Goal: Transaction & Acquisition: Purchase product/service

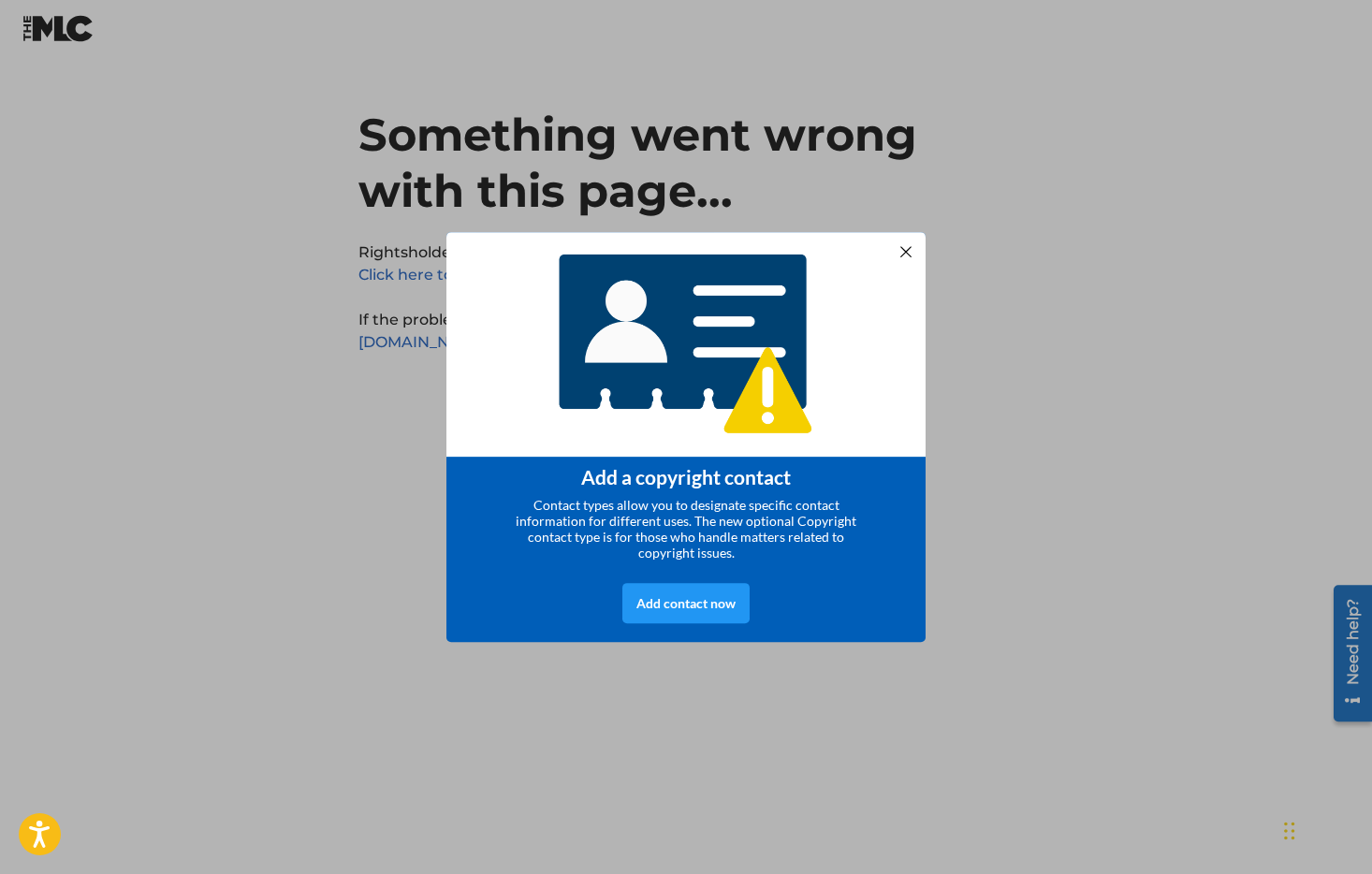
click at [903, 247] on div at bounding box center [906, 252] width 25 height 25
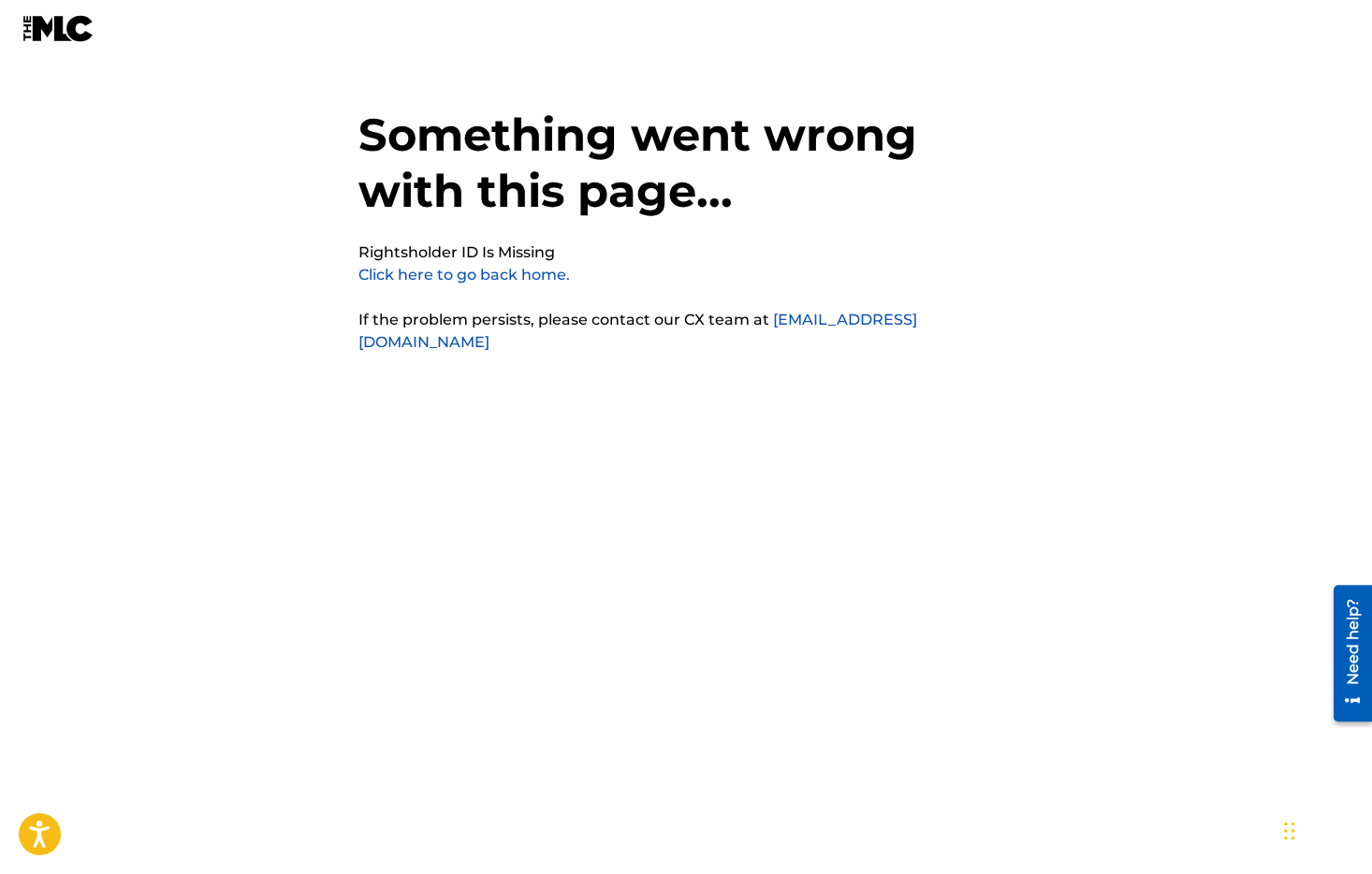
click at [467, 275] on link "Click here to go back home." at bounding box center [464, 275] width 211 height 18
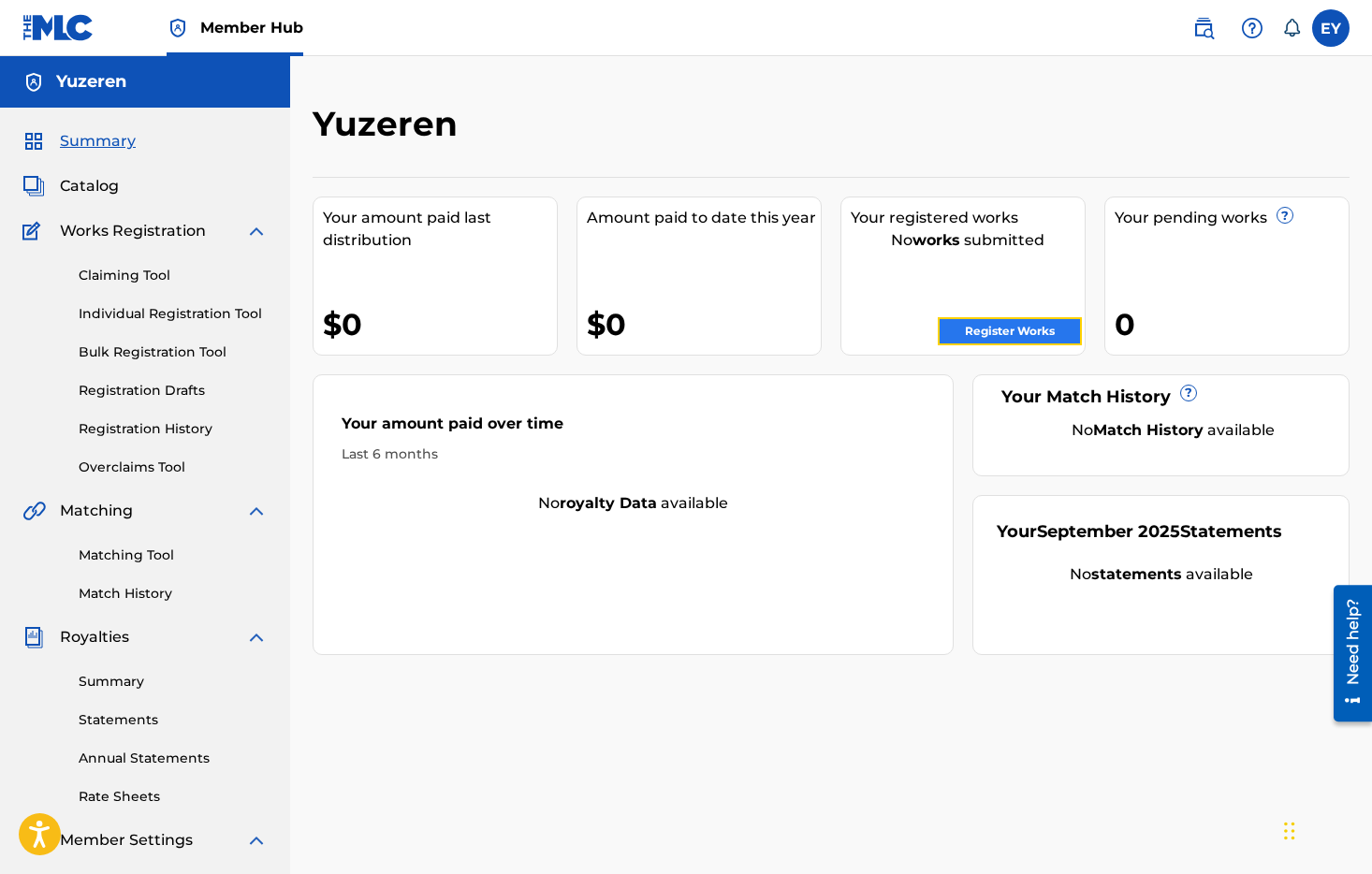
click at [1054, 334] on link "Register Works" at bounding box center [1009, 331] width 144 height 28
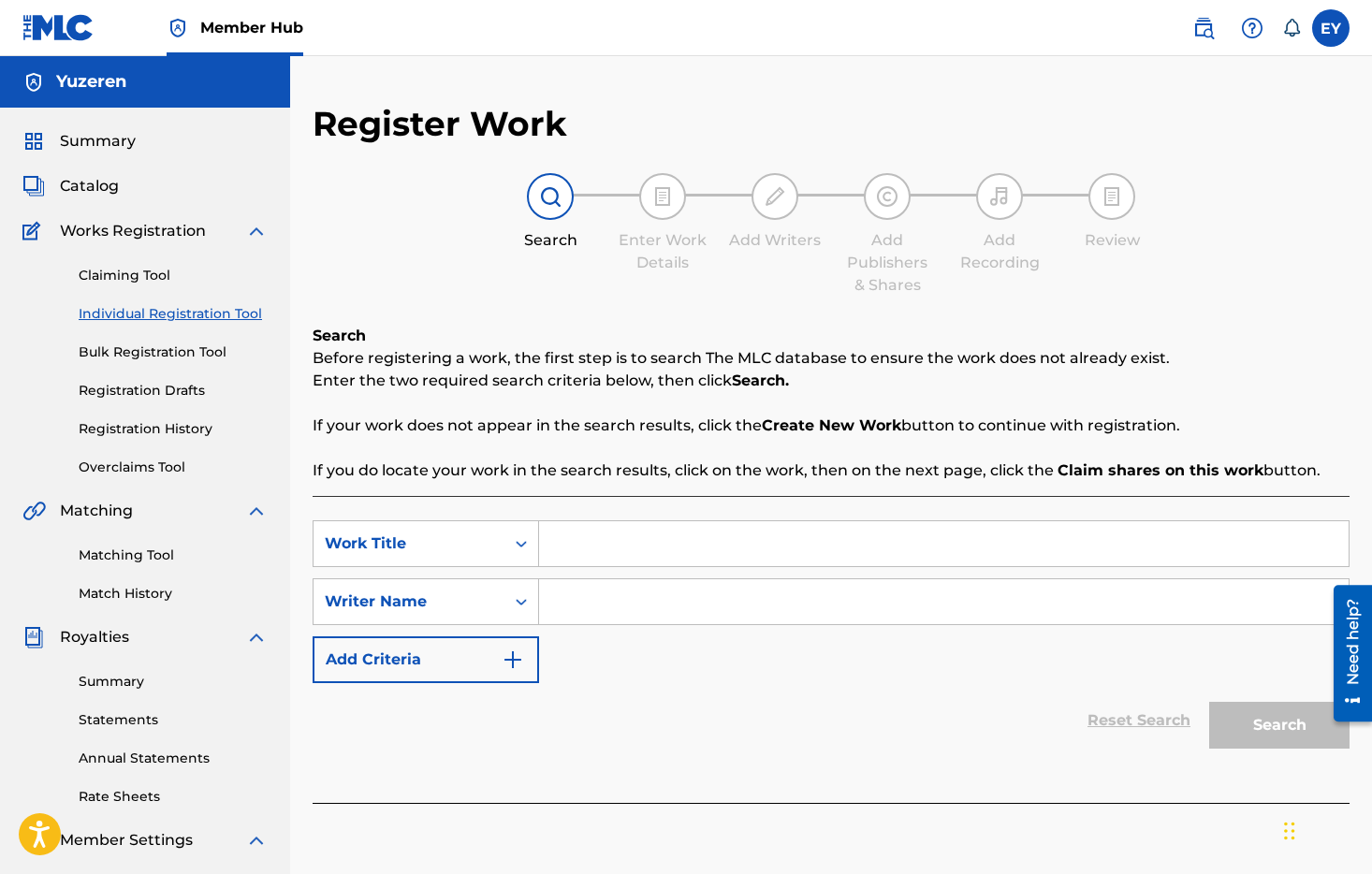
click at [626, 535] on input "Search Form" at bounding box center [943, 543] width 810 height 45
click at [508, 595] on div "Search Form" at bounding box center [522, 602] width 34 height 34
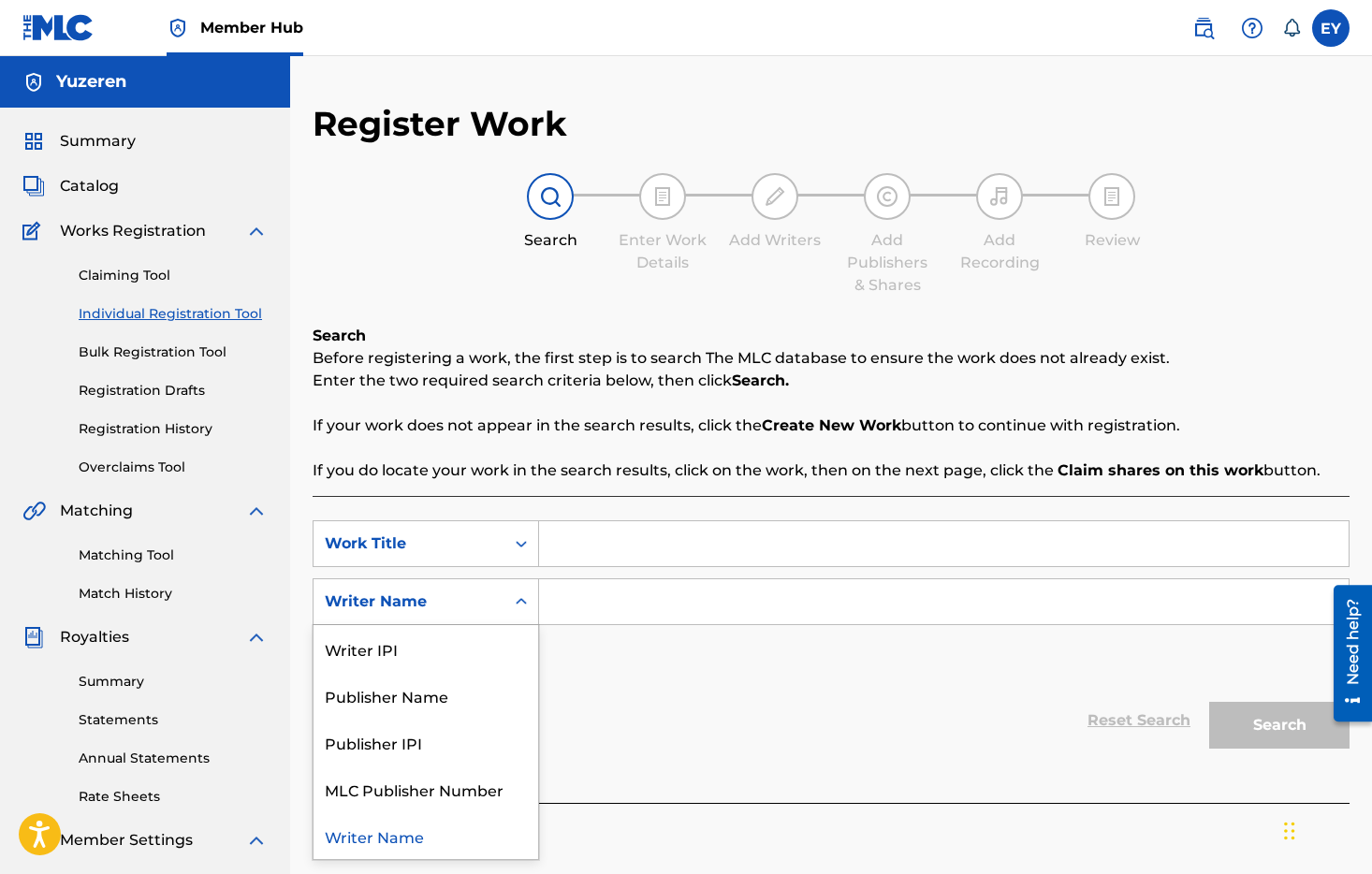
click at [446, 829] on div "Writer Name" at bounding box center [425, 835] width 224 height 46
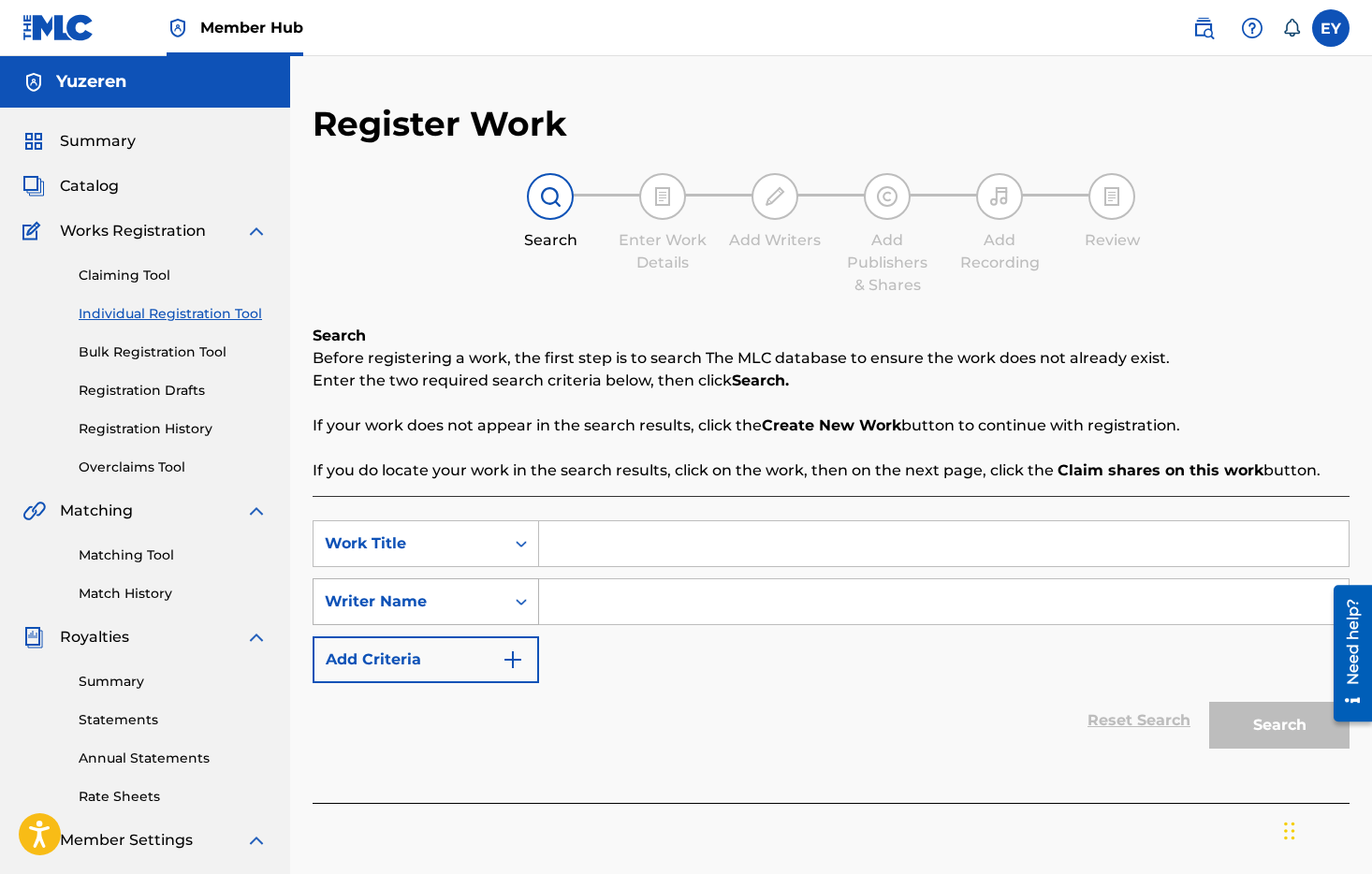
click at [483, 616] on div "Writer Name" at bounding box center [409, 602] width 191 height 36
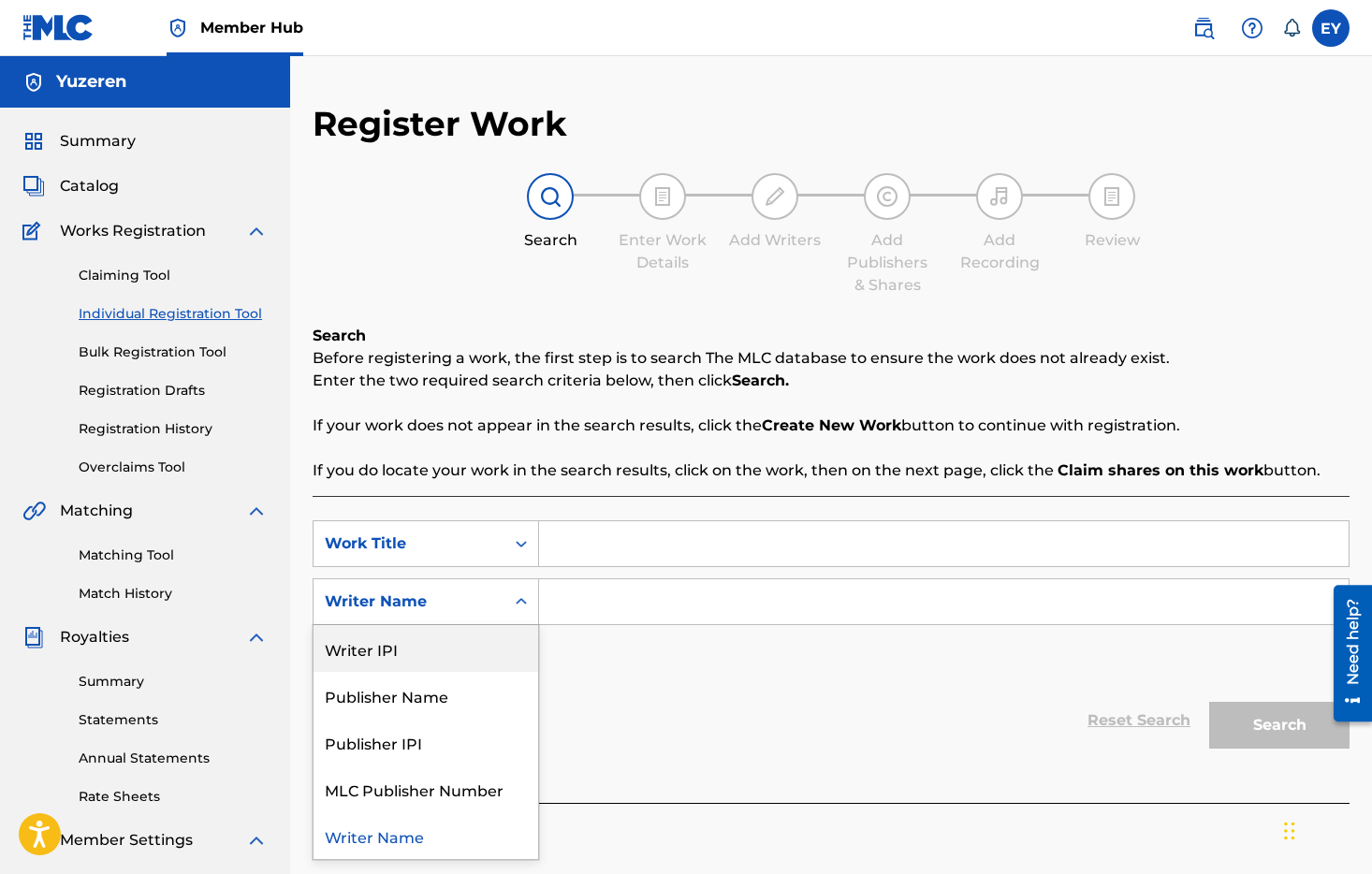
click at [471, 647] on div "Writer IPI" at bounding box center [425, 648] width 224 height 46
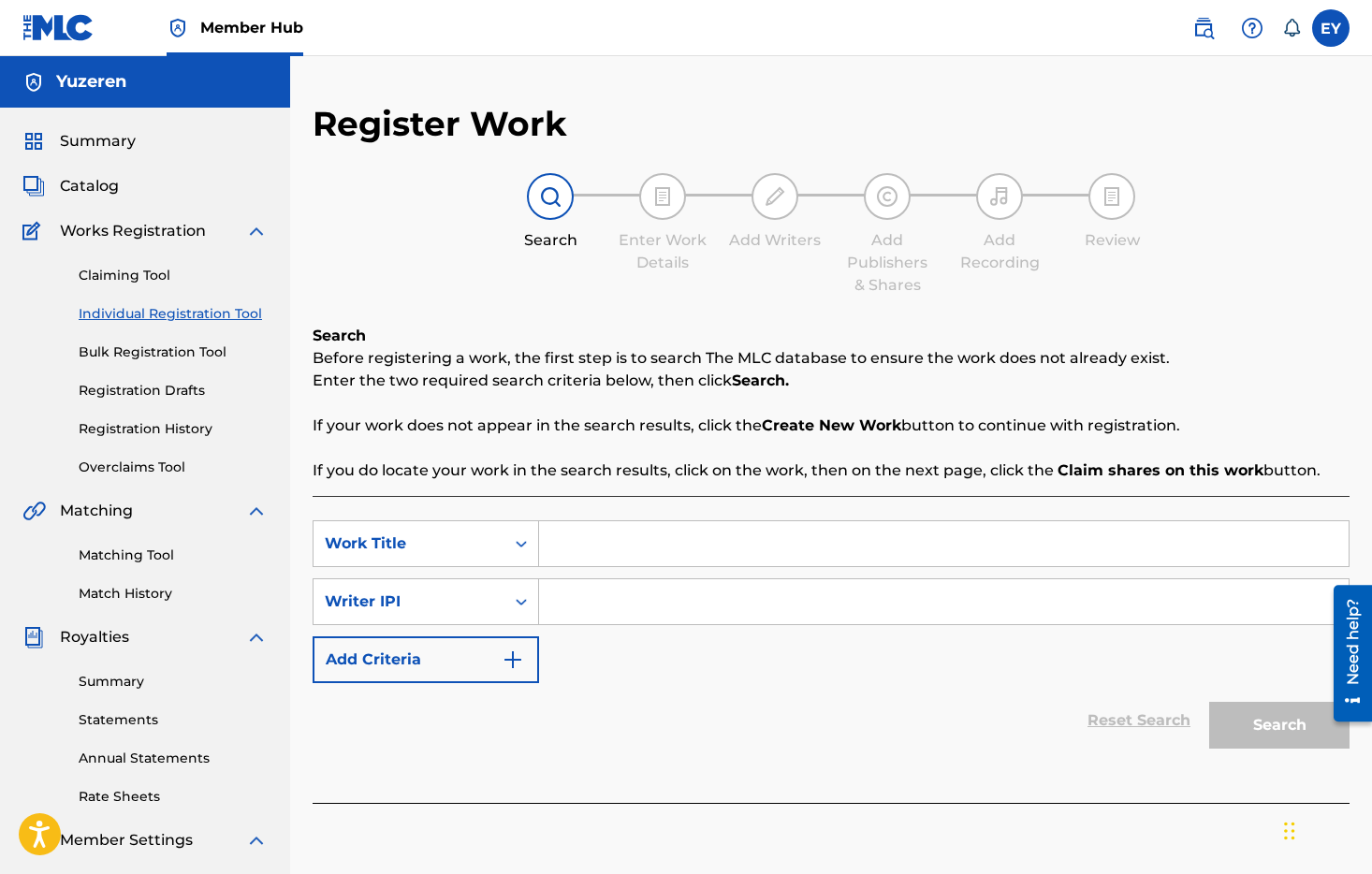
click at [726, 558] on input "Search Form" at bounding box center [943, 543] width 810 height 45
type input "blind requiem"
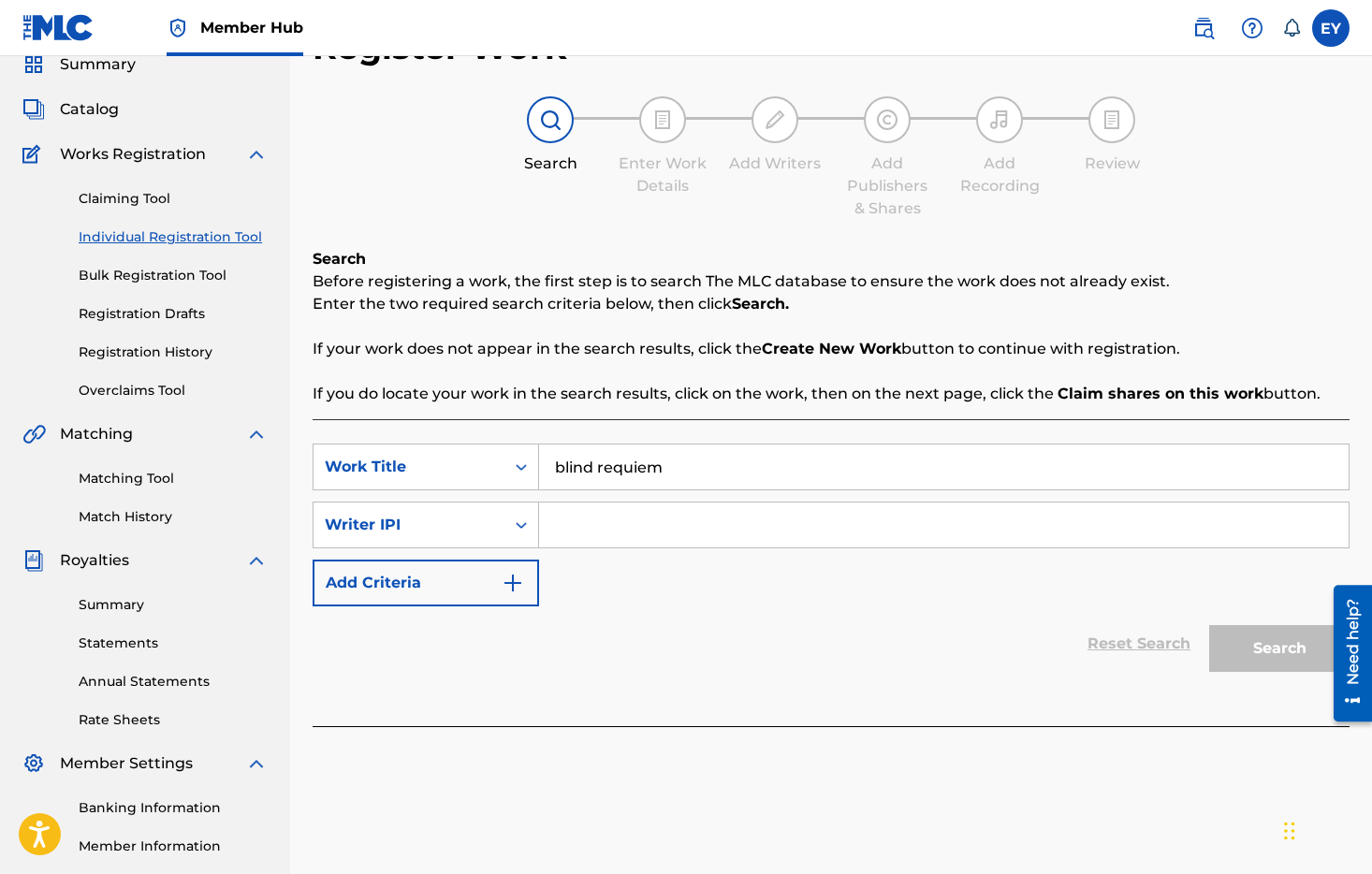
scroll to position [79, 0]
click at [1298, 644] on div "Search" at bounding box center [1274, 641] width 150 height 75
click at [703, 522] on input "Search Form" at bounding box center [943, 523] width 810 height 45
click at [342, 500] on div "Writer IPI" at bounding box center [425, 523] width 226 height 46
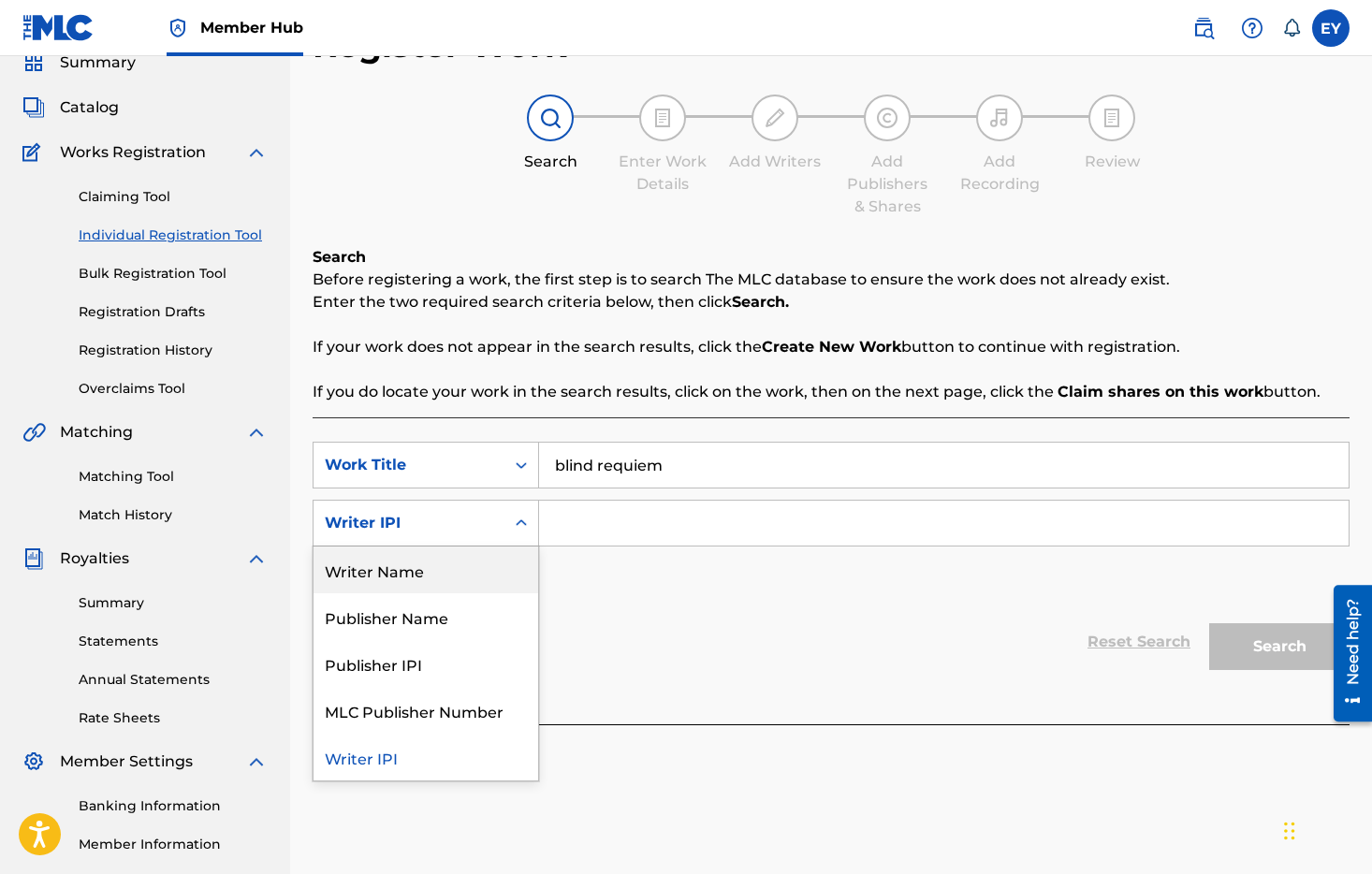
click at [416, 590] on div "Writer Name" at bounding box center [425, 569] width 224 height 46
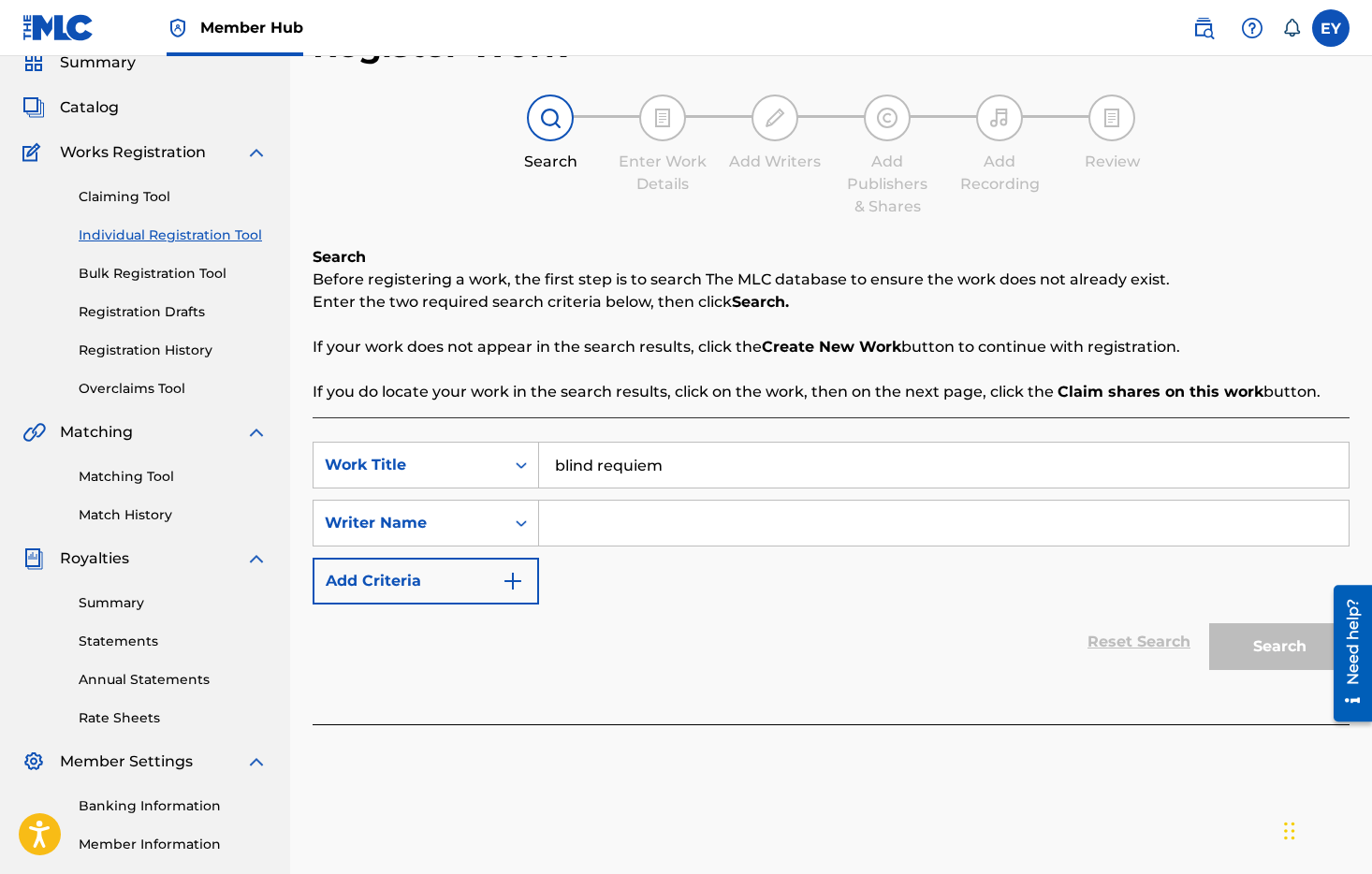
click at [660, 521] on input "Search Form" at bounding box center [943, 523] width 810 height 45
type input "yuzeren"
click at [1209, 623] on button "Search" at bounding box center [1279, 646] width 140 height 46
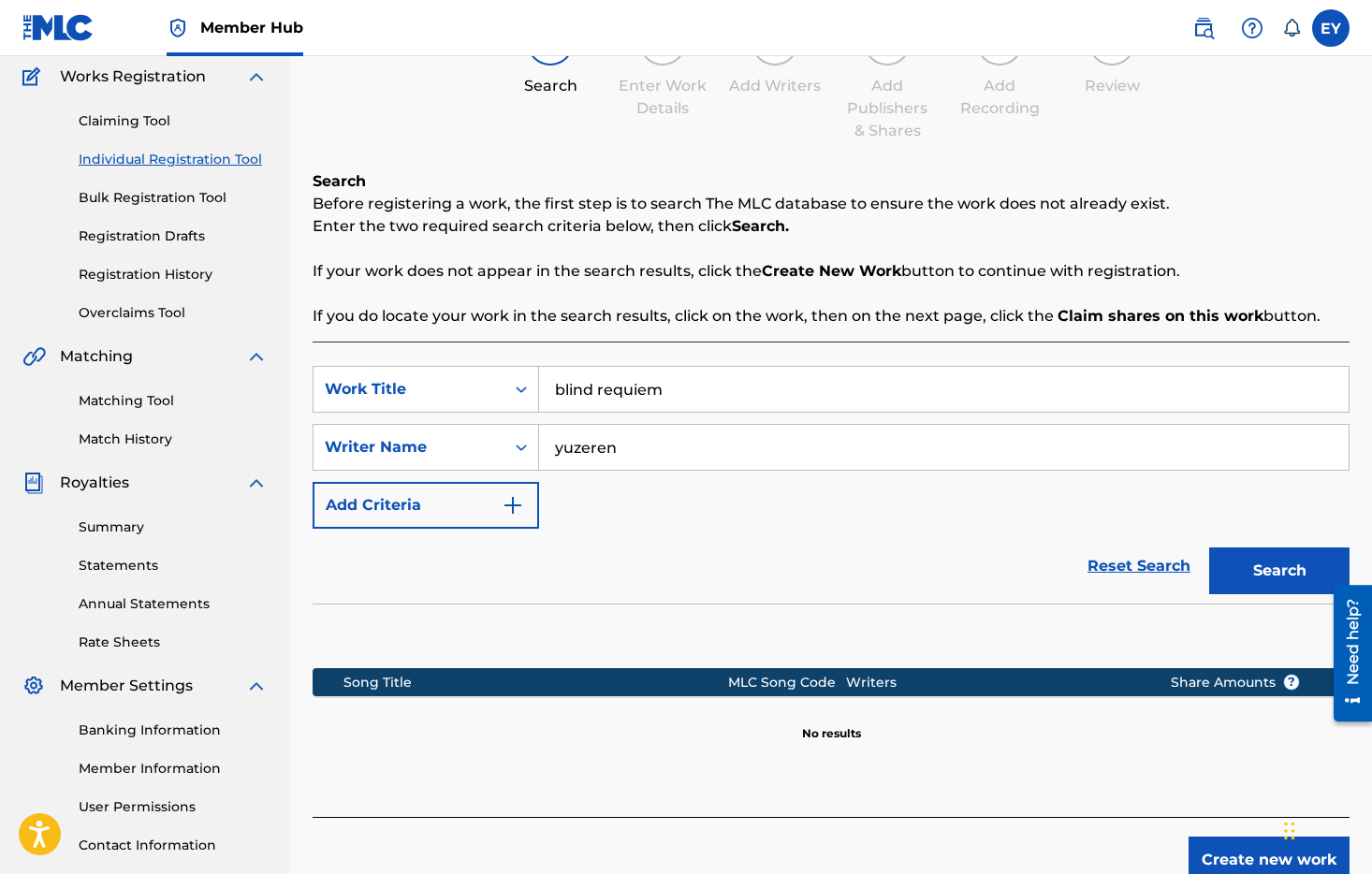
scroll to position [244, 0]
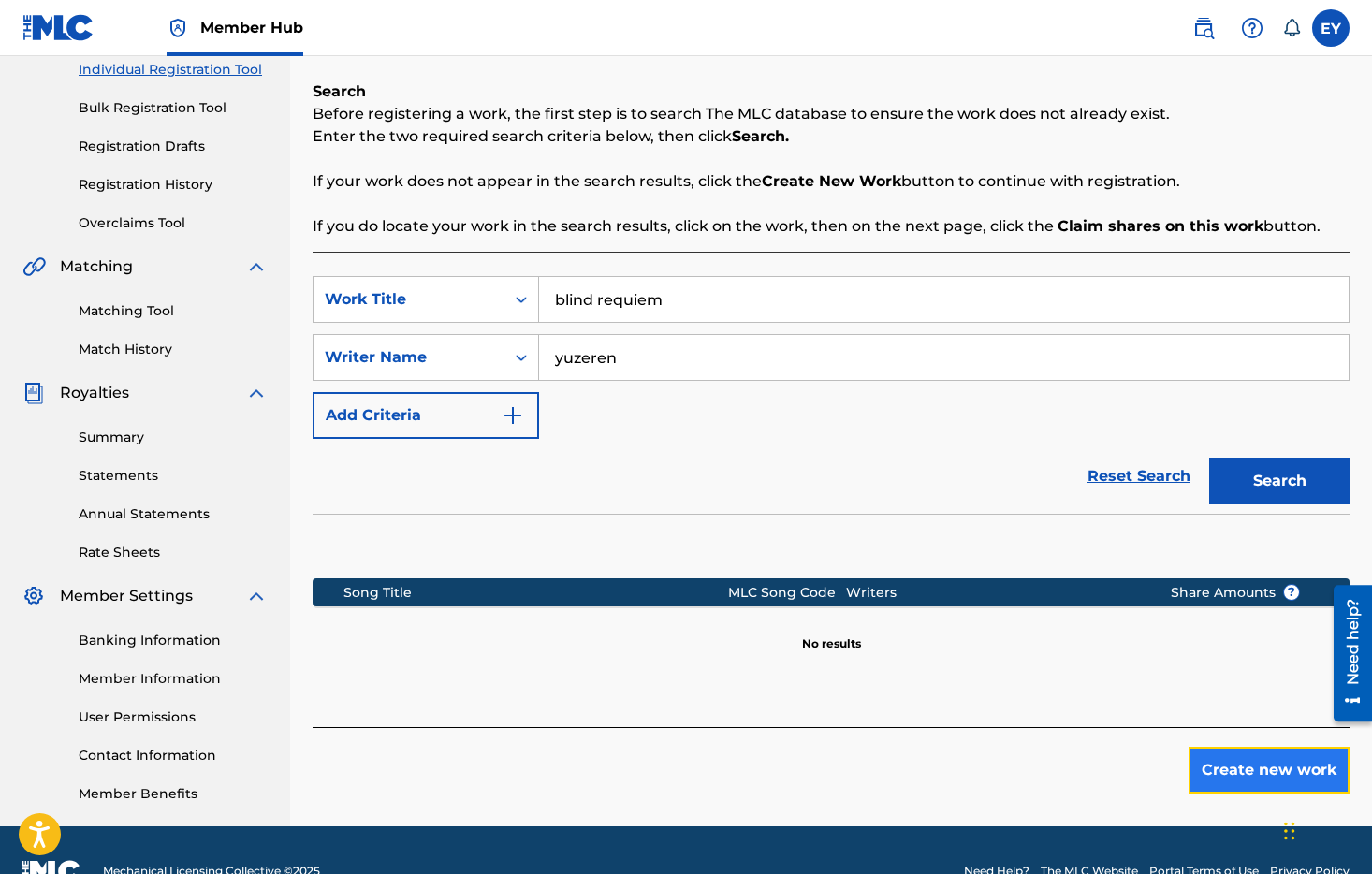
click at [1275, 769] on button "Create new work" at bounding box center [1269, 770] width 161 height 46
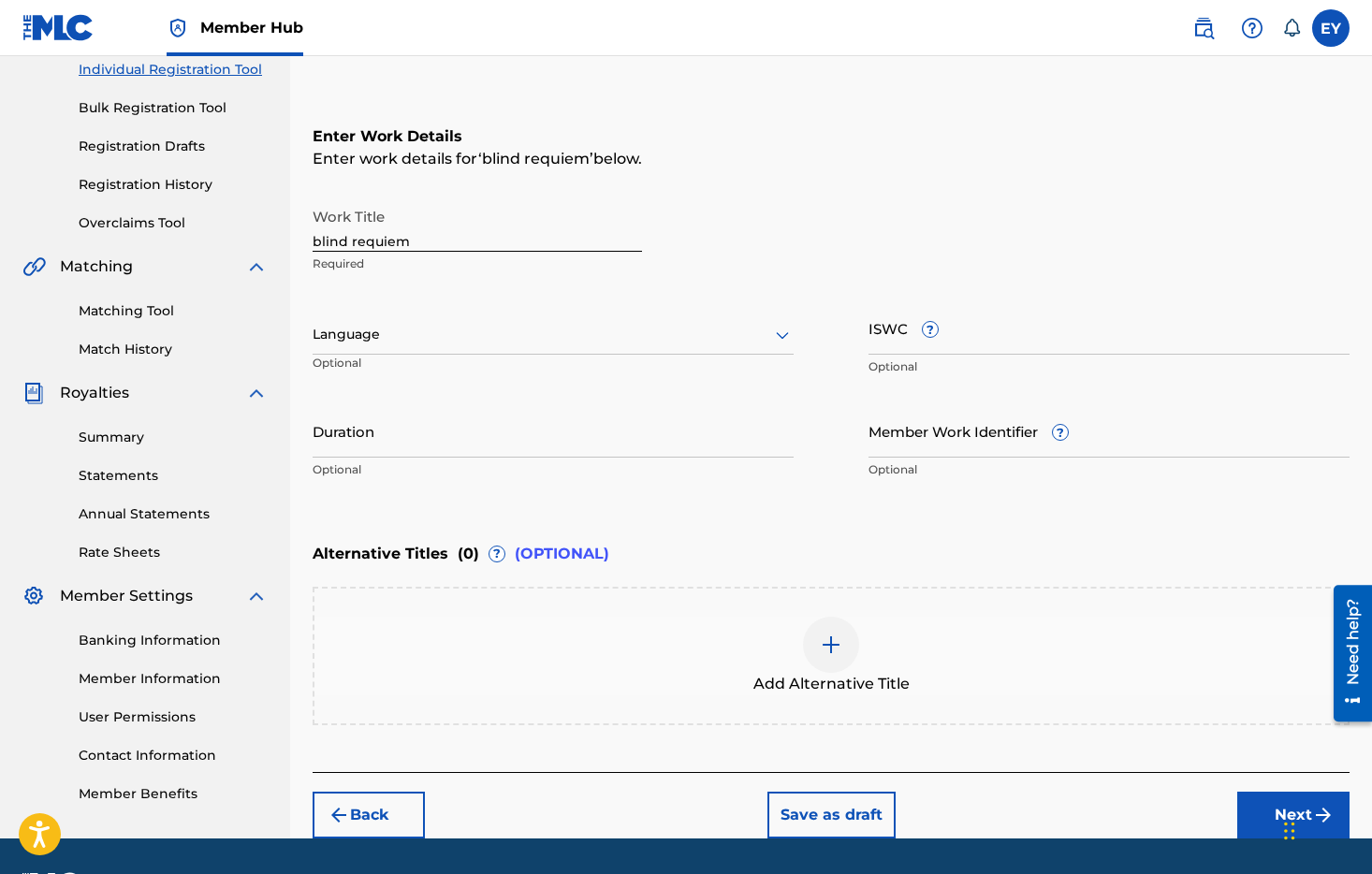
click at [507, 234] on input "blind requiem" at bounding box center [477, 225] width 330 height 53
type input "Blind Requiem"
click at [462, 342] on div at bounding box center [553, 334] width 481 height 24
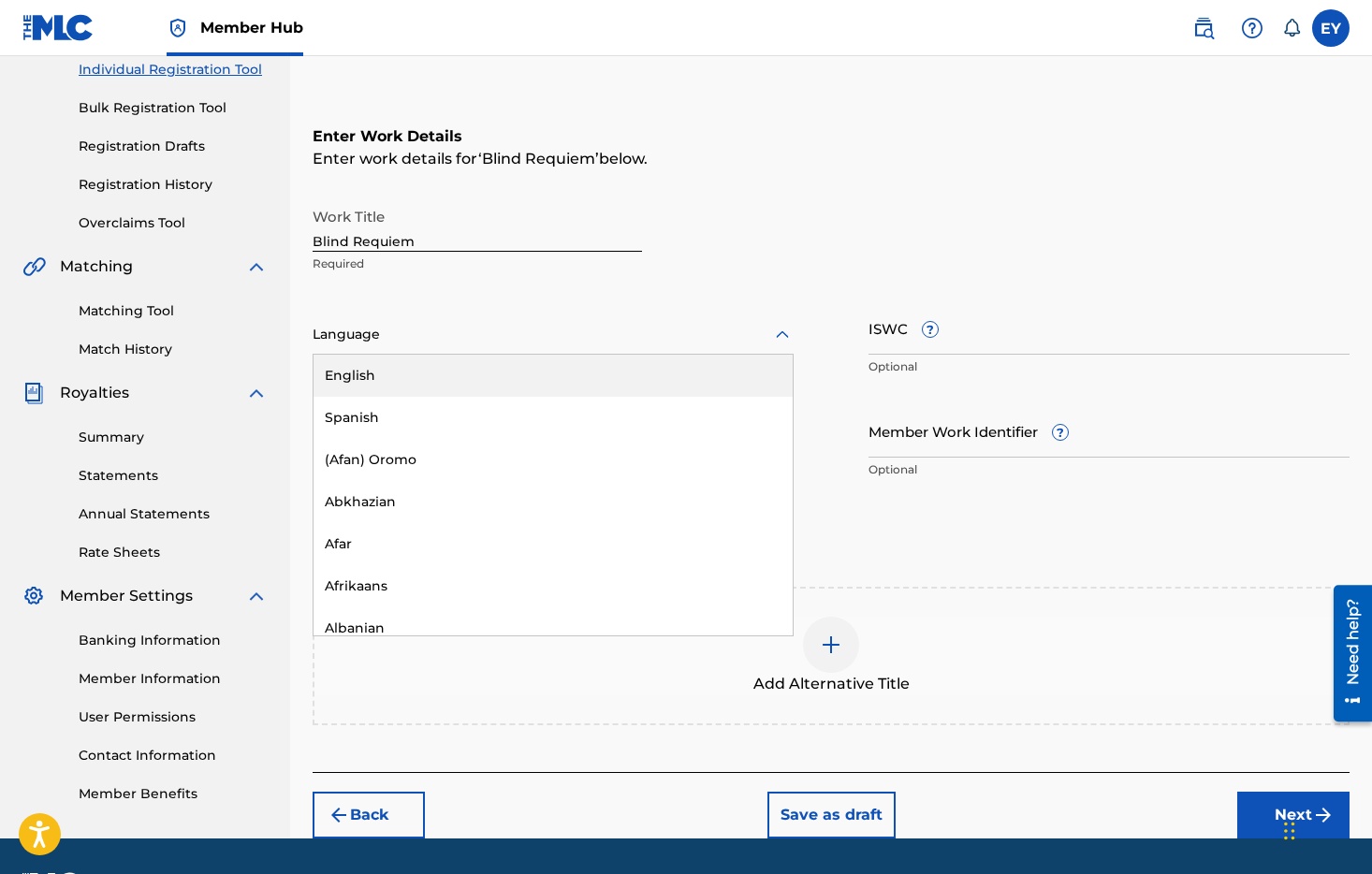
click at [494, 332] on div at bounding box center [553, 334] width 481 height 24
drag, startPoint x: 520, startPoint y: 332, endPoint x: 516, endPoint y: 347, distance: 15.5
click at [519, 333] on div at bounding box center [553, 334] width 481 height 24
click at [508, 366] on div "English" at bounding box center [553, 376] width 479 height 42
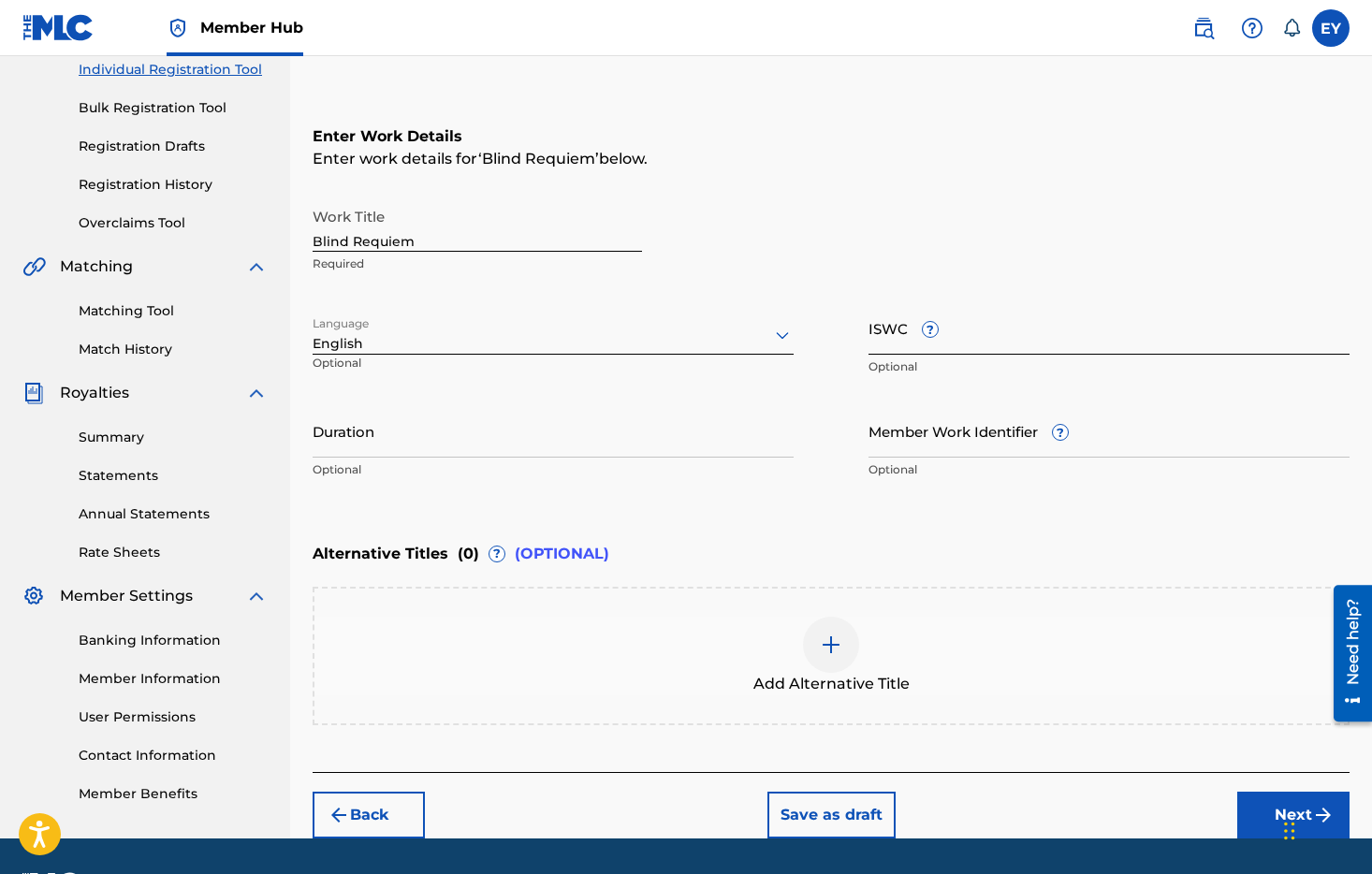
click at [871, 311] on input "ISWC ?" at bounding box center [1109, 328] width 481 height 53
click at [1107, 375] on div "ISWC ? Optional" at bounding box center [1109, 343] width 481 height 84
drag, startPoint x: 420, startPoint y: 445, endPoint x: 419, endPoint y: 430, distance: 15.0
click at [419, 431] on input "Duration" at bounding box center [553, 431] width 481 height 53
type input "03:55"
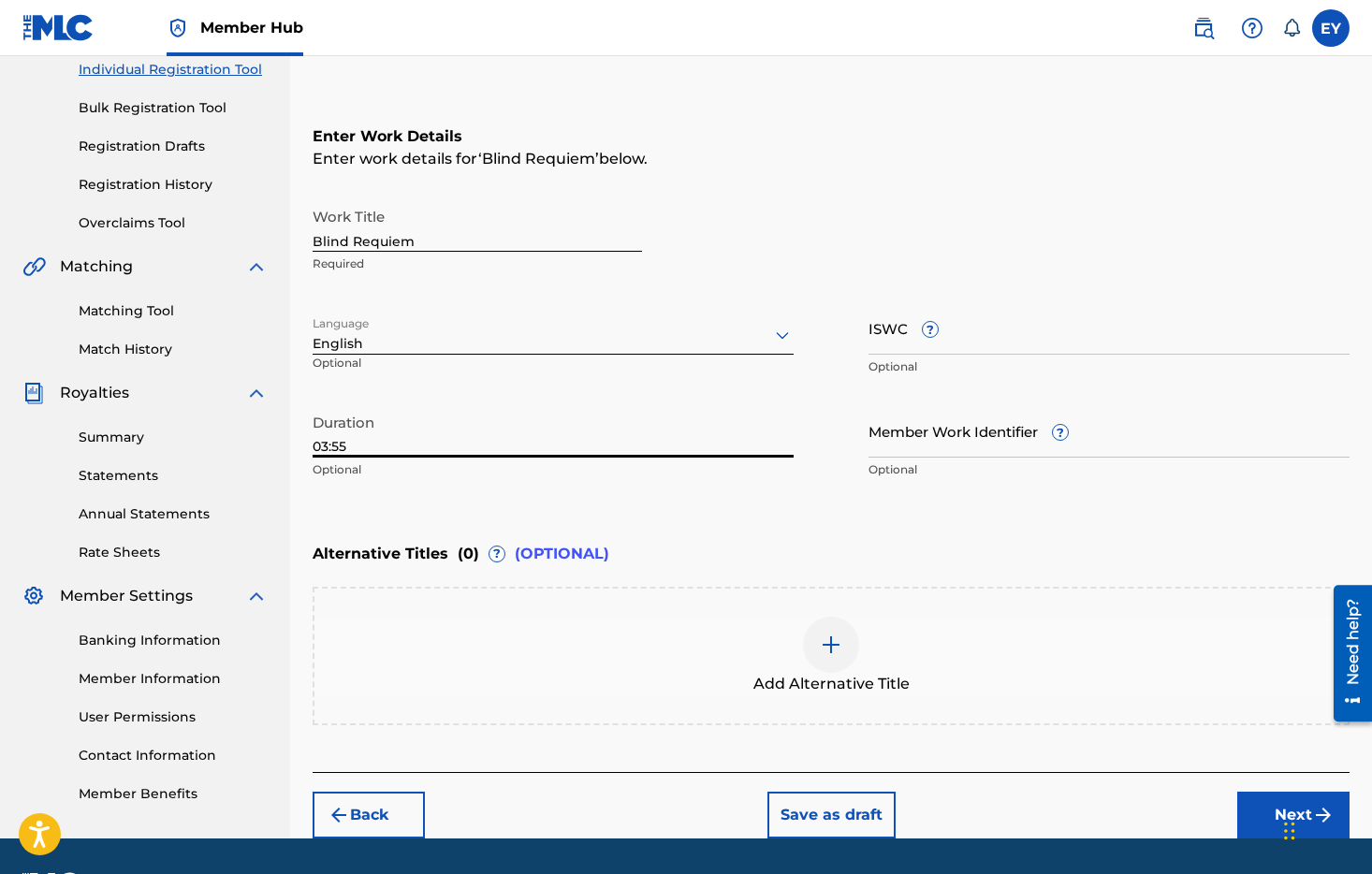
click at [764, 538] on div "Alternative Titles ( 0 ) ? (OPTIONAL)" at bounding box center [830, 553] width 1037 height 41
click at [935, 330] on span "?" at bounding box center [930, 330] width 17 height 17
click at [935, 330] on input "ISWC ?" at bounding box center [1109, 328] width 481 height 53
paste input "T3274558651"
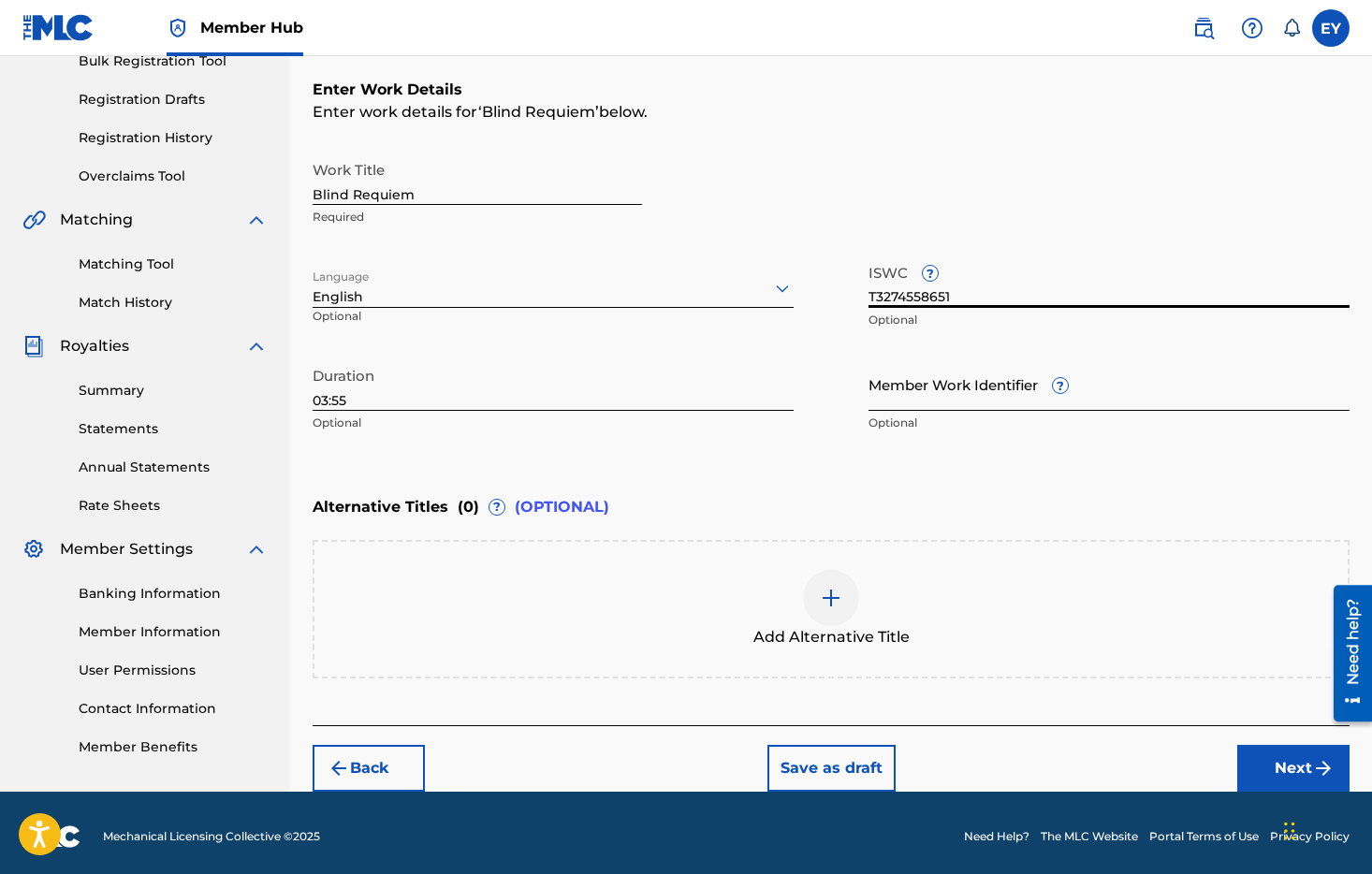
scroll to position [298, 0]
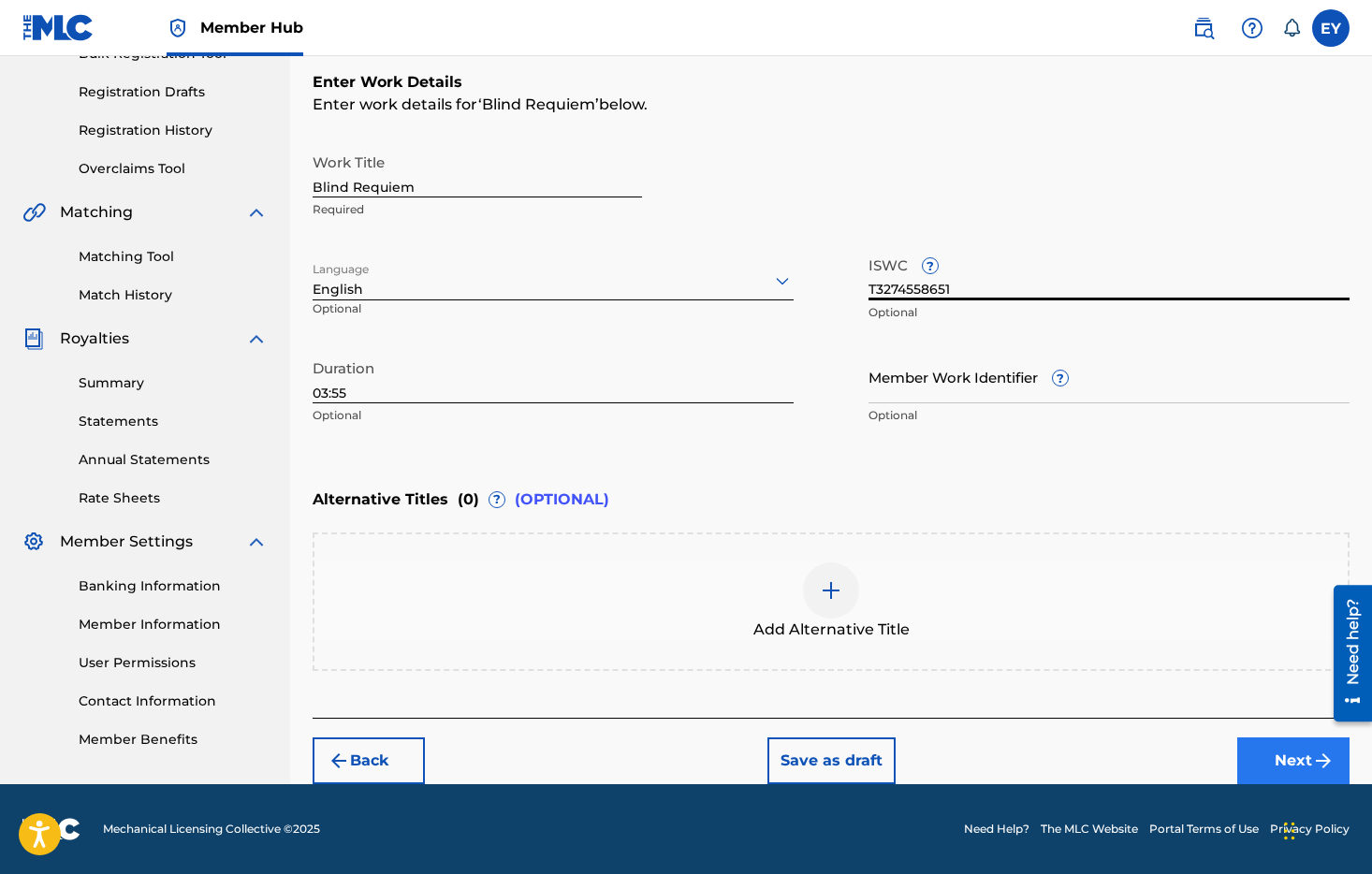
type input "T3274558651"
click at [1325, 774] on button "Next" at bounding box center [1293, 760] width 113 height 46
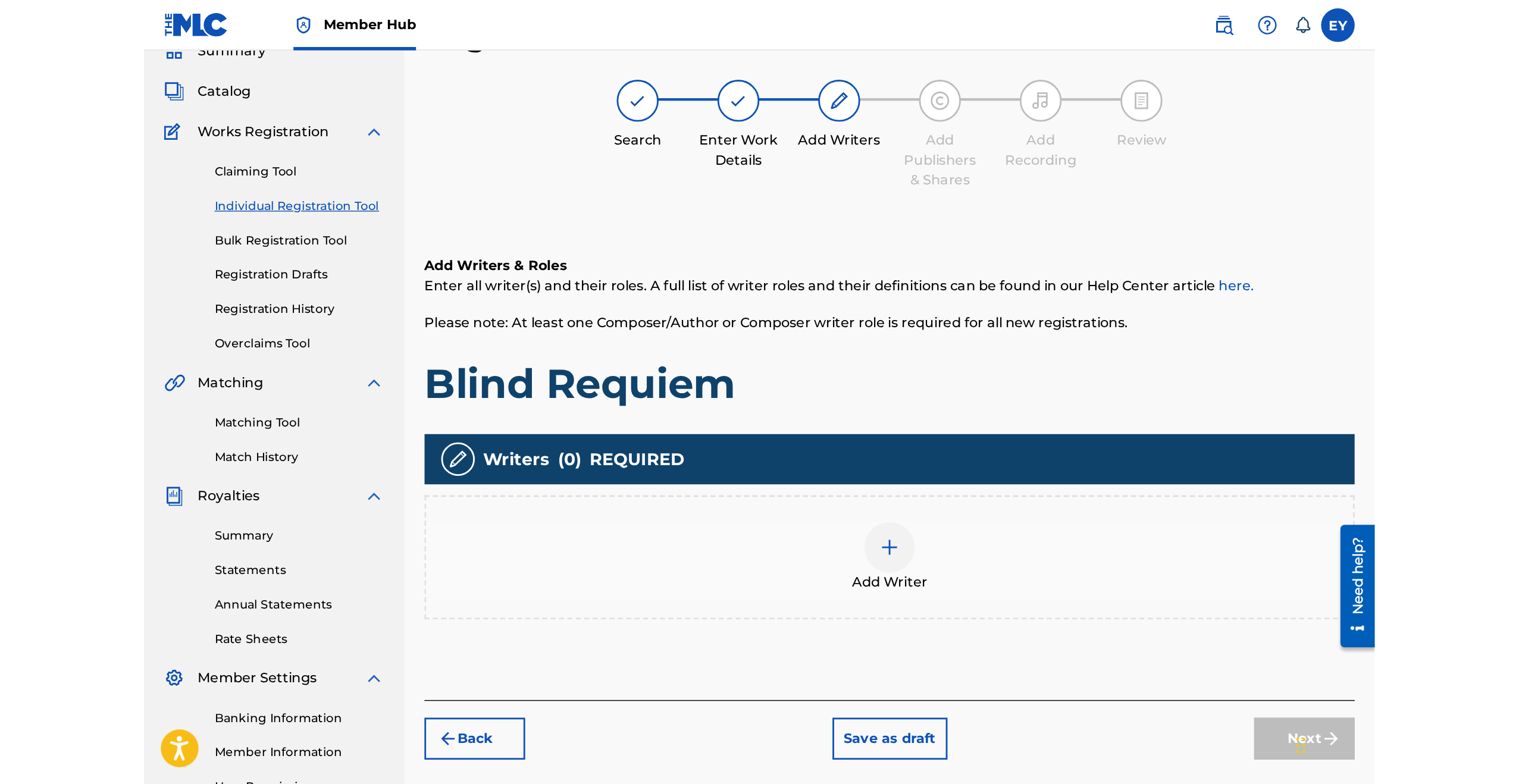
scroll to position [0, 0]
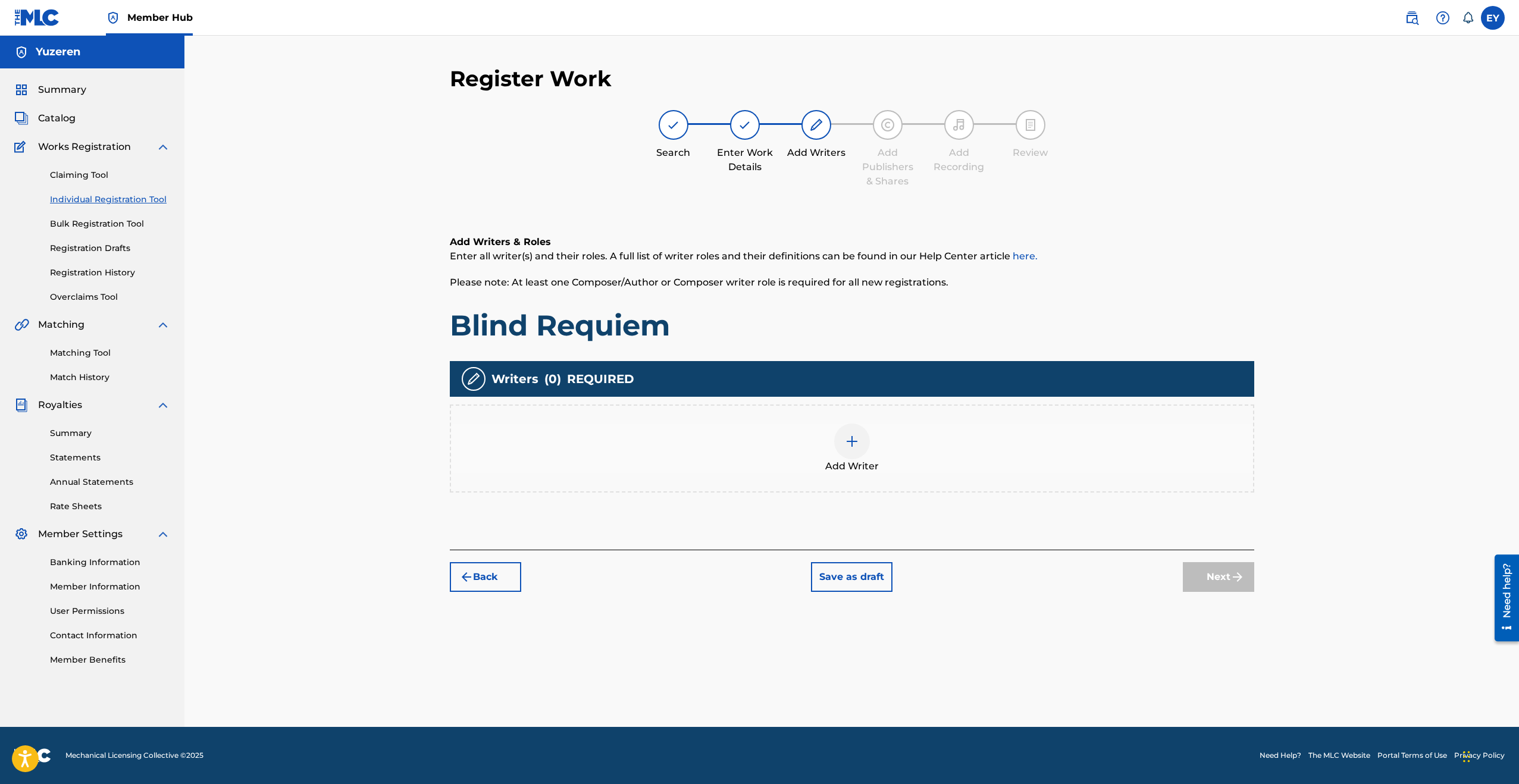
click at [851, 461] on span "Add Writer" at bounding box center [852, 466] width 54 height 14
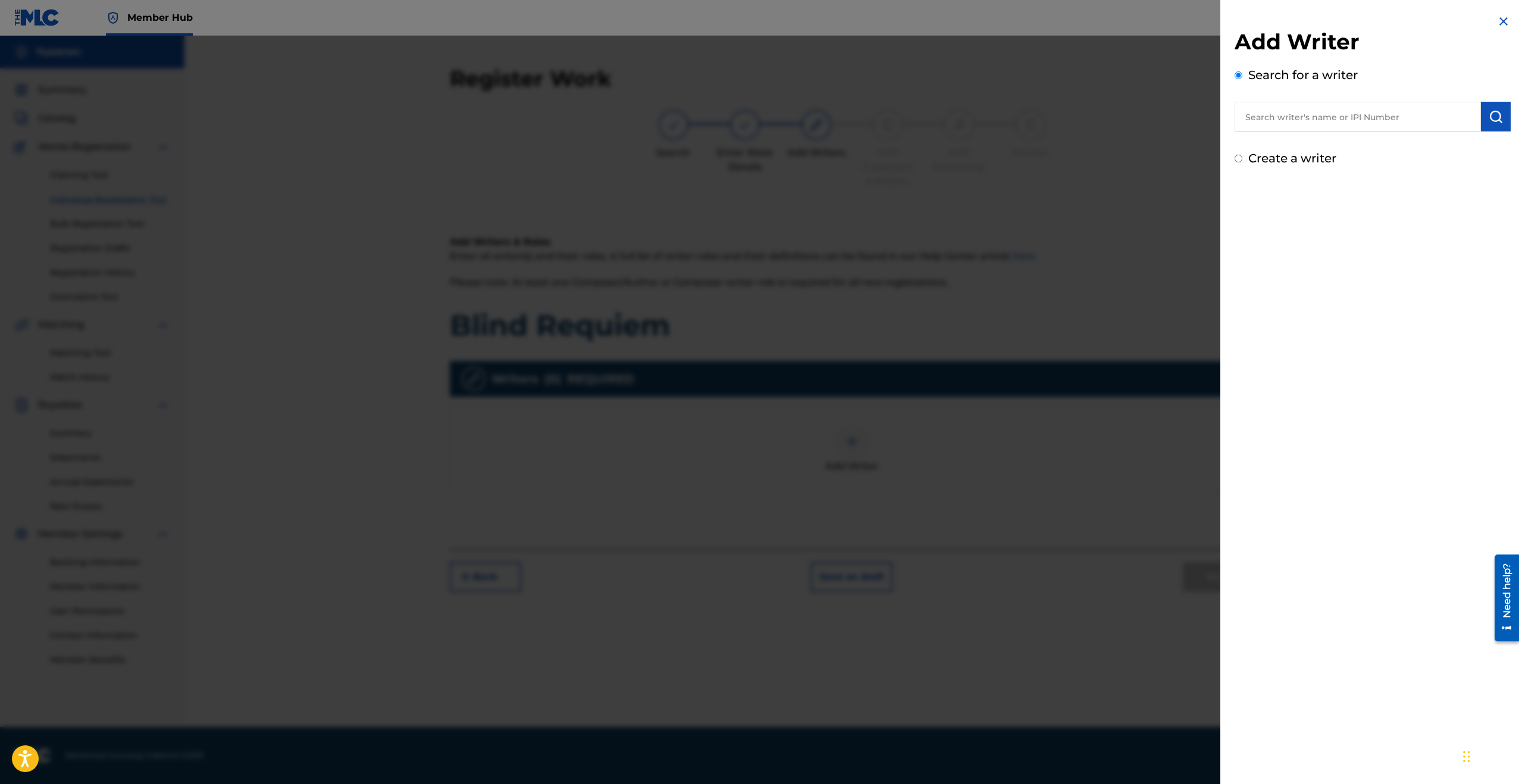
click at [872, 124] on input "text" at bounding box center [1358, 116] width 246 height 29
click at [872, 110] on input "text" at bounding box center [1358, 116] width 246 height 29
paste input "#1257346345"
click at [872, 117] on img "submit" at bounding box center [1496, 117] width 14 height 14
click at [872, 119] on input "#1257346345" at bounding box center [1358, 116] width 246 height 29
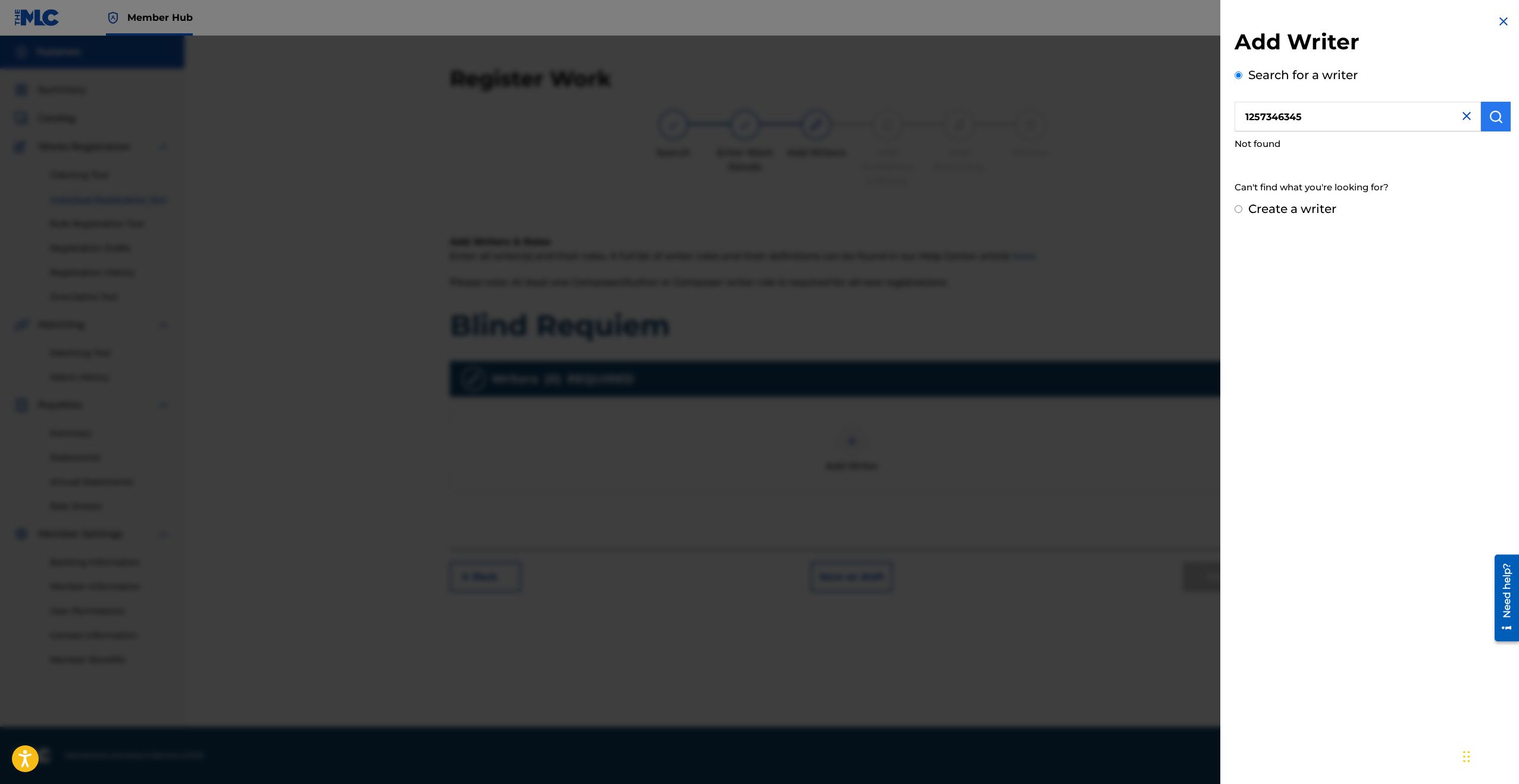
type input "1257346345"
click at [872, 106] on button "submit" at bounding box center [1496, 116] width 30 height 29
click at [872, 114] on img at bounding box center [1467, 116] width 14 height 14
click at [872, 125] on input "text" at bounding box center [1358, 116] width 246 height 29
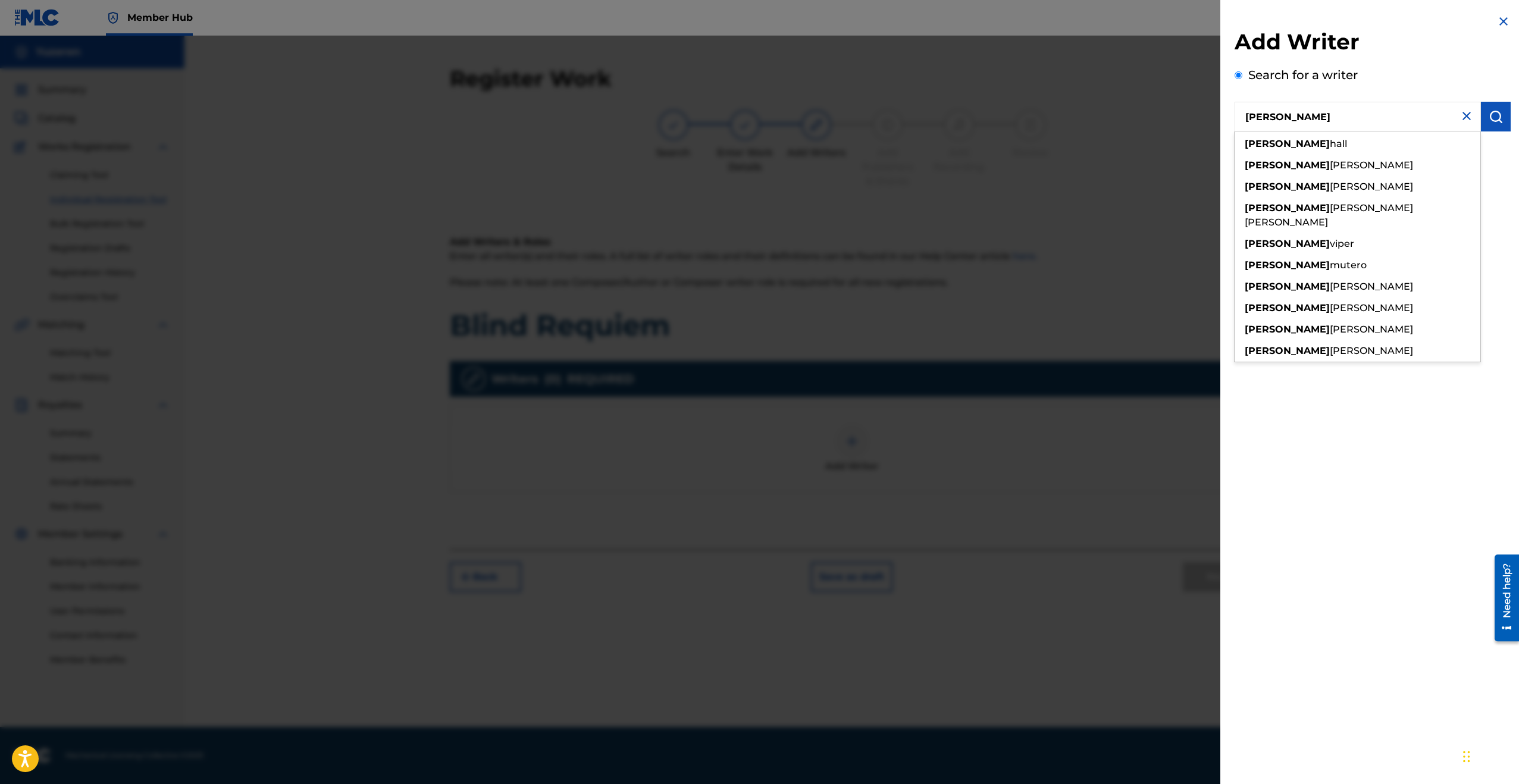
type input "ethan yu"
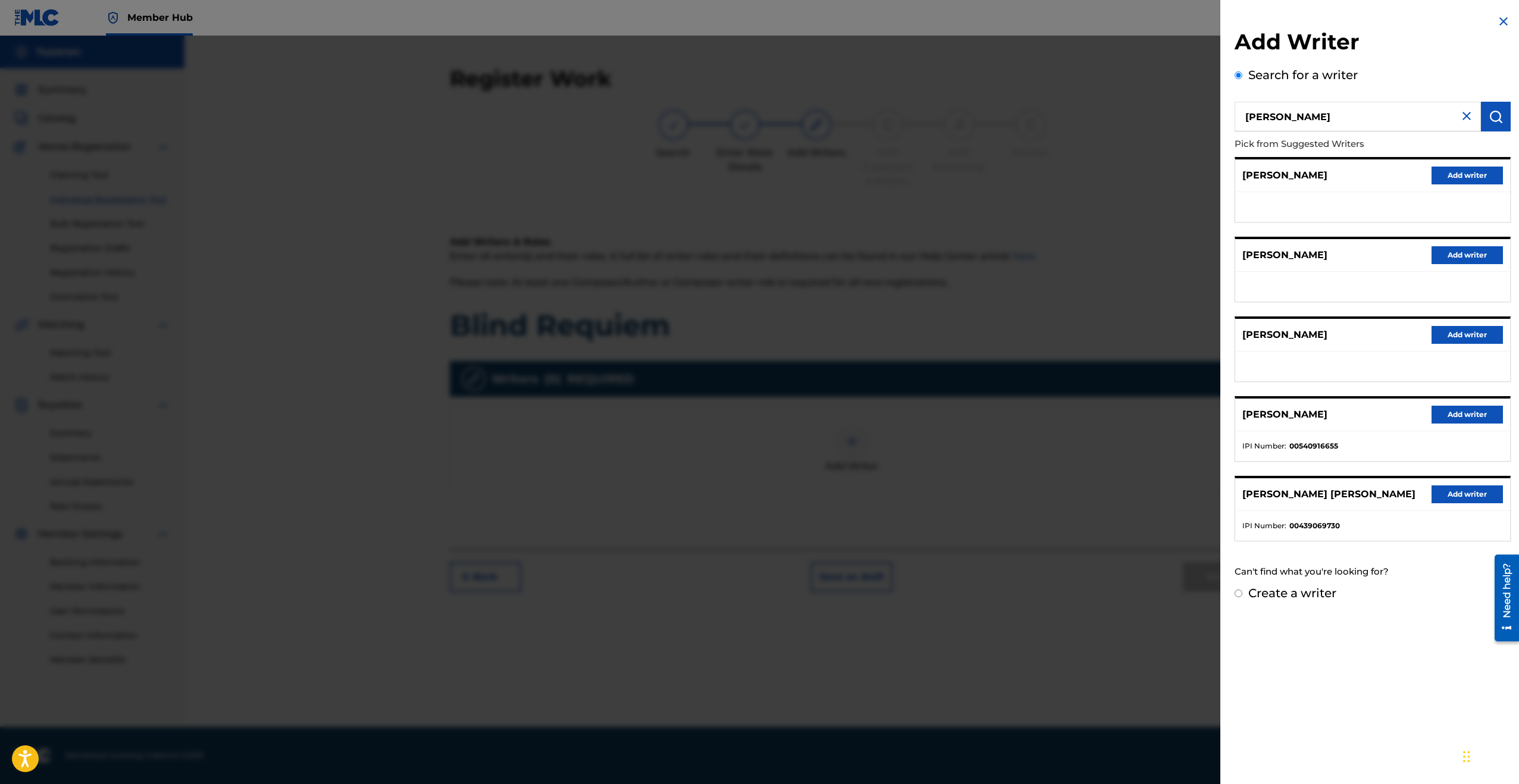
click at [872, 119] on input "ethan yu" at bounding box center [1358, 116] width 246 height 29
type input "yuzeren"
click at [872, 113] on img "submit" at bounding box center [1496, 117] width 14 height 14
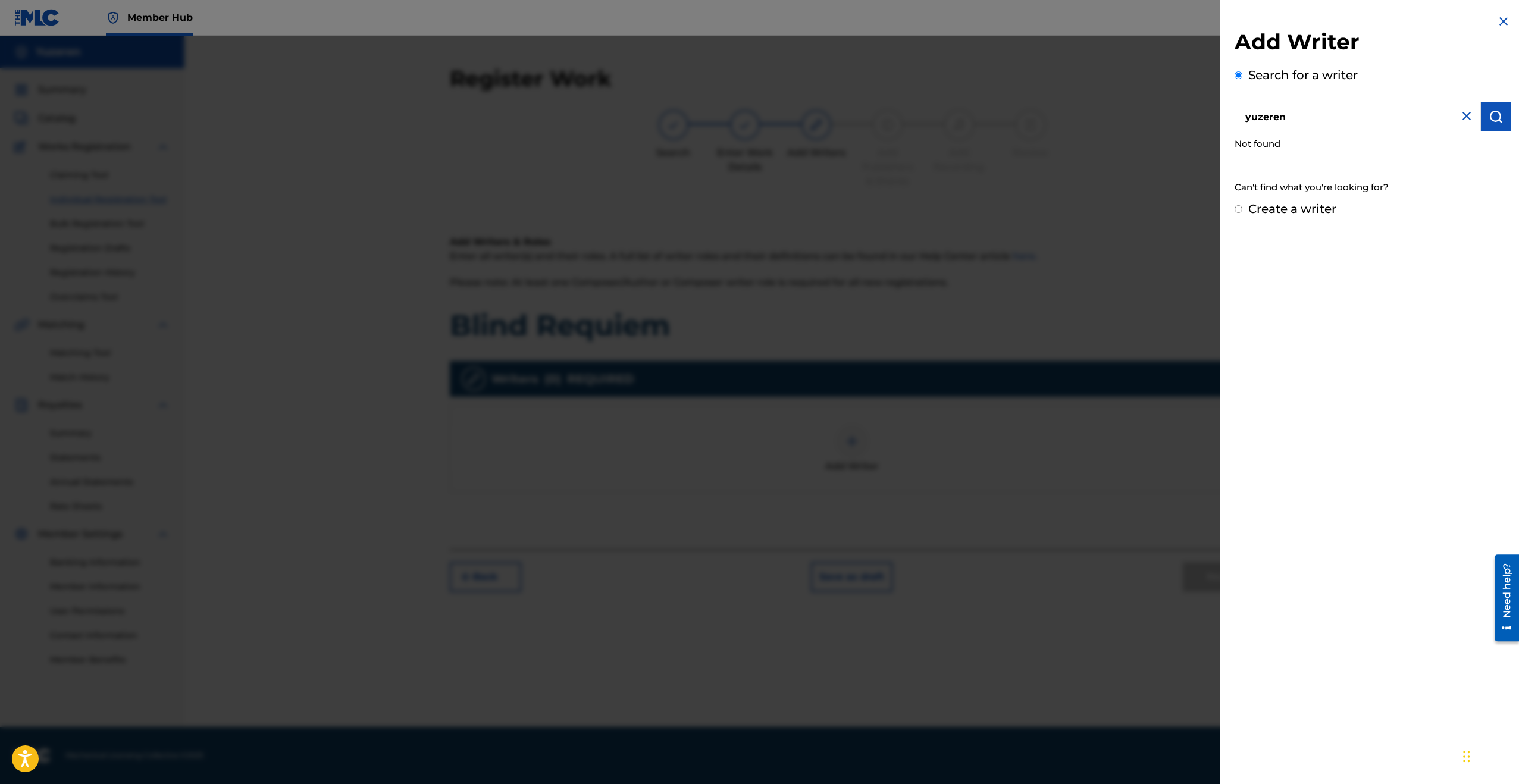
click at [872, 207] on label "Create a writer" at bounding box center [1292, 209] width 88 height 14
radio input "true"
click at [872, 207] on input "Create a writer" at bounding box center [1238, 209] width 8 height 8
radio input "false"
radio input "true"
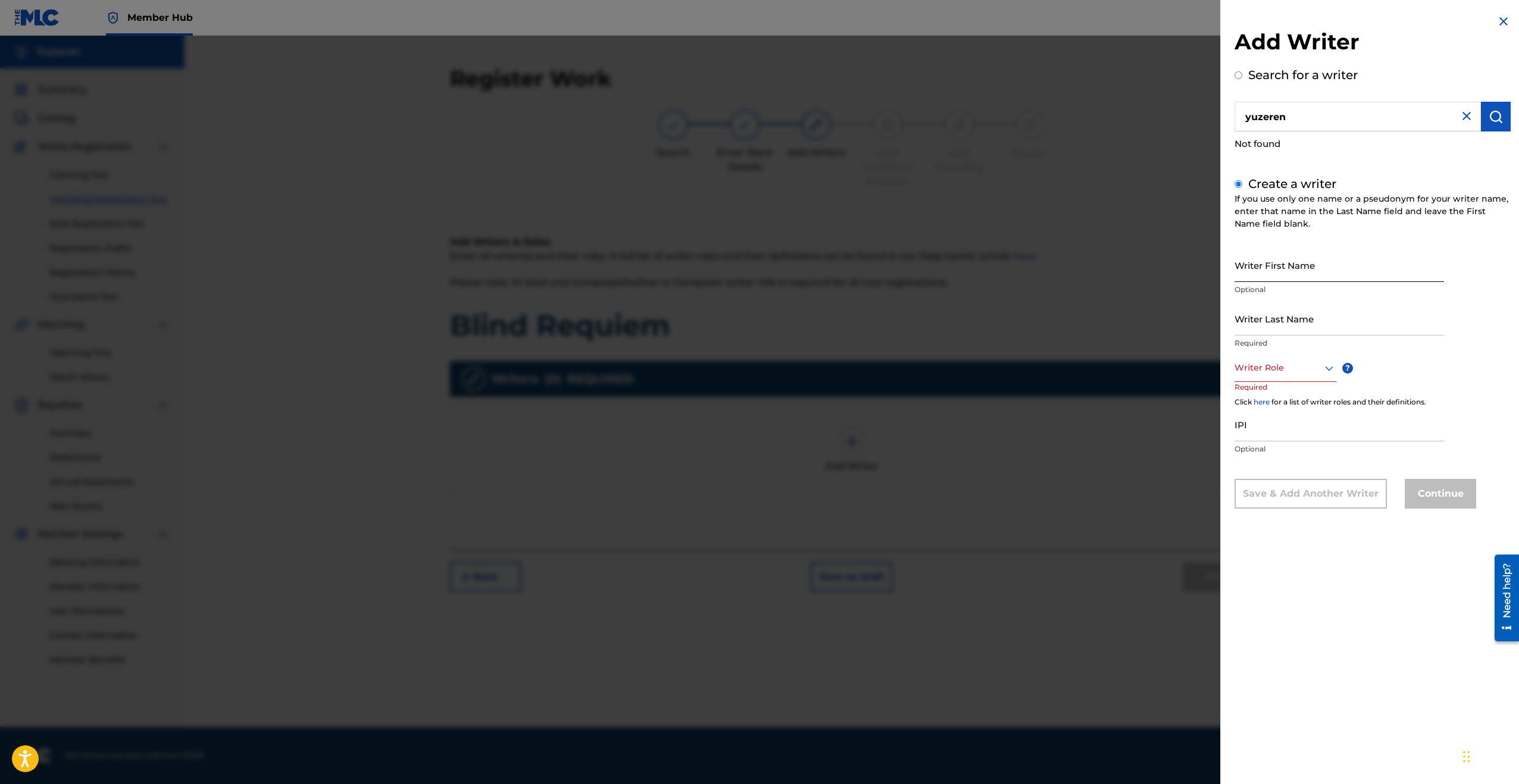
click at [872, 271] on input "Writer First Name" at bounding box center [1340, 265] width 210 height 34
click at [872, 241] on div "Create a writer If you use only one name or a pseudonym for your writer name, e…" at bounding box center [1373, 342] width 276 height 333
click at [872, 261] on input "Writer First Name" at bounding box center [1340, 265] width 210 height 34
type input "Ethan"
type input "Yu"
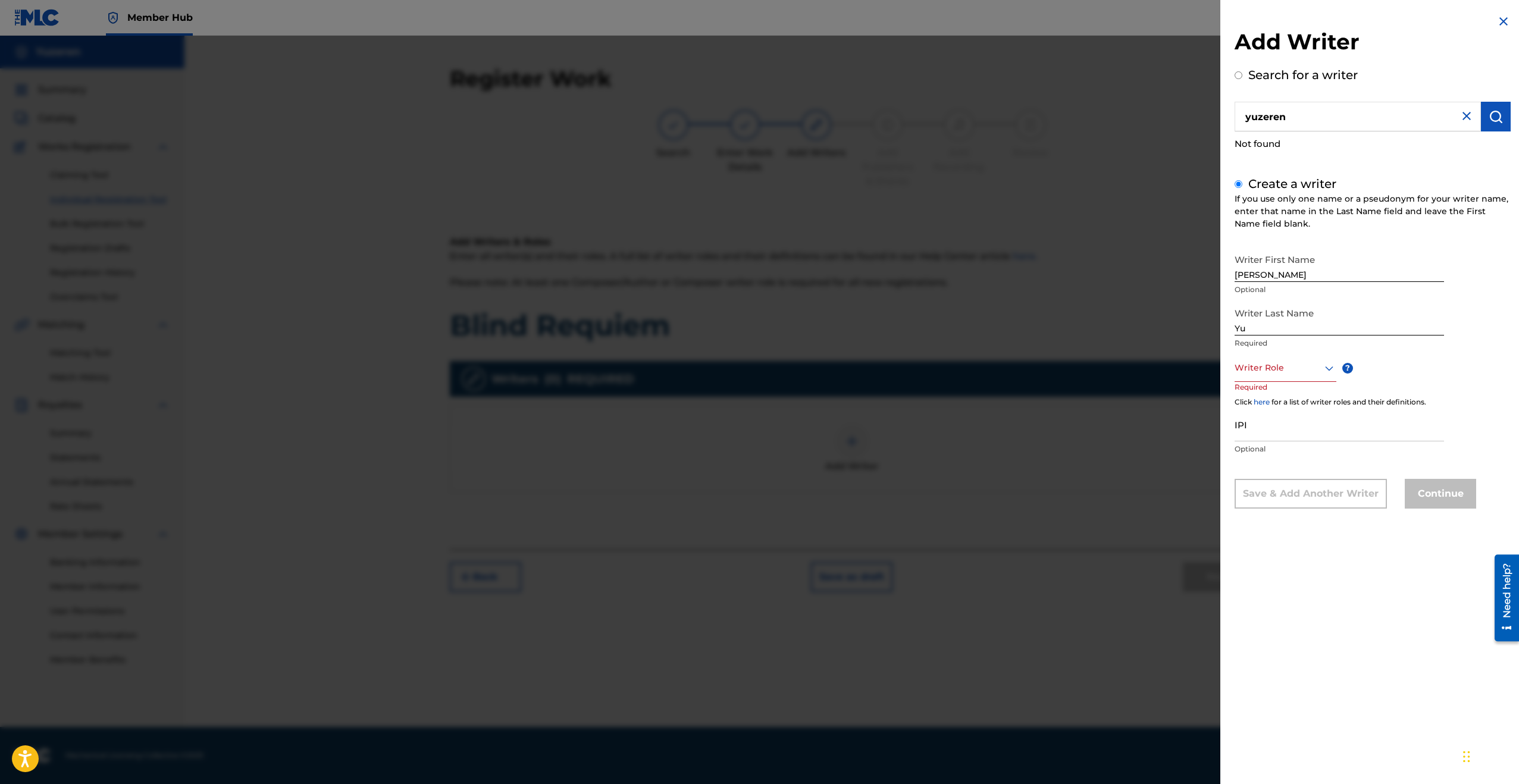
click at [872, 361] on icon at bounding box center [1329, 368] width 14 height 14
click at [872, 398] on div "Composer/Author" at bounding box center [1285, 395] width 101 height 26
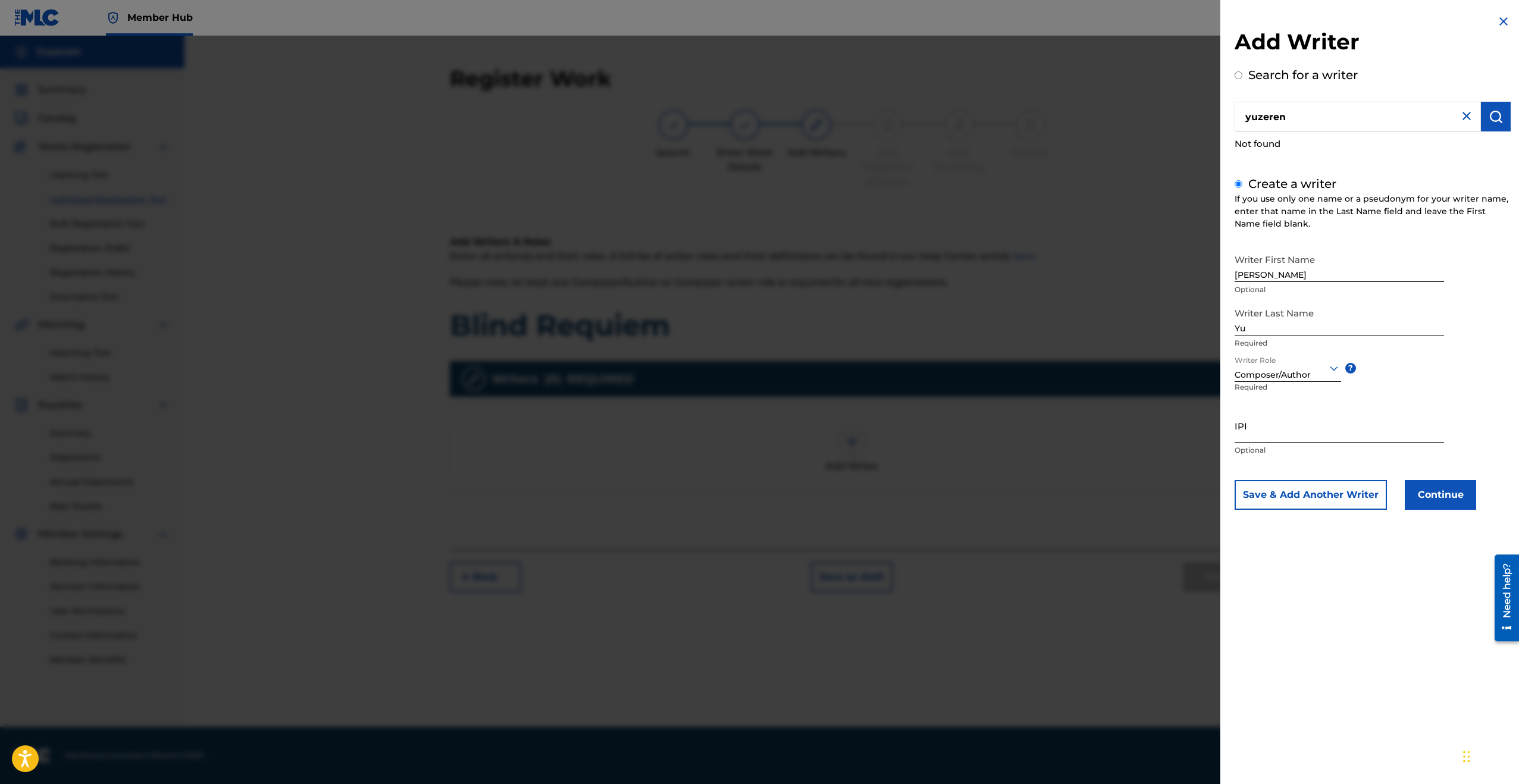
click at [872, 428] on input "IPI" at bounding box center [1340, 425] width 210 height 34
paste input "1257346345"
type input "1257346345"
click at [872, 554] on div "Add Writer Search for a writer yuzeren Not found Create a writer If you use onl…" at bounding box center [1373, 392] width 305 height 784
click at [872, 495] on button "Continue" at bounding box center [1440, 495] width 72 height 29
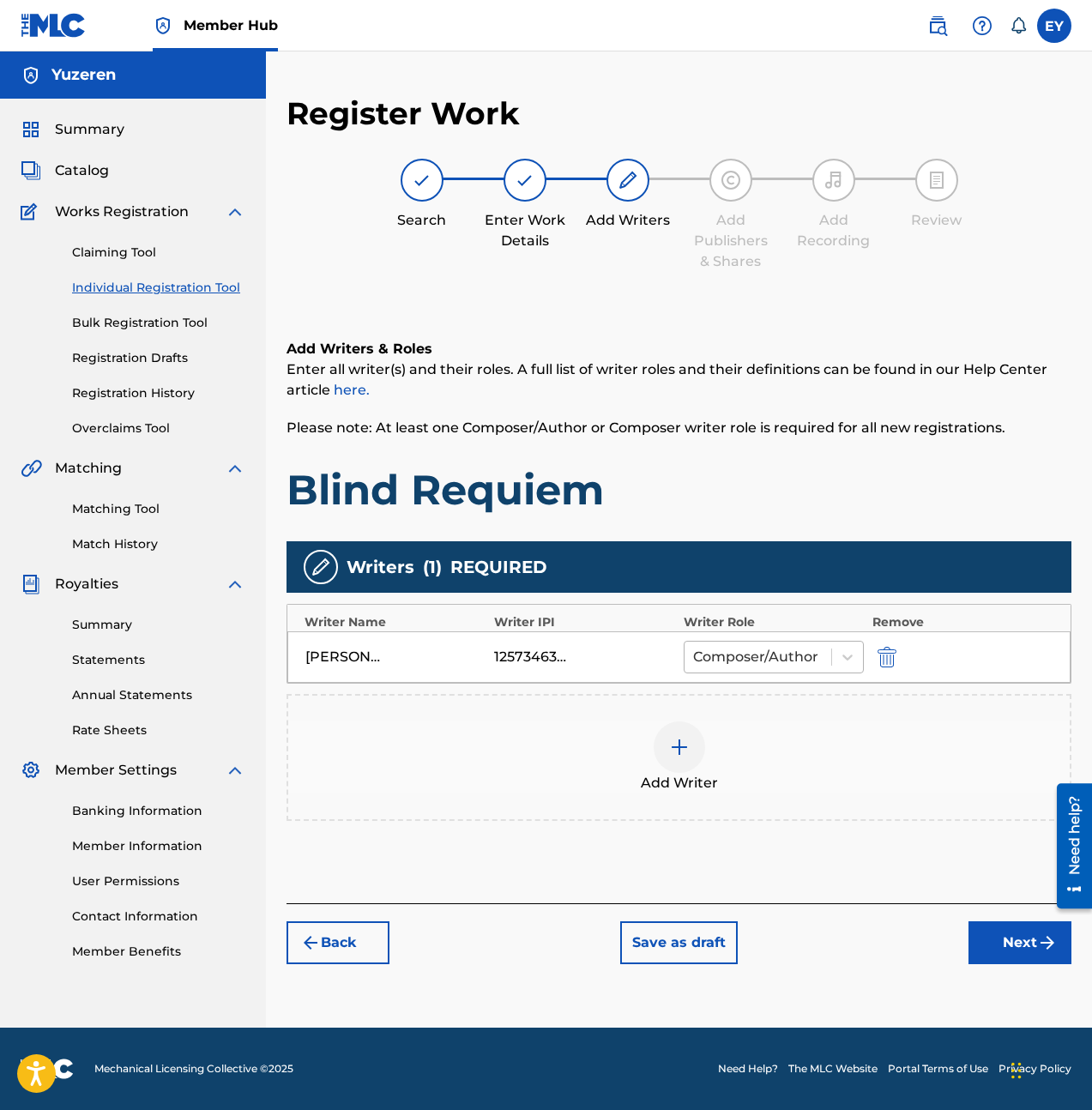
click at [796, 655] on div at bounding box center [758, 657] width 129 height 24
click at [622, 686] on div "Writers ( 1 ) REQUIRED Writer Name Writer IPI Writer Role Remove Ethan Yu 12573…" at bounding box center [679, 681] width 785 height 279
click at [524, 658] on div "1257346345" at bounding box center [532, 657] width 77 height 21
click at [658, 748] on div at bounding box center [679, 746] width 51 height 51
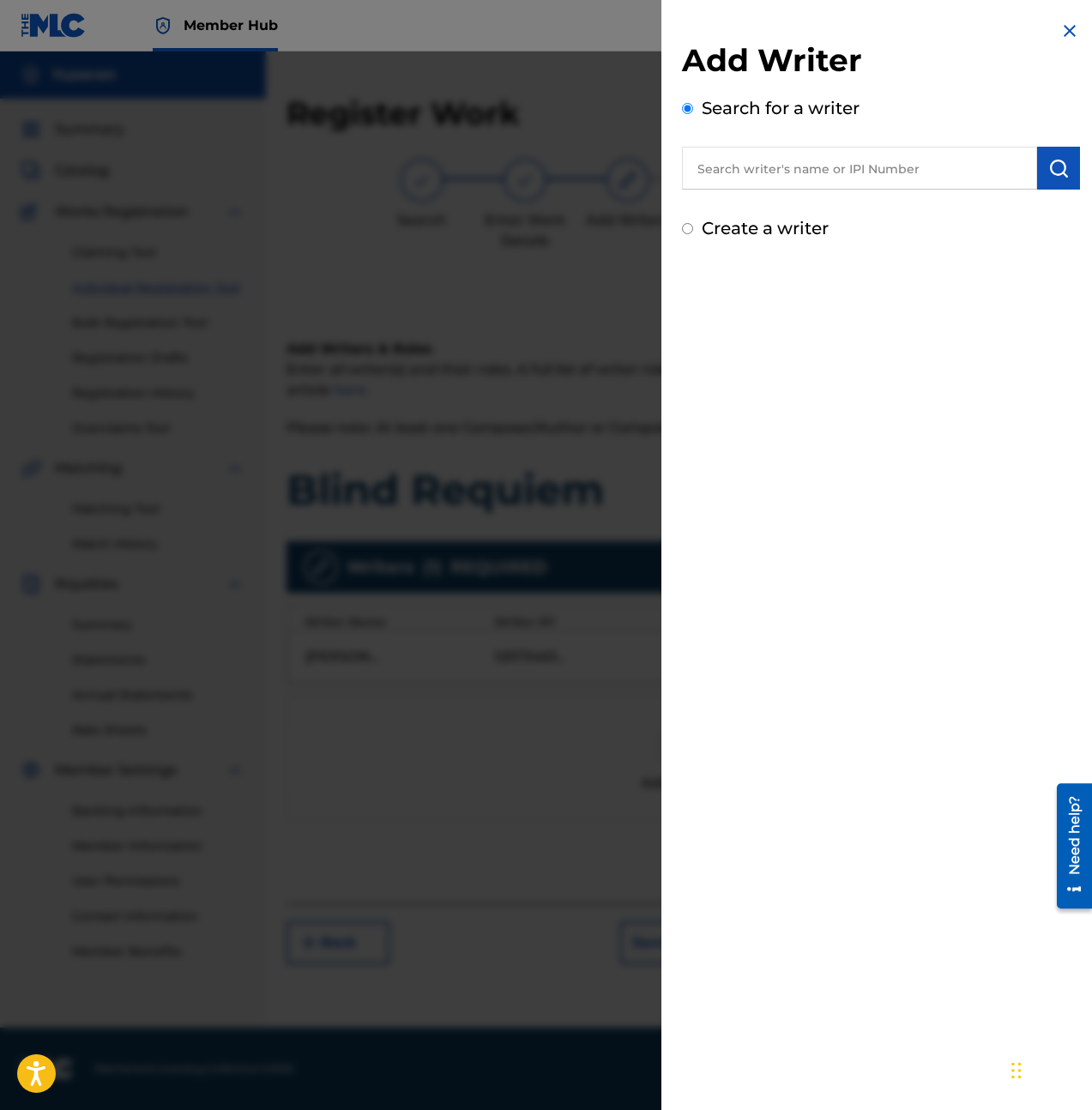
click at [836, 181] on input "text" at bounding box center [859, 167] width 355 height 43
click at [852, 165] on input "text" at bounding box center [859, 167] width 355 height 43
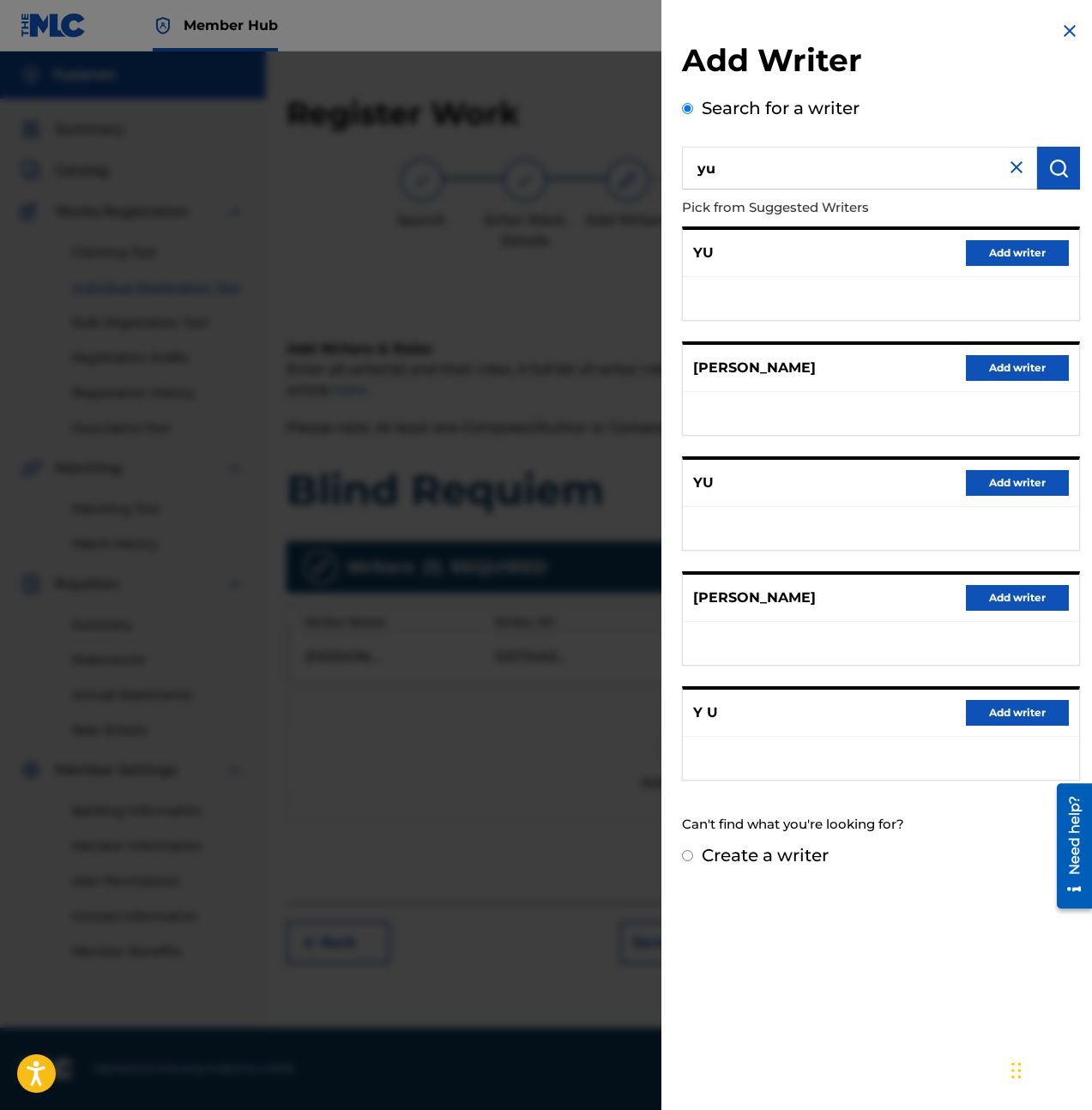
drag, startPoint x: 744, startPoint y: 262, endPoint x: 725, endPoint y: 251, distance: 22.0
click at [744, 261] on div "YU Add writer" at bounding box center [881, 253] width 397 height 47
click at [717, 249] on div "YU Add writer" at bounding box center [881, 253] width 397 height 47
click at [740, 175] on input "yu" at bounding box center [859, 167] width 355 height 43
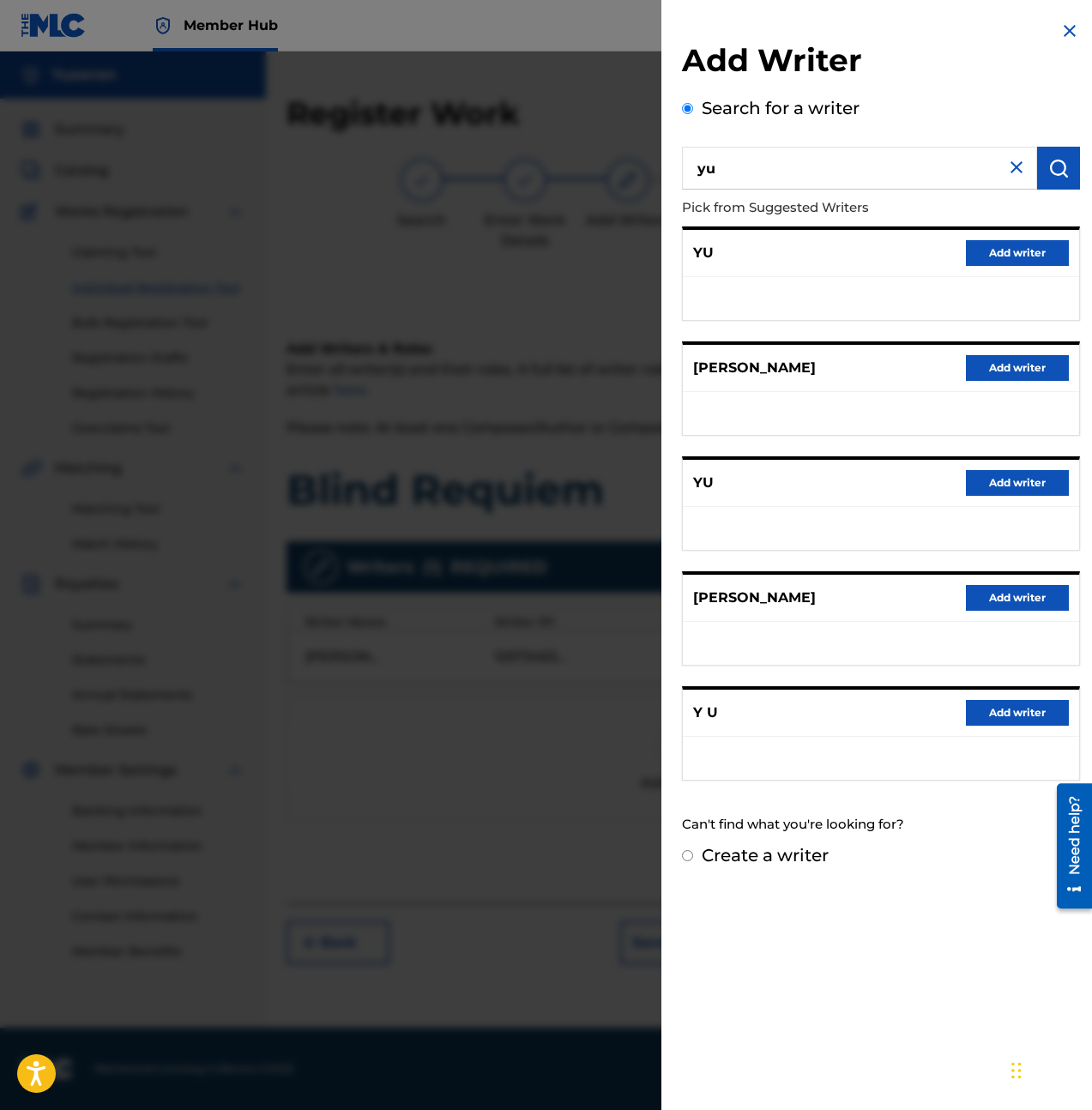
click at [740, 175] on input "yu" at bounding box center [859, 167] width 355 height 43
click at [758, 171] on input "yu" at bounding box center [859, 167] width 355 height 43
click at [1060, 171] on img "submit" at bounding box center [1059, 168] width 21 height 21
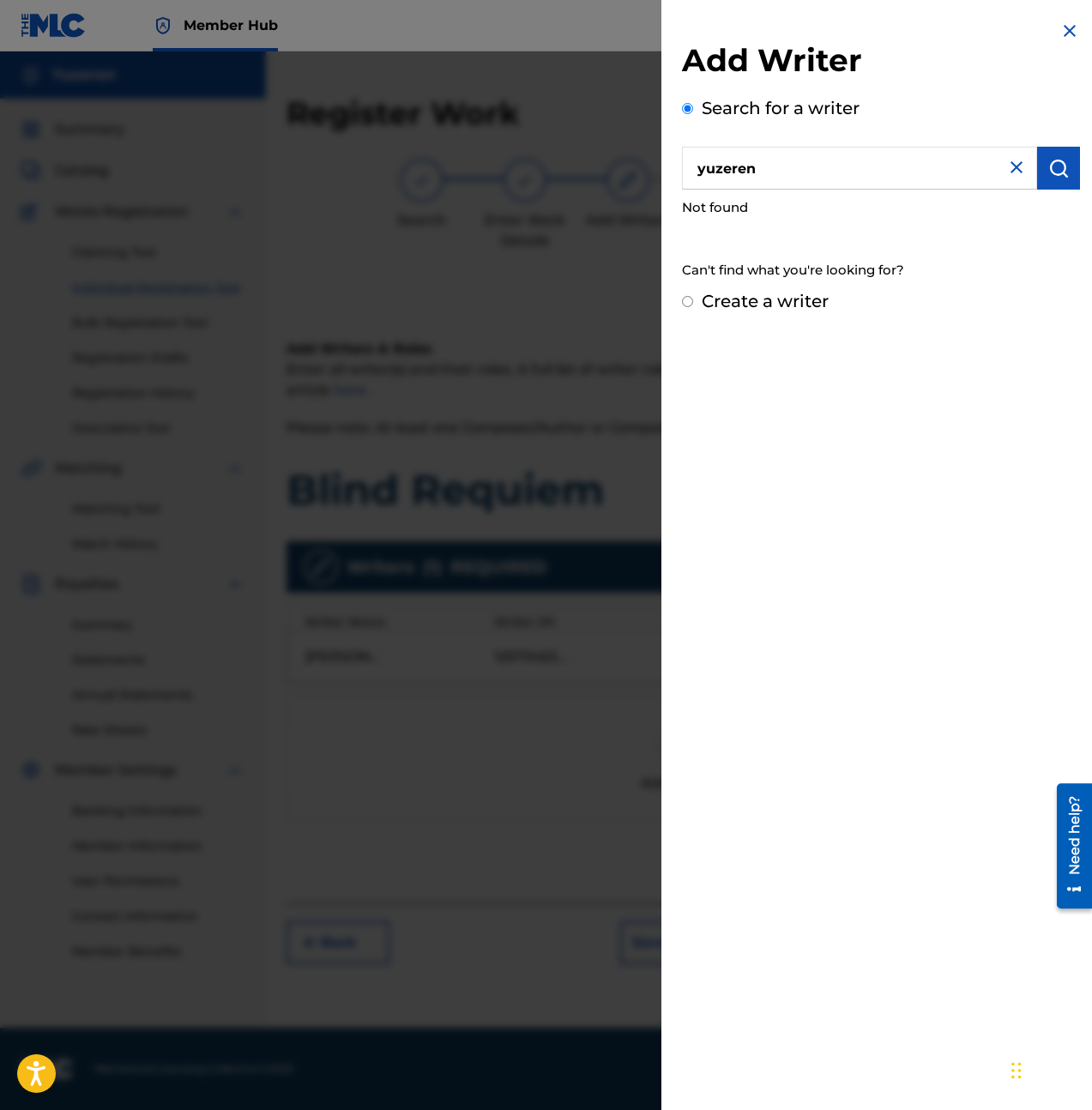
click at [913, 168] on input "yuzeren" at bounding box center [859, 167] width 355 height 43
type input "ethan yu"
click at [1049, 169] on img "submit" at bounding box center [1059, 168] width 21 height 21
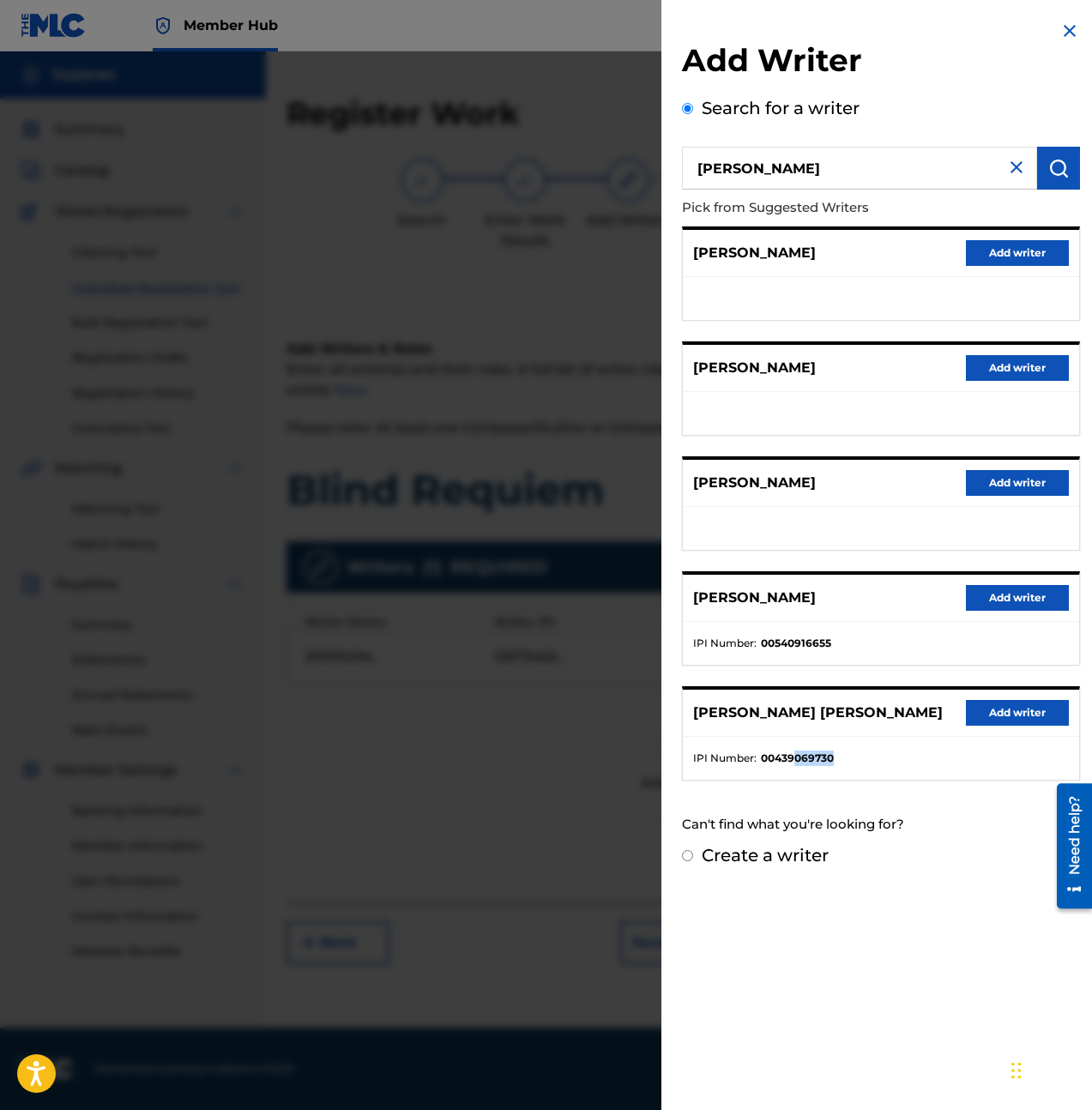
drag, startPoint x: 856, startPoint y: 770, endPoint x: 795, endPoint y: 760, distance: 61.8
click at [795, 760] on ul "IPI Number : 00439069730" at bounding box center [881, 758] width 397 height 43
click at [1067, 30] on img at bounding box center [1070, 31] width 21 height 21
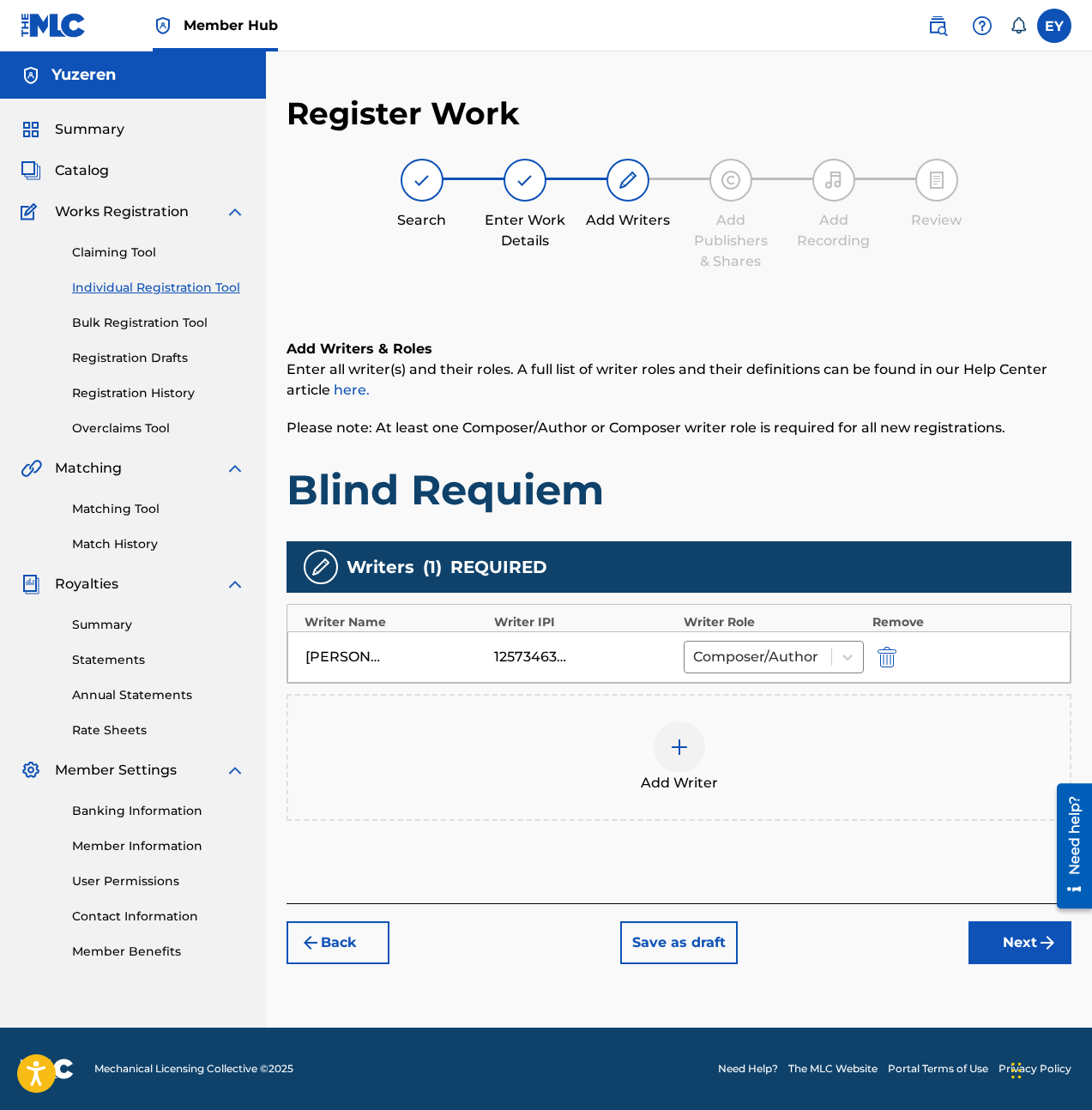
drag, startPoint x: 548, startPoint y: 679, endPoint x: 573, endPoint y: 672, distance: 26.0
click at [555, 677] on div "Ethan Yu 1257346345 Composer/Author" at bounding box center [679, 656] width 783 height 51
drag, startPoint x: 559, startPoint y: 652, endPoint x: 549, endPoint y: 656, distance: 10.8
click at [549, 656] on div "1257346345" at bounding box center [532, 657] width 77 height 21
click at [556, 658] on div "1257346345" at bounding box center [532, 657] width 77 height 21
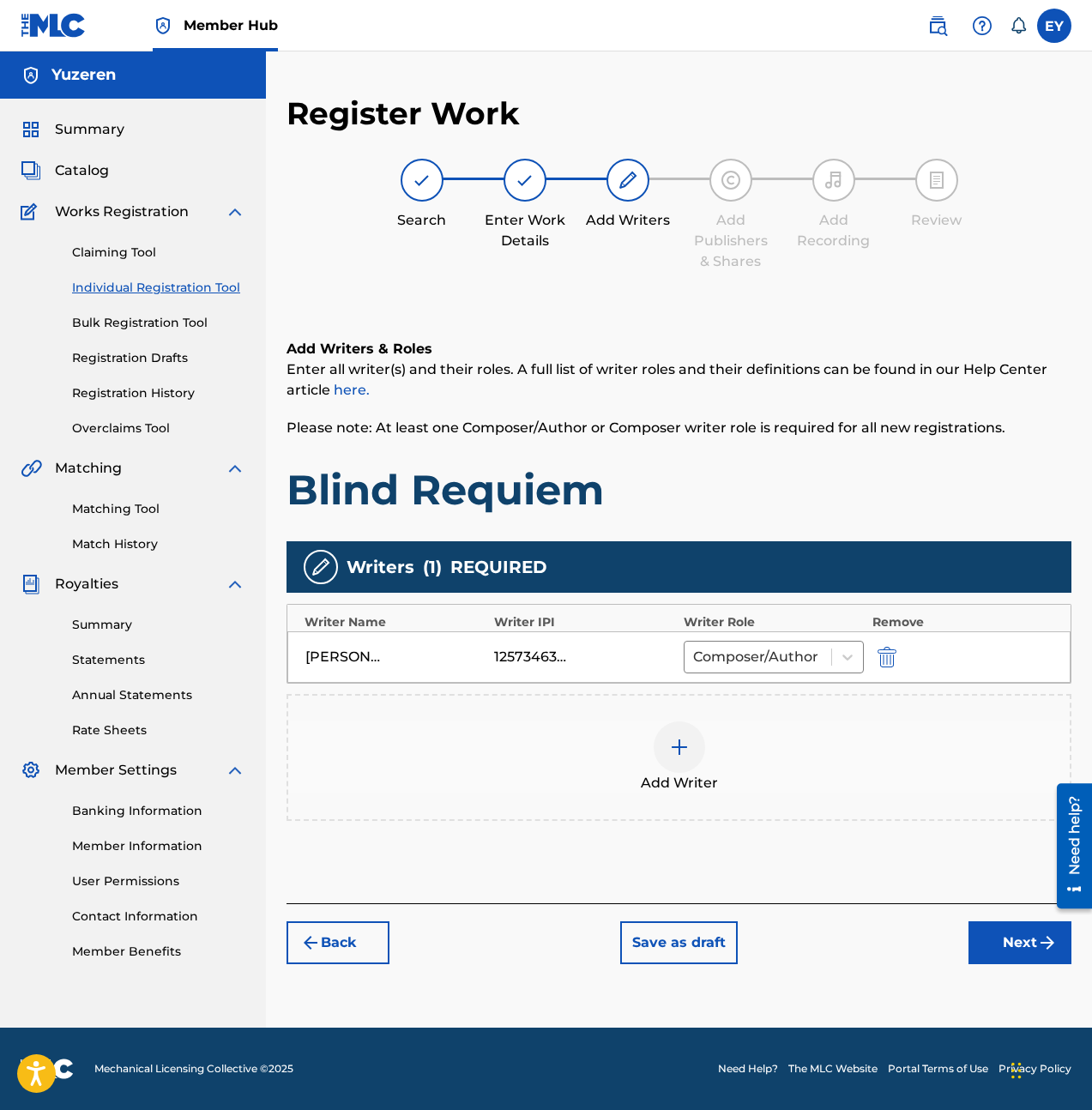
click at [616, 678] on div "Ethan Yu 1257346345 Composer/Author" at bounding box center [679, 656] width 783 height 51
click at [812, 463] on div "Add Writers & Roles Enter all writer(s) and their roles. A full list of writer …" at bounding box center [679, 427] width 785 height 177
click at [988, 800] on button "Next" at bounding box center [1020, 942] width 103 height 43
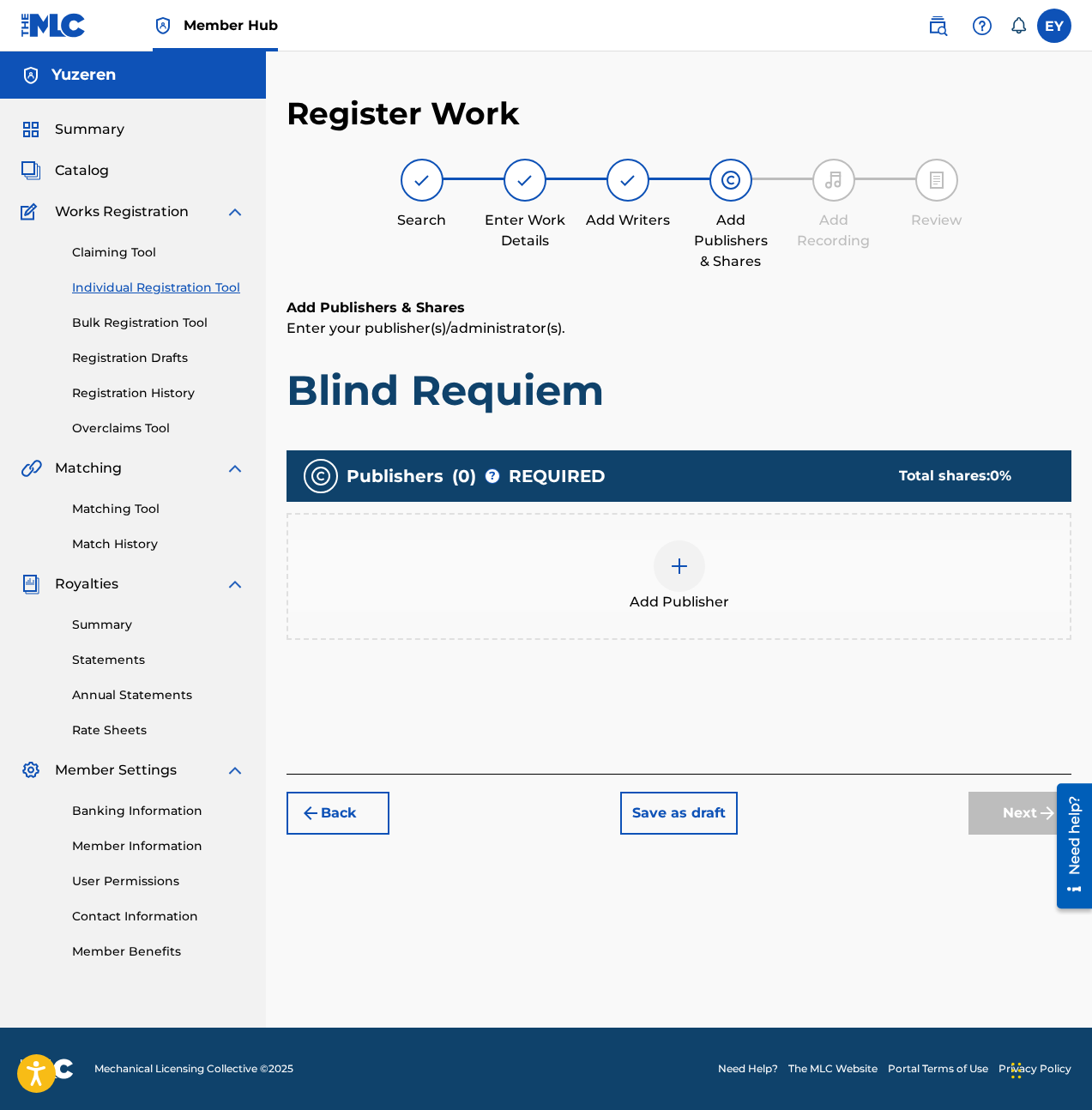
click at [657, 592] on span "Add Publisher" at bounding box center [679, 602] width 100 height 21
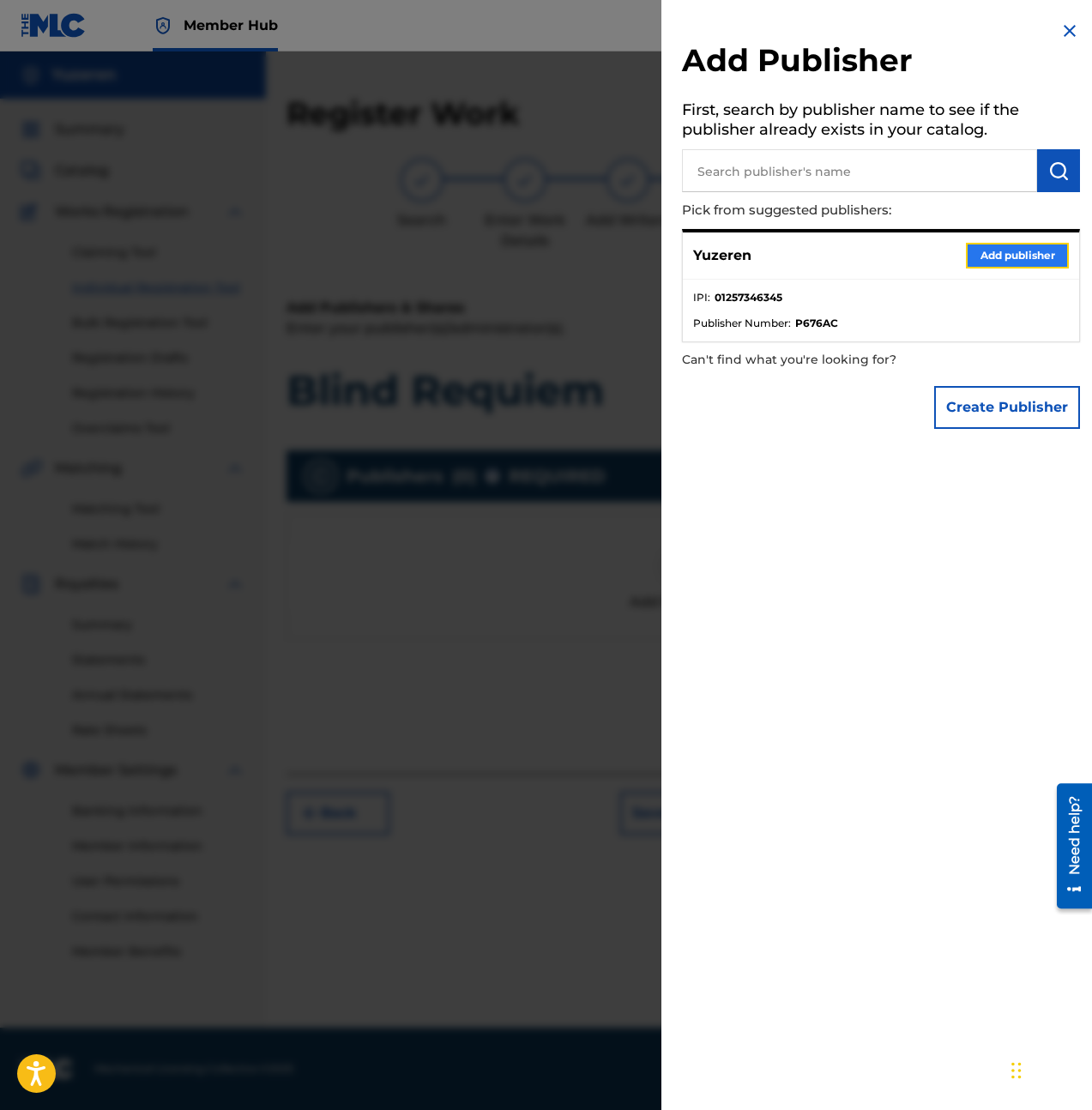
click at [998, 260] on button "Add publisher" at bounding box center [1017, 256] width 103 height 26
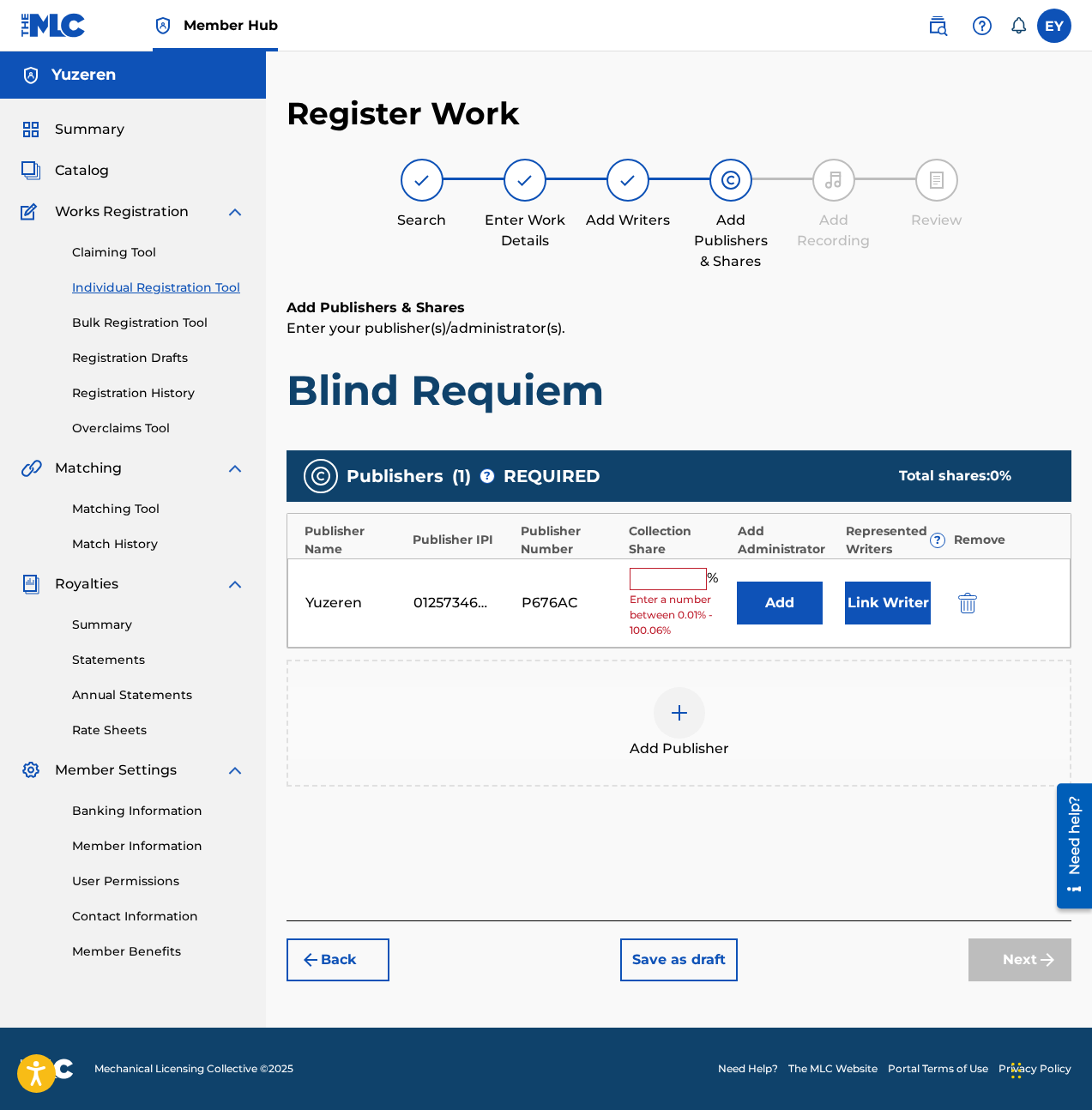
click at [677, 574] on input "text" at bounding box center [668, 579] width 77 height 23
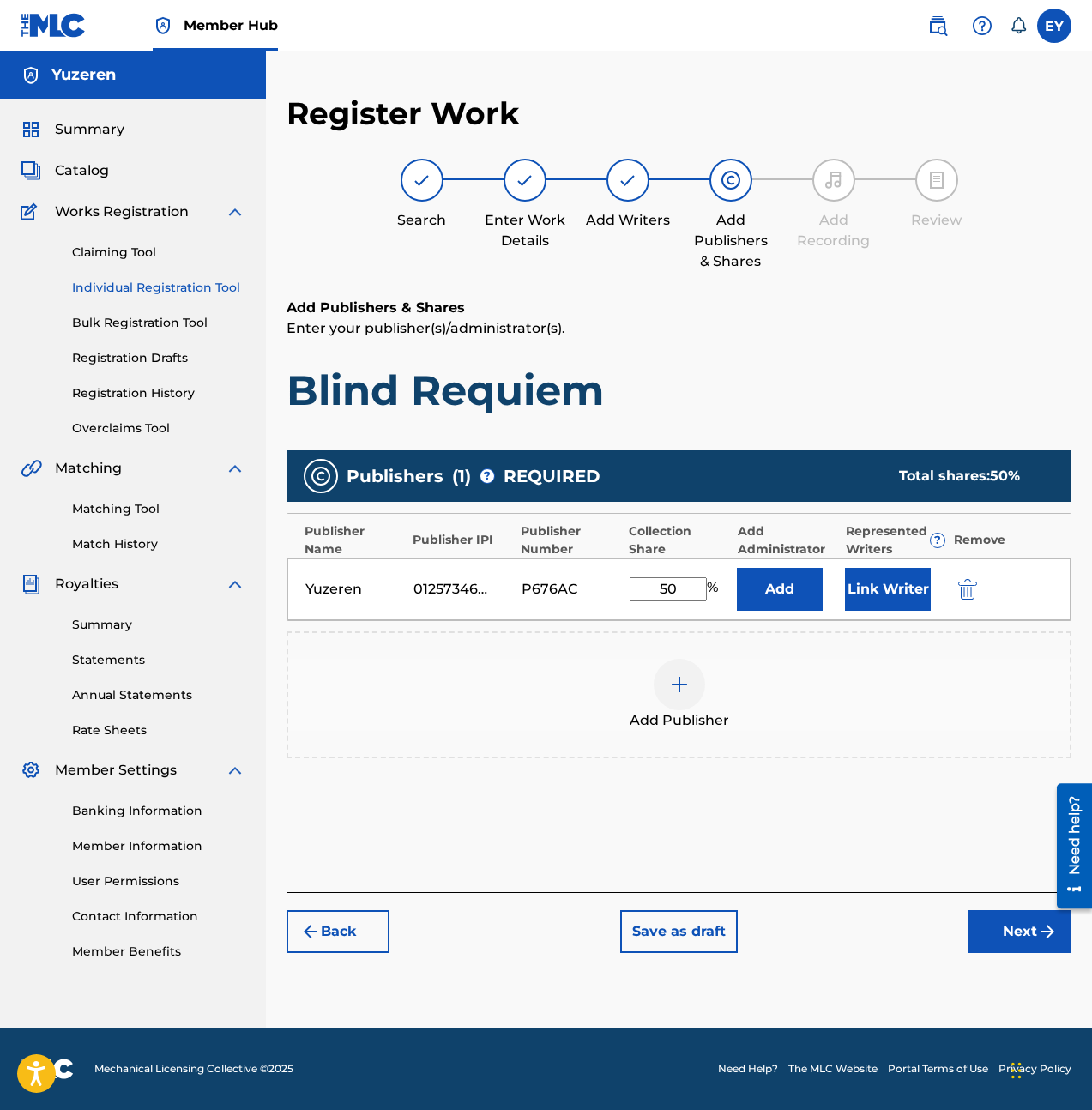
click at [783, 786] on div "Publishers ( 1 ) ? REQUIRED Total shares: 50 % Publisher Name Publisher IPI Pub…" at bounding box center [679, 629] width 785 height 375
click at [671, 590] on input "50" at bounding box center [668, 589] width 77 height 24
type input "100"
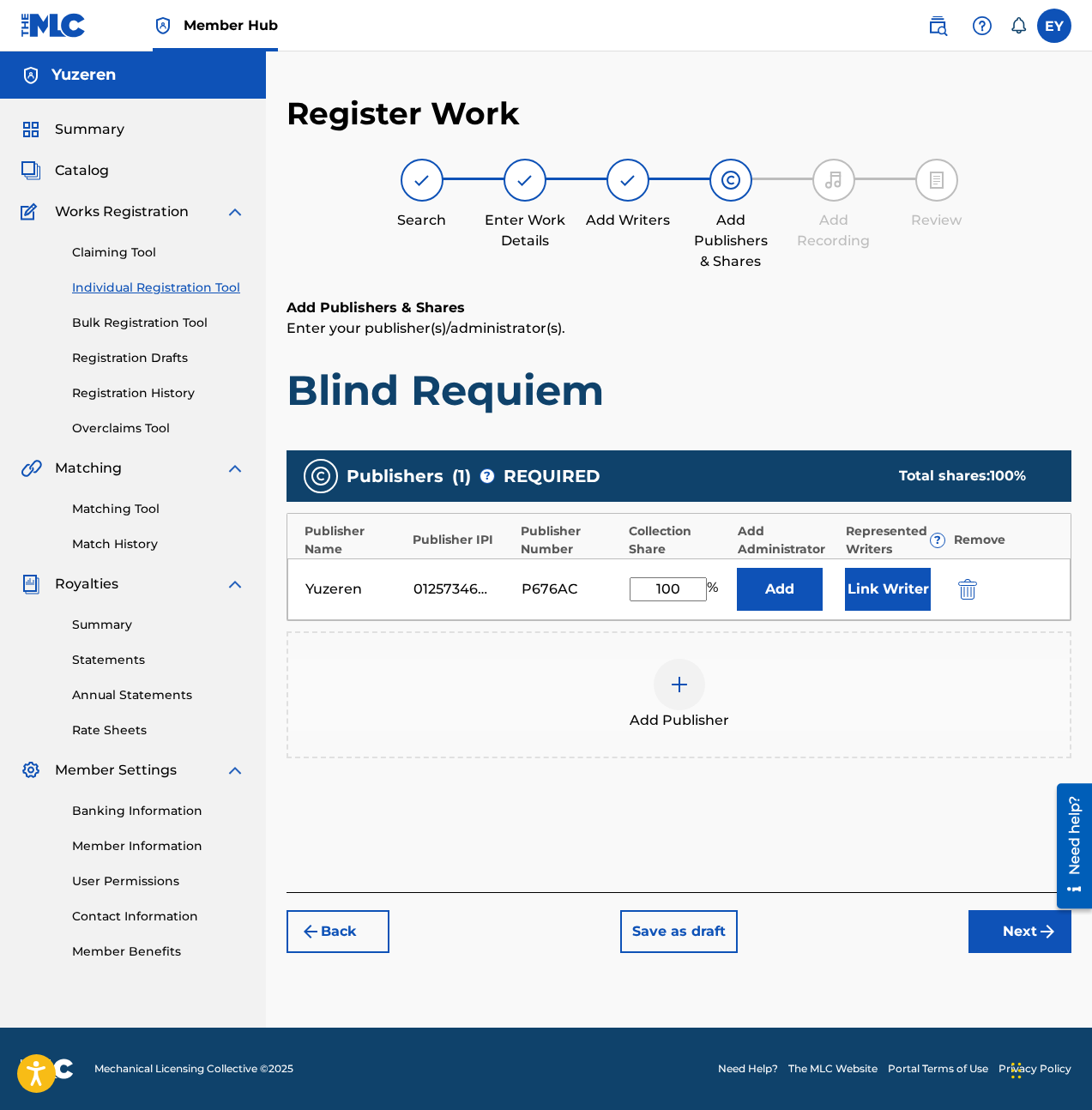
click at [708, 769] on div "Publishers ( 1 ) ? REQUIRED Total shares: 100 % Publisher Name Publisher IPI Pu…" at bounding box center [679, 613] width 785 height 325
click at [809, 574] on button "Add" at bounding box center [780, 588] width 86 height 43
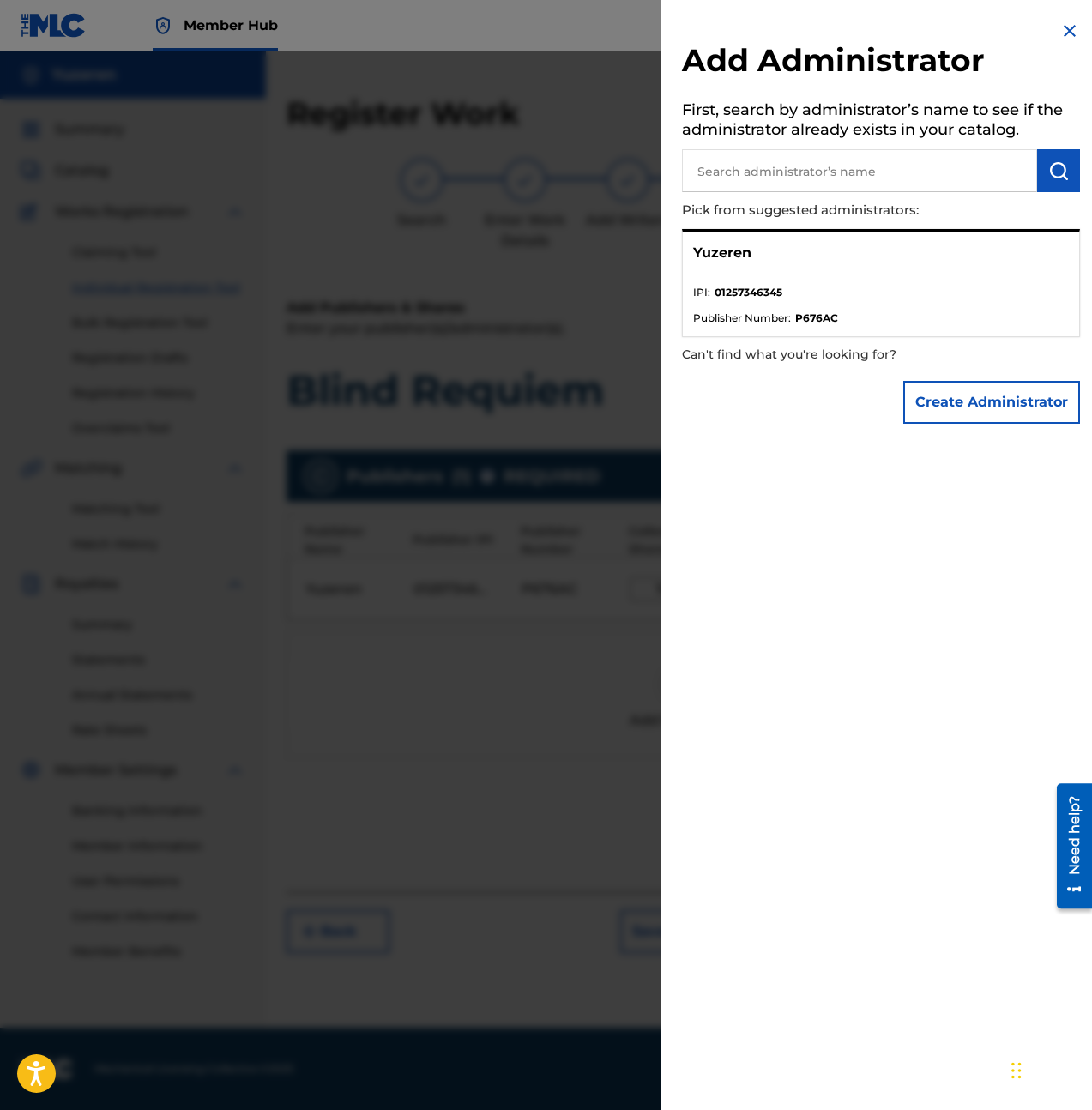
drag, startPoint x: 900, startPoint y: 318, endPoint x: 905, endPoint y: 325, distance: 8.6
click at [905, 325] on li "Publisher Number : P676AC" at bounding box center [881, 319] width 376 height 16
click at [884, 240] on div "Yuzeren" at bounding box center [881, 253] width 397 height 42
click at [808, 251] on div "Yuzeren" at bounding box center [881, 253] width 397 height 42
click at [747, 253] on p "Yuzeren" at bounding box center [722, 253] width 58 height 21
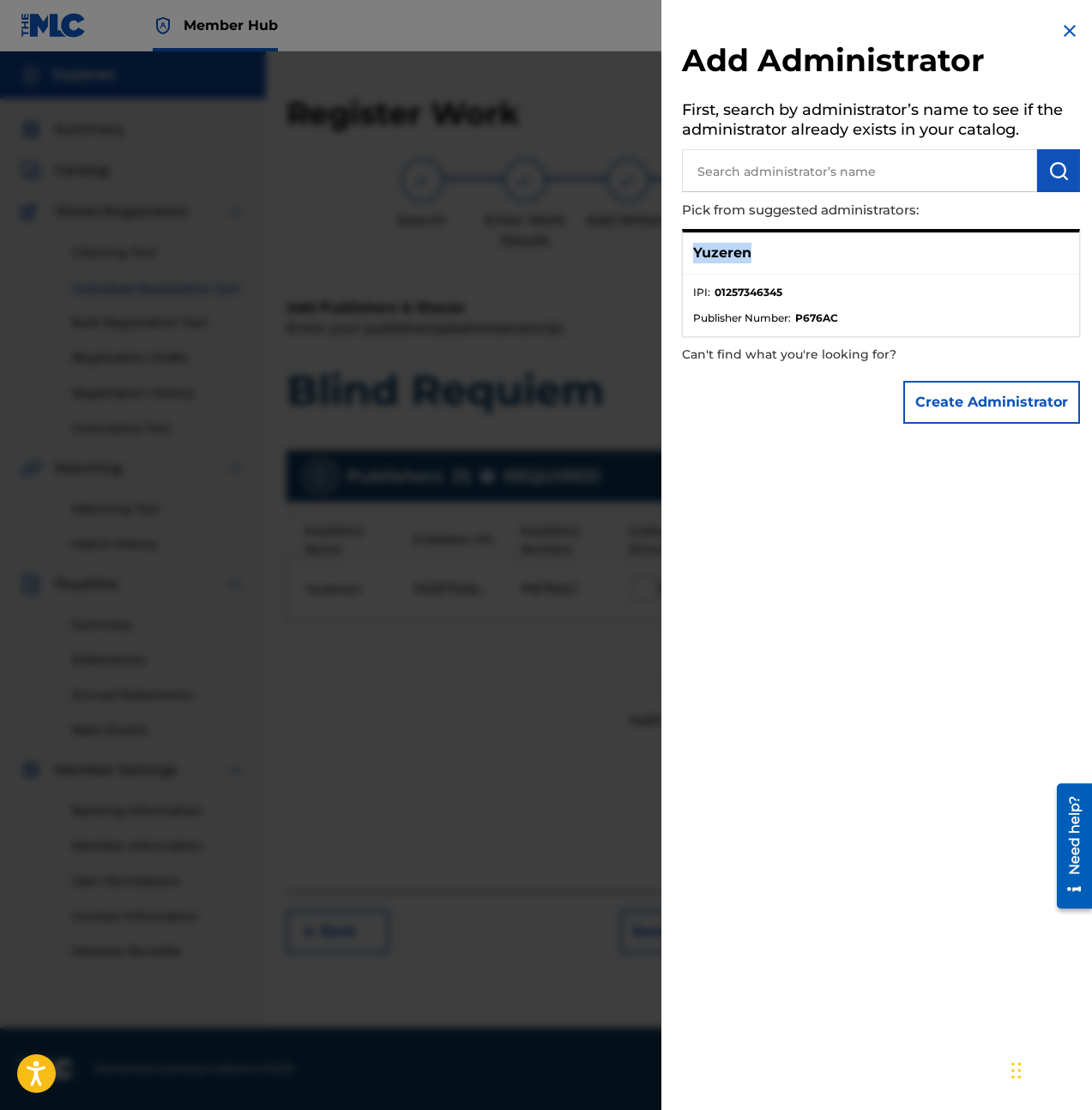
click at [747, 253] on p "Yuzeren" at bounding box center [722, 253] width 58 height 21
click at [897, 341] on p "Can't find what you're looking for?" at bounding box center [832, 354] width 300 height 36
click at [834, 306] on li "IPI : 01257346345" at bounding box center [881, 298] width 376 height 26
click at [792, 319] on li "Publisher Number : P676AC" at bounding box center [881, 319] width 376 height 16
click at [806, 270] on div "Yuzeren" at bounding box center [881, 253] width 397 height 42
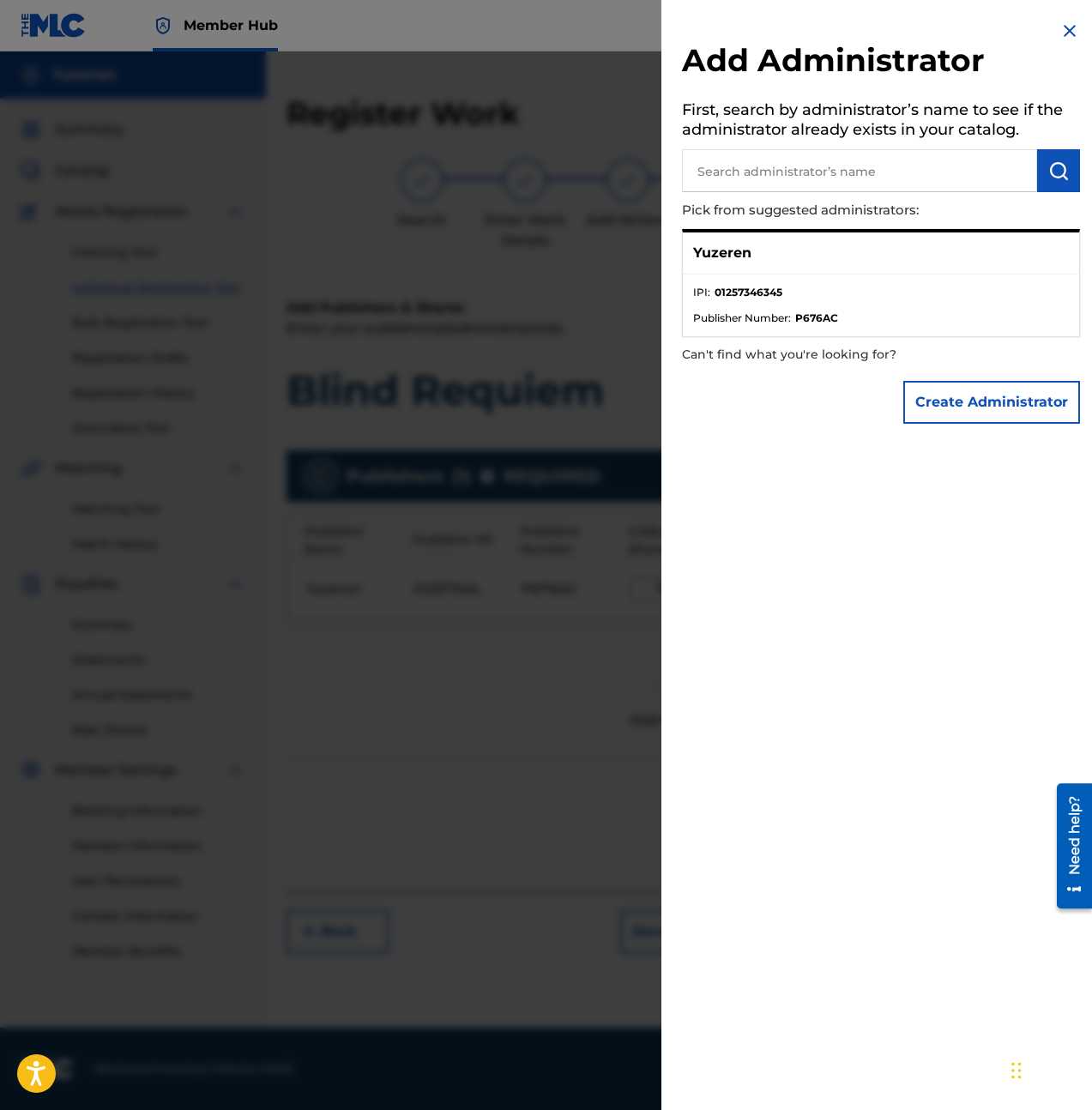
click at [749, 259] on p "Yuzeren" at bounding box center [722, 253] width 58 height 21
click at [743, 239] on div "Yuzeren" at bounding box center [881, 253] width 397 height 42
click at [918, 189] on input "text" at bounding box center [859, 170] width 355 height 43
type input "yuzeren"
click at [805, 259] on div "Yuzeren" at bounding box center [881, 253] width 397 height 42
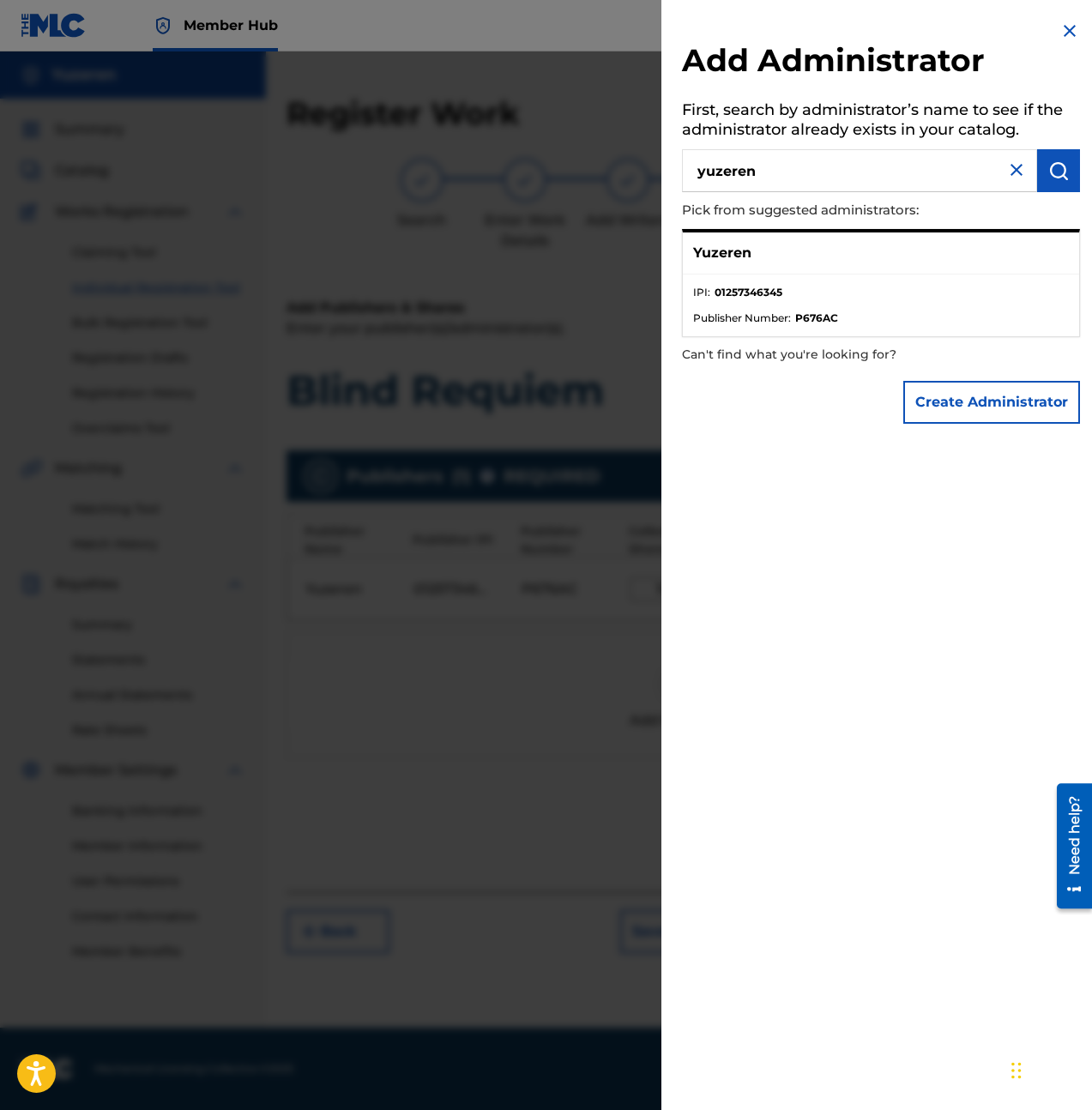
click at [1059, 41] on h2 "Add Administrator" at bounding box center [881, 62] width 398 height 43
click at [1068, 32] on img at bounding box center [1070, 31] width 21 height 21
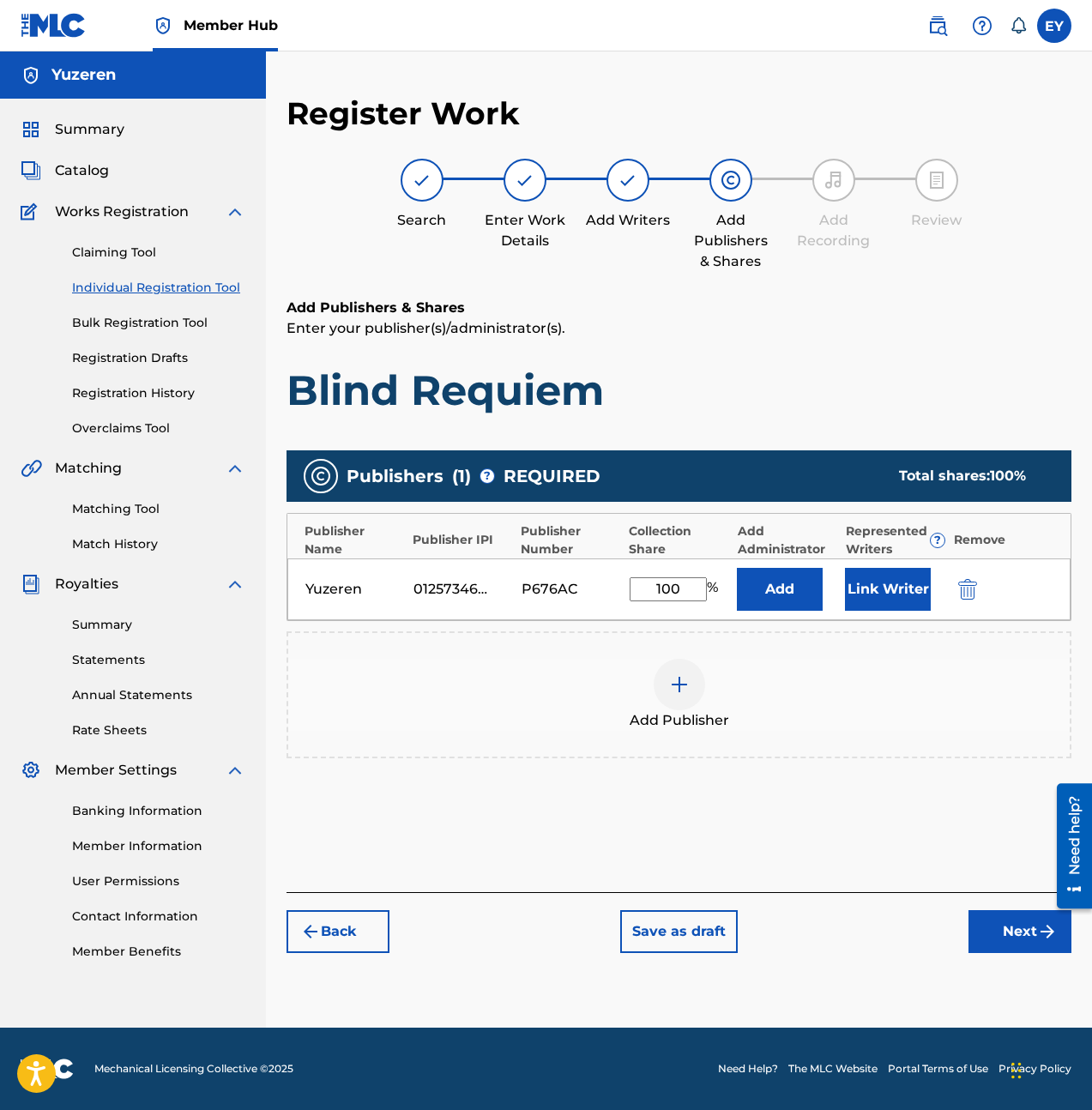
click at [832, 754] on div "Add Publisher" at bounding box center [679, 694] width 785 height 127
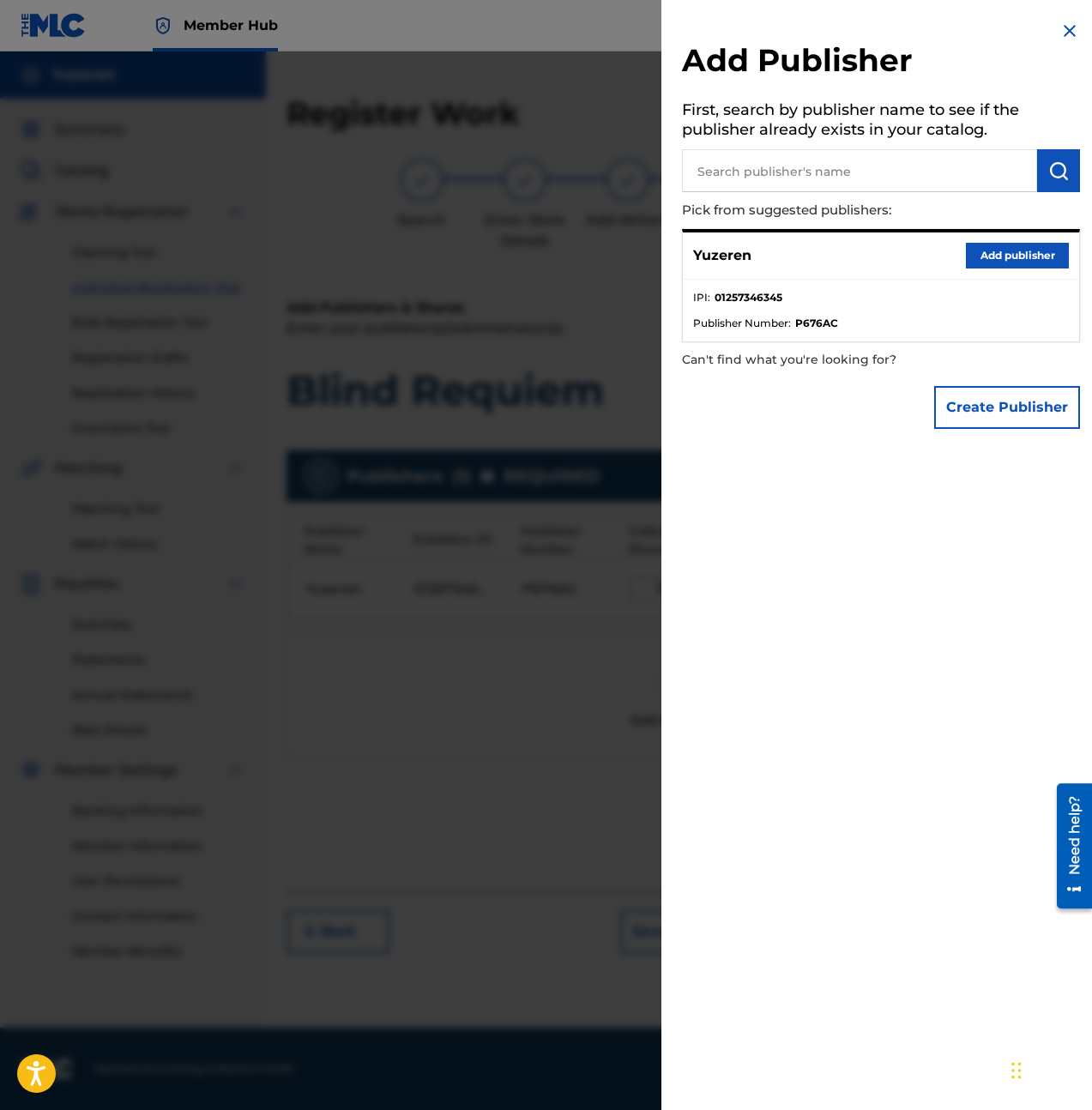
click at [1061, 33] on img at bounding box center [1070, 31] width 21 height 21
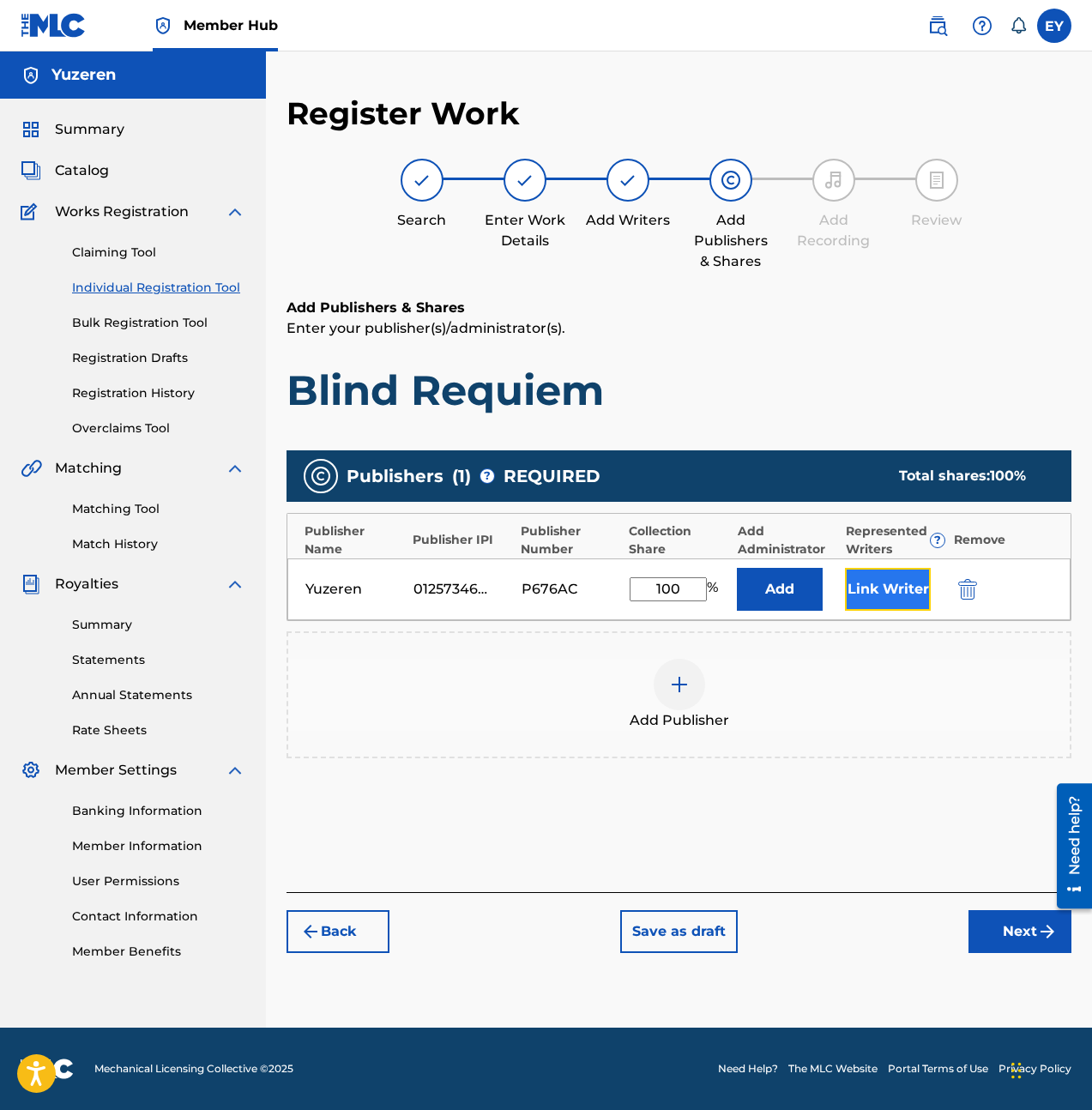
click at [897, 601] on button "Link Writer" at bounding box center [887, 588] width 86 height 43
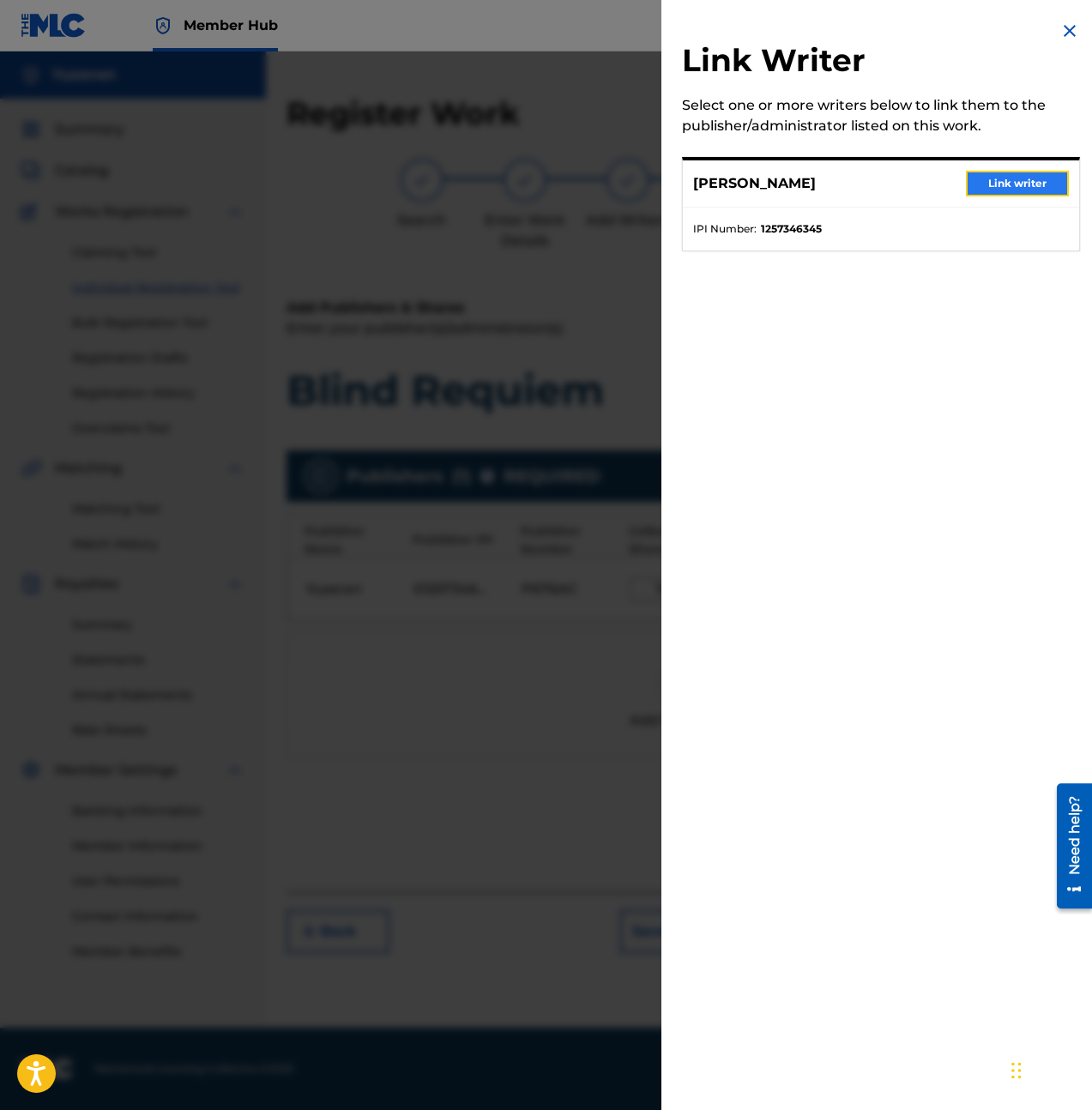
click at [1002, 178] on button "Link writer" at bounding box center [1017, 184] width 103 height 26
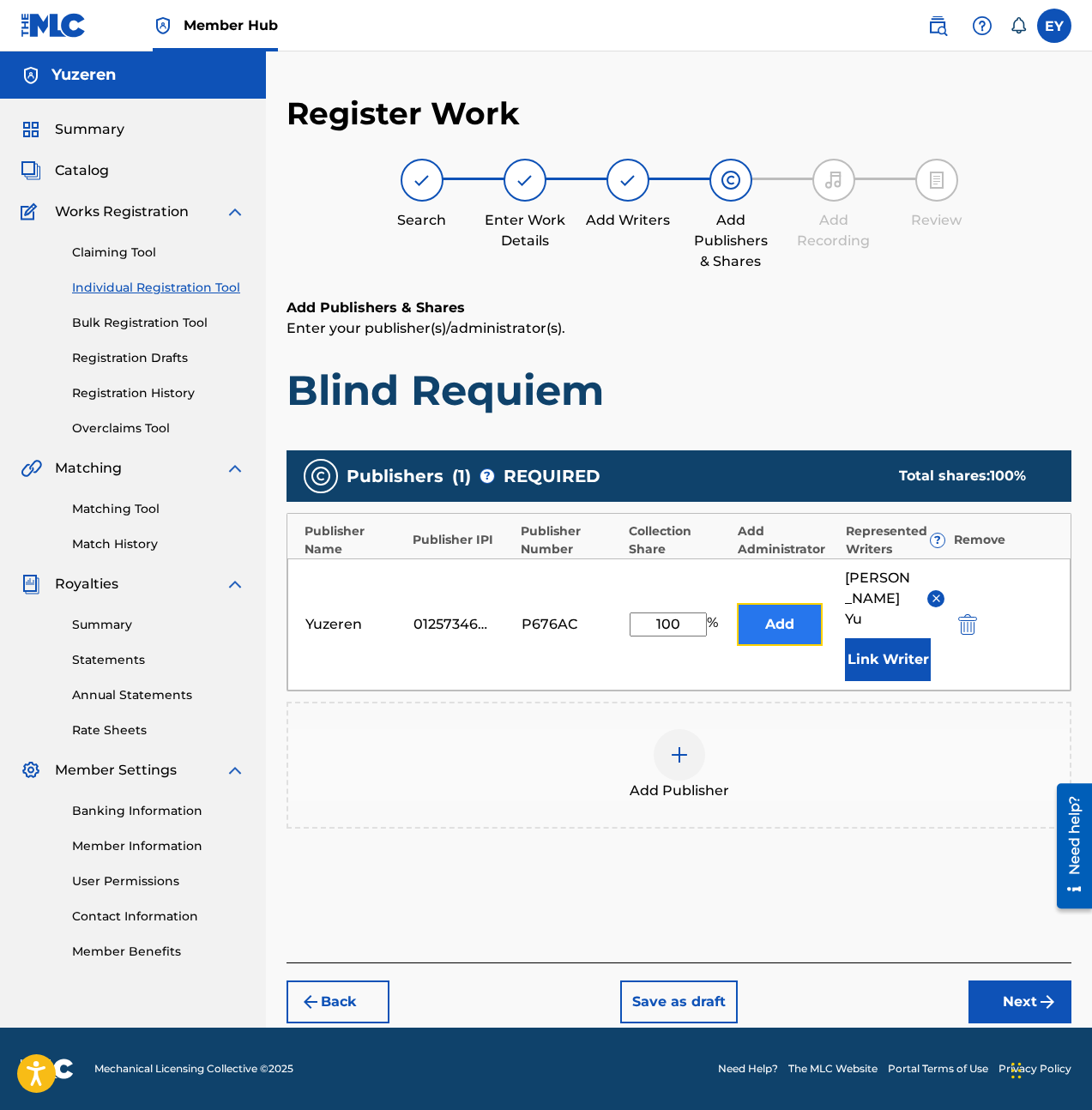
click at [795, 613] on button "Add" at bounding box center [780, 624] width 86 height 43
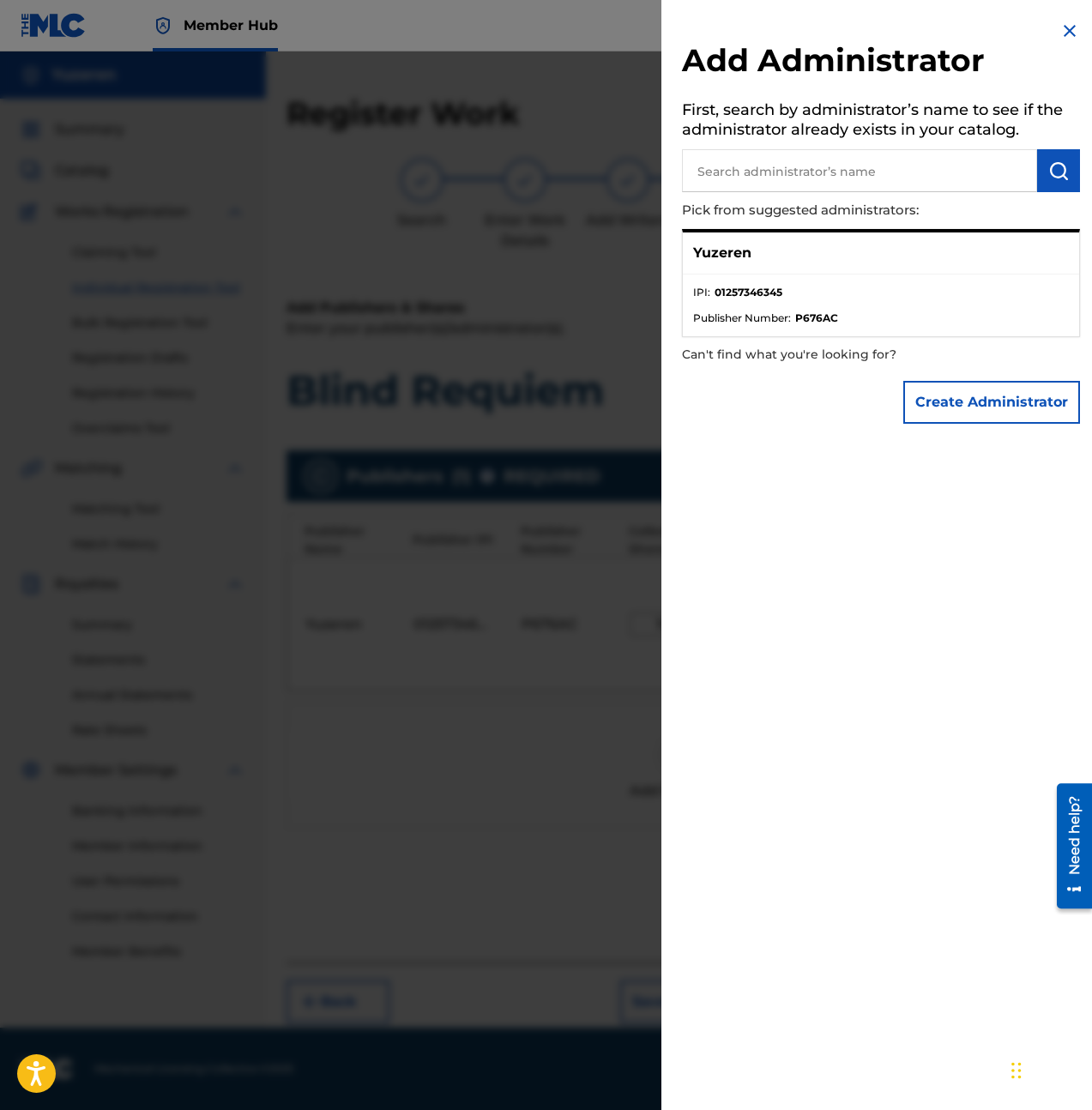
click at [776, 356] on p "Can't find what you're looking for?" at bounding box center [832, 354] width 300 height 36
drag, startPoint x: 834, startPoint y: 293, endPoint x: 1095, endPoint y: 95, distance: 327.6
click at [862, 279] on ul "IPI : 01257346345 Publisher Number : P676AC" at bounding box center [881, 305] width 397 height 62
click at [1067, 36] on img at bounding box center [1070, 31] width 21 height 21
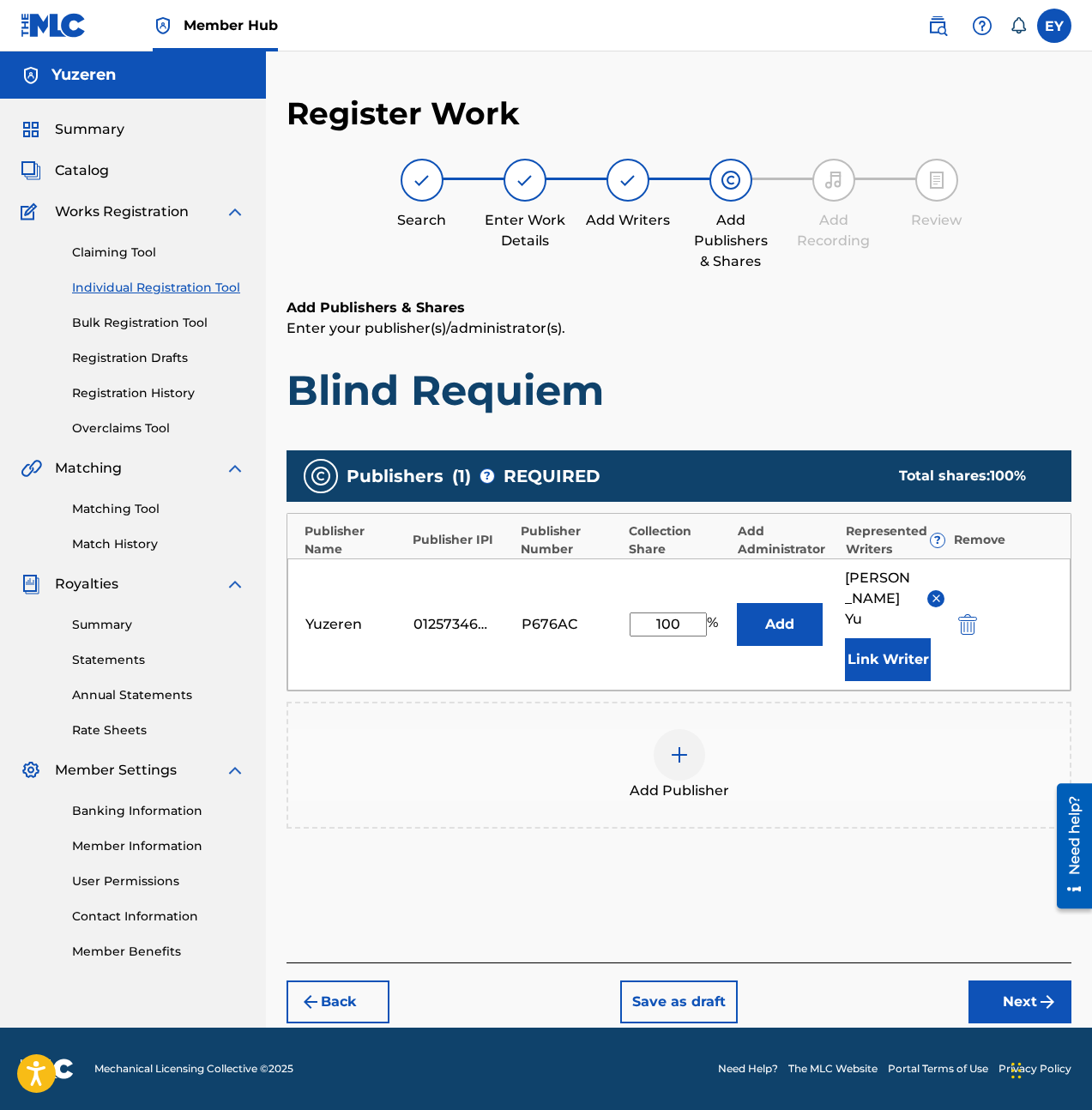
click at [684, 800] on div "Publishers ( 1 ) ? REQUIRED Total shares: 100 % Publisher Name Publisher IPI Pu…" at bounding box center [679, 664] width 785 height 445
click at [1026, 800] on button "Next" at bounding box center [1020, 1002] width 103 height 43
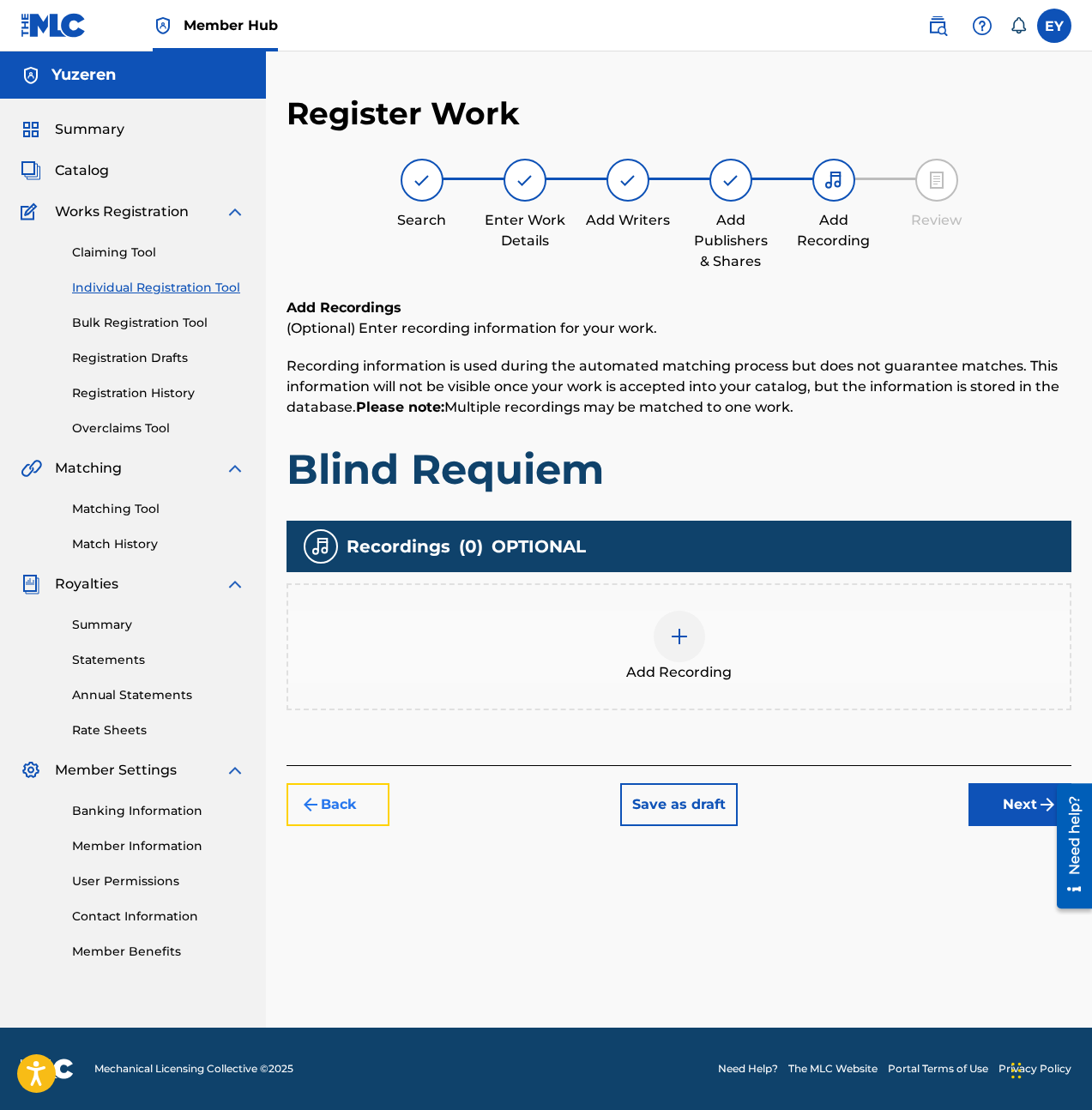
click at [353, 792] on button "Back" at bounding box center [338, 804] width 103 height 43
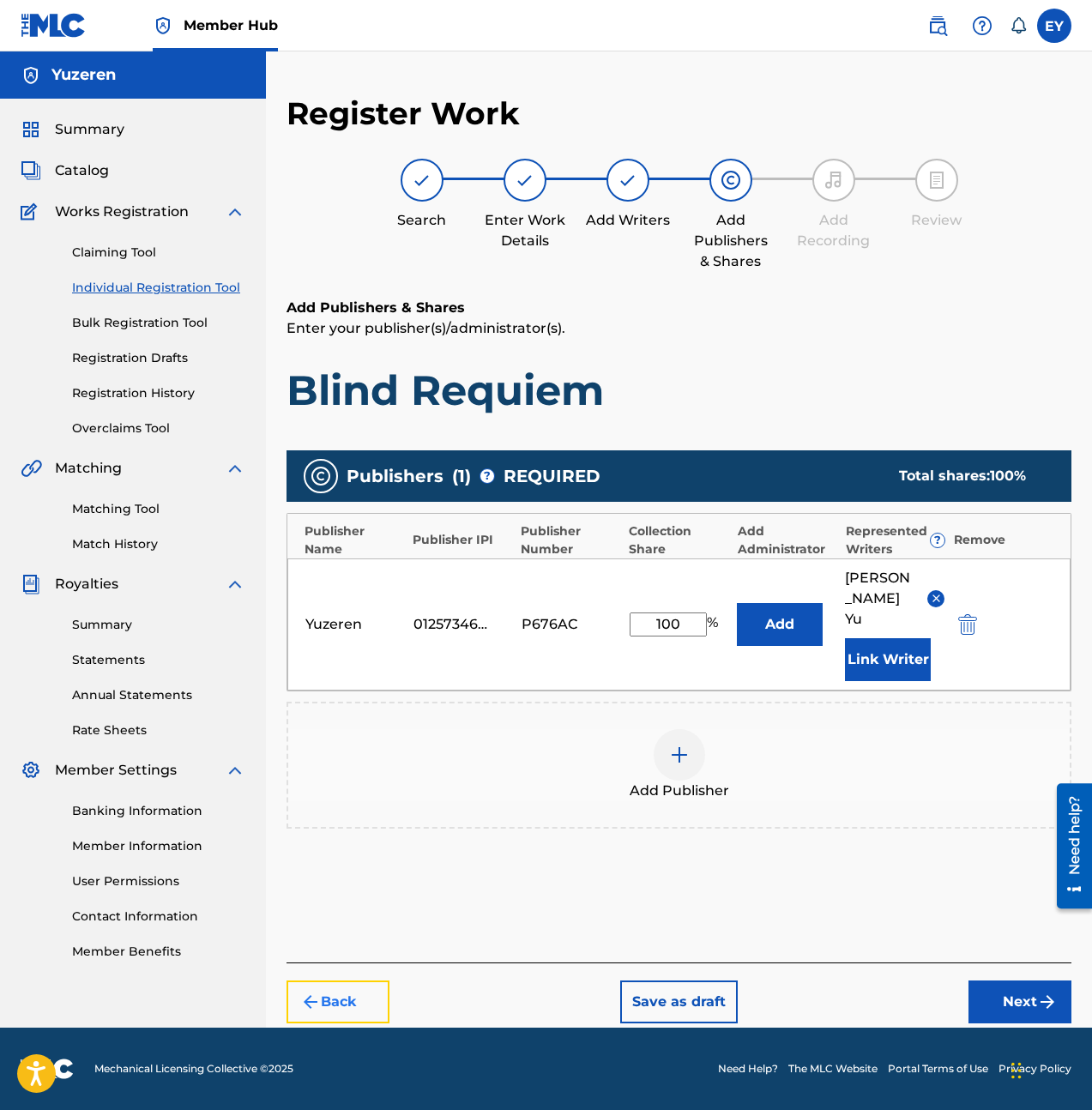
click at [353, 800] on button "Back" at bounding box center [338, 1002] width 103 height 43
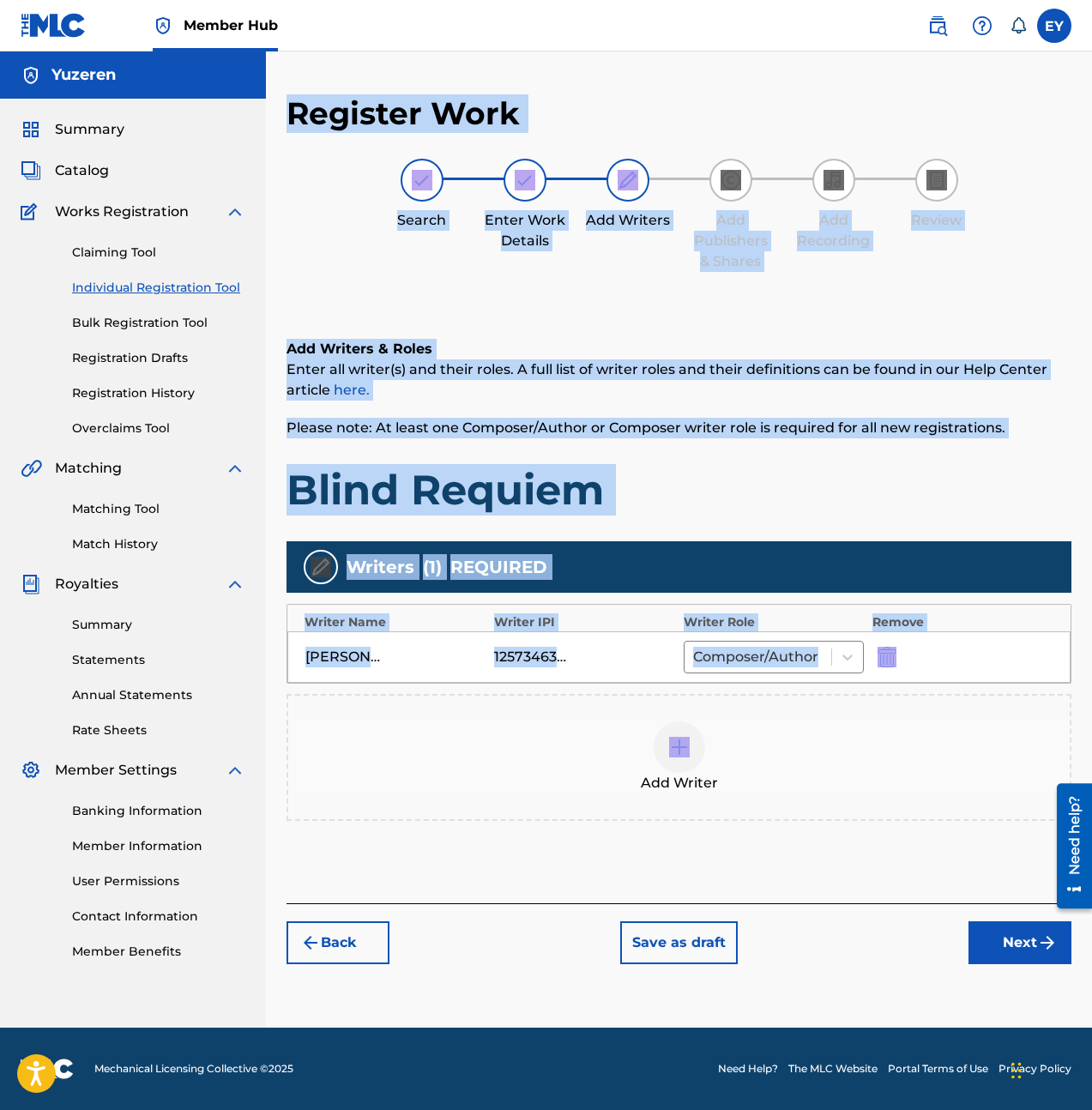
drag, startPoint x: 286, startPoint y: 113, endPoint x: 924, endPoint y: 697, distance: 864.9
click at [924, 697] on div "Register Work Search Enter Work Details Add Writers Add Publishers & Shares Add…" at bounding box center [679, 529] width 785 height 870
copy div "Register Work Search Enter Work Details Add Writers Add Publishers & Shares Add…"
click at [594, 705] on div "Add Writer" at bounding box center [679, 758] width 785 height 127
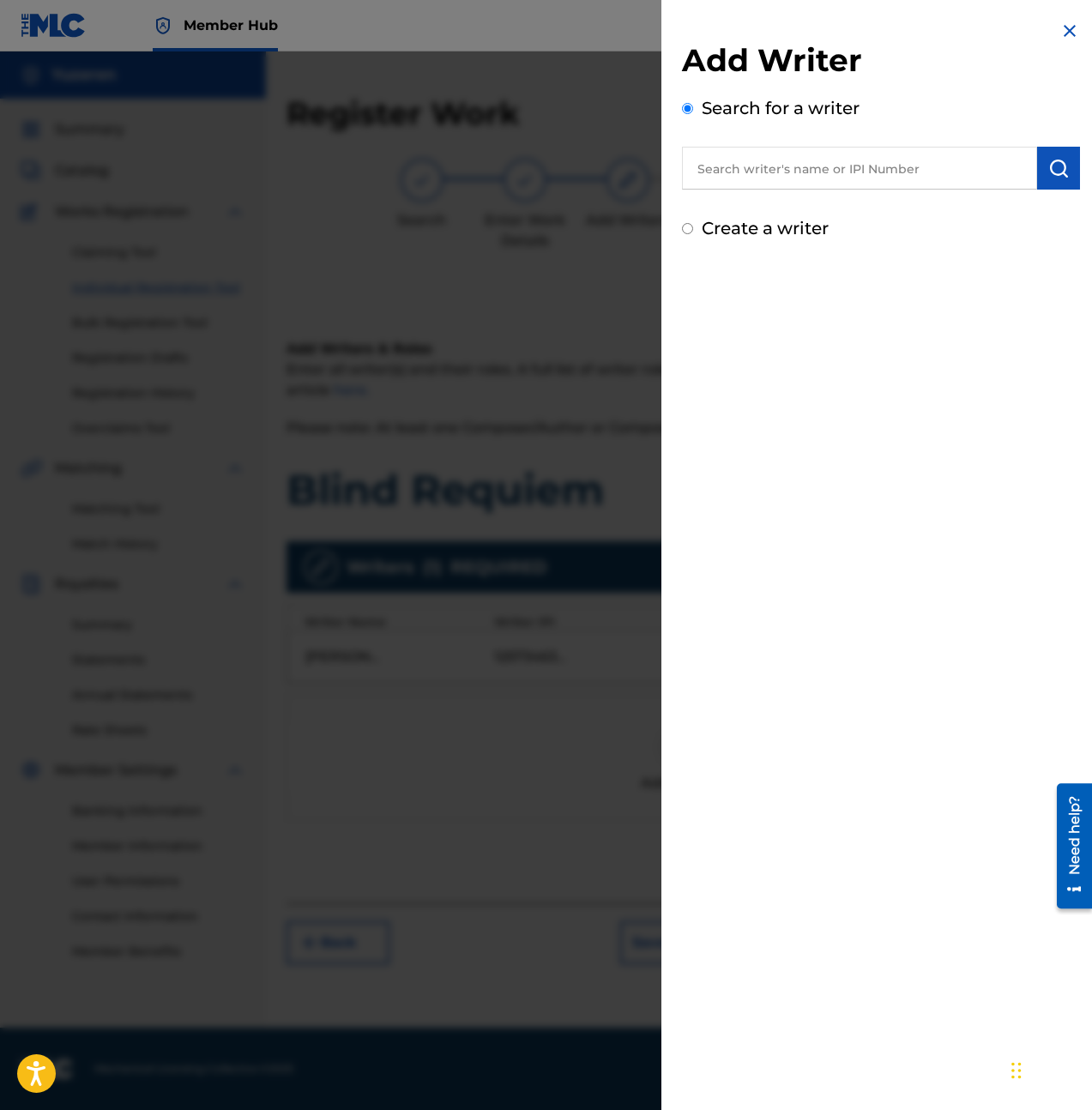
click at [747, 258] on div "Add Writer Search for a writer Create a writer" at bounding box center [881, 130] width 439 height 261
click at [751, 233] on label "Create a writer" at bounding box center [765, 228] width 127 height 21
radio input "true"
click at [694, 233] on input "Create a writer" at bounding box center [687, 228] width 11 height 11
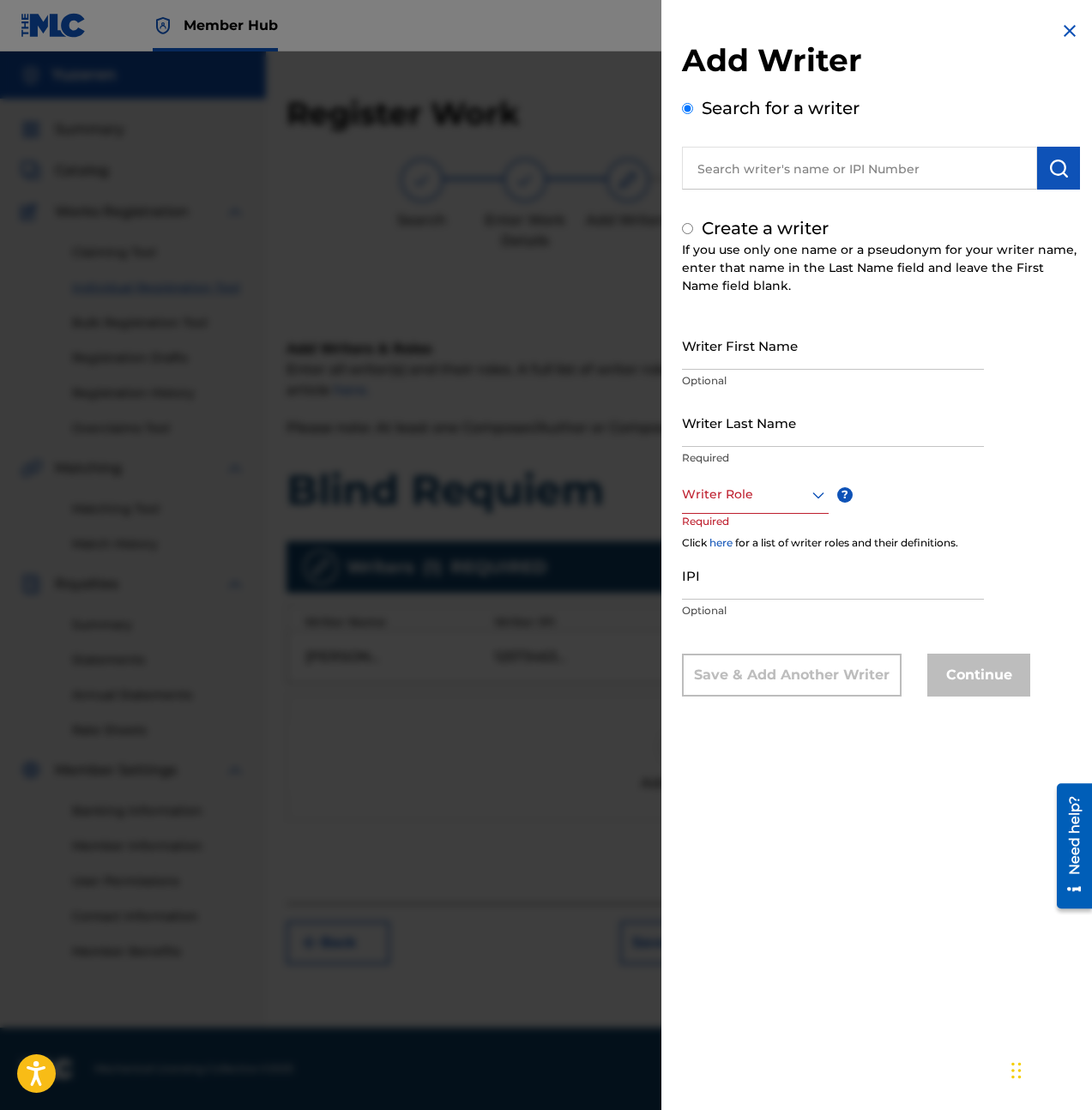
radio input "false"
radio input "true"
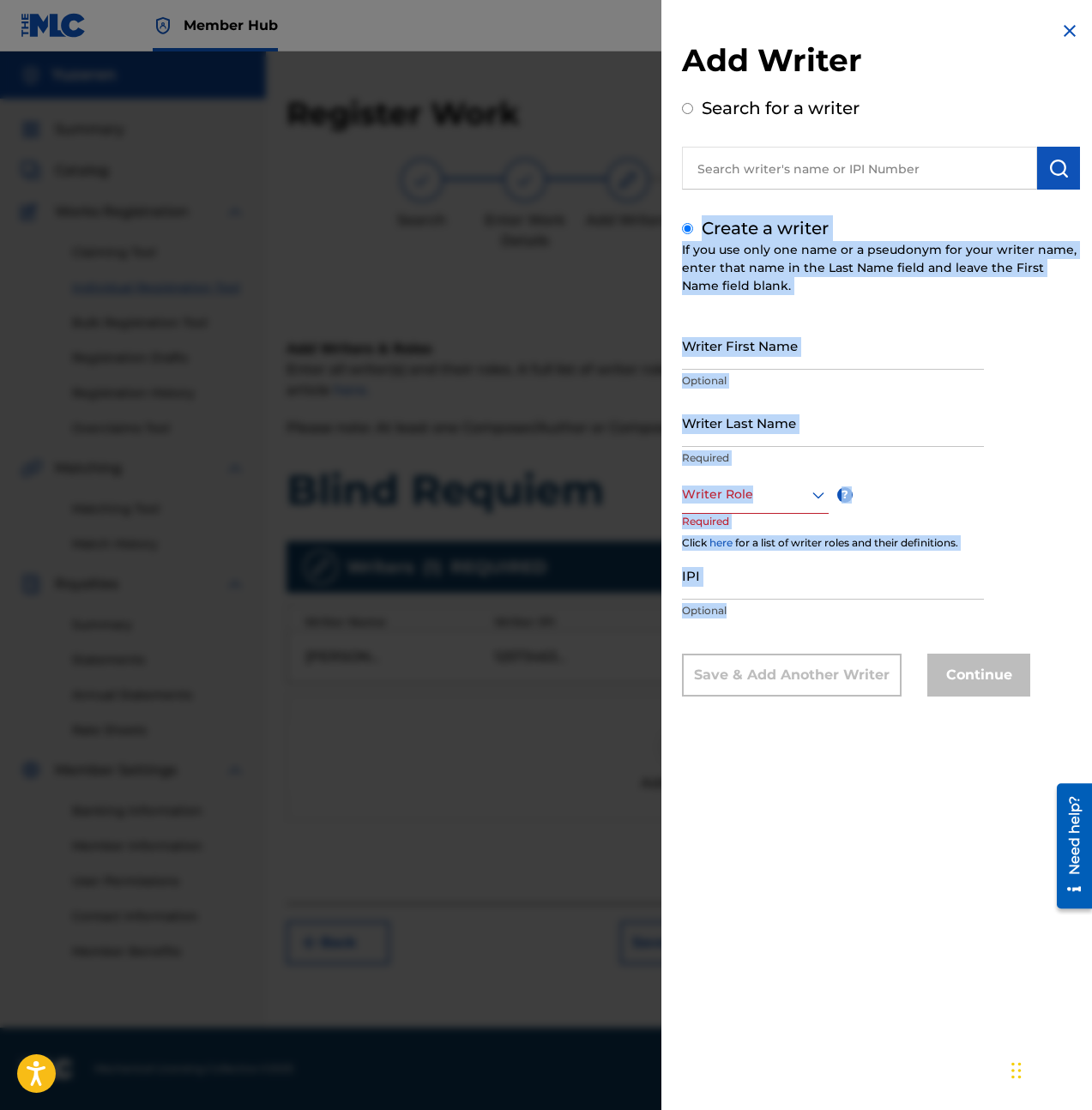
drag, startPoint x: 701, startPoint y: 230, endPoint x: 977, endPoint y: 615, distance: 473.7
click at [977, 616] on div "Create a writer If you use only one name or a pseudonym for your writer name, e…" at bounding box center [881, 456] width 398 height 481
copy div "Create a writer If you use only one name or a pseudonym for your writer name, e…"
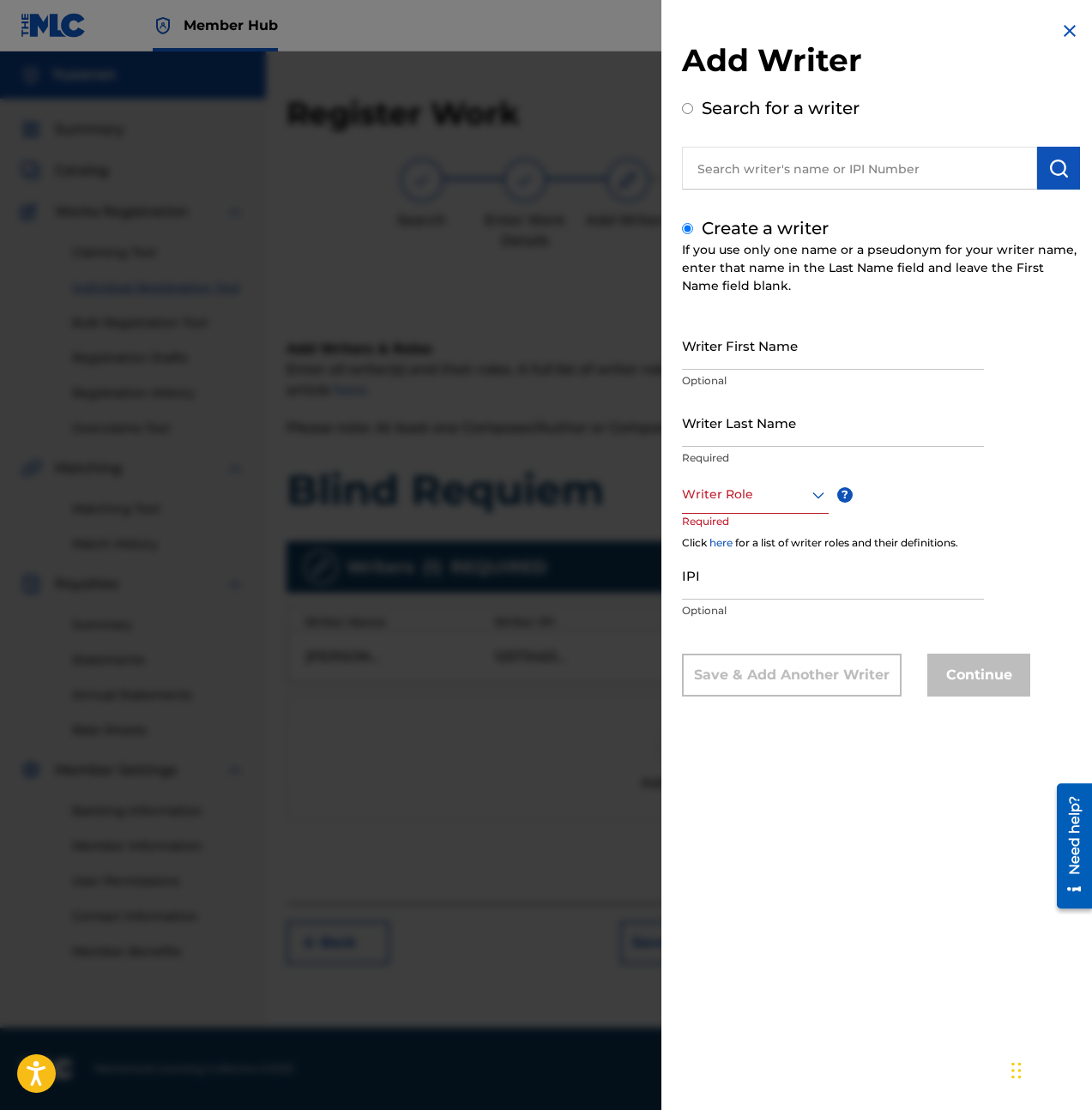
click at [806, 753] on div "Add Writer Search for a writer Create a writer If you use only one name or a ps…" at bounding box center [881, 555] width 439 height 1110
drag, startPoint x: 902, startPoint y: 812, endPoint x: 995, endPoint y: 310, distance: 510.5
click at [902, 800] on div "Add Writer Search for a writer Create a writer If you use only one name or a ps…" at bounding box center [881, 555] width 439 height 1110
click at [1062, 36] on img at bounding box center [1070, 31] width 21 height 21
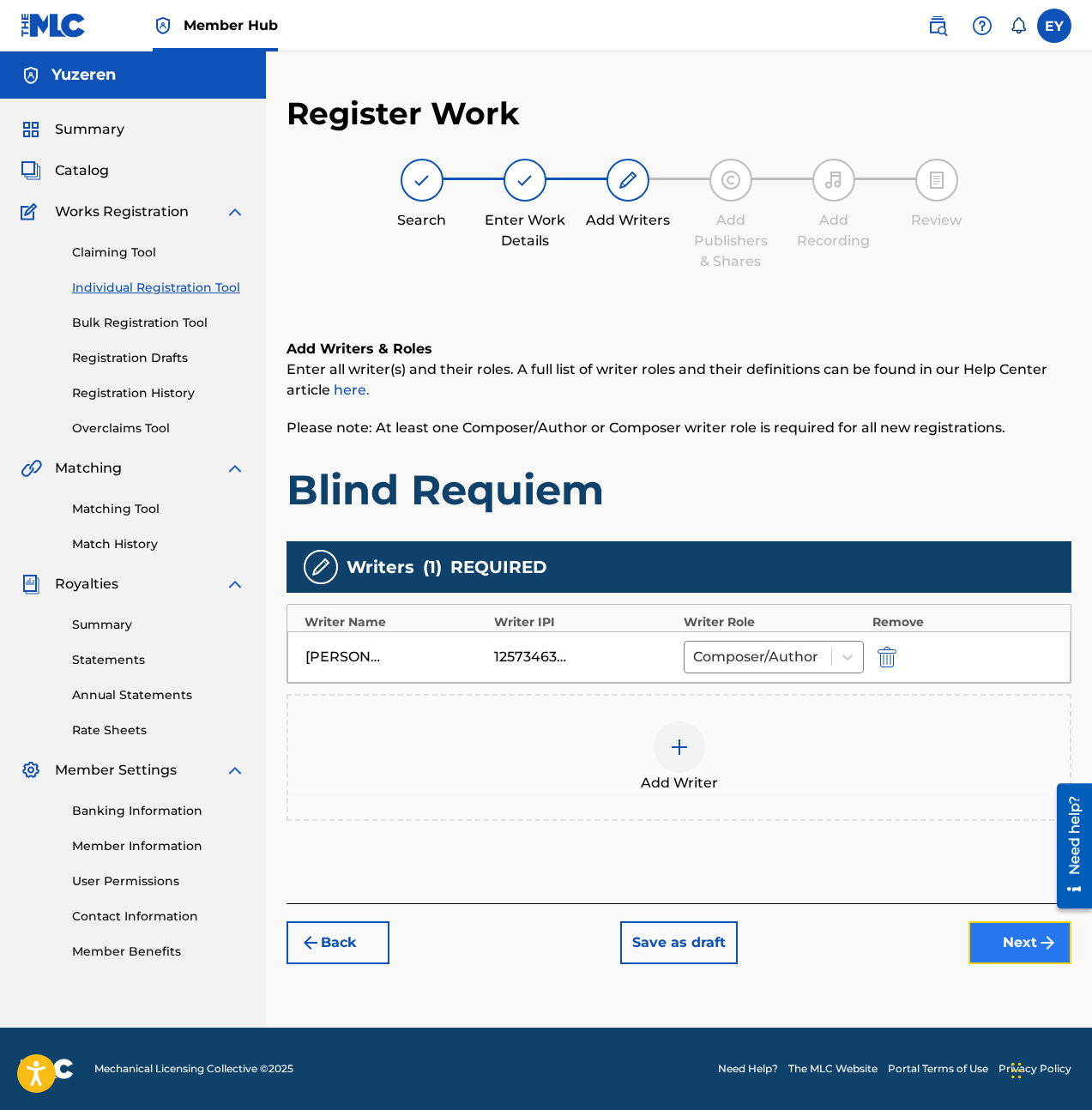
click at [1033, 800] on button "Next" at bounding box center [1020, 942] width 103 height 43
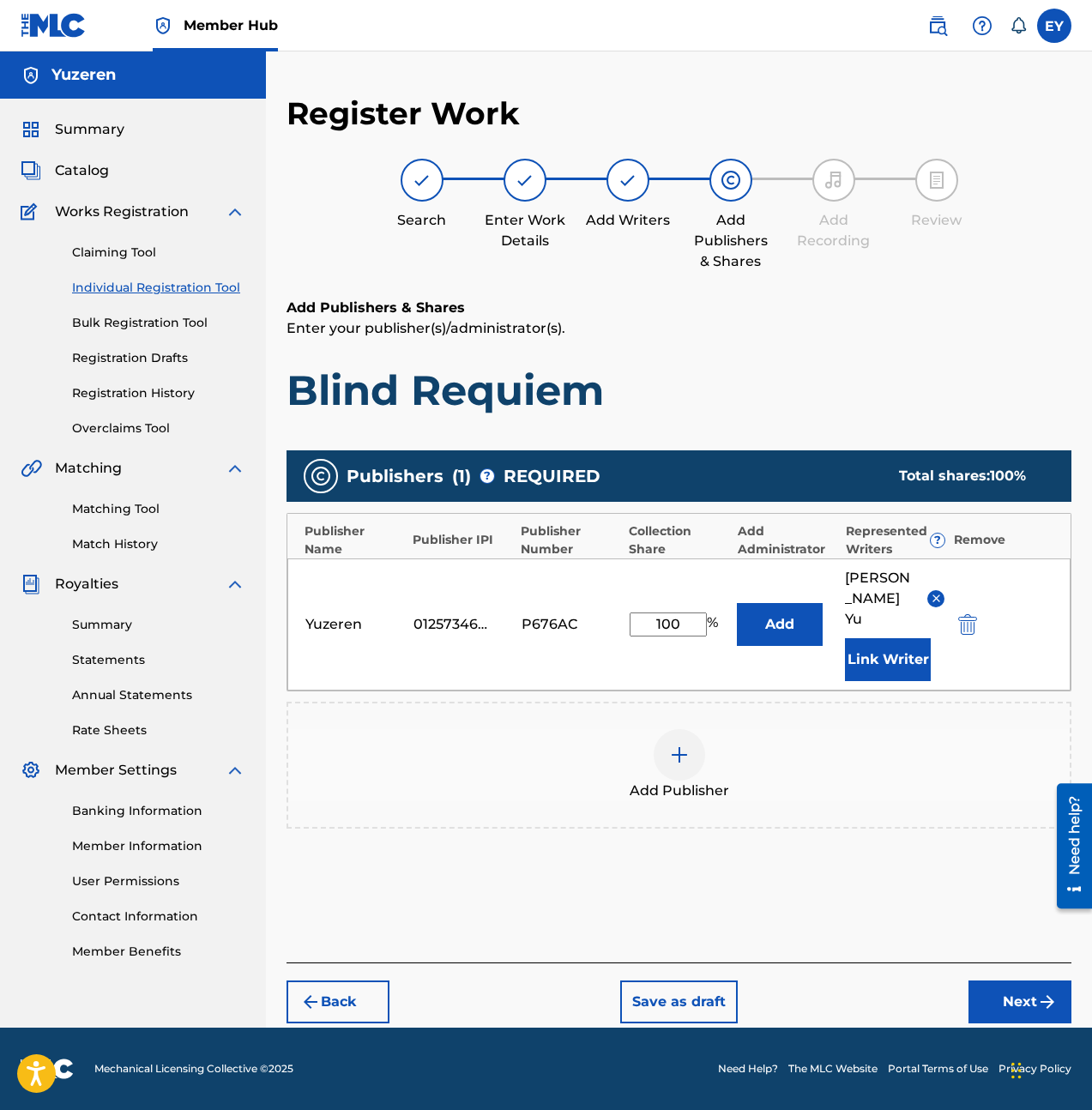
click at [670, 745] on img at bounding box center [680, 755] width 21 height 21
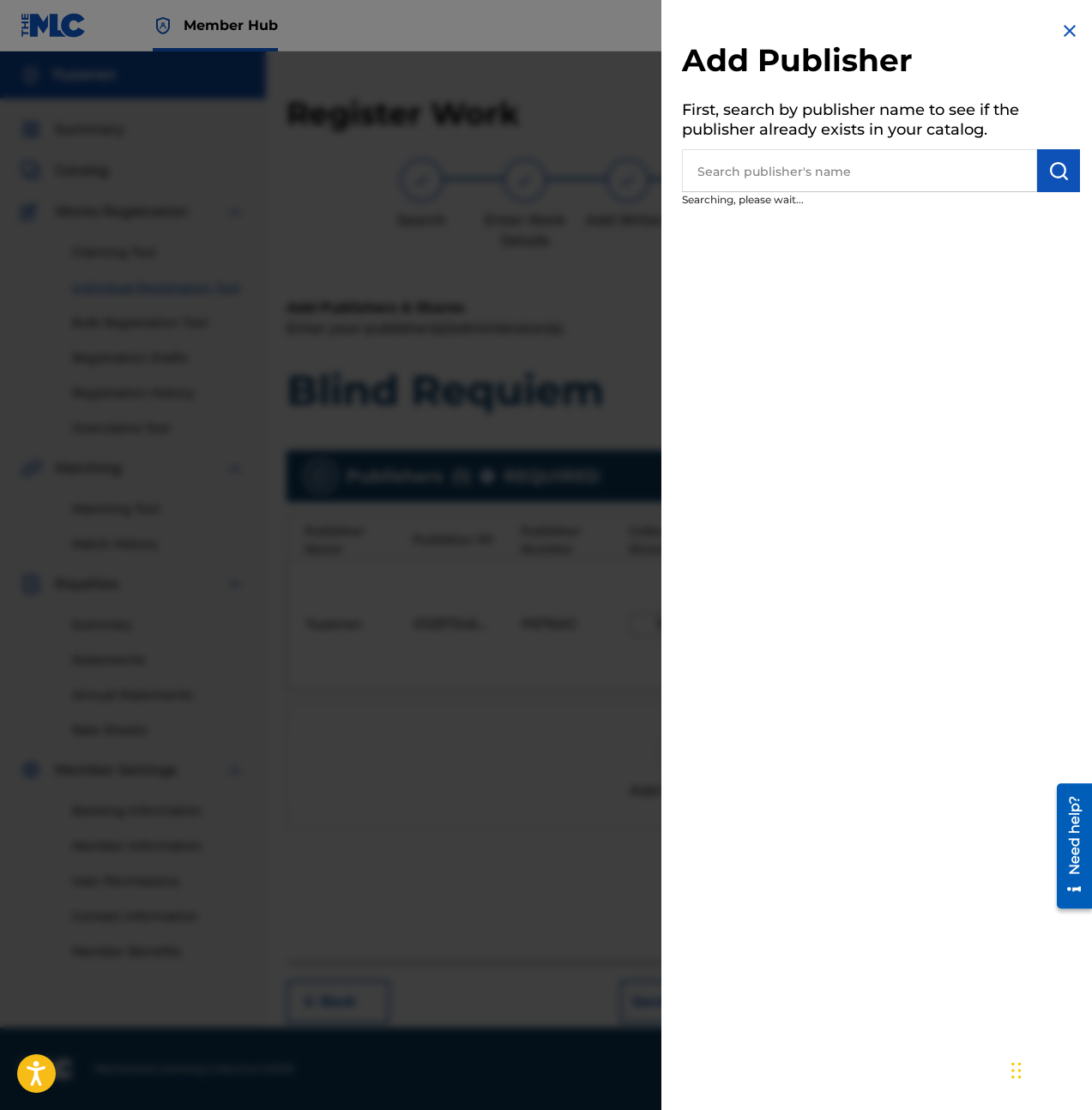
click at [823, 182] on input "text" at bounding box center [859, 170] width 355 height 43
click at [1063, 31] on img at bounding box center [1070, 31] width 21 height 21
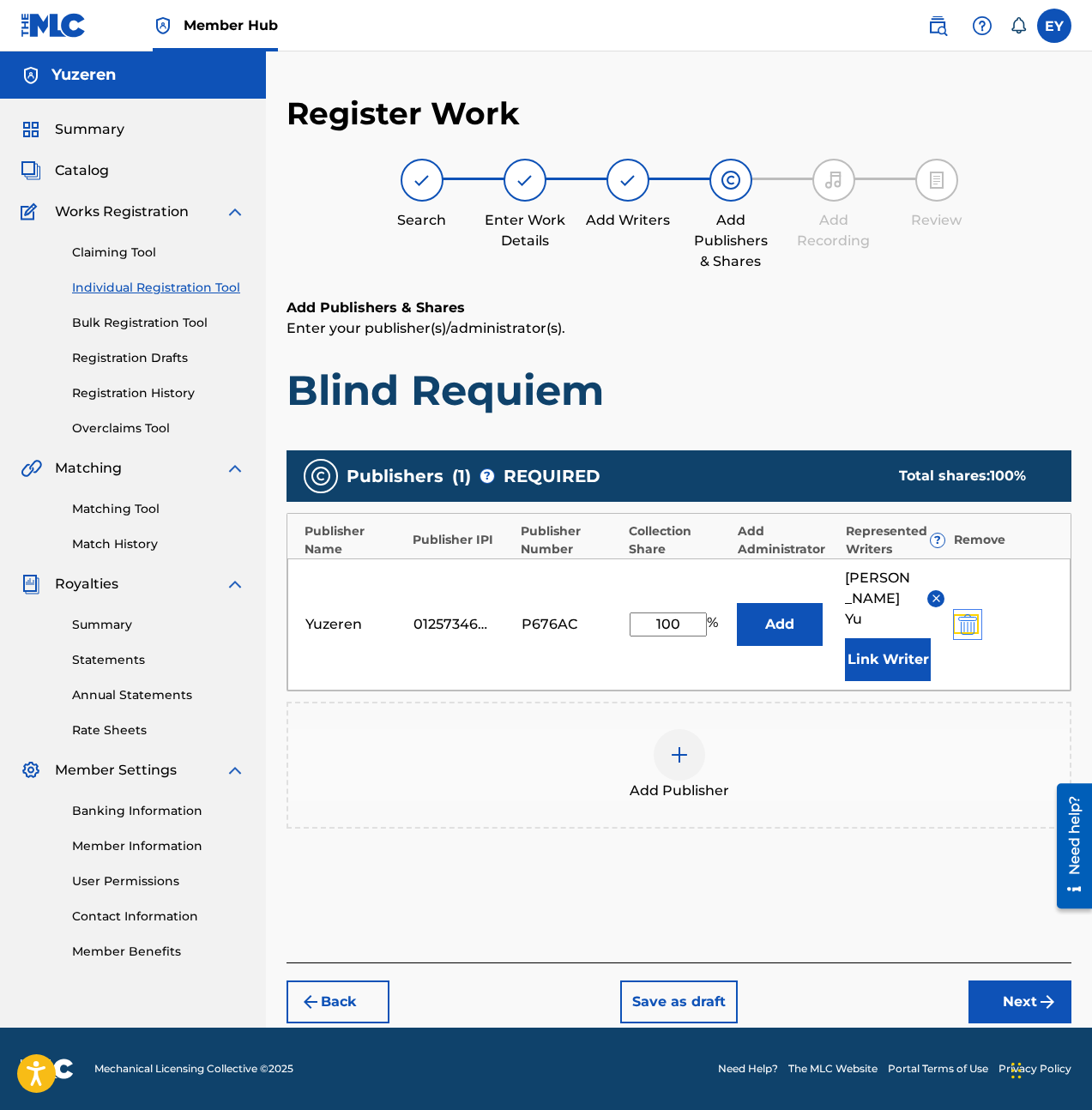
click at [971, 614] on img "submit" at bounding box center [968, 625] width 19 height 21
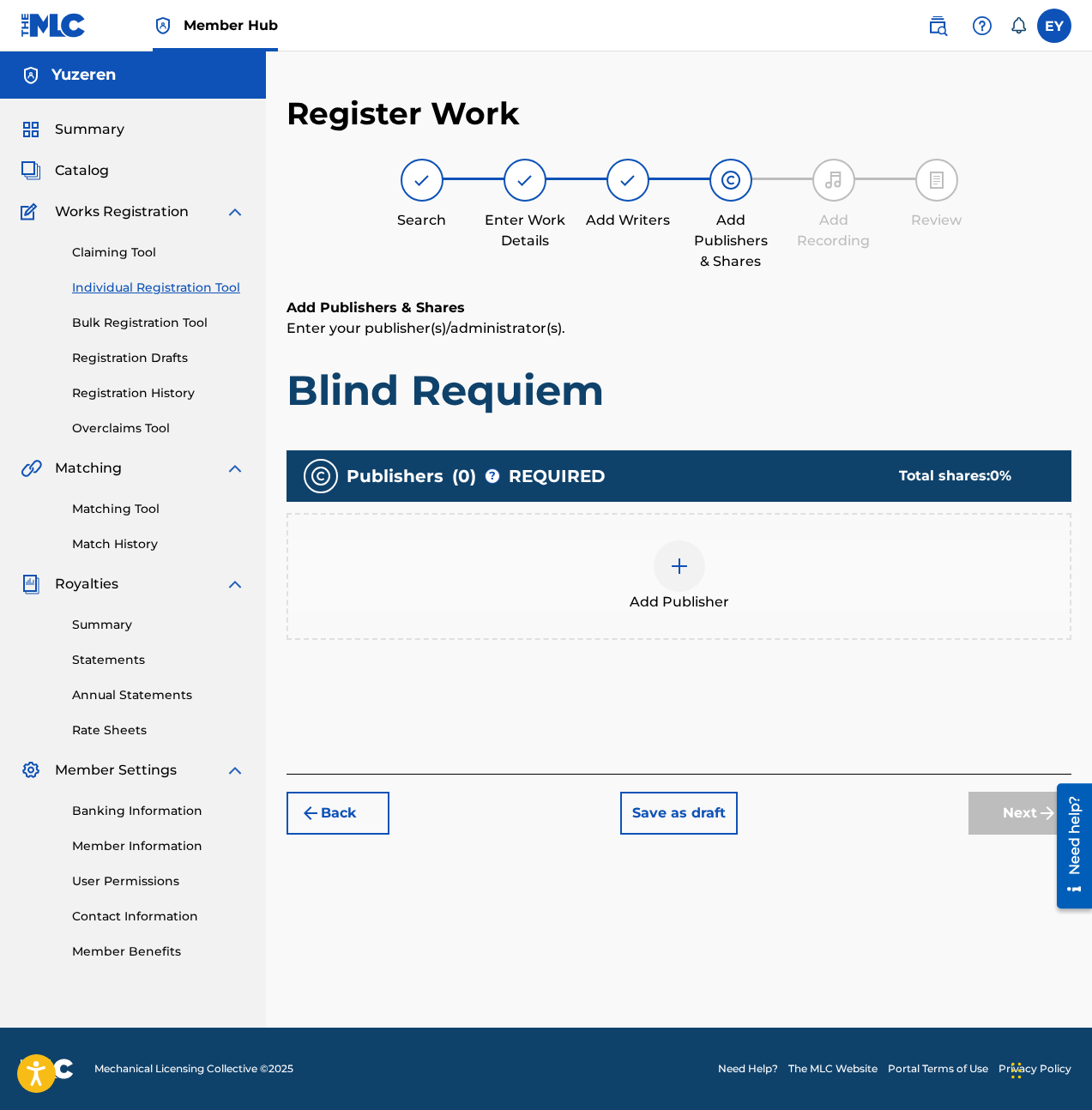
click at [672, 604] on span "Add Publisher" at bounding box center [679, 602] width 100 height 21
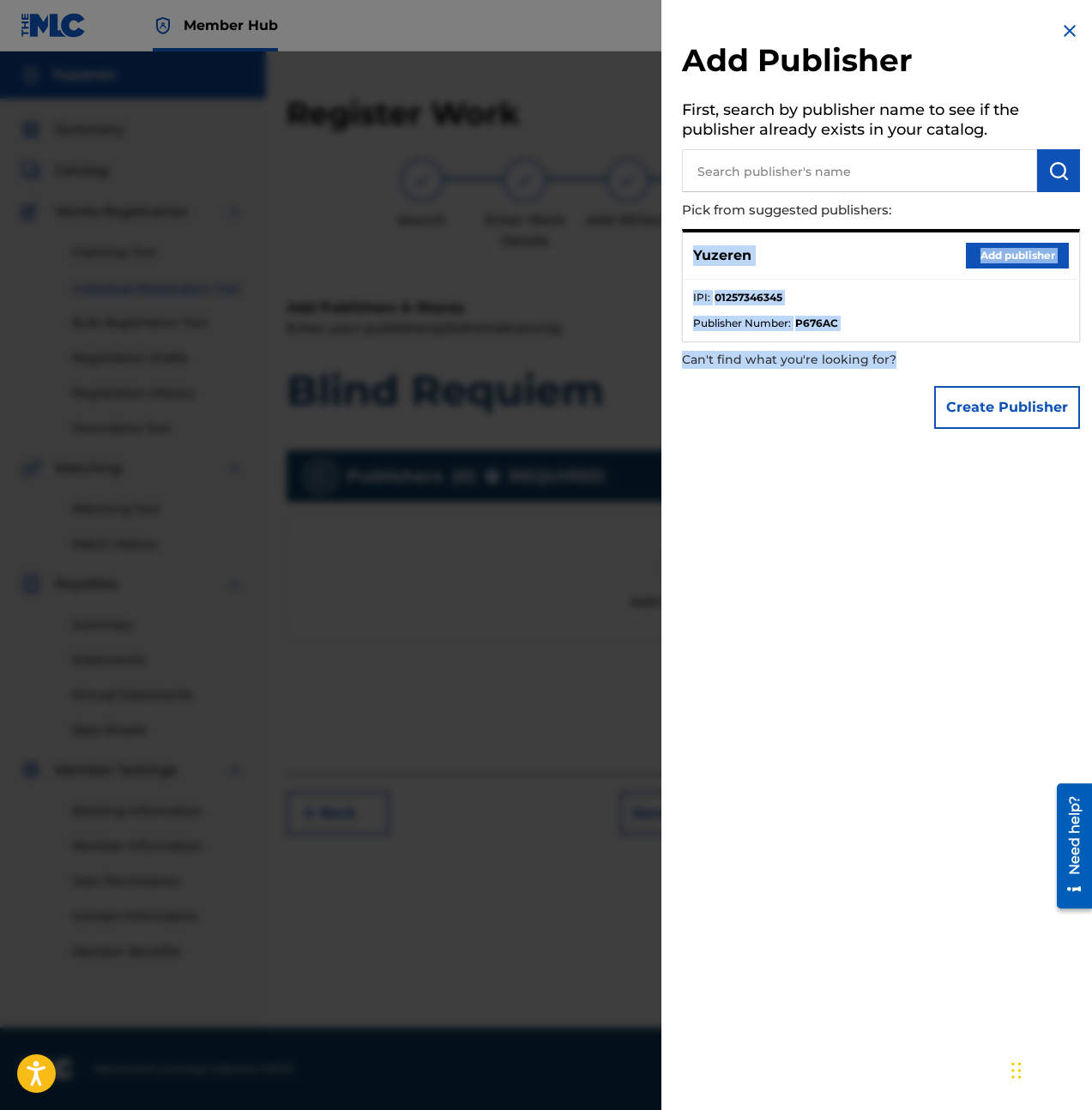
drag, startPoint x: 686, startPoint y: 253, endPoint x: 1080, endPoint y: 377, distance: 413.1
click at [1080, 377] on div "Add Publisher First, search by publisher name to see if the publisher already e…" at bounding box center [881, 229] width 439 height 458
copy div "Yuzeren Add publisher IPI : 01257346345 Publisher Number : P676AC Can't find wh…"
click at [1031, 250] on button "Add publisher" at bounding box center [1017, 256] width 103 height 26
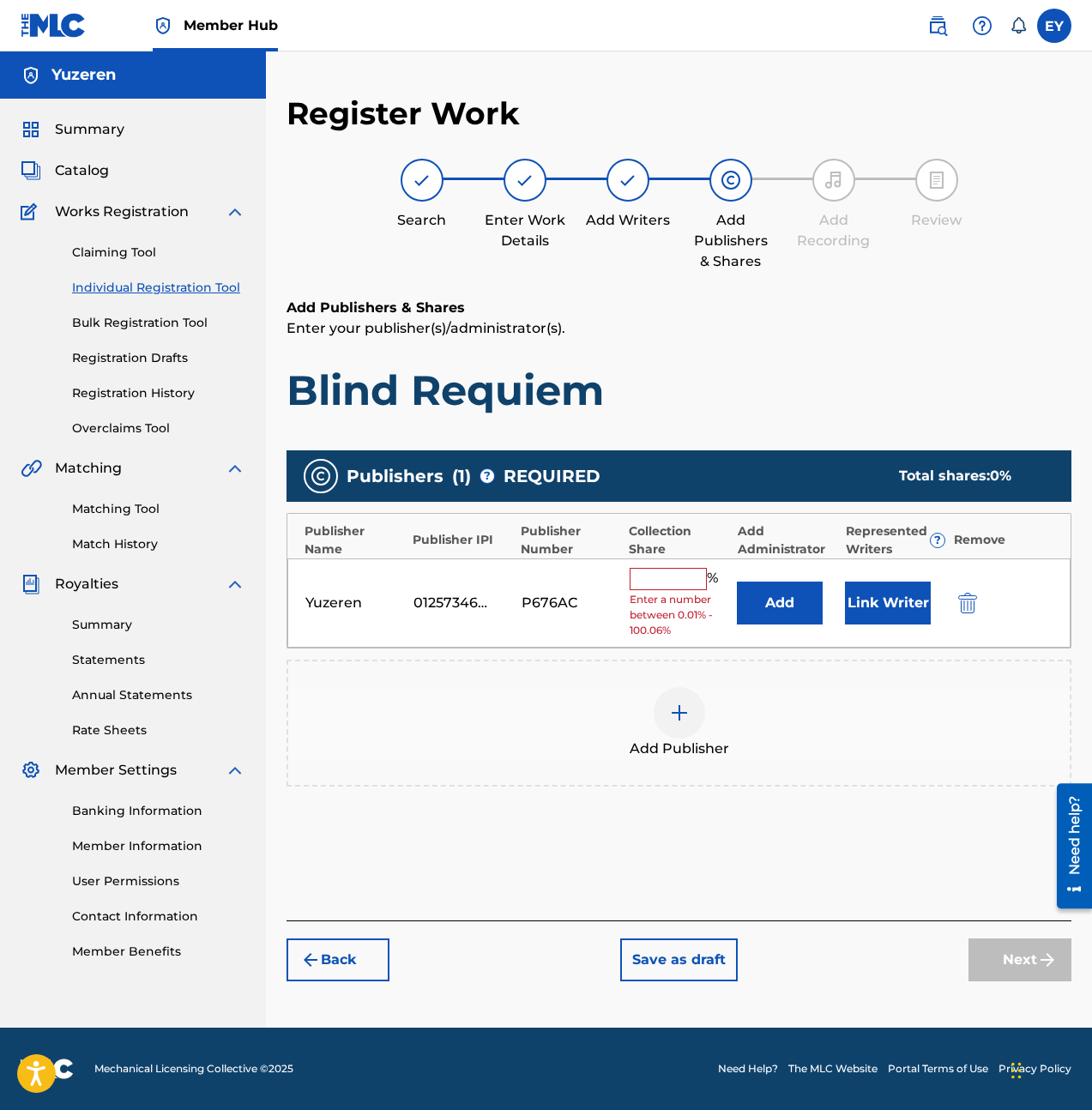
click at [645, 755] on div "Add Publisher" at bounding box center [679, 723] width 785 height 127
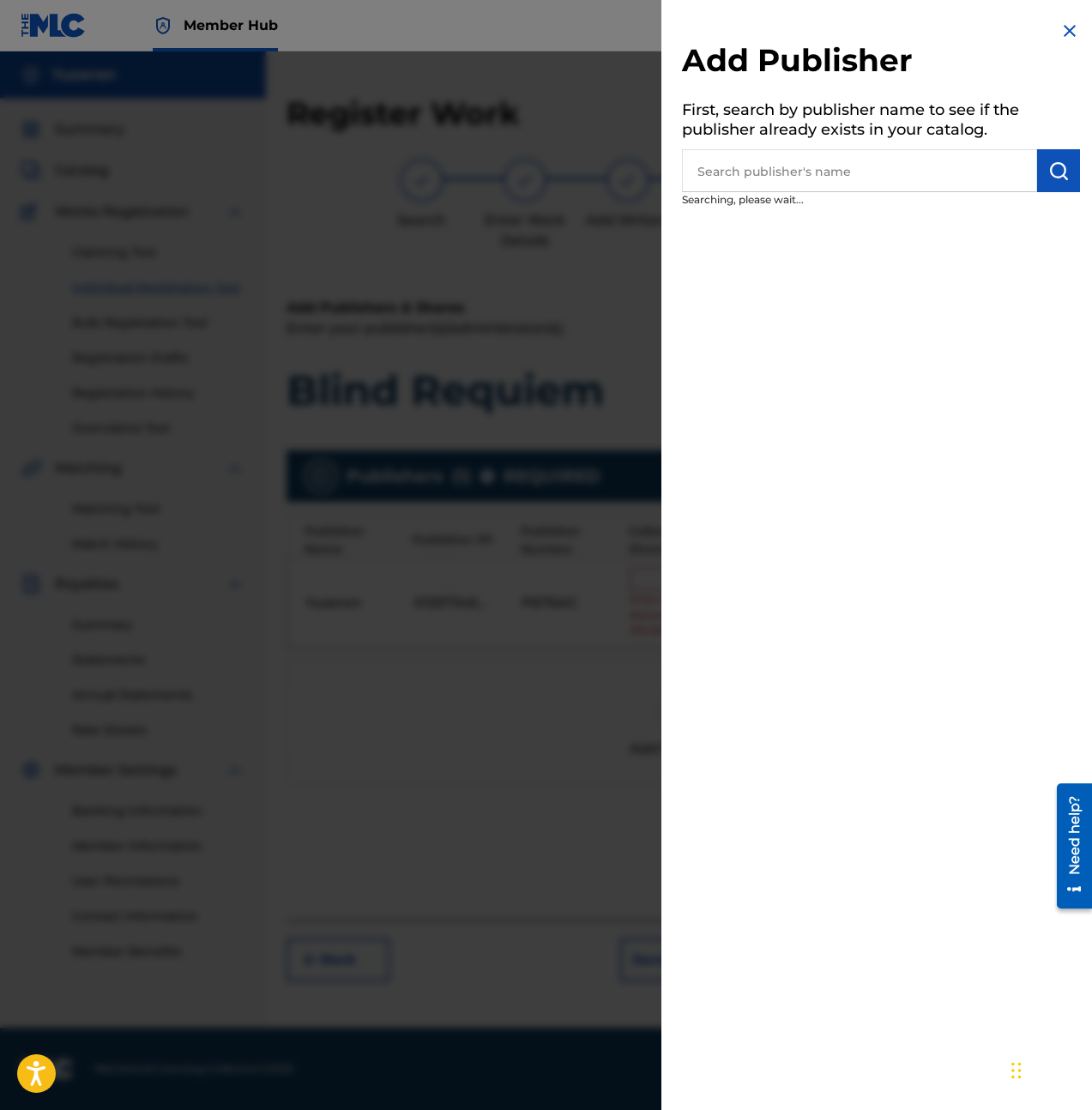
click at [598, 610] on div at bounding box center [546, 606] width 1092 height 1110
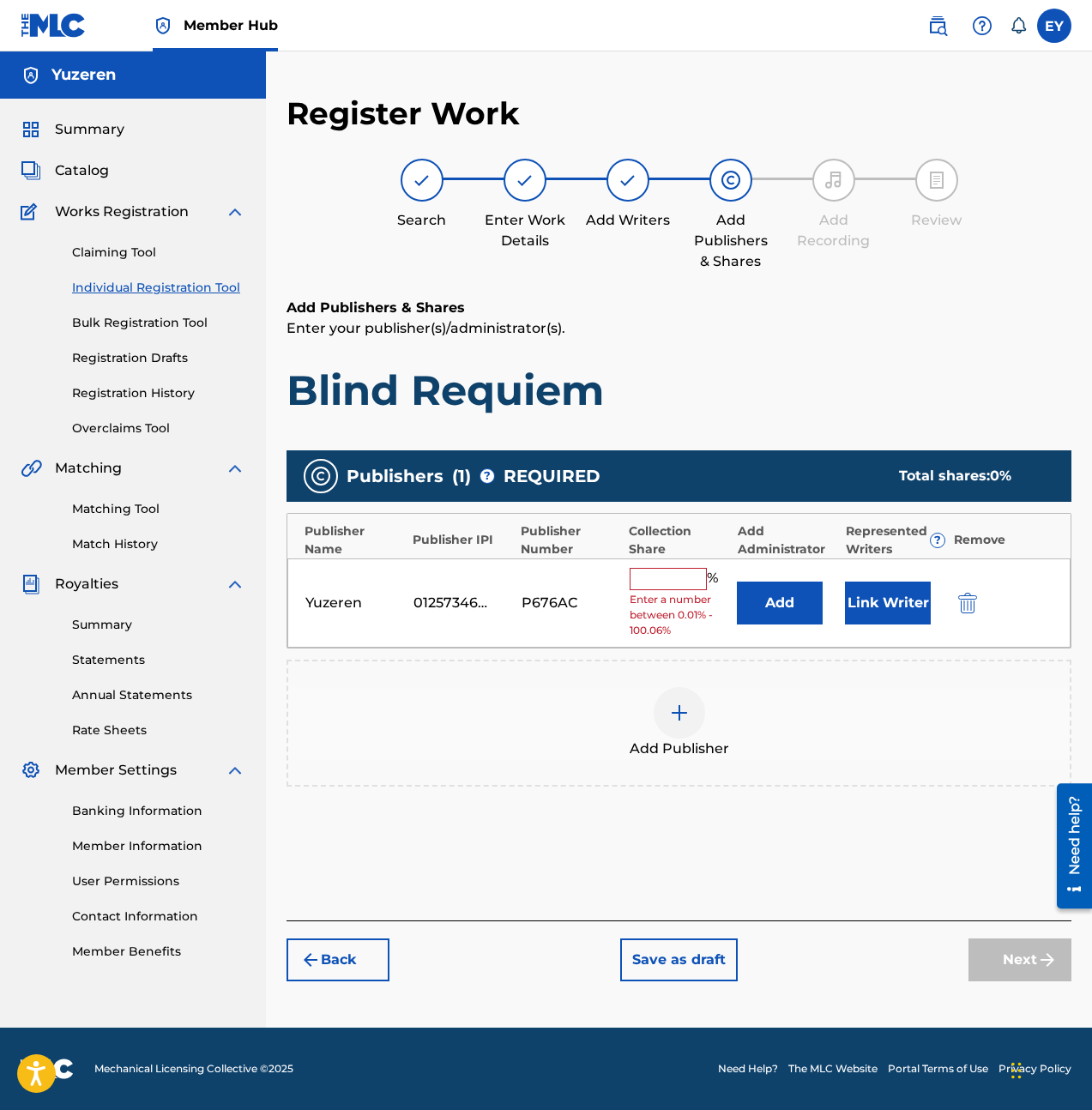
click at [643, 582] on input "text" at bounding box center [668, 579] width 77 height 23
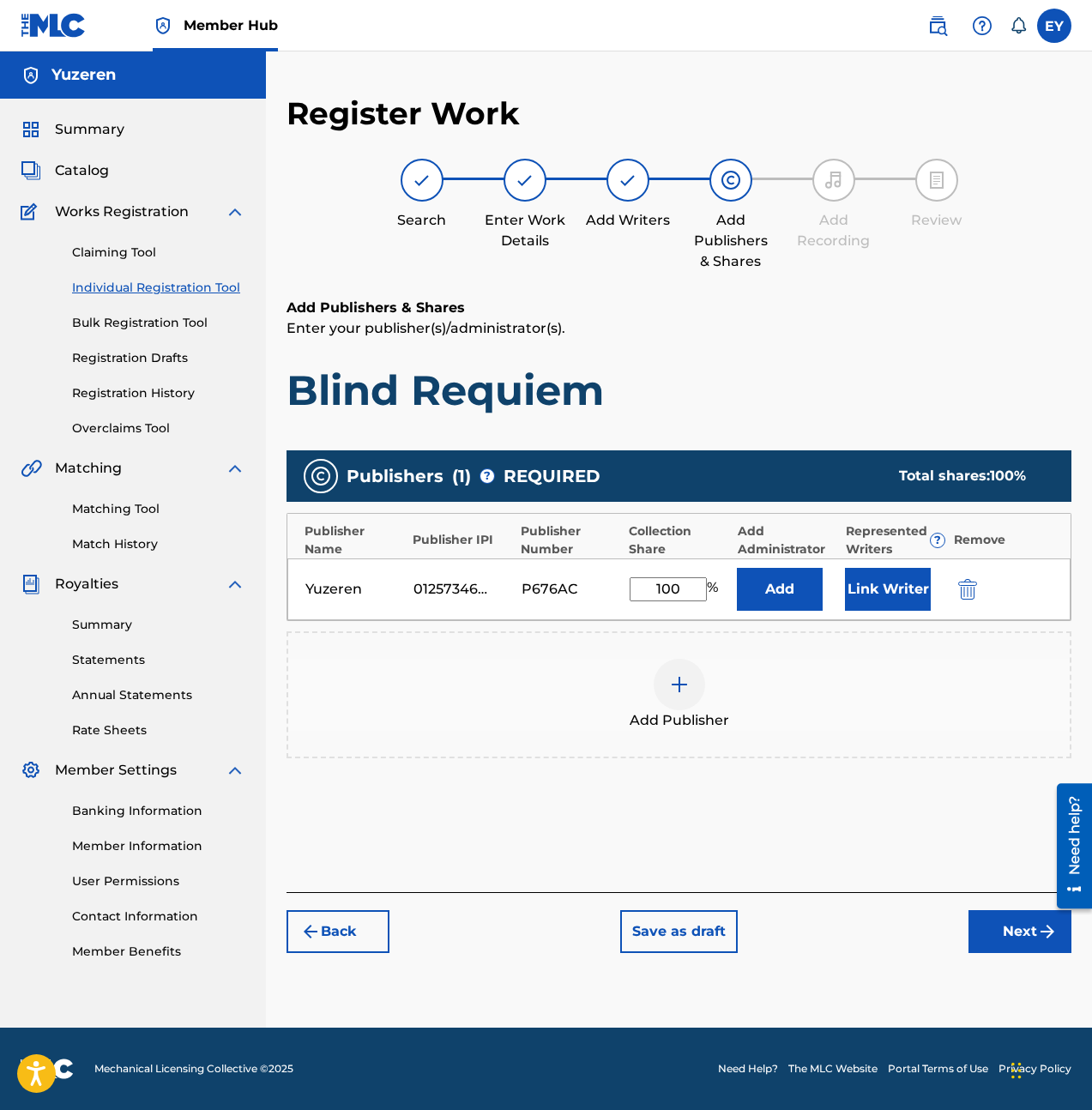
click at [847, 745] on div "Add Publisher" at bounding box center [679, 694] width 785 height 127
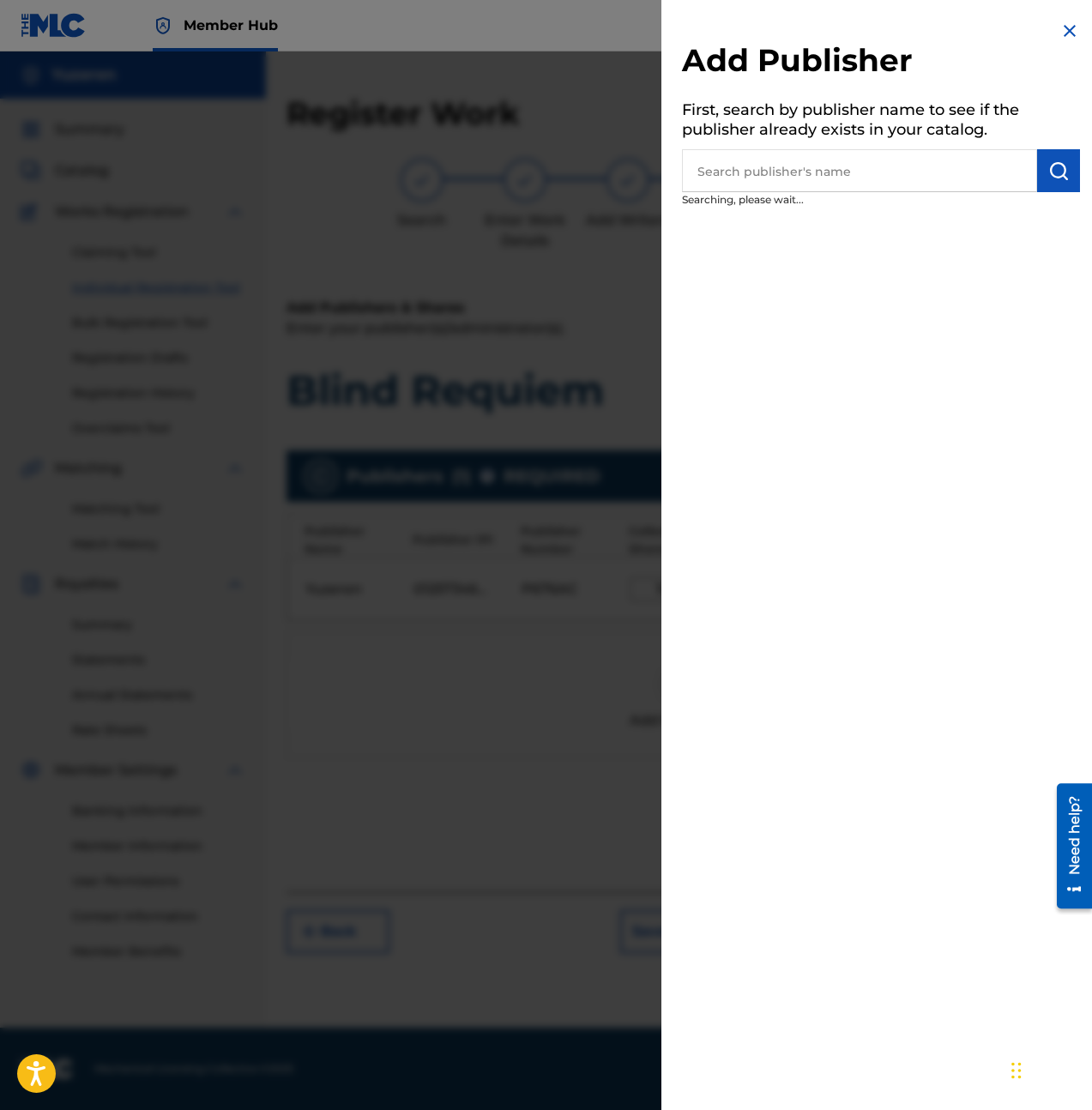
click at [1060, 26] on img at bounding box center [1070, 31] width 21 height 21
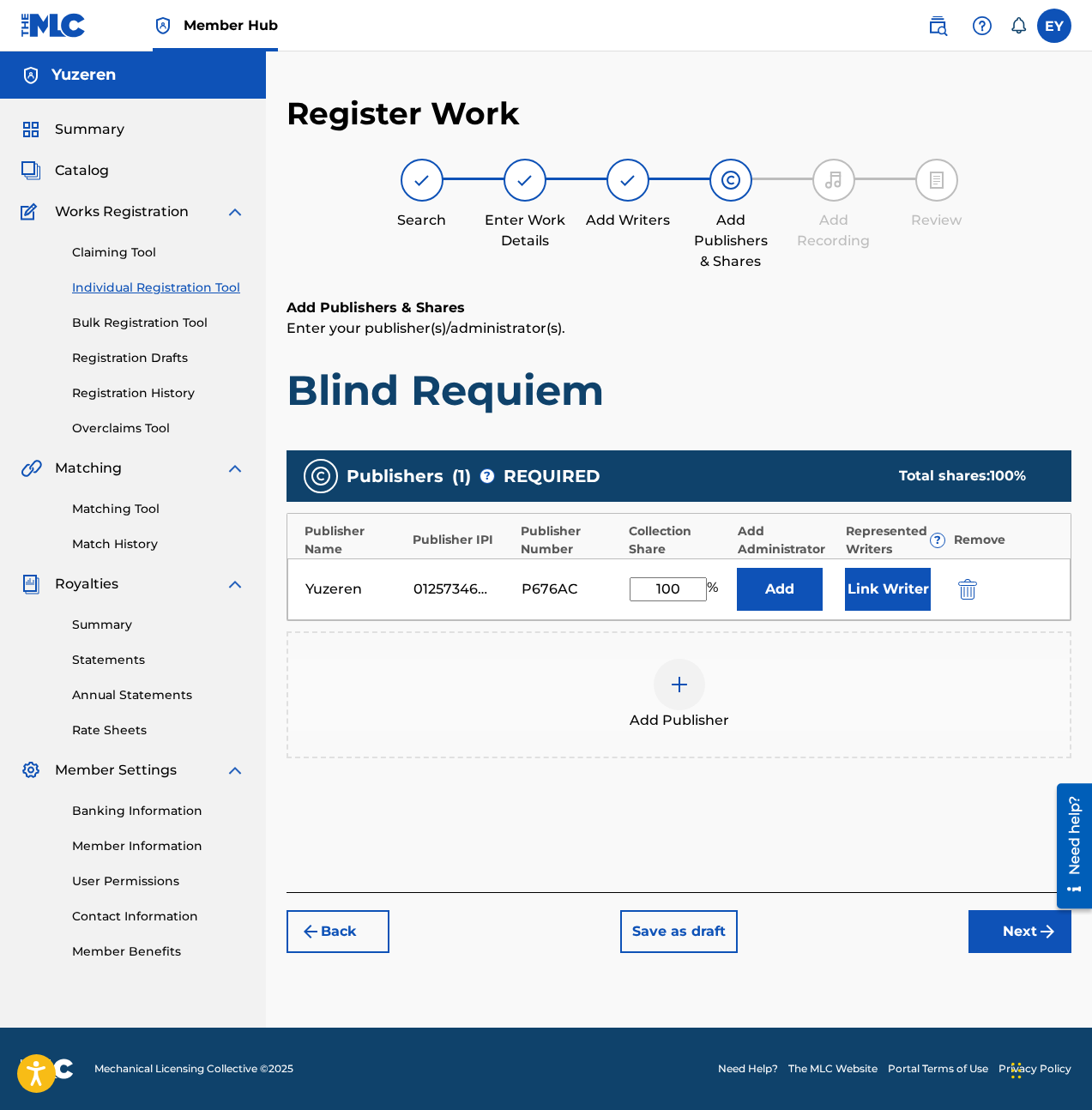
drag, startPoint x: 687, startPoint y: 585, endPoint x: 652, endPoint y: 590, distance: 35.4
click at [652, 590] on input "100" at bounding box center [668, 589] width 77 height 24
type input "50"
click at [640, 800] on div "Publishers ( 1 ) ? REQUIRED Total shares: 50 % Publisher Name Publisher IPI Pub…" at bounding box center [679, 629] width 785 height 375
click at [362, 800] on button "Back" at bounding box center [338, 931] width 103 height 43
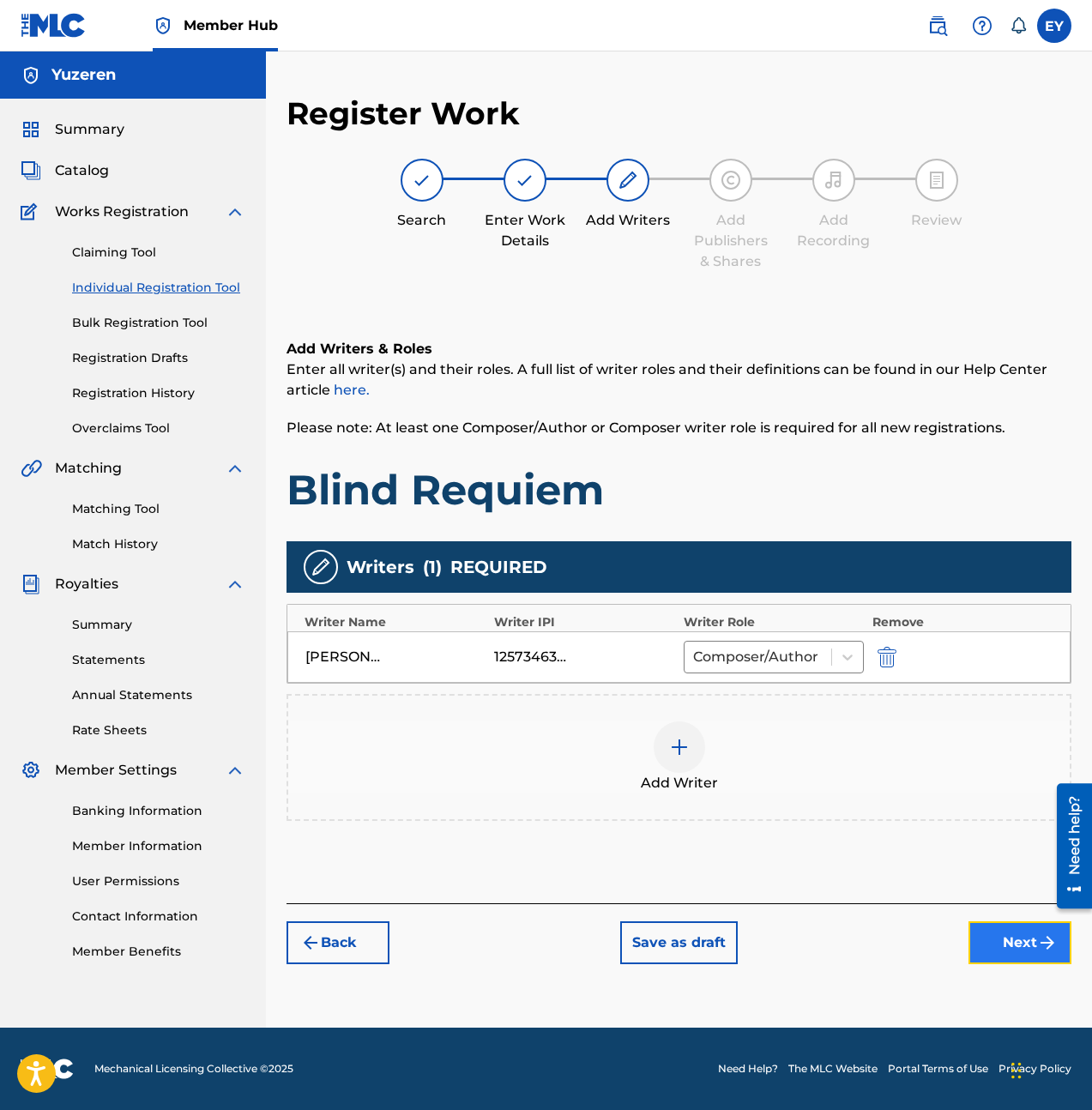
click at [1005, 800] on button "Next" at bounding box center [1020, 942] width 103 height 43
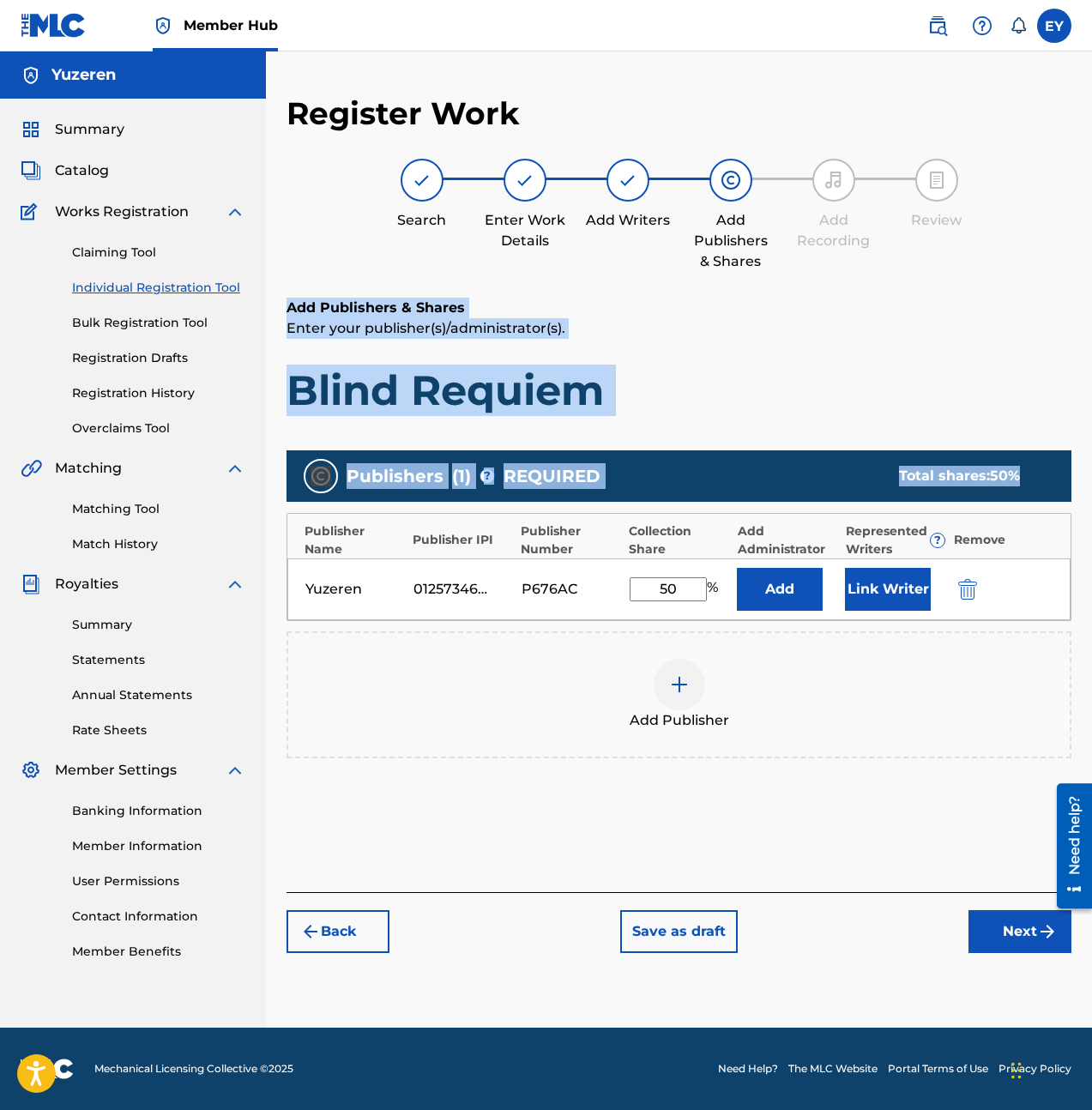
drag, startPoint x: 1050, startPoint y: 476, endPoint x: 280, endPoint y: 309, distance: 787.9
click at [280, 309] on div "Register Work Search Enter Work Details Add Writers Add Publishers & Shares Add…" at bounding box center [679, 561] width 826 height 933
copy div "Add Publishers & Shares Enter your publisher(s)/administrator(s). Blind Requiem…"
click at [878, 595] on button "Link Writer" at bounding box center [887, 588] width 86 height 43
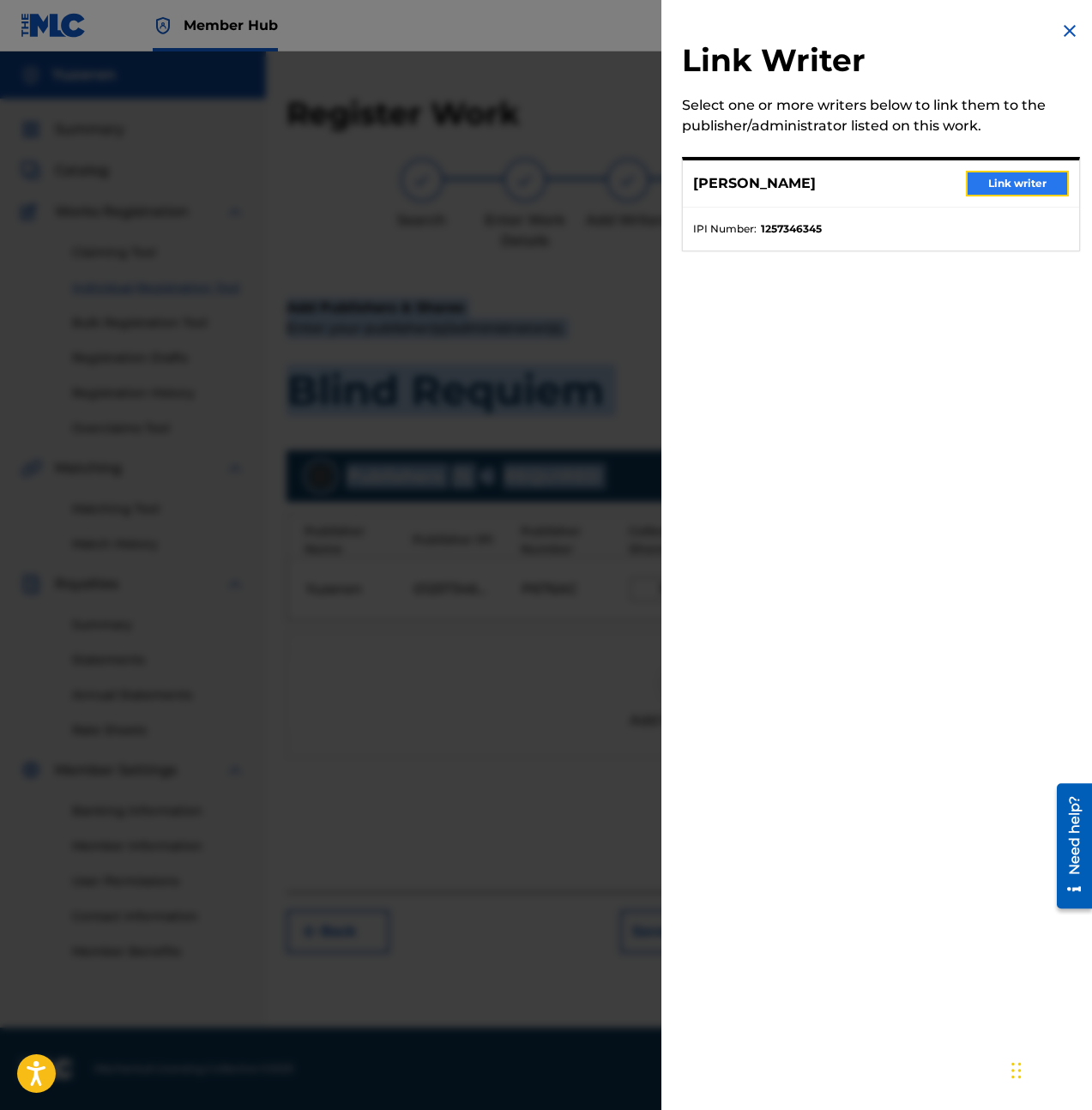
click at [997, 183] on button "Link writer" at bounding box center [1017, 184] width 103 height 26
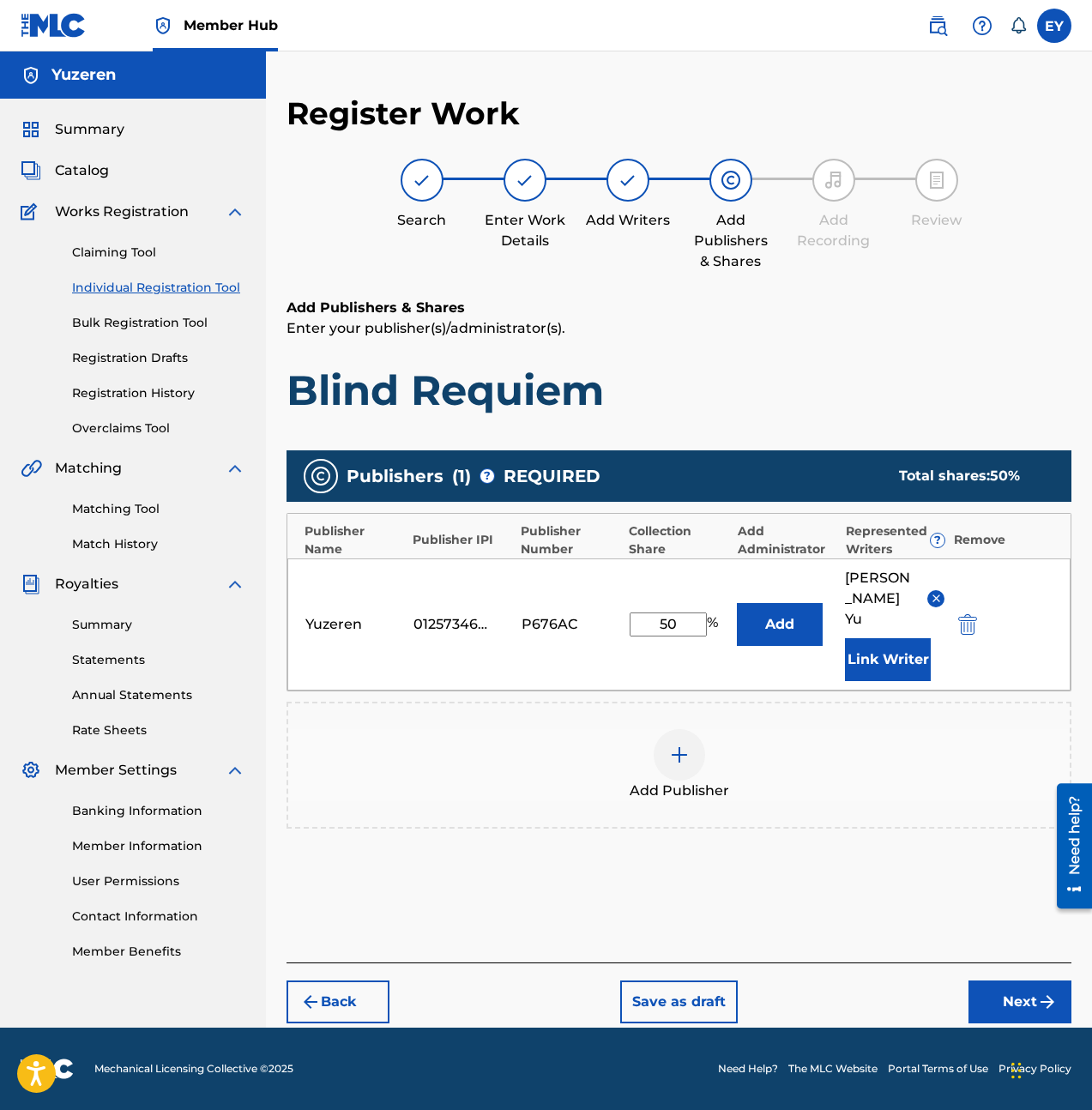
click at [872, 800] on div "Publishers ( 1 ) ? REQUIRED Total shares: 50 % Publisher Name Publisher IPI Pub…" at bounding box center [679, 664] width 785 height 445
click at [696, 613] on input "50" at bounding box center [668, 625] width 77 height 24
type input "100"
click at [933, 800] on div "Add Publishers & Shares Enter your publisher(s)/administrator(s). Blind Requiem…" at bounding box center [679, 630] width 785 height 665
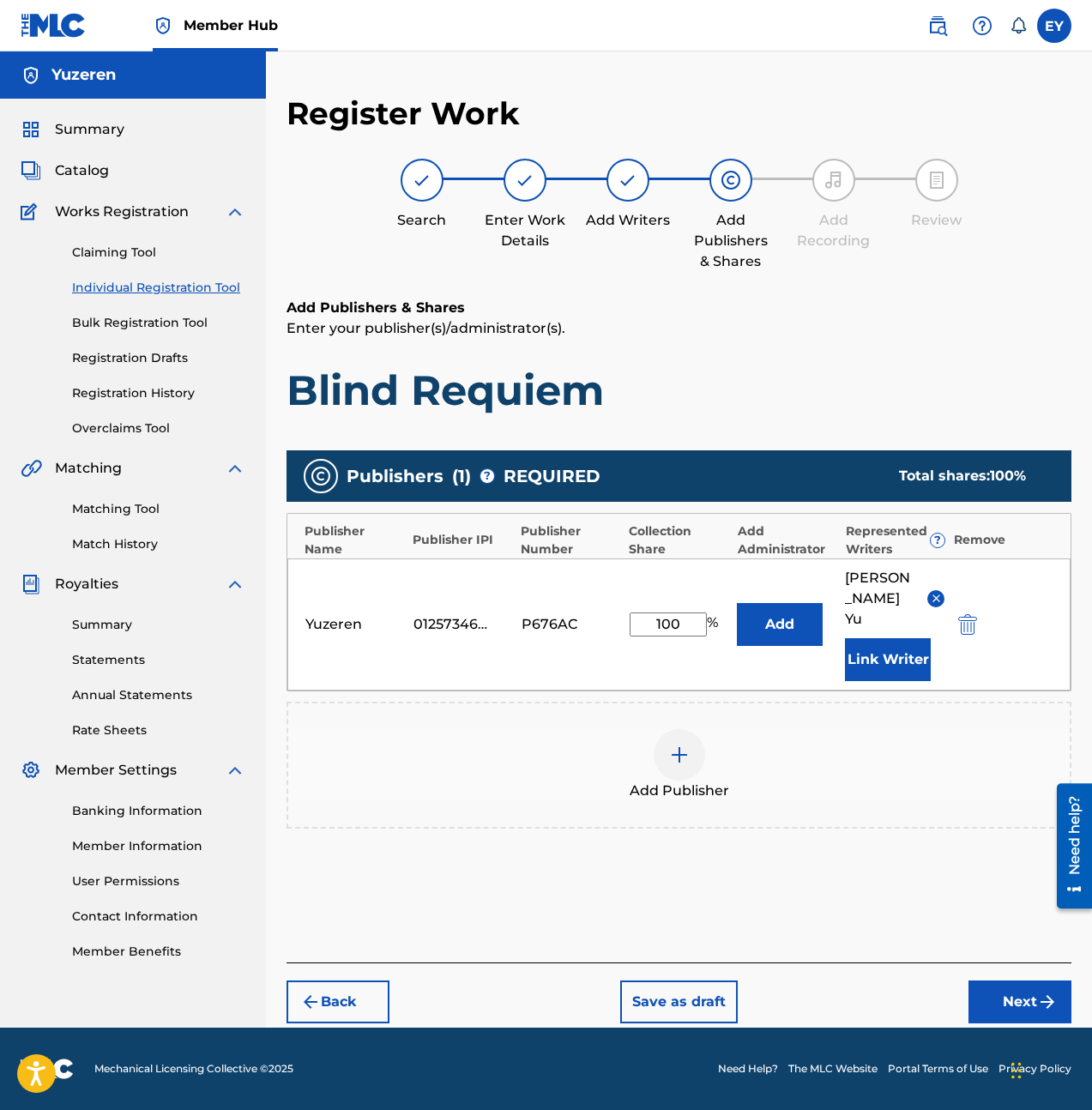
drag, startPoint x: 809, startPoint y: 837, endPoint x: 1057, endPoint y: 991, distance: 291.9
click at [810, 800] on div "Publishers ( 1 ) ? REQUIRED Total shares: 100 % Publisher Name Publisher IPI Pu…" at bounding box center [679, 664] width 785 height 445
click at [1040, 800] on img "submit" at bounding box center [1048, 1002] width 21 height 21
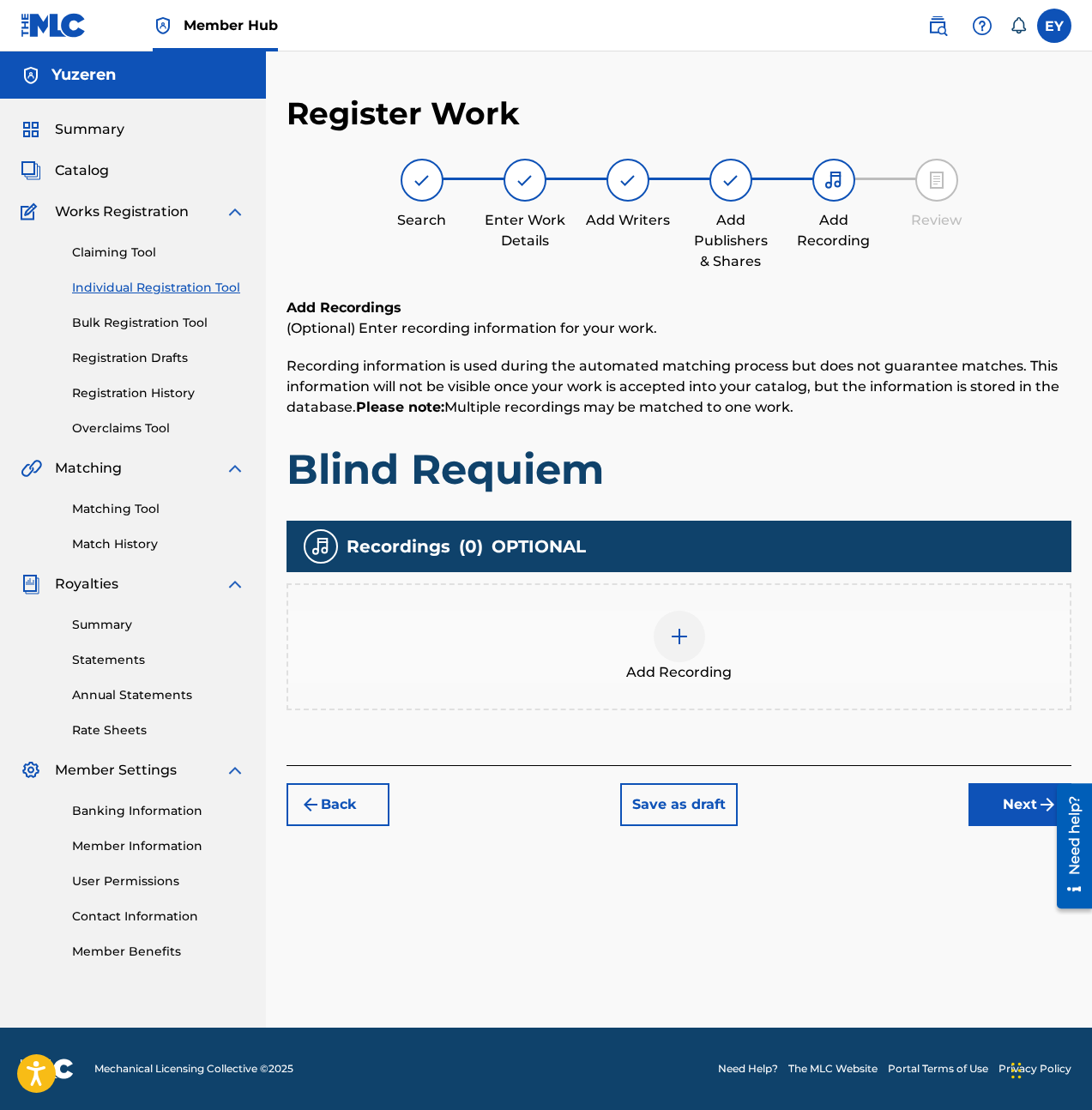
click at [687, 638] on img at bounding box center [680, 636] width 21 height 21
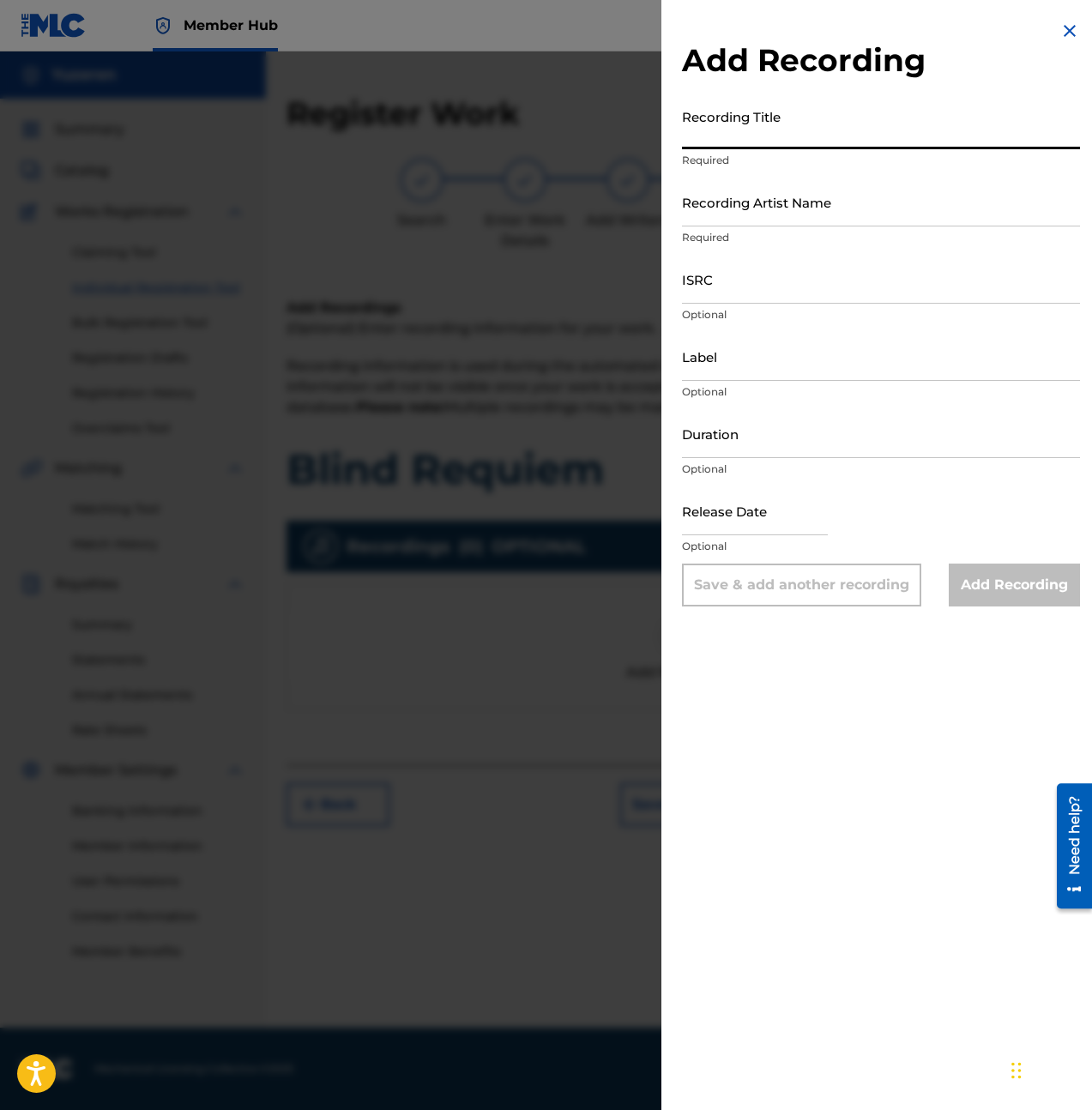
click at [776, 138] on input "Recording Title" at bounding box center [881, 125] width 398 height 49
type input "Blind Requiem"
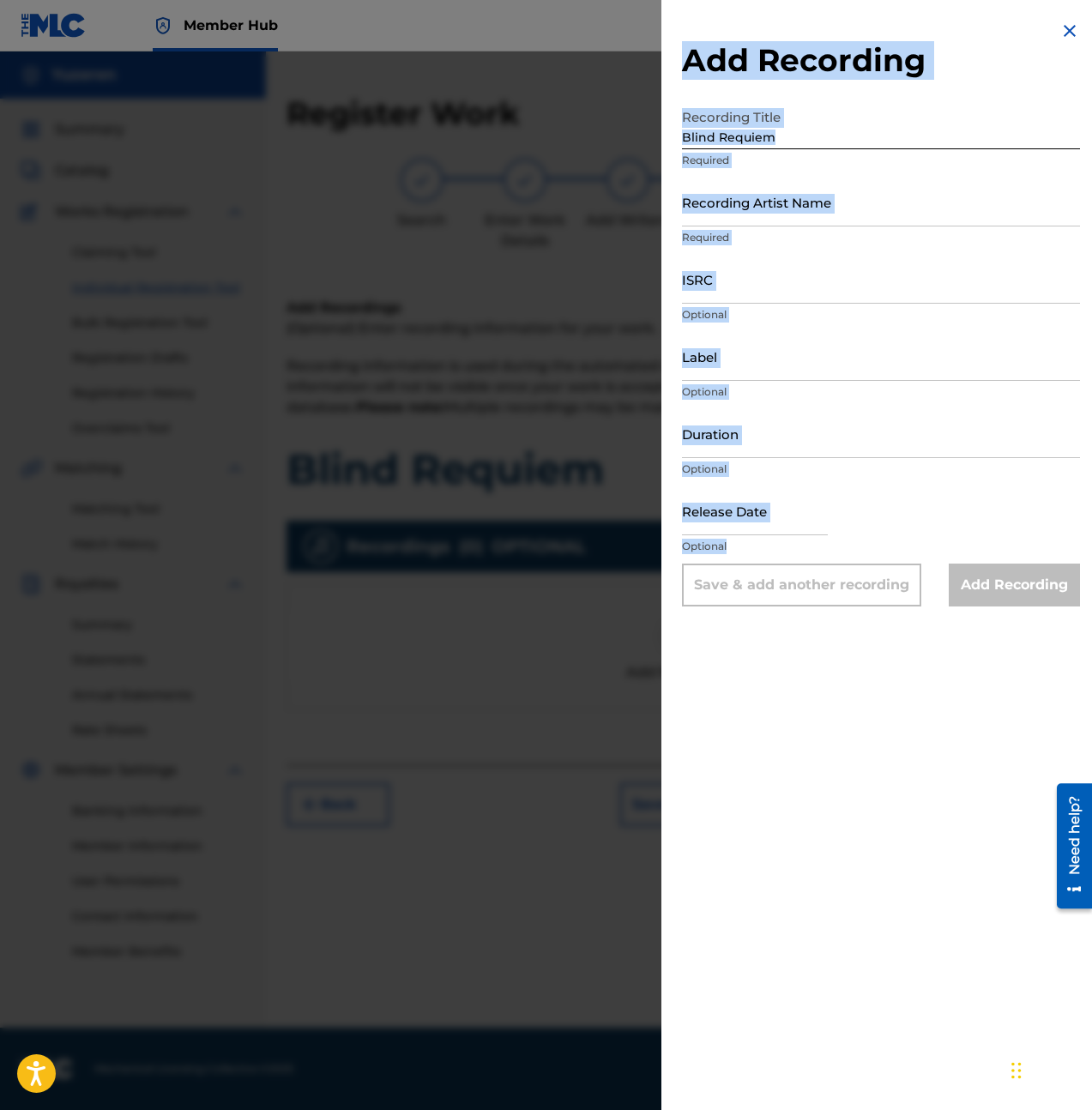
drag, startPoint x: 676, startPoint y: 49, endPoint x: 986, endPoint y: 559, distance: 596.8
click at [986, 559] on div "Add Recording Recording Title Blind Requiem Required Recording Artist Name Requ…" at bounding box center [881, 313] width 439 height 627
copy div "Add Recording Recording Title Required Recording Artist Name Required ISRC Opti…"
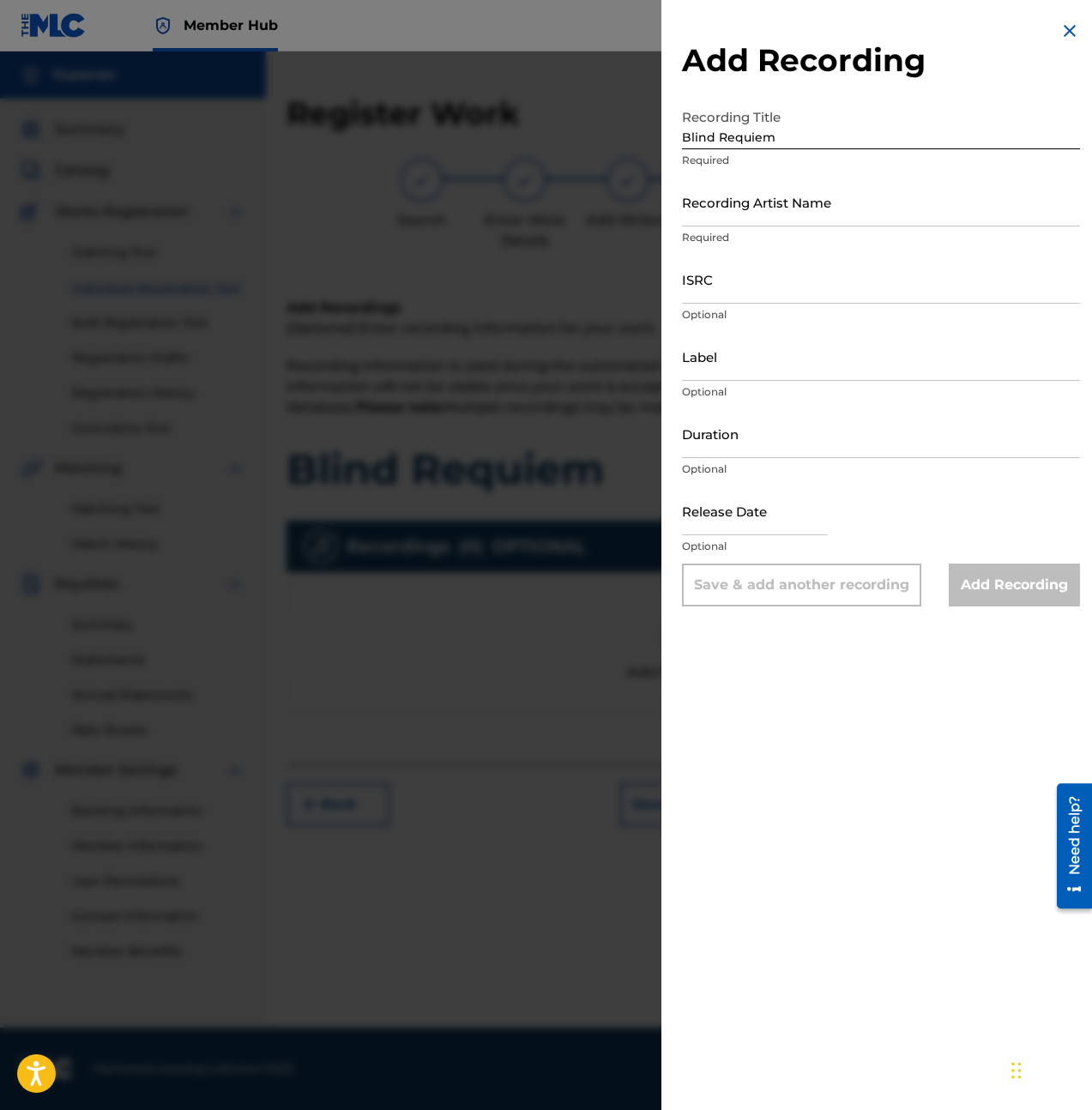
click at [558, 657] on div at bounding box center [546, 606] width 1092 height 1110
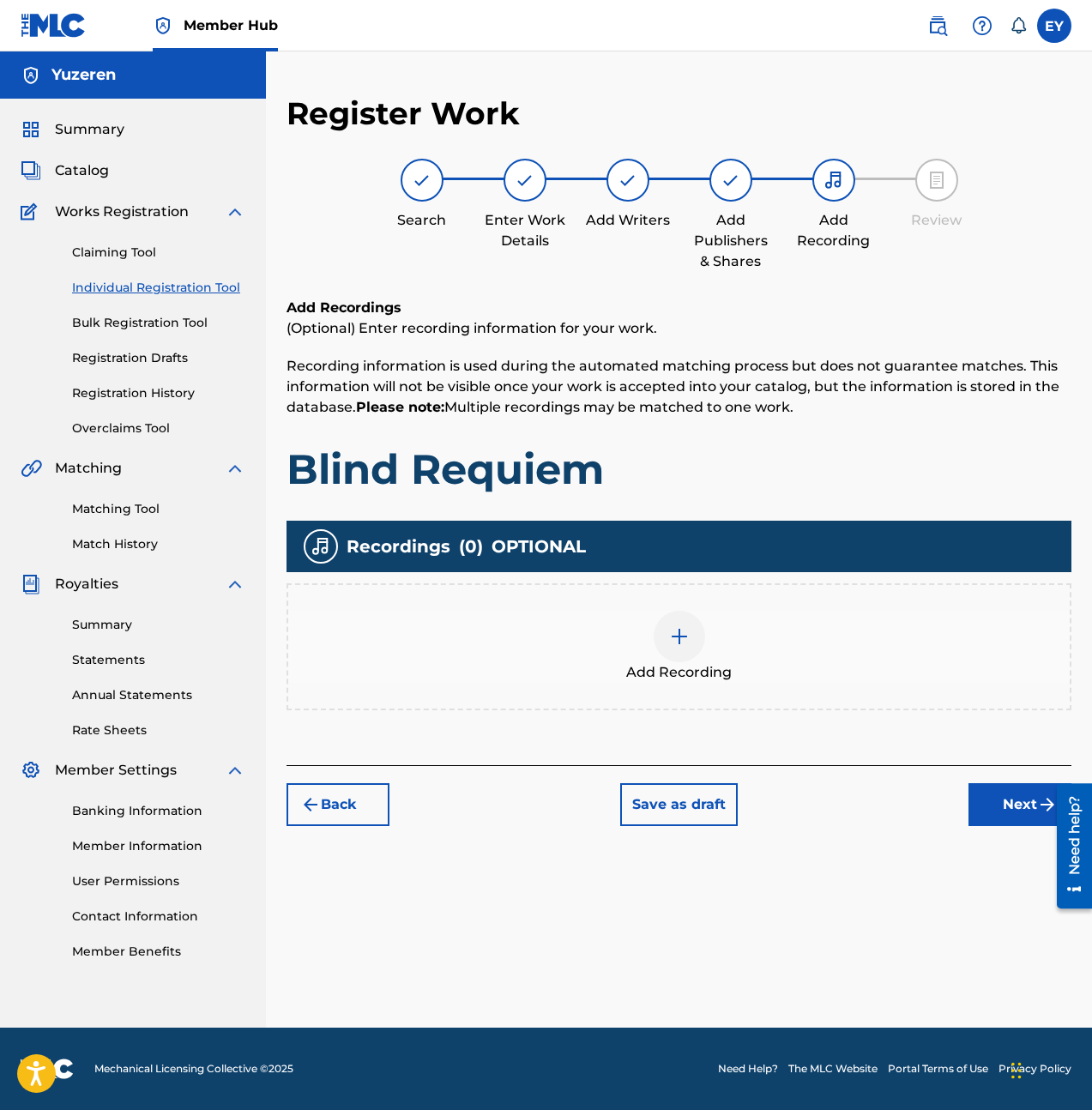
click at [702, 659] on div "Add Recording" at bounding box center [679, 647] width 781 height 72
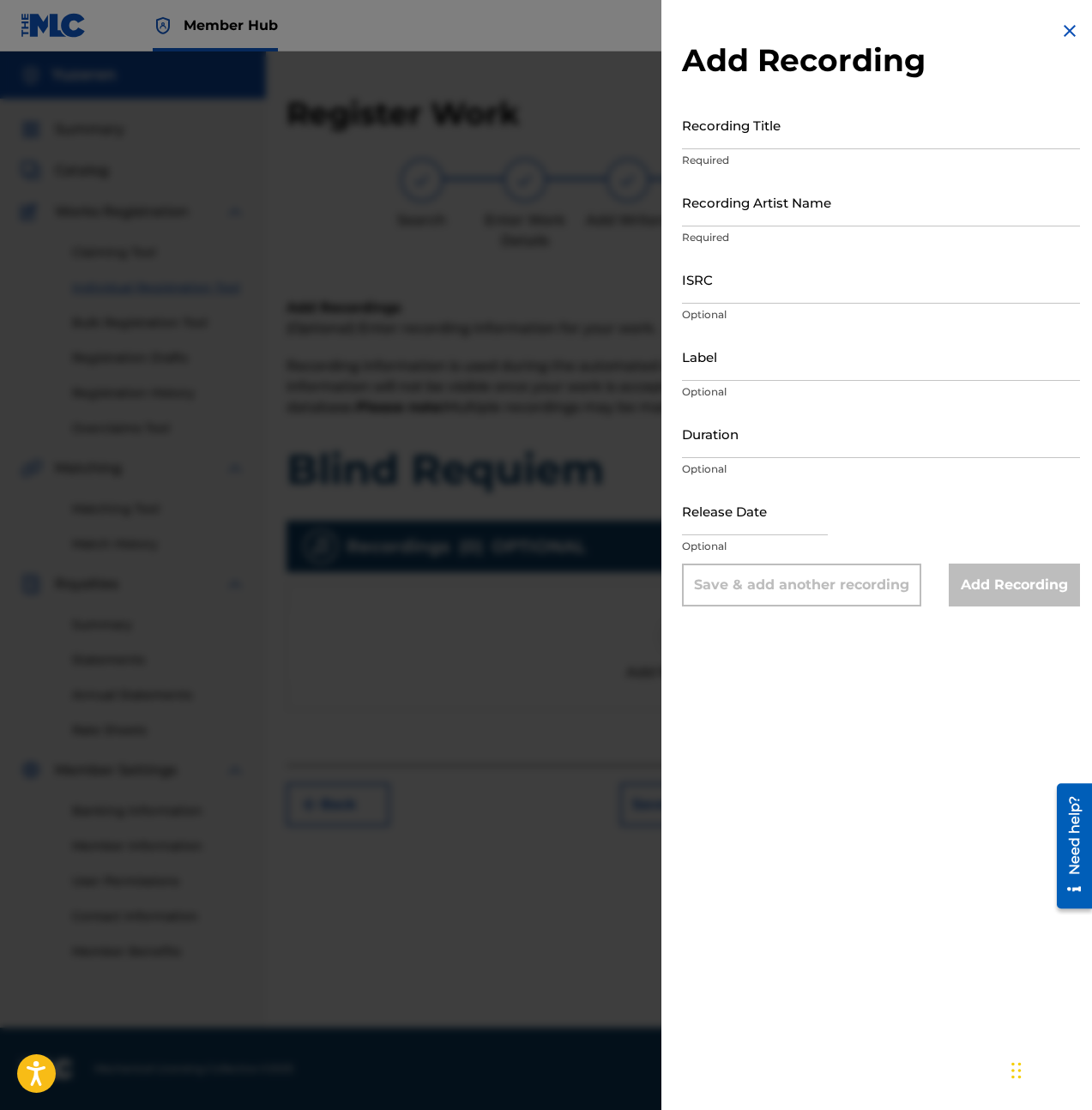
click at [773, 153] on p "Required" at bounding box center [881, 161] width 398 height 16
click at [812, 137] on input "Recording Title" at bounding box center [881, 125] width 398 height 49
type input "Blind Requiem"
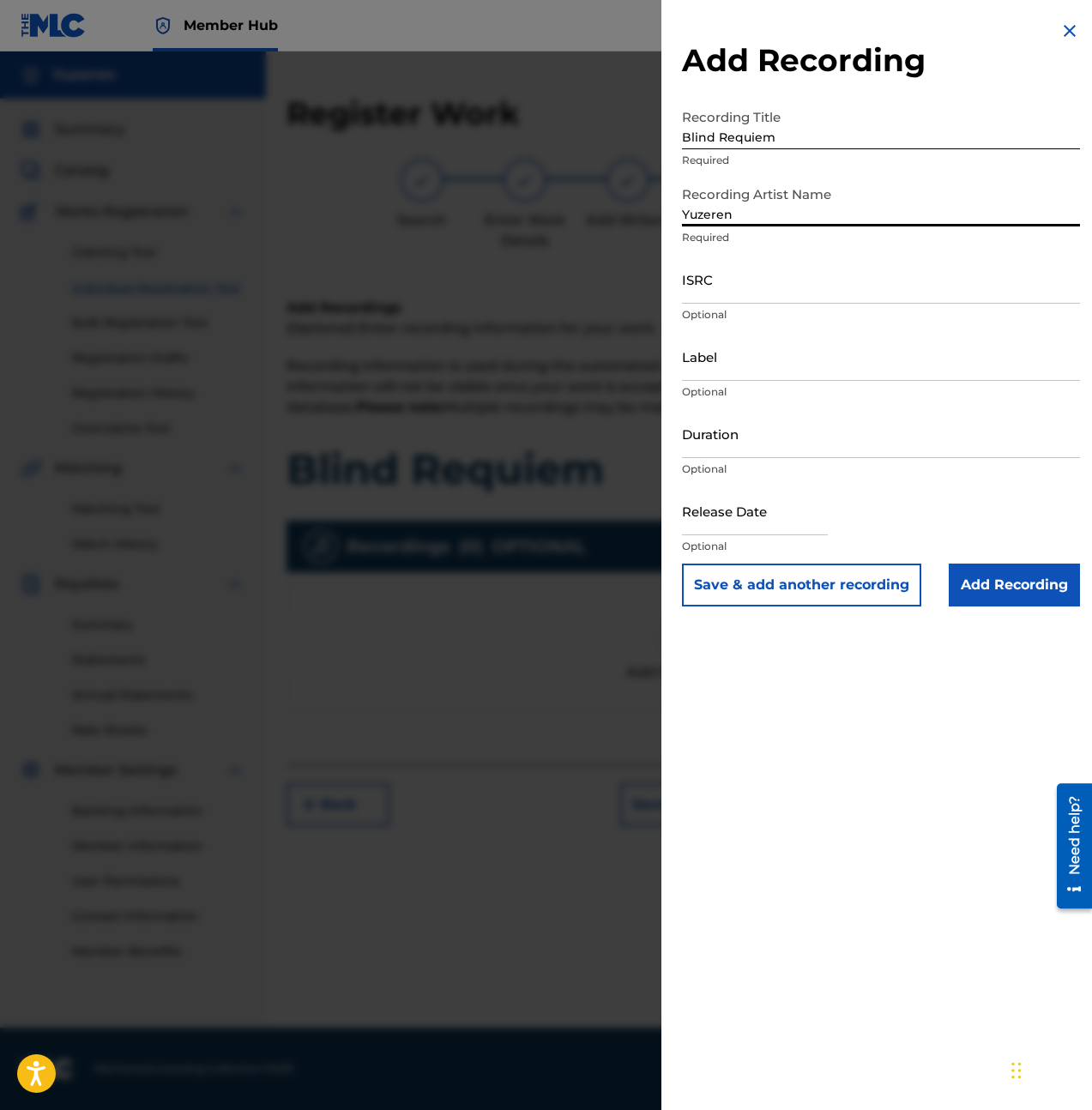
type input "Yuzeren"
click at [815, 279] on input "ISRC" at bounding box center [881, 279] width 398 height 49
paste input "QZK6J2427981"
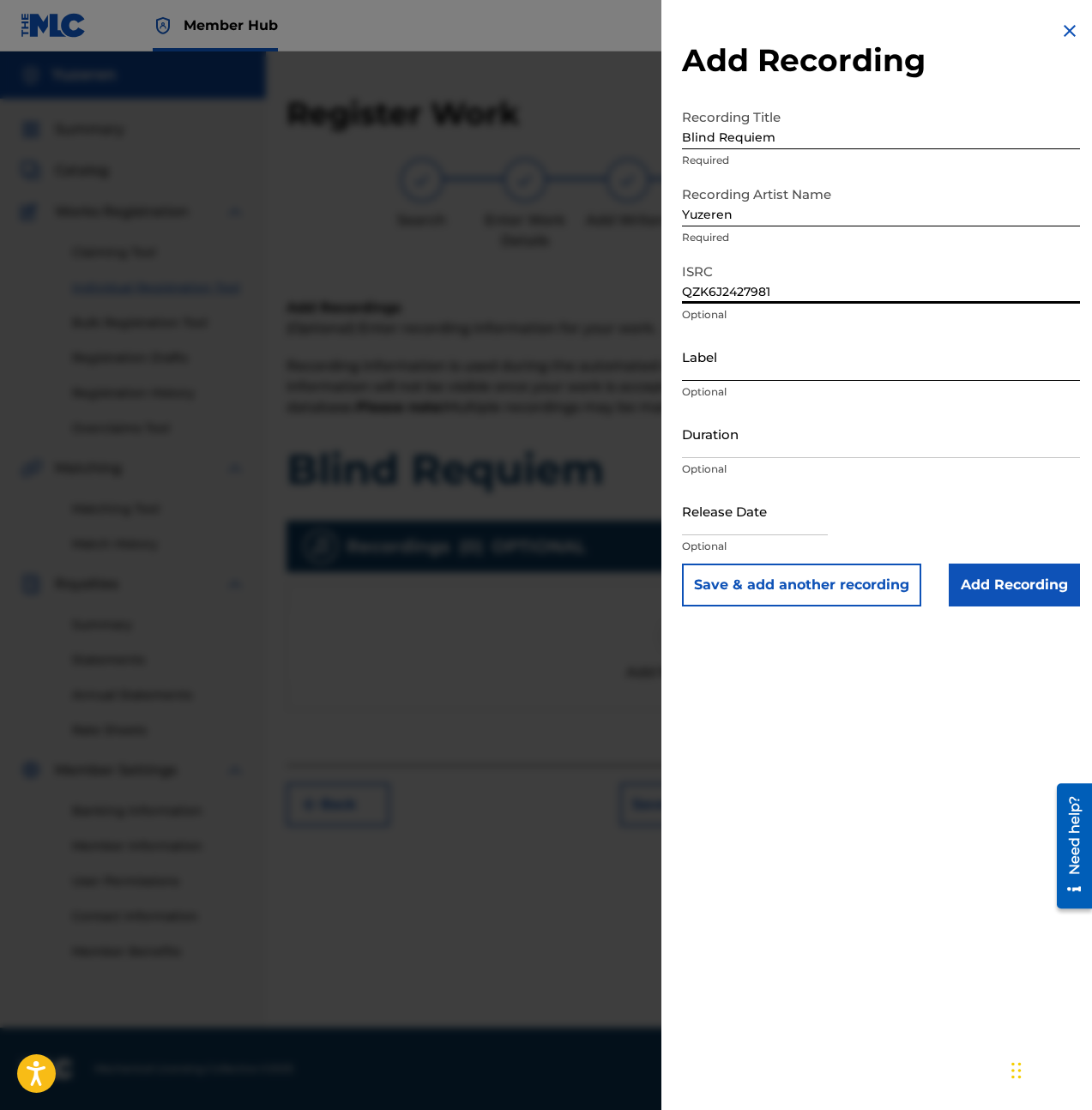
type input "QZK6J2427981"
click at [769, 374] on input "Label" at bounding box center [881, 356] width 398 height 49
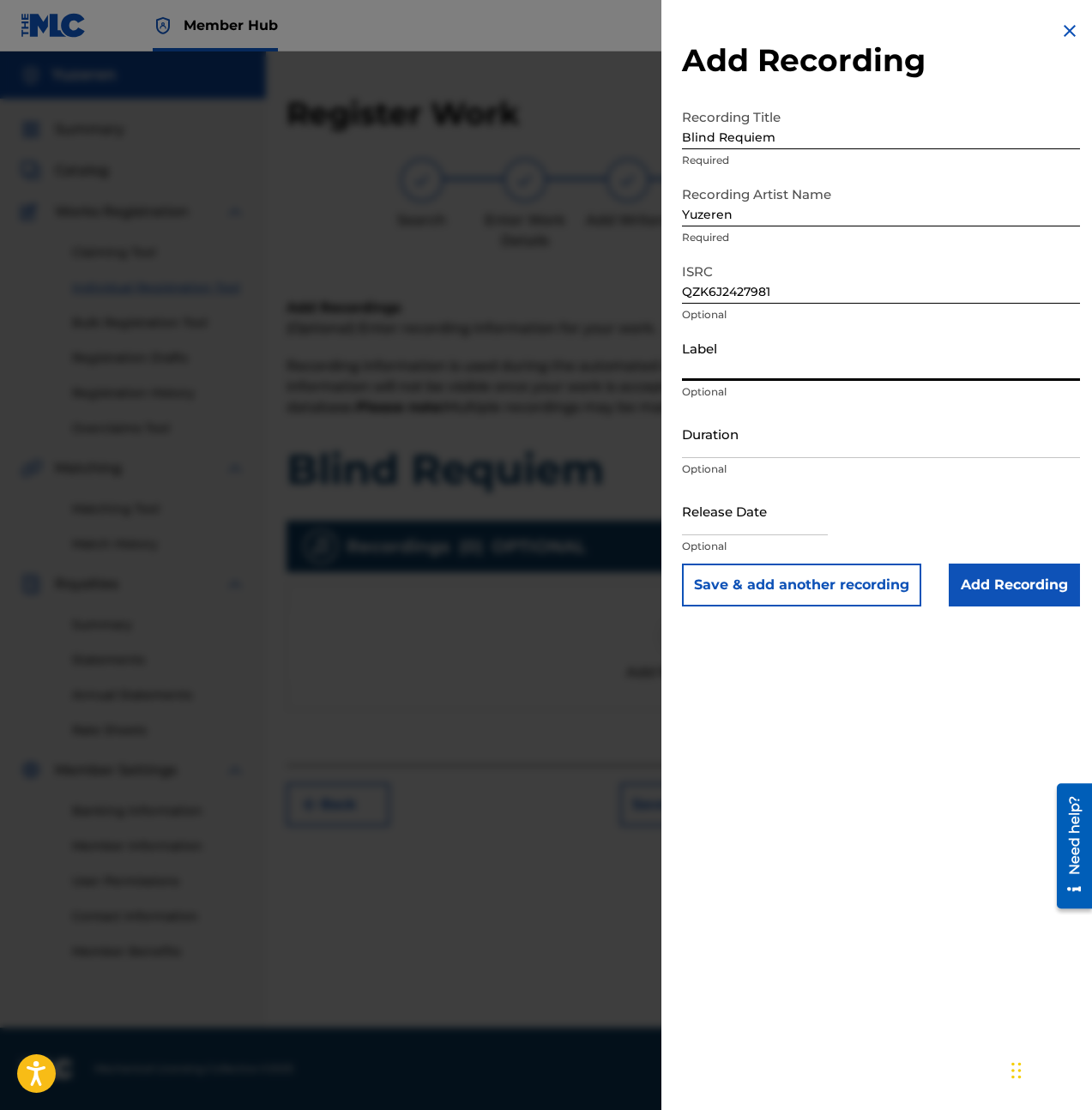
paste input "BLů"
type input "BLů"
click at [747, 430] on input "Duration" at bounding box center [881, 433] width 398 height 49
type input "3"
type input "03:55"
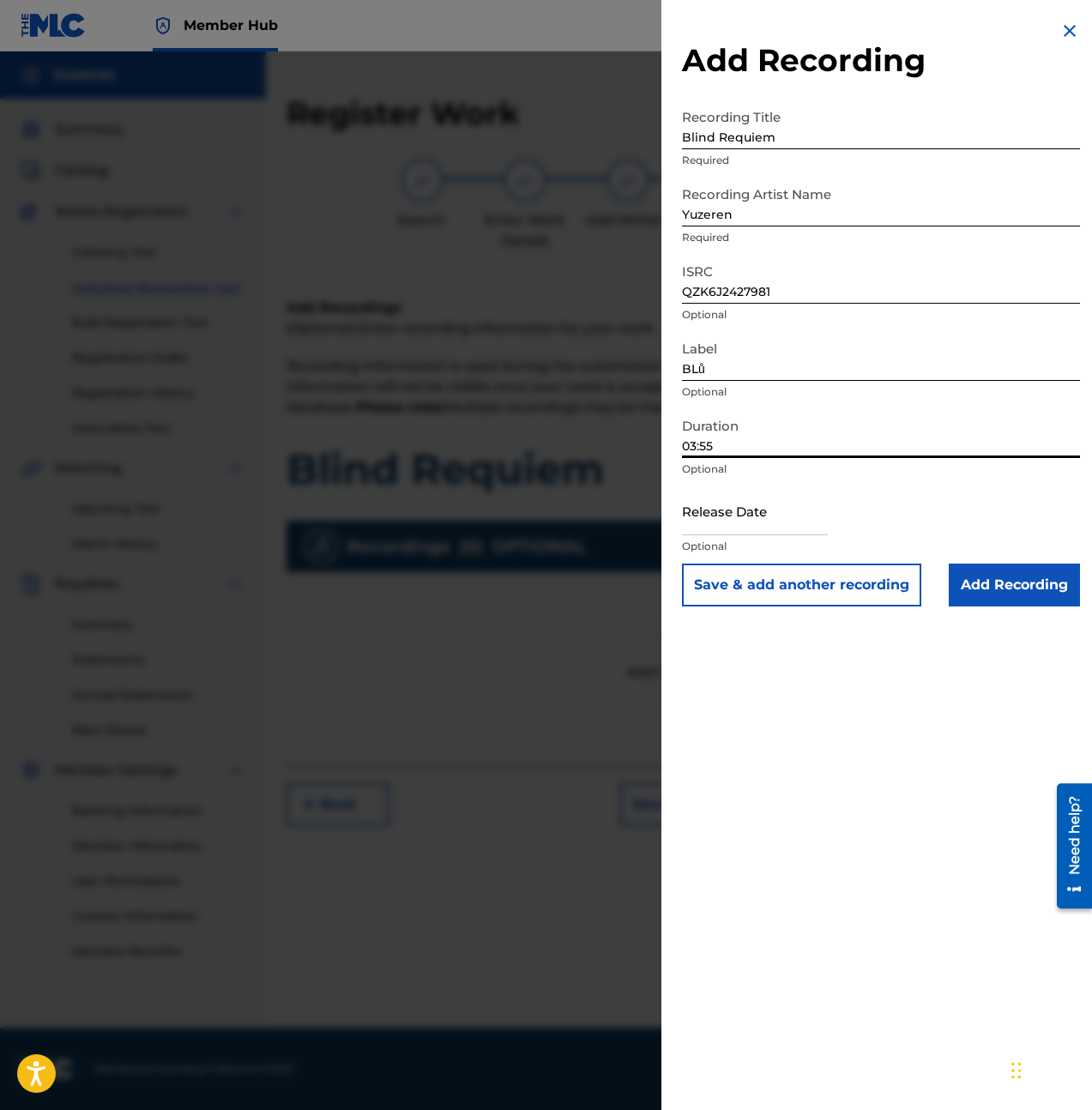
click at [828, 517] on div "Release Date Optional" at bounding box center [881, 524] width 398 height 77
click at [776, 527] on input "text" at bounding box center [755, 510] width 146 height 49
select select "8"
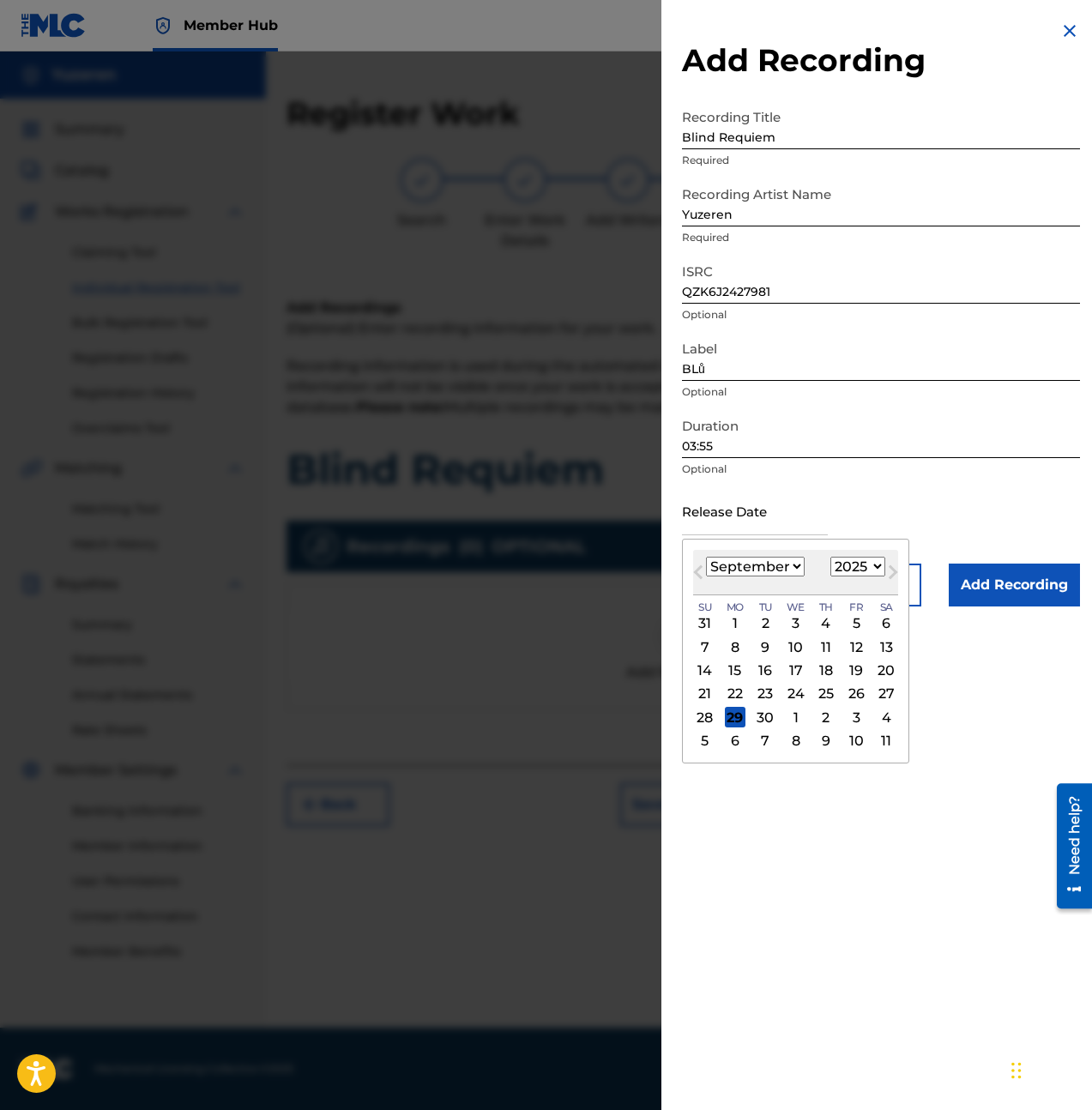
click at [845, 562] on select "1899 1900 1901 1902 1903 1904 1905 1906 1907 1908 1909 1910 1911 1912 1913 1914…" at bounding box center [858, 566] width 55 height 20
select select "2024"
click at [831, 556] on select "1899 1900 1901 1902 1903 1904 1905 1906 1907 1908 1909 1910 1911 1912 1913 1914…" at bounding box center [858, 566] width 55 height 20
click at [780, 553] on div "September 2024 January February March April May June July August September Octo…" at bounding box center [796, 573] width 205 height 45
click at [780, 565] on select "January February March April May June July August September October November De…" at bounding box center [755, 566] width 99 height 20
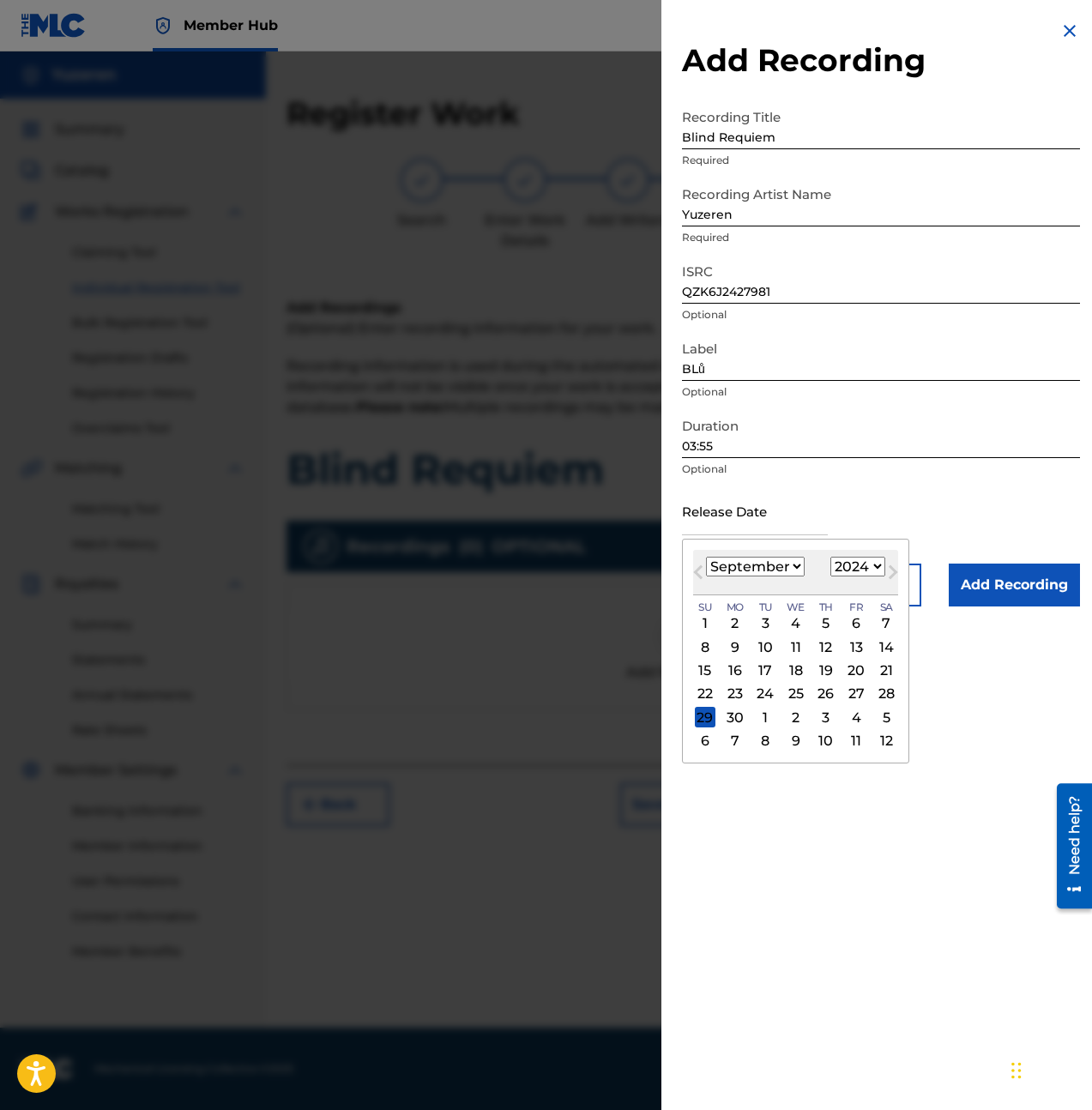
select select "4"
click at [706, 556] on select "January February March April May June July August September October November De…" at bounding box center [755, 566] width 99 height 20
click at [851, 621] on div "3" at bounding box center [856, 624] width 21 height 21
type input "May 3 2024"
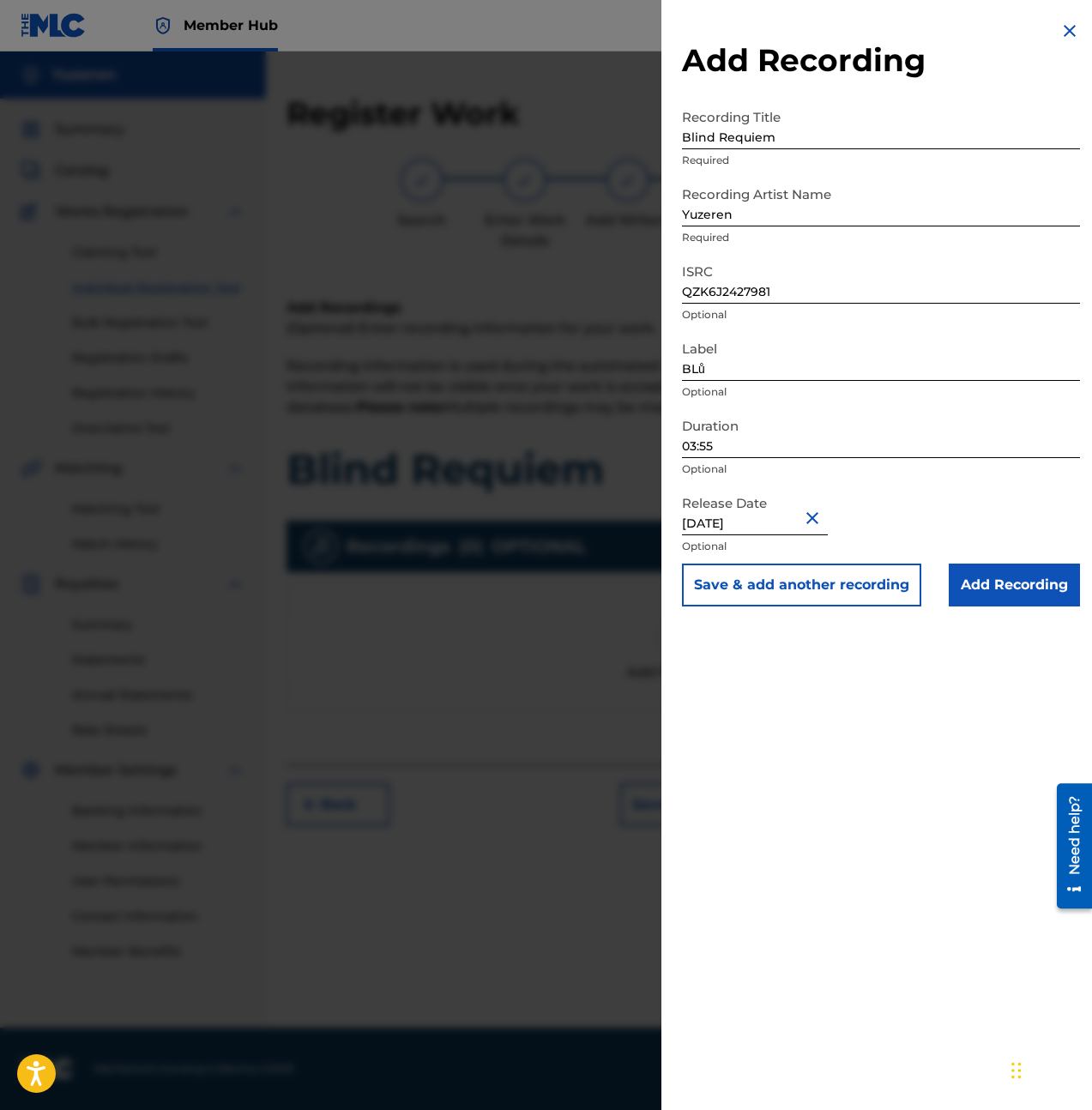
click at [912, 661] on div "Add Recording Recording Title Blind Requiem Required Recording Artist Name Yuze…" at bounding box center [881, 555] width 439 height 1110
click at [980, 581] on input "Add Recording" at bounding box center [1014, 584] width 131 height 43
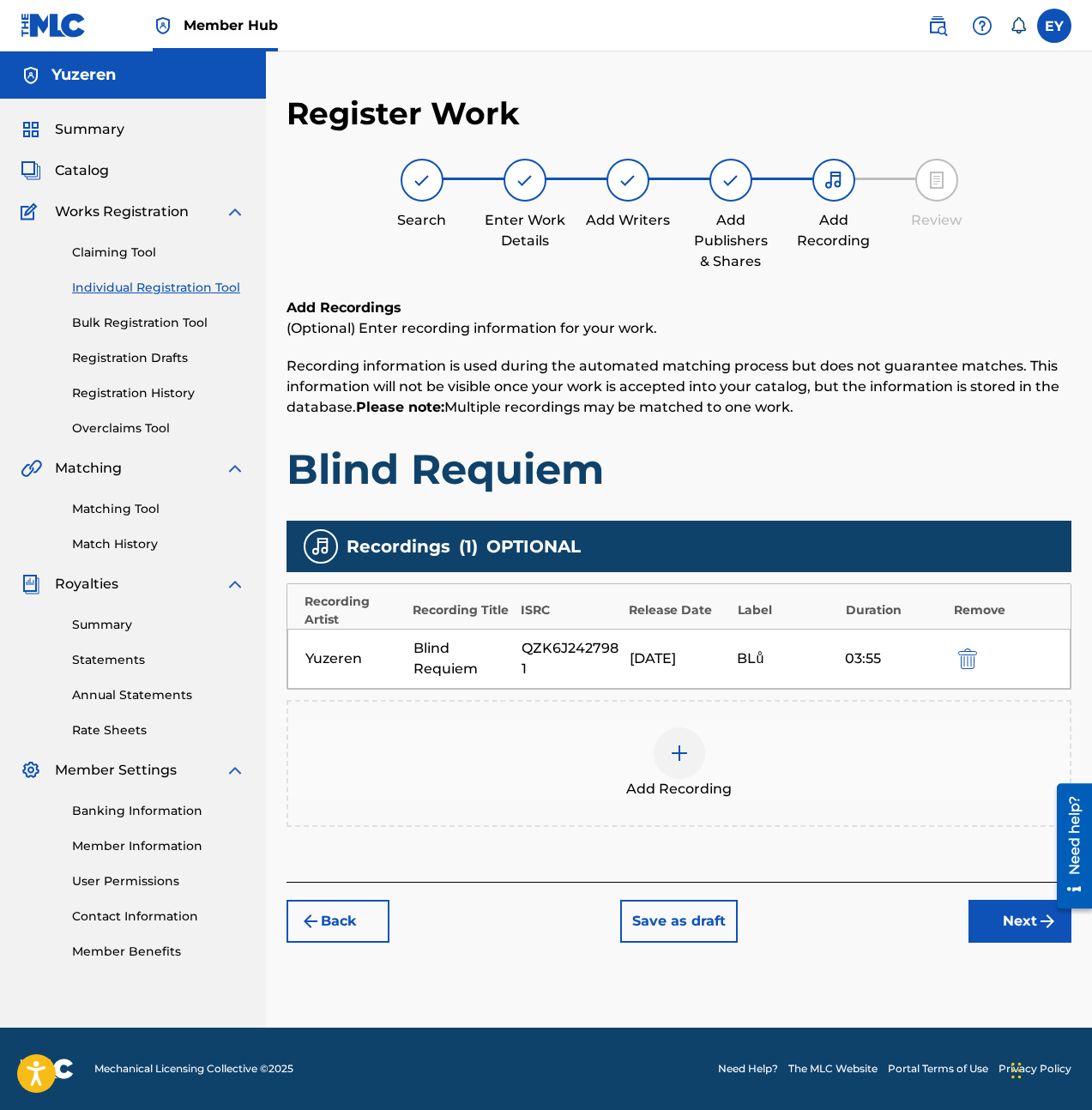
click at [911, 800] on div "Back Save as draft Next" at bounding box center [679, 912] width 785 height 61
click at [1003, 800] on button "Next" at bounding box center [1020, 921] width 103 height 43
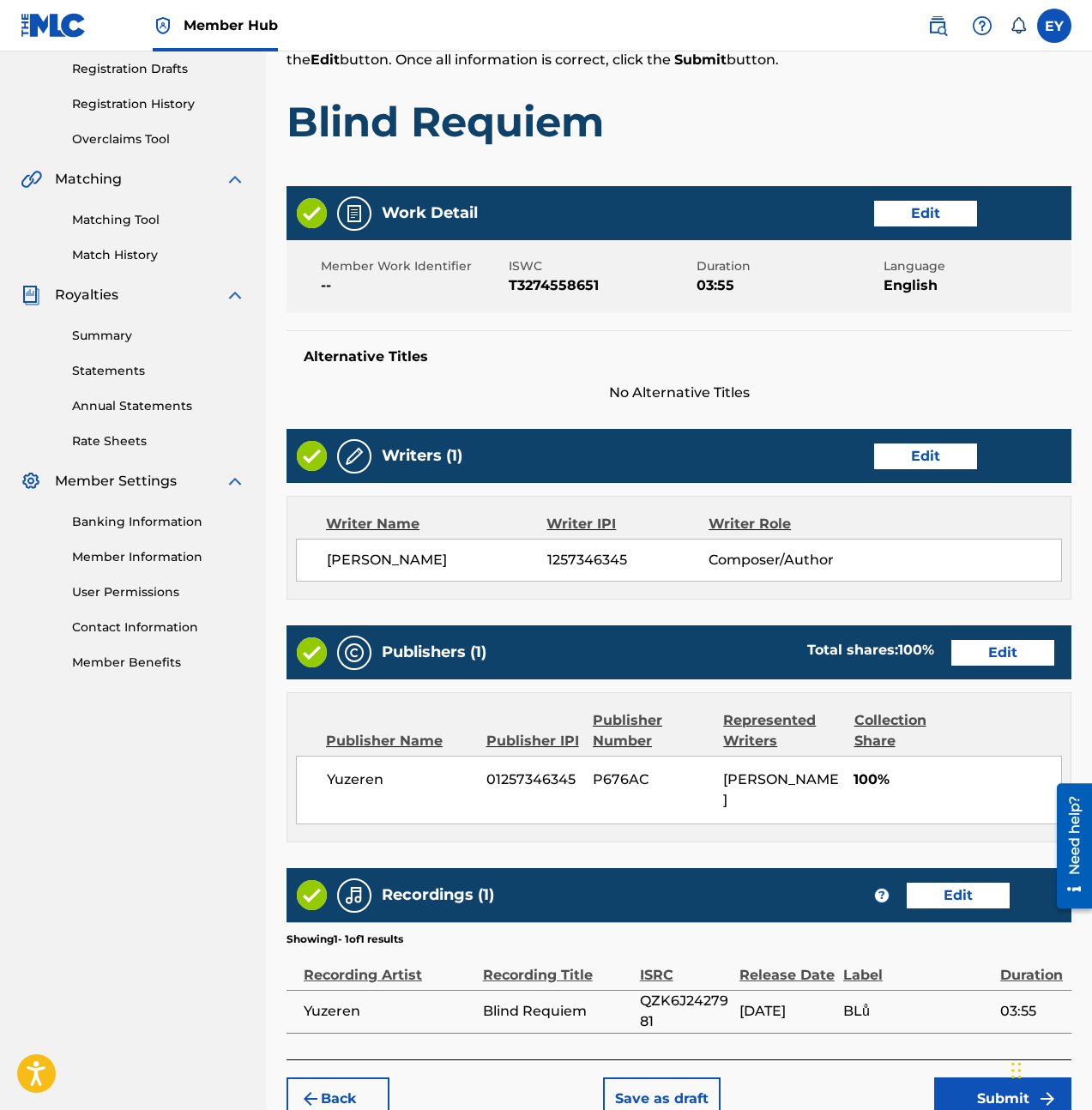
scroll to position [361, 0]
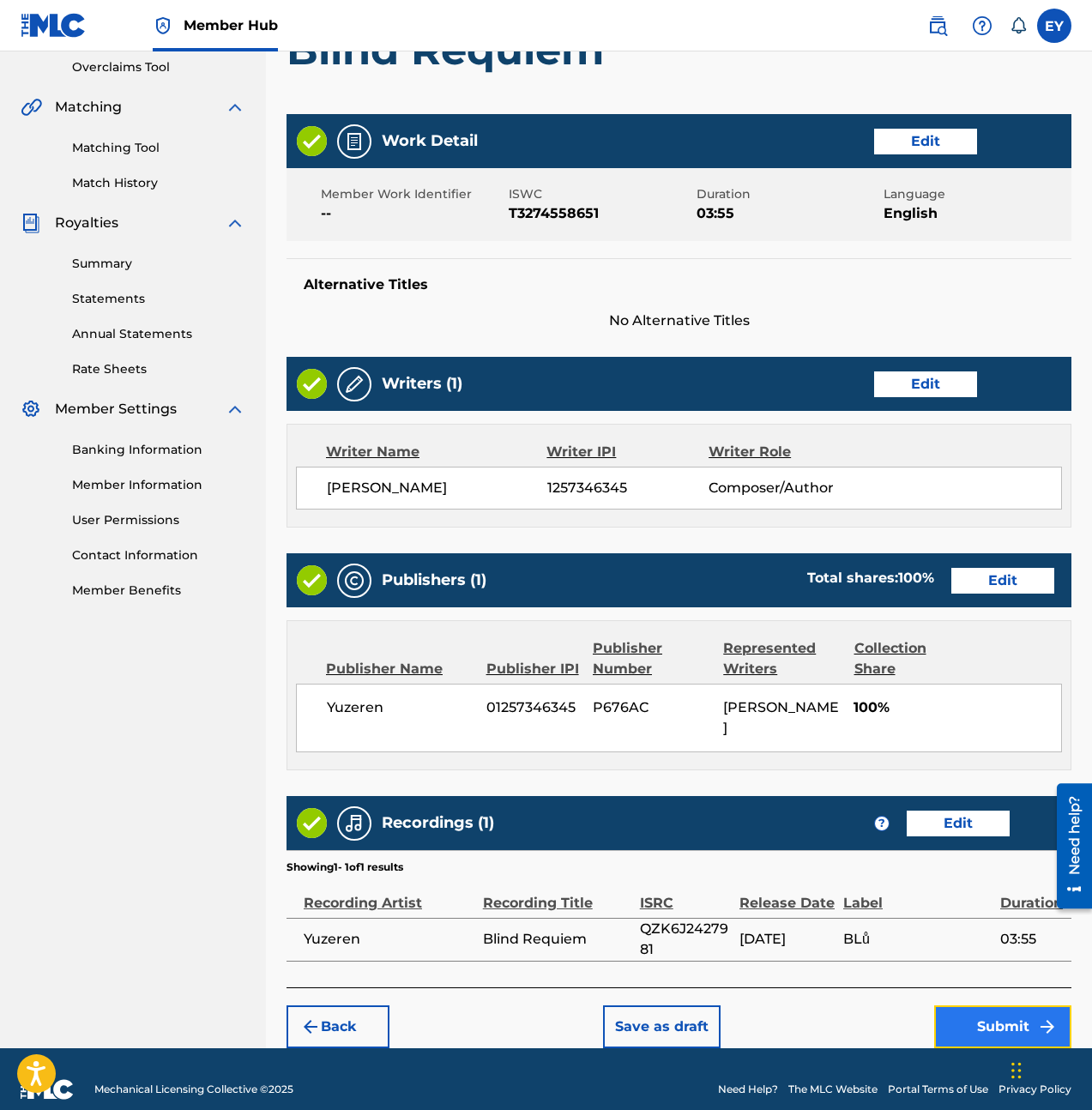
click at [984, 800] on button "Submit" at bounding box center [1003, 1026] width 137 height 43
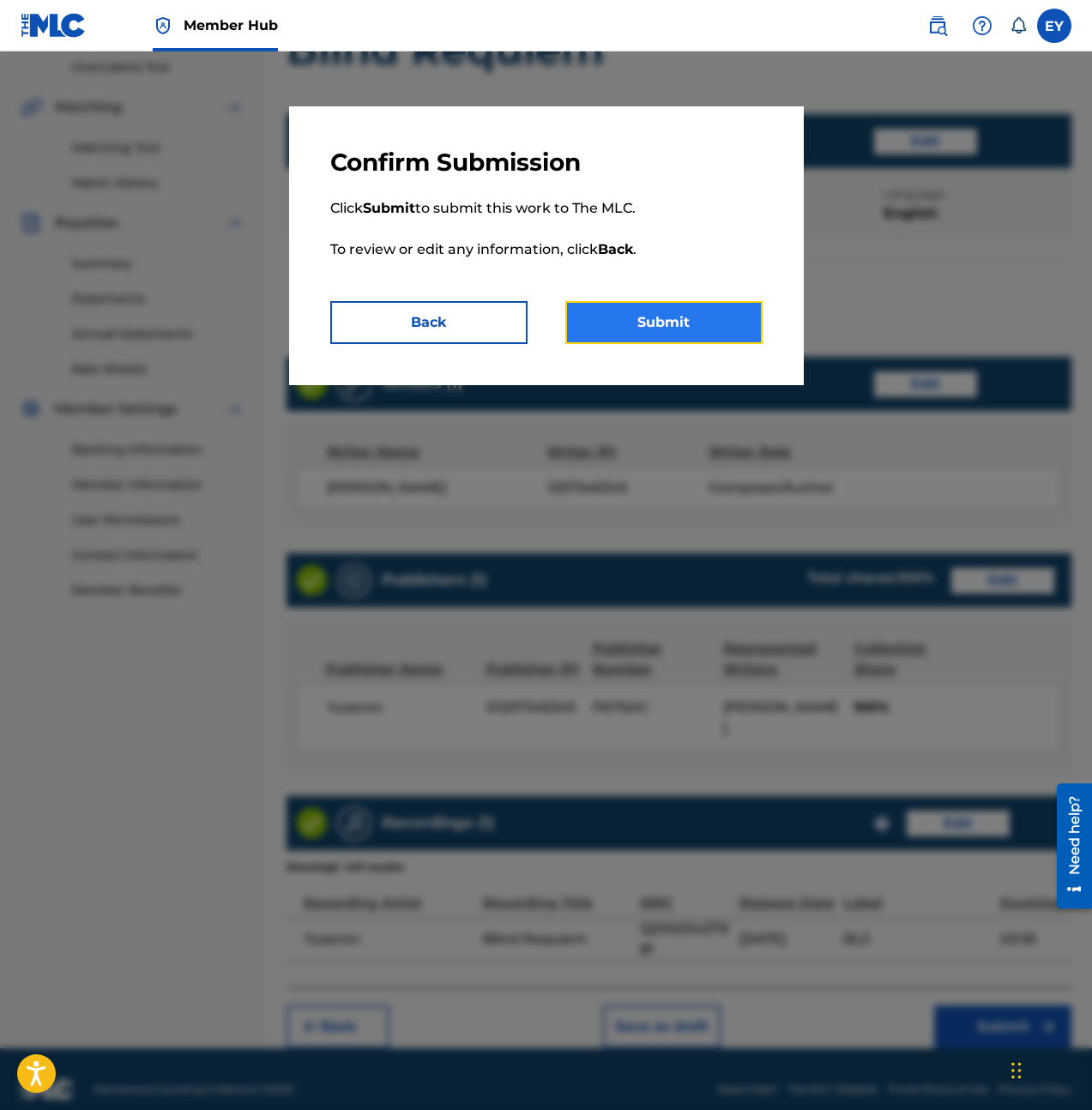
click at [630, 330] on button "Submit" at bounding box center [663, 322] width 197 height 43
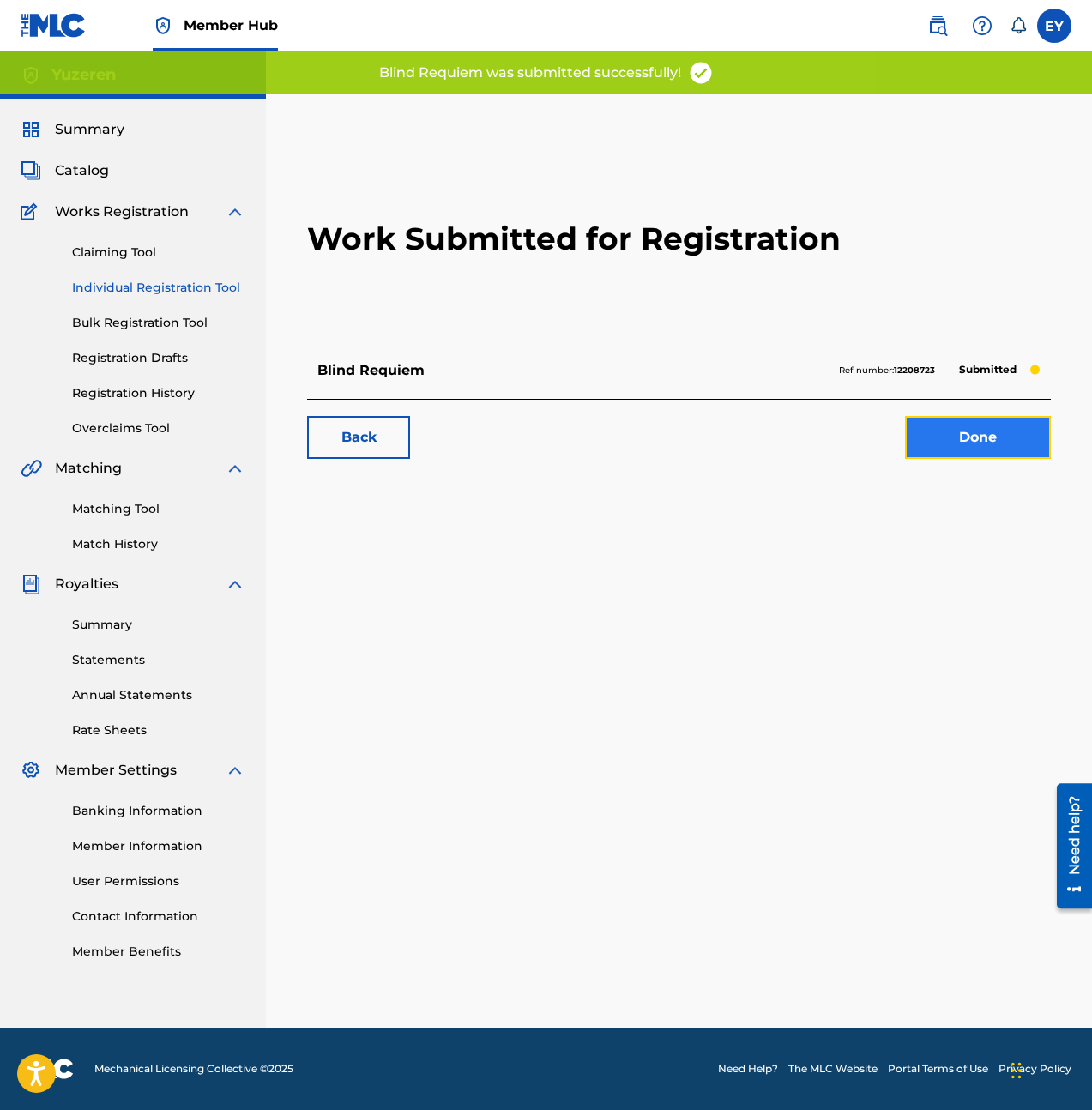
click at [940, 433] on link "Done" at bounding box center [978, 437] width 146 height 43
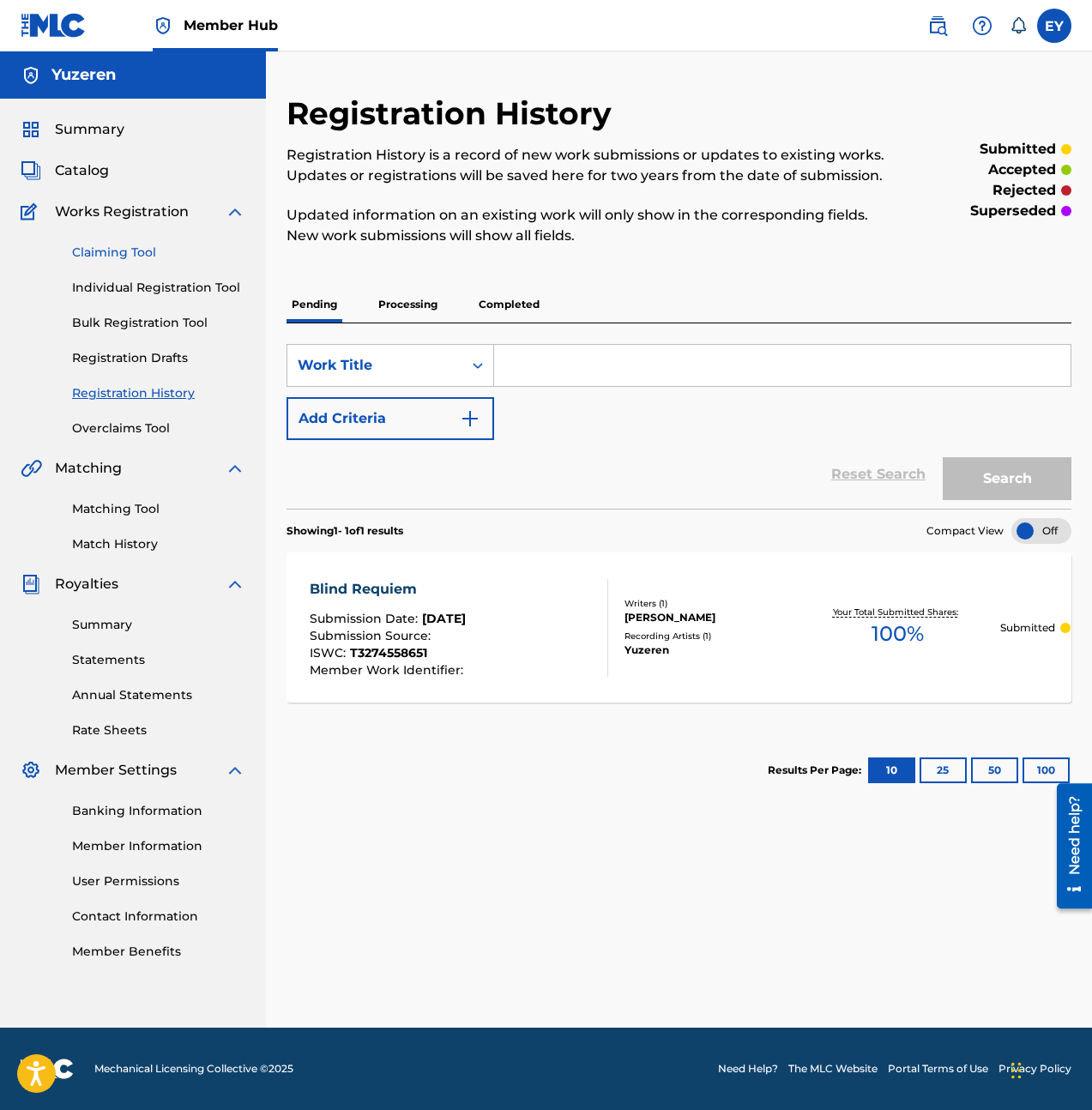
click at [169, 254] on link "Claiming Tool" at bounding box center [159, 253] width 174 height 18
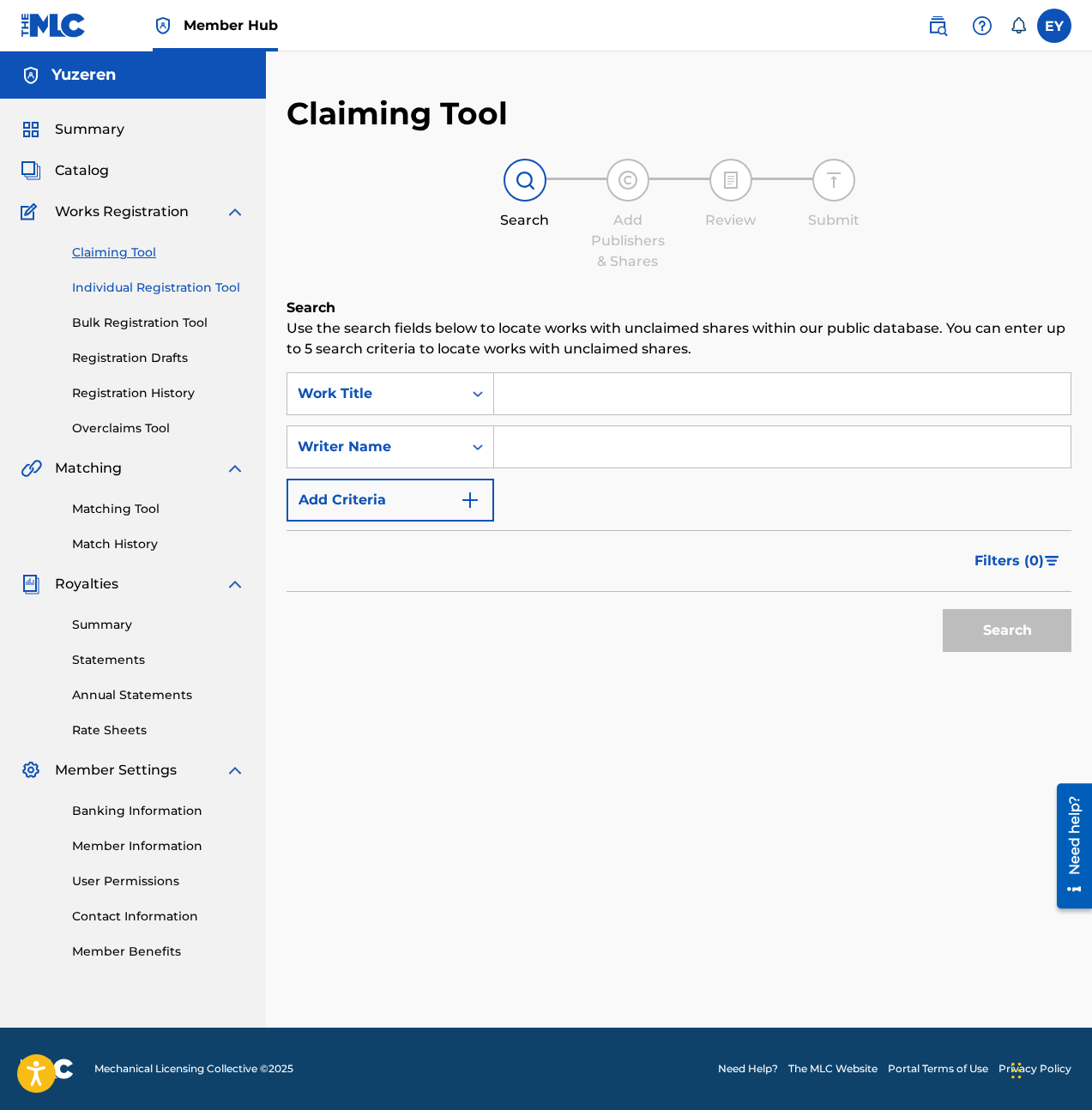
click at [222, 296] on link "Individual Registration Tool" at bounding box center [159, 287] width 174 height 18
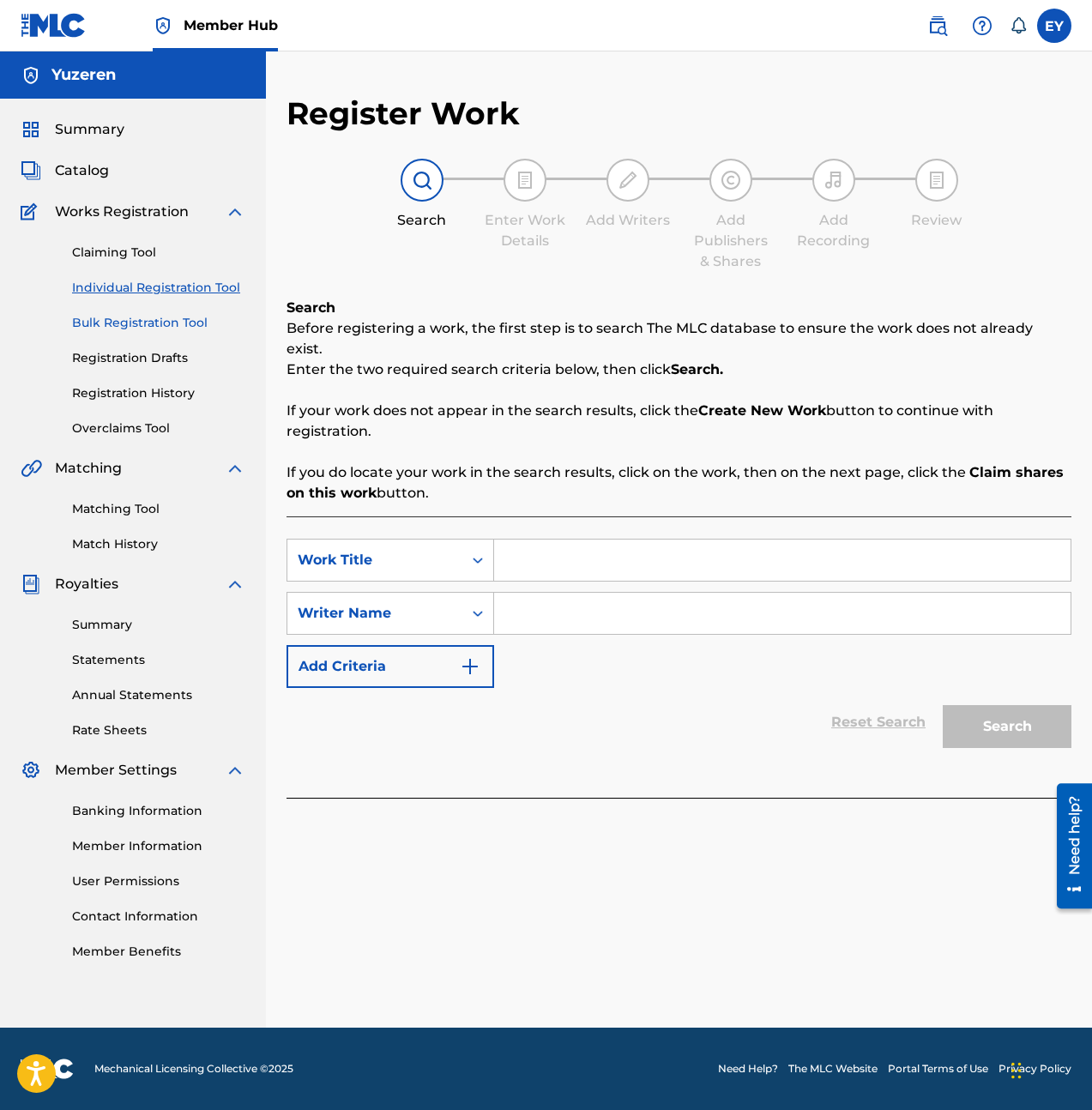
click at [198, 329] on link "Bulk Registration Tool" at bounding box center [159, 323] width 174 height 18
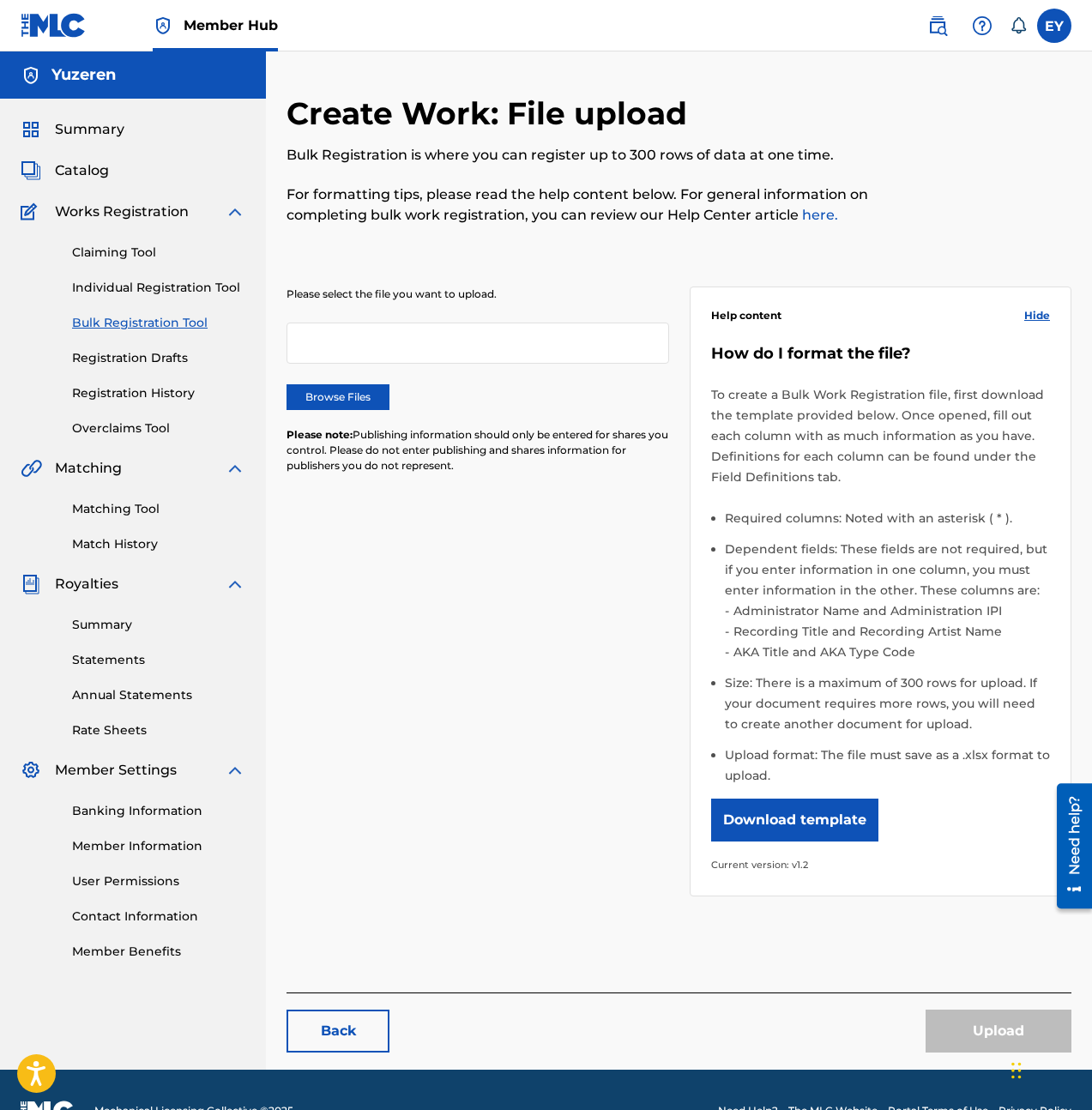
click at [616, 357] on div at bounding box center [477, 343] width 383 height 41
click at [475, 345] on div at bounding box center [477, 343] width 383 height 41
click at [118, 362] on link "Registration Drafts" at bounding box center [159, 358] width 174 height 18
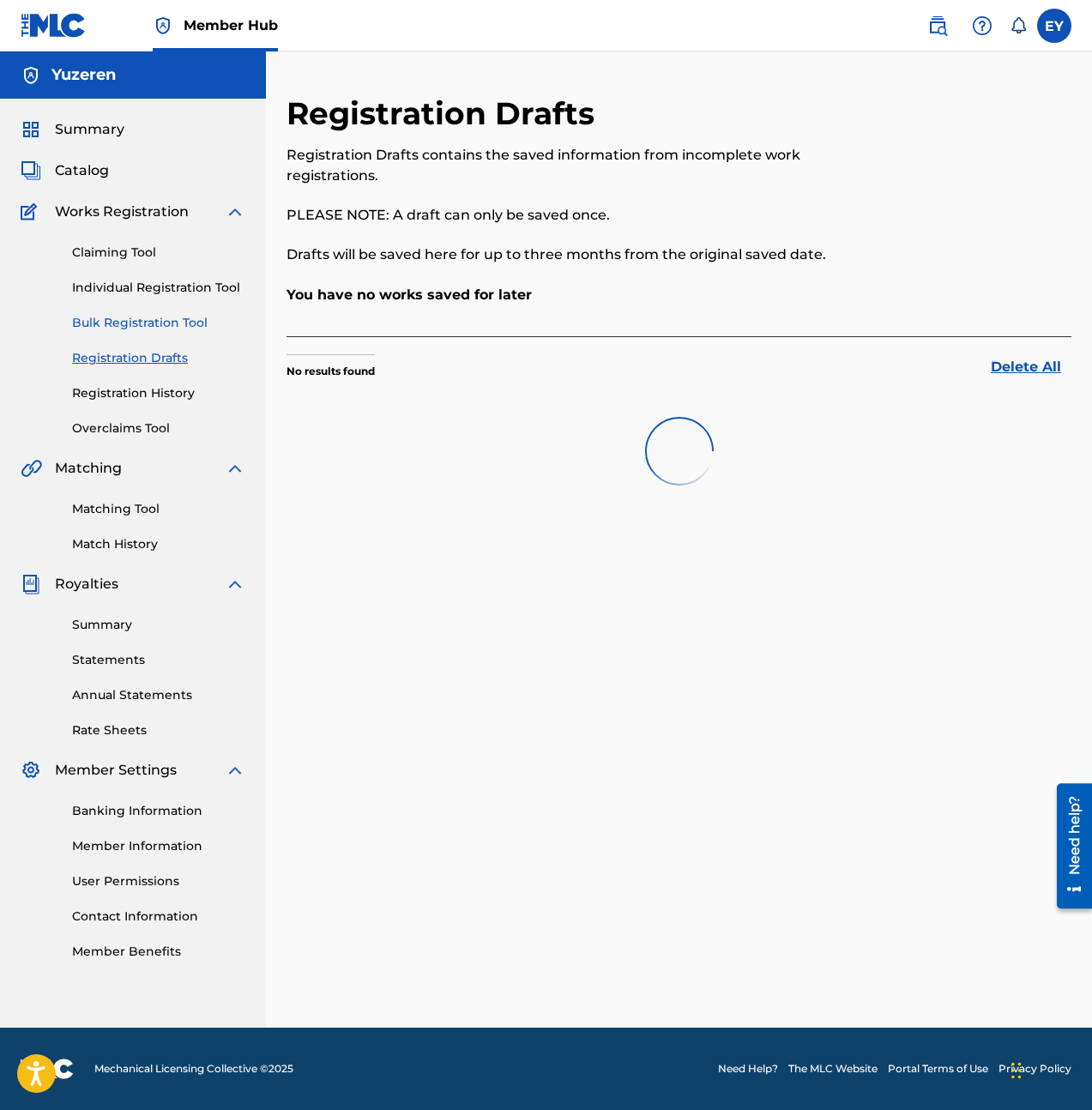
click at [161, 326] on link "Bulk Registration Tool" at bounding box center [159, 323] width 174 height 18
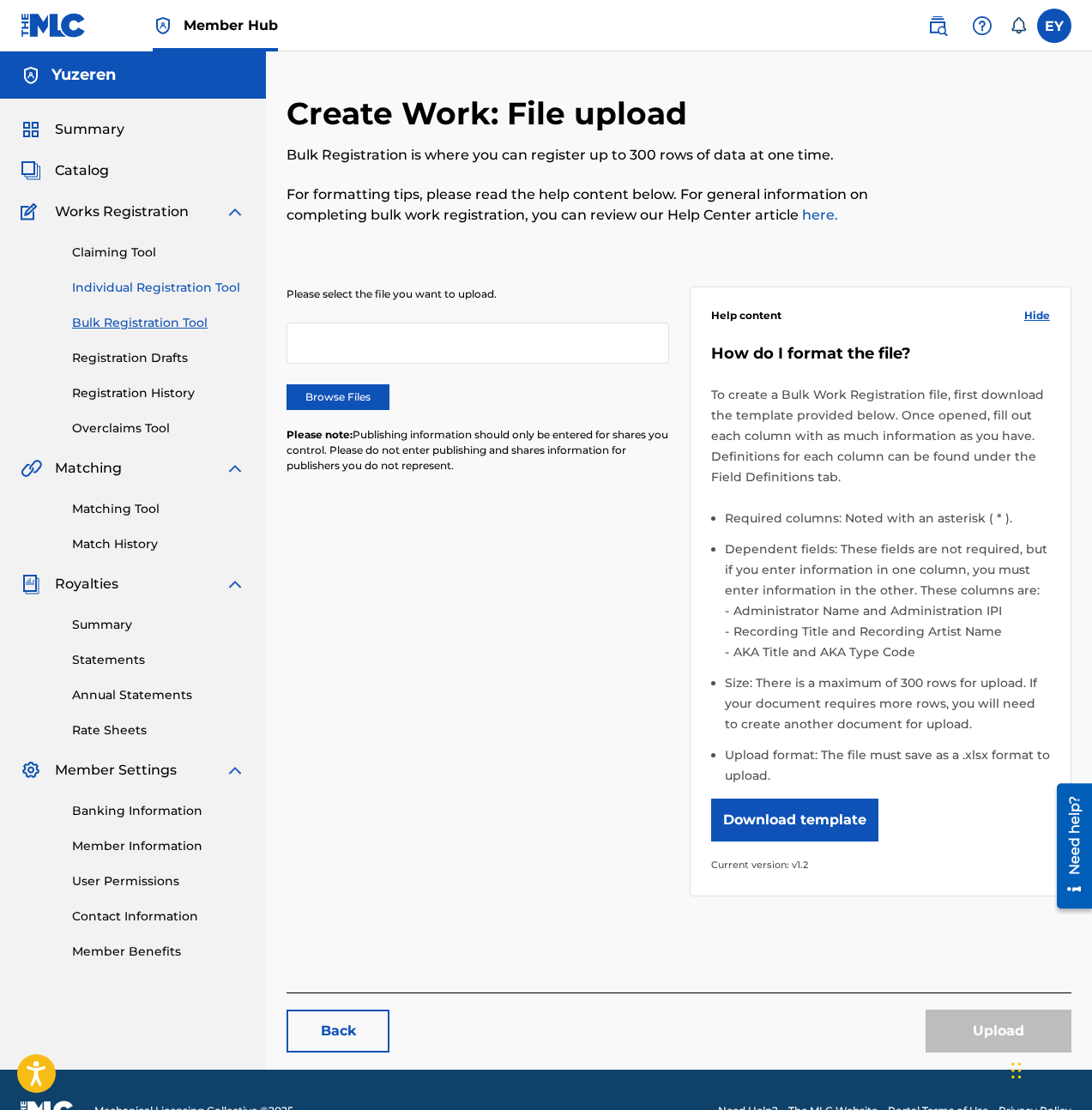
click at [173, 279] on link "Individual Registration Tool" at bounding box center [159, 287] width 174 height 18
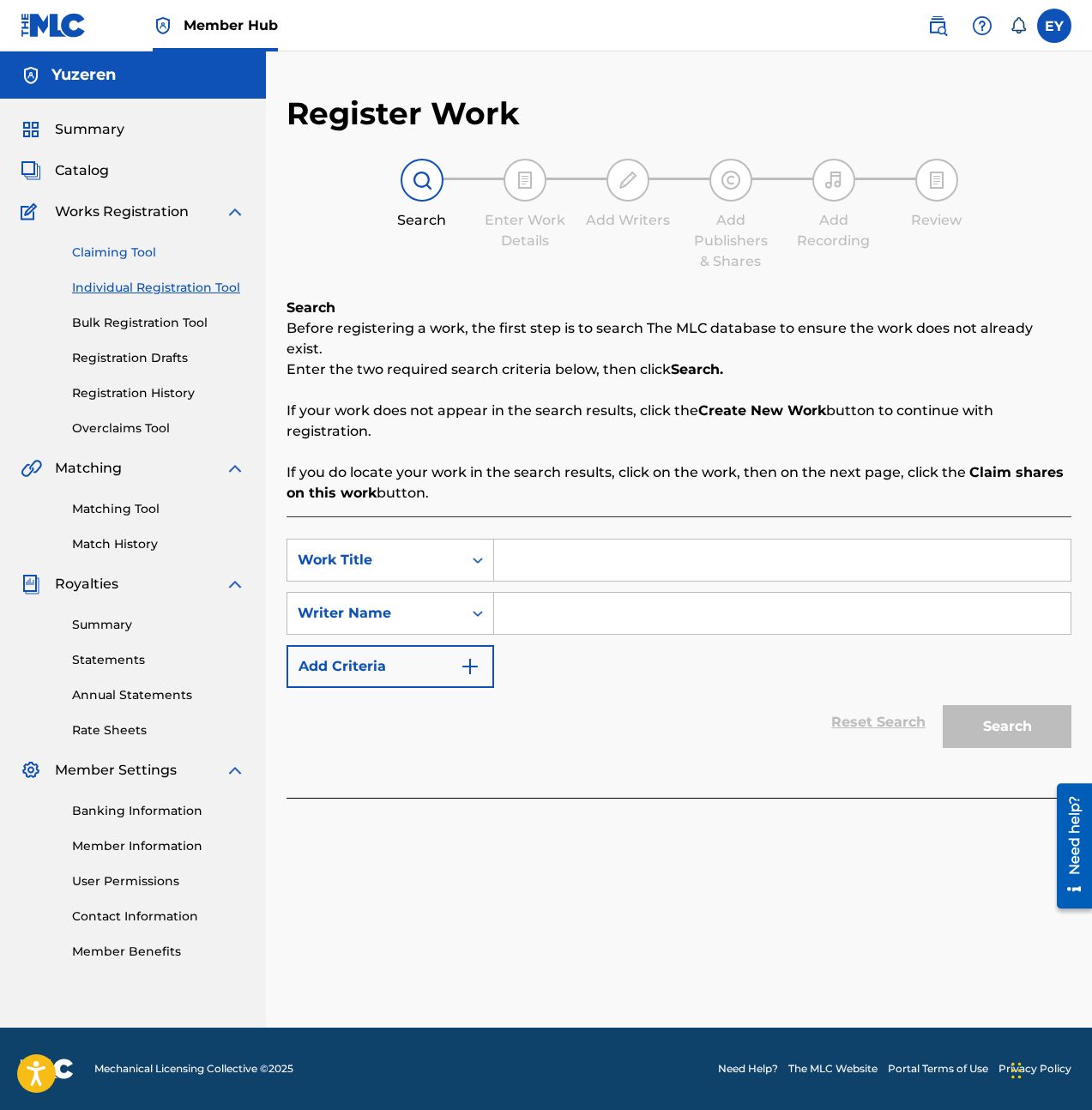
click at [148, 250] on link "Claiming Tool" at bounding box center [159, 253] width 174 height 18
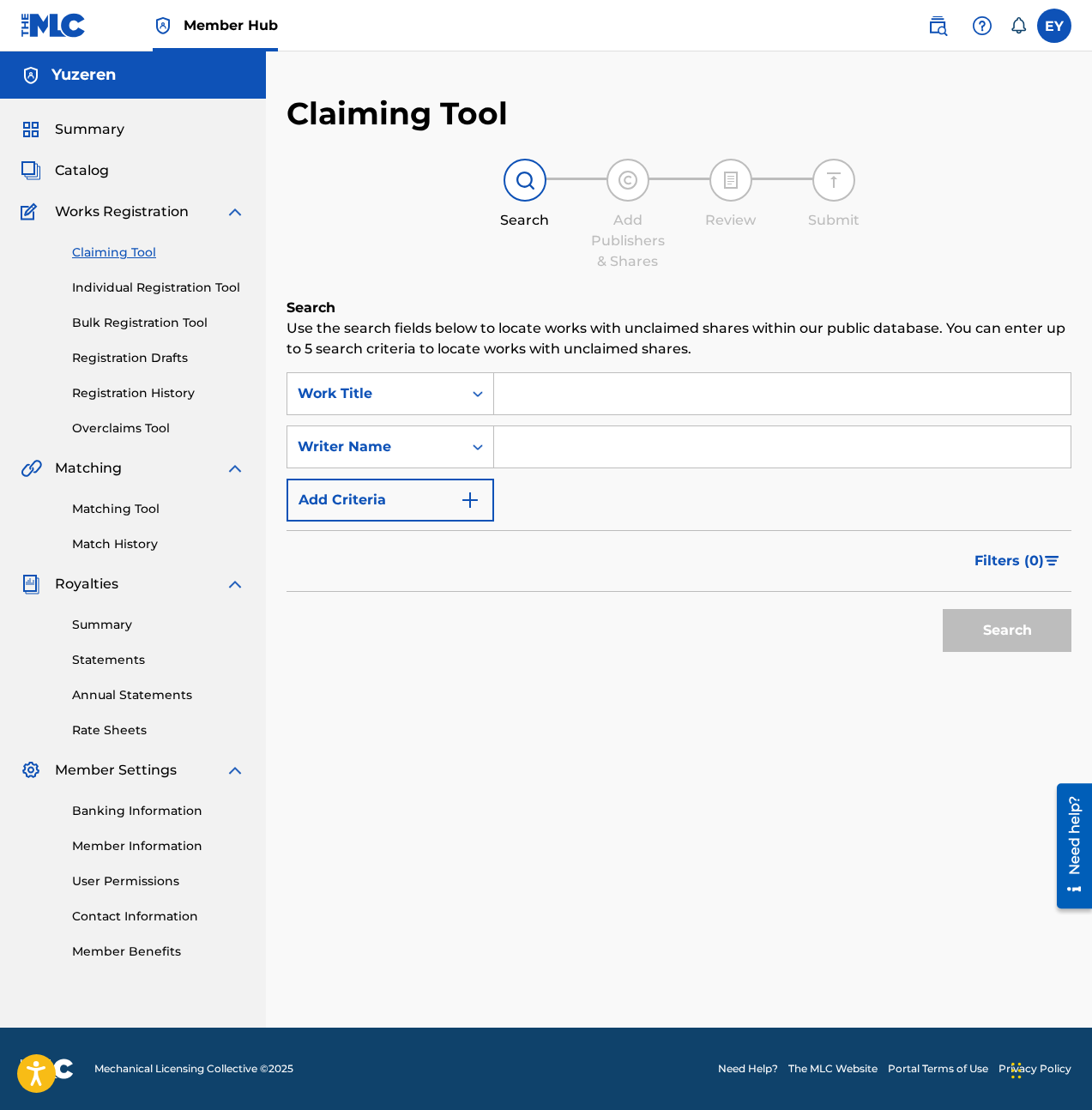
click at [644, 411] on input "Search Form" at bounding box center [782, 393] width 576 height 41
click at [543, 391] on input "Search Form" at bounding box center [782, 393] width 576 height 41
type input "0 Kelxin"
click at [943, 609] on button "Search" at bounding box center [1007, 630] width 128 height 43
click at [939, 502] on div "SearchWithCriteria4c48904a-41fa-40ad-8052-1f4e2617d83d Work Title 0 Kelxin Sear…" at bounding box center [679, 447] width 785 height 149
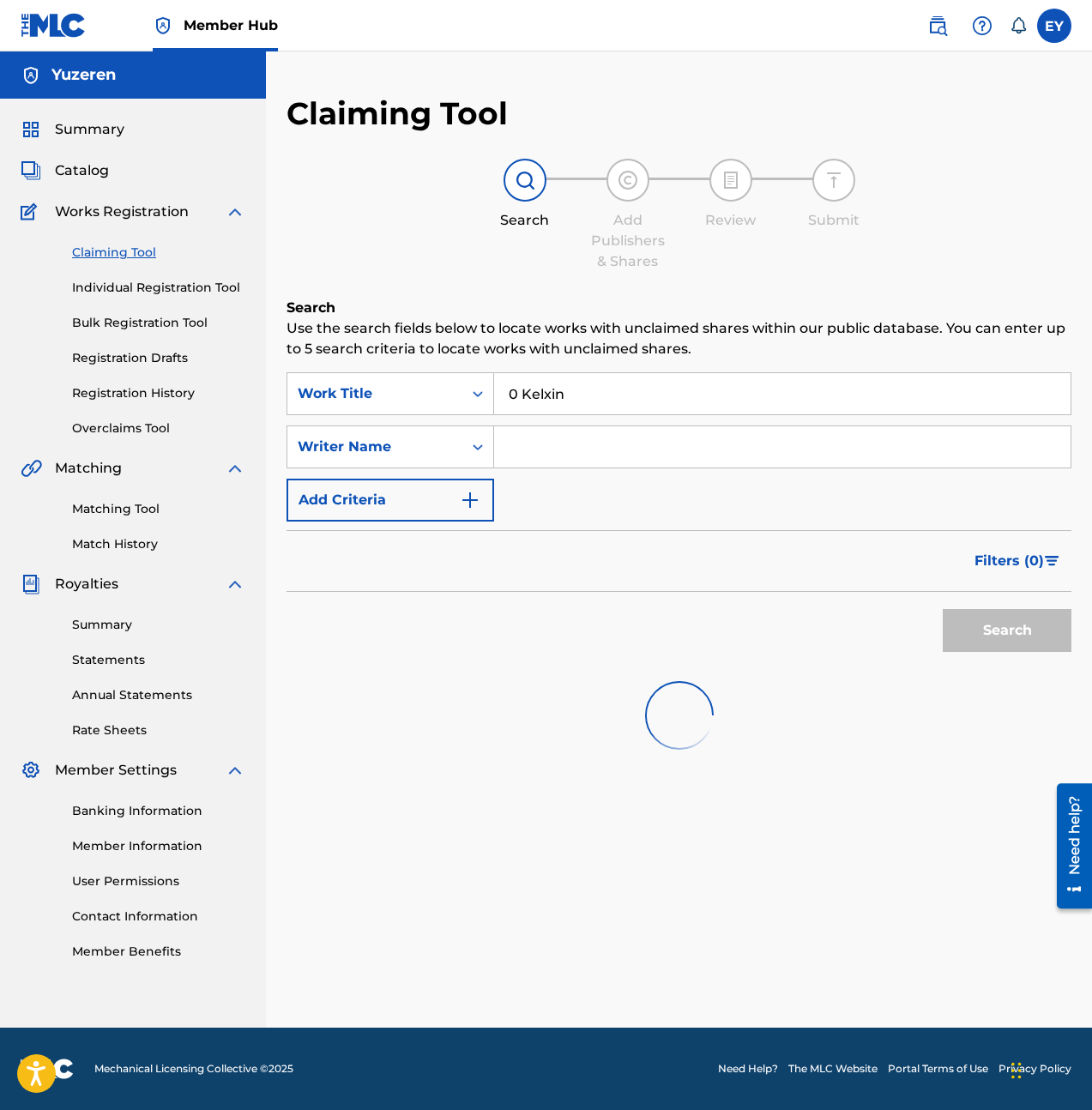
click at [1011, 626] on div "Search" at bounding box center [1003, 626] width 137 height 69
click at [680, 401] on input "0 Kelxin" at bounding box center [782, 393] width 576 height 41
click at [964, 656] on div "Search" at bounding box center [1003, 626] width 137 height 69
click at [967, 646] on div "Search" at bounding box center [1003, 626] width 137 height 69
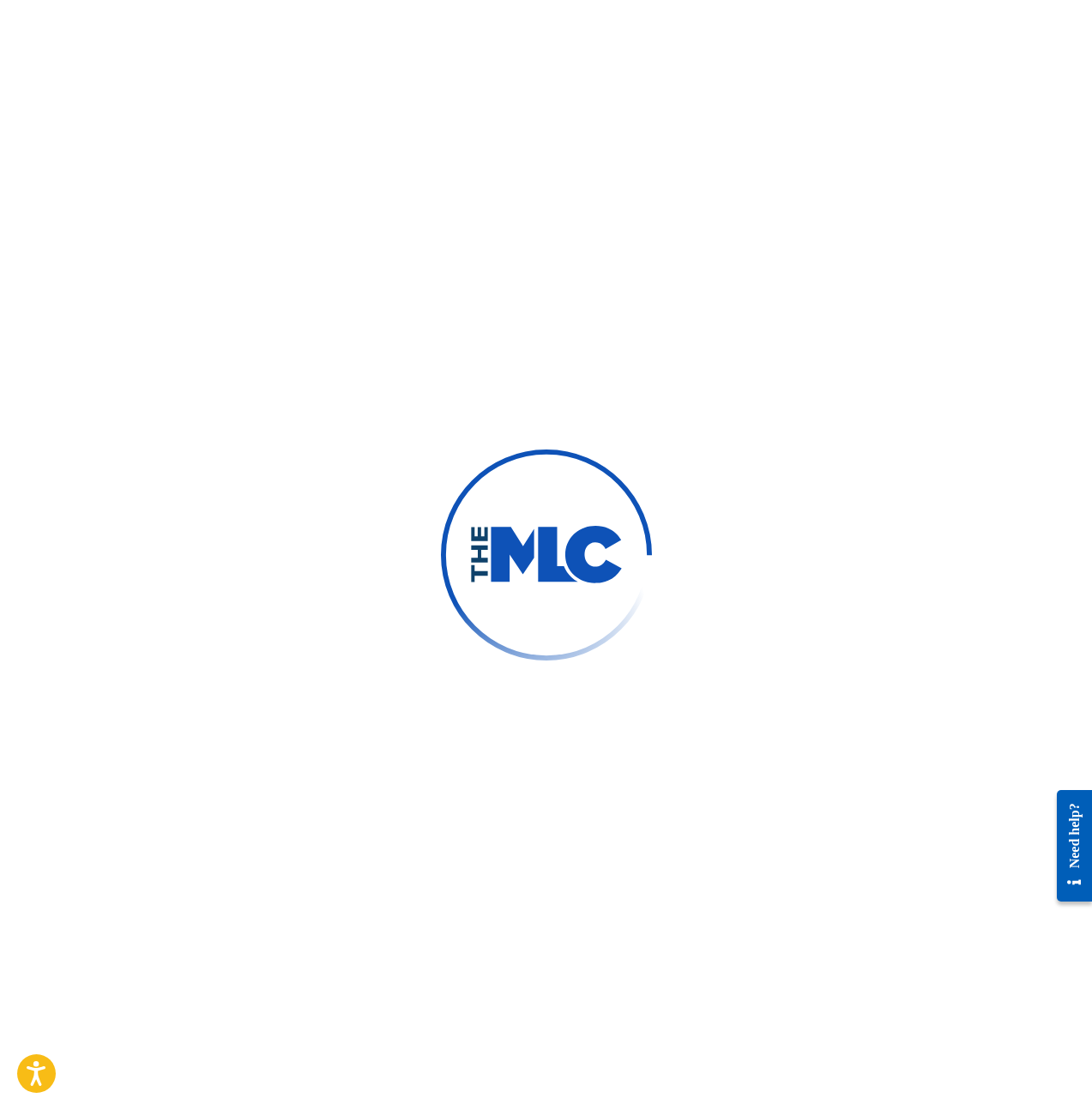
click at [151, 509] on div at bounding box center [546, 555] width 1092 height 1110
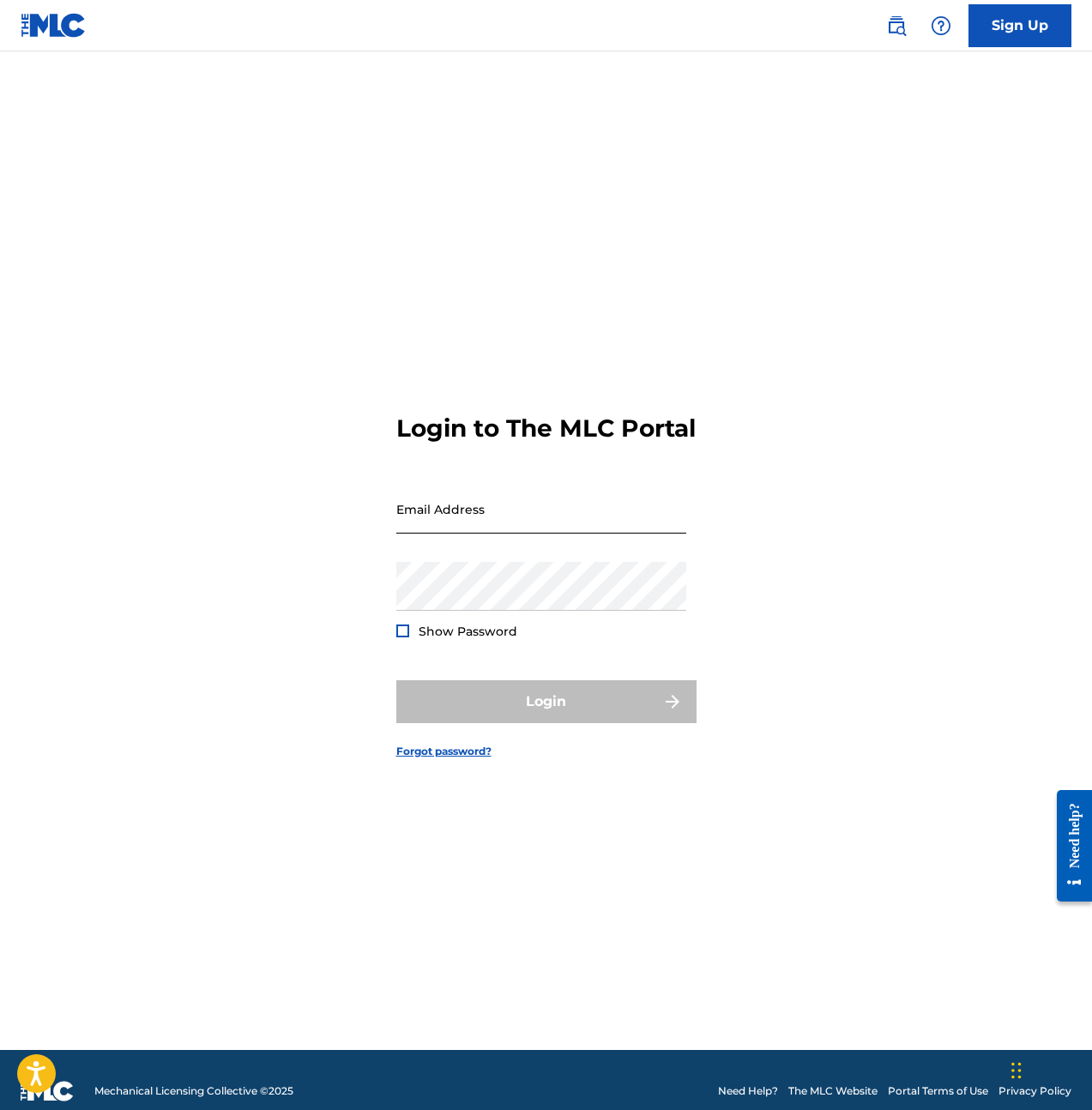
click at [544, 527] on input "Email Address" at bounding box center [542, 509] width 290 height 49
type input "[EMAIL_ADDRESS][DOMAIN_NAME]"
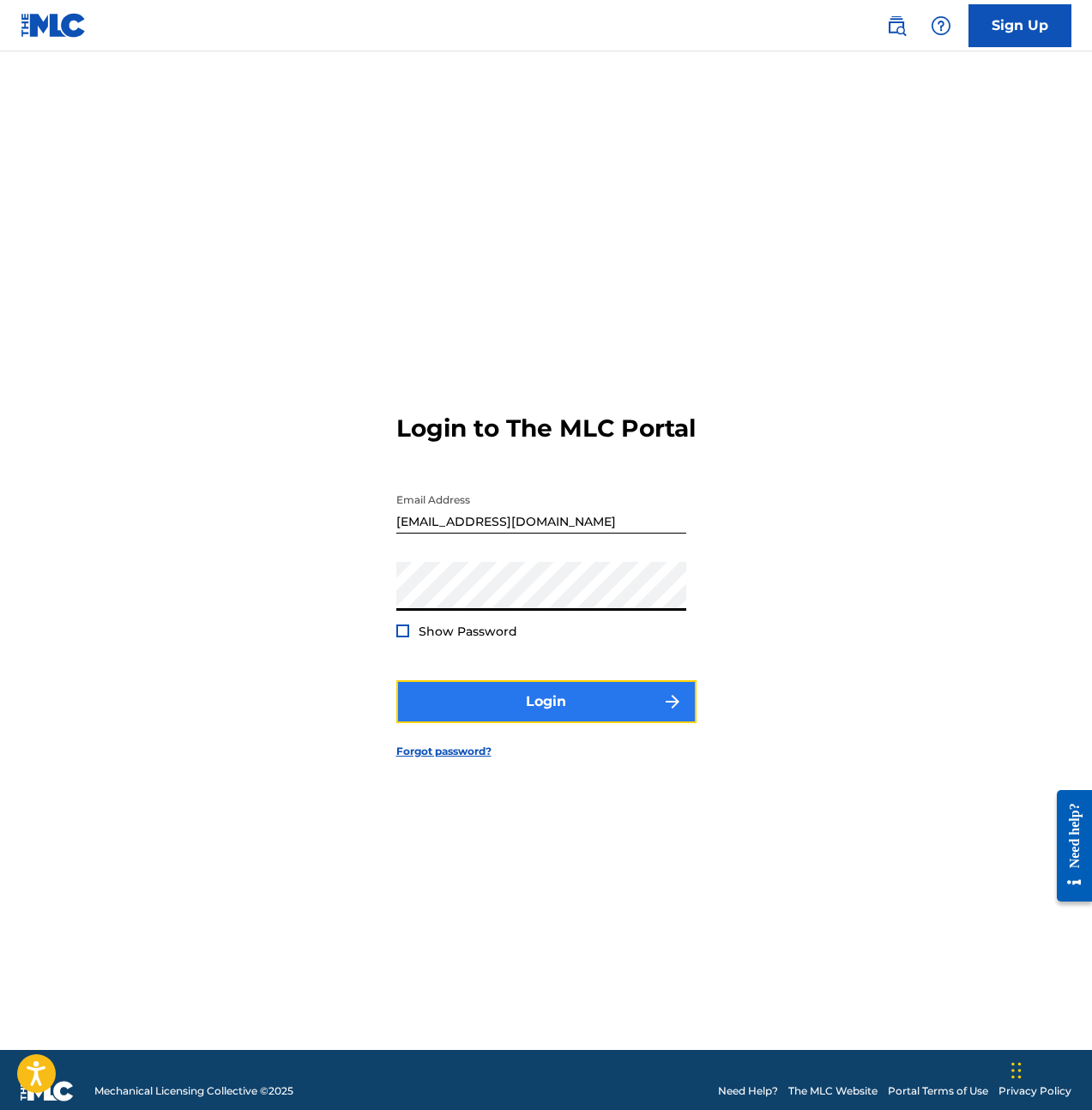
click at [449, 713] on button "Login" at bounding box center [547, 701] width 300 height 43
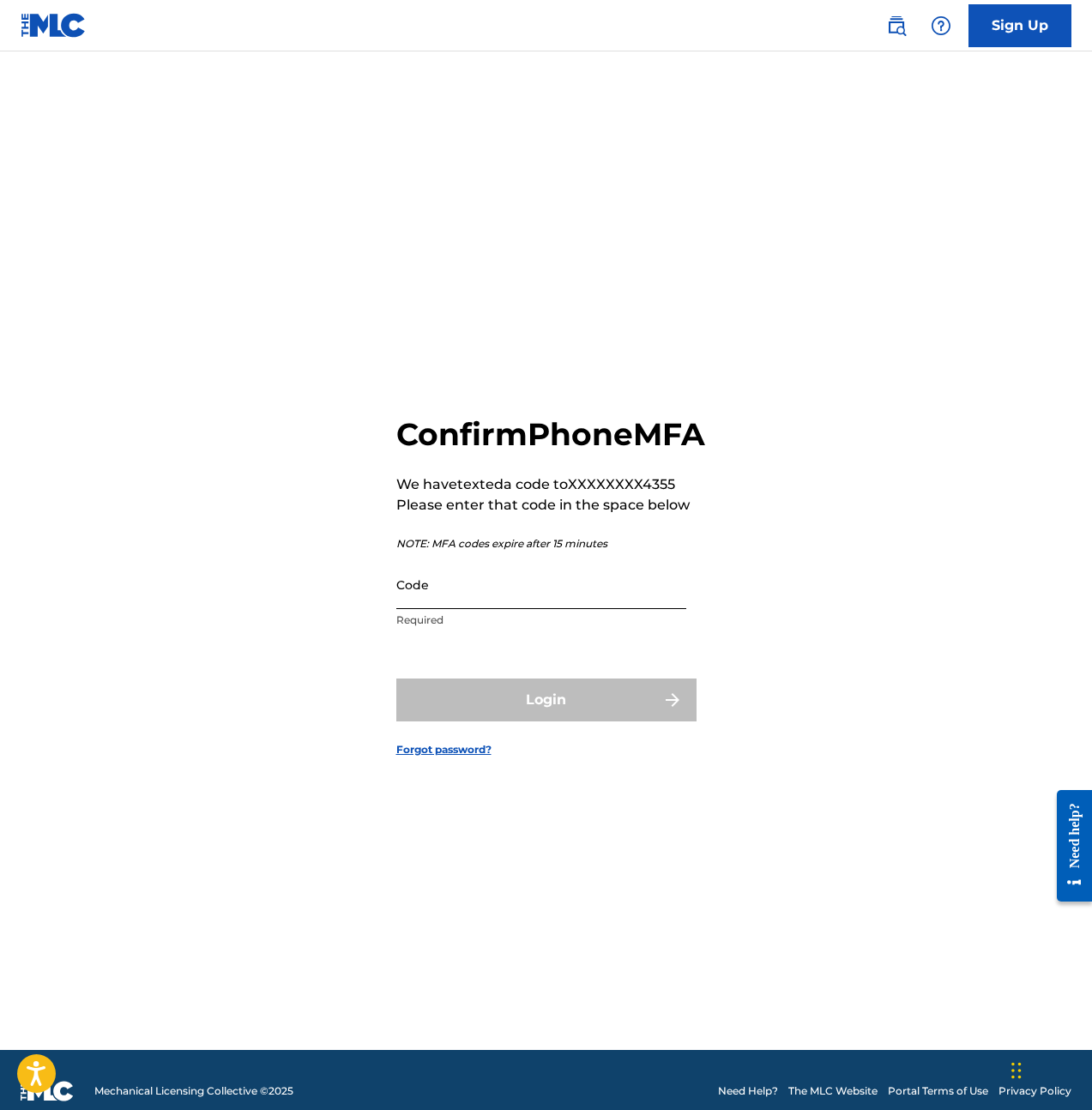
click at [573, 609] on input "Code" at bounding box center [542, 584] width 290 height 49
paste input "224473"
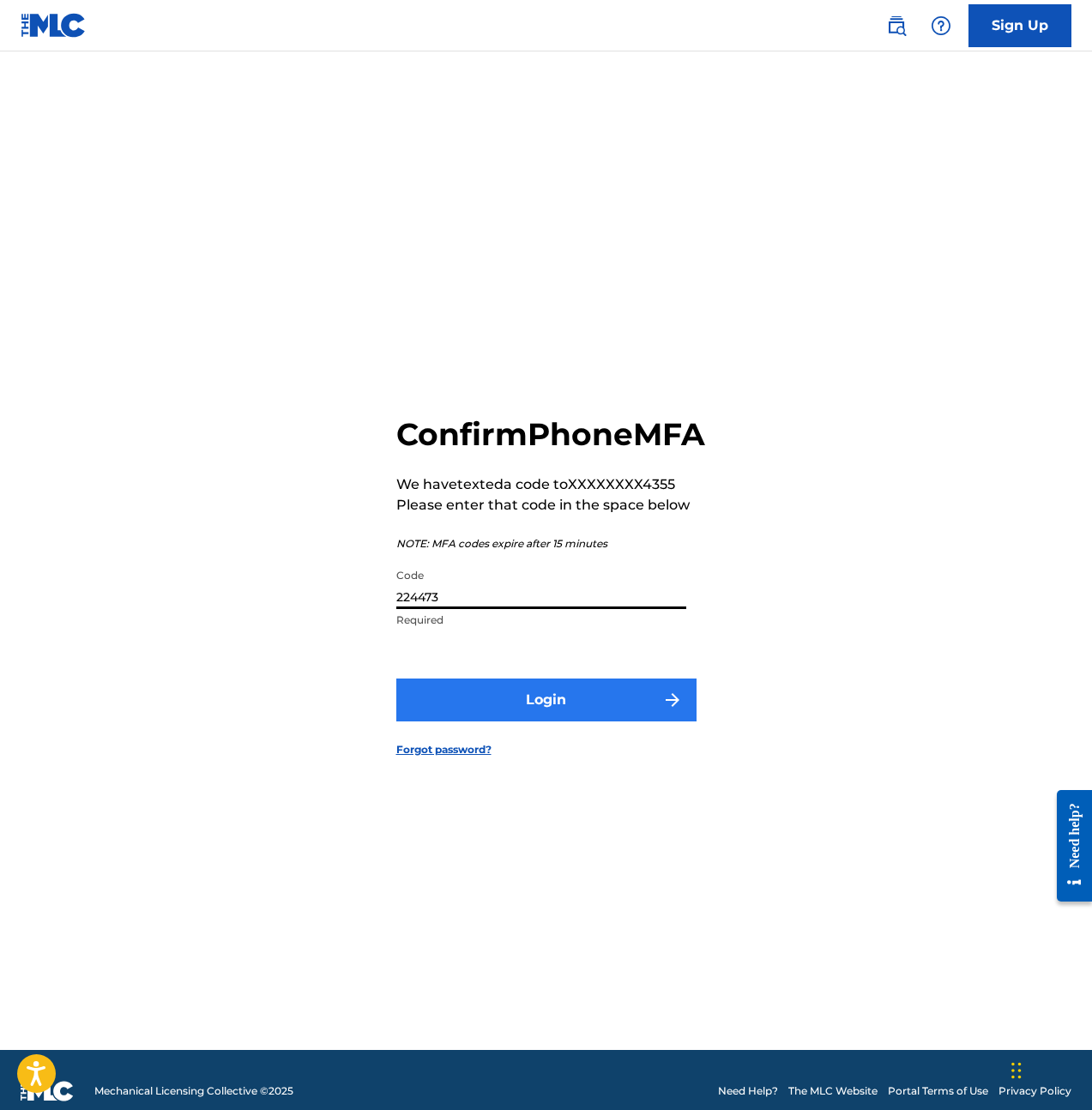
type input "224473"
click at [564, 721] on button "Login" at bounding box center [547, 699] width 300 height 43
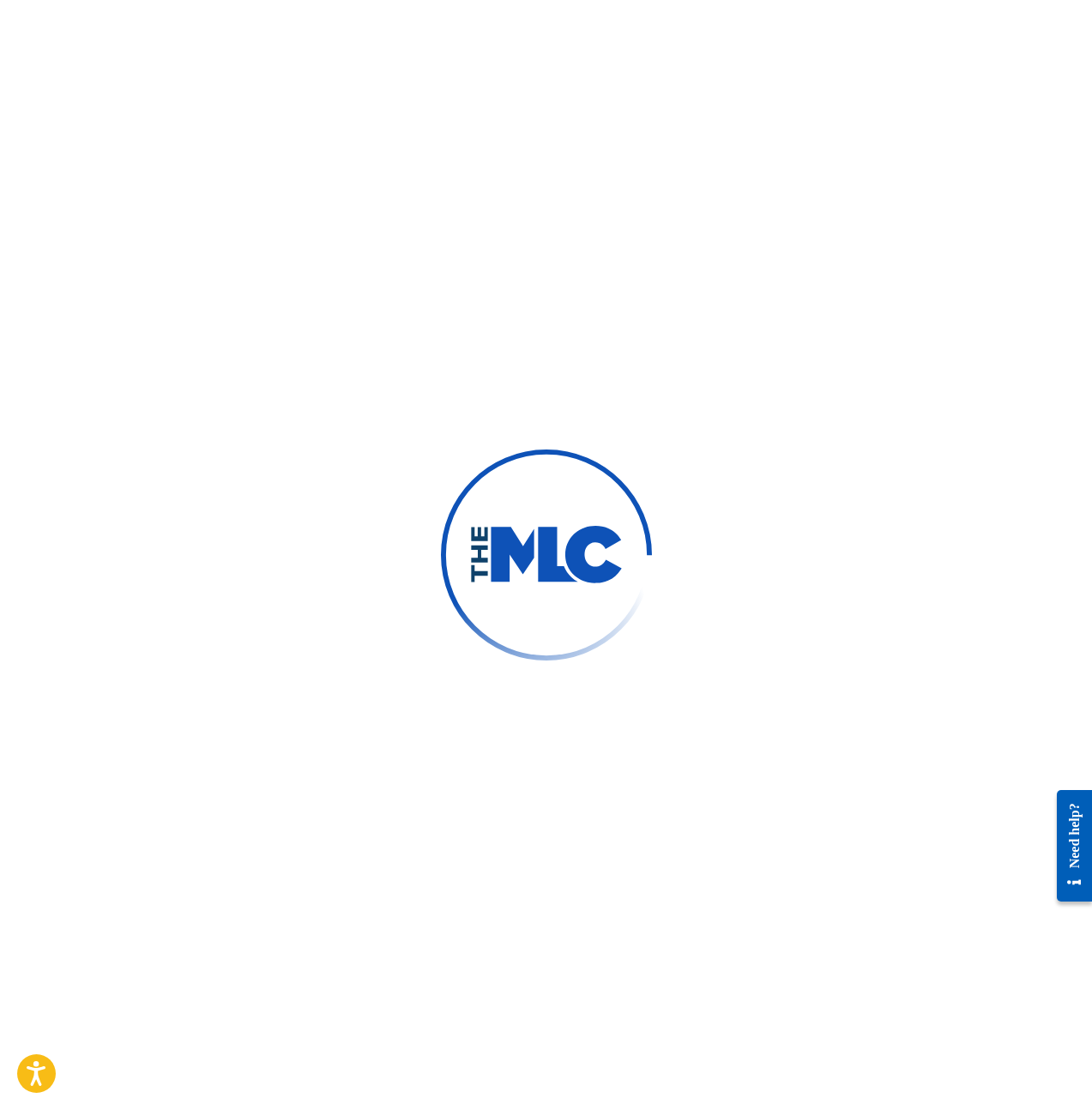
click at [976, 665] on div at bounding box center [546, 555] width 1092 height 1110
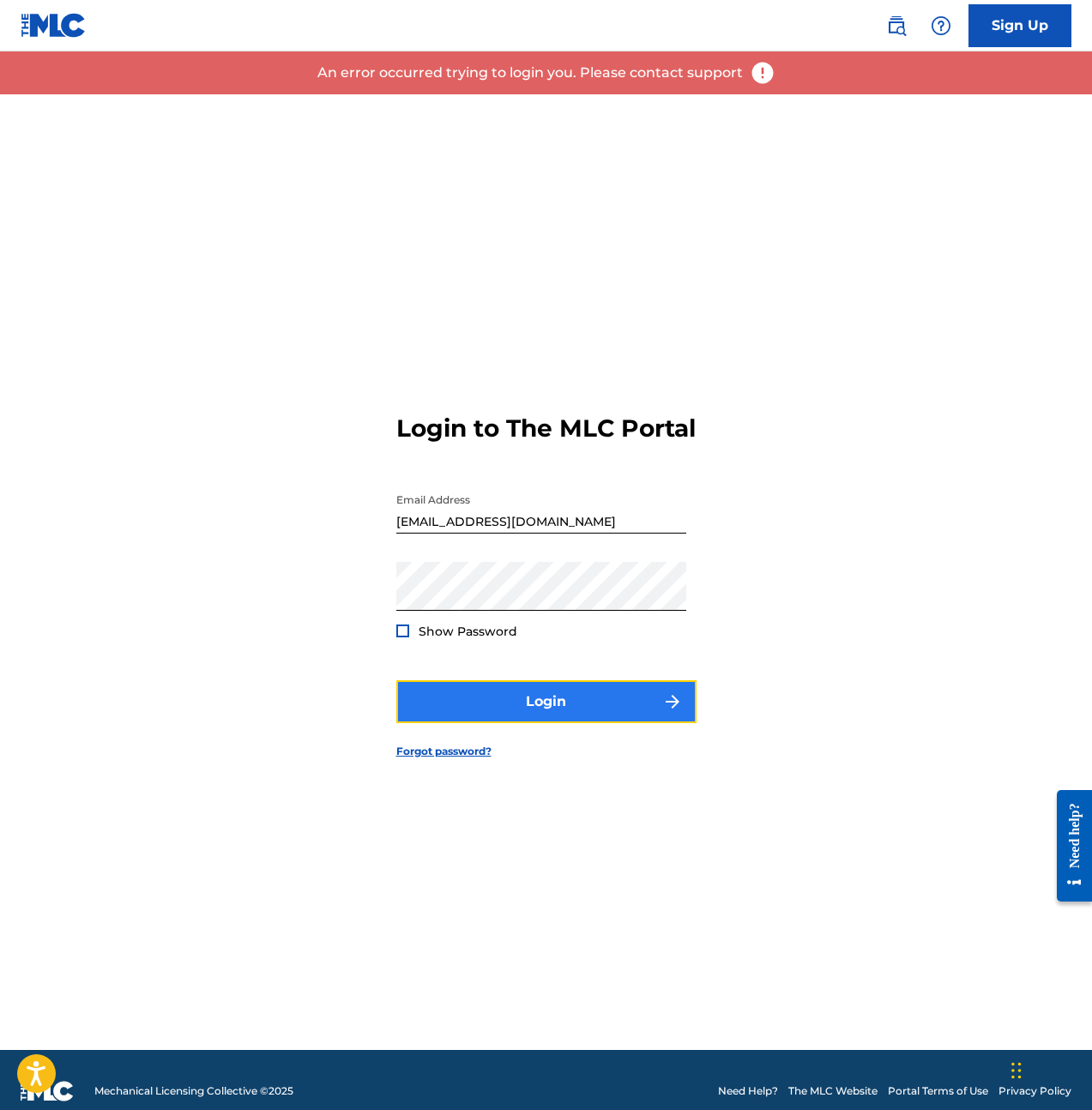
click at [641, 723] on button "Login" at bounding box center [547, 701] width 300 height 43
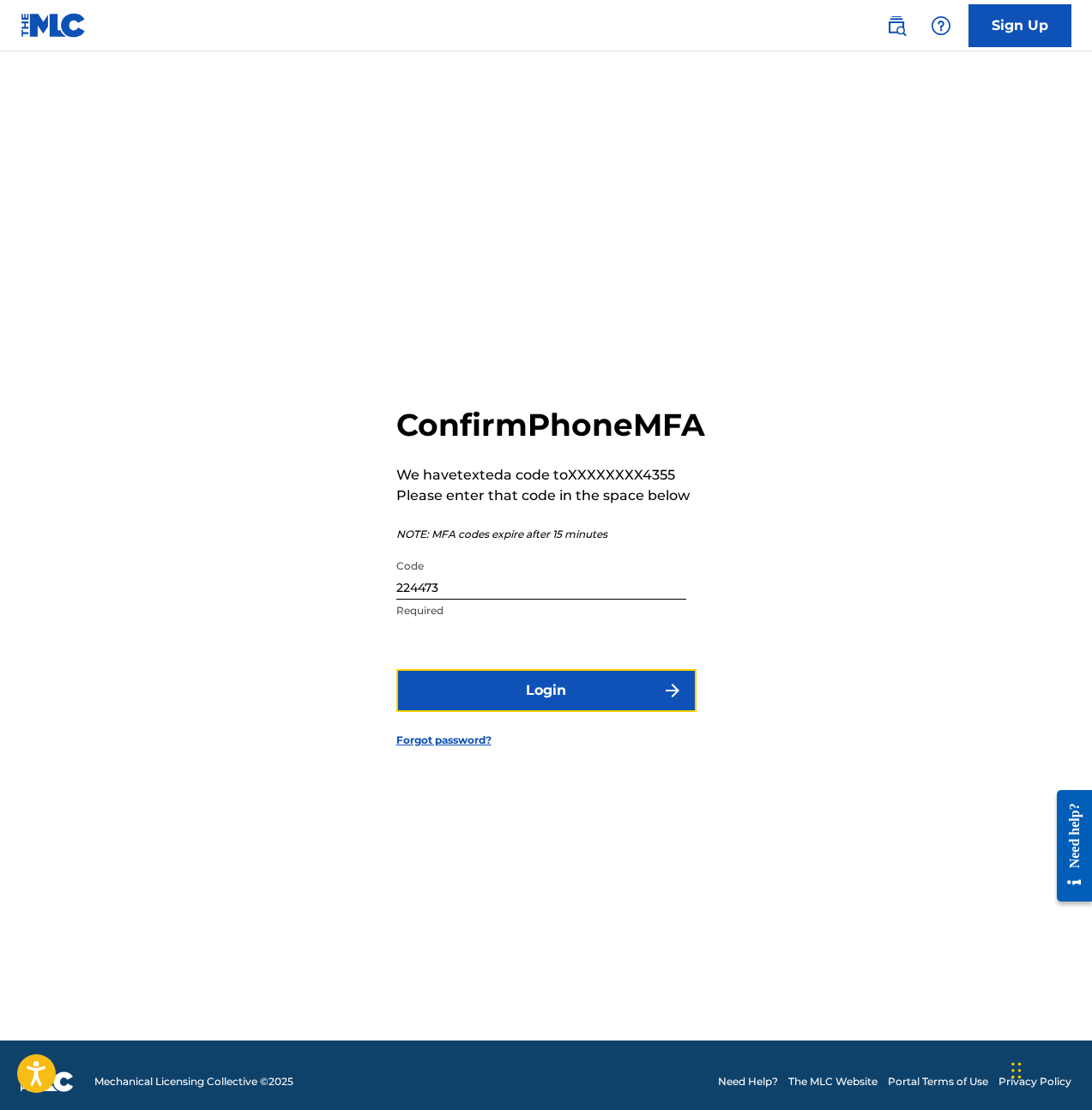
scroll to position [23, 0]
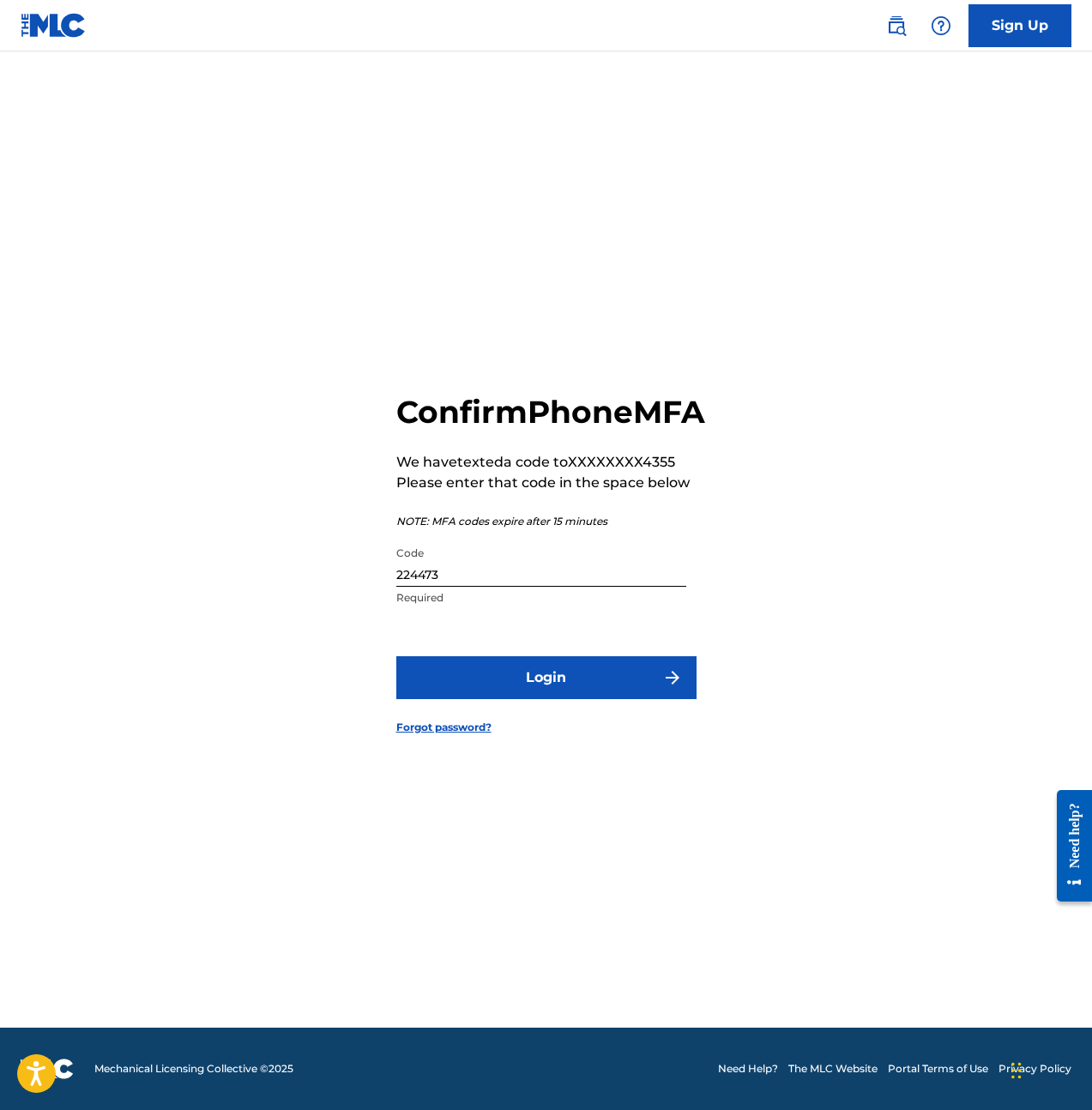
click at [549, 587] on input "224473" at bounding box center [542, 562] width 290 height 49
drag, startPoint x: 545, startPoint y: 582, endPoint x: 491, endPoint y: 584, distance: 54.0
click at [544, 582] on input "224473" at bounding box center [542, 562] width 290 height 49
drag, startPoint x: 489, startPoint y: 584, endPoint x: 387, endPoint y: 593, distance: 102.4
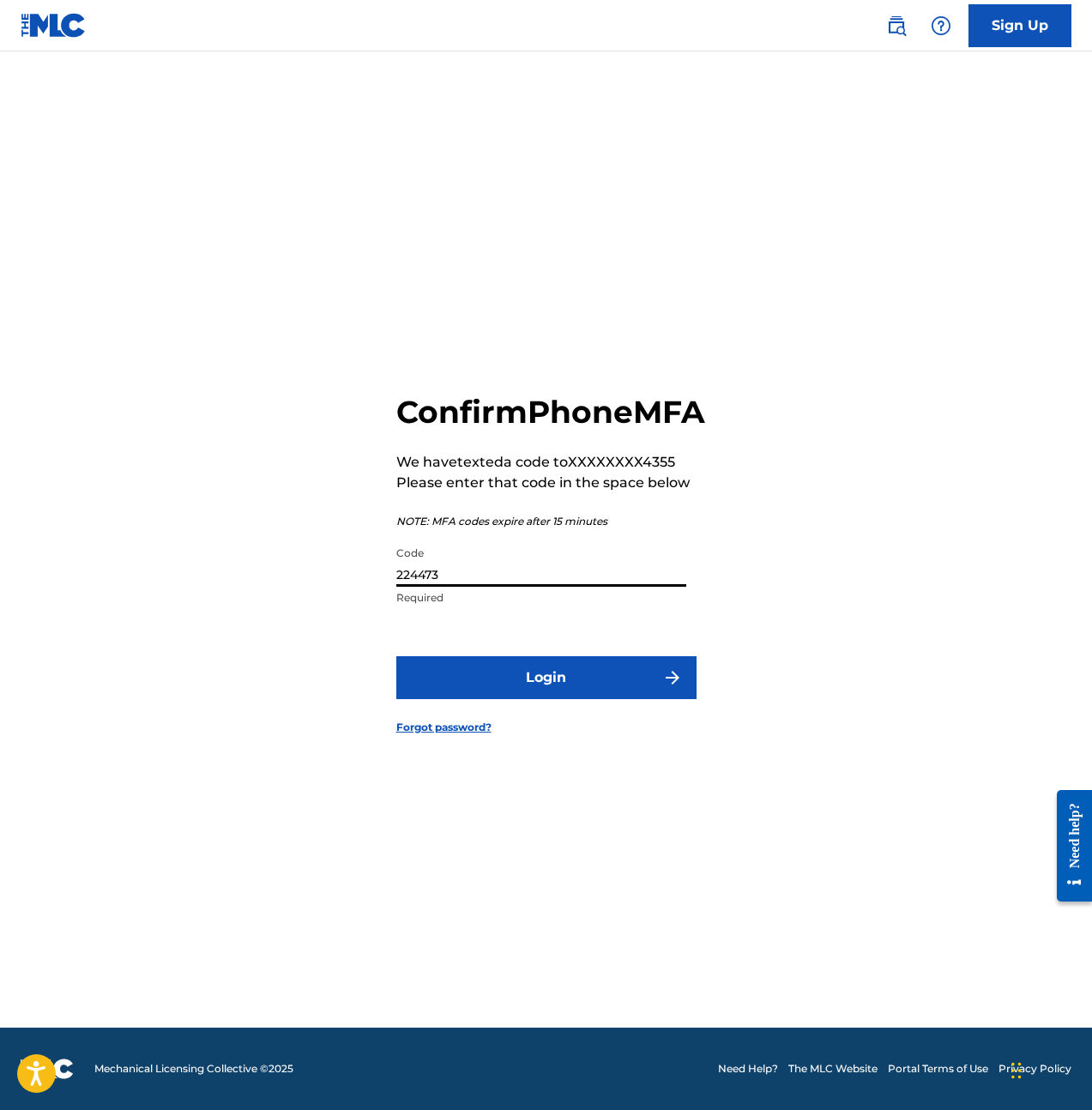
click at [387, 593] on div "Confirm Phone MFA We have texted a code to XXXXXXXX4355 Please enter that code …" at bounding box center [546, 549] width 1092 height 956
paste input "719967"
type input "719967"
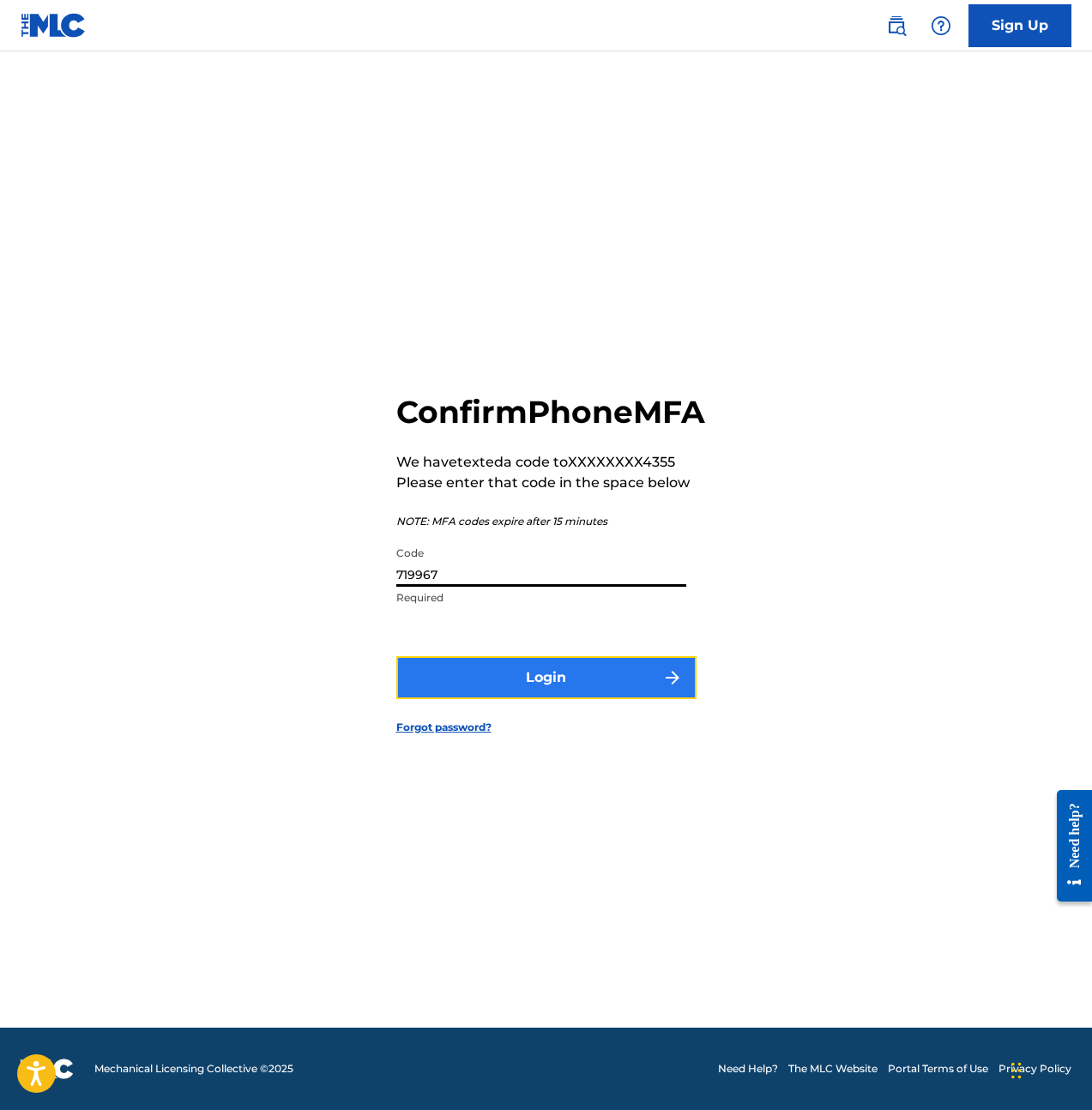
click at [519, 688] on button "Login" at bounding box center [547, 677] width 300 height 43
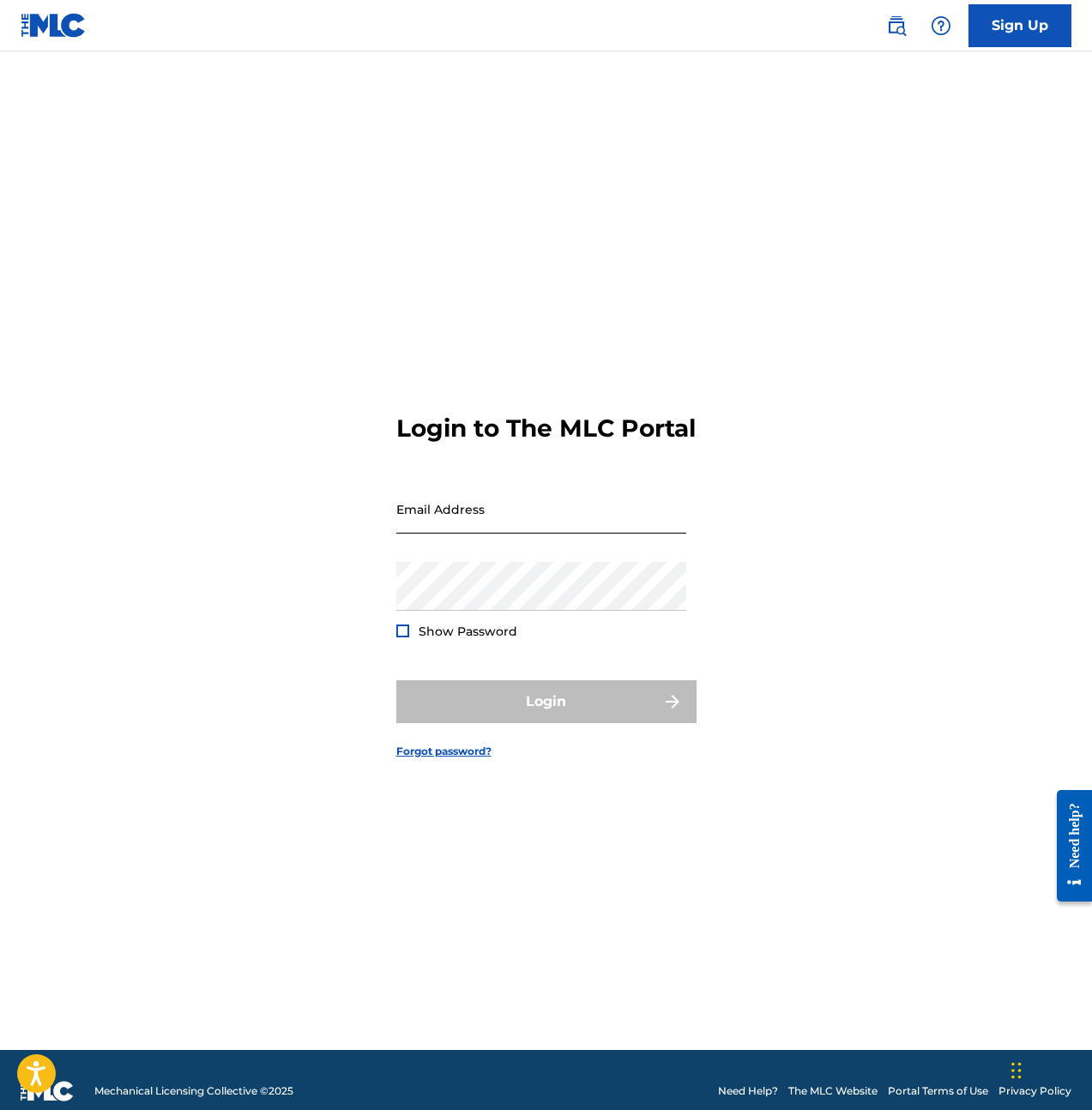
click at [459, 553] on div "Email Address" at bounding box center [542, 522] width 290 height 77
click at [467, 534] on input "Email Address" at bounding box center [542, 509] width 290 height 49
type input "[EMAIL_ADDRESS][DOMAIN_NAME]"
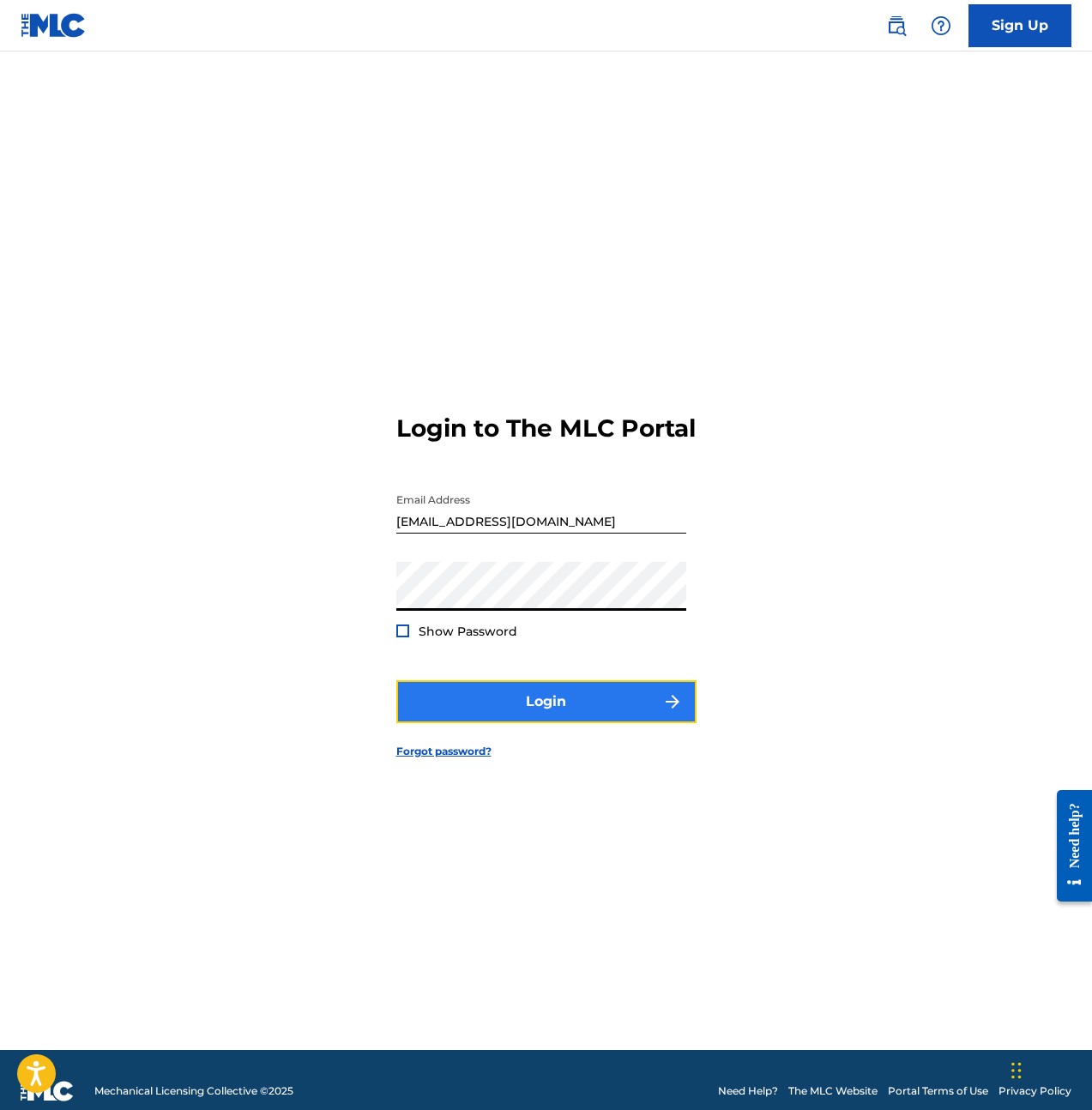
click at [511, 707] on button "Login" at bounding box center [547, 701] width 300 height 43
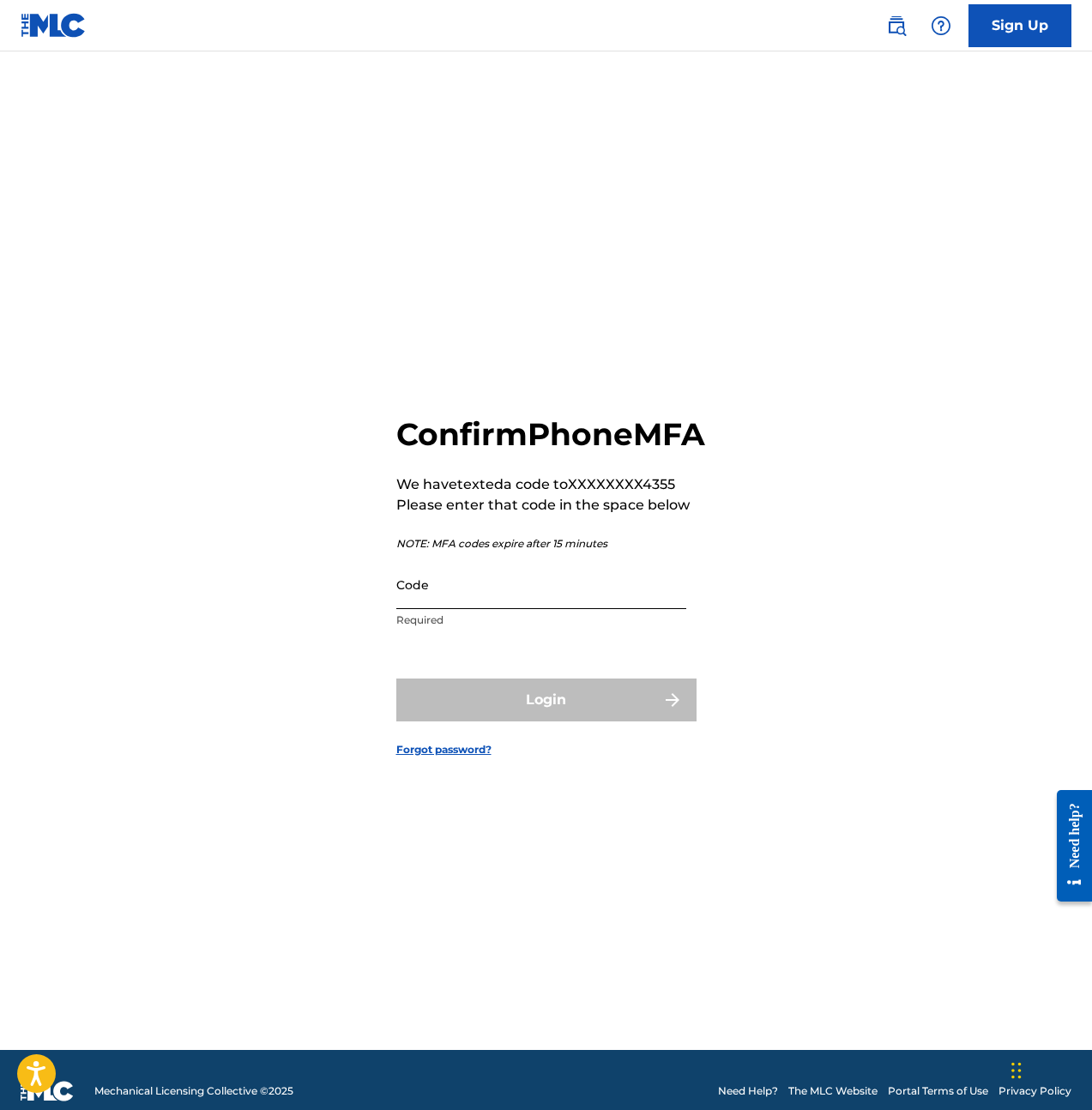
click at [573, 591] on input "Code" at bounding box center [542, 584] width 290 height 49
paste input "650847"
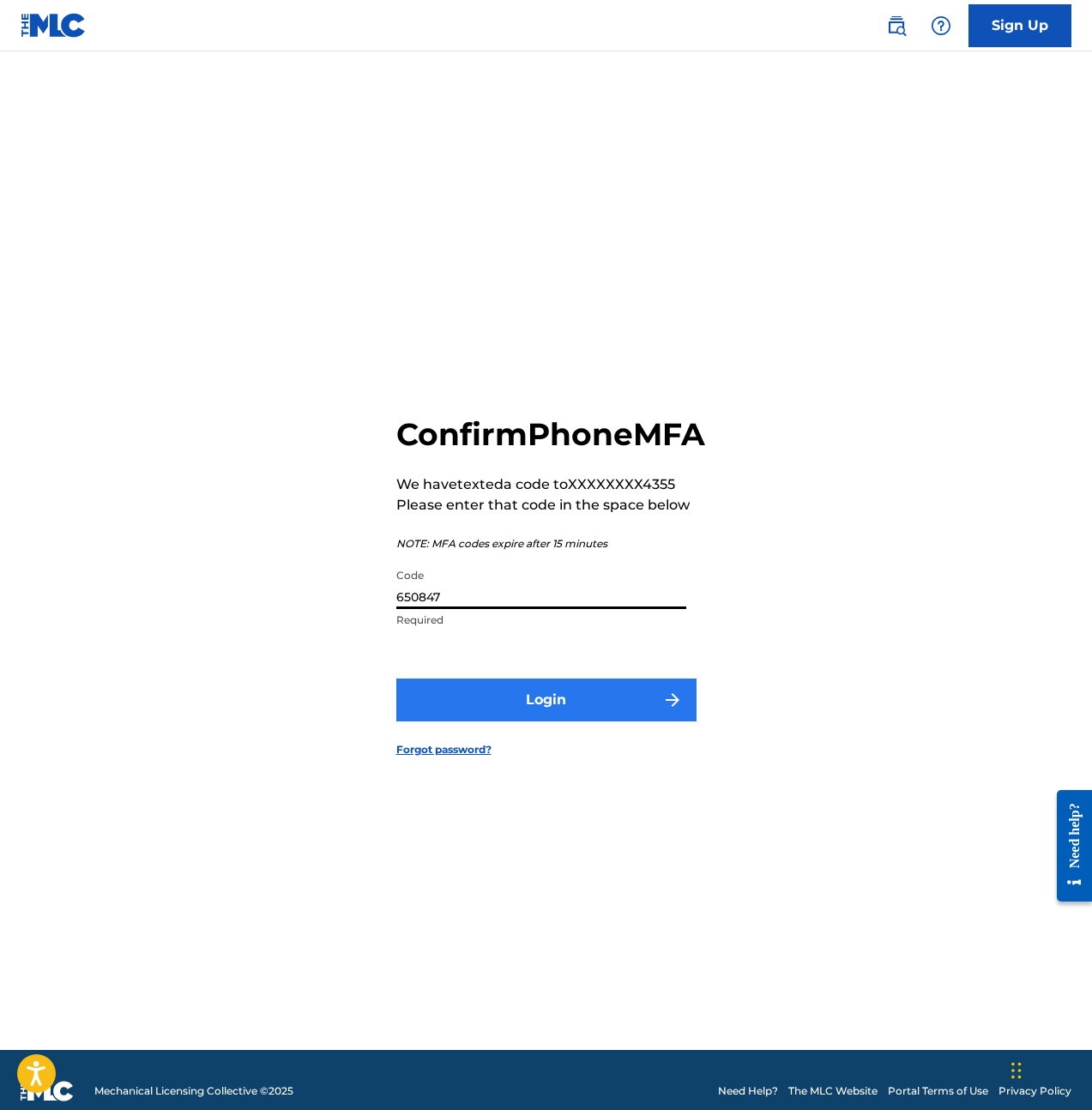
type input "650847"
click at [575, 718] on button "Login" at bounding box center [547, 699] width 300 height 43
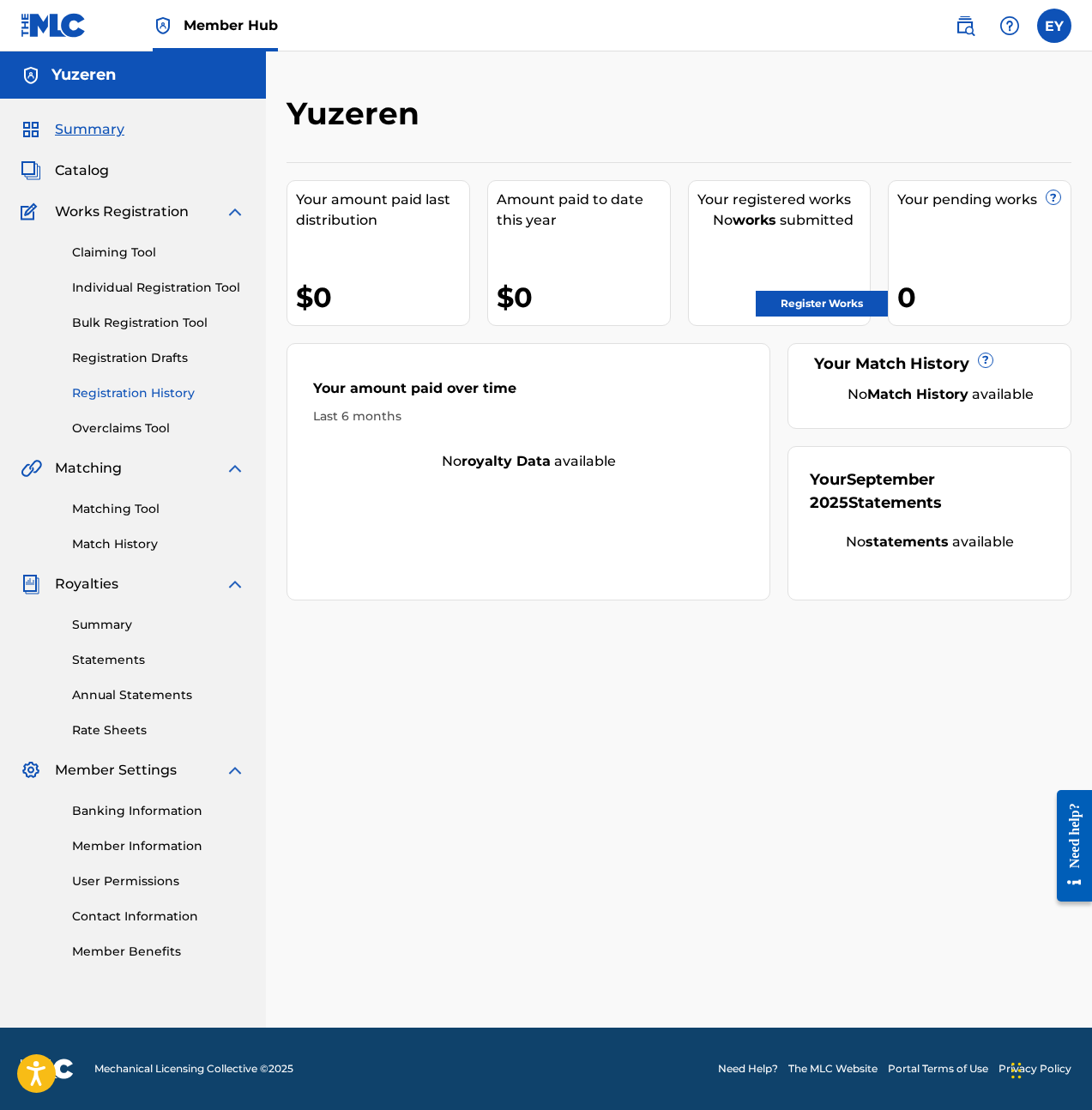
click at [154, 398] on link "Registration History" at bounding box center [159, 393] width 174 height 18
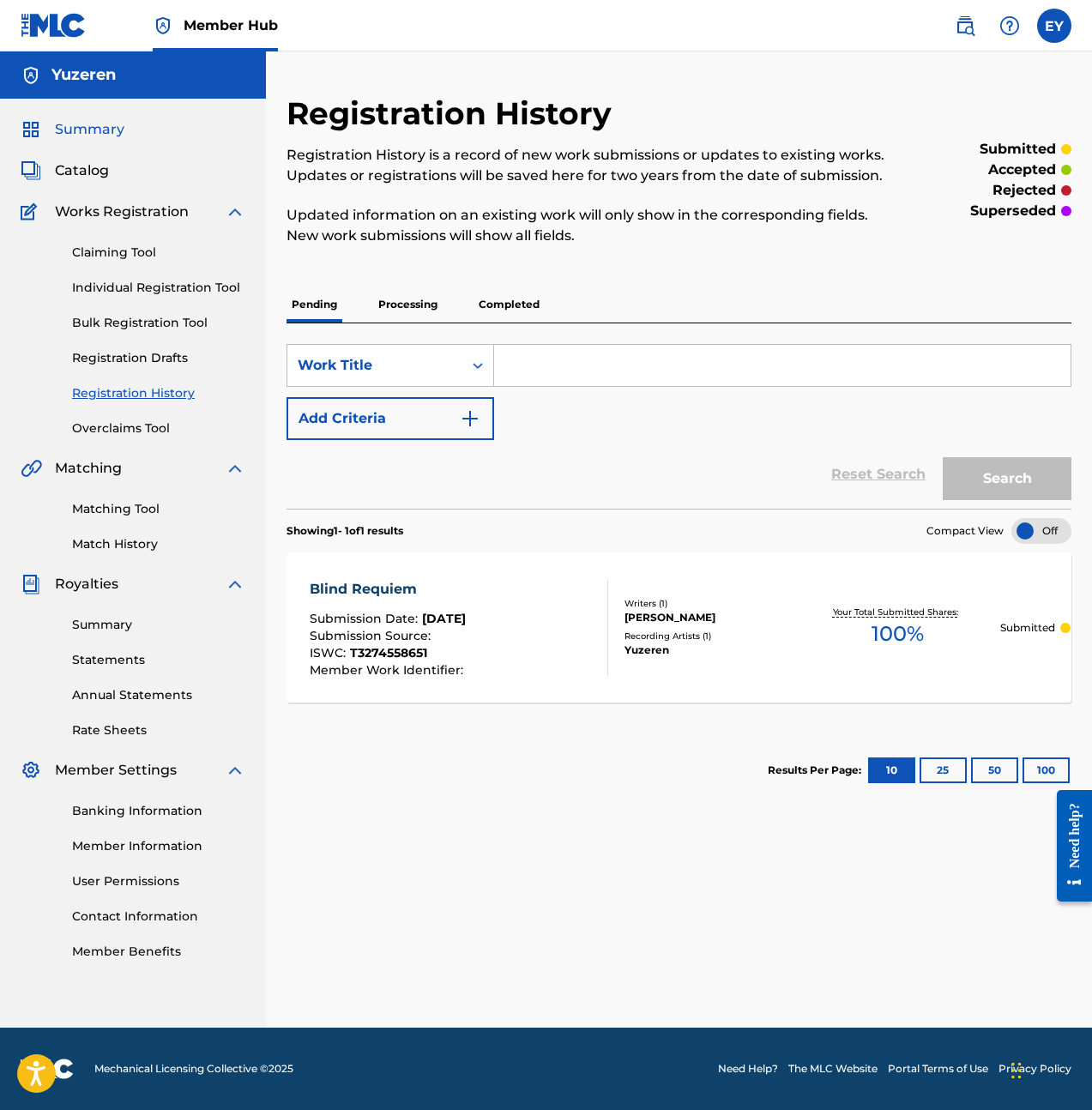
click at [111, 131] on span "Summary" at bounding box center [89, 129] width 69 height 21
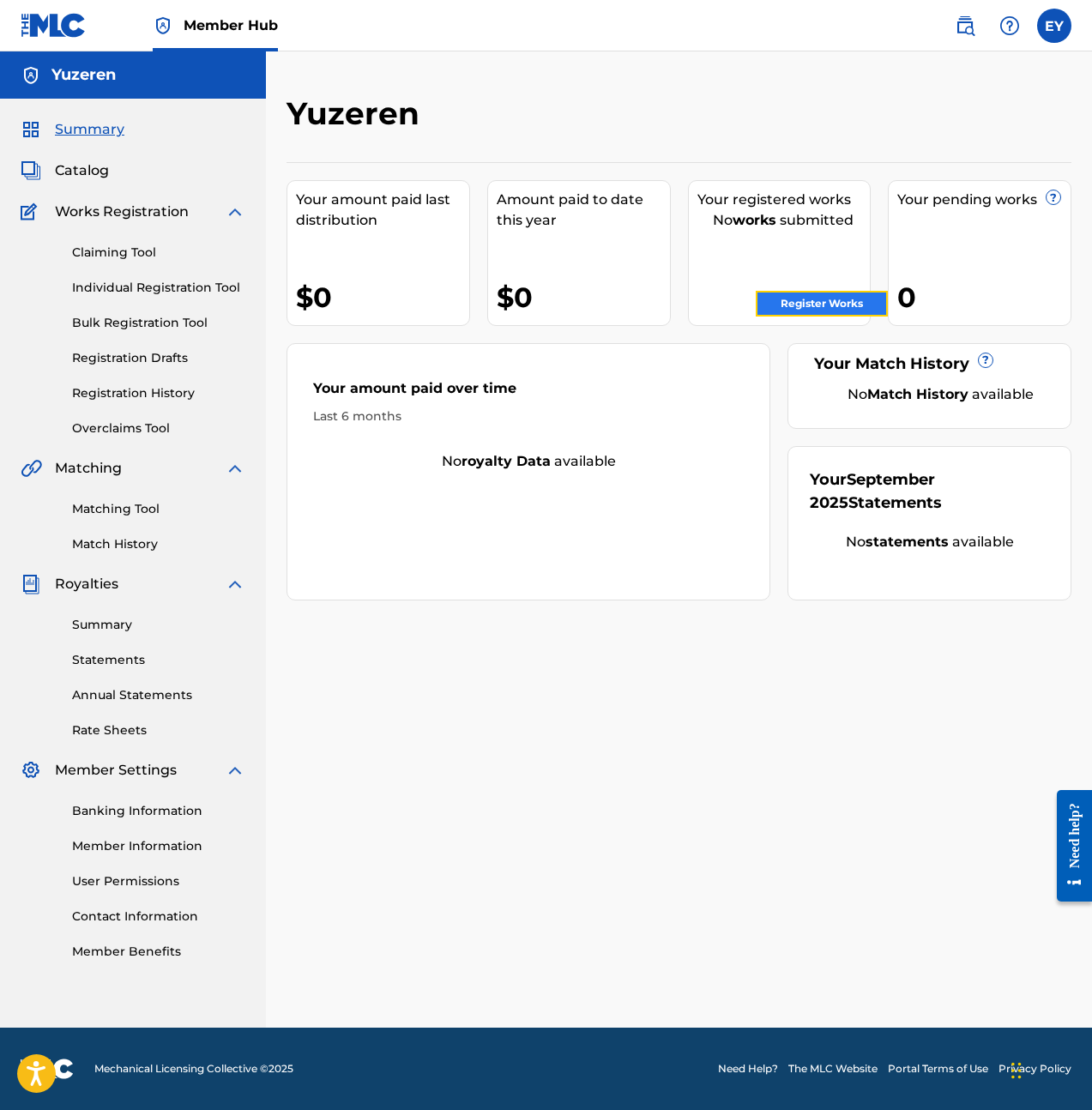
click at [766, 301] on link "Register Works" at bounding box center [822, 304] width 132 height 26
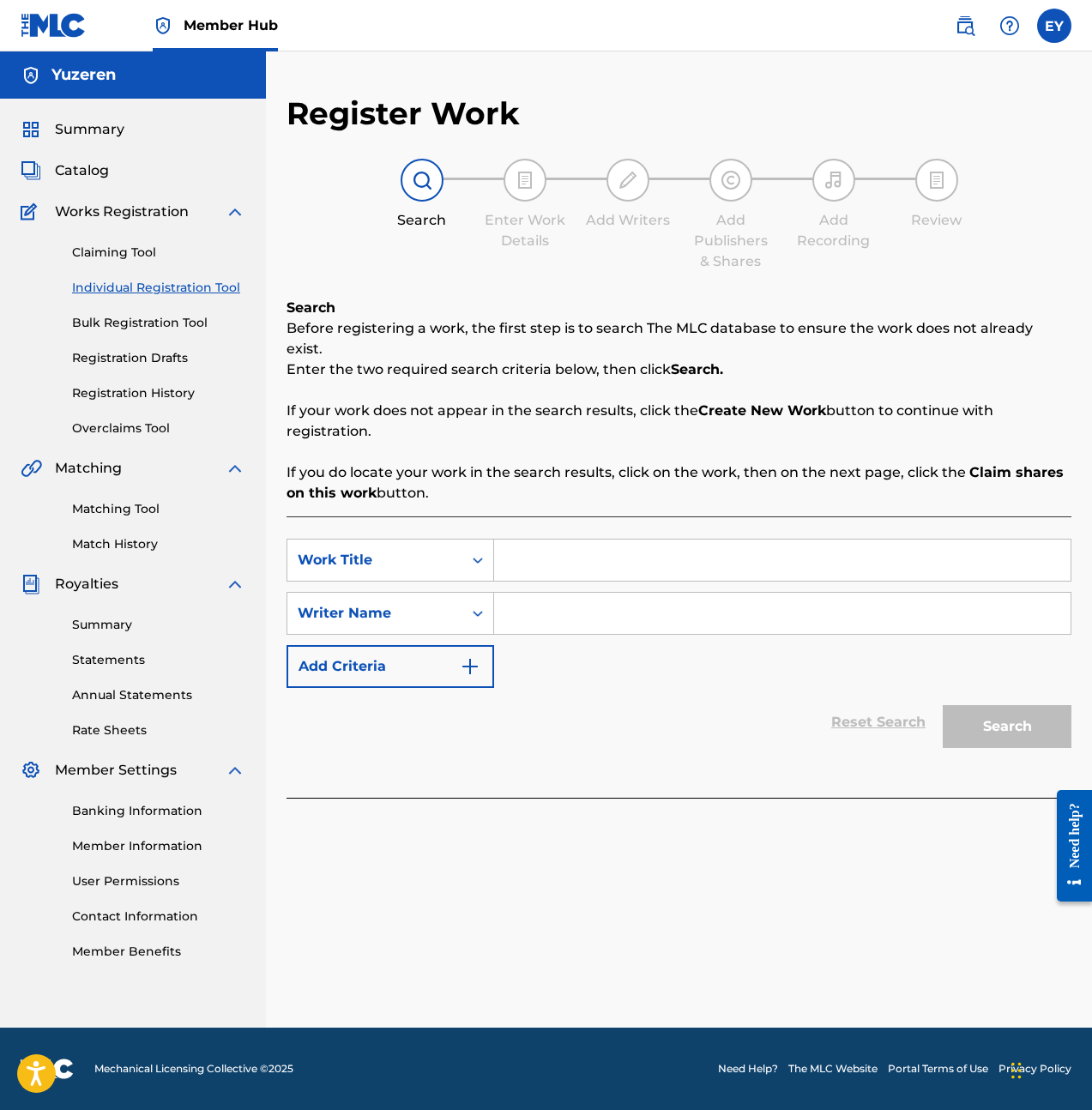
click at [633, 540] on input "Search Form" at bounding box center [782, 560] width 576 height 41
type input "0 kelxin"
click at [988, 657] on div "SearchWithCriteria241d79d0-d83b-4269-a0eb-4cf81bf7d66b Work Title 0 kelxin Sear…" at bounding box center [679, 614] width 785 height 149
click at [872, 593] on input "Search Form" at bounding box center [782, 613] width 576 height 41
type input "y"
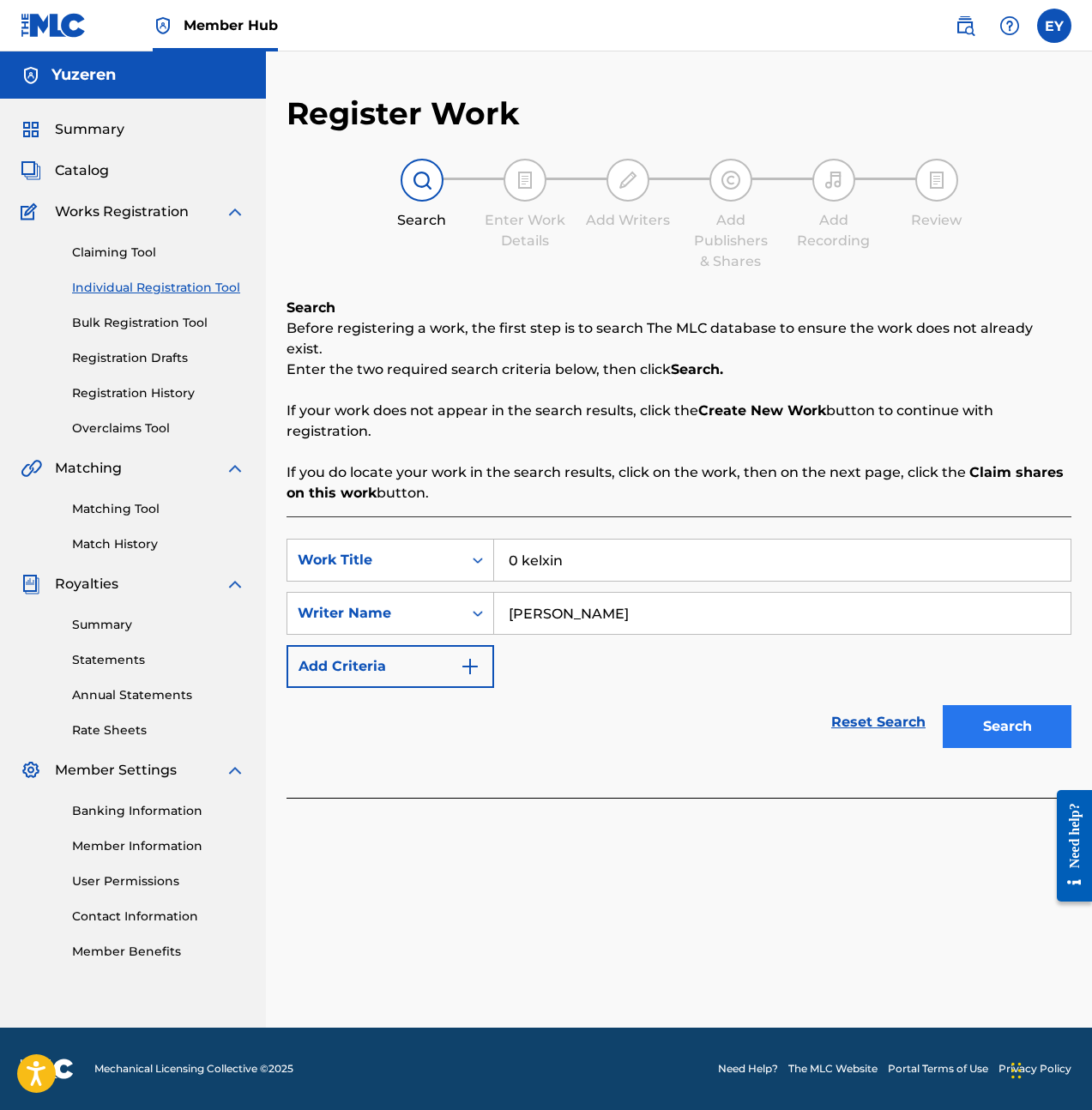
type input "ethan yu"
click at [1005, 705] on button "Search" at bounding box center [1007, 726] width 128 height 43
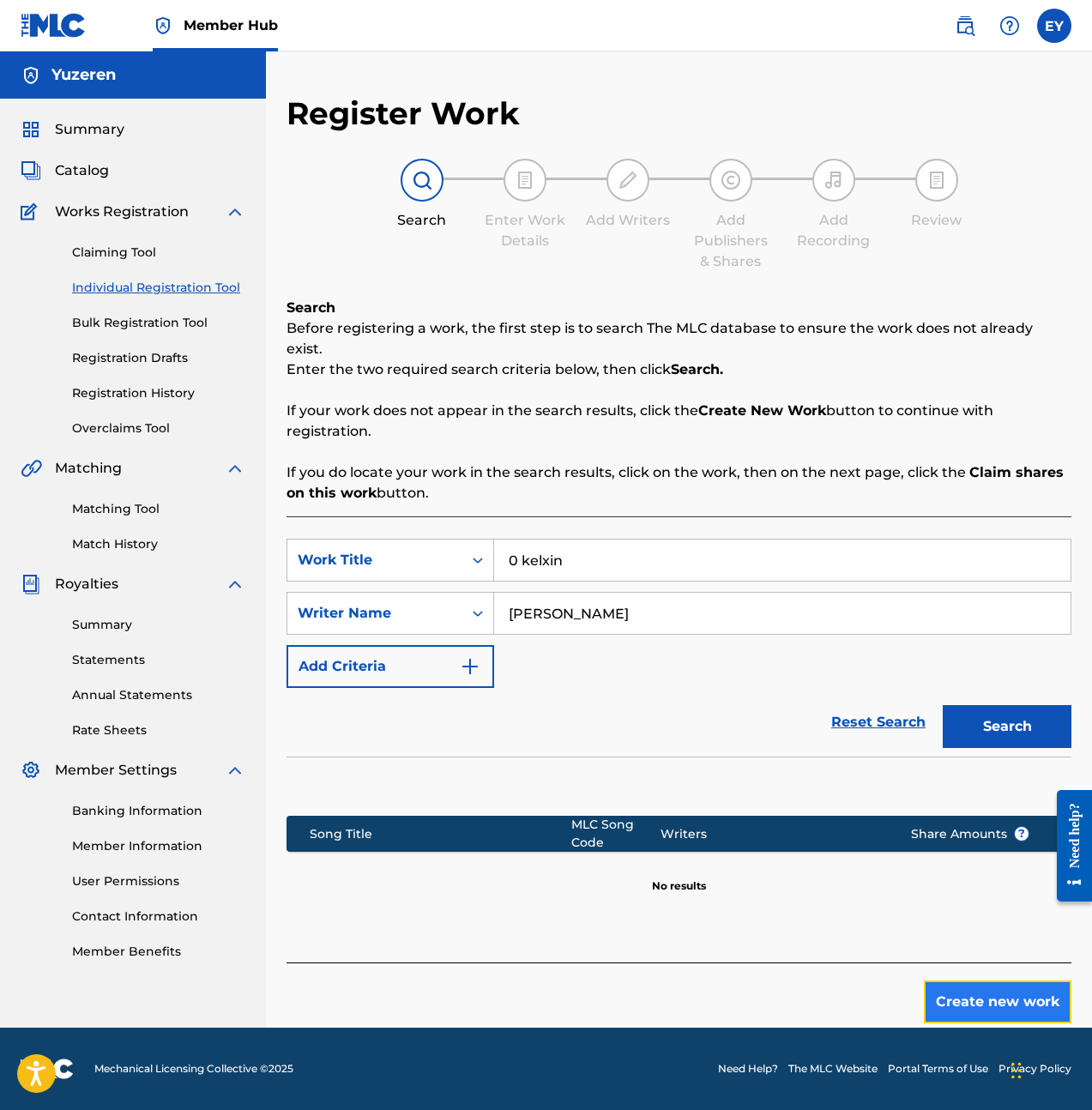
click at [991, 981] on button "Create new work" at bounding box center [997, 1002] width 148 height 43
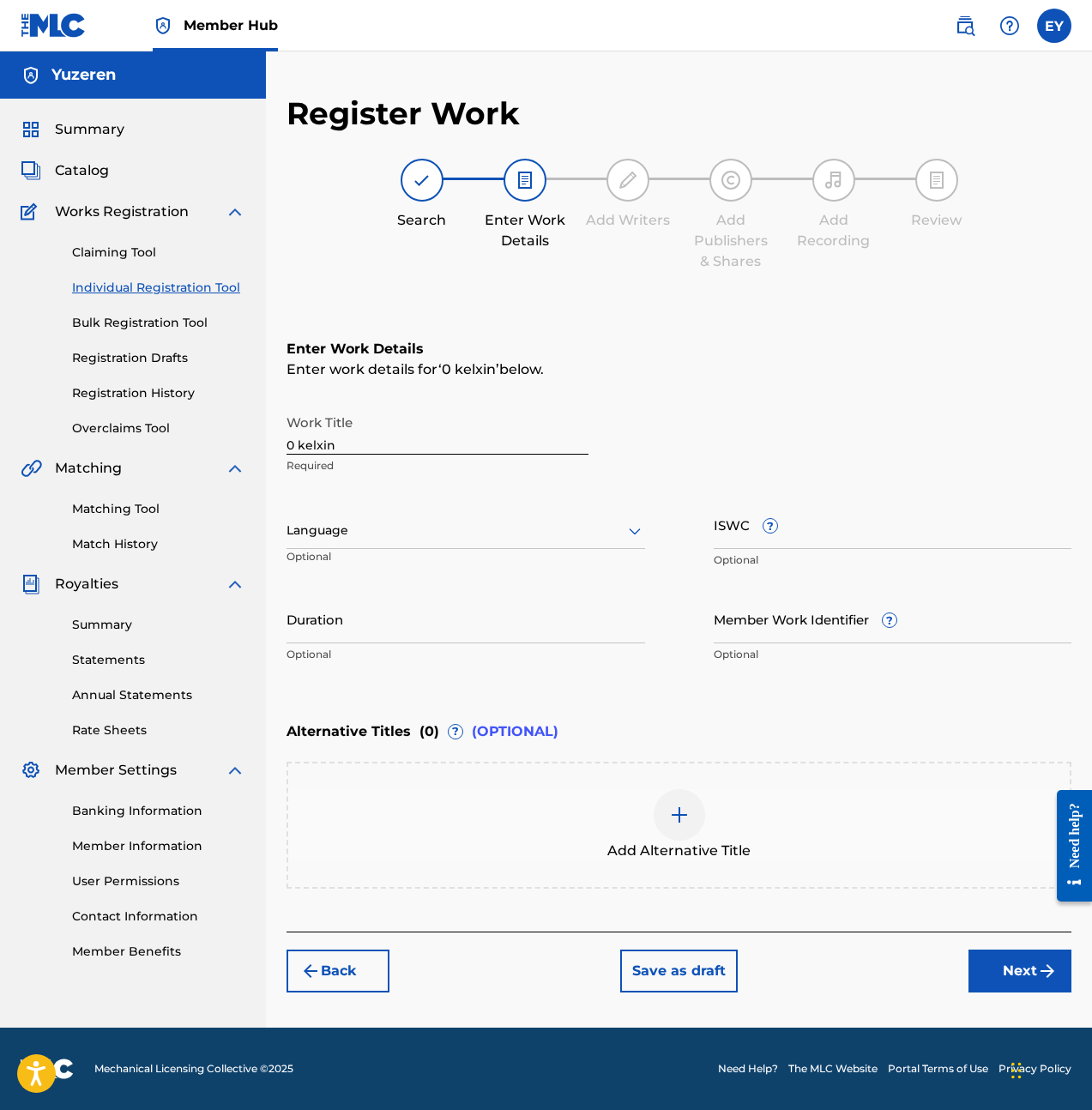
click at [408, 425] on input "0 kelxin" at bounding box center [437, 430] width 302 height 49
click at [405, 431] on input "0 kelxin" at bounding box center [437, 430] width 302 height 49
drag, startPoint x: 360, startPoint y: 434, endPoint x: 334, endPoint y: 443, distance: 27.5
click at [346, 437] on input "0 kelxin" at bounding box center [437, 430] width 302 height 49
click at [330, 445] on input "0 kelxin" at bounding box center [437, 430] width 302 height 49
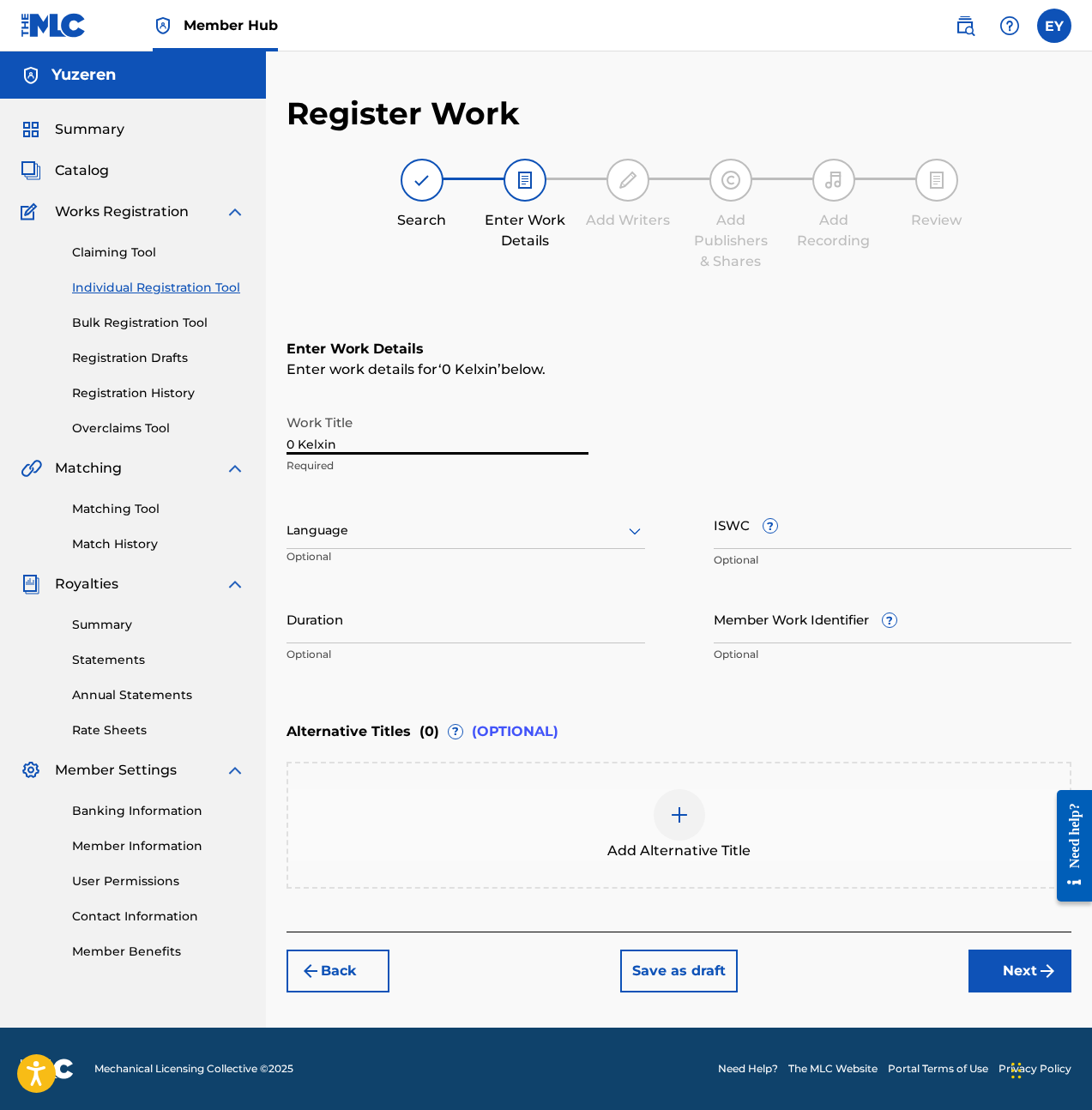
type input "0 Kelxin"
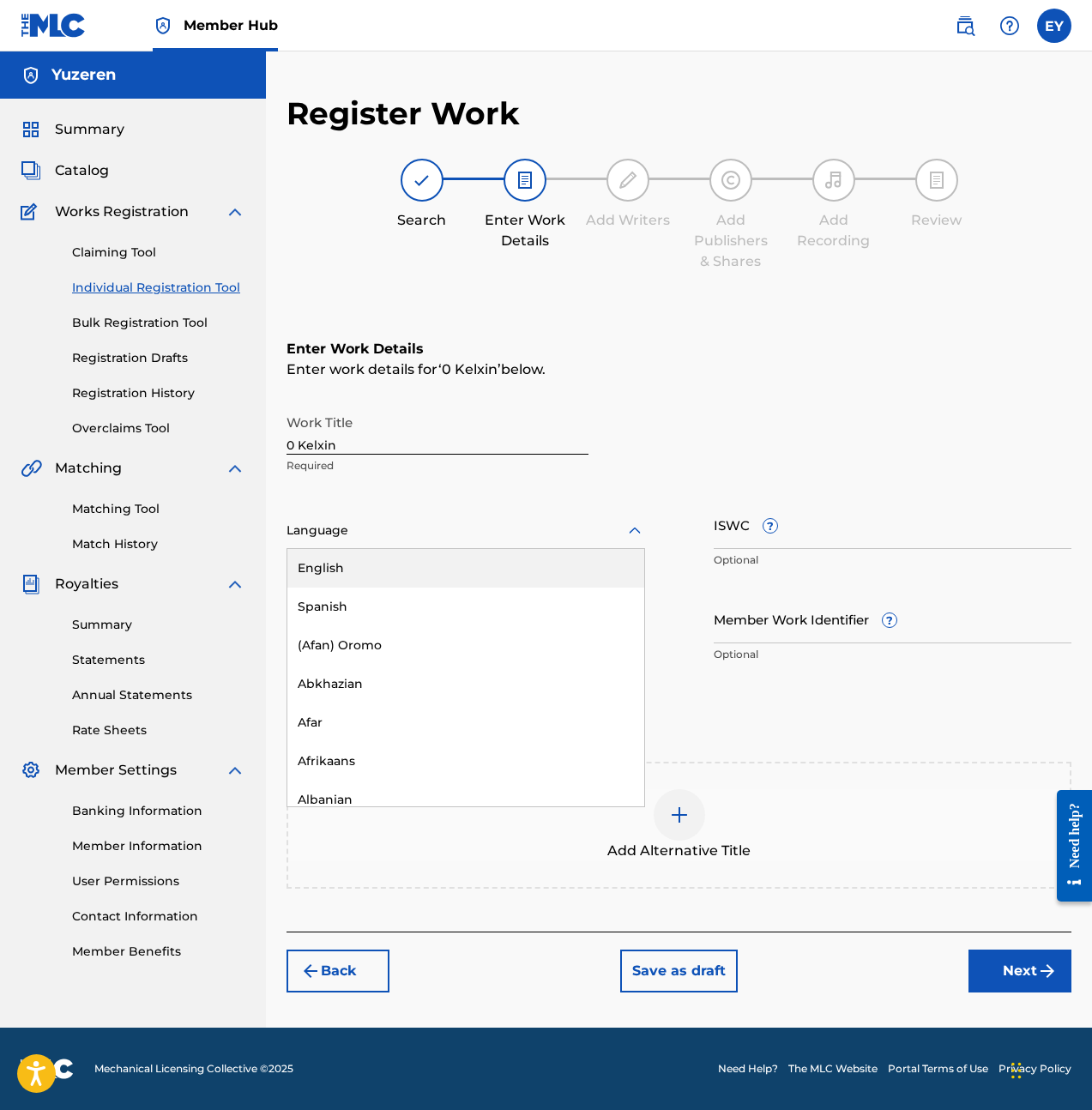
click at [412, 538] on div at bounding box center [465, 530] width 359 height 22
click at [425, 559] on div "English" at bounding box center [465, 568] width 357 height 38
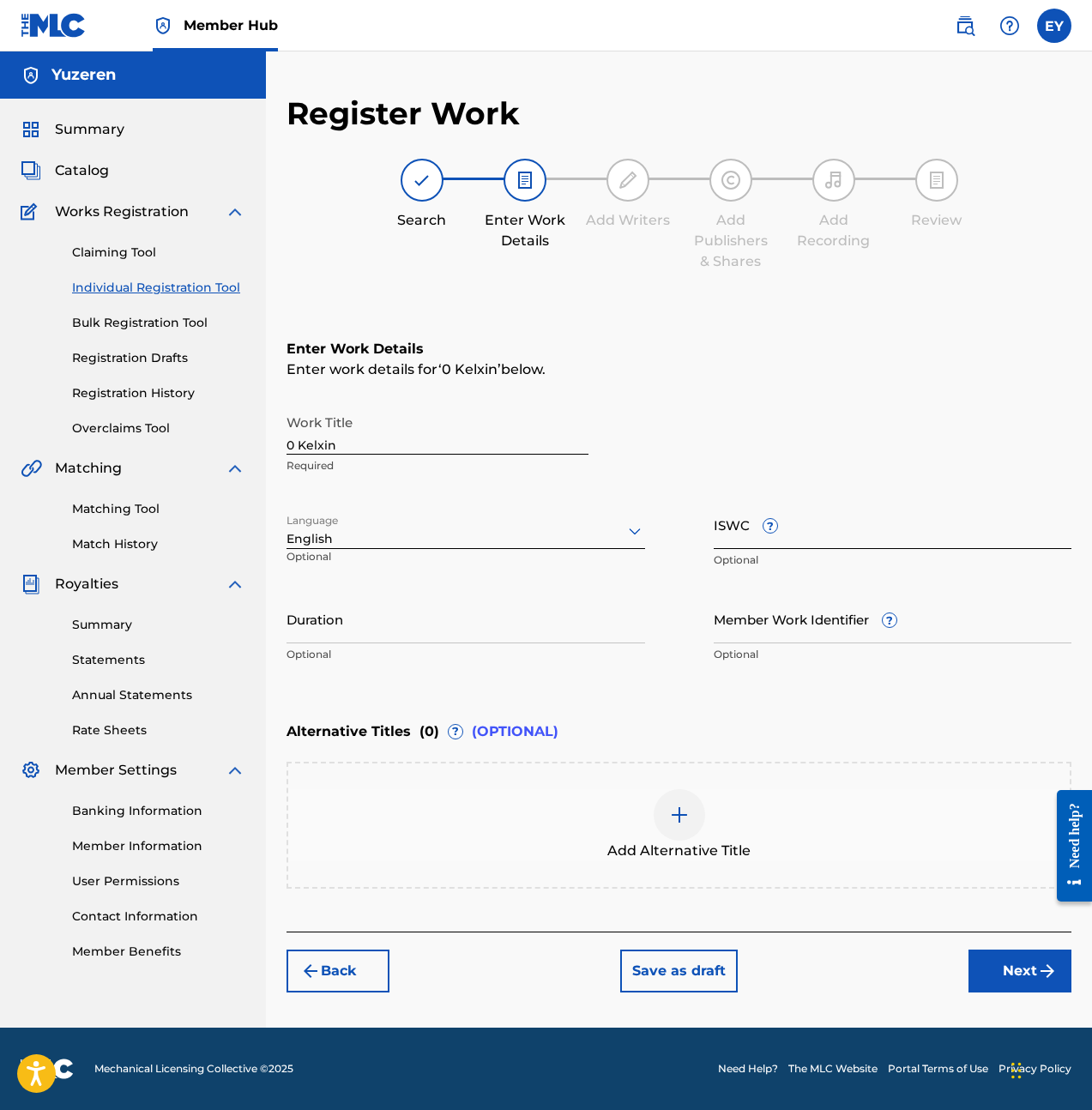
click at [845, 526] on input "ISWC ?" at bounding box center [892, 524] width 359 height 49
paste input "T3285098928"
type input "T3285098928"
click at [815, 631] on input "Member Work Identifier ?" at bounding box center [892, 619] width 359 height 49
drag, startPoint x: 271, startPoint y: 351, endPoint x: 317, endPoint y: 359, distance: 46.7
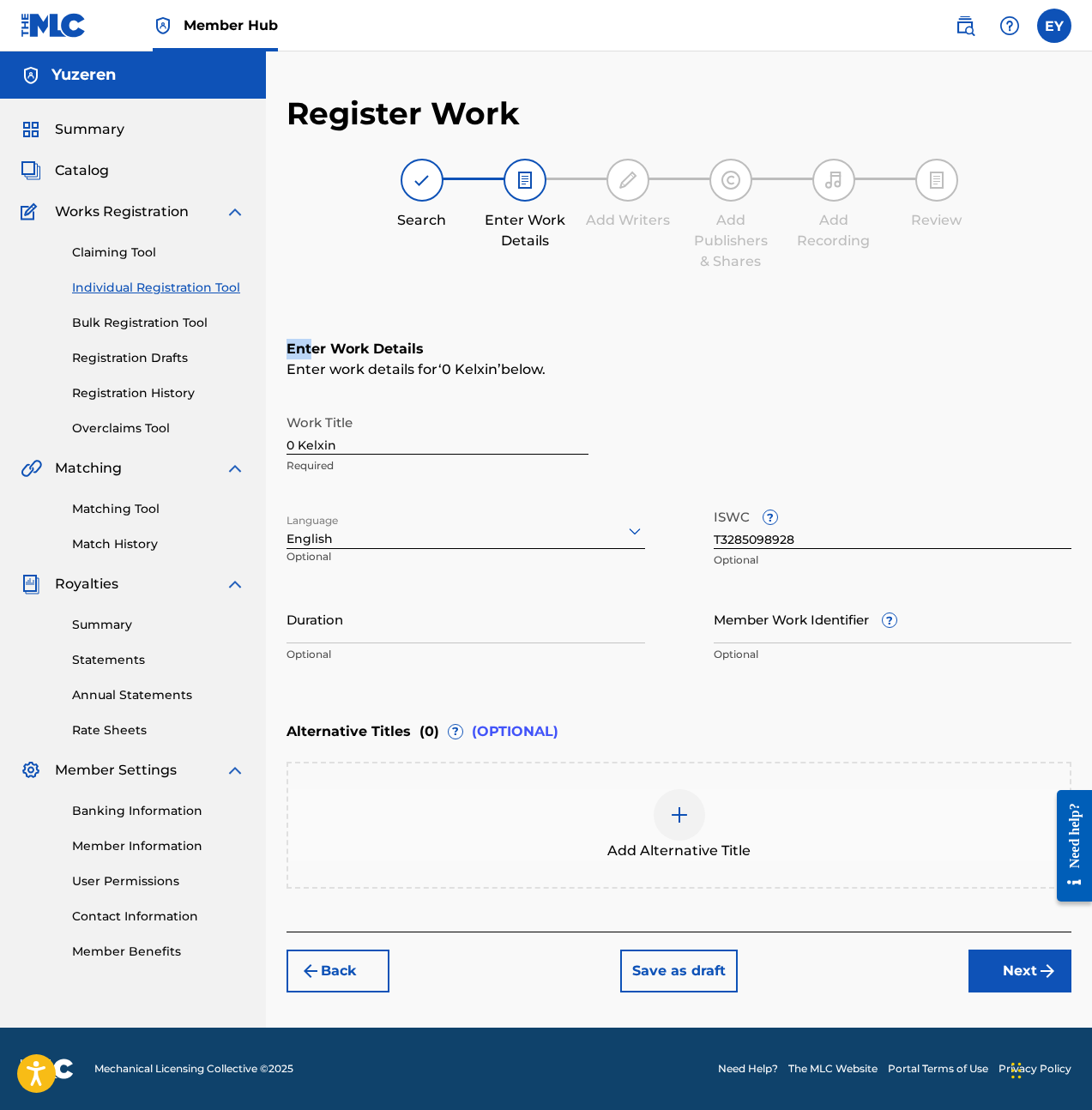
click at [317, 359] on div "Register Work Search Enter Work Details Add Writers Add Publishers & Shares Add…" at bounding box center [679, 561] width 826 height 933
drag, startPoint x: 317, startPoint y: 359, endPoint x: 326, endPoint y: 358, distance: 9.1
click at [328, 362] on div "Enter work details for ‘ 0 Kelxin ’ below." at bounding box center [679, 370] width 785 height 21
click at [300, 338] on h6 "Enter Work Details" at bounding box center [679, 349] width 785 height 21
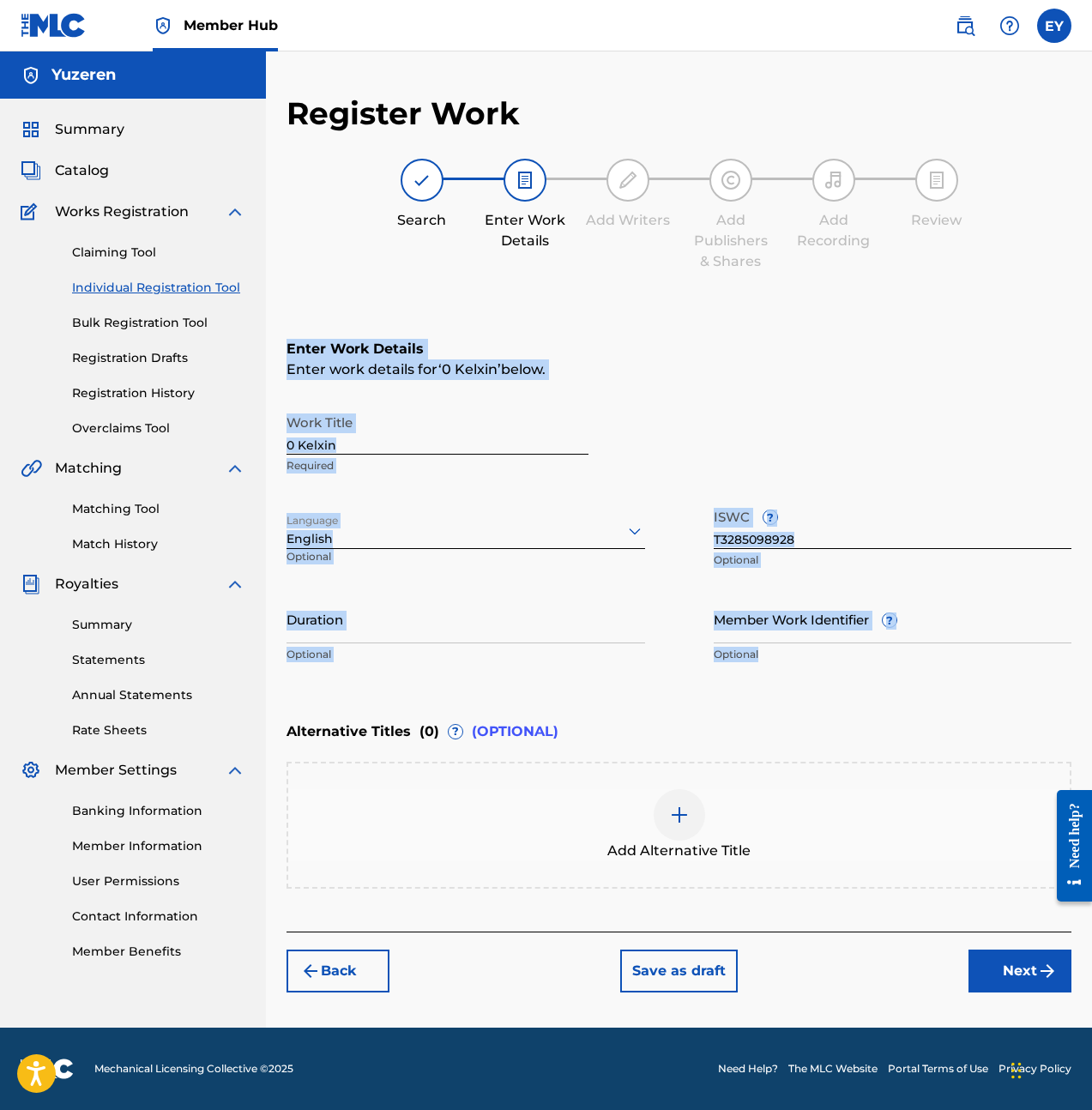
drag, startPoint x: 286, startPoint y: 347, endPoint x: 1048, endPoint y: 648, distance: 819.3
click at [1048, 648] on div "Enter Work Details Enter work details for ‘ 0 Kelxin ’ below. Work Title 0 Kelx…" at bounding box center [679, 505] width 785 height 415
copy div "Enter Work Details Enter work details for ‘ 0 Kelxin ’ below. Work Title Requir…"
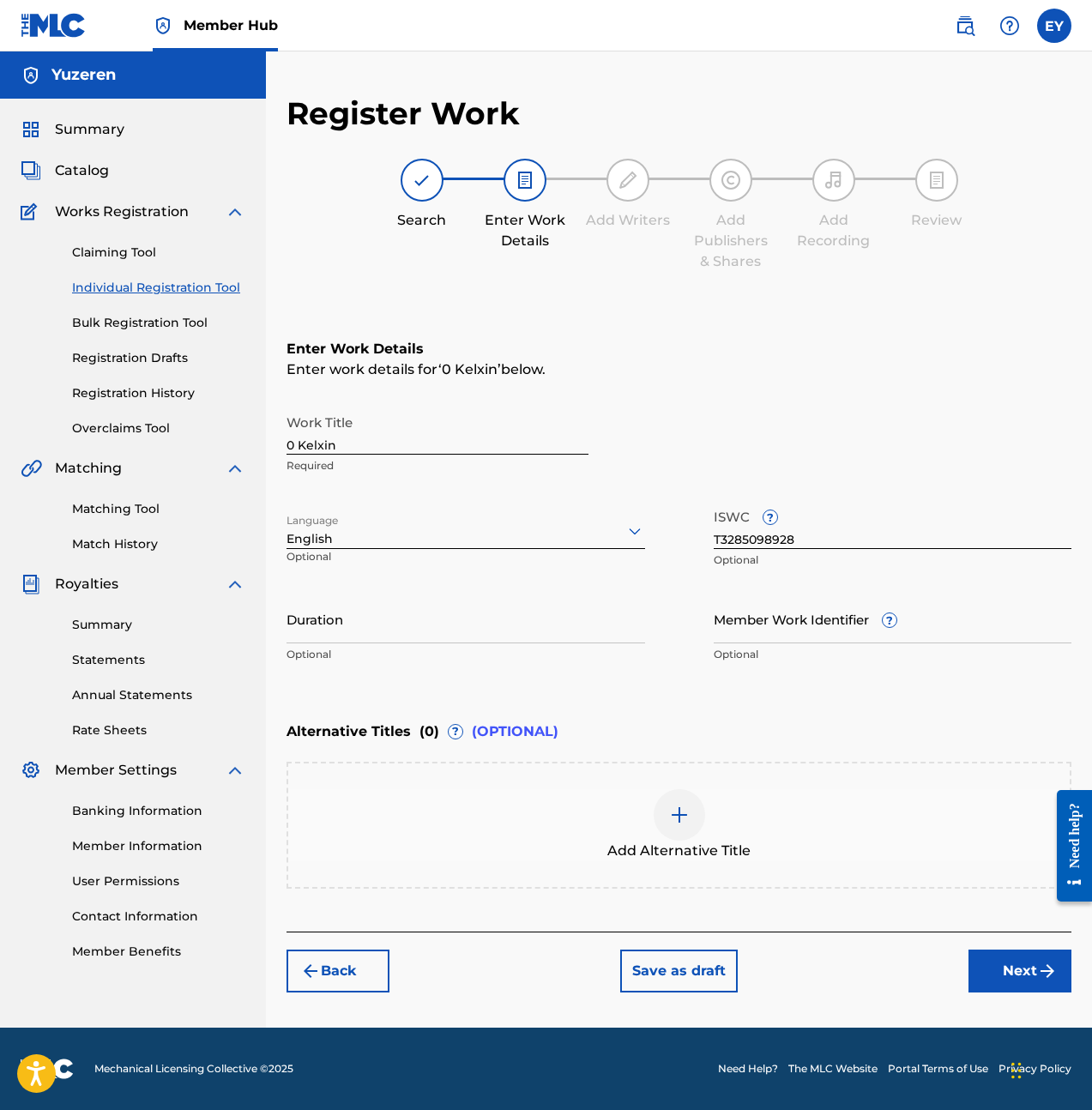
drag, startPoint x: 762, startPoint y: 736, endPoint x: 707, endPoint y: 694, distance: 69.2
click at [762, 736] on div "Alternative Titles ( 0 ) ? (OPTIONAL)" at bounding box center [679, 731] width 785 height 37
click at [481, 643] on div "Duration Optional" at bounding box center [465, 633] width 359 height 77
click at [476, 635] on input "Duration" at bounding box center [465, 619] width 359 height 49
type input "03:50"
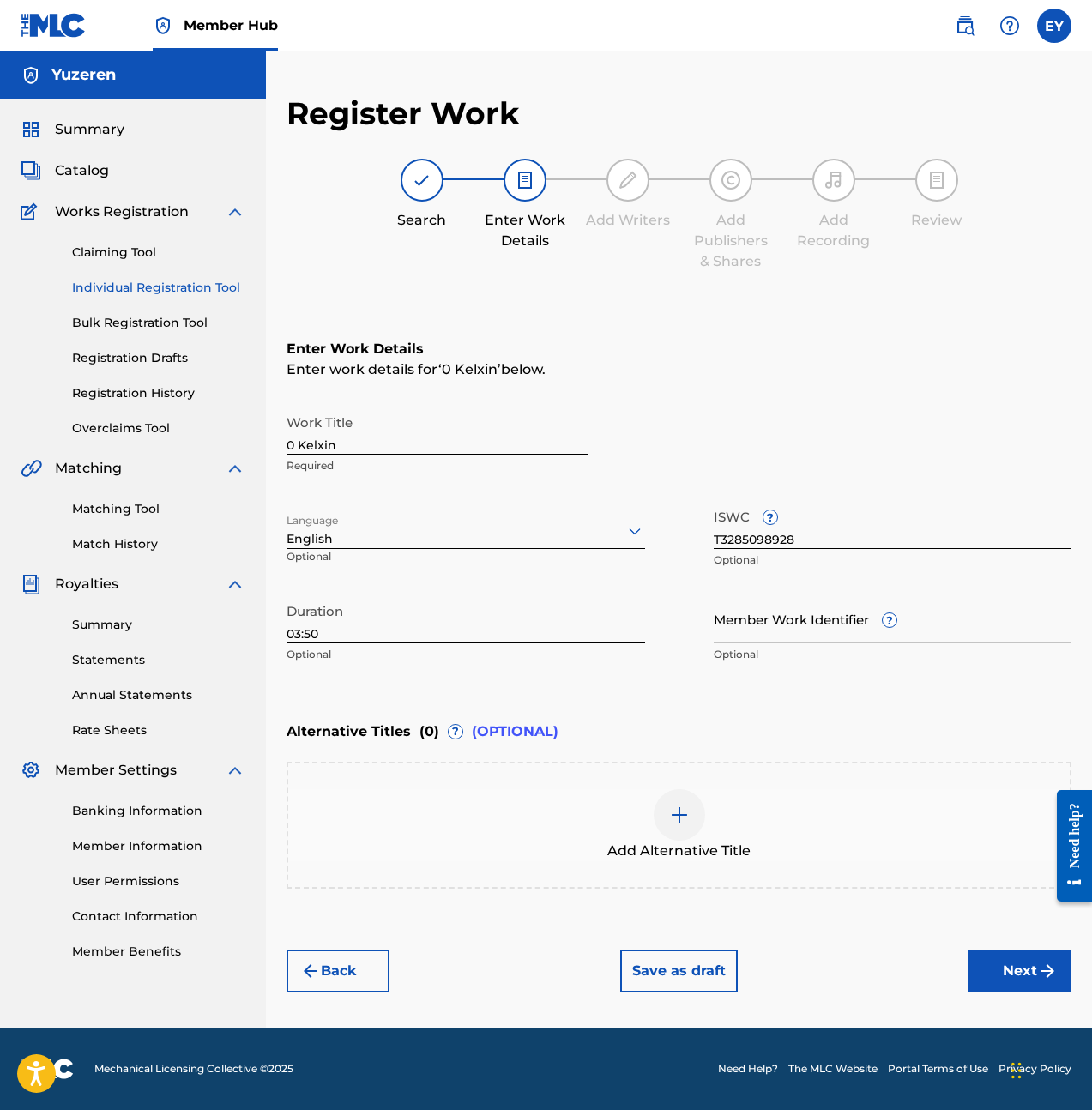
click at [759, 650] on p "Optional" at bounding box center [892, 654] width 359 height 16
click at [1013, 966] on button "Next" at bounding box center [1020, 970] width 103 height 43
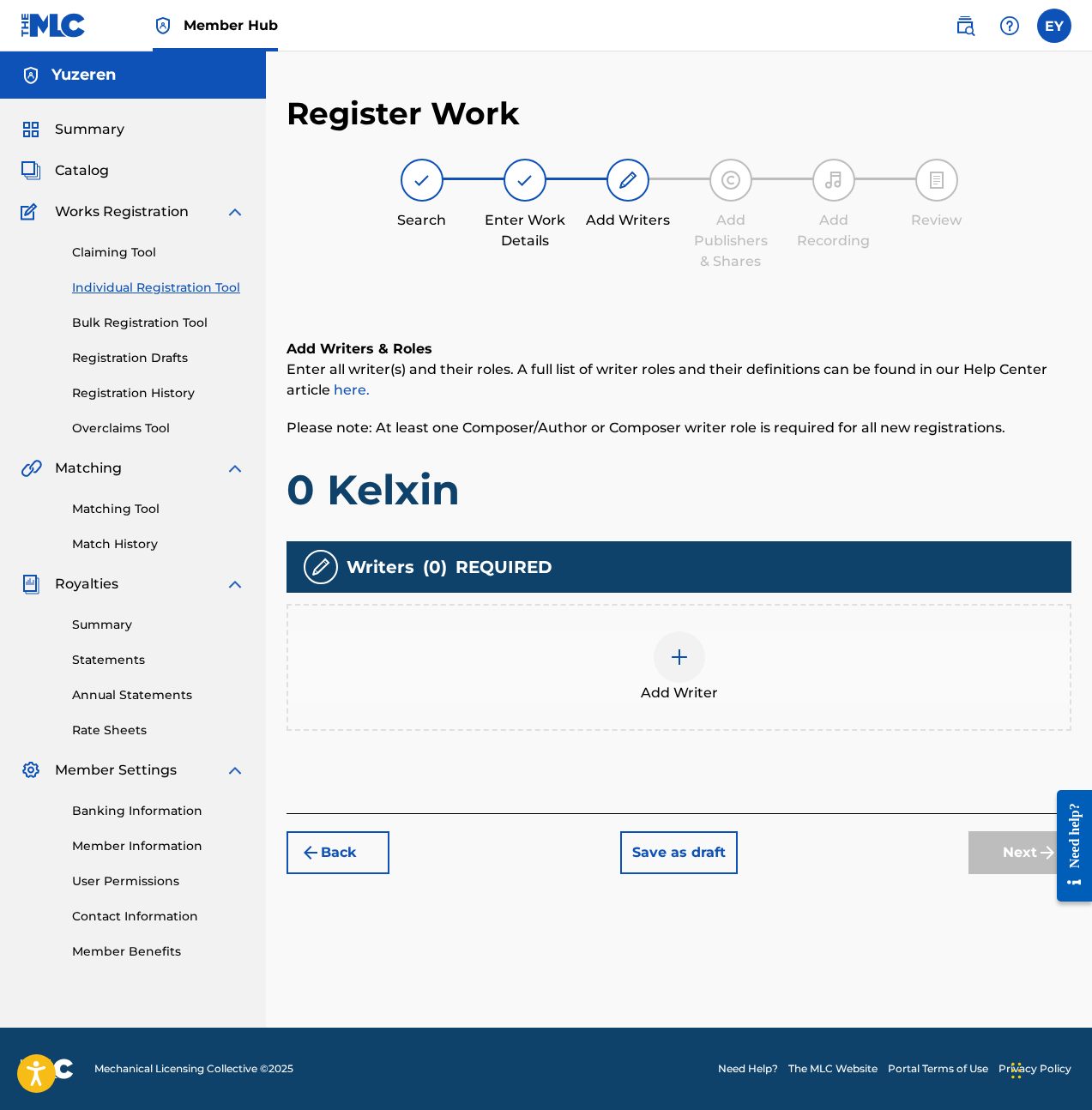
click at [659, 654] on div at bounding box center [679, 656] width 51 height 51
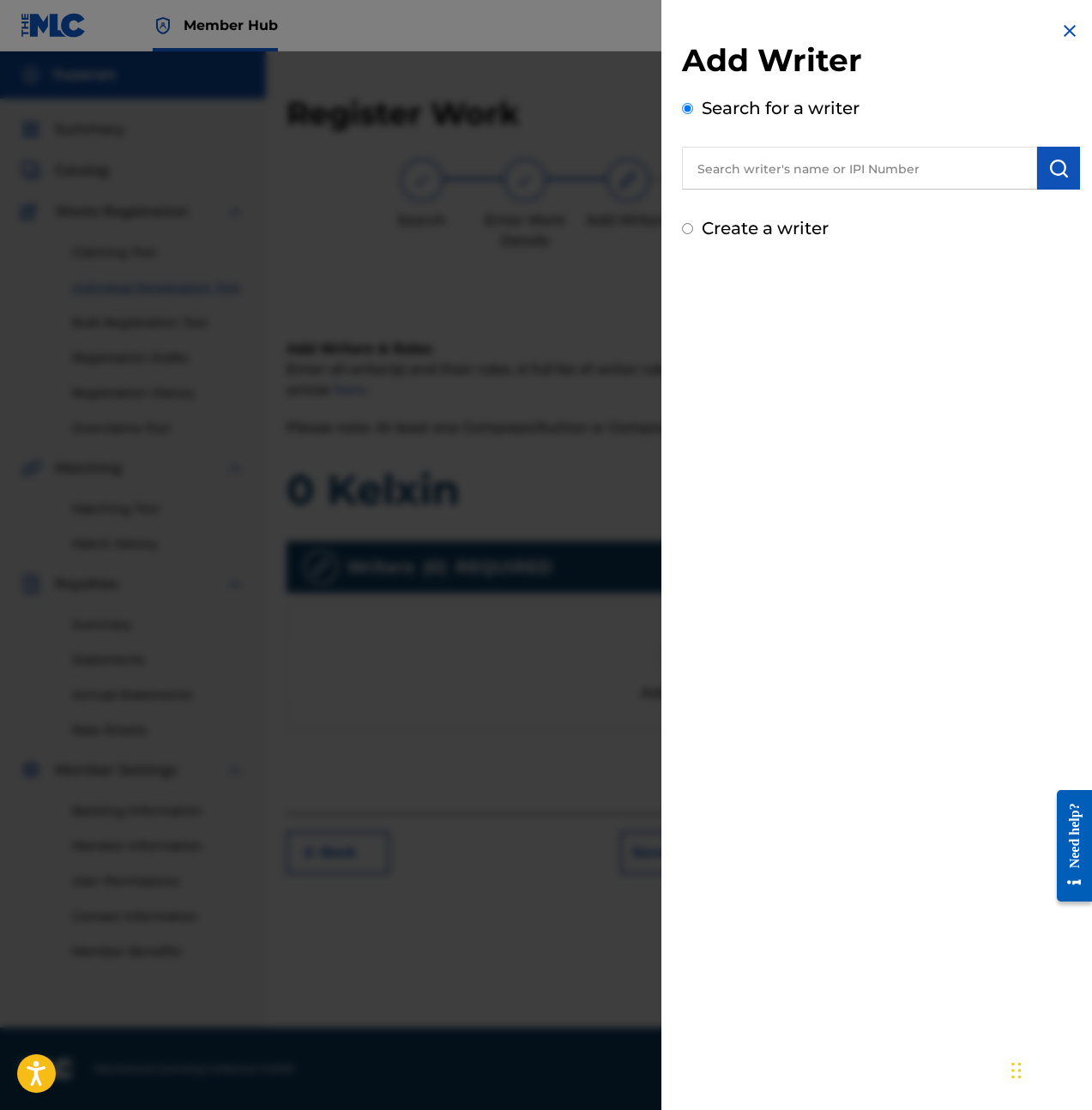
click at [812, 173] on input "text" at bounding box center [859, 167] width 355 height 43
type input "ethan yu"
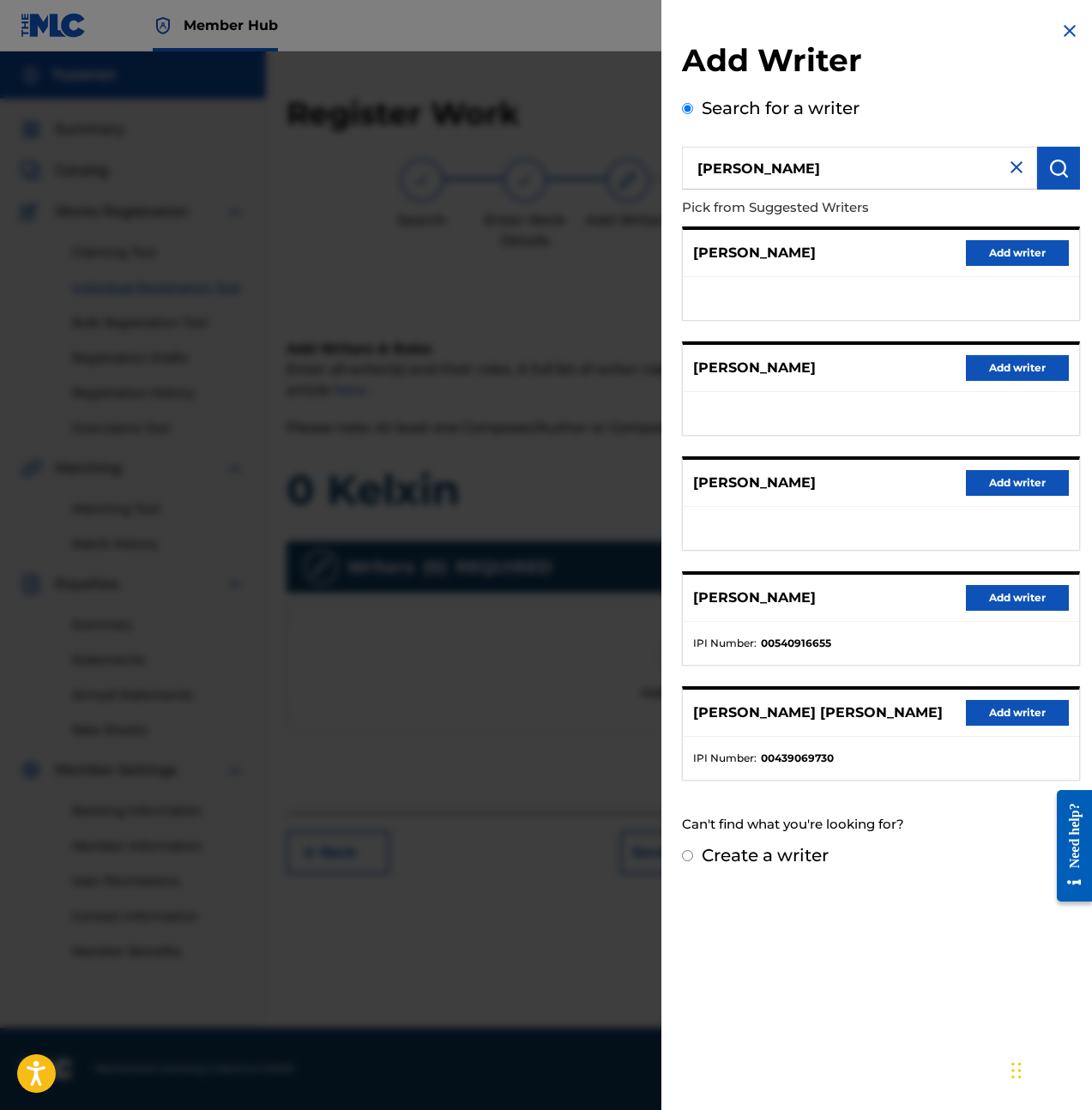
click at [812, 858] on label "Create a writer" at bounding box center [765, 855] width 127 height 21
radio input "true"
click at [694, 858] on input "Create a writer" at bounding box center [687, 855] width 11 height 11
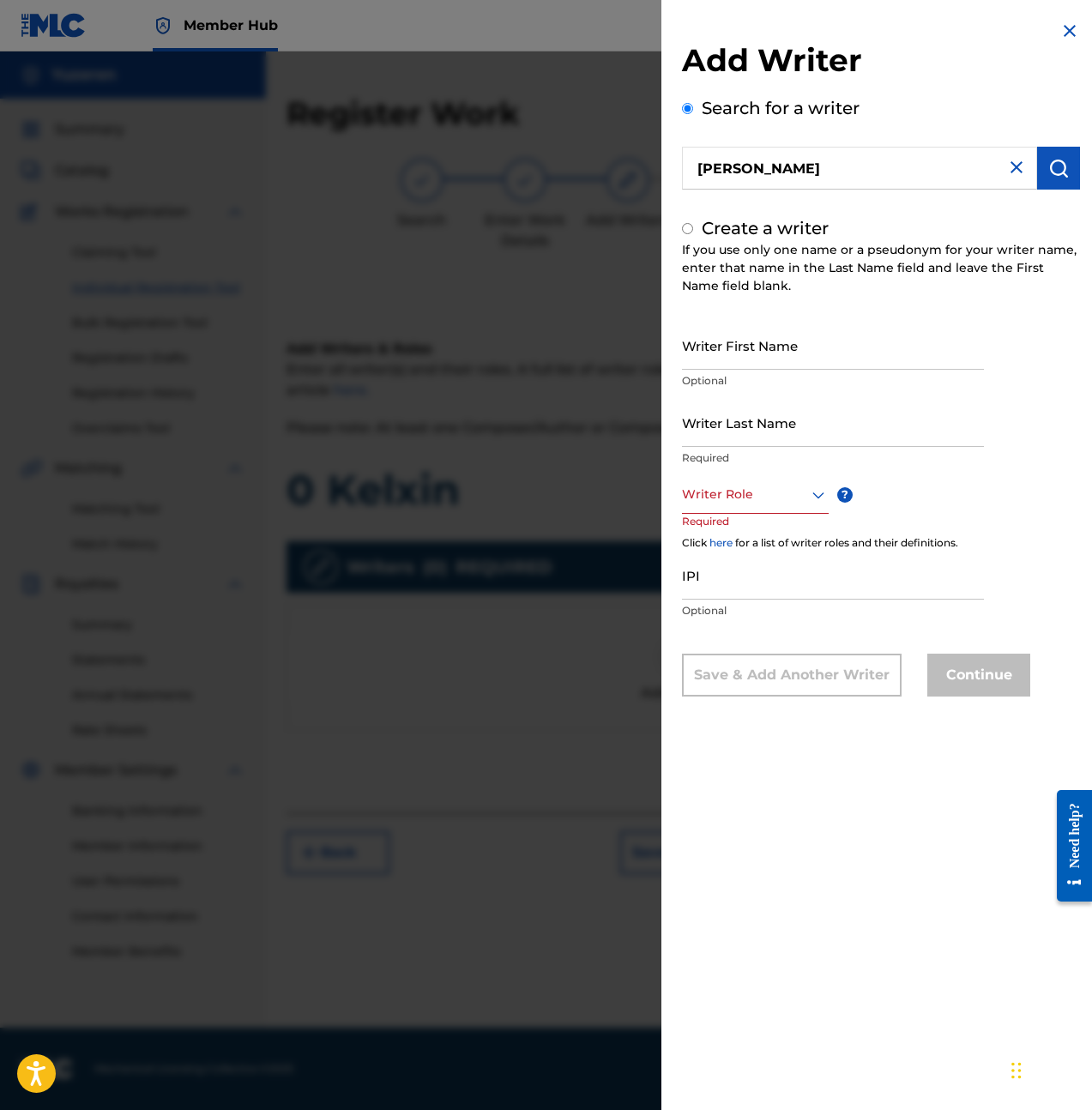
radio input "false"
radio input "true"
click at [806, 350] on input "Writer First Name" at bounding box center [833, 345] width 302 height 49
type input "[PERSON_NAME]"
type input "Yu"
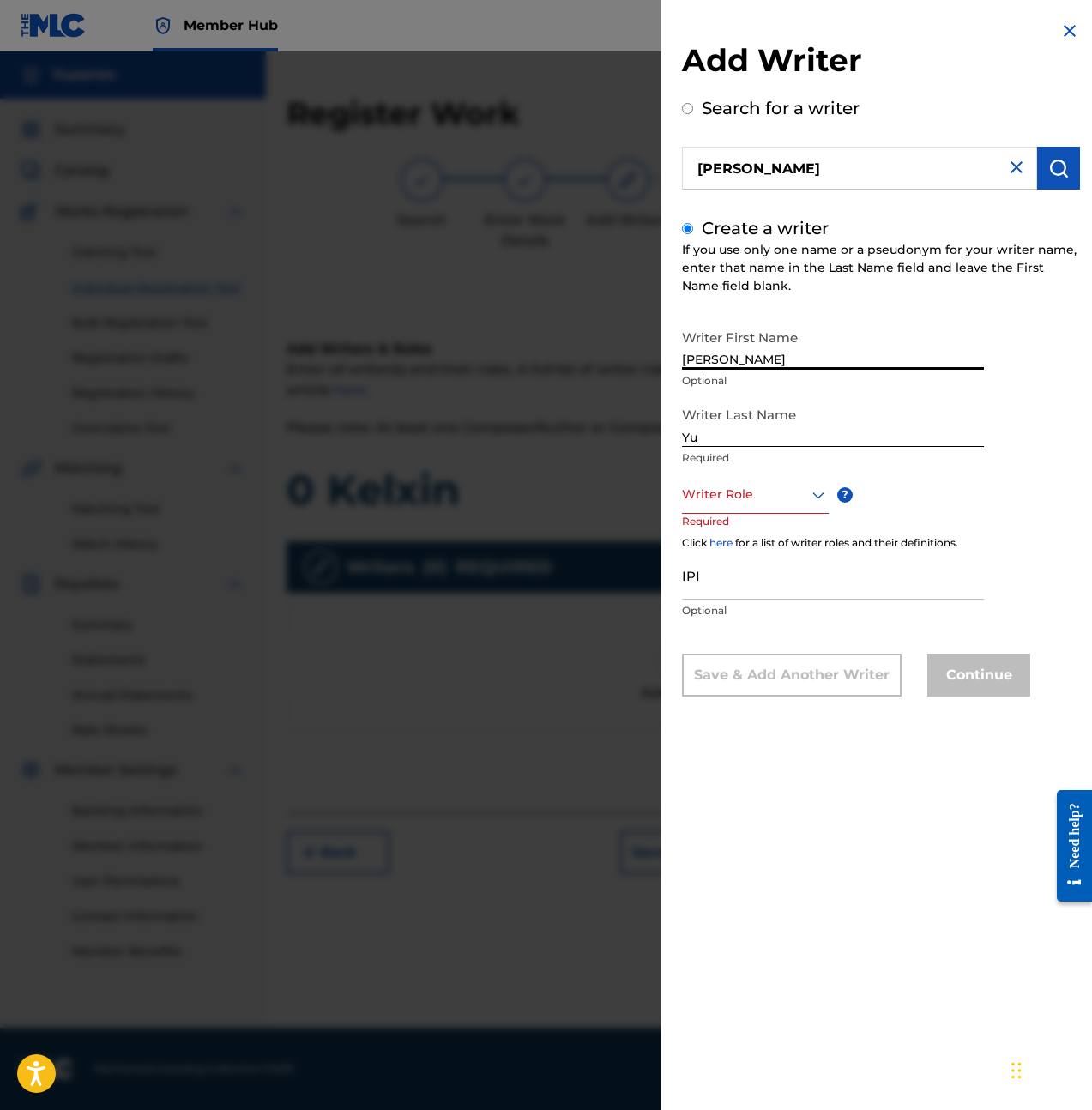
click at [739, 491] on div at bounding box center [755, 494] width 147 height 22
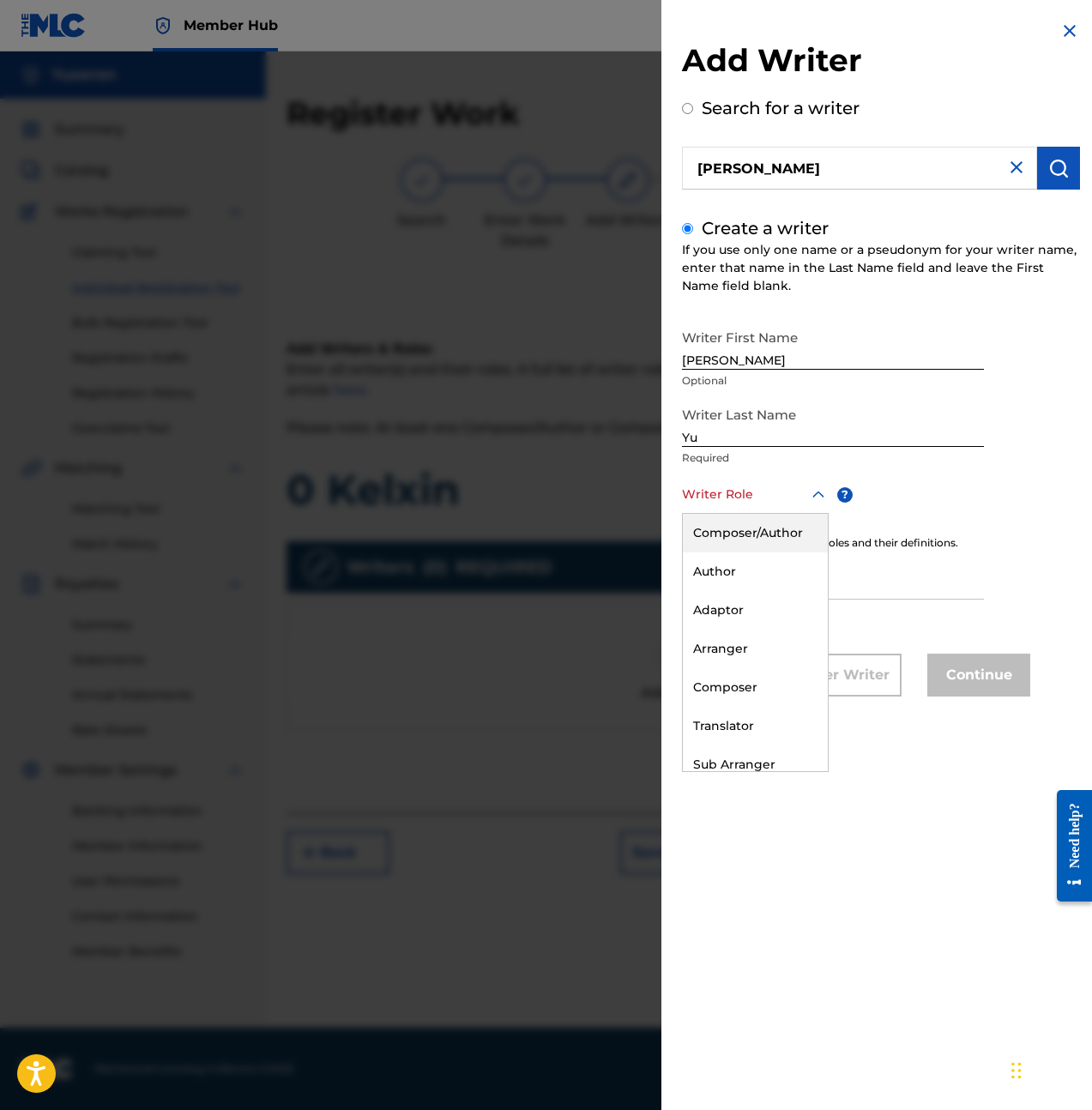
click at [773, 529] on div "Composer/Author" at bounding box center [755, 533] width 145 height 38
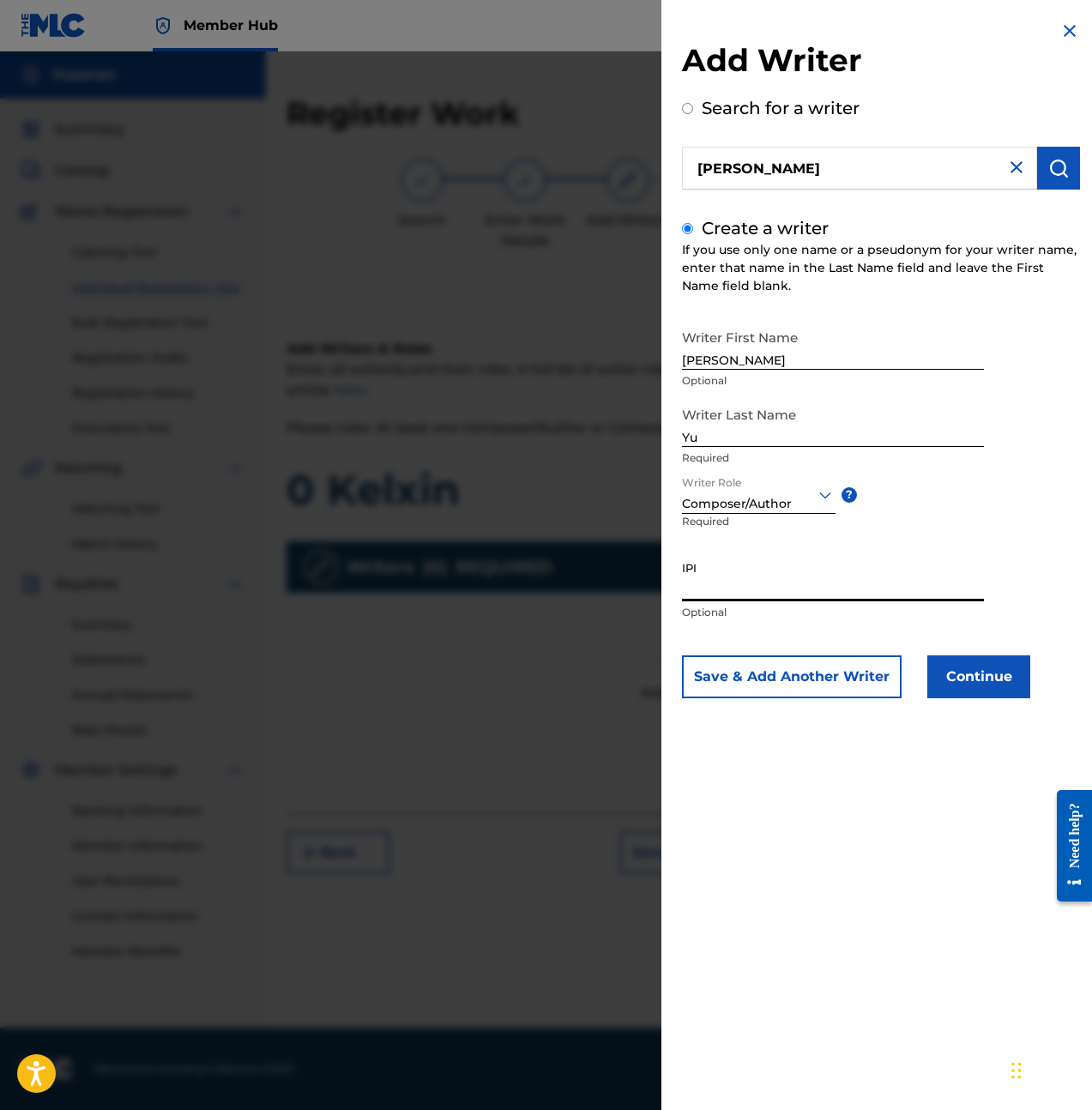
click at [747, 593] on input "IPI" at bounding box center [833, 576] width 302 height 49
paste input "1257346345"
type input "1257346345"
click at [980, 676] on button "Continue" at bounding box center [978, 676] width 103 height 43
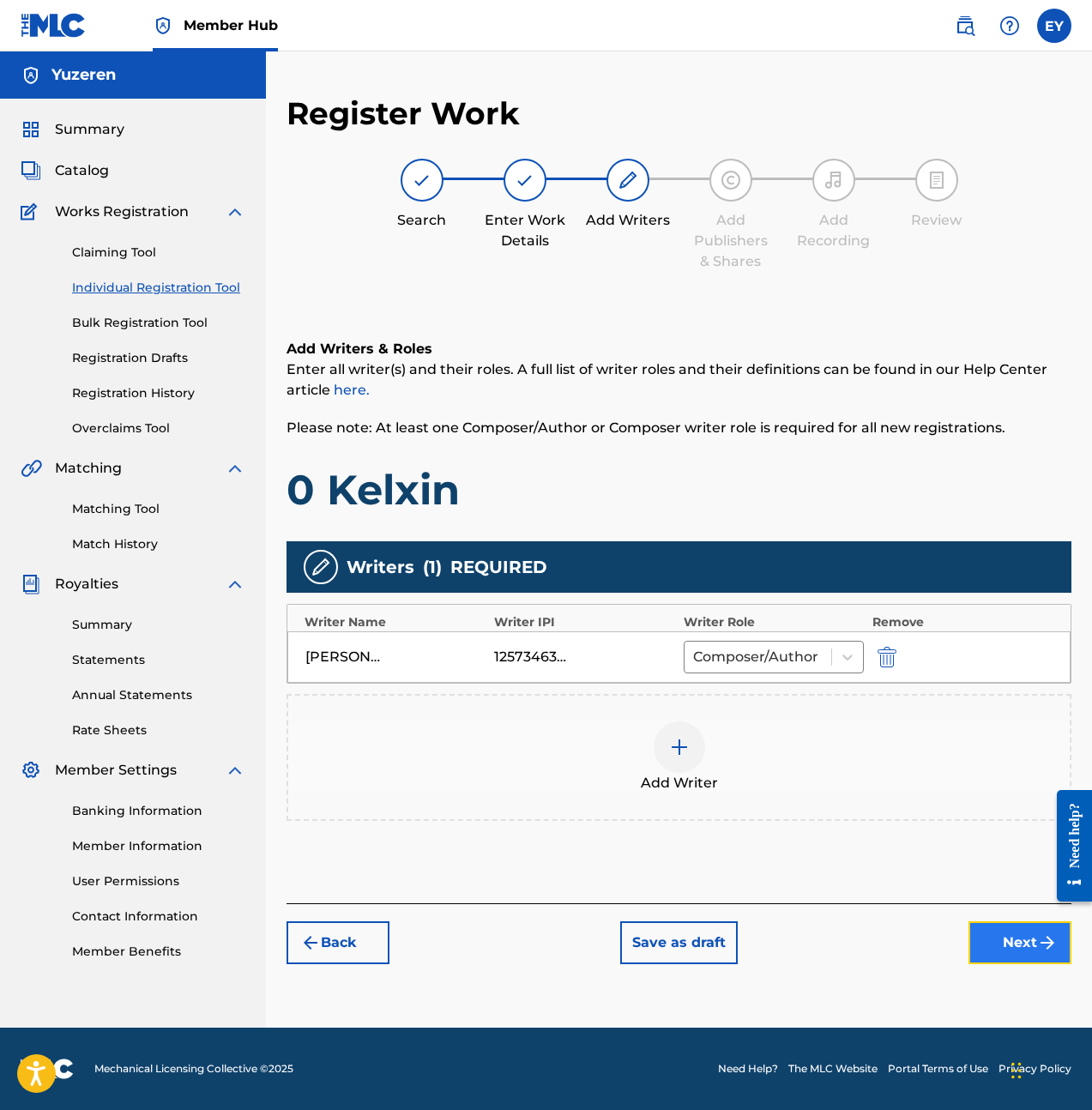
click at [984, 956] on button "Next" at bounding box center [1020, 942] width 103 height 43
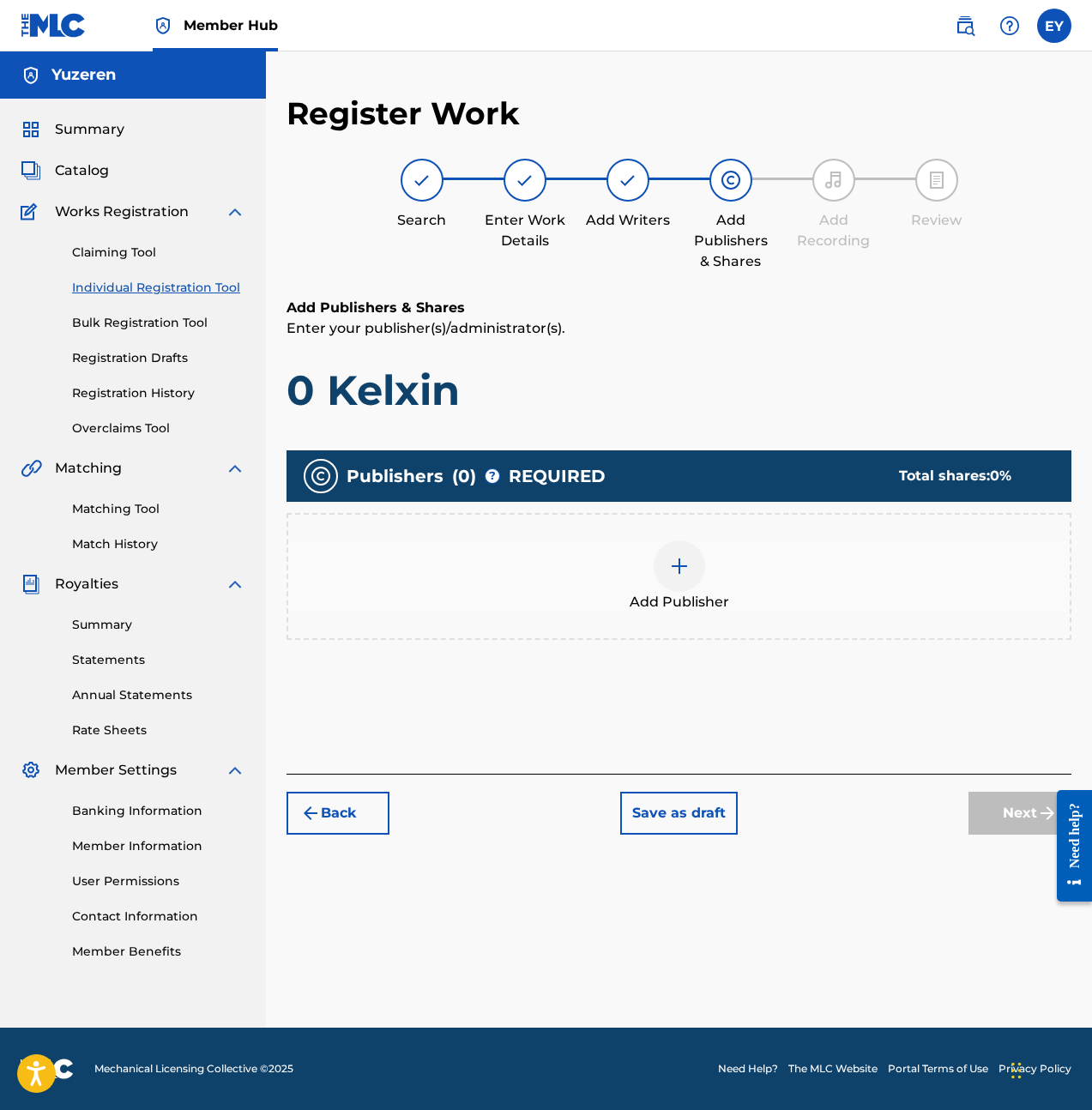
click at [691, 598] on span "Add Publisher" at bounding box center [679, 602] width 100 height 21
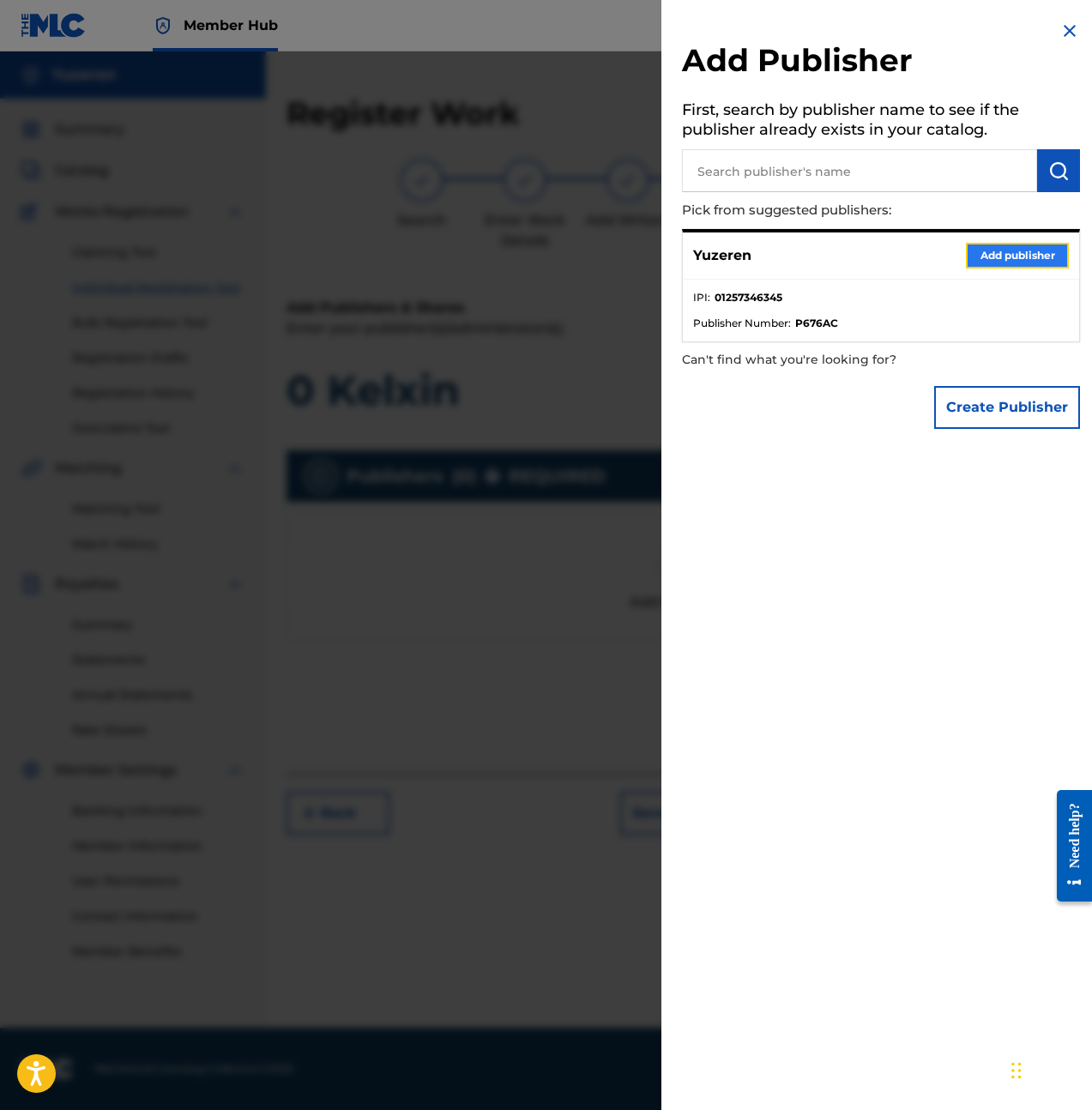
click at [968, 253] on button "Add publisher" at bounding box center [1017, 256] width 103 height 26
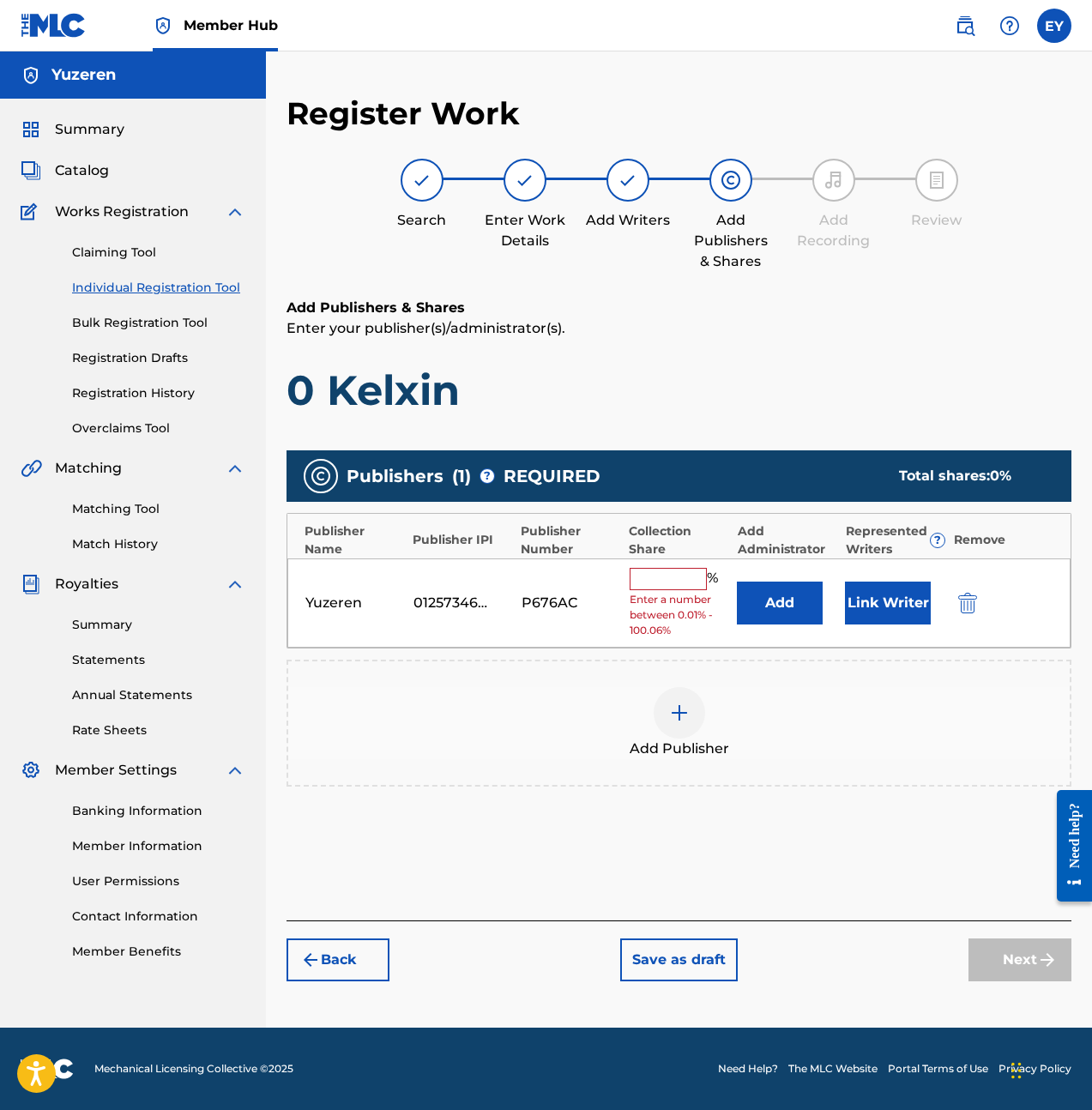
click at [701, 581] on input "text" at bounding box center [668, 579] width 77 height 23
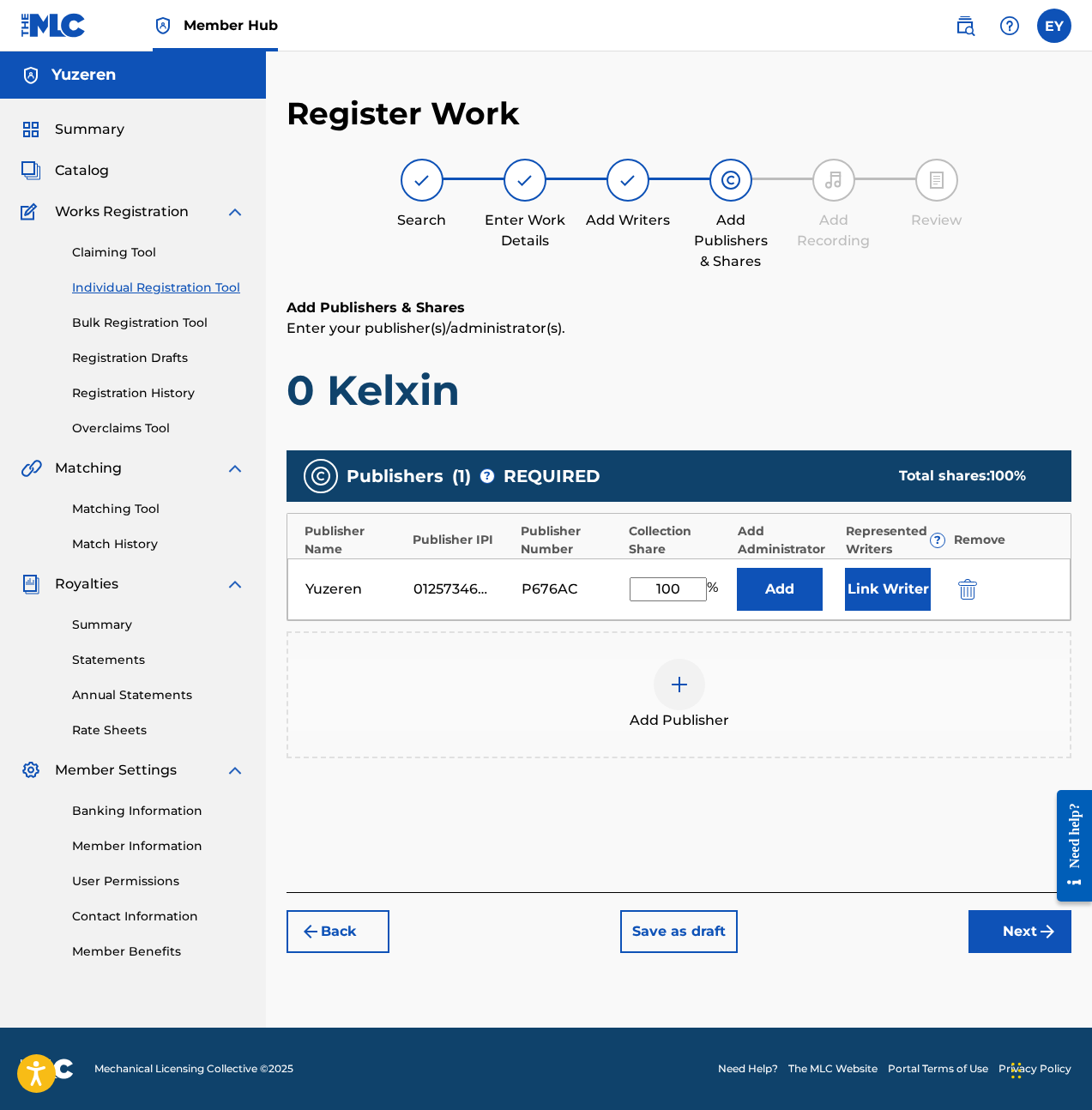
type input "100"
click at [741, 688] on div "Add Publisher" at bounding box center [679, 694] width 781 height 72
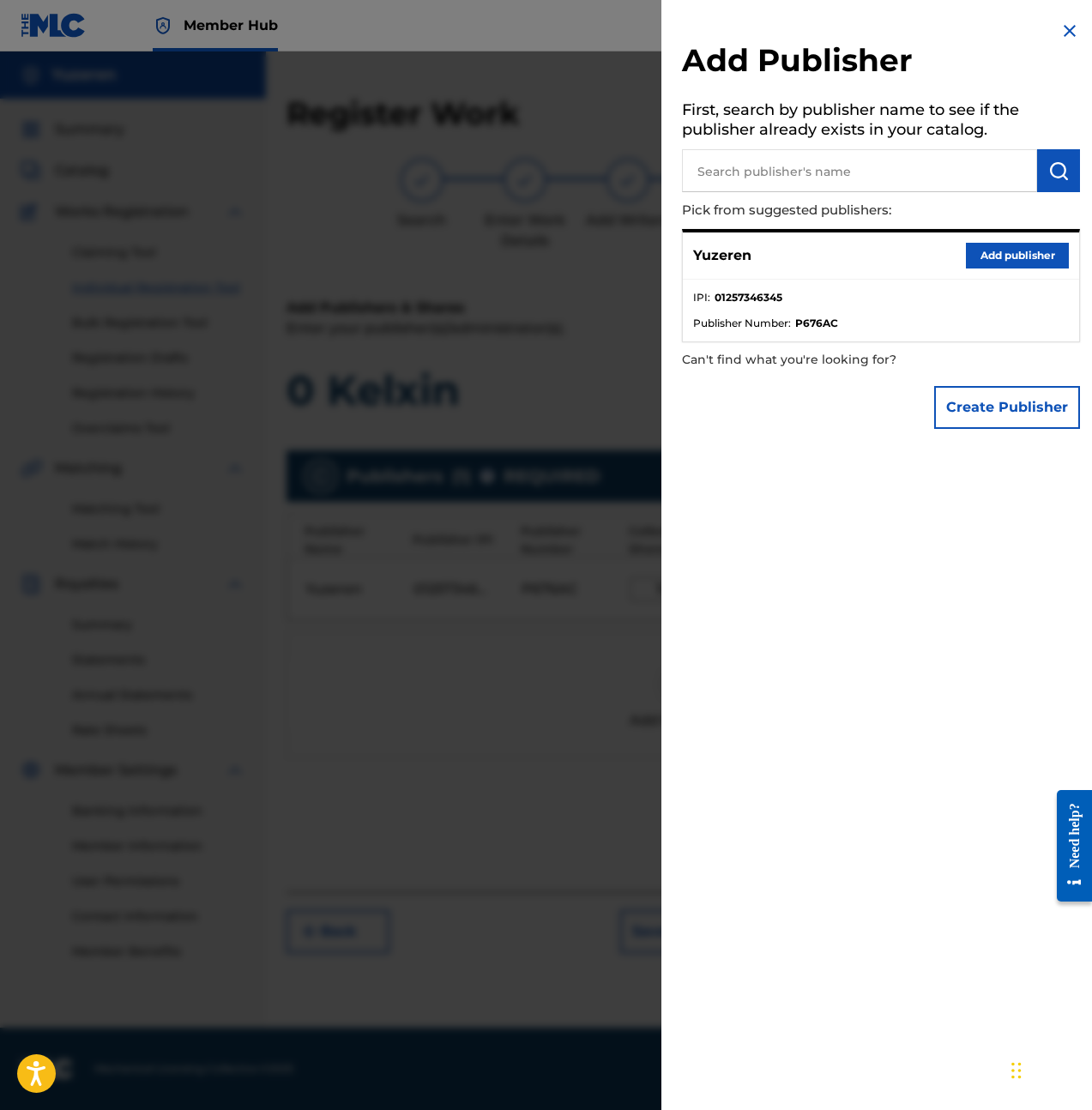
click at [1064, 28] on img at bounding box center [1070, 31] width 21 height 21
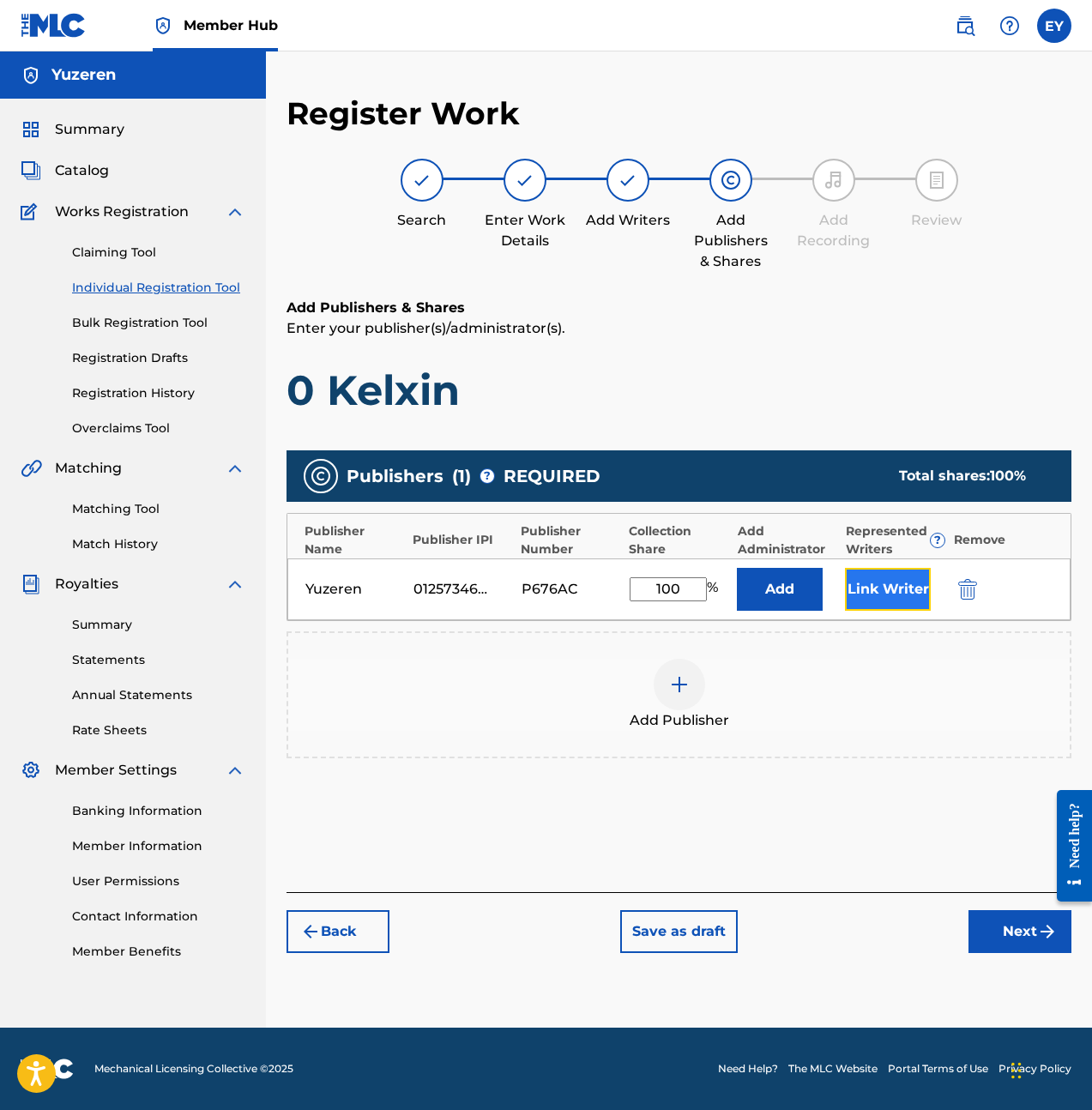
click at [870, 587] on button "Link Writer" at bounding box center [887, 588] width 86 height 43
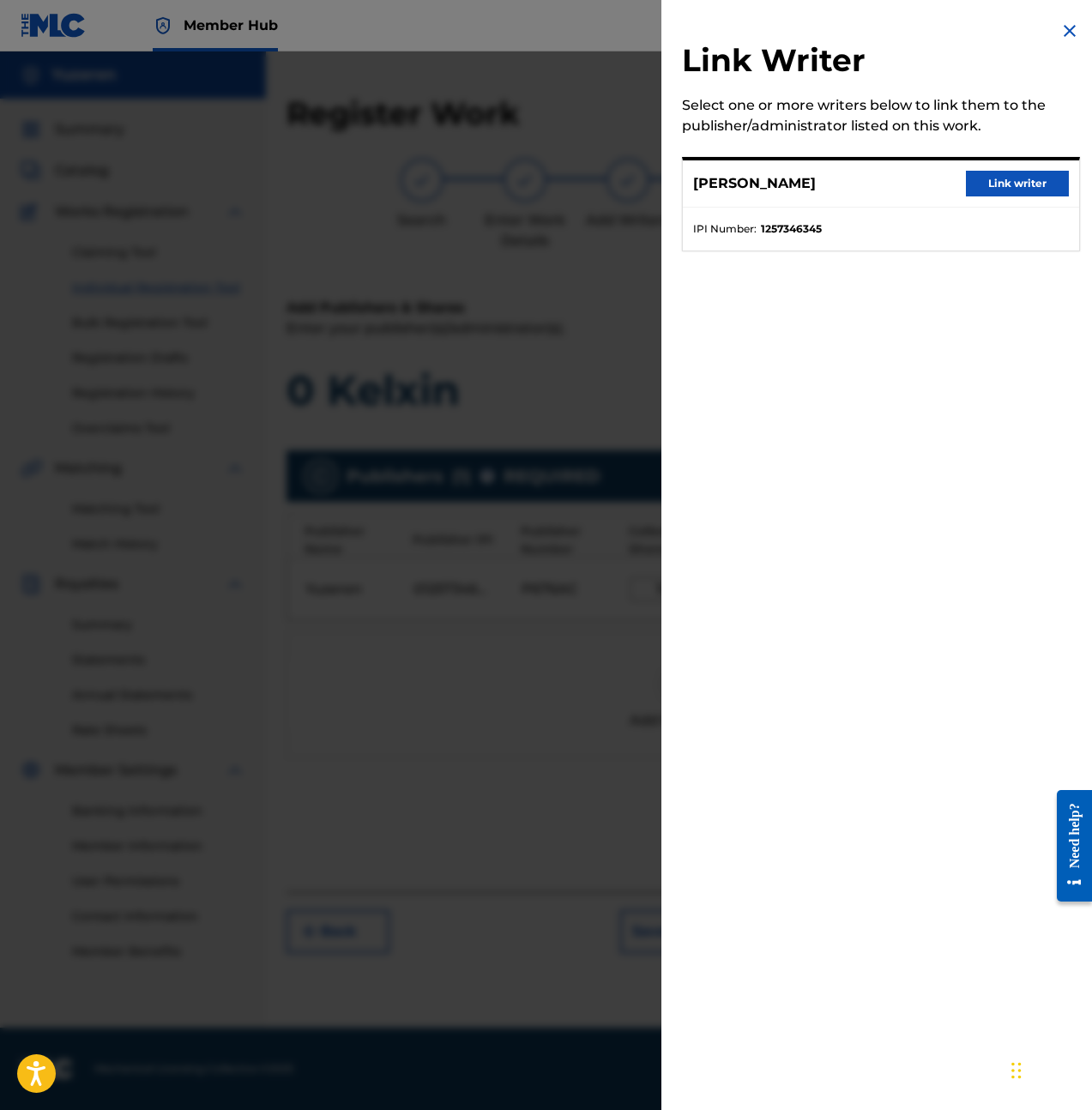
click at [984, 197] on div "Ethan Yu Link writer" at bounding box center [881, 184] width 397 height 47
click at [992, 179] on button "Link writer" at bounding box center [1017, 184] width 103 height 26
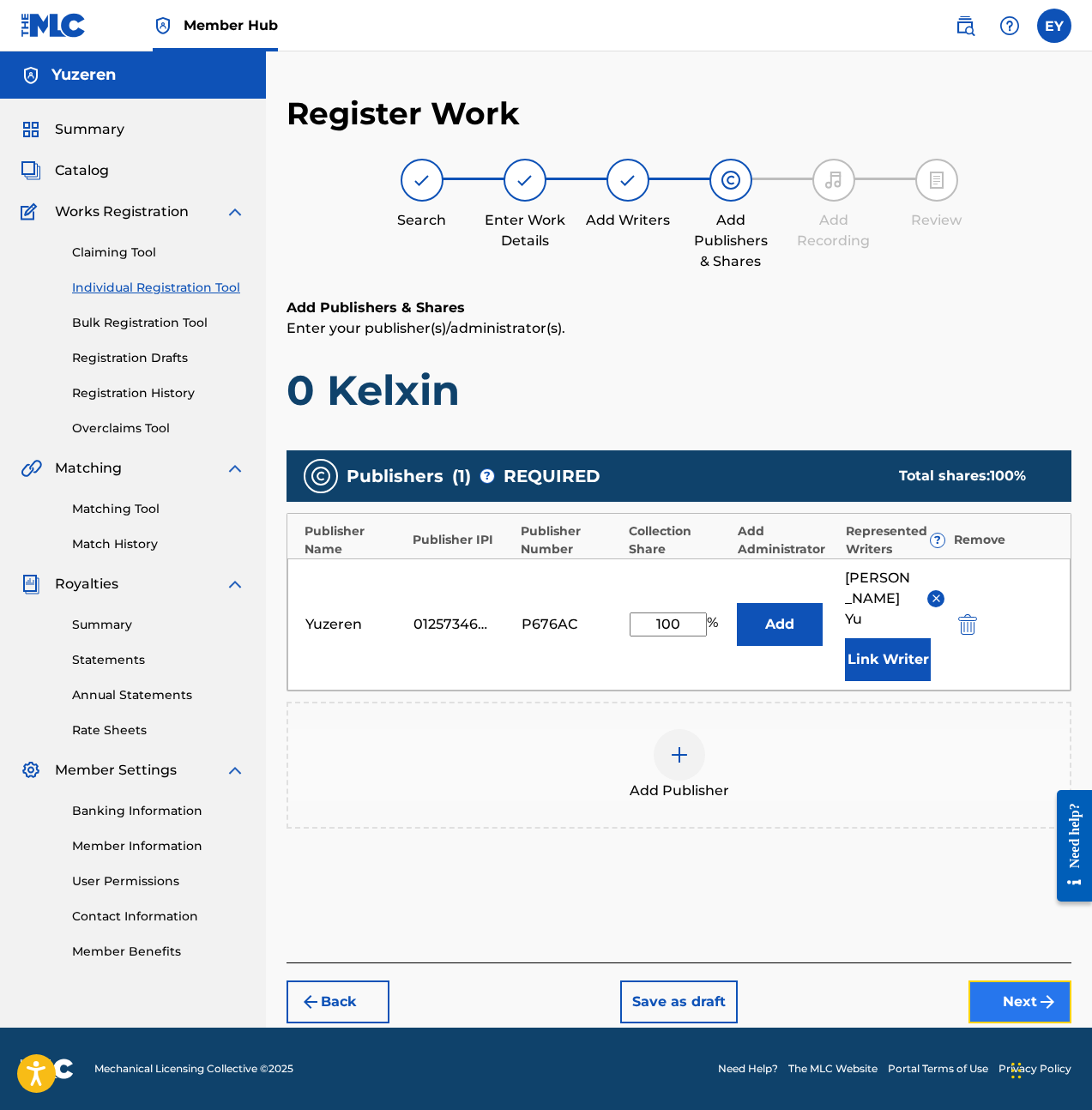
click at [988, 981] on button "Next" at bounding box center [1020, 1002] width 103 height 43
click at [988, 956] on div "Register Work Search Enter Work Details Add Writers Add Publishers & Shares Add…" at bounding box center [679, 561] width 826 height 933
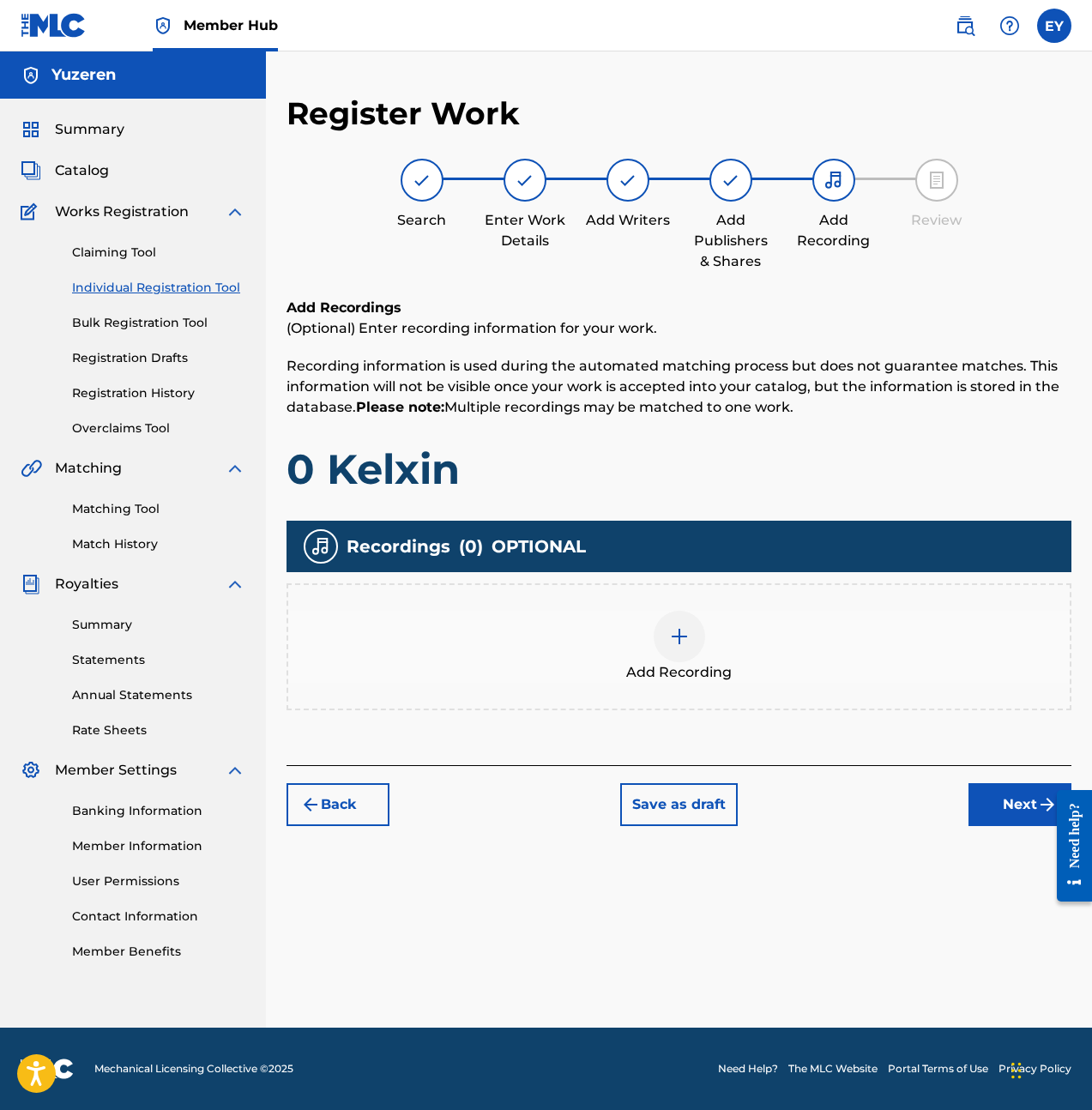
click at [727, 660] on div "Add Recording" at bounding box center [679, 647] width 781 height 72
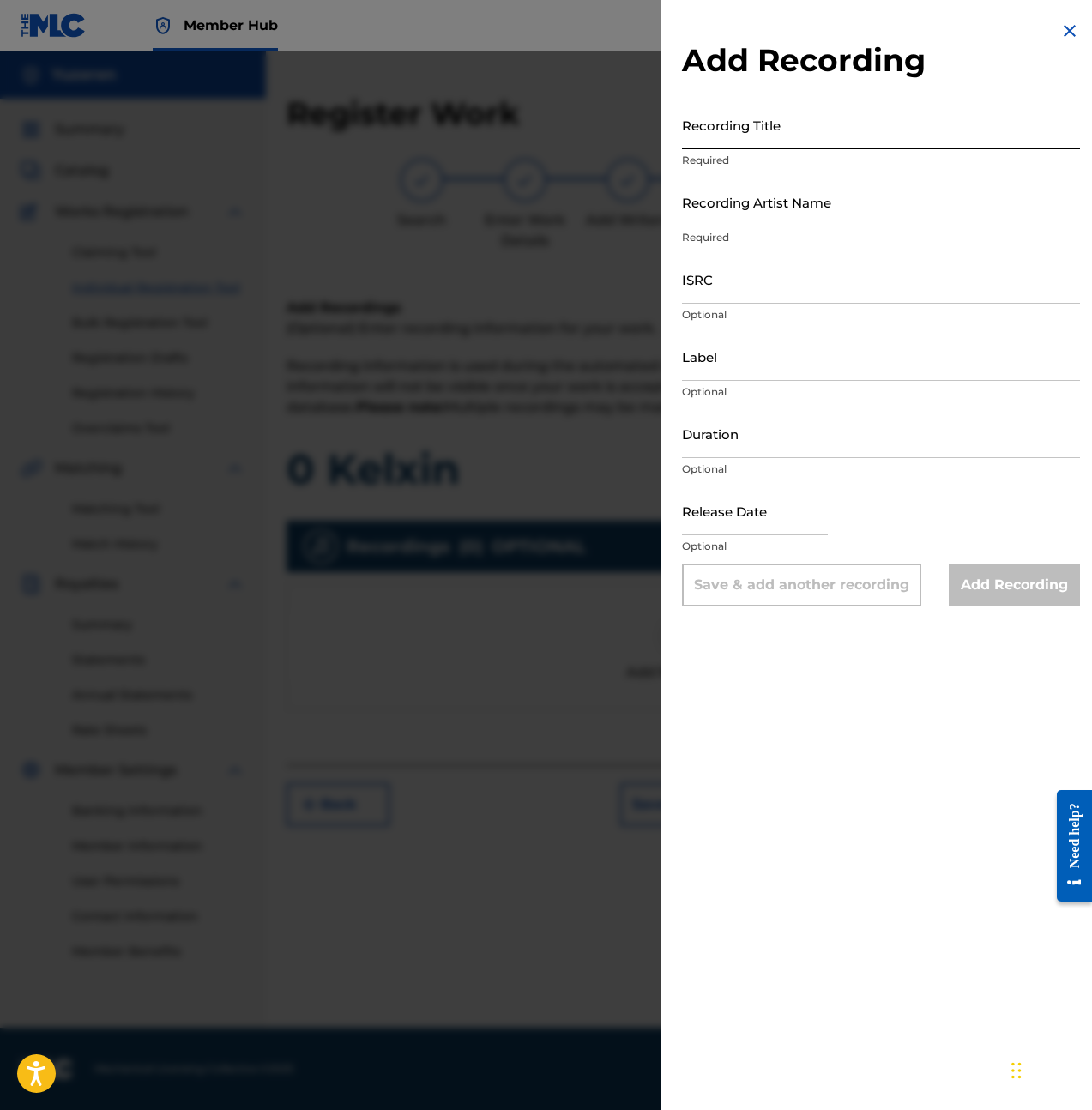
click at [913, 108] on input "Recording Title" at bounding box center [881, 125] width 398 height 49
type input "0 Kelxin"
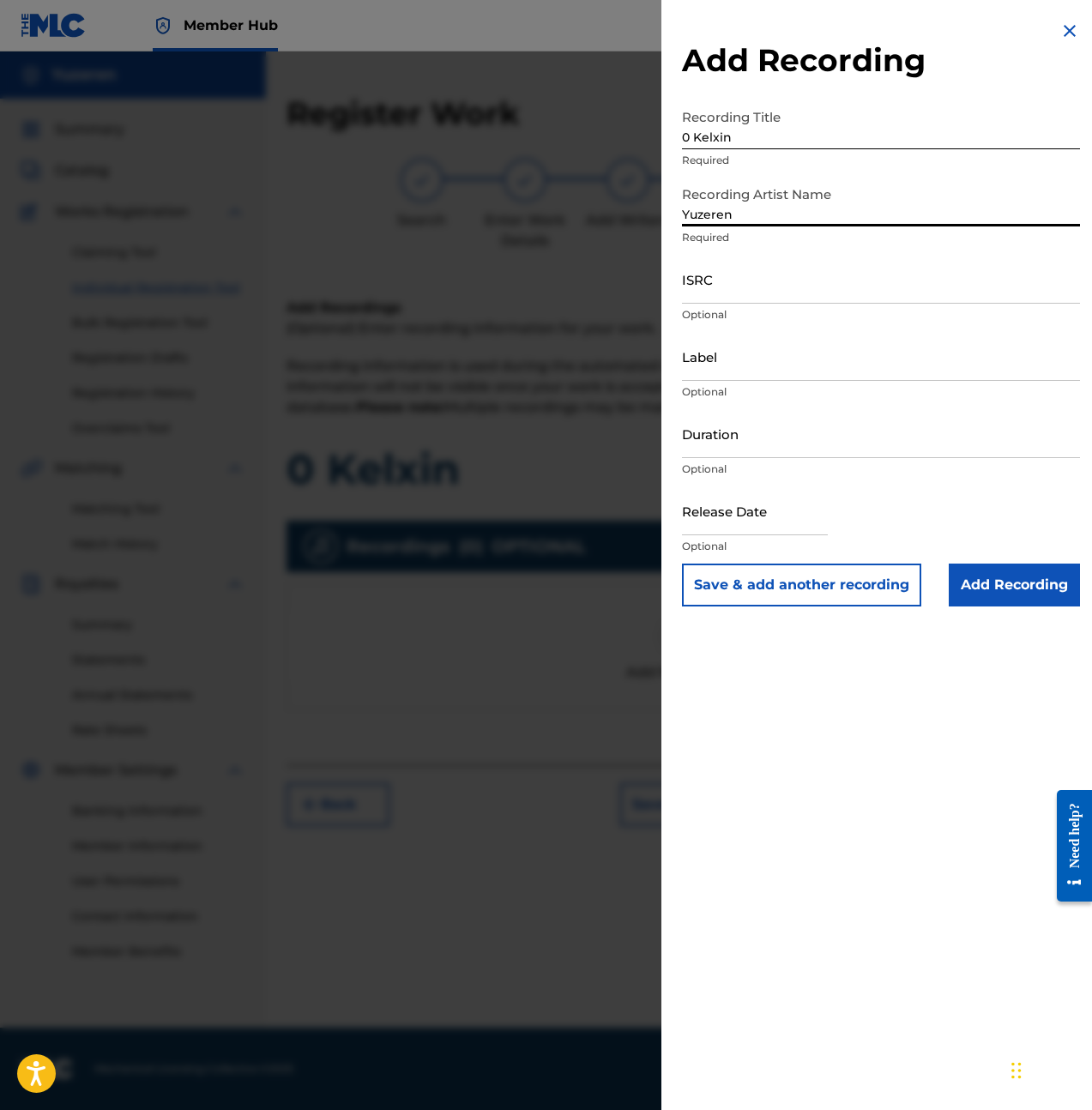
type input "Yuzeren"
paste input "QZMEM2459712"
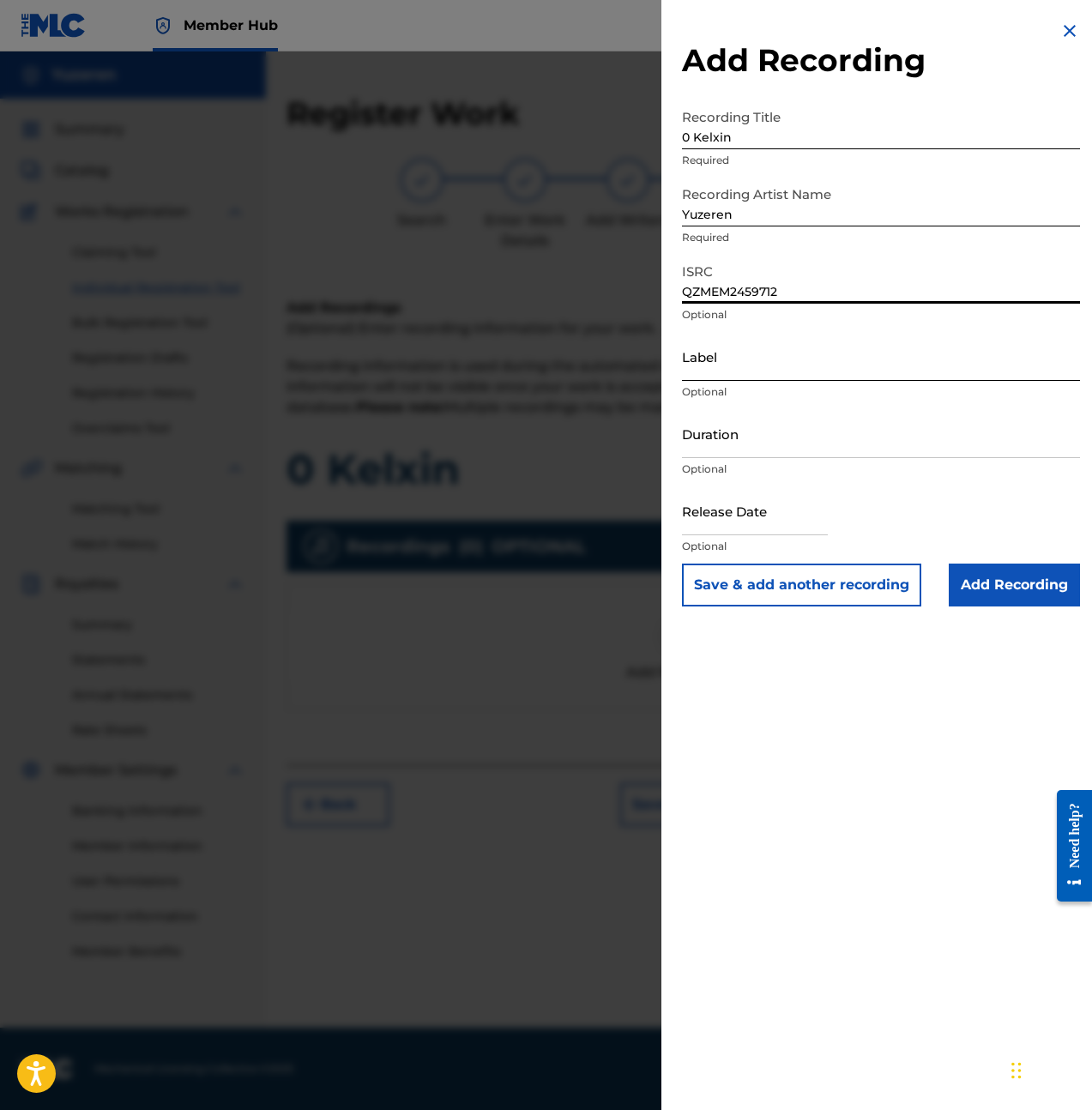
type input "QZMEM2459712"
click at [767, 356] on input "Label" at bounding box center [881, 356] width 398 height 49
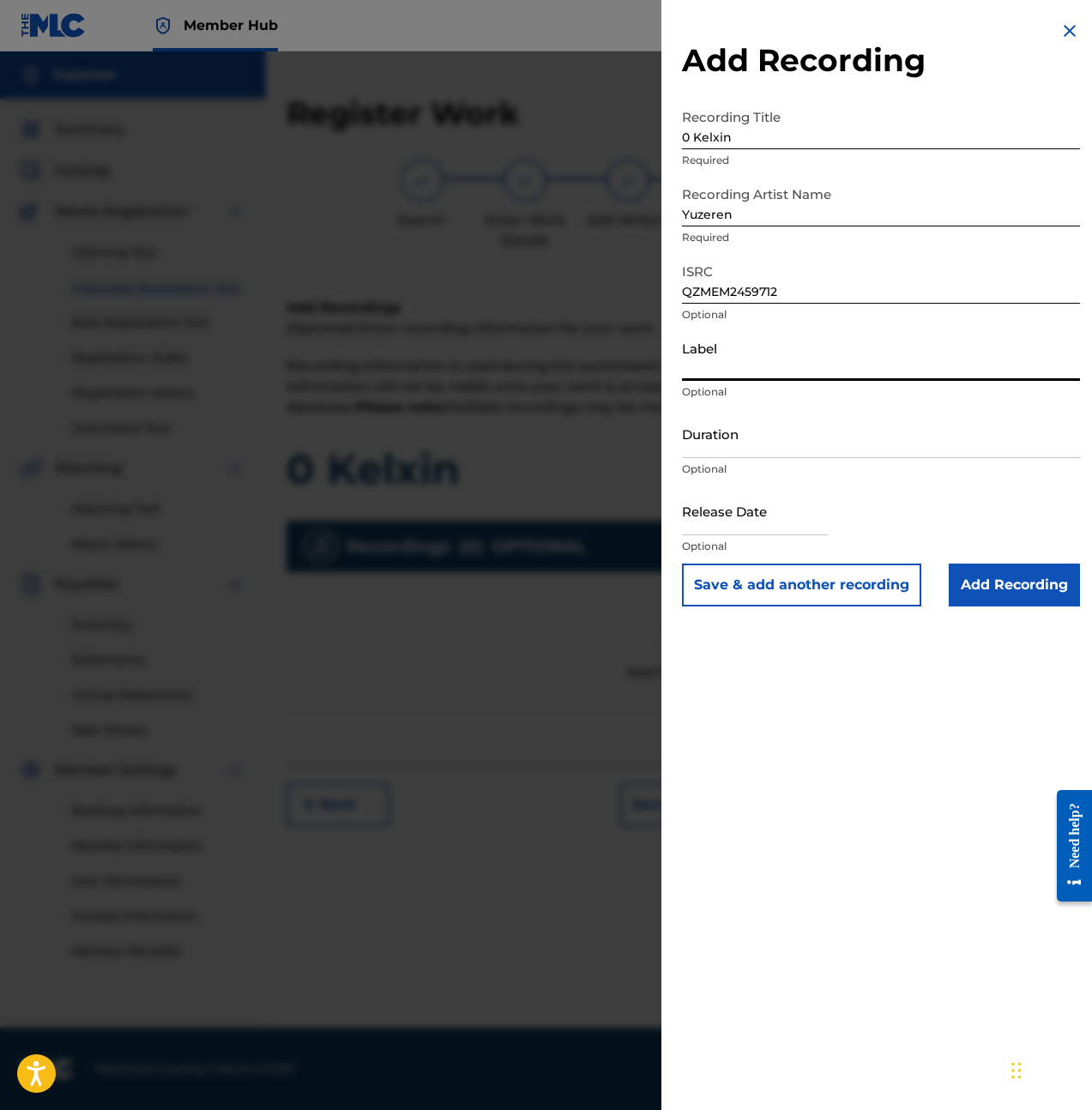
type input "BLů"
click at [760, 440] on input "Duration" at bounding box center [881, 433] width 398 height 49
type input "03:50"
select select "8"
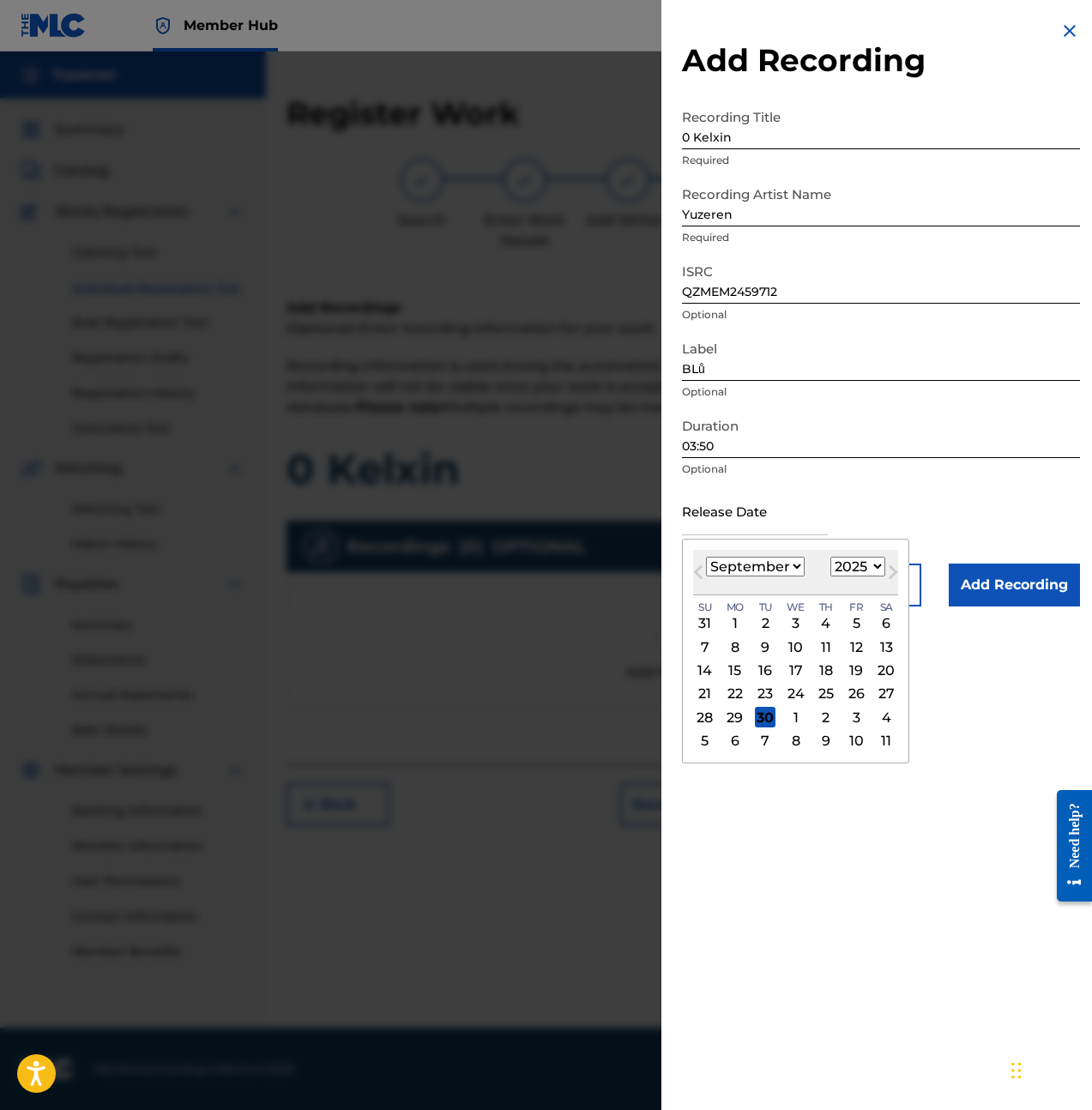
click at [859, 568] on select "1899 1900 1901 1902 1903 1904 1905 1906 1907 1908 1909 1910 1911 1912 1913 1914…" at bounding box center [858, 566] width 55 height 20
select select "2024"
click at [831, 556] on select "1899 1900 1901 1902 1903 1904 1905 1906 1907 1908 1909 1910 1911 1912 1913 1914…" at bounding box center [858, 566] width 55 height 20
click at [758, 565] on select "January February March April May June July August September October November De…" at bounding box center [755, 566] width 99 height 20
select select "4"
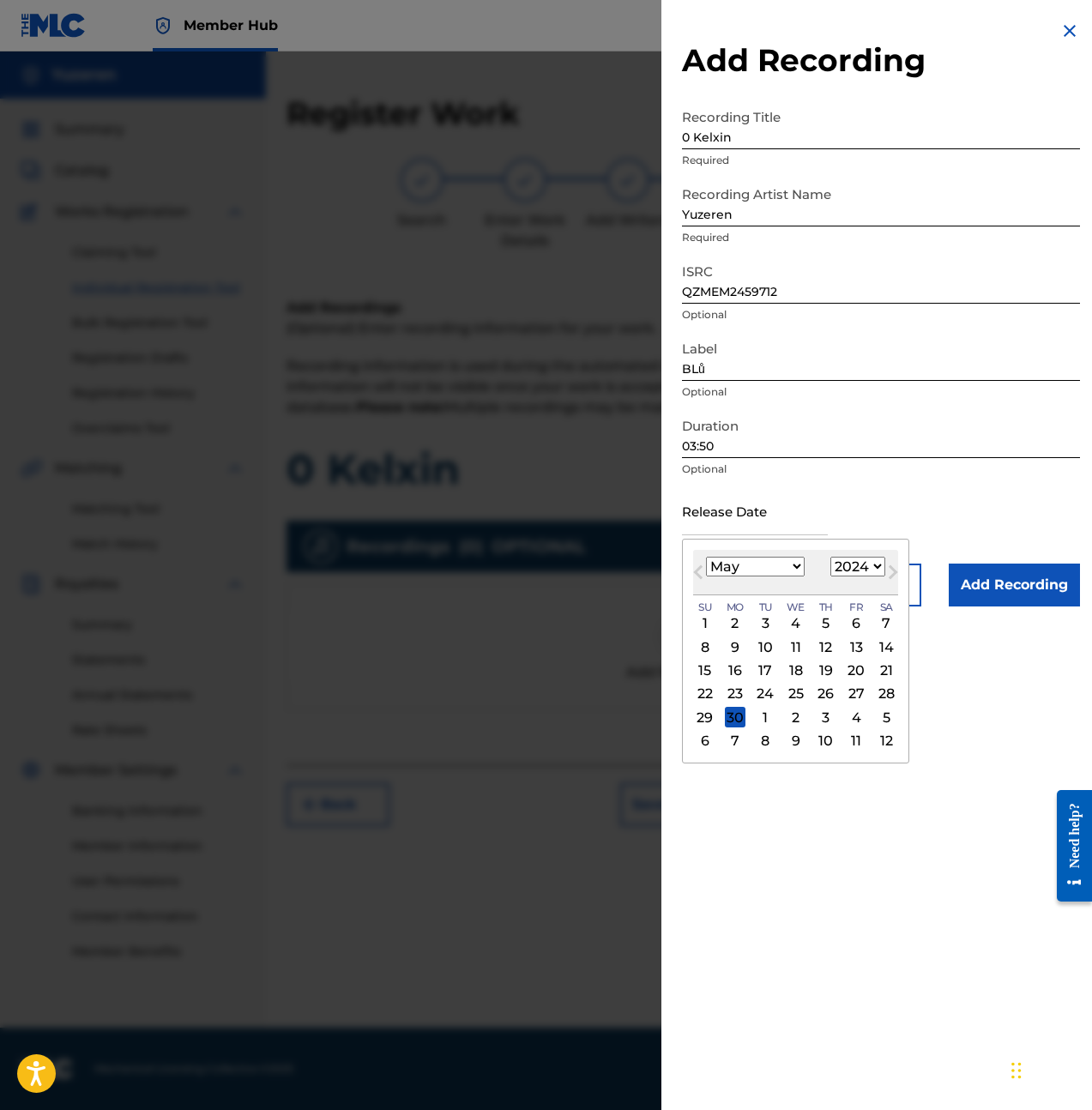
click at [706, 556] on select "January February March April May June July August September October November De…" at bounding box center [755, 566] width 99 height 20
click at [864, 670] on div "17" at bounding box center [856, 671] width 21 height 21
type input "May 17 2024"
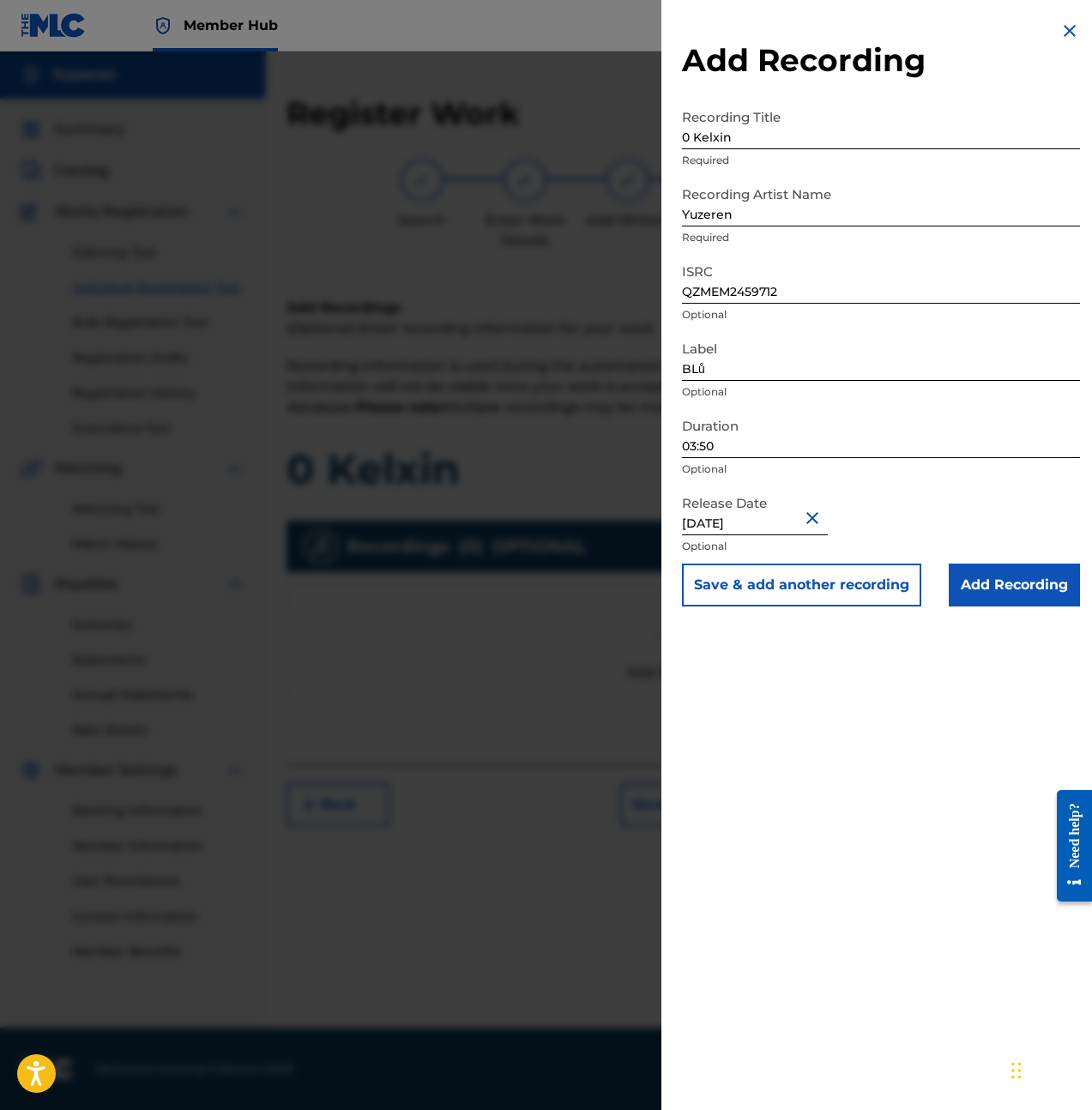
click at [898, 674] on div "Add Recording Recording Title 0 Kelxin Required Recording Artist Name Yuzeren R…" at bounding box center [881, 555] width 439 height 1110
click at [990, 592] on input "Add Recording" at bounding box center [1014, 584] width 131 height 43
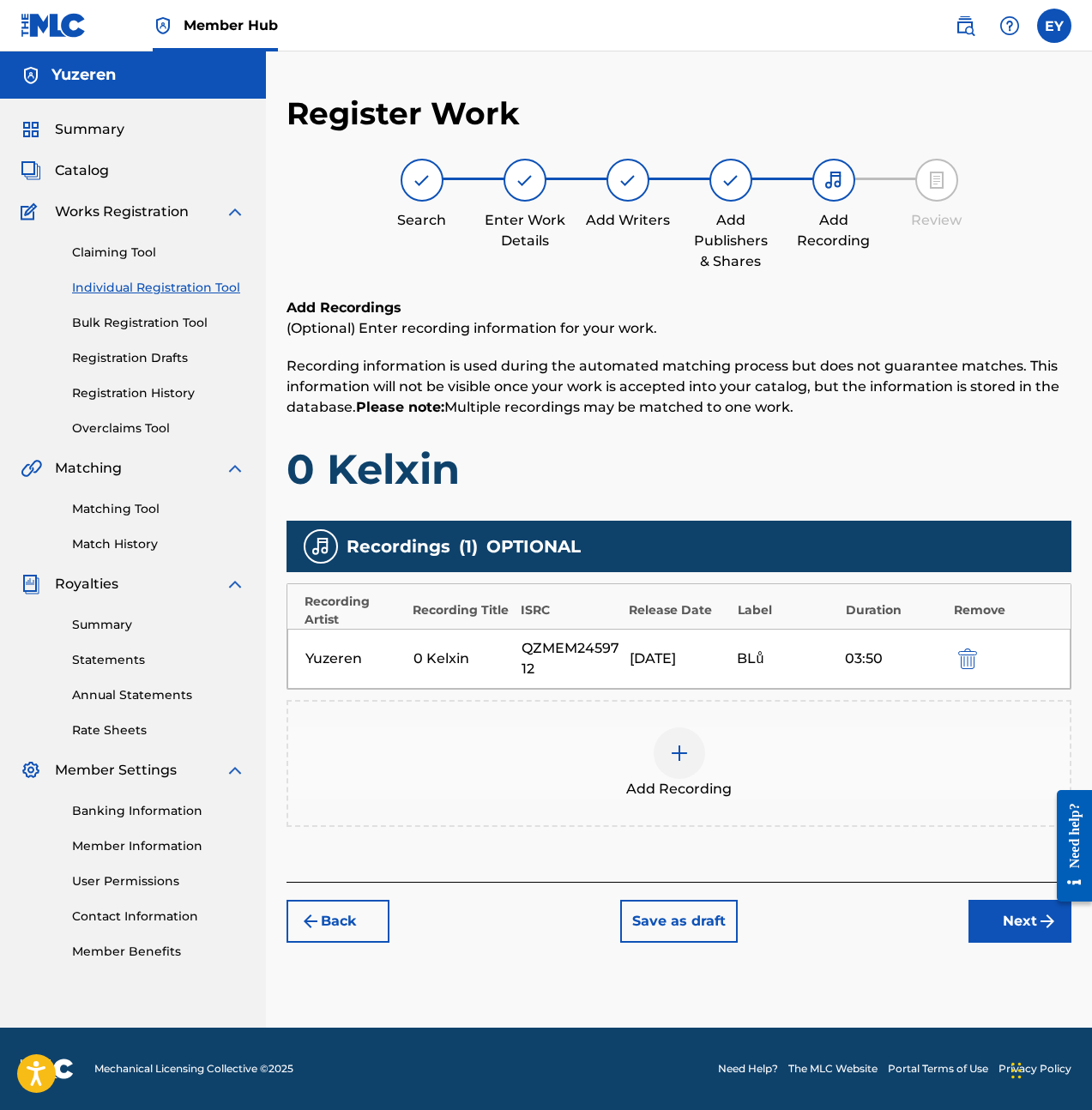
click at [845, 894] on div "Back Save as draft Next" at bounding box center [679, 912] width 785 height 61
click at [983, 916] on button "Next" at bounding box center [1020, 921] width 103 height 43
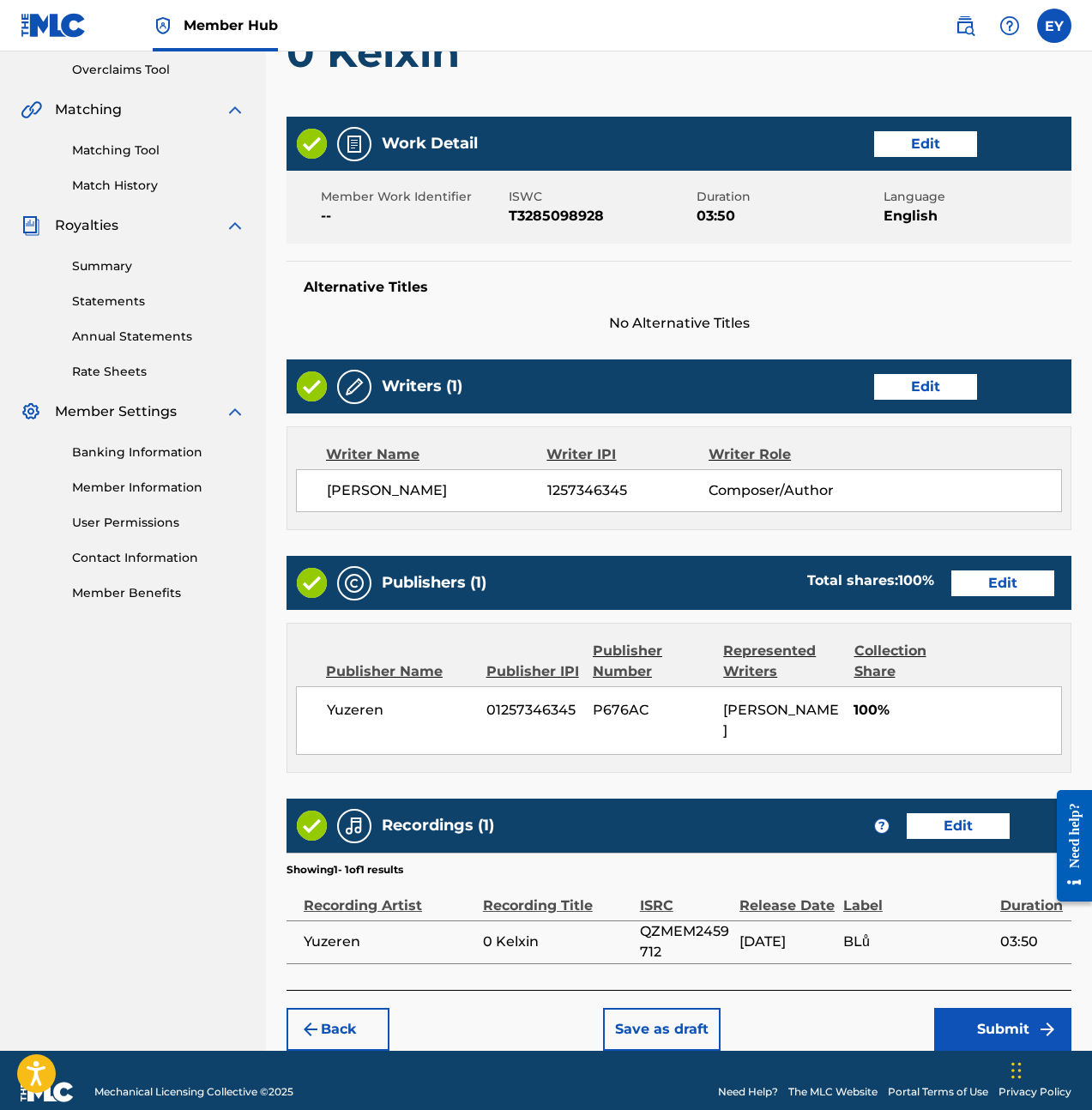
scroll to position [361, 0]
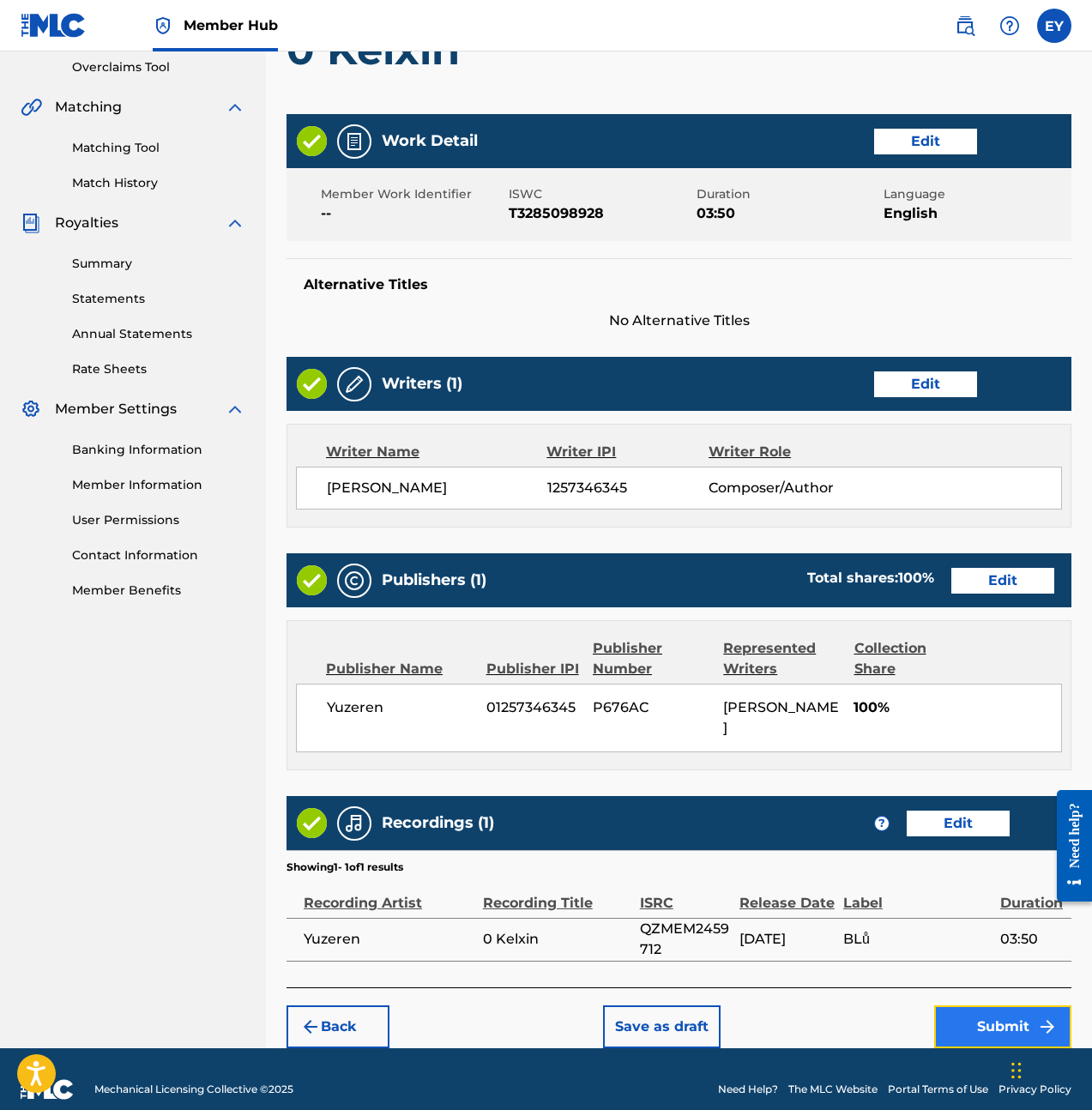
click at [1023, 1005] on button "Submit" at bounding box center [1003, 1026] width 137 height 43
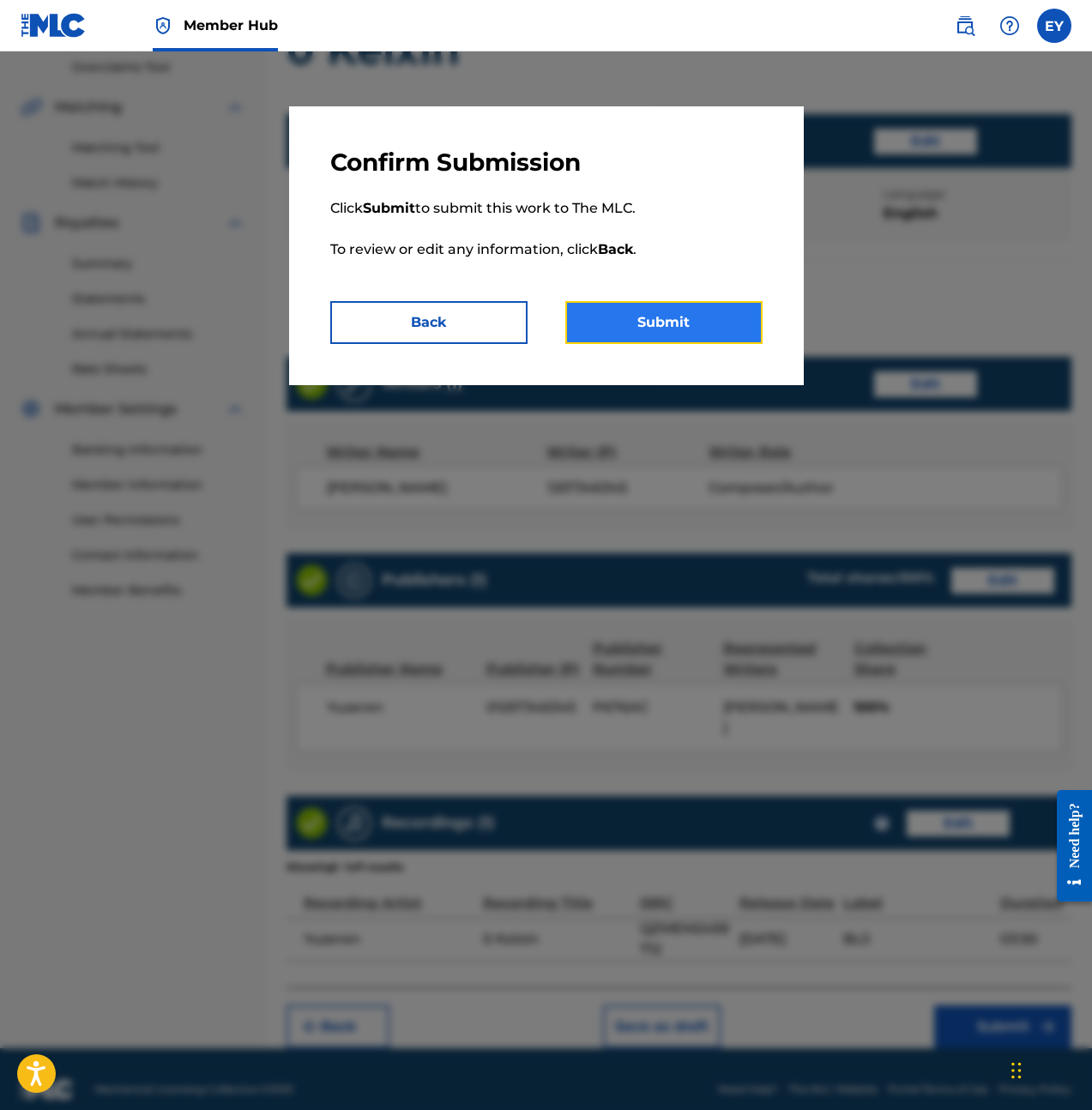
click at [708, 325] on button "Submit" at bounding box center [663, 322] width 197 height 43
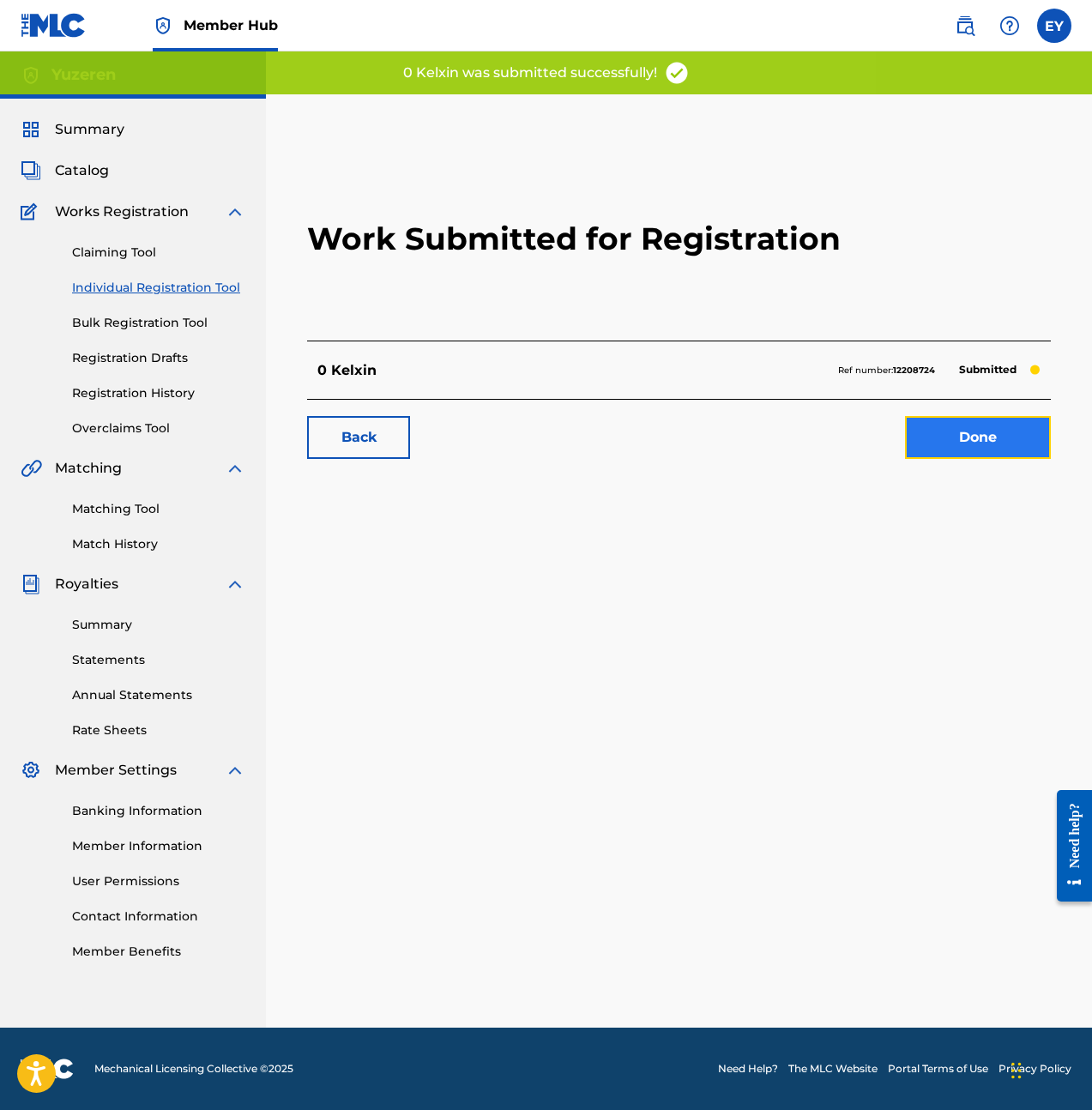
click at [977, 432] on link "Done" at bounding box center [978, 437] width 146 height 43
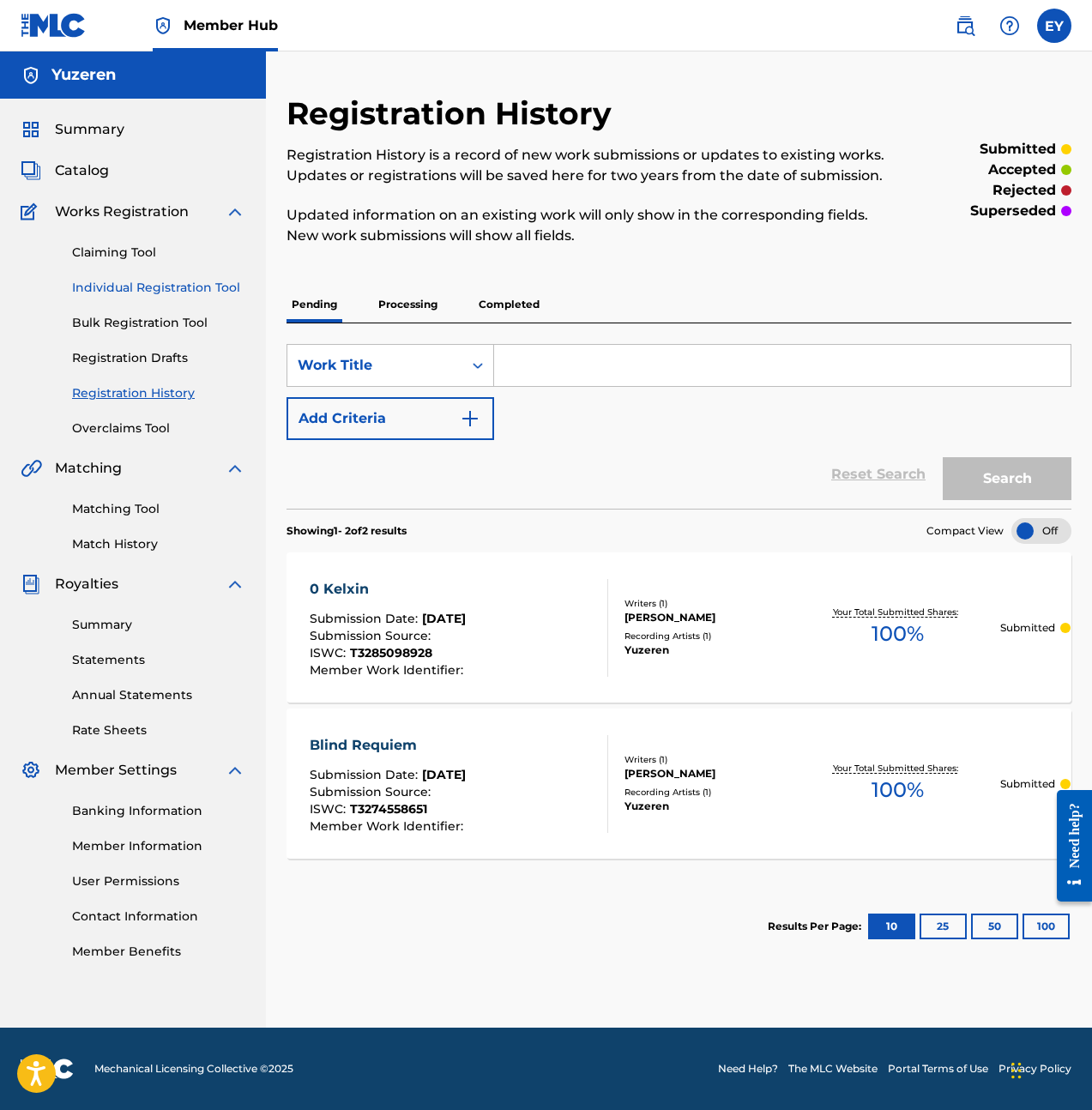
click at [184, 292] on link "Individual Registration Tool" at bounding box center [159, 287] width 174 height 18
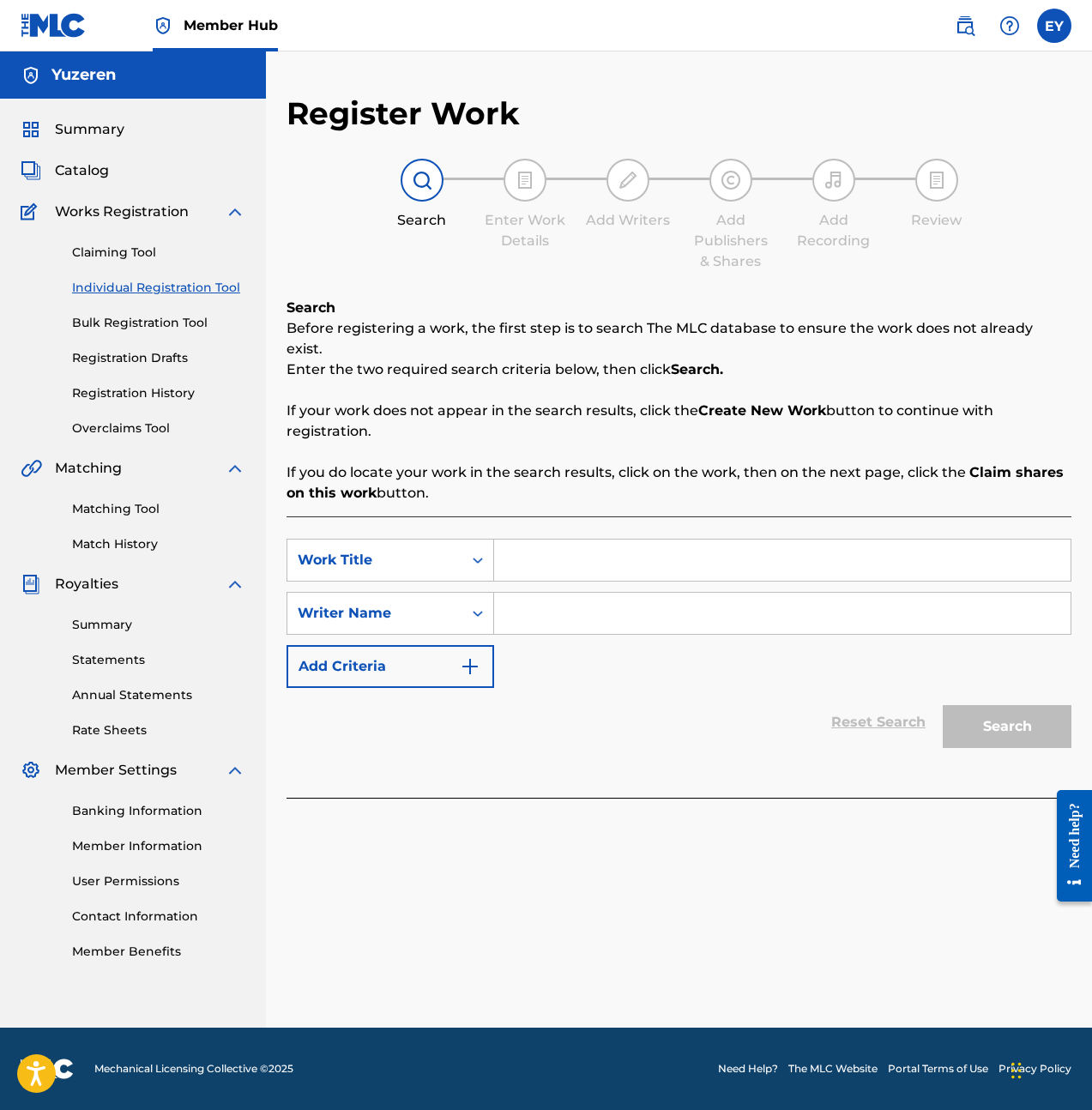
click at [622, 558] on input "Search Form" at bounding box center [782, 560] width 576 height 41
click at [567, 540] on input "Search Form" at bounding box center [782, 560] width 576 height 41
type input "Premonition Rd"
click at [650, 622] on div "SearchWithCriteria241d79d0-d83b-4269-a0eb-4cf81bf7d66b Work Title Premonition R…" at bounding box center [679, 614] width 785 height 149
click at [663, 601] on input "Search Form" at bounding box center [782, 613] width 576 height 41
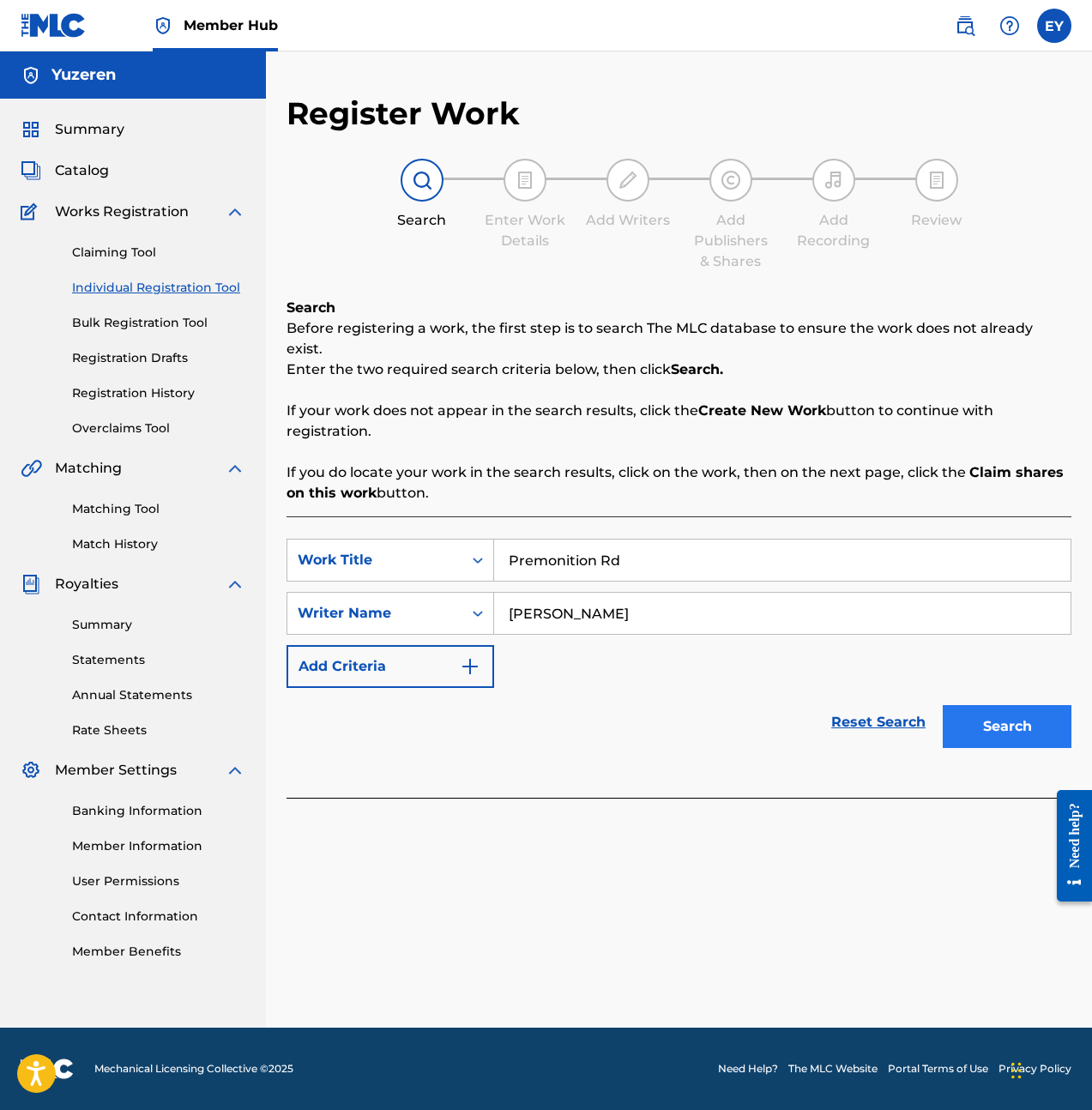
type input "Ethan Yu"
click at [961, 705] on button "Search" at bounding box center [1007, 726] width 128 height 43
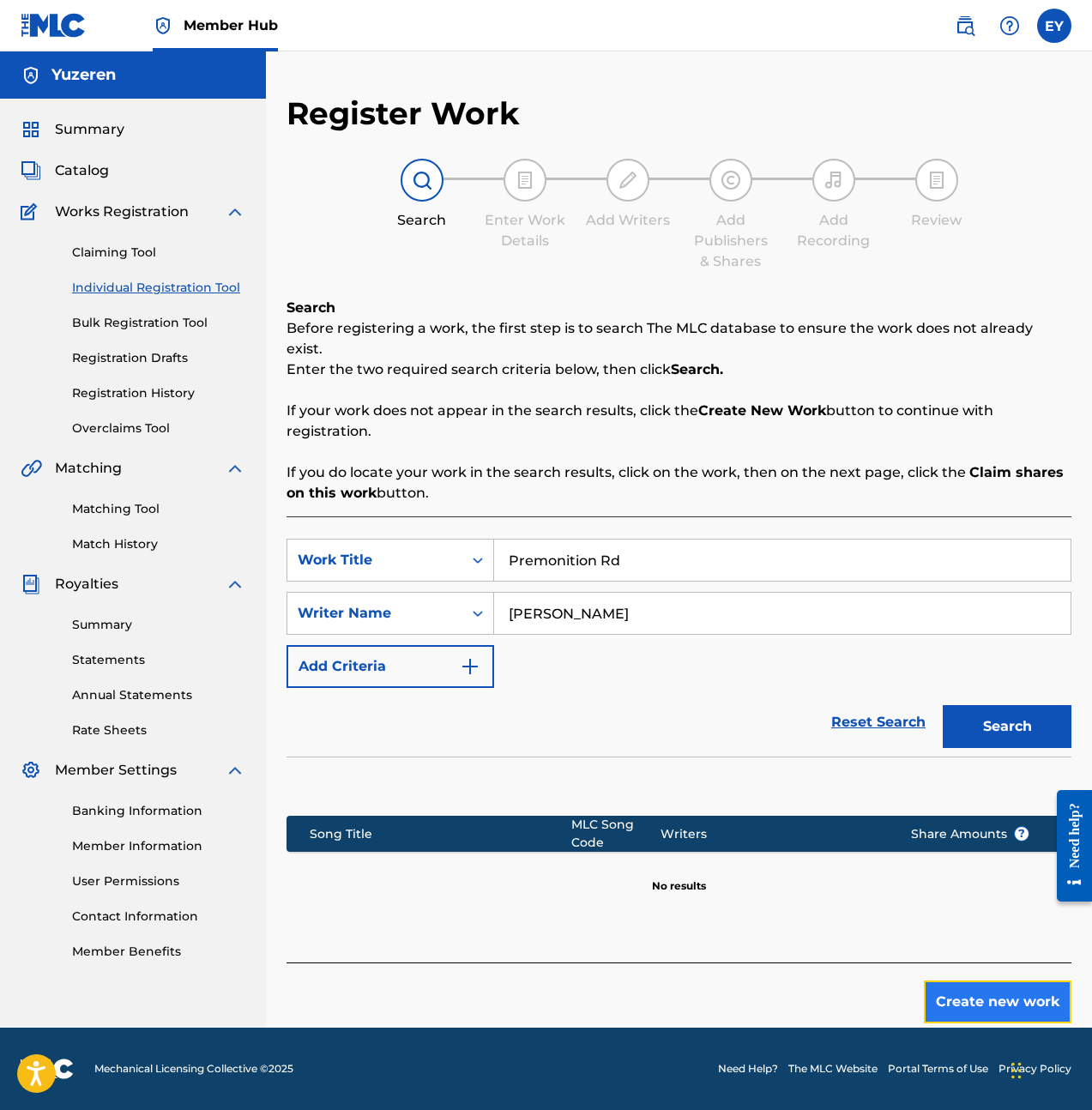
click at [1056, 996] on button "Create new work" at bounding box center [997, 1002] width 148 height 43
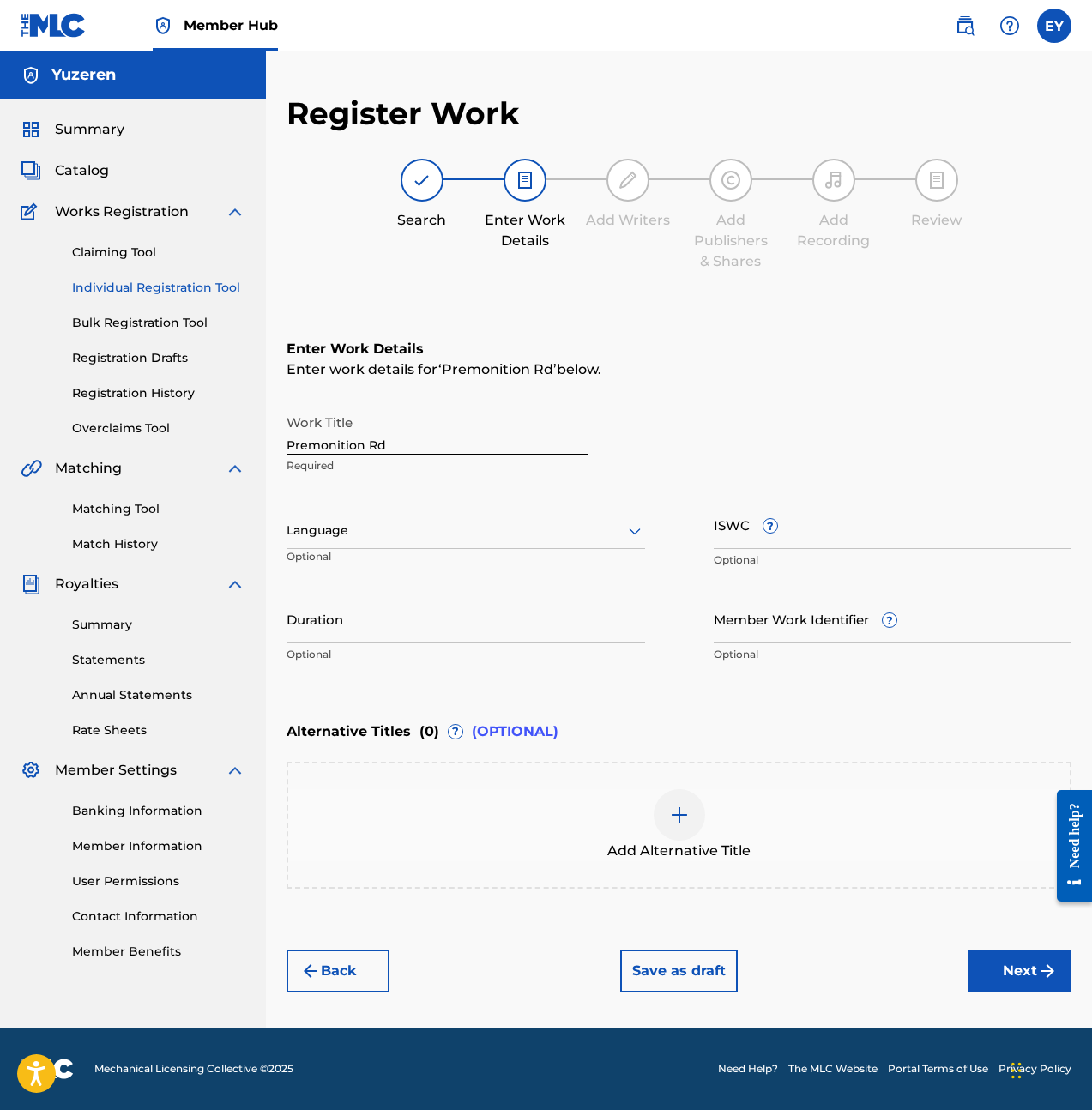
drag, startPoint x: 342, startPoint y: 511, endPoint x: 344, endPoint y: 523, distance: 12.2
click at [343, 515] on div "Language Optional" at bounding box center [465, 538] width 359 height 77
click at [345, 529] on div at bounding box center [465, 530] width 359 height 22
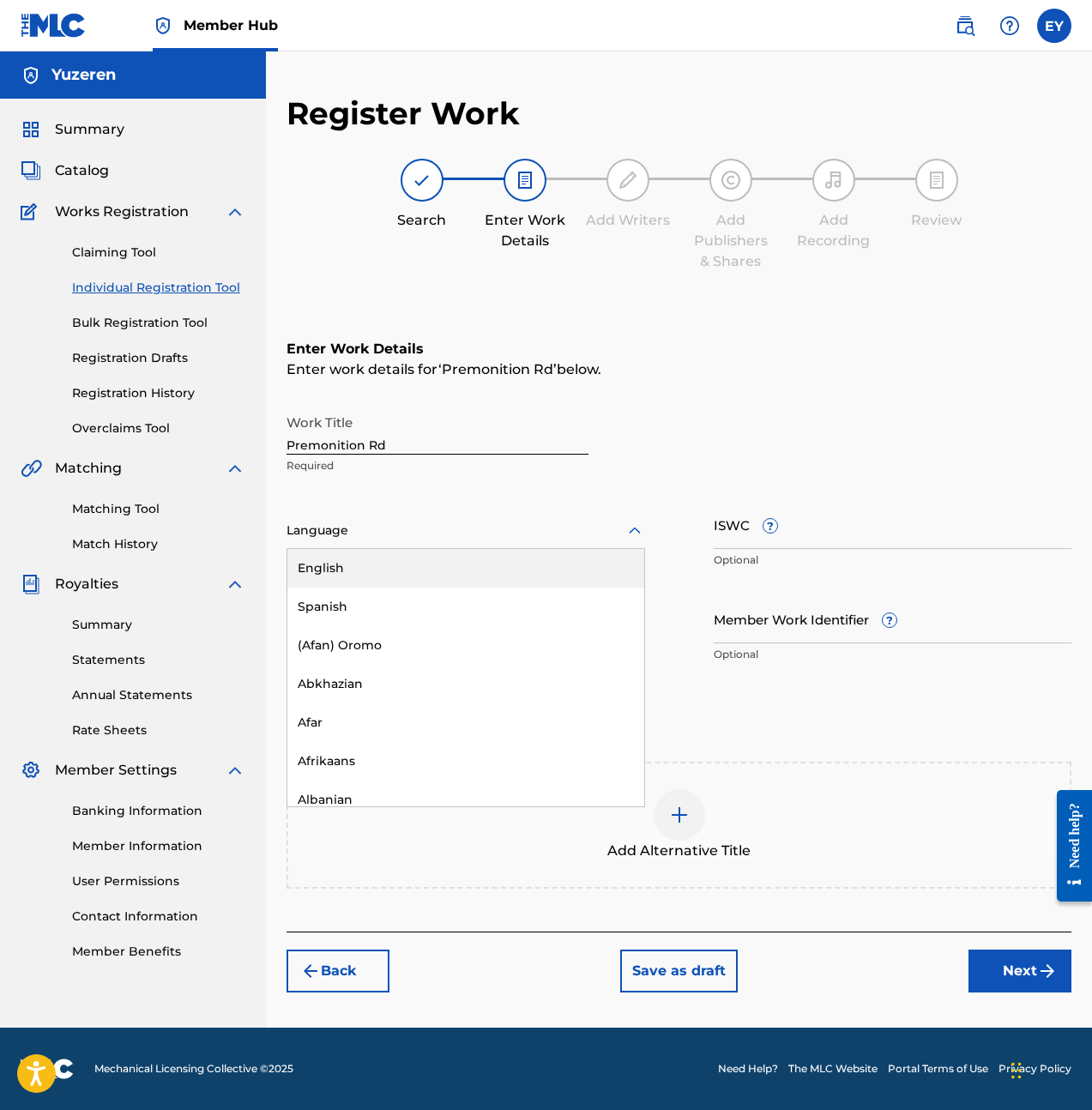
click at [360, 555] on div "English" at bounding box center [465, 568] width 357 height 38
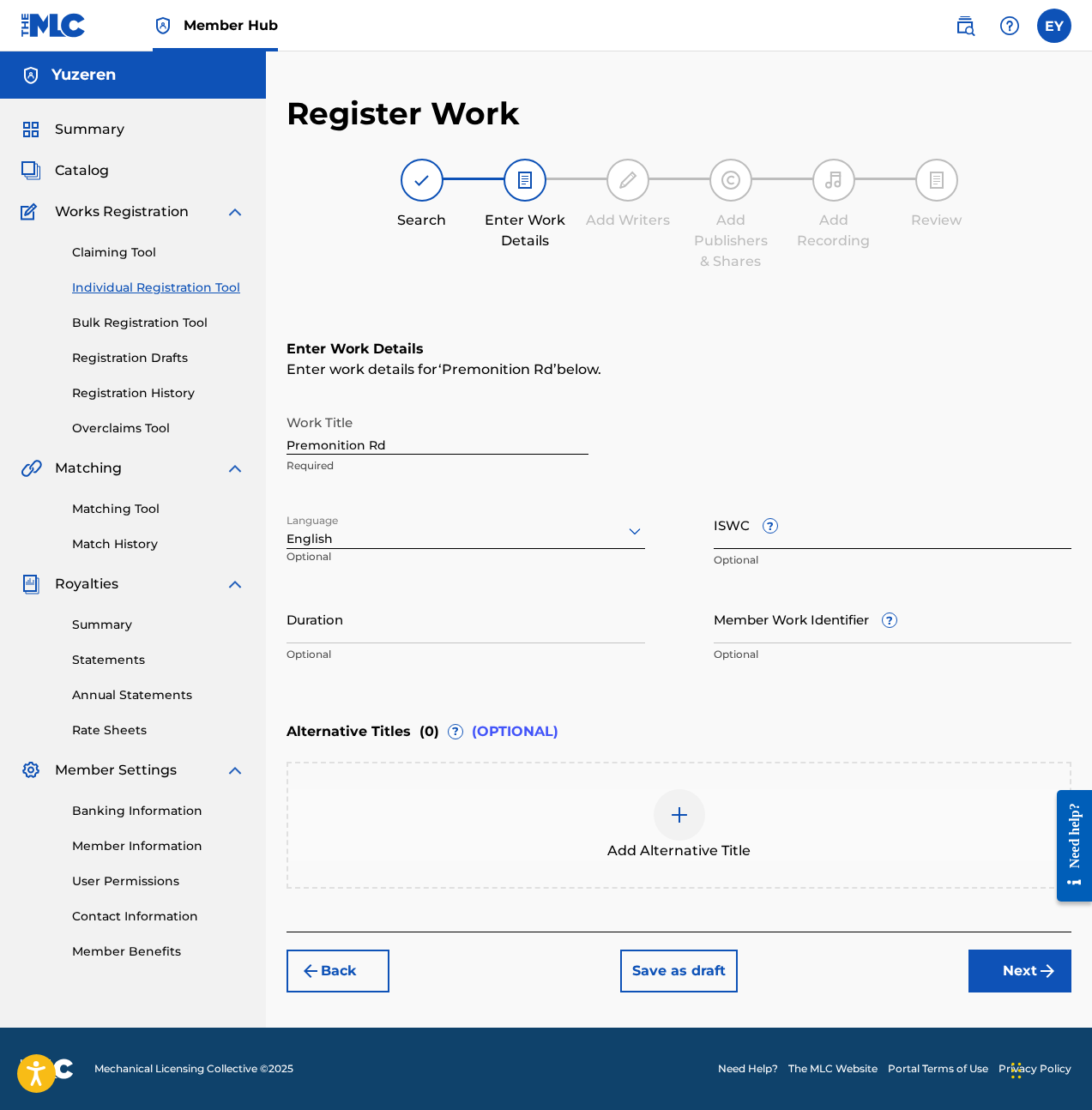
click at [824, 535] on input "ISWC ?" at bounding box center [892, 524] width 359 height 49
paste input "T3285098326"
type input "T3285098326"
click at [853, 632] on input "Member Work Identifier ?" at bounding box center [892, 619] width 359 height 49
click at [457, 634] on input "Duration" at bounding box center [465, 619] width 359 height 49
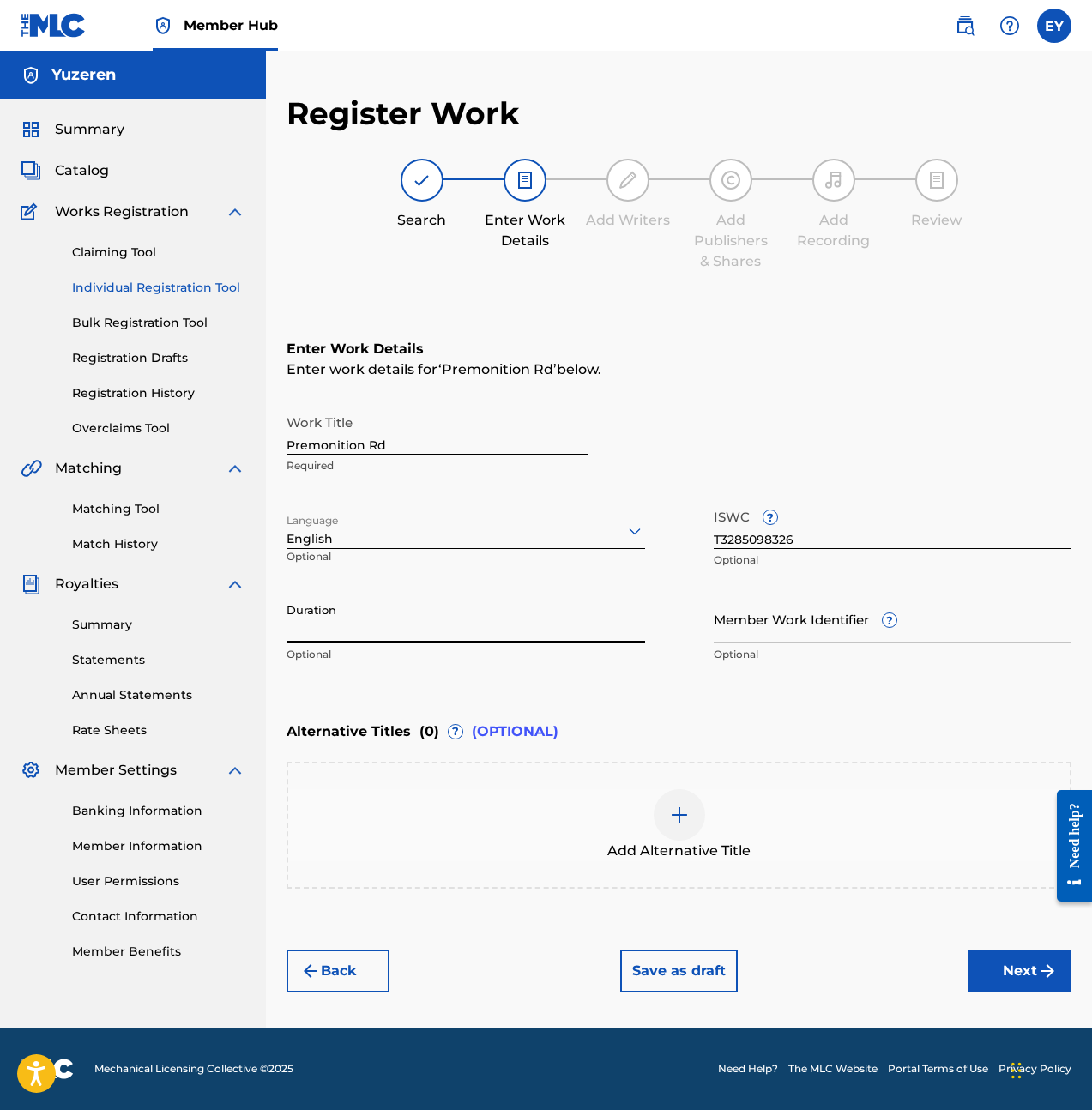
click at [851, 460] on div "Work Title Premonition Rd Required" at bounding box center [679, 443] width 785 height 77
click at [386, 643] on div "Duration Optional" at bounding box center [465, 633] width 359 height 77
click at [416, 606] on input "Duration" at bounding box center [465, 619] width 359 height 49
click at [768, 785] on div "Add Alternative Title" at bounding box center [679, 825] width 785 height 127
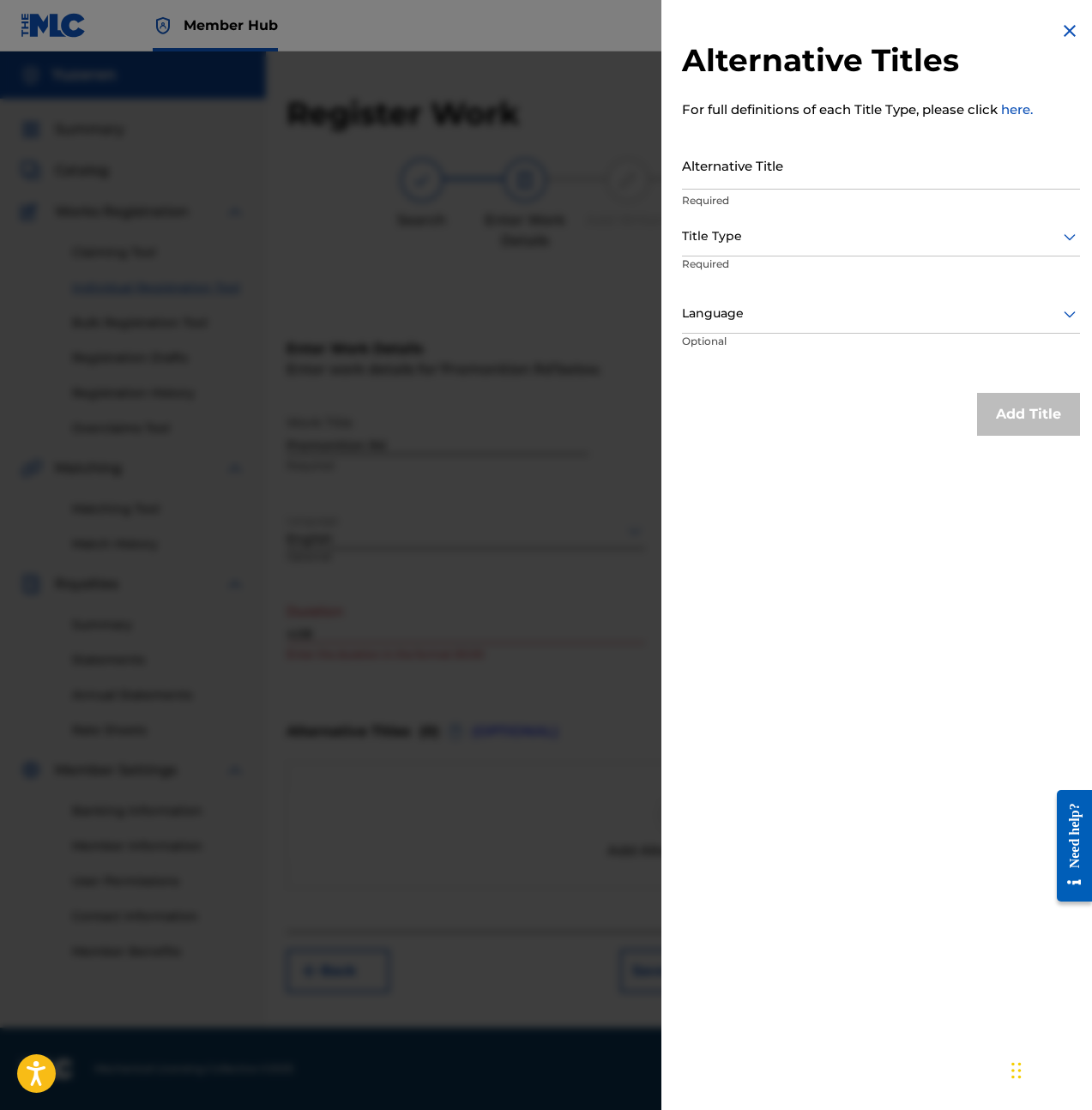
click at [1066, 34] on img at bounding box center [1070, 31] width 21 height 21
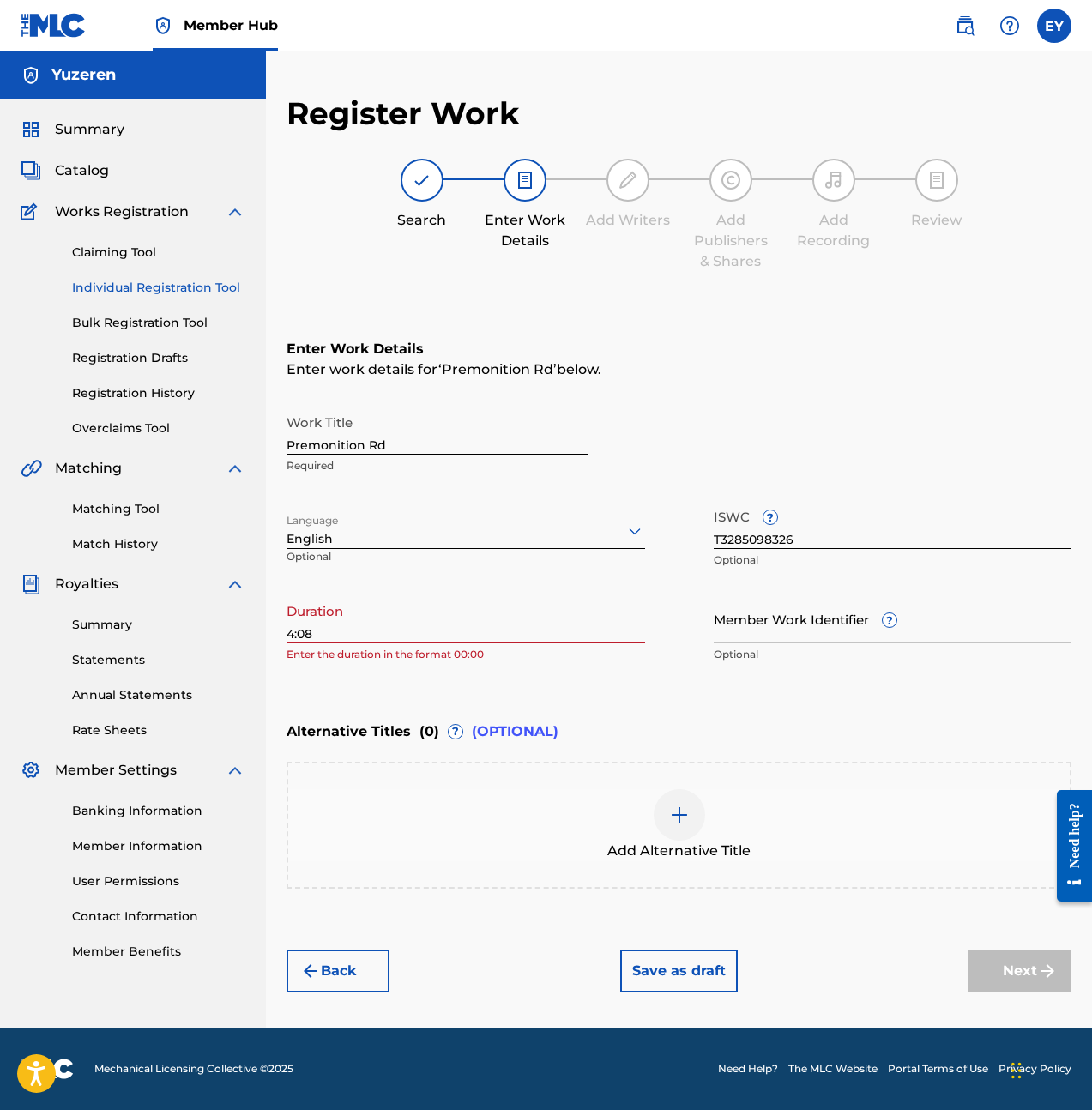
click at [280, 632] on div "Register Work Search Enter Work Details Add Writers Add Publishers & Shares Add…" at bounding box center [679, 561] width 826 height 933
click at [288, 632] on input "4:08" at bounding box center [465, 619] width 359 height 49
type input "04:08"
click at [683, 713] on div "Alternative Titles ( 0 ) ? (OPTIONAL)" at bounding box center [679, 731] width 785 height 37
click at [1021, 966] on button "Next" at bounding box center [1020, 970] width 103 height 43
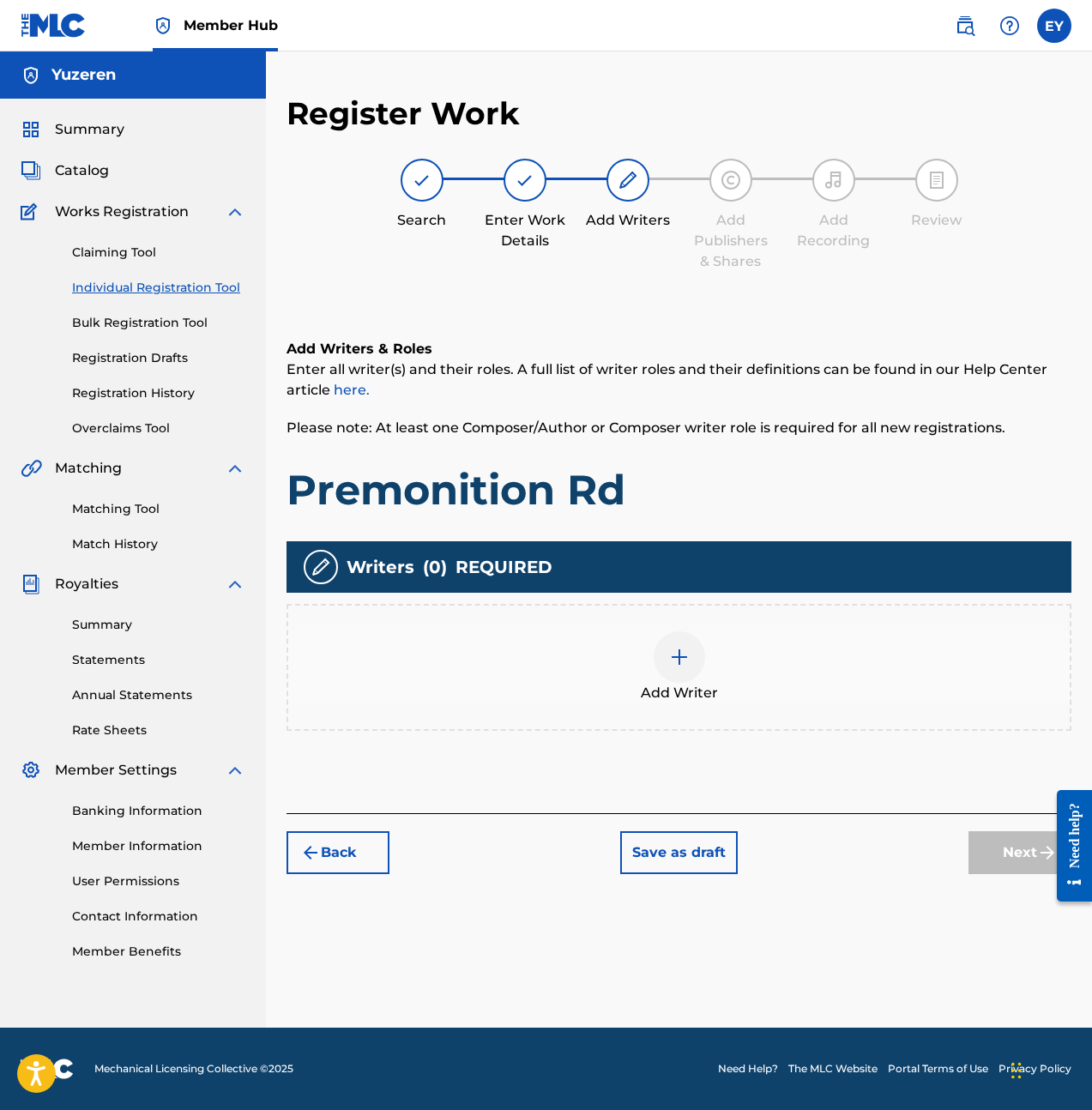
click at [749, 673] on div "Add Writer" at bounding box center [679, 667] width 781 height 72
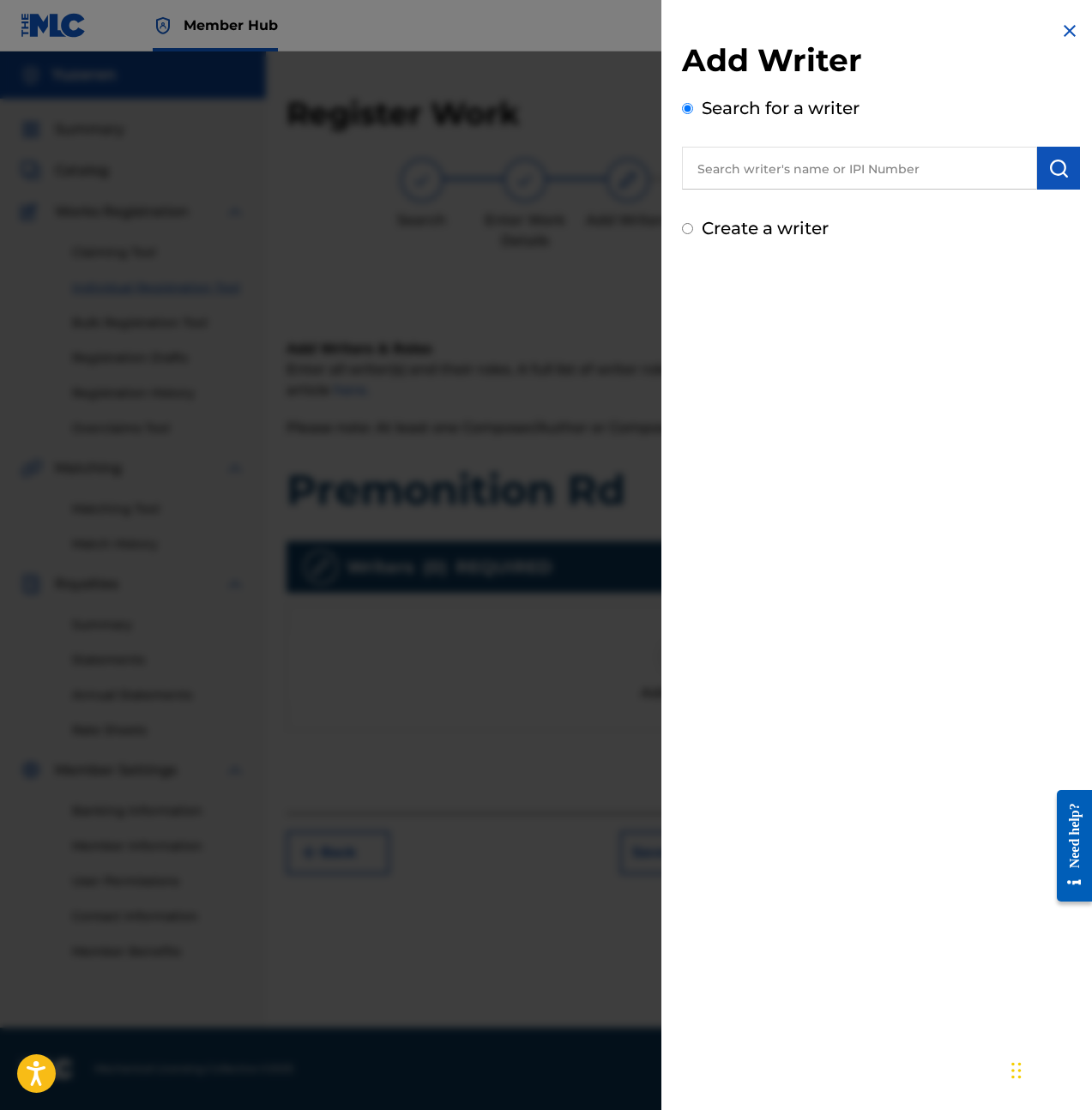
click at [806, 165] on input "text" at bounding box center [859, 167] width 355 height 43
type input "ethan yu"
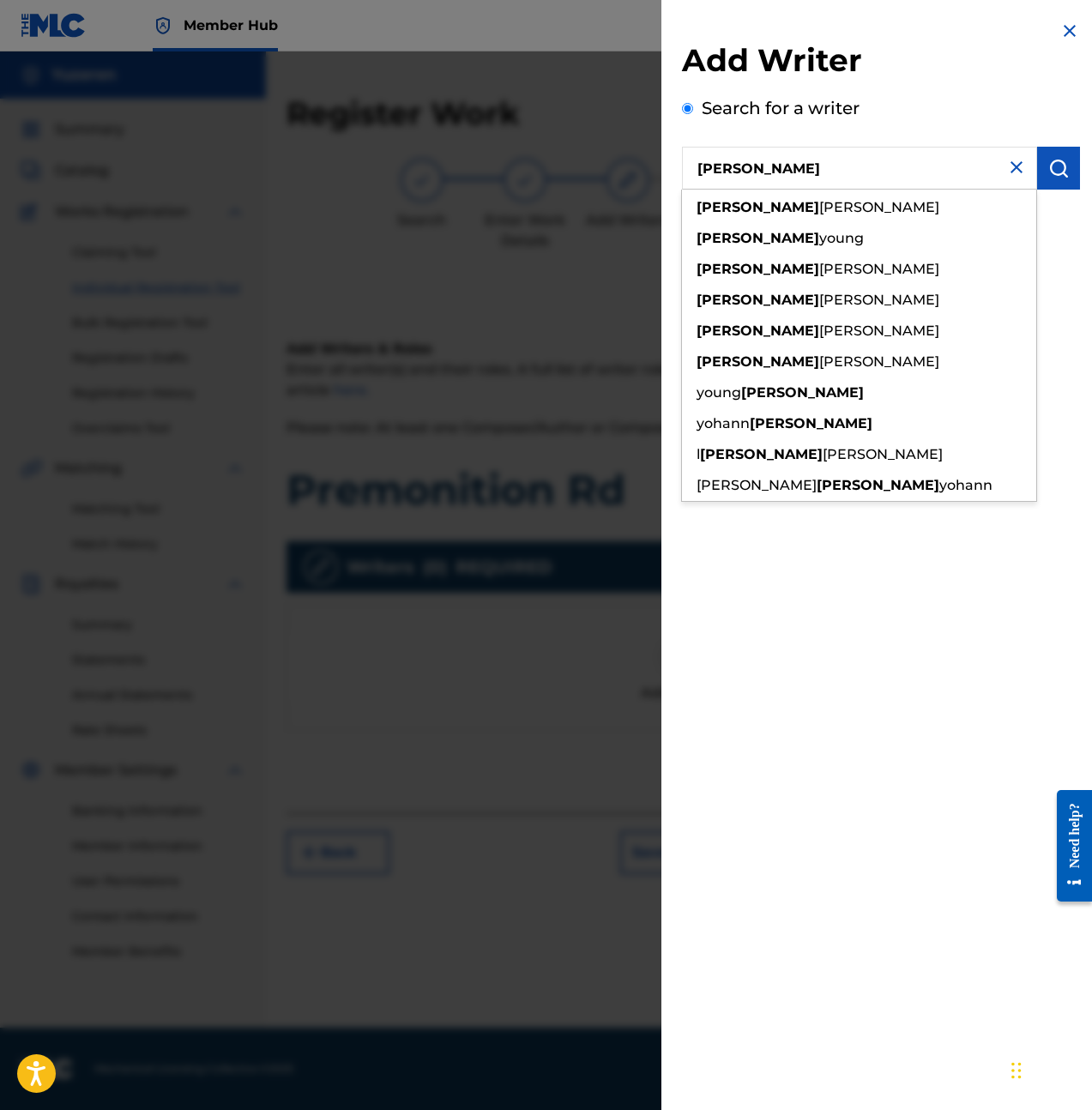
click at [1057, 213] on div "ethan yu ethan yaeger ethan young ethan yates ethan yeager ethan yepez ethan ya…" at bounding box center [881, 180] width 398 height 67
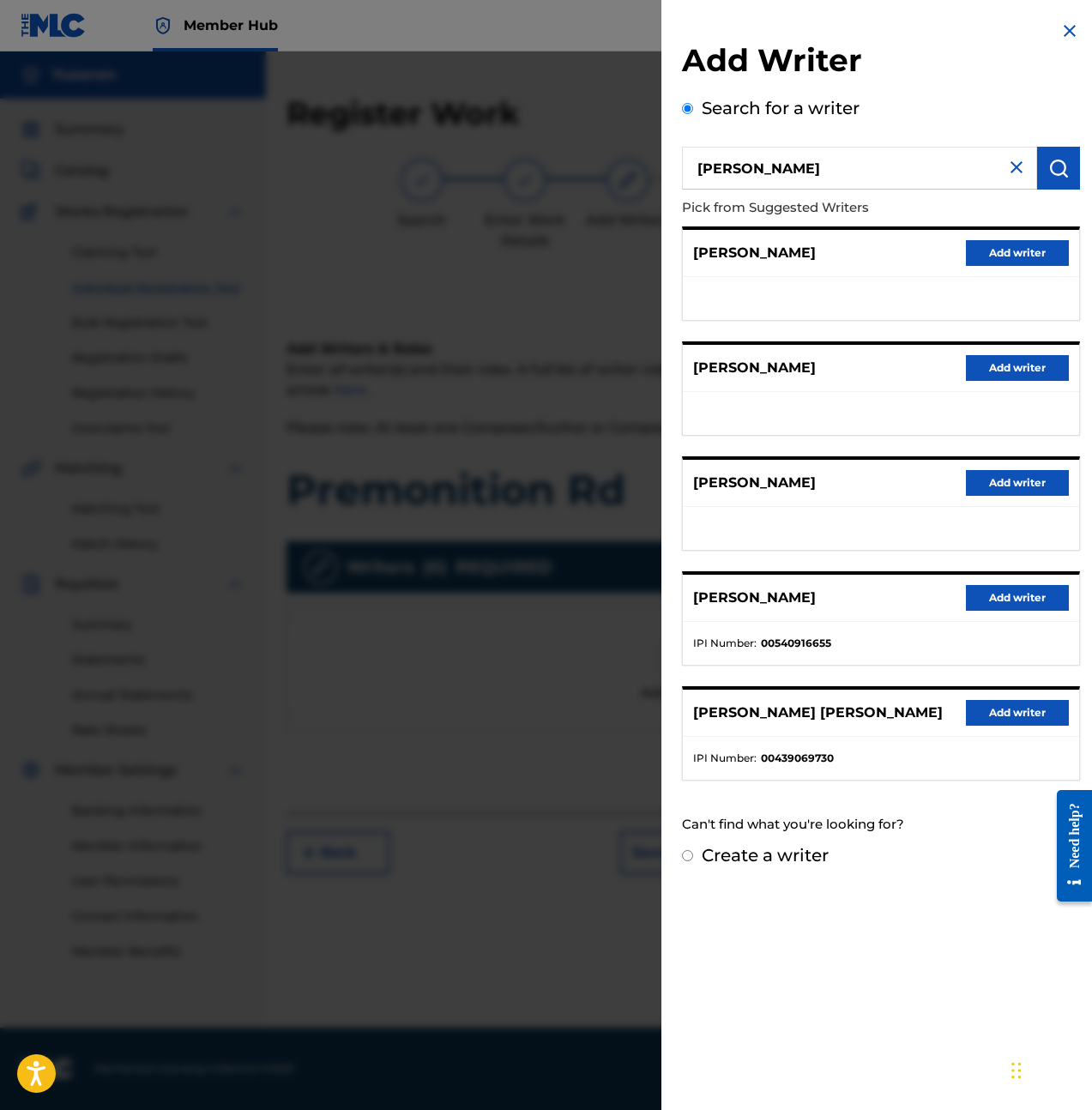
click at [900, 181] on input "ethan yu" at bounding box center [859, 167] width 355 height 43
drag, startPoint x: 900, startPoint y: 181, endPoint x: 1095, endPoint y: 157, distance: 196.5
click at [900, 181] on input "ethan yu" at bounding box center [859, 167] width 355 height 43
paste input "1257346345"
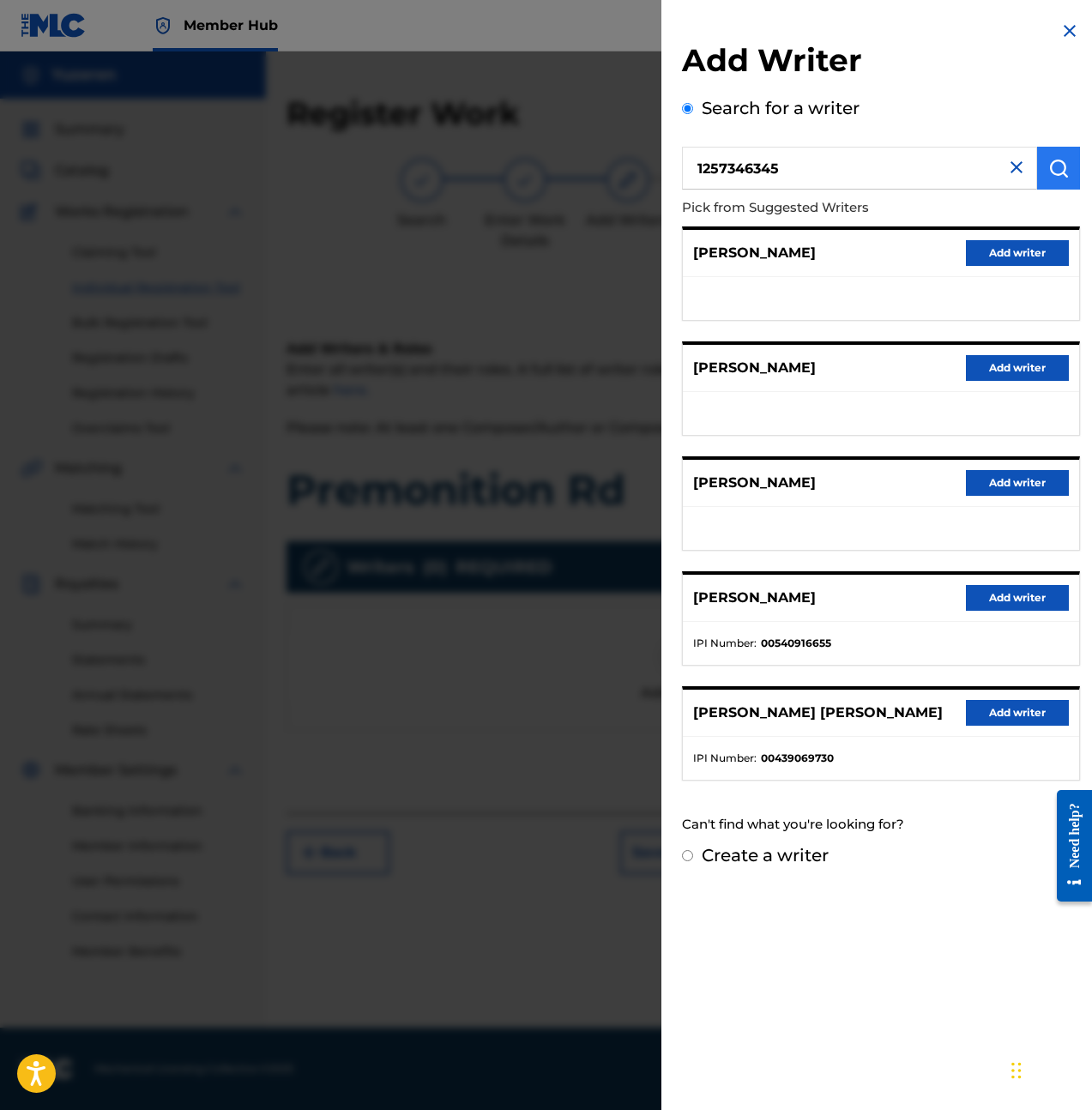
type input "1257346345"
click at [1049, 161] on img "submit" at bounding box center [1059, 168] width 21 height 21
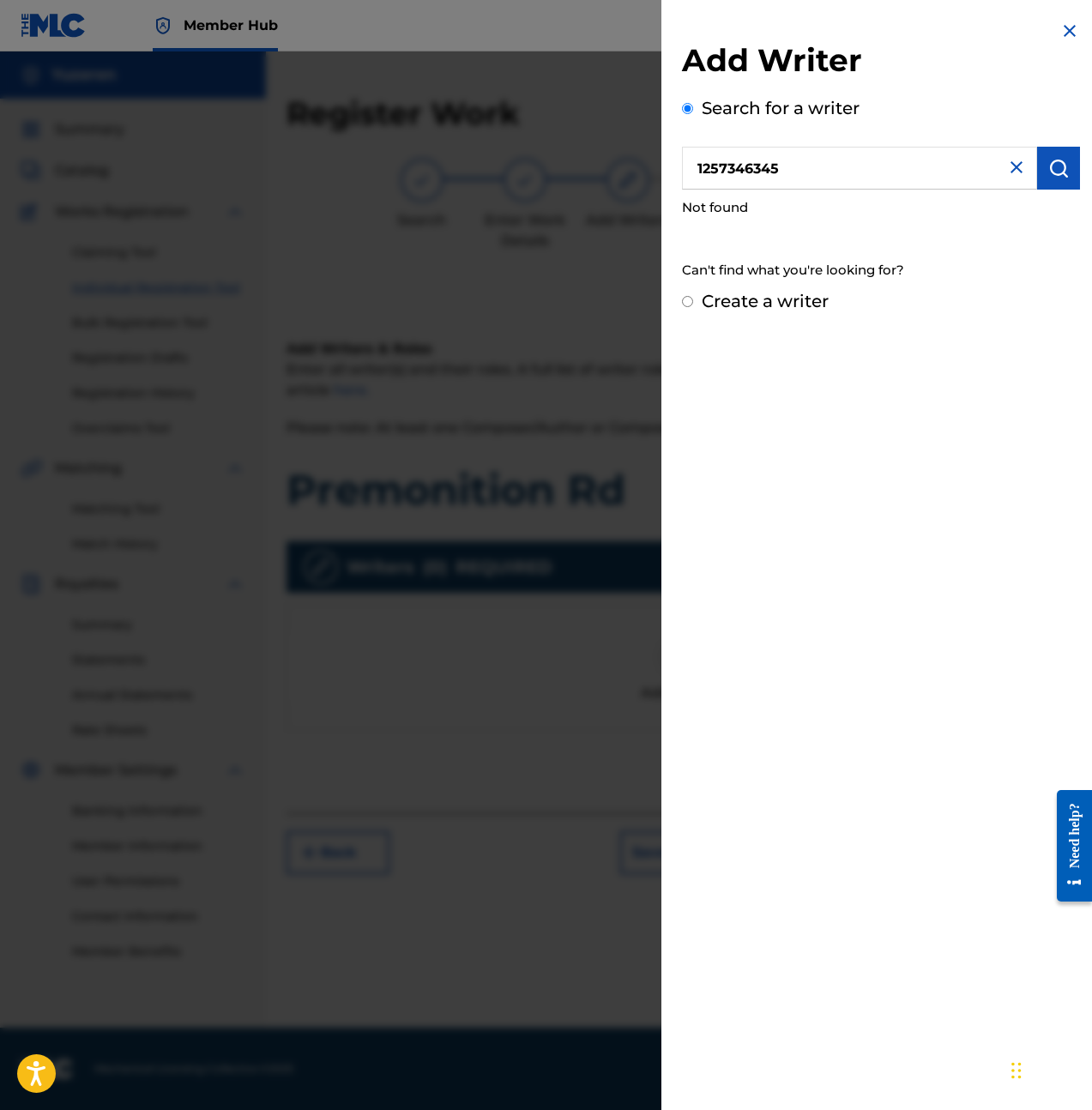
click at [741, 308] on label "Create a writer" at bounding box center [765, 301] width 127 height 21
radio input "true"
click at [694, 307] on input "Create a writer" at bounding box center [687, 301] width 11 height 11
radio input "false"
radio input "true"
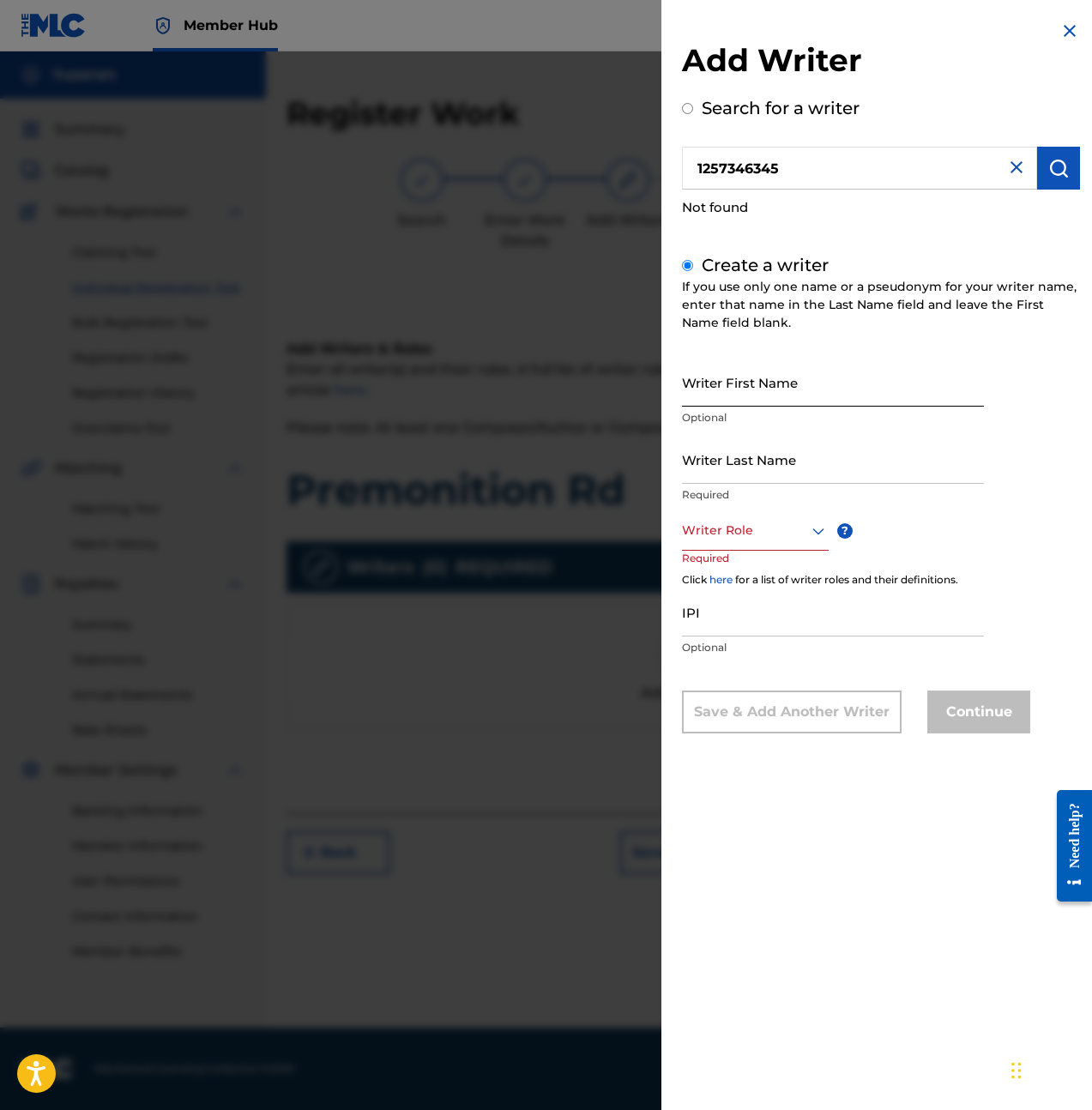
click at [808, 371] on input "Writer First Name" at bounding box center [833, 382] width 302 height 49
type input "Ethan"
type input "Yu"
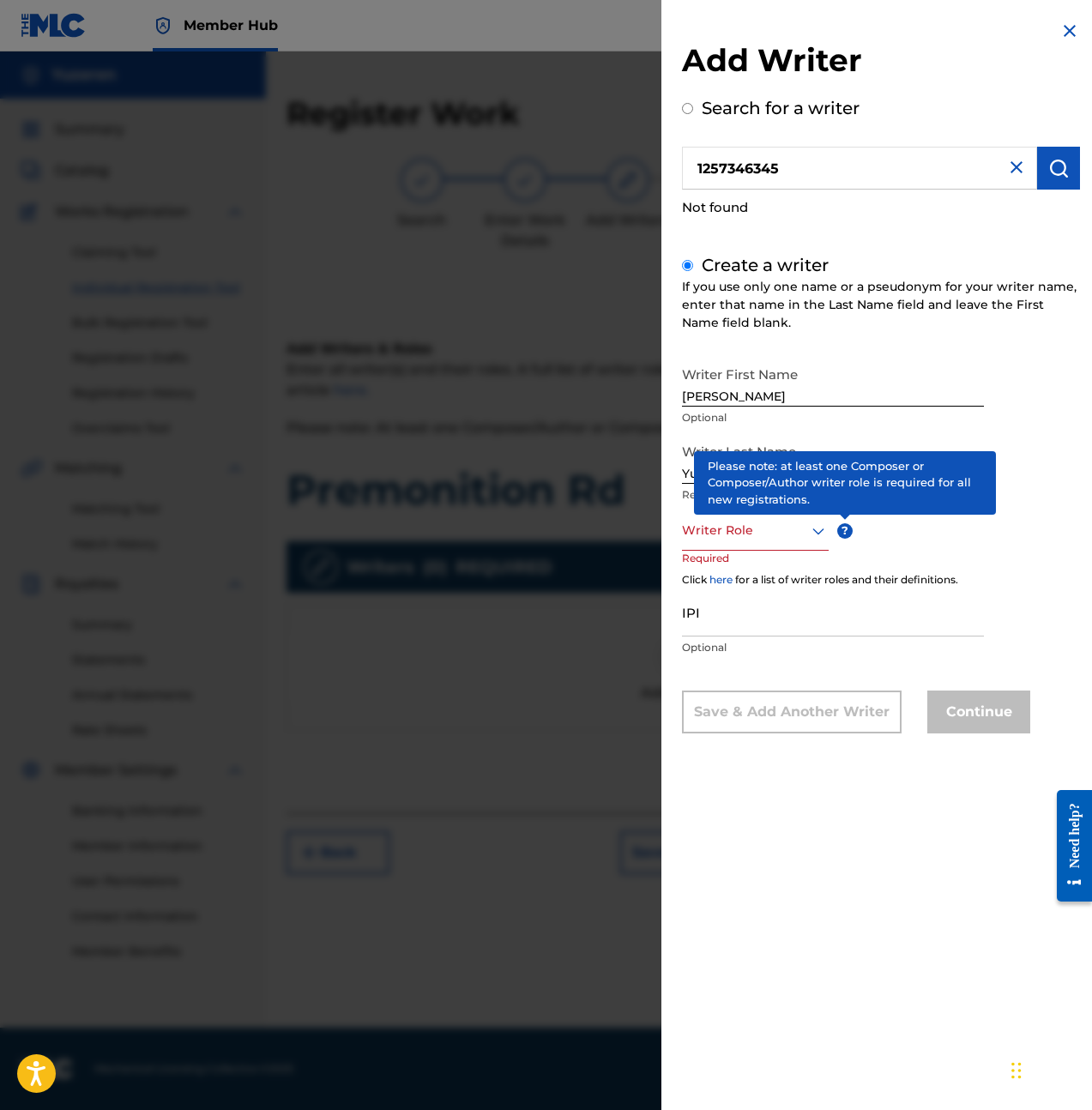
click at [805, 540] on div at bounding box center [755, 530] width 147 height 22
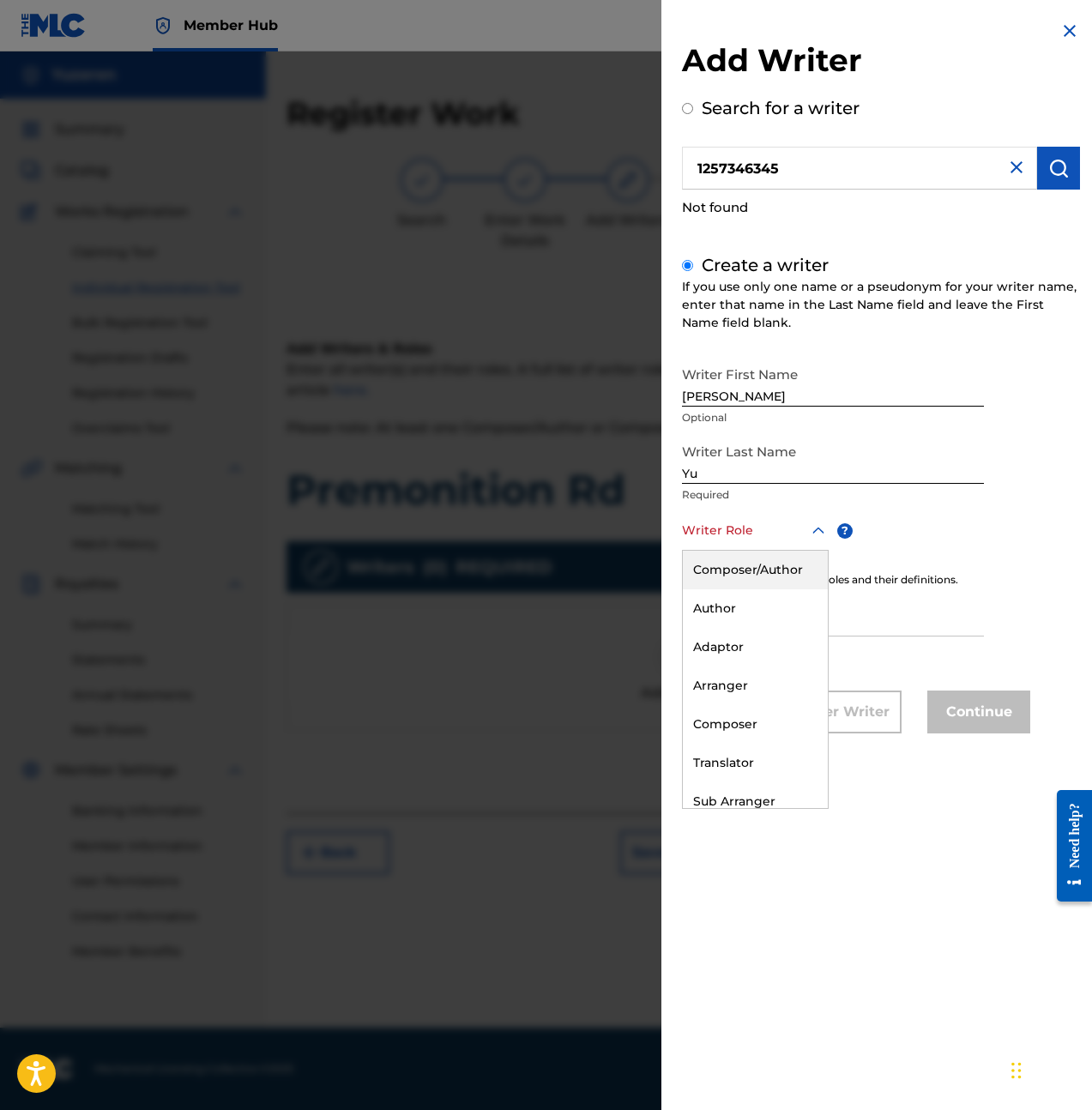
click at [764, 568] on div "Composer/Author" at bounding box center [755, 569] width 145 height 38
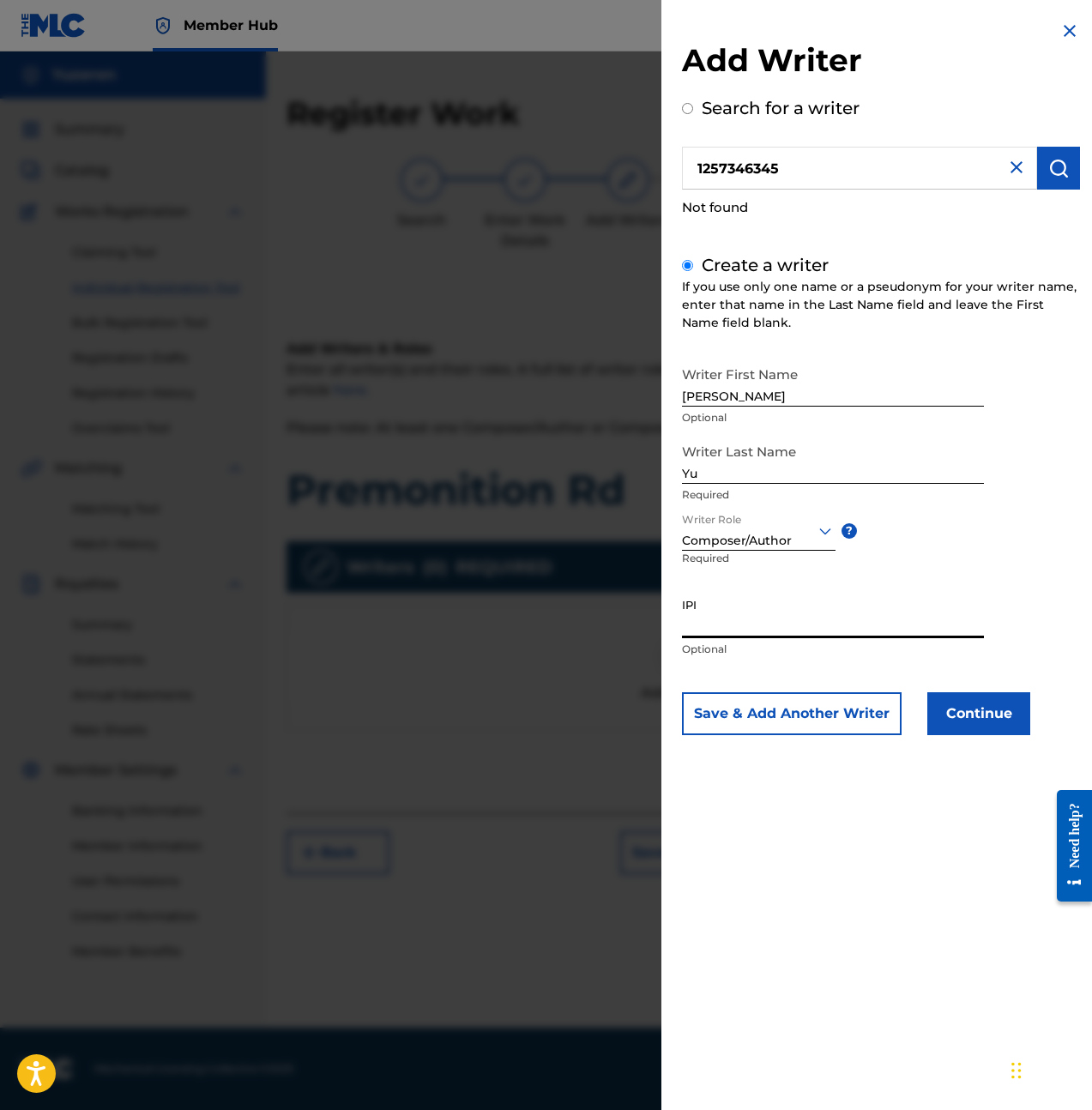
click at [786, 608] on input "IPI" at bounding box center [833, 614] width 302 height 49
paste input "1257346345"
type input "1257346345"
click at [954, 708] on button "Continue" at bounding box center [978, 713] width 103 height 43
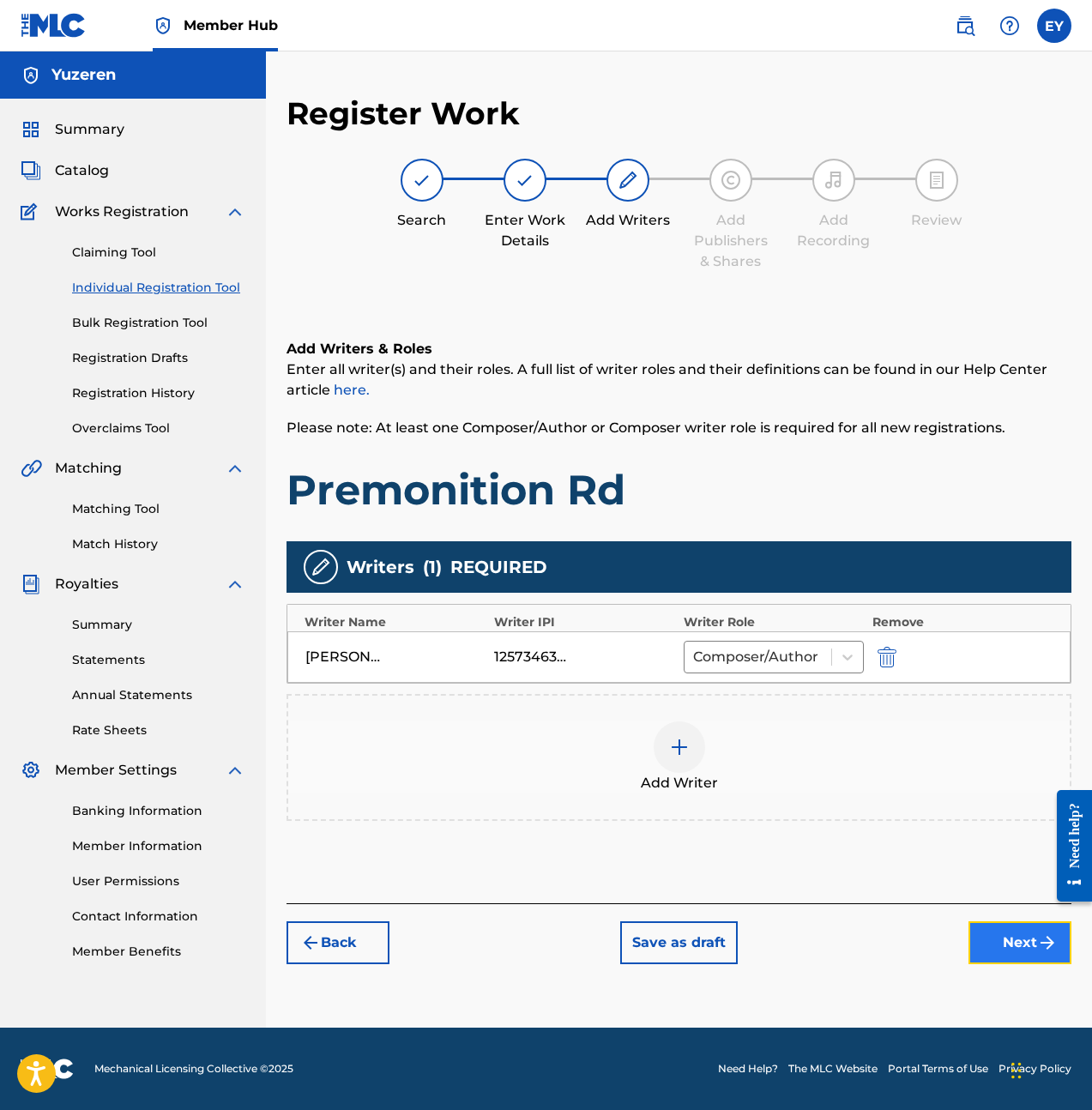
click at [1031, 957] on button "Next" at bounding box center [1020, 942] width 103 height 43
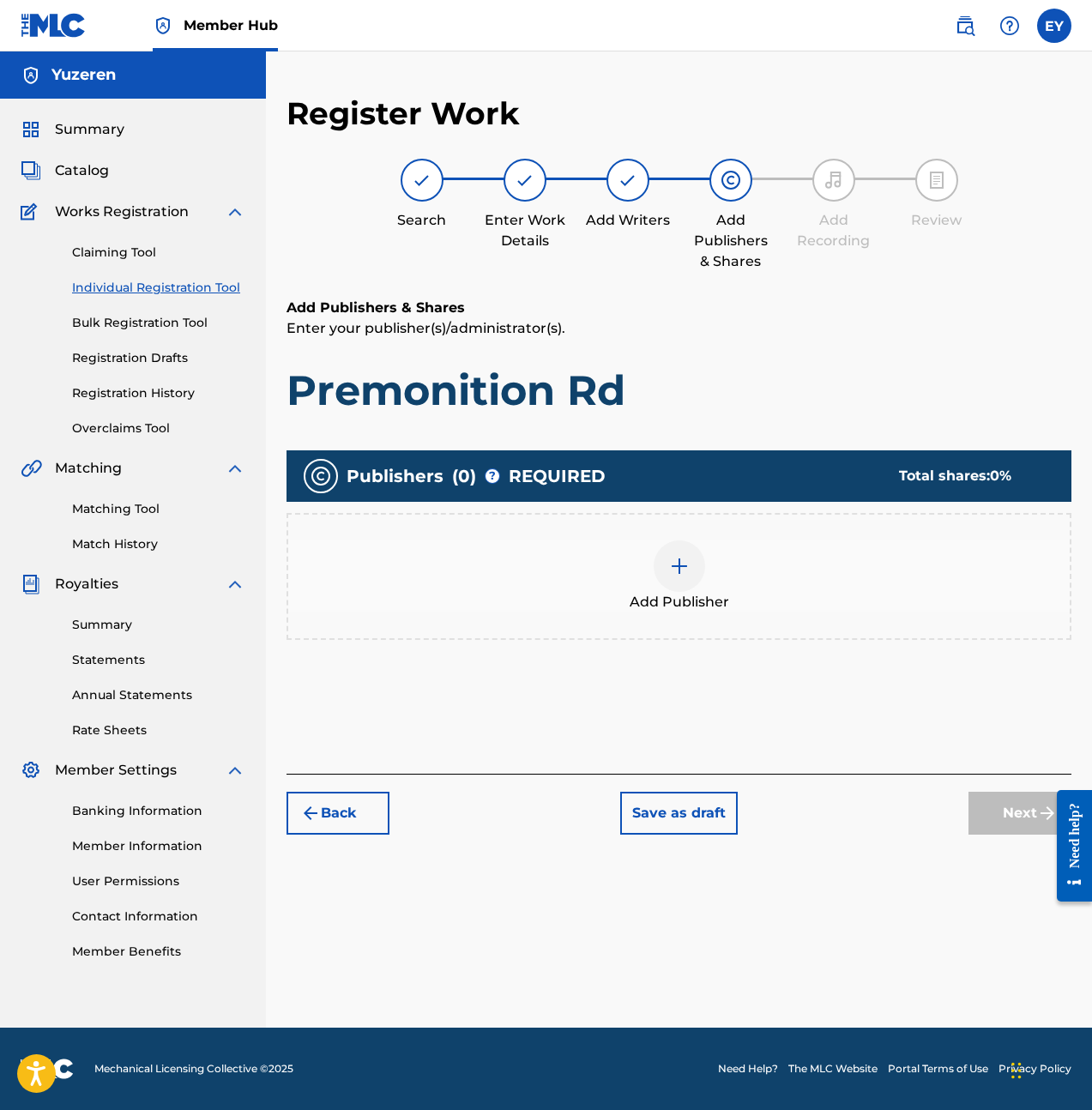
click at [760, 550] on div "Add Publisher" at bounding box center [679, 576] width 781 height 72
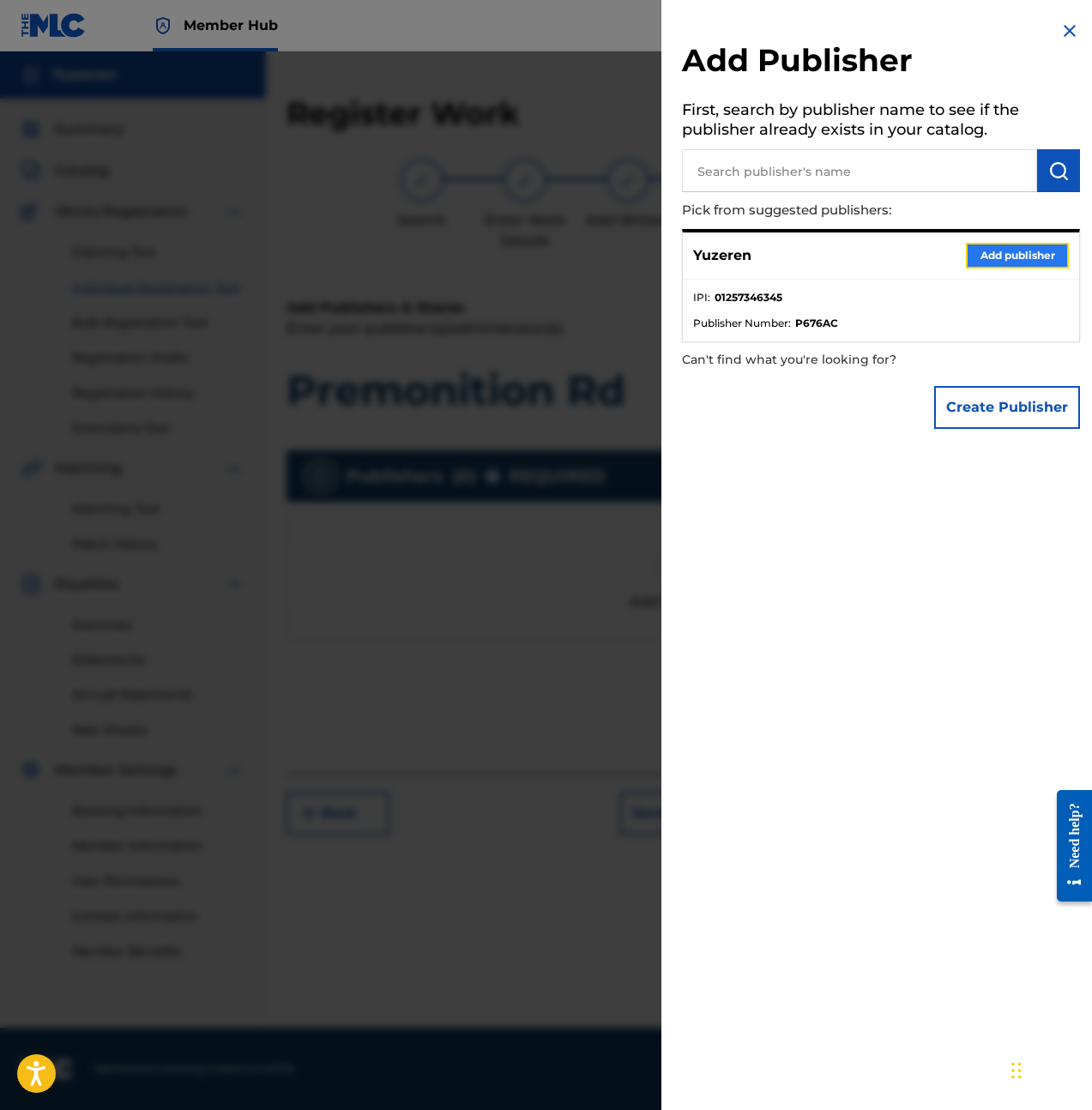
click at [1002, 257] on button "Add publisher" at bounding box center [1017, 256] width 103 height 26
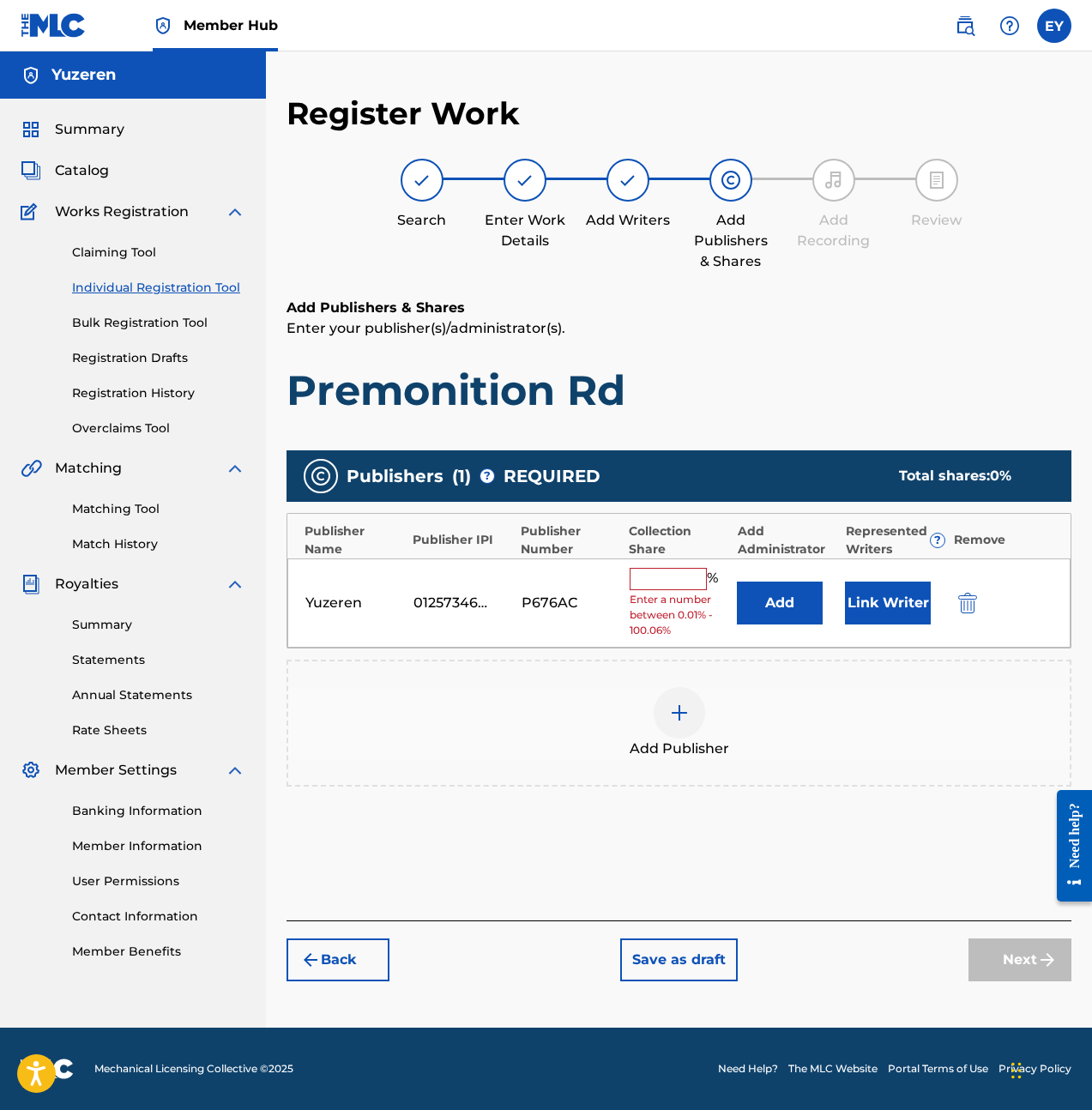
click at [674, 576] on input "text" at bounding box center [668, 579] width 77 height 23
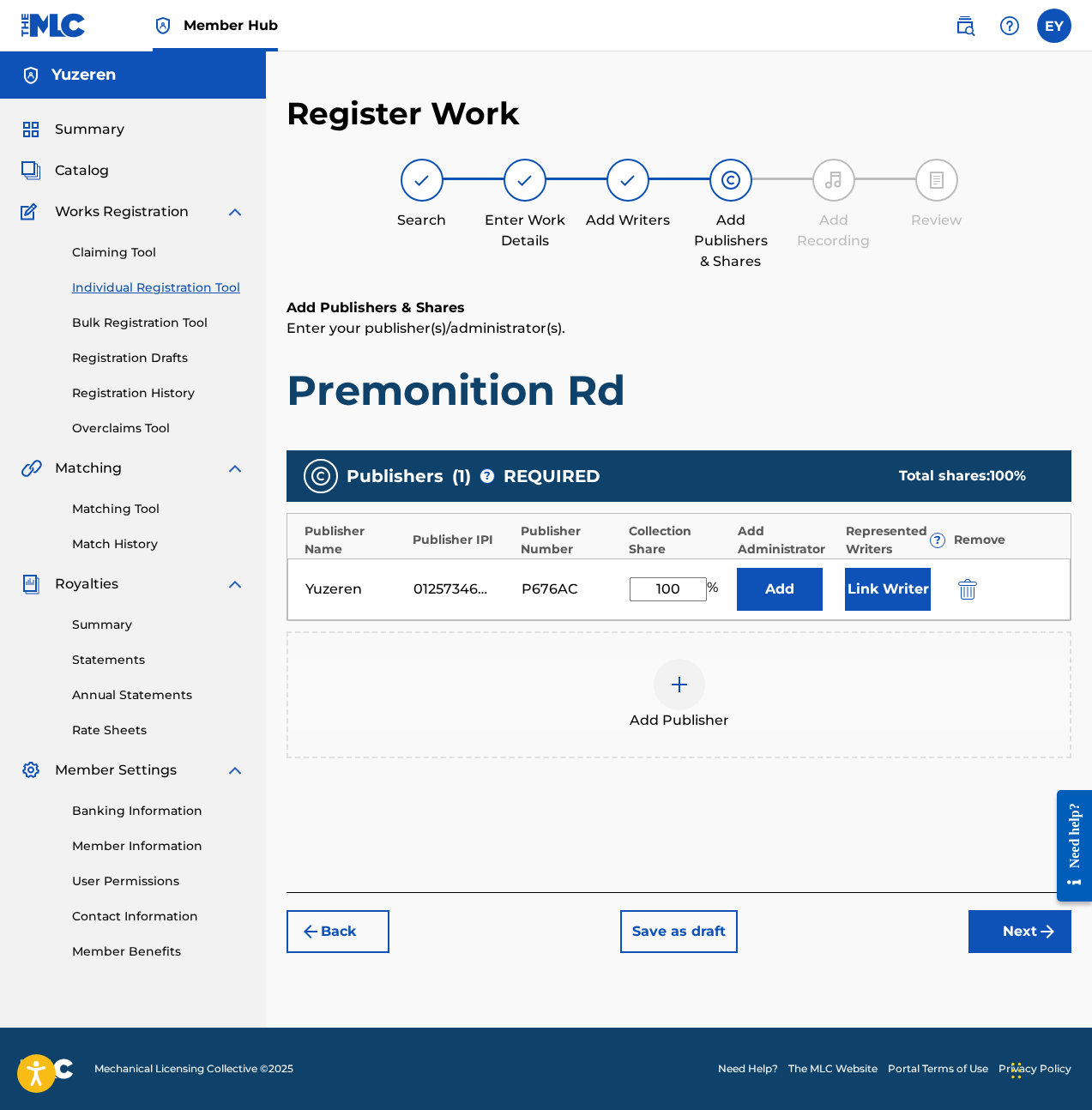
type input "100"
click at [866, 712] on div "Add Publisher" at bounding box center [679, 694] width 781 height 72
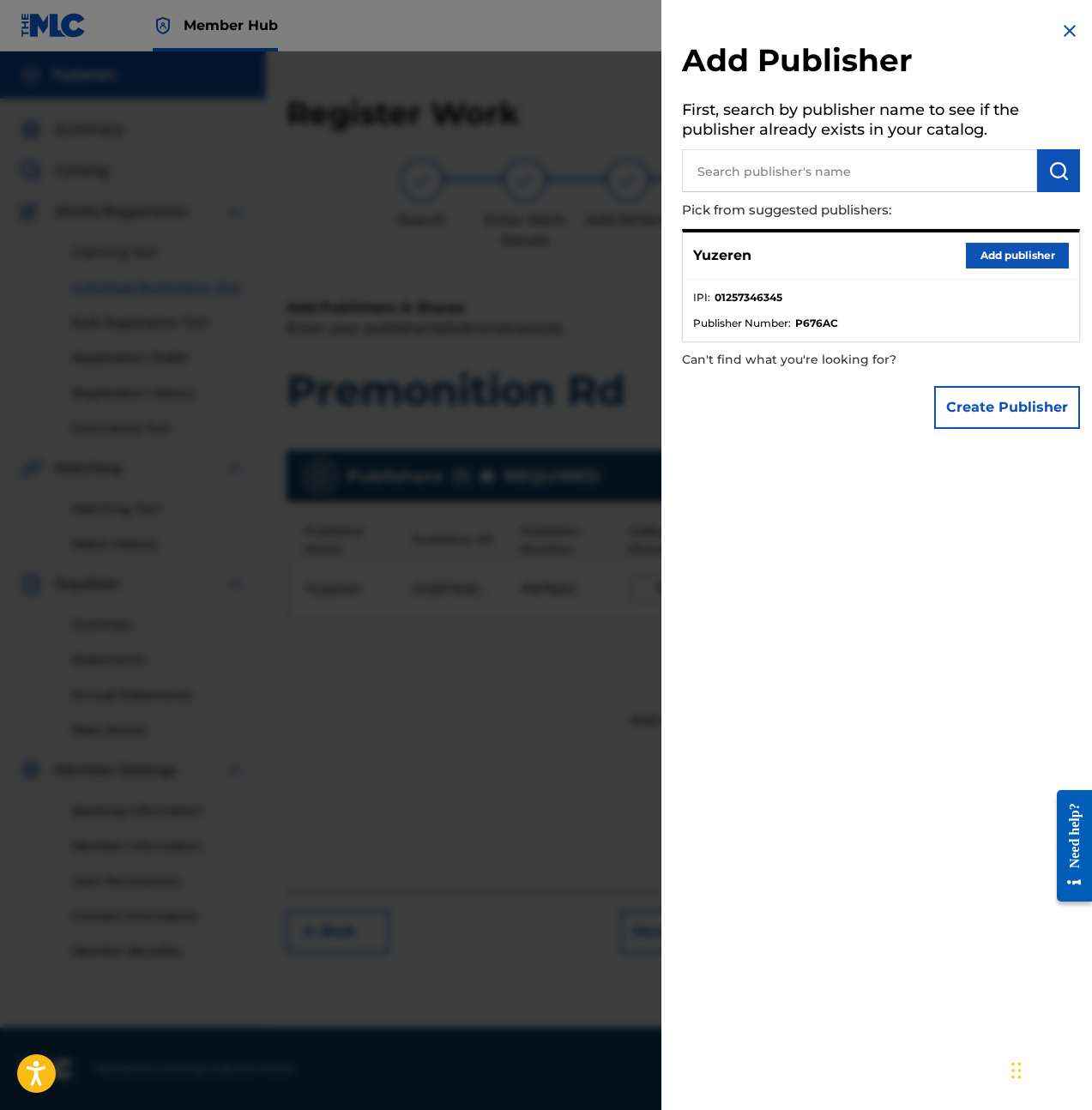
click at [1060, 33] on img at bounding box center [1070, 31] width 21 height 21
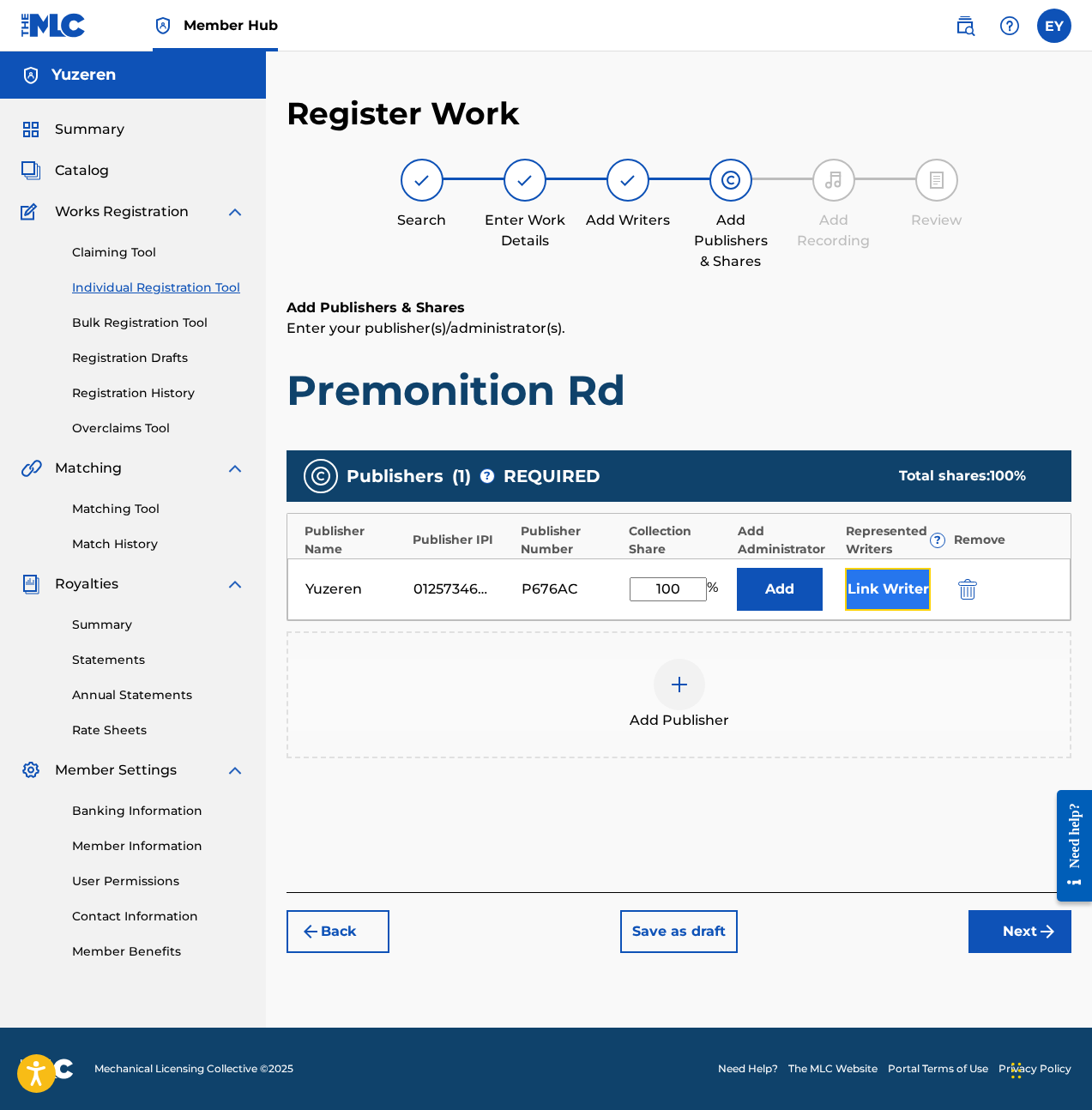
click at [856, 596] on button "Link Writer" at bounding box center [887, 588] width 86 height 43
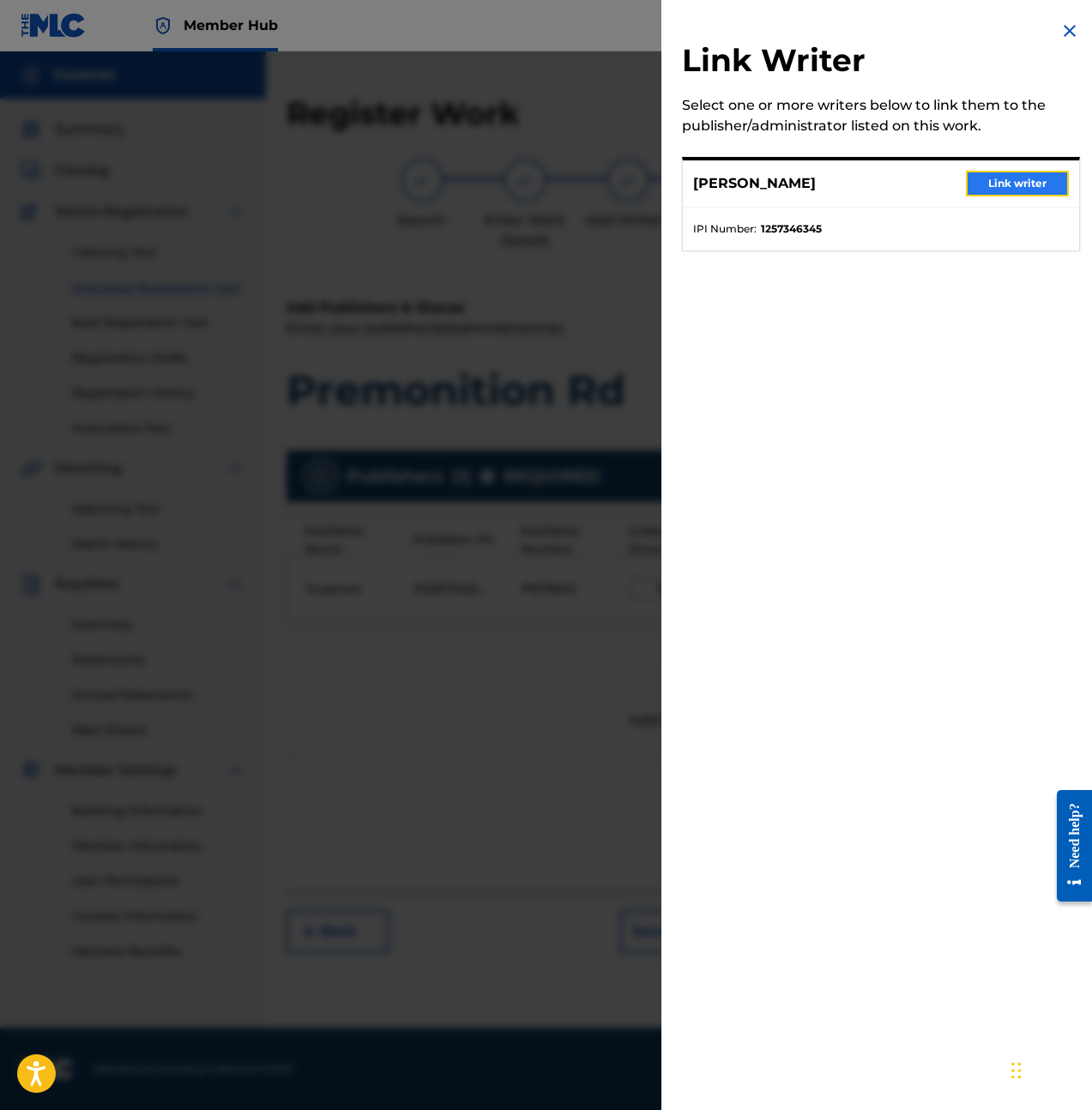
click at [1027, 187] on button "Link writer" at bounding box center [1017, 184] width 103 height 26
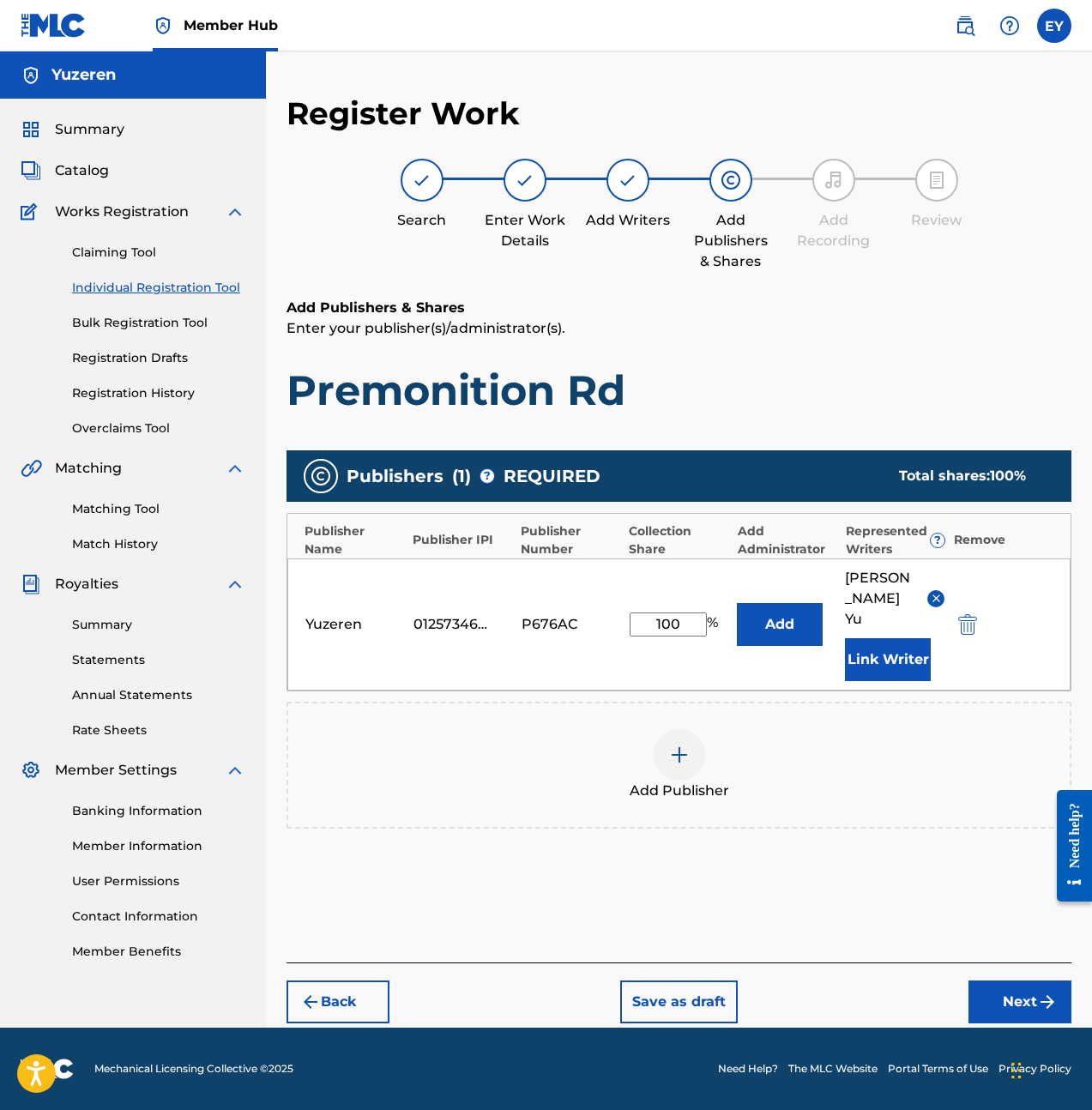
click at [883, 890] on div "Add Publishers & Shares Enter your publisher(s)/administrator(s). Premonition R…" at bounding box center [679, 630] width 785 height 665
click at [1023, 981] on button "Next" at bounding box center [1020, 1002] width 103 height 43
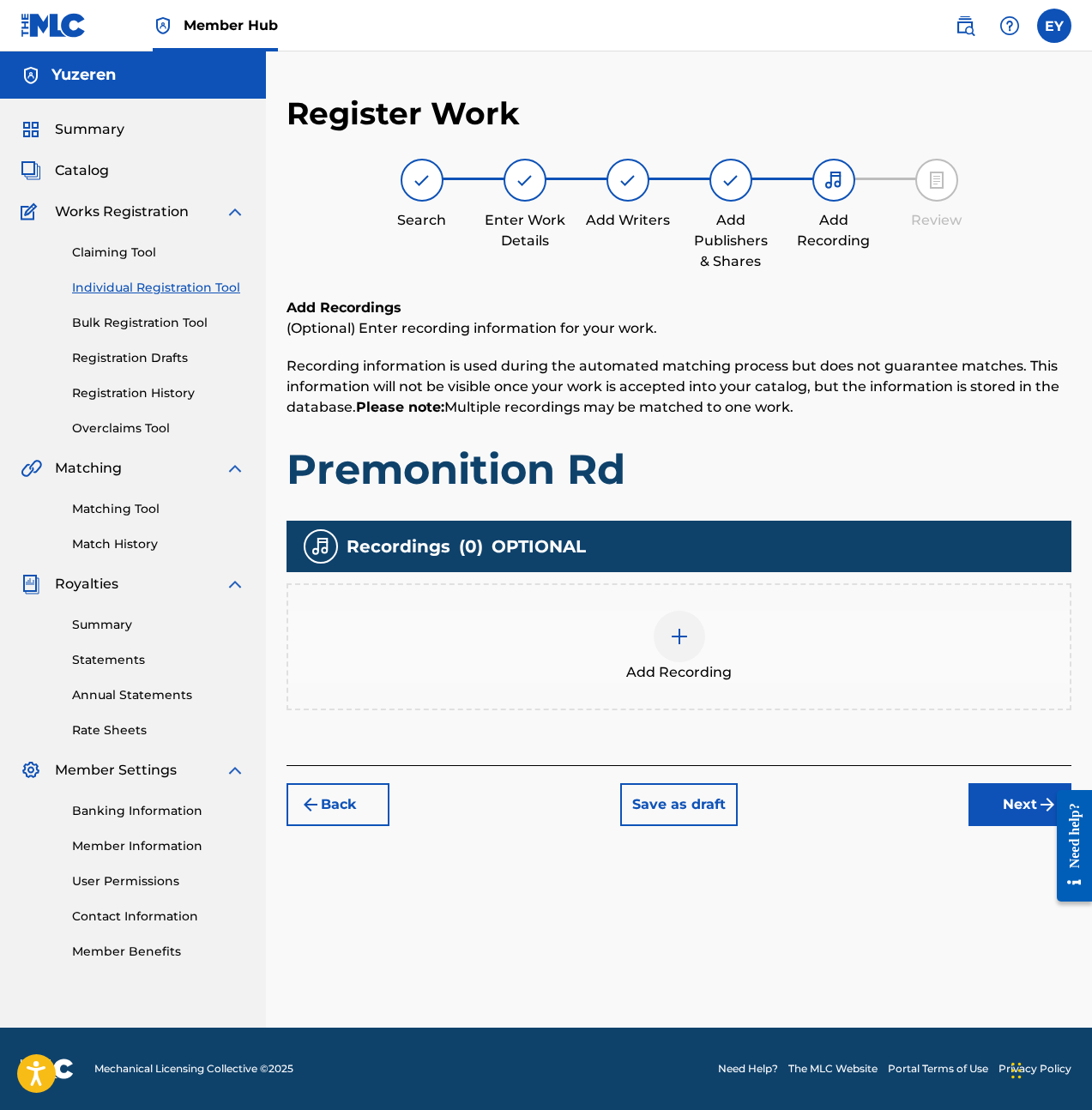
click at [686, 653] on div at bounding box center [679, 636] width 51 height 51
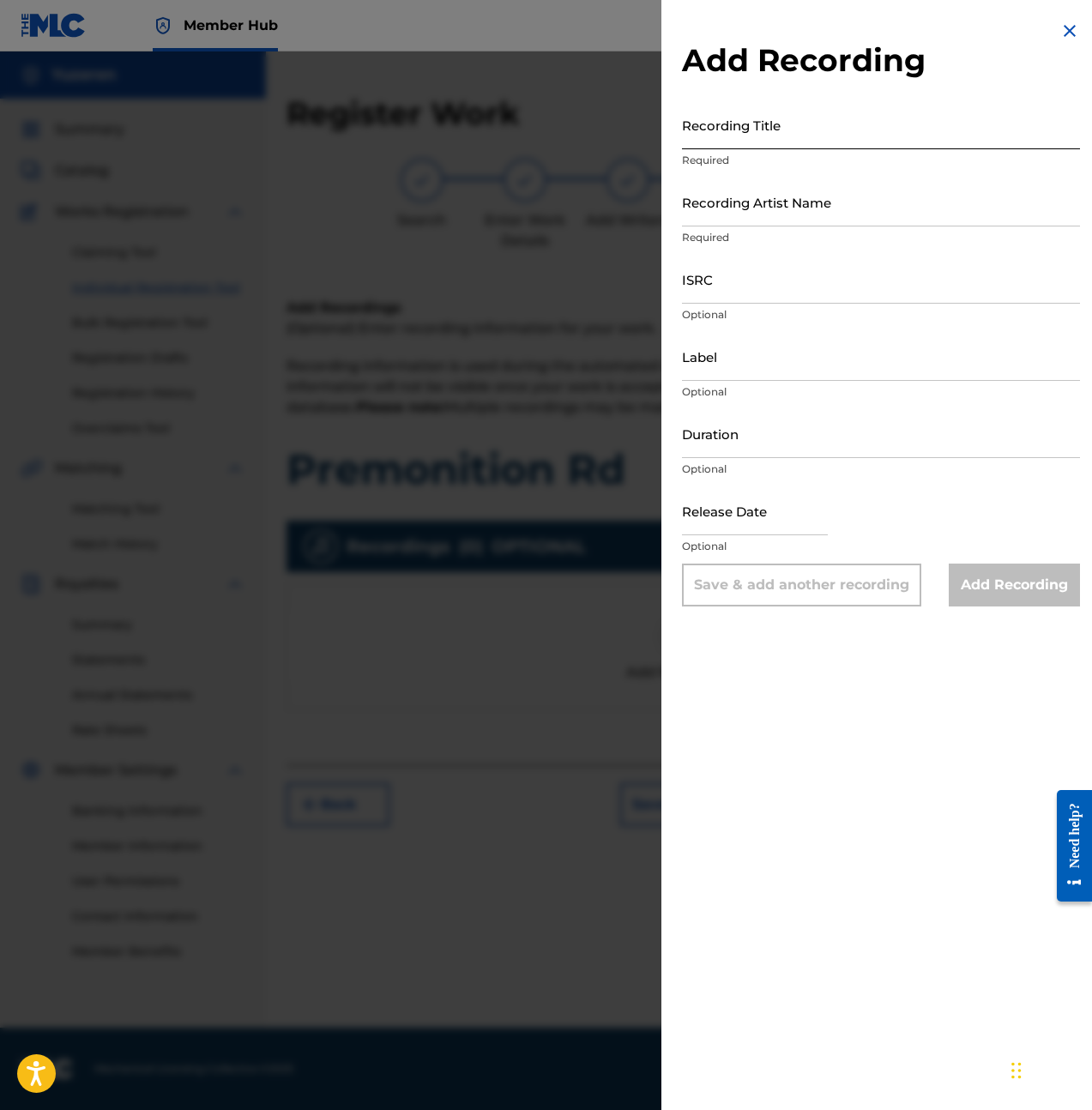
click at [843, 136] on input "Recording Title" at bounding box center [881, 125] width 398 height 49
type input "Premonition Rd"
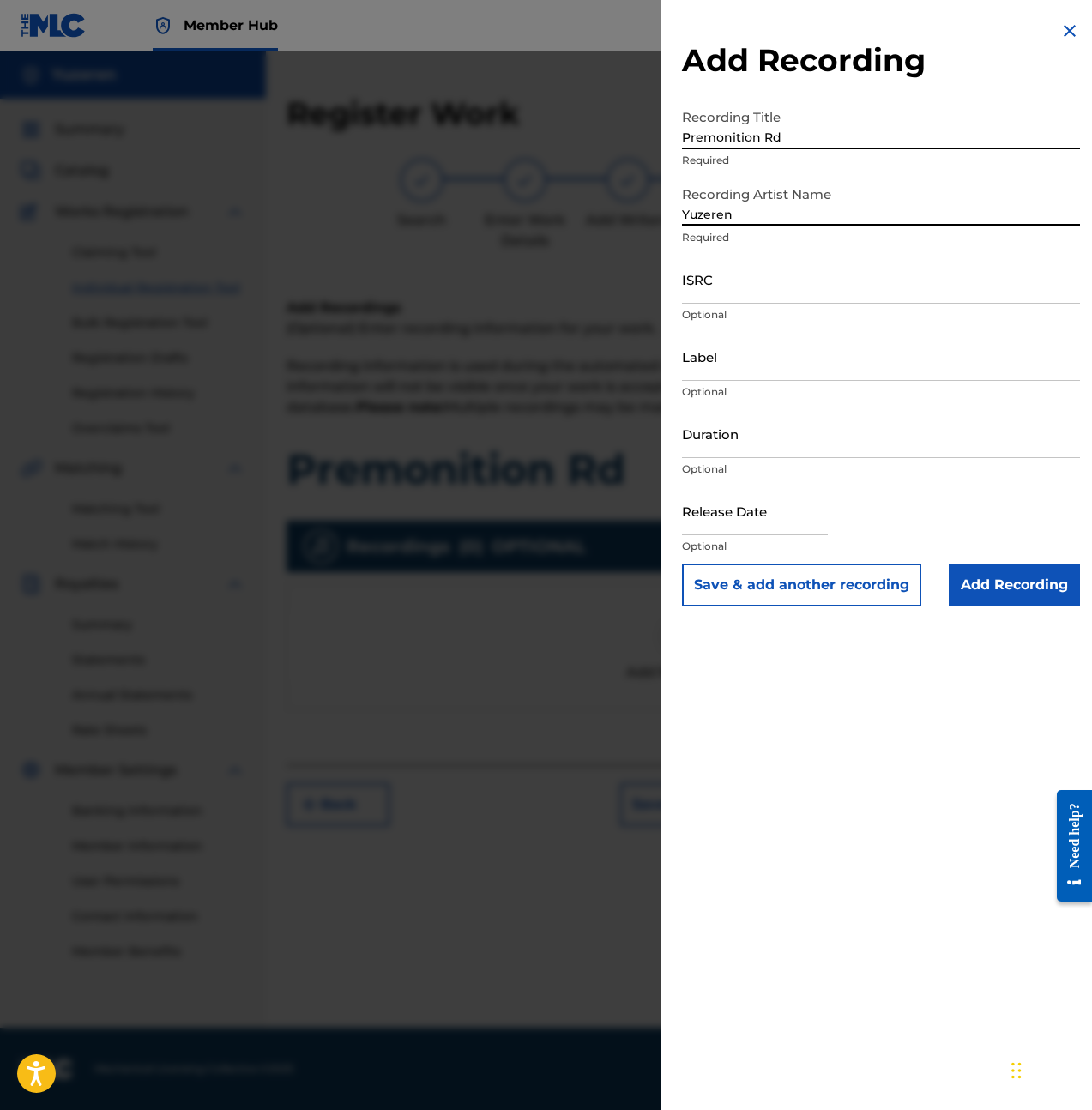
type input "Yuzeren"
paste input "QZMEM2452726"
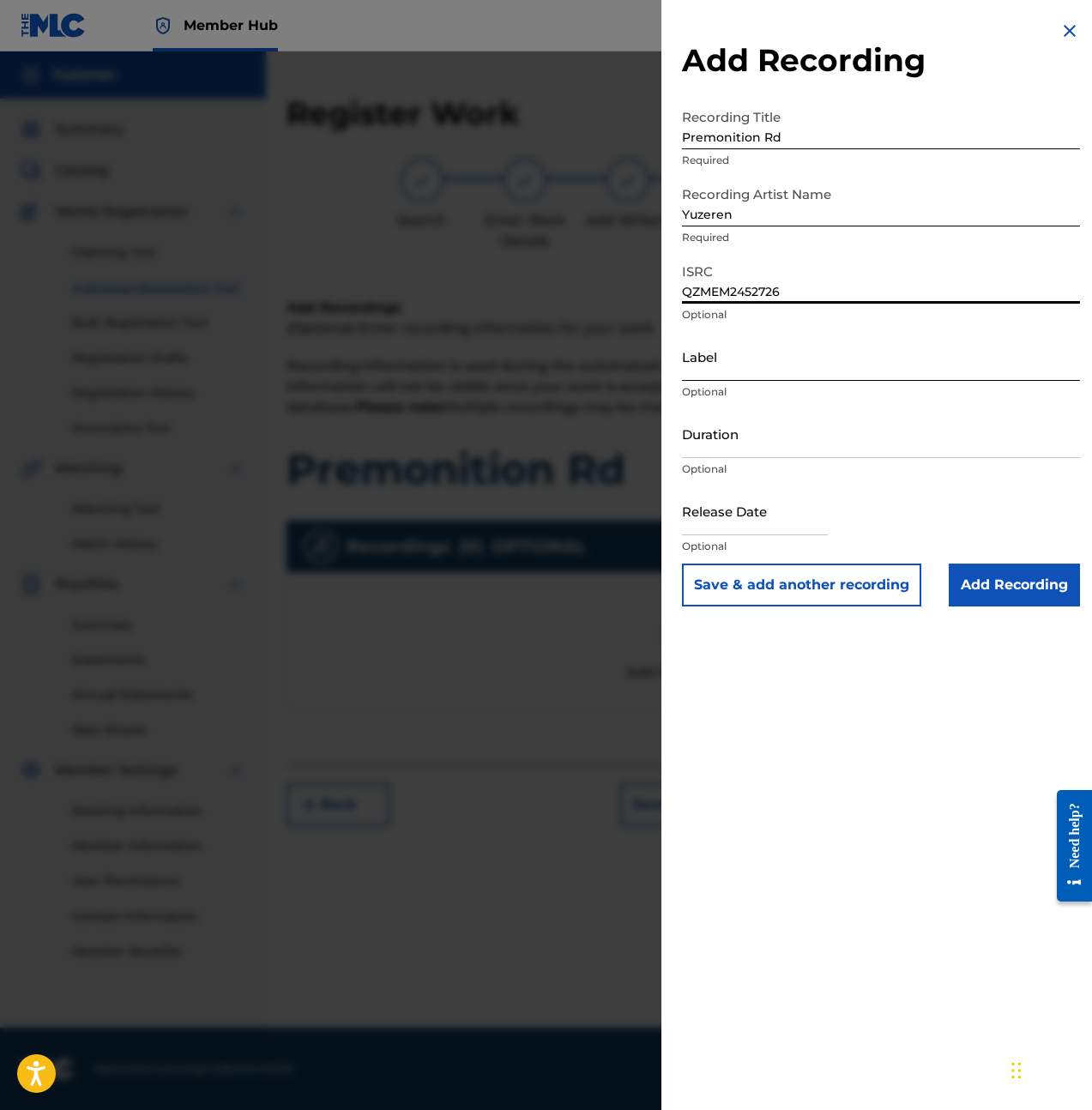
type input "QZMEM2452726"
click at [758, 365] on input "Label" at bounding box center [881, 356] width 398 height 49
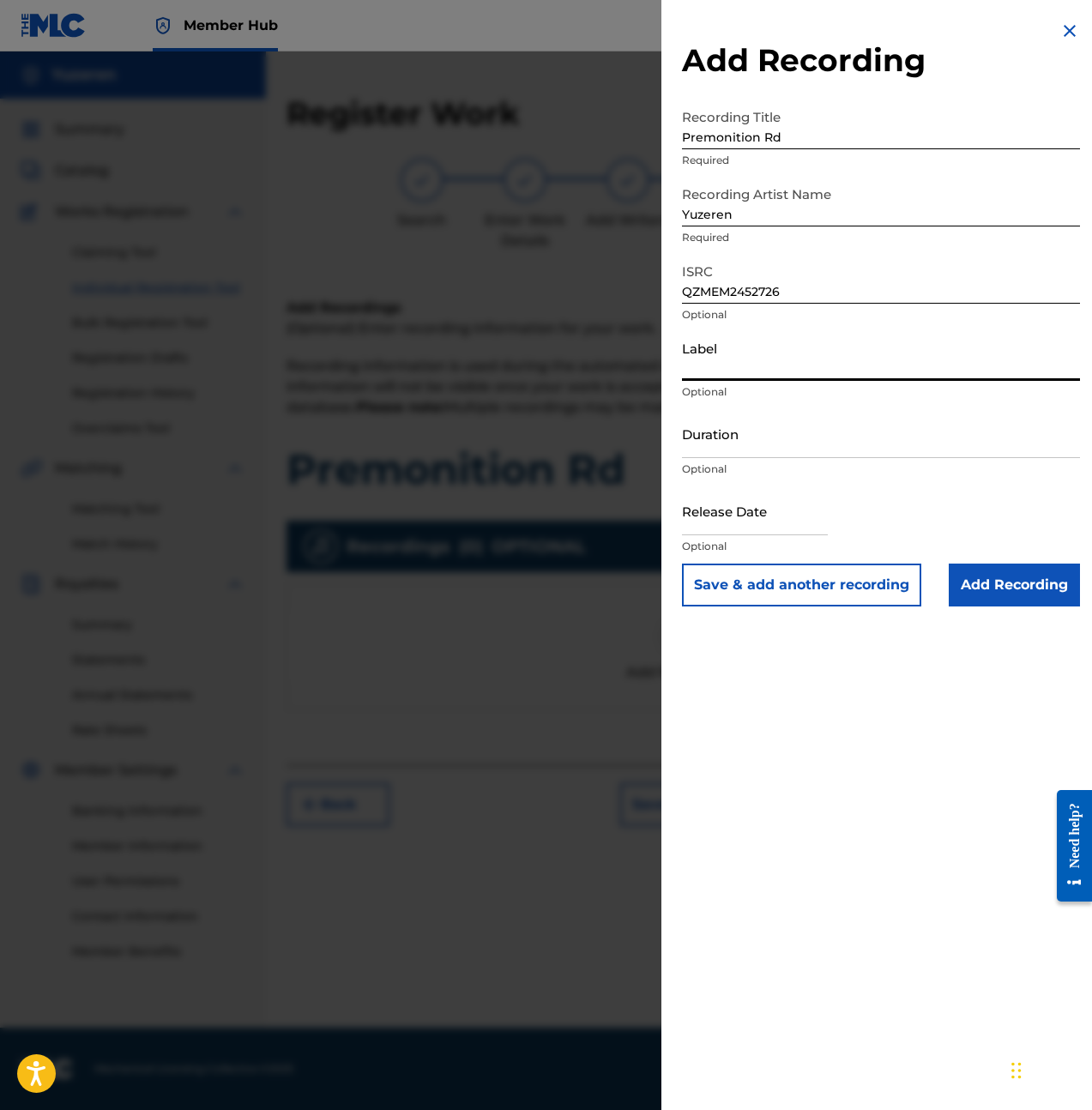
type input "BLů"
click at [778, 445] on input "Duration" at bounding box center [881, 433] width 398 height 49
type input "04:08"
click at [817, 529] on input "text" at bounding box center [755, 510] width 146 height 49
select select "8"
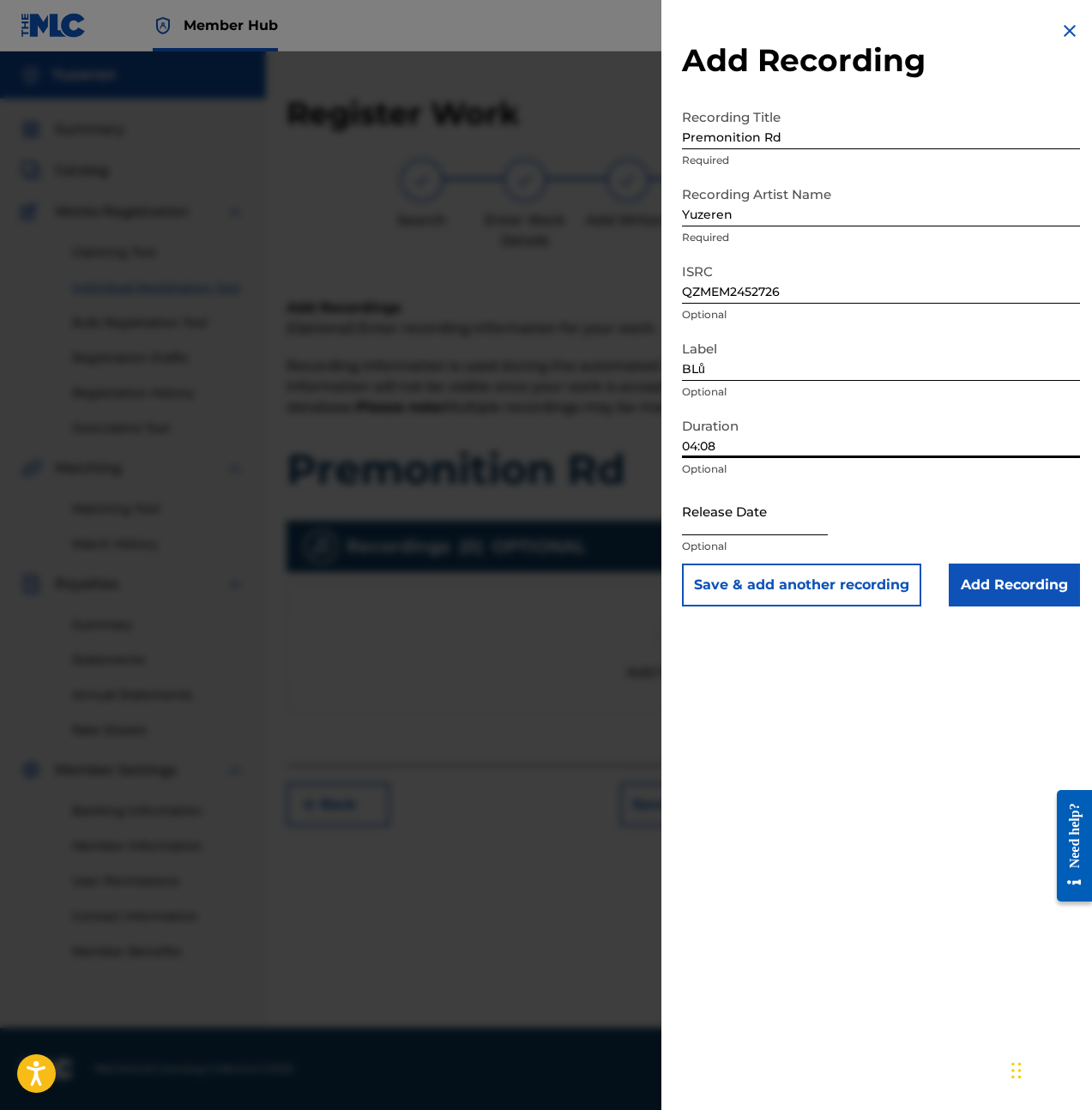
select select "2025"
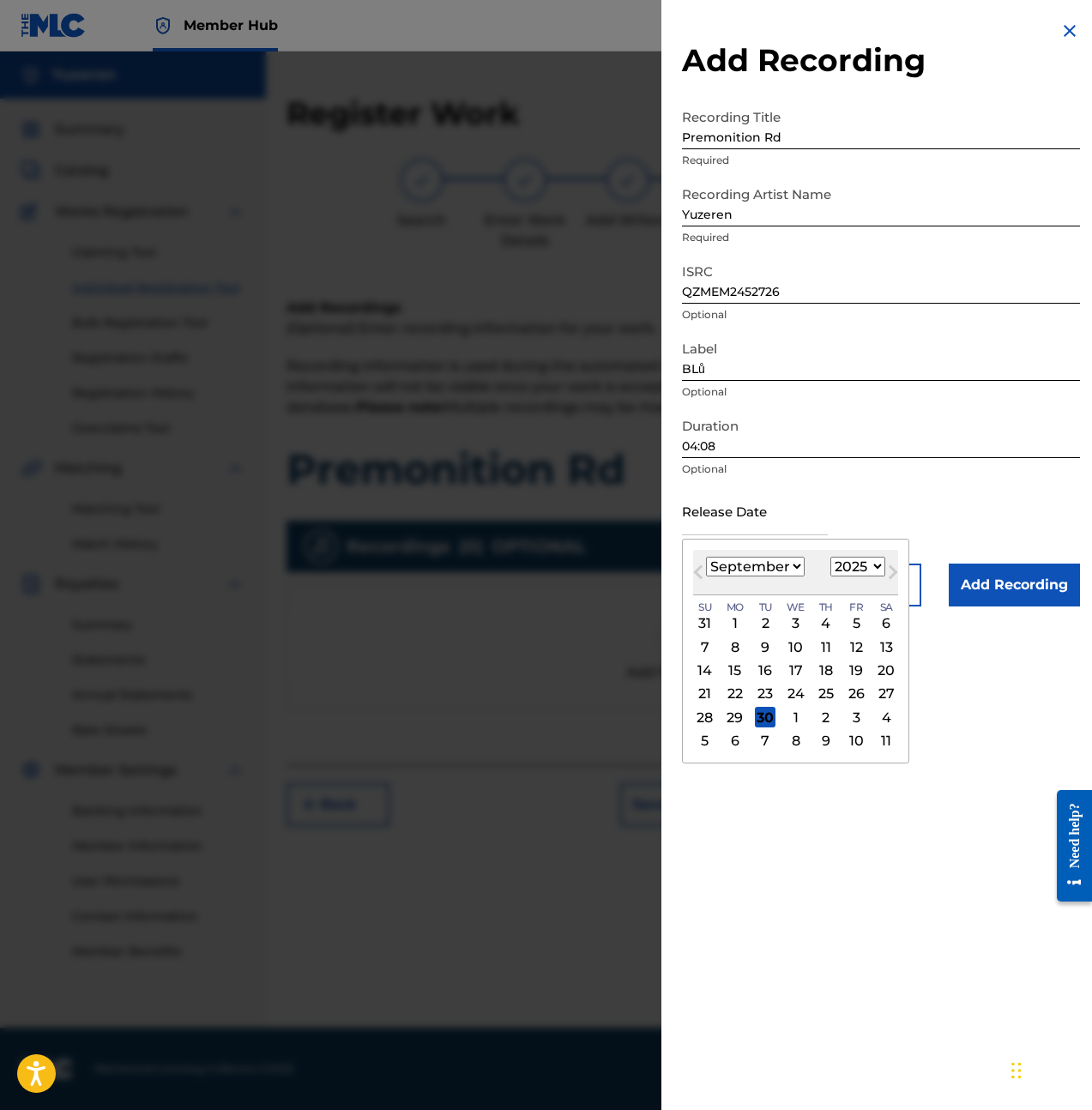
type input "May 17 2024"
select select "4"
select select "2024"
click at [848, 694] on div "24" at bounding box center [856, 694] width 21 height 21
type input "May 24 2024"
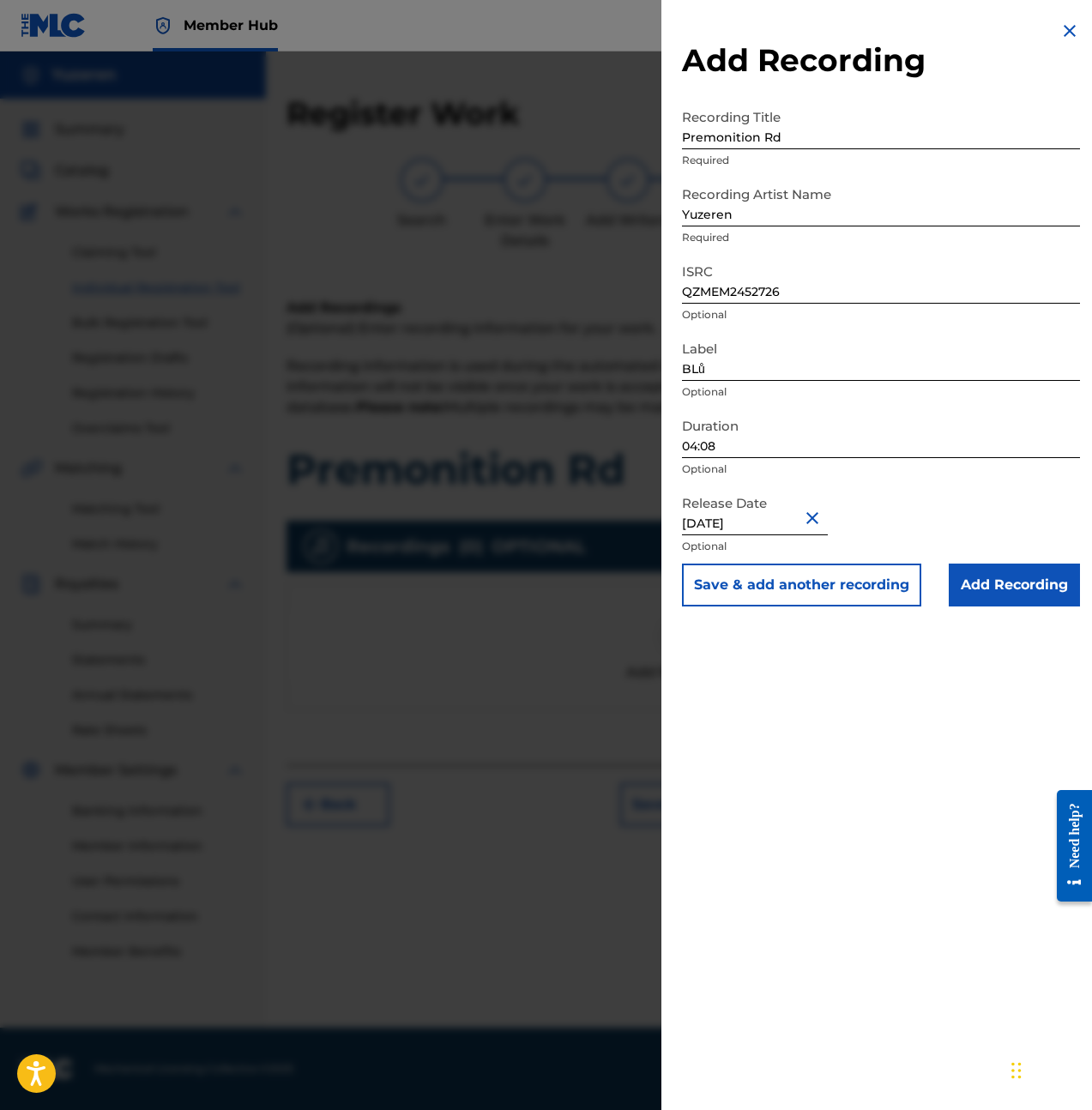
click at [922, 693] on div "Add Recording Recording Title Premonition Rd Required Recording Artist Name Yuz…" at bounding box center [881, 555] width 439 height 1110
click at [990, 593] on input "Add Recording" at bounding box center [1014, 584] width 131 height 43
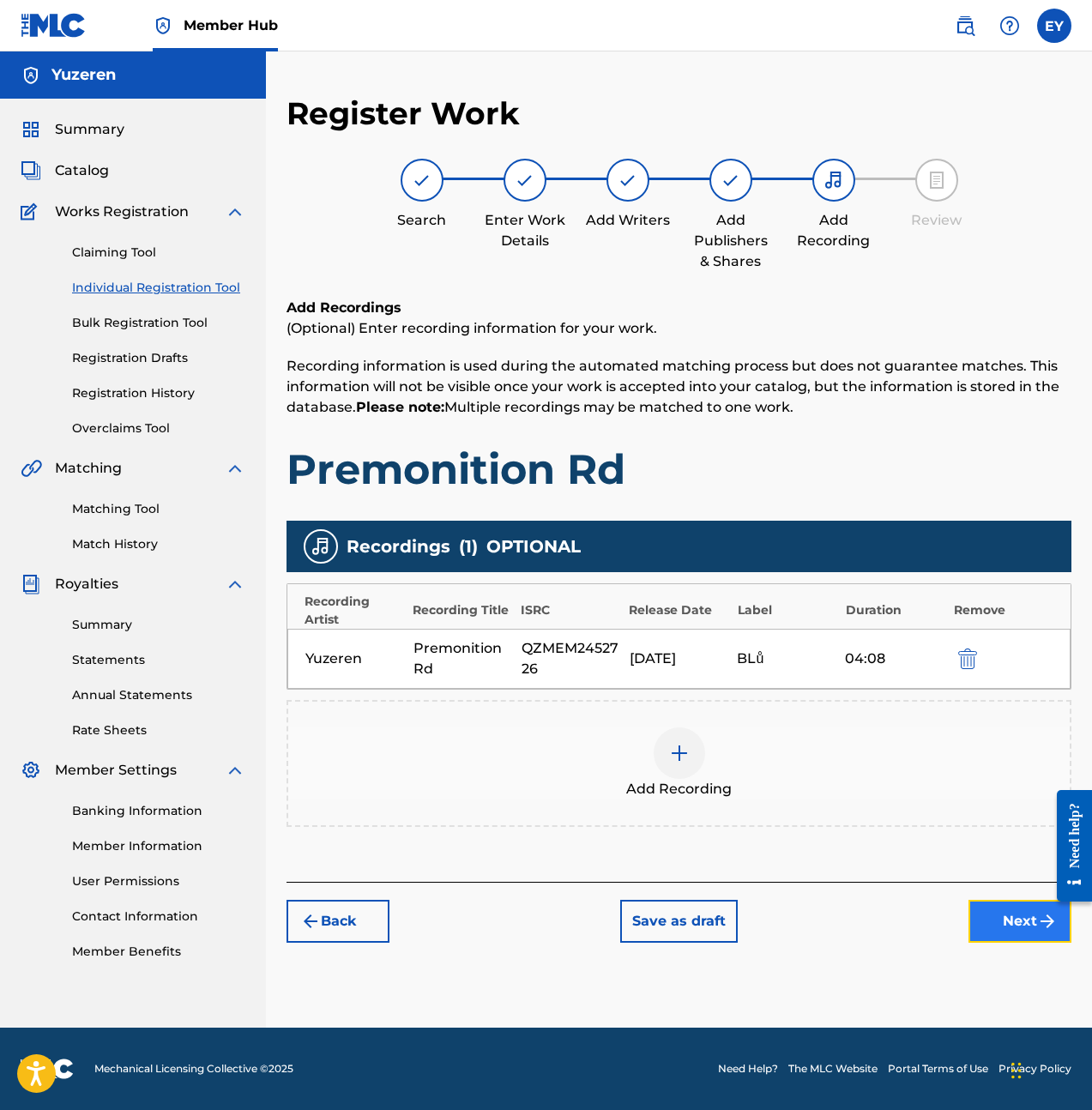
click at [1017, 914] on button "Next" at bounding box center [1020, 921] width 103 height 43
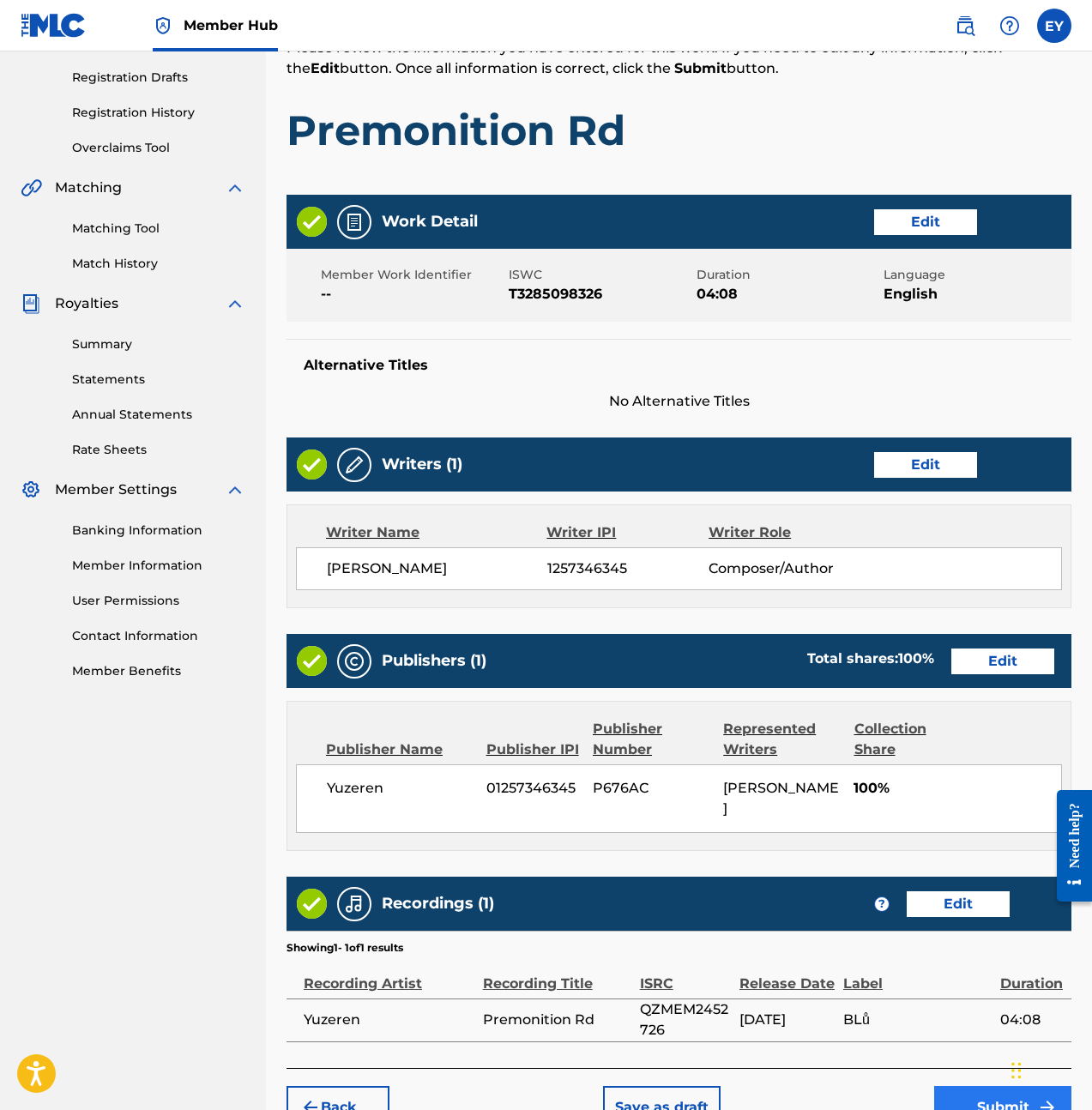
scroll to position [361, 0]
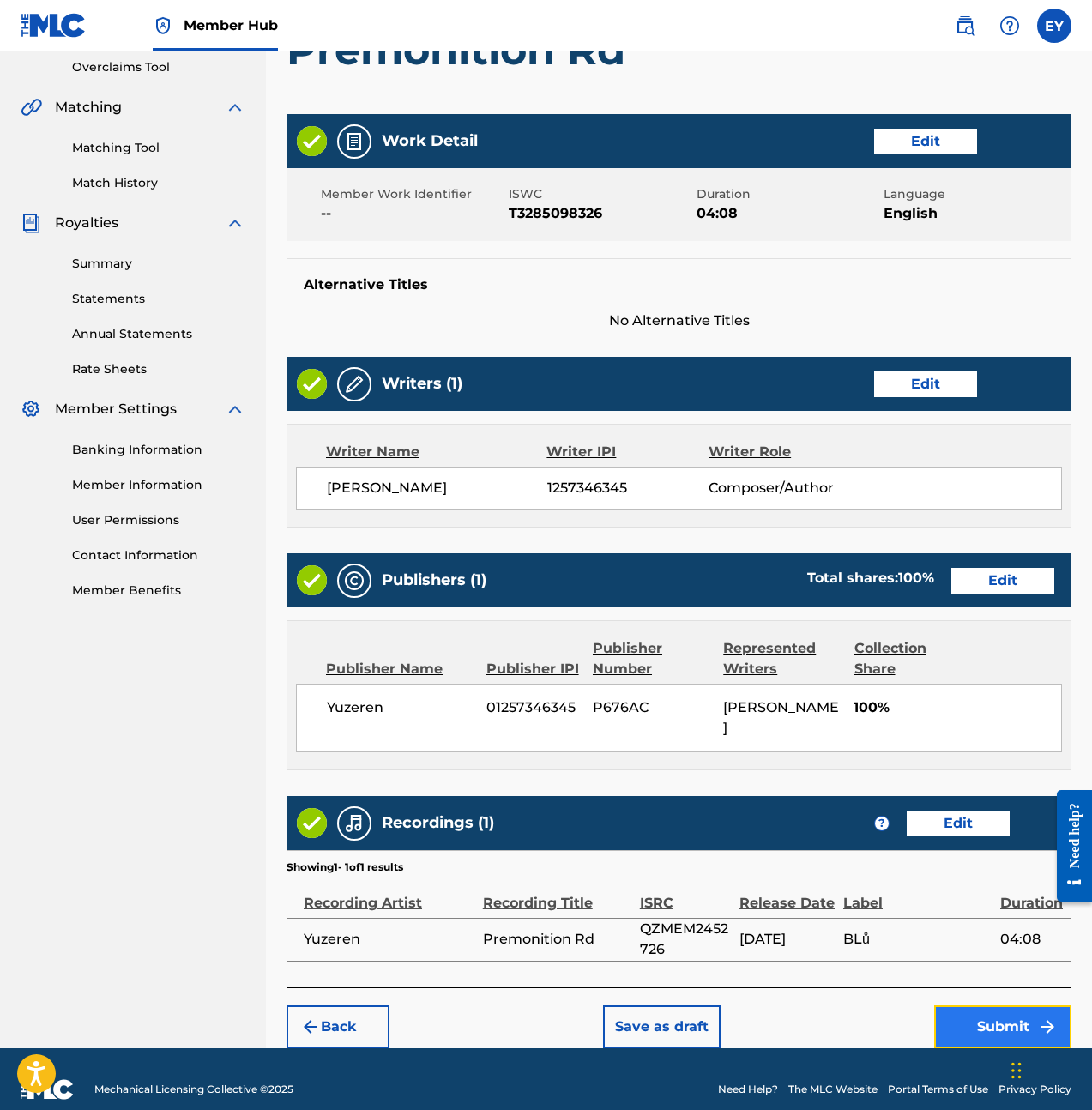
click at [1000, 1007] on button "Submit" at bounding box center [1003, 1026] width 137 height 43
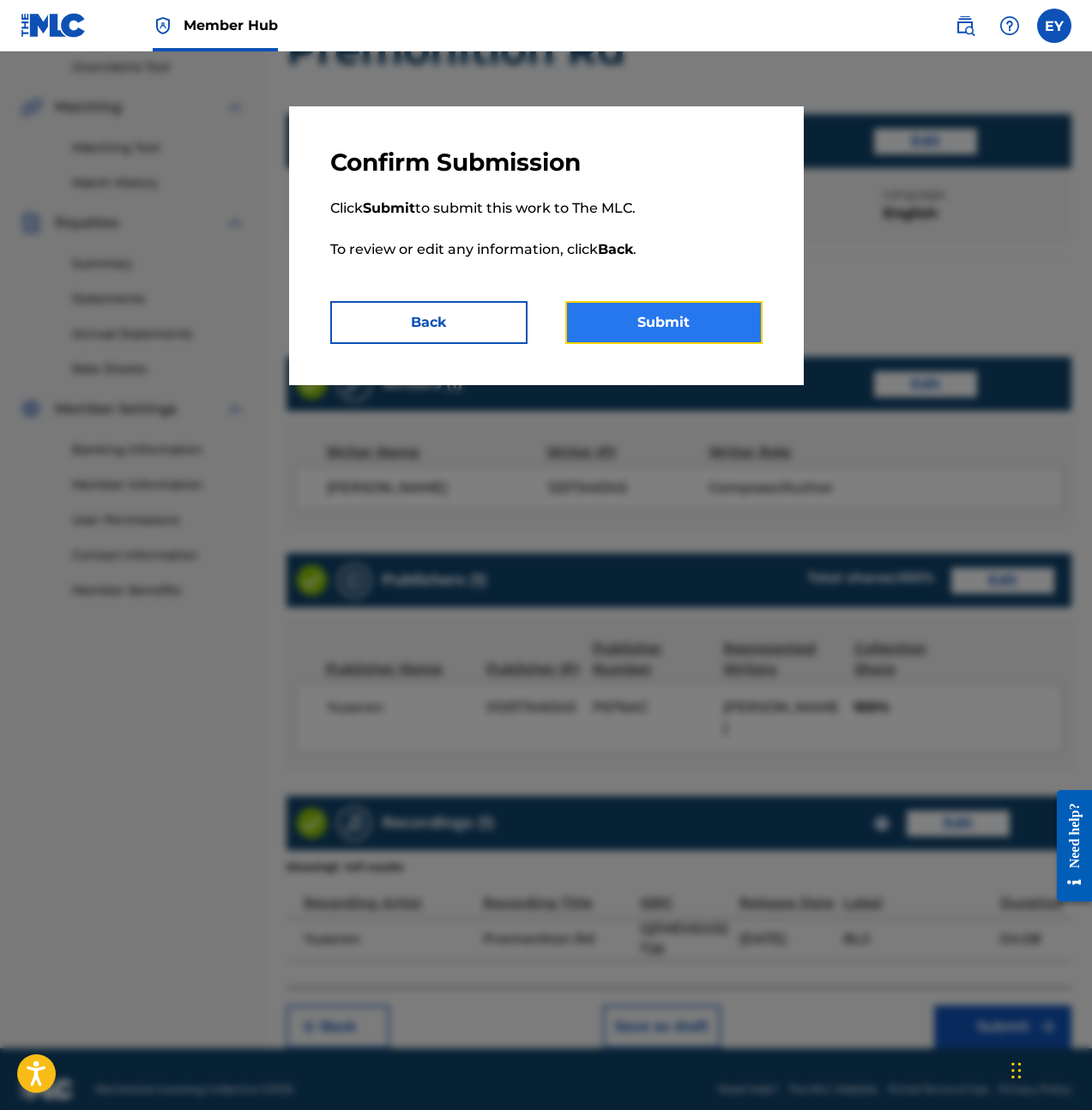
click at [725, 337] on button "Submit" at bounding box center [663, 322] width 197 height 43
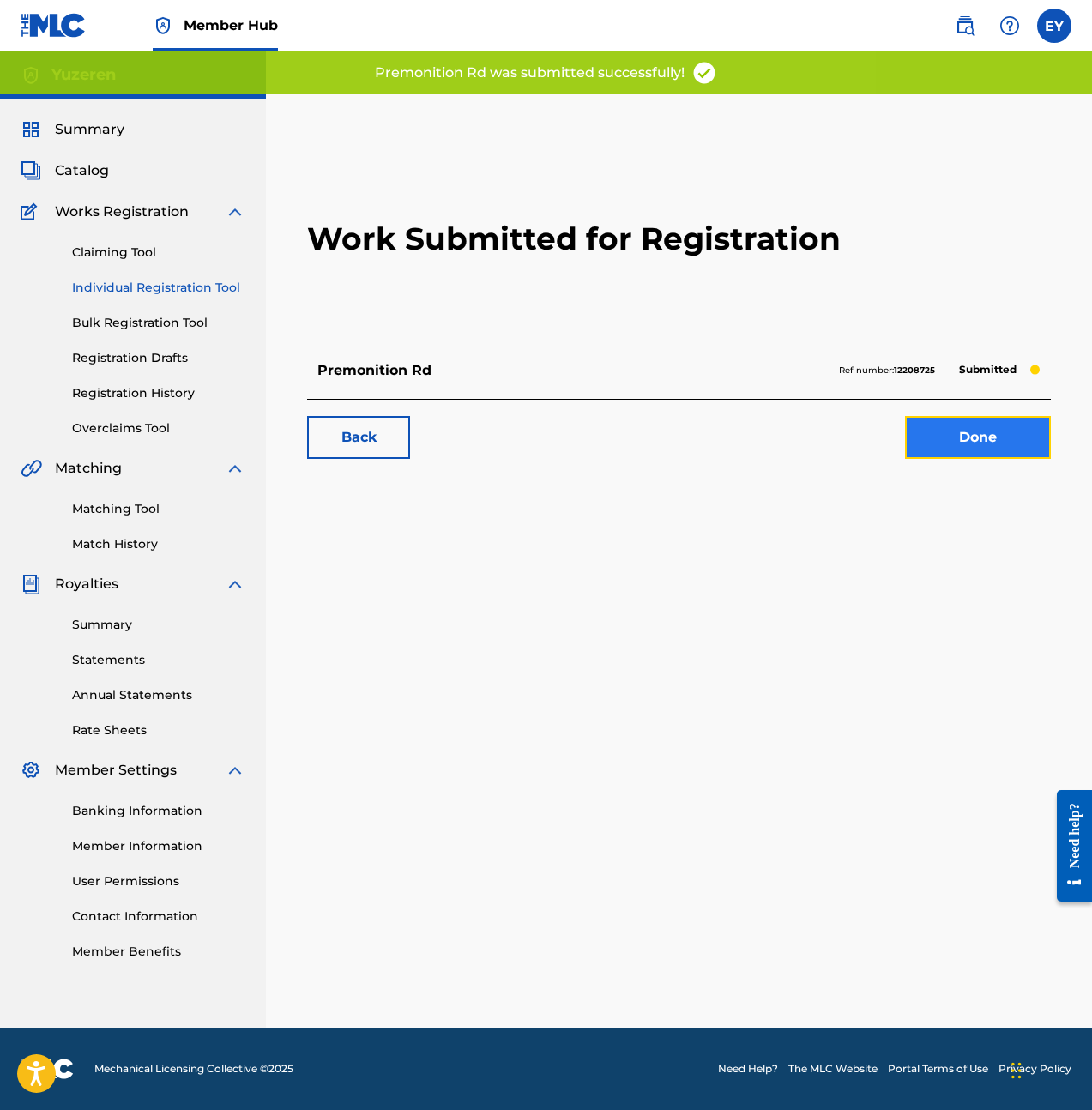
click at [1020, 448] on link "Done" at bounding box center [978, 437] width 146 height 43
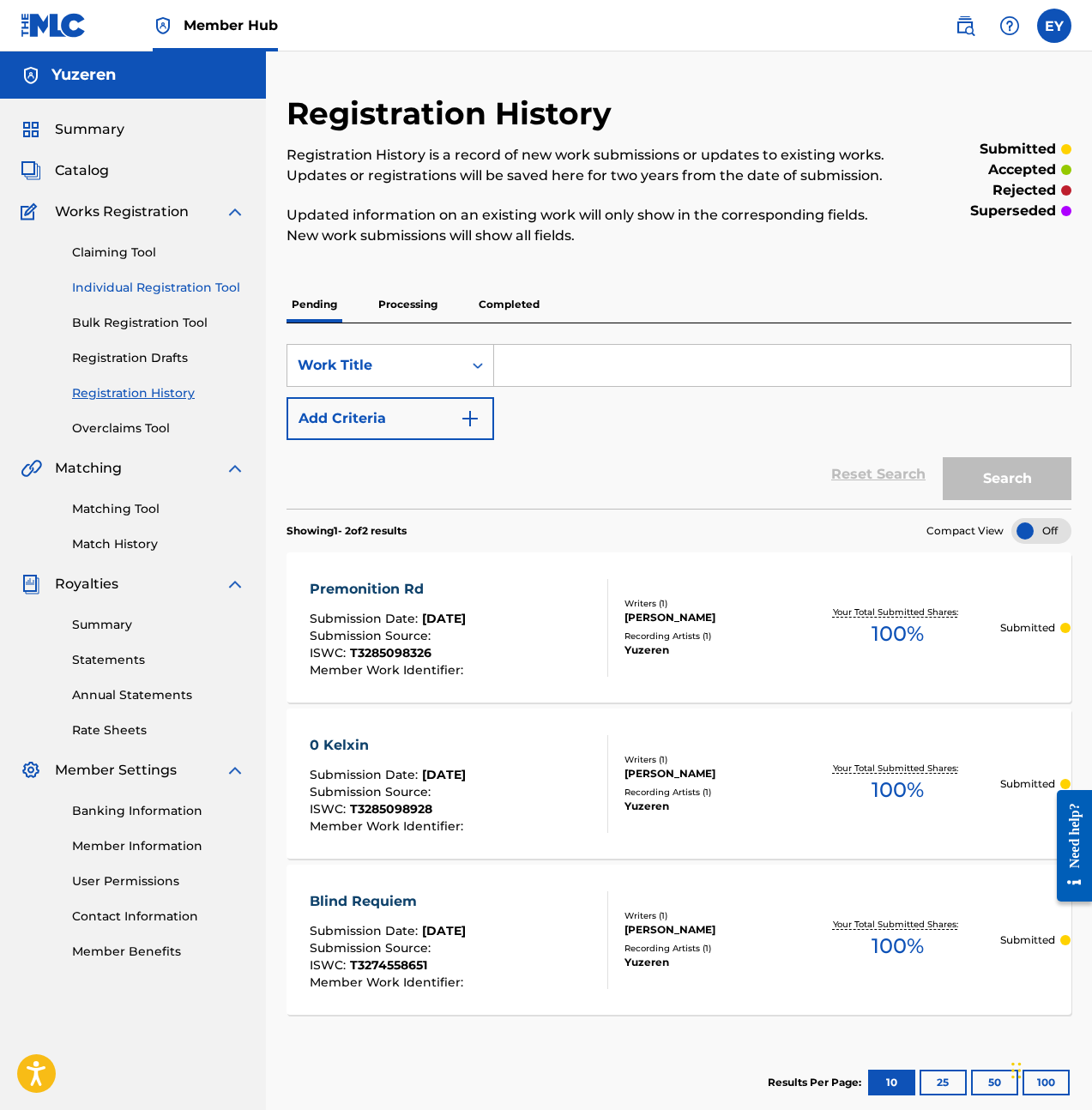
click at [163, 288] on link "Individual Registration Tool" at bounding box center [159, 287] width 174 height 18
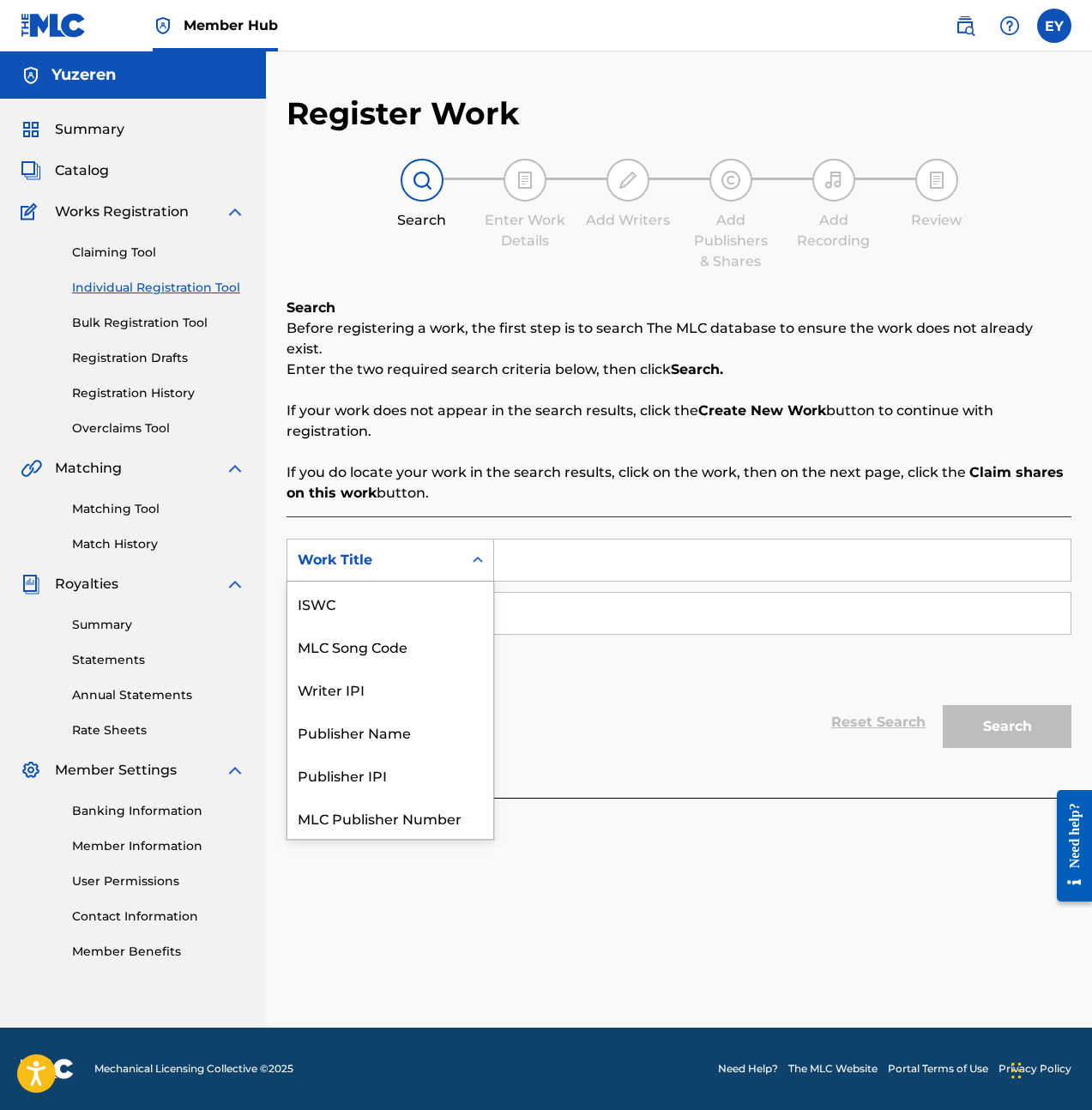
click at [430, 550] on div "Work Title" at bounding box center [375, 561] width 155 height 21
click at [581, 713] on div "Reset Search Search" at bounding box center [679, 722] width 785 height 69
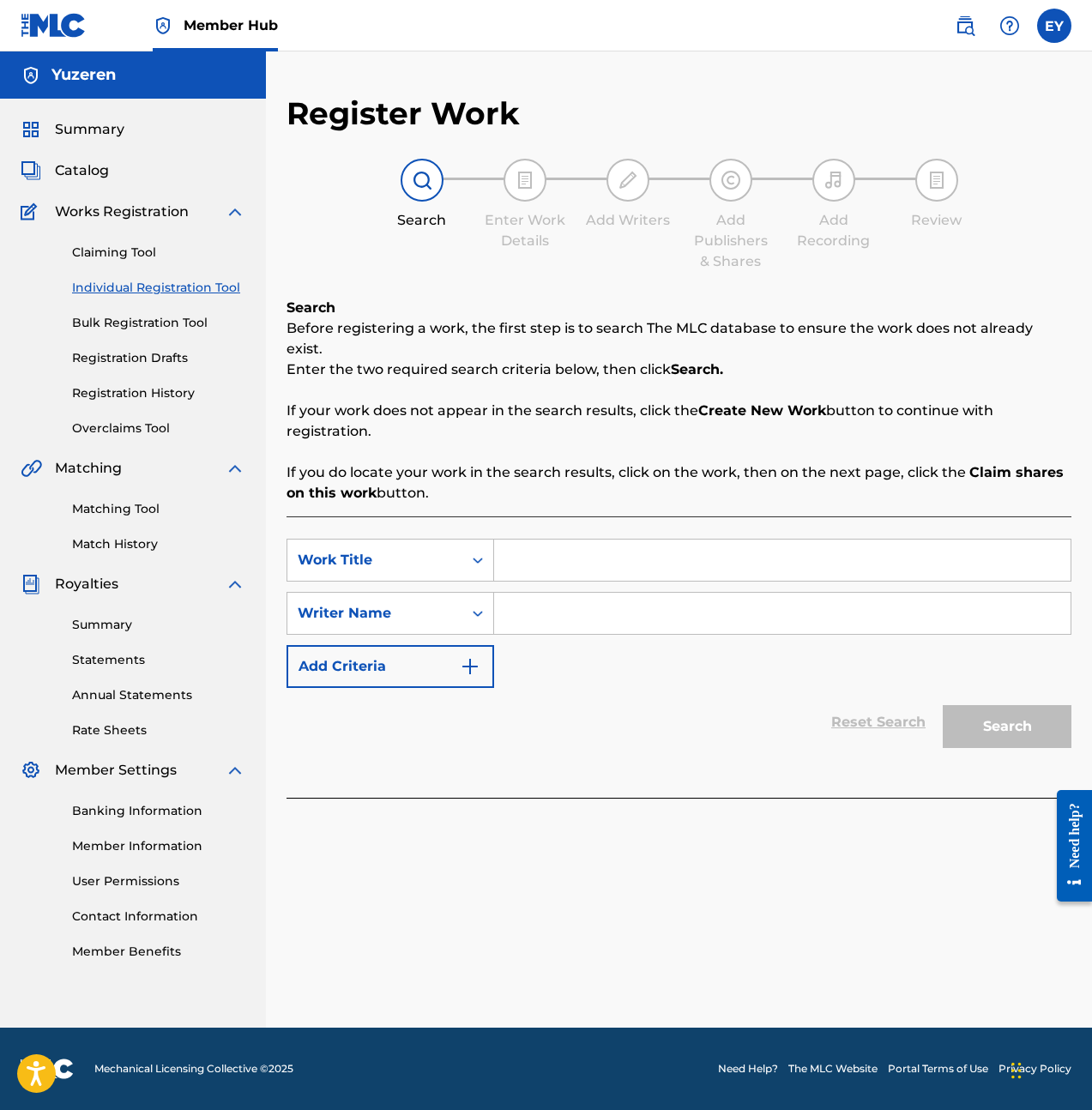
click at [595, 540] on input "Search Form" at bounding box center [782, 560] width 576 height 41
type input "NVR SATISFIED"
type input "Ethan Yu"
click at [1006, 705] on button "Search" at bounding box center [1007, 726] width 128 height 43
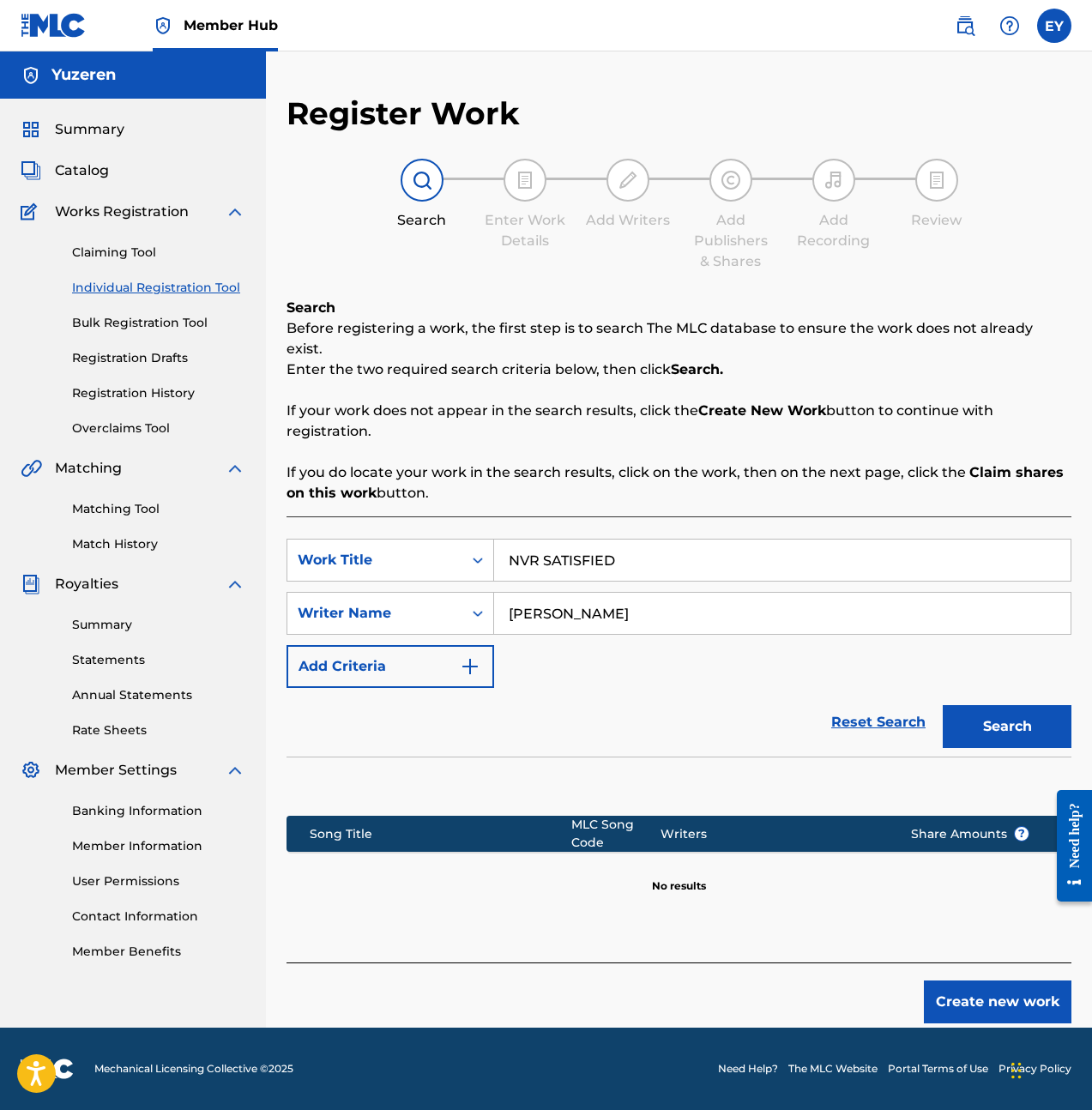
drag, startPoint x: 690, startPoint y: 693, endPoint x: 701, endPoint y: 696, distance: 11.4
click at [692, 693] on div "Reset Search Search" at bounding box center [679, 722] width 785 height 69
click at [1036, 990] on button "Create new work" at bounding box center [997, 1002] width 148 height 43
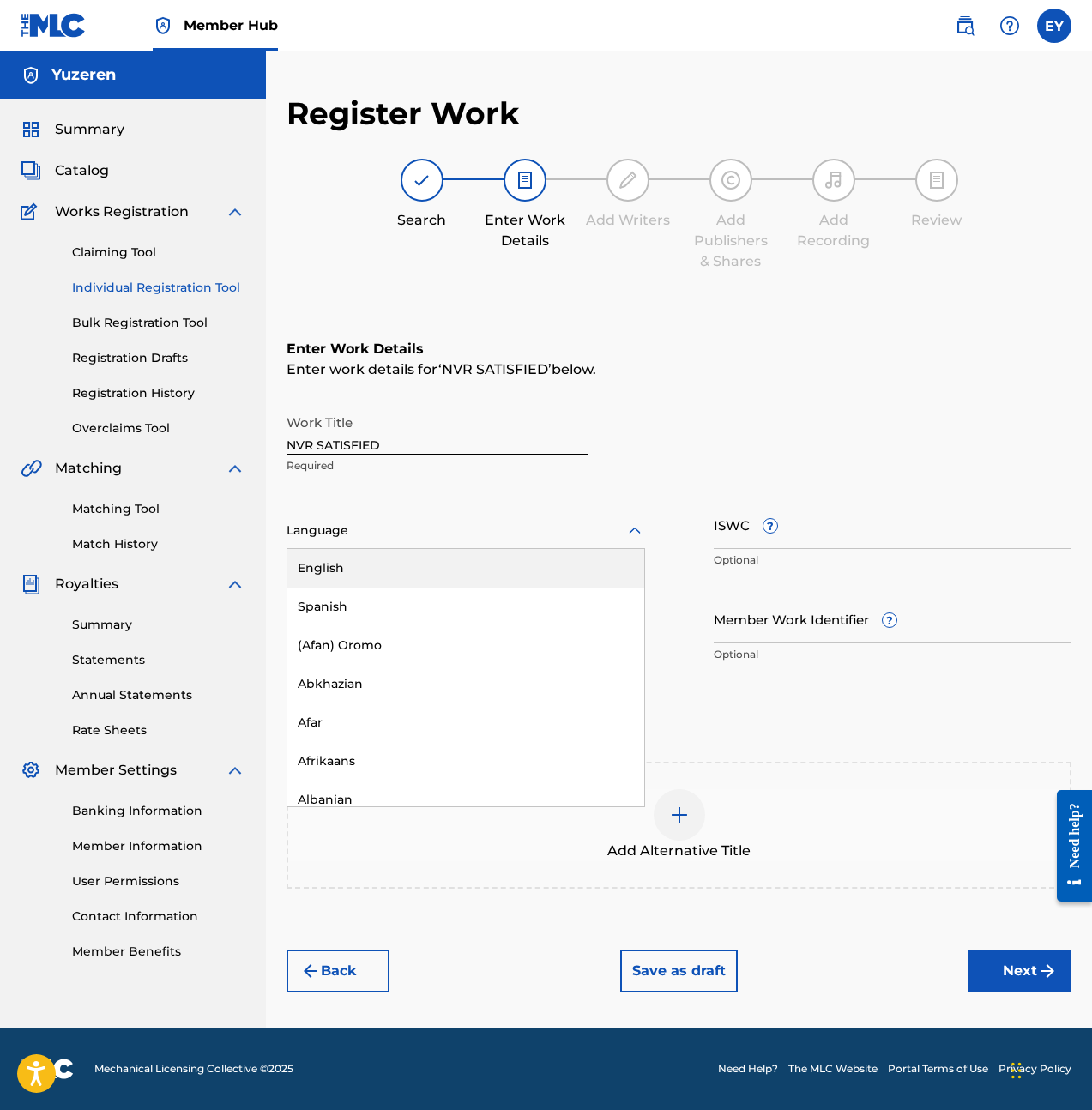
click at [398, 520] on div at bounding box center [465, 530] width 359 height 22
click at [396, 565] on div "English" at bounding box center [465, 568] width 357 height 38
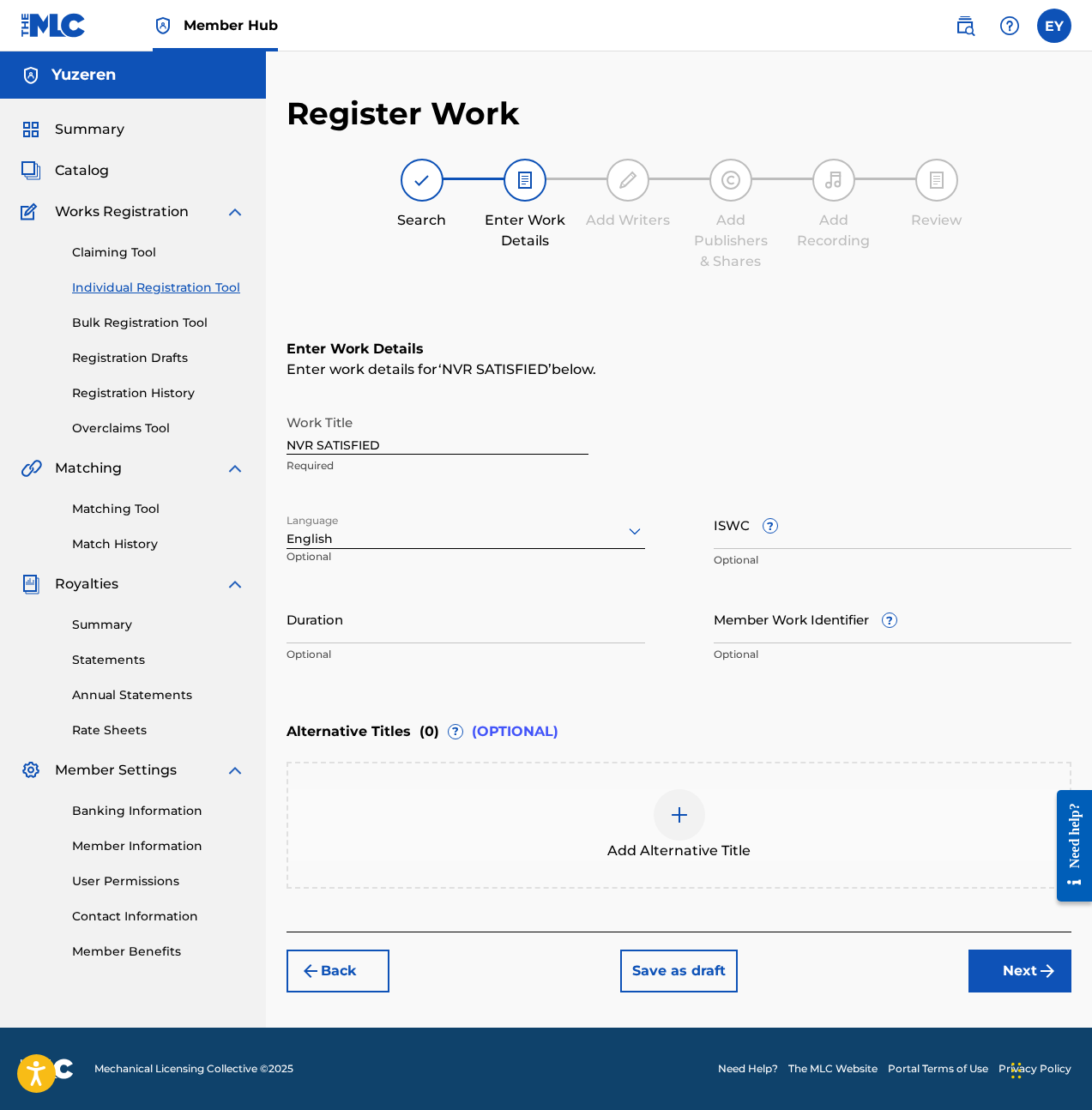
click at [833, 549] on div "ISWC ? Optional" at bounding box center [892, 538] width 359 height 77
click at [832, 542] on input "ISWC ?" at bounding box center [892, 524] width 359 height 49
paste input "T3285119300"
type input "T3285119300"
click at [354, 624] on input "Duration" at bounding box center [465, 619] width 359 height 49
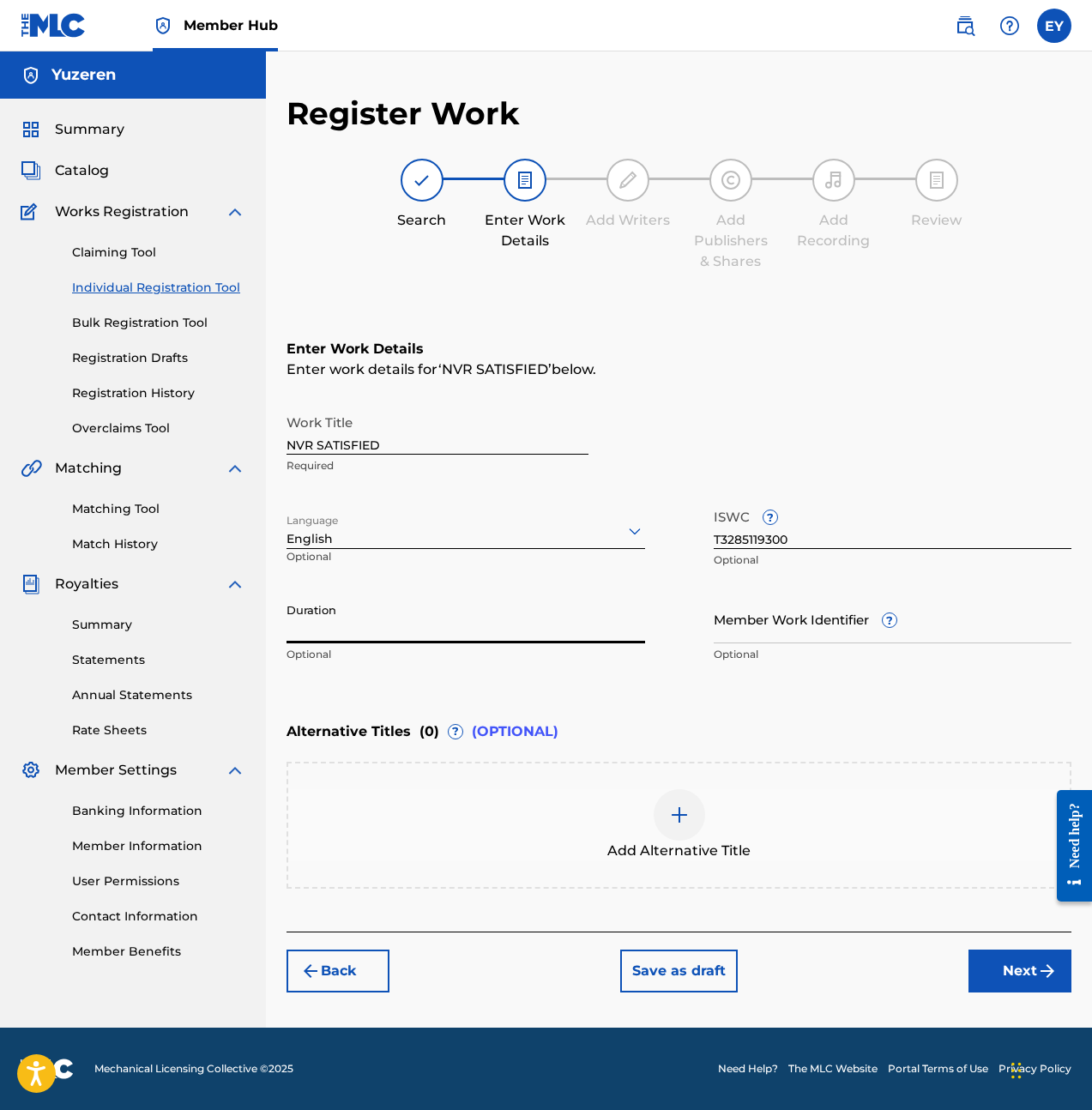
click at [574, 664] on div "Duration Optional" at bounding box center [465, 633] width 359 height 77
click at [568, 643] on div "Duration Optional" at bounding box center [465, 633] width 359 height 77
drag, startPoint x: 564, startPoint y: 639, endPoint x: 563, endPoint y: 629, distance: 10.0
click at [564, 637] on input "Duration" at bounding box center [465, 619] width 359 height 49
type input "03:19"
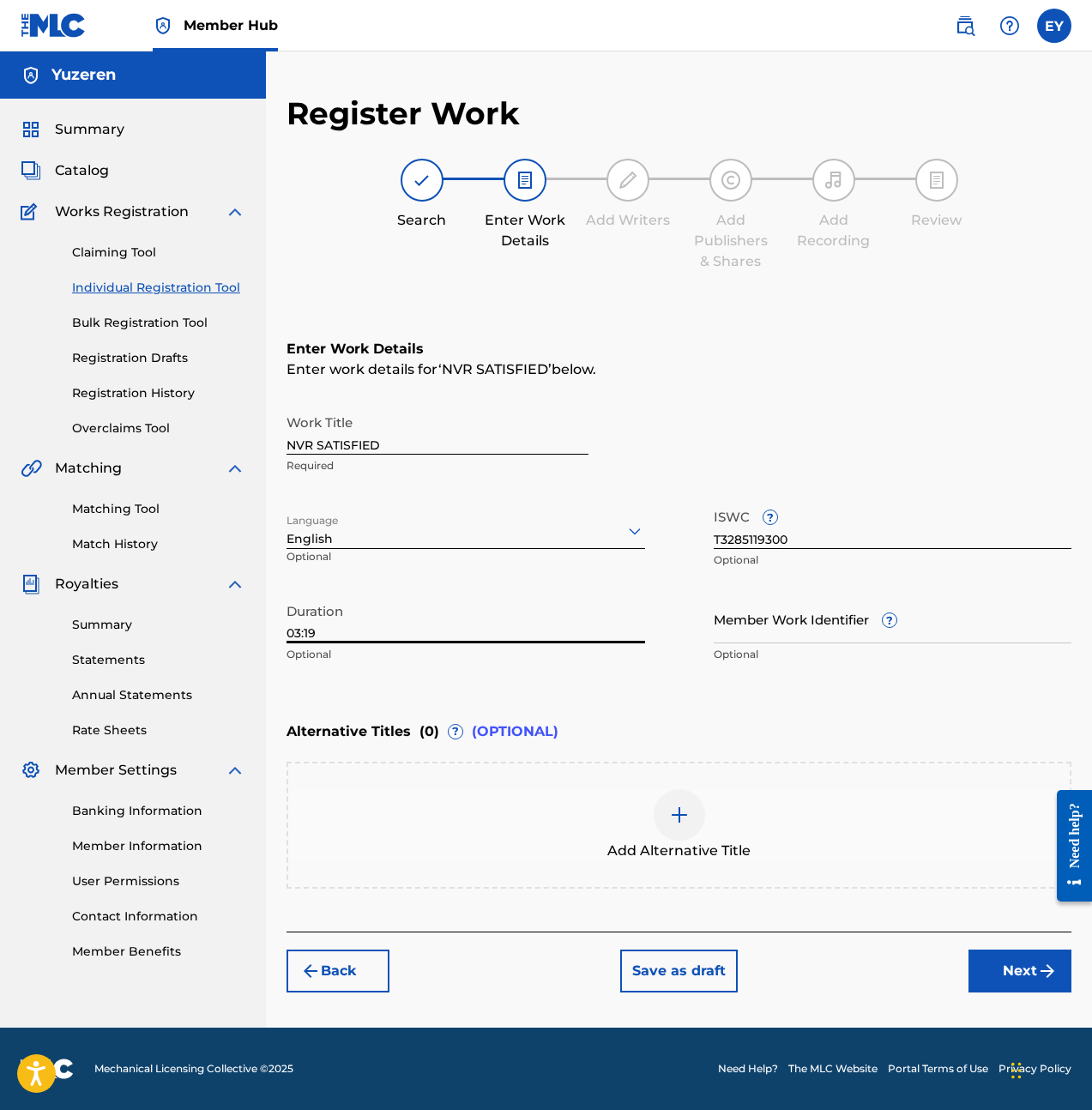
drag, startPoint x: 795, startPoint y: 729, endPoint x: 970, endPoint y: 936, distance: 271.1
click at [795, 729] on div "Alternative Titles ( 0 ) ? (OPTIONAL)" at bounding box center [679, 731] width 785 height 37
click at [1036, 972] on button "Next" at bounding box center [1020, 970] width 103 height 43
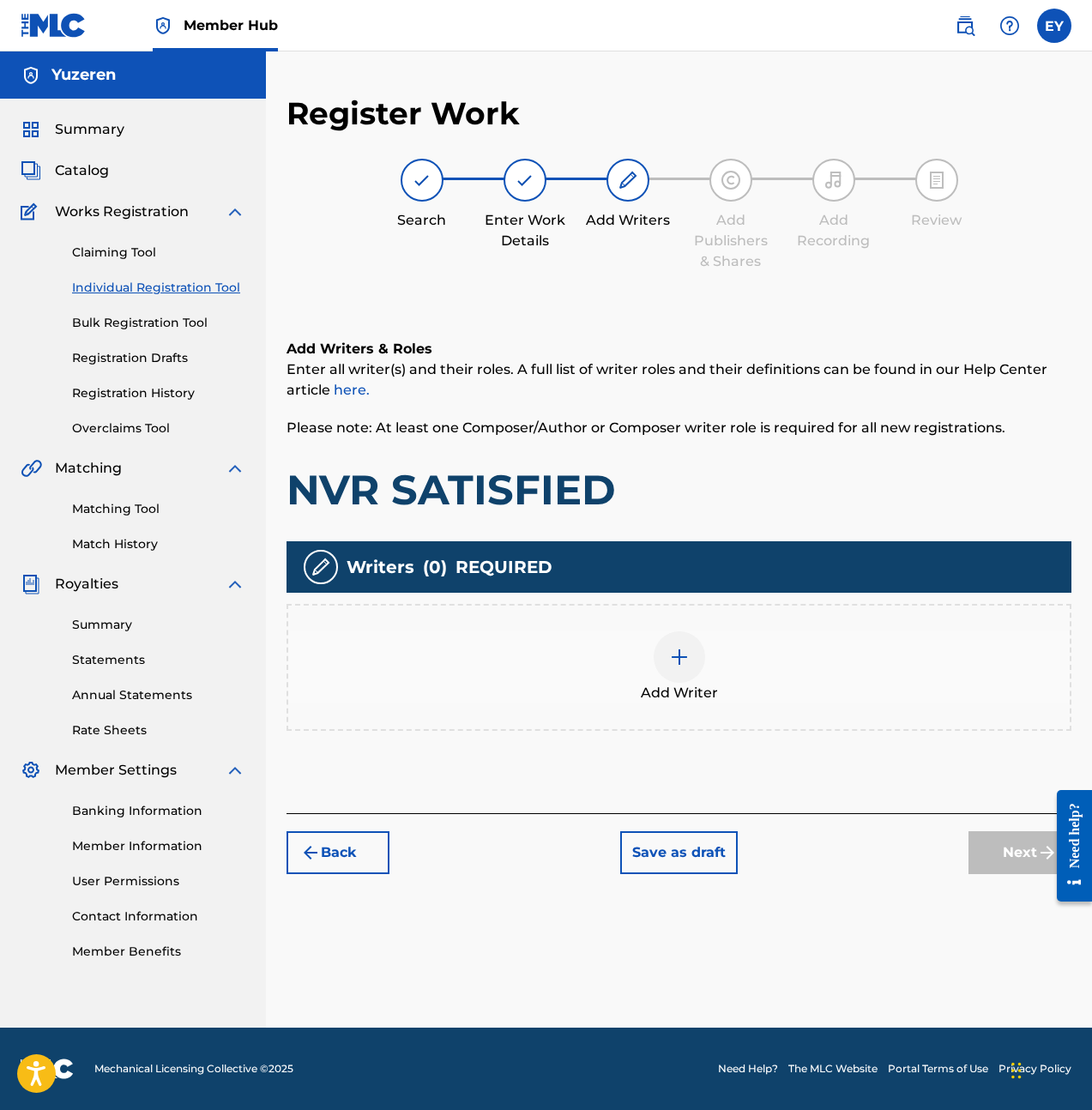
click at [678, 664] on img at bounding box center [680, 657] width 21 height 21
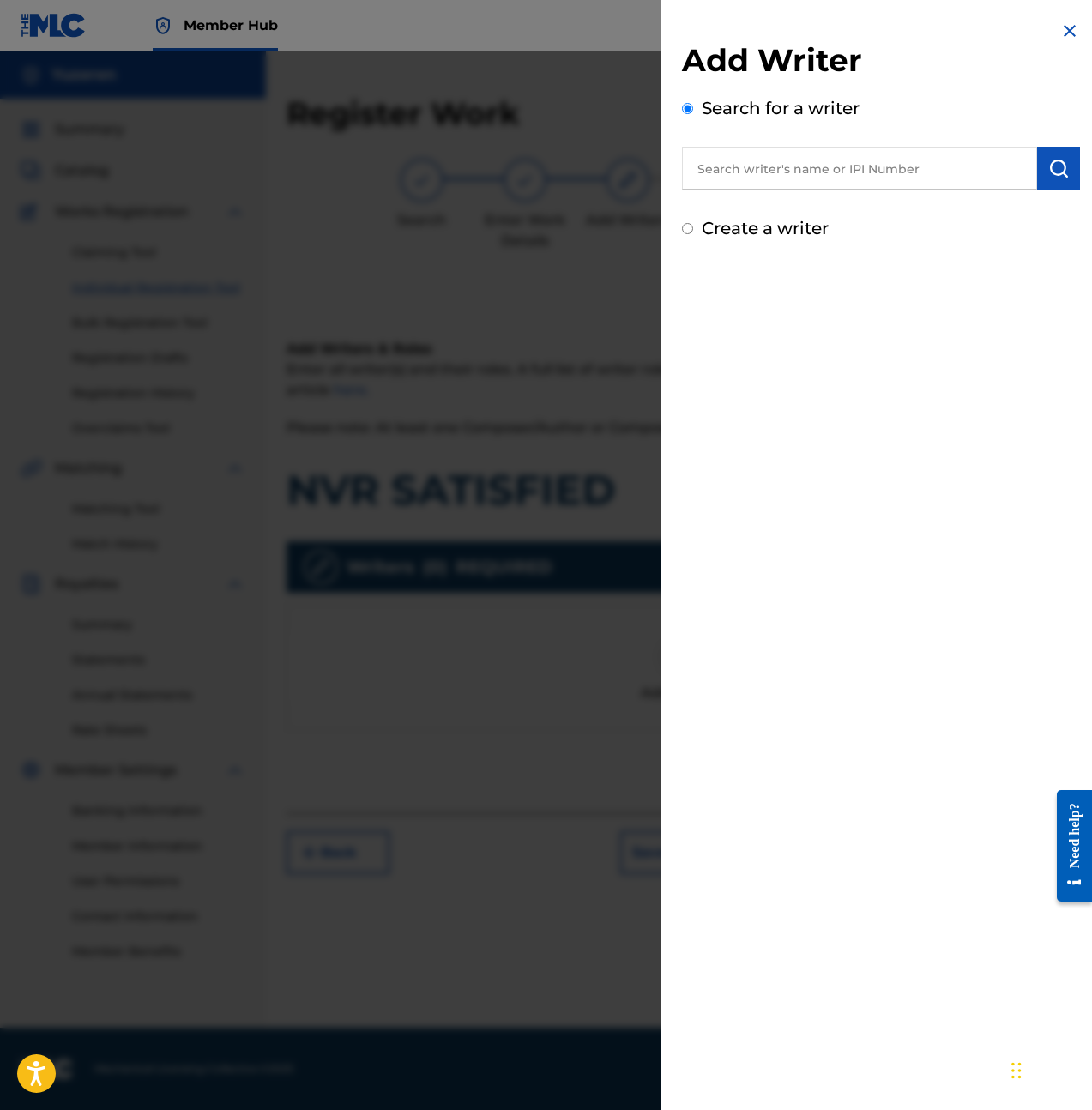
click at [825, 167] on input "text" at bounding box center [859, 167] width 355 height 43
type input "Ethan Yu"
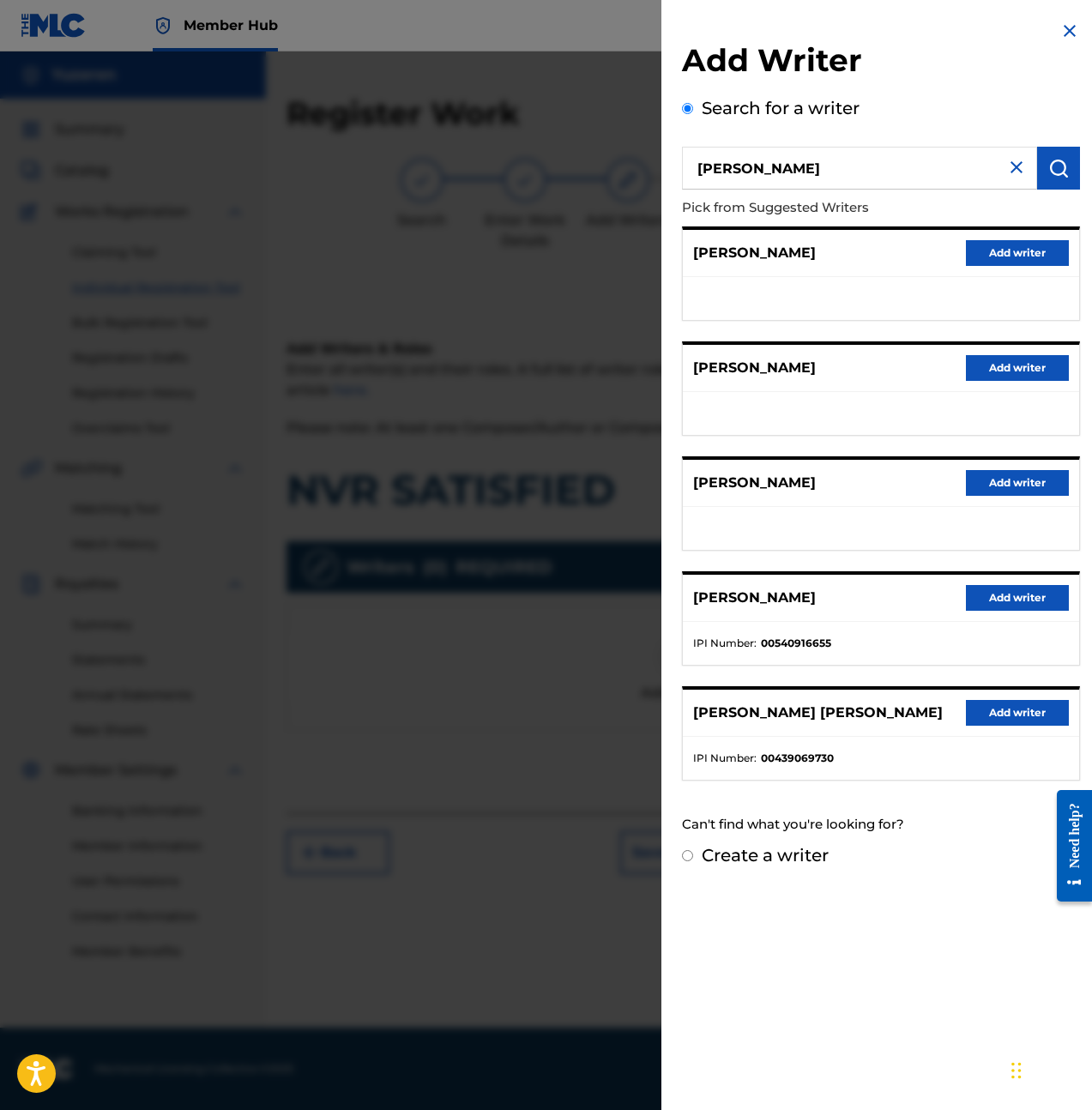
click at [797, 810] on div "Can't find what you're looking for?" at bounding box center [881, 824] width 398 height 36
click at [780, 849] on label "Create a writer" at bounding box center [765, 855] width 127 height 21
radio input "true"
click at [694, 850] on input "Create a writer" at bounding box center [687, 855] width 11 height 11
radio input "false"
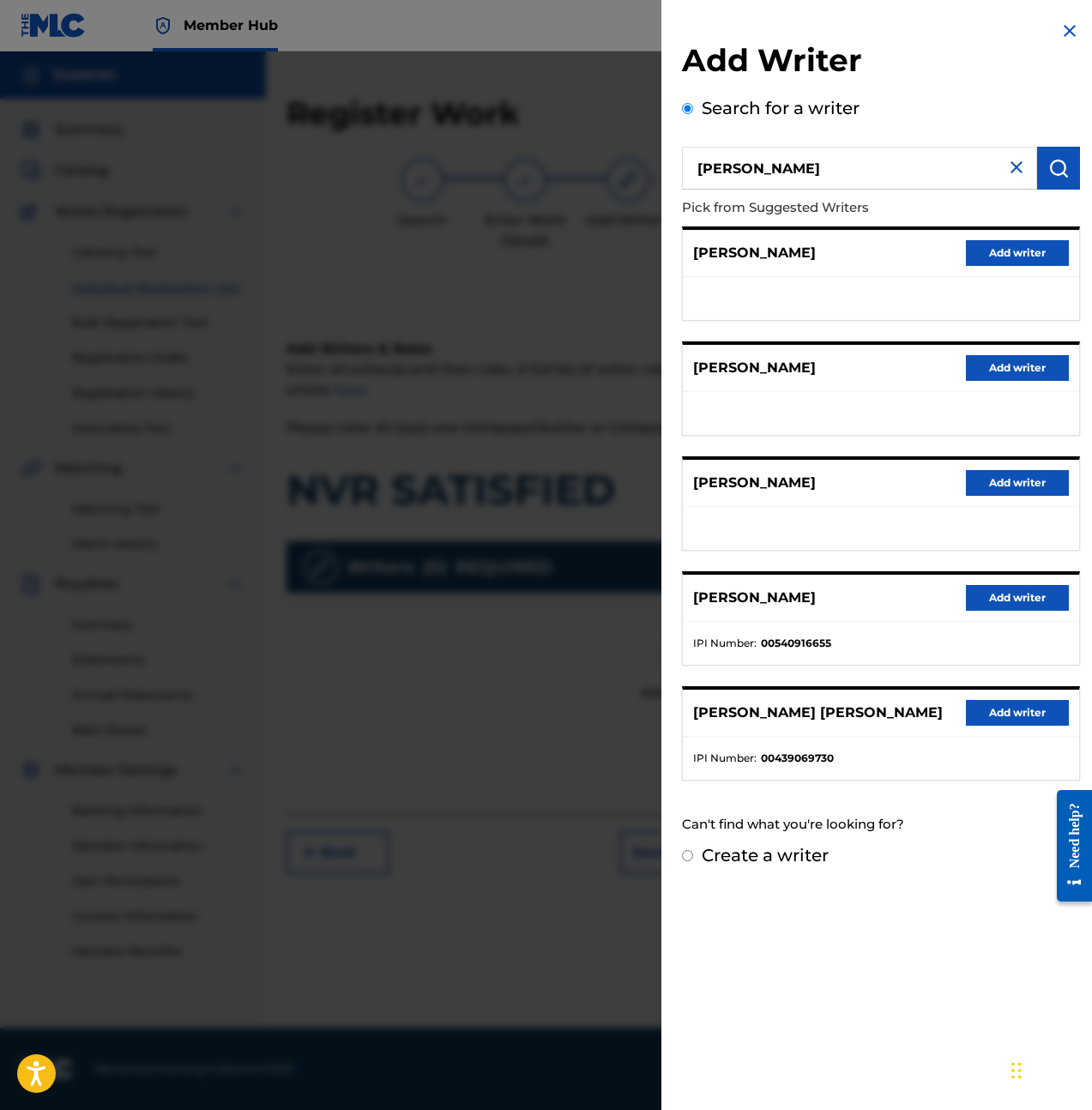
radio input "true"
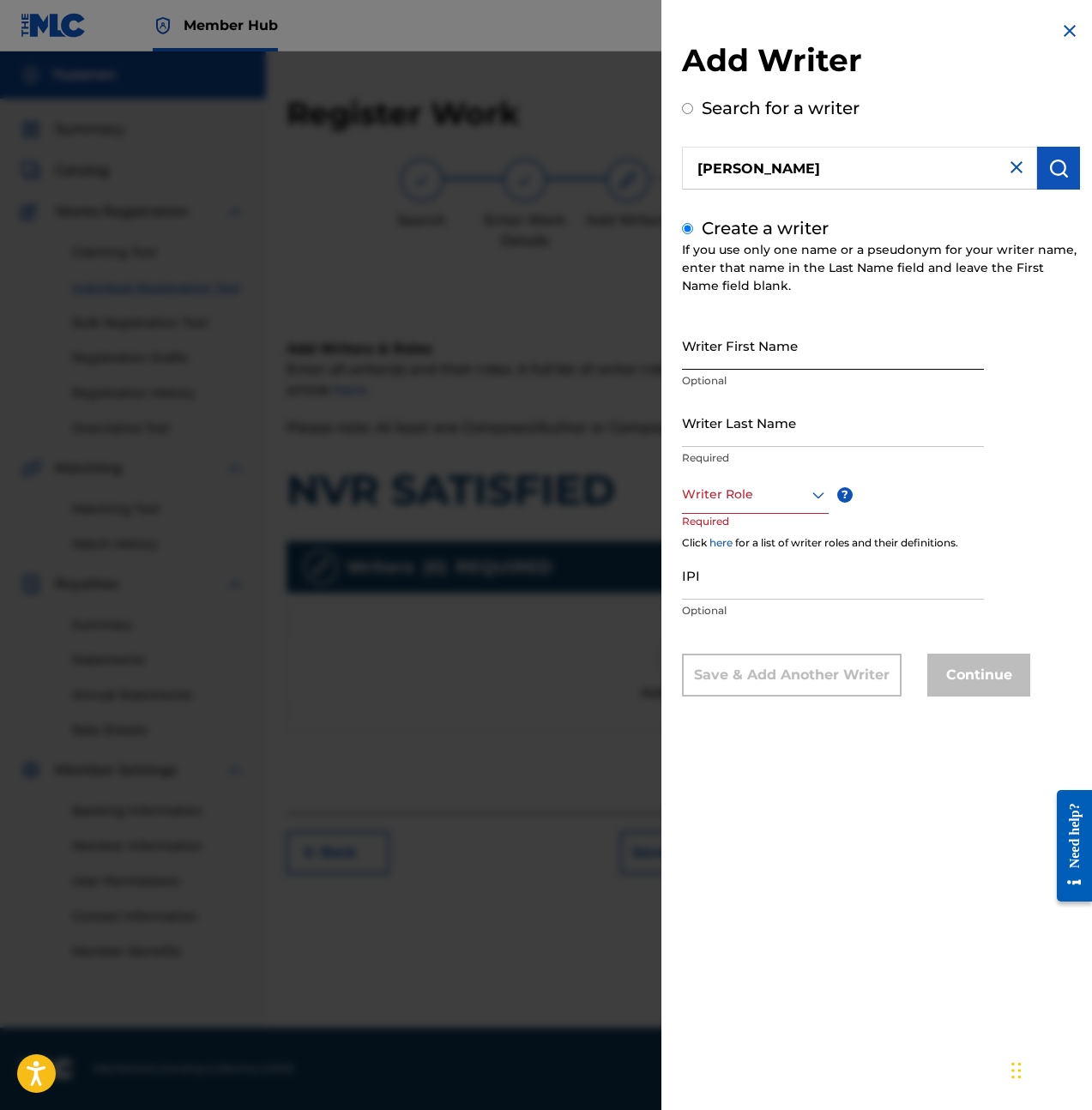
click at [770, 343] on input "Writer First Name" at bounding box center [833, 345] width 302 height 49
type input "Ethan"
type input "Yu"
click at [740, 478] on div "Writer Role" at bounding box center [755, 495] width 147 height 38
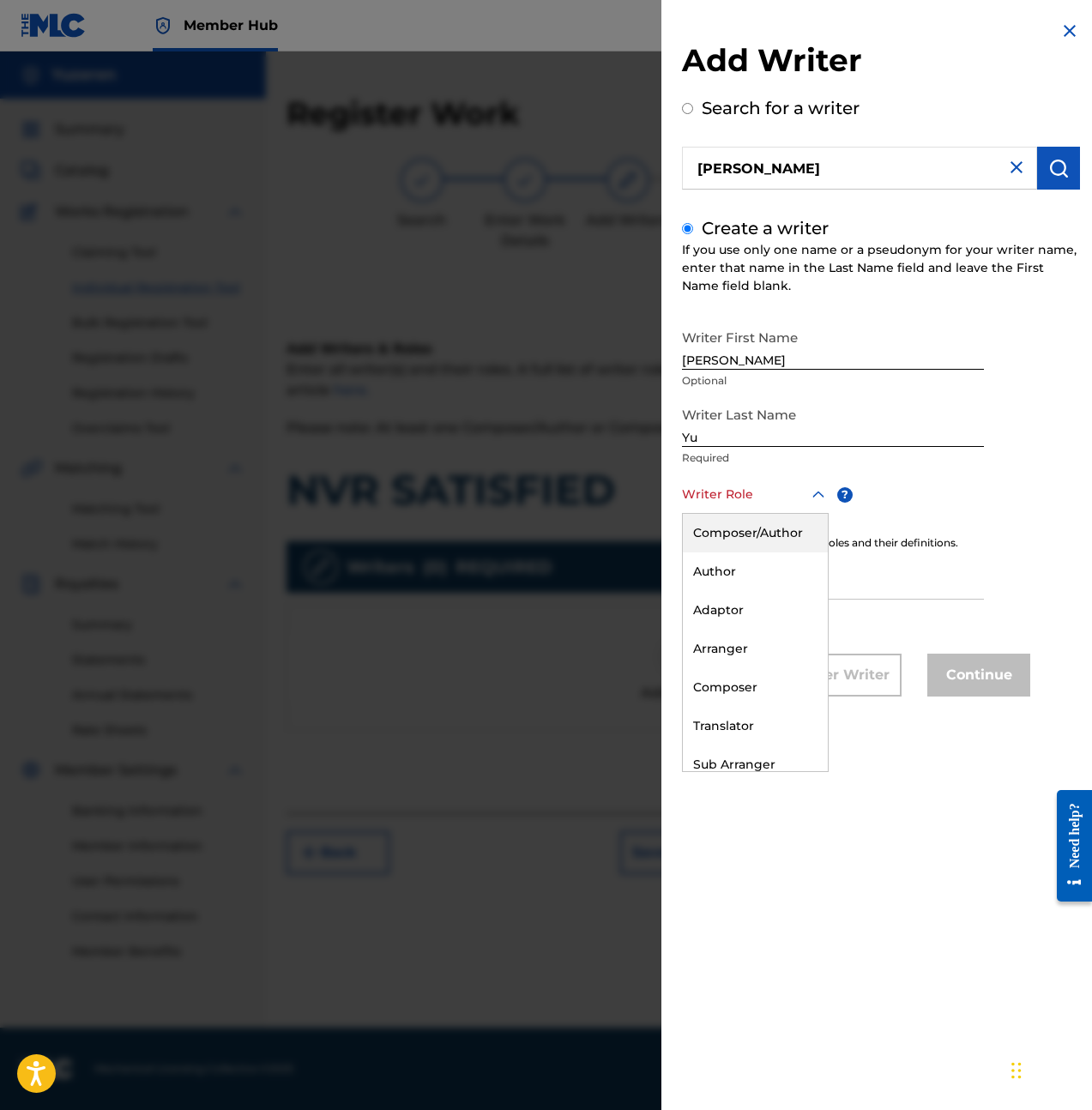
click at [767, 546] on div "Composer/Author" at bounding box center [755, 533] width 145 height 38
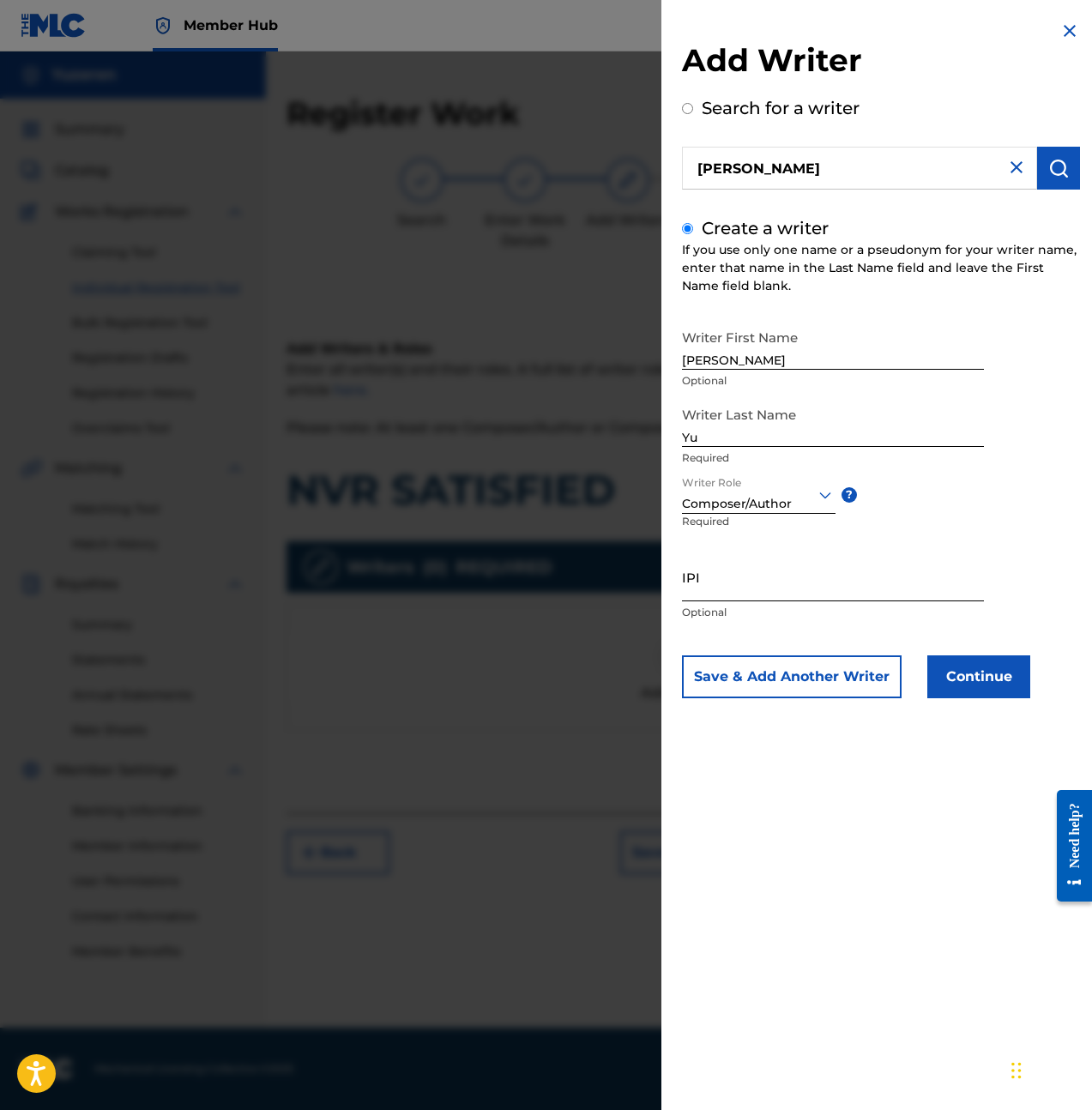
click at [766, 563] on input "IPI" at bounding box center [833, 576] width 302 height 49
paste input "1257346345"
type input "1257346345"
click at [967, 688] on button "Continue" at bounding box center [978, 676] width 103 height 43
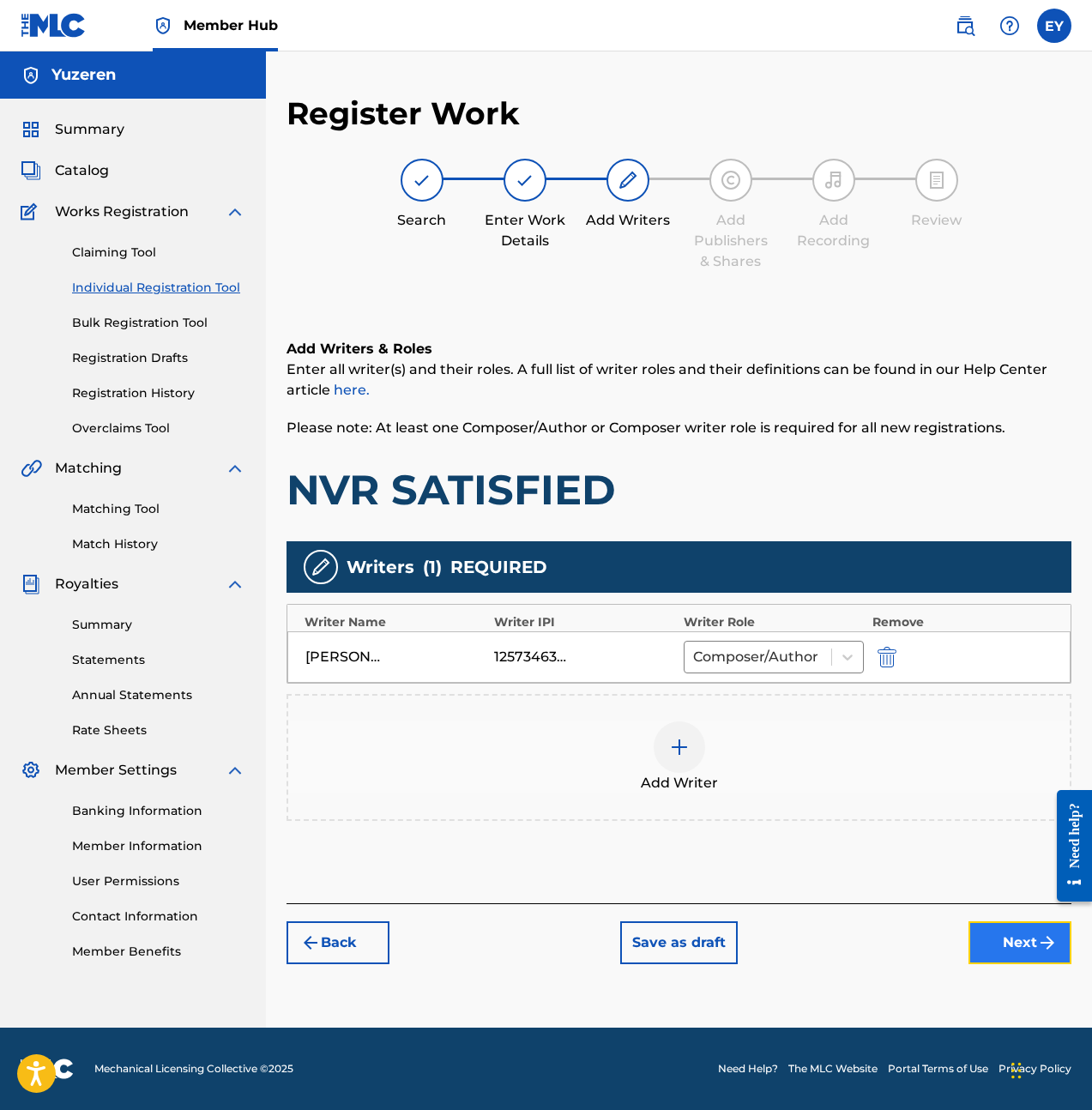
click at [1026, 937] on button "Next" at bounding box center [1020, 942] width 103 height 43
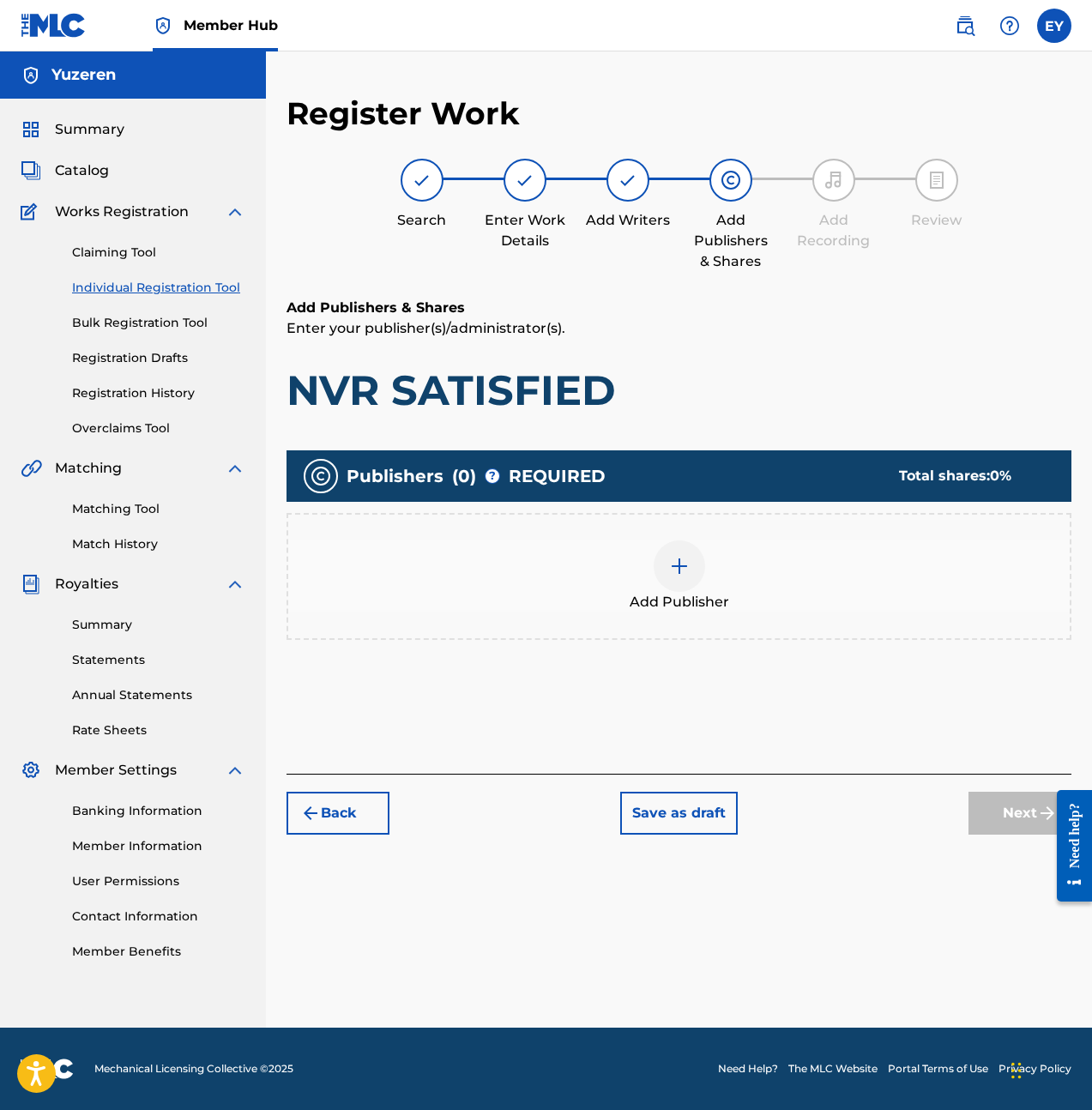
click at [664, 557] on div at bounding box center [679, 566] width 51 height 51
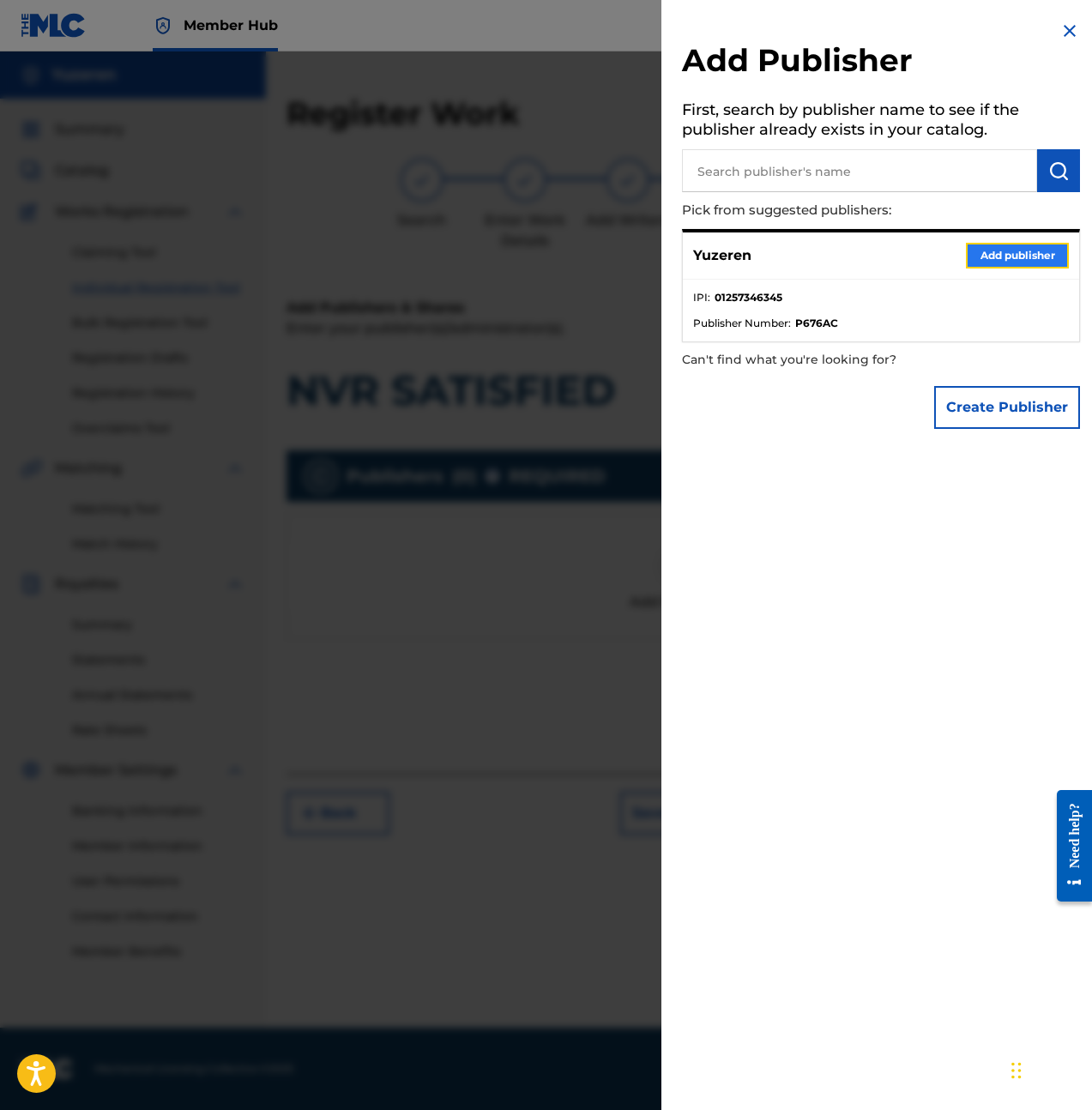
click at [966, 258] on button "Add publisher" at bounding box center [1017, 256] width 103 height 26
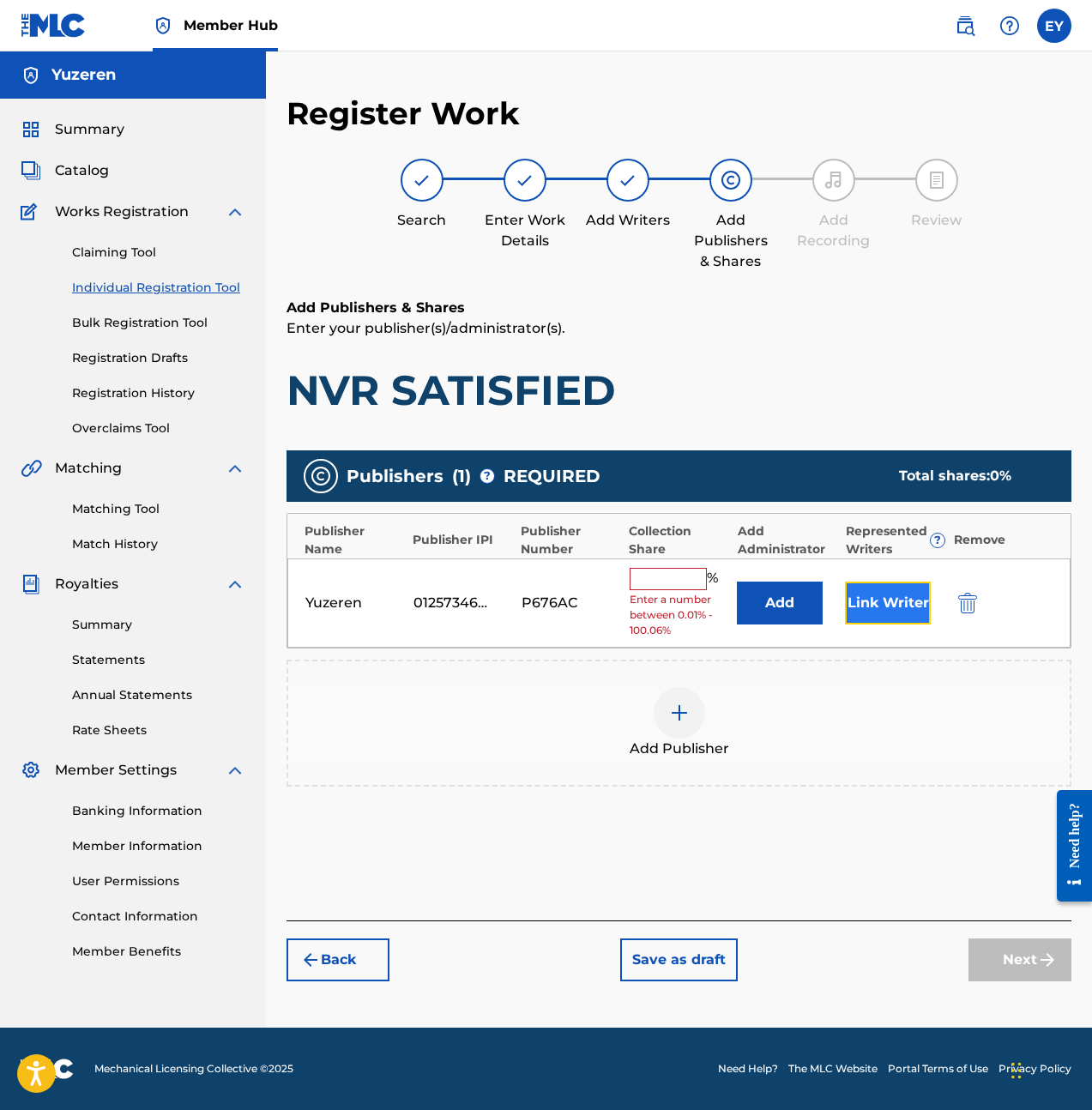
click at [904, 596] on button "Link Writer" at bounding box center [887, 602] width 86 height 43
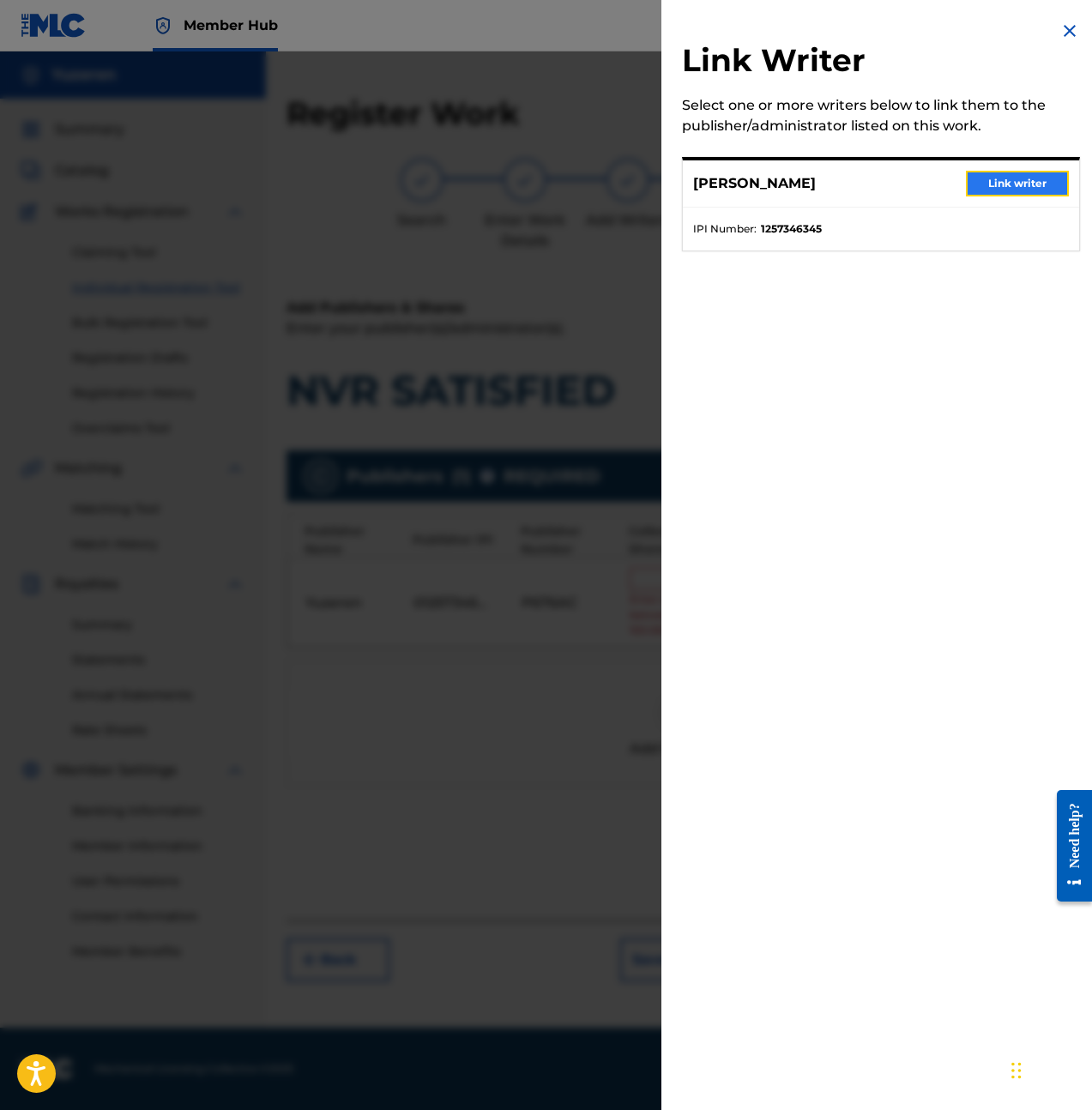
click at [996, 183] on button "Link writer" at bounding box center [1017, 184] width 103 height 26
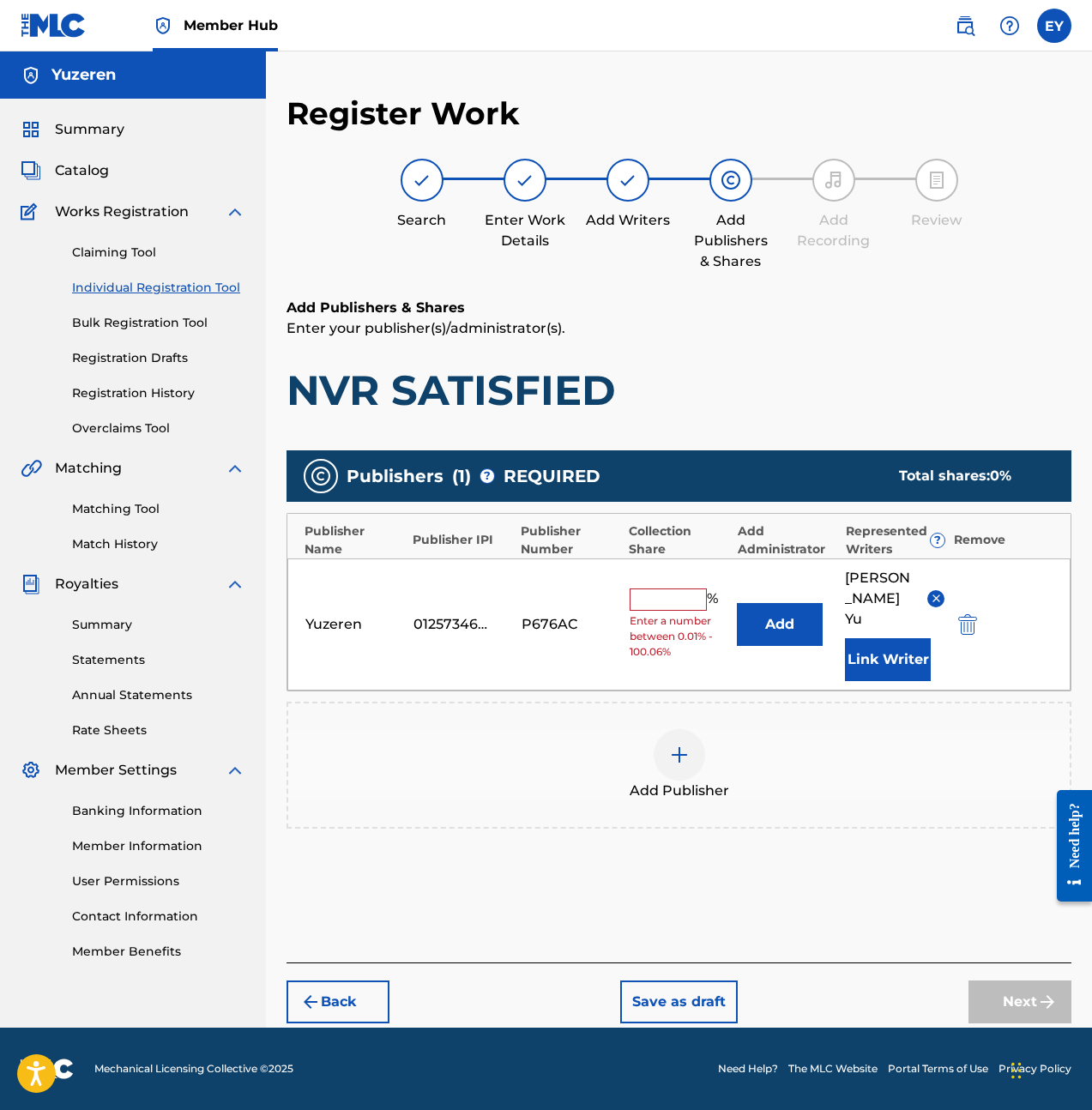
click at [701, 588] on input "text" at bounding box center [668, 600] width 77 height 23
type input "100"
click at [910, 962] on div "Back Save as draft Next" at bounding box center [679, 993] width 785 height 61
click at [968, 962] on div "Back Save as draft Next" at bounding box center [679, 993] width 785 height 61
click at [979, 981] on button "Next" at bounding box center [1020, 1002] width 103 height 43
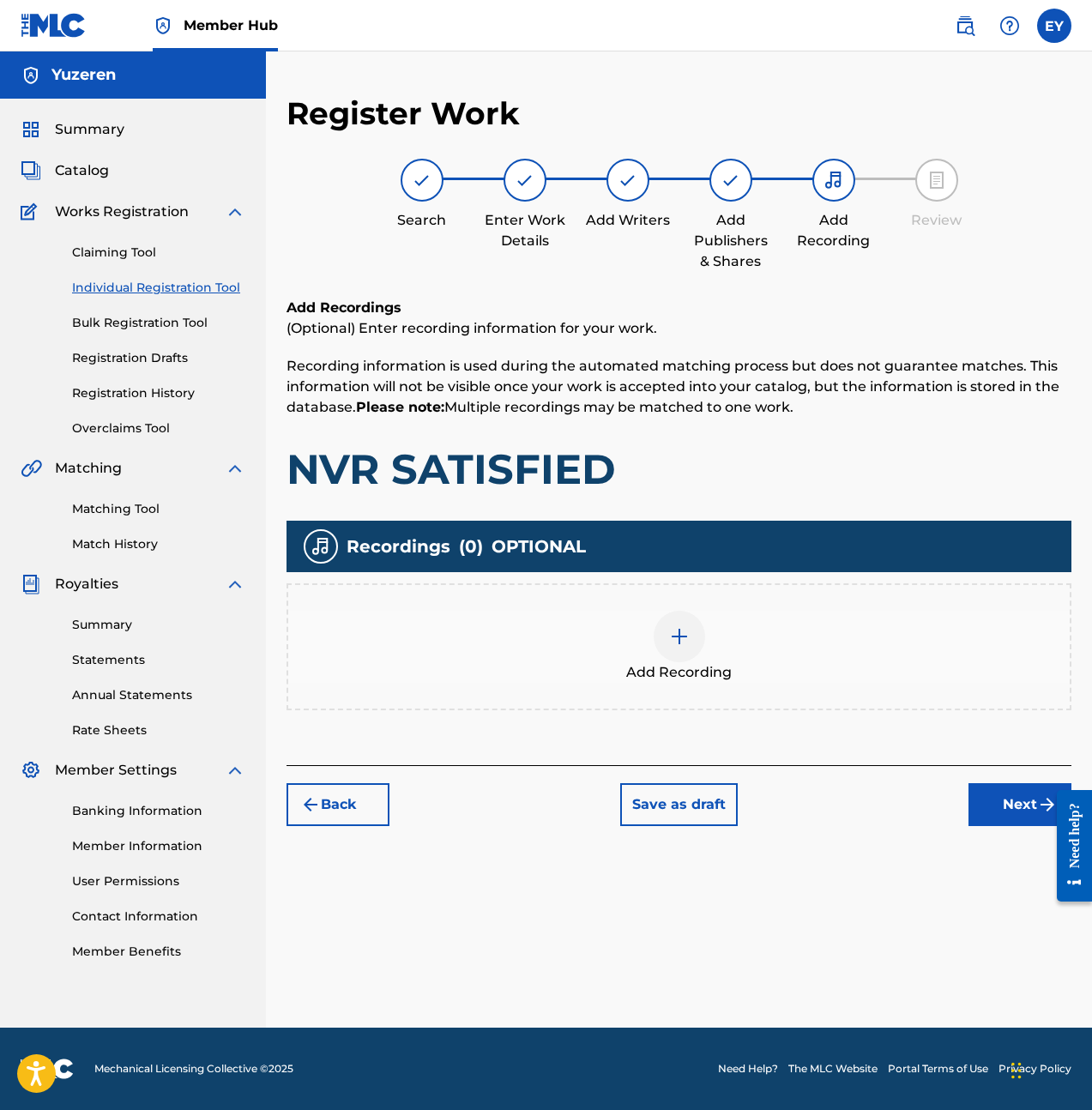
click at [829, 642] on div "Add Recording" at bounding box center [679, 647] width 781 height 72
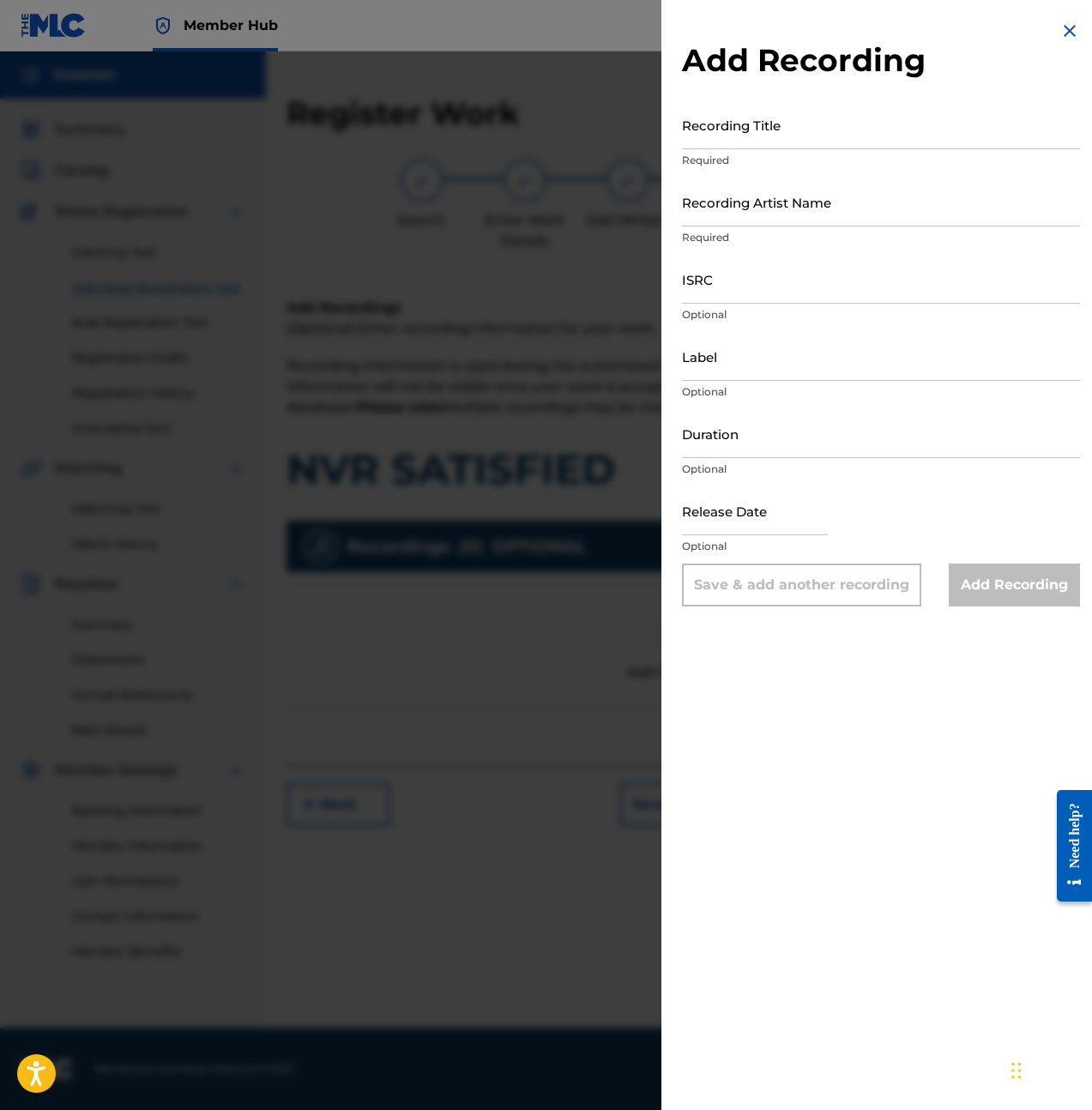
drag, startPoint x: 731, startPoint y: 171, endPoint x: 733, endPoint y: 158, distance: 13.2
click at [733, 166] on div "Recording Title Required" at bounding box center [881, 139] width 398 height 77
click at [733, 147] on input "Recording Title" at bounding box center [881, 125] width 398 height 49
type input "NVR SATISFIED"
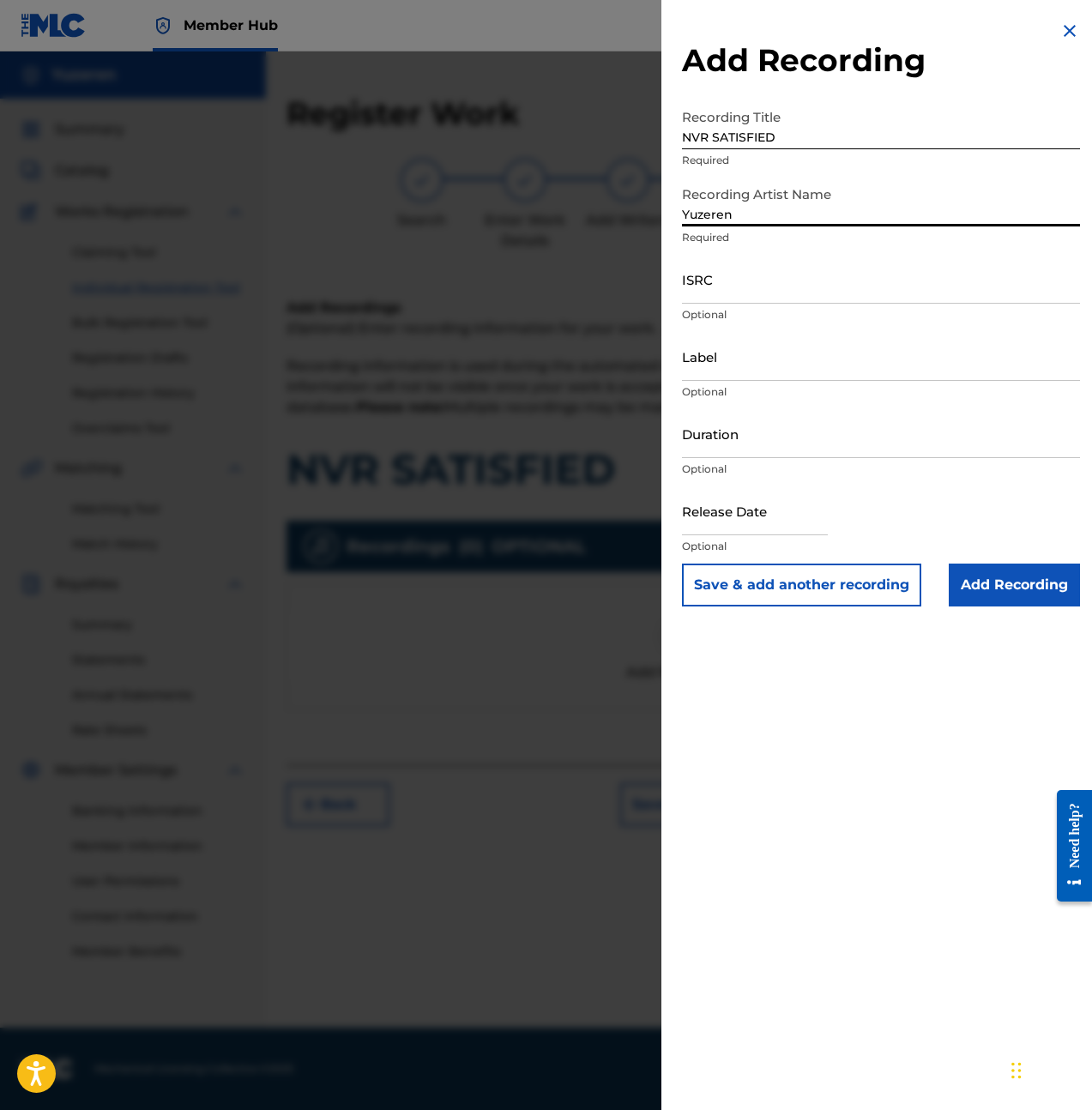
type input "Yuzeren"
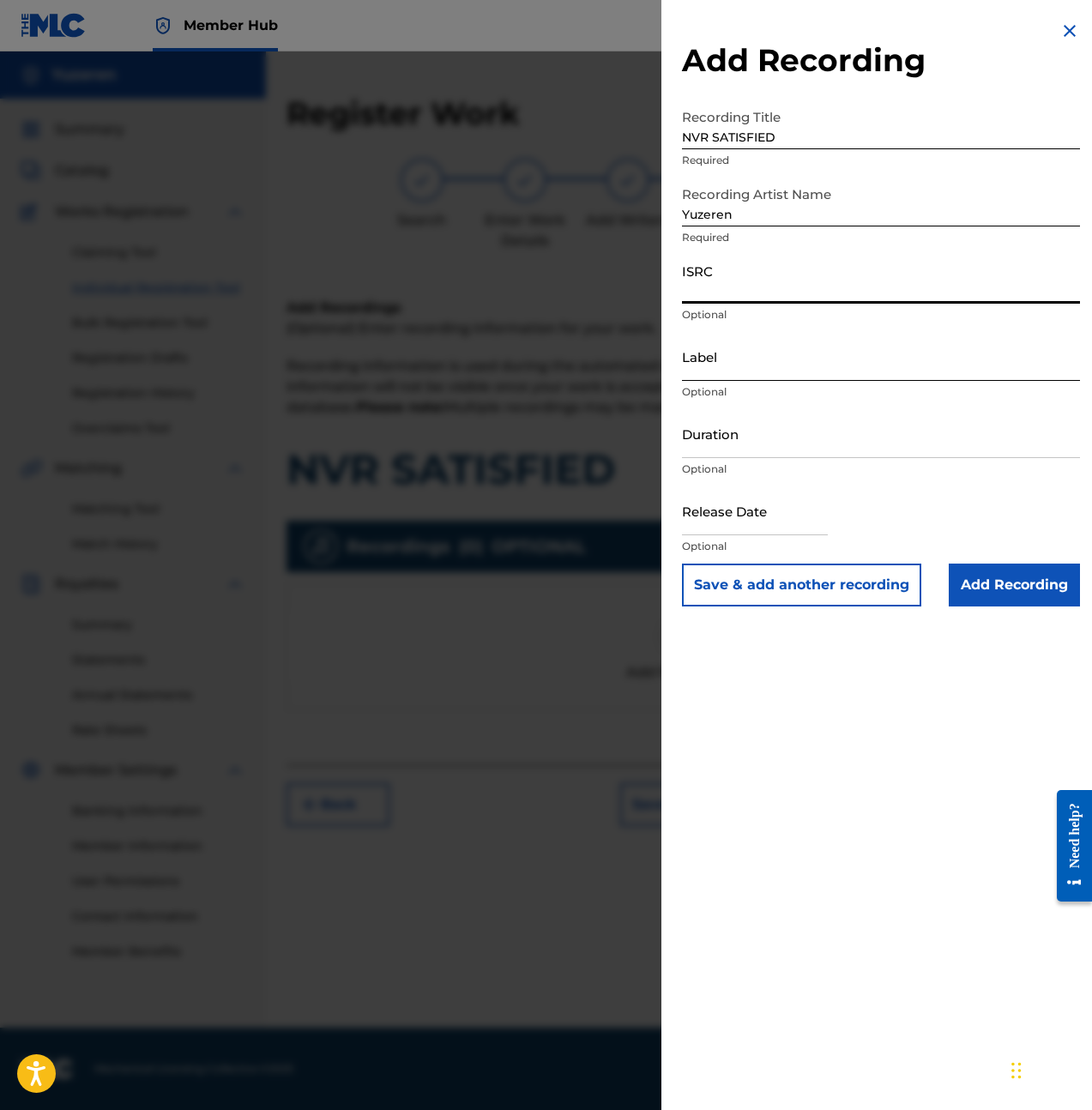
paste input "QZMEM2452731"
type input "QZMEM2452731"
click at [769, 379] on input "Label" at bounding box center [881, 356] width 398 height 49
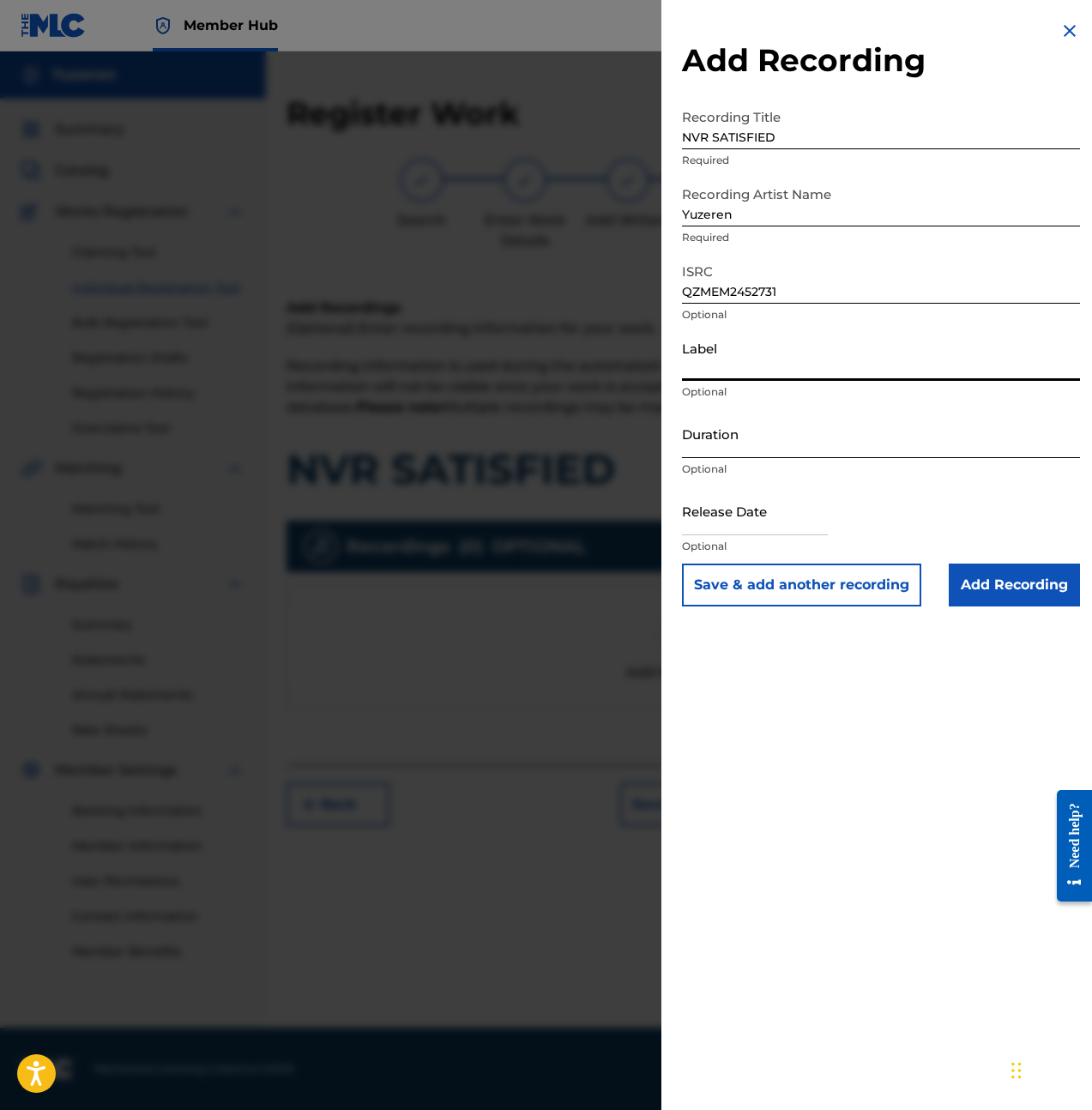
type input "BLů"
click at [751, 448] on input "Duration" at bounding box center [881, 433] width 398 height 49
type input "03:19"
click at [820, 521] on input "text" at bounding box center [755, 510] width 146 height 49
select select "8"
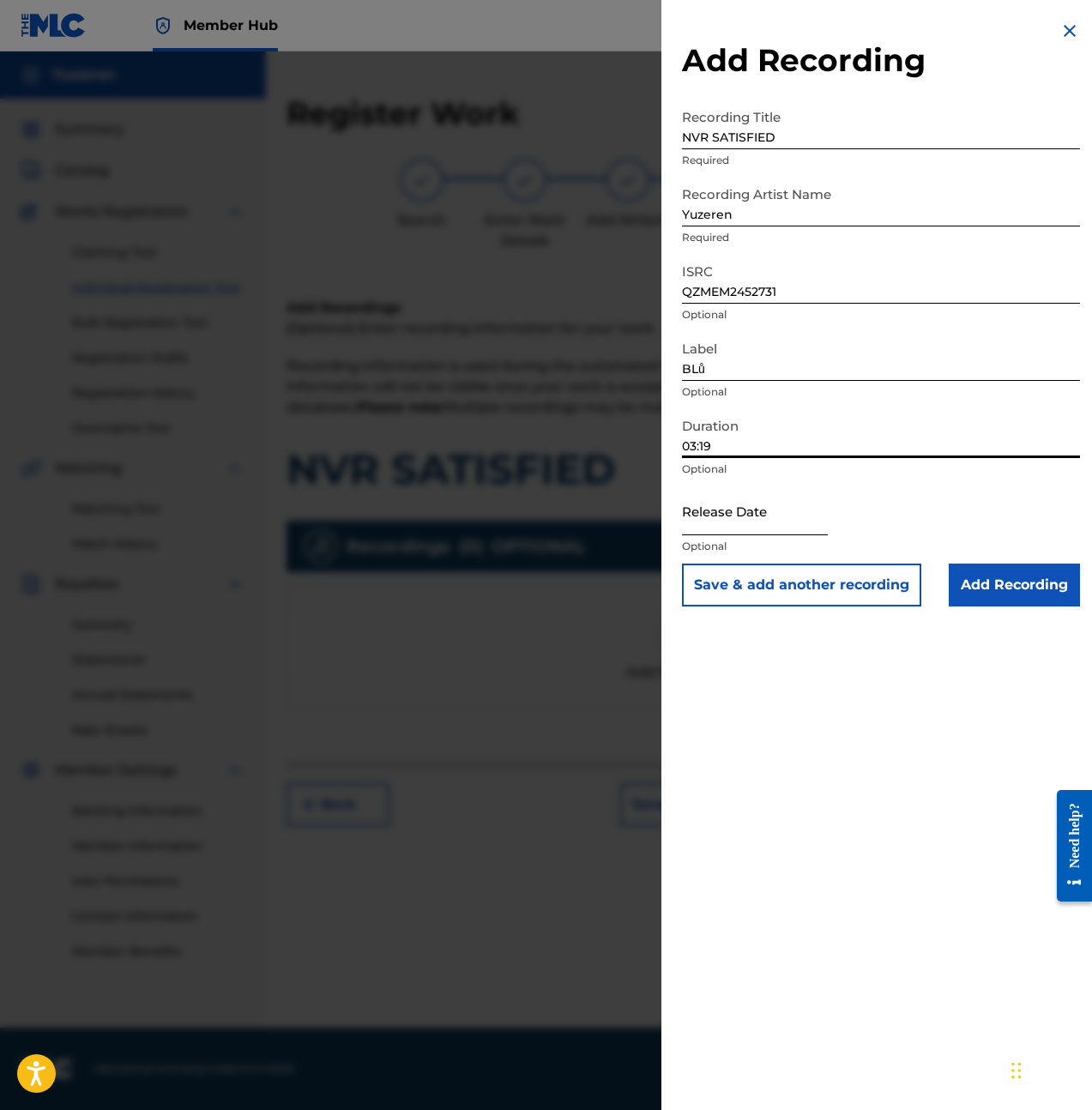
select select "2025"
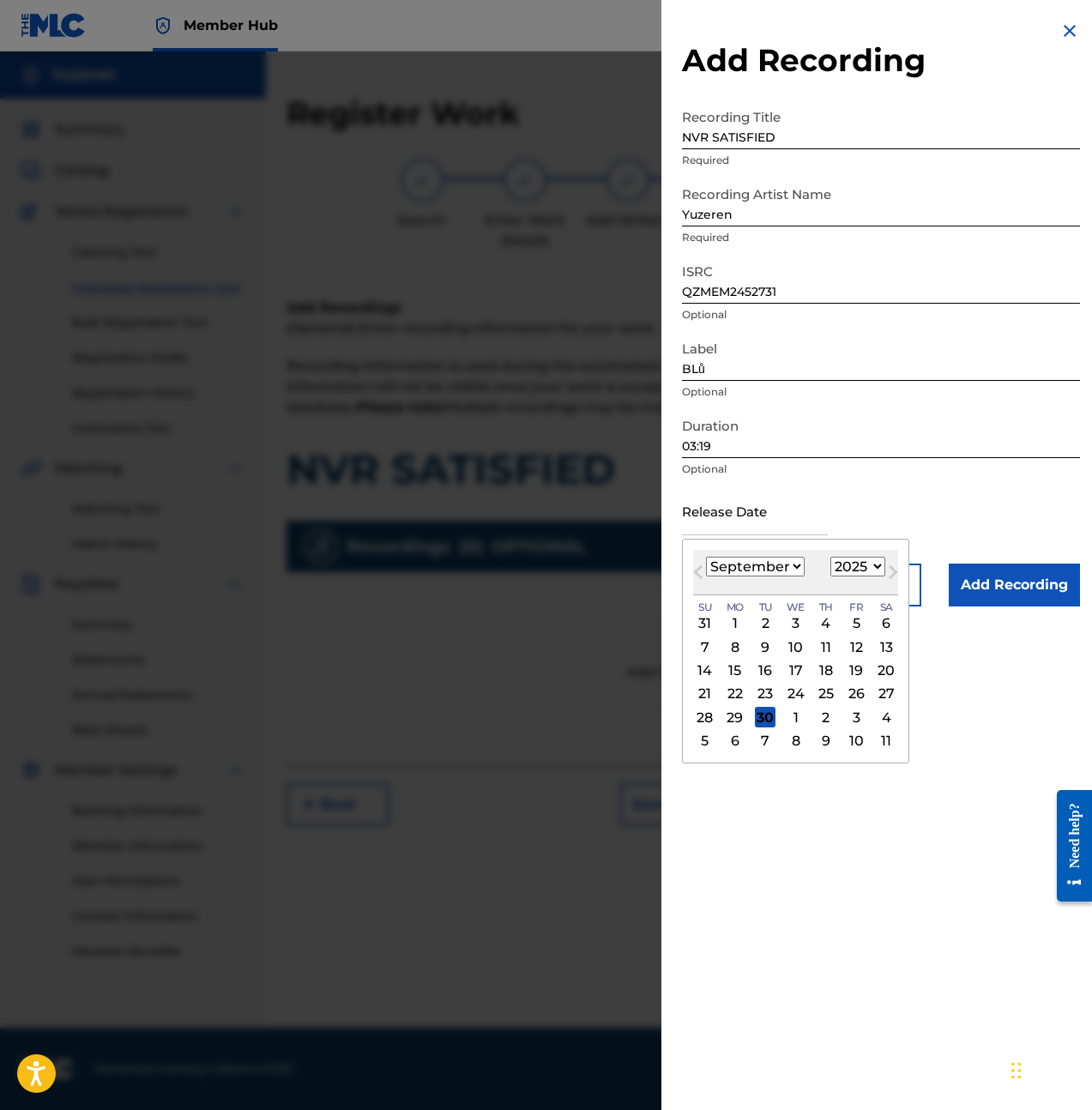
click at [838, 510] on div "Release Date Previous Month Next Month September 2025 January February March Ap…" at bounding box center [881, 524] width 398 height 77
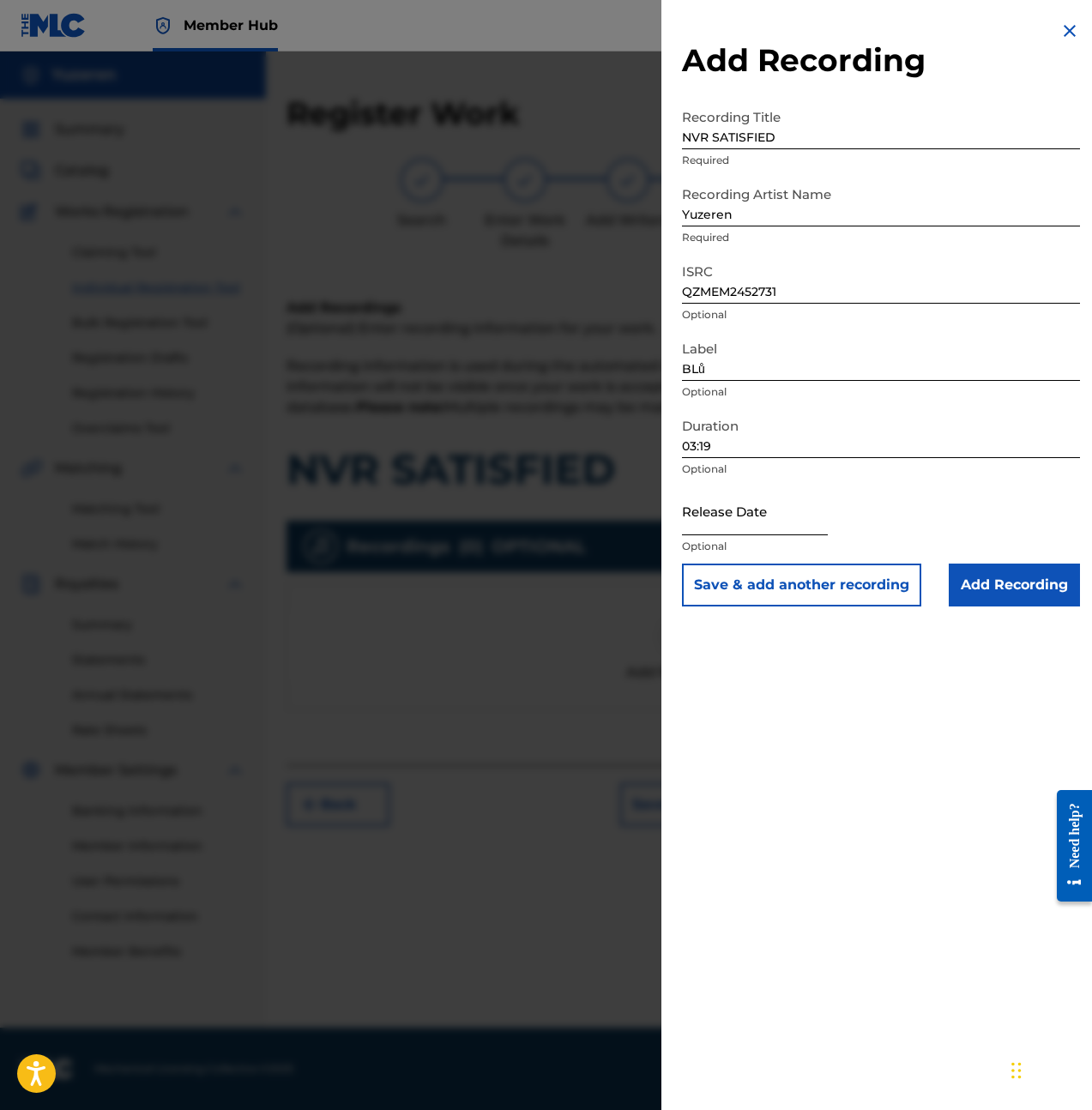
click at [767, 528] on input "text" at bounding box center [755, 510] width 146 height 49
select select "8"
select select "2025"
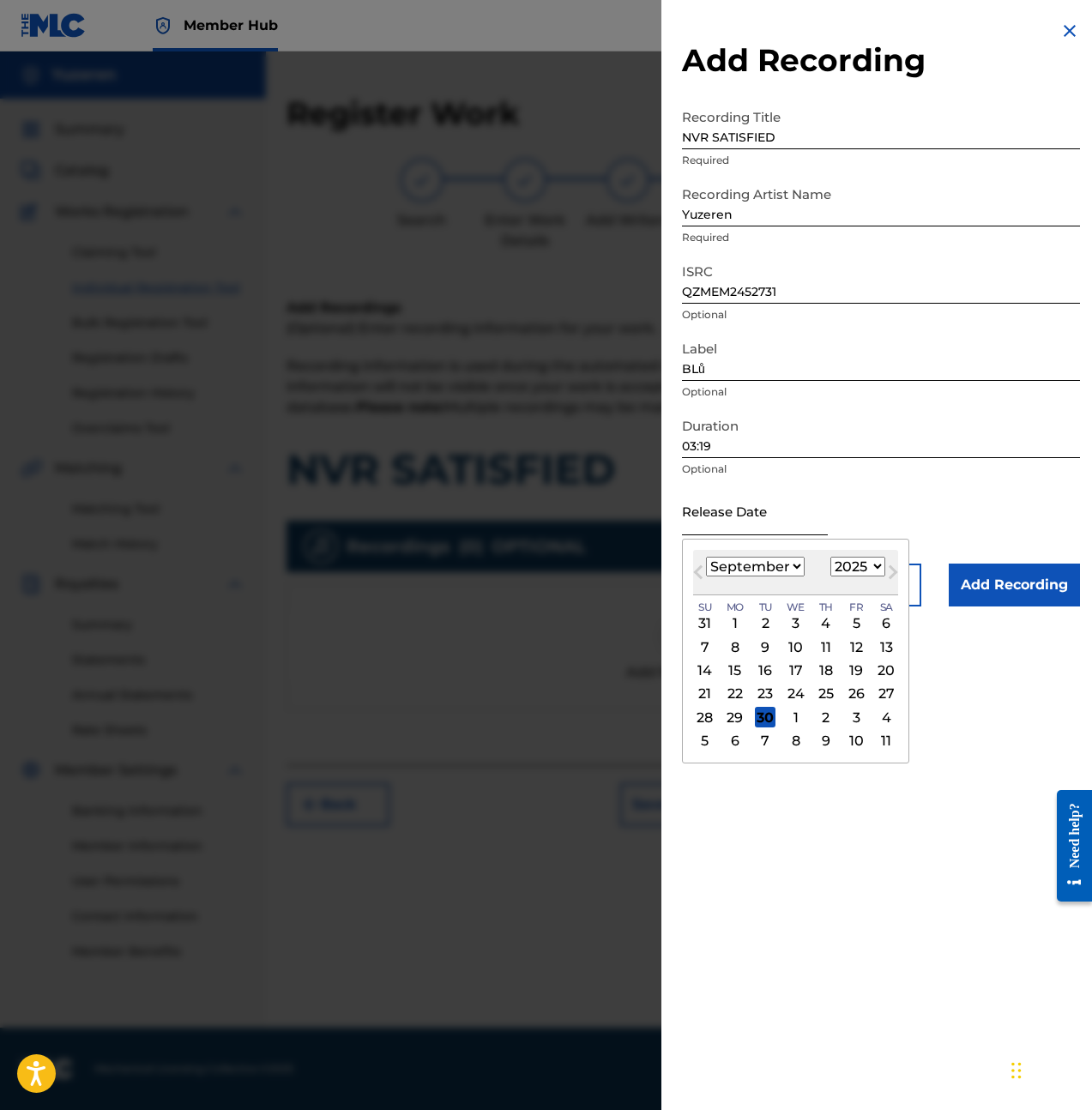
type input "May 24 2024"
select select "4"
select select "2024"
click at [853, 695] on div "24" at bounding box center [856, 694] width 21 height 21
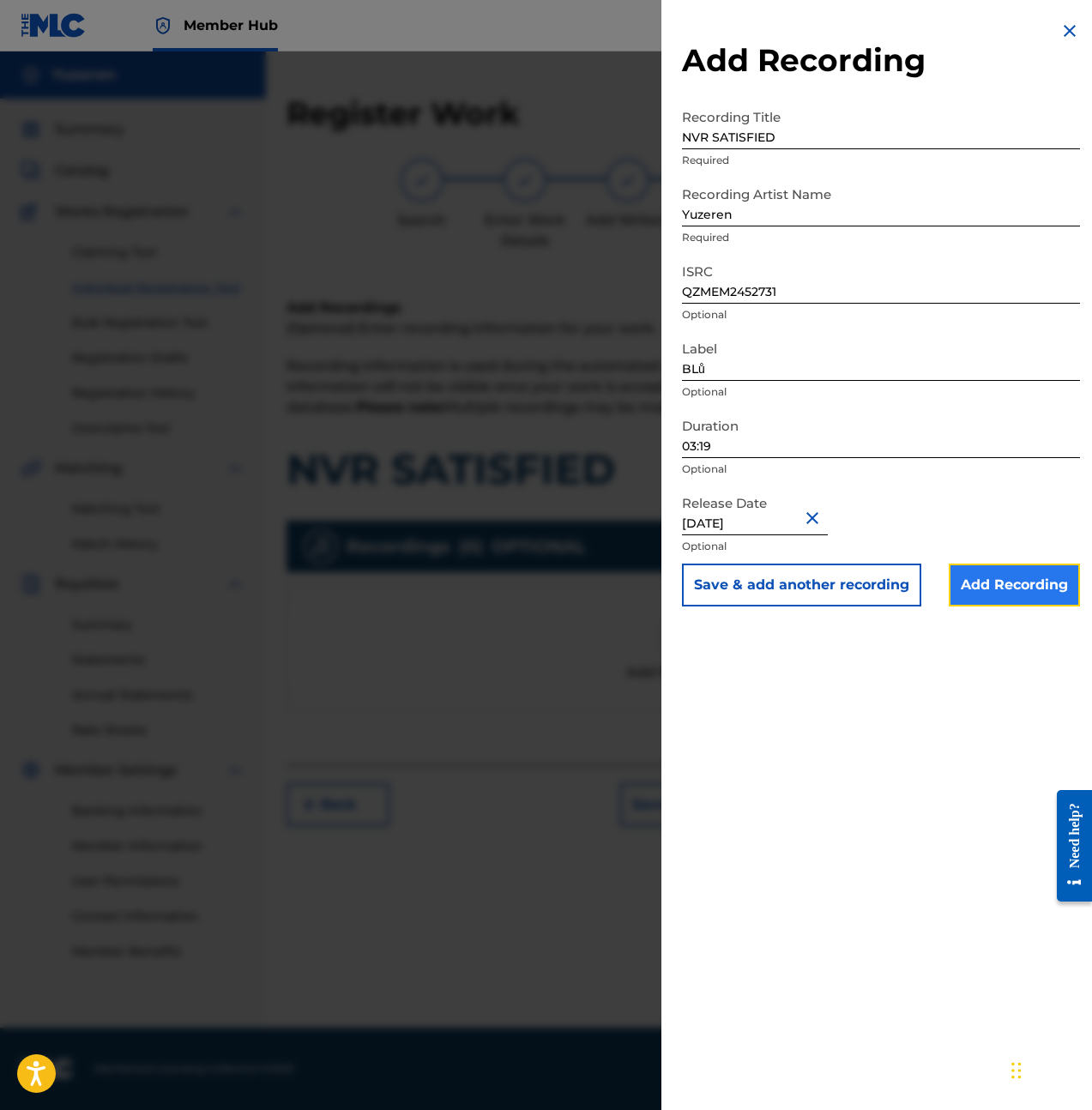
click at [992, 591] on input "Add Recording" at bounding box center [1014, 584] width 131 height 43
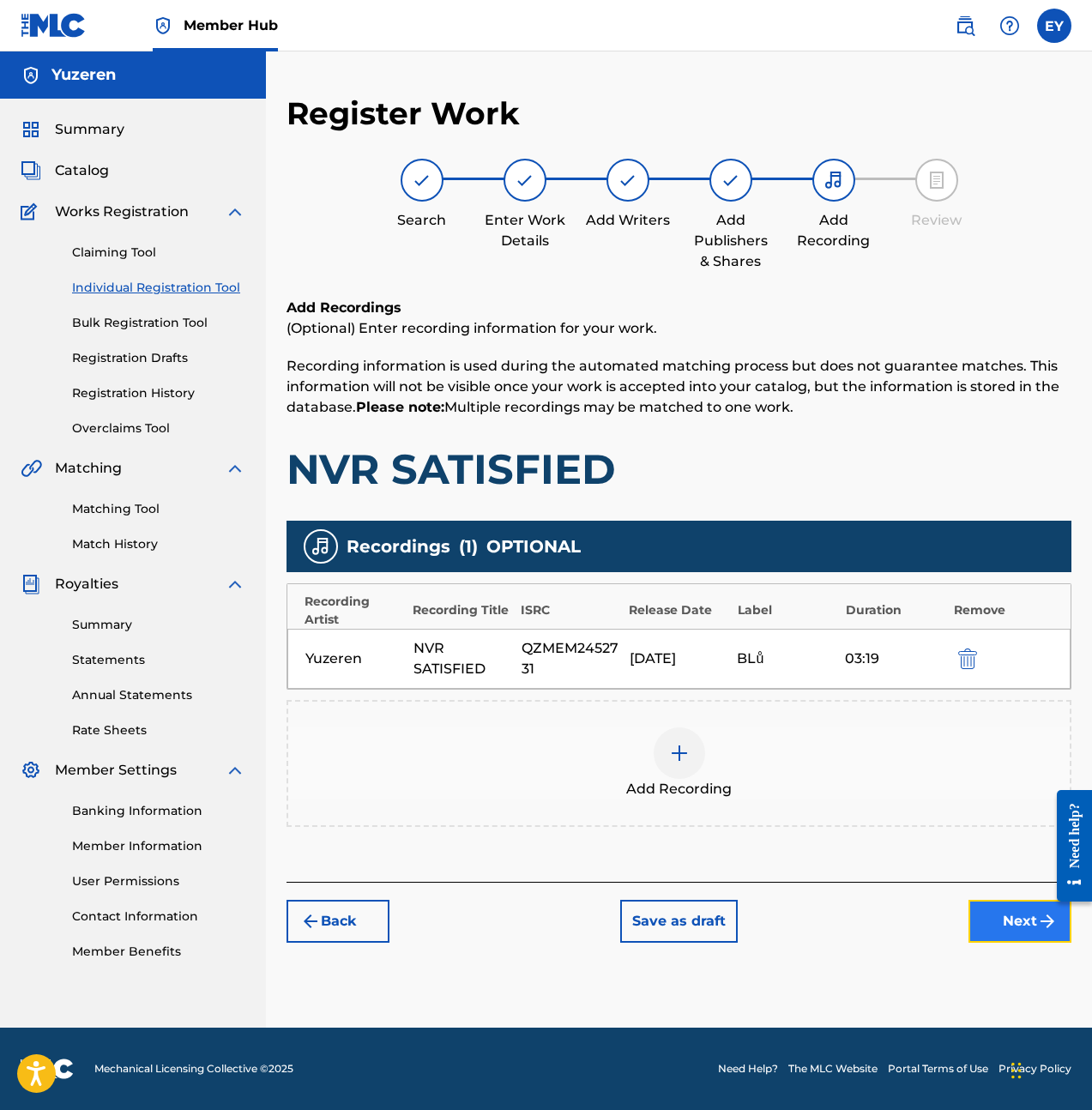
click at [1019, 915] on button "Next" at bounding box center [1020, 921] width 103 height 43
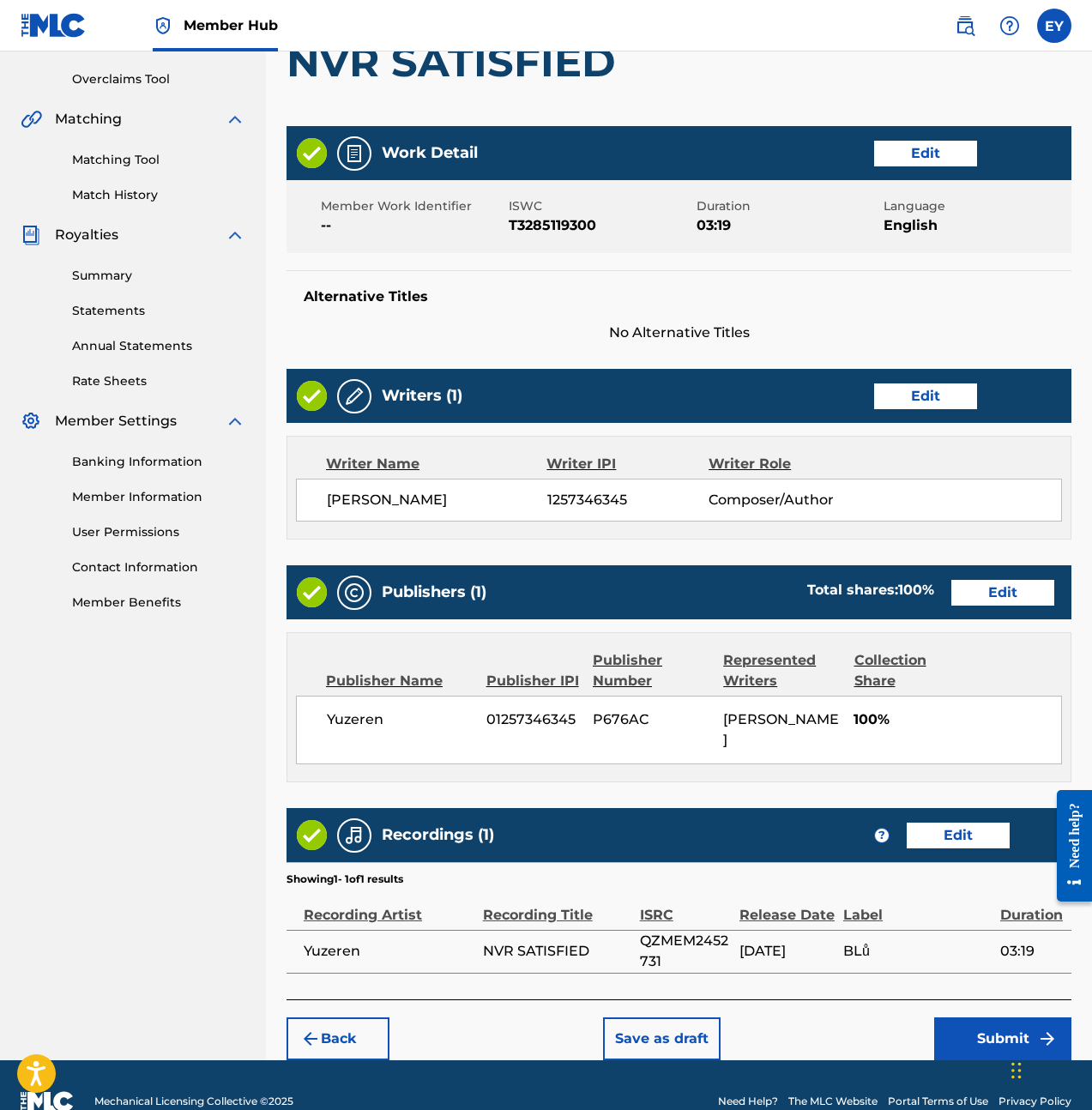
scroll to position [361, 0]
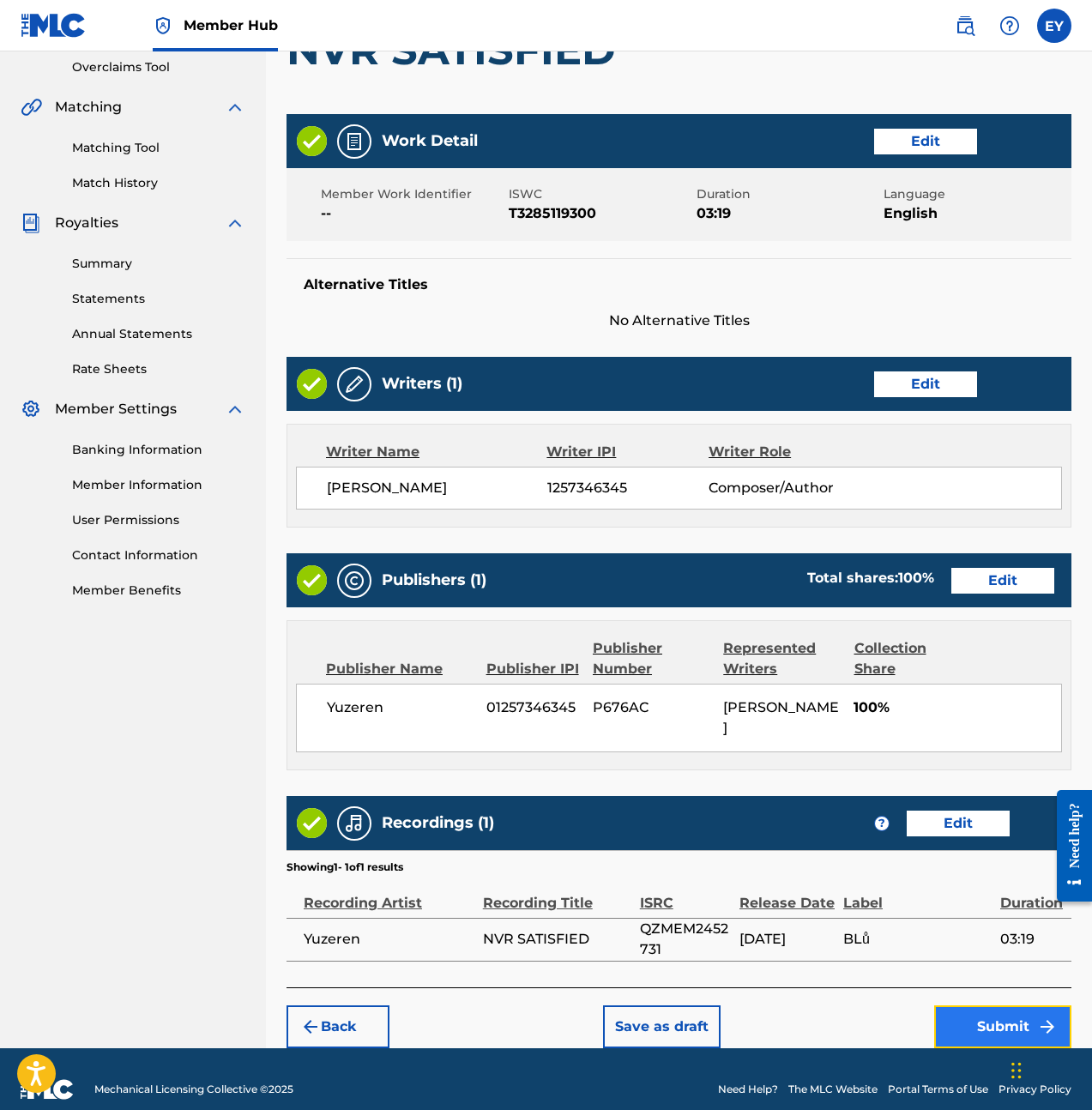
click at [983, 1015] on button "Submit" at bounding box center [1003, 1026] width 137 height 43
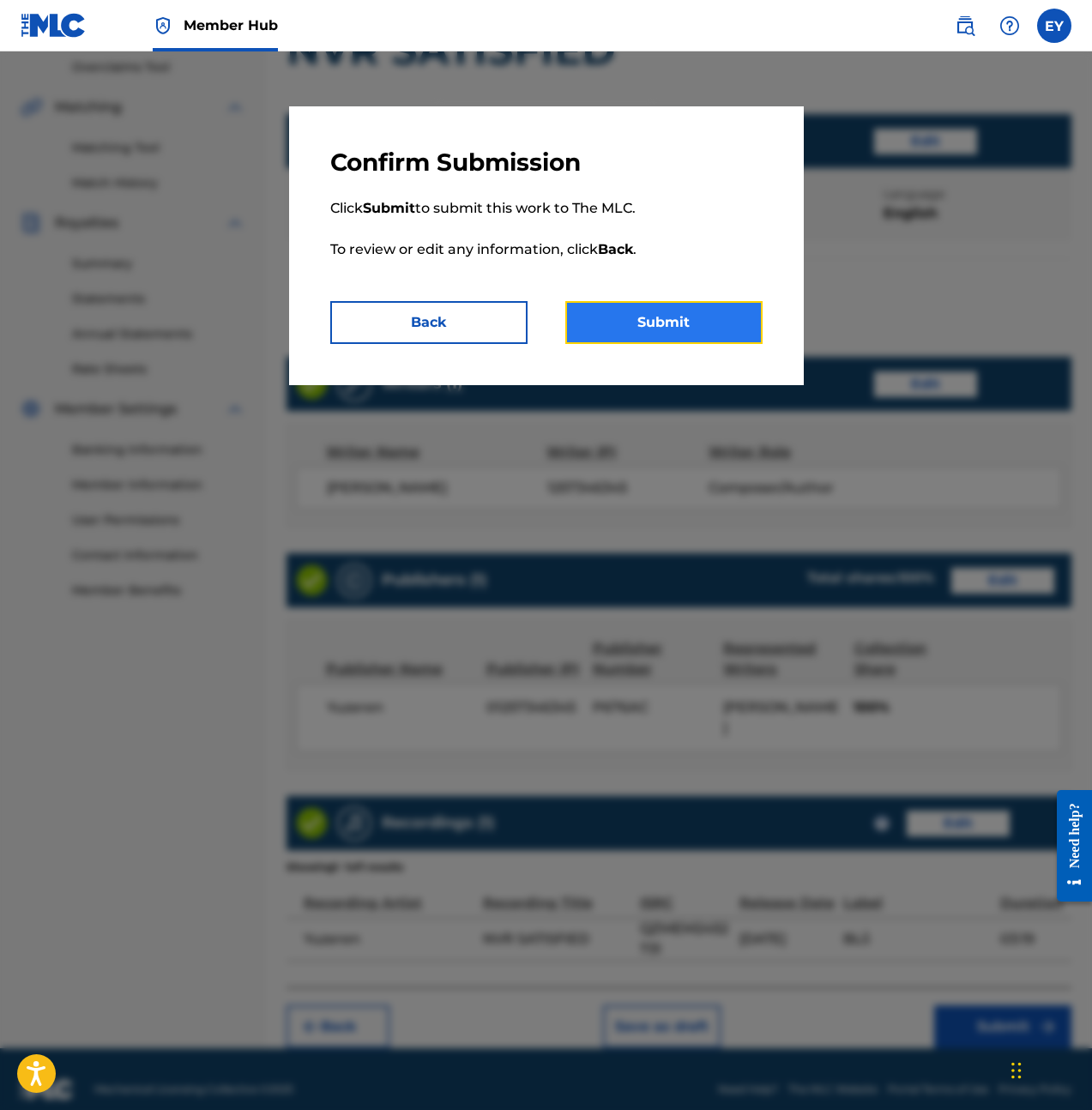
click at [701, 324] on button "Submit" at bounding box center [663, 322] width 197 height 43
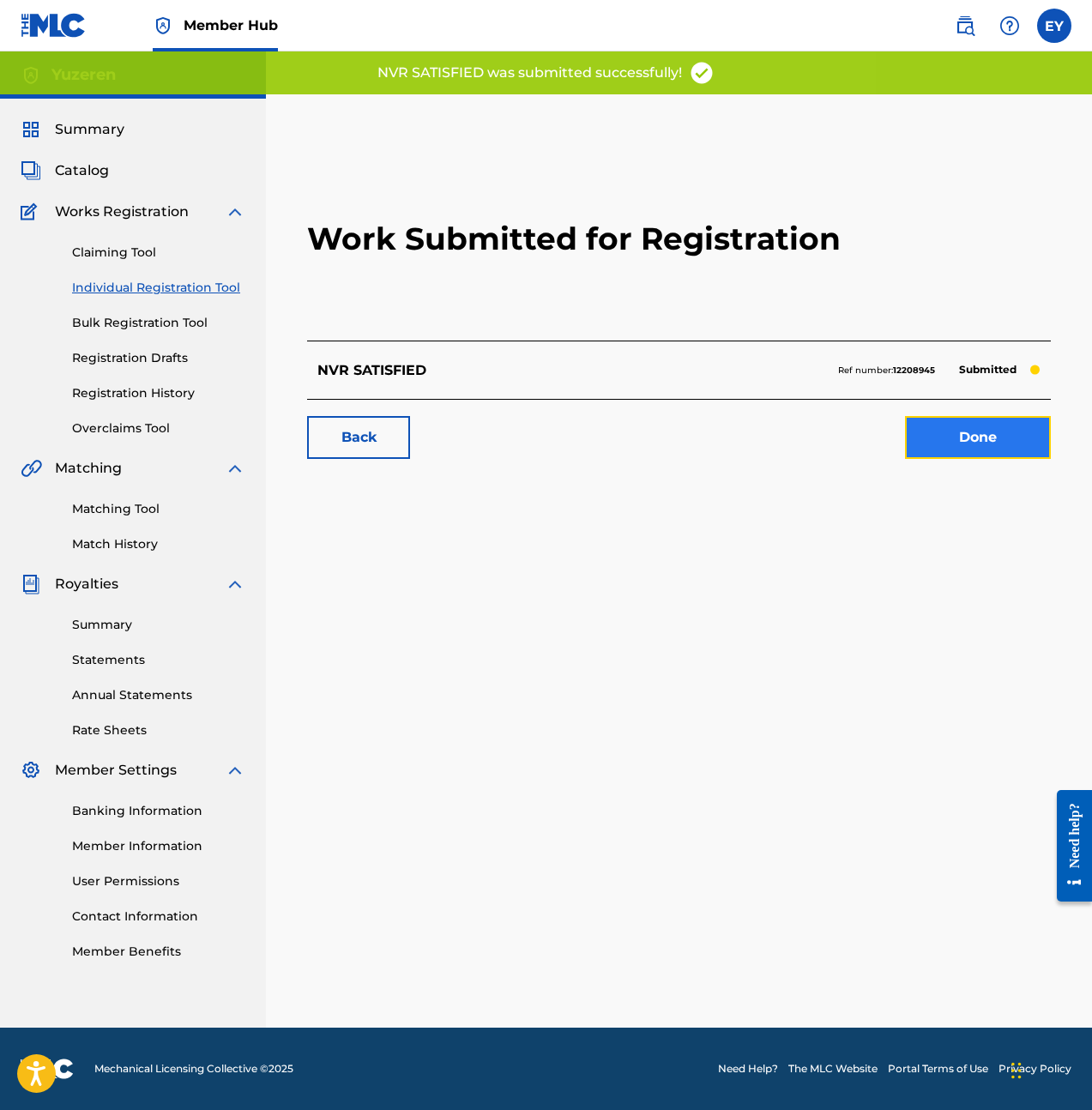
click at [1015, 433] on link "Done" at bounding box center [978, 437] width 146 height 43
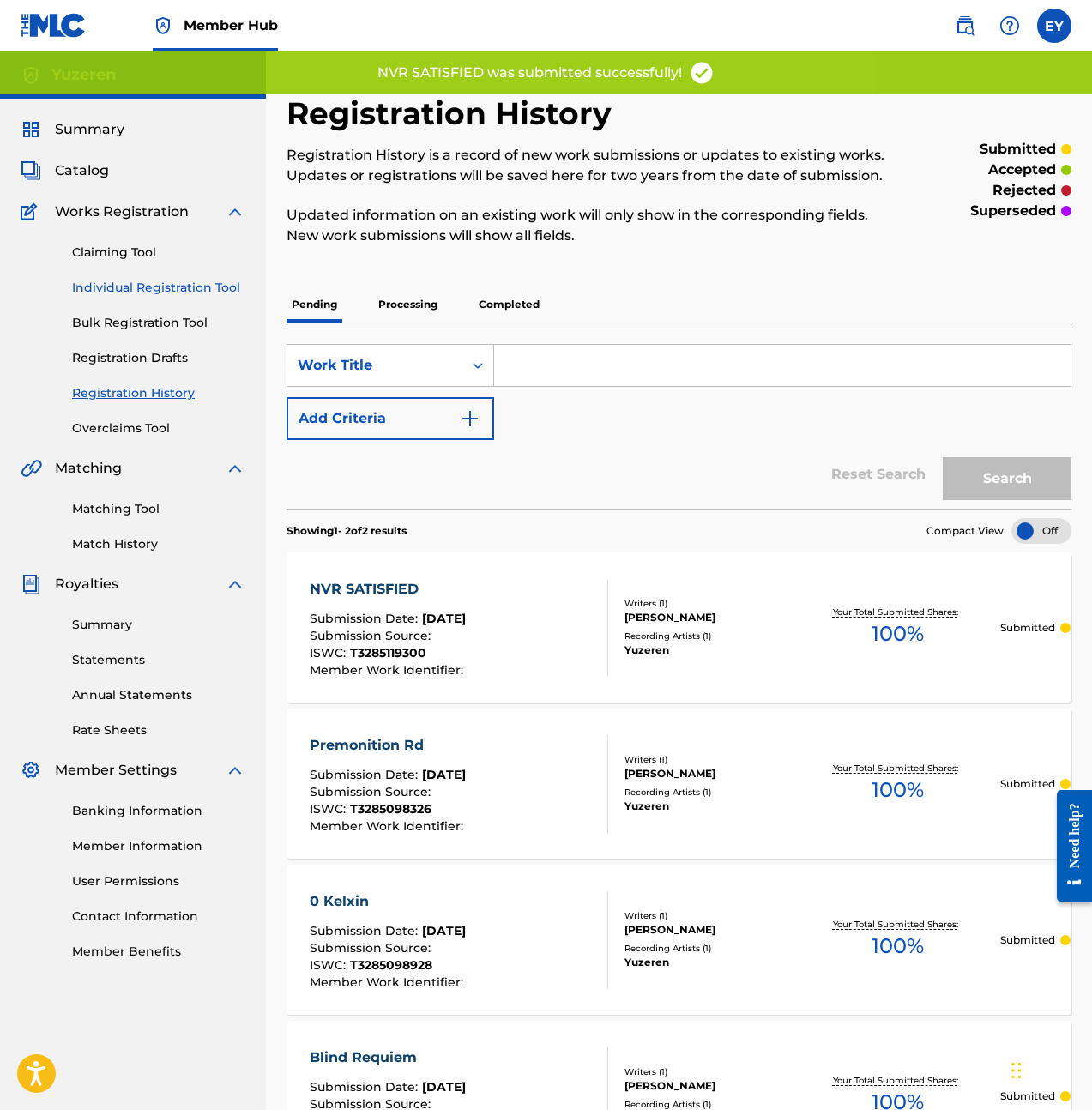
click at [185, 289] on link "Individual Registration Tool" at bounding box center [159, 287] width 174 height 18
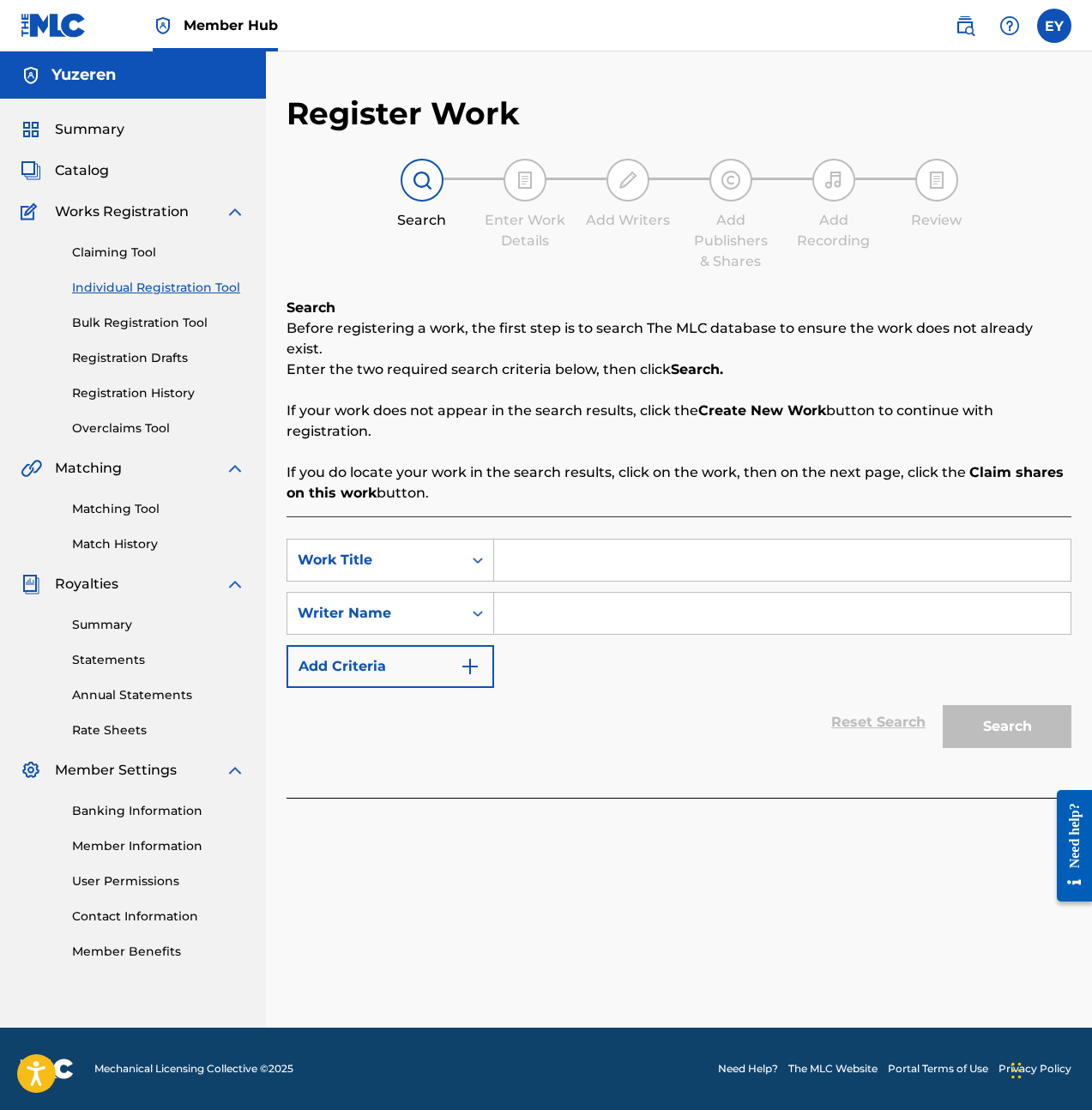
drag, startPoint x: 510, startPoint y: 542, endPoint x: 556, endPoint y: 542, distance: 46.0
click at [512, 542] on input "Search Form" at bounding box center [782, 560] width 576 height 41
type input "Cherry Lipstick"
click at [635, 601] on input "Search Form" at bounding box center [782, 613] width 576 height 41
type input "Ethan Yu"
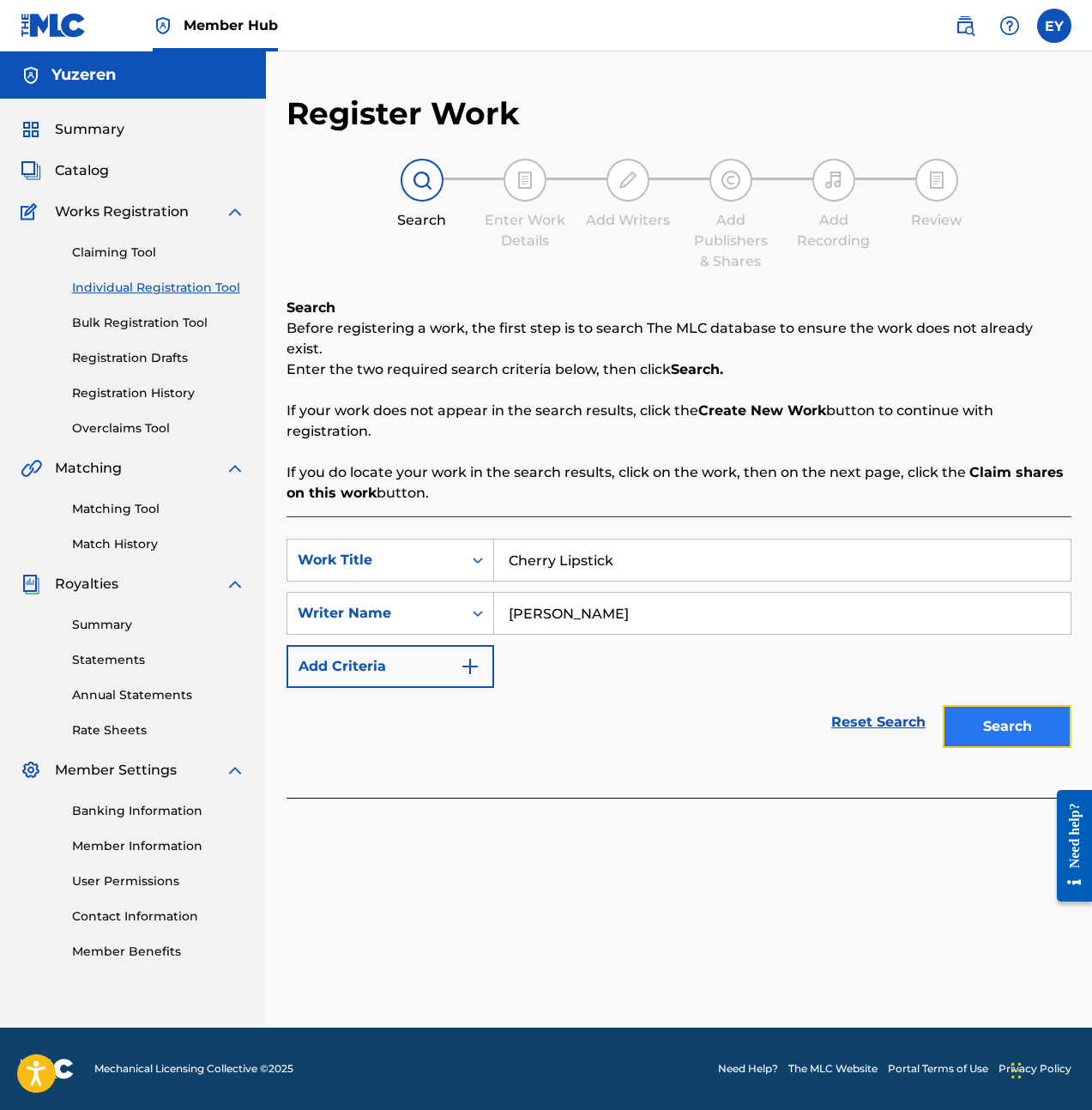
click at [1059, 721] on button "Search" at bounding box center [1007, 726] width 128 height 43
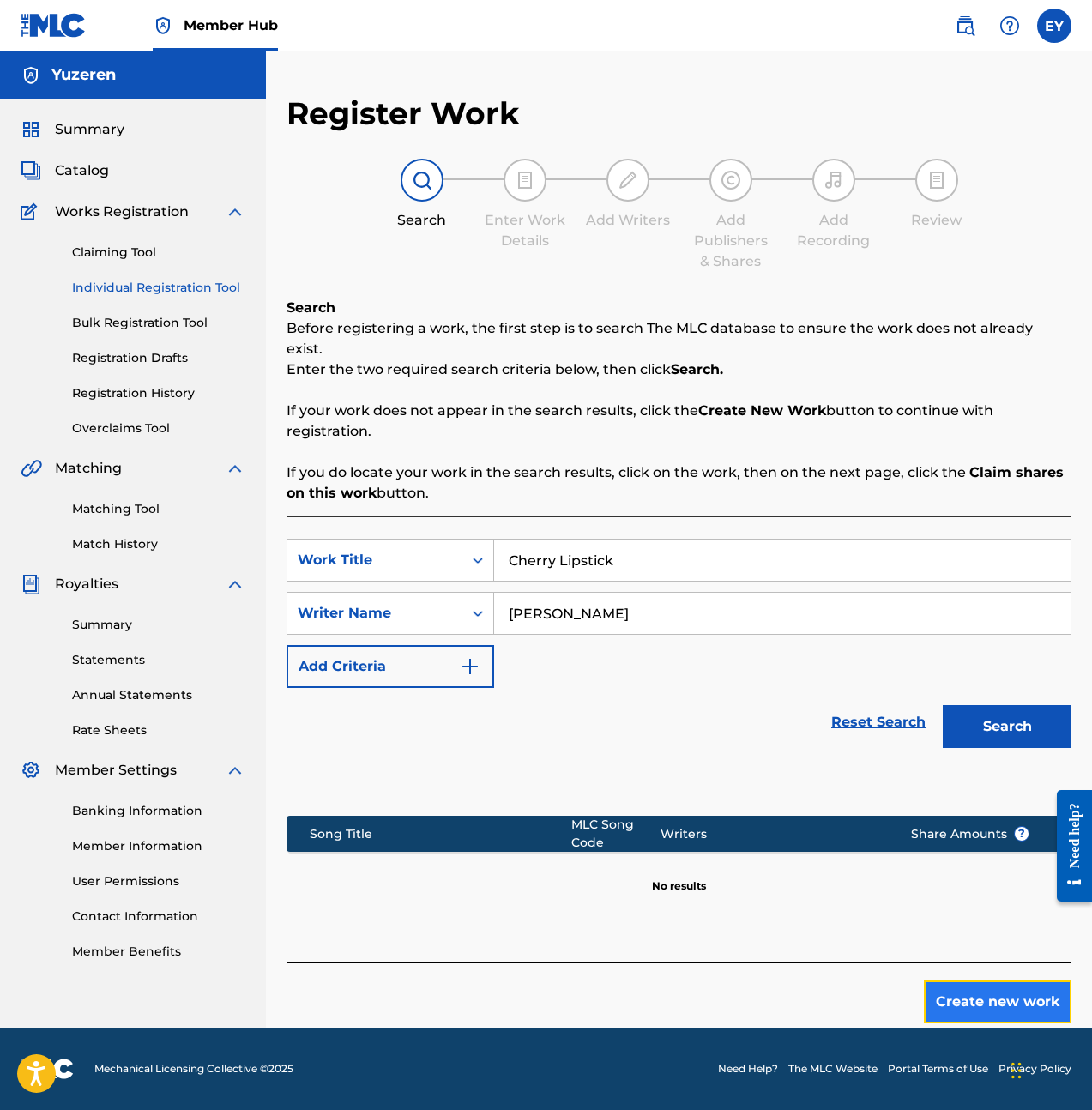
click at [1010, 999] on button "Create new work" at bounding box center [997, 1002] width 148 height 43
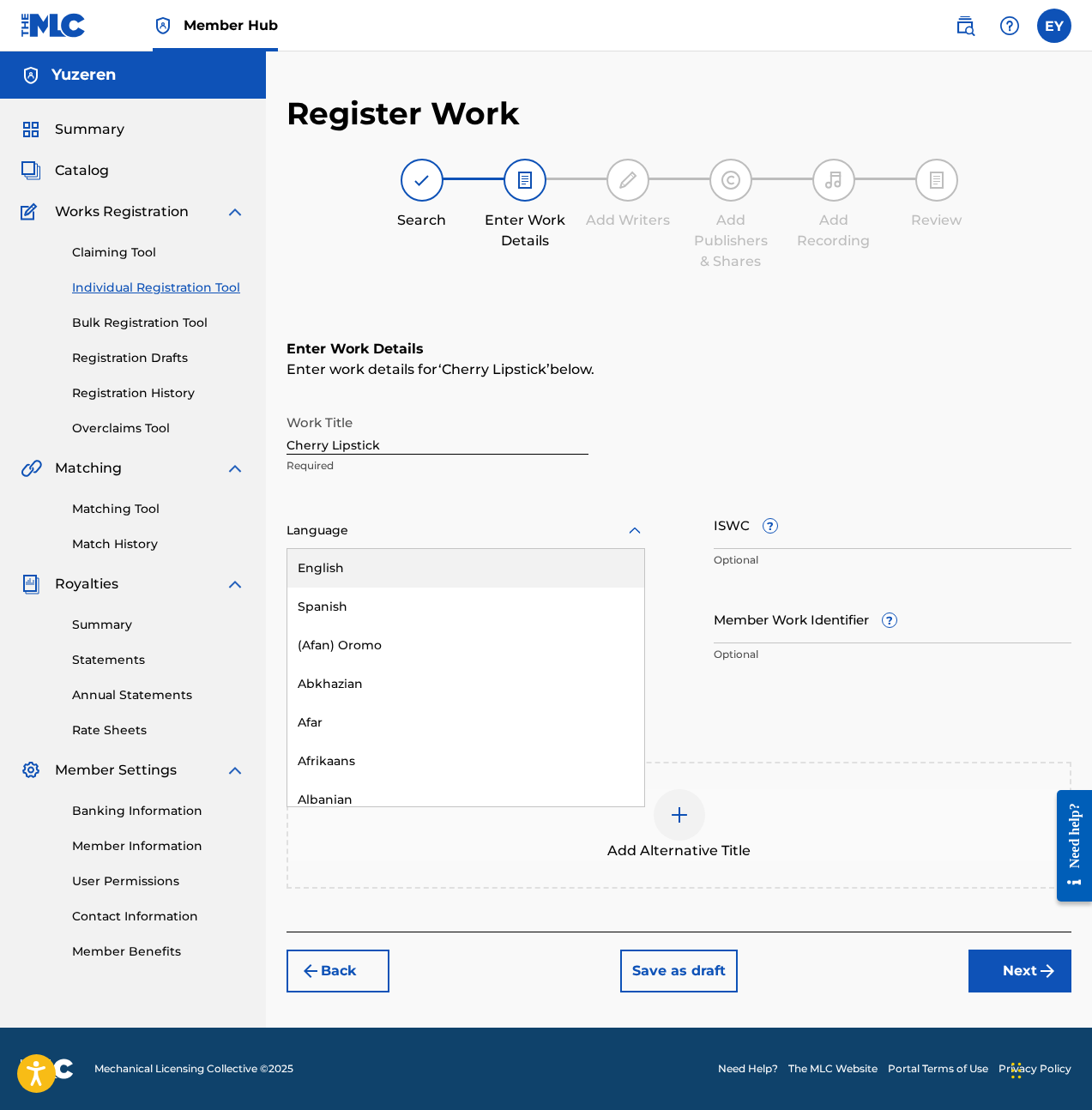
click at [444, 518] on div "Language" at bounding box center [465, 531] width 359 height 36
click at [428, 570] on div "English" at bounding box center [465, 568] width 357 height 38
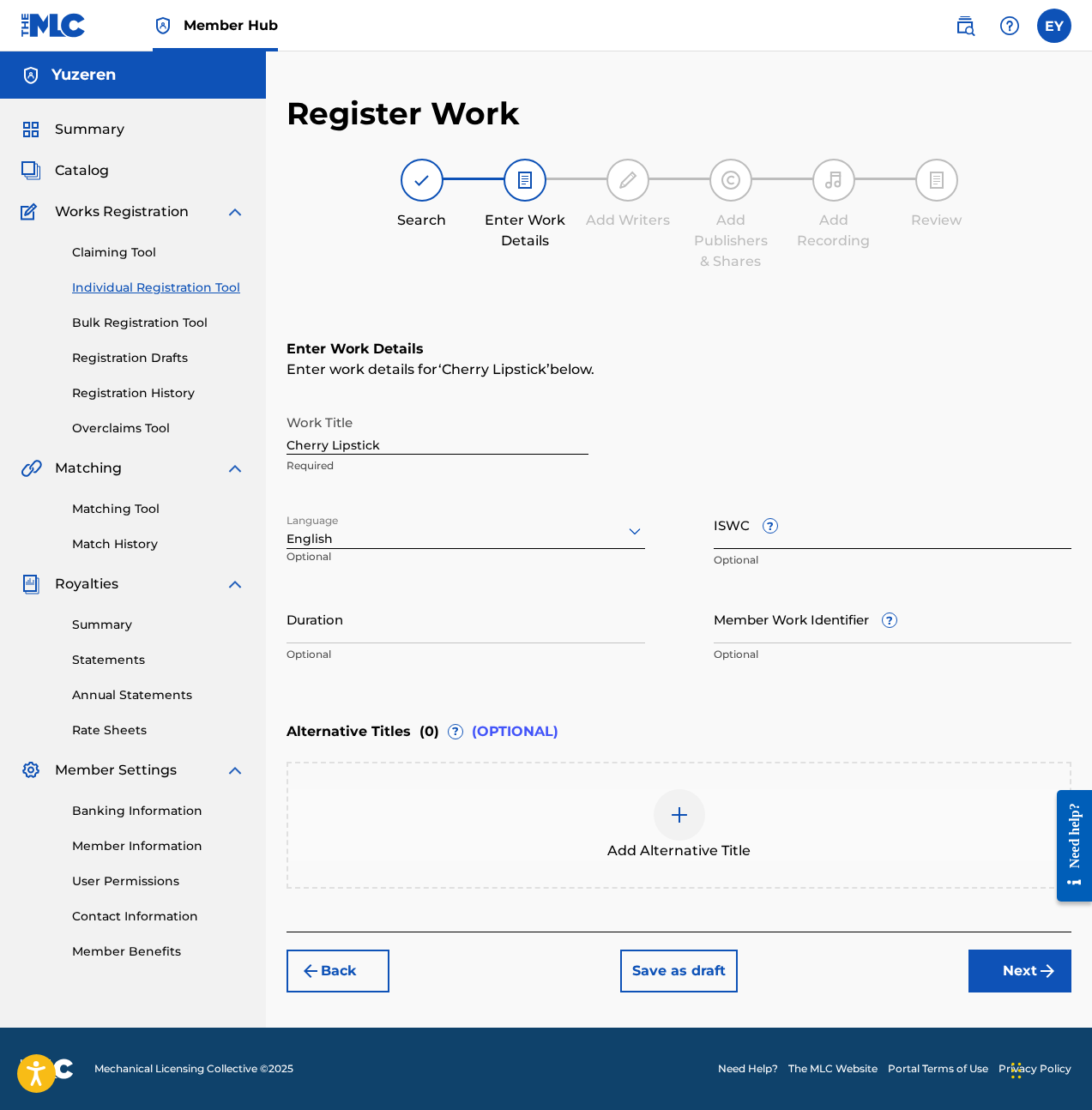
click at [866, 548] on input "ISWC ?" at bounding box center [892, 524] width 359 height 49
paste input "T3332056090"
type input "T3332056090"
click at [385, 621] on input "Duration" at bounding box center [465, 619] width 359 height 49
type input "02:51"
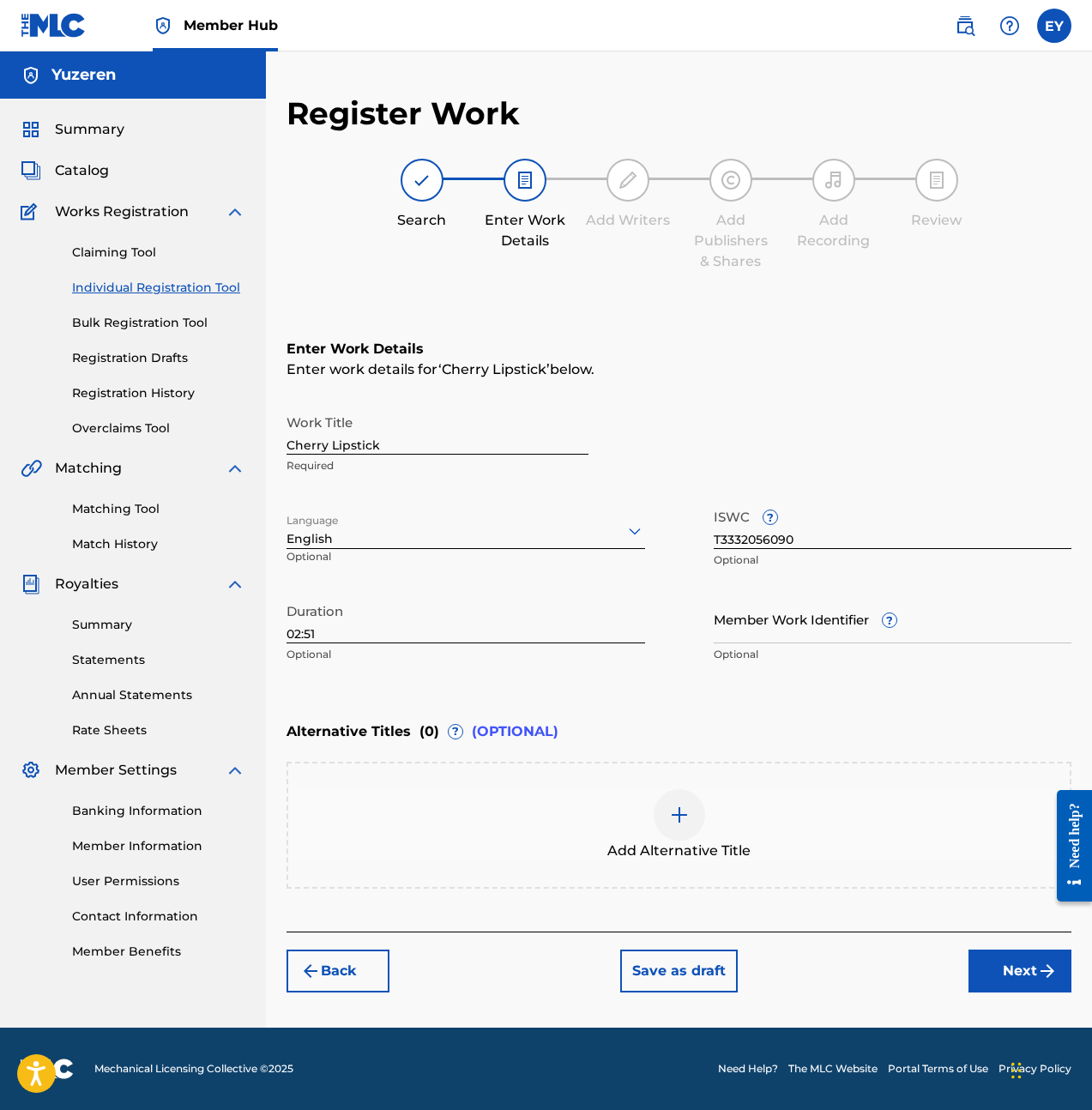
click at [731, 794] on div "Add Alternative Title" at bounding box center [679, 824] width 781 height 72
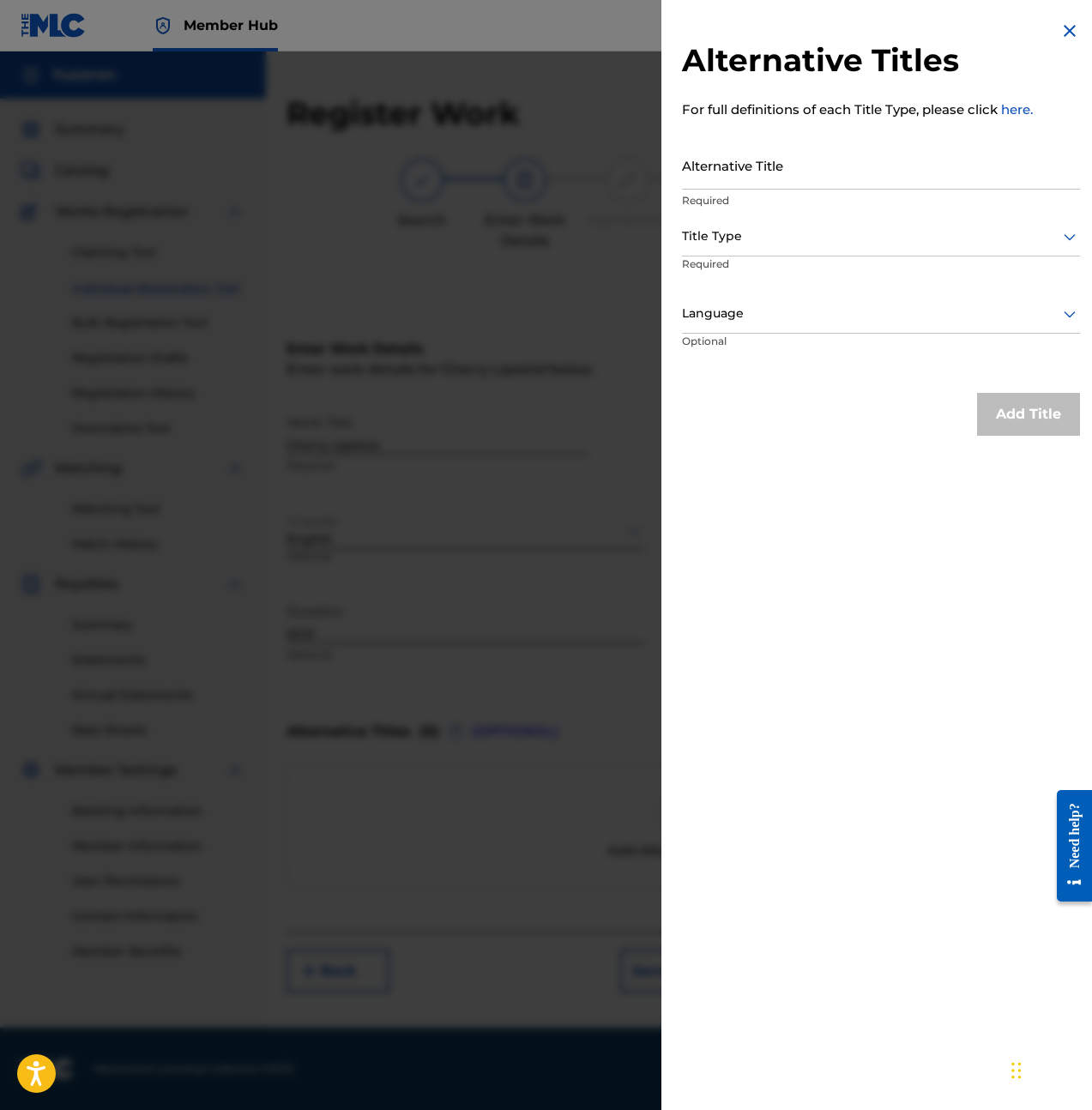
click at [1062, 25] on img at bounding box center [1070, 31] width 21 height 21
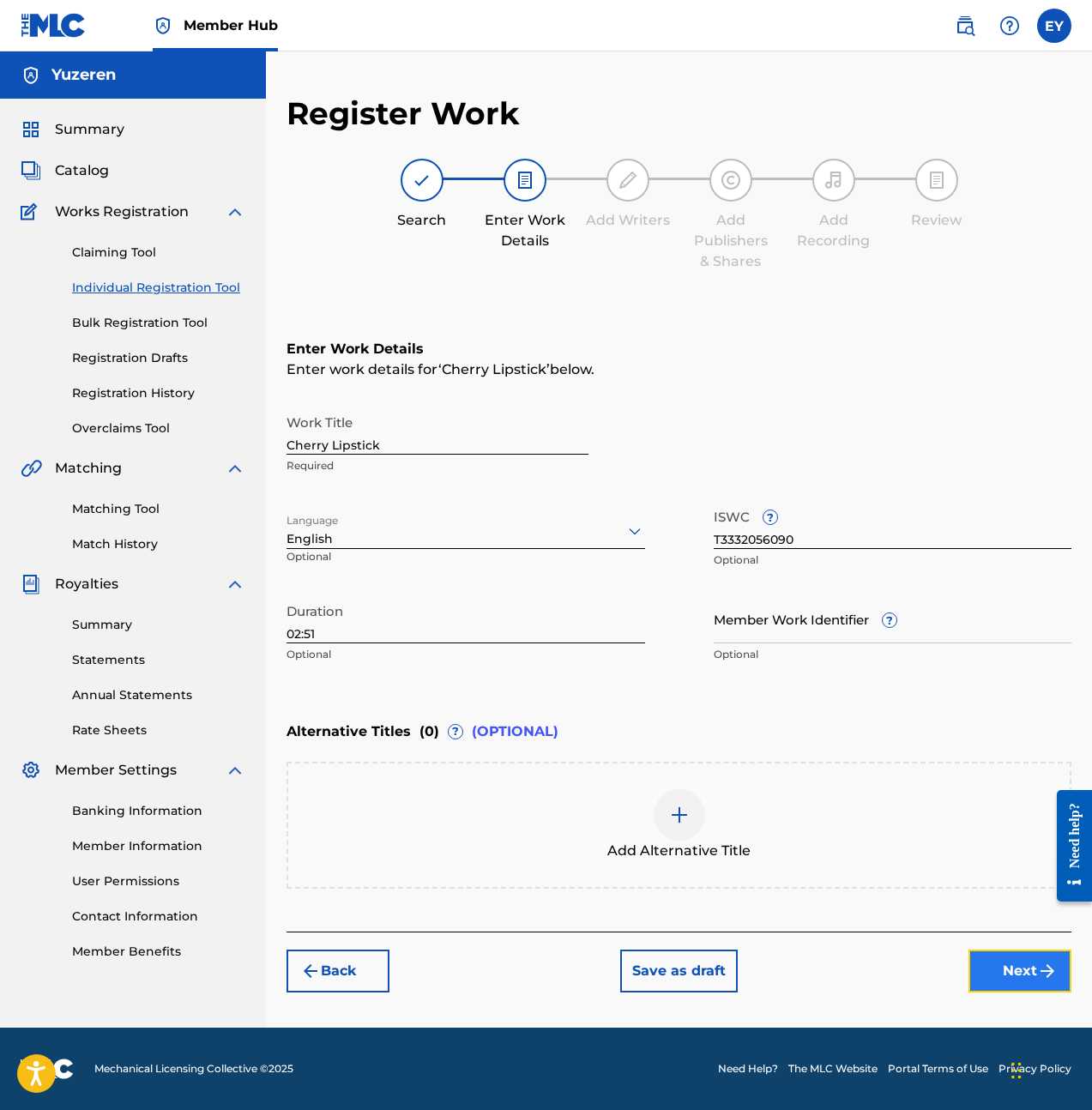
click at [1024, 978] on button "Next" at bounding box center [1020, 970] width 103 height 43
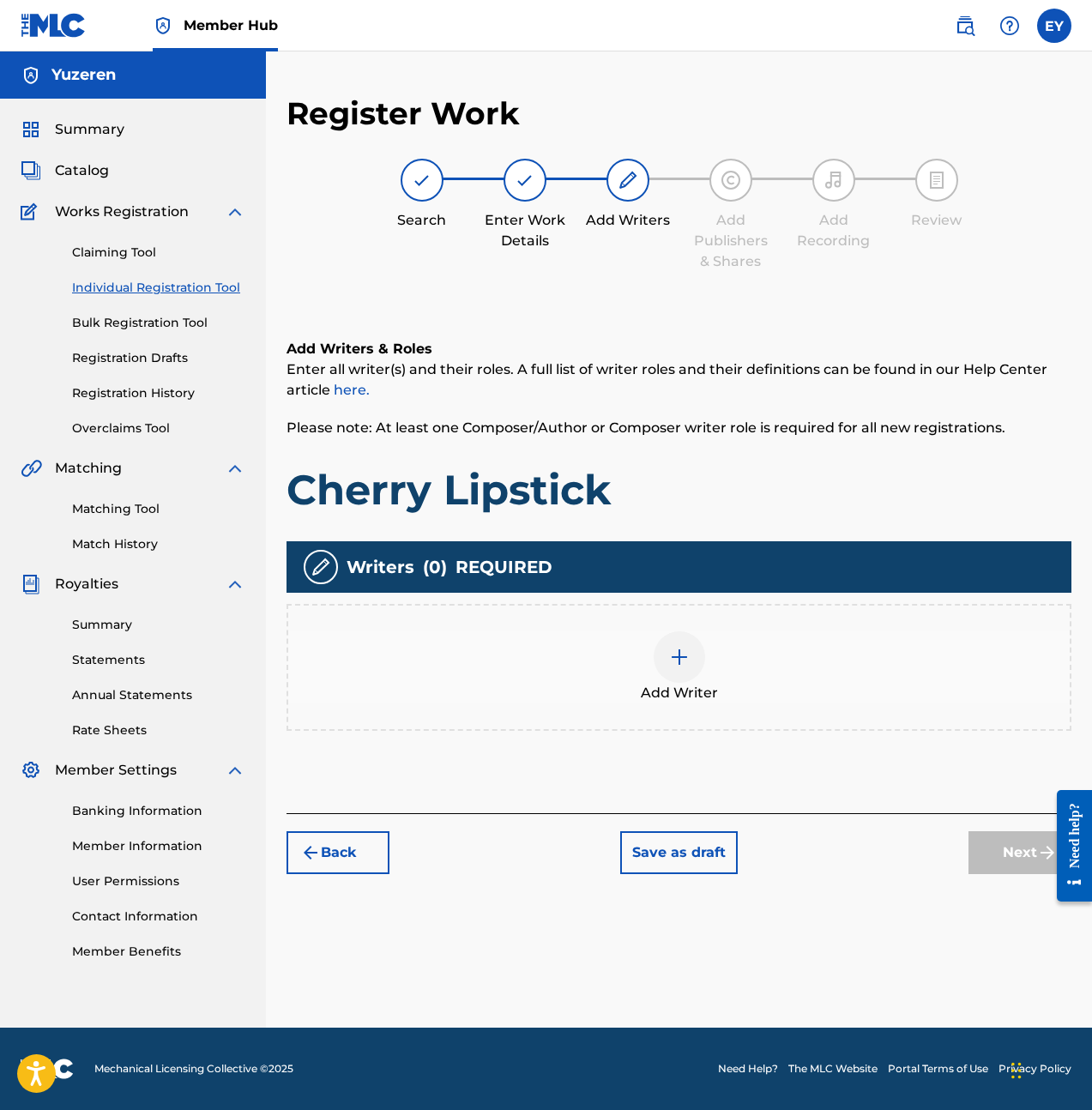
drag, startPoint x: 747, startPoint y: 493, endPoint x: 744, endPoint y: 528, distance: 35.1
click at [747, 493] on h1 "Cherry Lipstick" at bounding box center [679, 489] width 785 height 51
click at [710, 659] on div "Add Writer" at bounding box center [679, 667] width 781 height 72
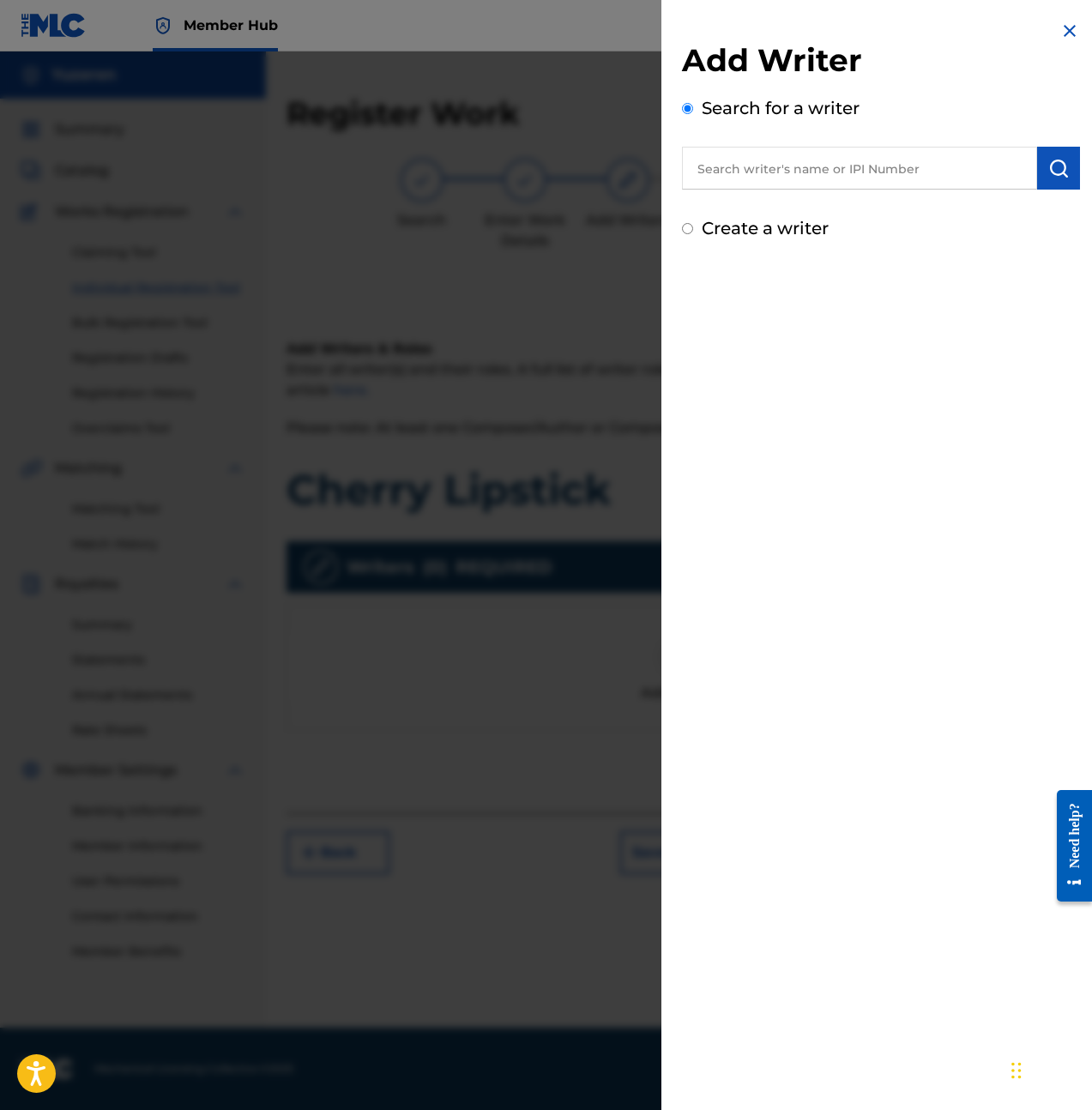
click at [773, 233] on label "Create a writer" at bounding box center [765, 228] width 127 height 21
radio input "true"
click at [694, 233] on input "Create a writer" at bounding box center [687, 228] width 11 height 11
radio input "false"
radio input "true"
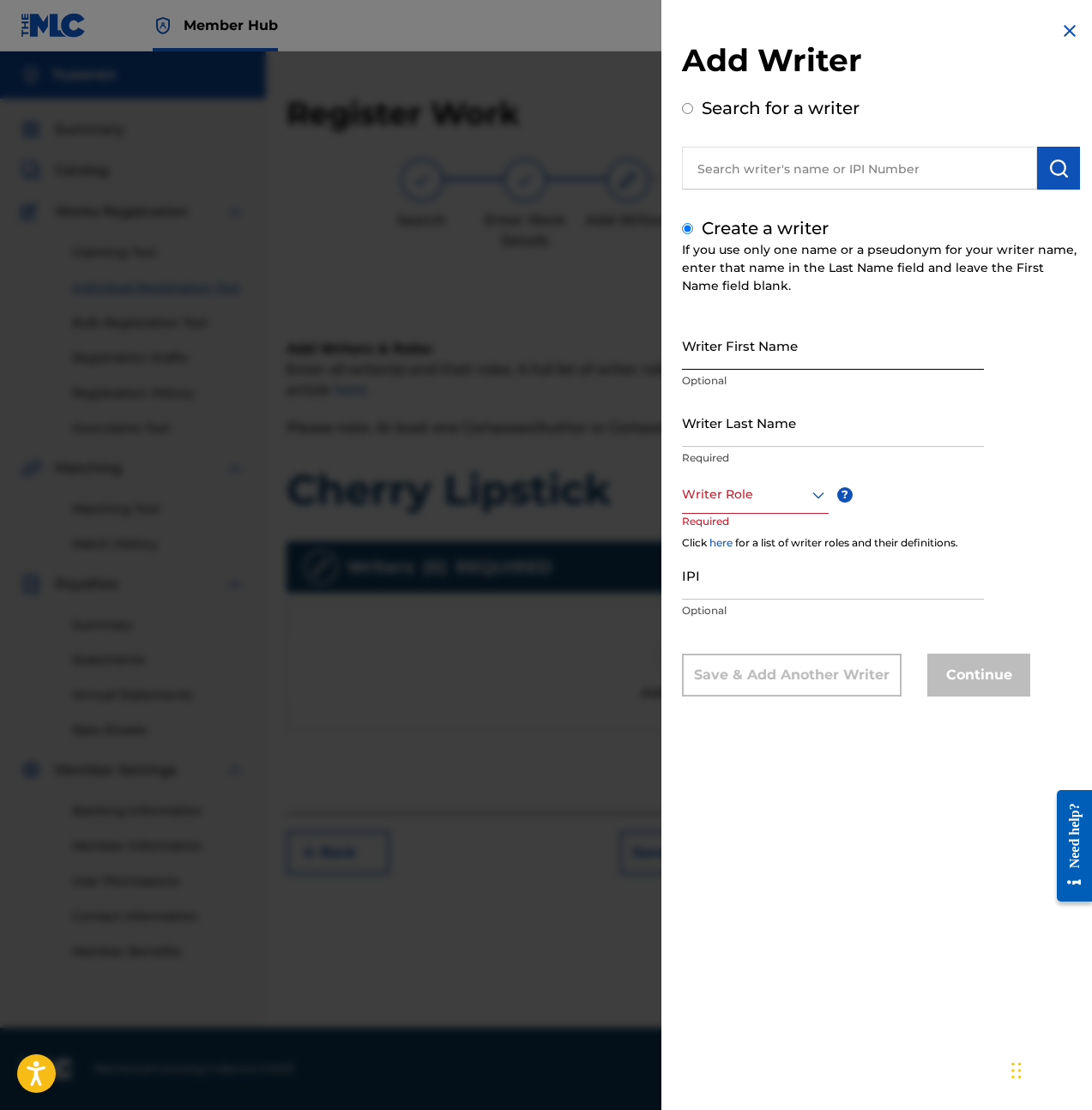
click at [766, 341] on input "Writer First Name" at bounding box center [833, 345] width 302 height 49
type input "Ethan"
click at [762, 486] on div at bounding box center [755, 494] width 147 height 22
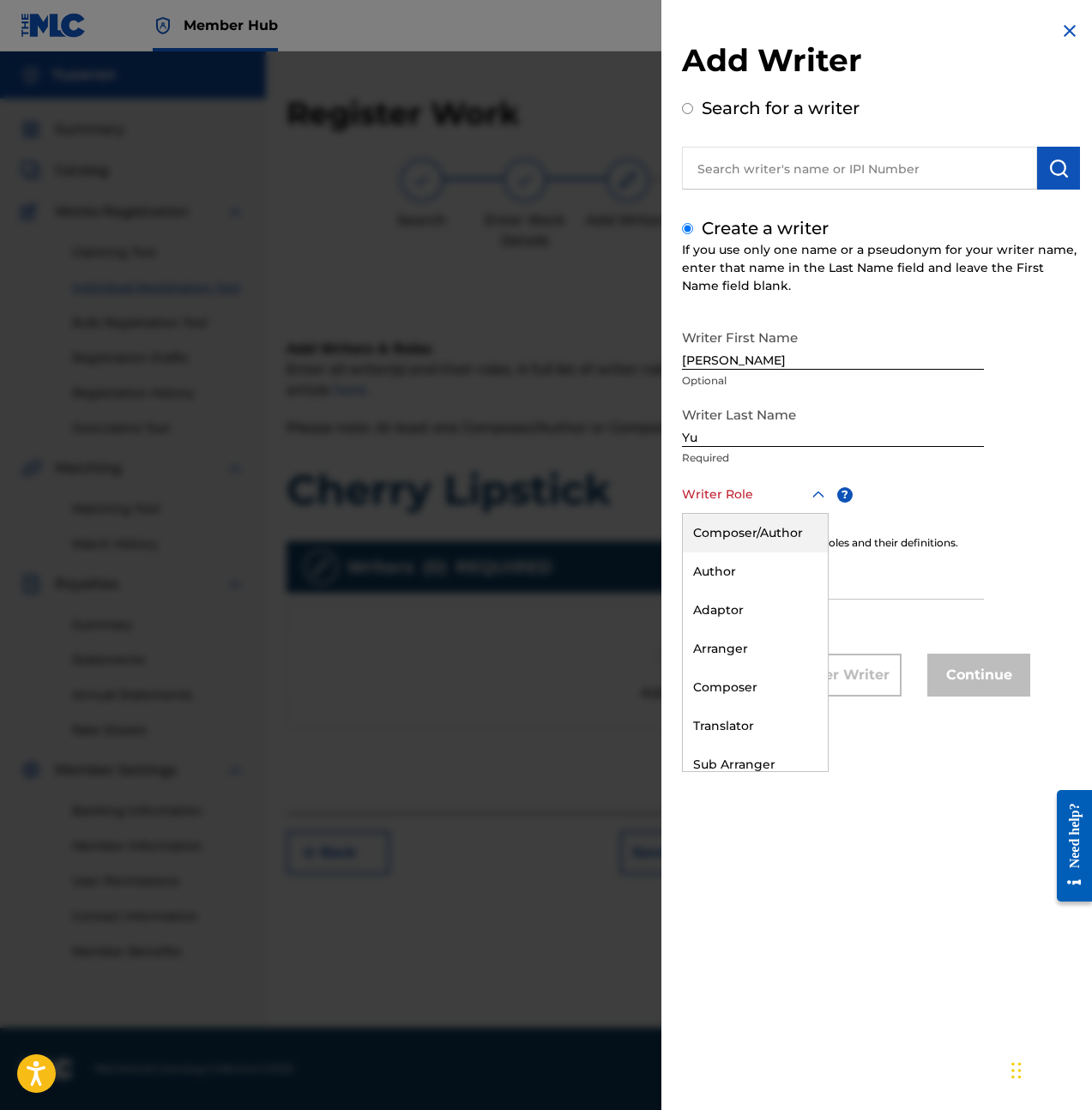
click at [757, 428] on input "Yu" at bounding box center [833, 423] width 302 height 49
click at [747, 431] on input "Yu" at bounding box center [833, 423] width 302 height 49
type input "Yu"
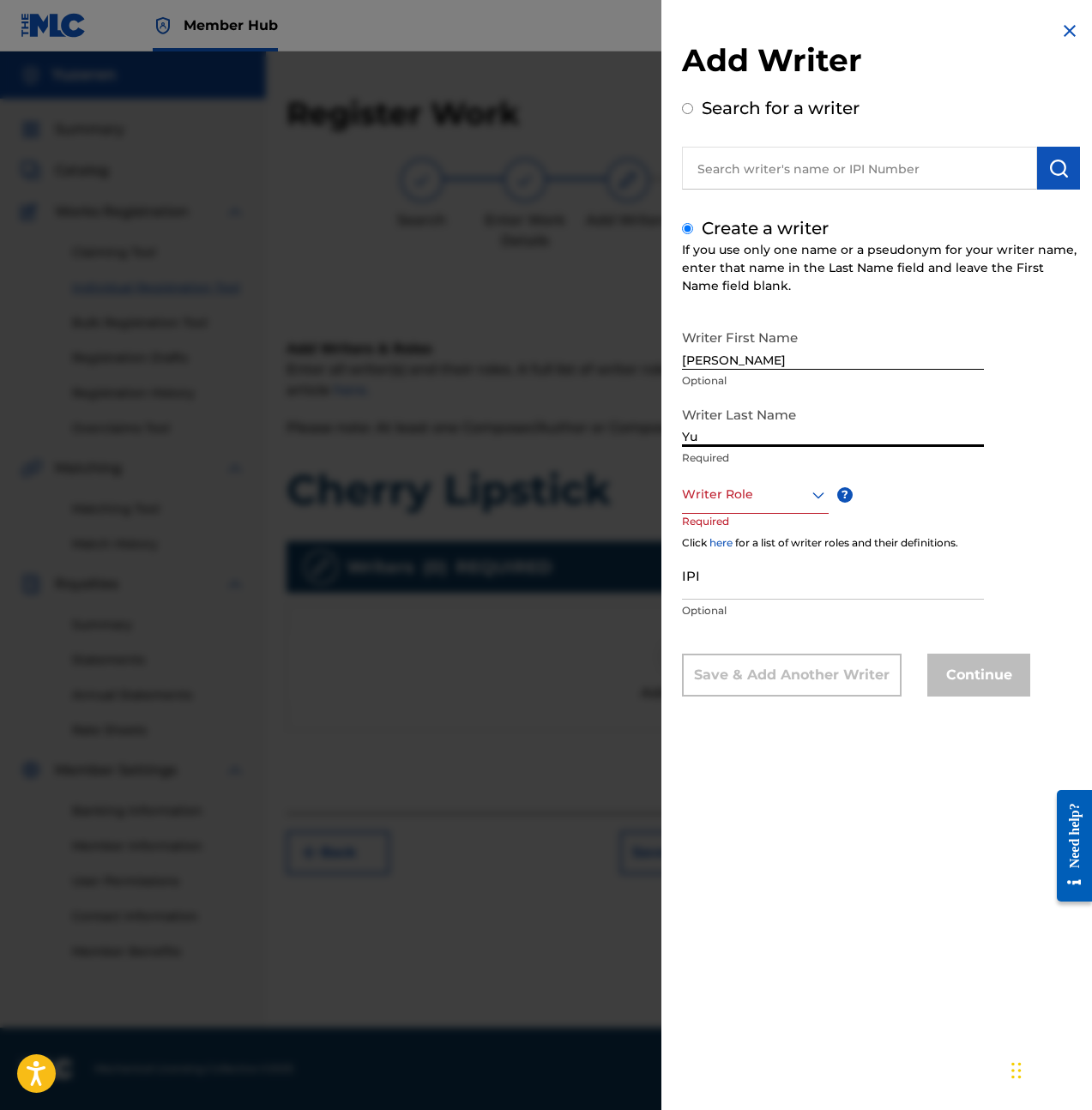
click at [719, 499] on div at bounding box center [755, 494] width 147 height 22
click at [766, 341] on input "Ethan" at bounding box center [833, 345] width 302 height 49
type input "Ethan"
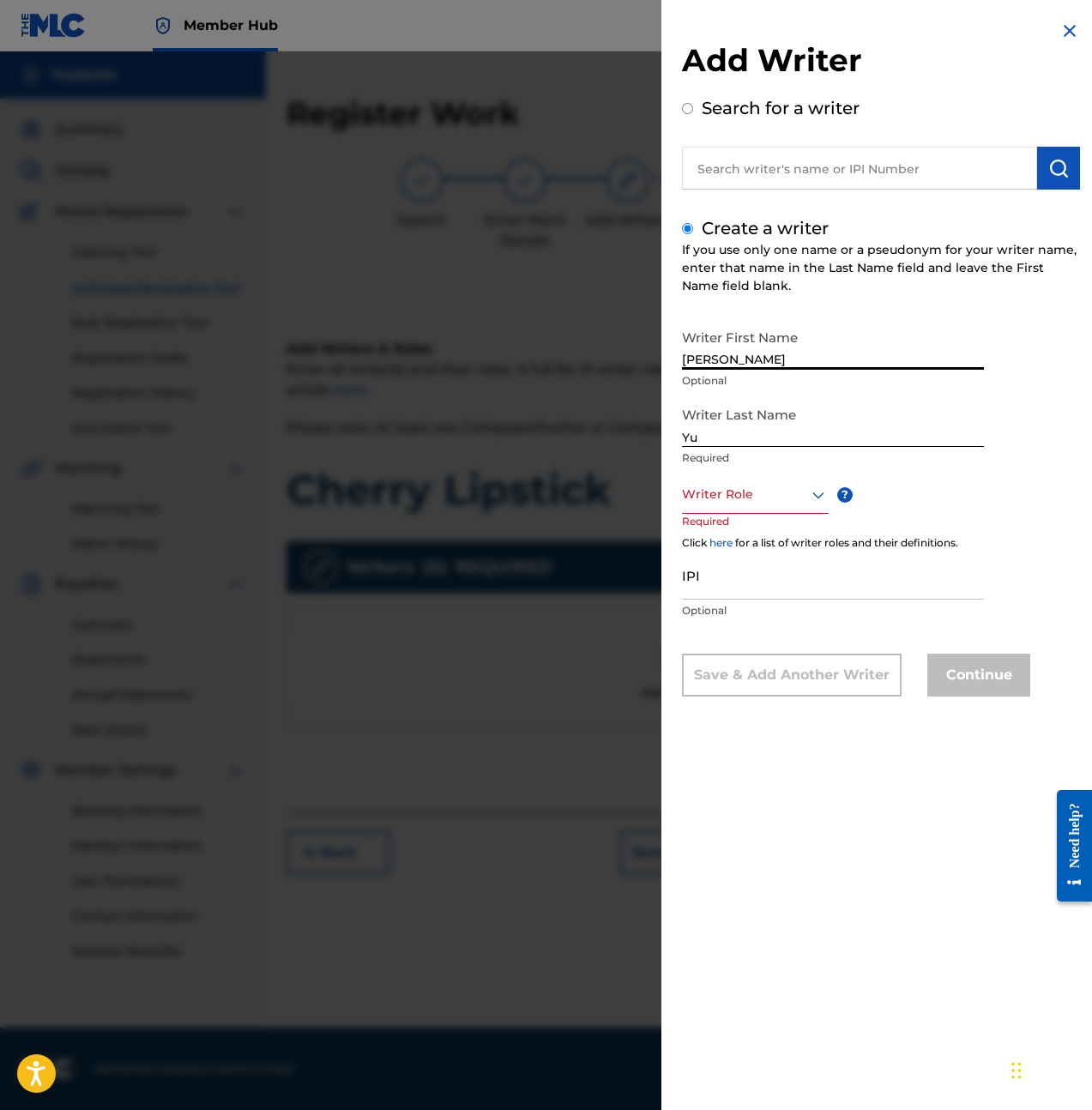
click at [731, 498] on div at bounding box center [755, 494] width 147 height 22
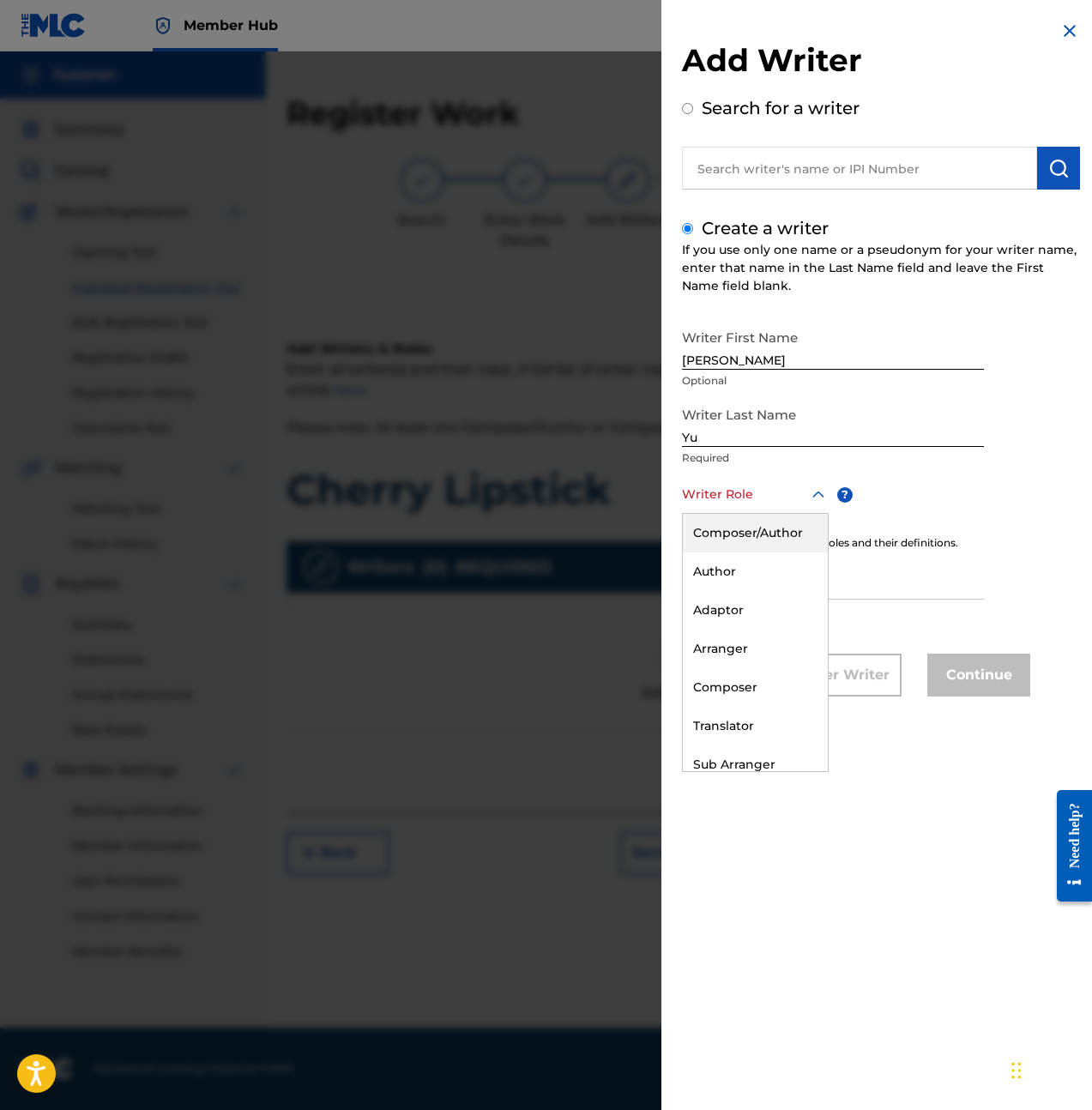
click at [741, 528] on div "Composer/Author" at bounding box center [755, 533] width 145 height 38
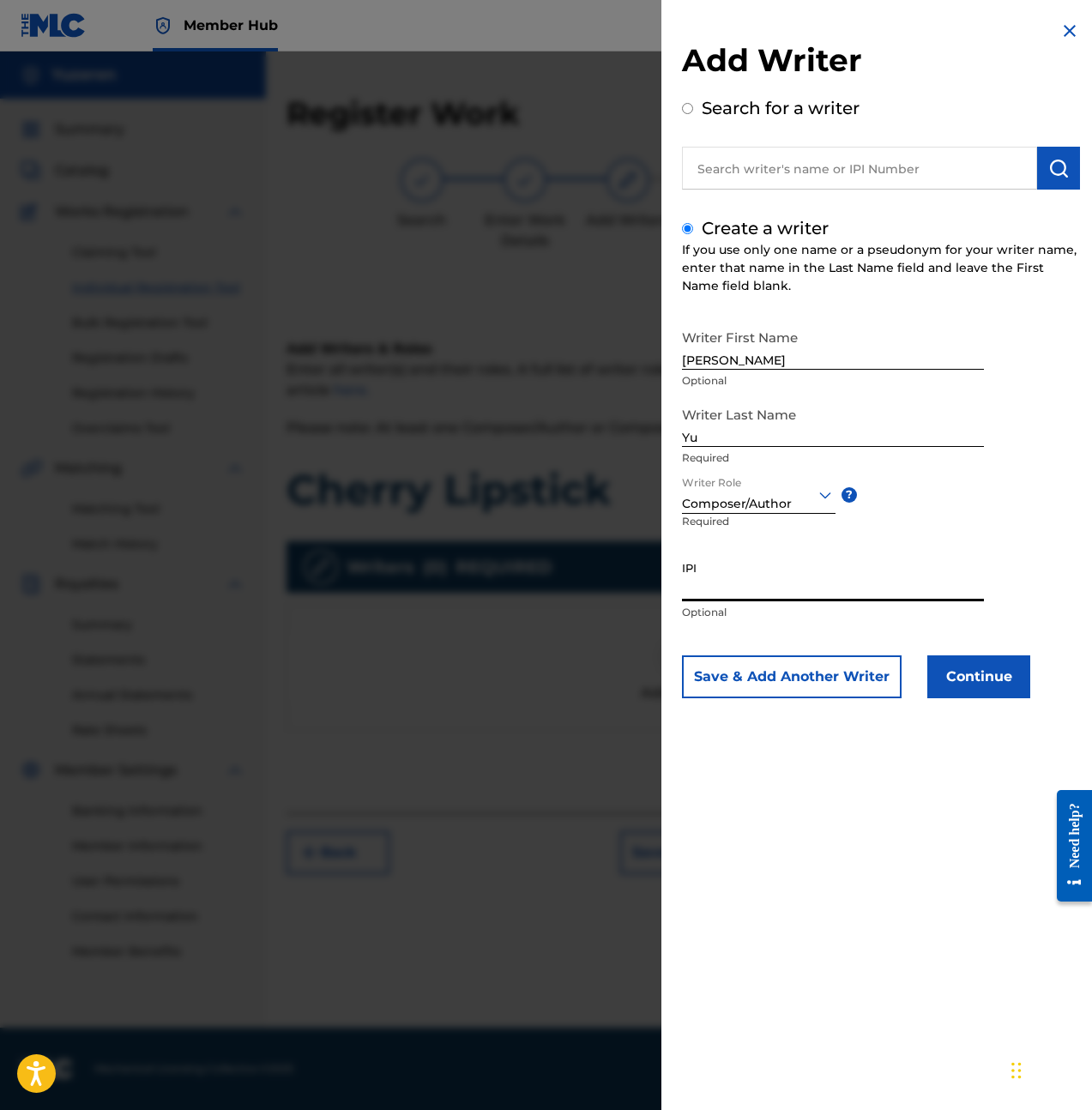
click at [747, 568] on input "IPI" at bounding box center [833, 576] width 302 height 49
paste input "1257346345"
type input "1257346345"
click at [964, 682] on button "Continue" at bounding box center [978, 676] width 103 height 43
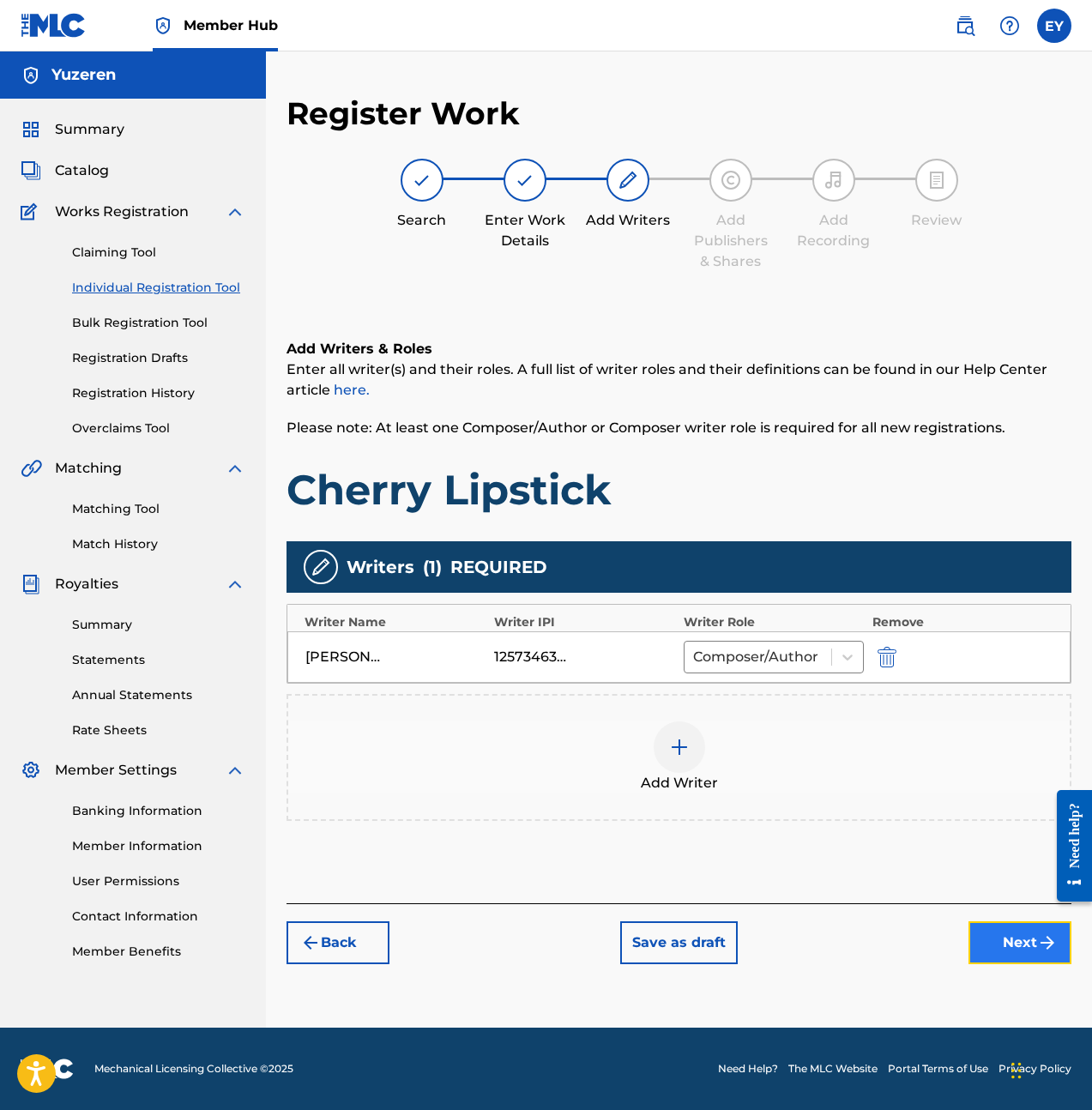
click at [1011, 944] on button "Next" at bounding box center [1020, 942] width 103 height 43
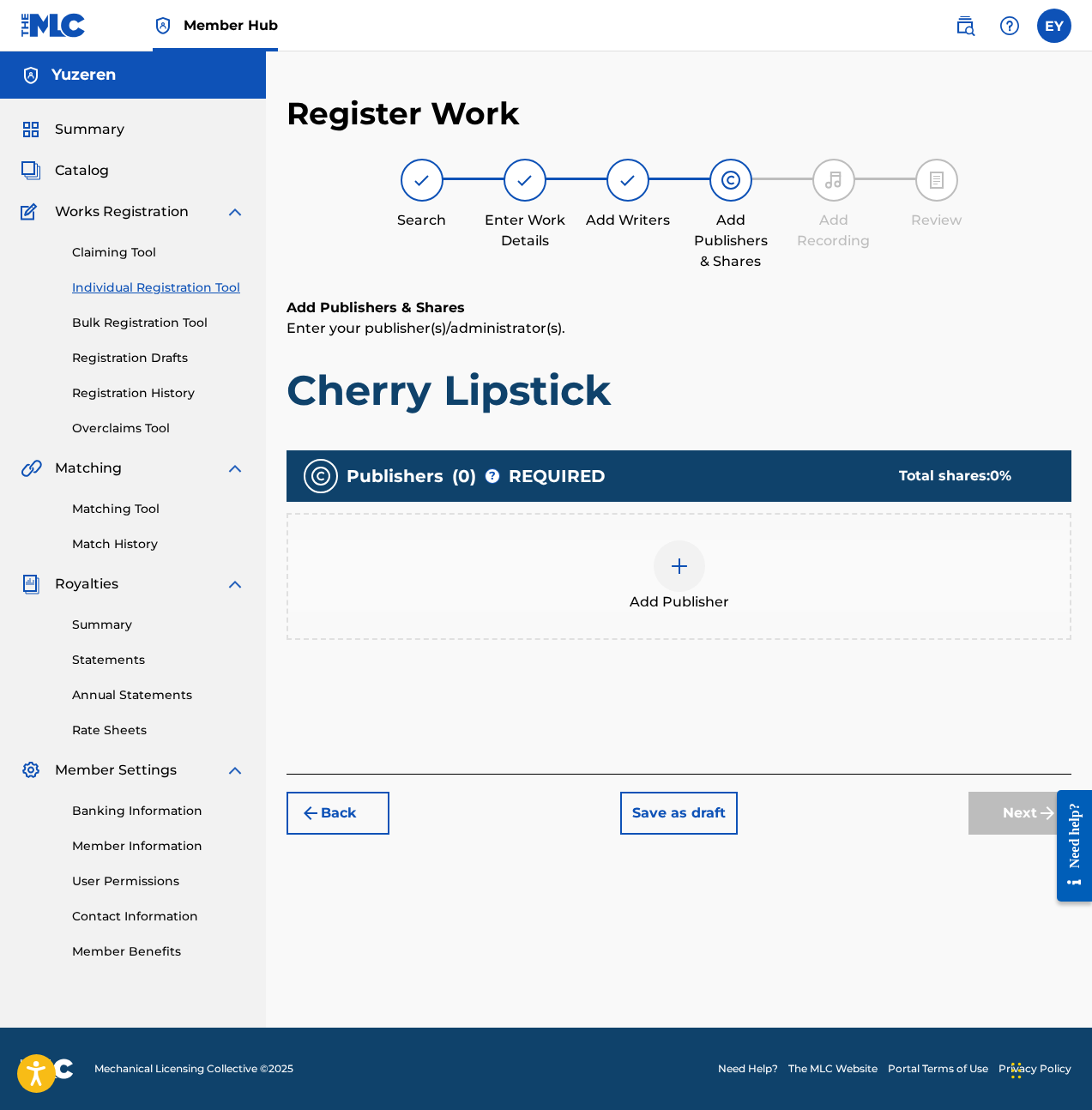
click at [680, 568] on img at bounding box center [680, 566] width 21 height 21
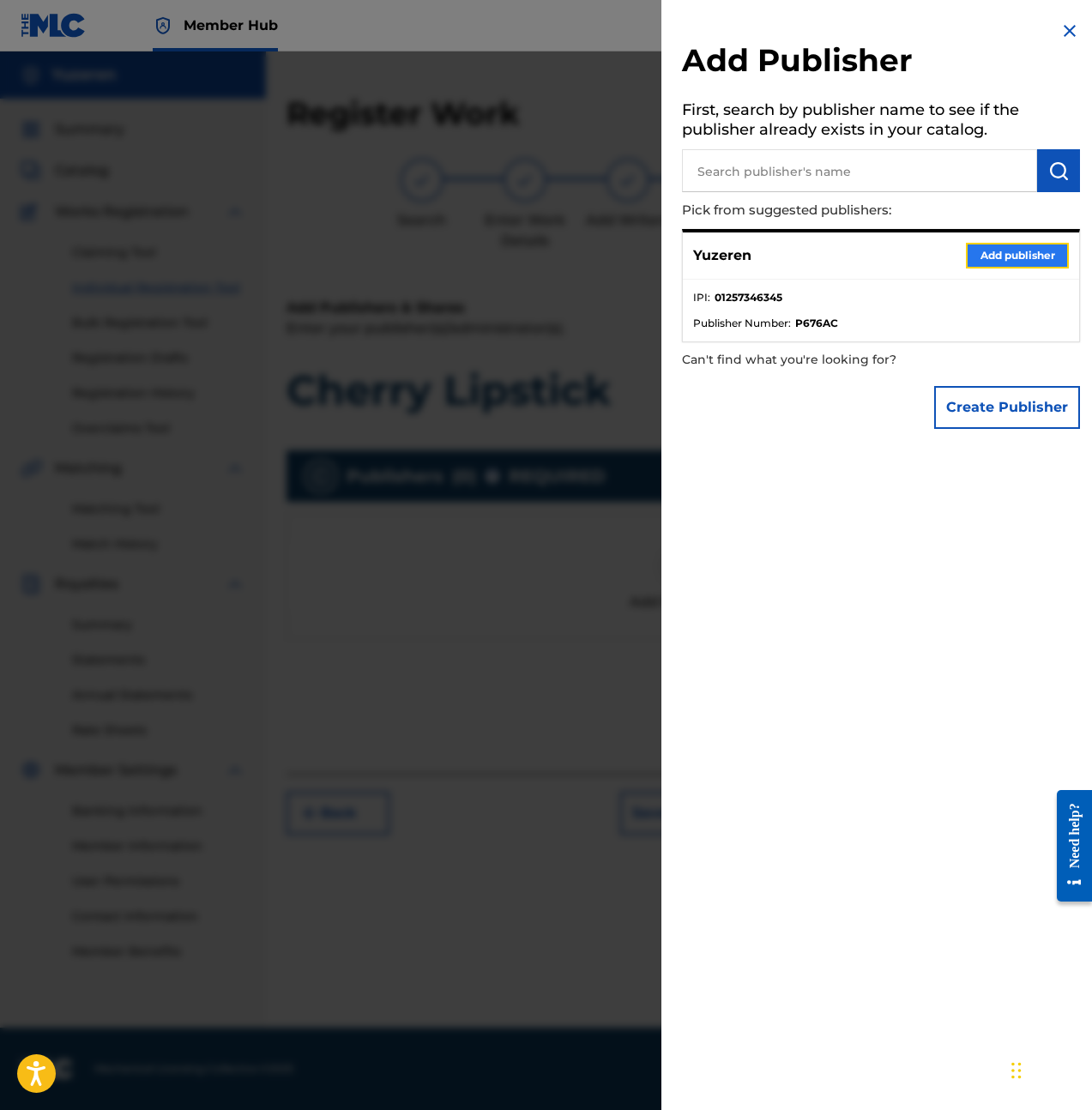
click at [967, 253] on button "Add publisher" at bounding box center [1017, 256] width 103 height 26
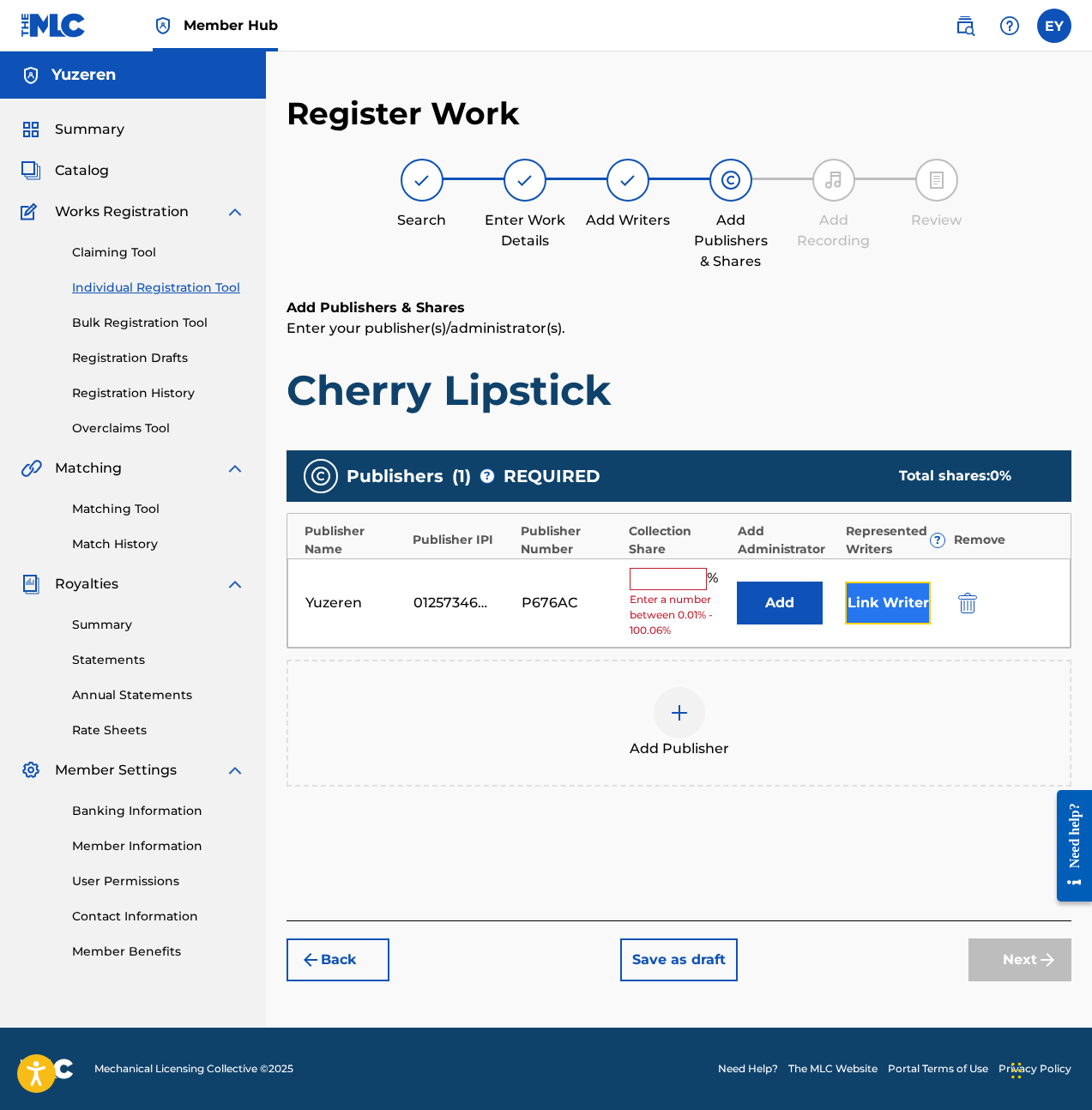
click at [896, 599] on button "Link Writer" at bounding box center [887, 602] width 86 height 43
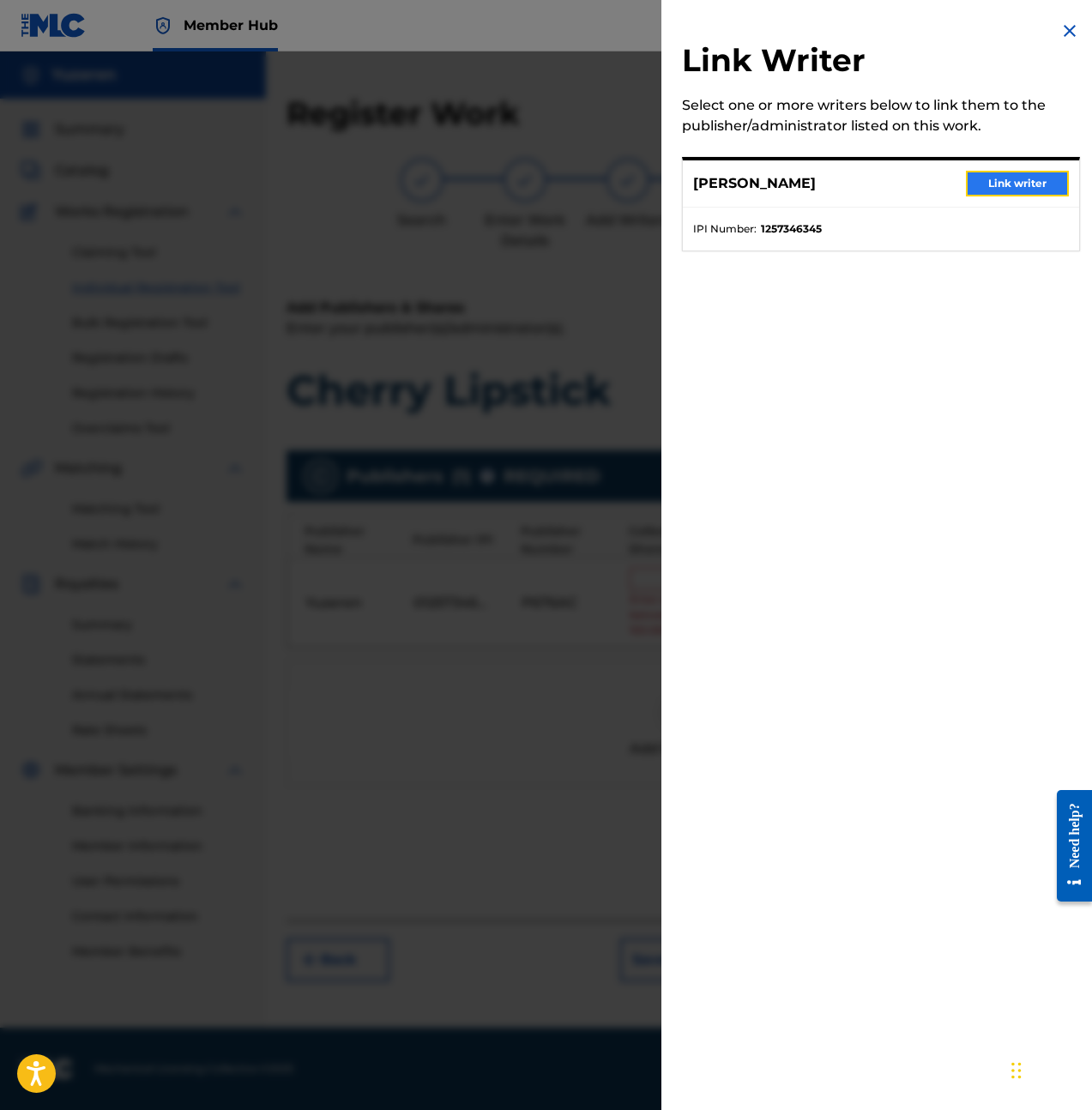
click at [1009, 174] on button "Link writer" at bounding box center [1017, 184] width 103 height 26
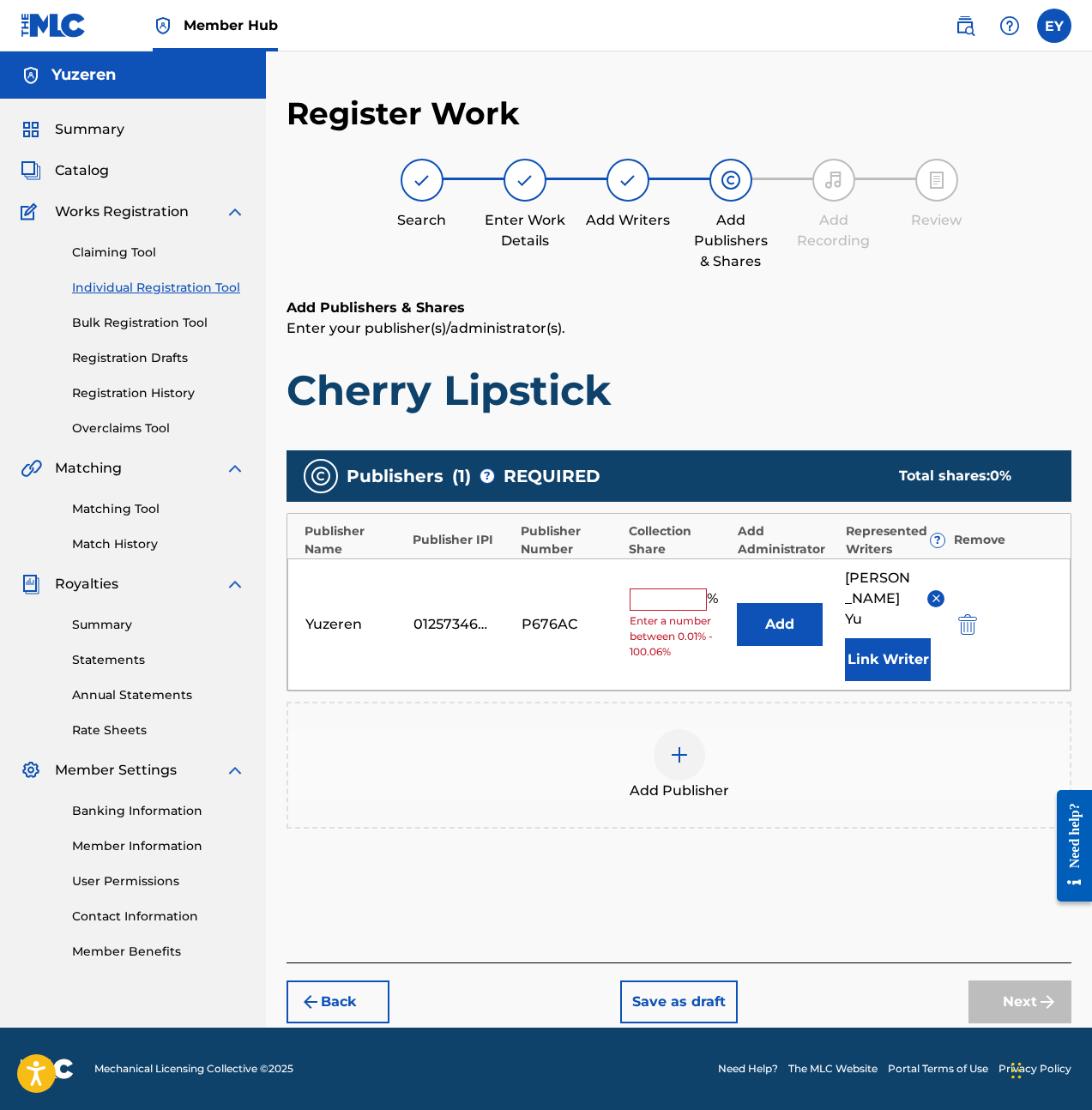
click at [682, 588] on input "text" at bounding box center [668, 600] width 77 height 23
type input "100"
click at [778, 791] on div "Publishers ( 1 ) ? REQUIRED Total shares: 100 % Publisher Name Publisher IPI Pu…" at bounding box center [679, 648] width 785 height 396
click at [977, 962] on div "Back Save as draft Next" at bounding box center [679, 993] width 785 height 61
click at [999, 981] on button "Next" at bounding box center [1020, 1002] width 103 height 43
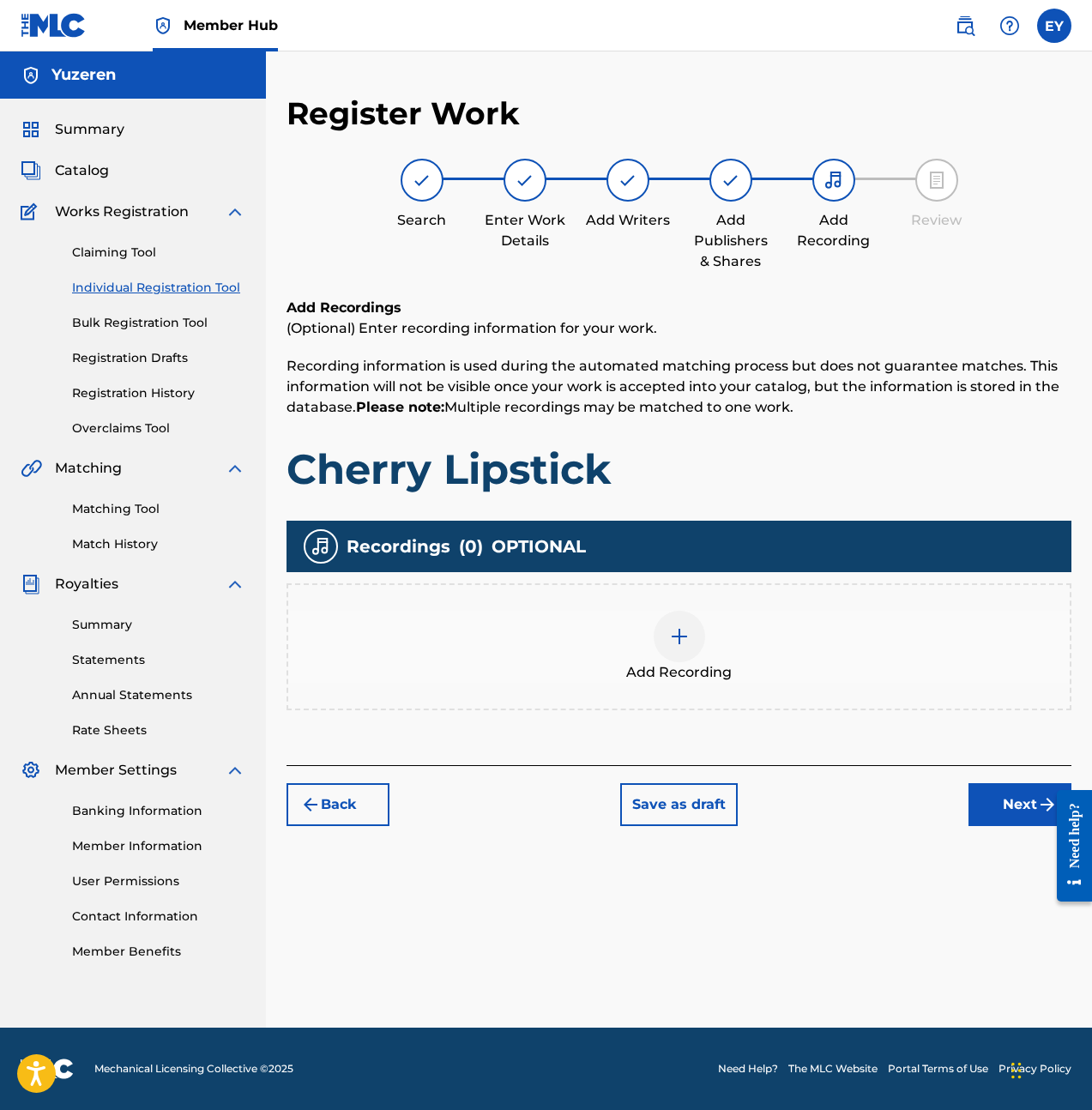
click at [816, 654] on div "Add Recording" at bounding box center [679, 647] width 781 height 72
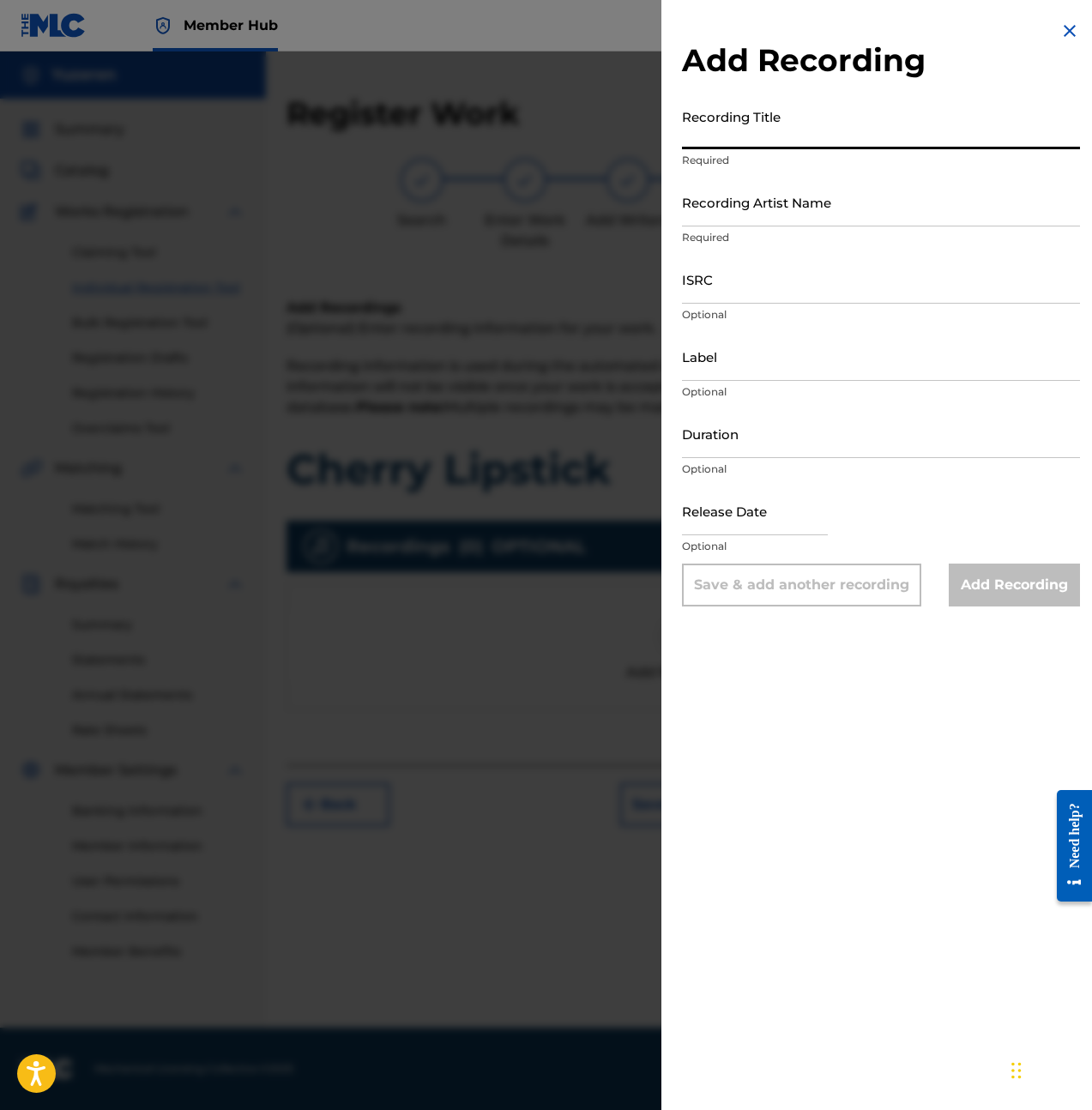
click at [751, 137] on input "Recording Title" at bounding box center [881, 125] width 398 height 49
type input "Cherry Lipstick"
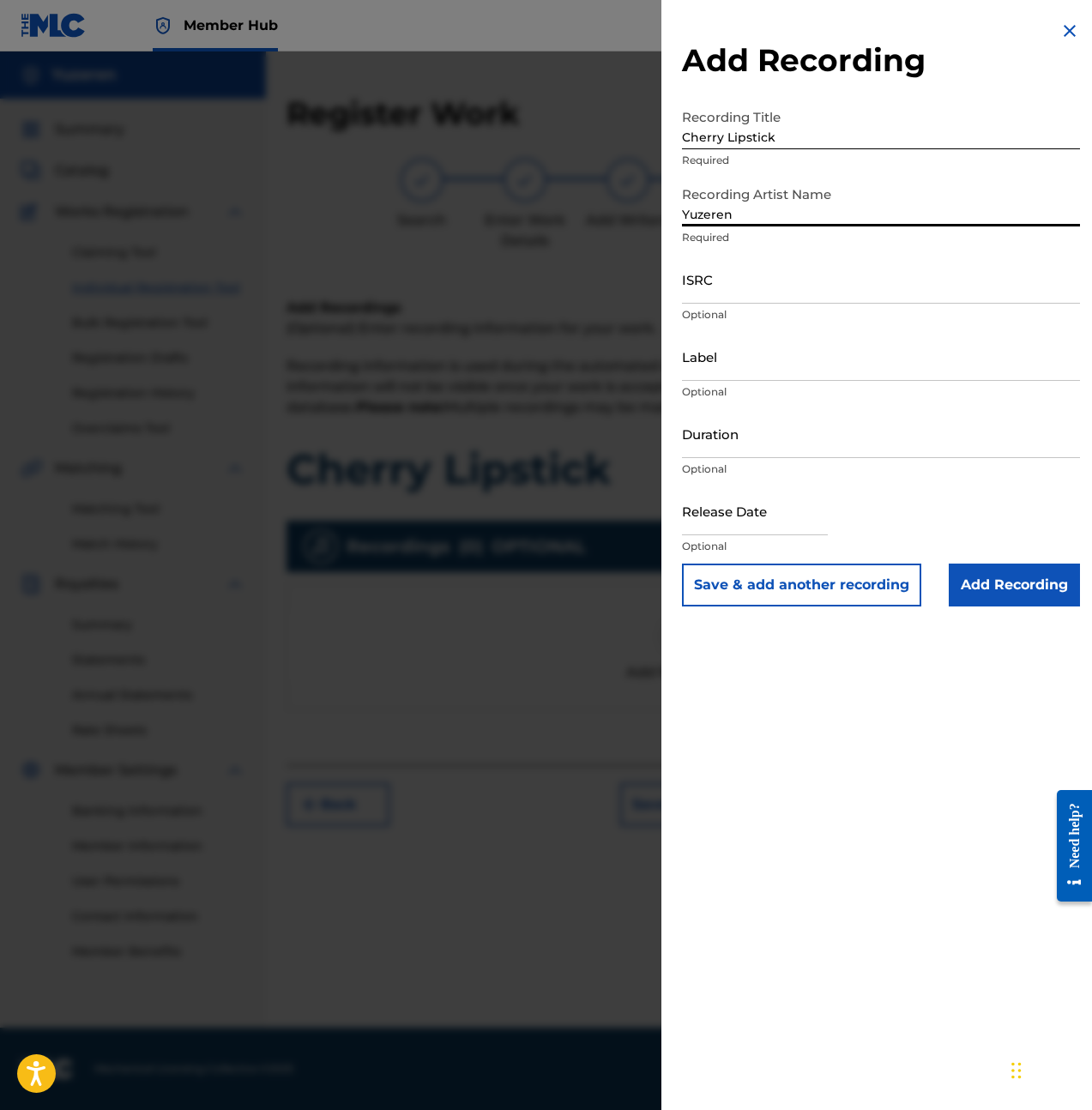
type input "Yuzeren"
paste input "QZDA42564464"
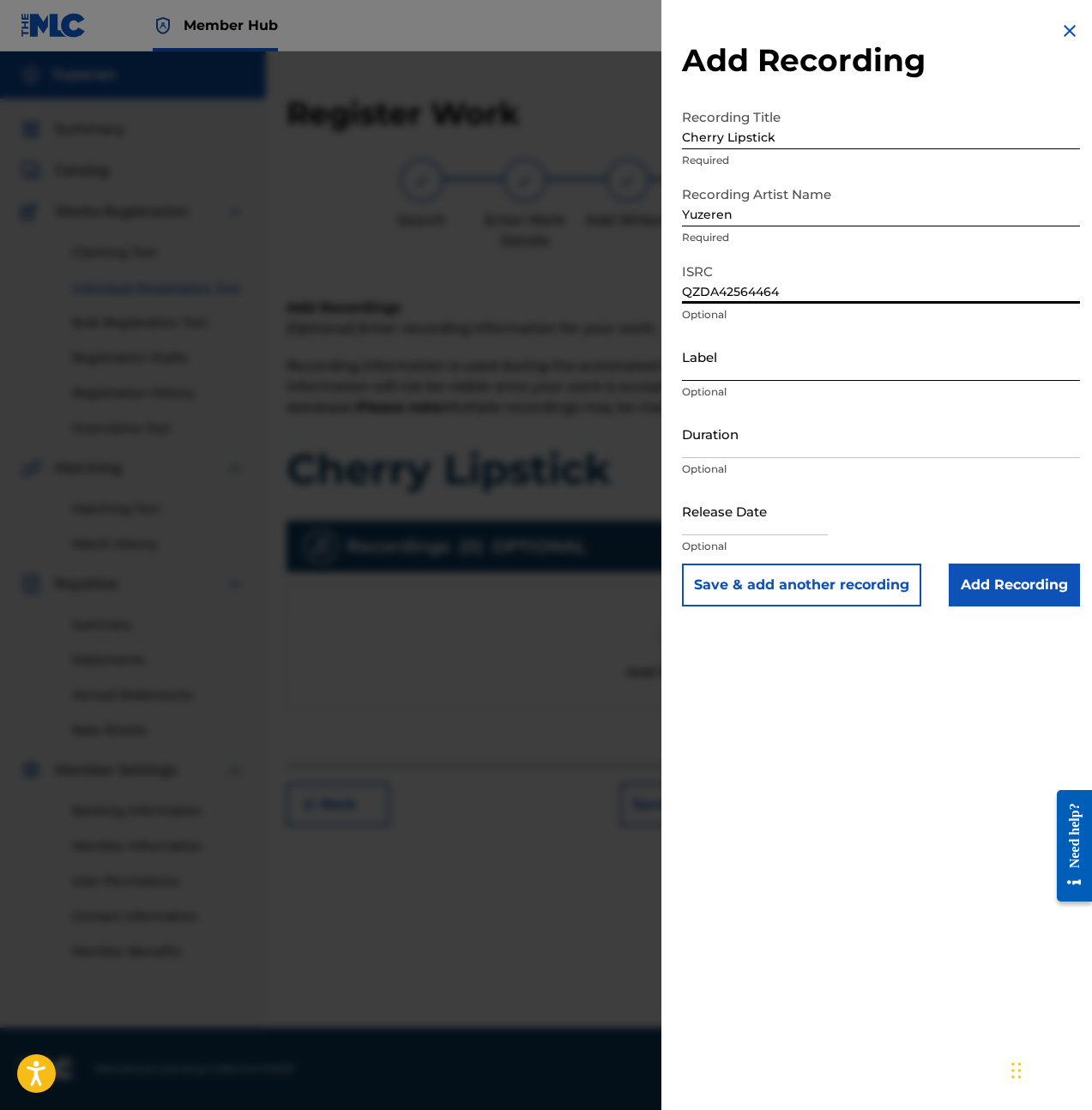
type input "QZDA42564464"
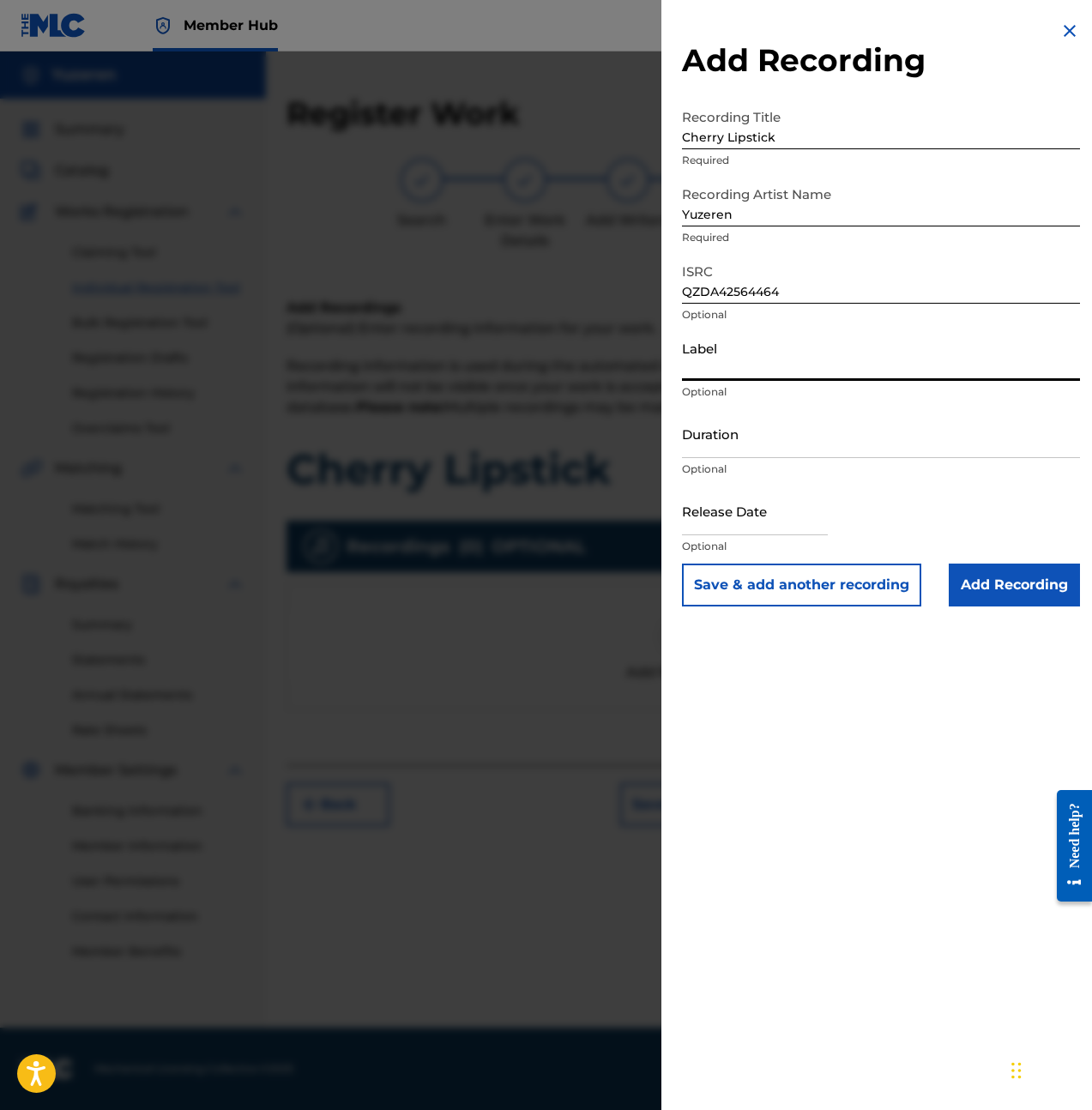
click at [784, 369] on input "Label" at bounding box center [881, 356] width 398 height 49
type input "BLů"
click at [753, 445] on input "Duration" at bounding box center [881, 433] width 398 height 49
click at [763, 368] on input "BLů" at bounding box center [881, 356] width 398 height 49
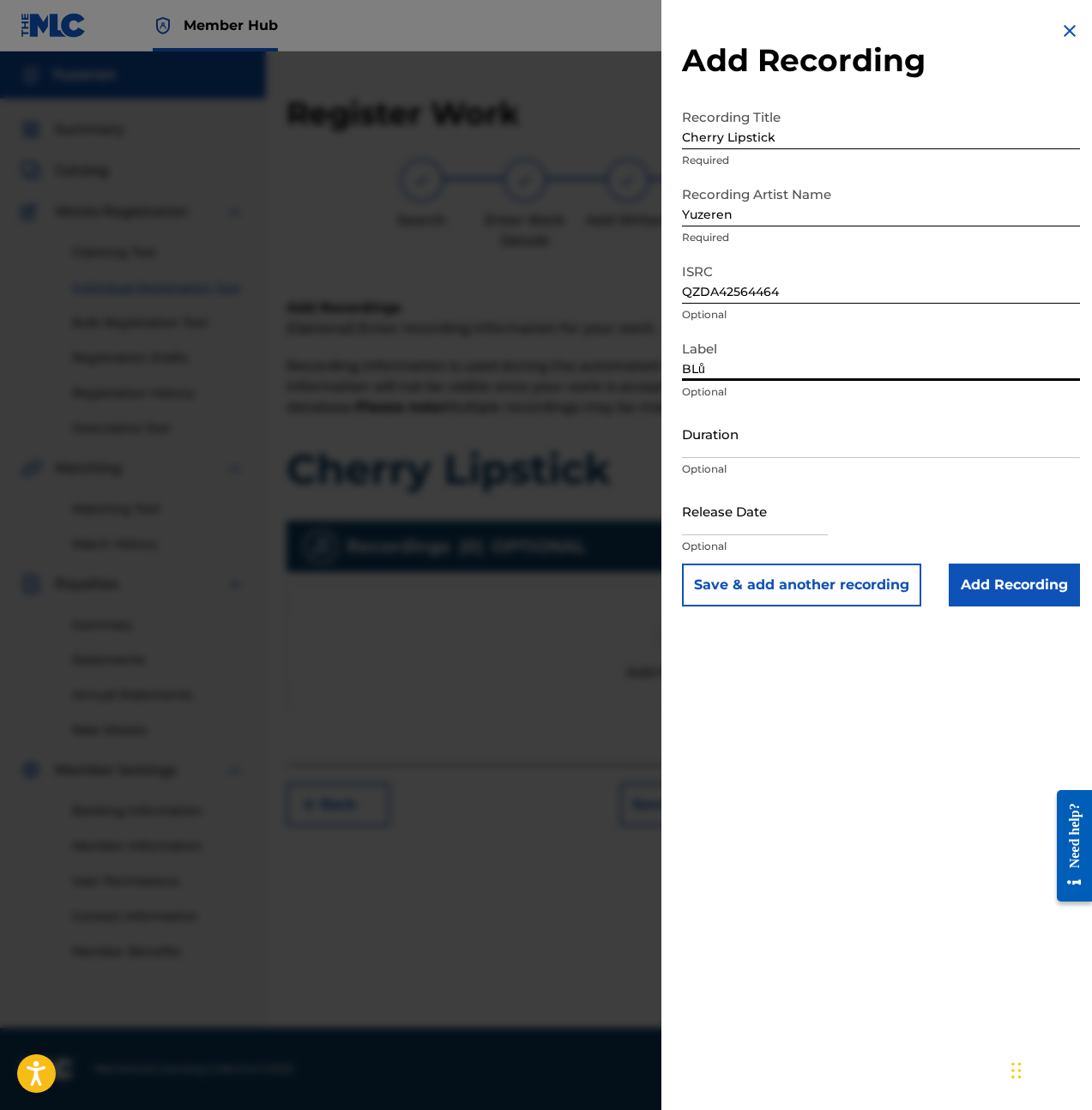
click at [763, 368] on input "BLů" at bounding box center [881, 356] width 398 height 49
click at [746, 464] on p "Optional" at bounding box center [881, 470] width 398 height 16
click at [744, 441] on input "Duration" at bounding box center [881, 433] width 398 height 49
type input "02:51"
click at [754, 511] on input "text" at bounding box center [755, 510] width 146 height 49
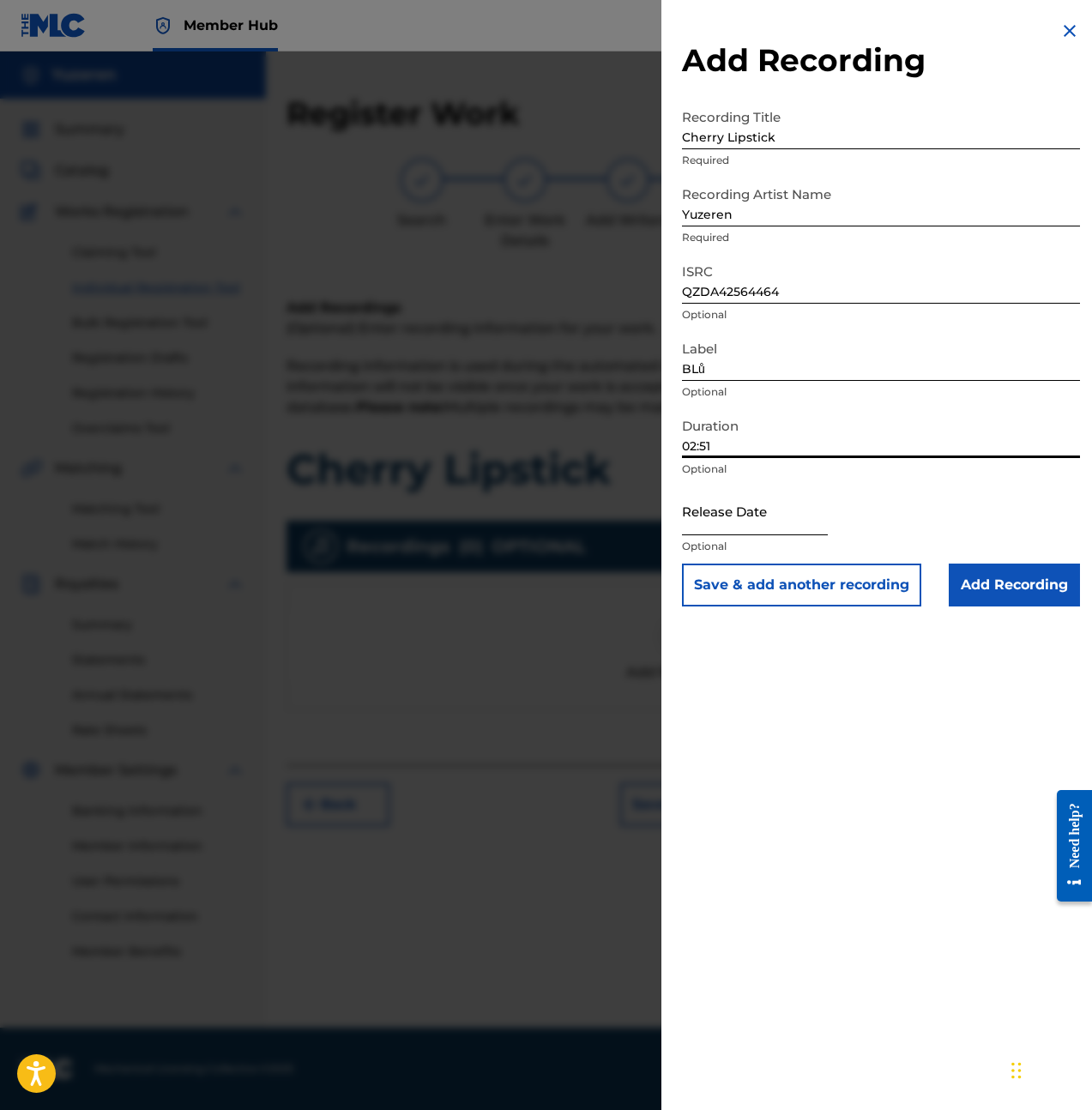
select select "8"
select select "2025"
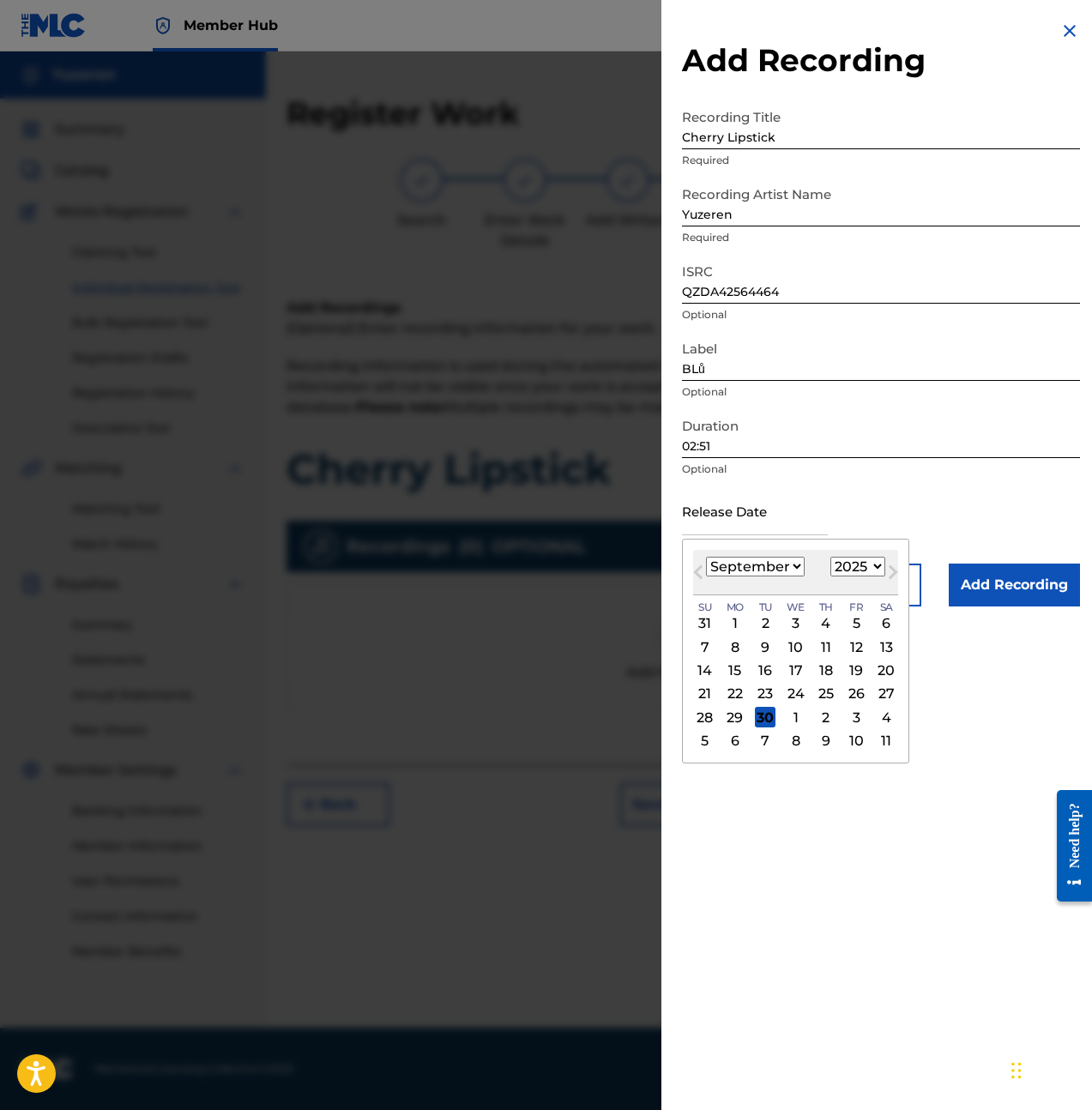
click at [859, 576] on div "1899 1900 1901 1902 1903 1904 1905 1906 1907 1908 1909 1910 1911 1912 1913 1914…" at bounding box center [858, 567] width 55 height 21
click at [789, 572] on select "January February March April May June July August September October November De…" at bounding box center [755, 566] width 99 height 20
select select "1"
click at [706, 556] on select "January February March April May June July August September October November De…" at bounding box center [755, 566] width 99 height 20
click at [846, 669] on div "14" at bounding box center [856, 671] width 21 height 21
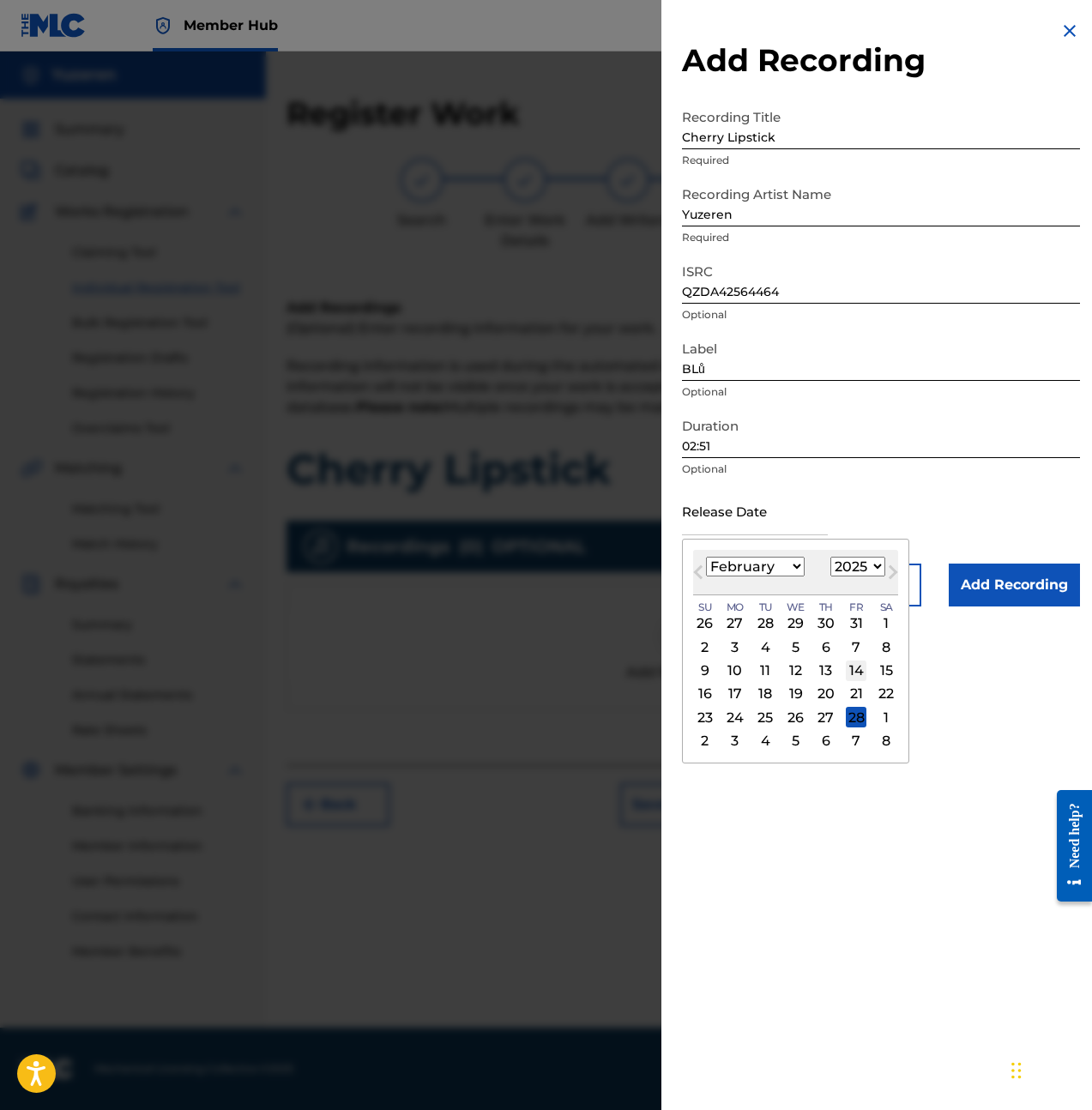
type input "February 14 2025"
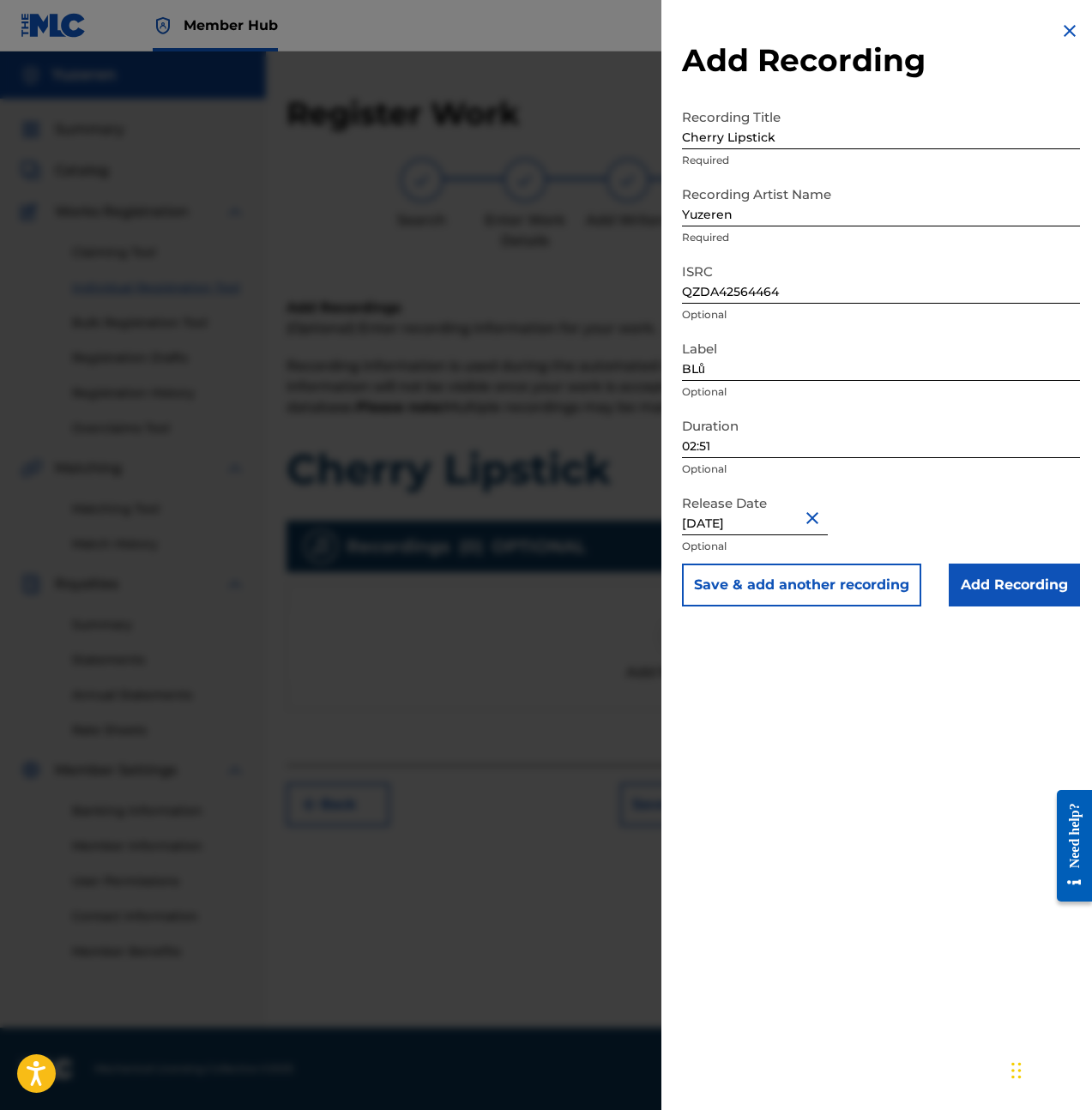
click at [1010, 623] on div "Add Recording Recording Title Cherry Lipstick Required Recording Artist Name Yu…" at bounding box center [881, 313] width 439 height 627
click at [1016, 588] on input "Add Recording" at bounding box center [1014, 584] width 131 height 43
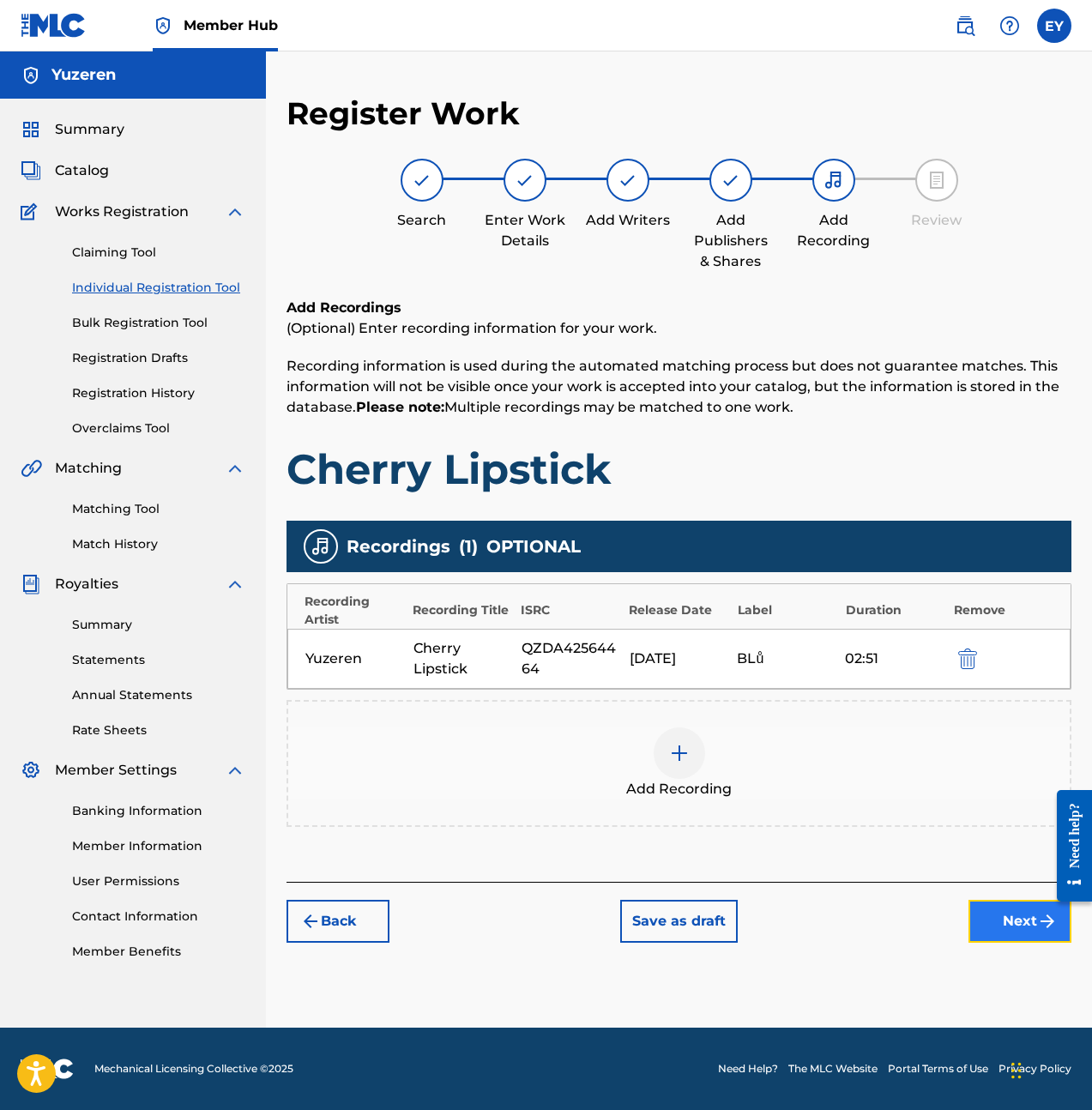
click at [1038, 929] on img "submit" at bounding box center [1048, 922] width 21 height 21
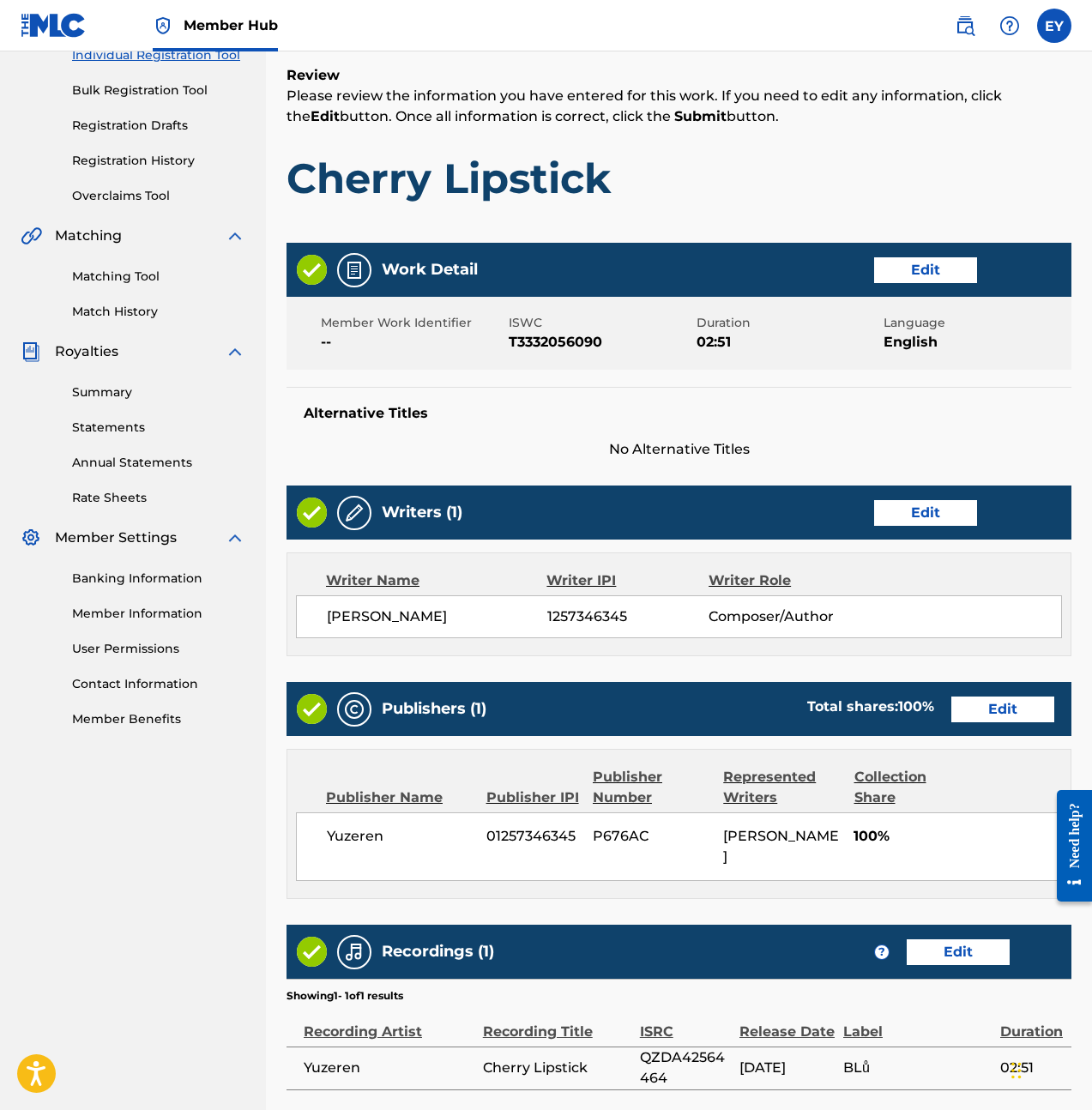
scroll to position [361, 0]
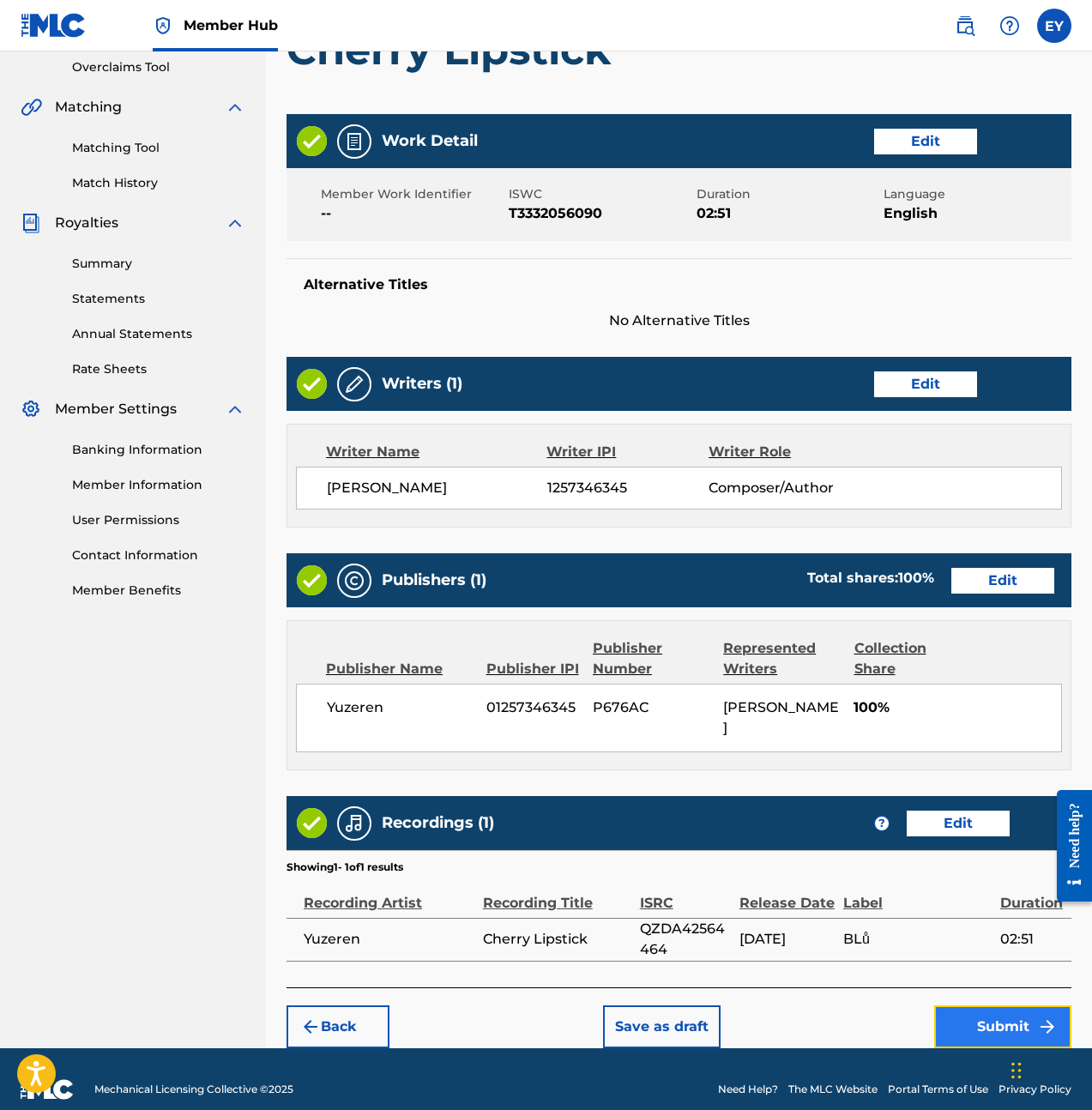
click at [1020, 1014] on button "Submit" at bounding box center [1003, 1026] width 137 height 43
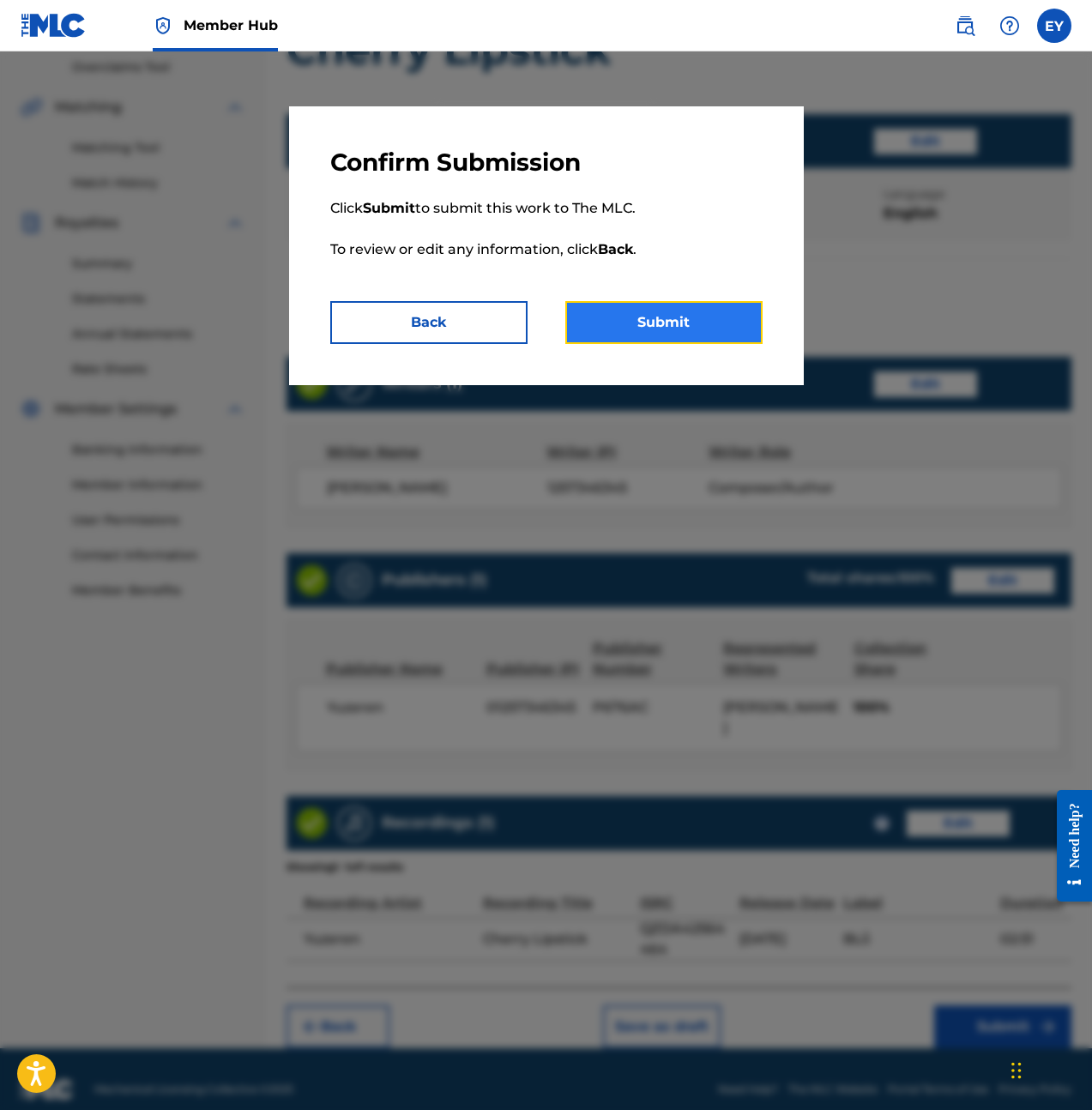
click at [616, 312] on button "Submit" at bounding box center [663, 322] width 197 height 43
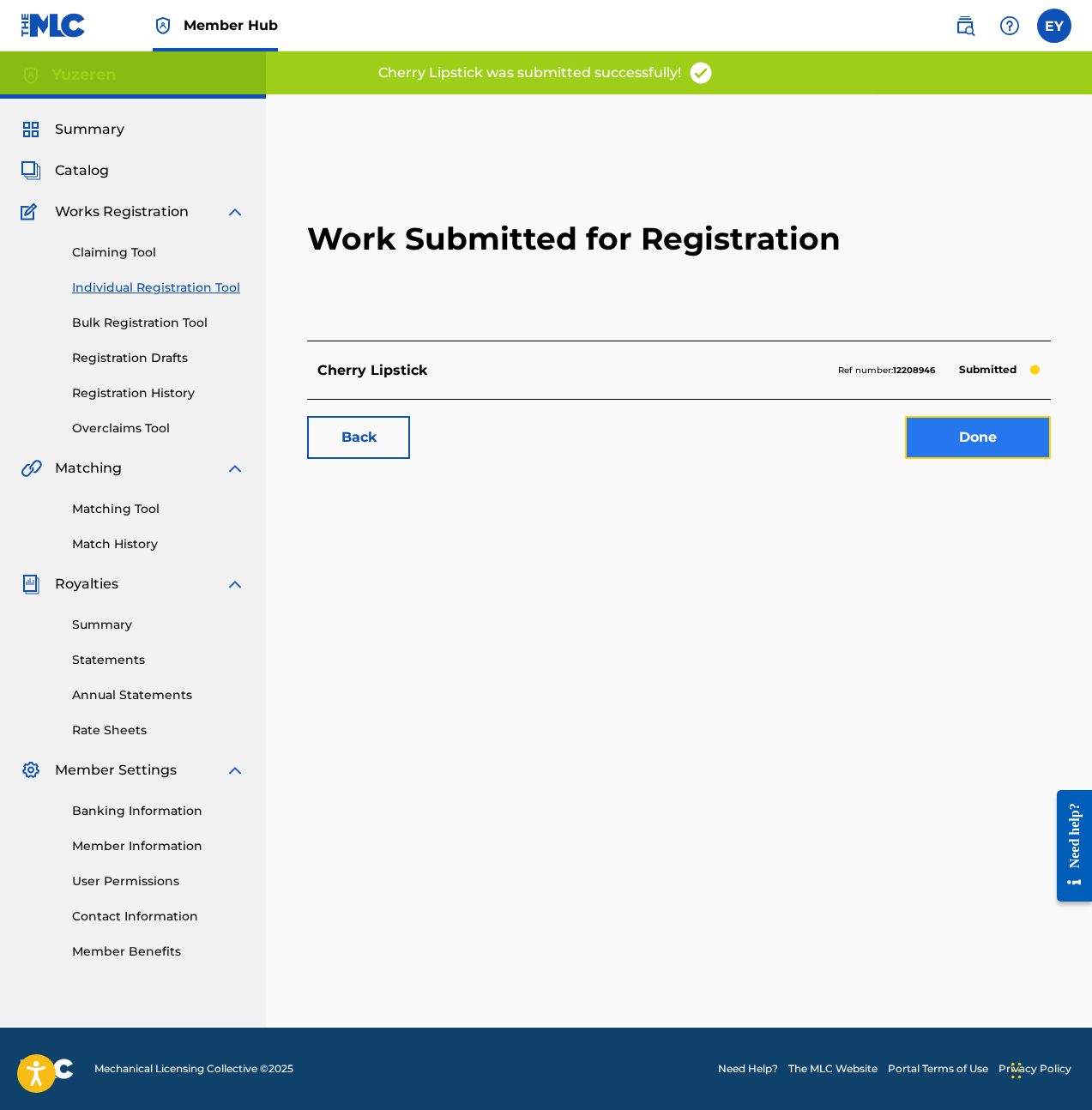
click at [993, 423] on link "Done" at bounding box center [978, 437] width 146 height 43
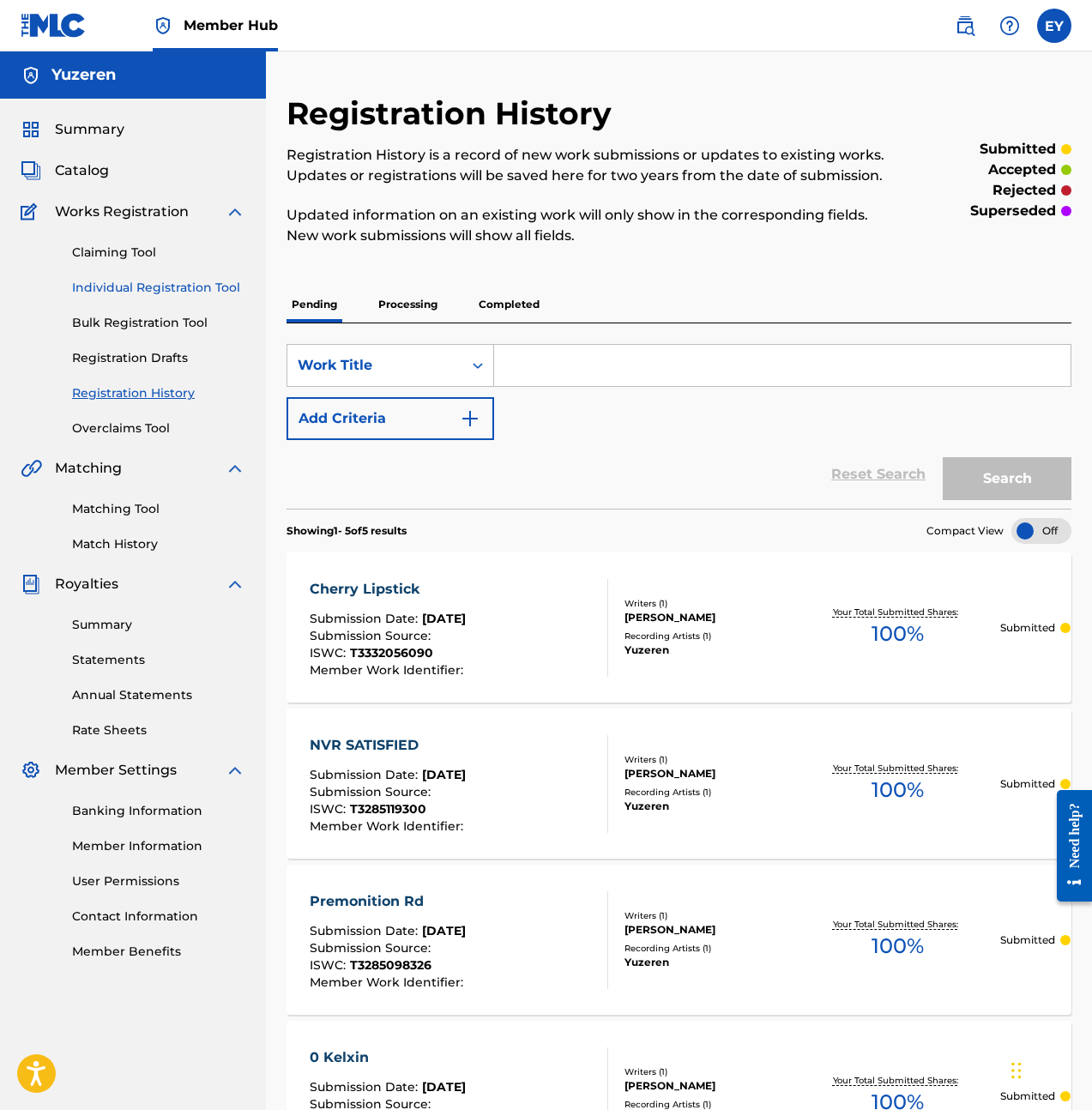
click at [166, 284] on link "Individual Registration Tool" at bounding box center [159, 287] width 174 height 18
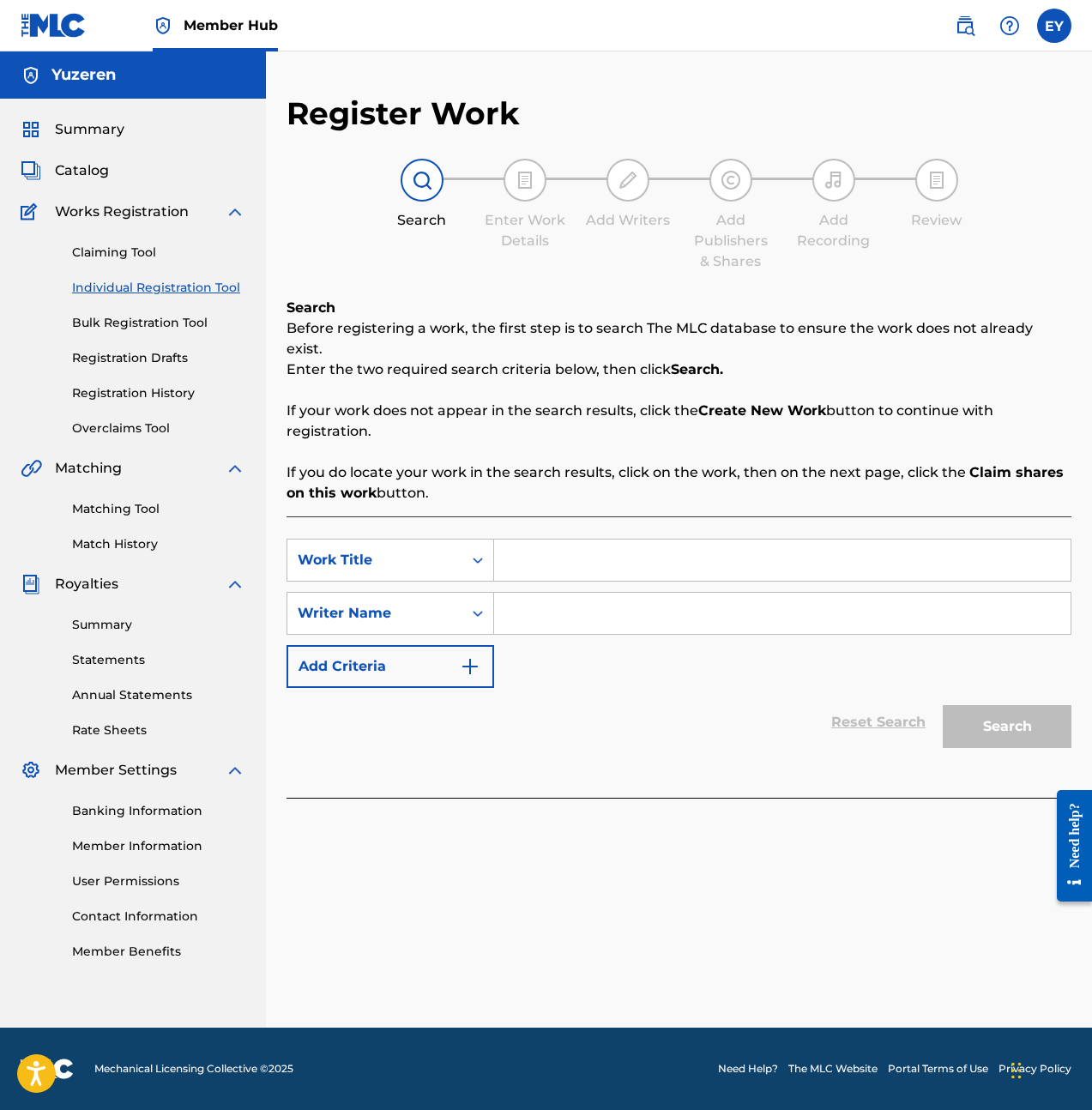
click at [697, 560] on div "Search Form" at bounding box center [782, 560] width 577 height 43
click at [703, 544] on input "Search Form" at bounding box center [782, 560] width 576 height 41
type input "Ghost in my Iron"
type input "Ethan"
click at [731, 835] on div "Register Work Search Enter Work Details Add Writers Add Publishers & Shares Add…" at bounding box center [679, 561] width 826 height 933
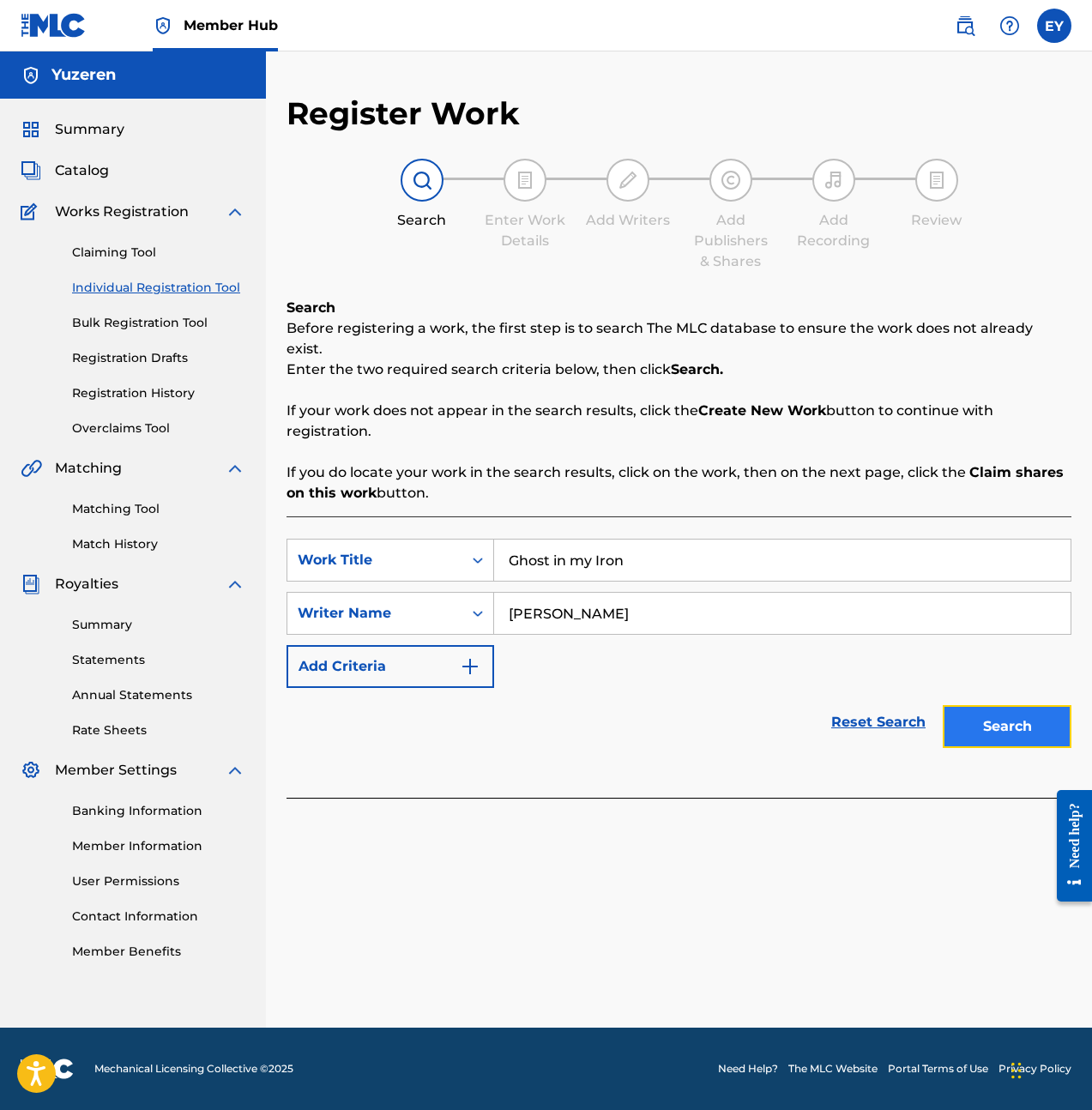
click at [1036, 705] on button "Search" at bounding box center [1007, 726] width 128 height 43
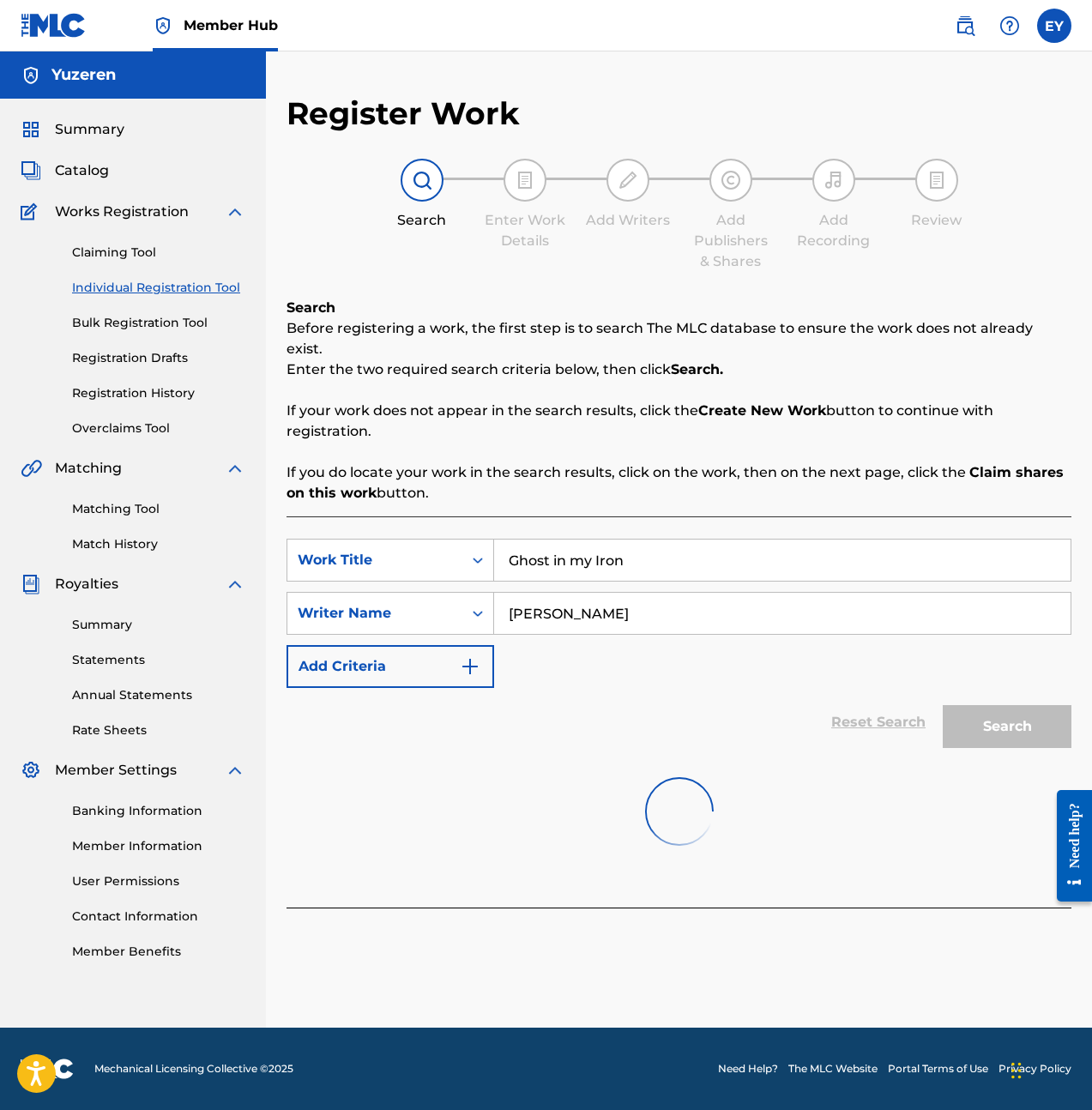
click at [631, 593] on input "Ethan" at bounding box center [782, 613] width 576 height 41
type input "Ethan Yu"
click at [661, 654] on div "SearchWithCriteria241d79d0-d83b-4269-a0eb-4cf81bf7d66b Work Title Ghost in my I…" at bounding box center [679, 614] width 785 height 149
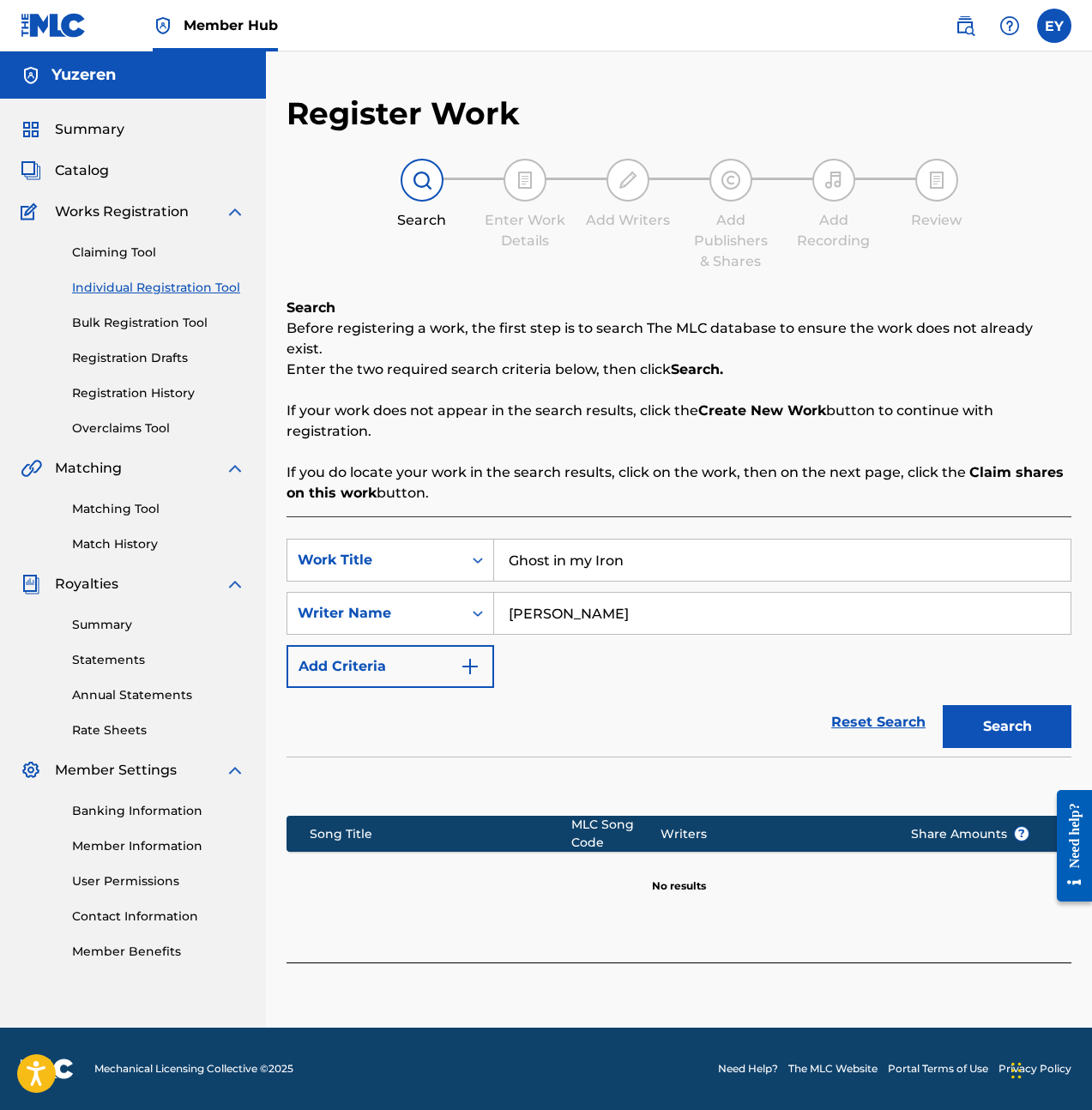
click at [854, 863] on section "Song Title MLC Song Code Writers Share Amounts ? No results" at bounding box center [679, 851] width 785 height 87
click at [1062, 705] on button "Search" at bounding box center [1007, 726] width 128 height 43
click at [1014, 981] on button "Create new work" at bounding box center [997, 1002] width 148 height 43
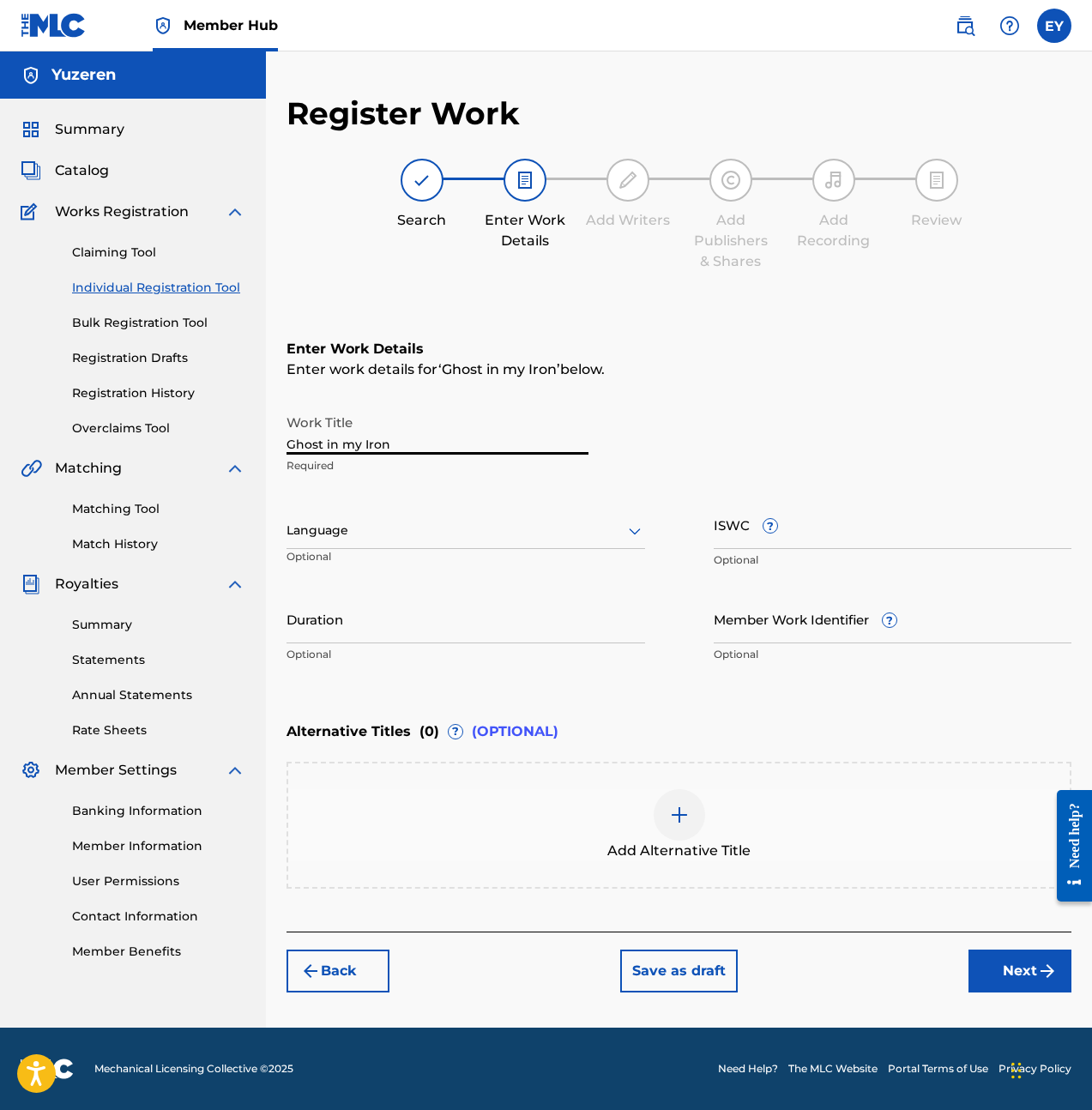
click at [411, 448] on input "Ghost in my Iron" at bounding box center [437, 430] width 302 height 49
drag, startPoint x: 404, startPoint y: 444, endPoint x: 328, endPoint y: 444, distance: 76.0
click at [328, 444] on input "Ghost in my Iron" at bounding box center [437, 430] width 302 height 49
type input "Ghost In My Iron"
click at [489, 507] on div "Language Optional" at bounding box center [465, 538] width 359 height 77
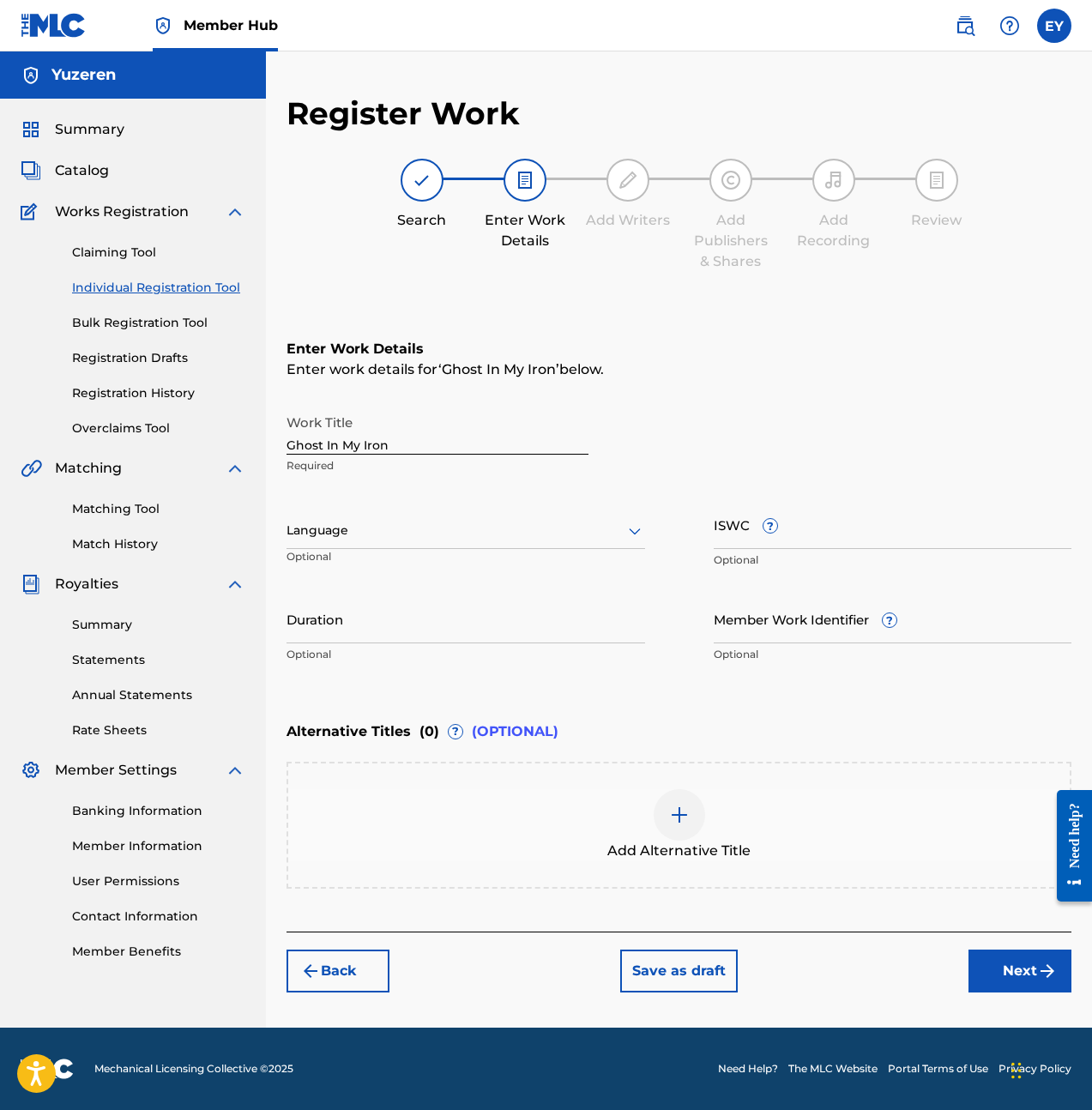
click at [477, 525] on div at bounding box center [465, 530] width 359 height 22
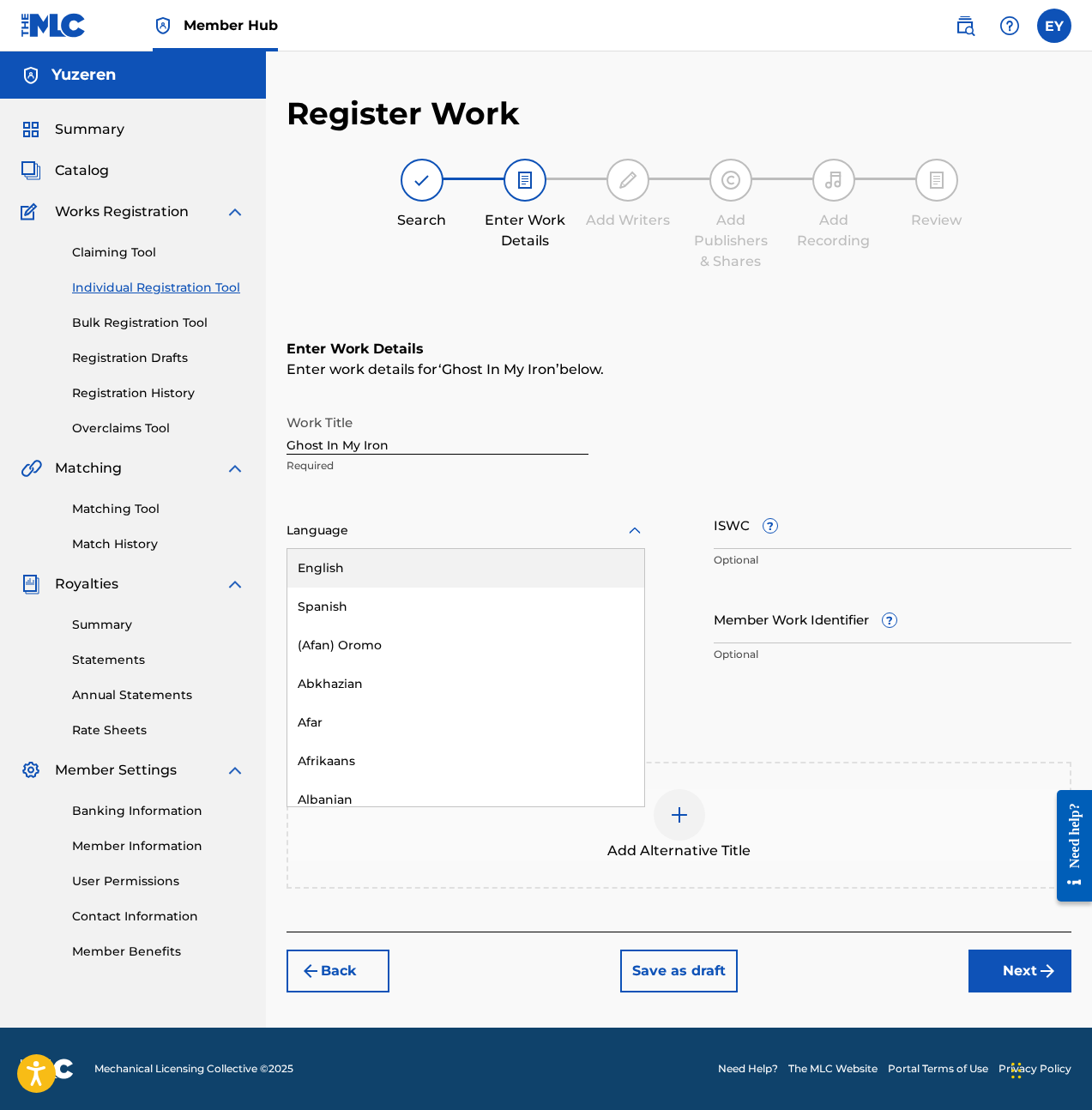
click at [477, 567] on div "English" at bounding box center [465, 568] width 357 height 38
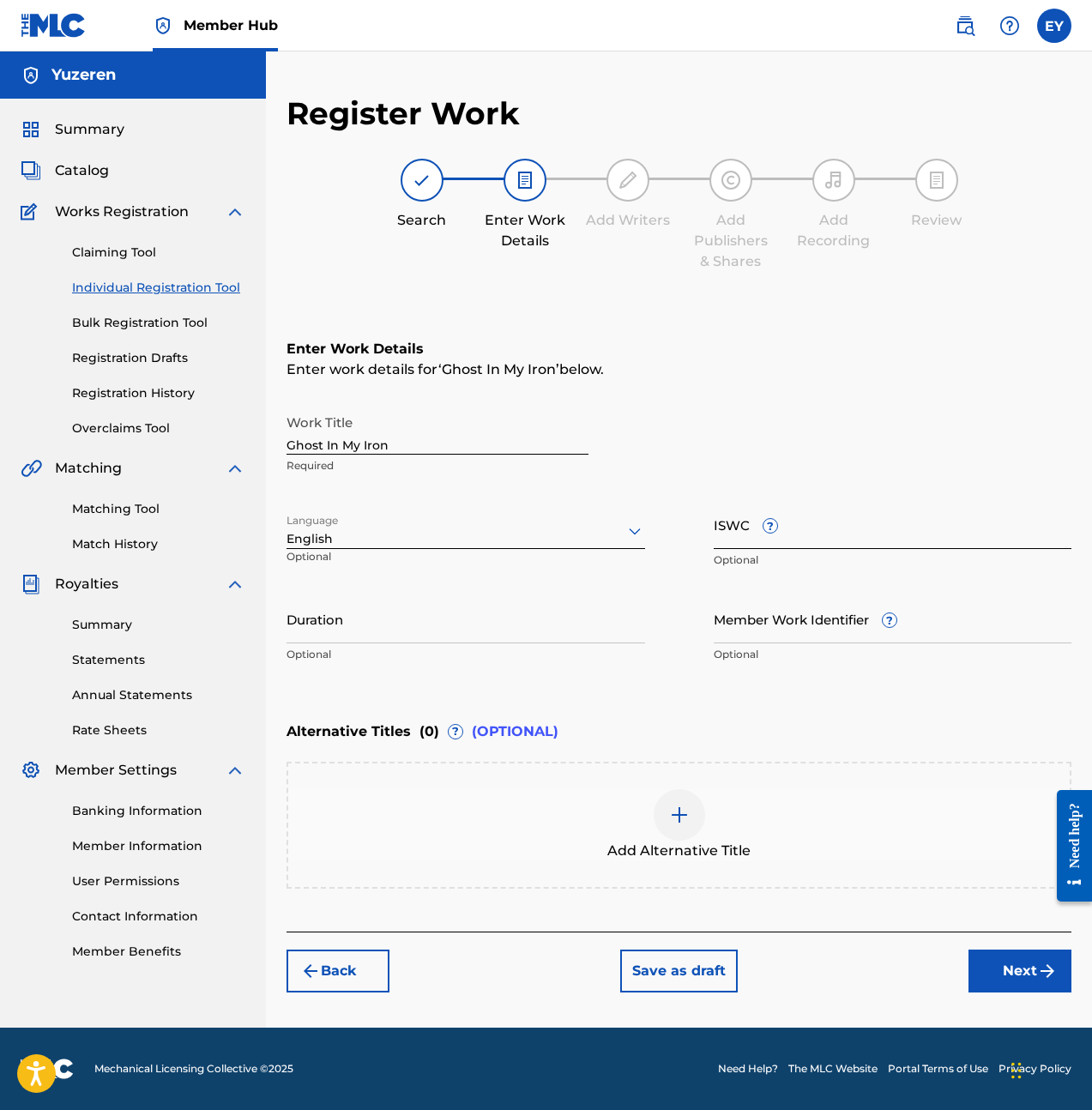
click at [798, 531] on input "ISWC ?" at bounding box center [892, 524] width 359 height 49
paste input "T3285118545"
type input "T3285118545"
click at [543, 640] on div "Duration Optional" at bounding box center [465, 633] width 359 height 77
click at [540, 631] on input "Duration" at bounding box center [465, 619] width 359 height 49
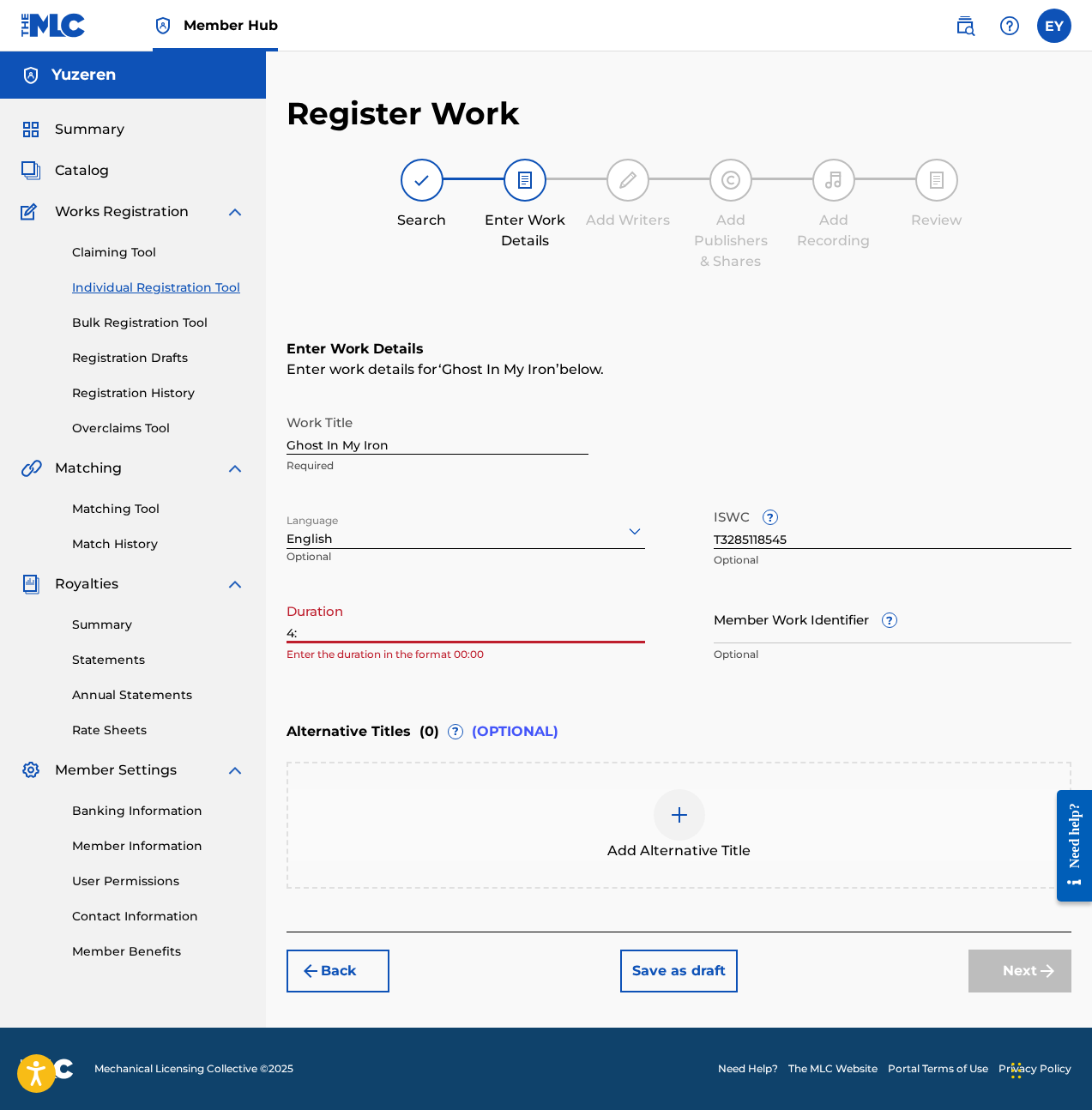
type input "4"
type input "04:24"
click at [970, 756] on div "Alternative Titles ( 0 ) ? (OPTIONAL) Add Alternative Title" at bounding box center [679, 800] width 785 height 176
click at [996, 953] on button "Next" at bounding box center [1020, 970] width 103 height 43
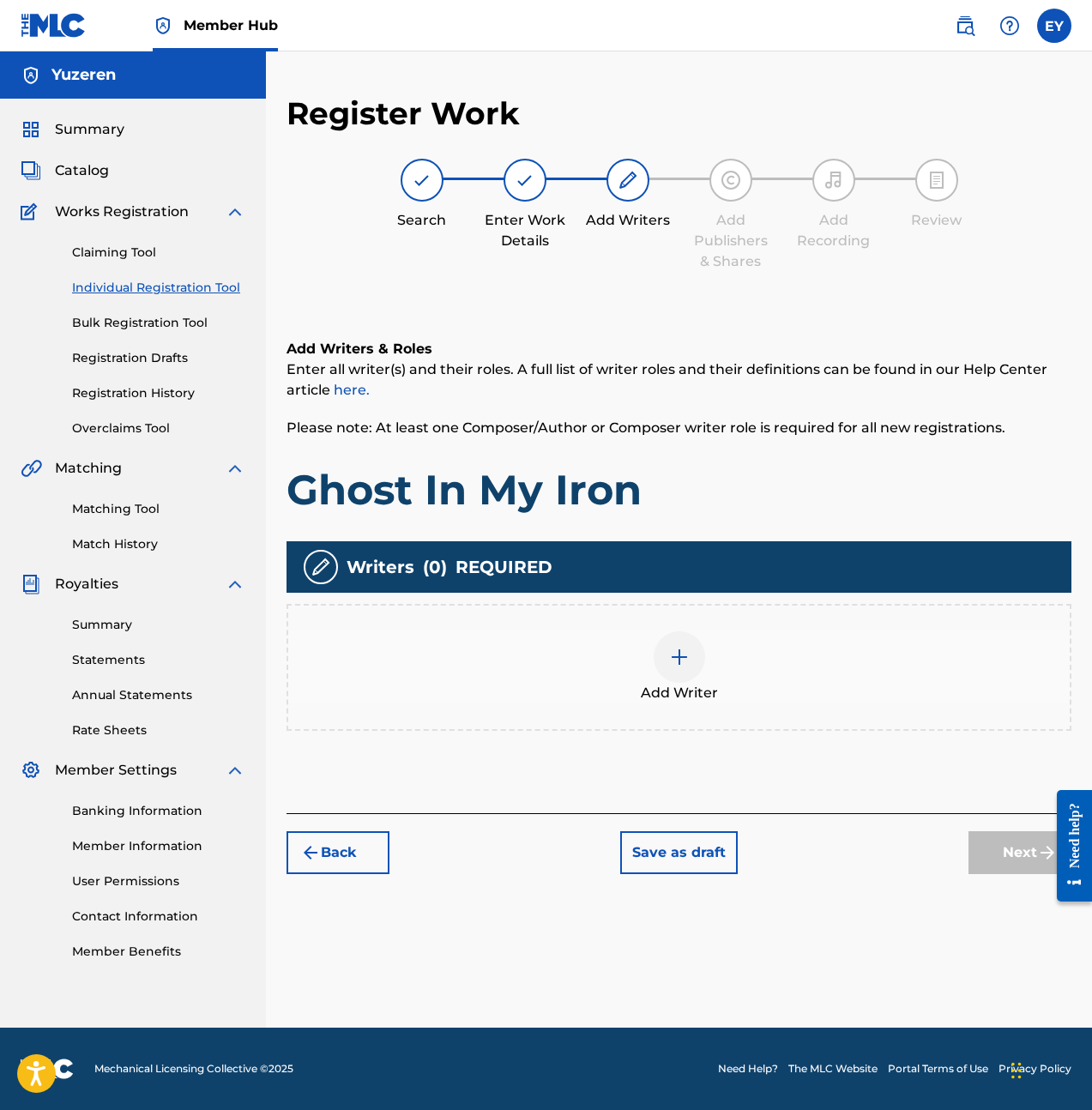
click at [702, 679] on div "Add Writer" at bounding box center [679, 667] width 781 height 72
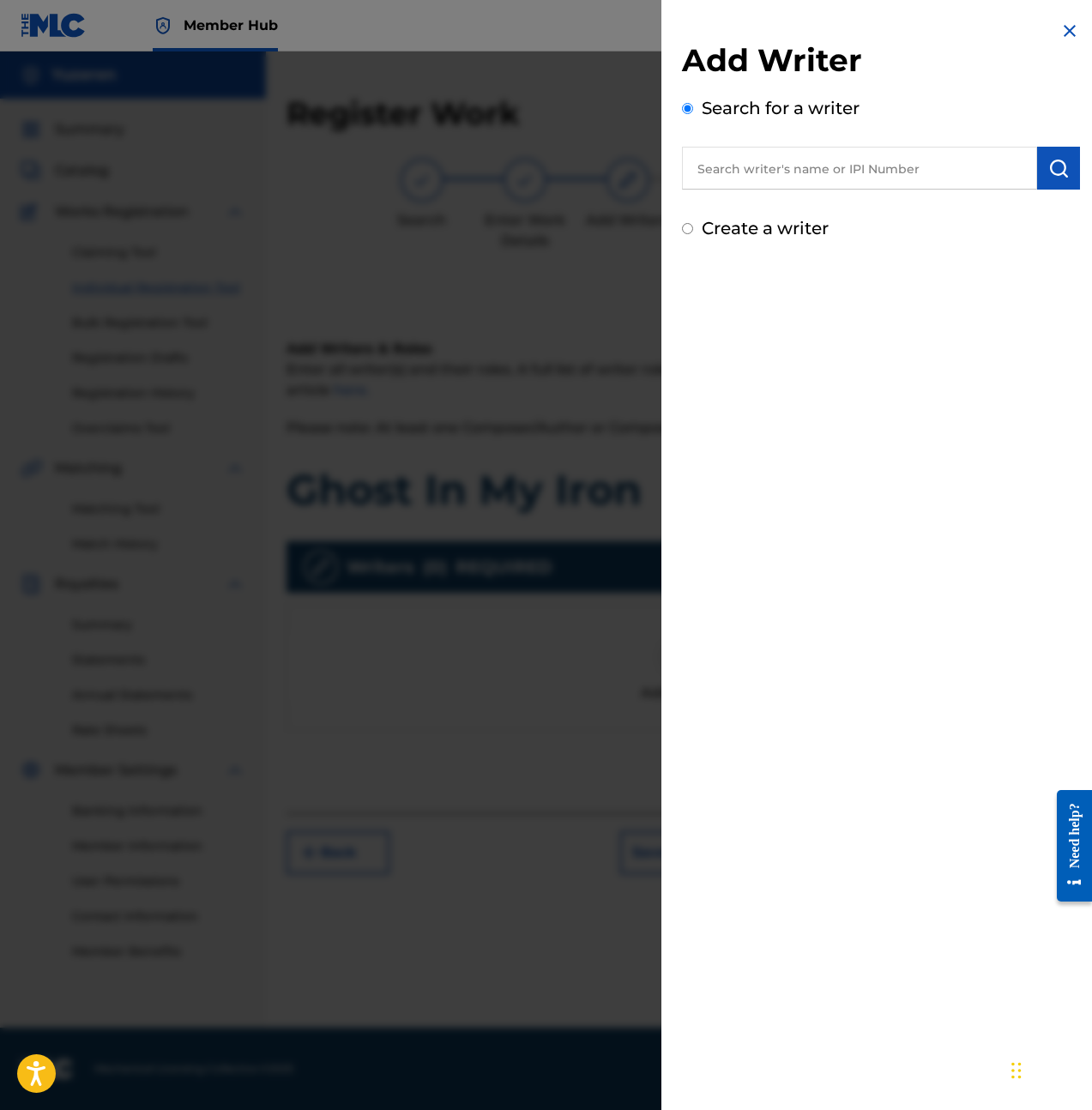
click at [762, 227] on label "Create a writer" at bounding box center [765, 228] width 127 height 21
radio input "true"
click at [694, 227] on input "Create a writer" at bounding box center [687, 228] width 11 height 11
radio input "false"
radio input "true"
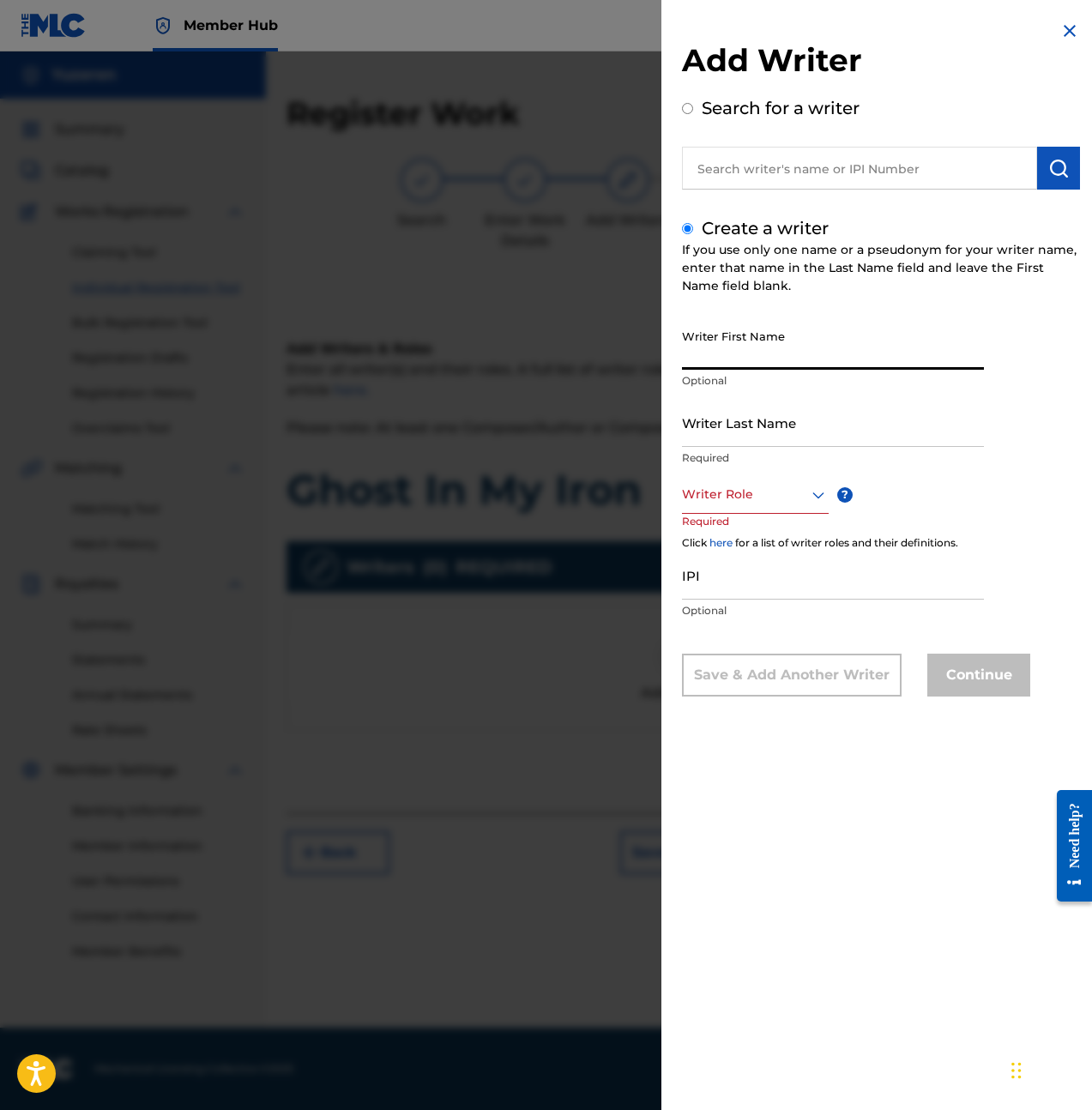
click at [753, 326] on input "Writer First Name" at bounding box center [833, 345] width 302 height 49
click at [763, 434] on input "Writer Last Name" at bounding box center [833, 423] width 302 height 49
click at [763, 355] on input "Ethan" at bounding box center [833, 345] width 302 height 49
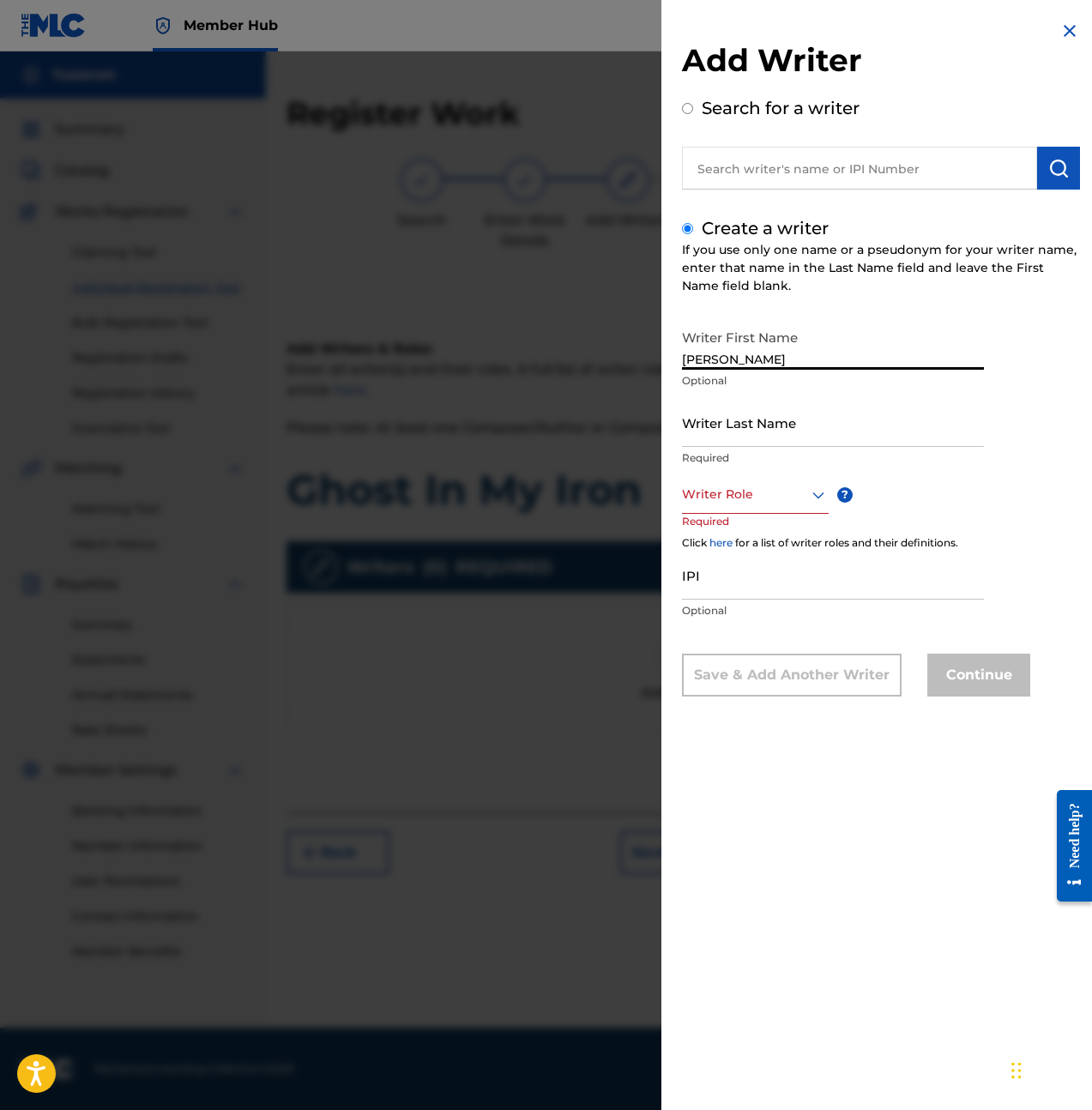
type input "Ethan"
type input "Yu"
click at [766, 507] on div "Writer Role" at bounding box center [755, 495] width 147 height 38
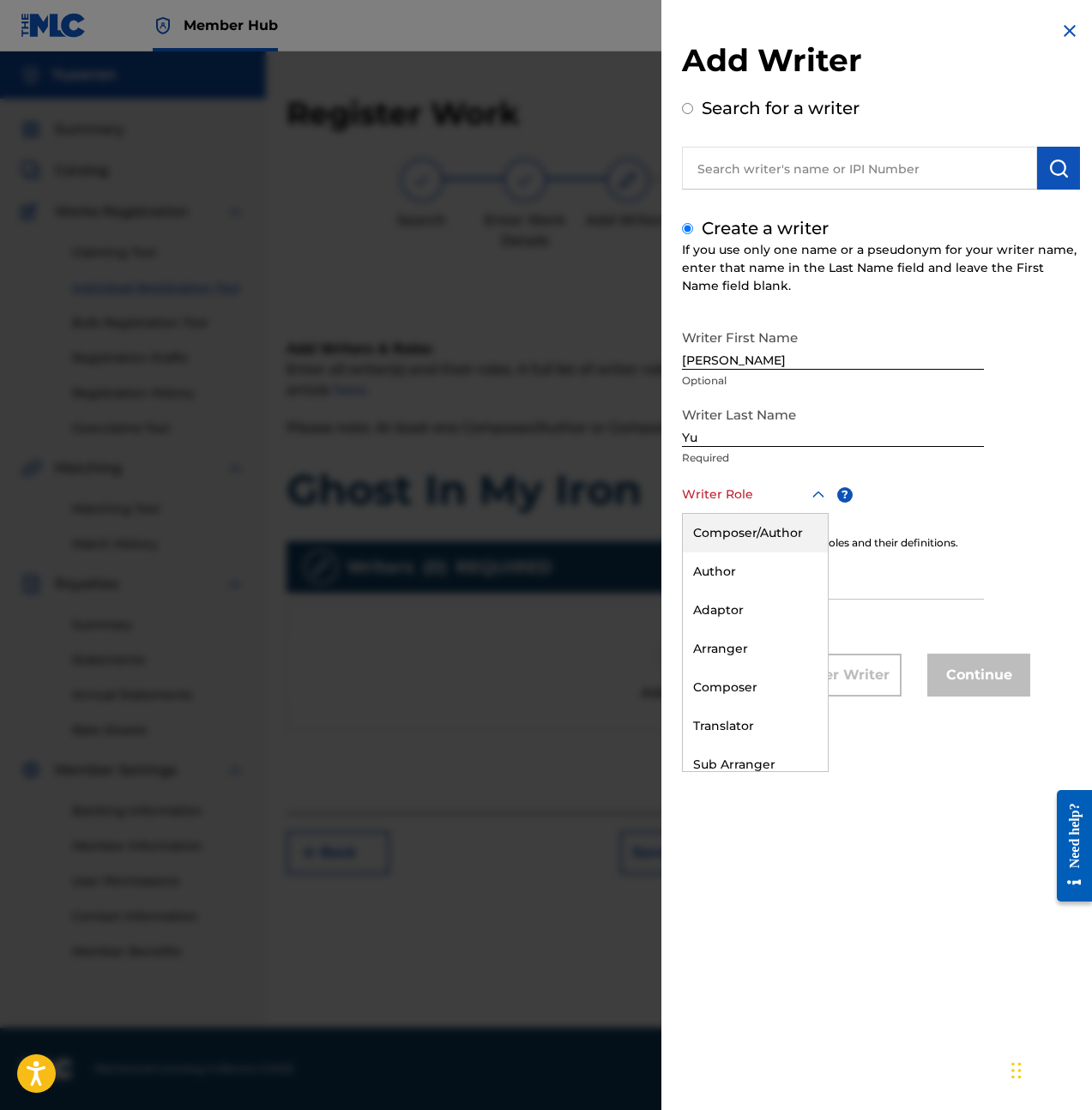
click at [766, 548] on div "Composer/Author" at bounding box center [755, 533] width 145 height 38
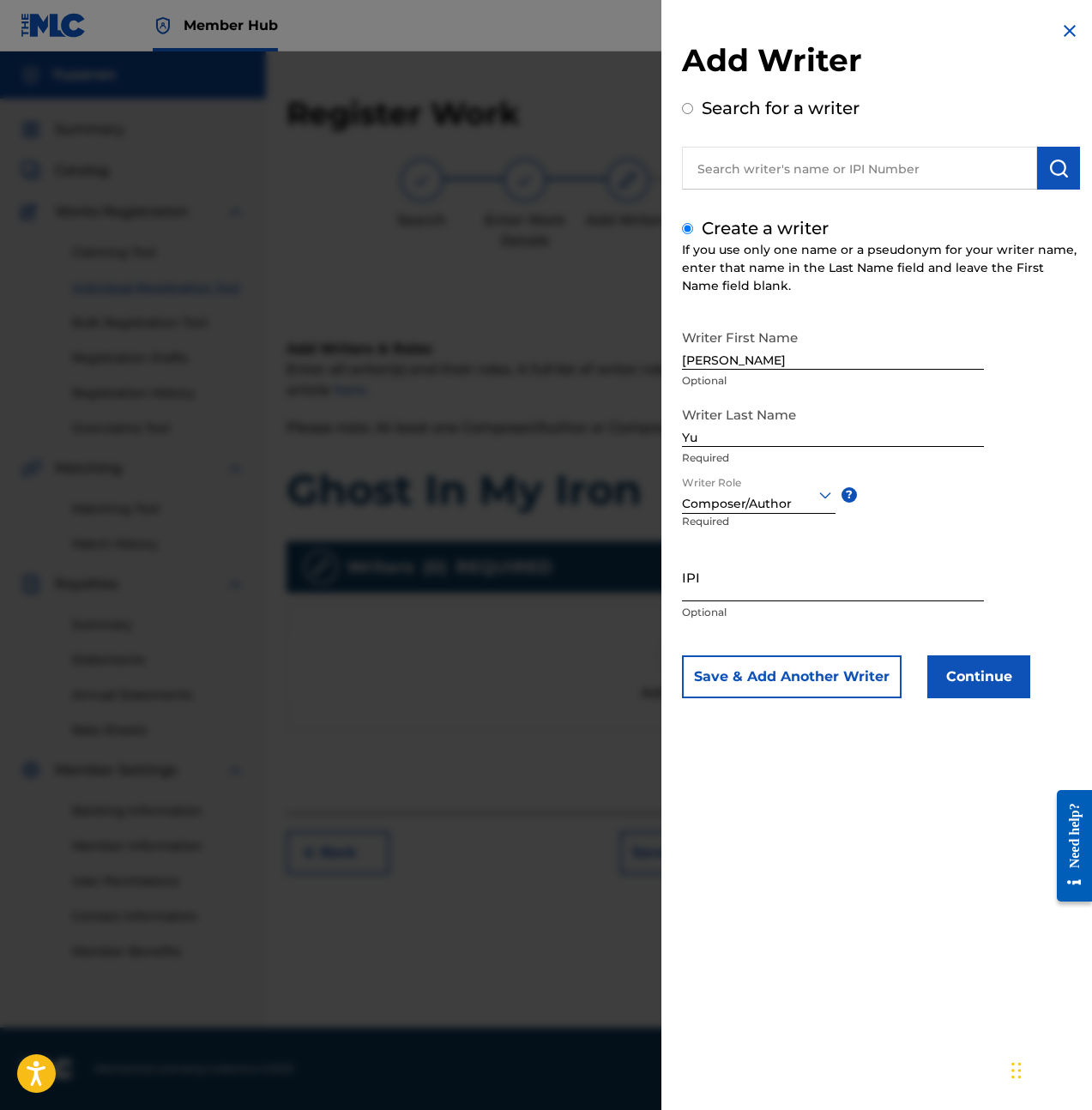
click at [755, 586] on input "IPI" at bounding box center [833, 576] width 302 height 49
paste input "1257346345"
type input "1257346345"
click at [974, 674] on button "Continue" at bounding box center [978, 676] width 103 height 43
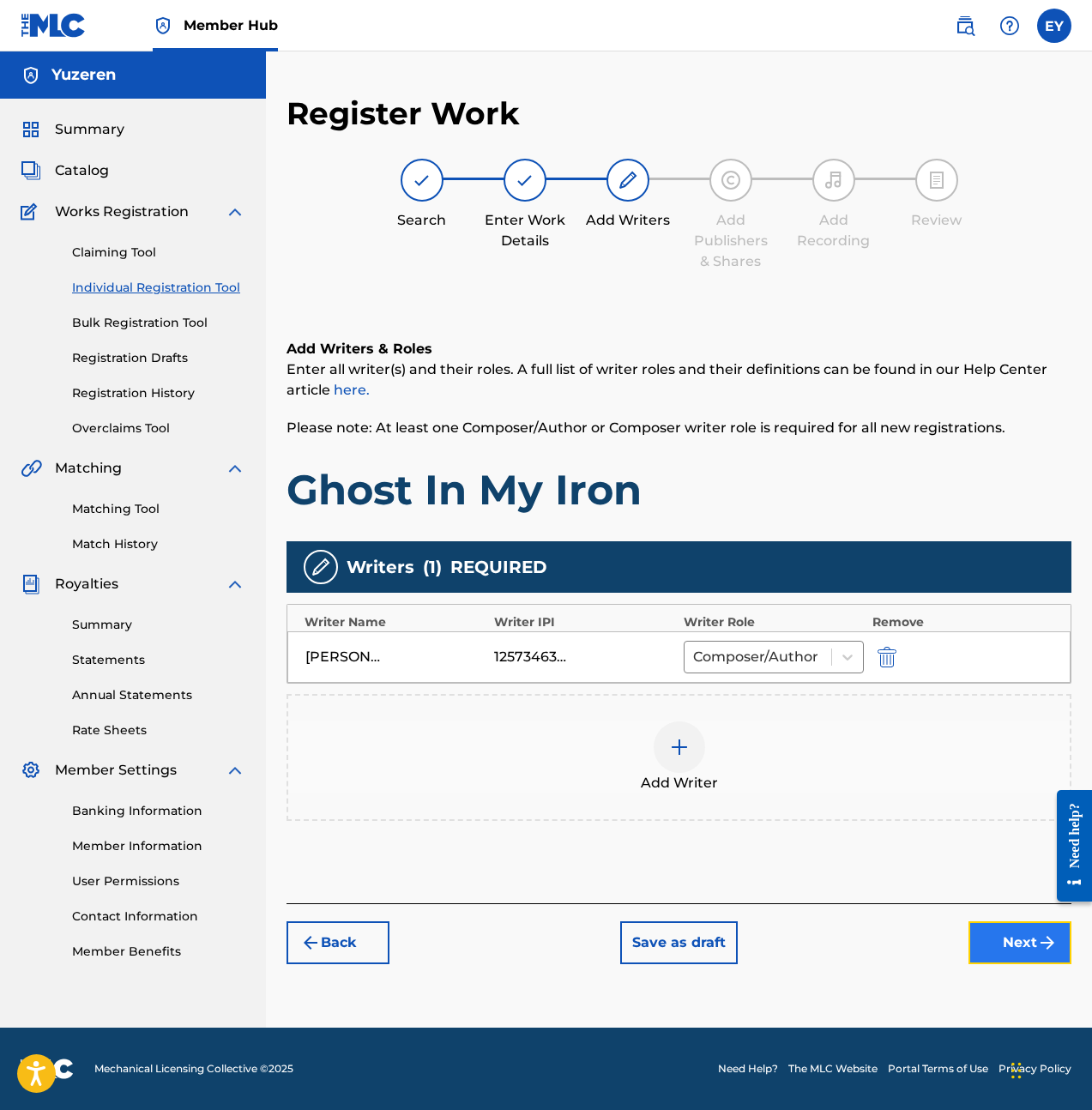
click at [1013, 942] on button "Next" at bounding box center [1020, 942] width 103 height 43
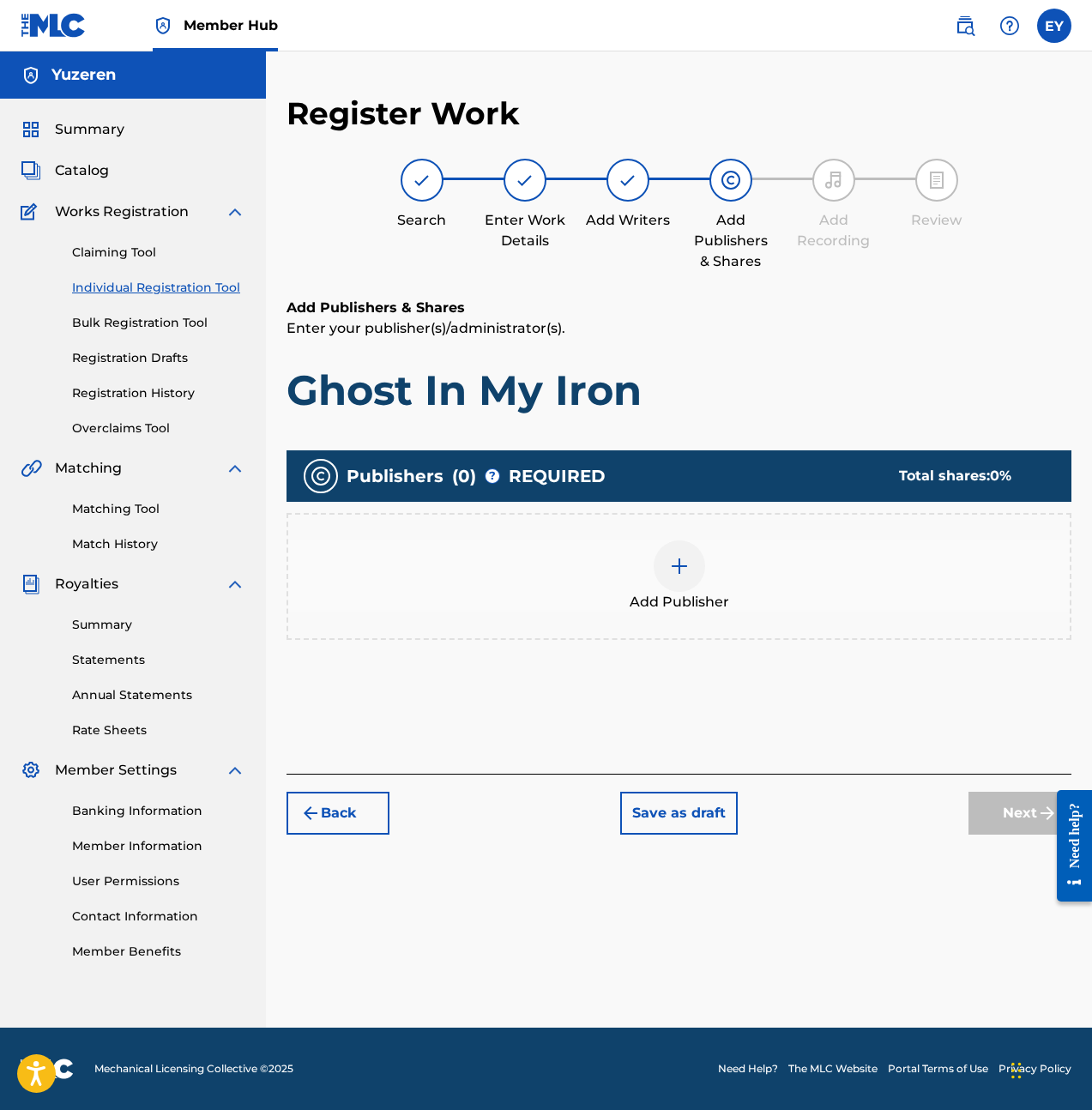
click at [663, 594] on span "Add Publisher" at bounding box center [679, 602] width 100 height 21
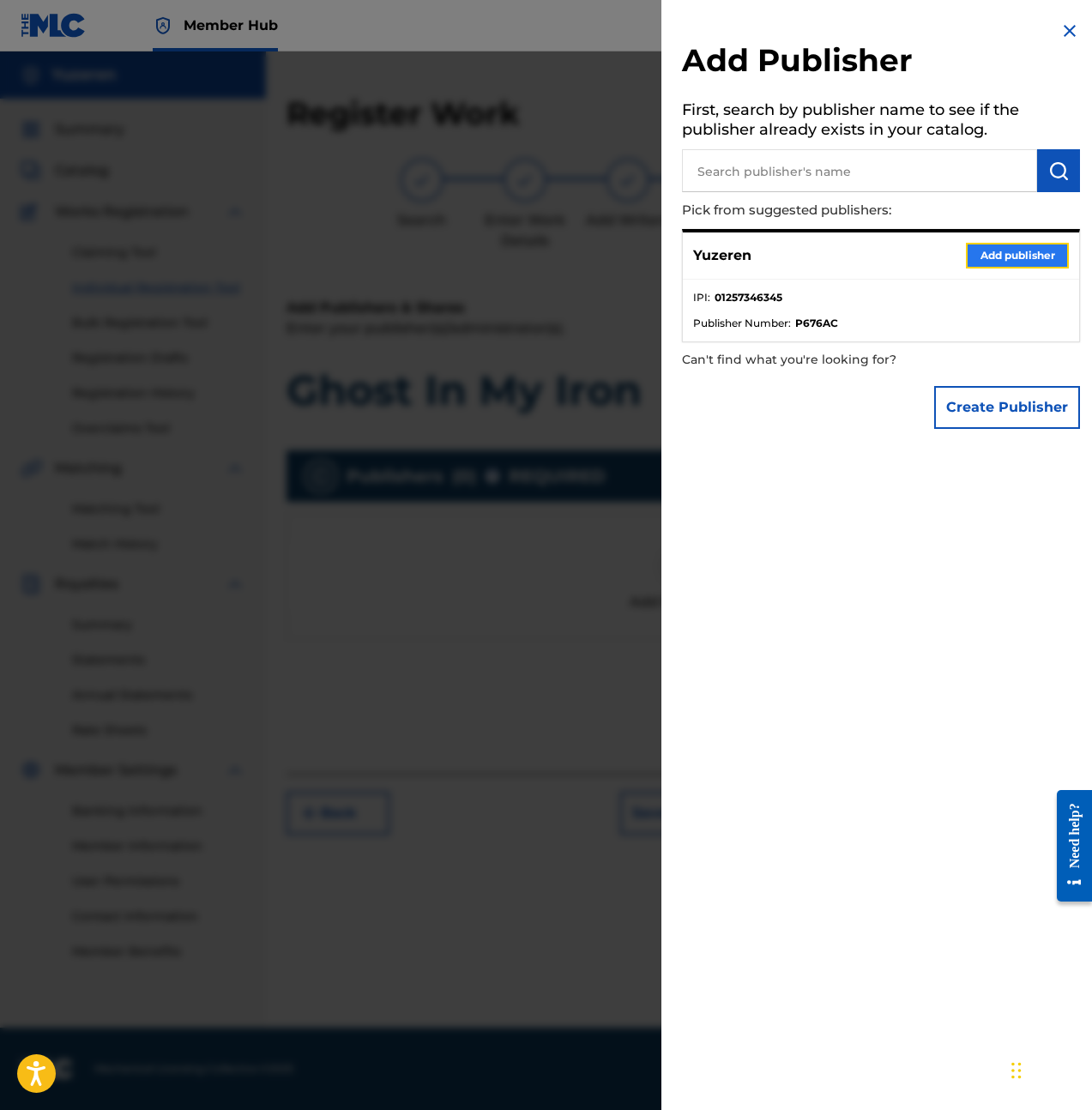
click at [997, 258] on button "Add publisher" at bounding box center [1017, 256] width 103 height 26
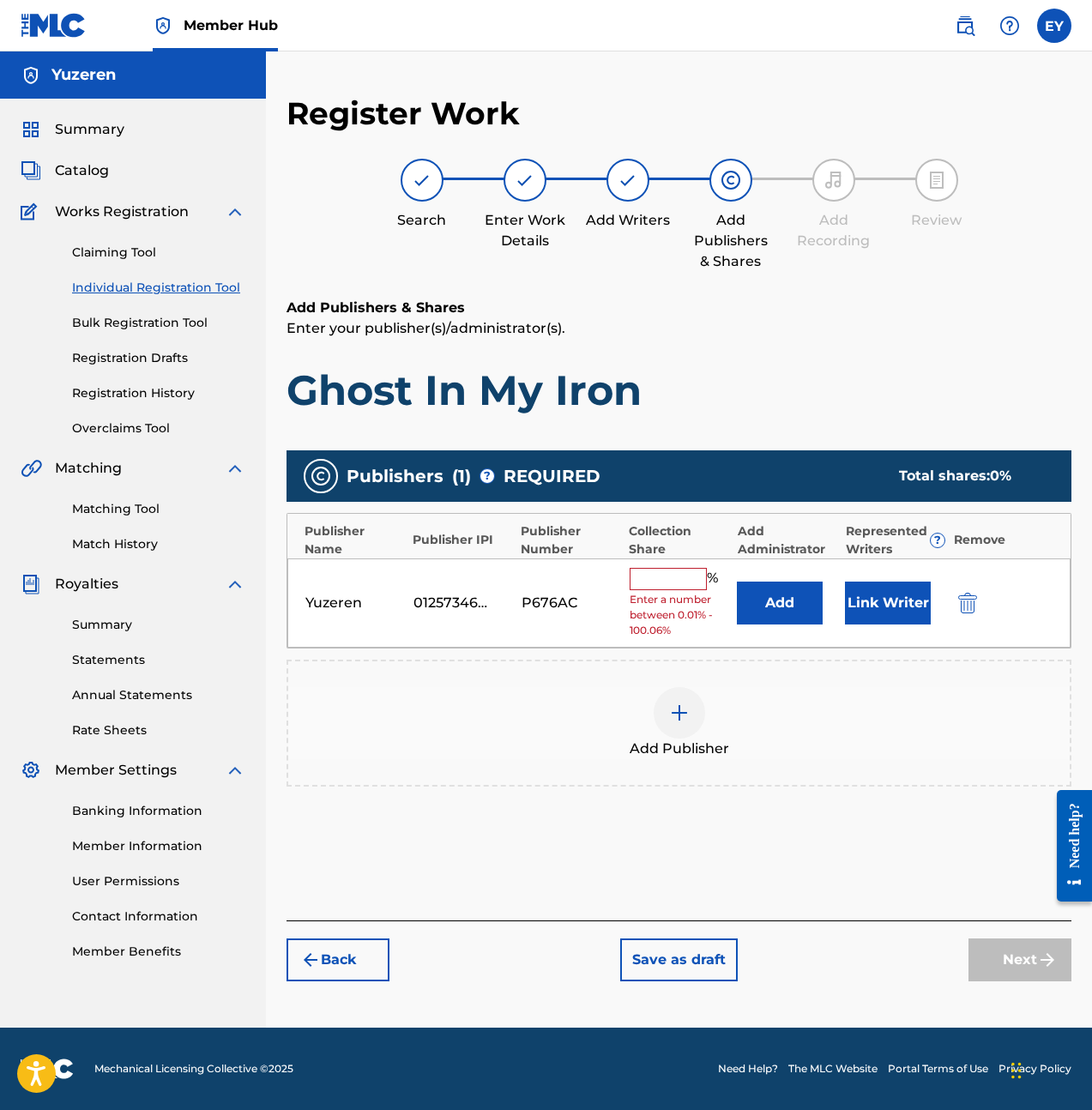
click at [668, 575] on input "text" at bounding box center [668, 579] width 77 height 23
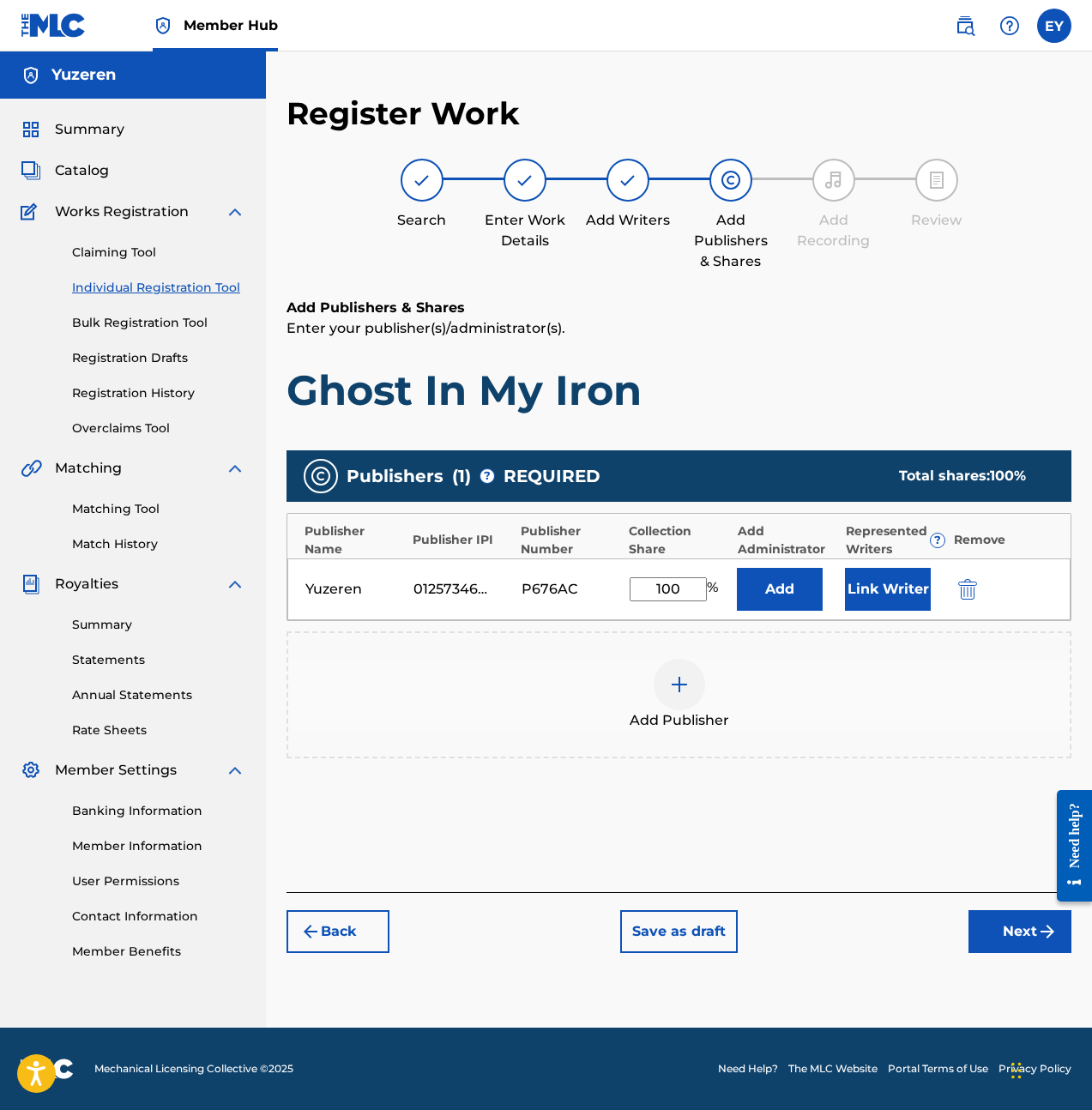
type input "100"
drag, startPoint x: 824, startPoint y: 675, endPoint x: 830, endPoint y: 661, distance: 15.2
click at [830, 661] on div "Add Publisher" at bounding box center [679, 694] width 781 height 72
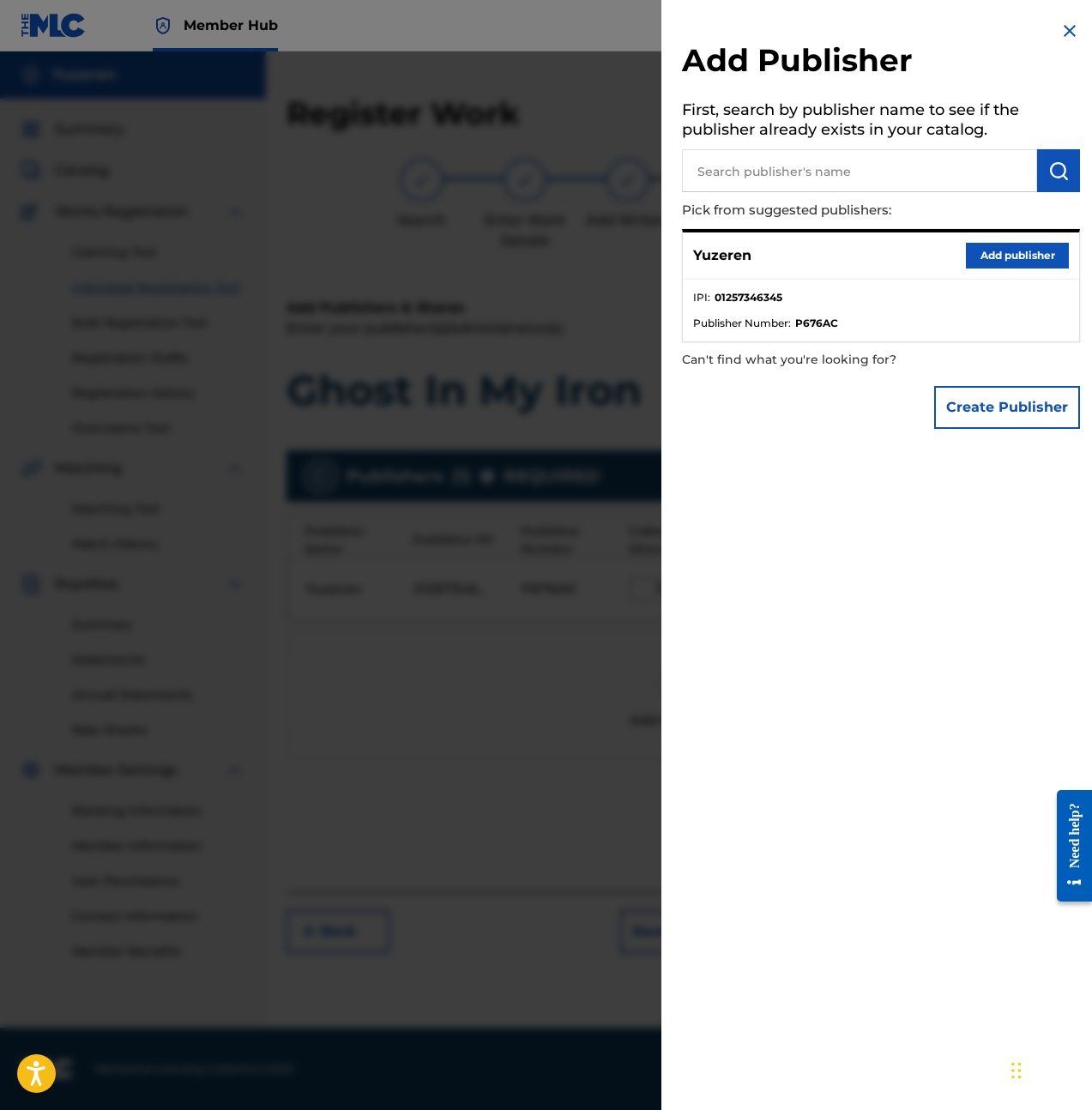
click at [1069, 31] on img at bounding box center [1070, 31] width 21 height 21
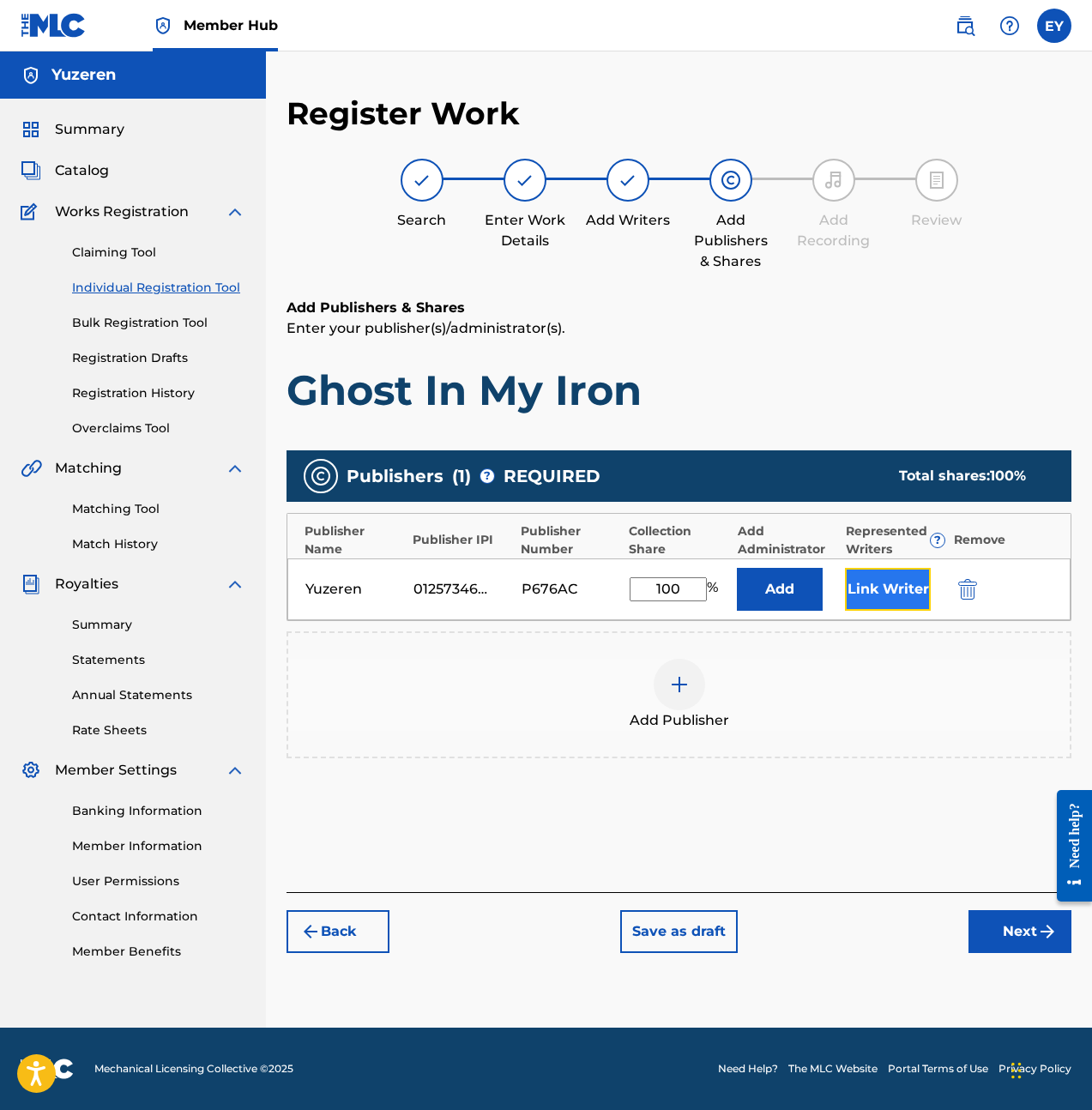
click at [896, 604] on button "Link Writer" at bounding box center [887, 588] width 86 height 43
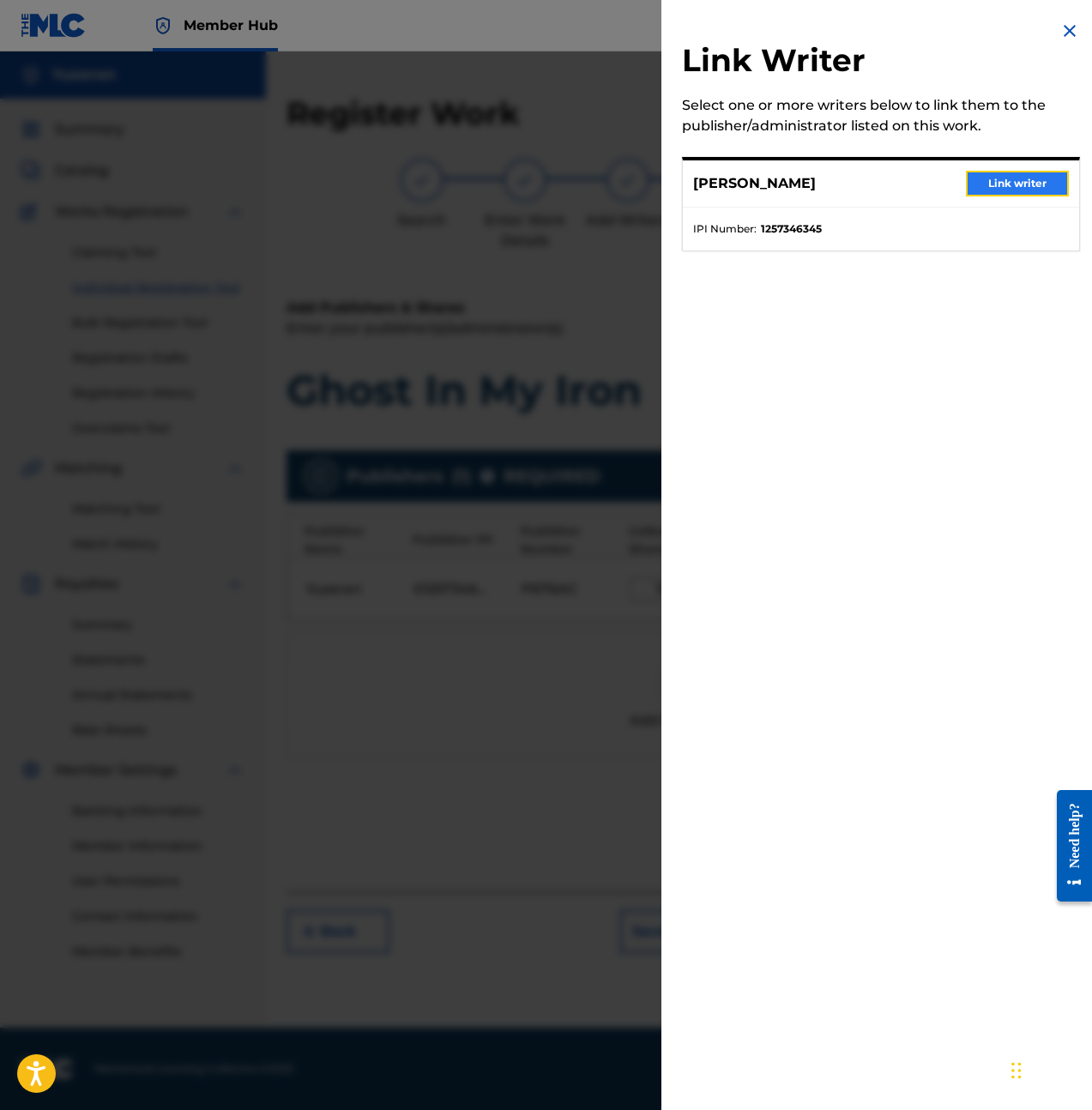
click at [1005, 180] on button "Link writer" at bounding box center [1017, 184] width 103 height 26
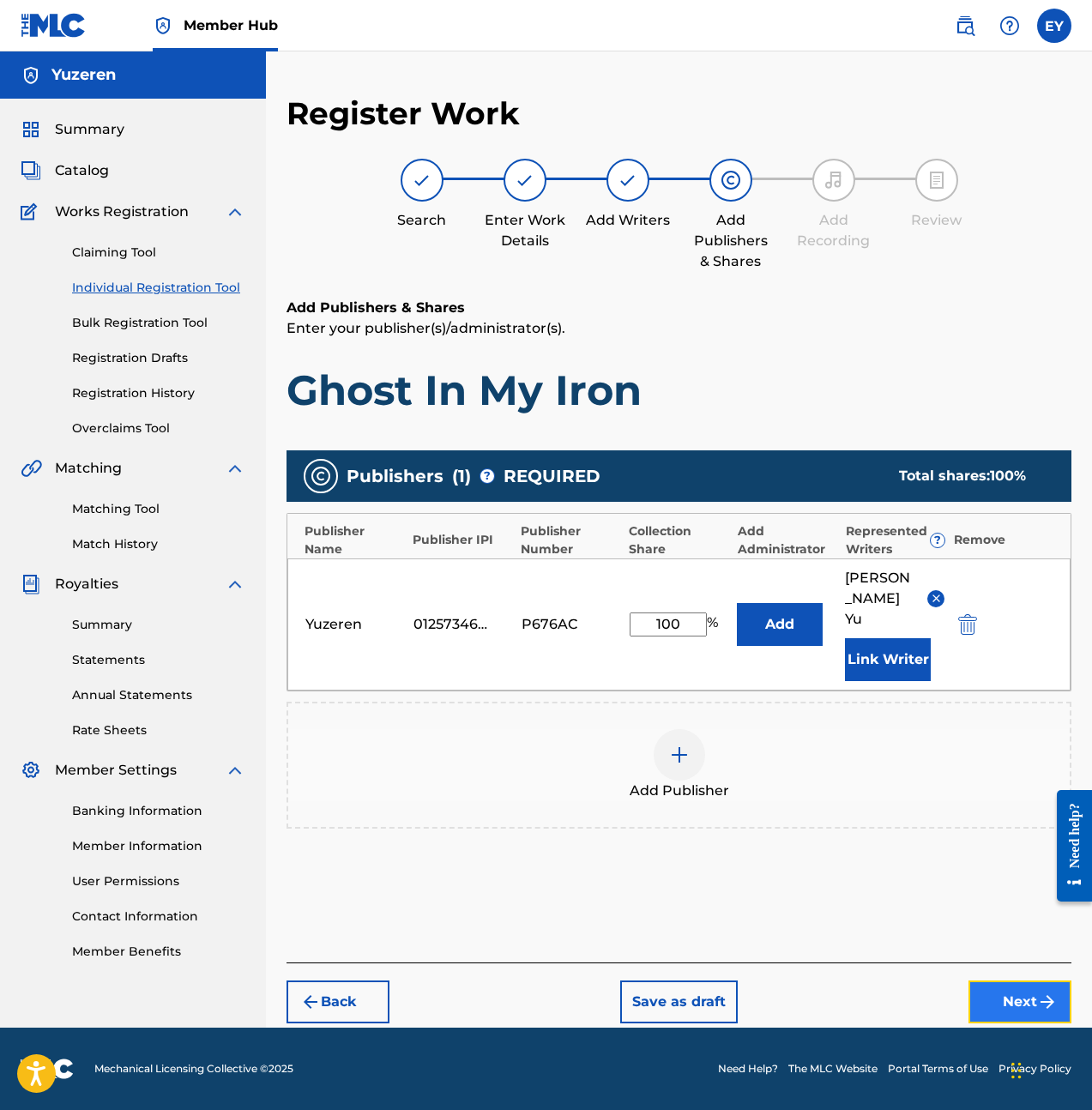
click at [1028, 981] on button "Next" at bounding box center [1020, 1002] width 103 height 43
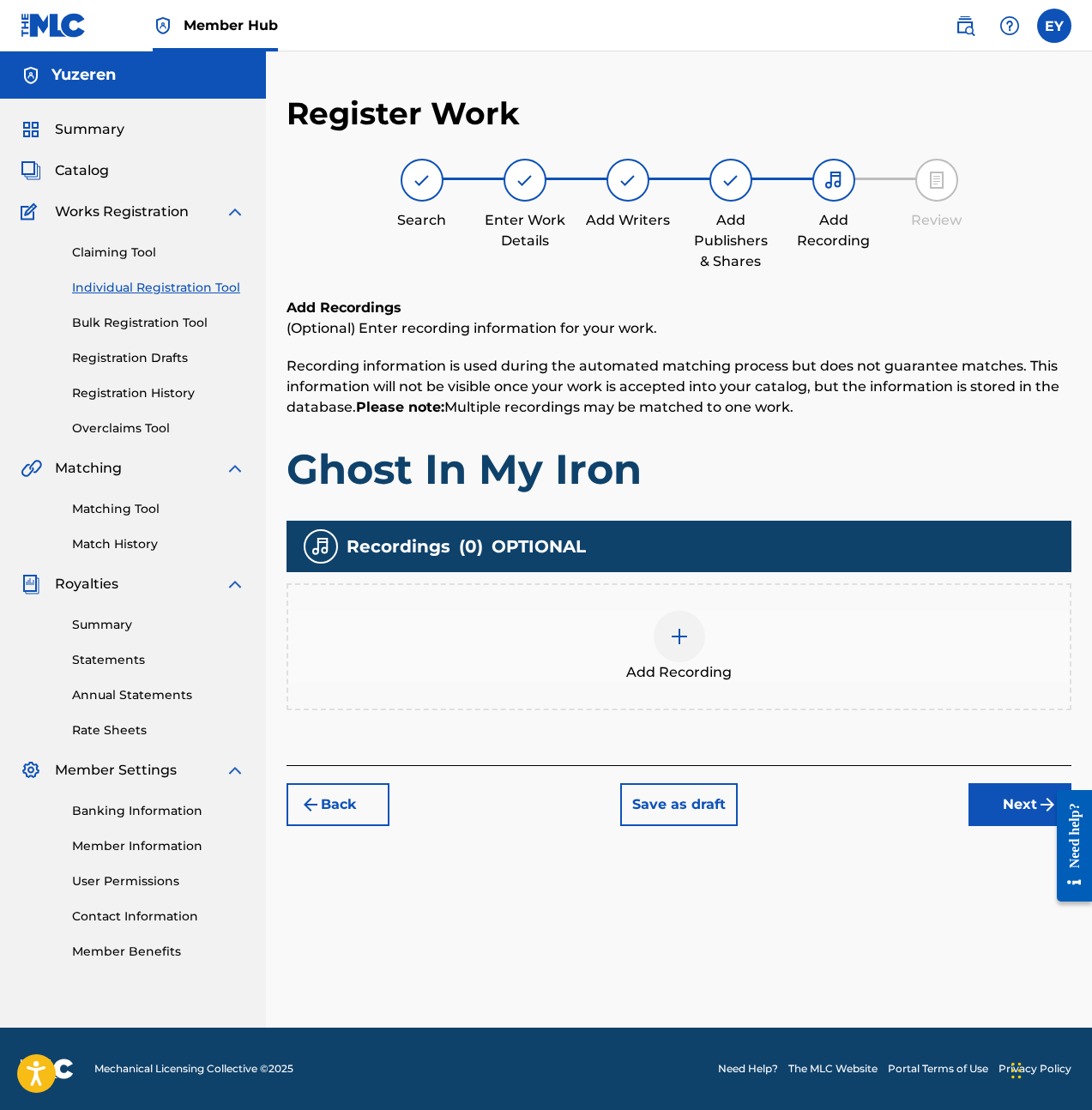
click at [689, 627] on div at bounding box center [679, 636] width 51 height 51
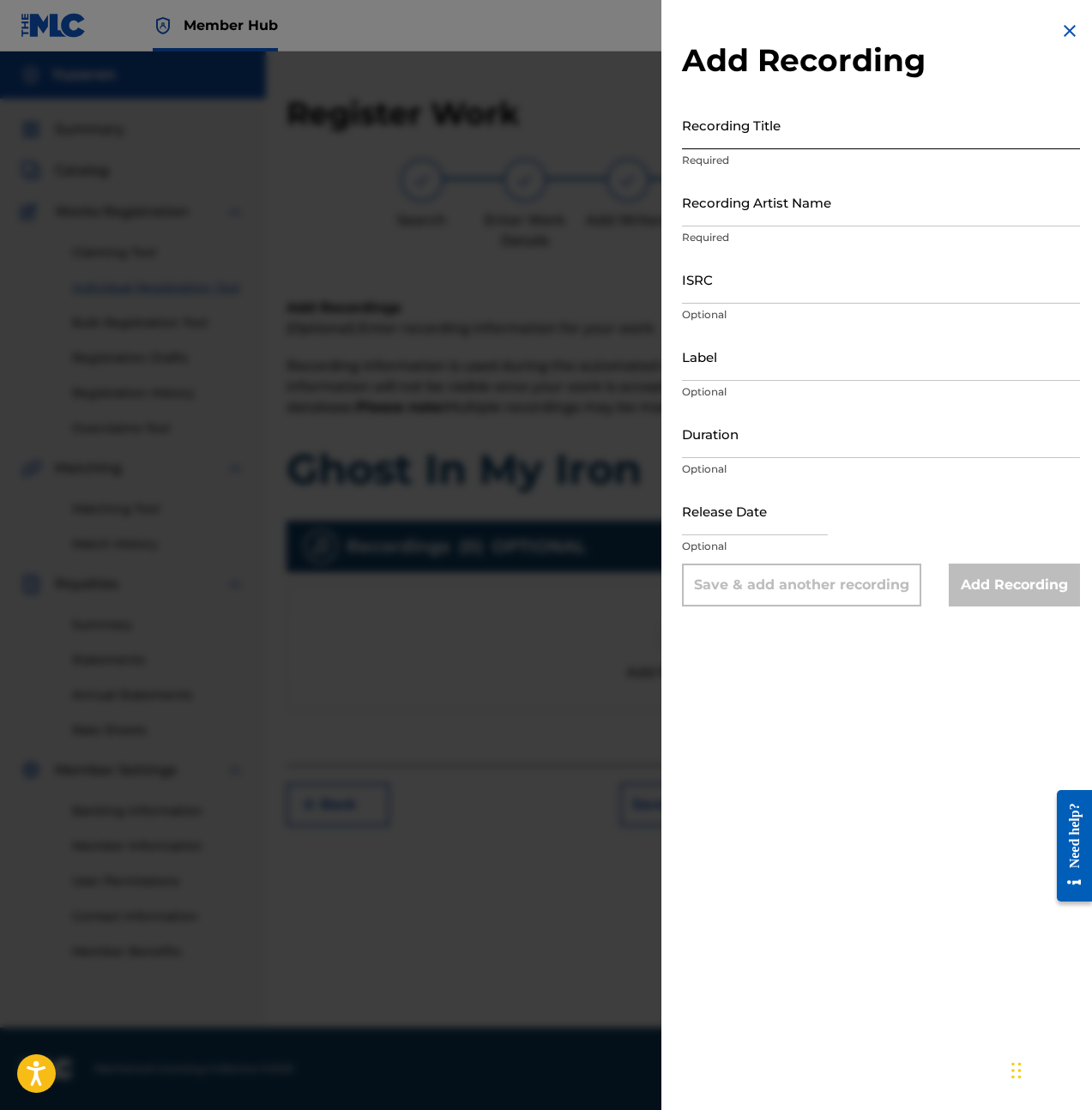
click at [845, 134] on input "Recording Title" at bounding box center [881, 125] width 398 height 49
type input "Ghost In My Iron"
type input "U"
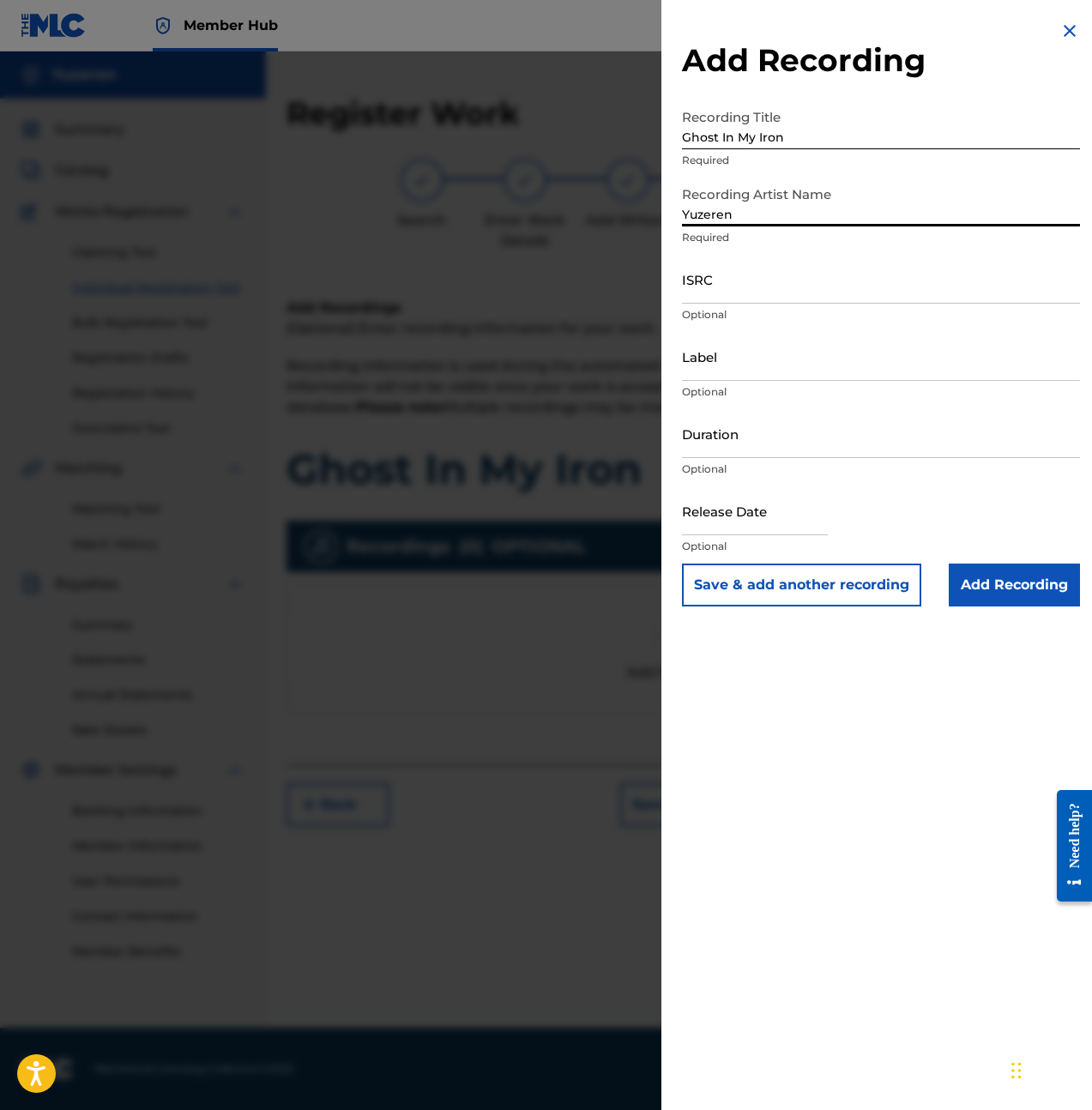
type input "Yuzeren"
paste input "QZMEM2452734"
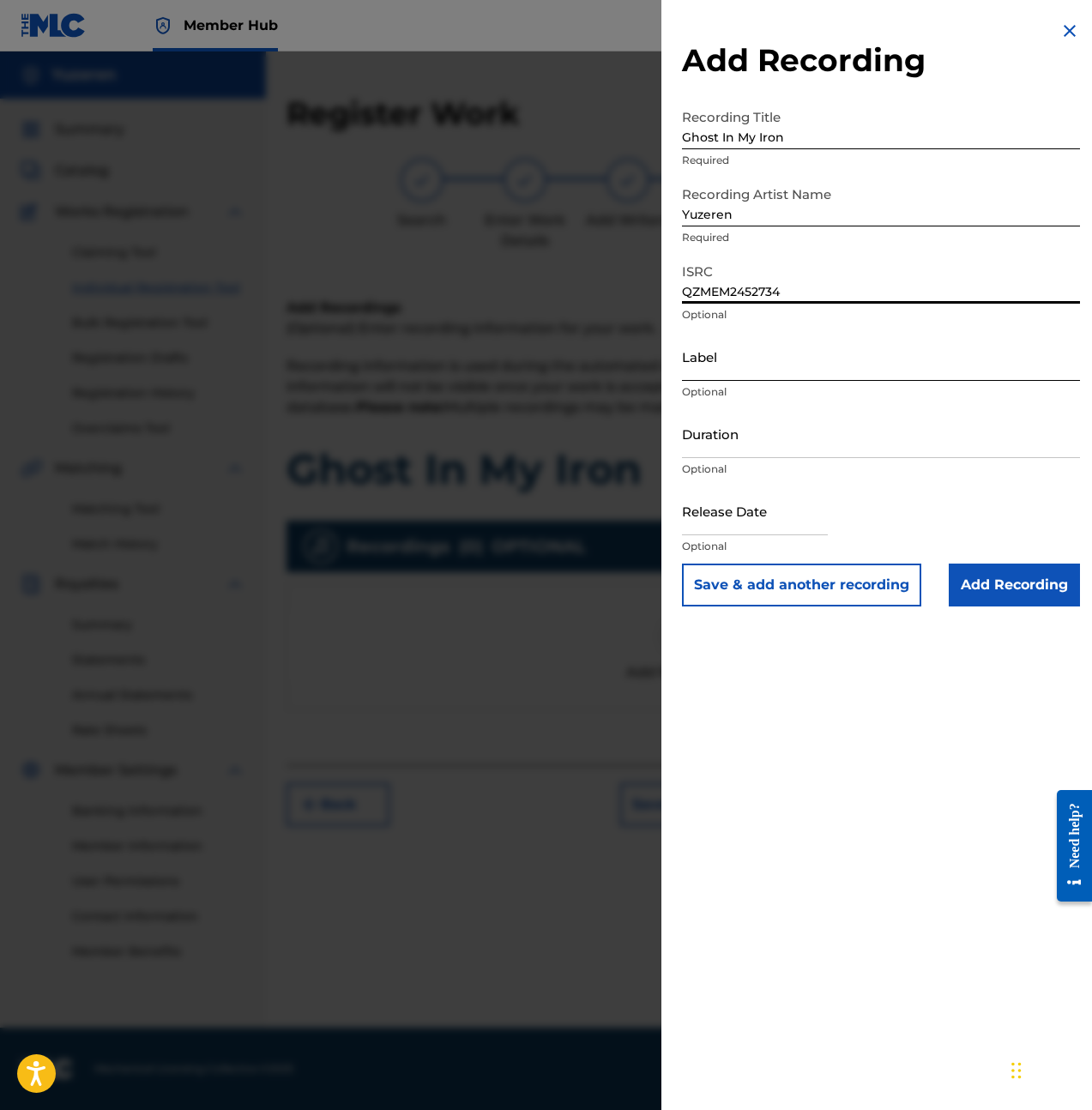
type input "QZMEM2452734"
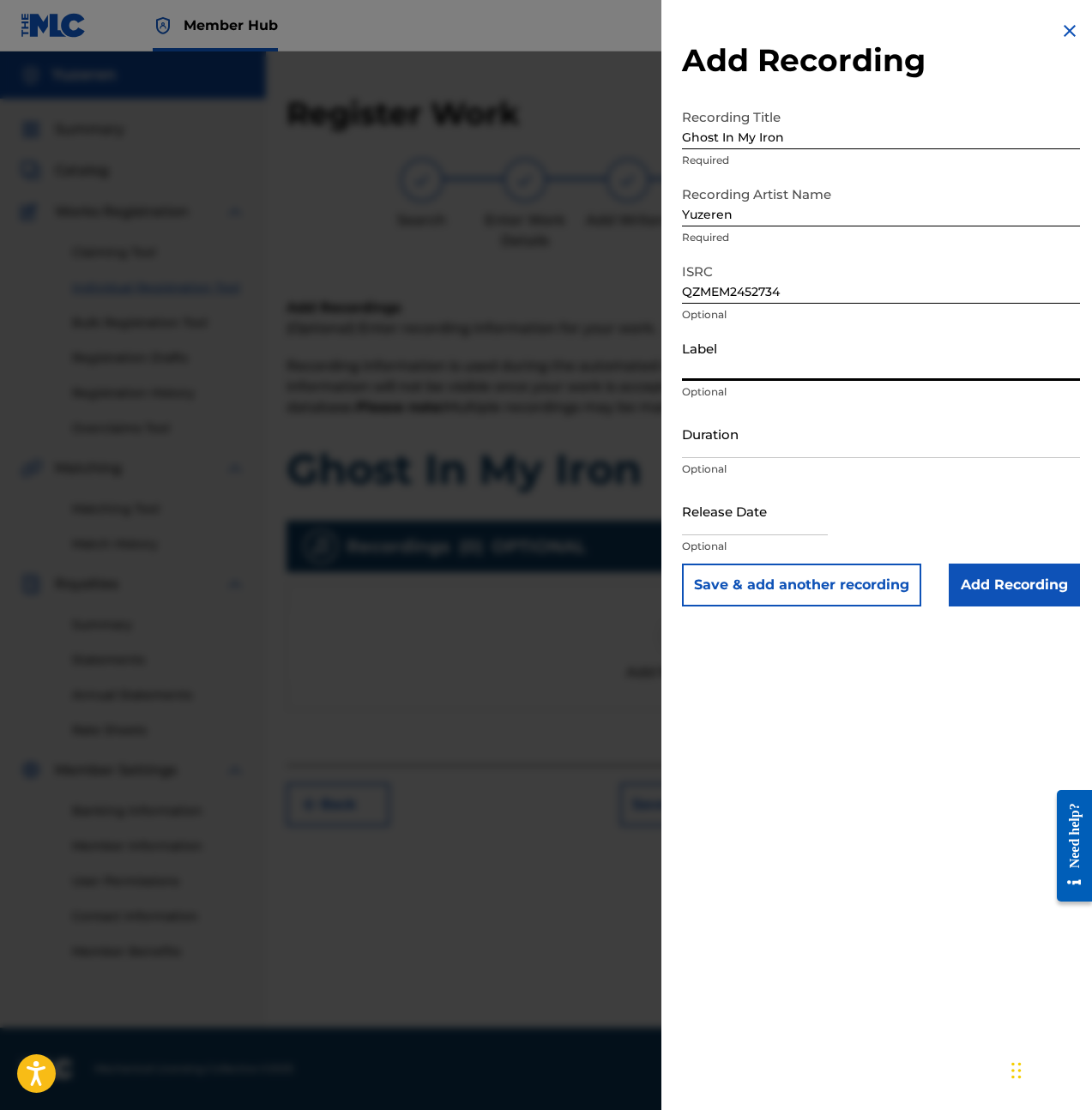
click at [759, 378] on input "Label" at bounding box center [881, 356] width 398 height 49
type input "BLů"
click at [776, 442] on input "Duration" at bounding box center [881, 433] width 398 height 49
click at [747, 436] on input "Duration" at bounding box center [881, 433] width 398 height 49
type input "04:24"
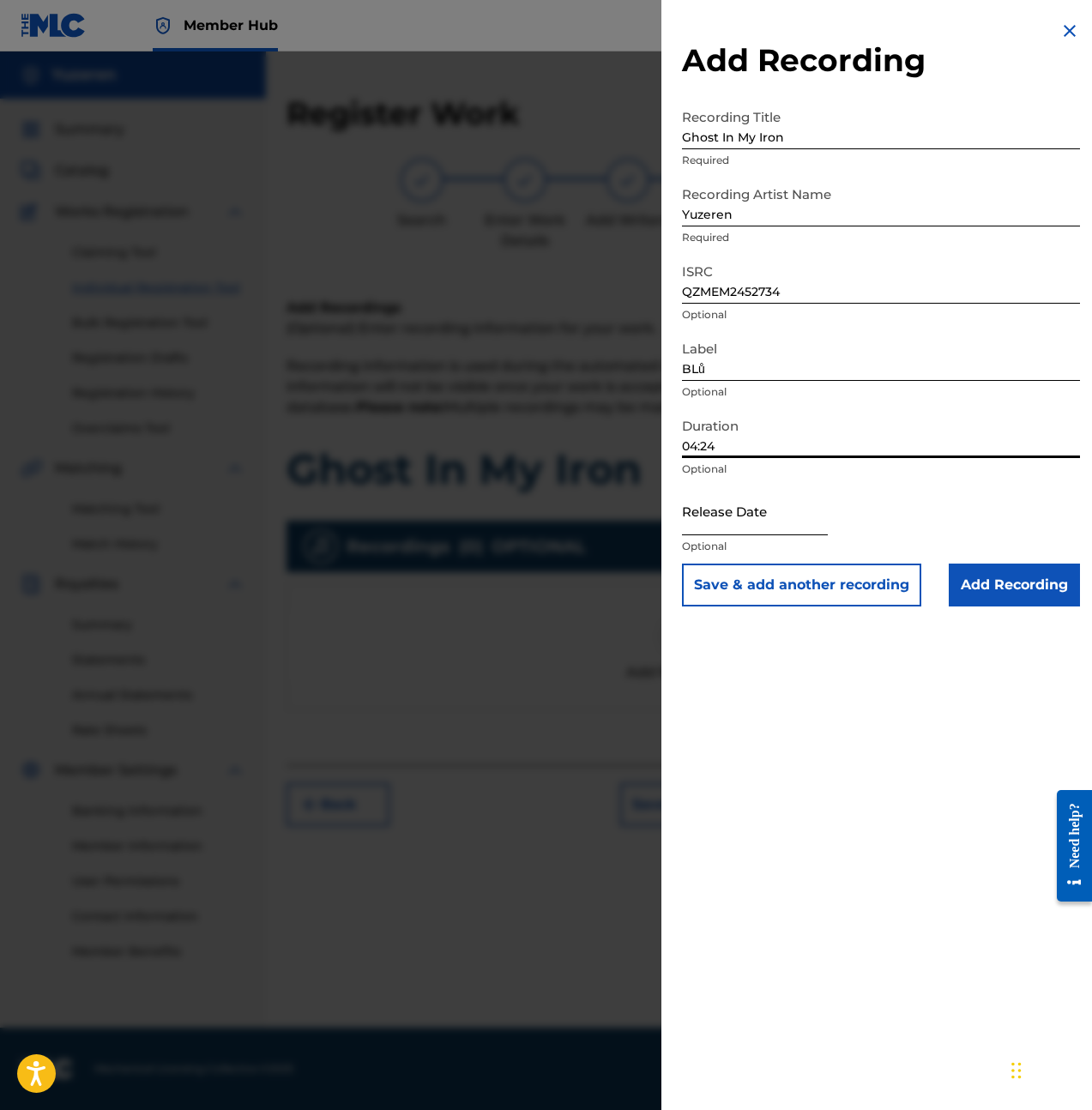
click at [719, 519] on input "text" at bounding box center [755, 510] width 146 height 49
select select "8"
select select "2025"
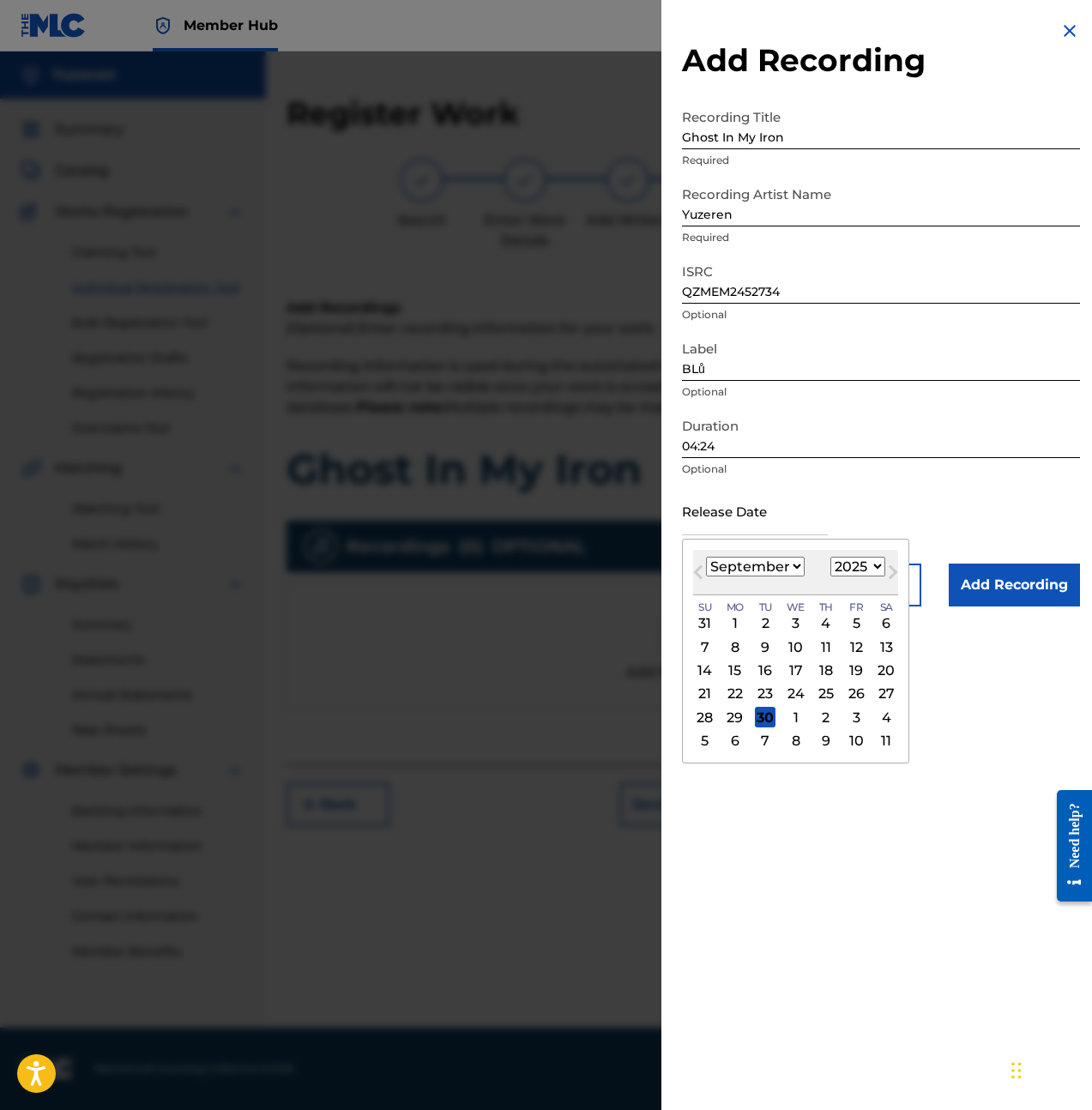
type input "May 24 2024"
select select "4"
select select "2024"
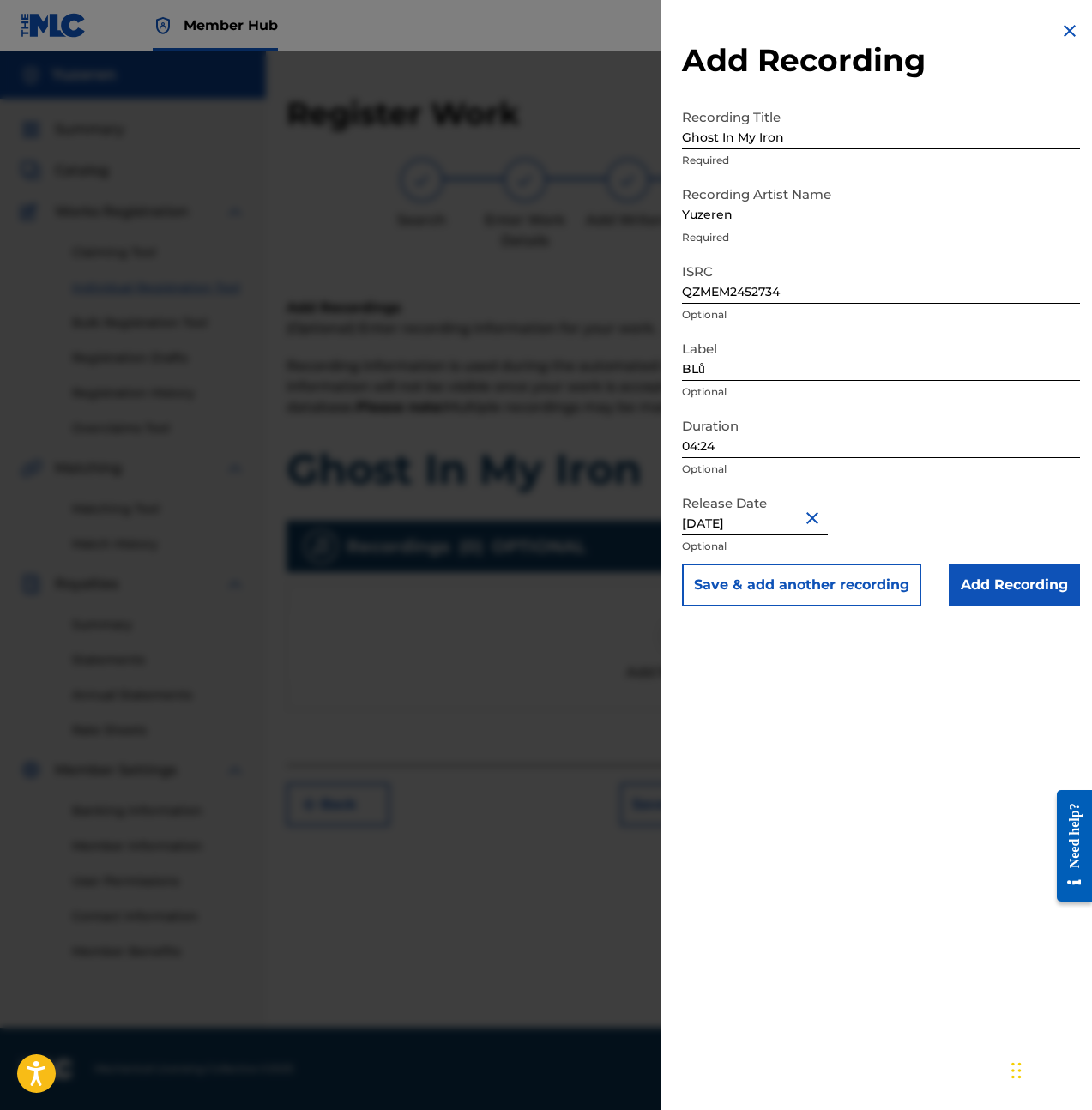
click at [730, 514] on input "May 24 2024" at bounding box center [755, 510] width 146 height 49
select select "4"
select select "2024"
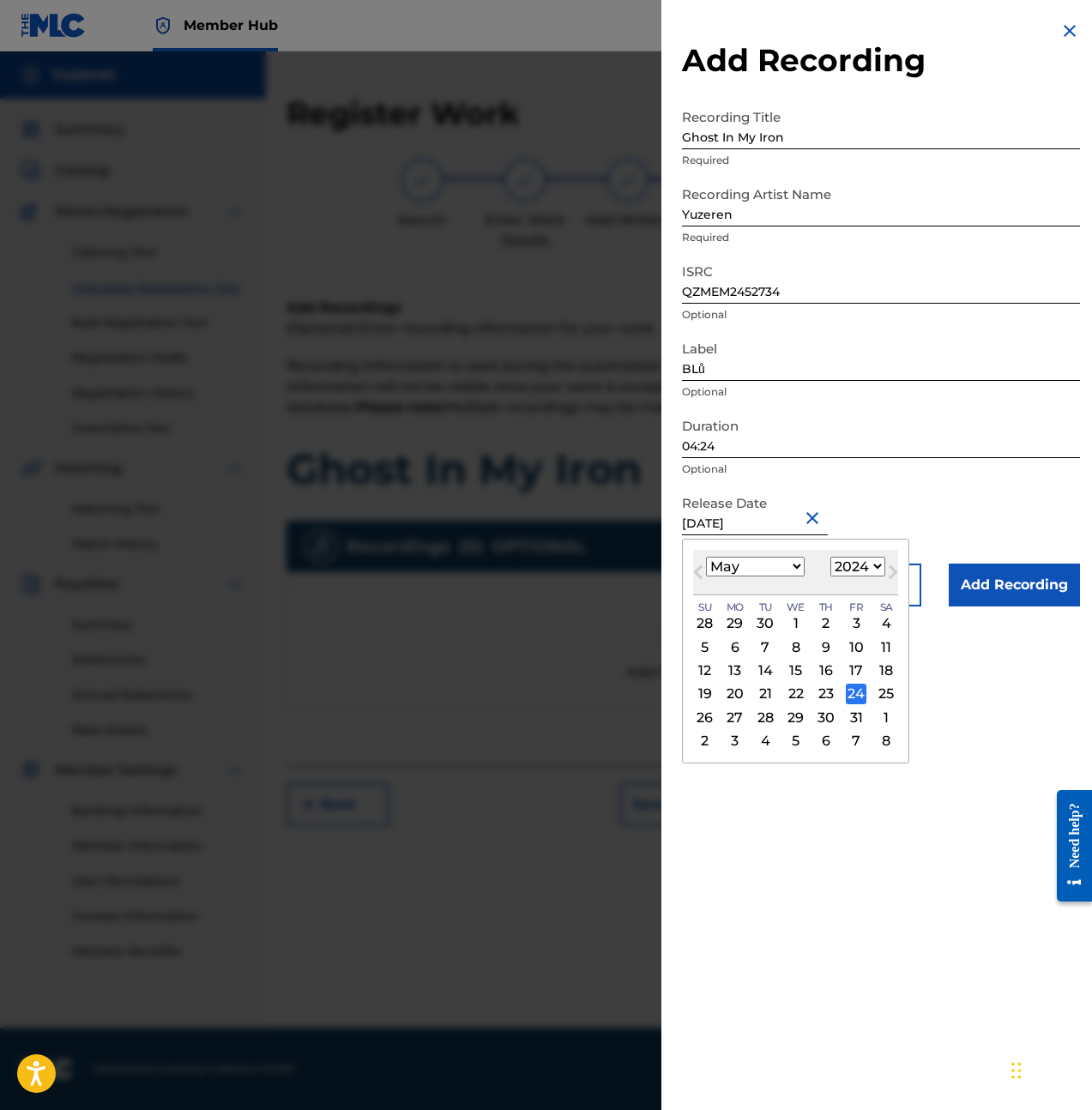
click at [851, 692] on div "24" at bounding box center [856, 694] width 21 height 21
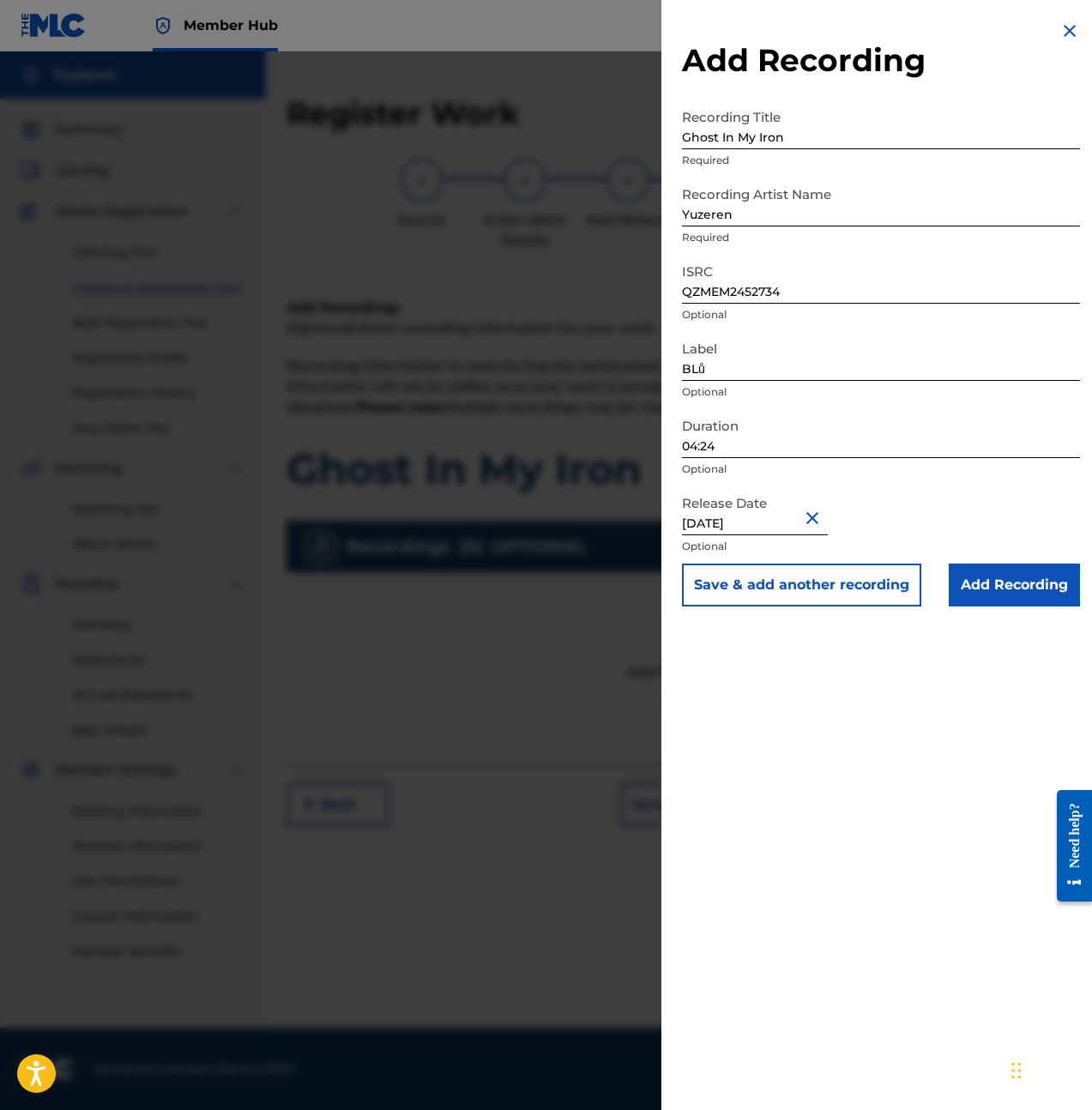
drag, startPoint x: 943, startPoint y: 667, endPoint x: 971, endPoint y: 628, distance: 48.0
click at [944, 666] on div "Add Recording Recording Title Ghost In My Iron Required Recording Artist Name Y…" at bounding box center [881, 555] width 439 height 1110
click at [1005, 594] on input "Add Recording" at bounding box center [1014, 584] width 131 height 43
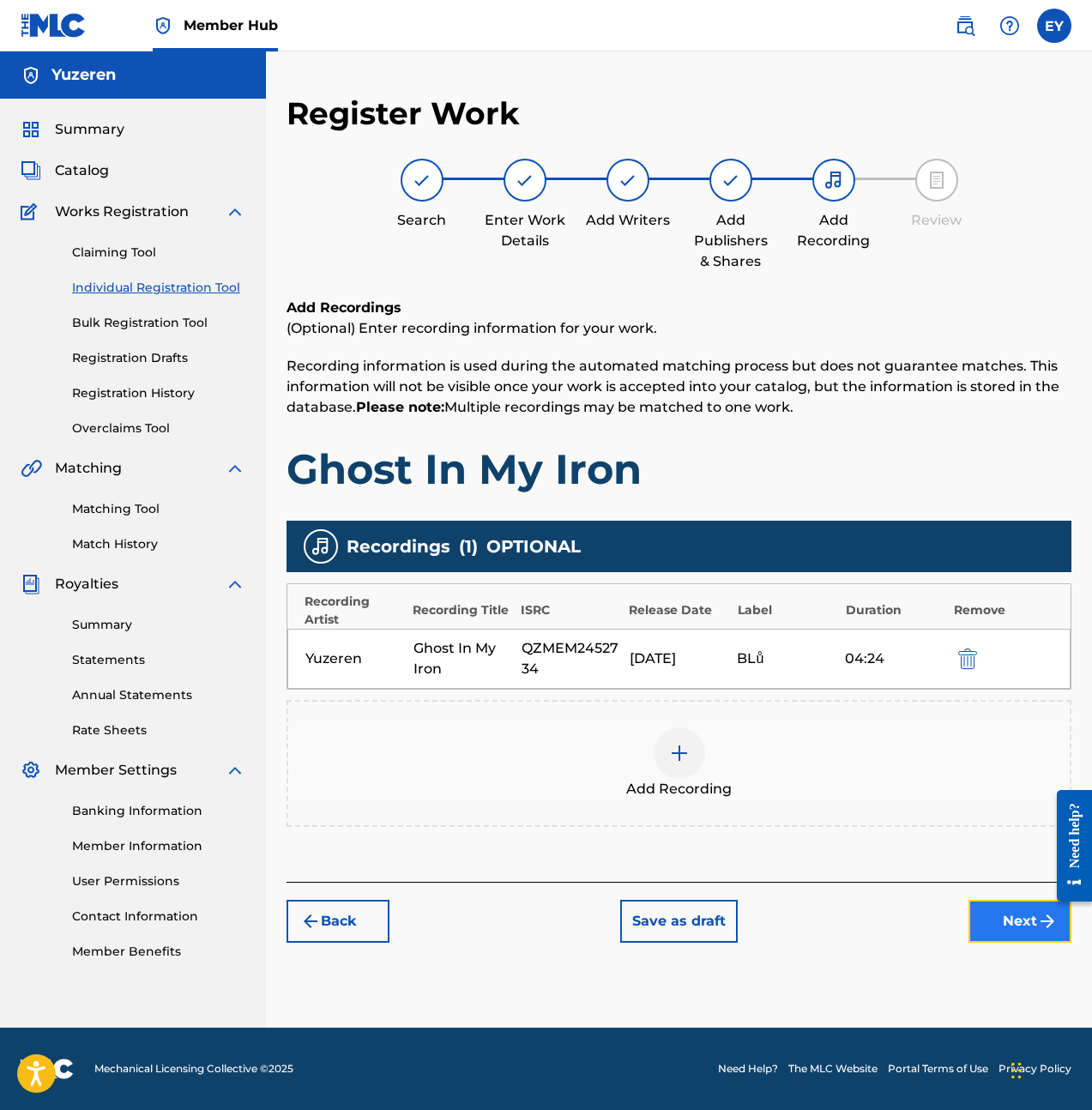
click at [996, 915] on button "Next" at bounding box center [1020, 921] width 103 height 43
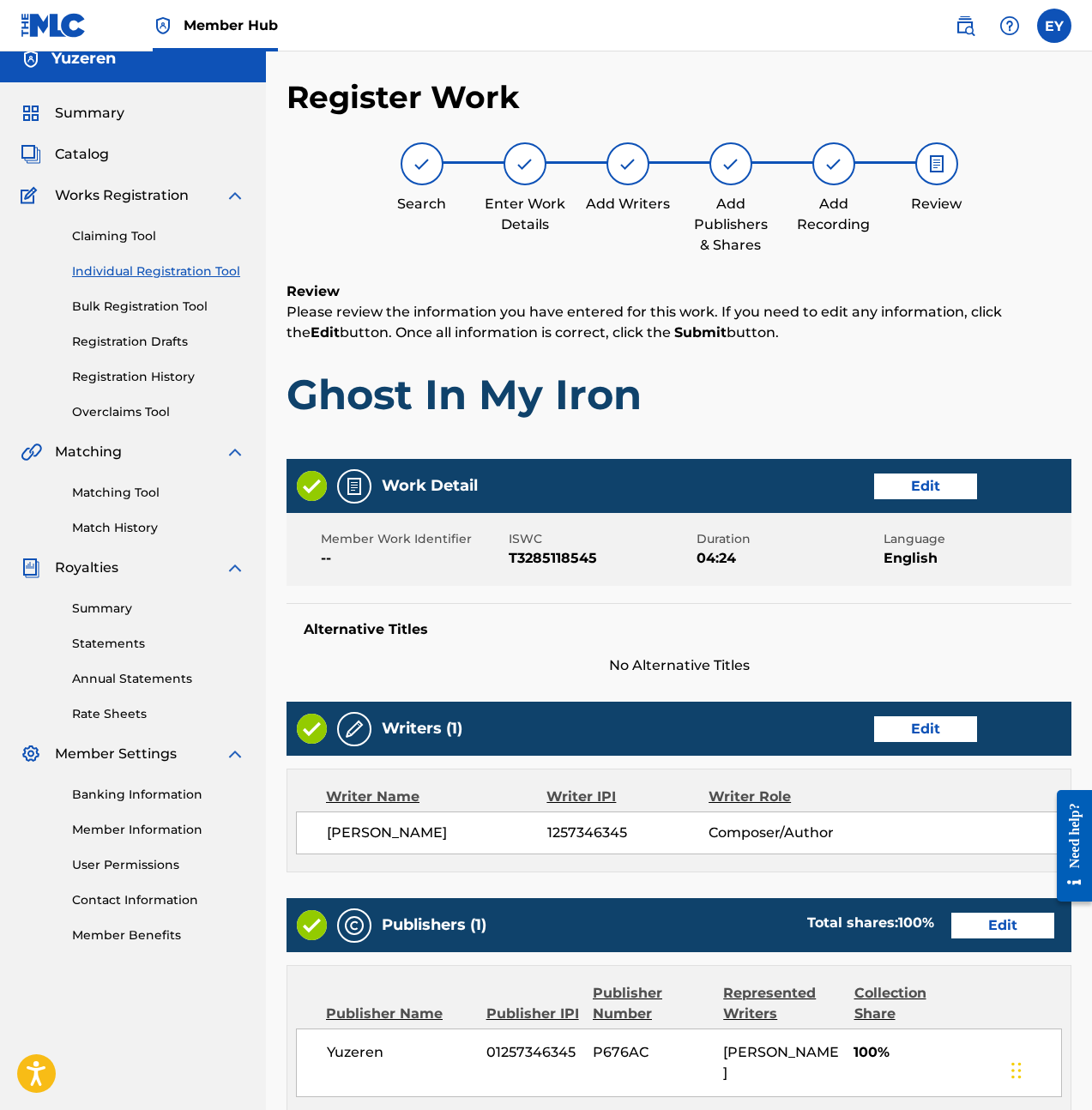
scroll to position [361, 0]
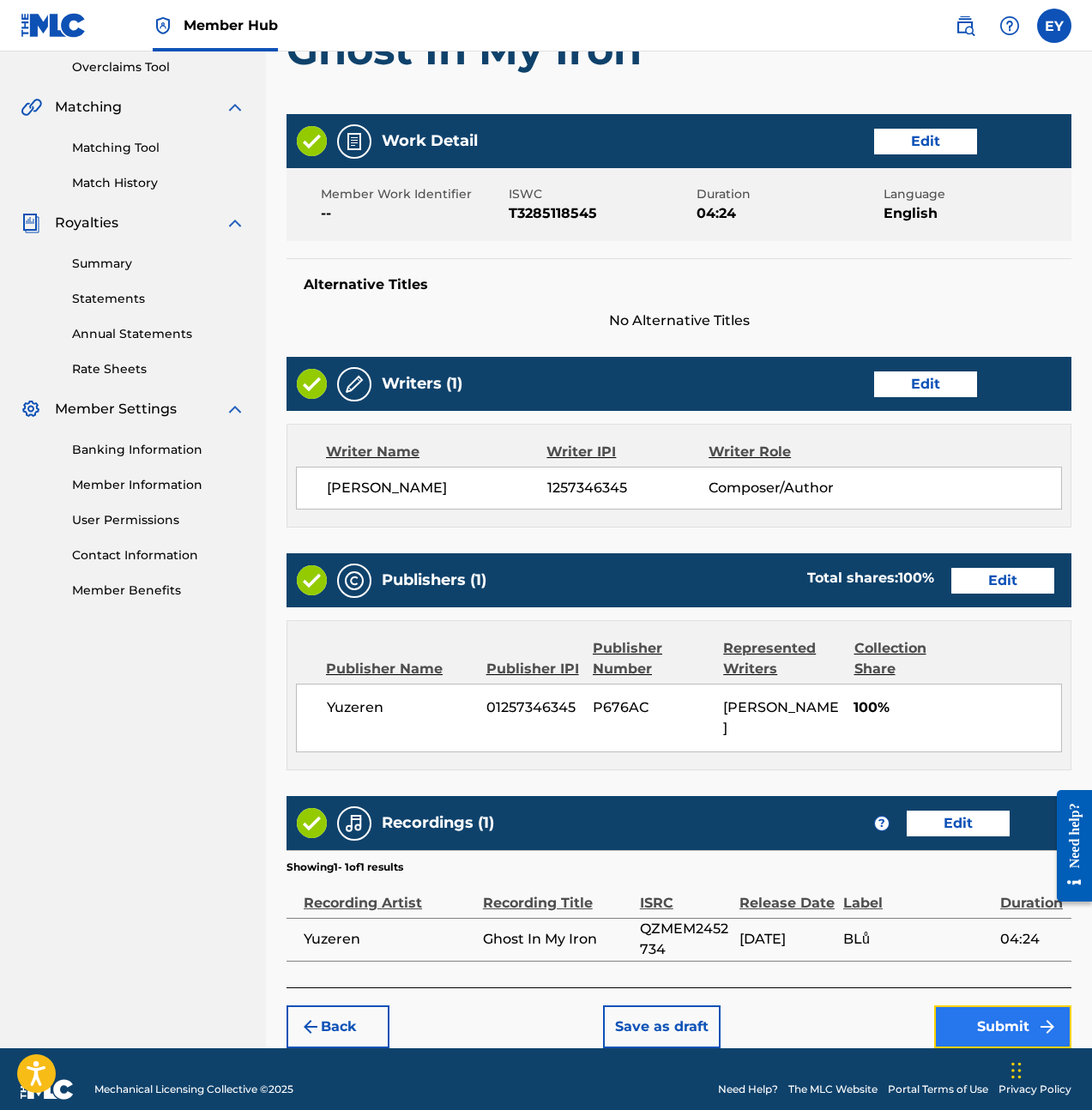
click at [997, 1005] on button "Submit" at bounding box center [1003, 1026] width 137 height 43
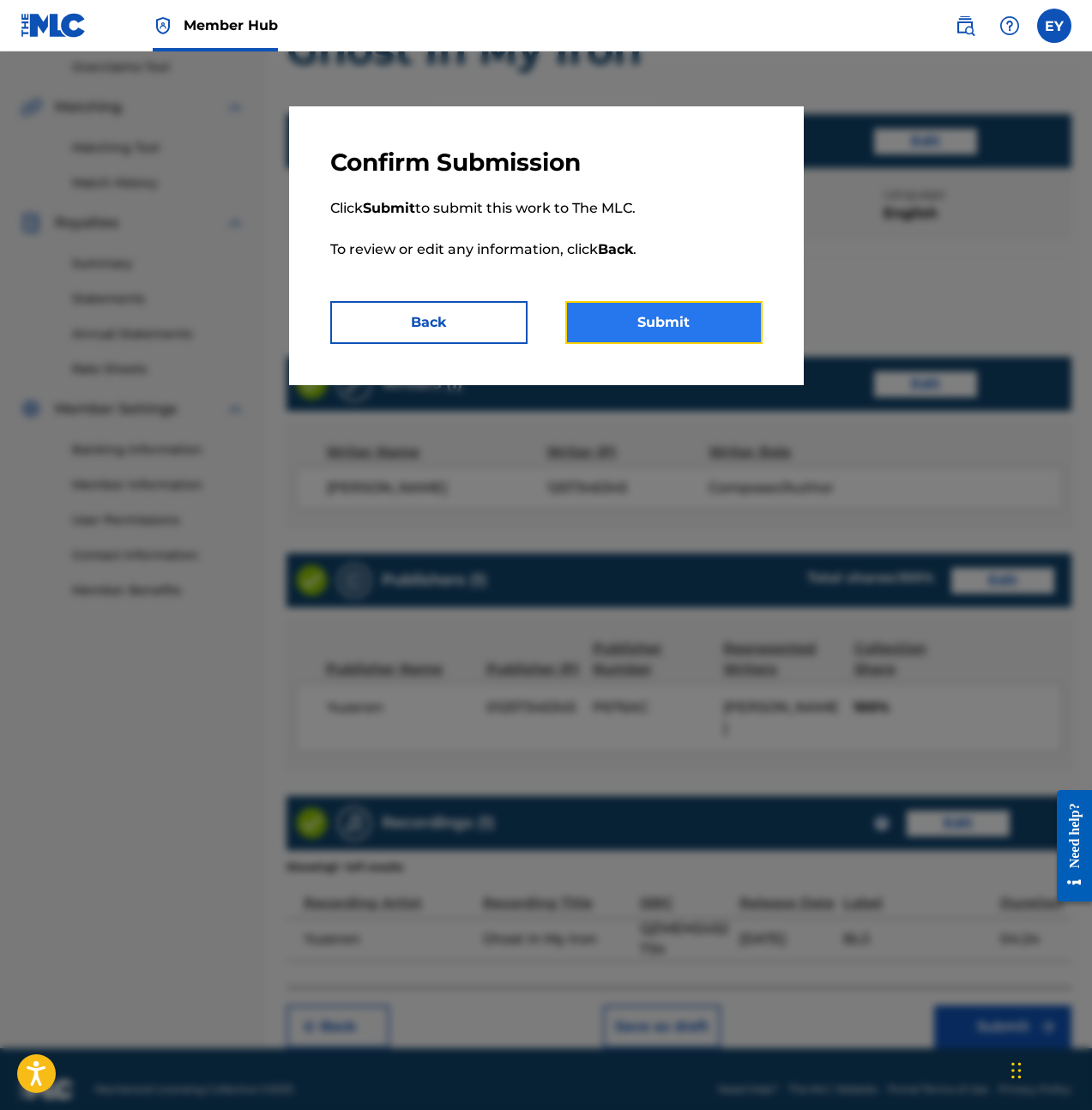
click at [727, 317] on button "Submit" at bounding box center [663, 322] width 197 height 43
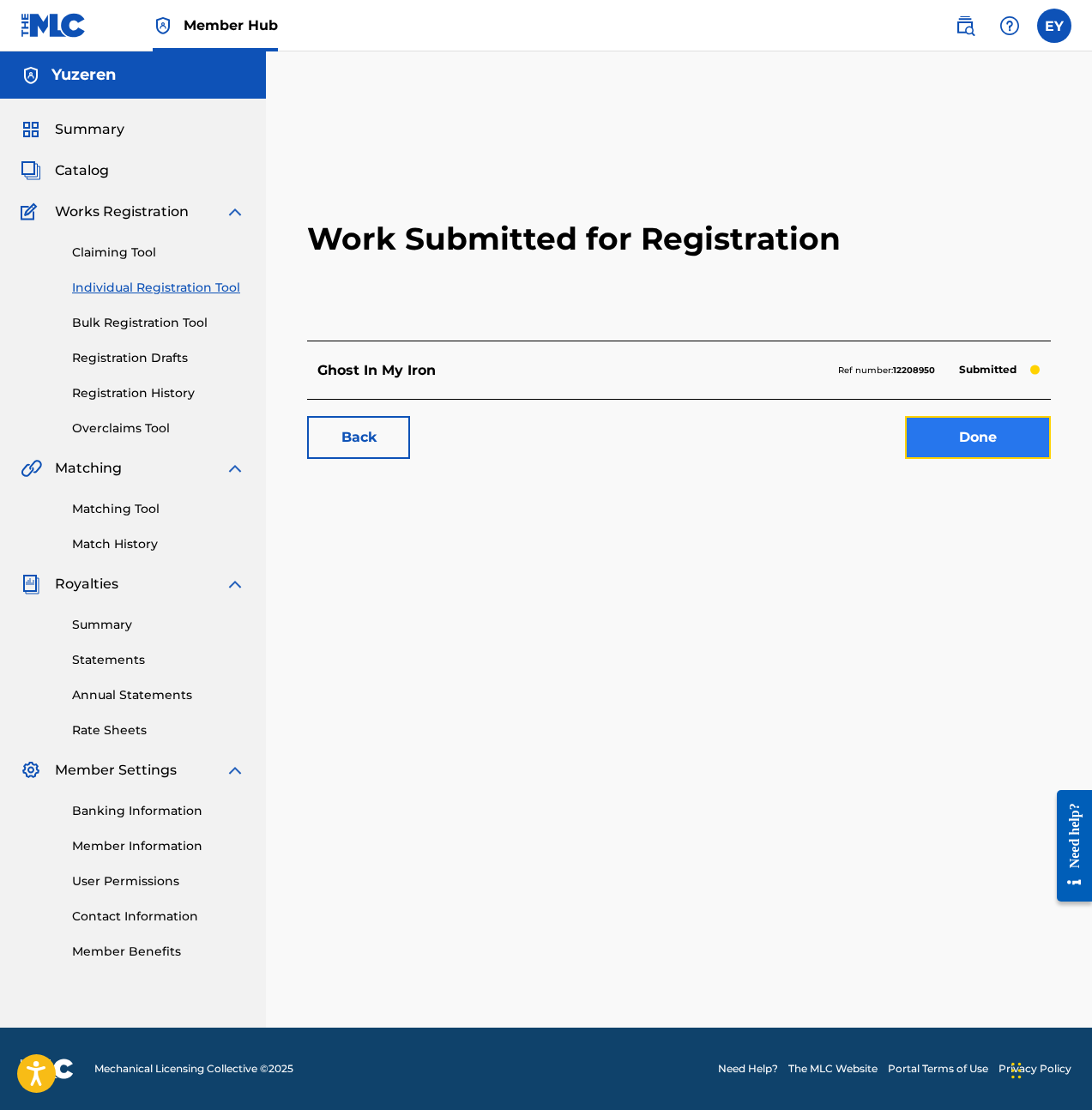
click at [985, 431] on link "Done" at bounding box center [978, 437] width 146 height 43
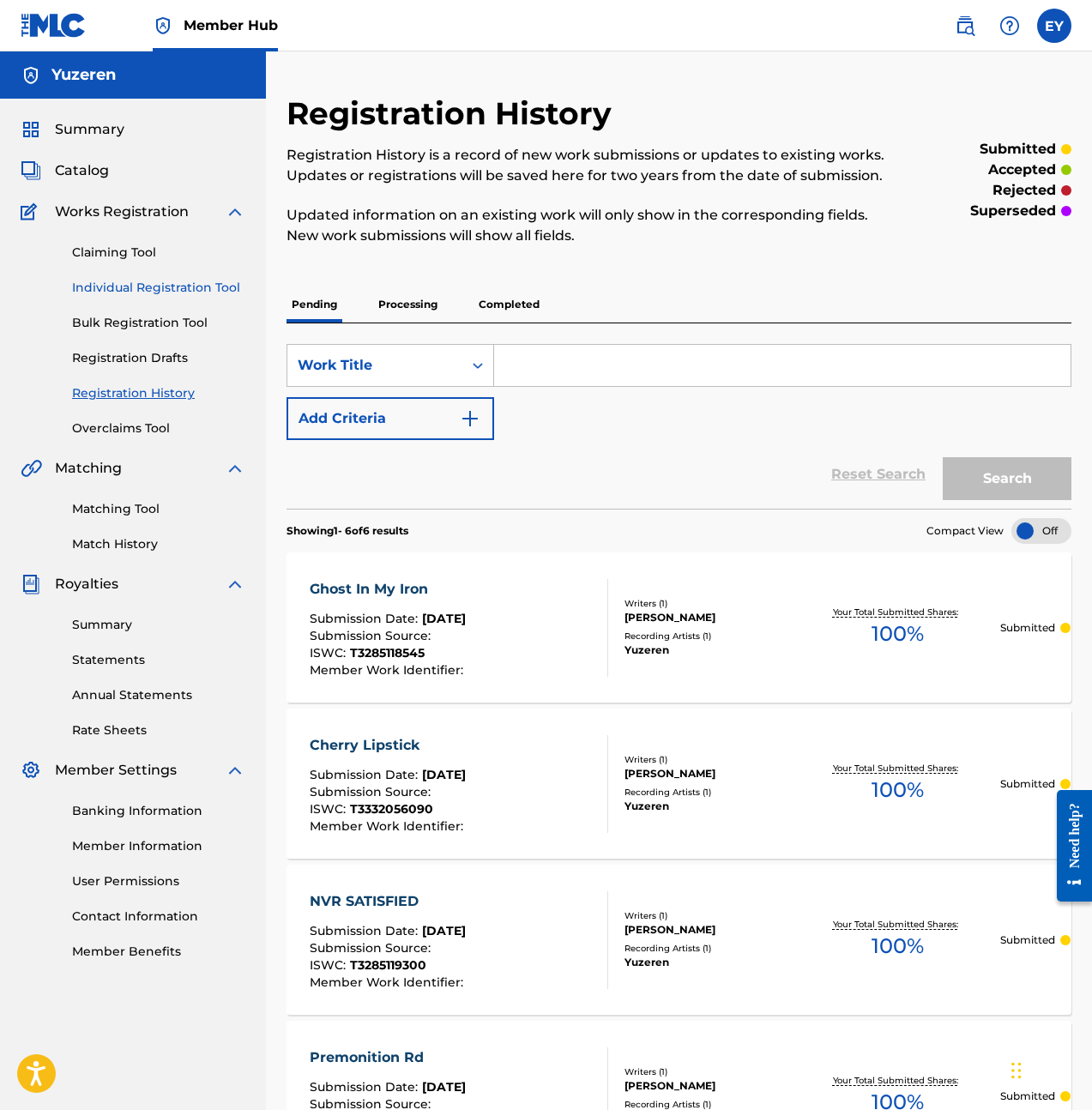
click at [159, 289] on link "Individual Registration Tool" at bounding box center [159, 287] width 174 height 18
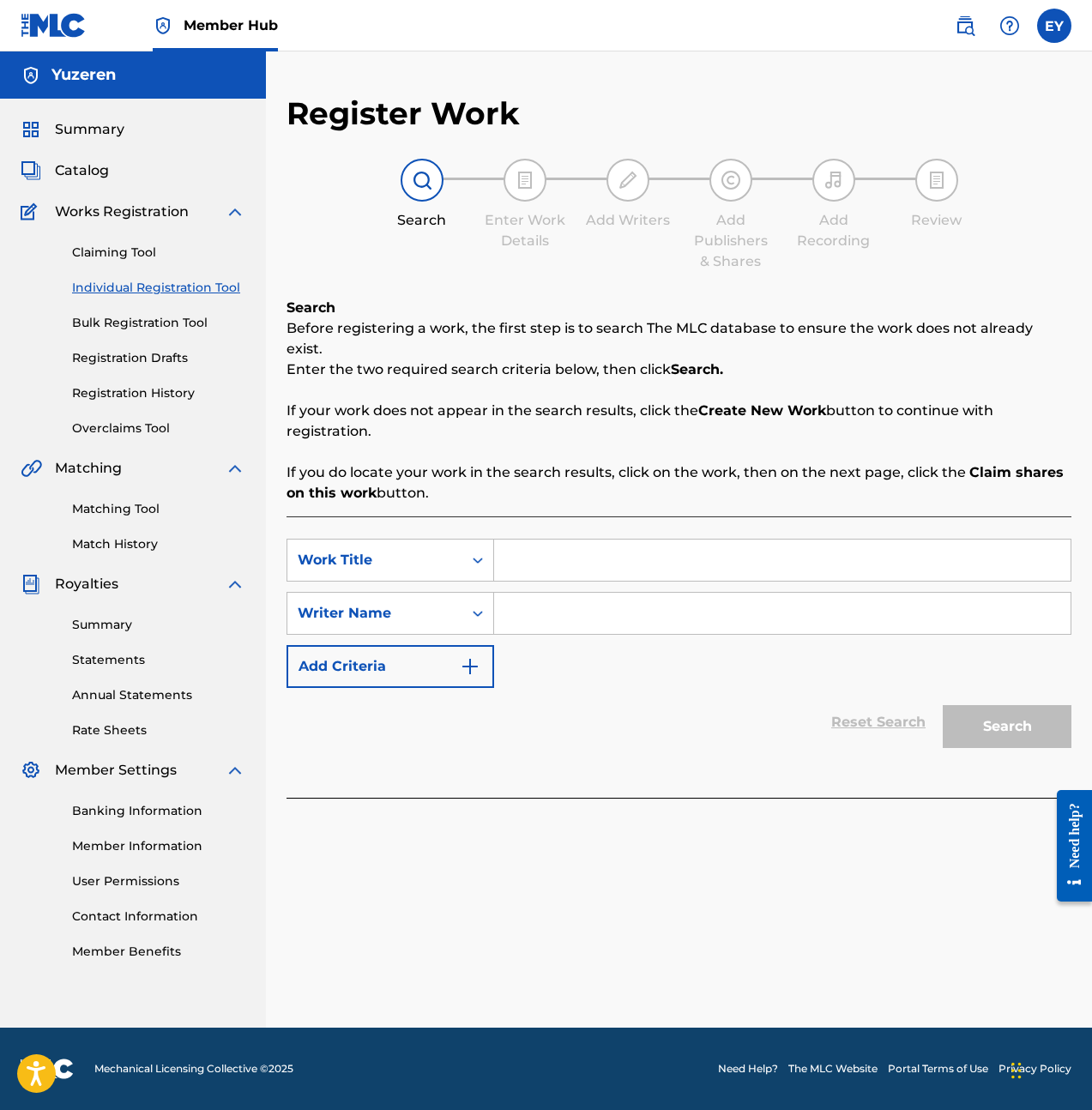
click at [586, 542] on input "Search Form" at bounding box center [782, 560] width 576 height 41
type input "Emerald Scepter"
type input "Ethan Yu"
click at [978, 725] on button "Search" at bounding box center [1007, 726] width 128 height 43
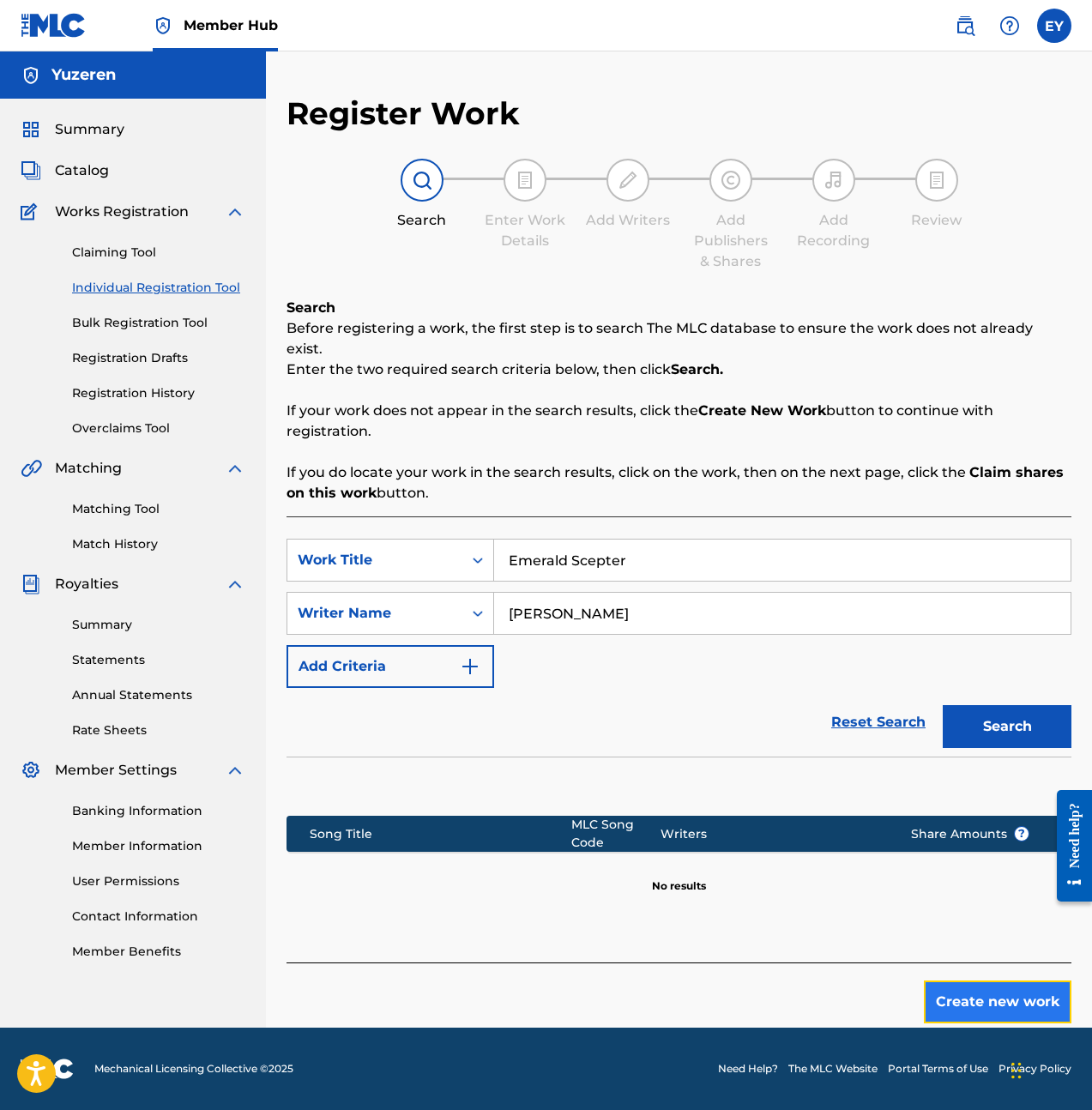
click at [977, 984] on button "Create new work" at bounding box center [997, 1002] width 148 height 43
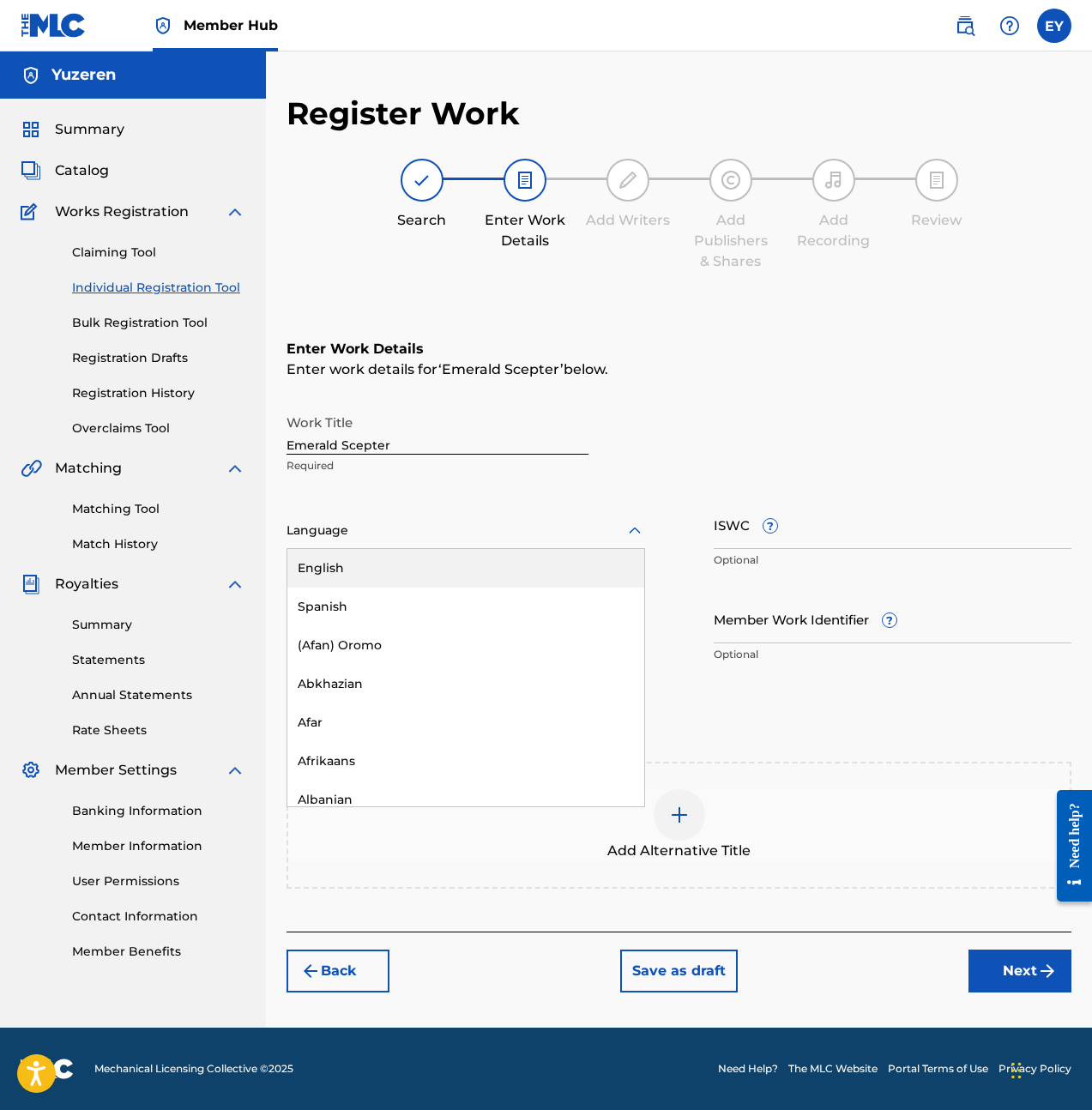
click at [343, 537] on div at bounding box center [465, 530] width 359 height 22
click at [399, 444] on input "Emerald Scepter" at bounding box center [437, 430] width 302 height 49
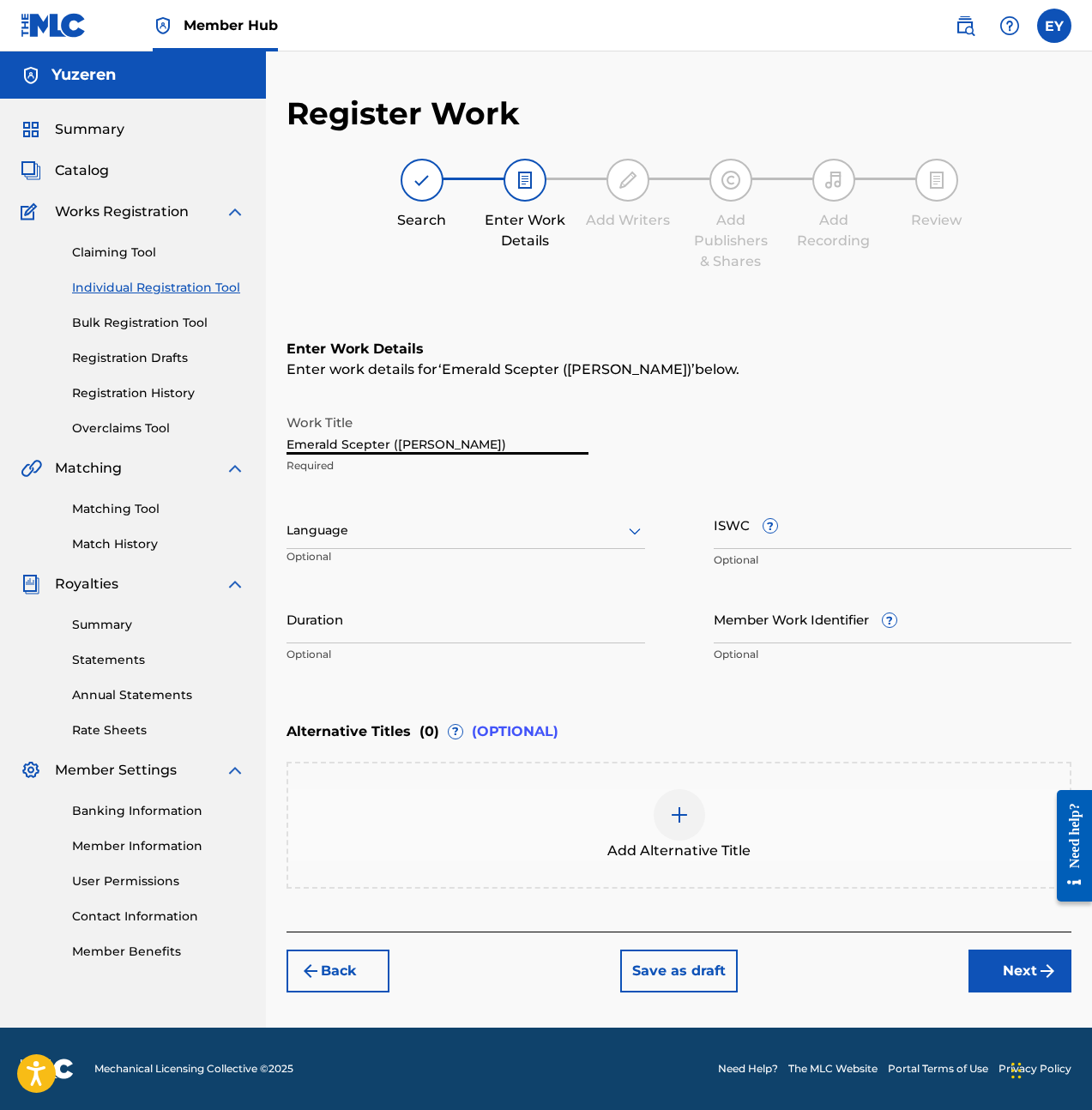
type input "Emerald Scepter (Cleopatra)"
click at [467, 546] on div "Language" at bounding box center [465, 531] width 359 height 36
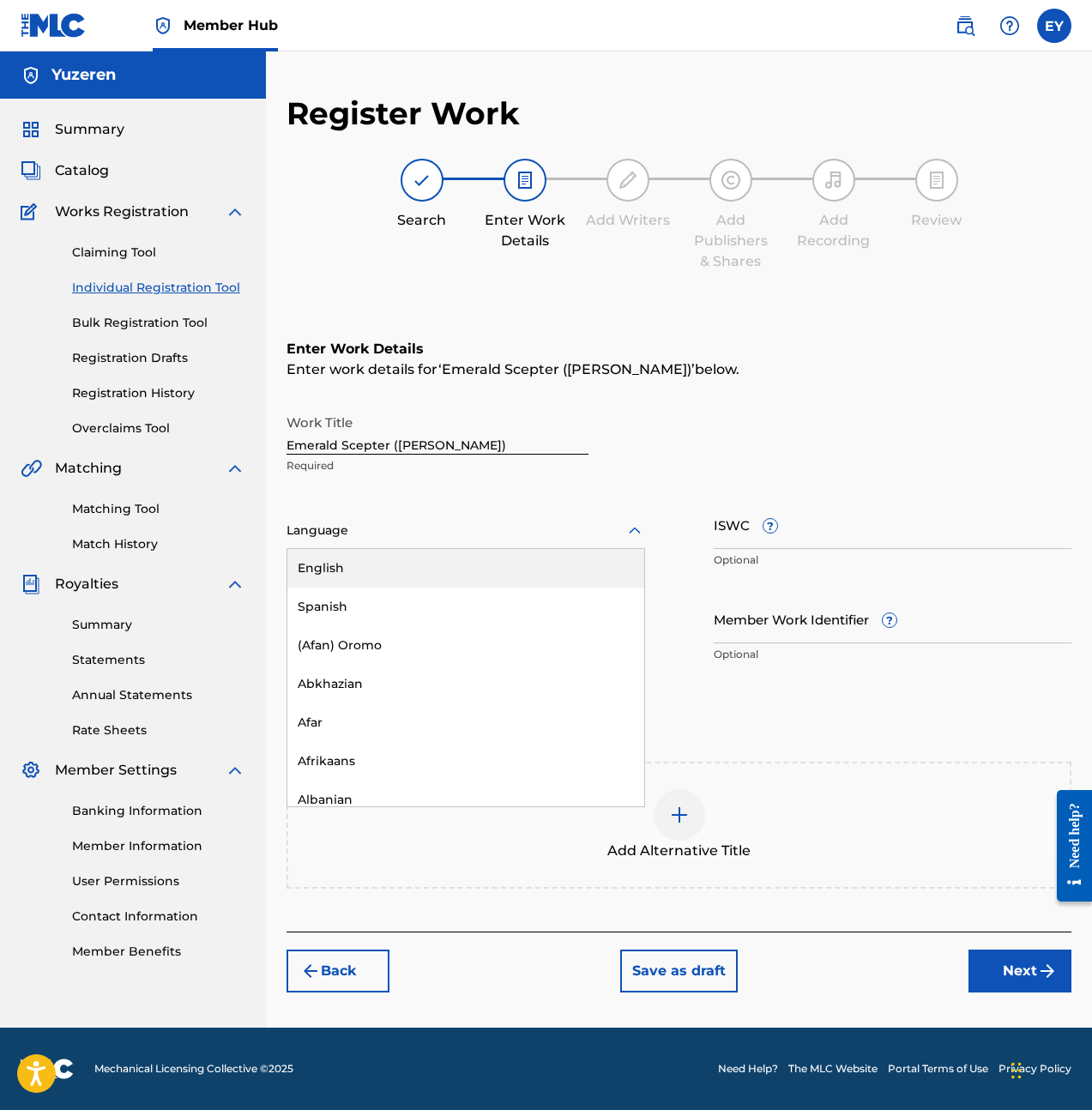
click at [467, 567] on div "English" at bounding box center [465, 568] width 357 height 38
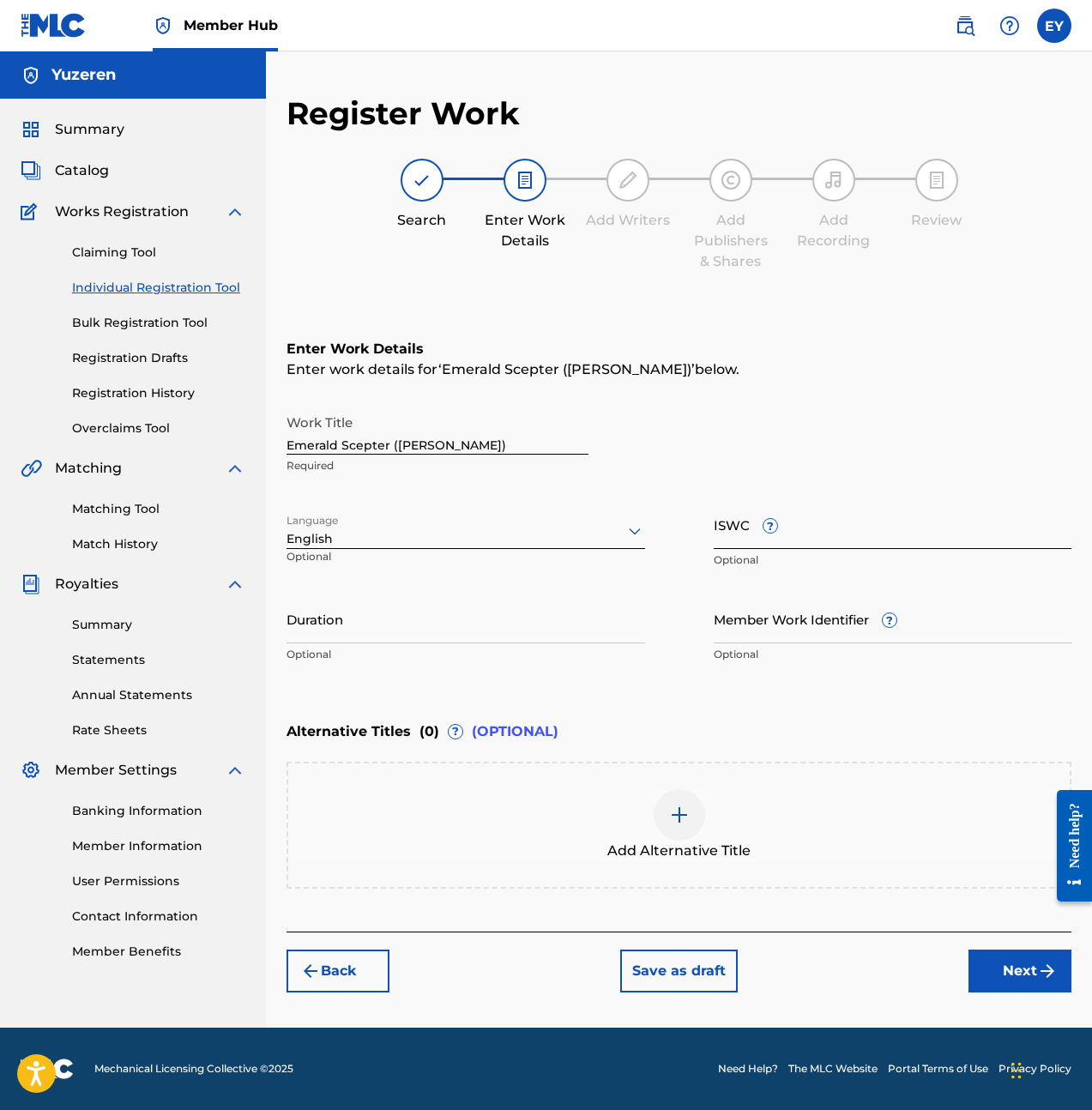
click at [852, 529] on input "ISWC ?" at bounding box center [892, 524] width 359 height 49
paste input "T3285098133"
type input "T3285098133"
click at [406, 652] on p "Optional" at bounding box center [465, 654] width 359 height 16
click at [428, 620] on input "Duration" at bounding box center [465, 619] width 359 height 49
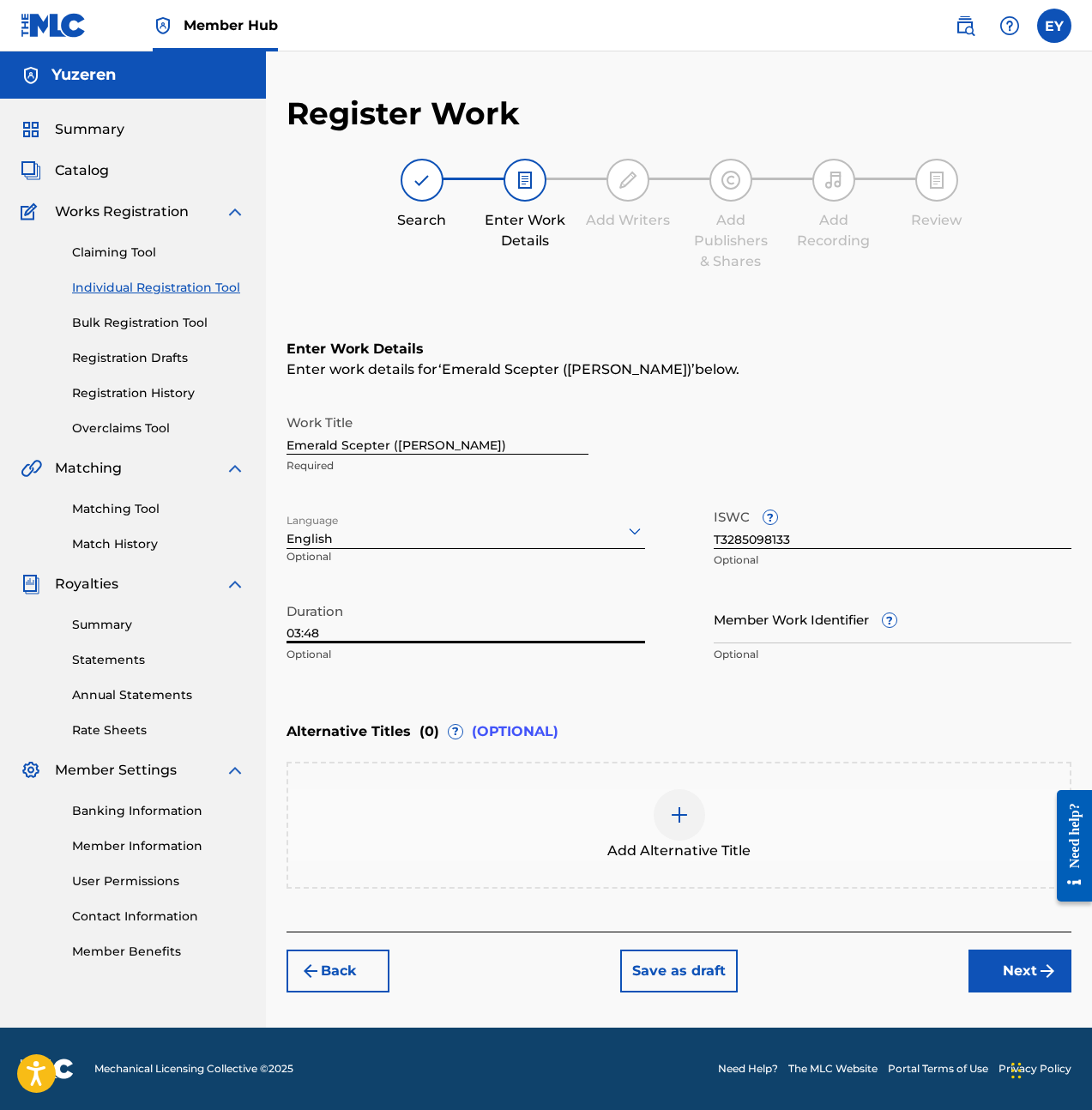
type input "03:48"
click at [902, 713] on div "Alternative Titles ( 0 ) ? (OPTIONAL)" at bounding box center [679, 731] width 785 height 37
click at [988, 964] on button "Next" at bounding box center [1020, 970] width 103 height 43
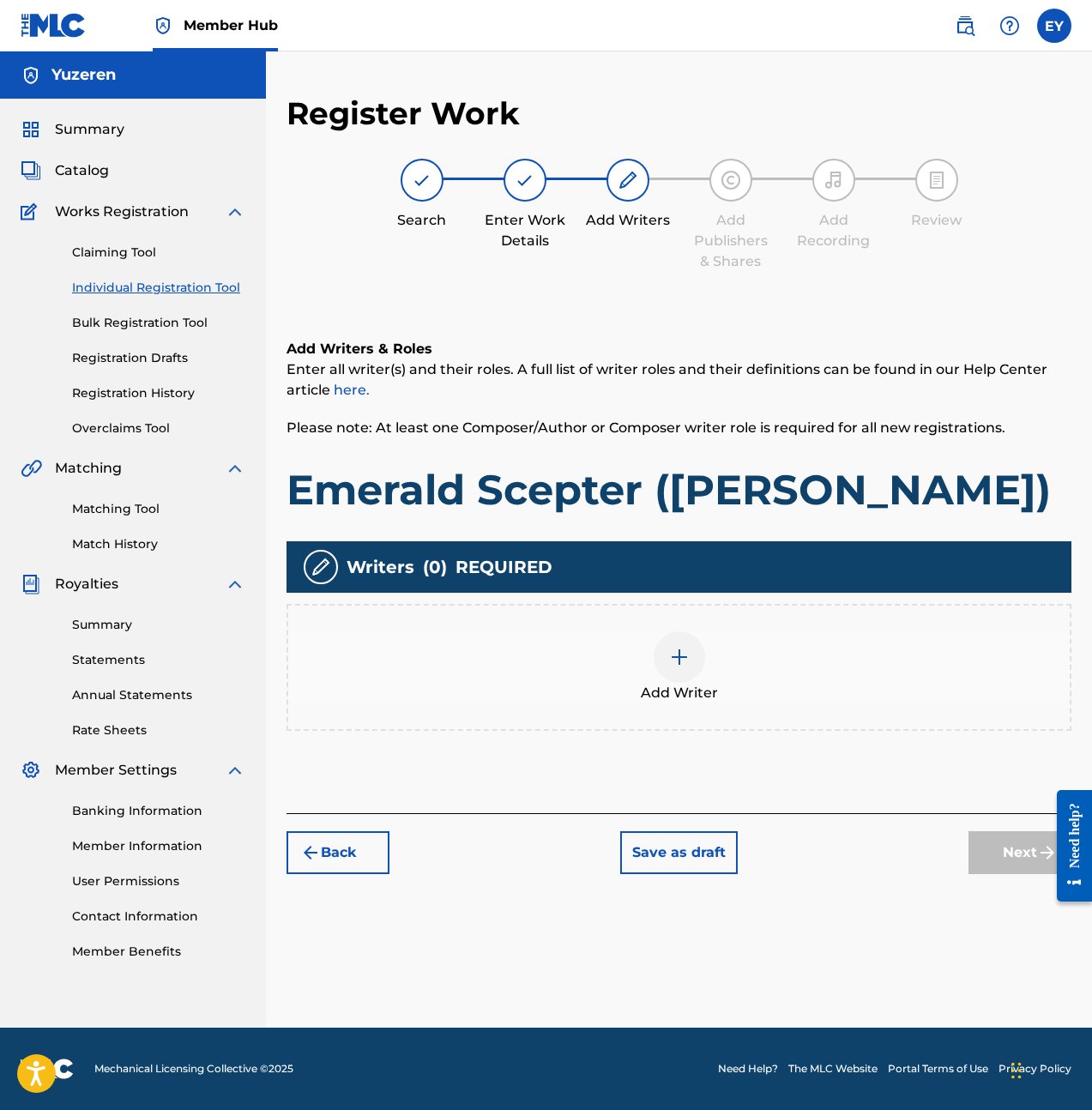
click at [652, 667] on div "Add Writer" at bounding box center [679, 667] width 781 height 72
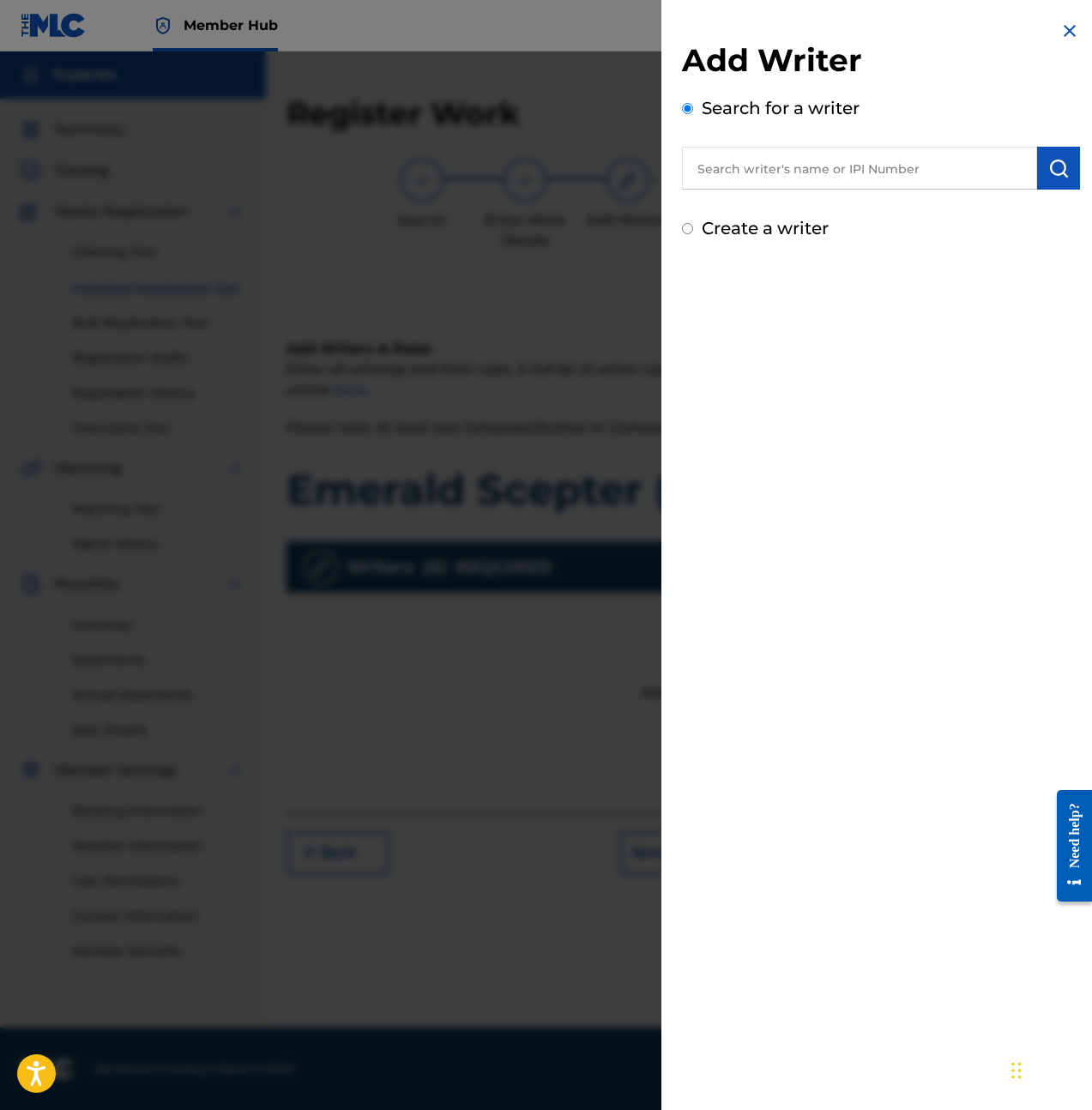
click at [803, 237] on label "Create a writer" at bounding box center [765, 228] width 127 height 21
radio input "true"
click at [694, 234] on input "Create a writer" at bounding box center [687, 228] width 11 height 11
radio input "false"
radio input "true"
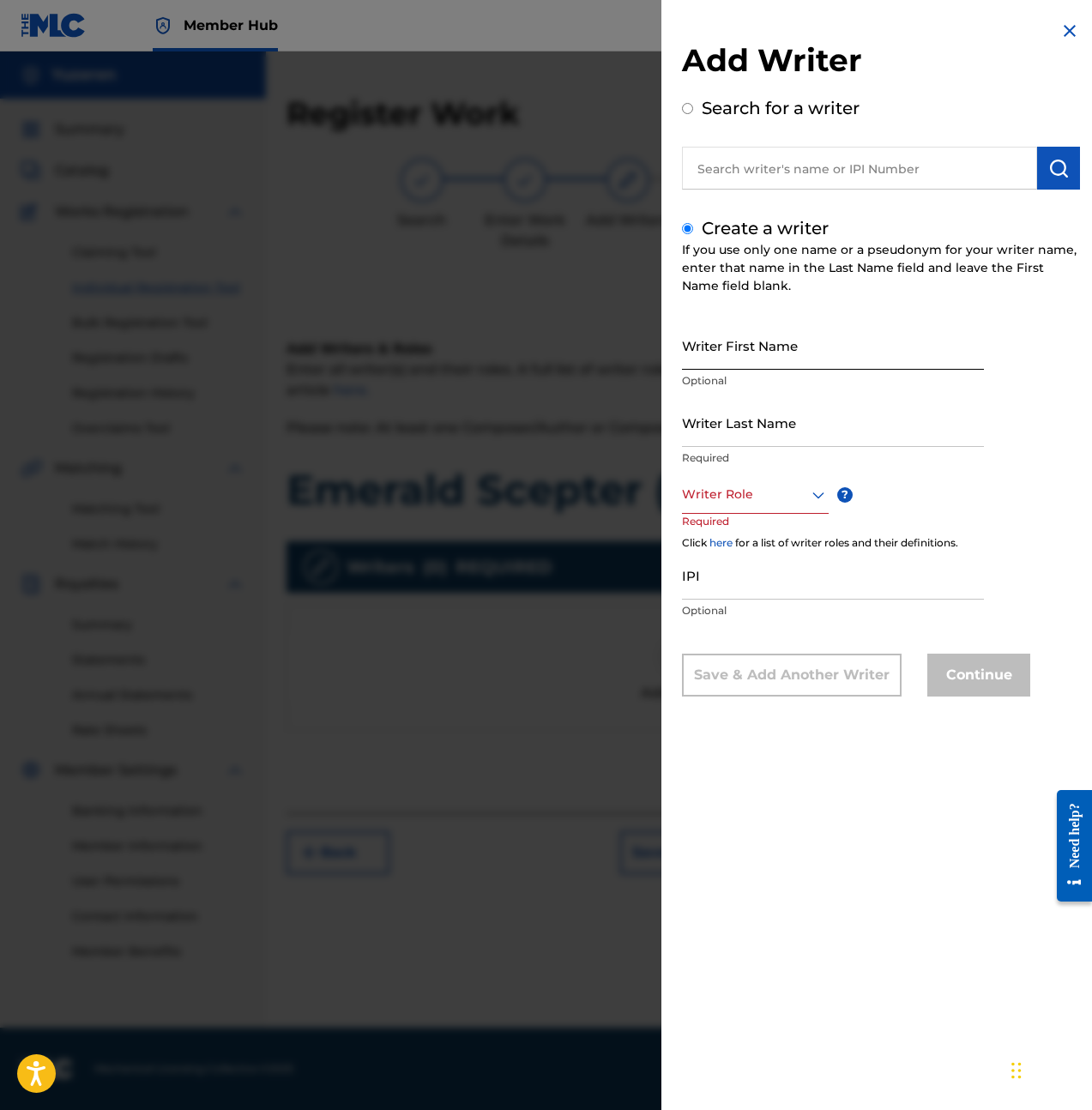
click at [766, 359] on input "Writer First Name" at bounding box center [833, 345] width 302 height 49
type input "Ethan"
type input "Yu"
click at [808, 489] on icon at bounding box center [819, 495] width 21 height 21
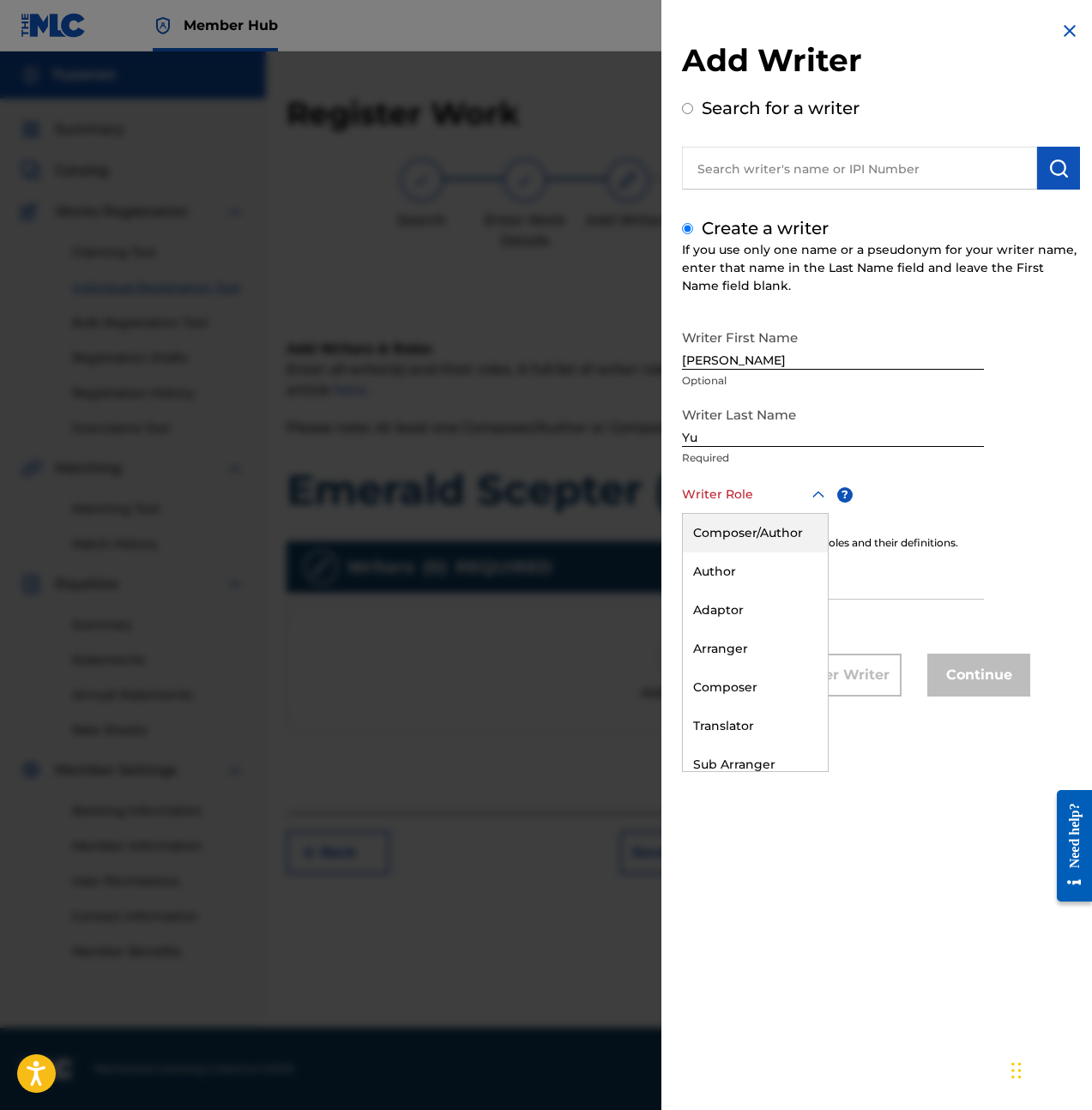
click at [772, 528] on div "Composer/Author" at bounding box center [755, 533] width 145 height 38
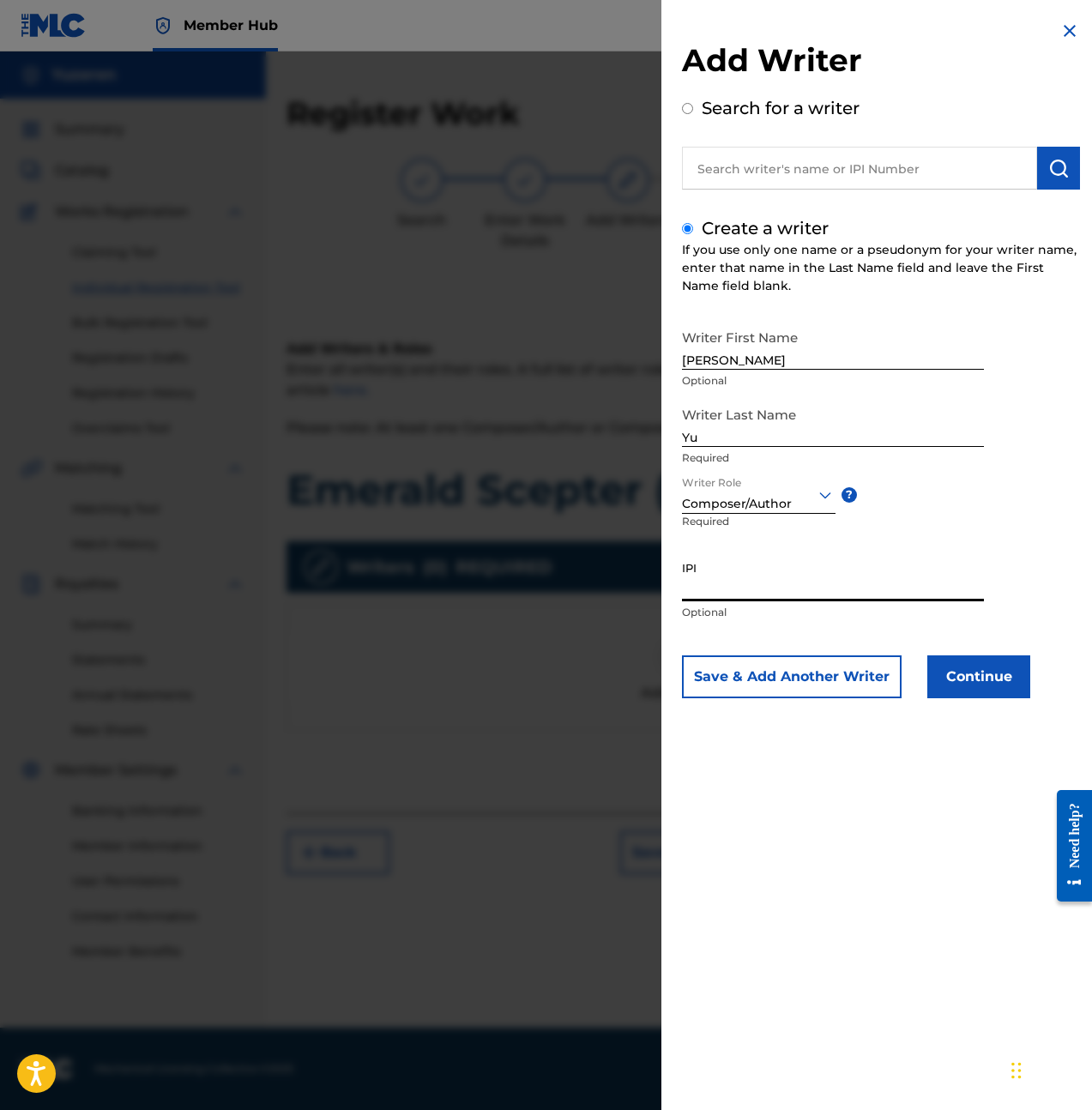
drag, startPoint x: 785, startPoint y: 576, endPoint x: 798, endPoint y: 581, distance: 13.9
click at [786, 576] on input "IPI" at bounding box center [833, 576] width 302 height 49
paste input "1257346345"
type input "1257346345"
click at [1008, 692] on button "Continue" at bounding box center [978, 676] width 103 height 43
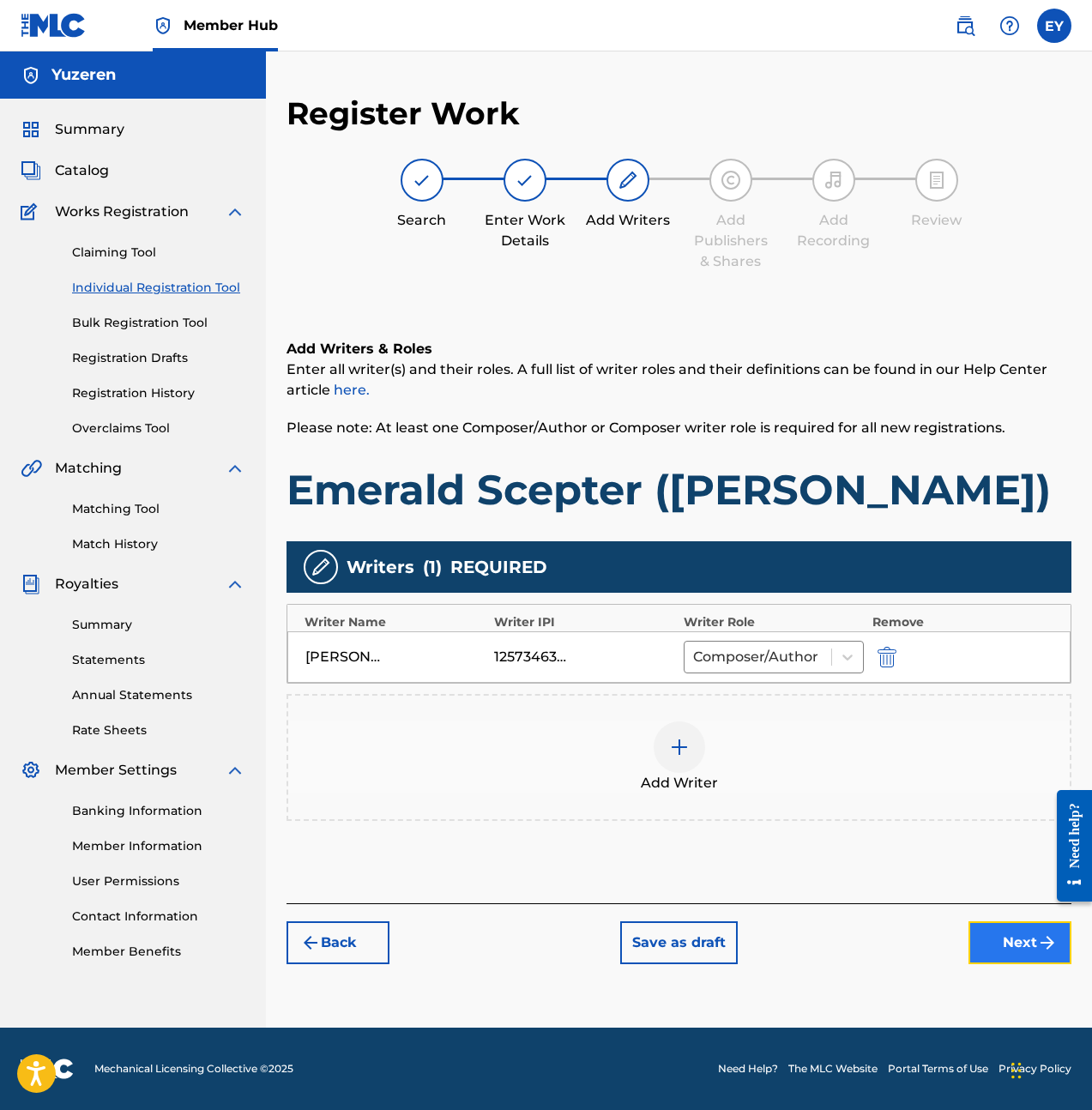
click at [1011, 945] on button "Next" at bounding box center [1020, 942] width 103 height 43
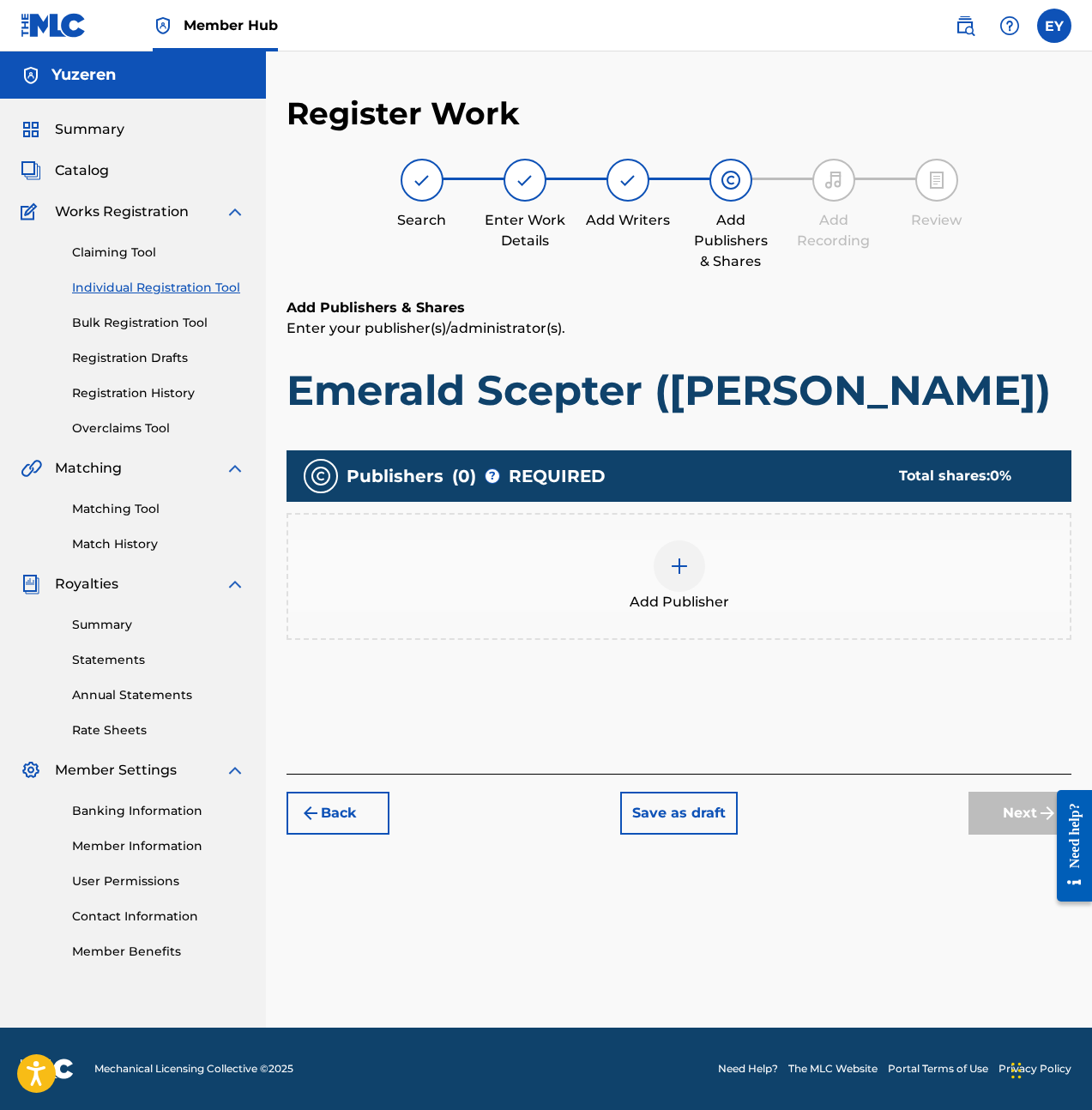
click at [761, 577] on div "Add Publisher" at bounding box center [679, 576] width 781 height 72
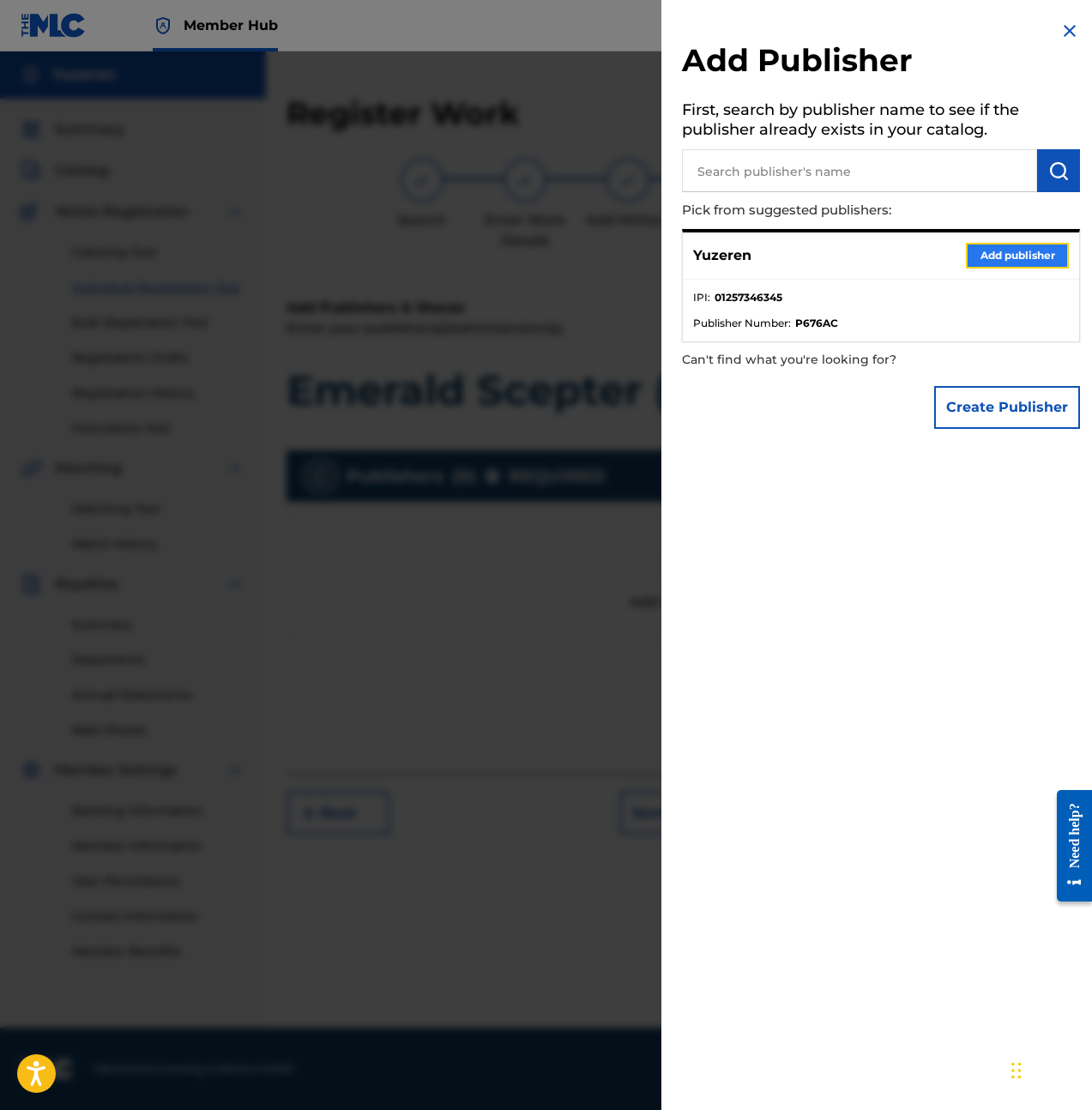
click at [1002, 257] on button "Add publisher" at bounding box center [1017, 256] width 103 height 26
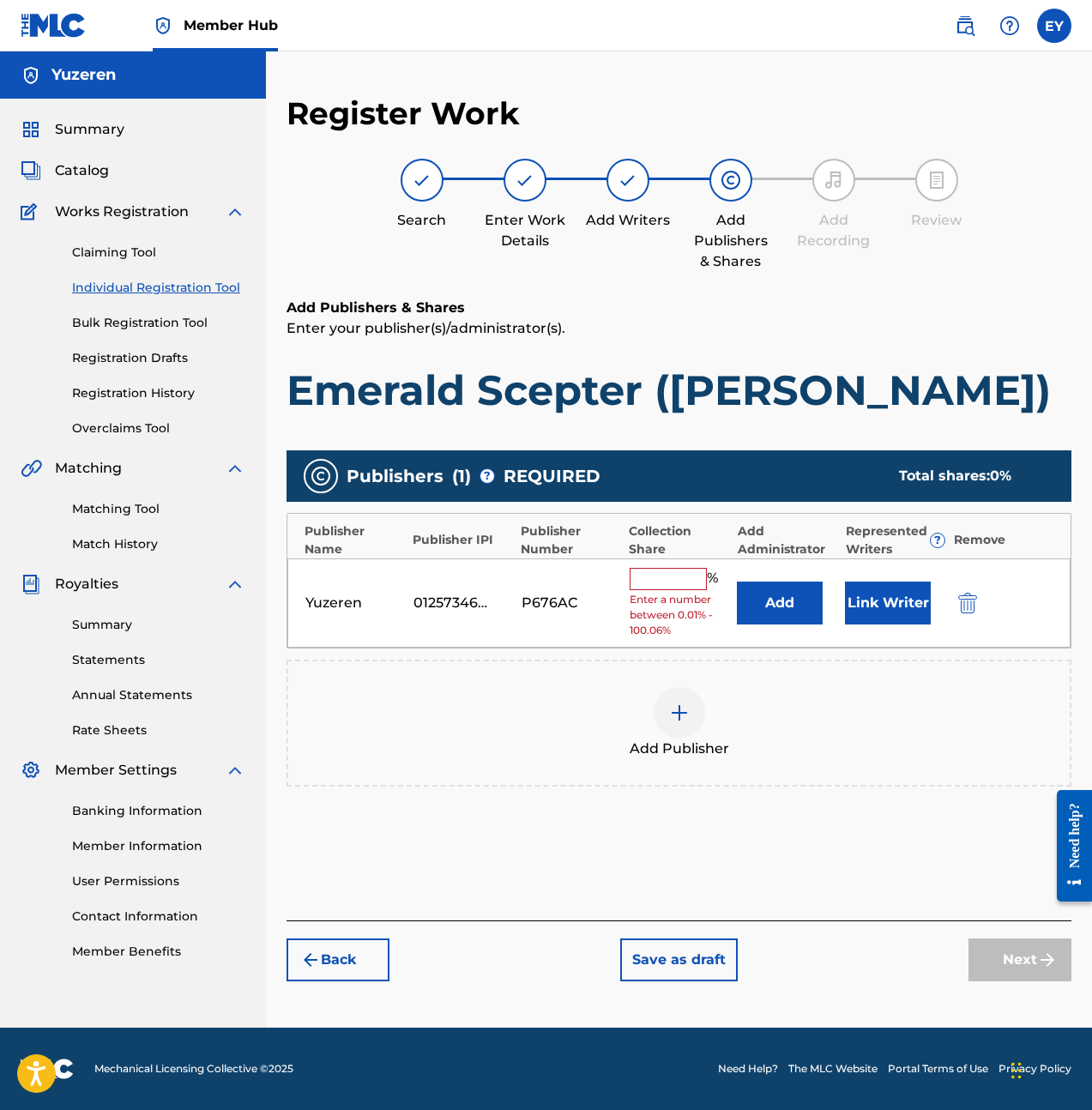
click at [675, 581] on input "text" at bounding box center [668, 579] width 77 height 23
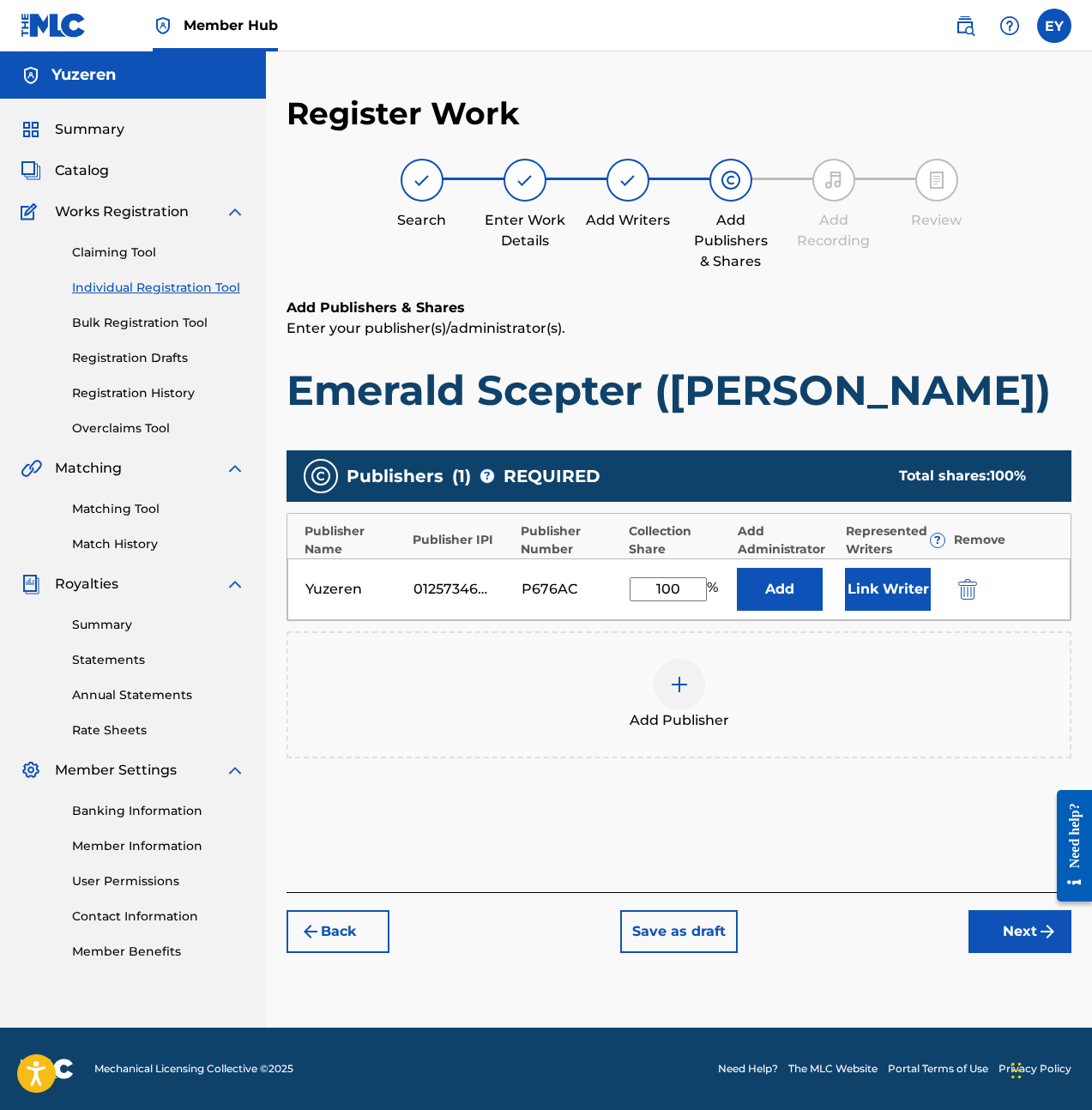
type input "100"
click at [838, 663] on div "Add Publisher" at bounding box center [679, 694] width 781 height 72
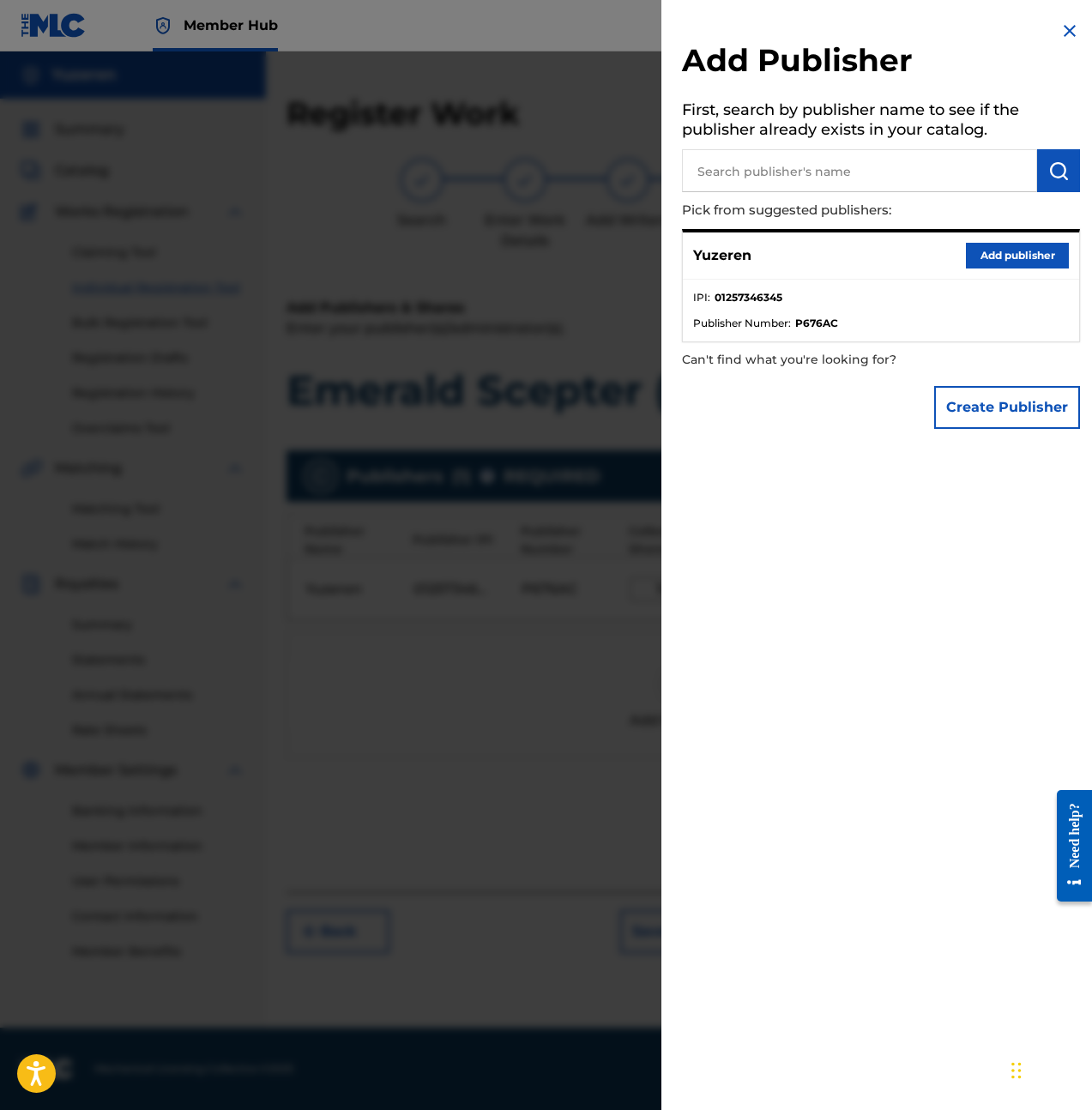
click at [1064, 28] on img at bounding box center [1070, 31] width 21 height 21
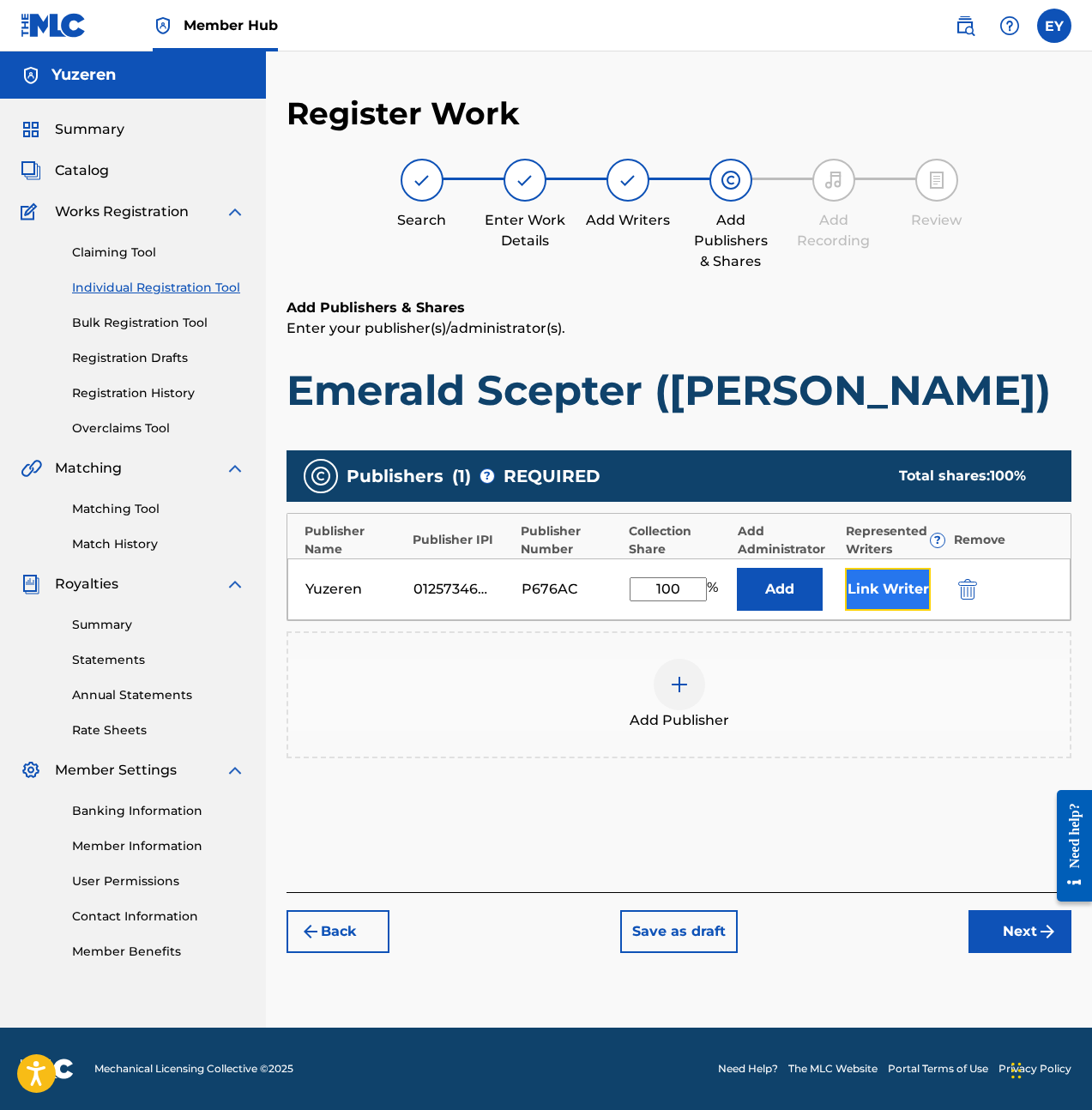
click at [862, 602] on button "Link Writer" at bounding box center [887, 588] width 86 height 43
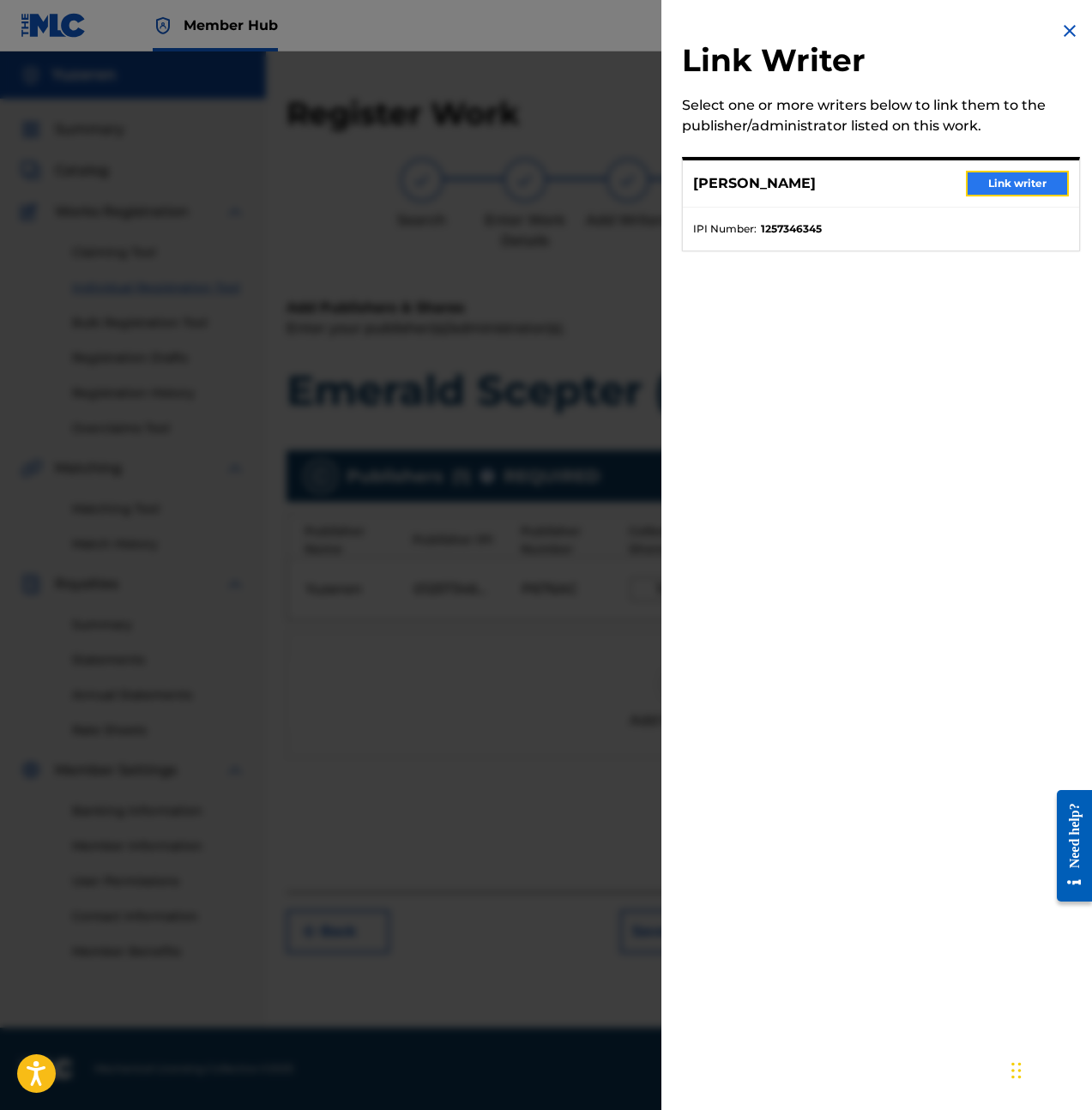
click at [1015, 180] on button "Link writer" at bounding box center [1017, 184] width 103 height 26
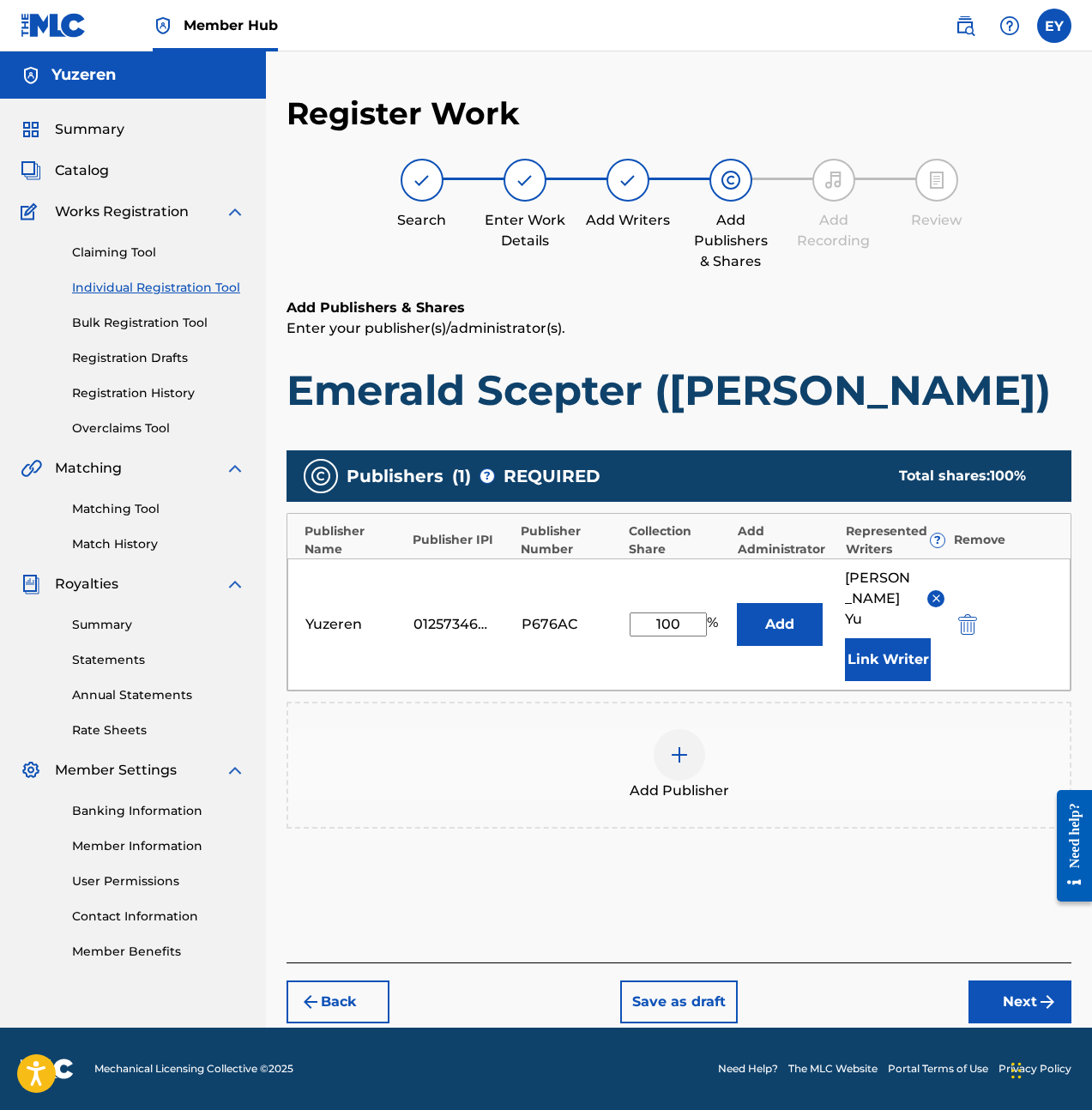
click at [876, 835] on div "Publishers ( 1 ) ? REQUIRED Total shares: 100 % Publisher Name Publisher IPI Pu…" at bounding box center [679, 664] width 785 height 445
click at [1048, 981] on button "Next" at bounding box center [1020, 1002] width 103 height 43
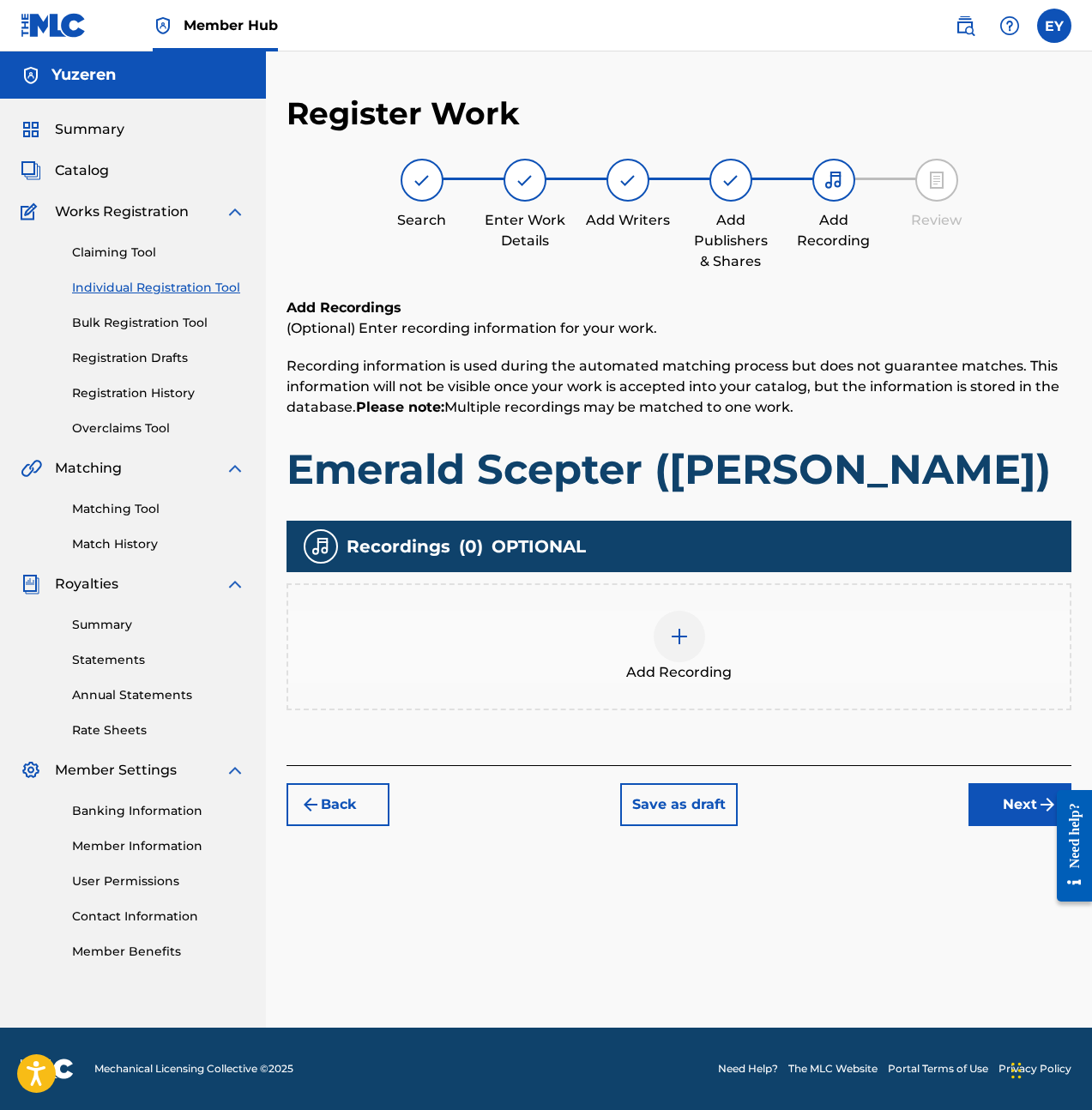
click at [789, 679] on div "Add Recording" at bounding box center [679, 647] width 781 height 72
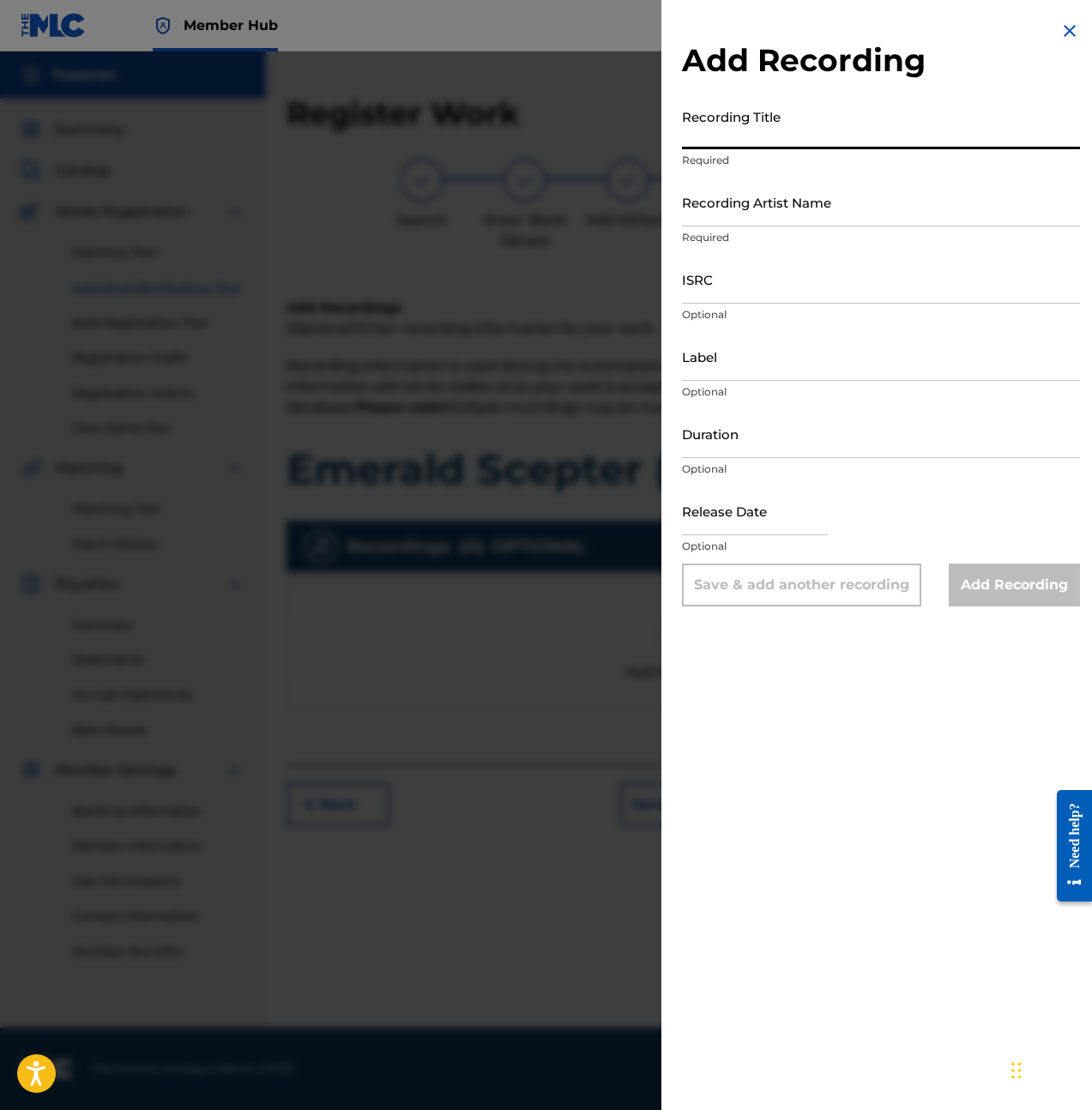
click at [824, 120] on input "Recording Title" at bounding box center [881, 125] width 398 height 49
type input "Emerald Scepter (Cleopatra)"
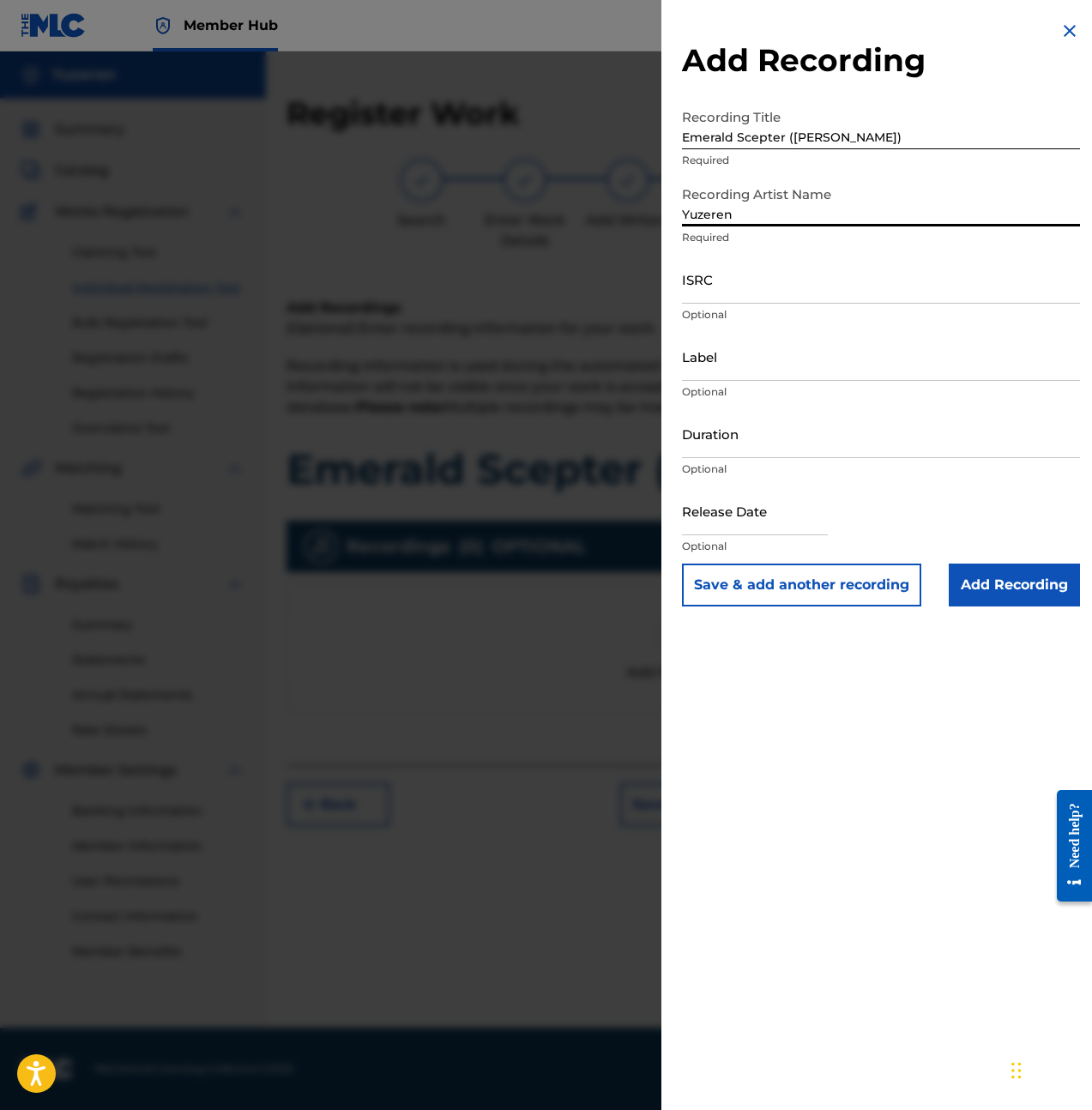
type input "Yuzeren"
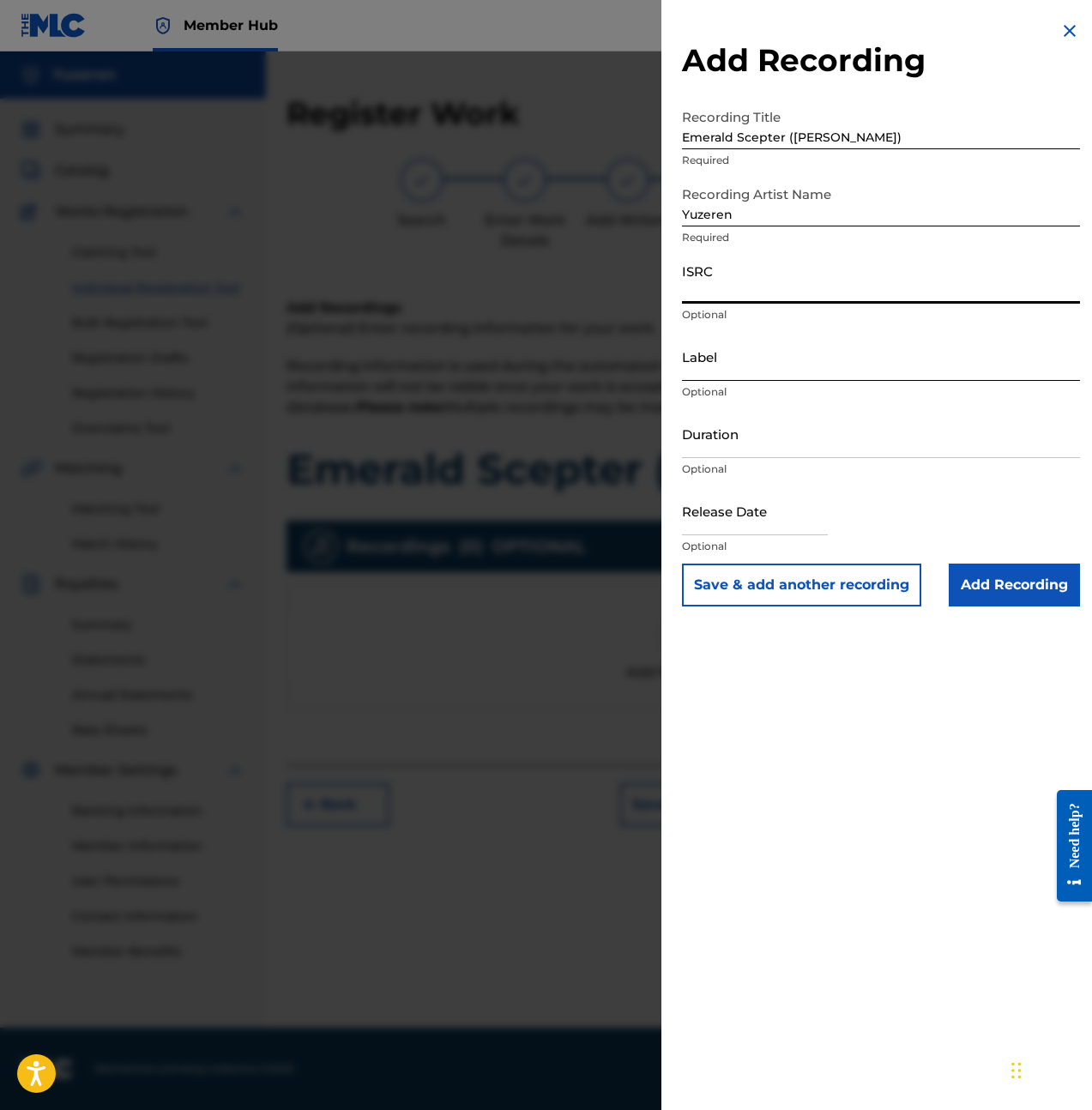
paste input "QZMEM2452727"
type input "QZMEM2452727"
click at [785, 369] on input "Label" at bounding box center [881, 356] width 398 height 49
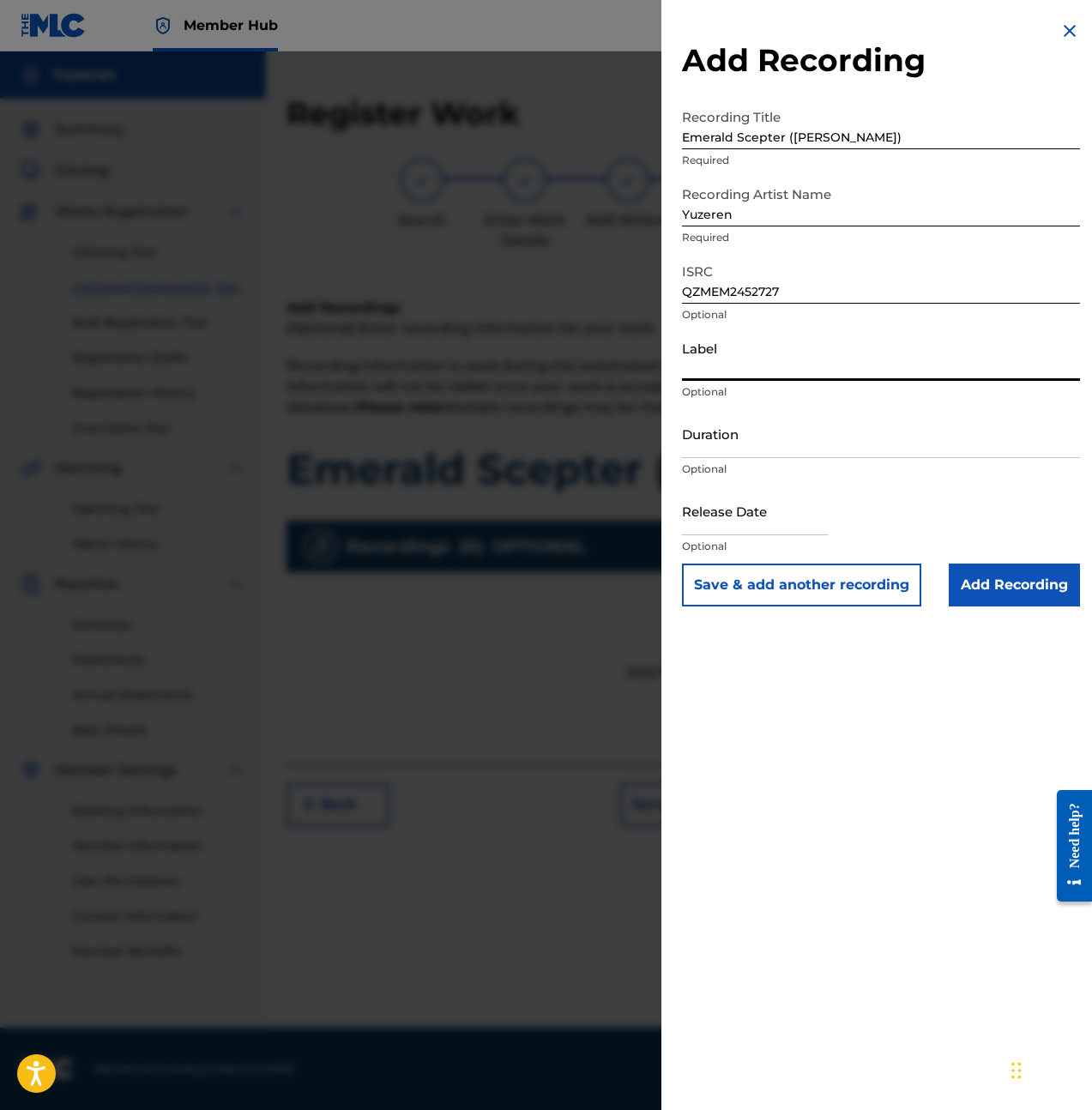
type input "BLů"
click at [764, 436] on input "Duration" at bounding box center [881, 433] width 398 height 49
type input "03:48"
click at [716, 514] on input "text" at bounding box center [755, 510] width 146 height 49
select select "8"
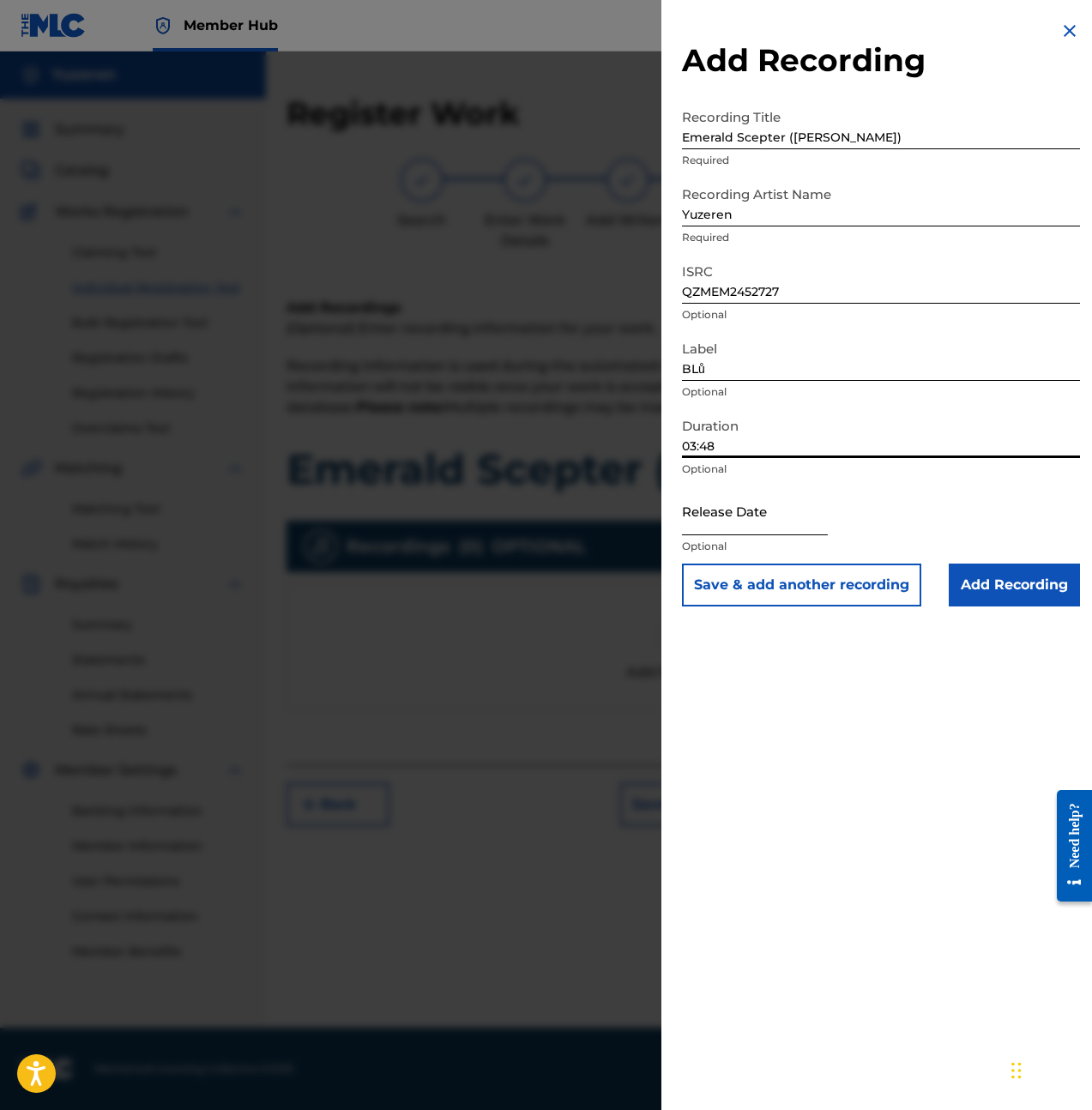
select select "2025"
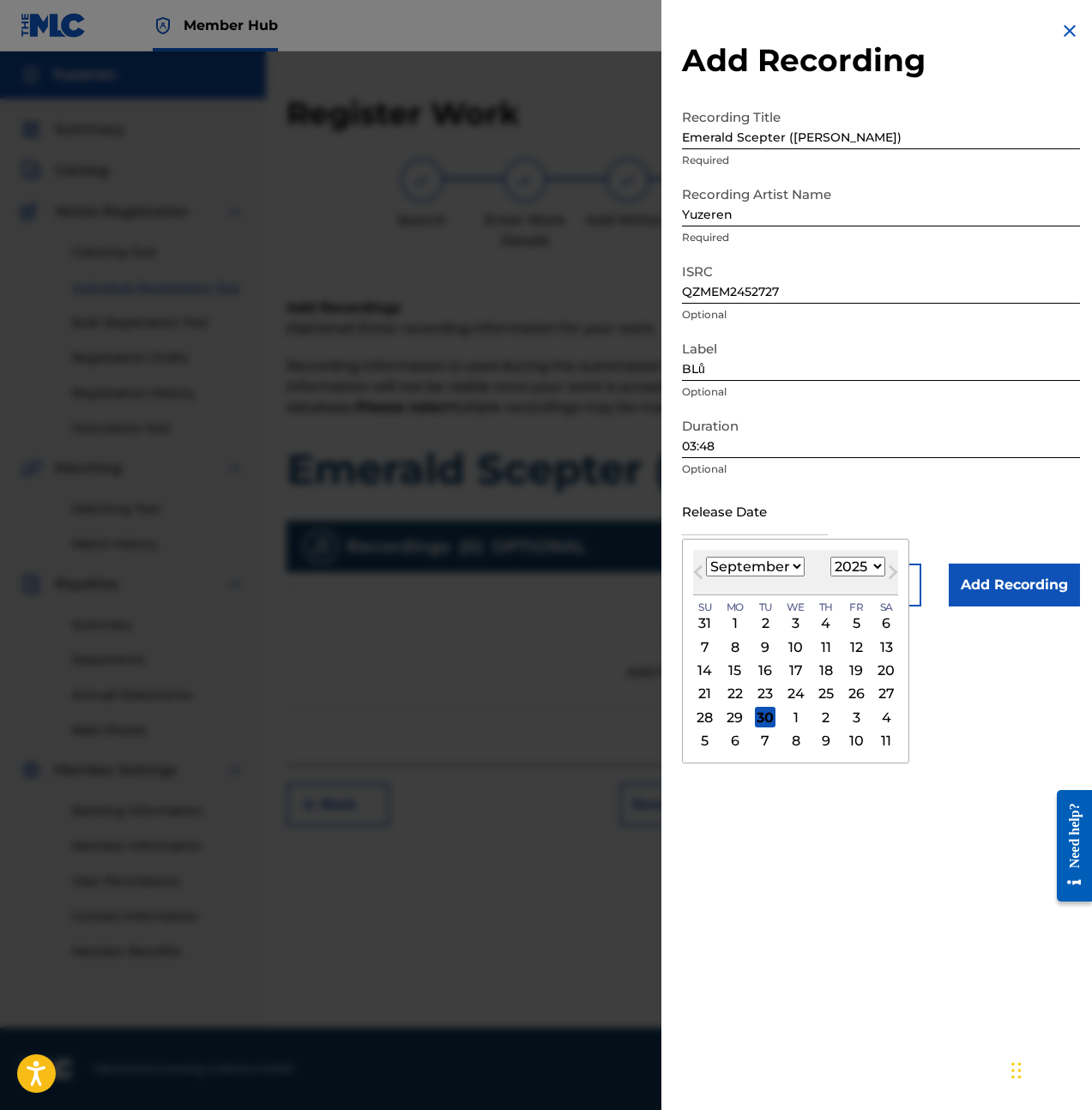
type input "May 24 2024"
select select "4"
select select "2024"
click at [848, 697] on div "24" at bounding box center [856, 694] width 21 height 21
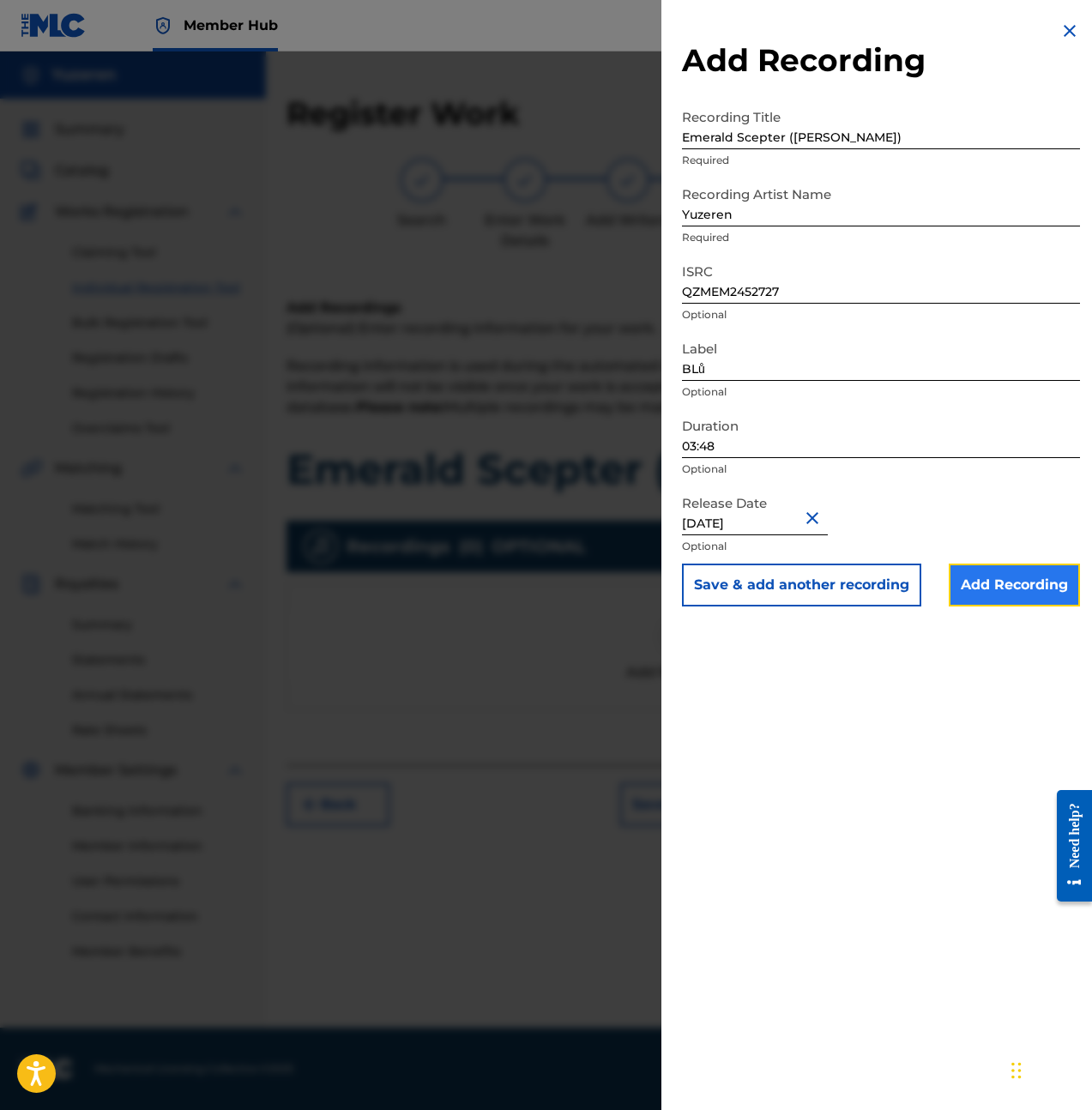
click at [1010, 585] on input "Add Recording" at bounding box center [1014, 584] width 131 height 43
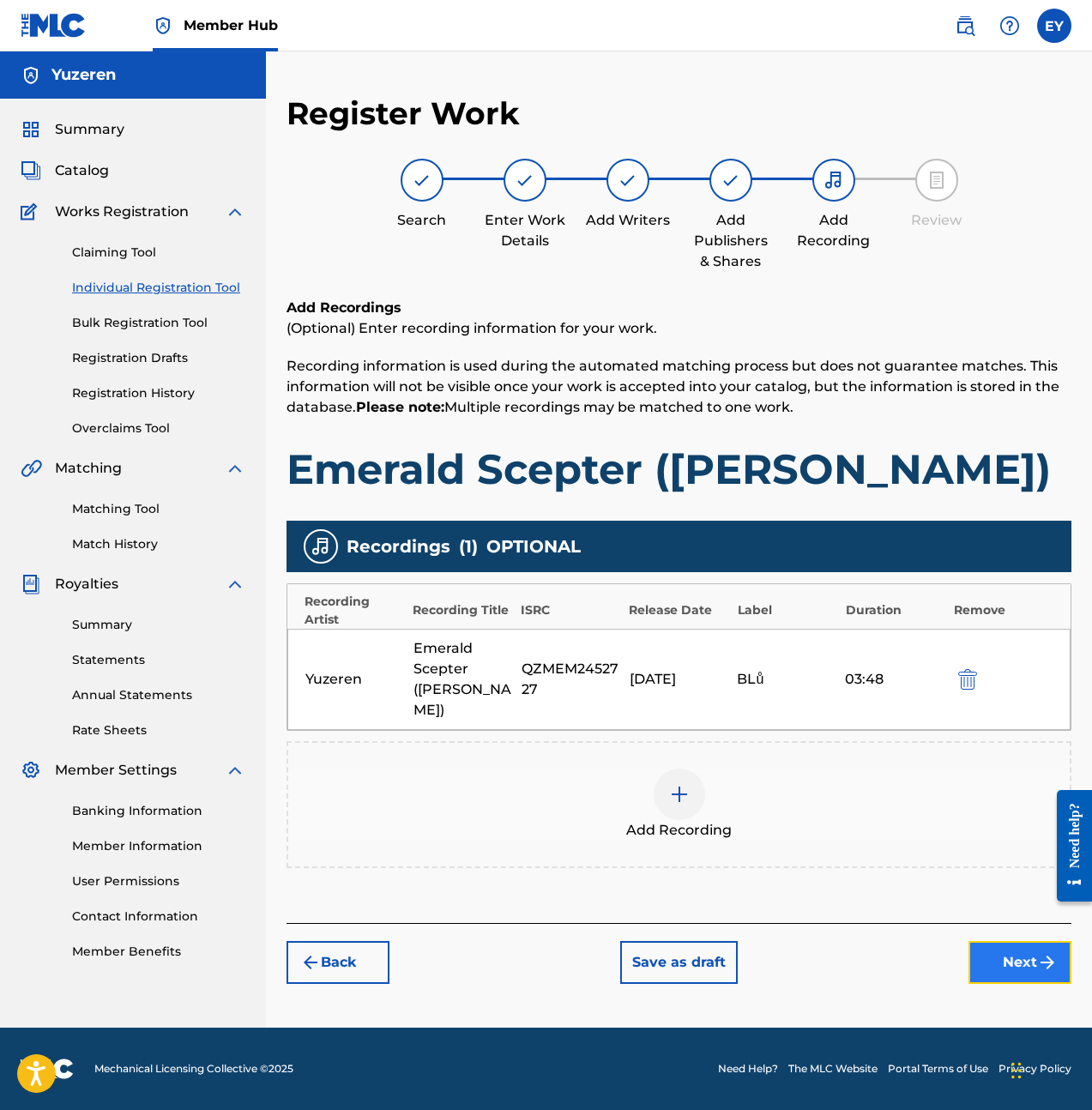
click at [1022, 941] on button "Next" at bounding box center [1020, 962] width 103 height 43
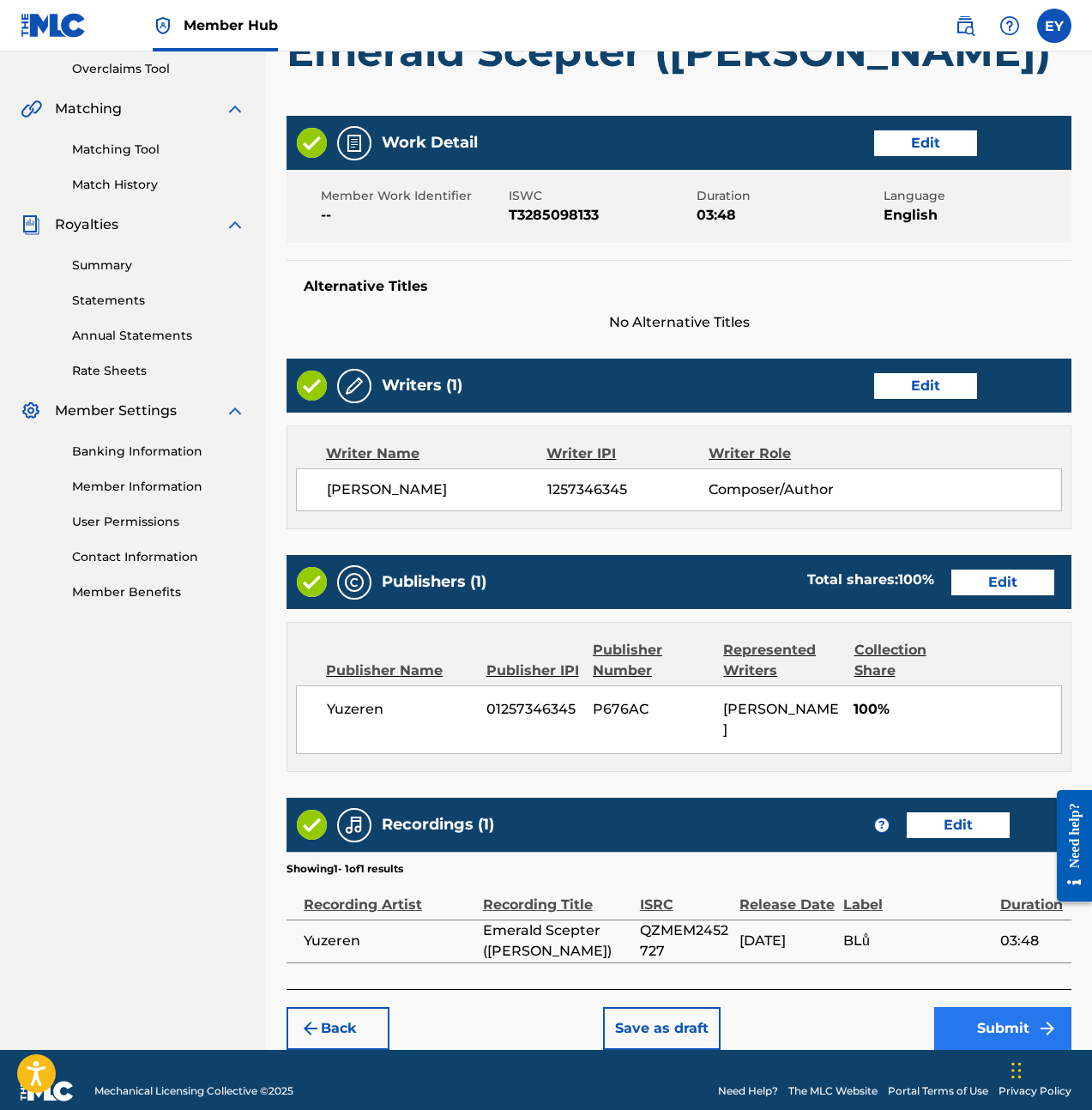
scroll to position [361, 0]
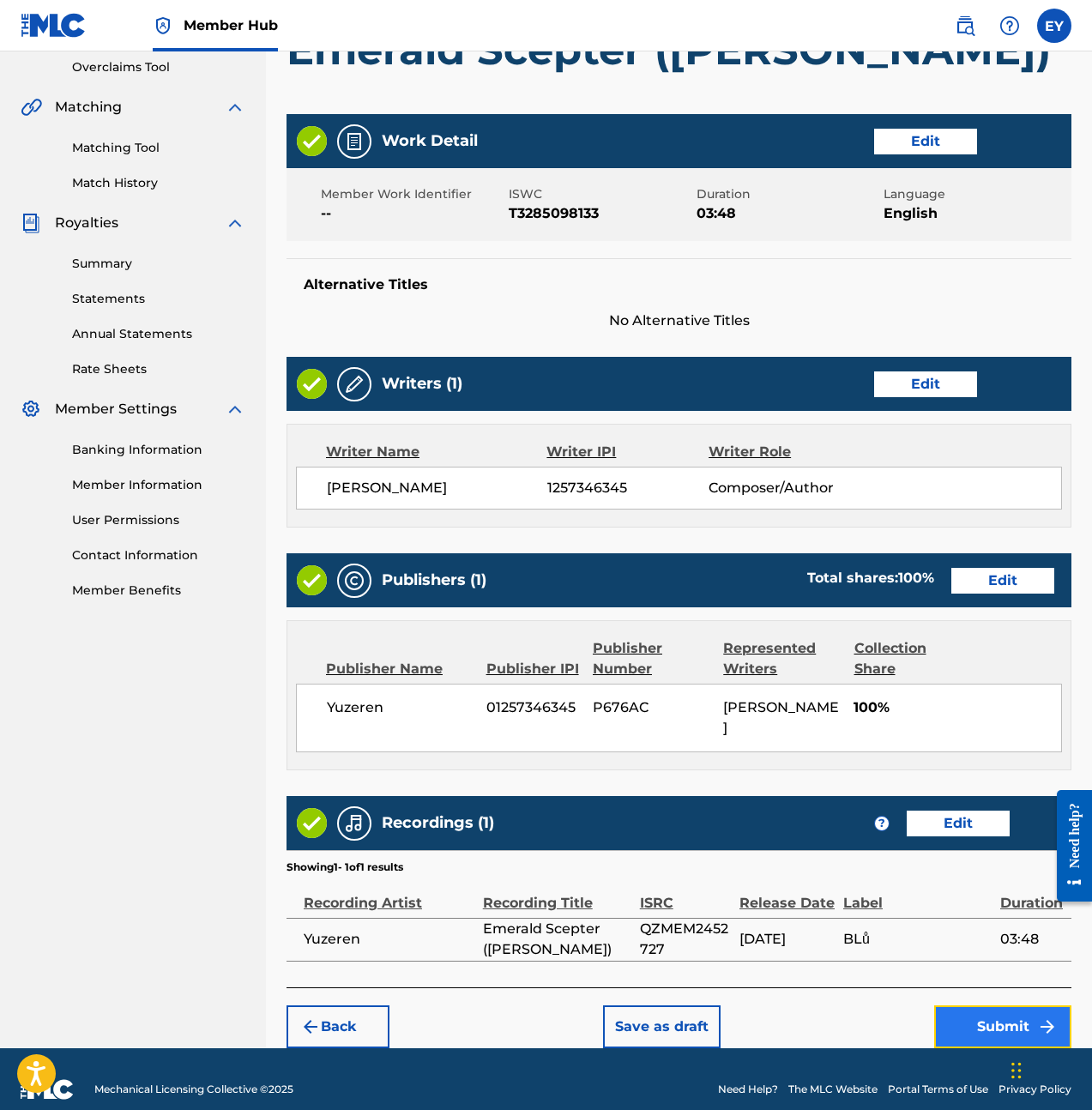
click at [1004, 1005] on button "Submit" at bounding box center [1003, 1026] width 137 height 43
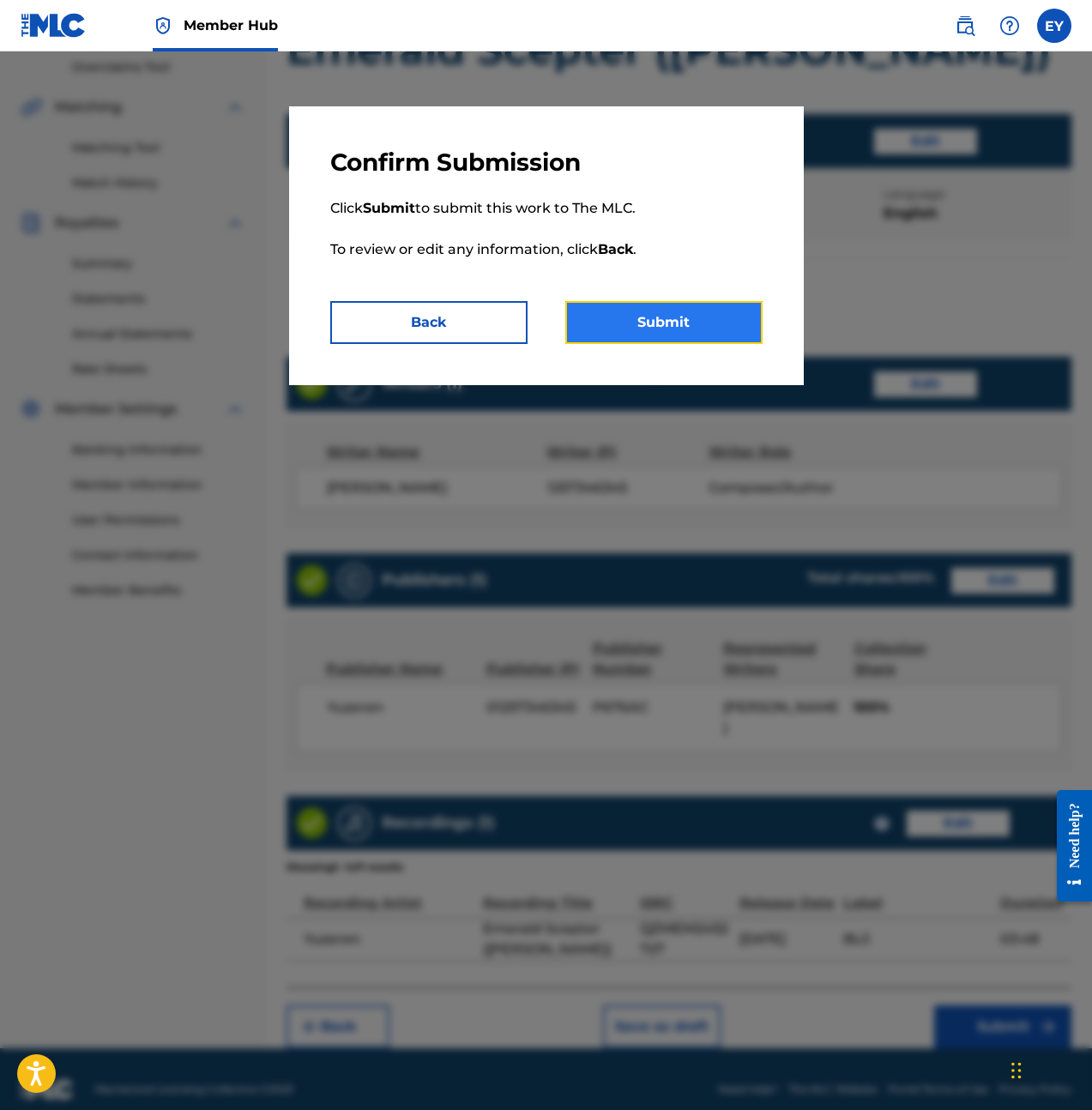
click at [681, 322] on button "Submit" at bounding box center [663, 322] width 197 height 43
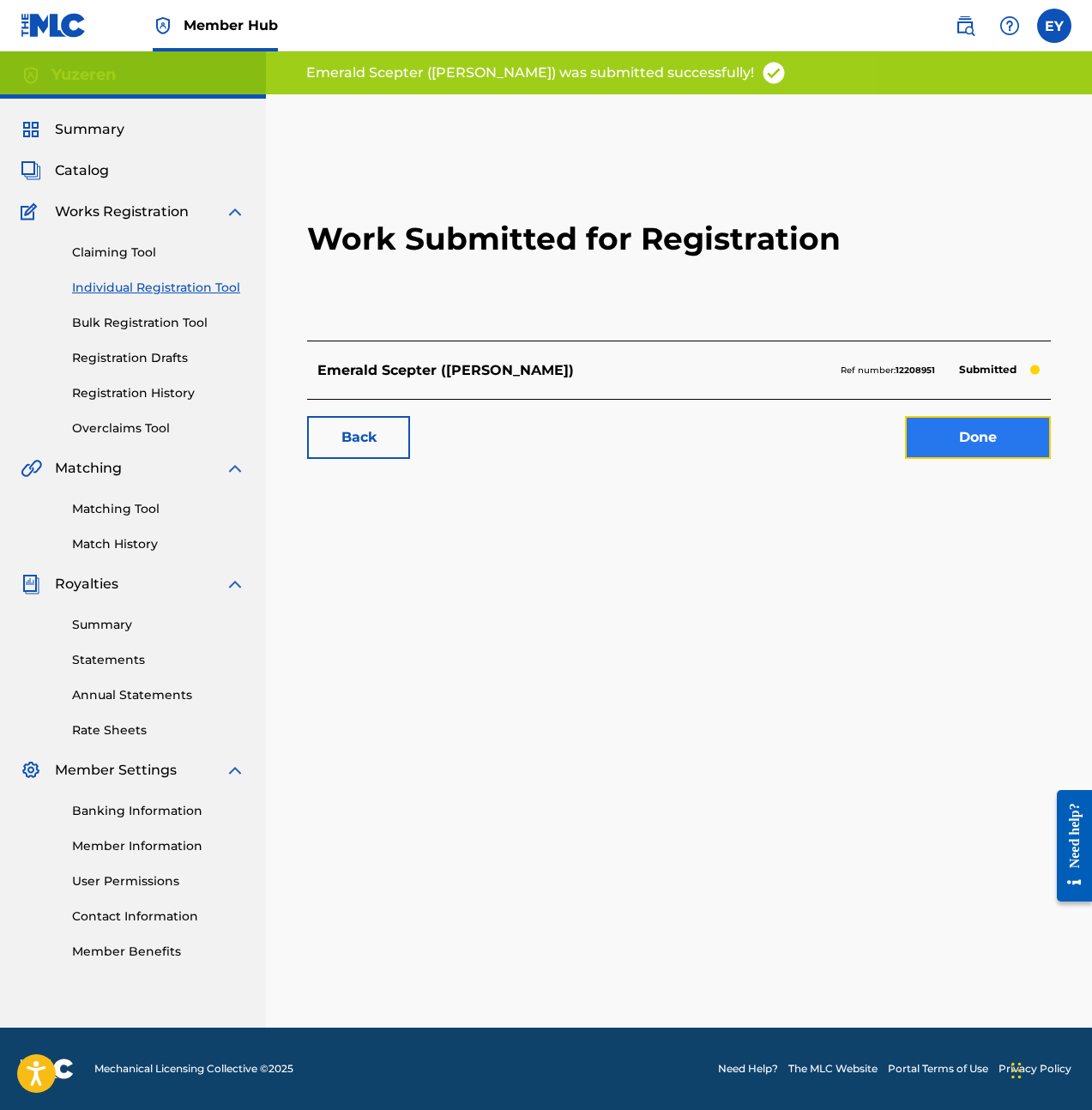
click at [1015, 448] on link "Done" at bounding box center [978, 437] width 146 height 43
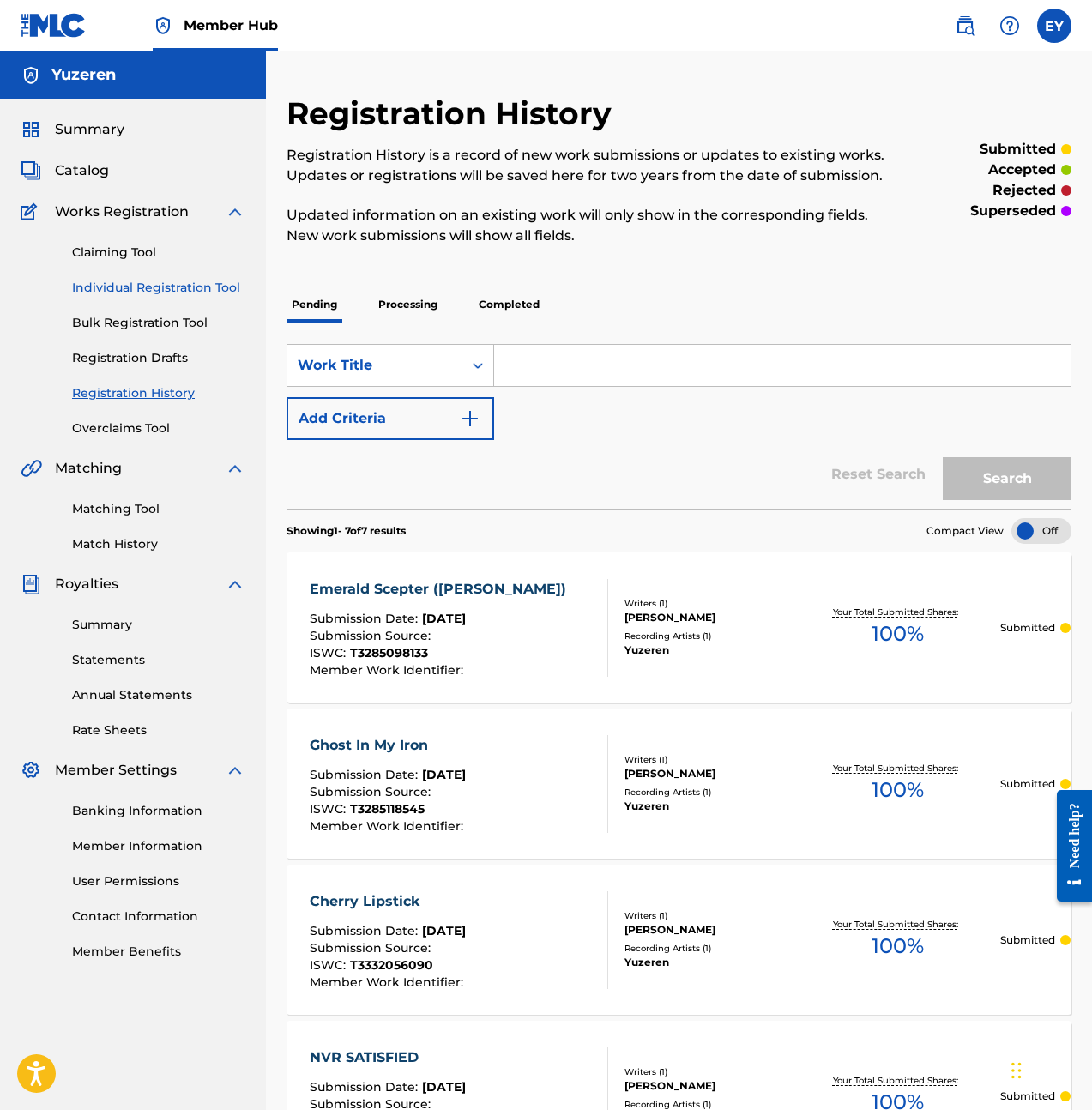
click at [183, 292] on link "Individual Registration Tool" at bounding box center [159, 287] width 174 height 18
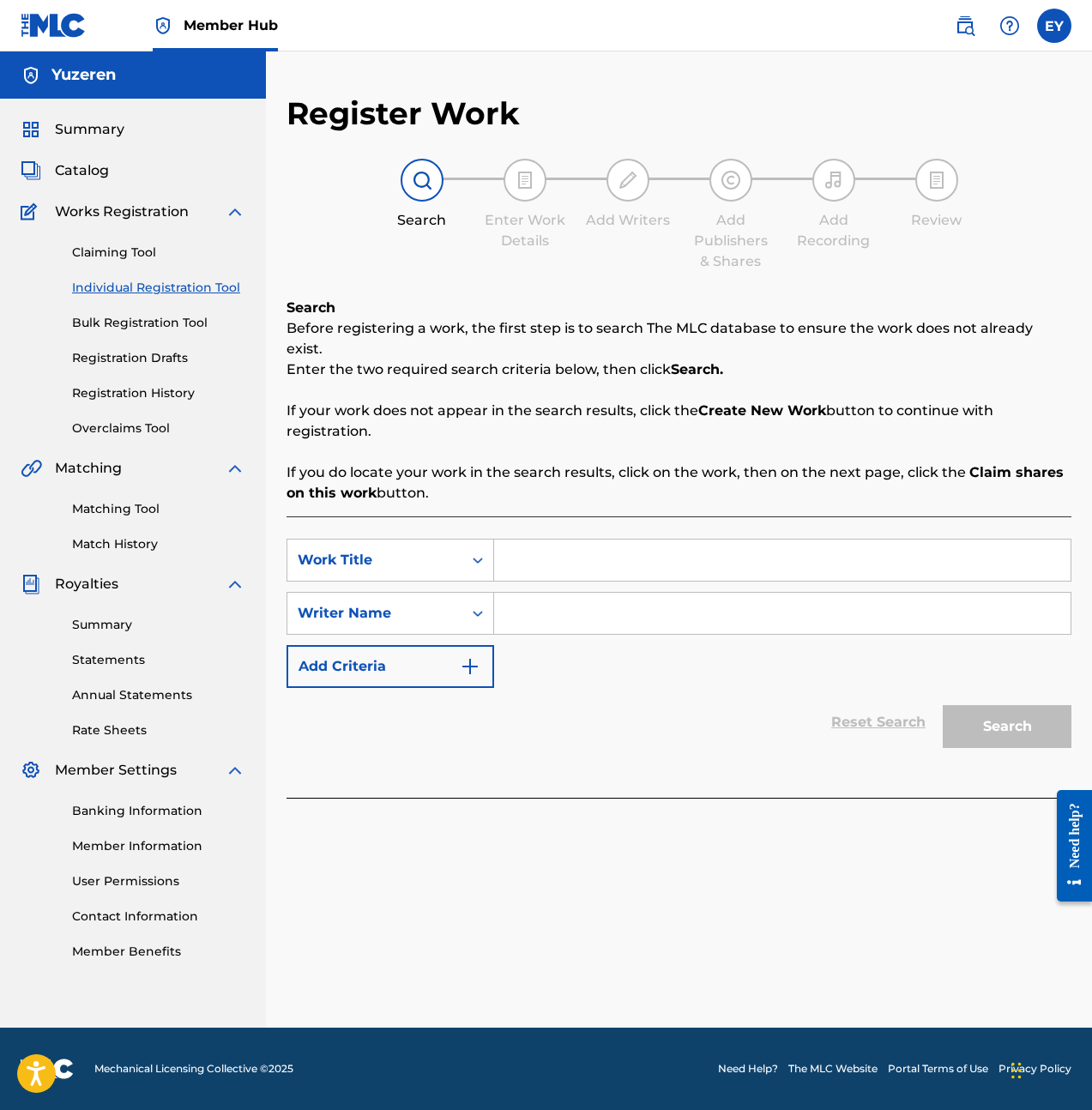
click at [625, 565] on div "SearchWithCriteria241d79d0-d83b-4269-a0eb-4cf81bf7d66b Work Title SearchWithCri…" at bounding box center [679, 614] width 785 height 149
click at [628, 549] on input "Search Form" at bounding box center [782, 560] width 576 height 41
type input "I Wish"
type input "Ethan Yu"
click at [1016, 705] on button "Search" at bounding box center [1007, 726] width 128 height 43
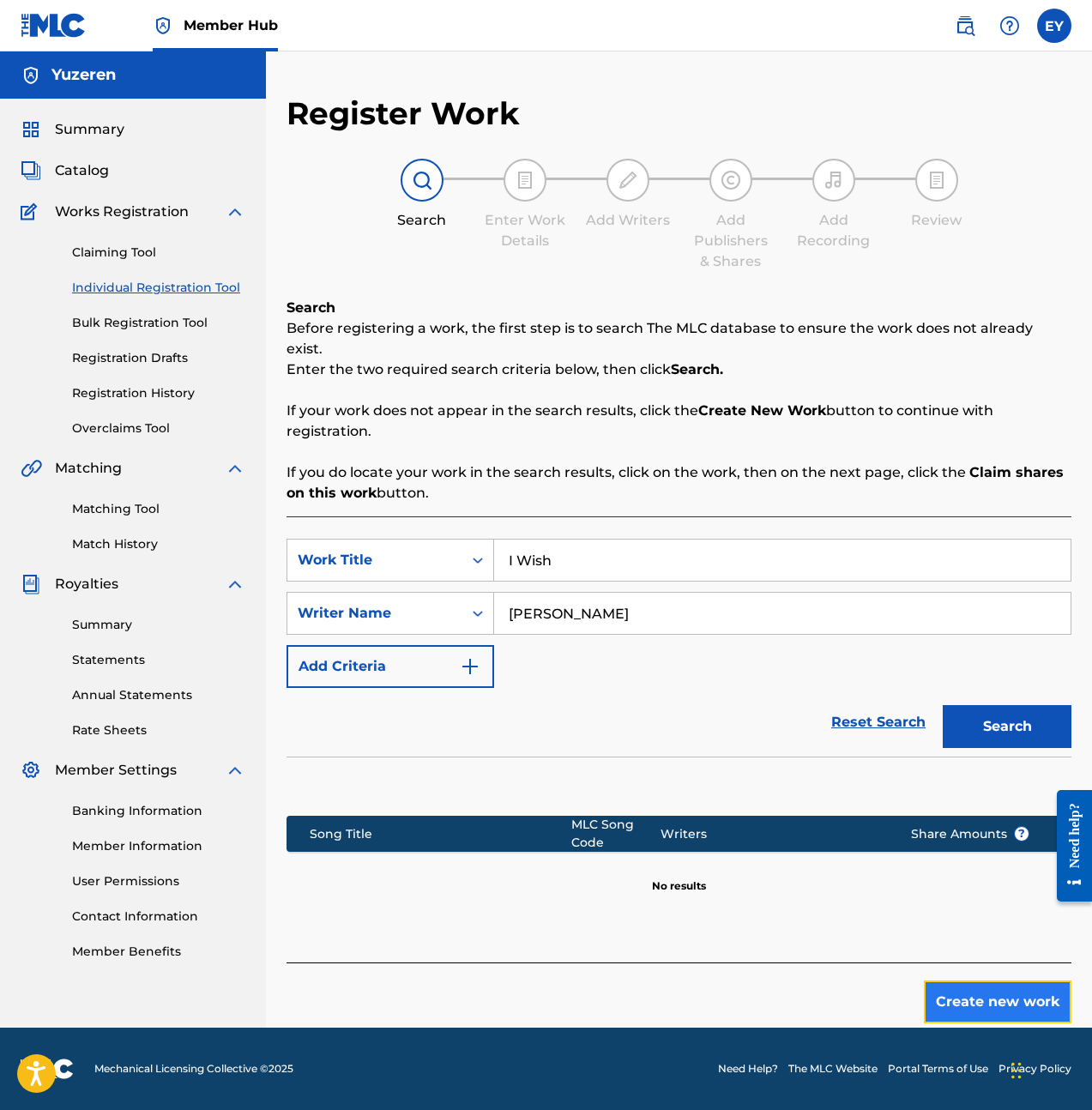
click at [1017, 981] on button "Create new work" at bounding box center [997, 1002] width 148 height 43
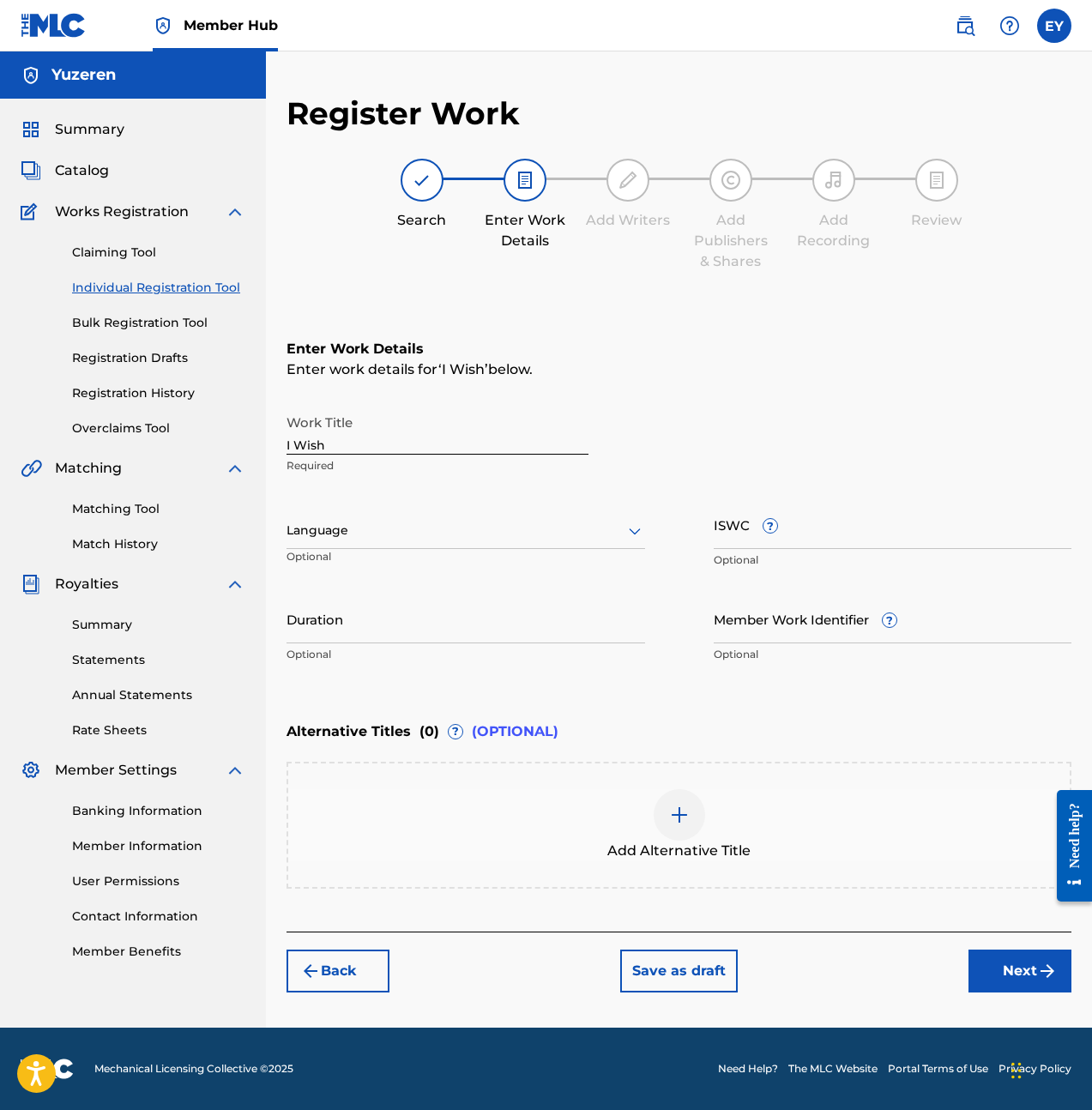
click at [453, 535] on div at bounding box center [465, 530] width 359 height 22
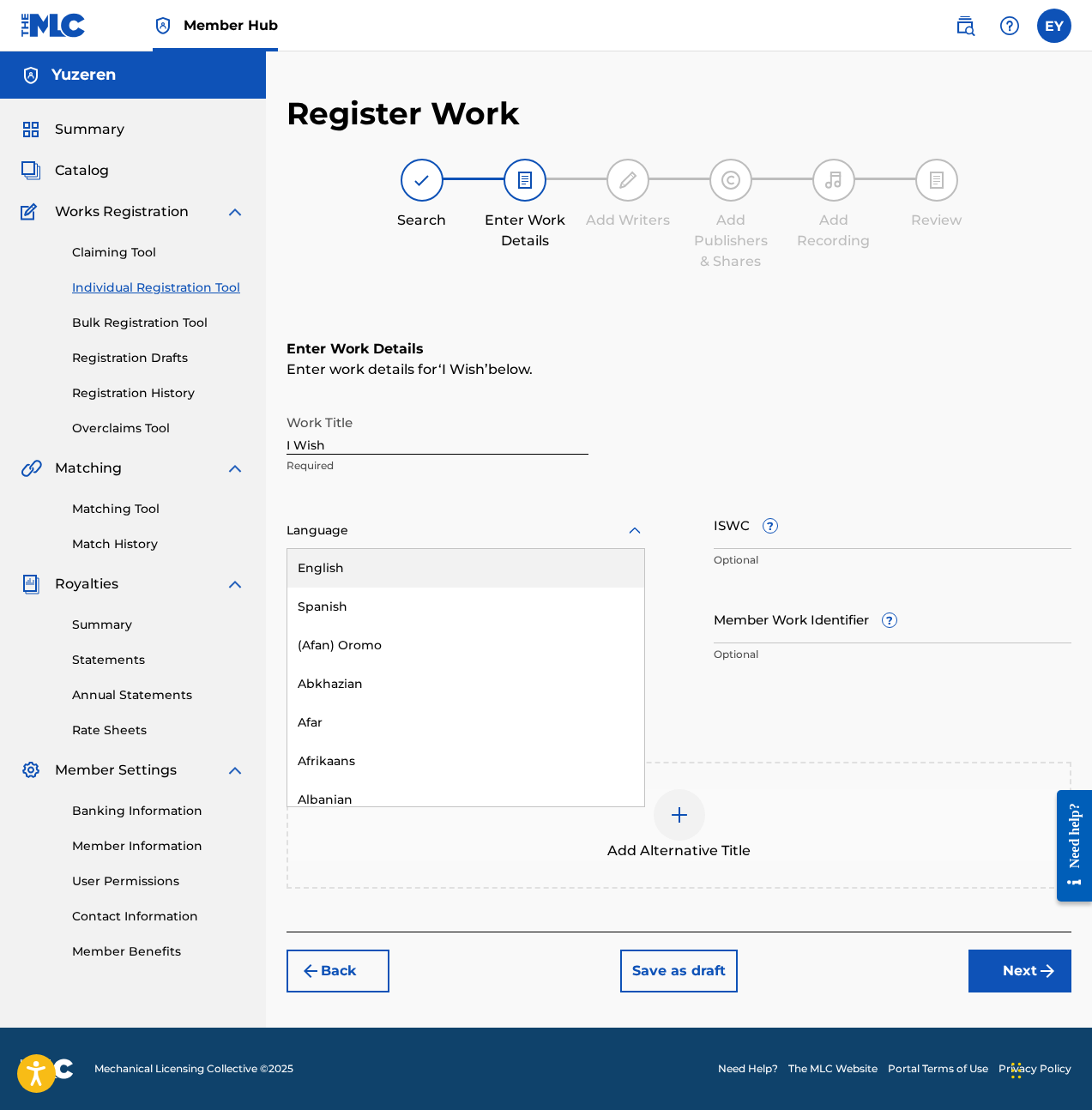
drag, startPoint x: 458, startPoint y: 566, endPoint x: 591, endPoint y: 568, distance: 133.0
click at [458, 566] on div "English" at bounding box center [465, 568] width 357 height 38
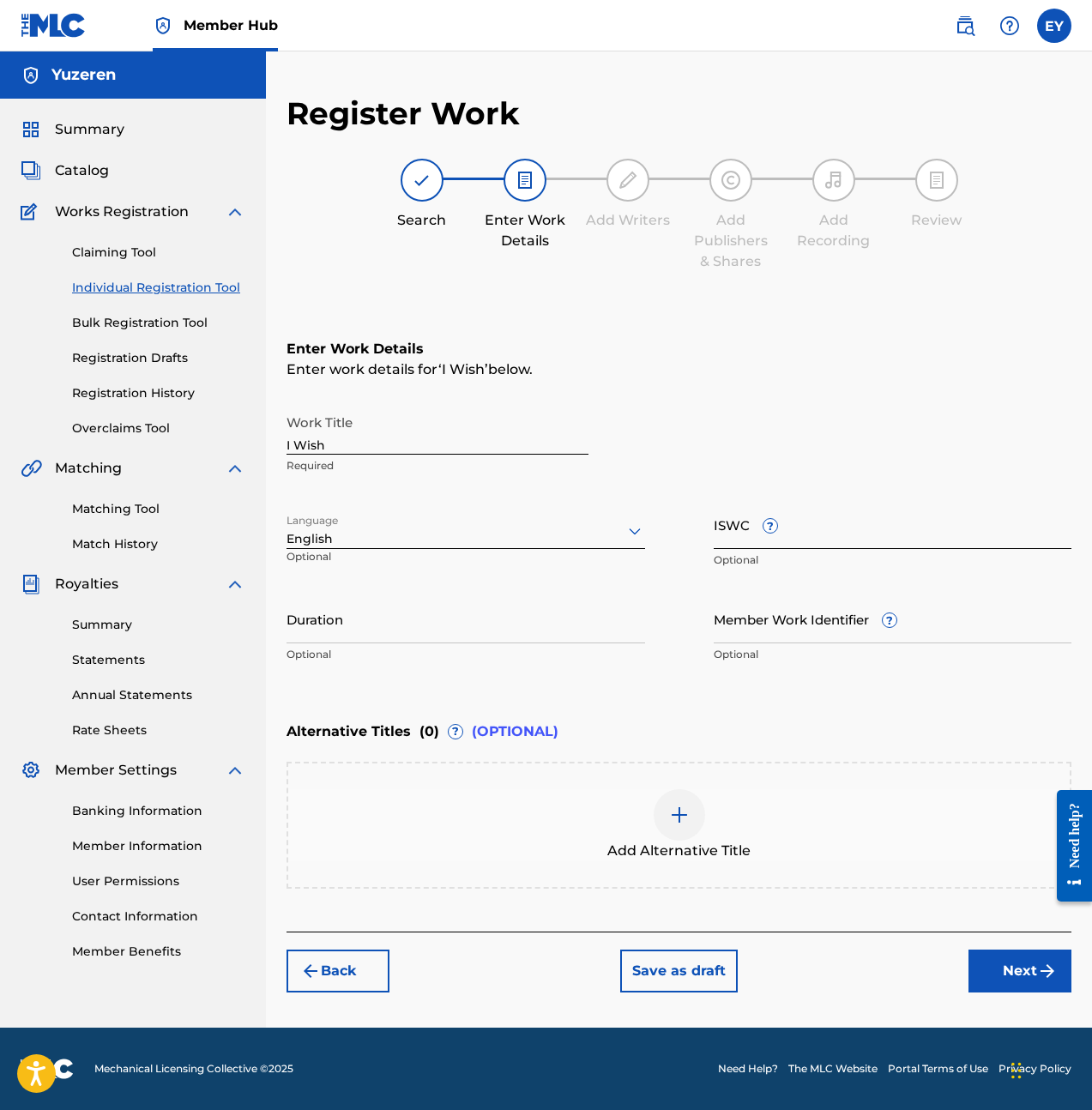
click at [843, 536] on input "ISWC ?" at bounding box center [892, 524] width 359 height 49
paste input "T3285119139"
type input "T3285119139"
click at [453, 651] on p "Optional" at bounding box center [465, 654] width 359 height 16
click at [461, 627] on input "Duration" at bounding box center [465, 619] width 359 height 49
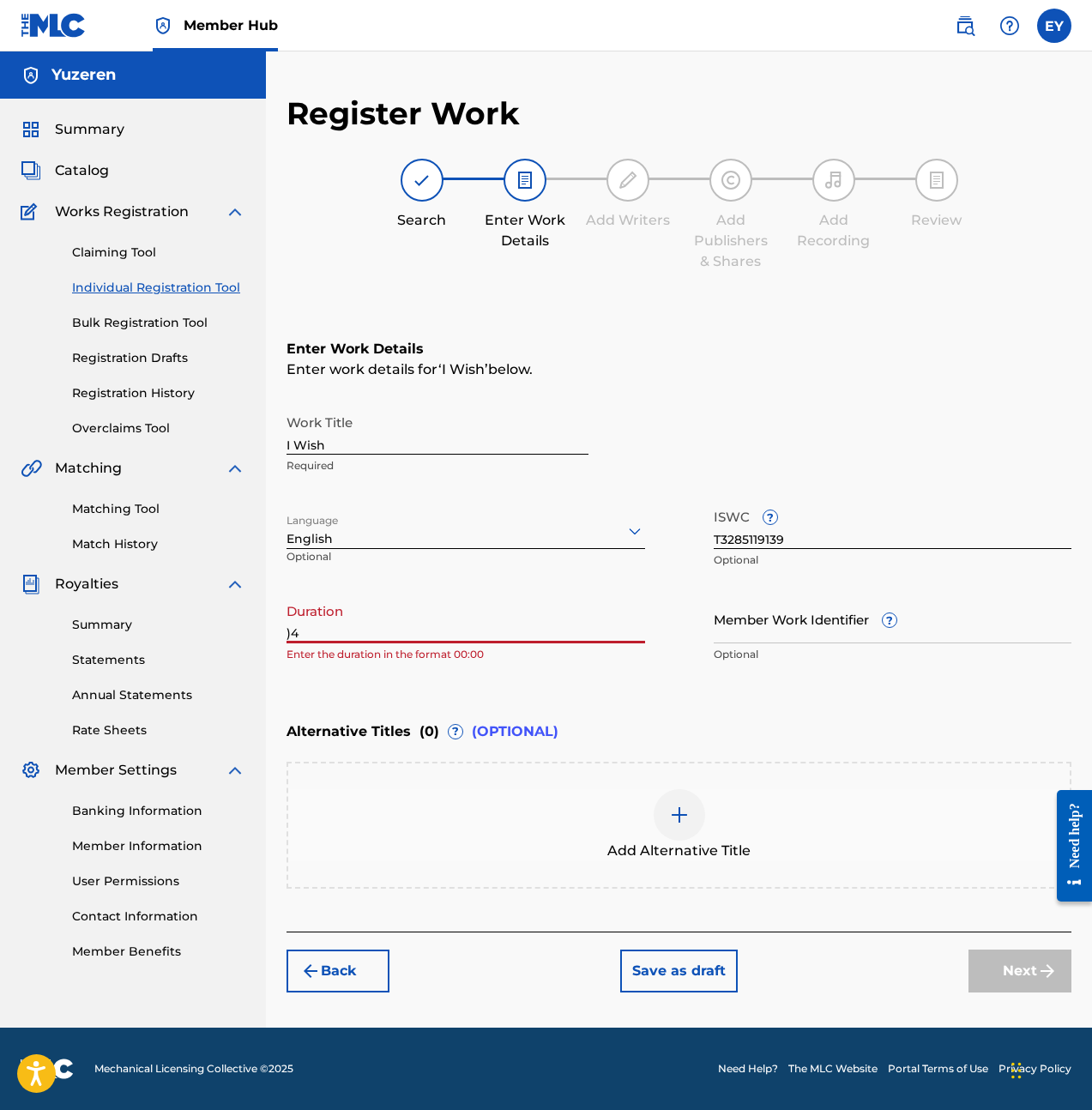
type input ")"
type input "04:15"
click at [835, 715] on div "Alternative Titles ( 0 ) ? (OPTIONAL)" at bounding box center [679, 731] width 785 height 37
click at [1030, 978] on button "Next" at bounding box center [1020, 970] width 103 height 43
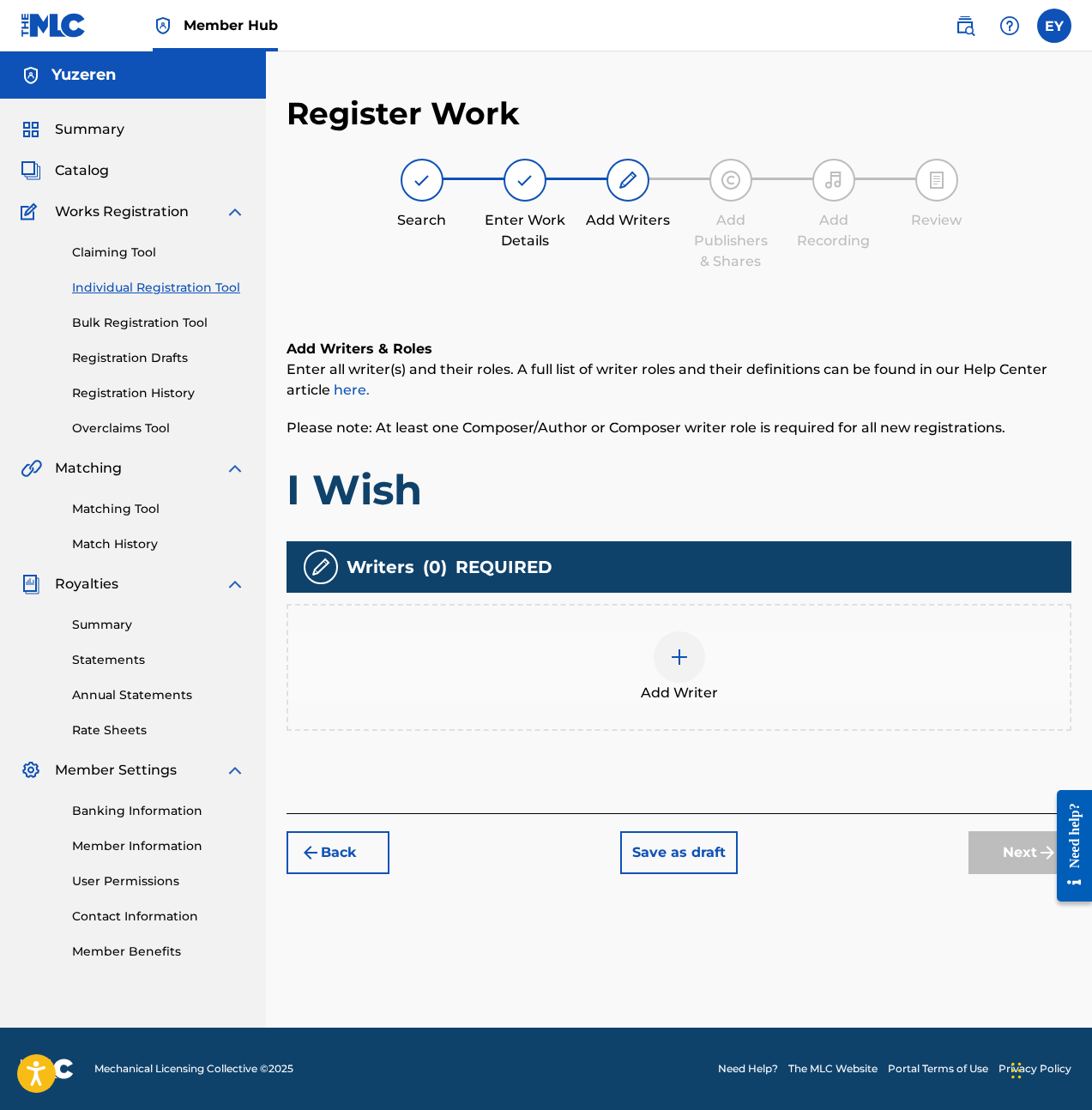
click at [665, 671] on div at bounding box center [679, 656] width 51 height 51
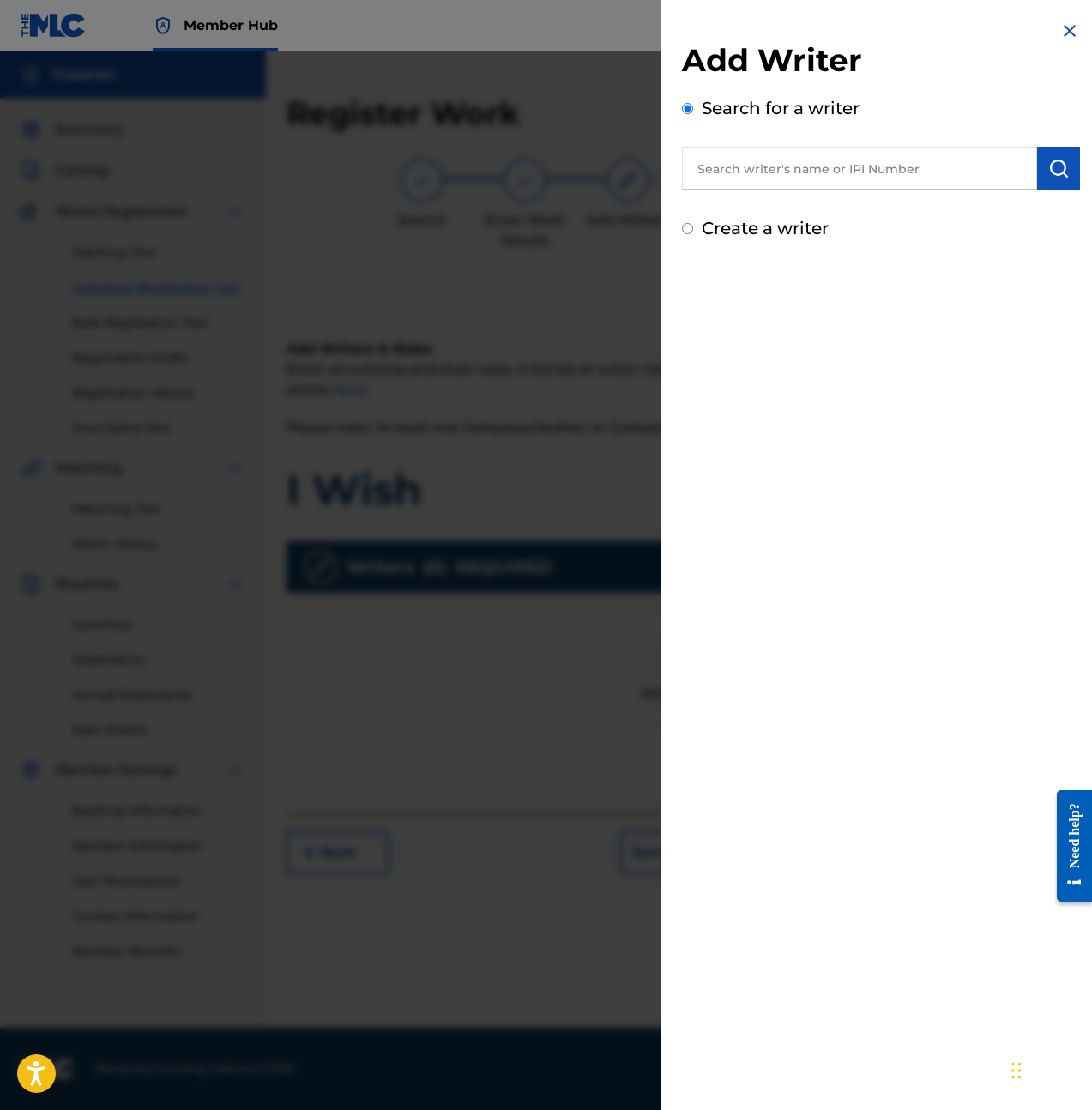
click at [855, 172] on input "text" at bounding box center [859, 167] width 355 height 43
click at [867, 241] on div "Add Writer Search for a writer Create a writer" at bounding box center [881, 130] width 439 height 261
click at [823, 234] on label "Create a writer" at bounding box center [765, 228] width 127 height 21
radio input "true"
click at [694, 234] on input "Create a writer" at bounding box center [687, 228] width 11 height 11
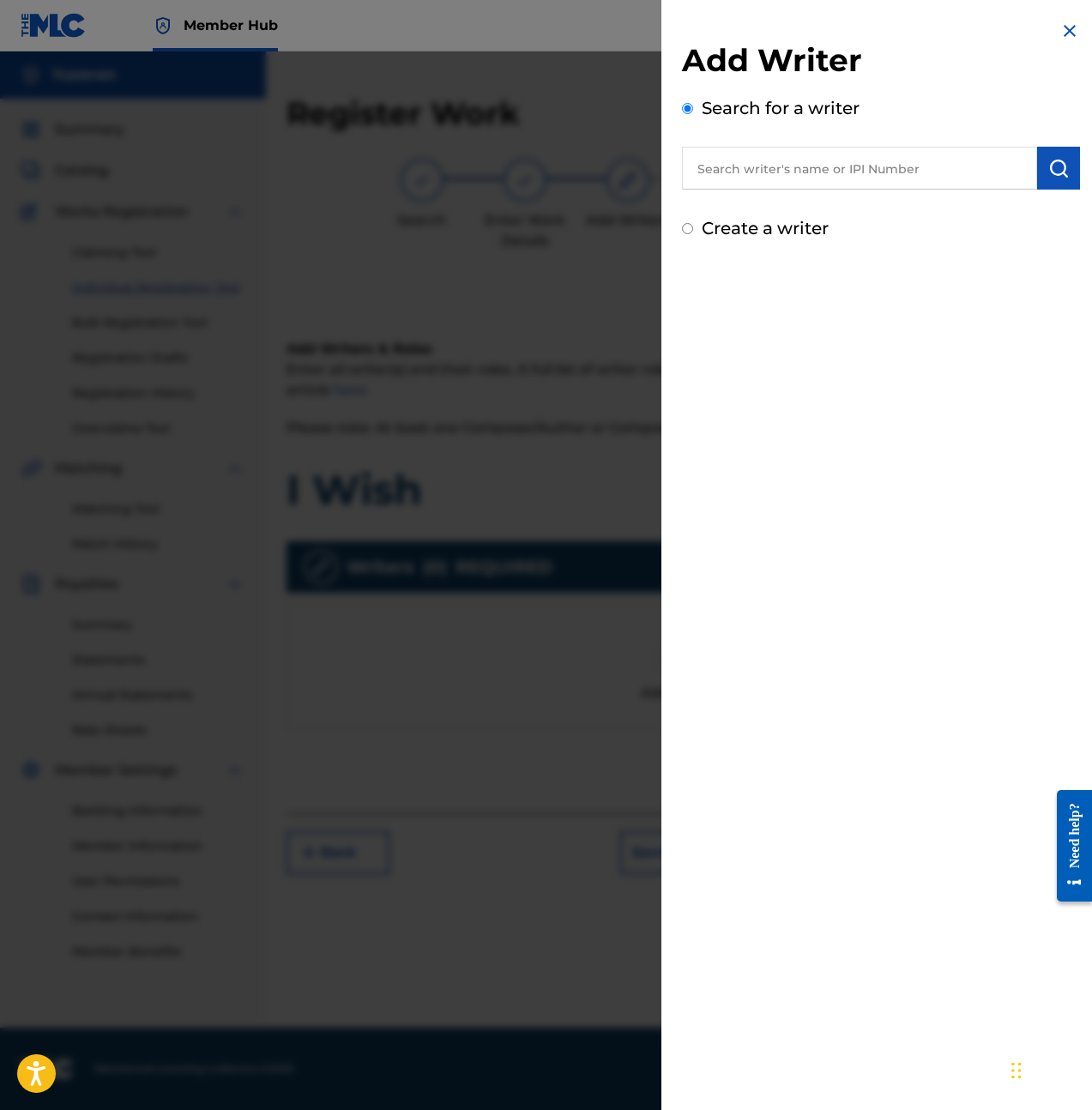
radio input "false"
radio input "true"
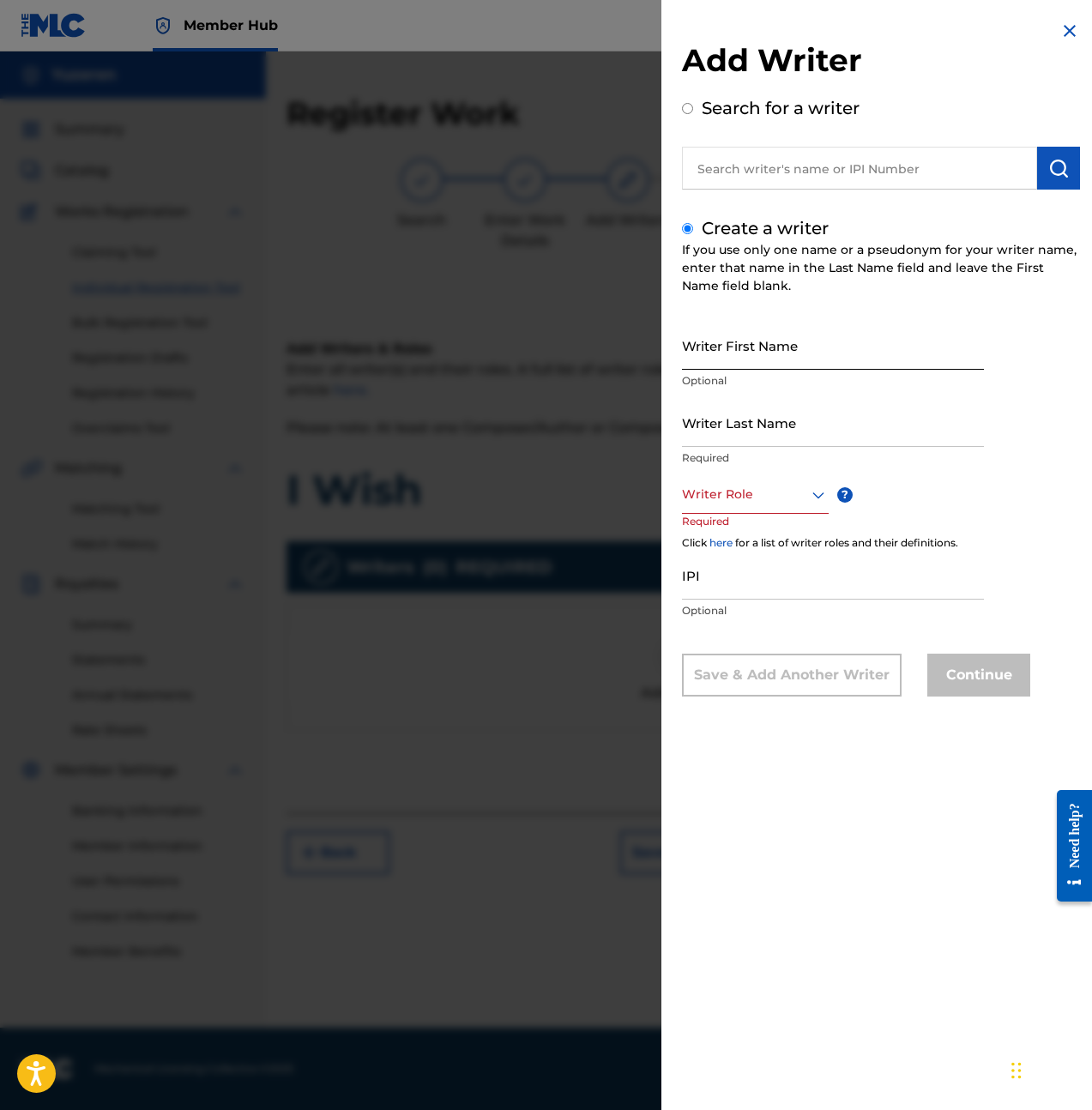
click at [776, 324] on input "Writer First Name" at bounding box center [833, 345] width 302 height 49
click at [788, 423] on input "Writer Last Name" at bounding box center [833, 423] width 302 height 49
click at [747, 365] on input "Ethan" at bounding box center [833, 345] width 302 height 49
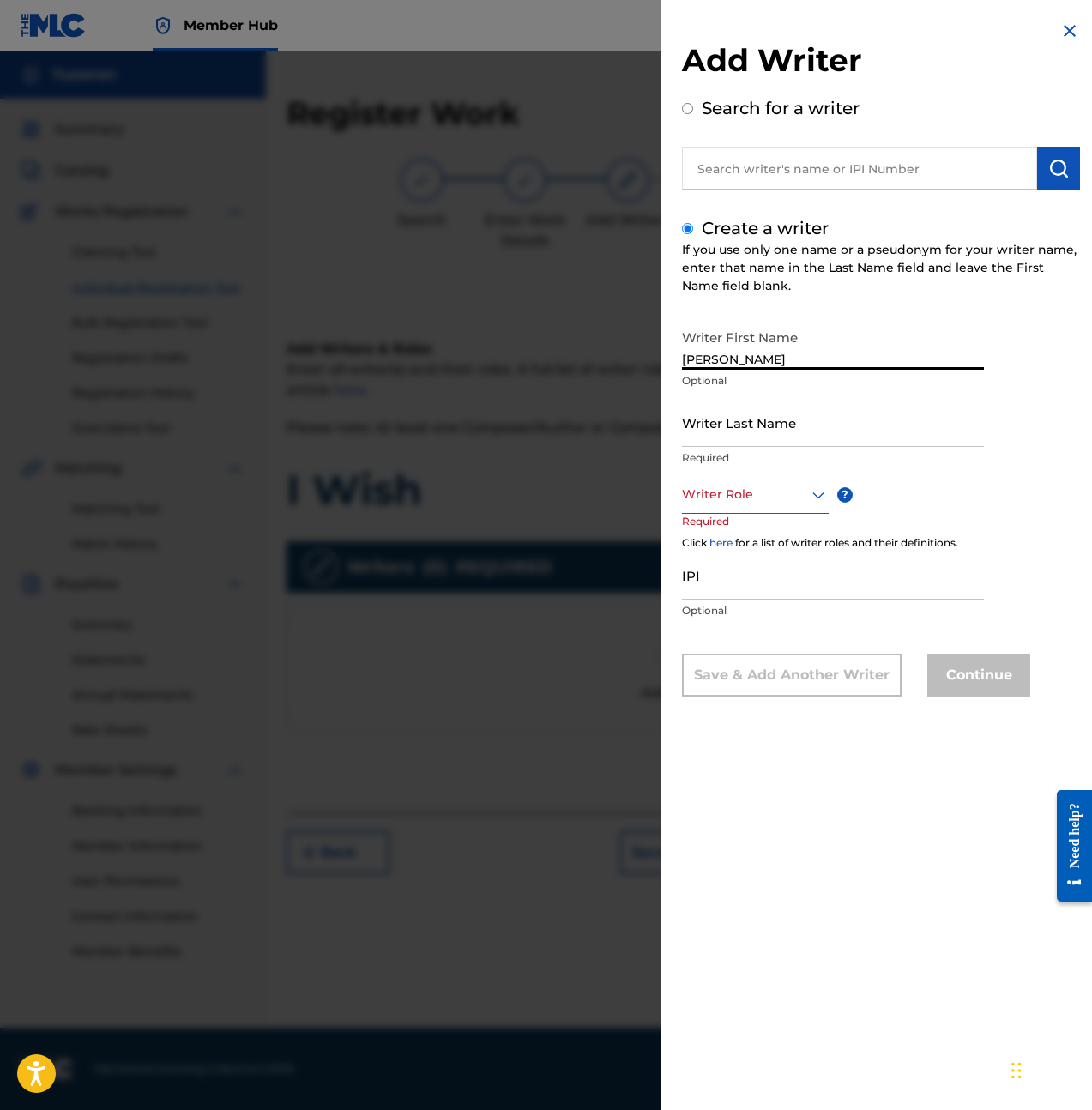
type input "Ethan"
type input "Yu"
click at [766, 483] on div at bounding box center [755, 494] width 147 height 22
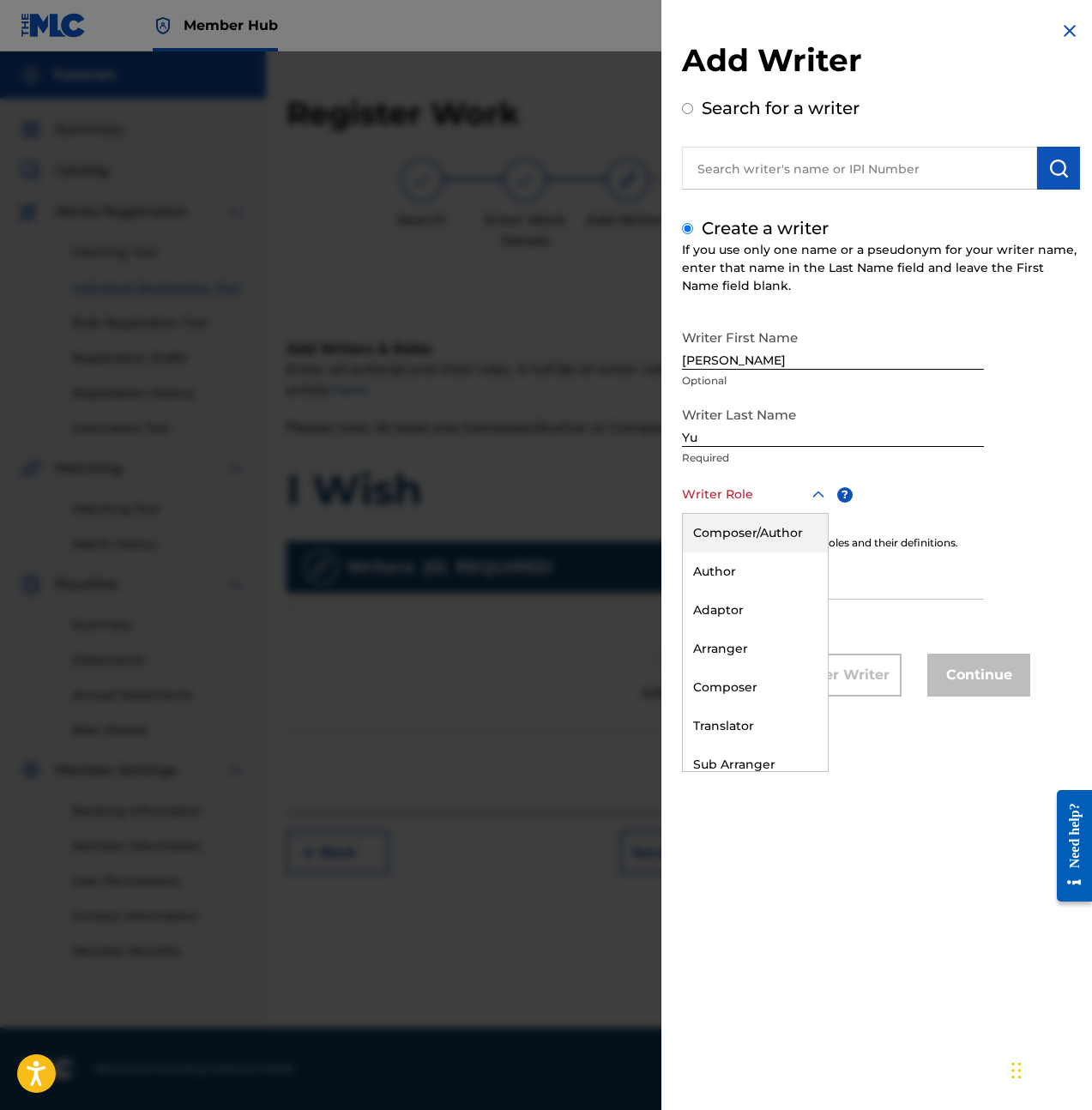
click at [756, 528] on div "Composer/Author" at bounding box center [755, 533] width 145 height 38
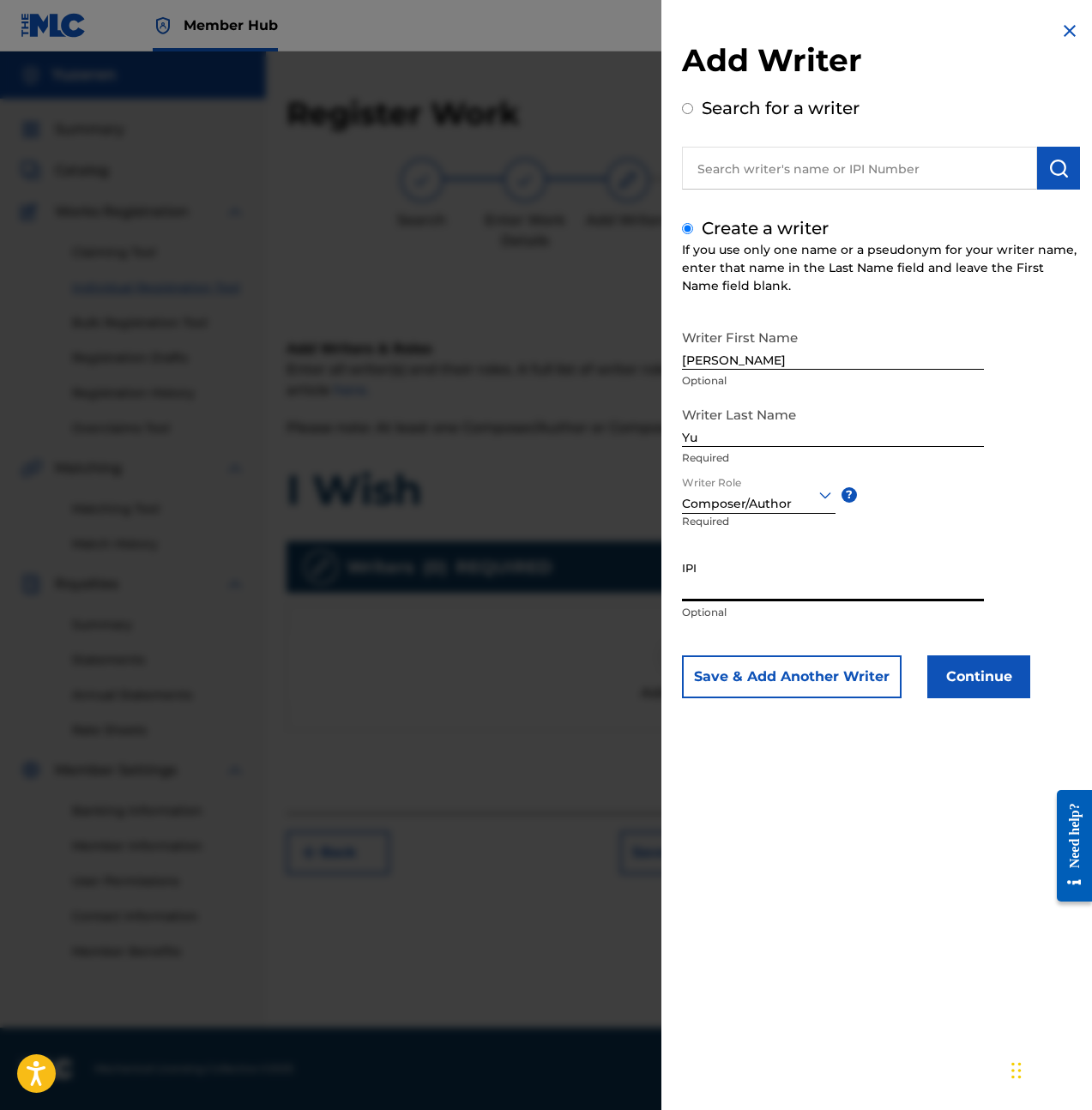
click at [756, 581] on input "IPI" at bounding box center [833, 576] width 302 height 49
paste input "1257346345"
type input "1257346345"
click at [946, 679] on button "Continue" at bounding box center [978, 676] width 103 height 43
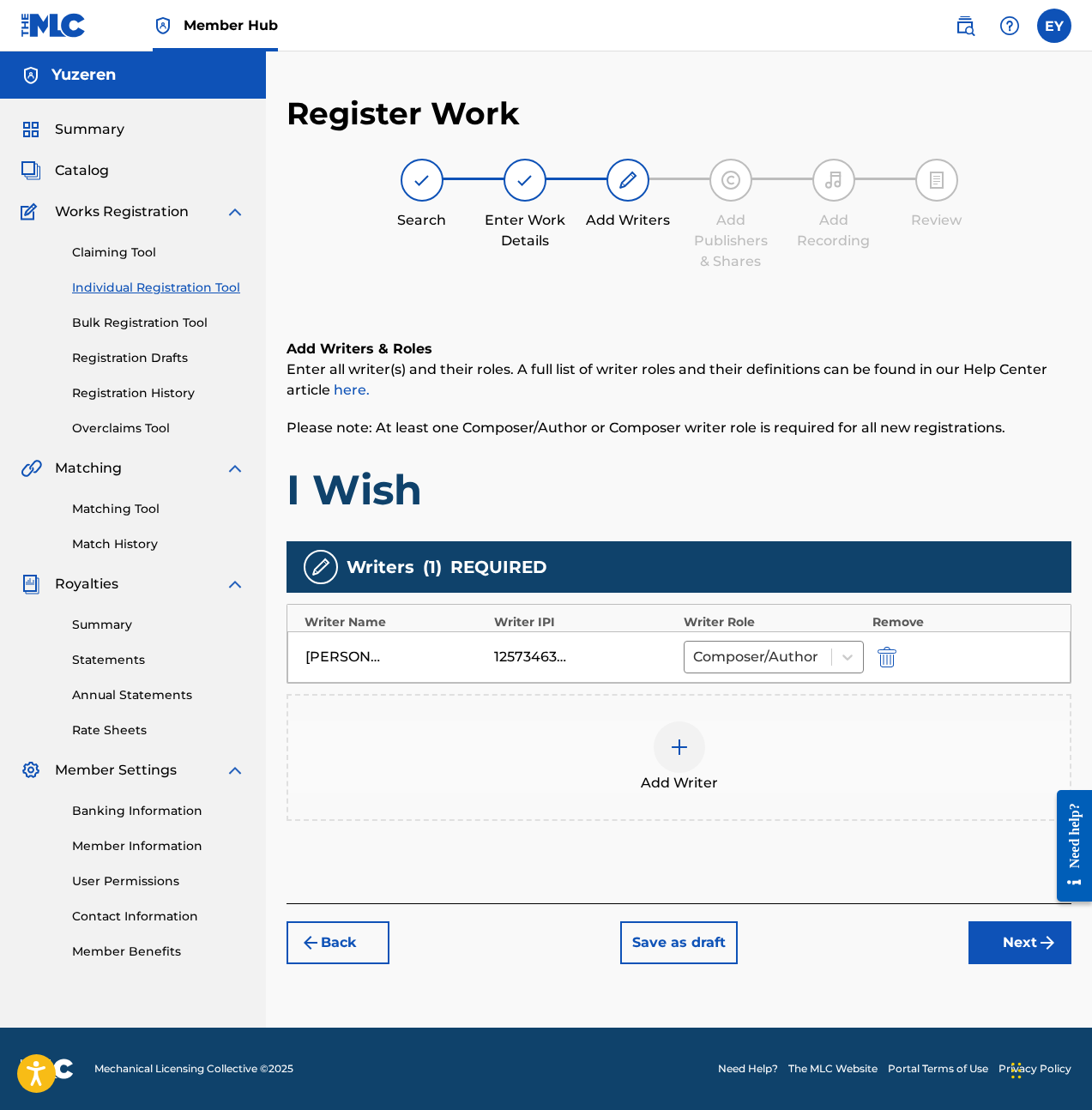
click at [872, 900] on div "Add Writers & Roles Enter all writer(s) and their roles. A full list of writer …" at bounding box center [679, 601] width 785 height 606
click at [1005, 935] on button "Next" at bounding box center [1020, 942] width 103 height 43
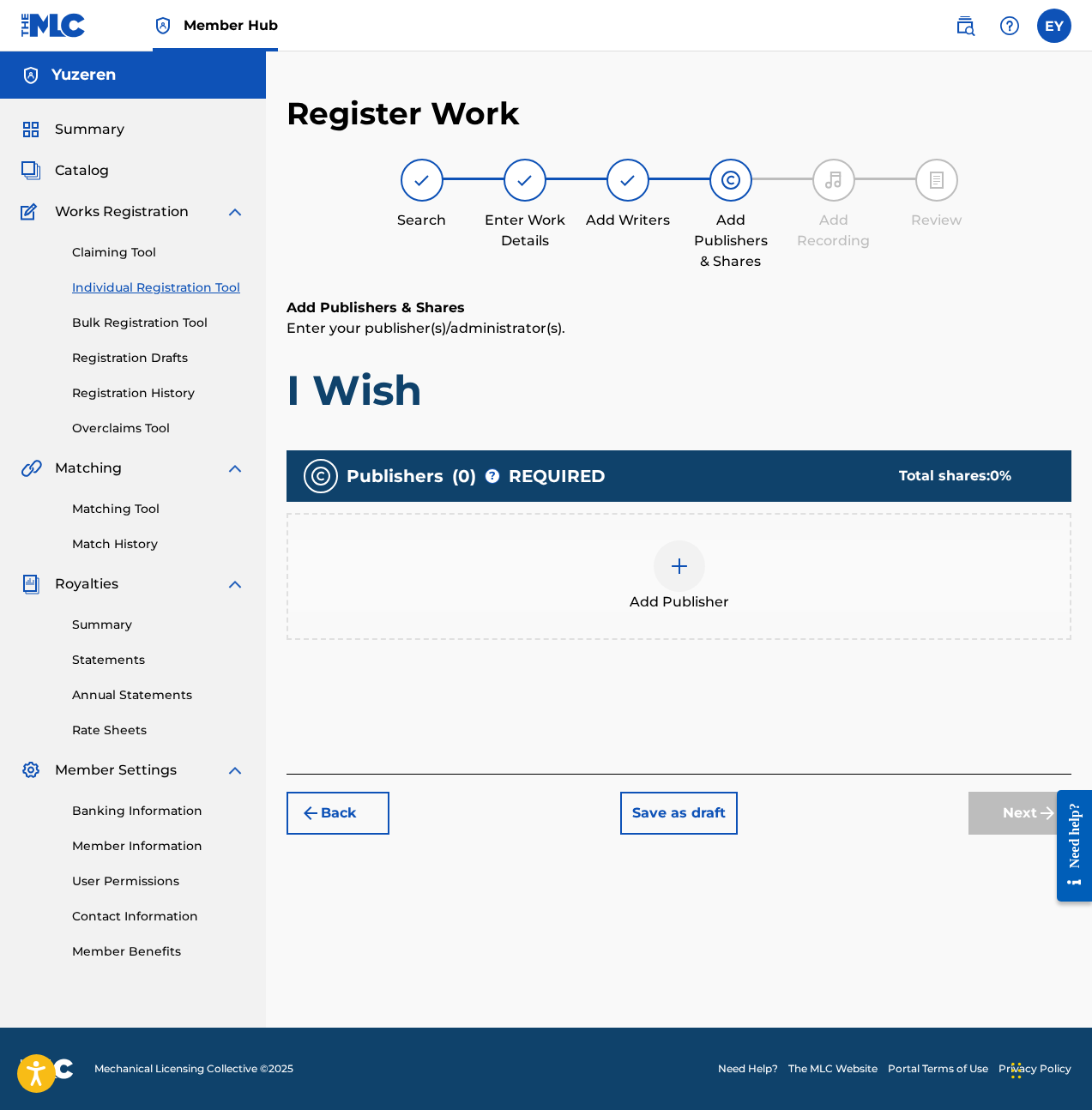
click at [694, 561] on div at bounding box center [679, 566] width 51 height 51
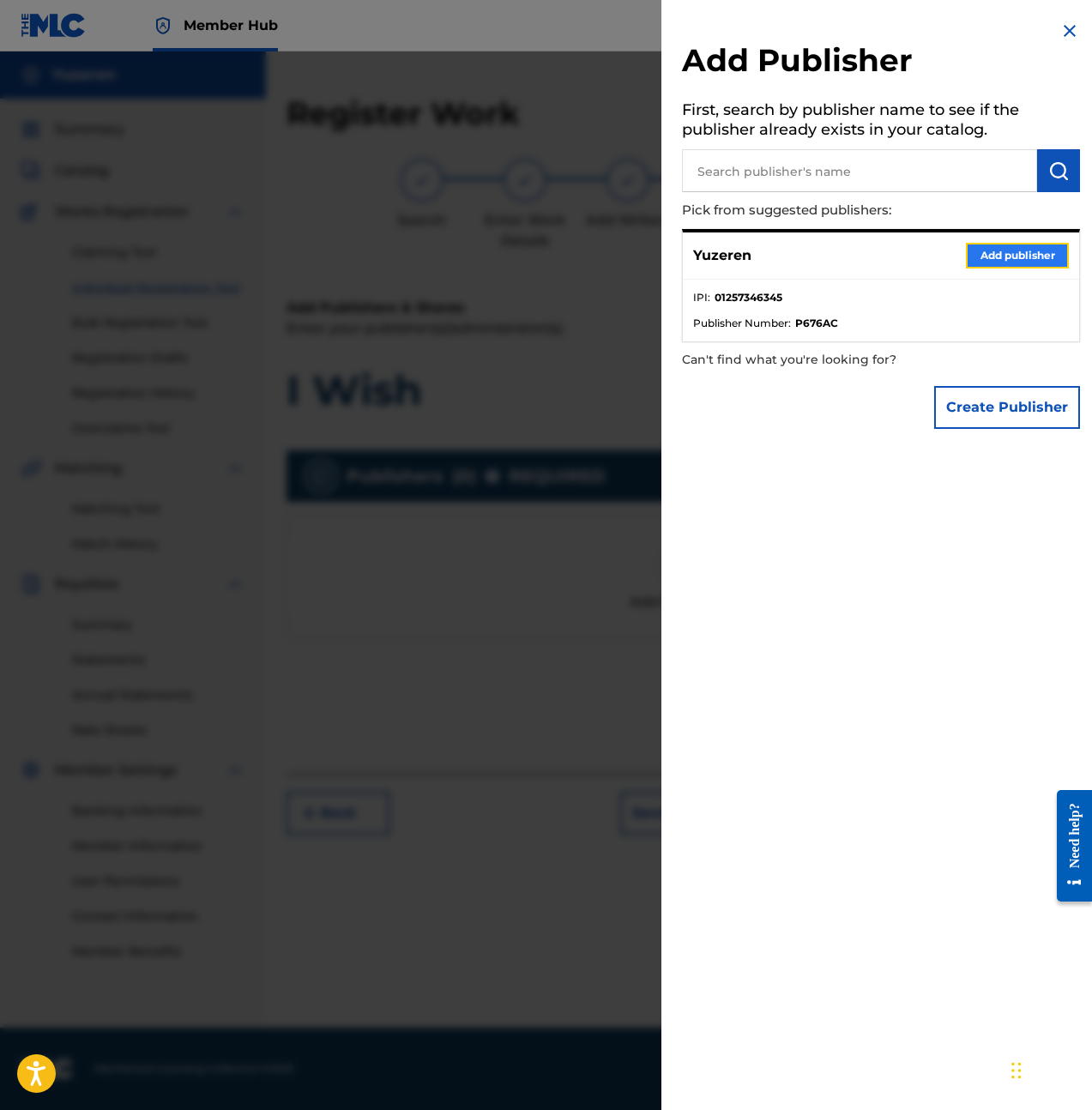
click at [1046, 256] on button "Add publisher" at bounding box center [1017, 256] width 103 height 26
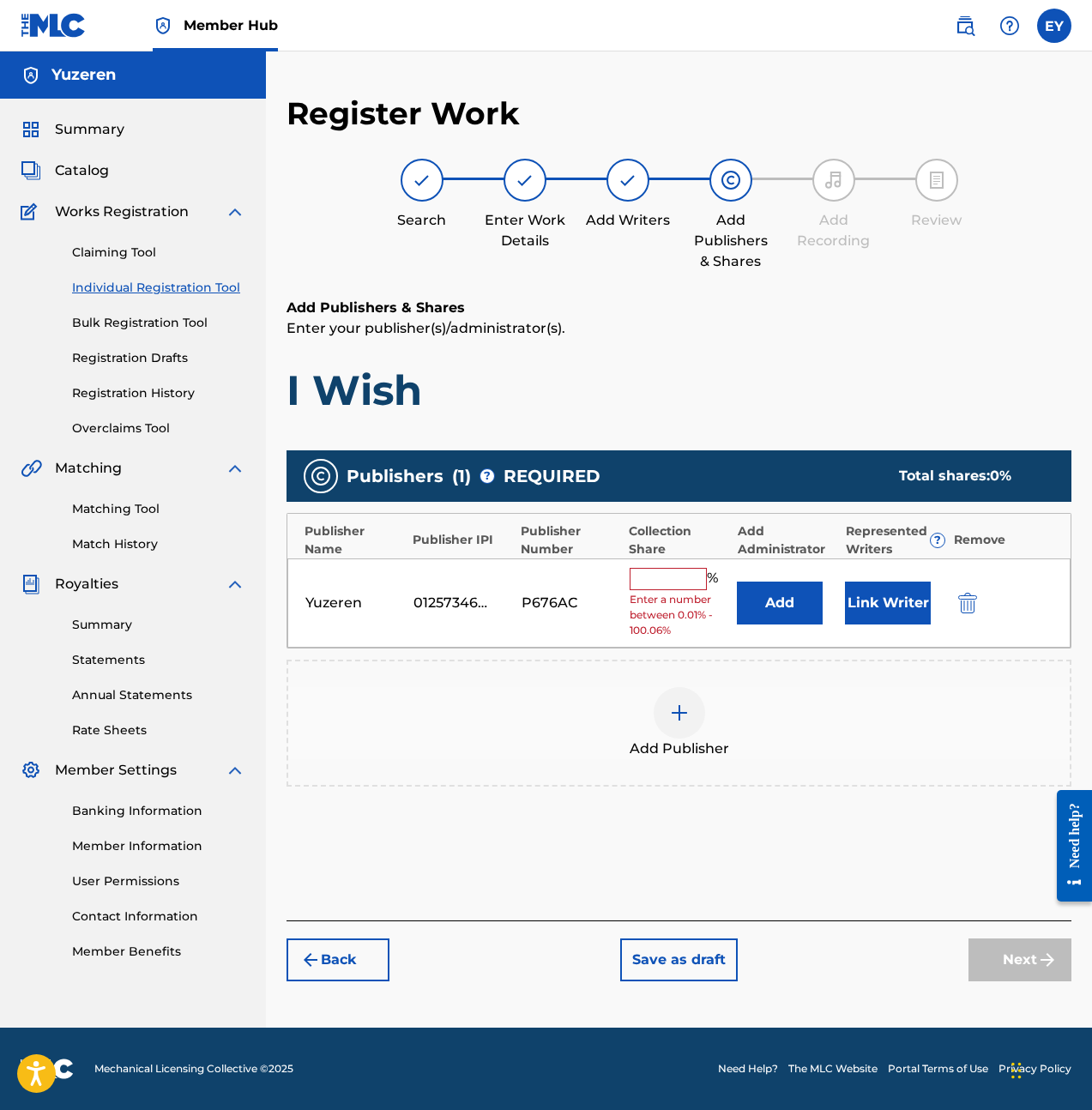
click at [652, 588] on input "text" at bounding box center [668, 579] width 77 height 23
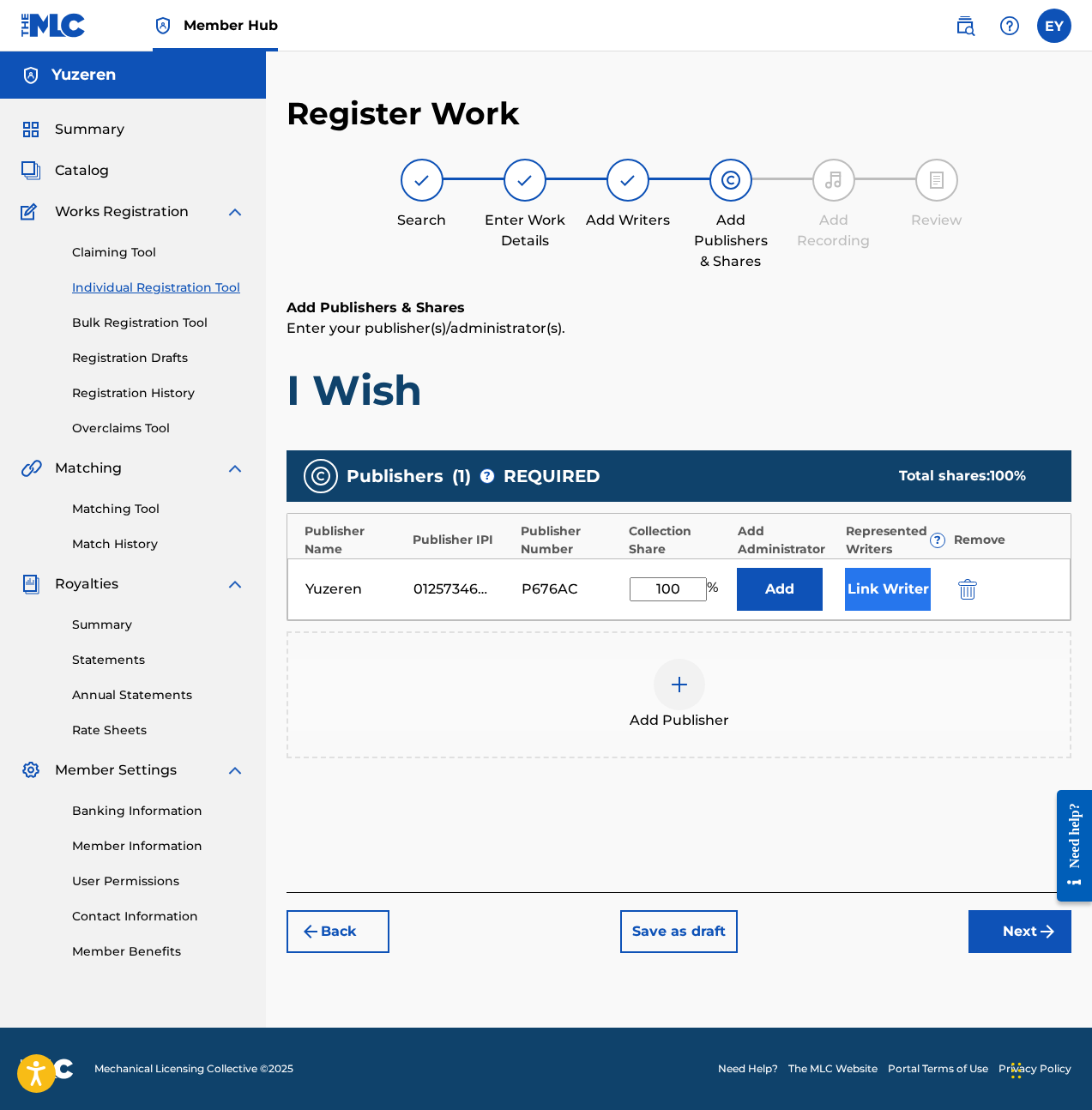
type input "100"
click at [903, 580] on button "Link Writer" at bounding box center [887, 588] width 86 height 43
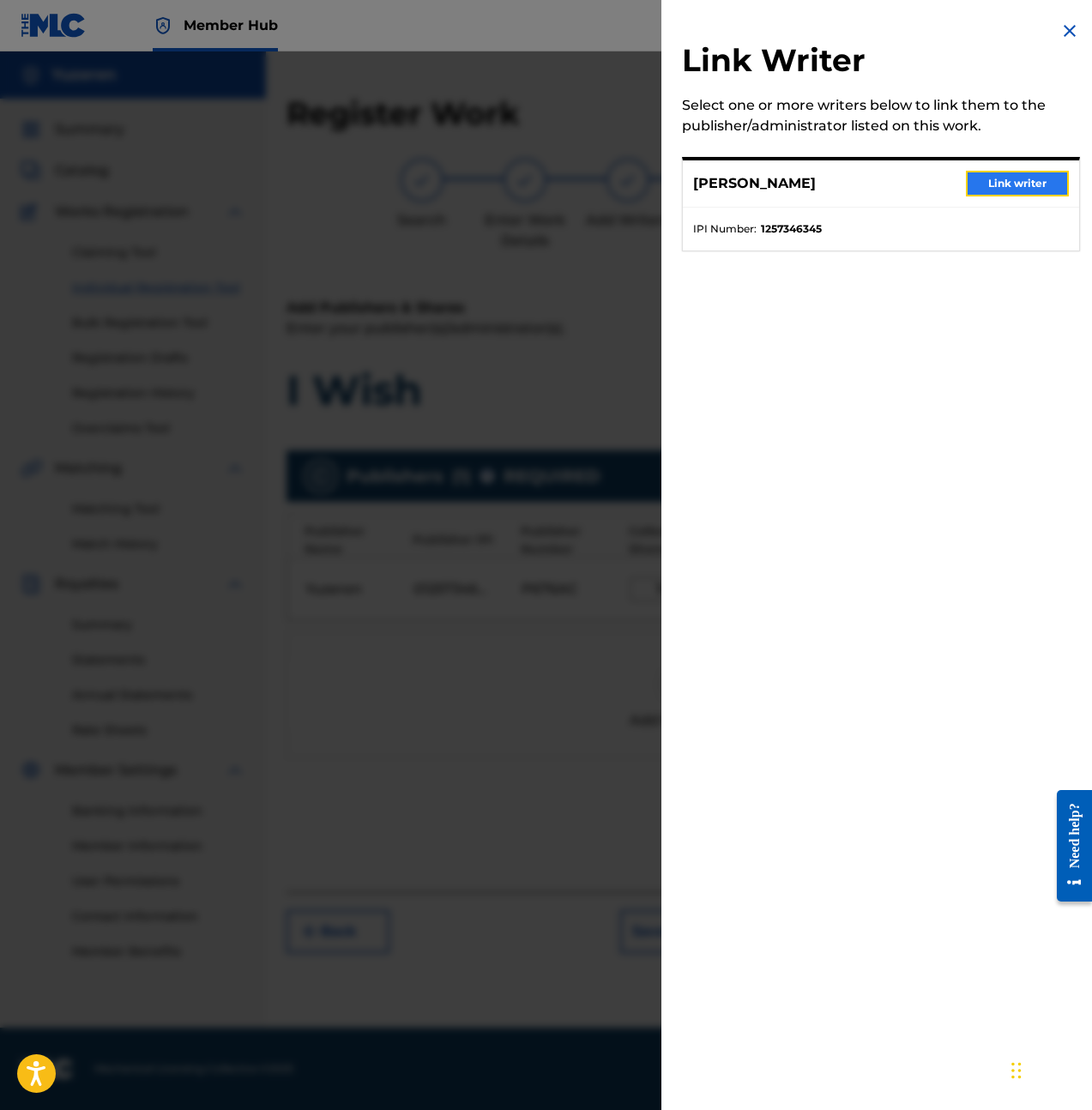
click at [998, 188] on button "Link writer" at bounding box center [1017, 184] width 103 height 26
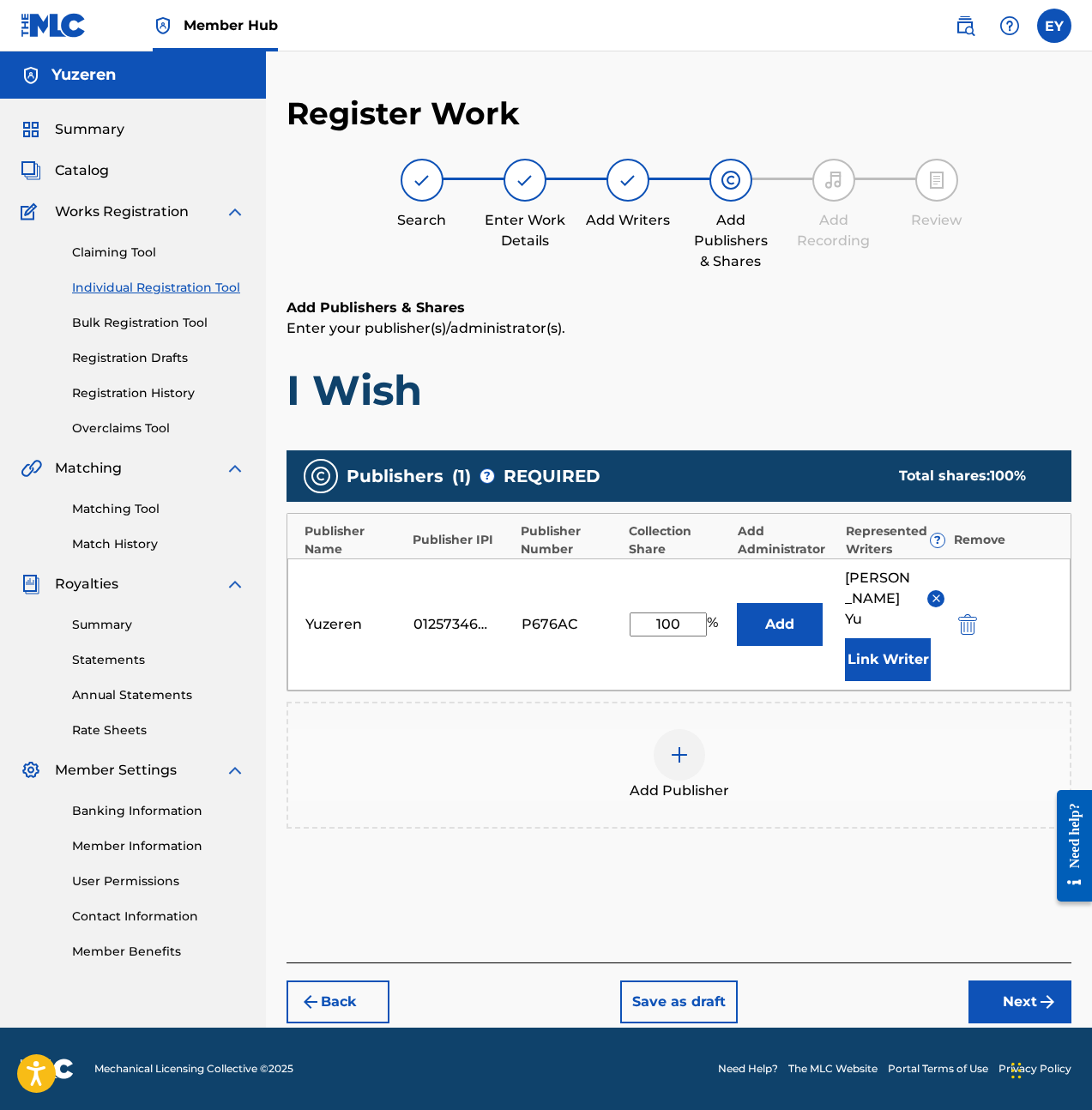
drag, startPoint x: 962, startPoint y: 843, endPoint x: 977, endPoint y: 886, distance: 45.5
click at [961, 843] on div "Publishers ( 1 ) ? REQUIRED Total shares: 100 % Publisher Name Publisher IPI Pu…" at bounding box center [679, 664] width 785 height 445
click at [1023, 981] on button "Next" at bounding box center [1020, 1002] width 103 height 43
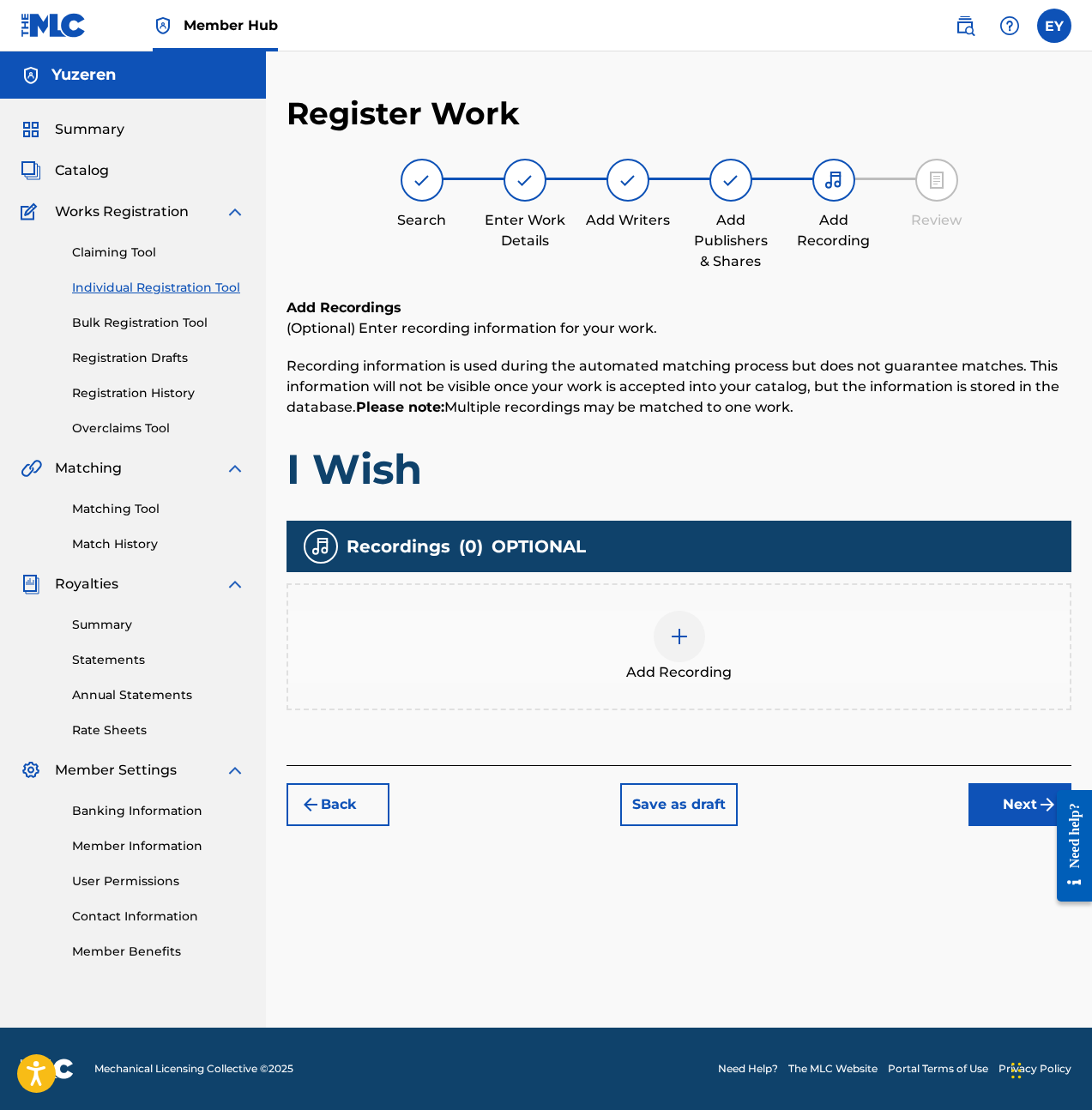
click at [651, 621] on div "Add Recording" at bounding box center [679, 647] width 781 height 72
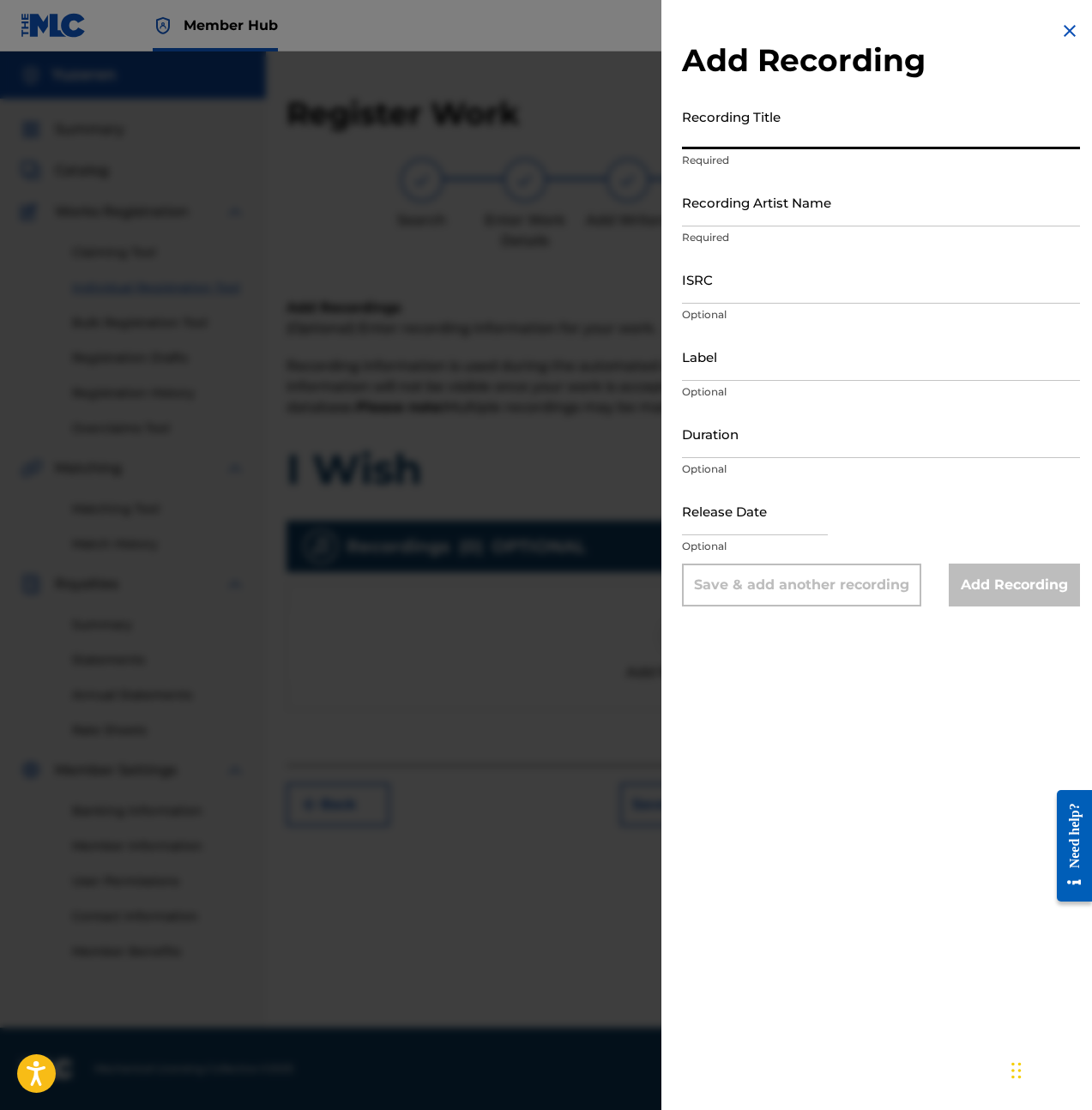
click at [861, 128] on input "Recording Title" at bounding box center [881, 125] width 398 height 49
type input "I Wish"
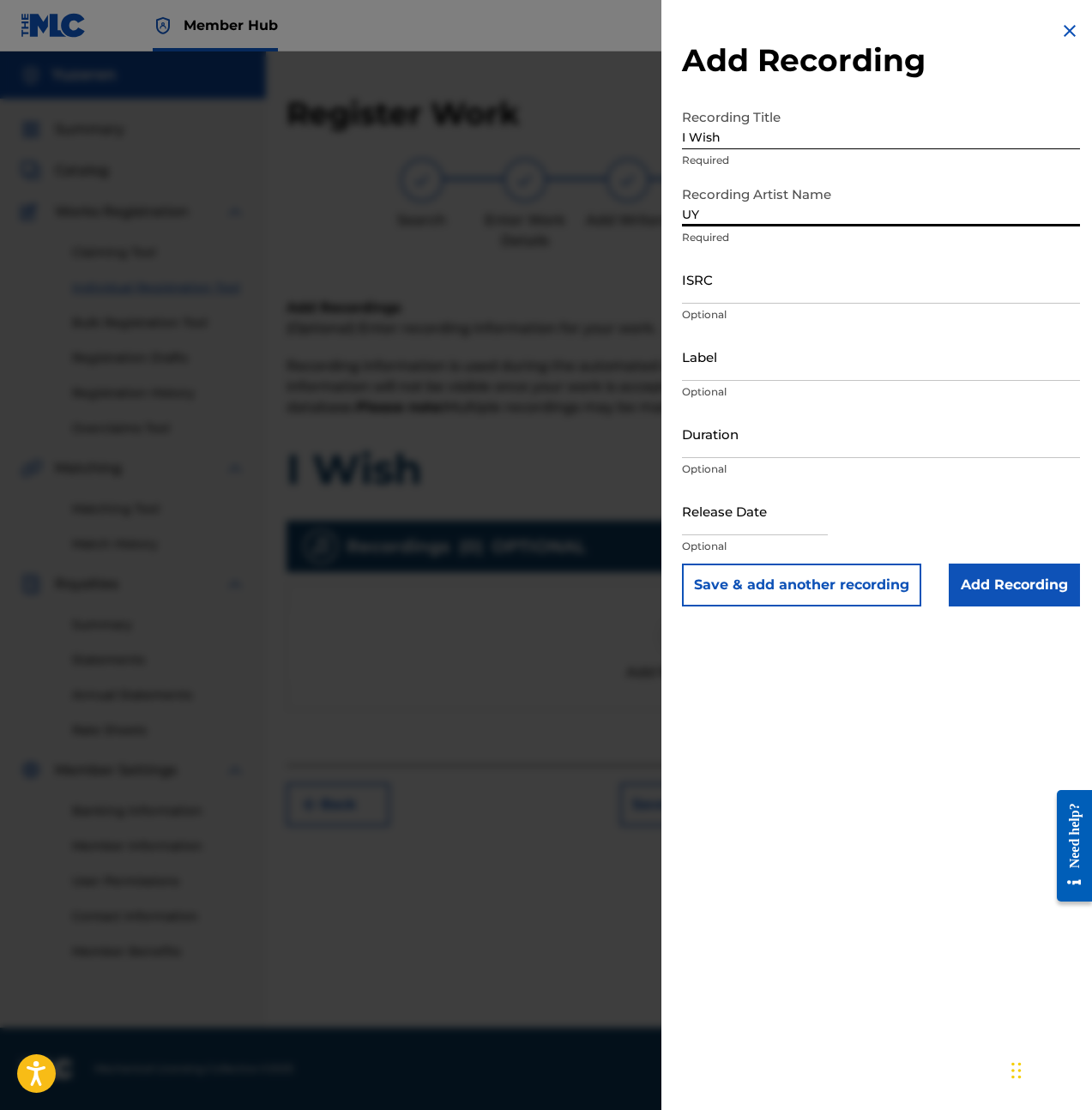
type input "U"
type input "Yuzeren"
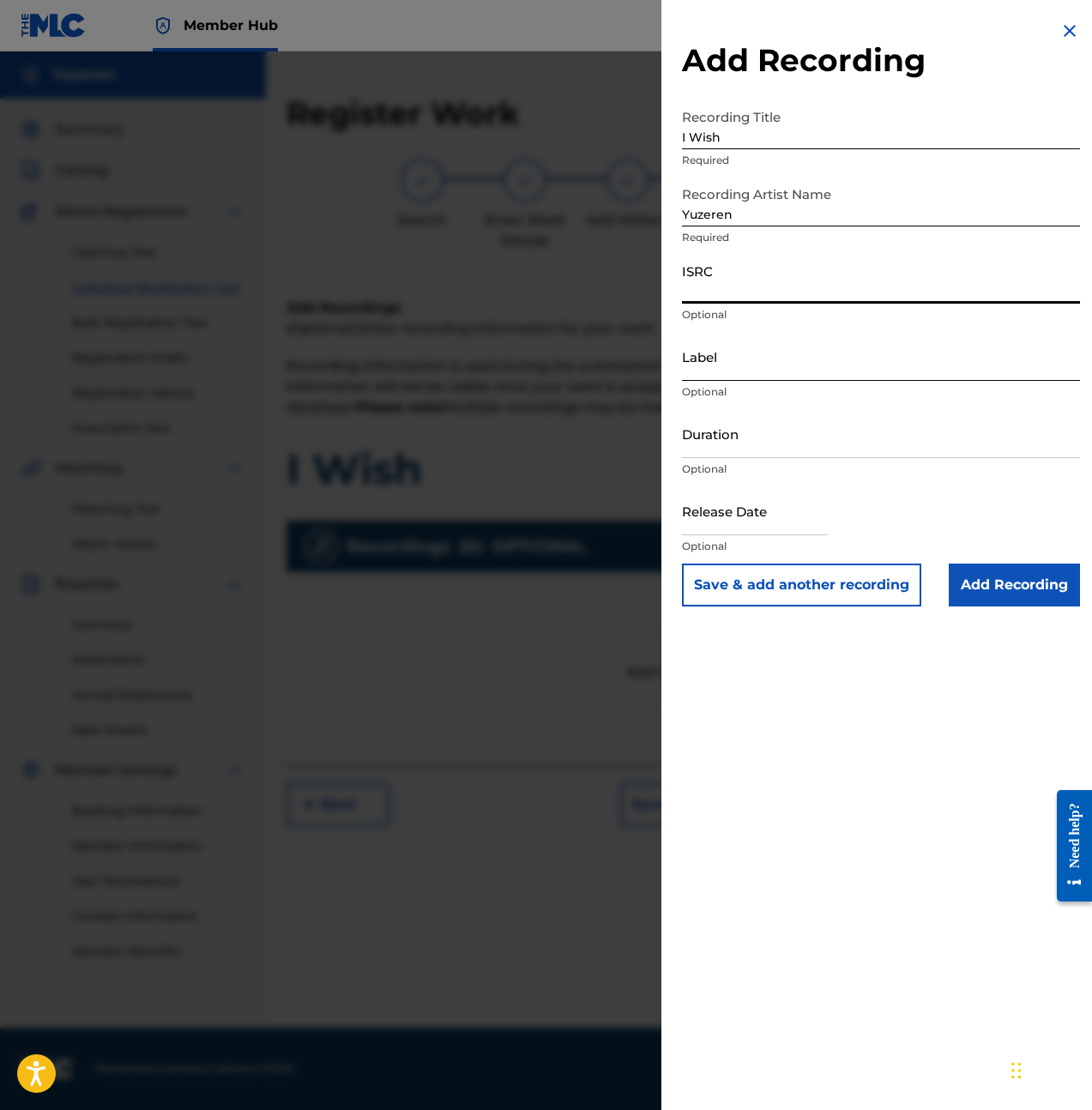
paste input "QZMEM2452732"
type input "QZMEM2452732"
click at [820, 363] on input "Label" at bounding box center [881, 356] width 398 height 49
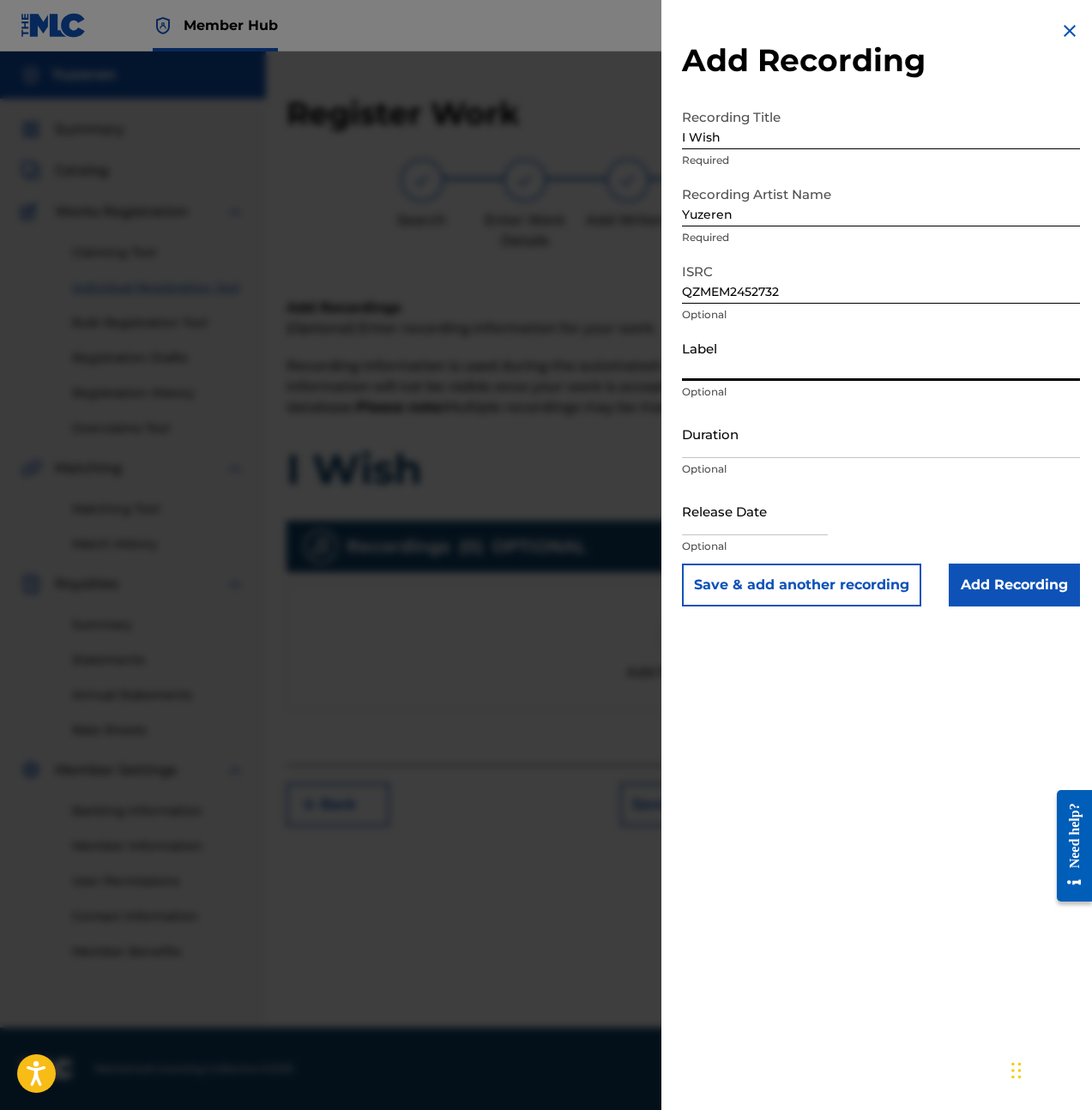
type input "BLů"
click at [747, 448] on input "Duration" at bounding box center [881, 433] width 398 height 49
type input "04:15"
click at [798, 522] on input "text" at bounding box center [755, 510] width 146 height 49
select select "8"
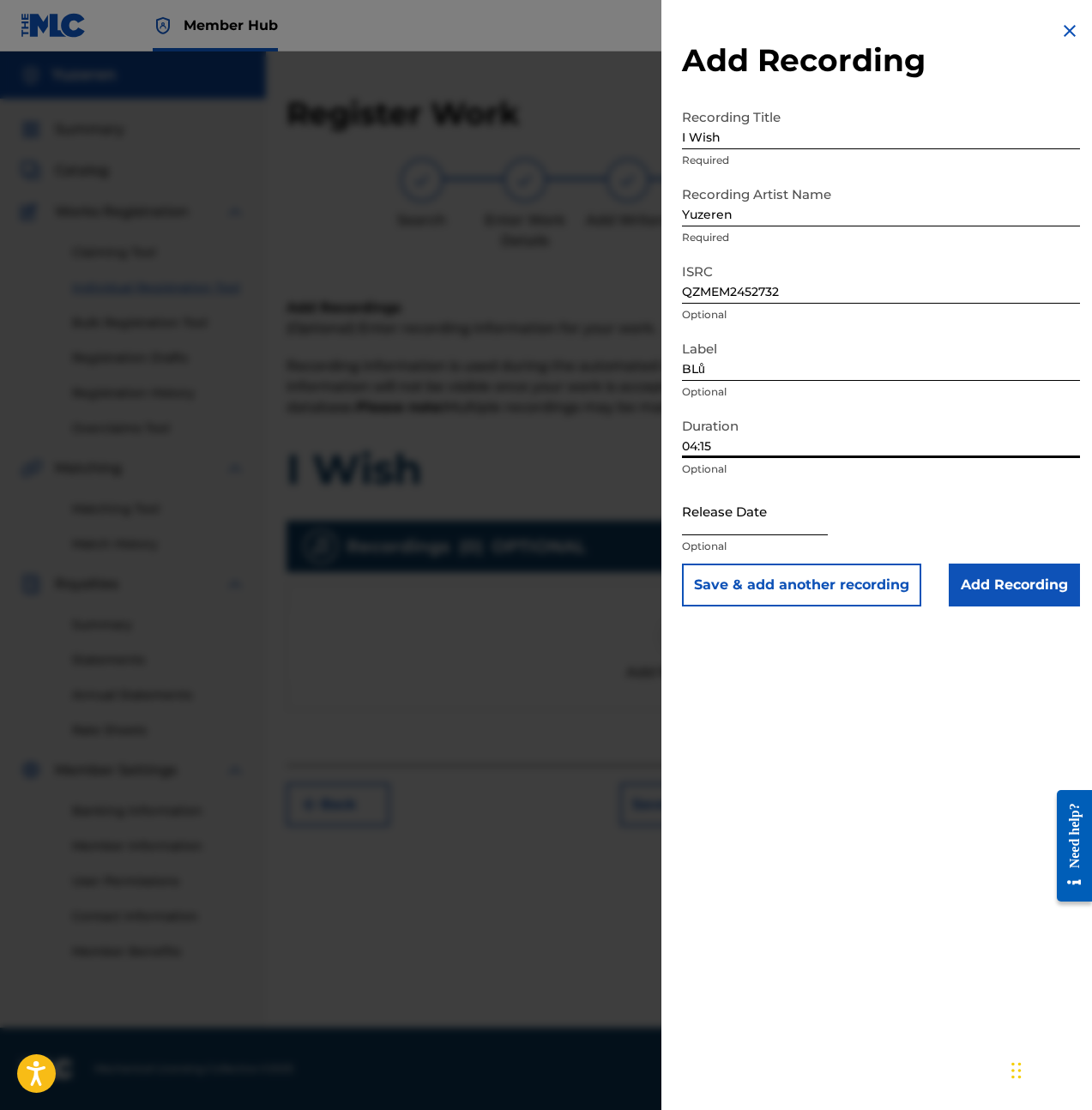
select select "2025"
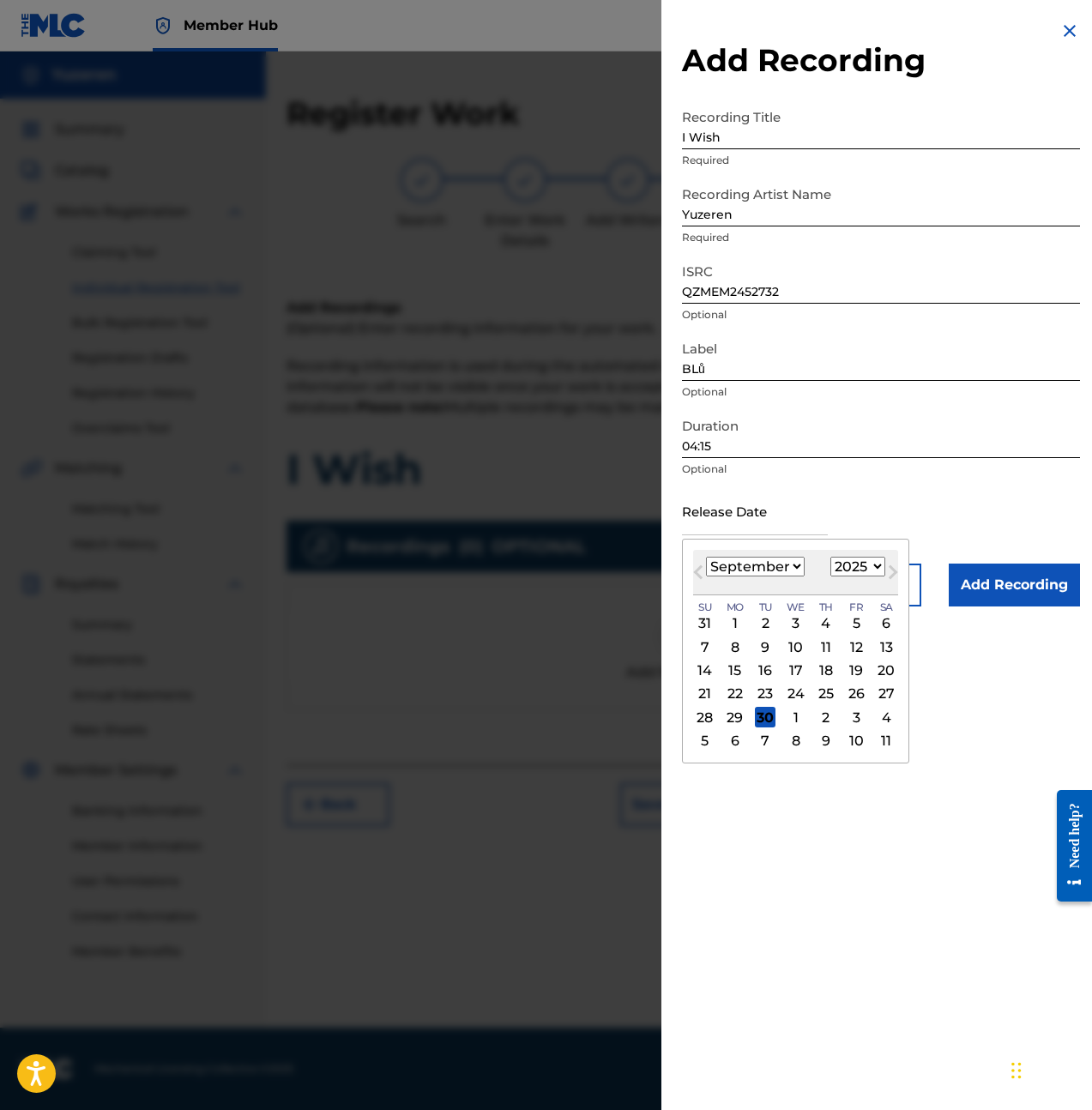
type input "May 24 2024"
select select "4"
select select "2024"
click at [853, 696] on div "24" at bounding box center [856, 694] width 21 height 21
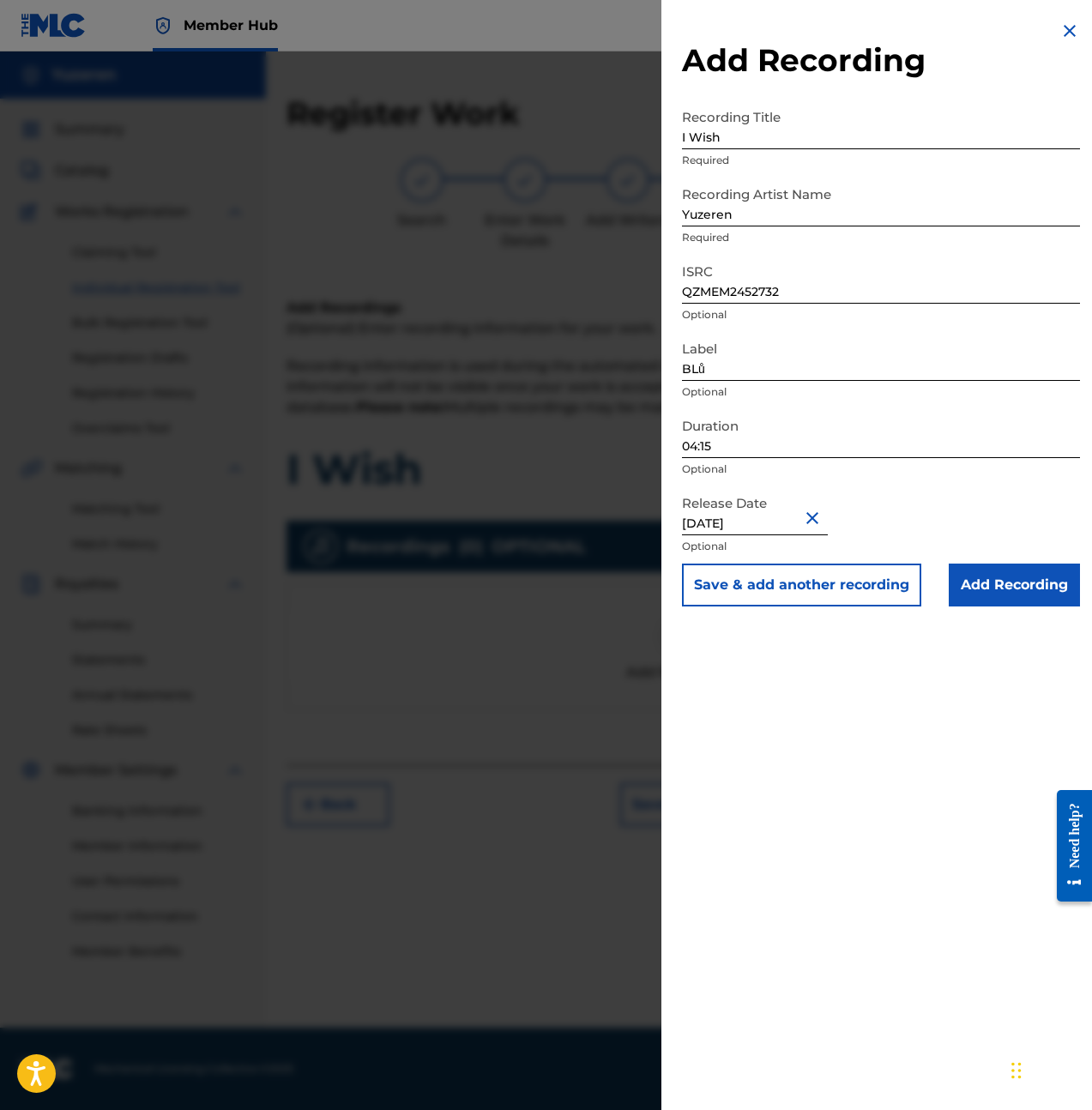
drag, startPoint x: 957, startPoint y: 686, endPoint x: 970, endPoint y: 645, distance: 43.0
click at [957, 684] on div "Add Recording Recording Title I Wish Required Recording Artist Name Yuzeren Req…" at bounding box center [881, 555] width 439 height 1110
click at [997, 596] on input "Add Recording" at bounding box center [1014, 584] width 131 height 43
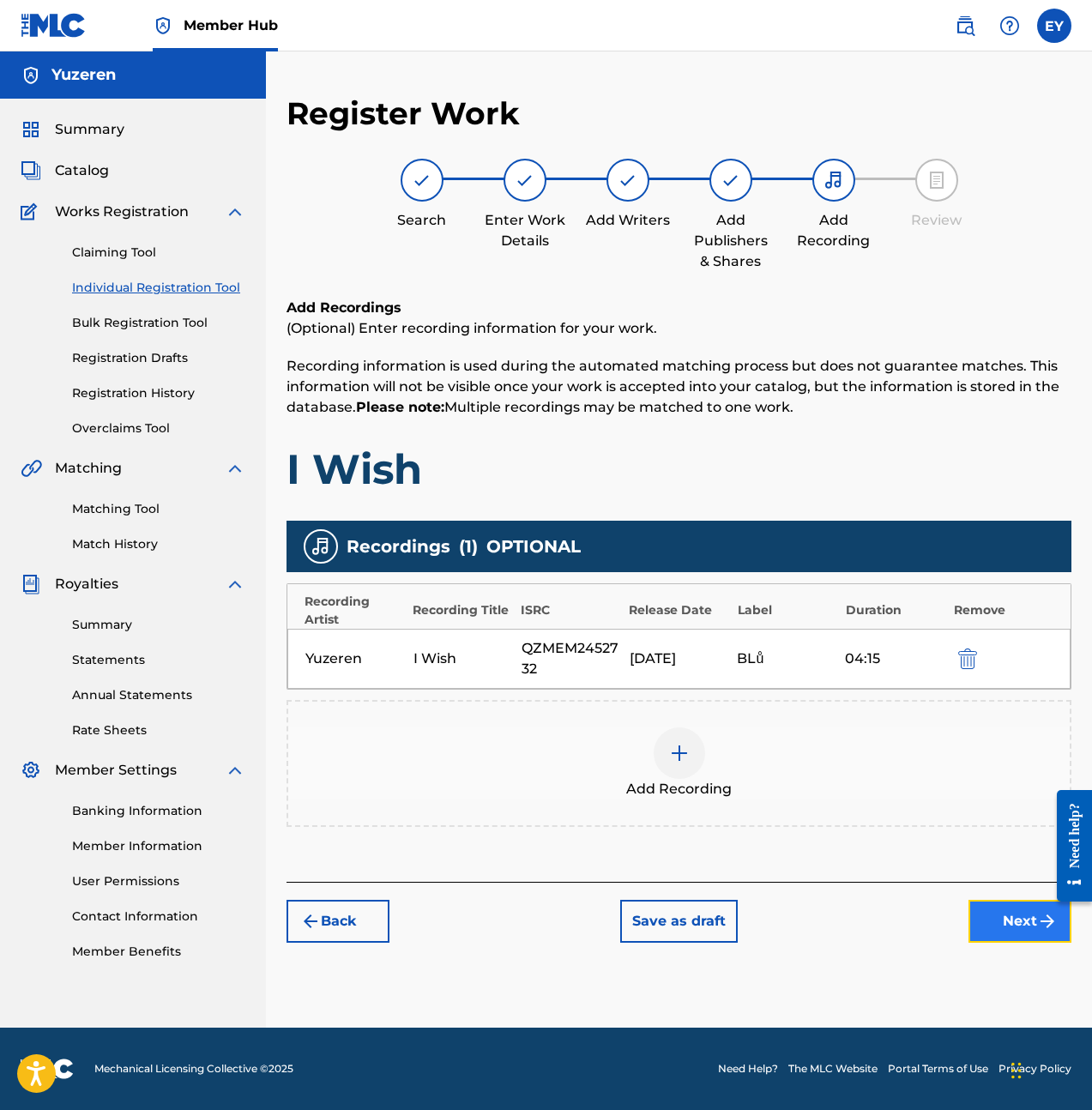
click at [1038, 925] on img "submit" at bounding box center [1048, 922] width 21 height 21
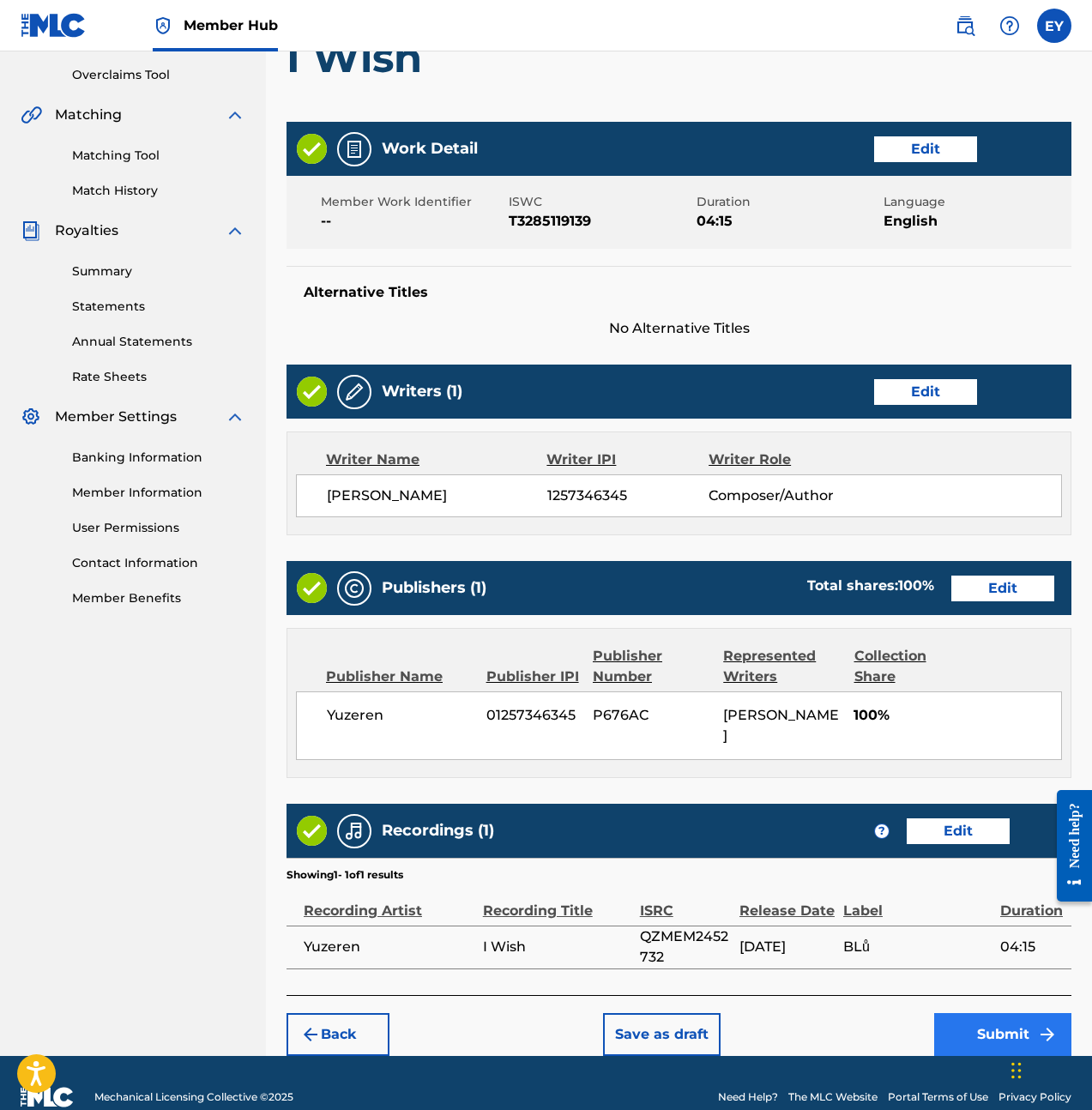
scroll to position [361, 0]
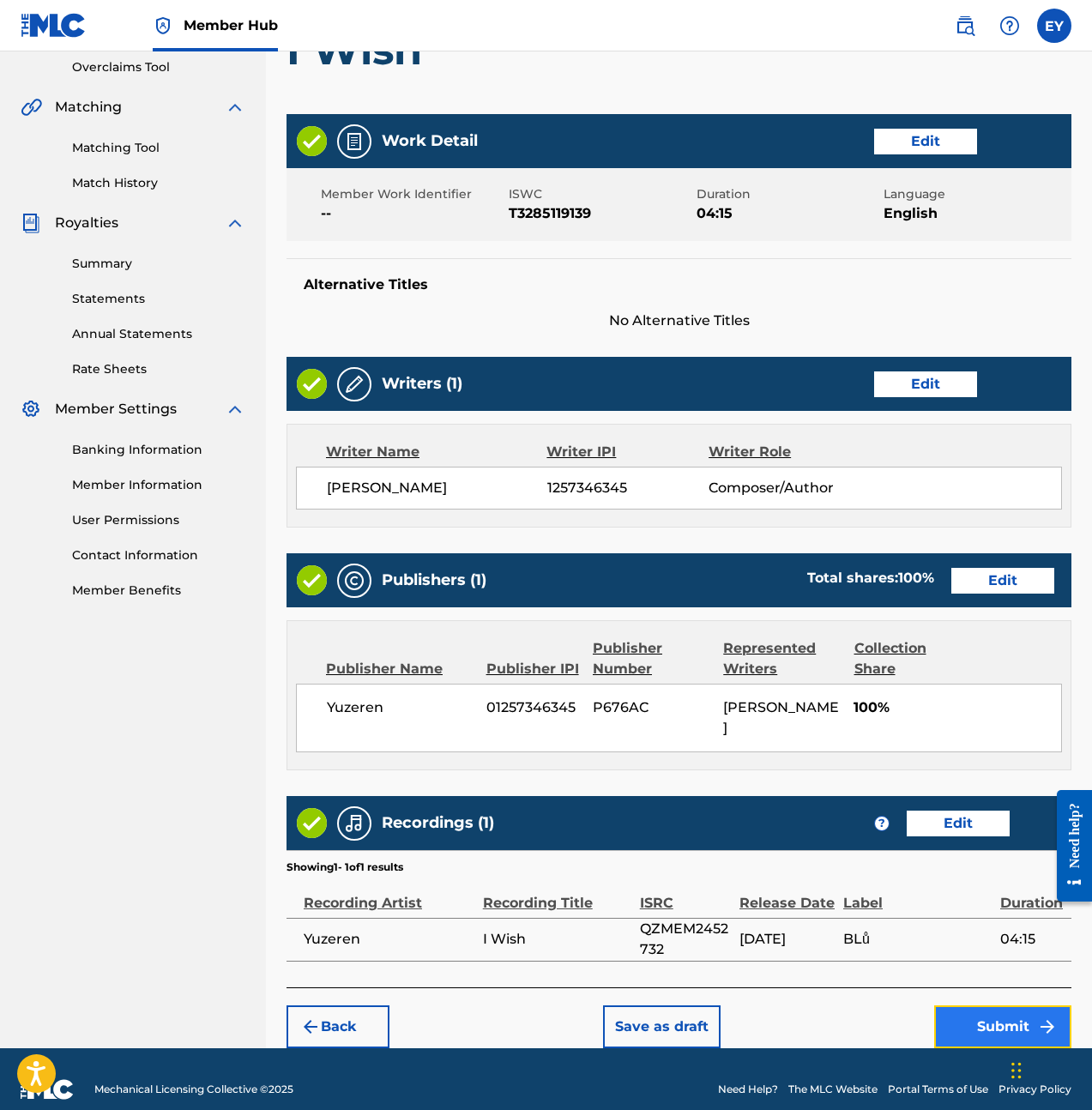
click at [995, 1005] on button "Submit" at bounding box center [1003, 1026] width 137 height 43
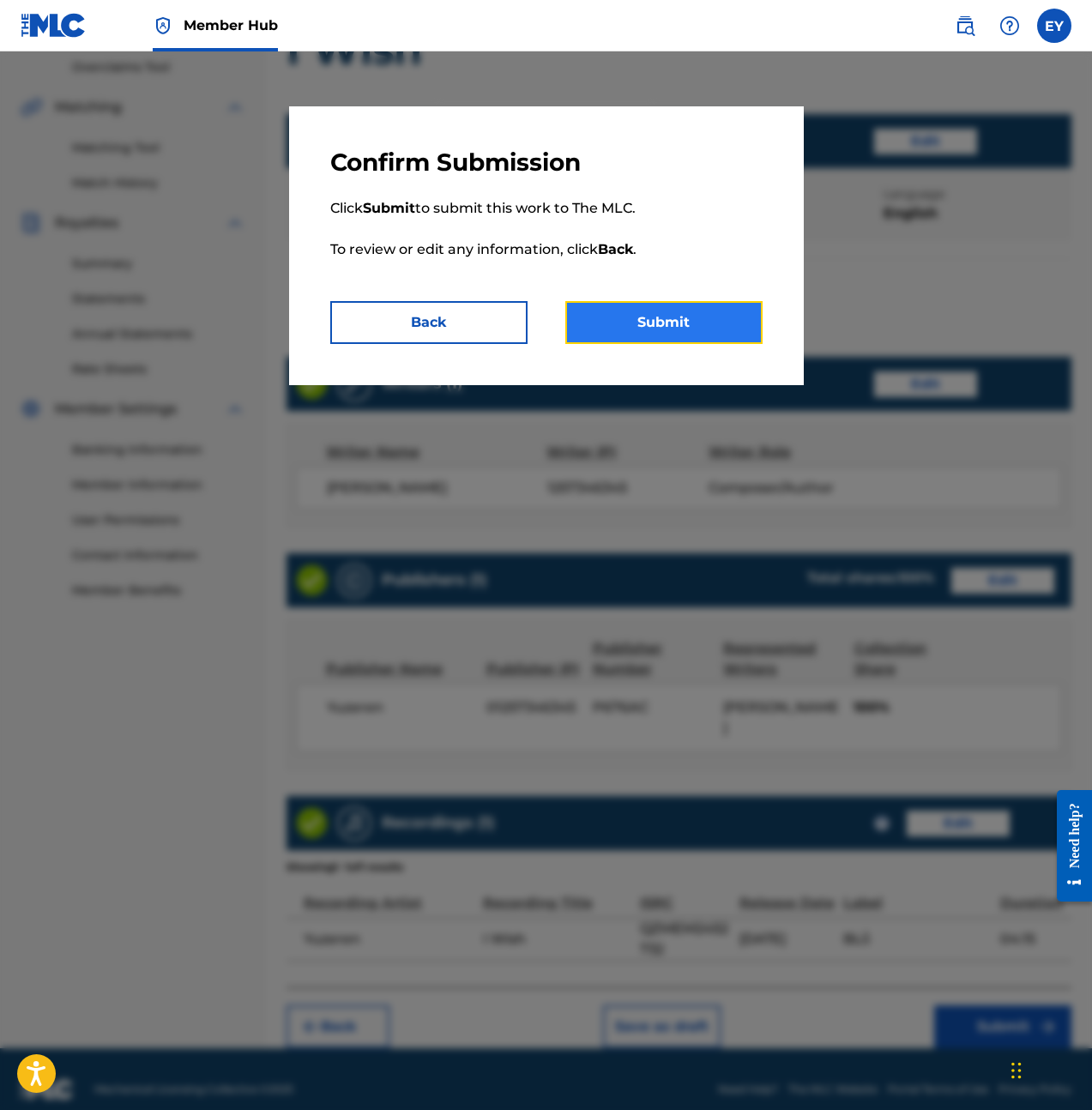
click at [720, 336] on button "Submit" at bounding box center [663, 322] width 197 height 43
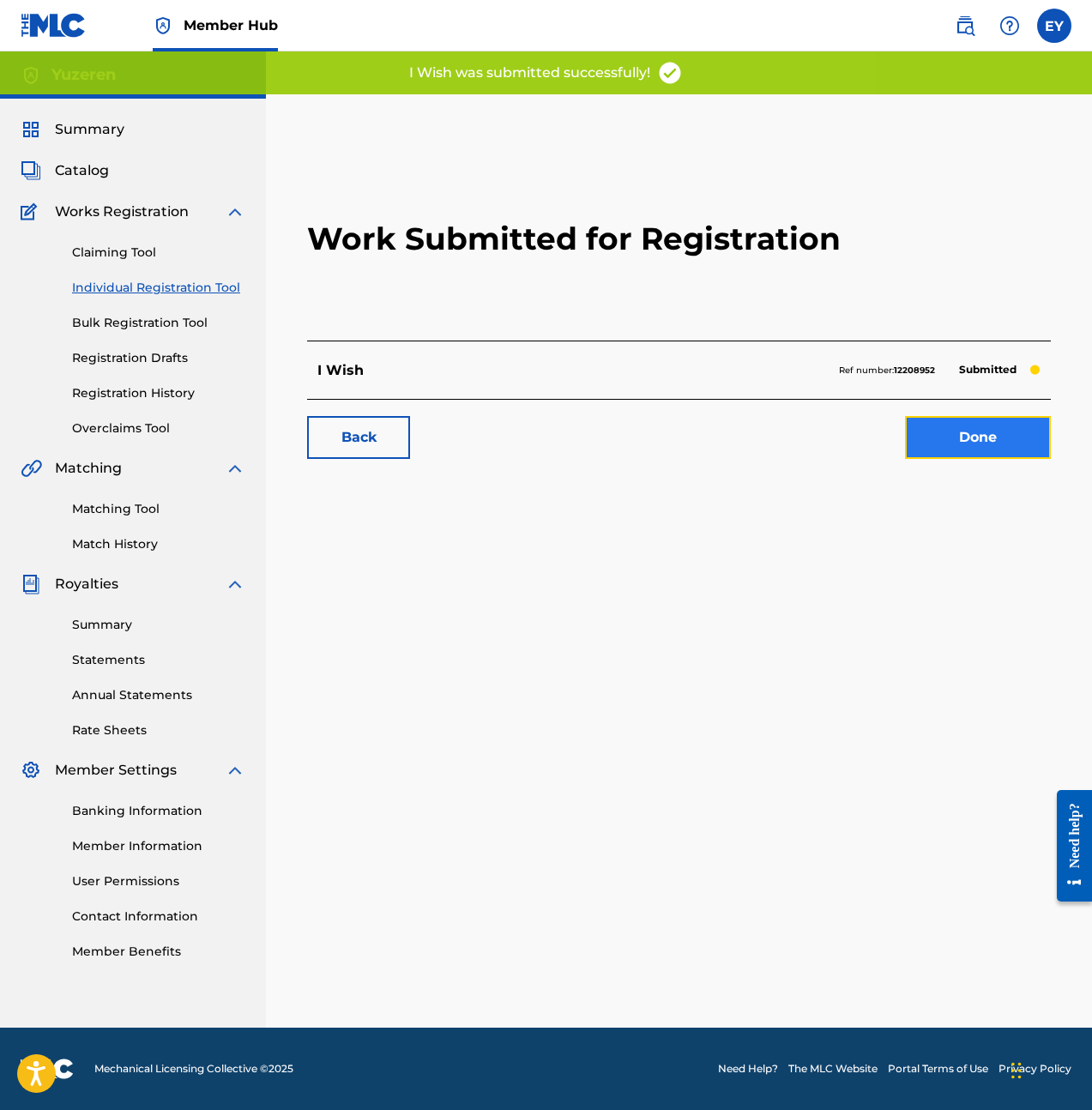
click at [1000, 437] on link "Done" at bounding box center [978, 437] width 146 height 43
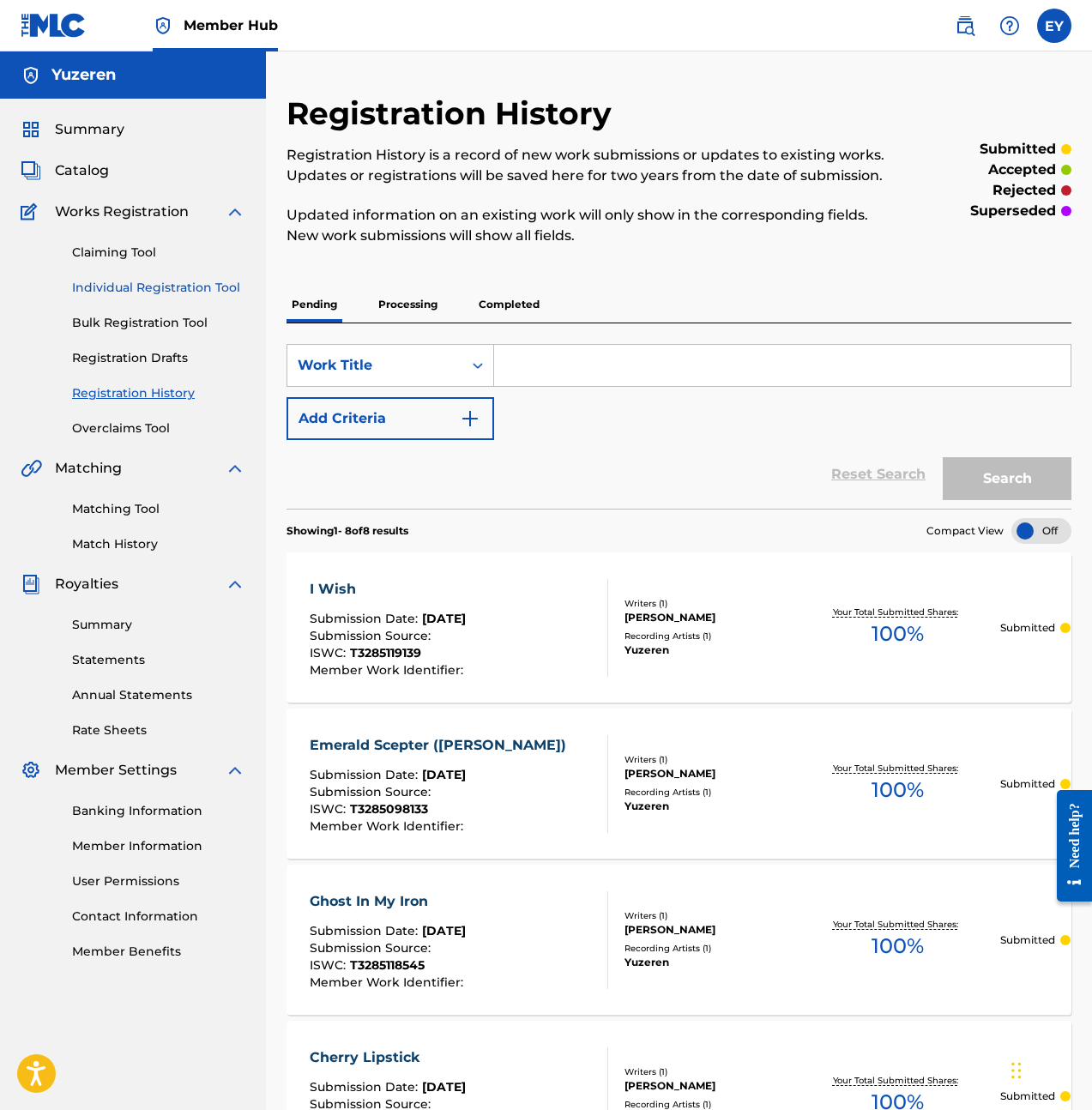
click at [164, 292] on link "Individual Registration Tool" at bounding box center [159, 287] width 174 height 18
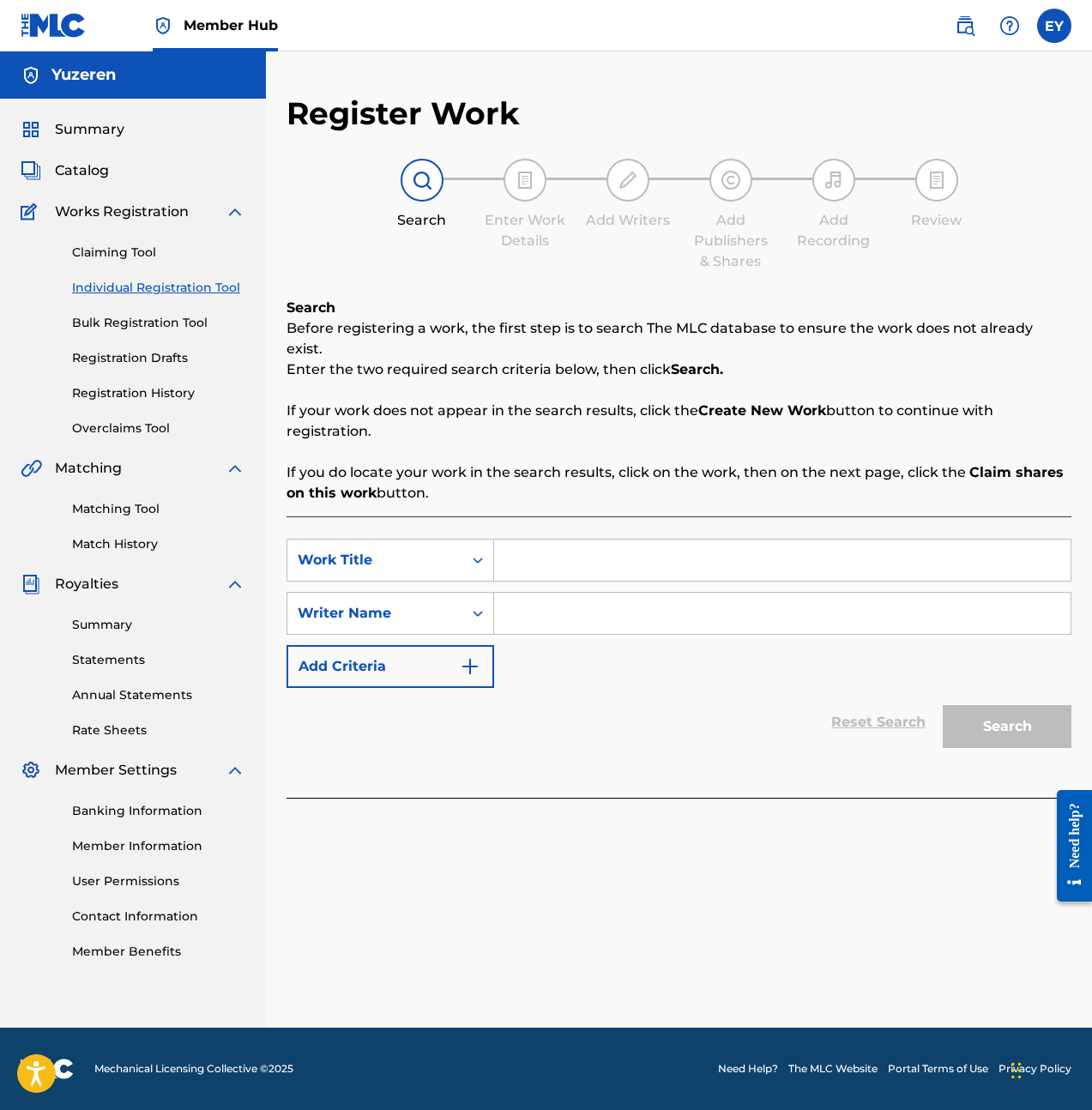
click at [661, 488] on div "Search Before registering a work, the first step is to search The MLC database …" at bounding box center [679, 548] width 785 height 500
click at [648, 568] on div "SearchWithCriteria241d79d0-d83b-4269-a0eb-4cf81bf7d66b Work Title SearchWithCri…" at bounding box center [679, 614] width 785 height 149
click at [829, 554] on input "Search Form" at bounding box center [782, 560] width 576 height 41
type input "Calm Demeanor"
type input "Ethan Yu"
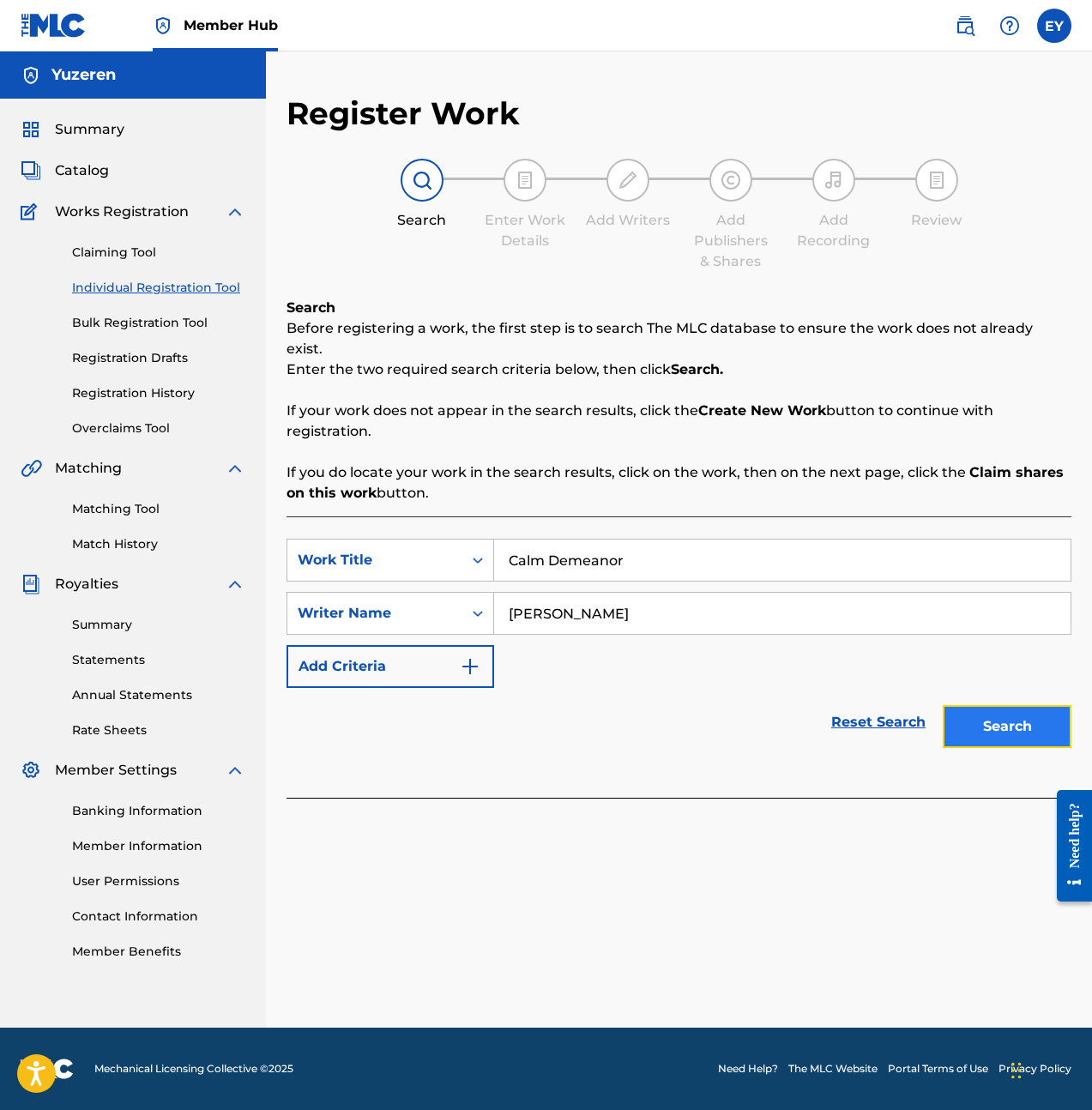
click at [1048, 705] on button "Search" at bounding box center [1007, 726] width 128 height 43
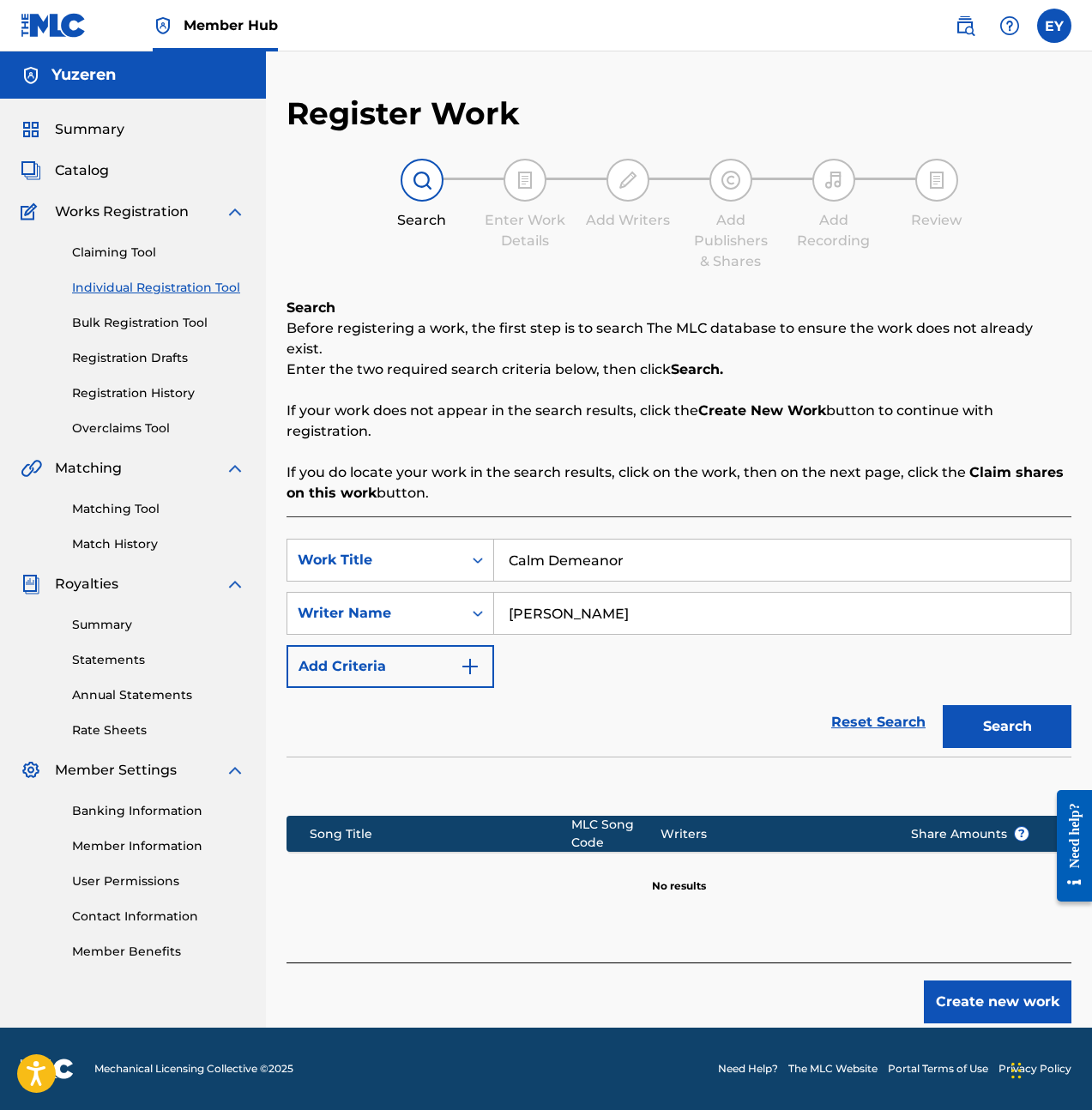
click at [972, 1005] on div "Register Work Search Enter Work Details Add Writers Add Publishers & Shares Add…" at bounding box center [679, 561] width 826 height 933
click at [976, 989] on button "Create new work" at bounding box center [997, 1002] width 148 height 43
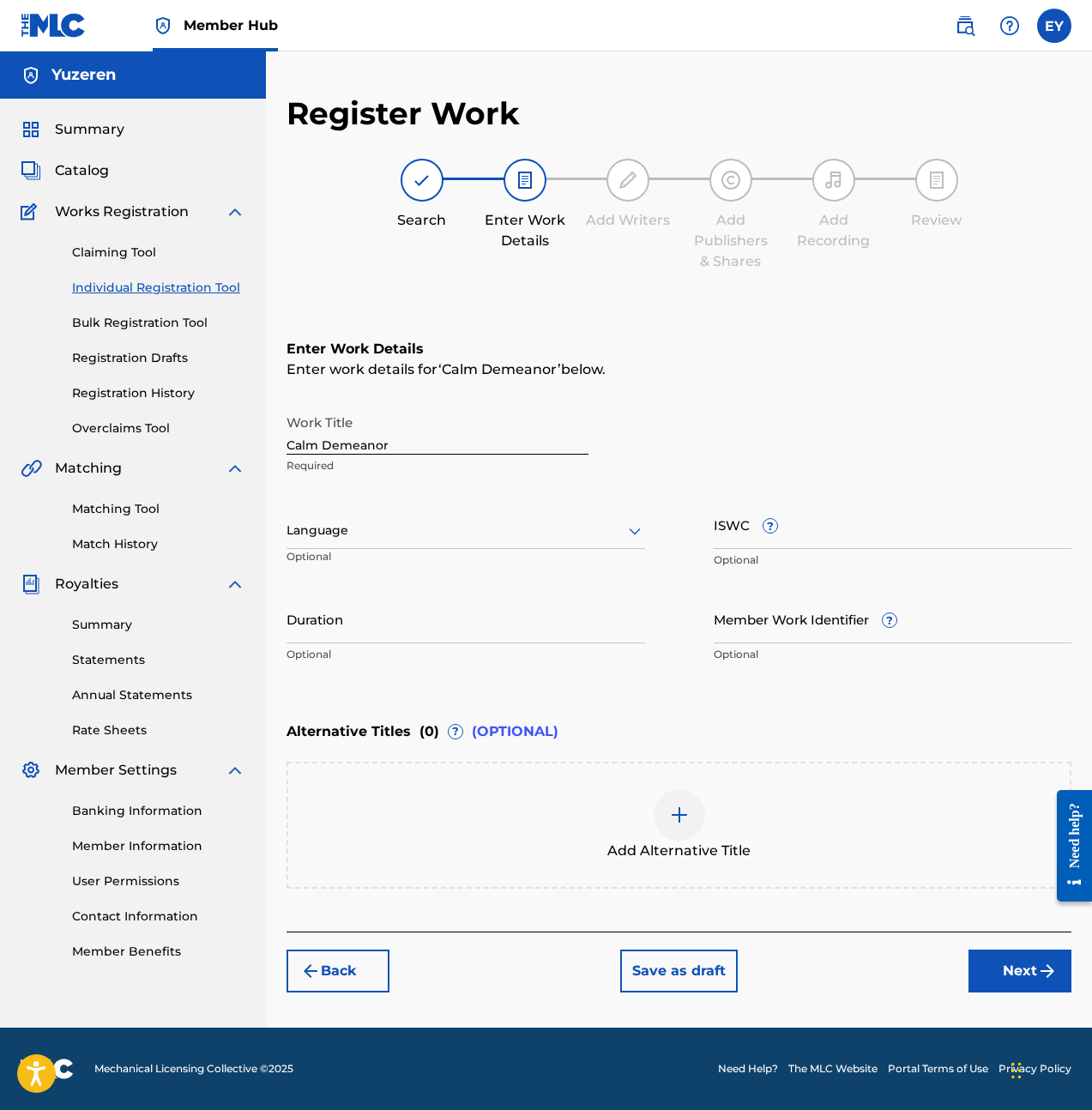
drag, startPoint x: 438, startPoint y: 546, endPoint x: 433, endPoint y: 530, distance: 16.8
click at [435, 535] on div "Language Optional" at bounding box center [465, 538] width 359 height 77
click at [433, 530] on div at bounding box center [465, 530] width 359 height 22
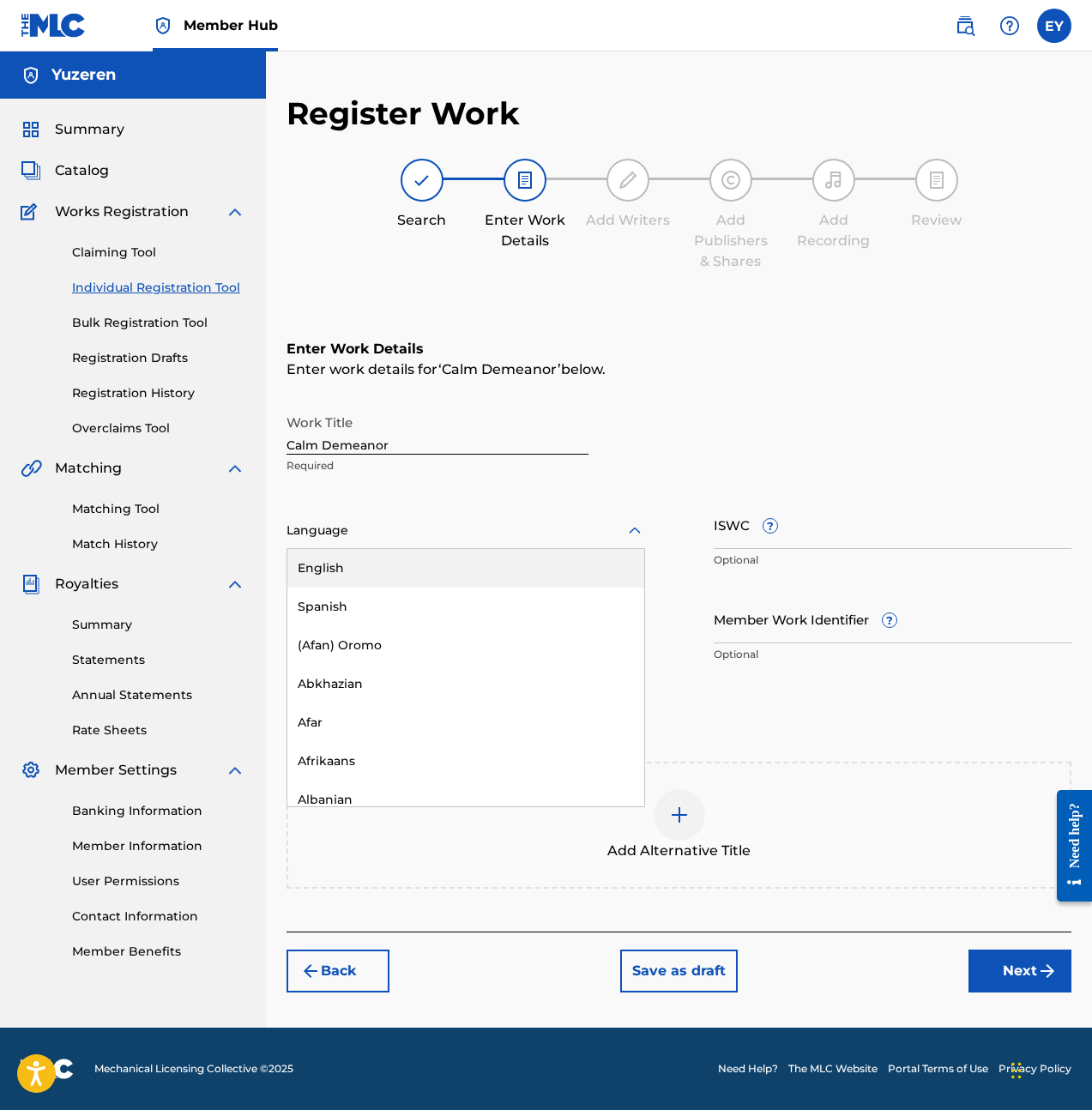
click at [430, 565] on div "English" at bounding box center [465, 568] width 357 height 38
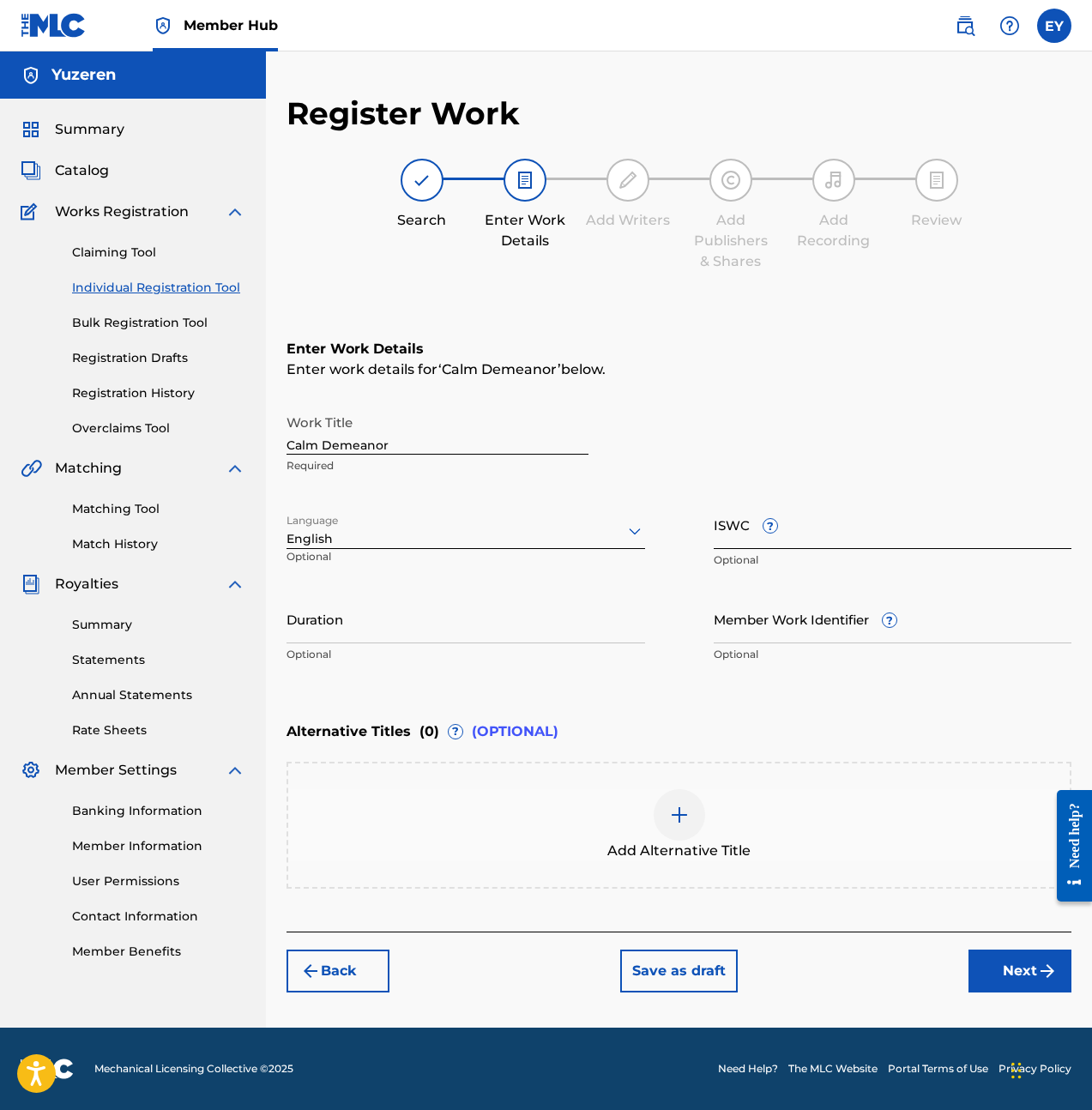
click at [807, 527] on input "ISWC ?" at bounding box center [892, 524] width 359 height 49
paste input "T3285098111"
type input "T3285098111"
click at [494, 631] on input "Duration" at bounding box center [465, 619] width 359 height 49
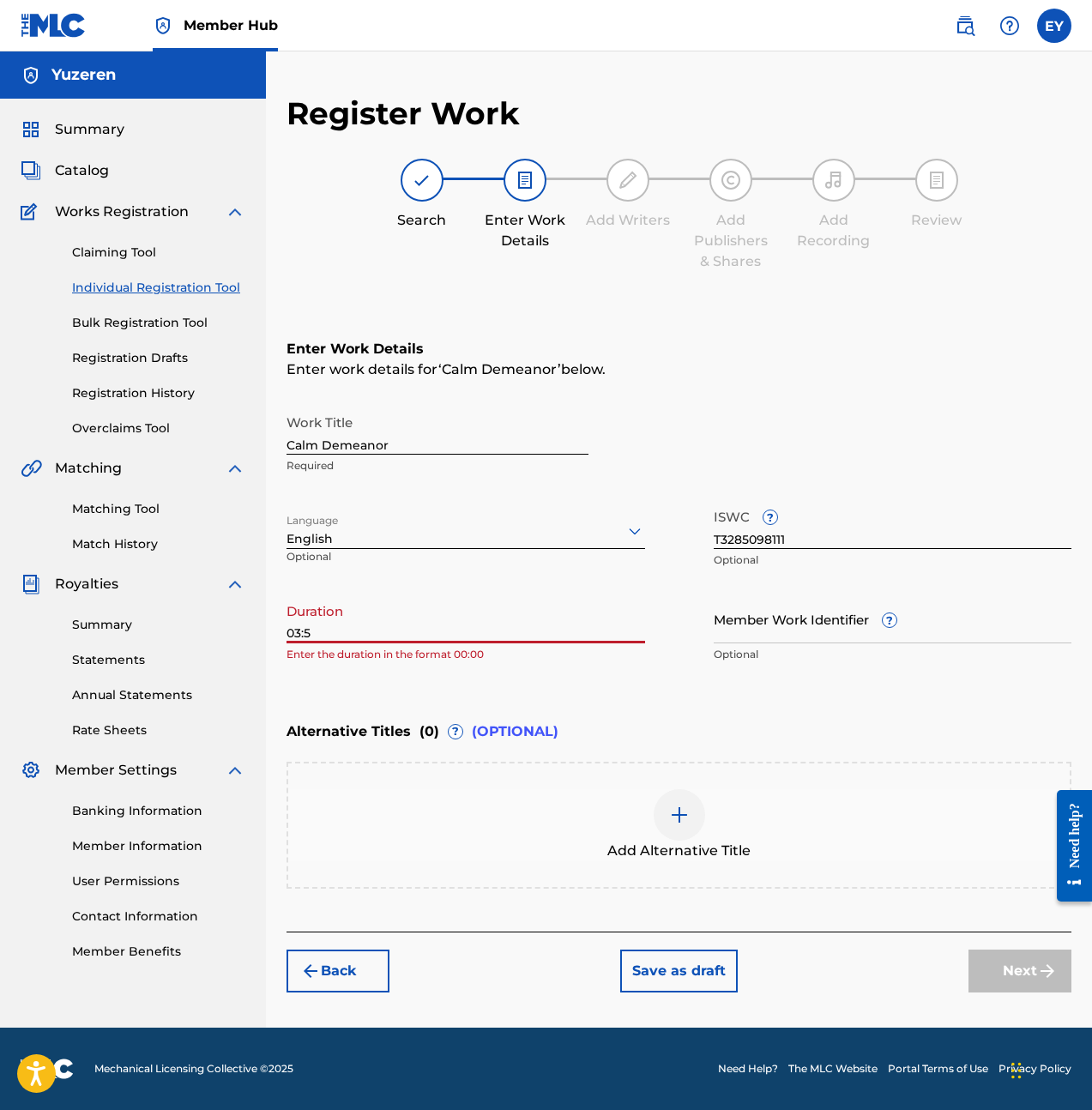
type input "03:58"
click at [1016, 970] on button "Next" at bounding box center [1020, 970] width 103 height 43
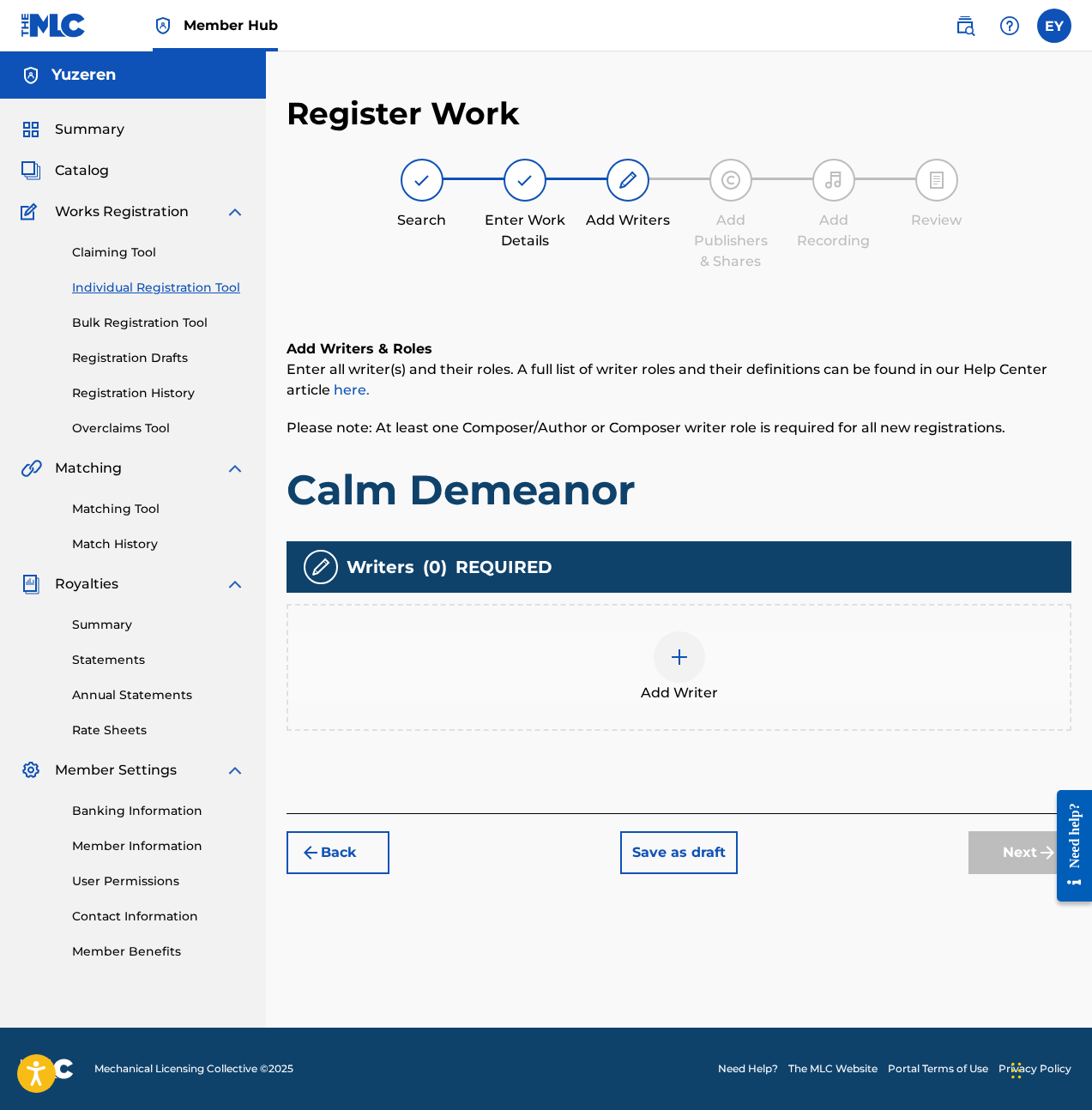
click at [775, 690] on div "Add Writer" at bounding box center [679, 667] width 781 height 72
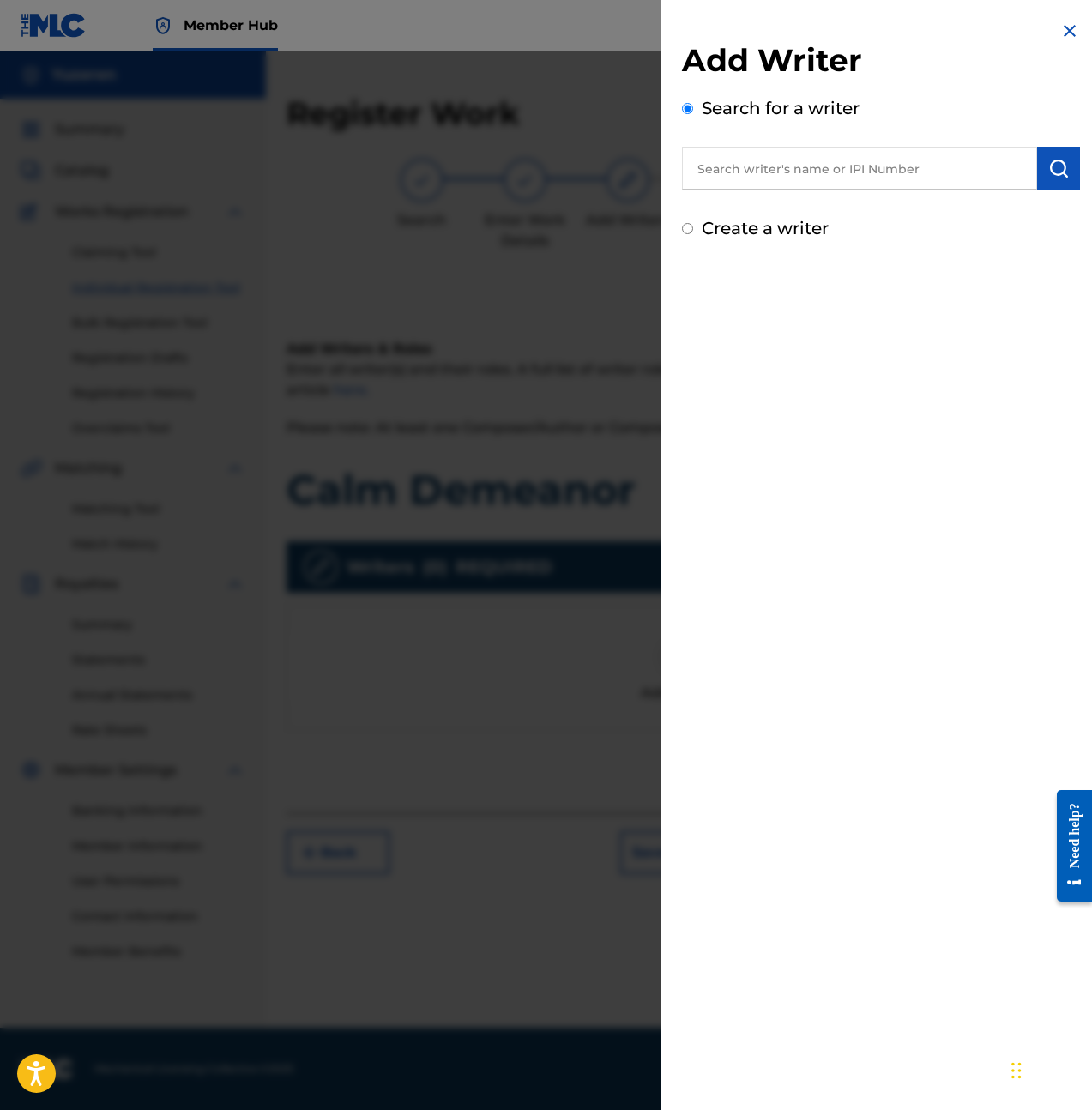
click at [782, 228] on label "Create a writer" at bounding box center [765, 228] width 127 height 21
radio input "true"
click at [694, 228] on input "Create a writer" at bounding box center [687, 228] width 11 height 11
radio input "false"
radio input "true"
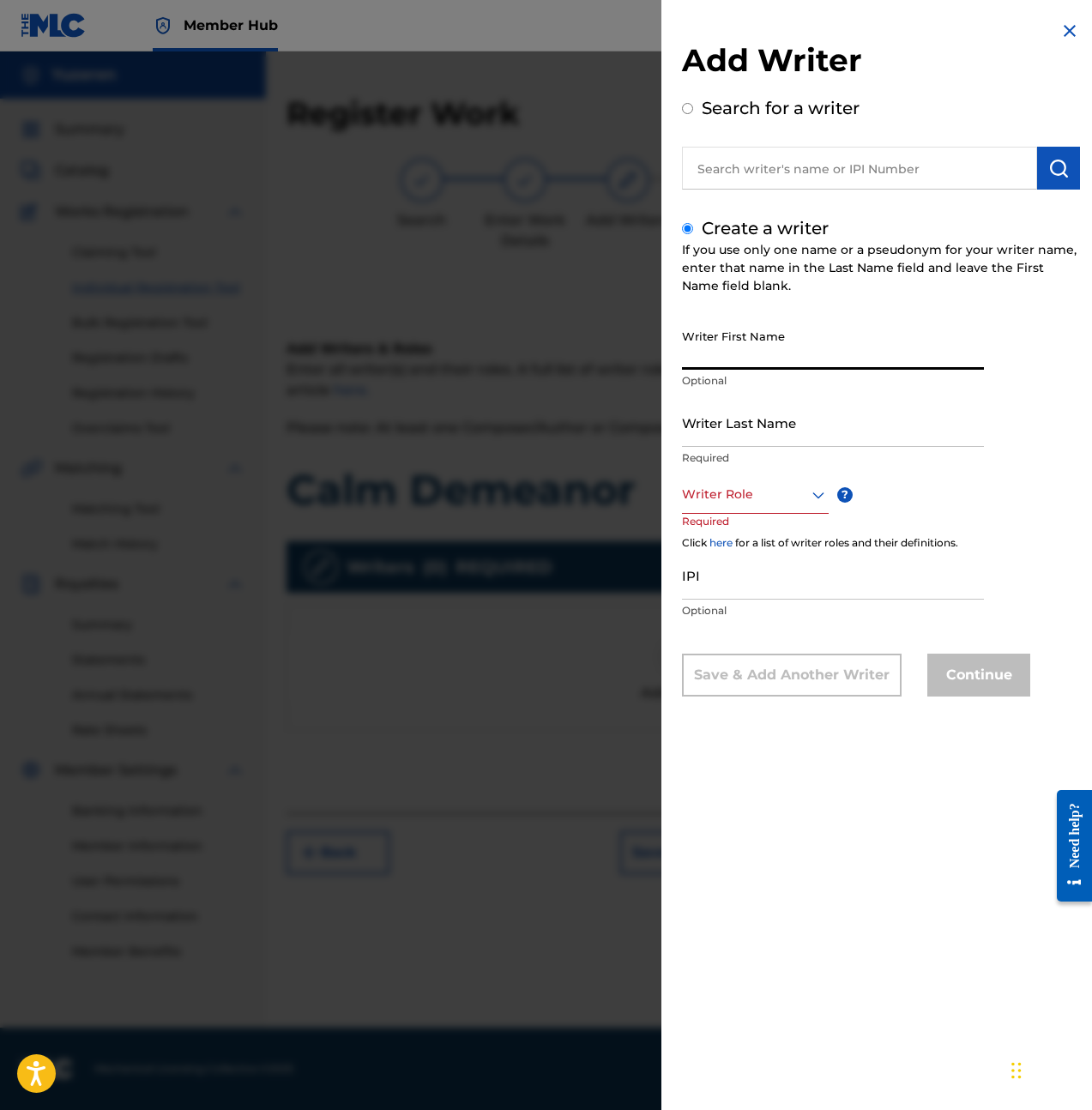
click at [743, 335] on input "Writer First Name" at bounding box center [833, 345] width 302 height 49
click at [745, 356] on input "Writer First Name" at bounding box center [833, 345] width 302 height 49
type input "Ethan"
type input "Yu"
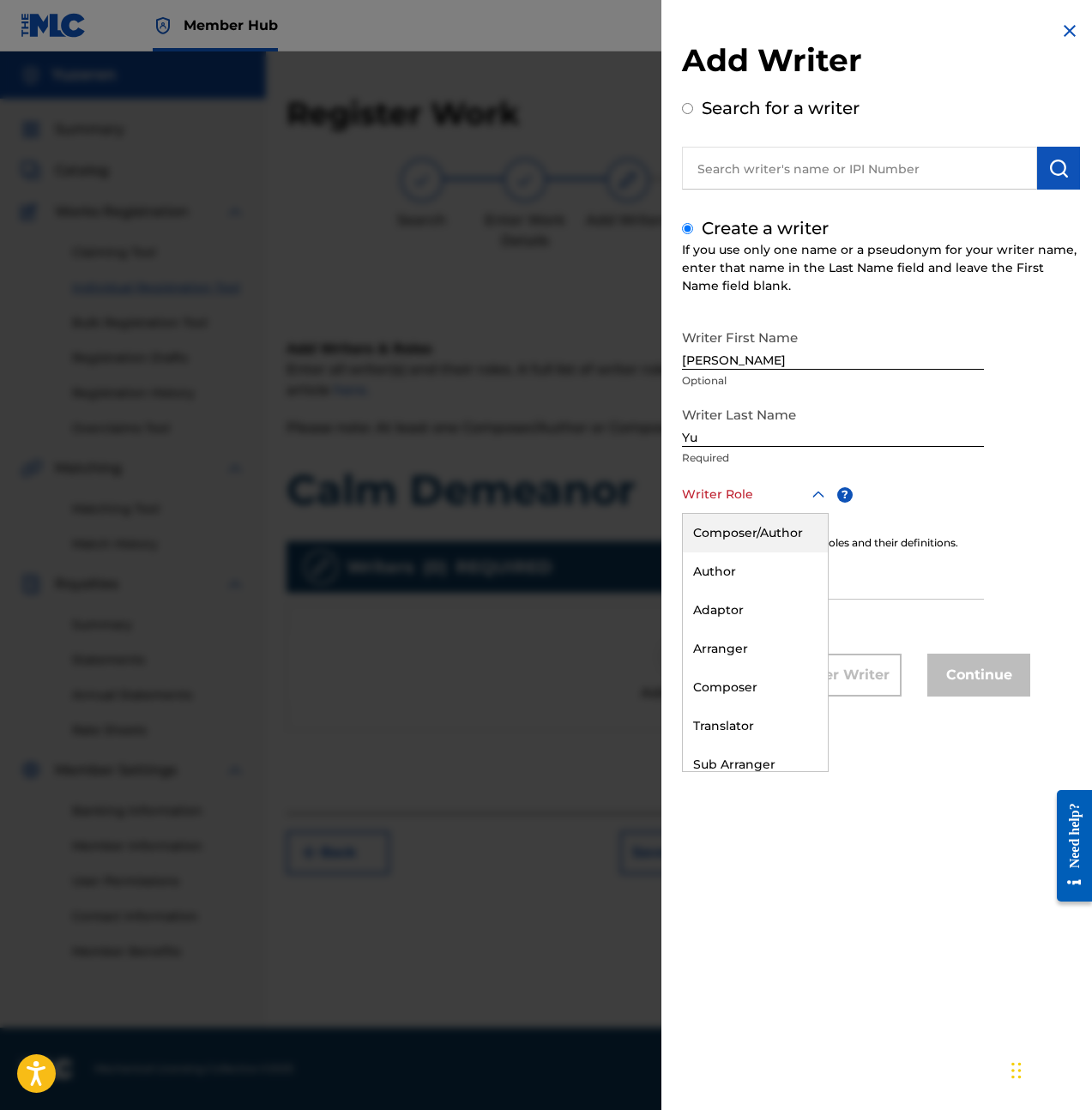
click at [784, 503] on div at bounding box center [755, 494] width 147 height 22
click at [732, 537] on div "Composer/Author" at bounding box center [755, 533] width 145 height 38
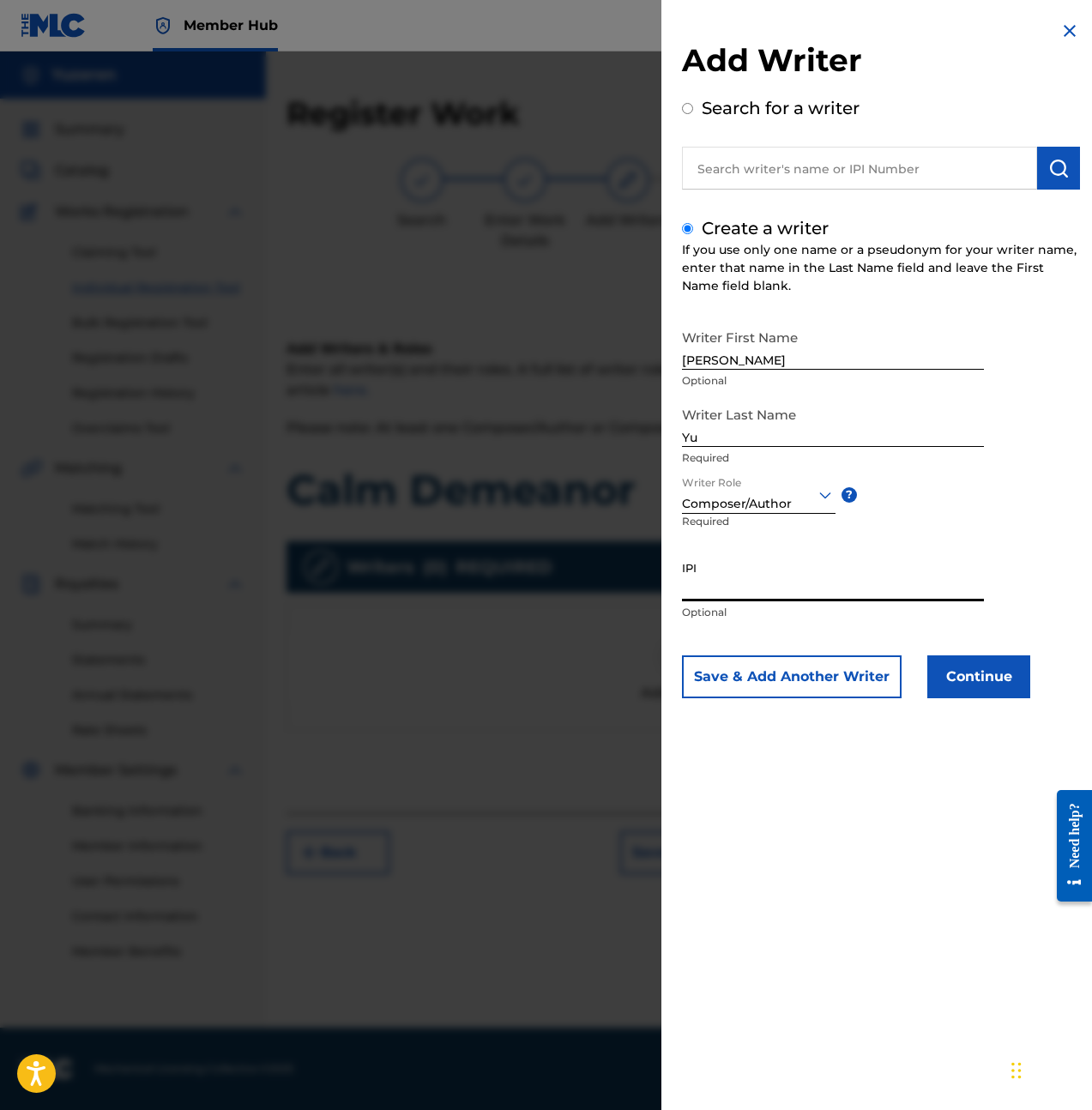
click at [734, 579] on input "IPI" at bounding box center [833, 576] width 302 height 49
paste input "1257346345"
type input "1257346345"
click at [980, 680] on button "Continue" at bounding box center [978, 676] width 103 height 43
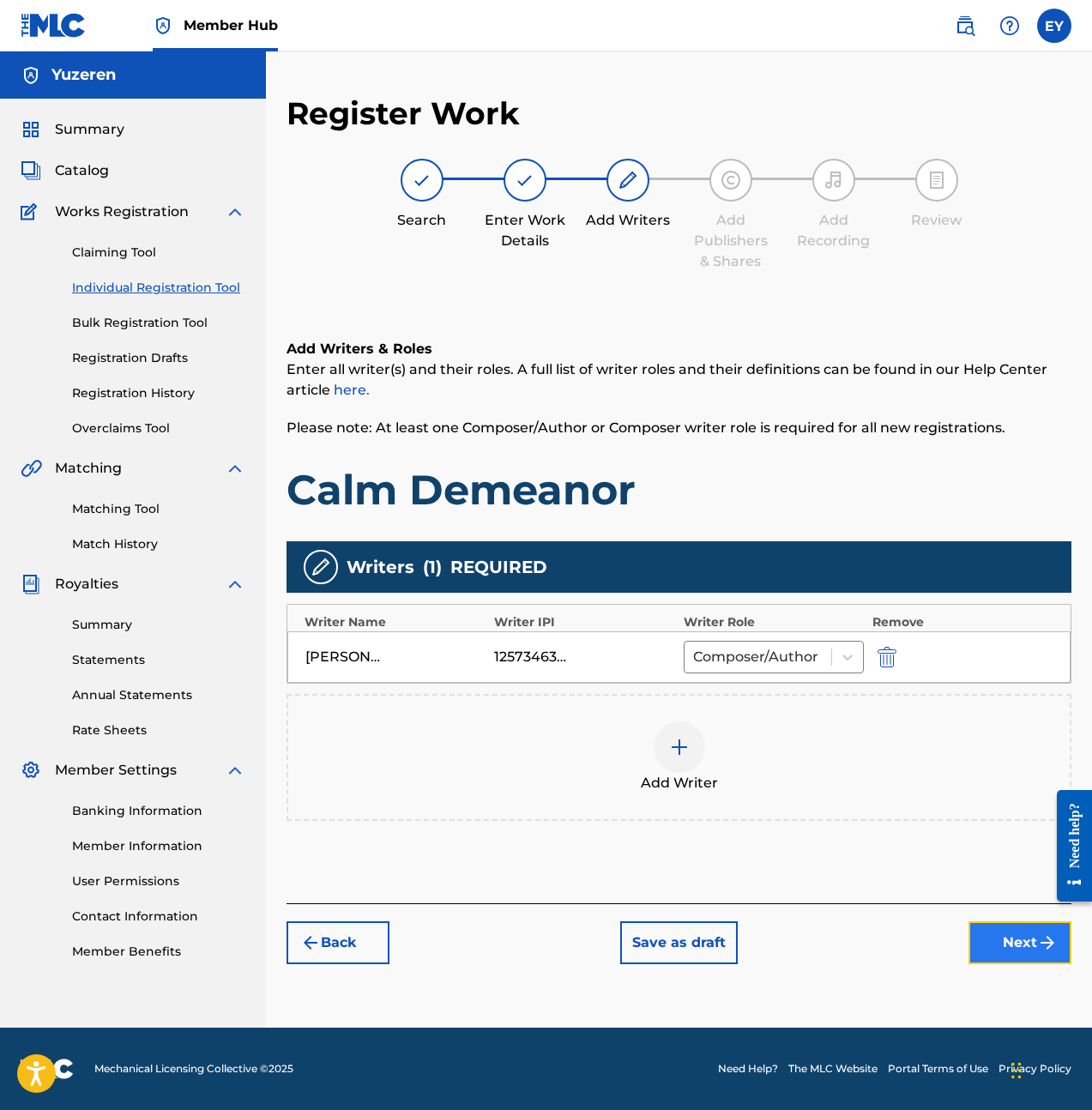
click at [1015, 943] on button "Next" at bounding box center [1020, 942] width 103 height 43
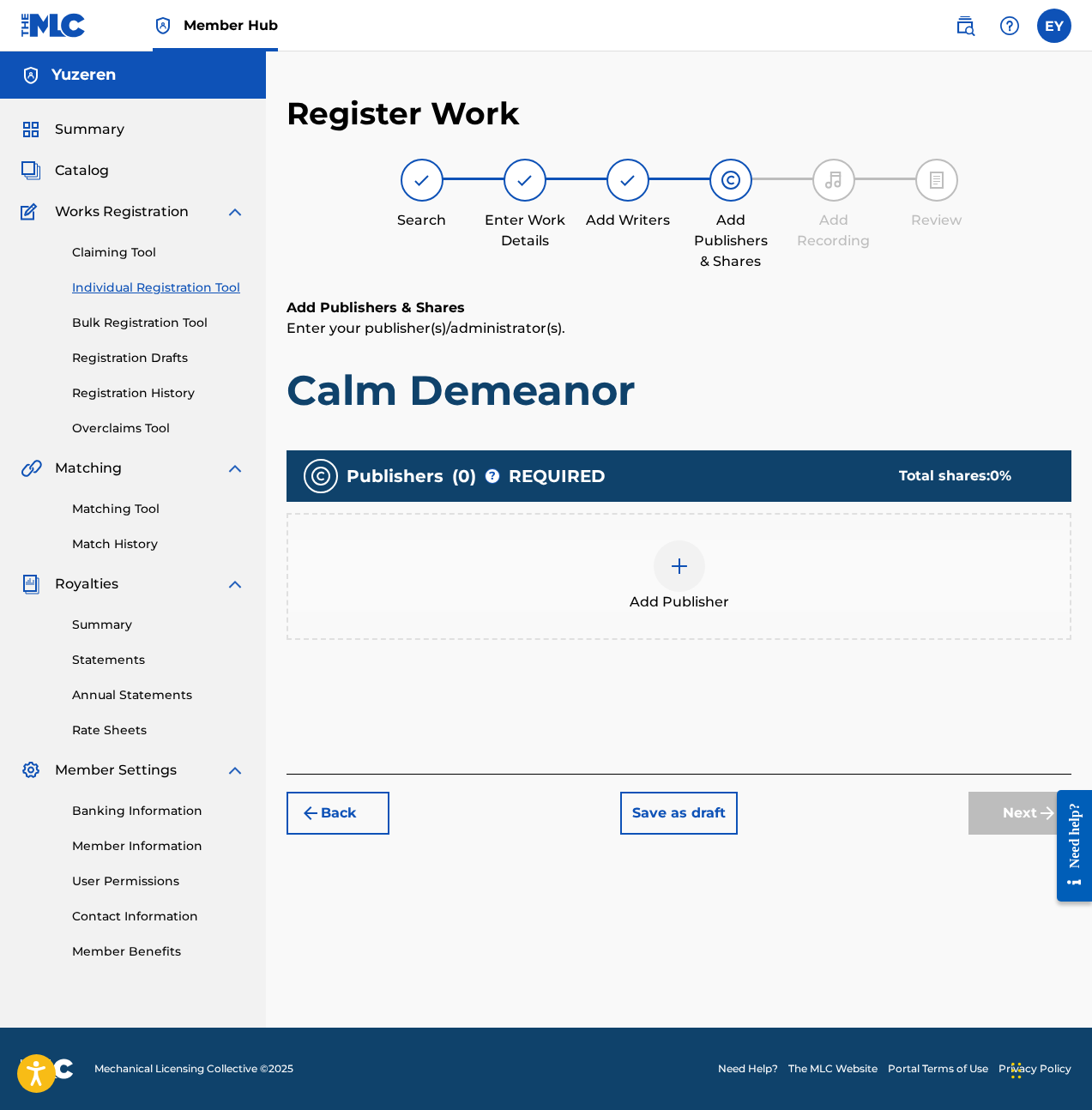
click at [641, 558] on div "Add Publisher" at bounding box center [679, 576] width 781 height 72
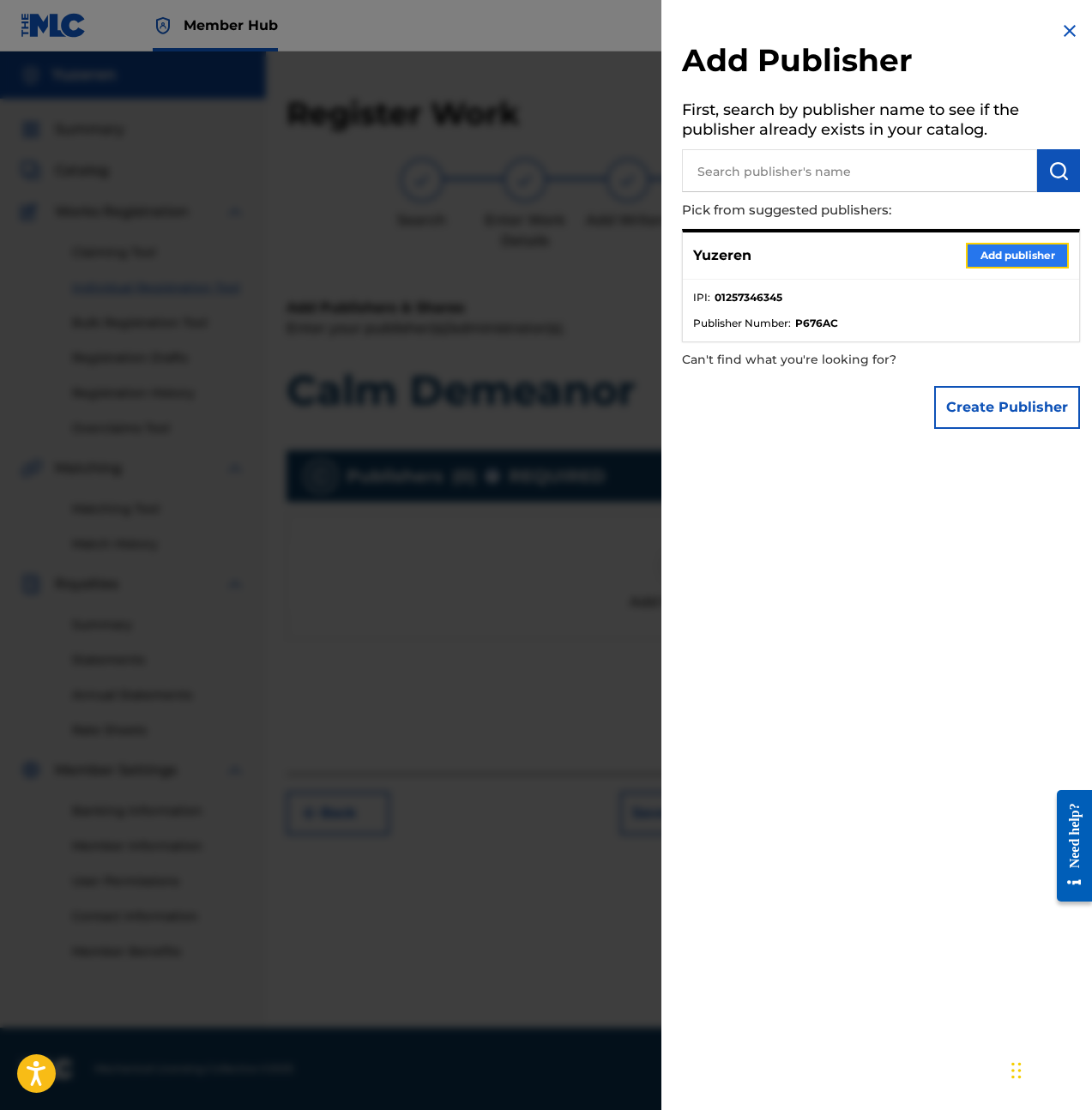
click at [990, 262] on button "Add publisher" at bounding box center [1017, 256] width 103 height 26
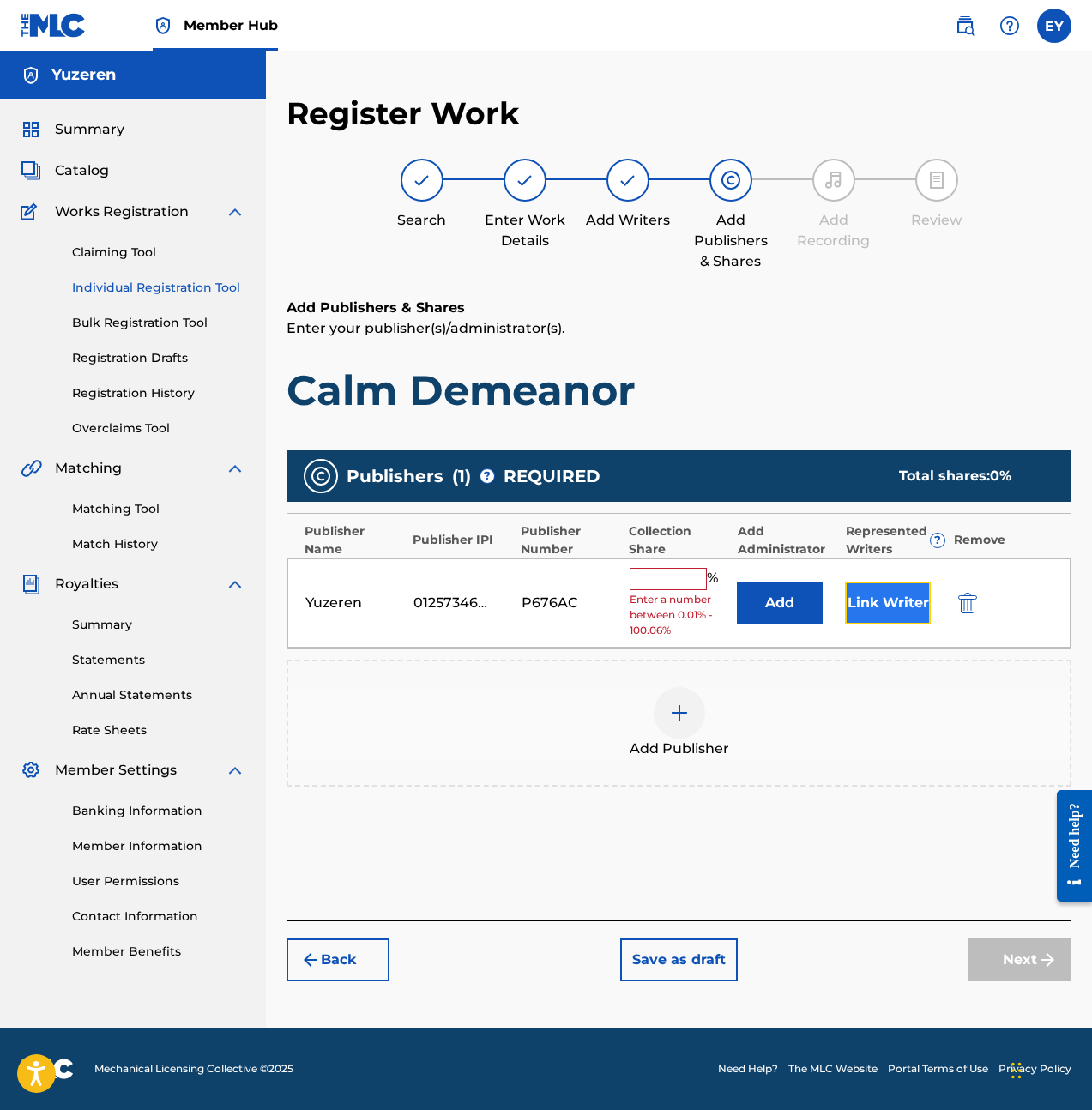
click at [866, 620] on button "Link Writer" at bounding box center [887, 602] width 86 height 43
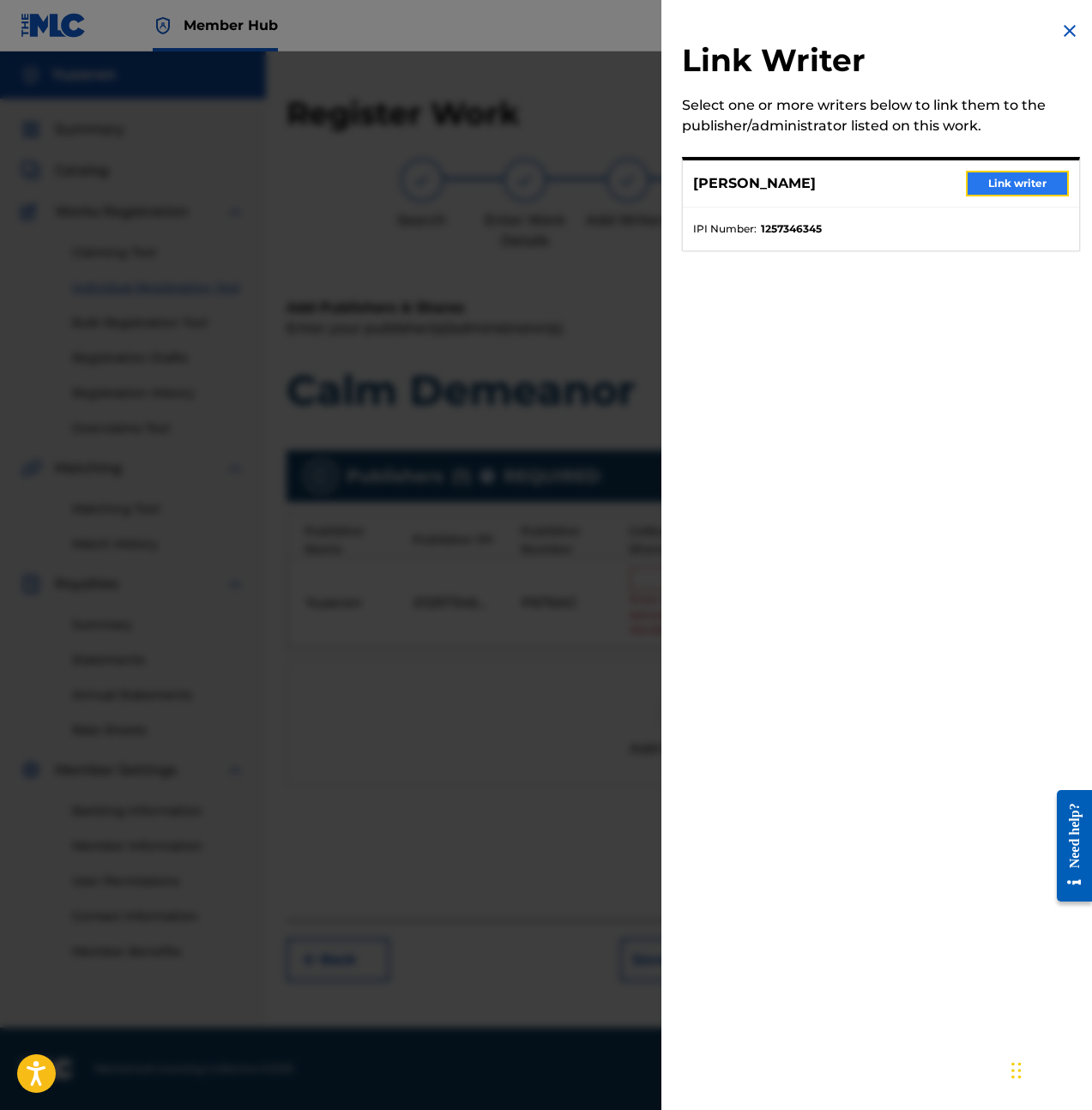
click at [1018, 183] on button "Link writer" at bounding box center [1017, 184] width 103 height 26
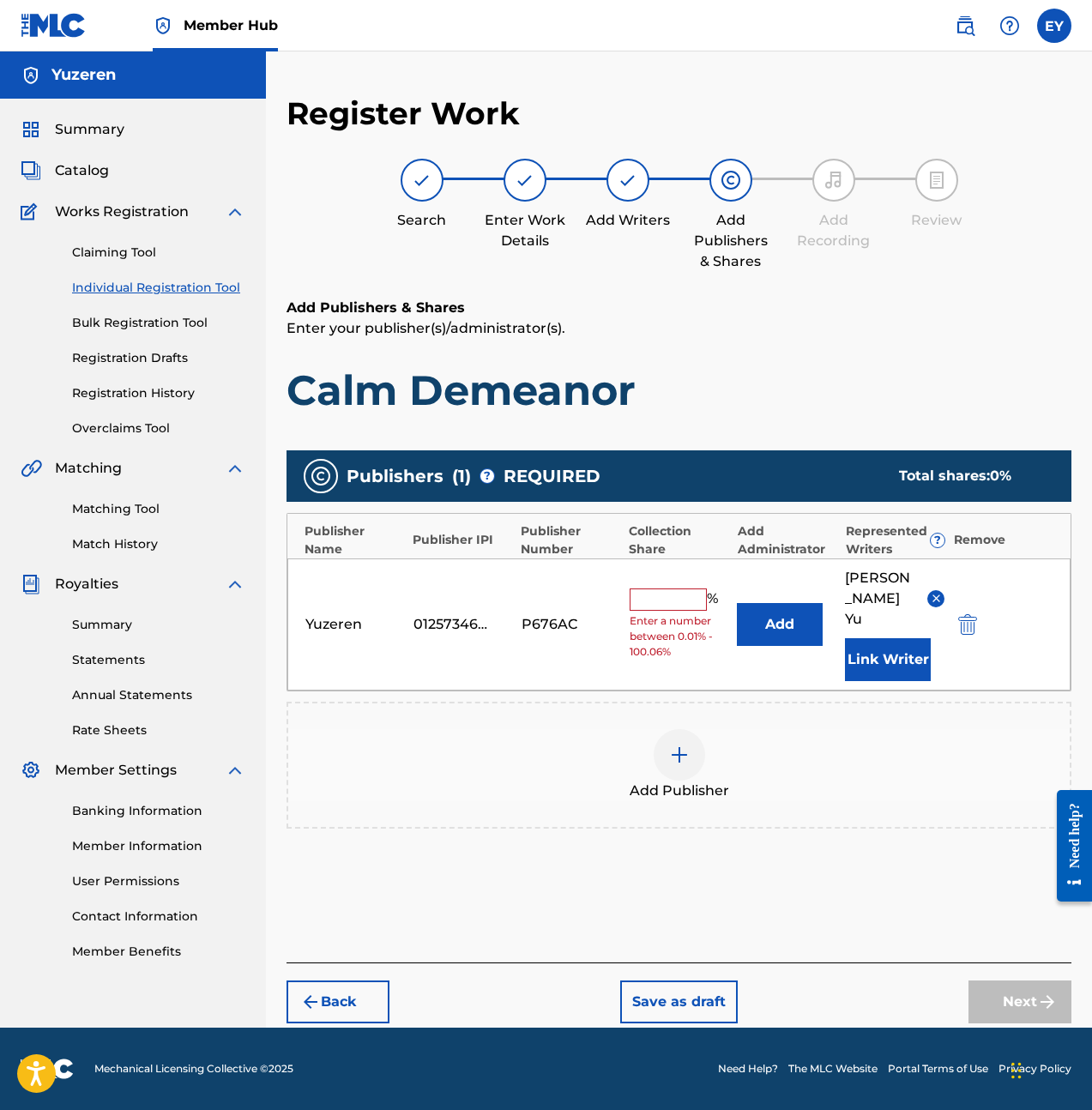
drag, startPoint x: 703, startPoint y: 589, endPoint x: 688, endPoint y: 581, distance: 17.0
click at [702, 589] on input "text" at bounding box center [668, 600] width 77 height 23
type input "100"
click at [813, 729] on div "Add Publisher" at bounding box center [679, 765] width 781 height 72
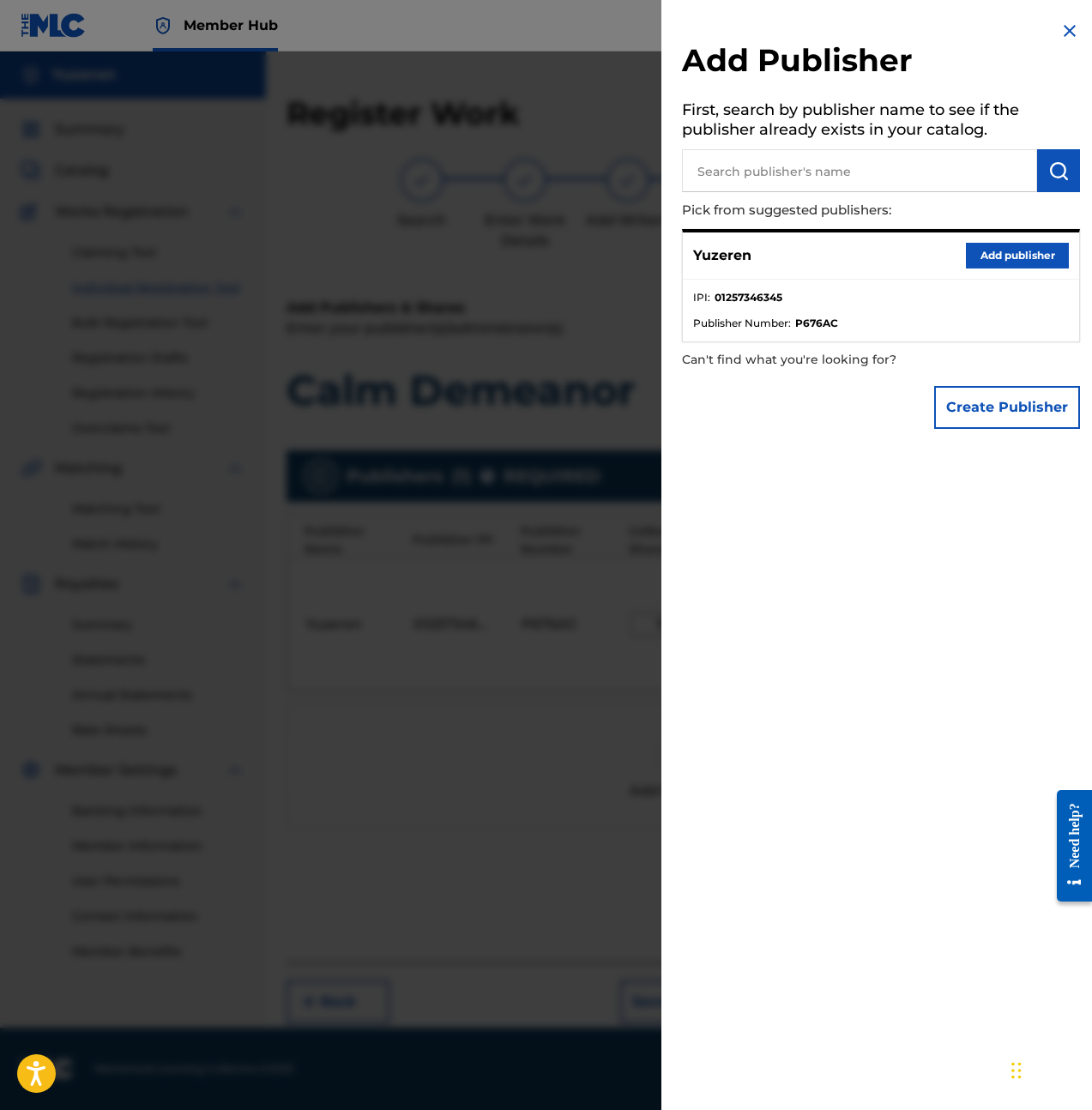
drag, startPoint x: 538, startPoint y: 791, endPoint x: 561, endPoint y: 804, distance: 26.4
click at [537, 791] on div at bounding box center [546, 606] width 1092 height 1110
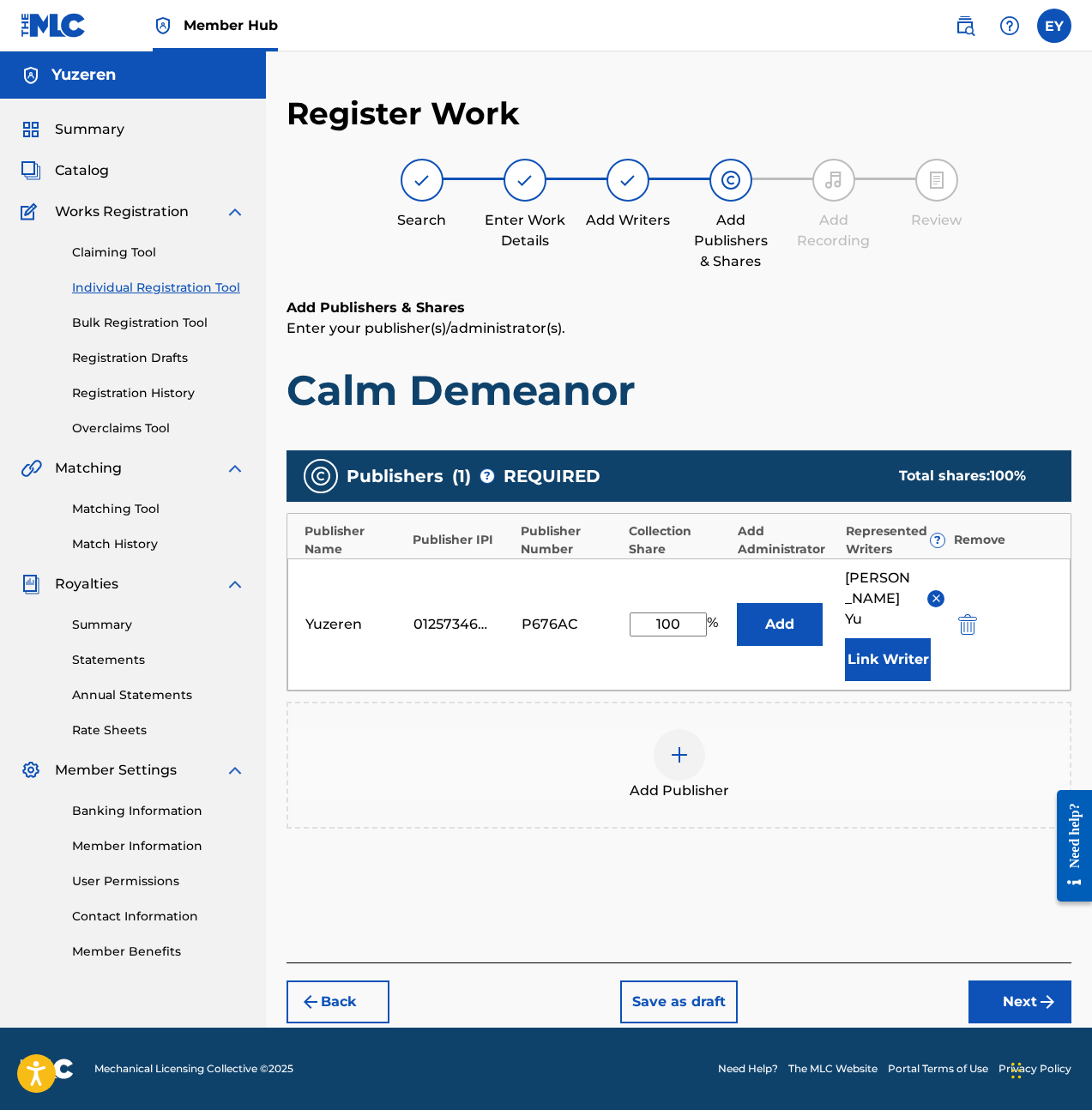
click at [1030, 962] on div "Back Save as draft Next" at bounding box center [679, 993] width 785 height 61
click at [1032, 981] on button "Next" at bounding box center [1020, 1002] width 103 height 43
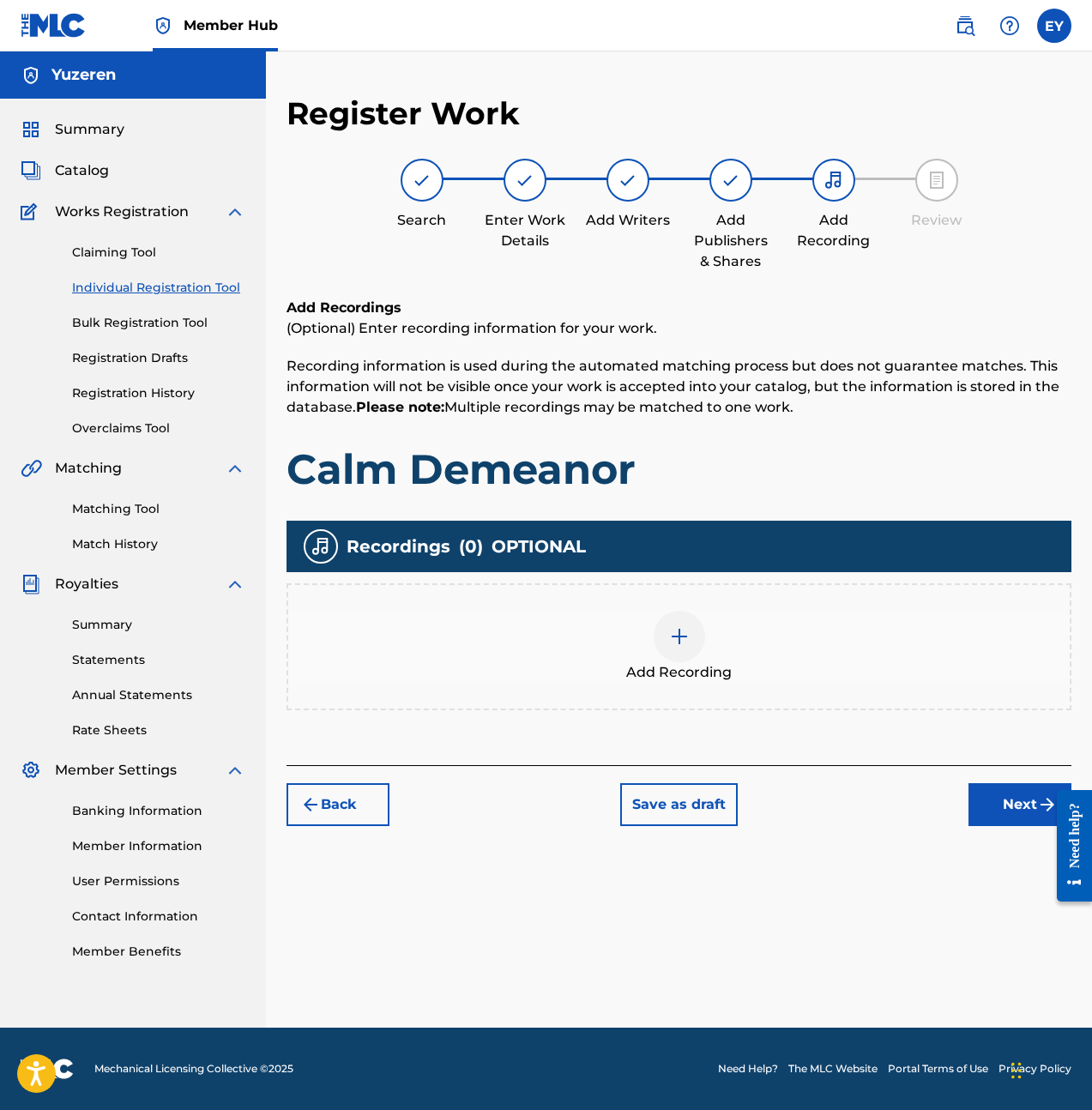
click at [673, 649] on div at bounding box center [679, 636] width 51 height 51
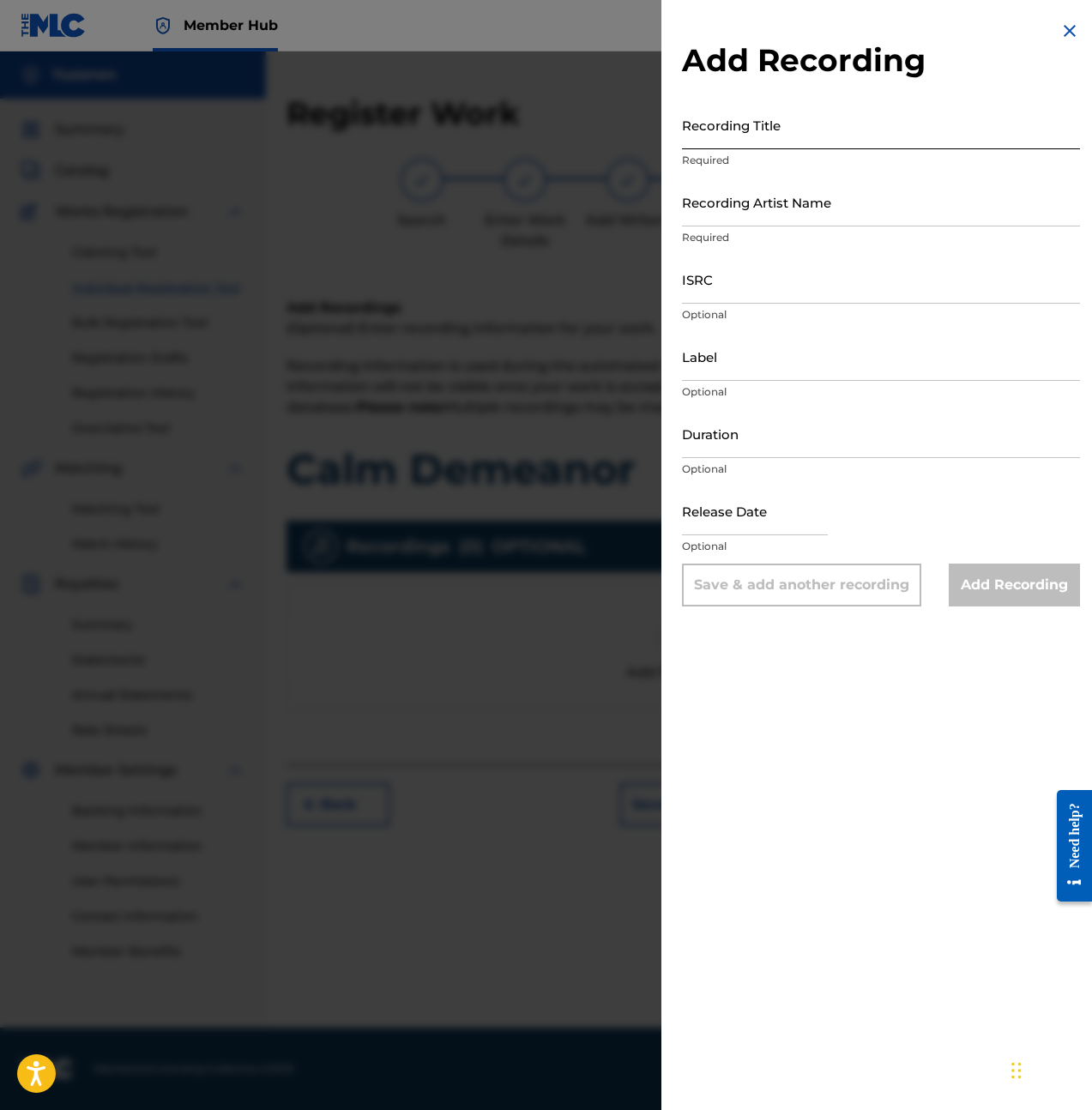
click at [770, 127] on input "Recording Title" at bounding box center [881, 125] width 398 height 49
type input "Calm Demeanor"
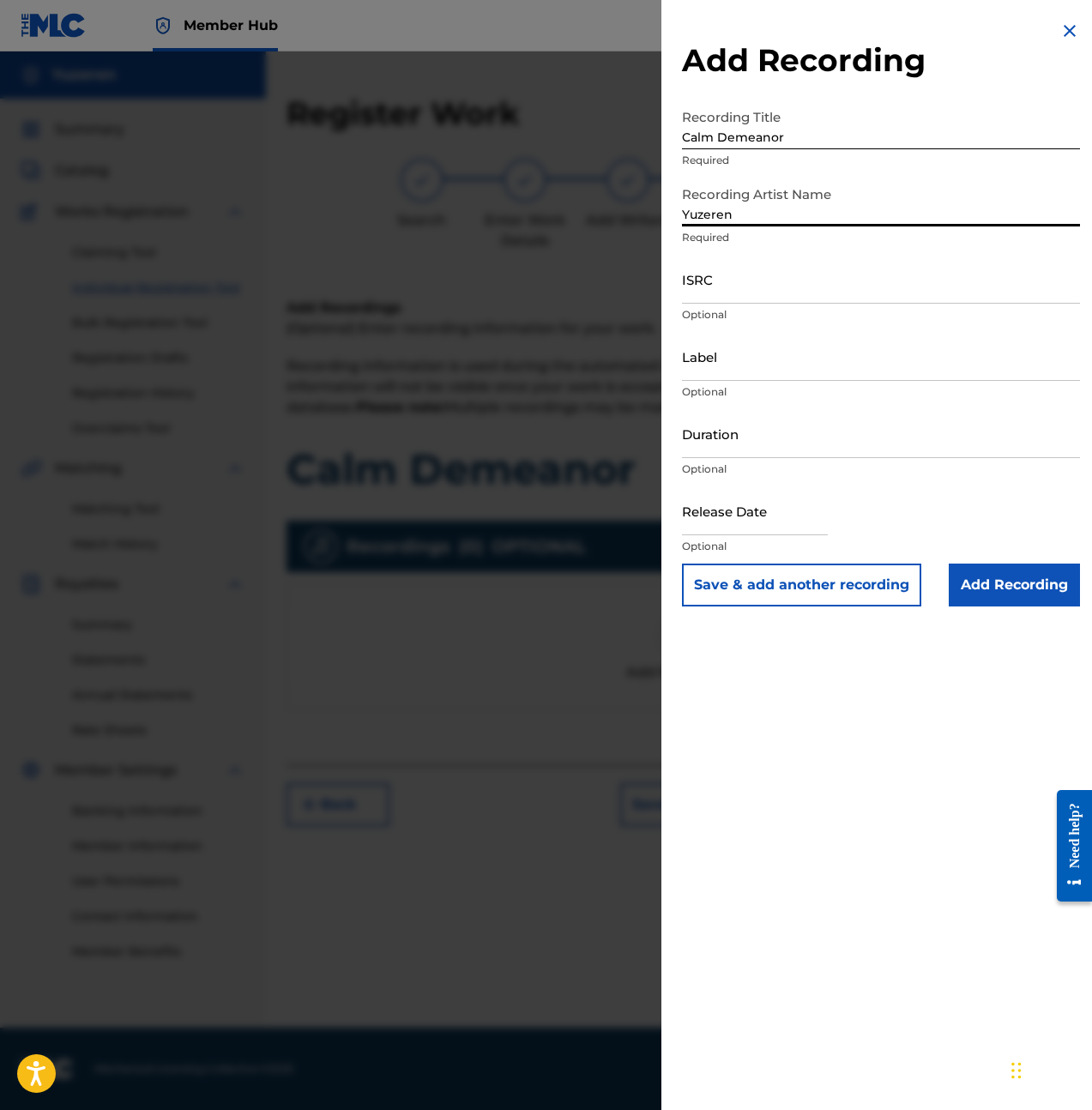
type input "Yuzeren"
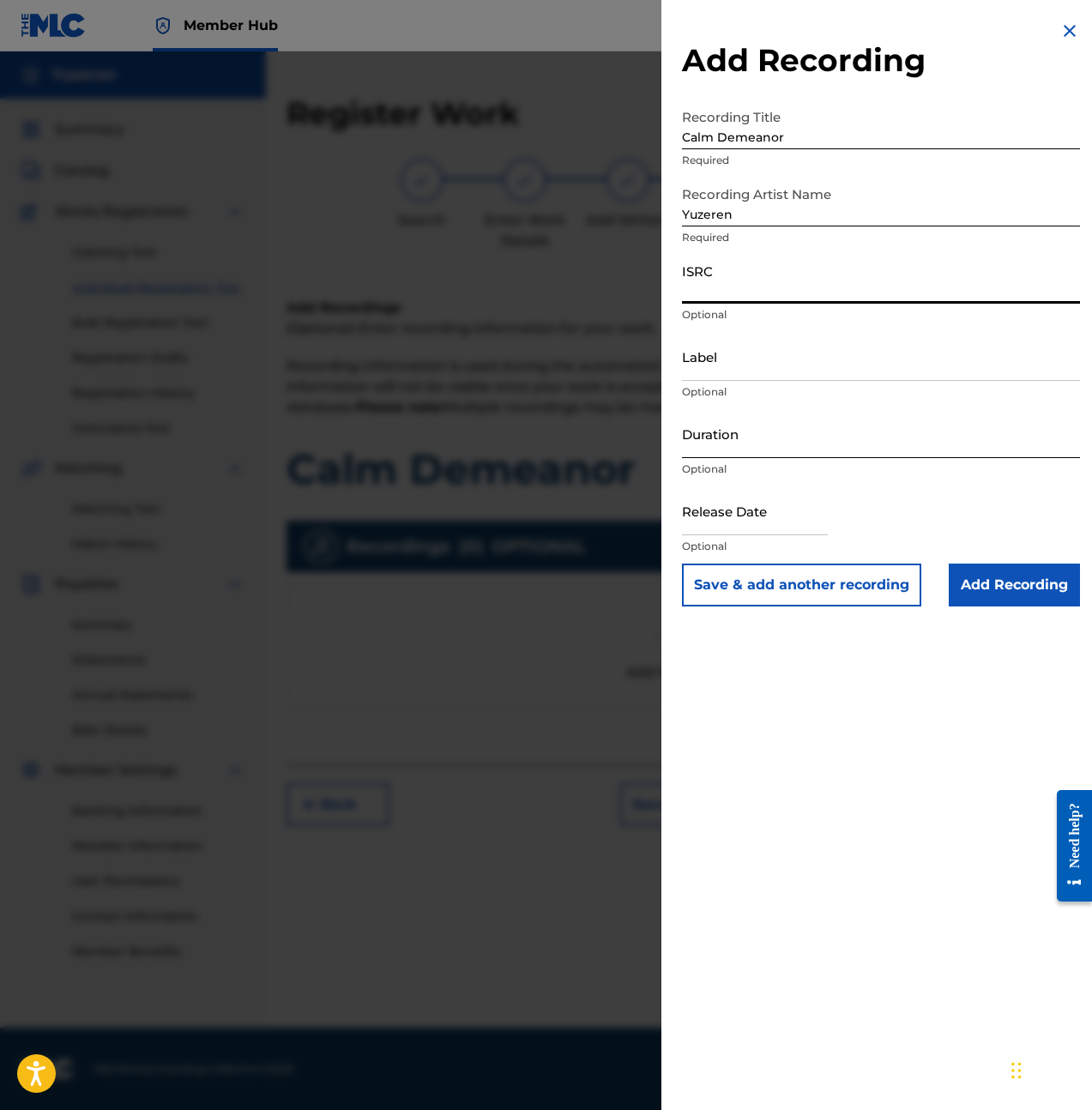
paste input "QZMEM2452729"
type input "QZMEM2452729"
click at [777, 366] on input "Label" at bounding box center [881, 356] width 398 height 49
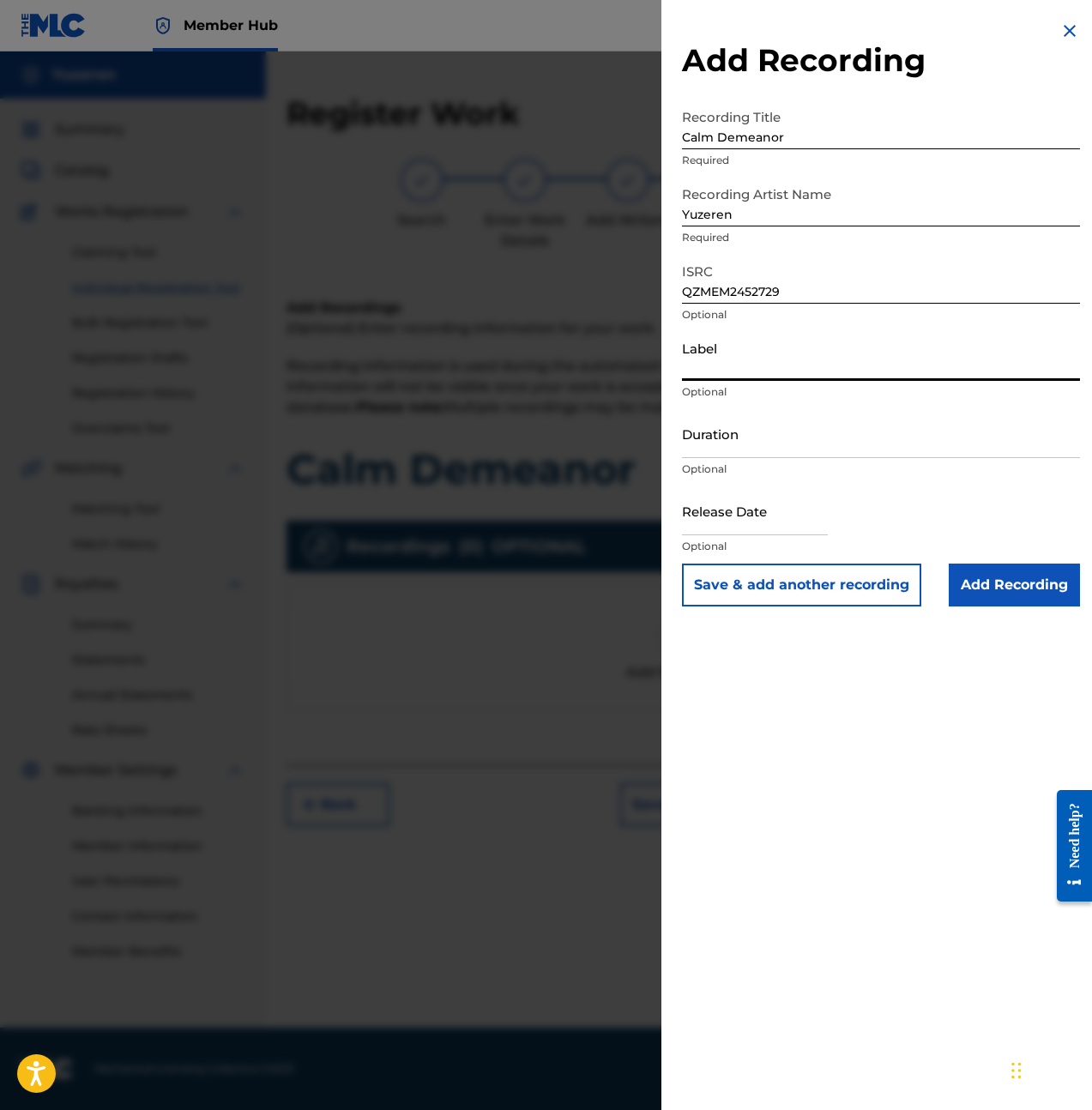
type input "BLů"
click at [747, 447] on input "Duration" at bounding box center [881, 433] width 398 height 49
click at [768, 452] on input "Duration" at bounding box center [881, 433] width 398 height 49
type input "03:58"
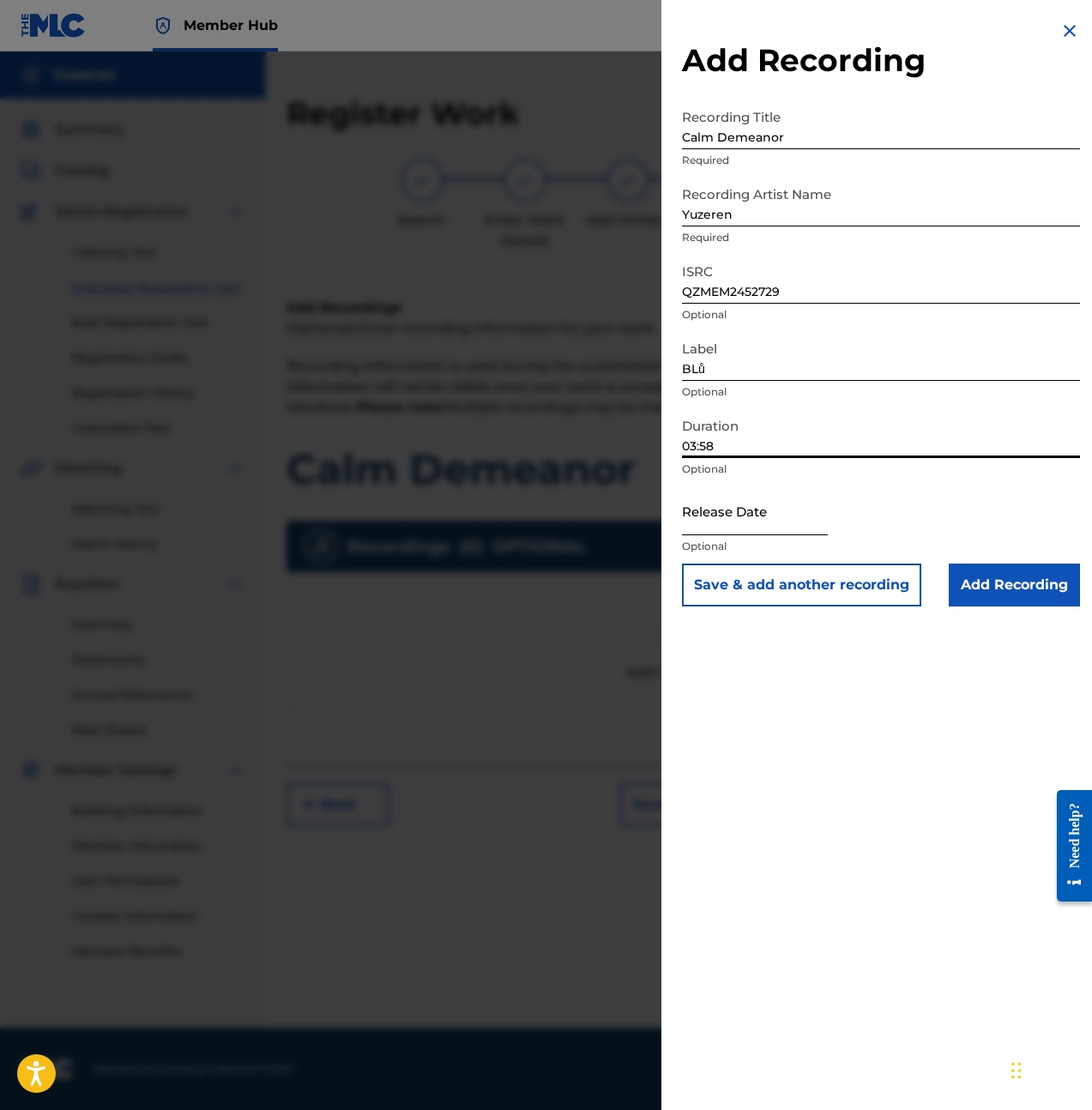
select select "8"
select select "2025"
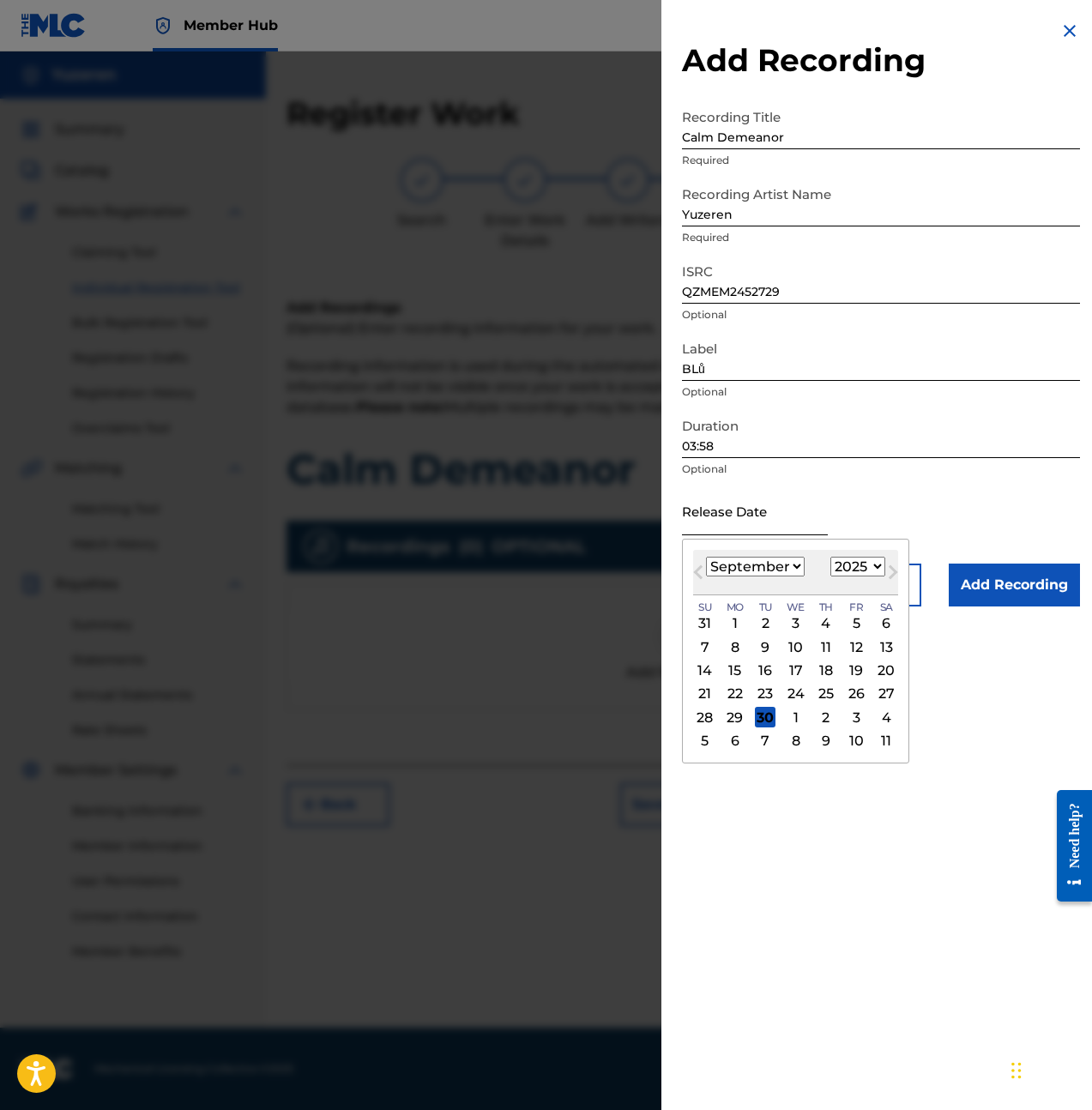
click at [759, 532] on input "text" at bounding box center [755, 510] width 146 height 49
type input "May 24 2024"
select select "4"
select select "2024"
drag, startPoint x: 854, startPoint y: 697, endPoint x: 883, endPoint y: 694, distance: 29.2
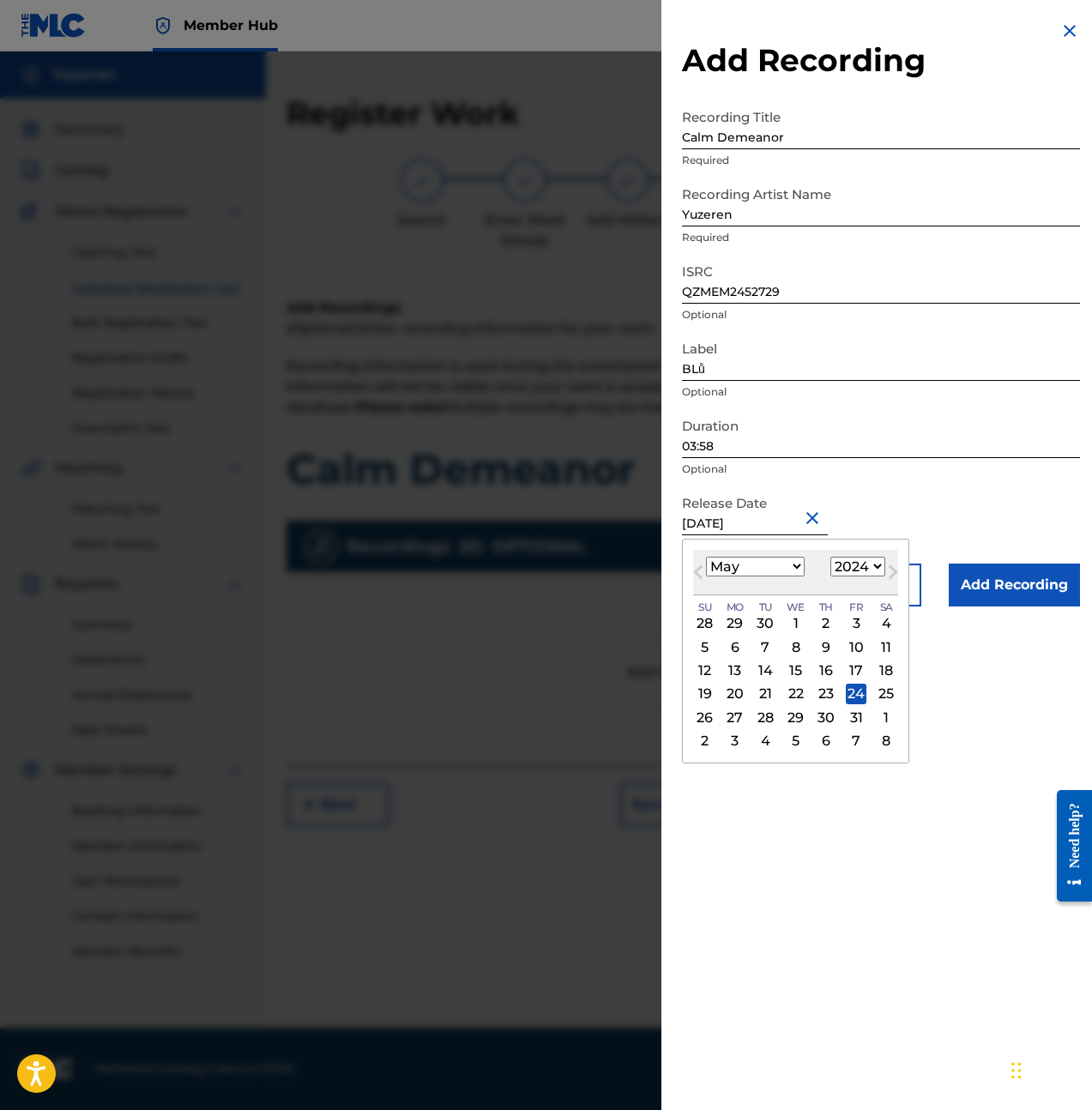
click at [853, 697] on div "24" at bounding box center [856, 694] width 21 height 21
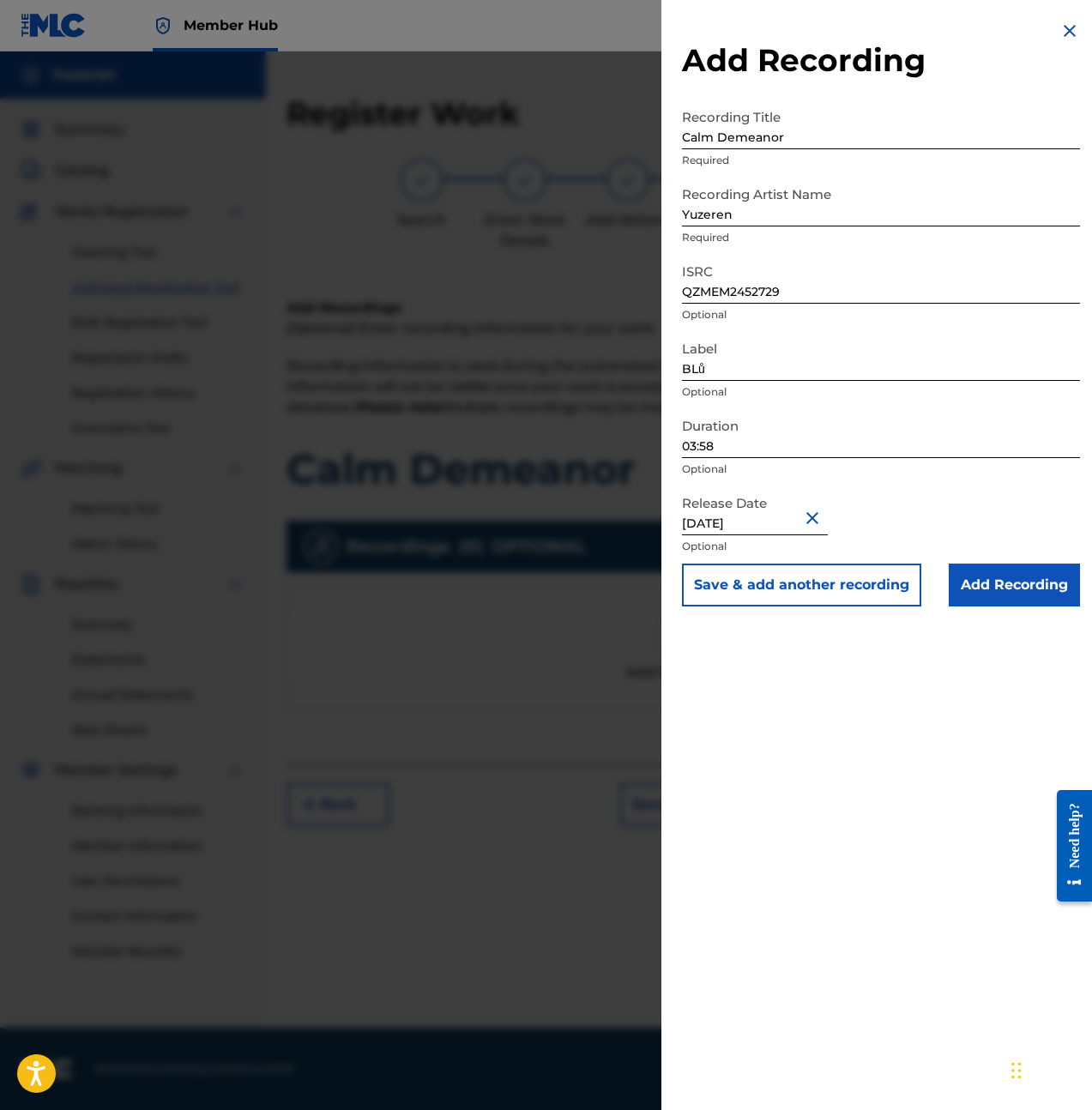
drag, startPoint x: 937, startPoint y: 673, endPoint x: 941, endPoint y: 655, distance: 18.4
click at [937, 671] on div "Add Recording Recording Title Calm Demeanor Required Recording Artist Name Yuze…" at bounding box center [881, 555] width 439 height 1110
click at [976, 578] on input "Add Recording" at bounding box center [1014, 584] width 131 height 43
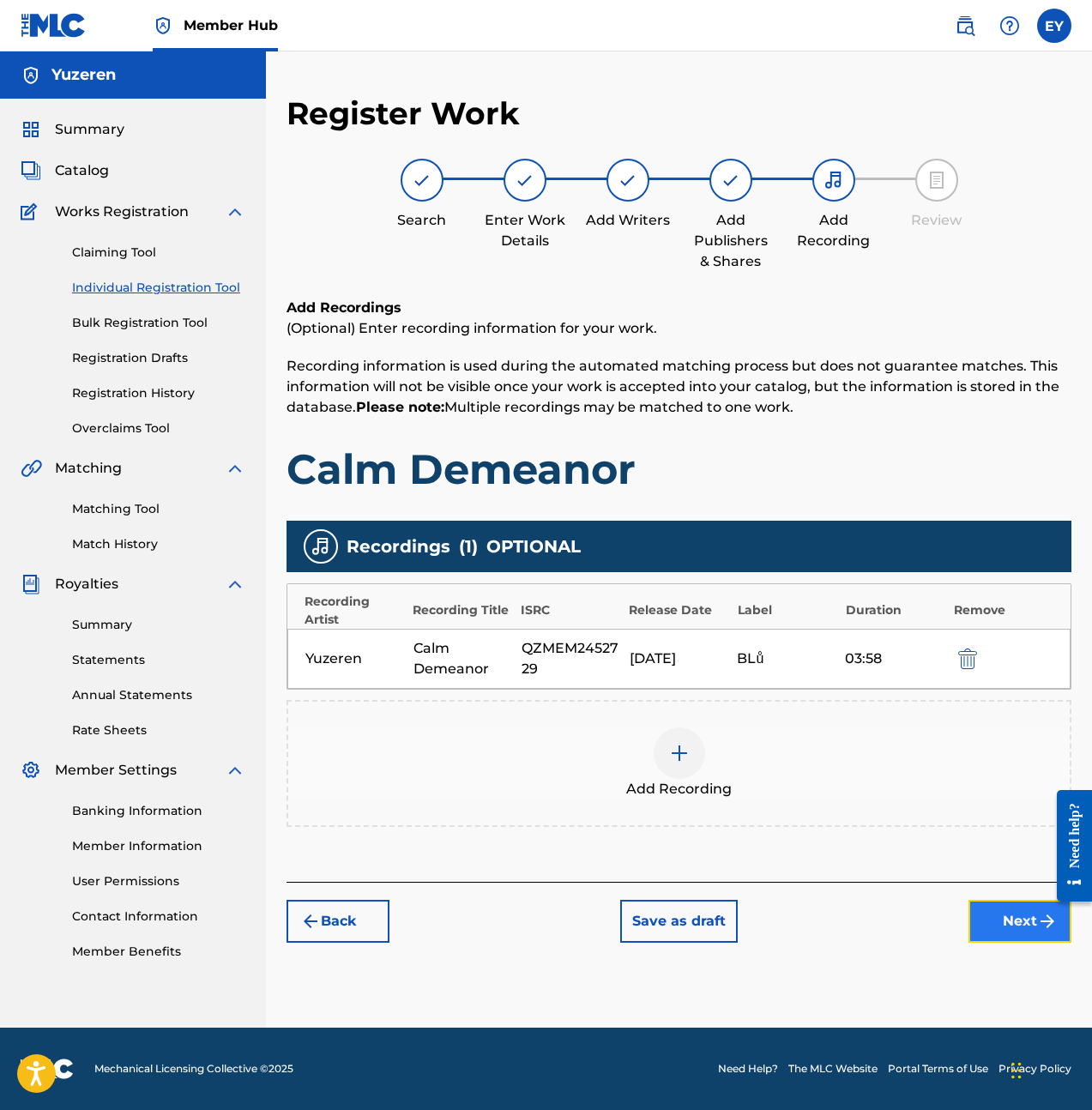
click at [998, 923] on button "Next" at bounding box center [1020, 921] width 103 height 43
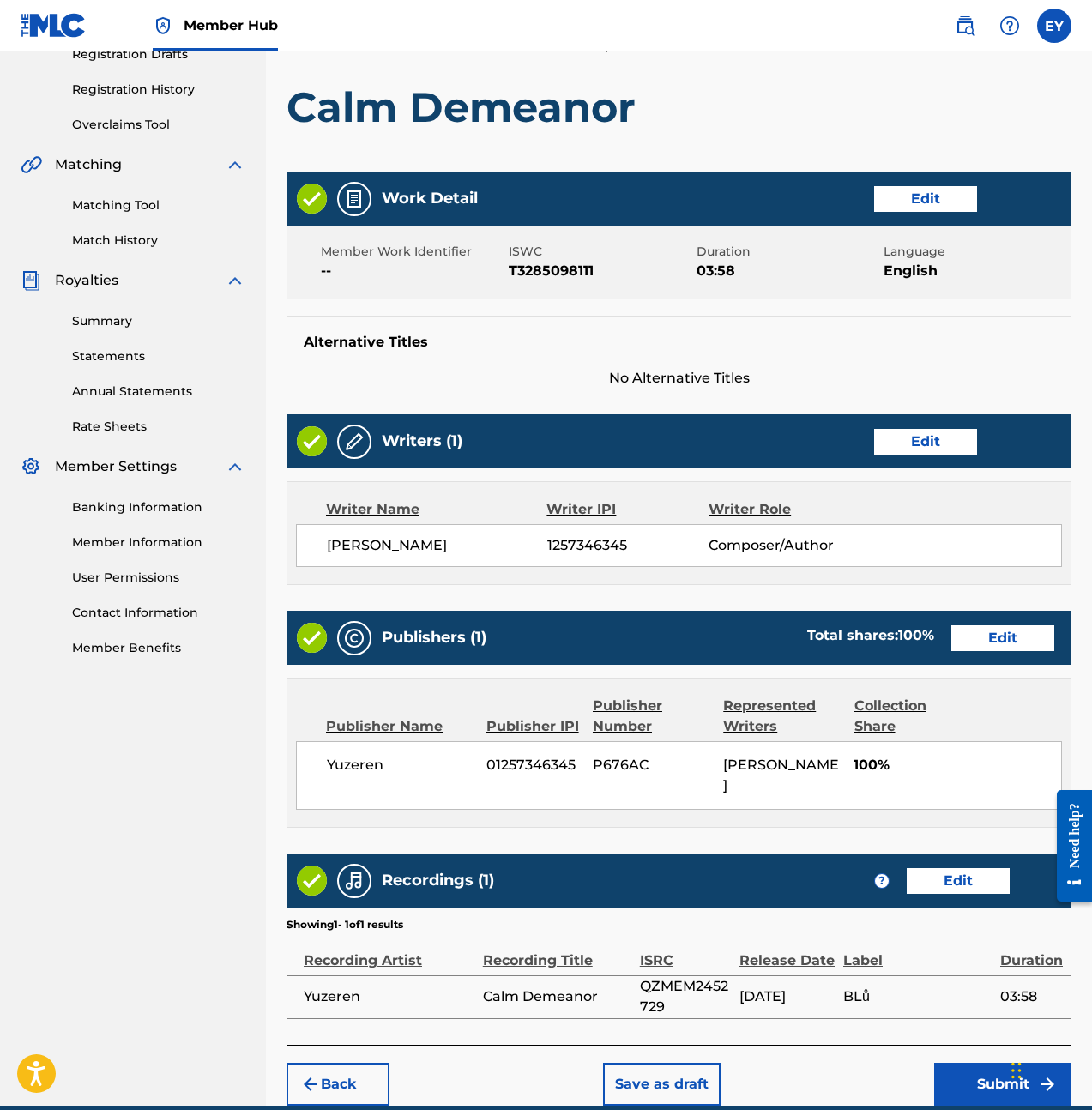
scroll to position [361, 0]
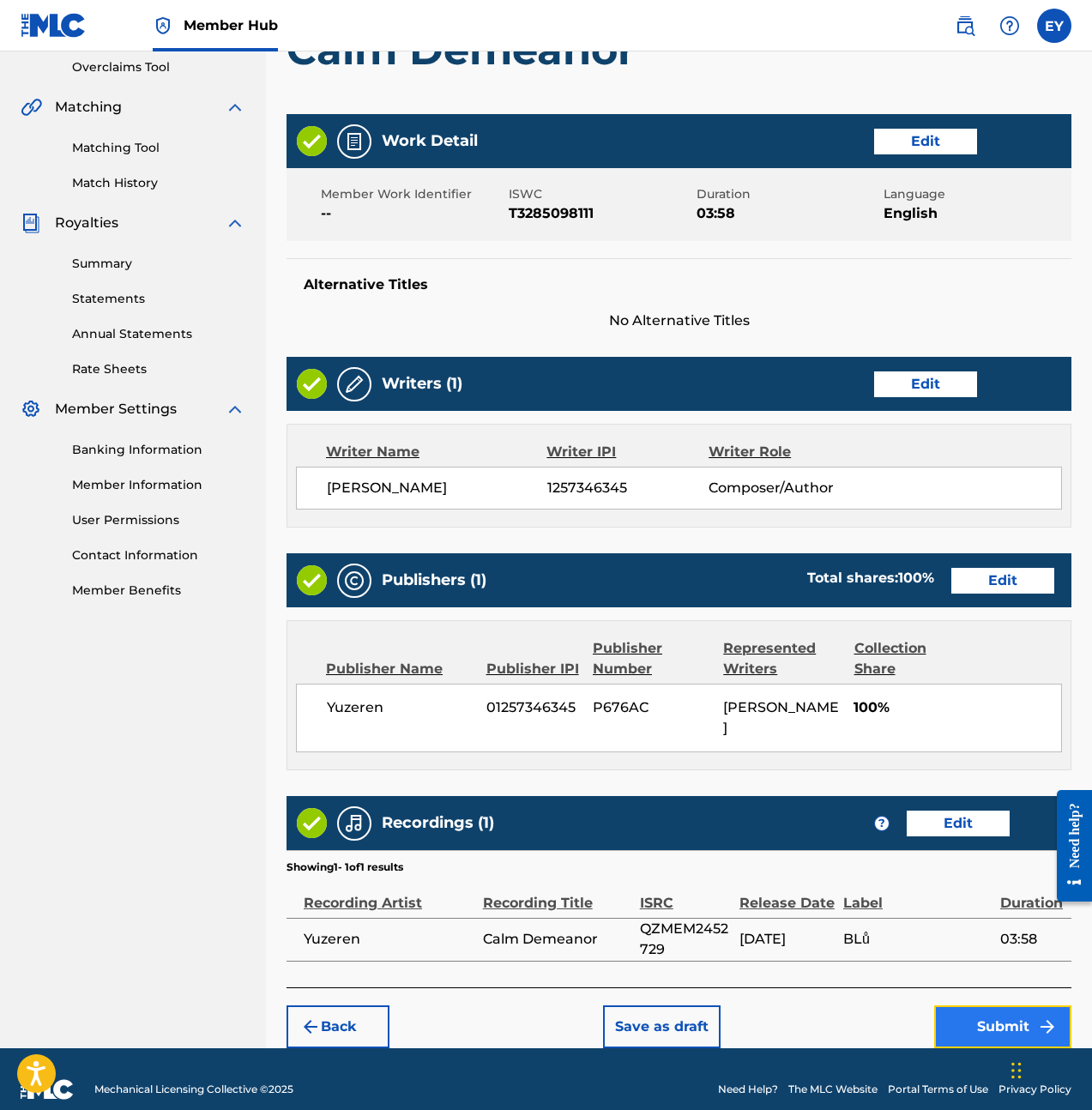
click at [1013, 1007] on button "Submit" at bounding box center [1003, 1026] width 137 height 43
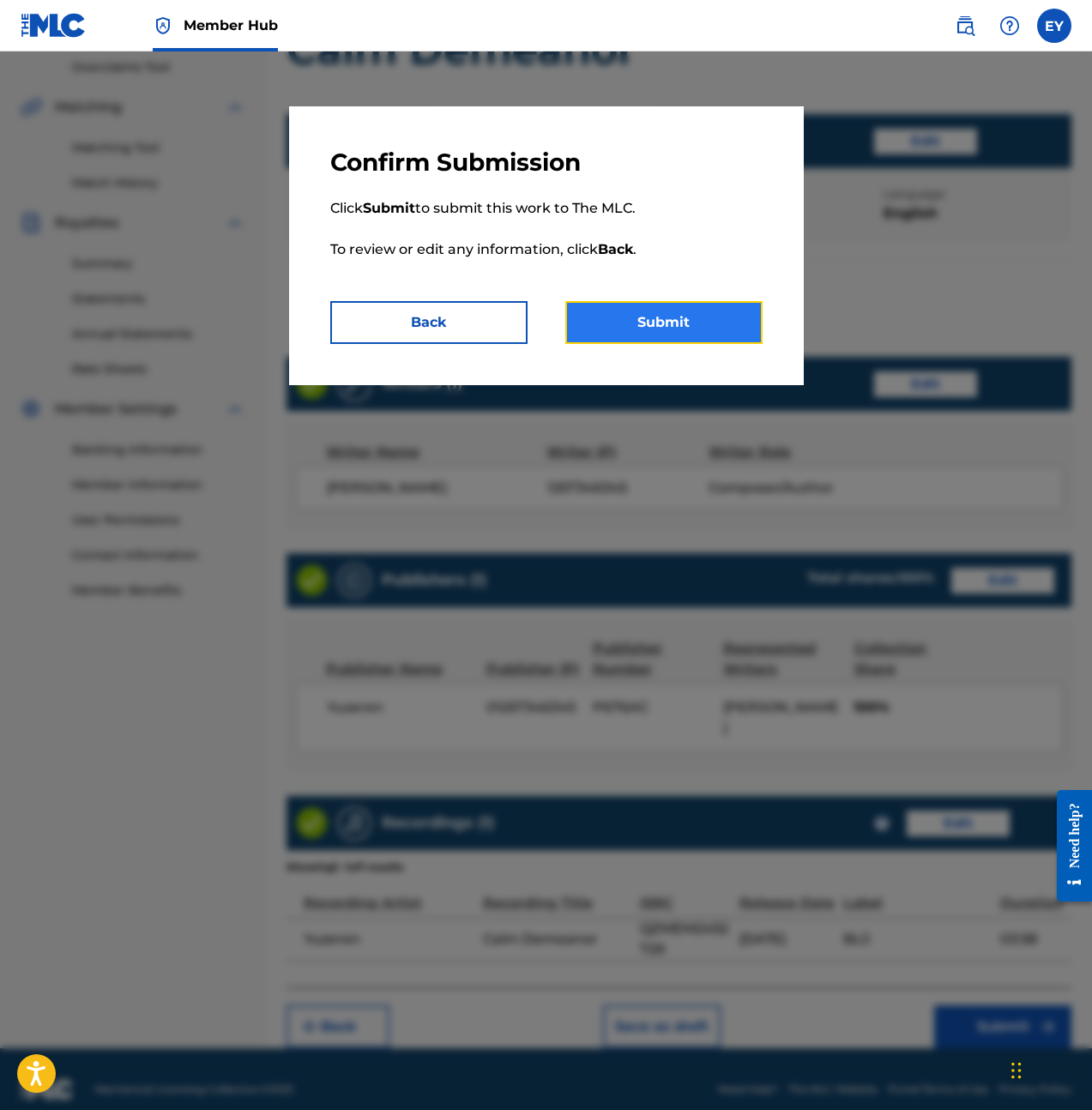
click at [720, 328] on button "Submit" at bounding box center [663, 322] width 197 height 43
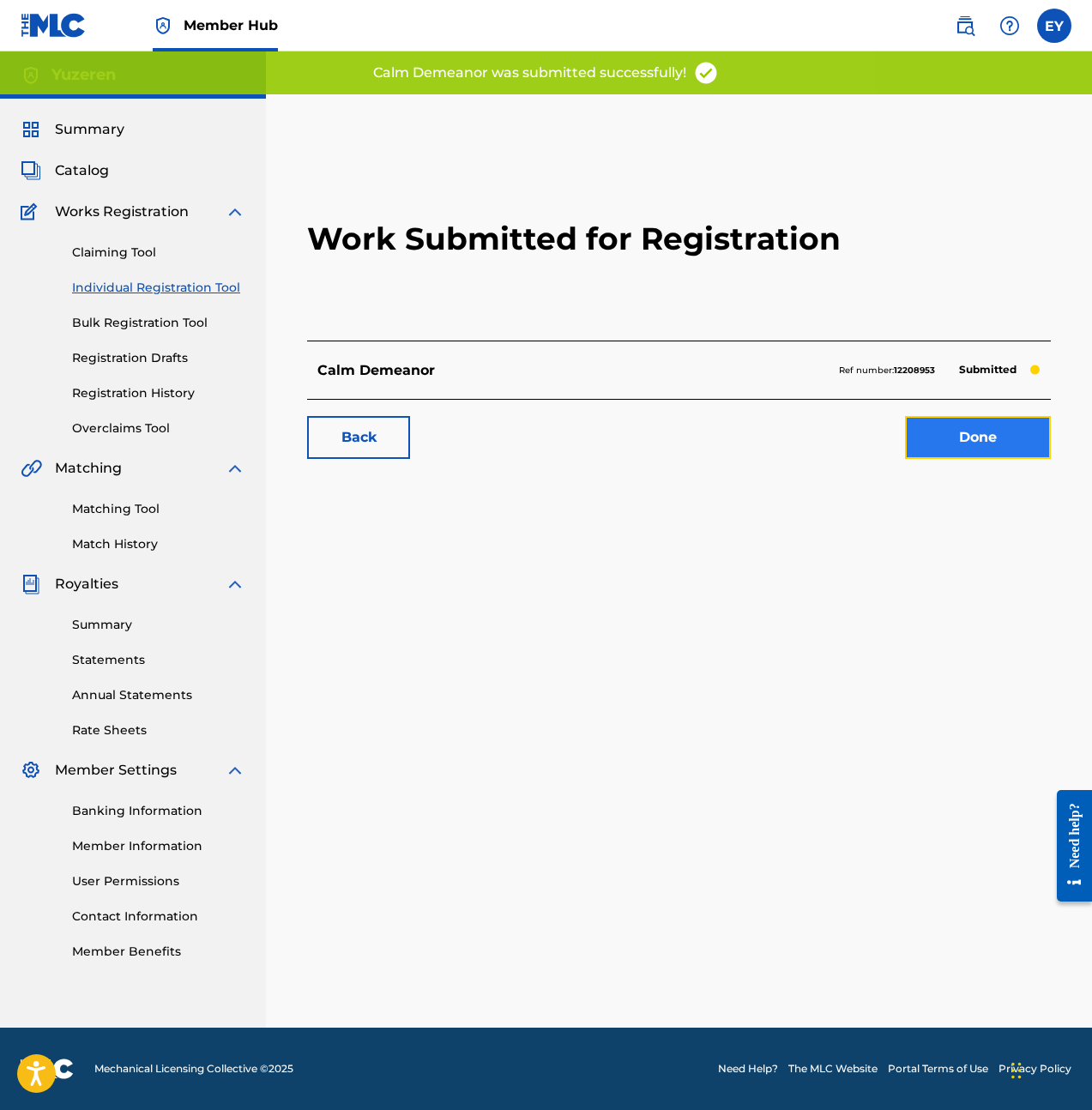
click at [977, 416] on link "Done" at bounding box center [978, 437] width 146 height 43
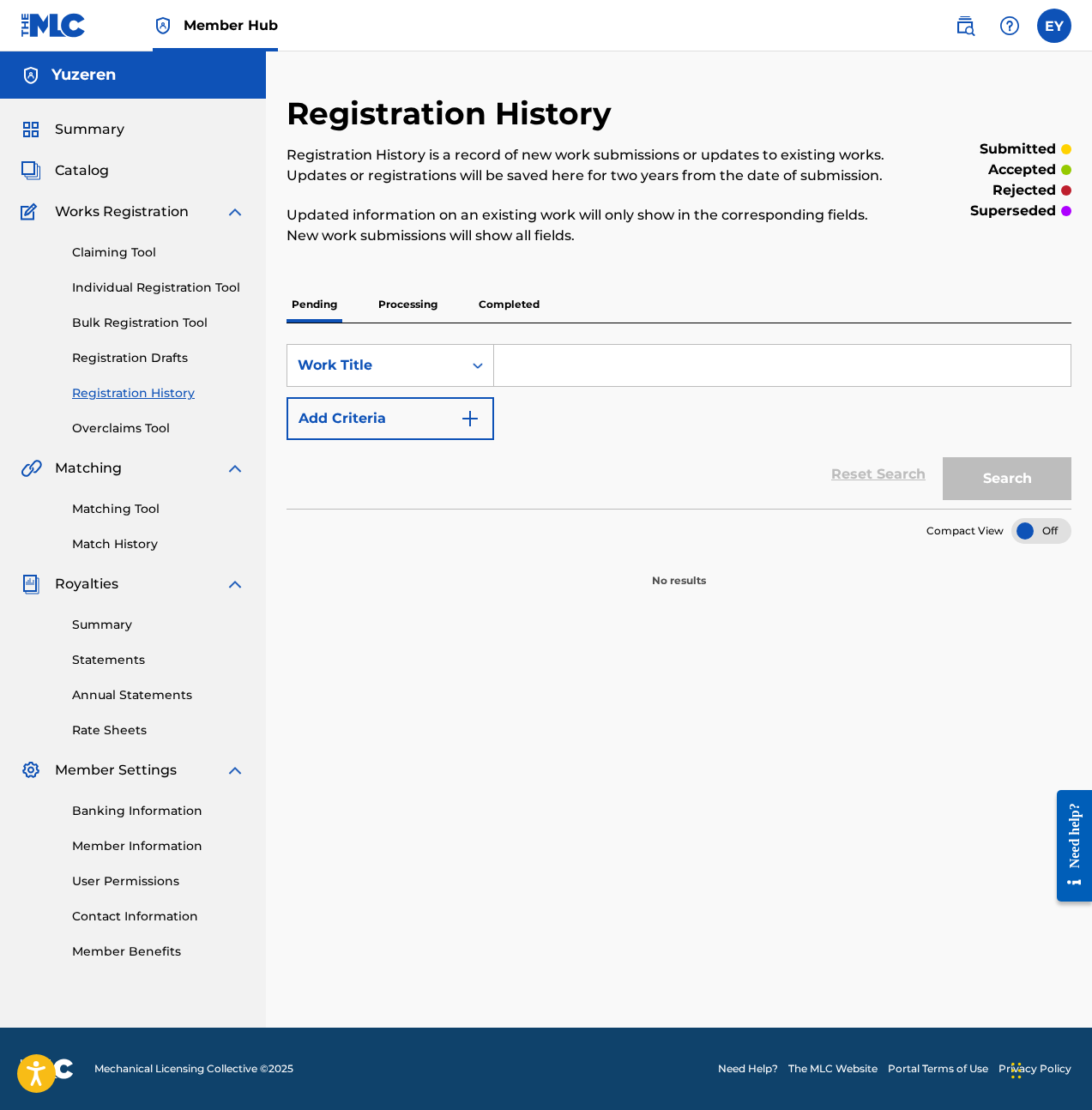
click at [141, 379] on div "Claiming Tool Individual Registration Tool Bulk Registration Tool Registration …" at bounding box center [133, 330] width 225 height 215
click at [143, 391] on link "Registration History" at bounding box center [159, 393] width 174 height 18
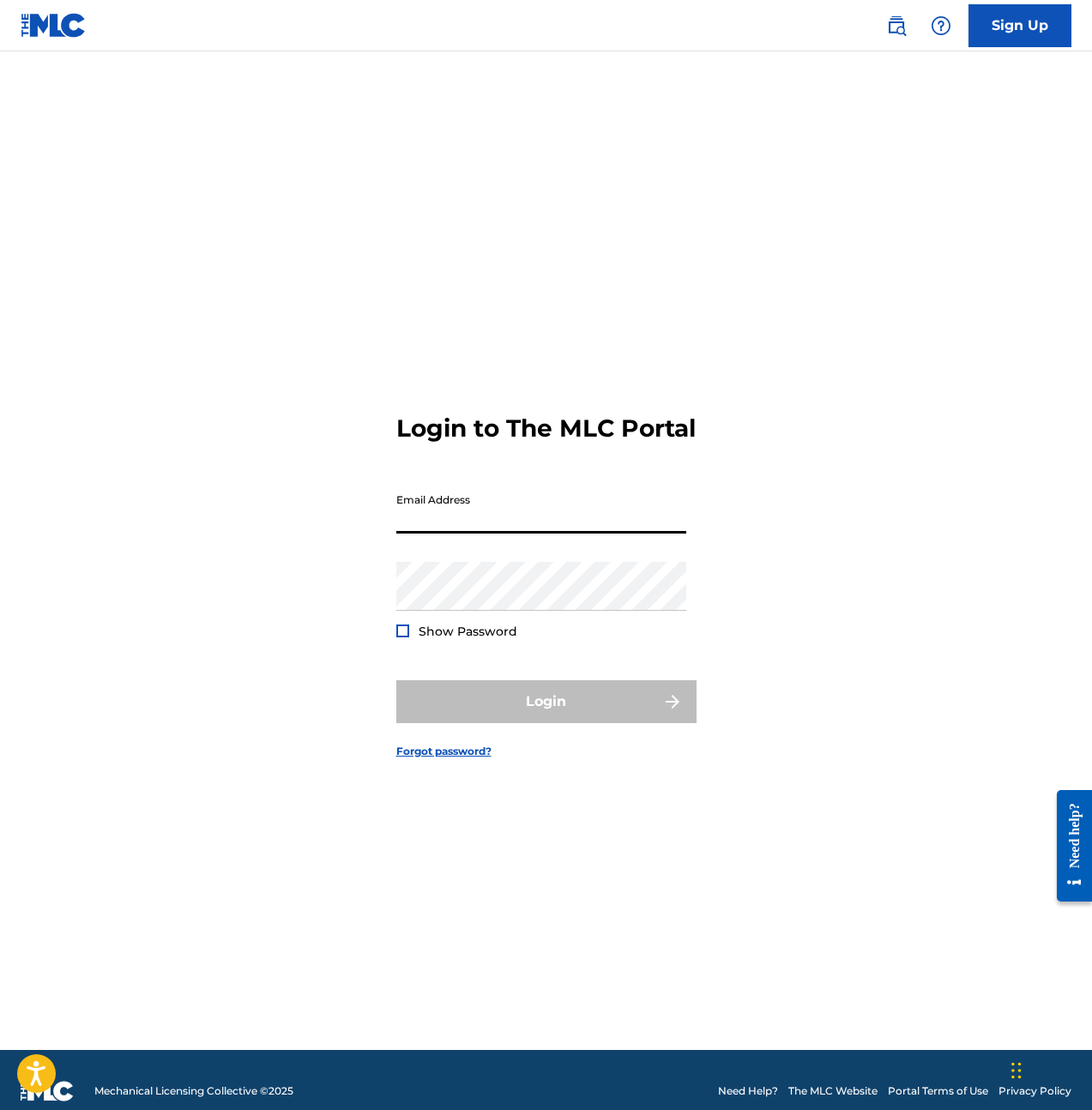
click at [548, 529] on input "Email Address" at bounding box center [542, 509] width 290 height 49
type input "[EMAIL_ADDRESS][DOMAIN_NAME]"
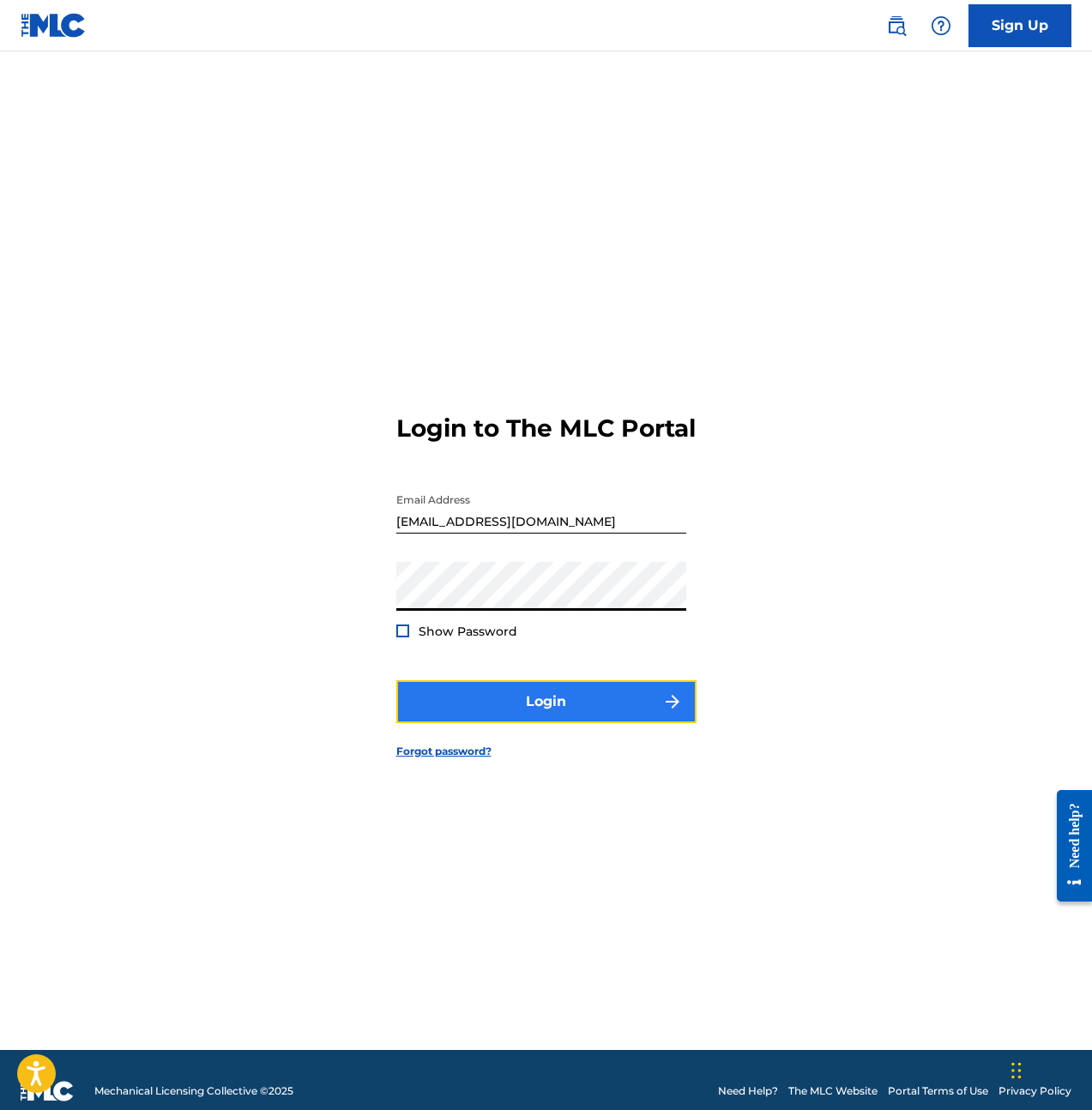
click at [594, 699] on button "Login" at bounding box center [547, 701] width 300 height 43
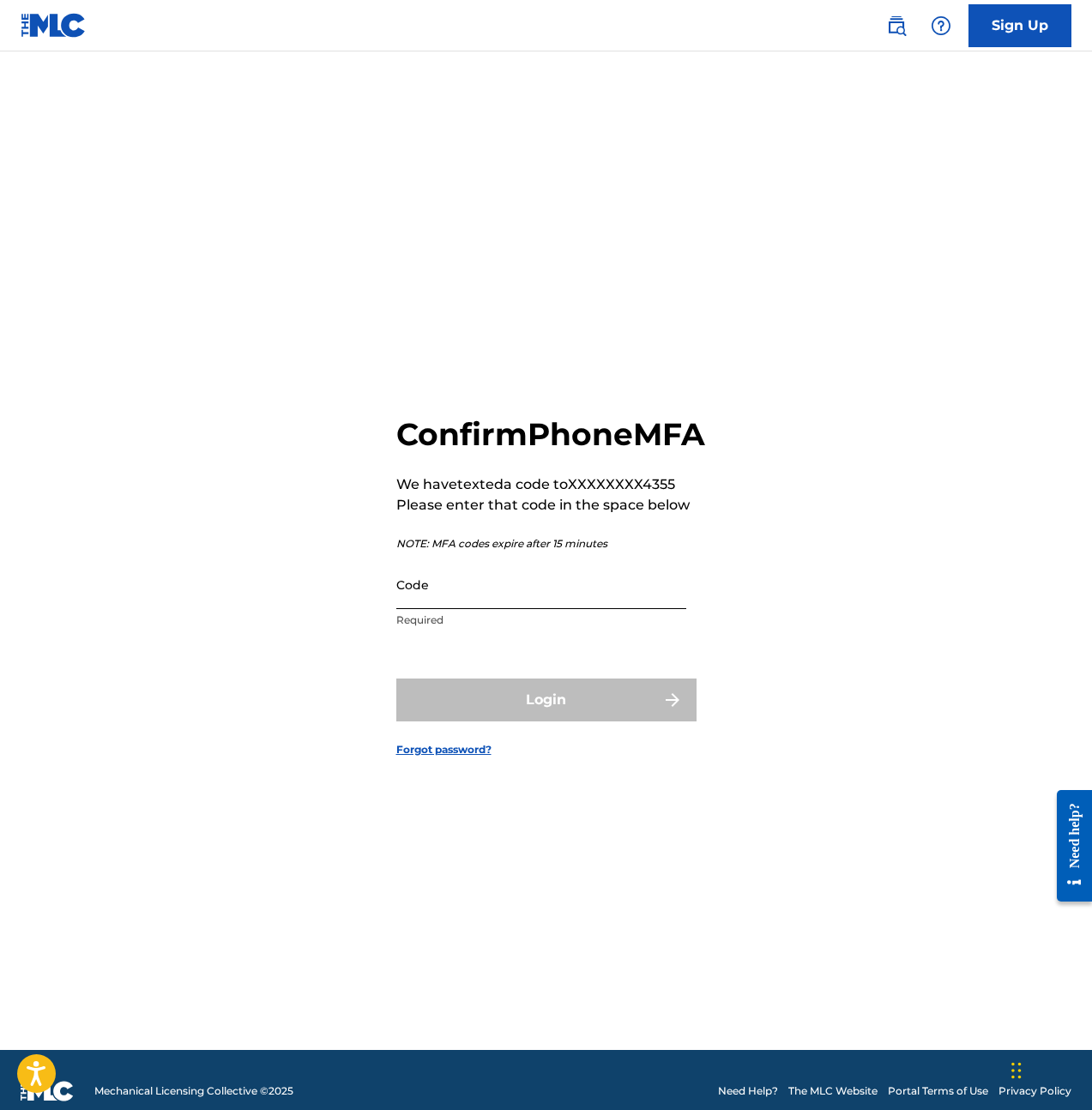
click at [558, 609] on input "Code" at bounding box center [542, 584] width 290 height 49
paste input "268679"
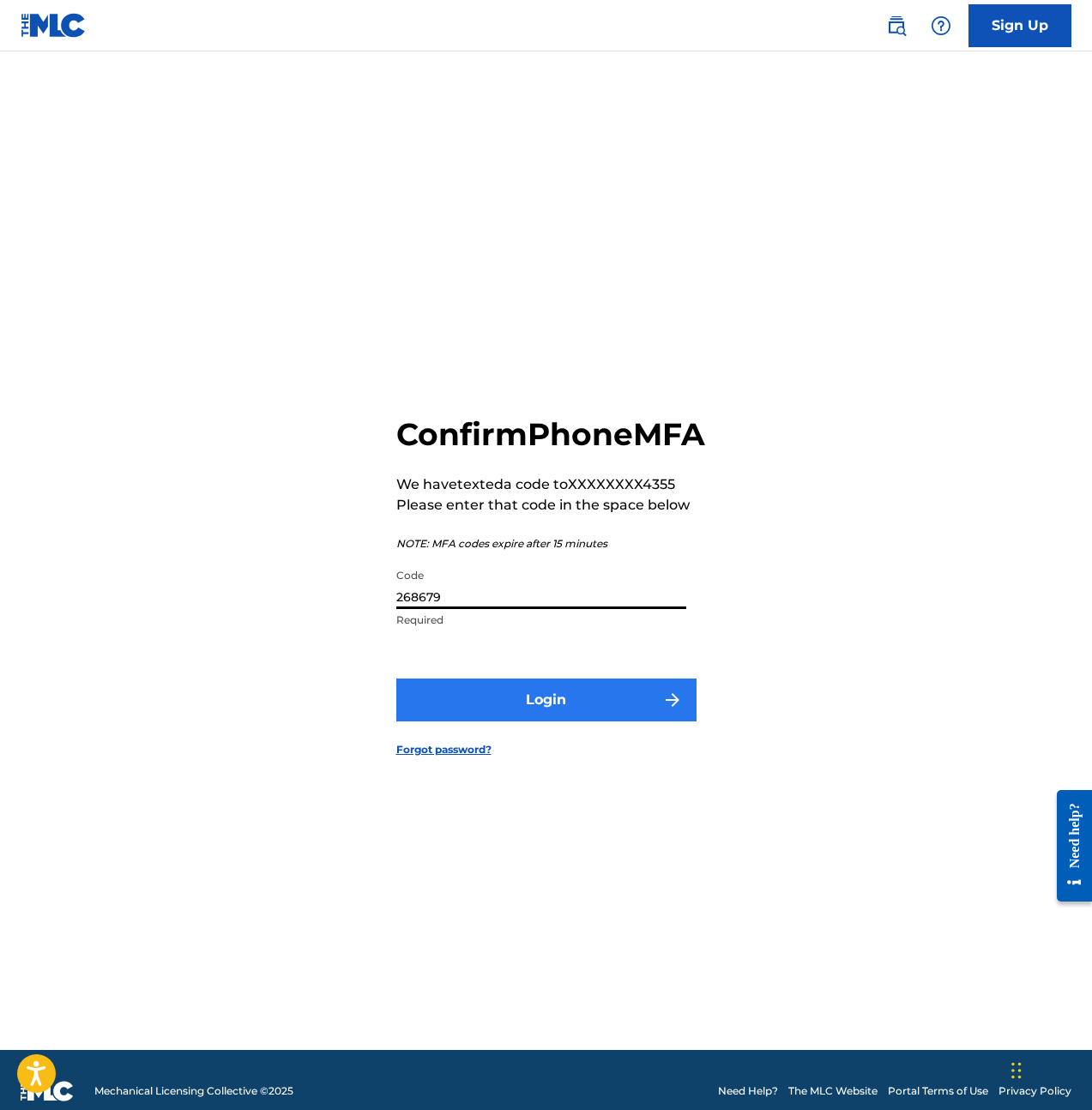
type input "268679"
click at [547, 712] on button "Login" at bounding box center [547, 699] width 300 height 43
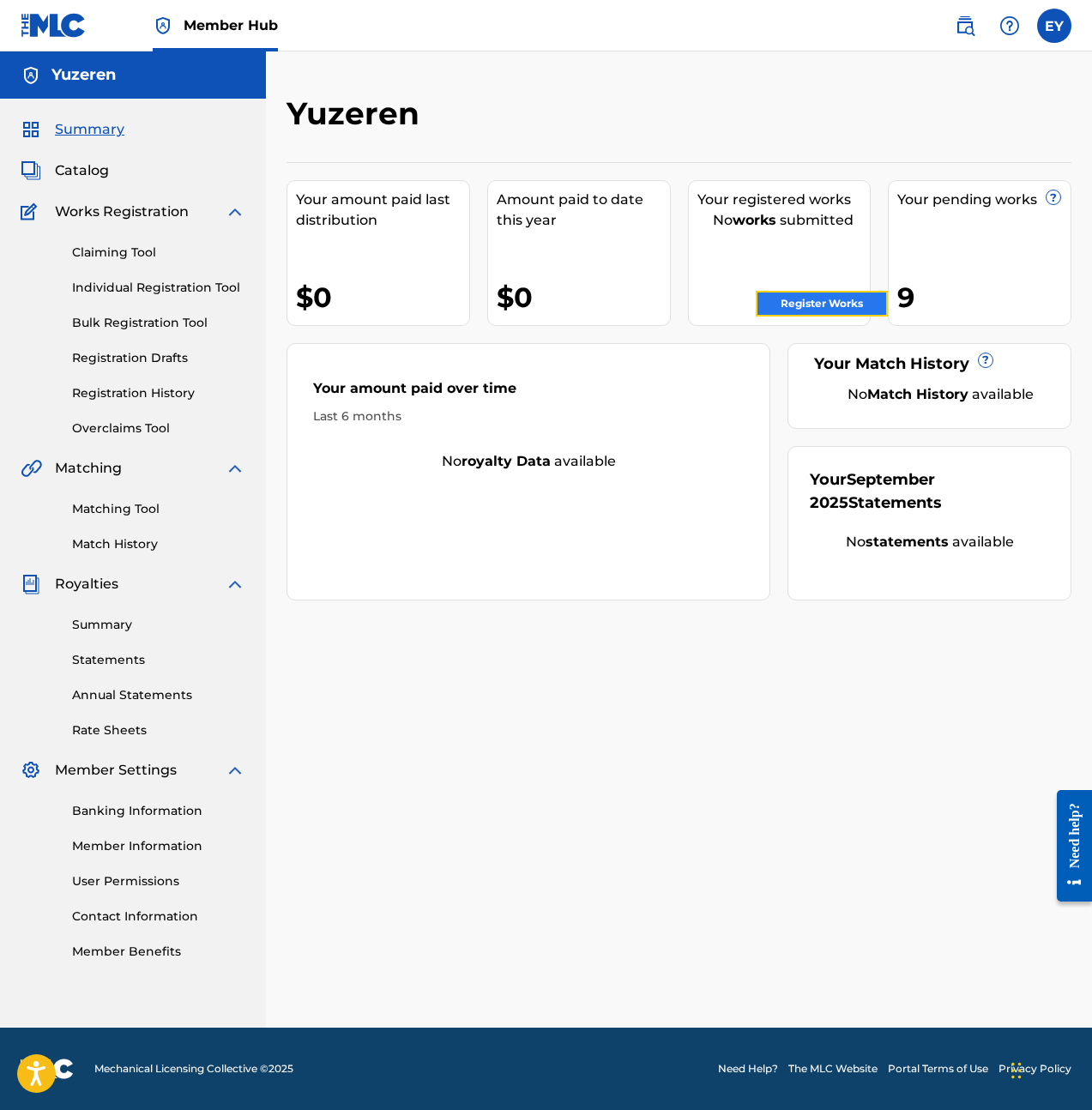
click at [798, 291] on link "Register Works" at bounding box center [822, 304] width 132 height 26
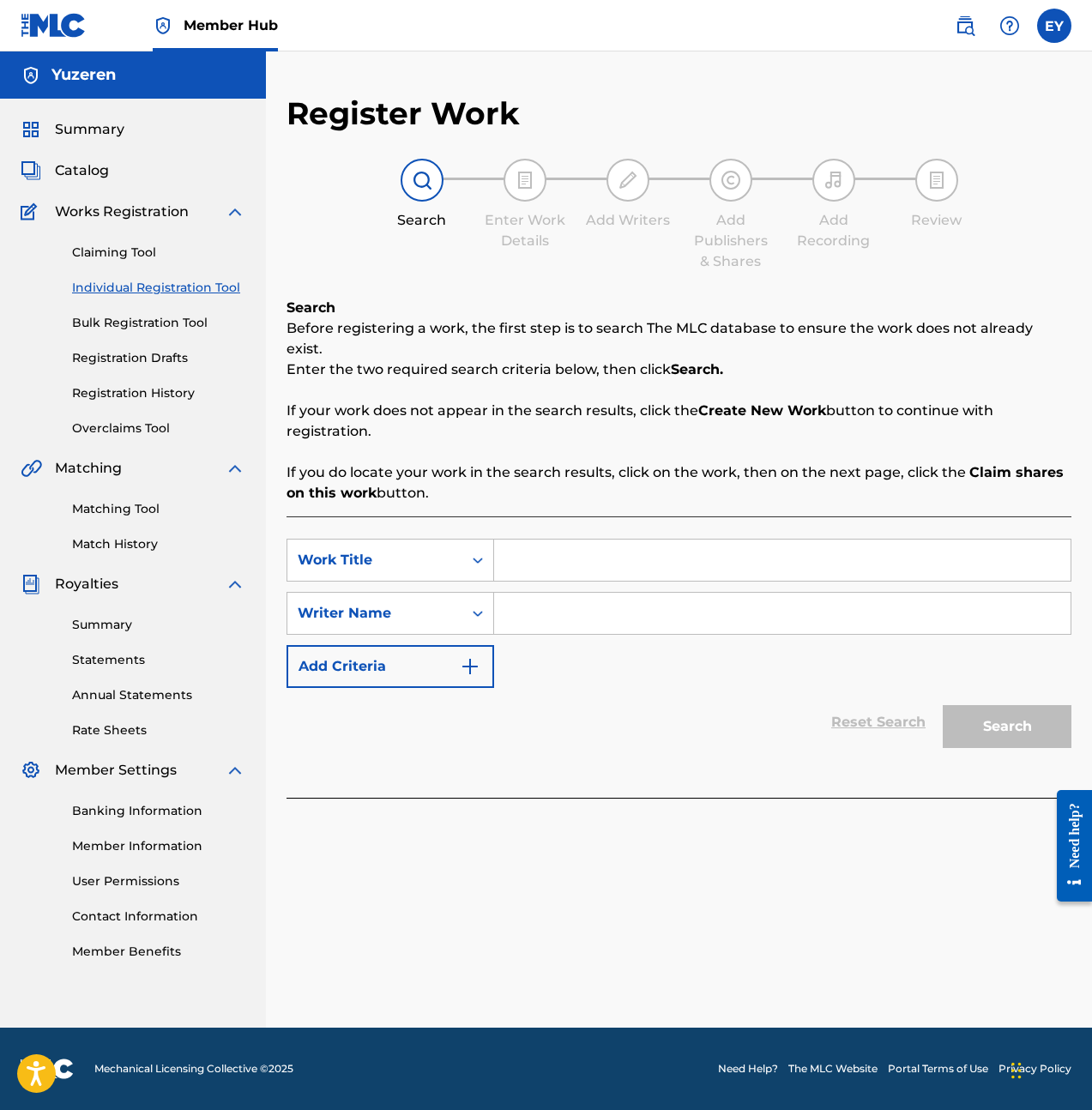
click at [143, 381] on div "Claiming Tool Individual Registration Tool Bulk Registration Tool Registration …" at bounding box center [133, 330] width 225 height 215
click at [144, 390] on link "Registration History" at bounding box center [159, 393] width 174 height 18
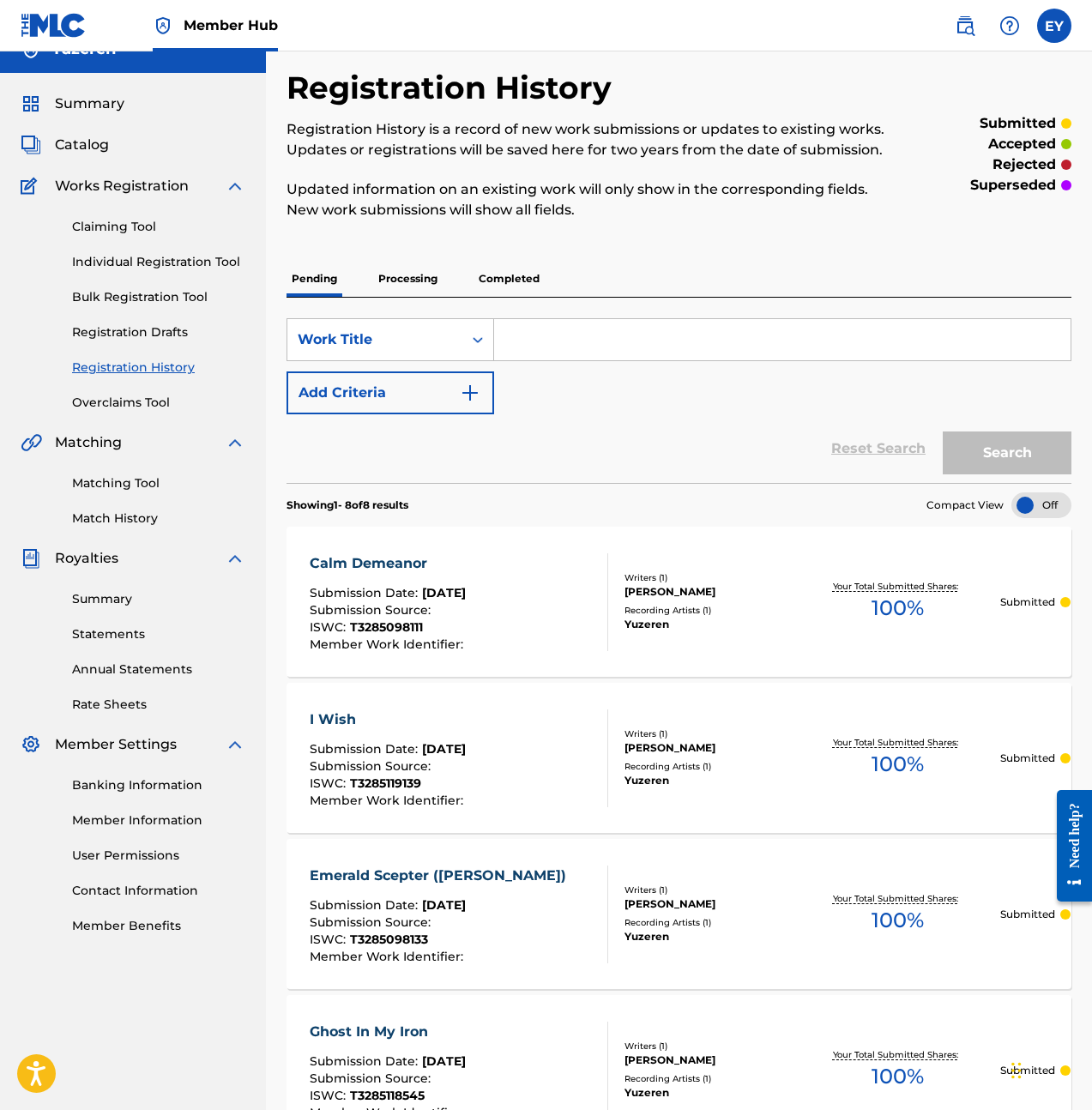
scroll to position [27, 0]
click at [214, 260] on link "Individual Registration Tool" at bounding box center [159, 261] width 174 height 18
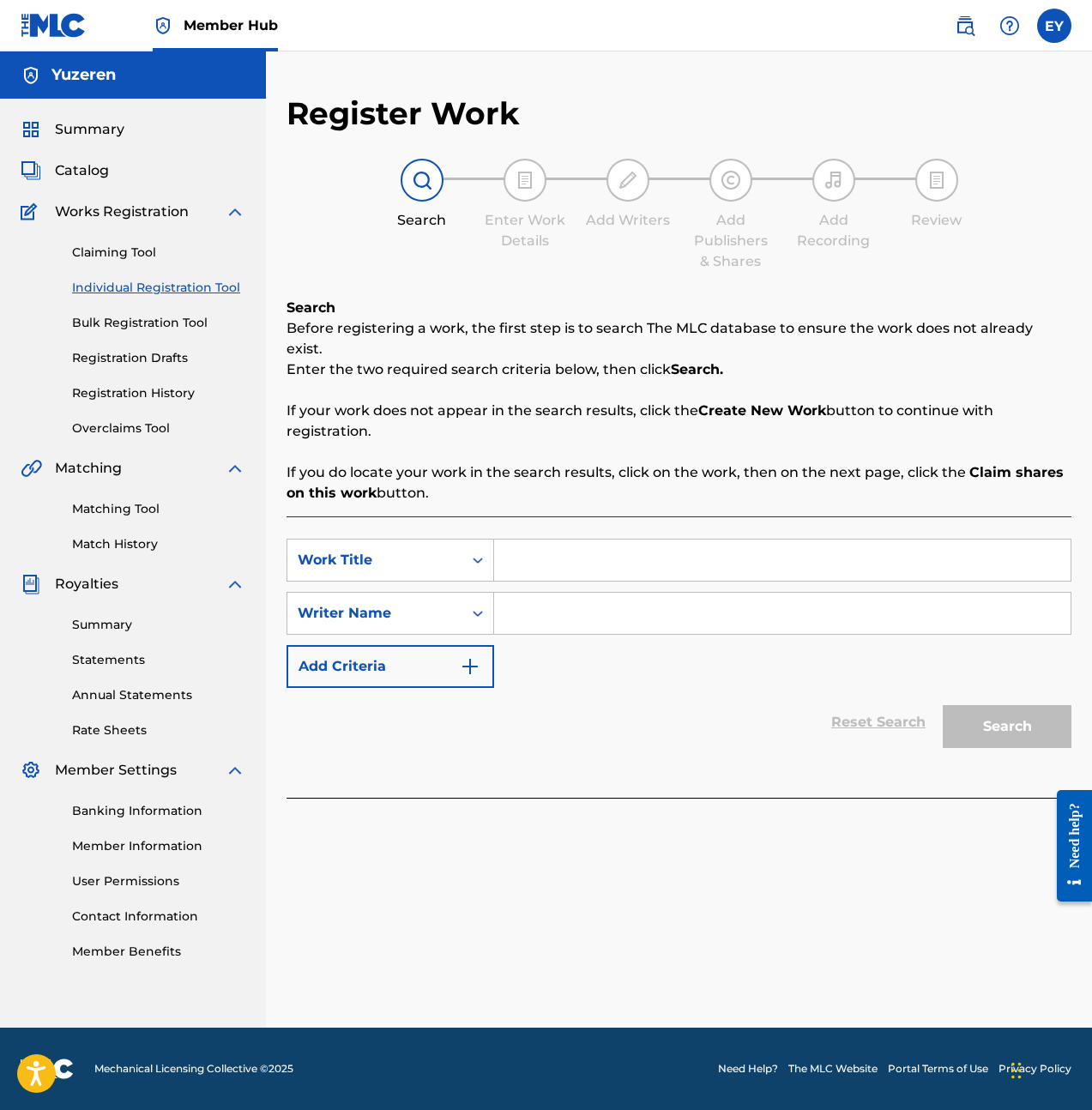
click at [799, 543] on input "Search Form" at bounding box center [782, 560] width 576 height 41
click at [613, 558] on input "Down By The Straps" at bounding box center [782, 560] width 576 height 41
type input "Down By The Straps"
click at [600, 602] on input "Search Form" at bounding box center [782, 613] width 576 height 41
type input "[PERSON_NAME]"
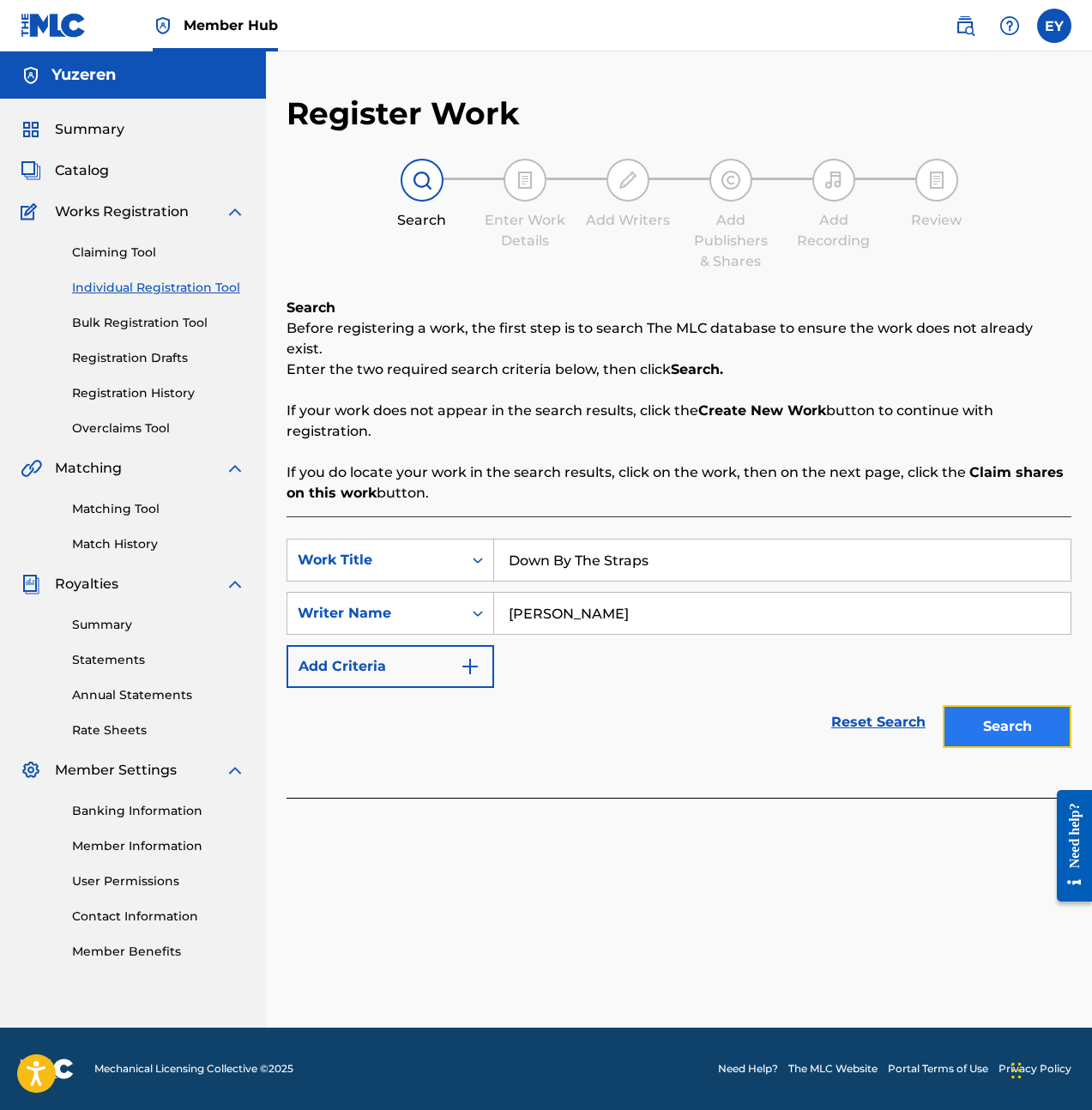
click at [1033, 719] on button "Search" at bounding box center [1007, 726] width 128 height 43
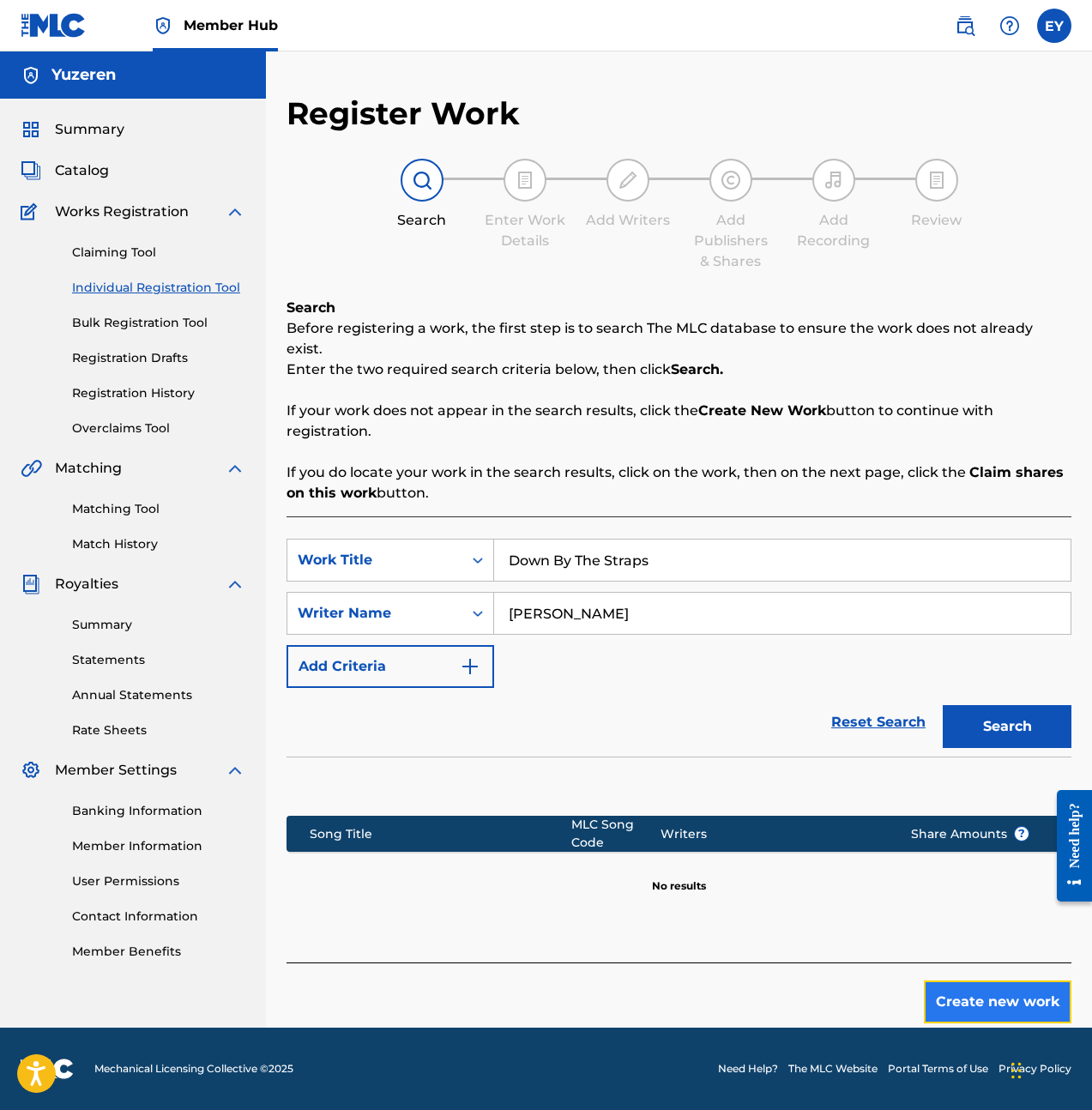
click at [968, 981] on button "Create new work" at bounding box center [997, 1002] width 148 height 43
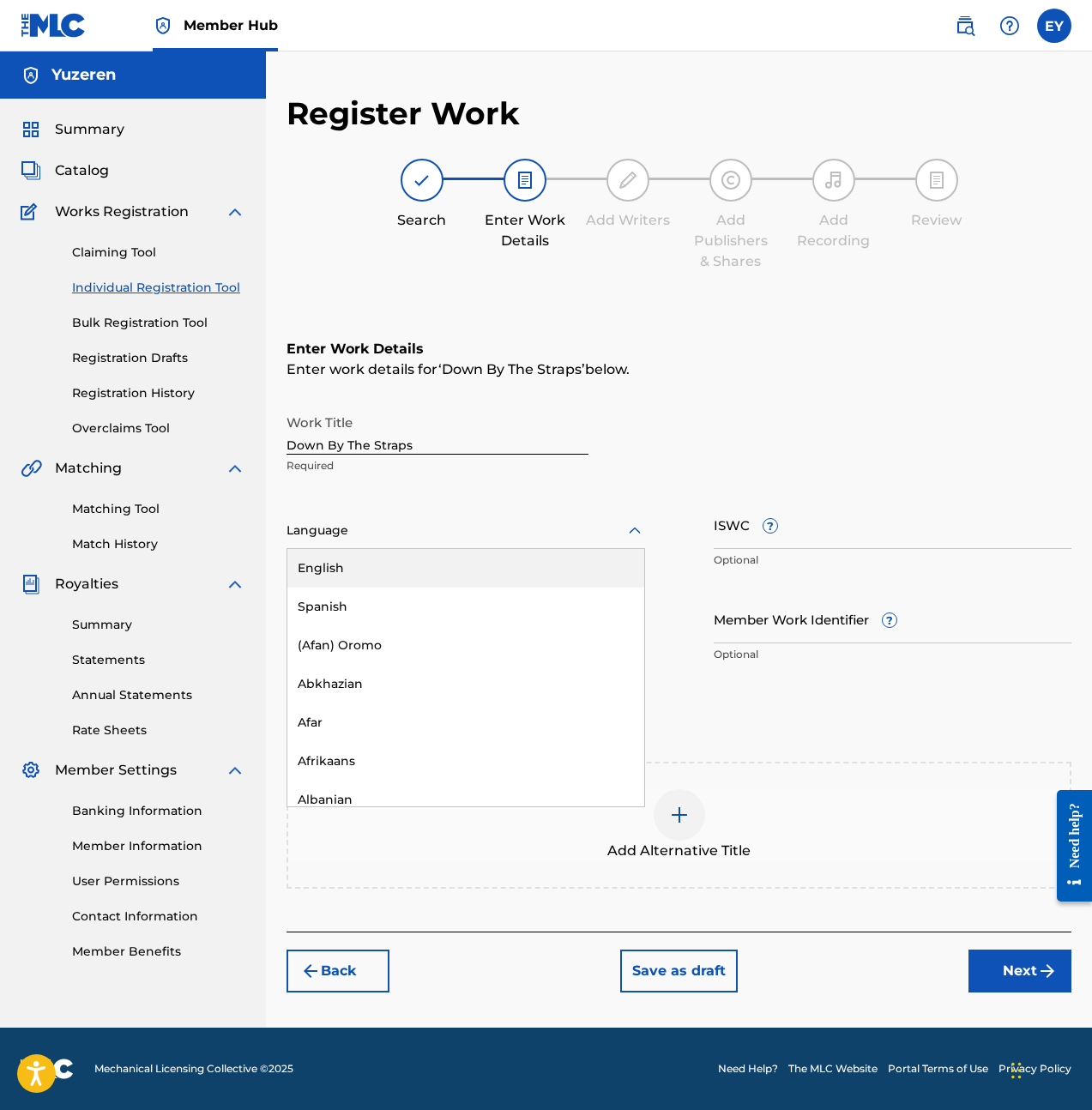
click at [433, 520] on div at bounding box center [465, 530] width 359 height 22
click at [448, 561] on div "English" at bounding box center [465, 568] width 357 height 38
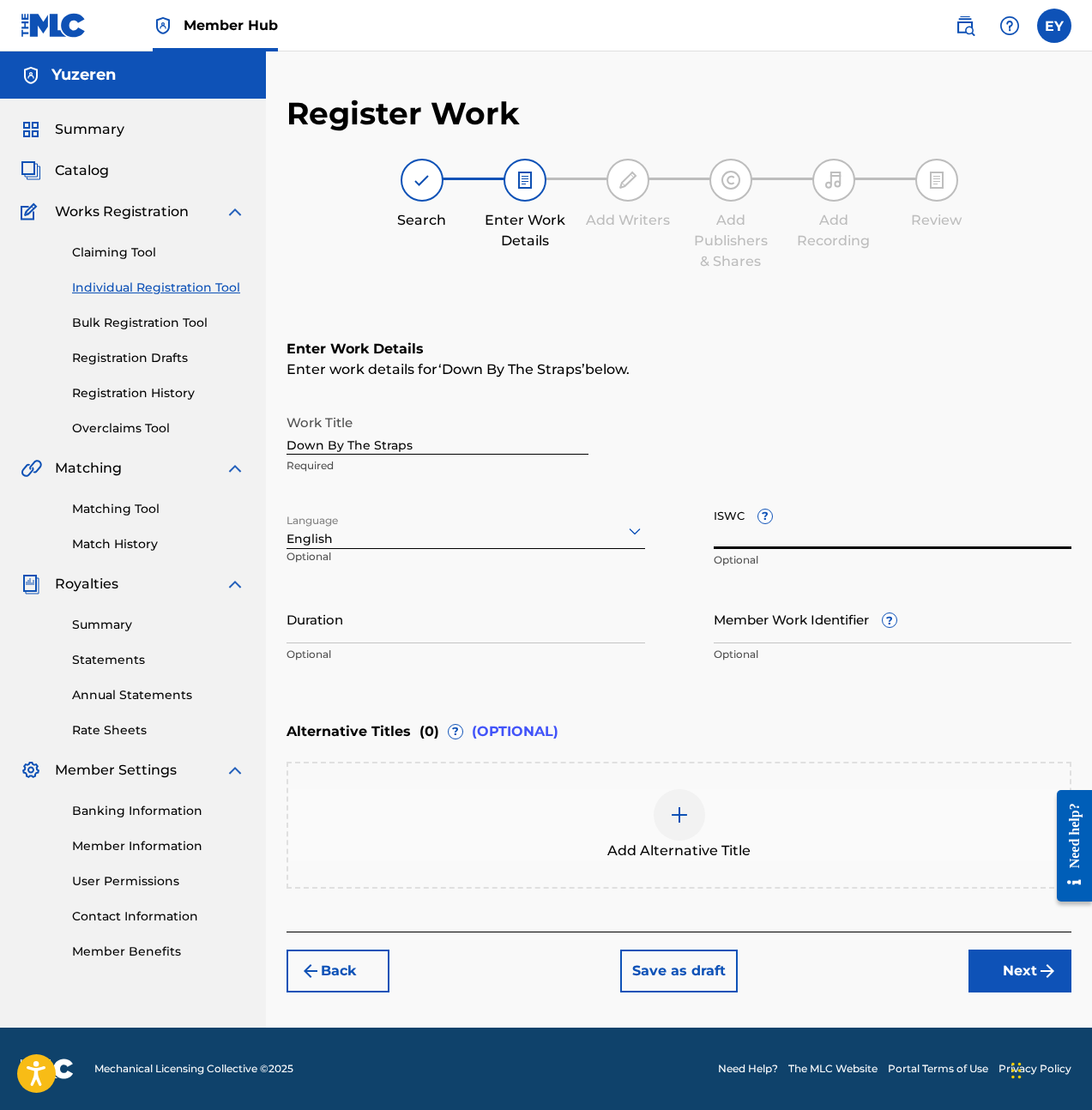
click at [886, 529] on input "ISWC ?" at bounding box center [892, 524] width 359 height 49
paste input "T3285119048"
type input "T3285119048"
click at [465, 627] on input "Duration" at bounding box center [465, 619] width 359 height 49
type input "05:01"
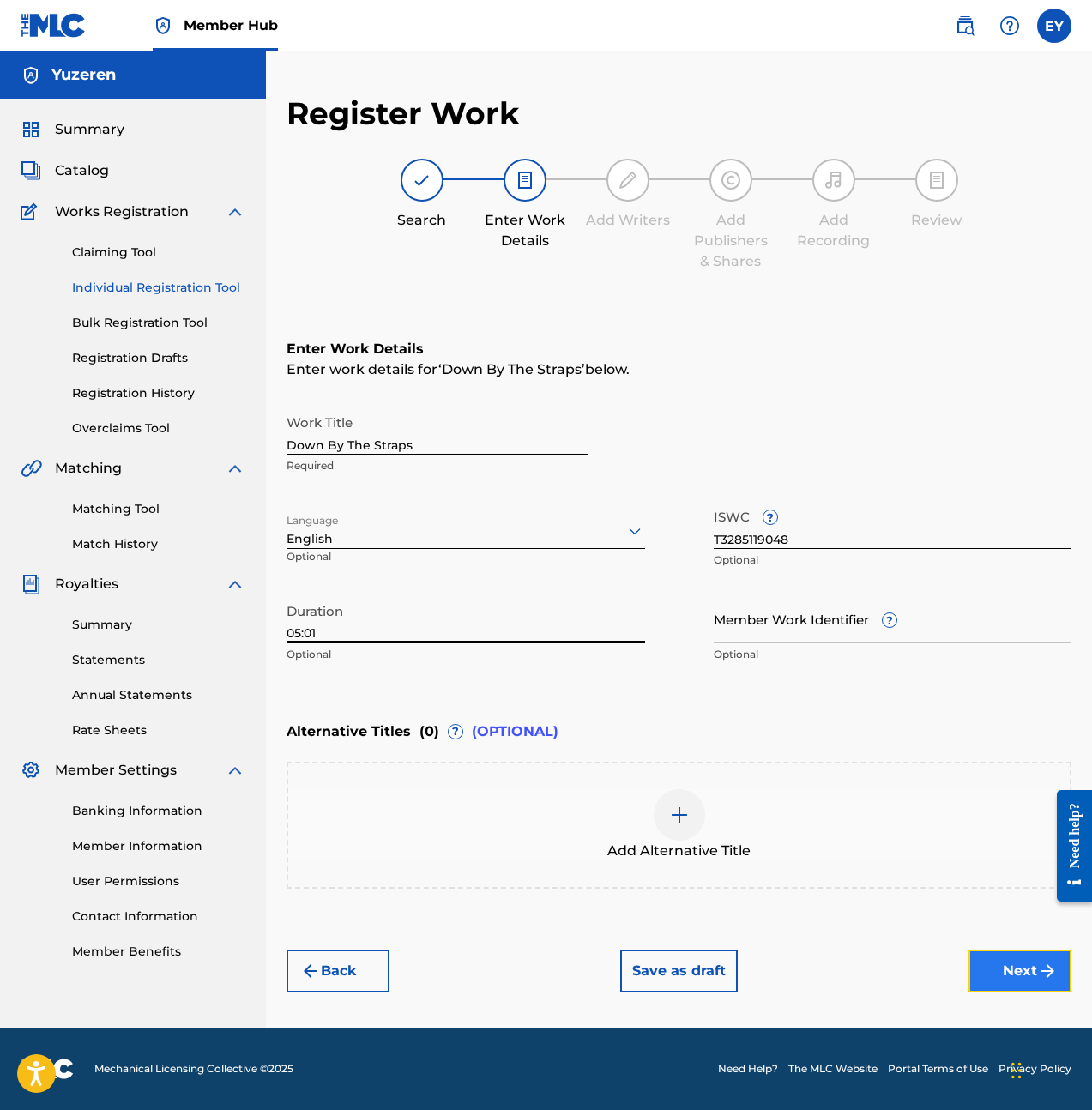
click at [1029, 977] on button "Next" at bounding box center [1020, 970] width 103 height 43
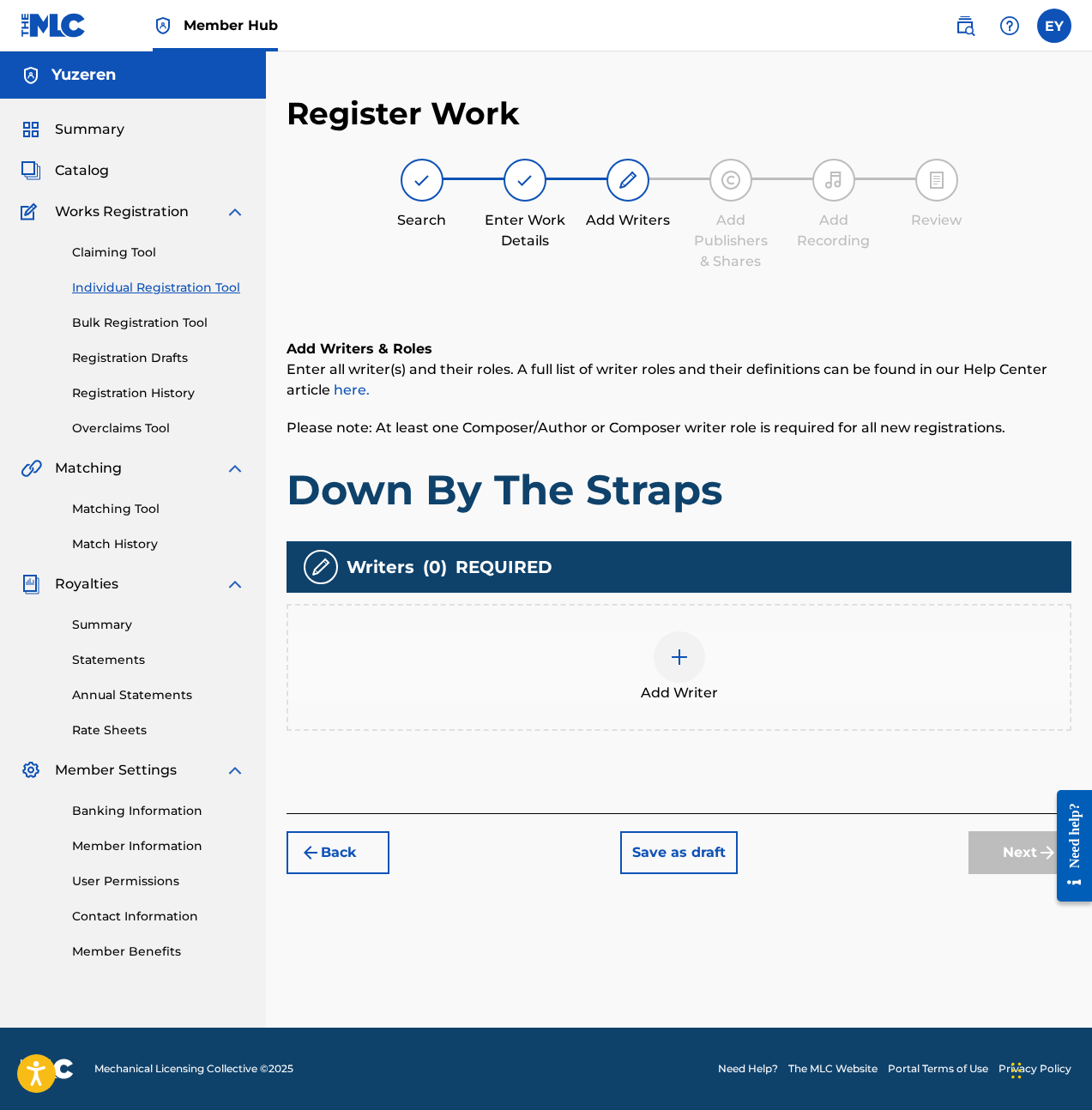
click at [684, 664] on img at bounding box center [680, 657] width 21 height 21
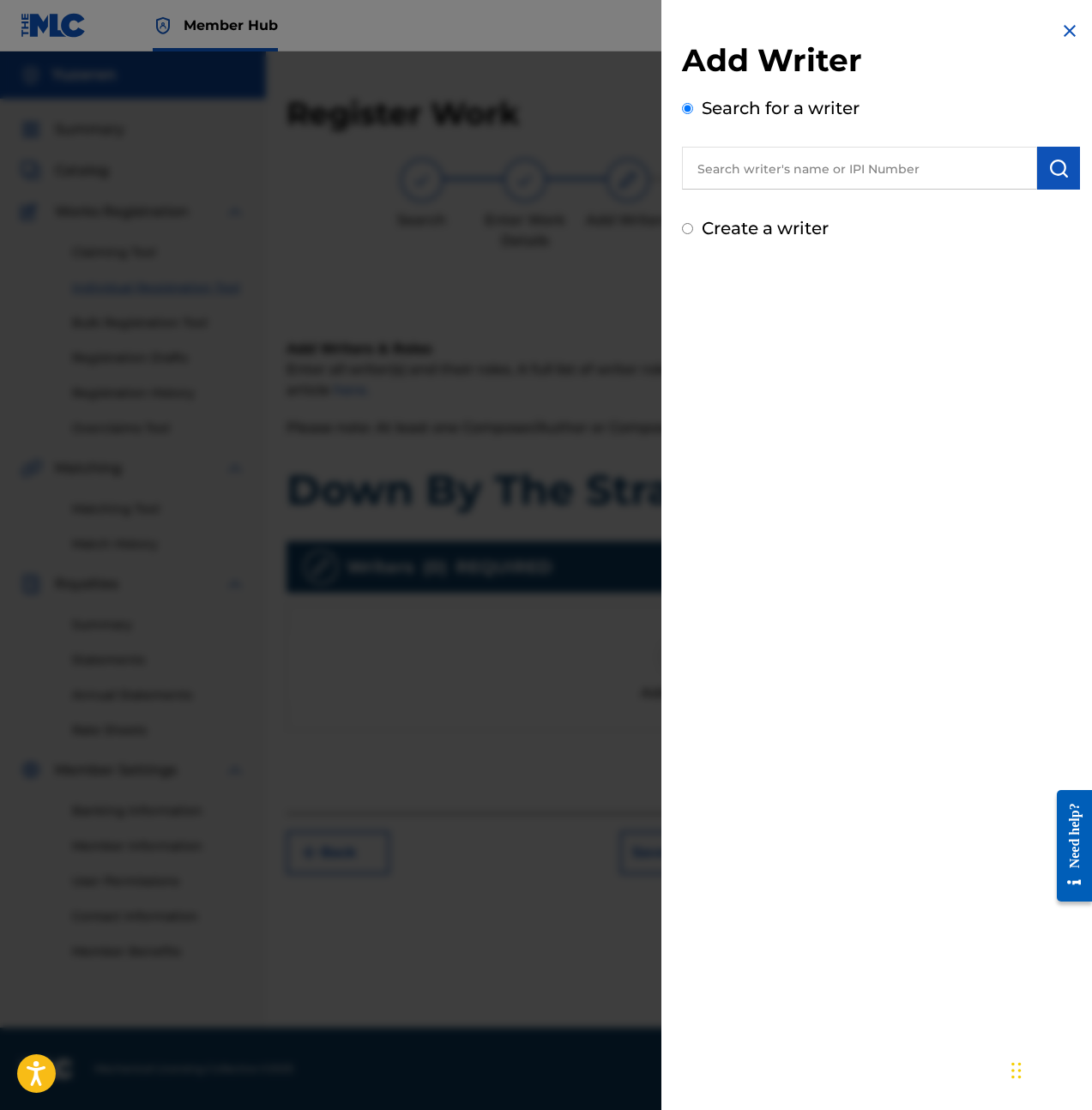
drag, startPoint x: 789, startPoint y: 189, endPoint x: 781, endPoint y: 211, distance: 23.4
click at [788, 191] on div "Add Writer Search for a writer Create a writer" at bounding box center [881, 141] width 398 height 200
click at [781, 211] on div "Add Writer Search for a writer Create a writer" at bounding box center [881, 141] width 398 height 200
click at [781, 213] on div "Add Writer Search for a writer Create a writer" at bounding box center [881, 141] width 398 height 200
click at [773, 232] on label "Create a writer" at bounding box center [765, 228] width 127 height 21
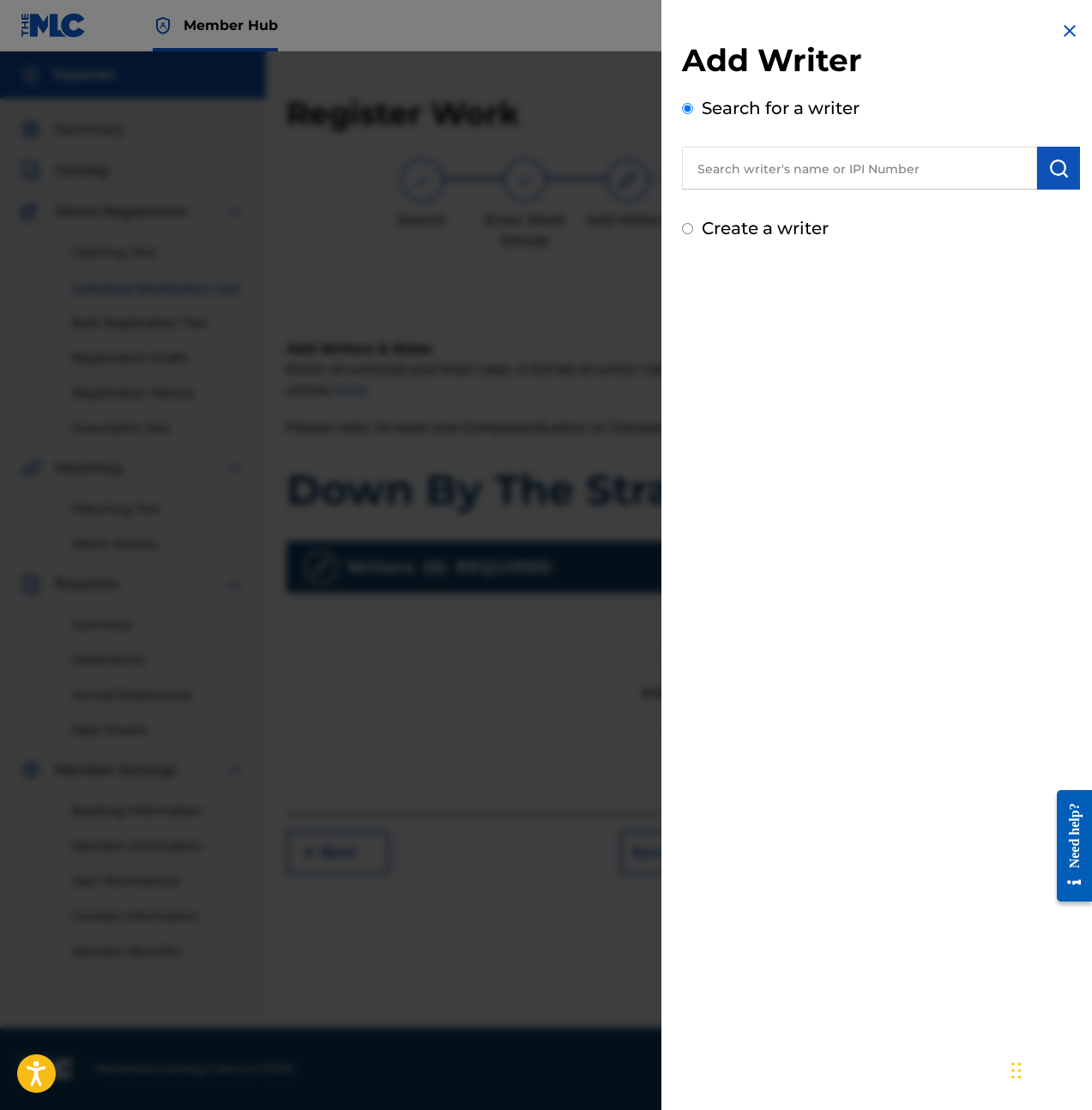
radio input "true"
click at [694, 232] on input "Create a writer" at bounding box center [687, 228] width 11 height 11
radio input "false"
radio input "true"
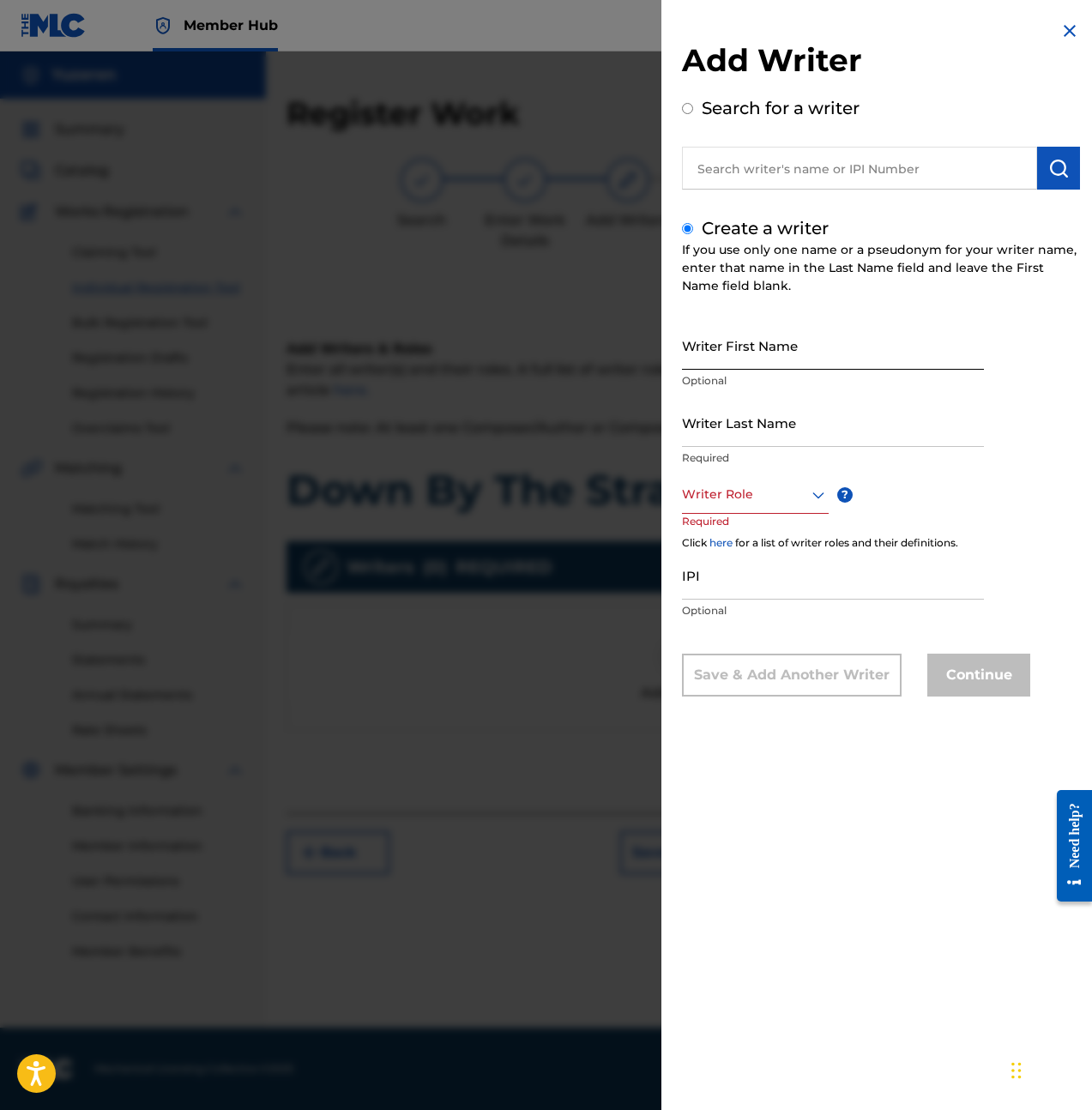
click at [743, 325] on input "Writer First Name" at bounding box center [833, 345] width 302 height 49
click at [763, 370] on div "Writer First Name Optional" at bounding box center [833, 359] width 302 height 77
click at [758, 353] on input "Writer First Name" at bounding box center [833, 345] width 302 height 49
type input "[PERSON_NAME]"
type input "Yu"
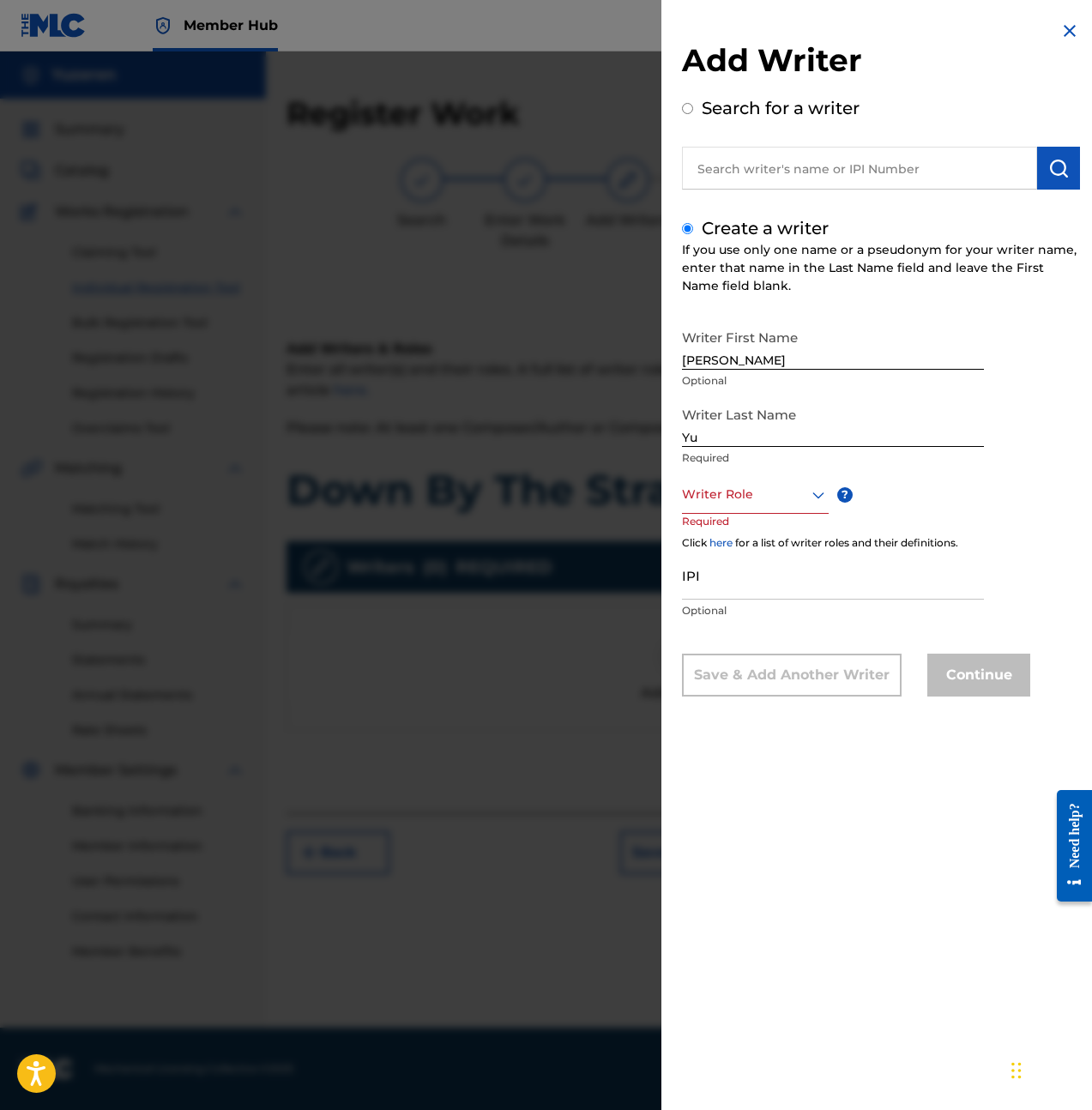
click at [752, 507] on div "Writer Role" at bounding box center [755, 495] width 147 height 38
click at [753, 533] on div "Composer/Author" at bounding box center [755, 533] width 145 height 38
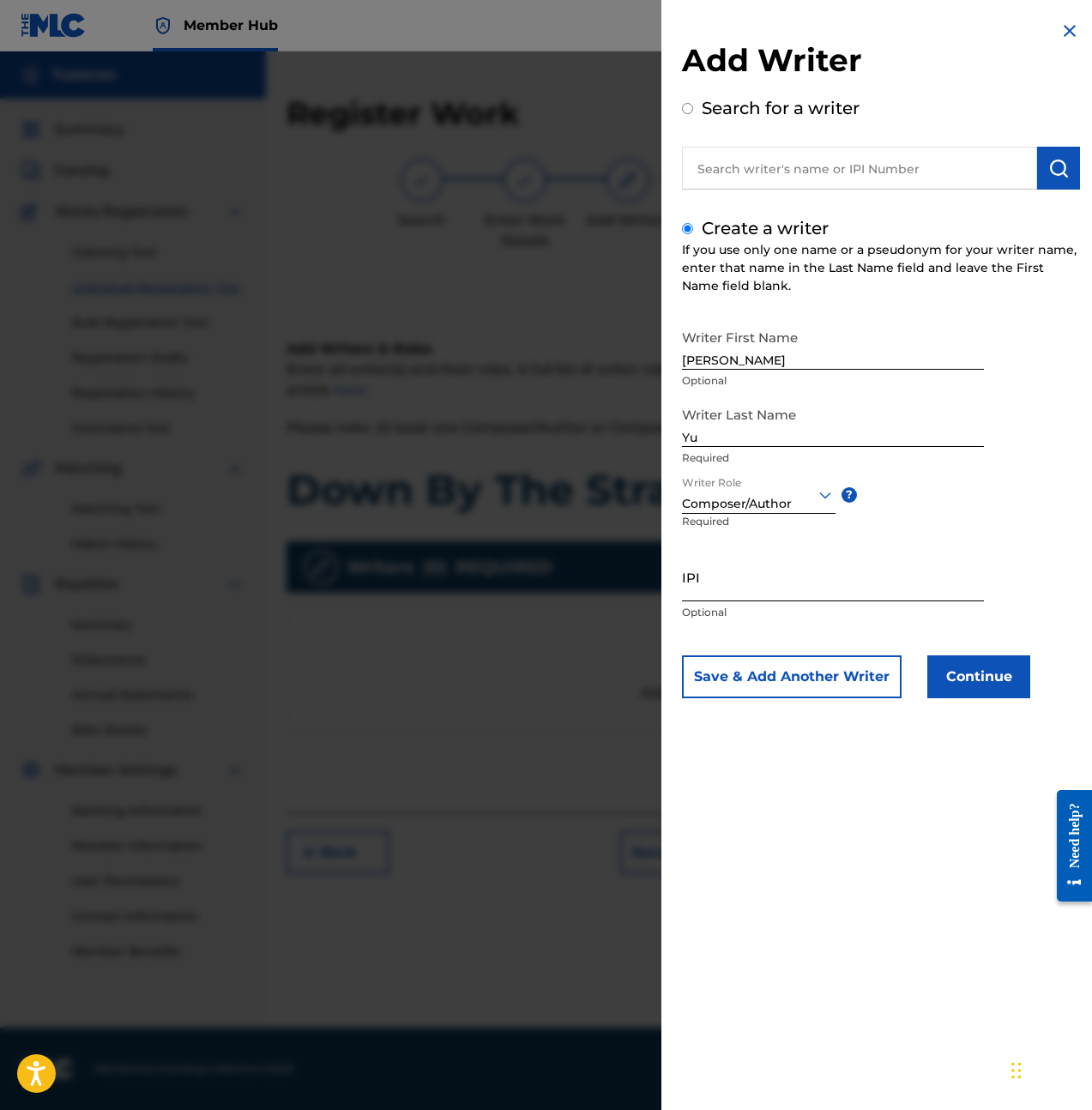
click at [760, 580] on input "IPI" at bounding box center [833, 576] width 302 height 49
paste input "1257346345"
type input "1257346345"
click at [943, 667] on button "Continue" at bounding box center [978, 676] width 103 height 43
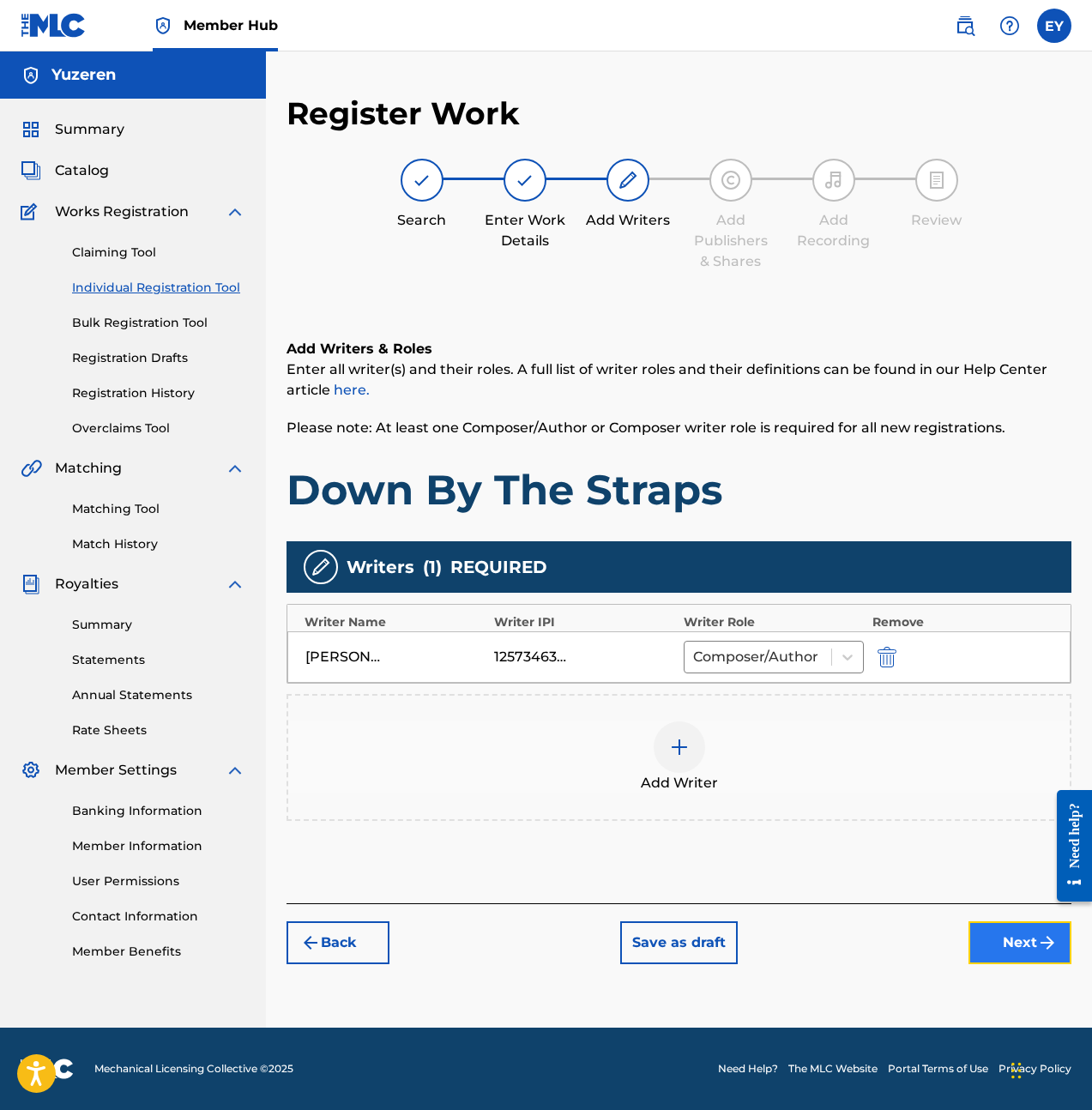
click at [1021, 954] on button "Next" at bounding box center [1020, 942] width 103 height 43
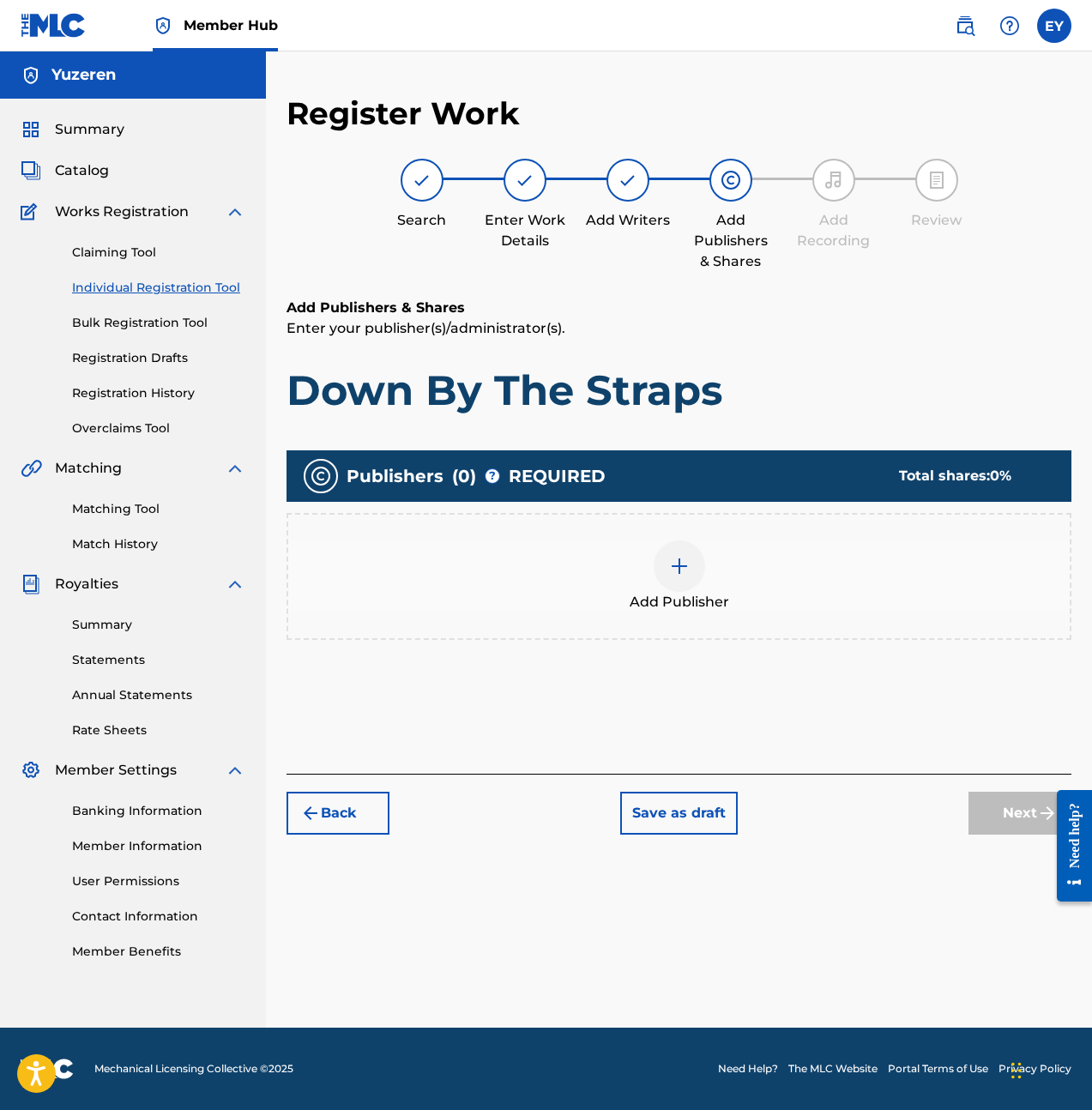
click at [631, 573] on div "Add Publisher" at bounding box center [679, 576] width 781 height 72
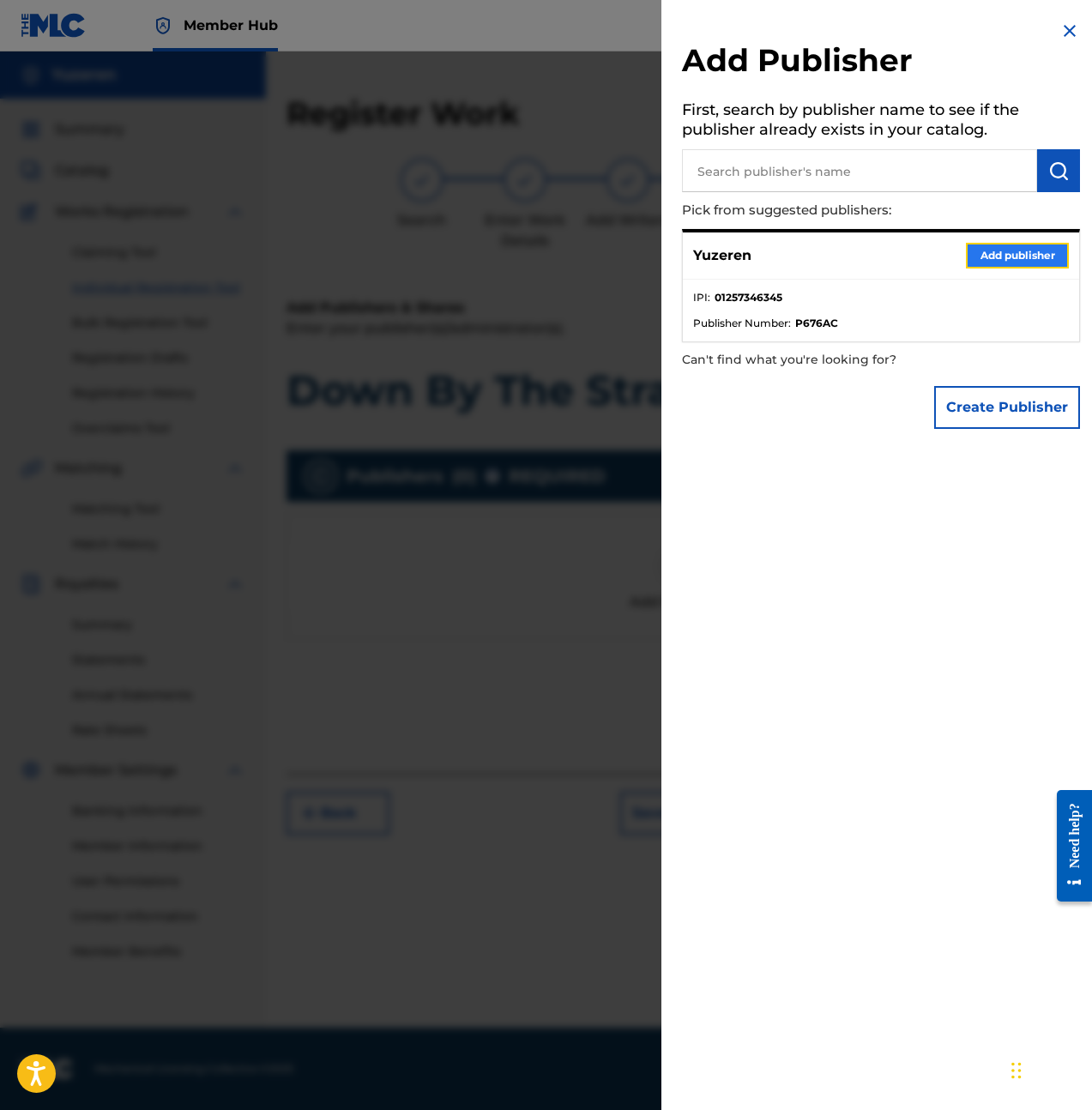
click at [998, 257] on button "Add publisher" at bounding box center [1017, 256] width 103 height 26
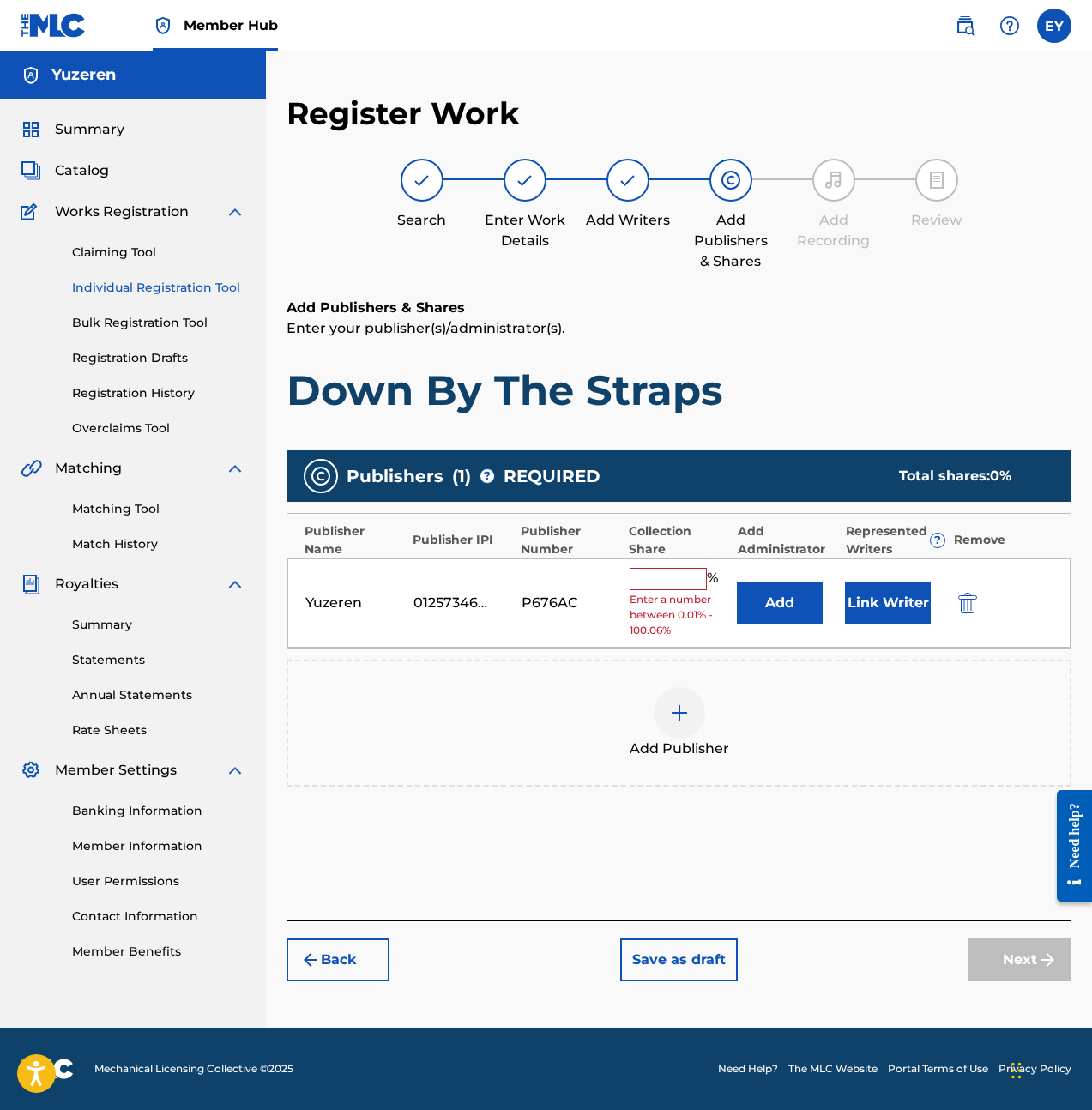
click at [937, 883] on div "Add Publishers & Shares Enter your publisher(s)/administrator(s). Down By The S…" at bounding box center [679, 609] width 785 height 623
click at [674, 574] on input "text" at bounding box center [668, 579] width 77 height 23
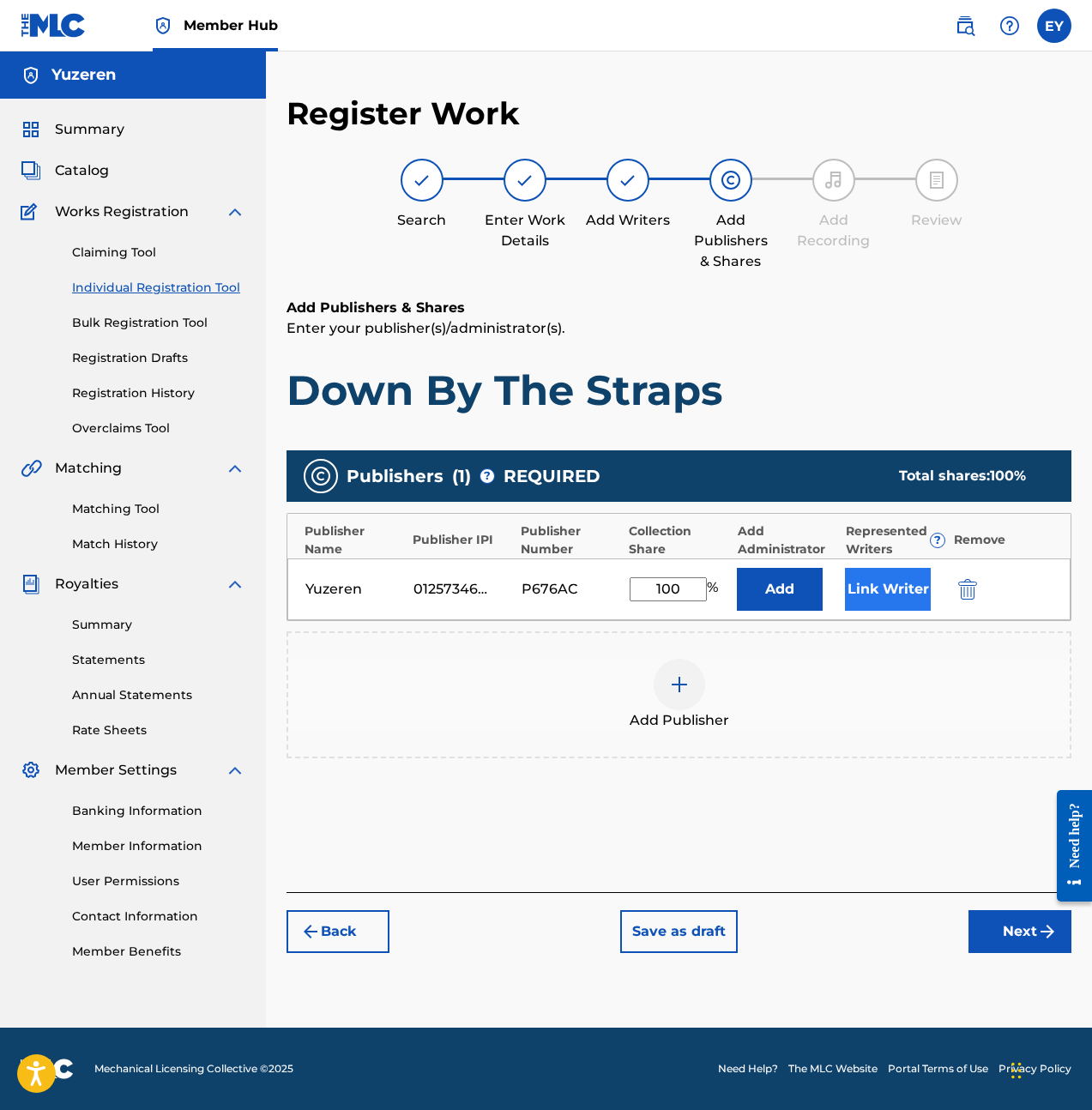
type input "100"
click at [899, 594] on button "Link Writer" at bounding box center [887, 588] width 86 height 43
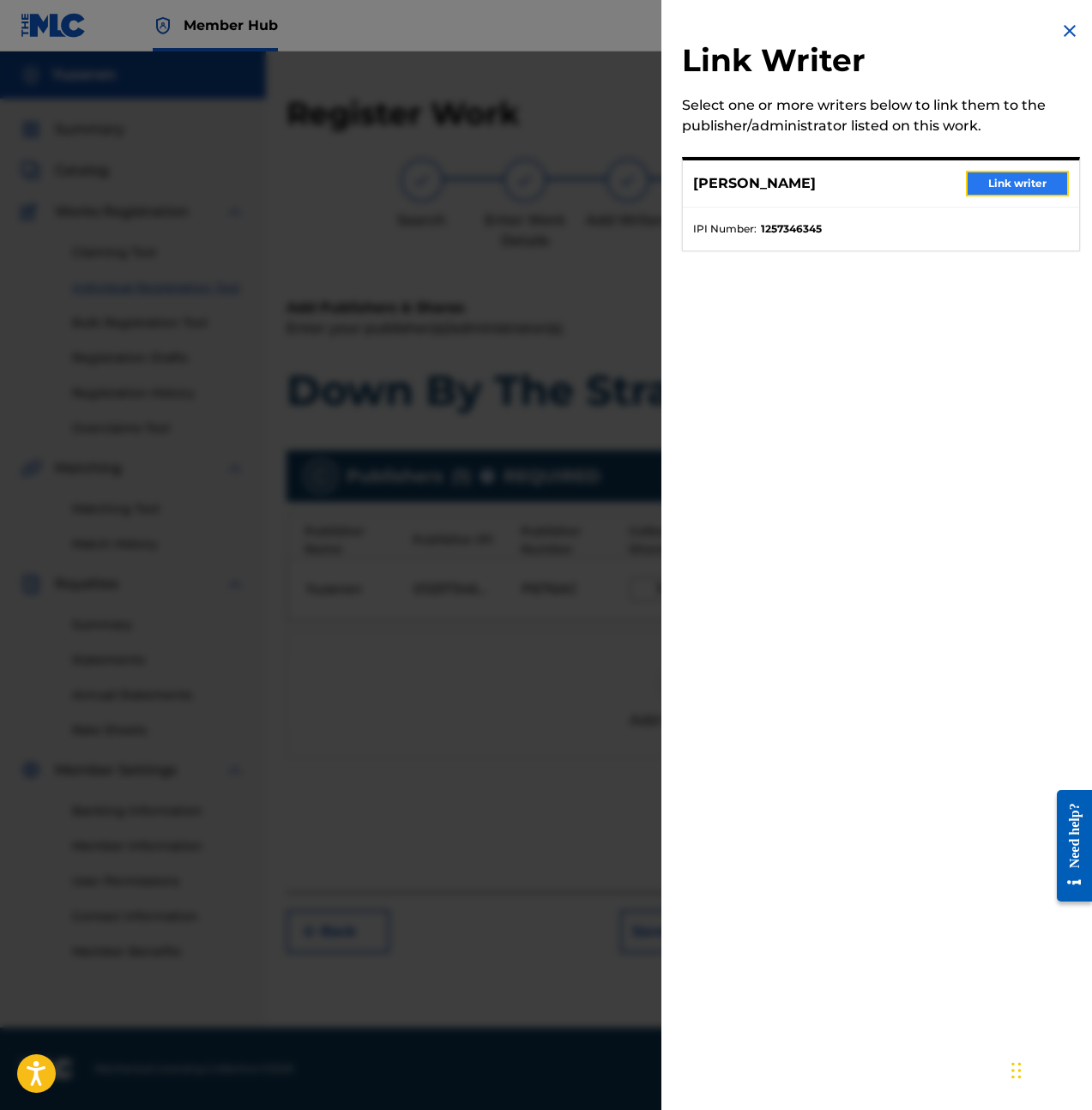
click at [969, 187] on button "Link writer" at bounding box center [1017, 184] width 103 height 26
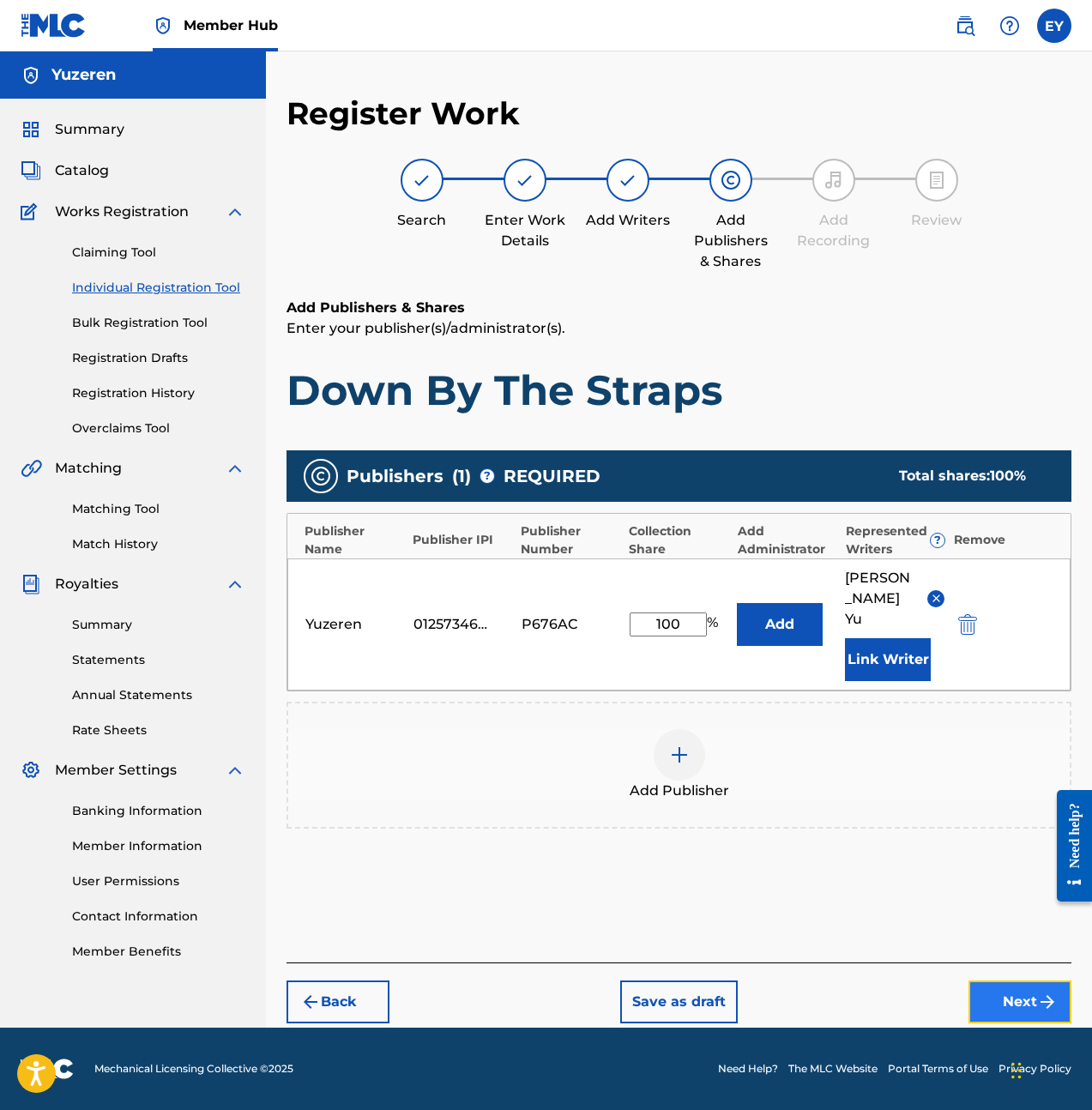
click at [1001, 981] on button "Next" at bounding box center [1020, 1002] width 103 height 43
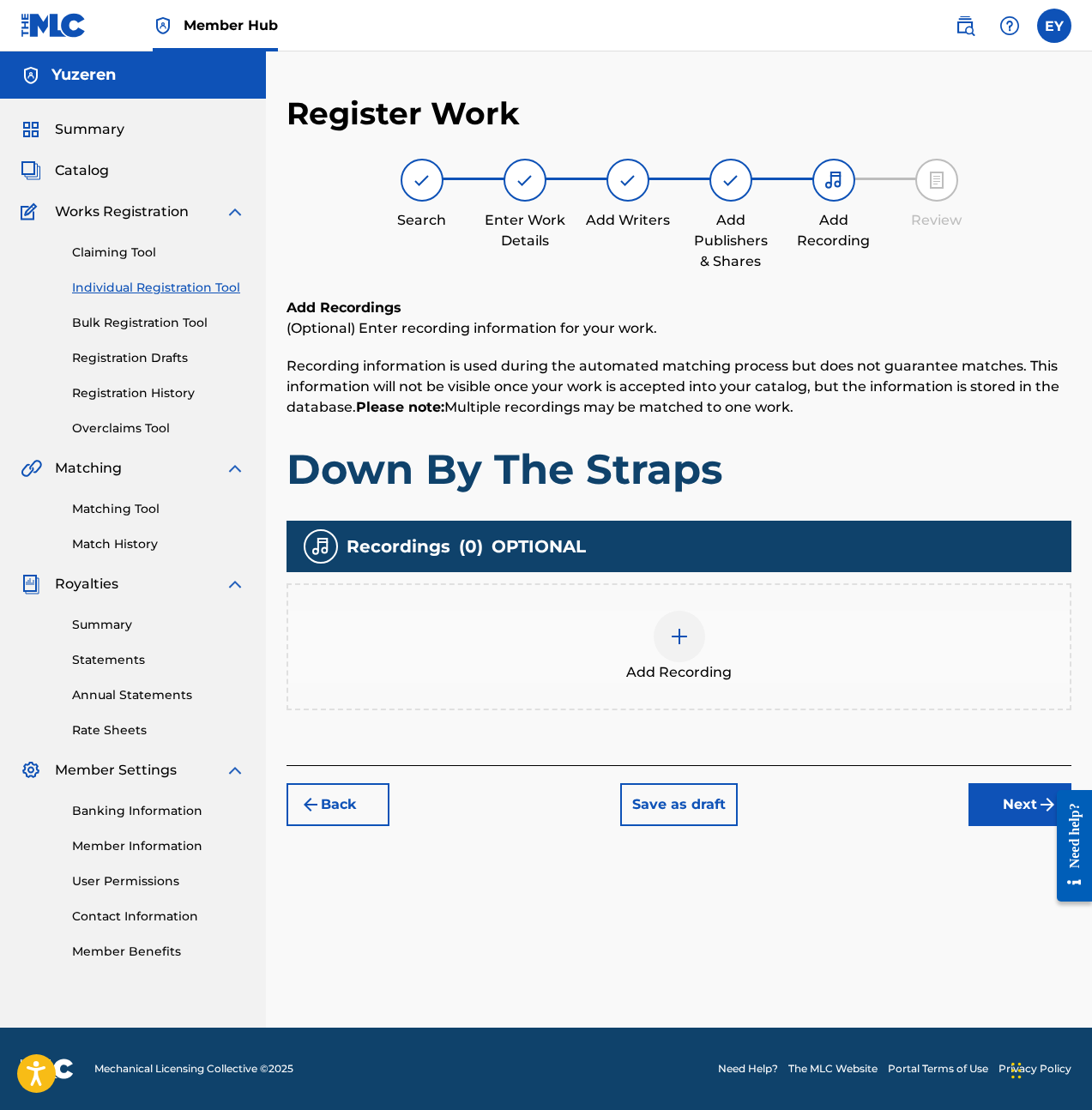
click at [661, 639] on div at bounding box center [679, 636] width 51 height 51
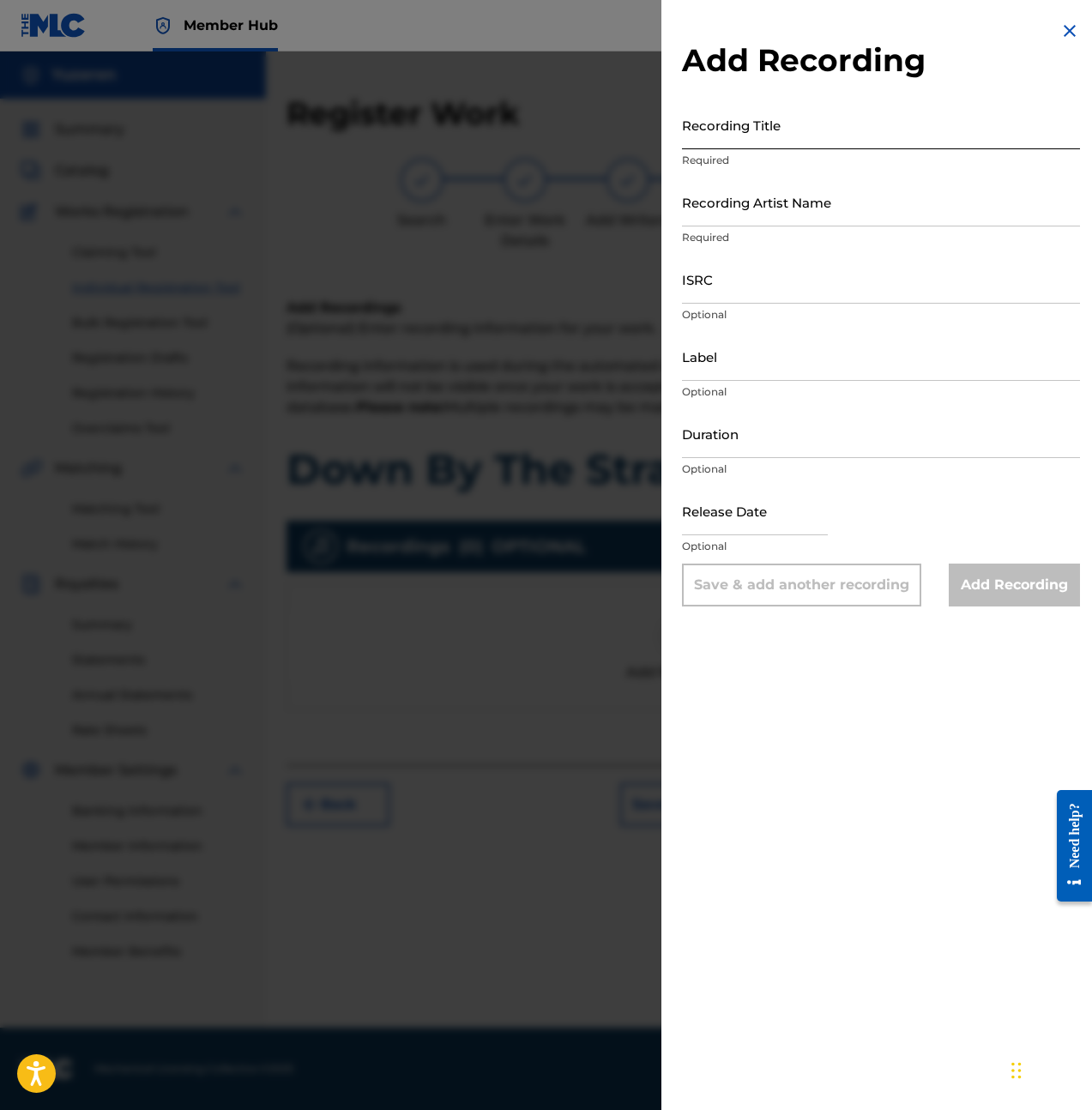
click at [809, 136] on input "Recording Title" at bounding box center [881, 125] width 398 height 49
type input "Down By The Straps"
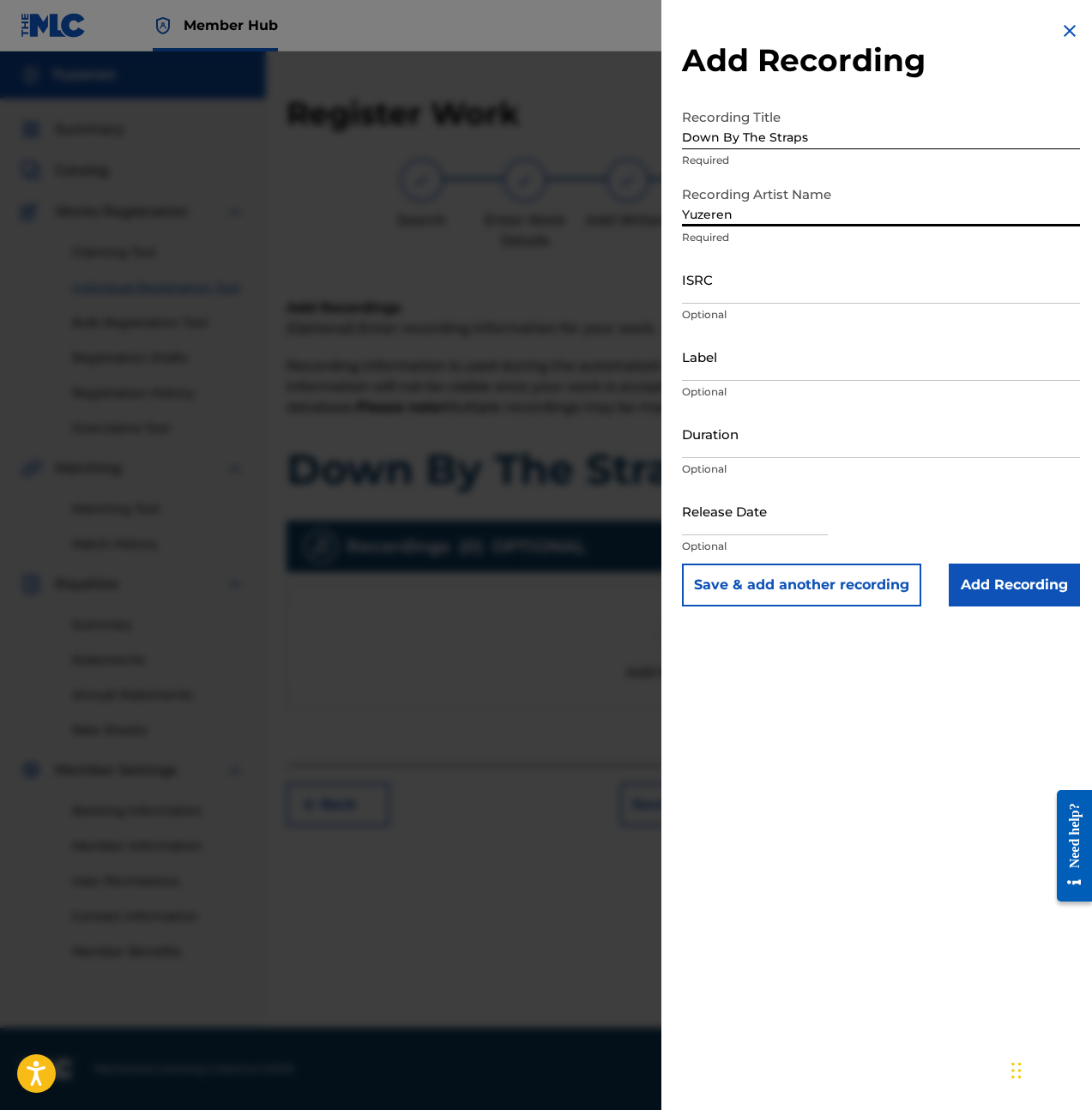
type input "Yuzeren"
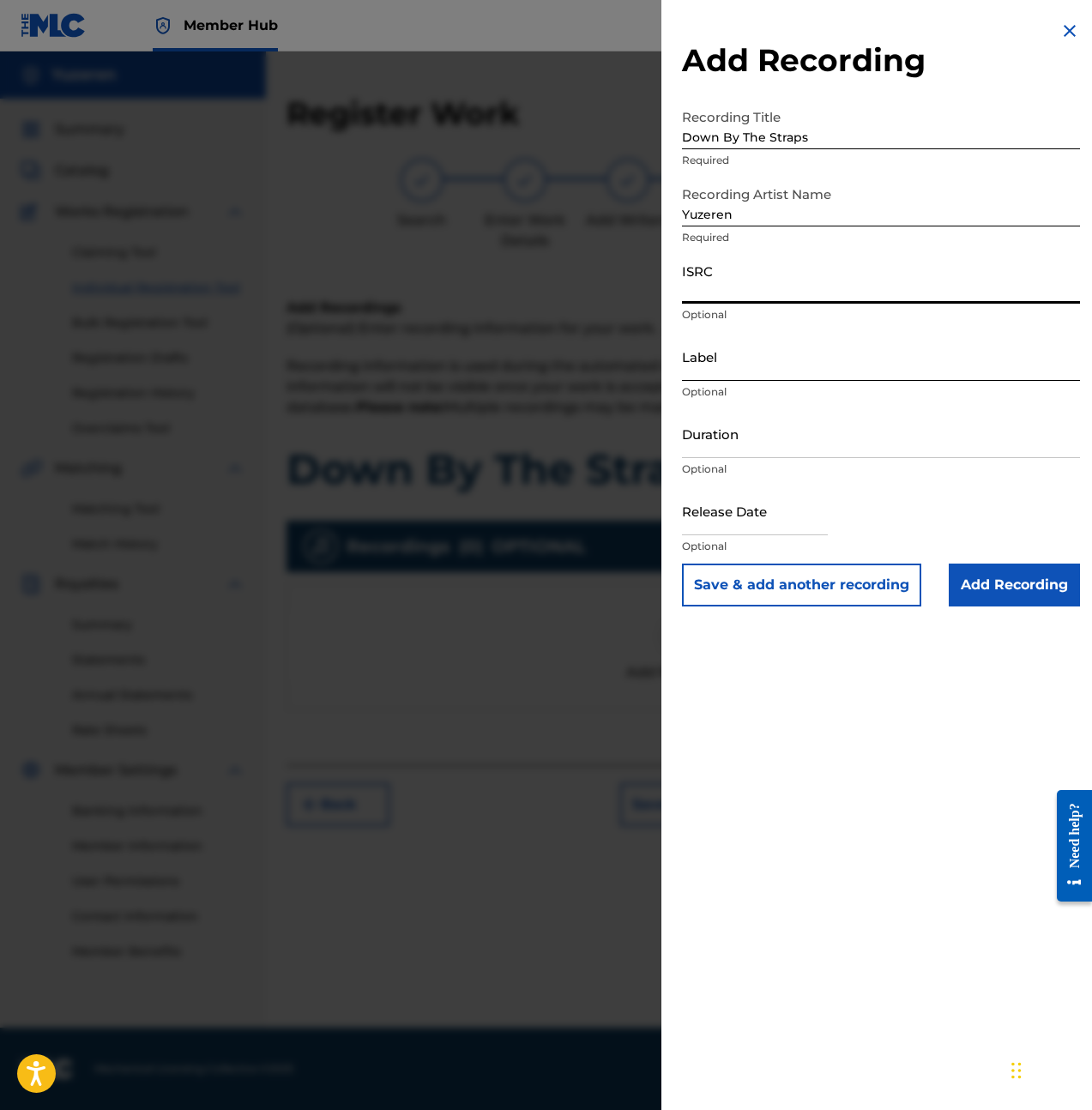
paste input "QZMEM2452733"
type input "QZMEM2452733"
click at [837, 361] on input "Label" at bounding box center [881, 356] width 398 height 49
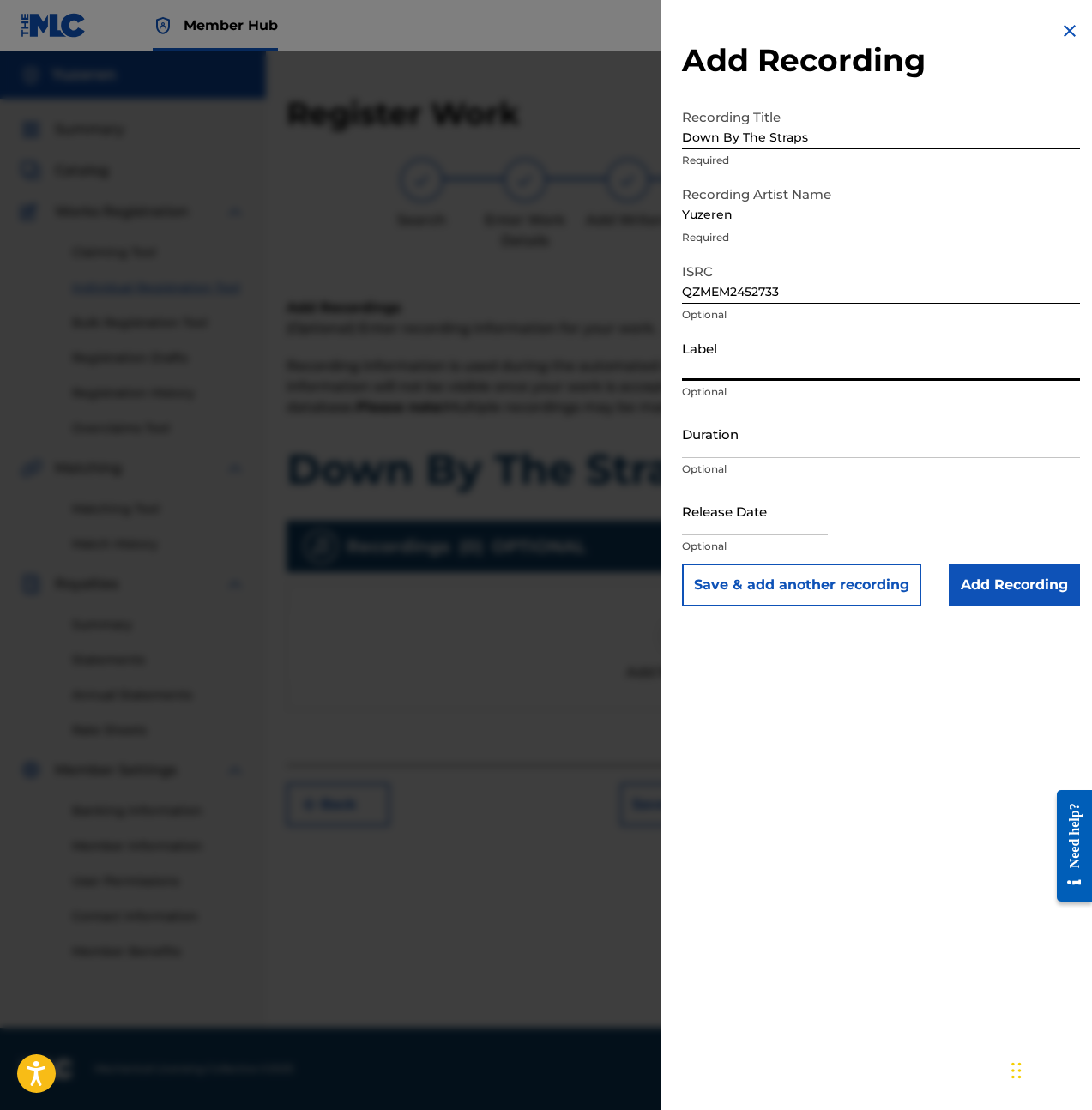
type input "BLů"
click at [773, 444] on input "Duration" at bounding box center [881, 433] width 398 height 49
type input "05:01"
select select "8"
select select "2025"
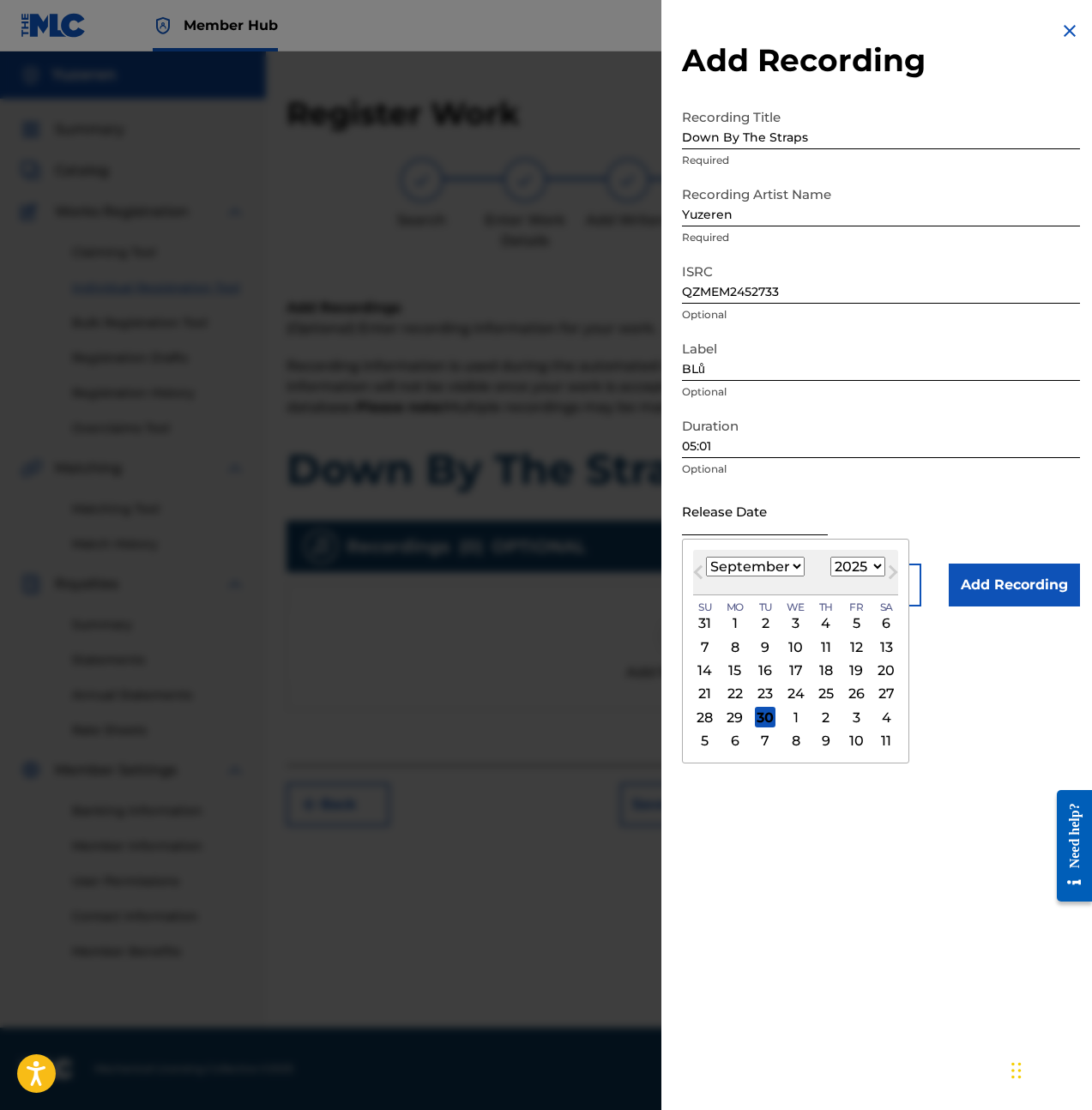
click at [760, 509] on input "text" at bounding box center [755, 510] width 146 height 49
type input "[DATE]"
select select "4"
select select "2024"
click at [856, 694] on div "24" at bounding box center [856, 694] width 21 height 21
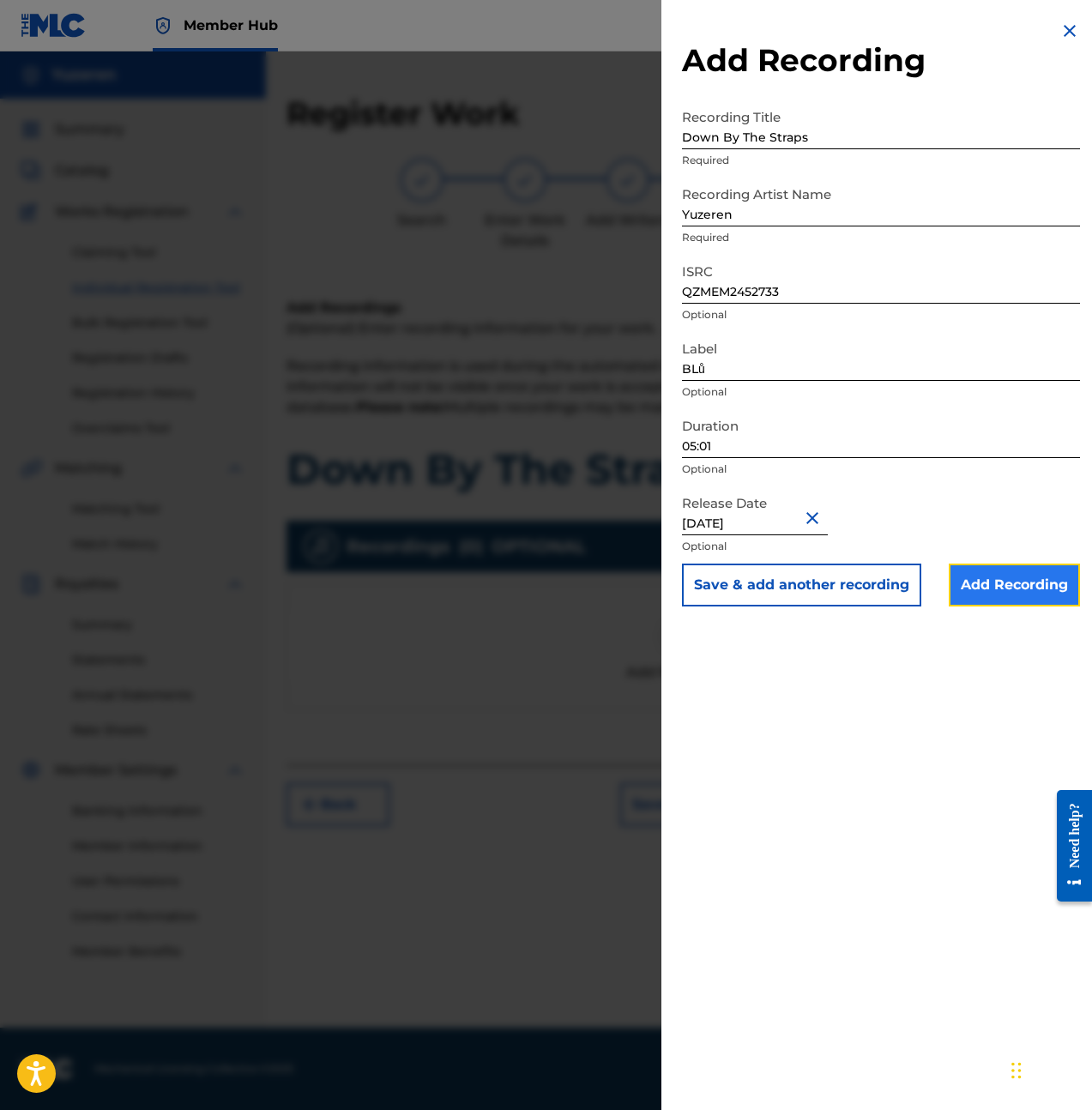
click at [980, 597] on input "Add Recording" at bounding box center [1014, 584] width 131 height 43
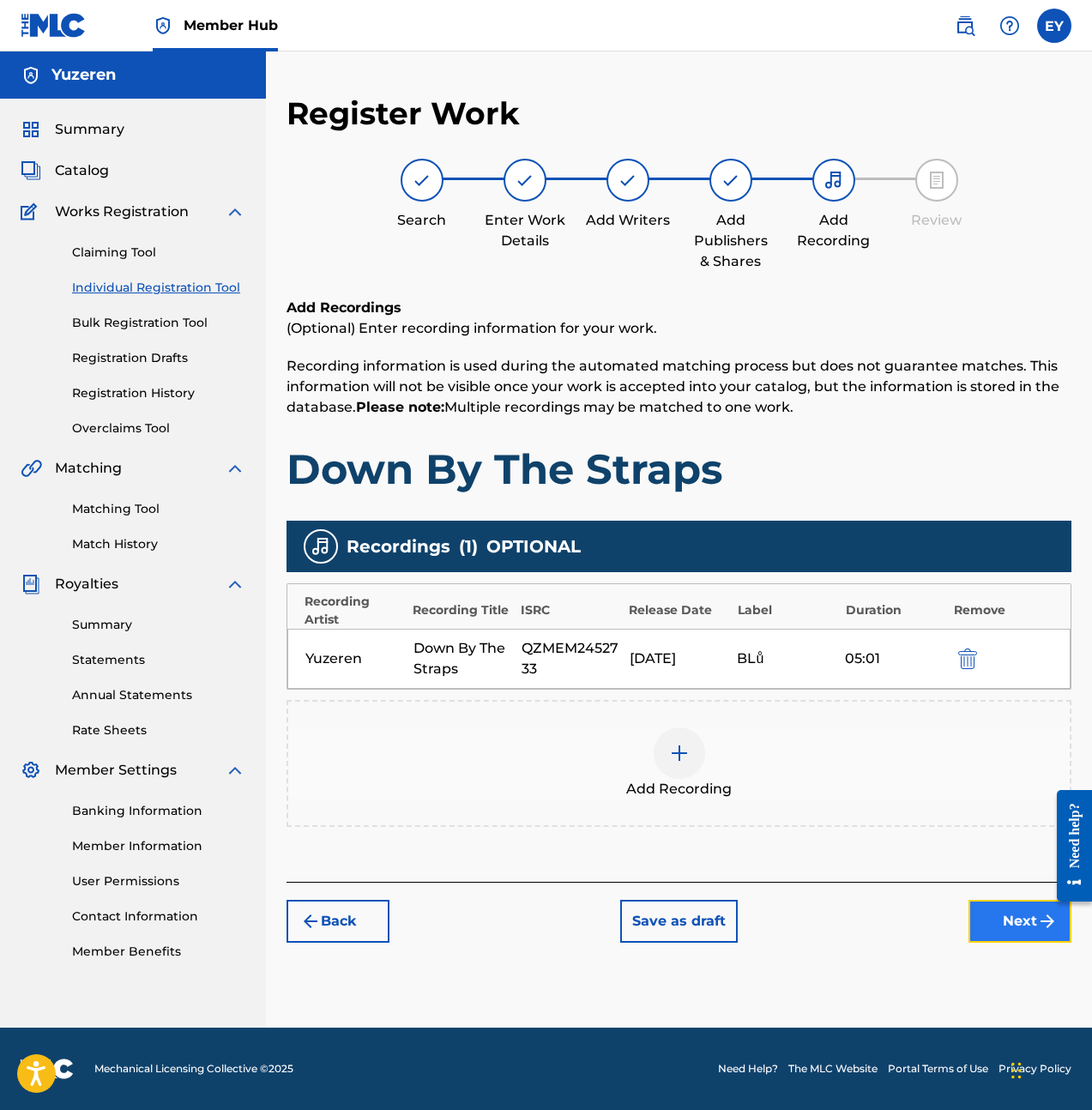
click at [1025, 928] on button "Next" at bounding box center [1020, 921] width 103 height 43
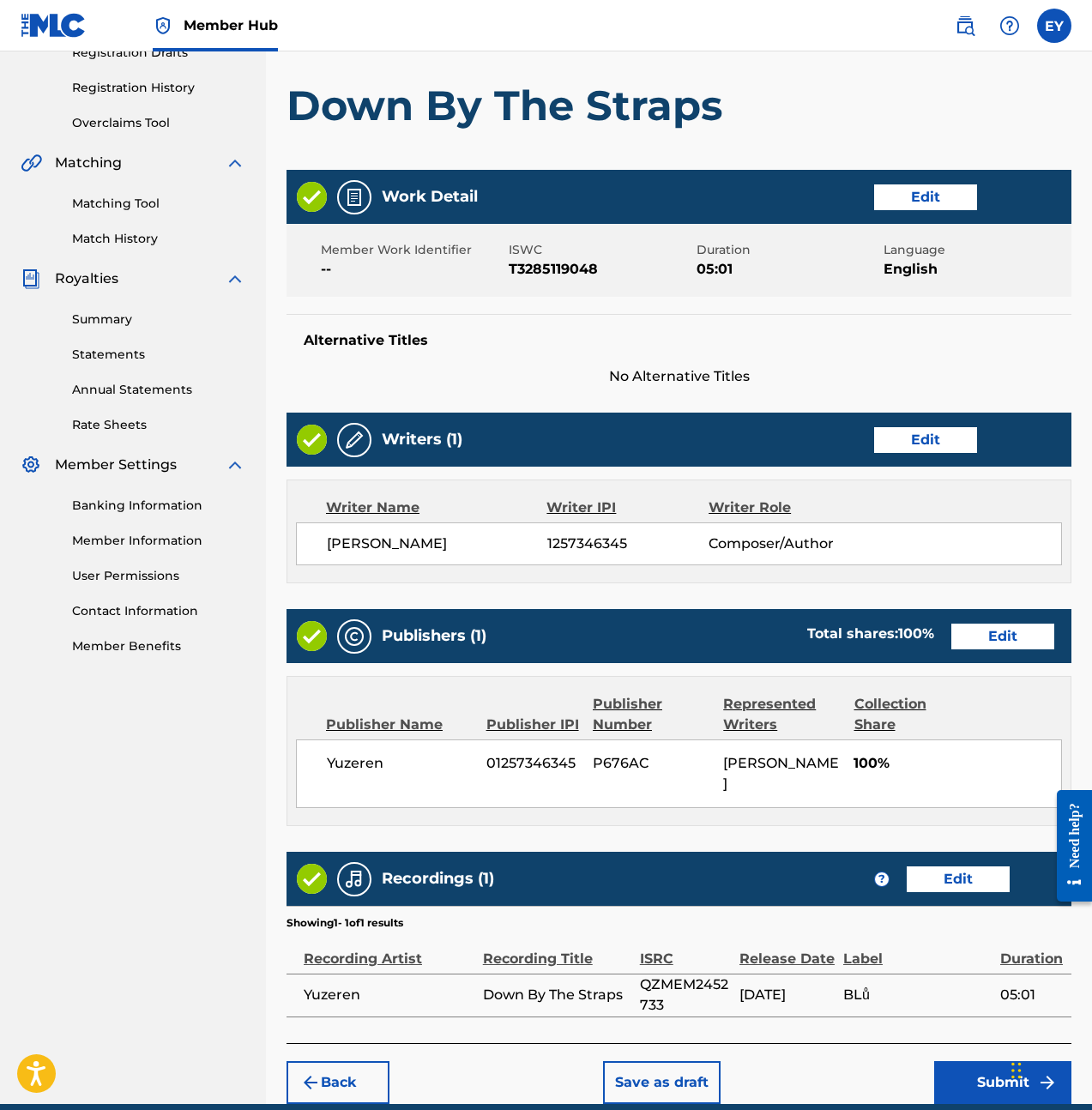
scroll to position [361, 0]
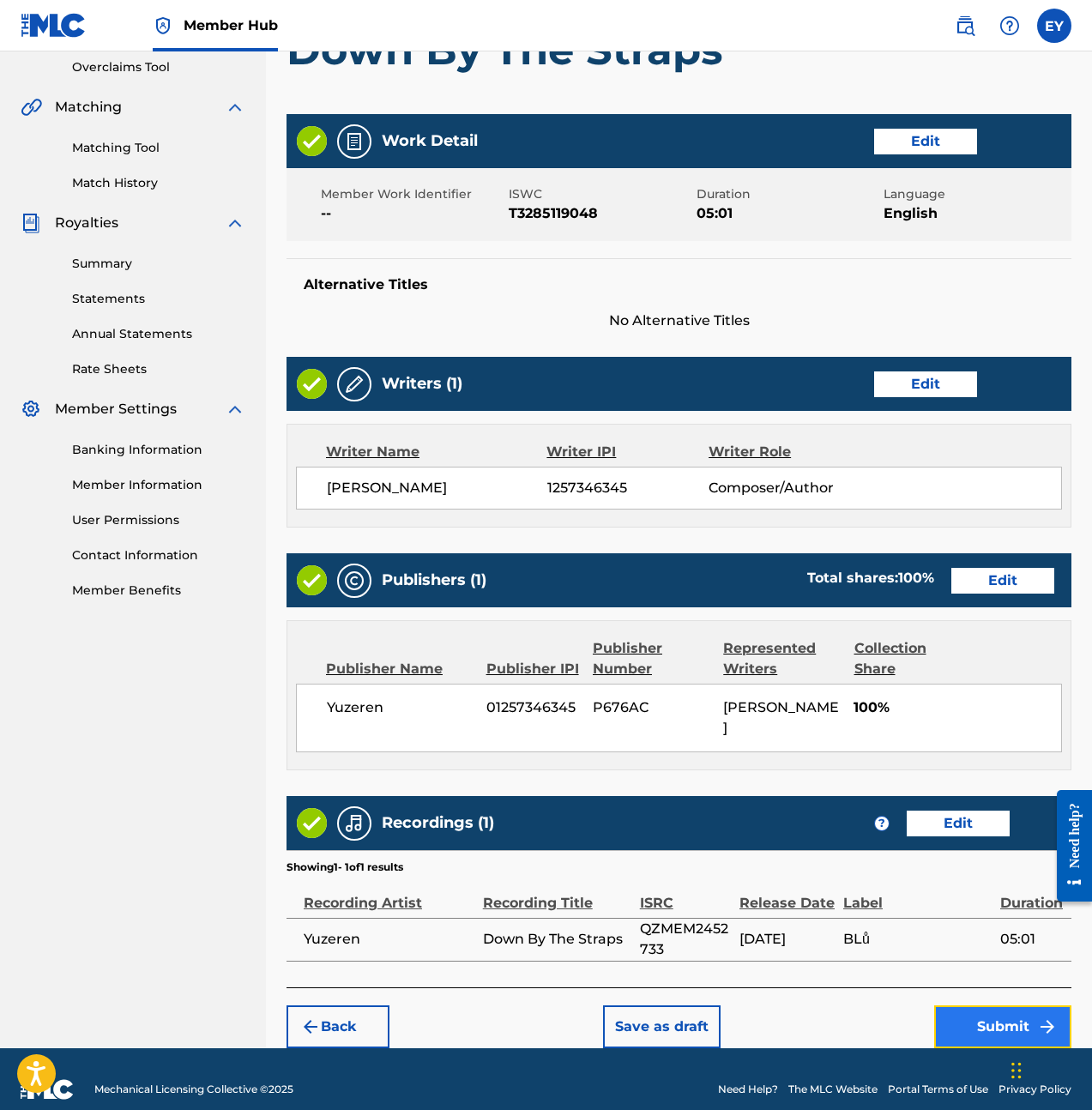
click at [992, 1005] on button "Submit" at bounding box center [1003, 1026] width 137 height 43
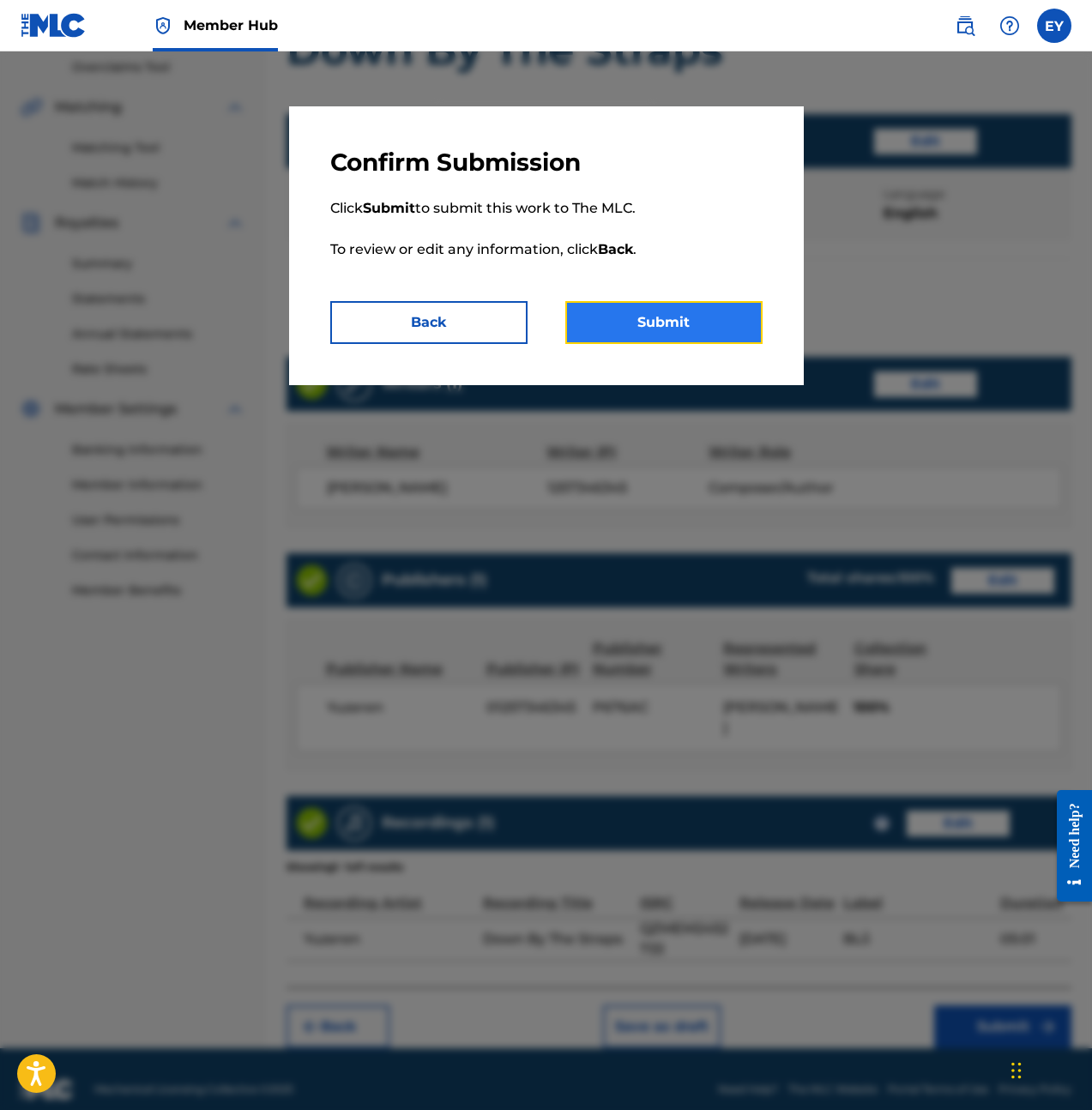
click at [696, 322] on button "Submit" at bounding box center [663, 322] width 197 height 43
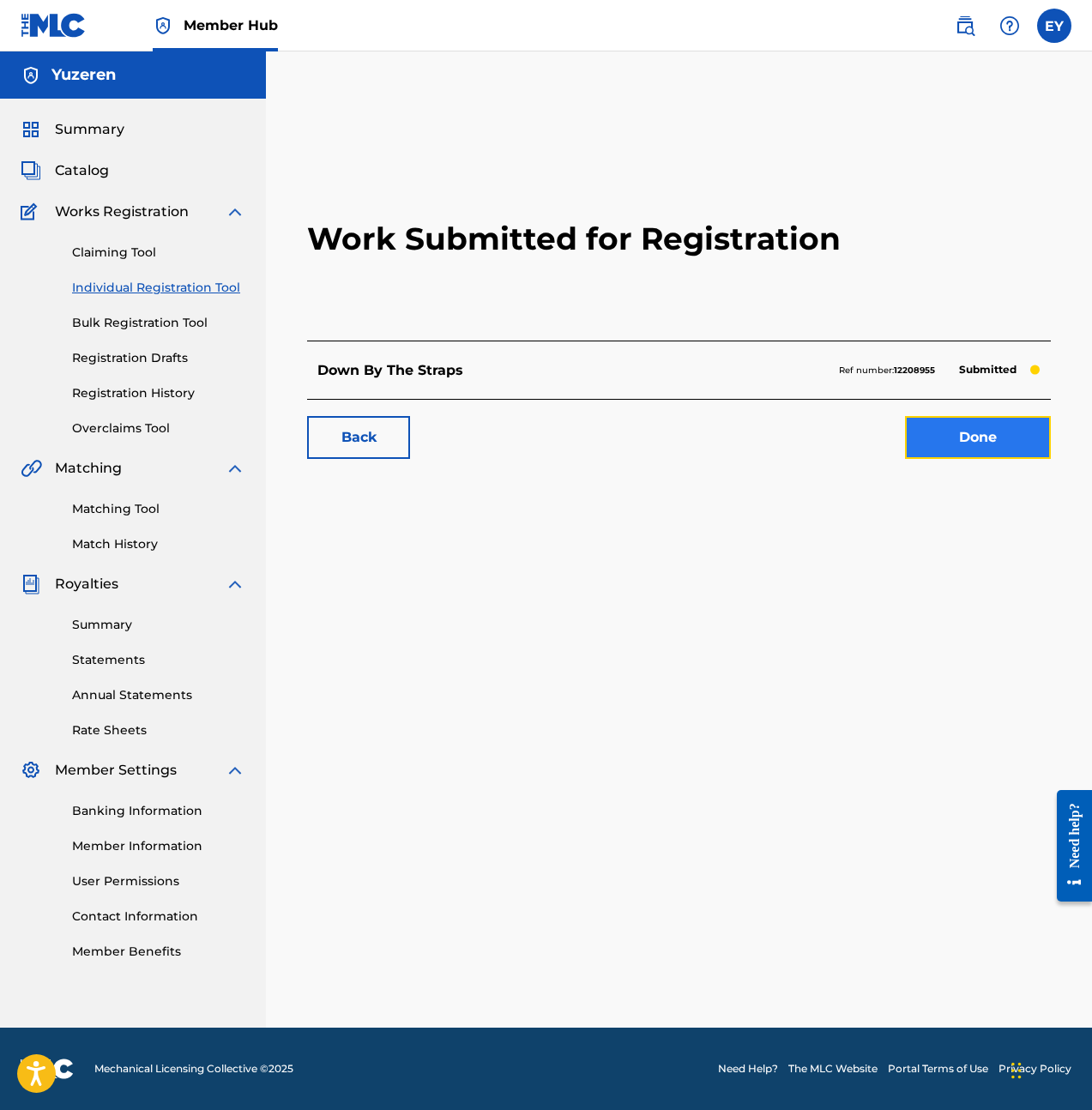
click at [985, 445] on link "Done" at bounding box center [978, 437] width 146 height 43
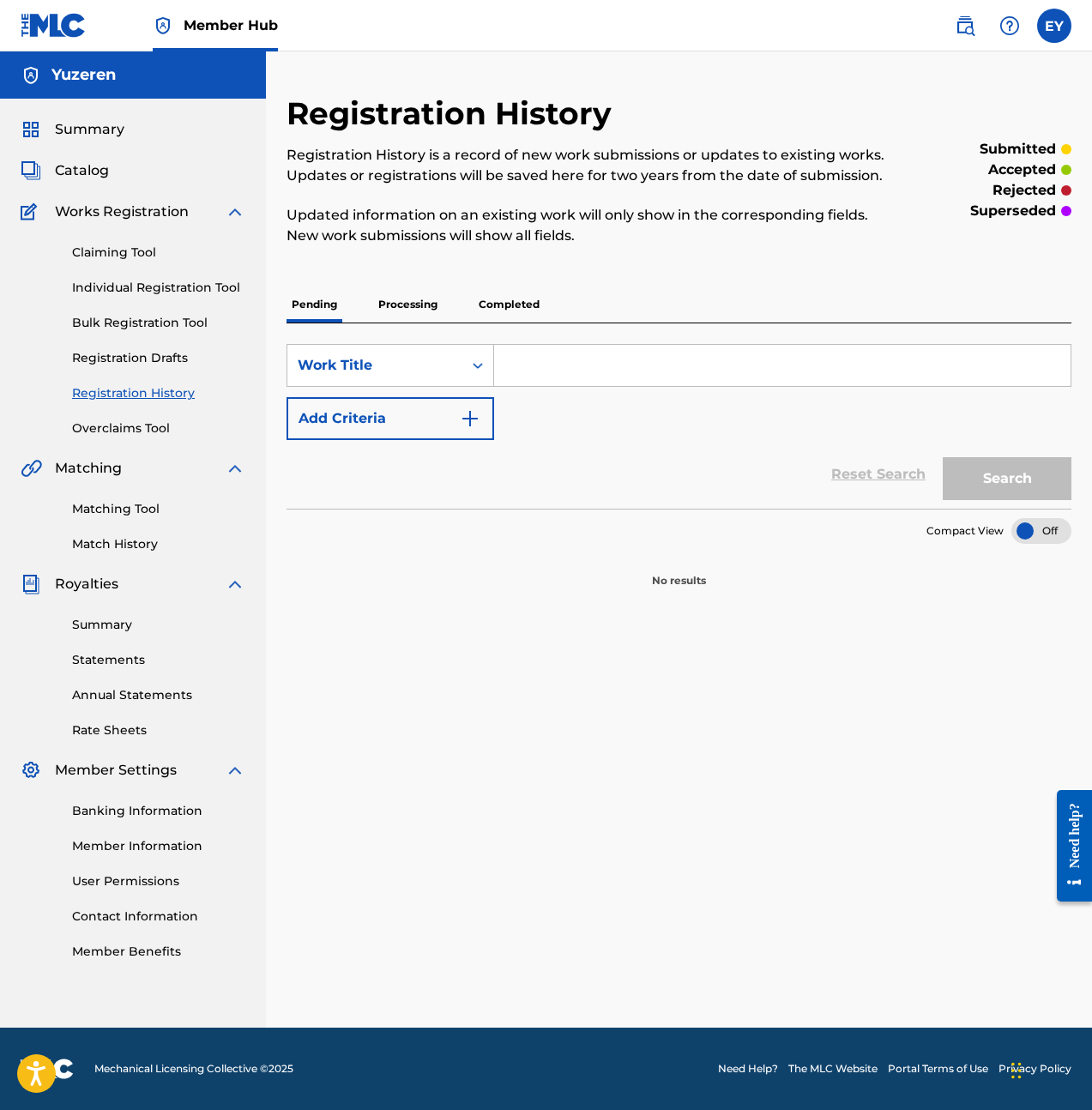
click at [162, 379] on div "Claiming Tool Individual Registration Tool Bulk Registration Tool Registration …" at bounding box center [133, 330] width 225 height 215
click at [160, 387] on link "Registration History" at bounding box center [159, 393] width 174 height 18
click at [793, 491] on div "Reset Search Search" at bounding box center [679, 474] width 785 height 69
click at [198, 296] on link "Individual Registration Tool" at bounding box center [159, 287] width 174 height 18
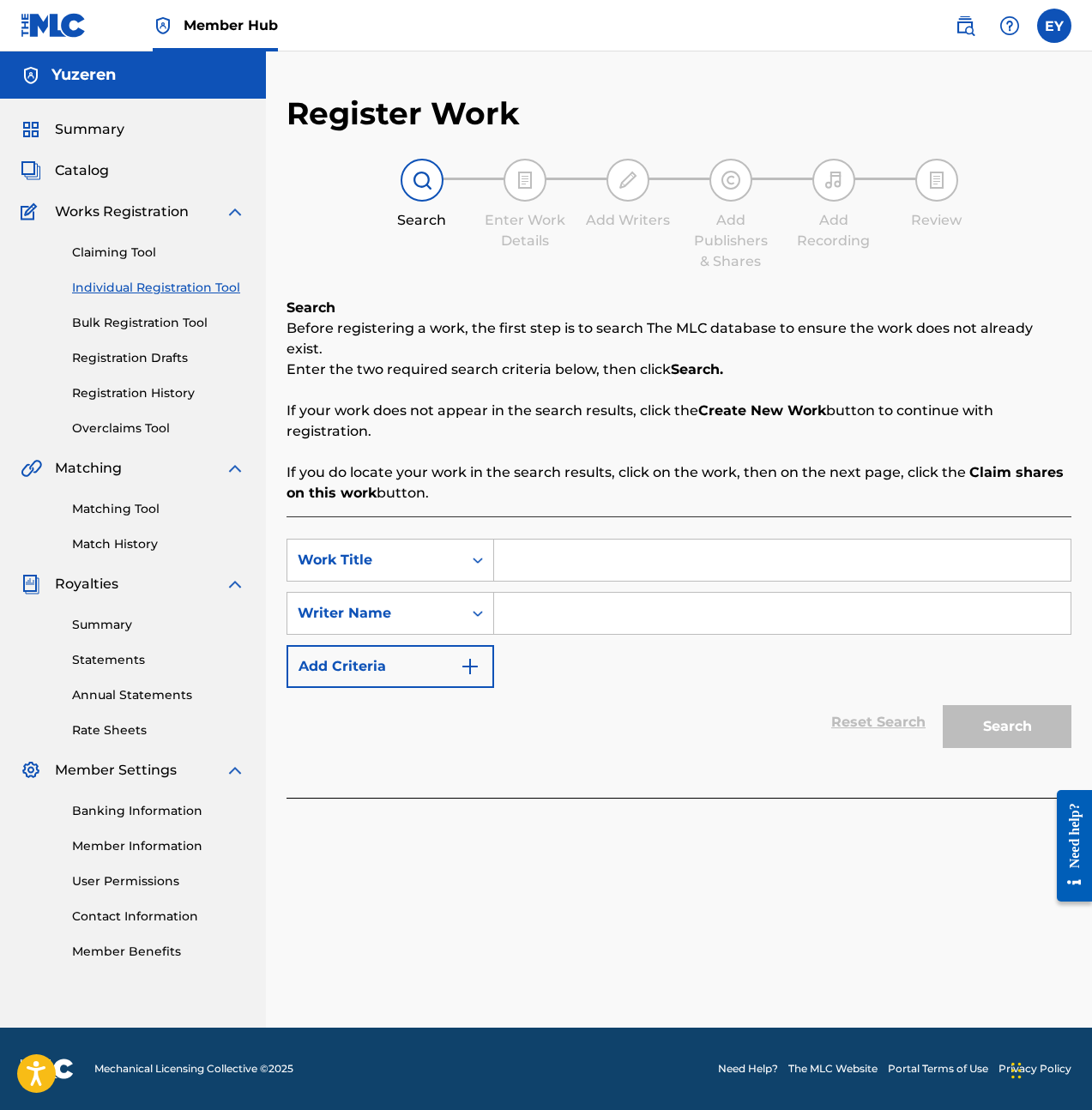
click at [635, 545] on input "Search Form" at bounding box center [782, 560] width 576 height 41
type input "To Water Love"
click at [602, 593] on input "Search Form" at bounding box center [782, 613] width 576 height 41
type input "[PERSON_NAME]"
click at [1025, 705] on button "Search" at bounding box center [1007, 726] width 128 height 43
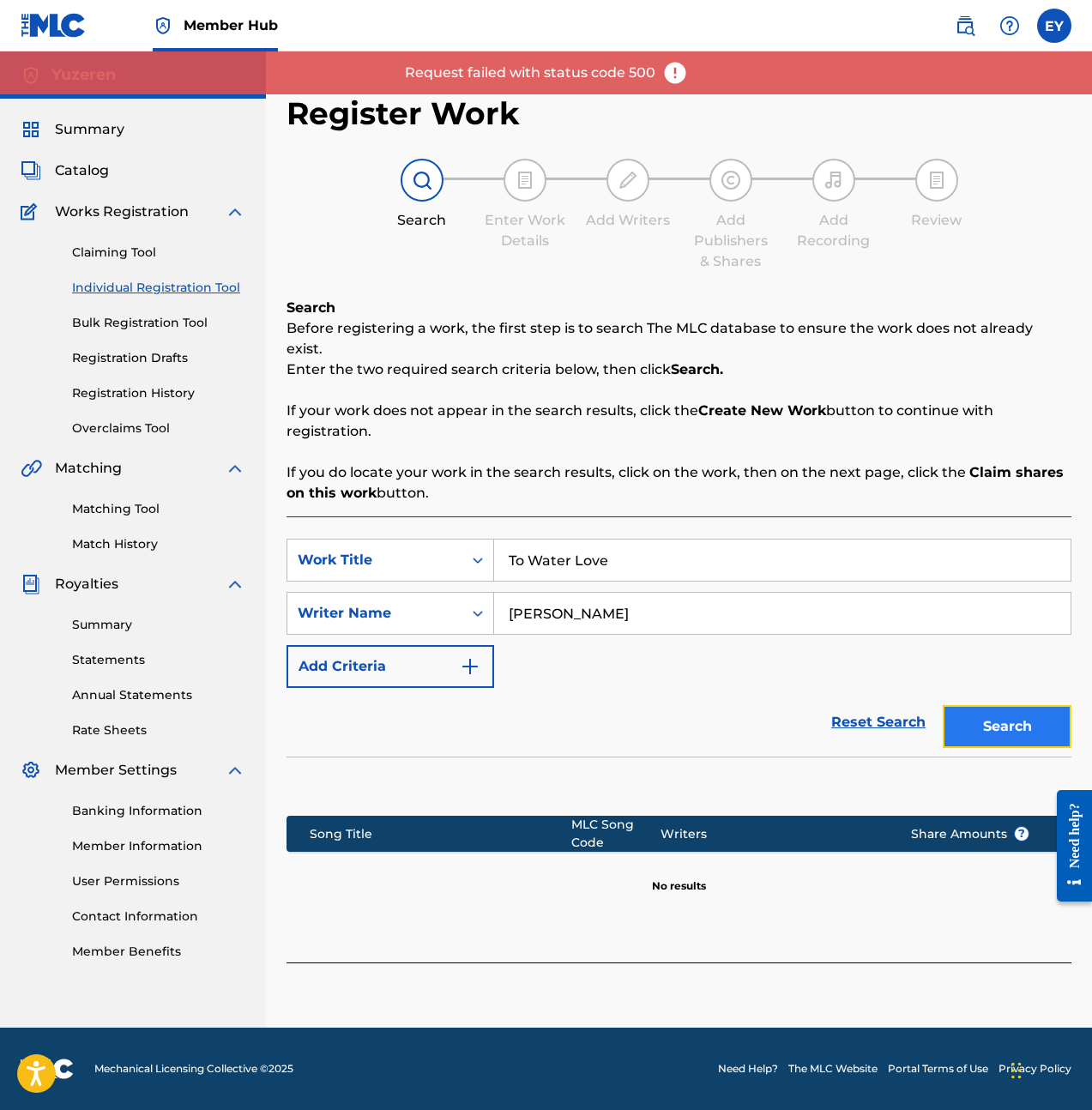
click at [1022, 722] on button "Search" at bounding box center [1007, 726] width 128 height 43
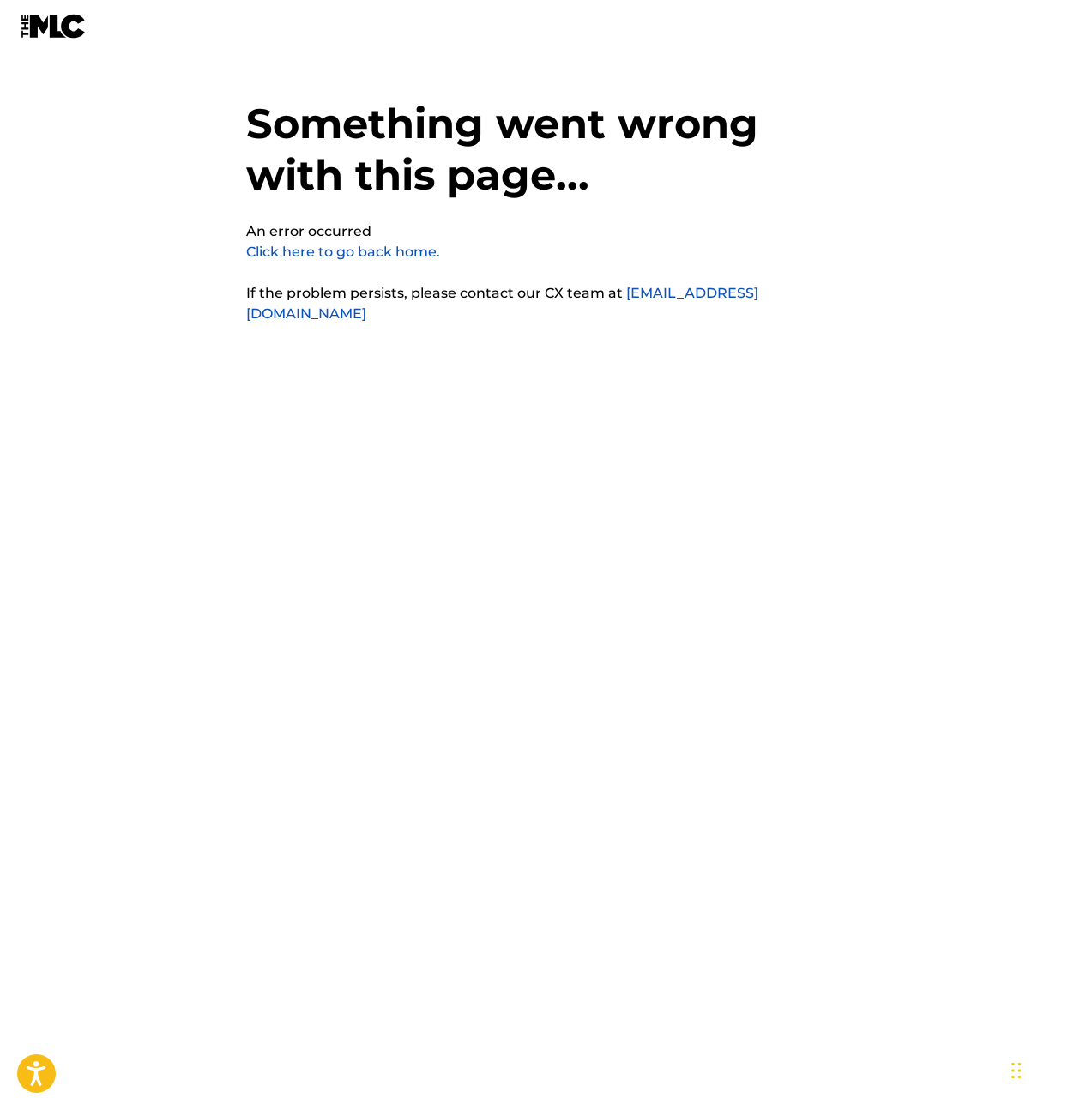
click at [413, 259] on link "Click here to go back home." at bounding box center [343, 252] width 194 height 16
click at [558, 435] on div "Something went wrong with this page... An error occurred Click here to go back …" at bounding box center [547, 520] width 601 height 956
